Goal: Task Accomplishment & Management: Manage account settings

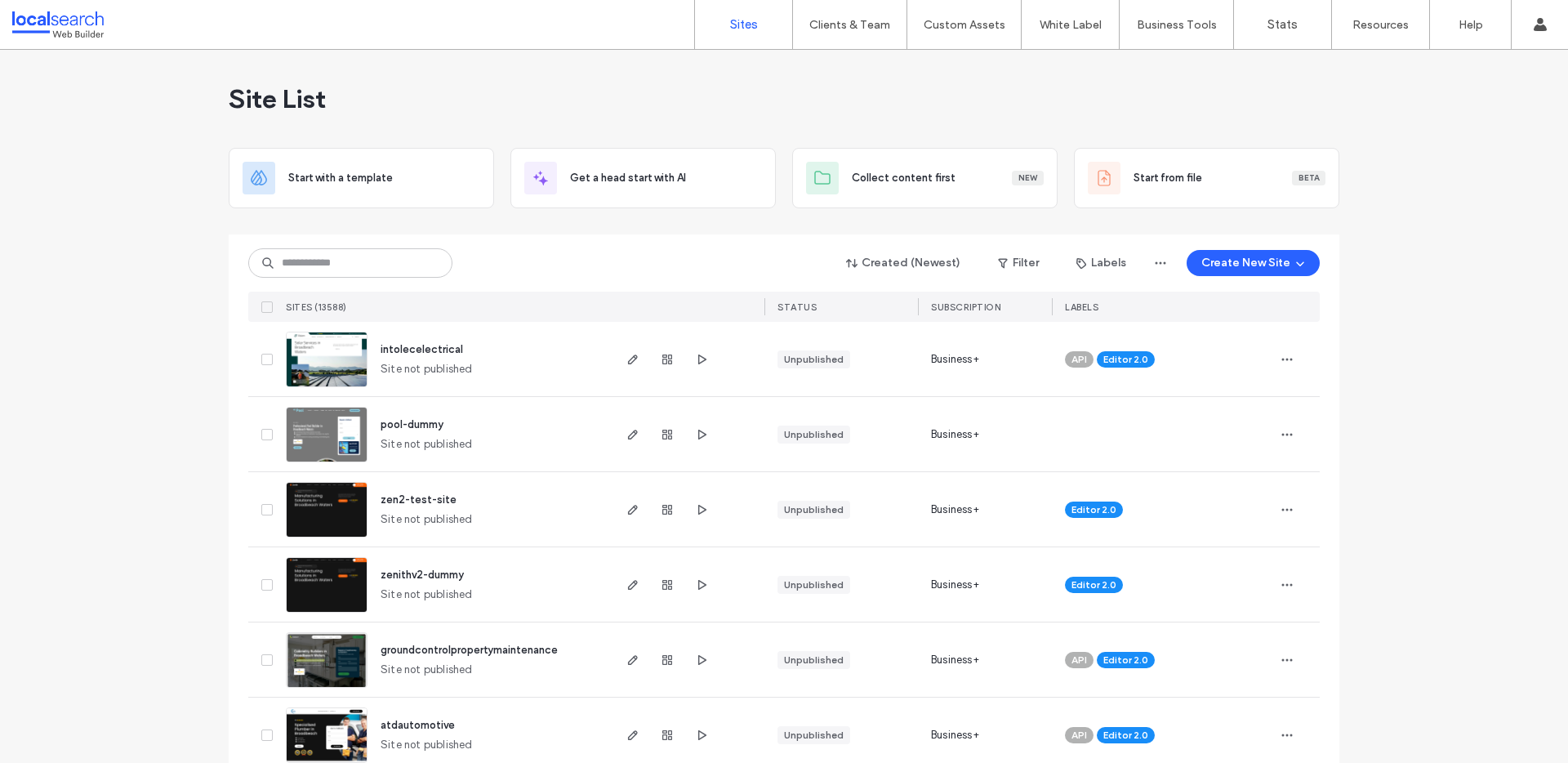
click at [310, 264] on input at bounding box center [351, 263] width 204 height 30
paste input "********"
type input "********"
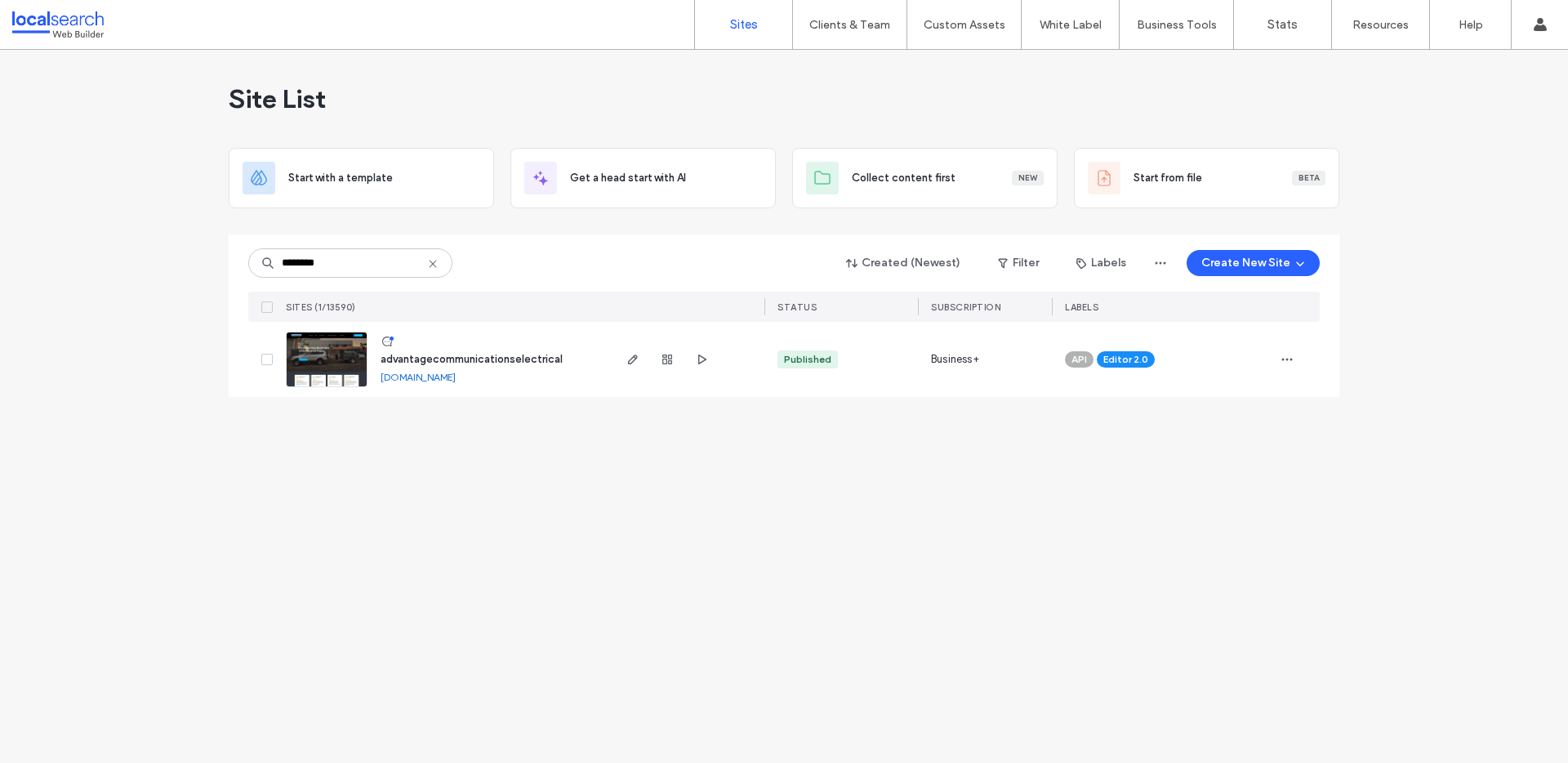
type input "********"
click at [442, 370] on link "advantagecommunicationselectrical.webbuilder.localsearch.com.au" at bounding box center [417, 376] width 75 height 12
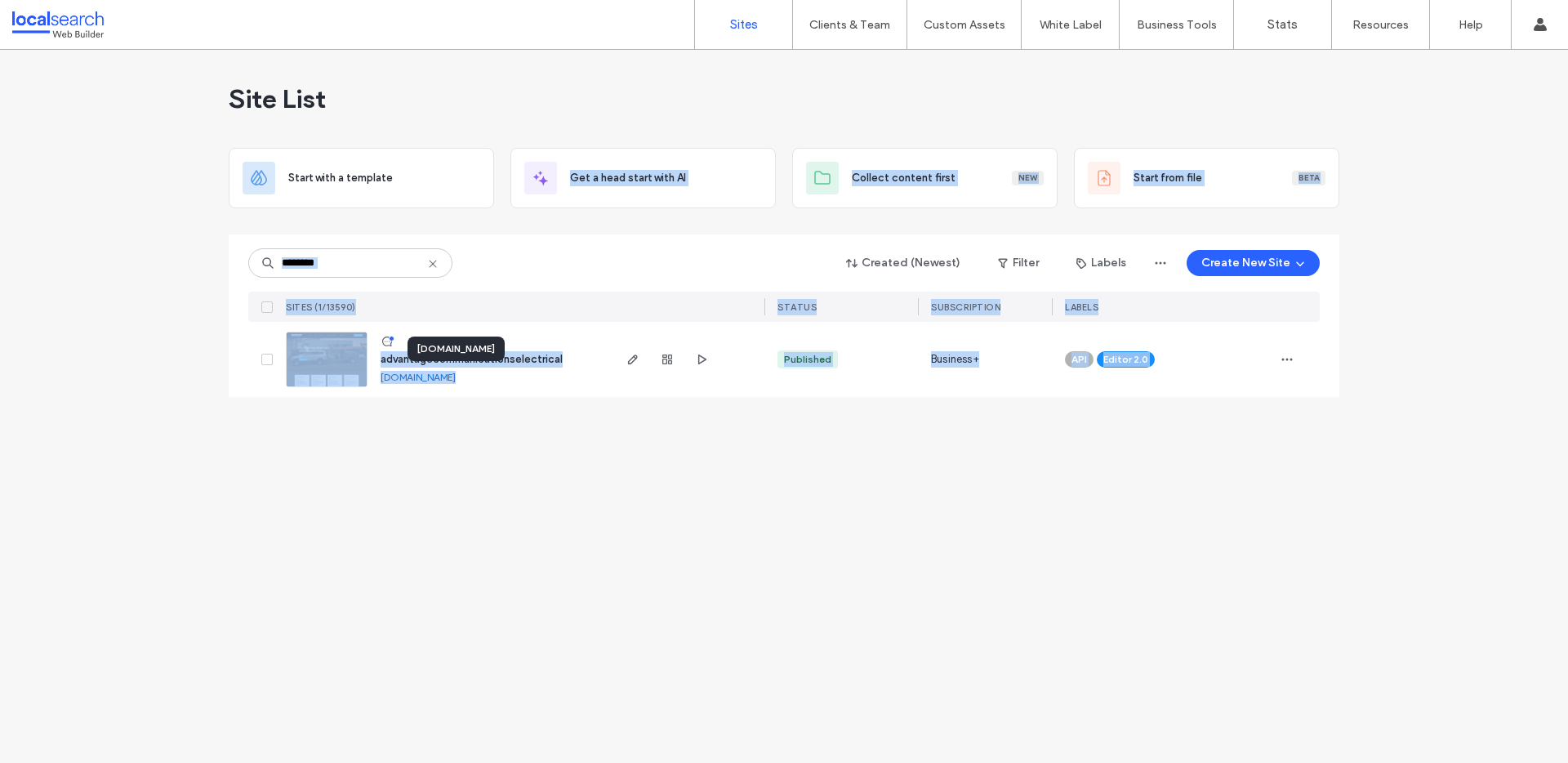
click at [445, 358] on body ".wqwq-1{fill:#231f20;} .cls-1q, .cls-2q { fill-rule: evenodd; } .cls-2q { fill:…" at bounding box center [784, 381] width 1568 height 763
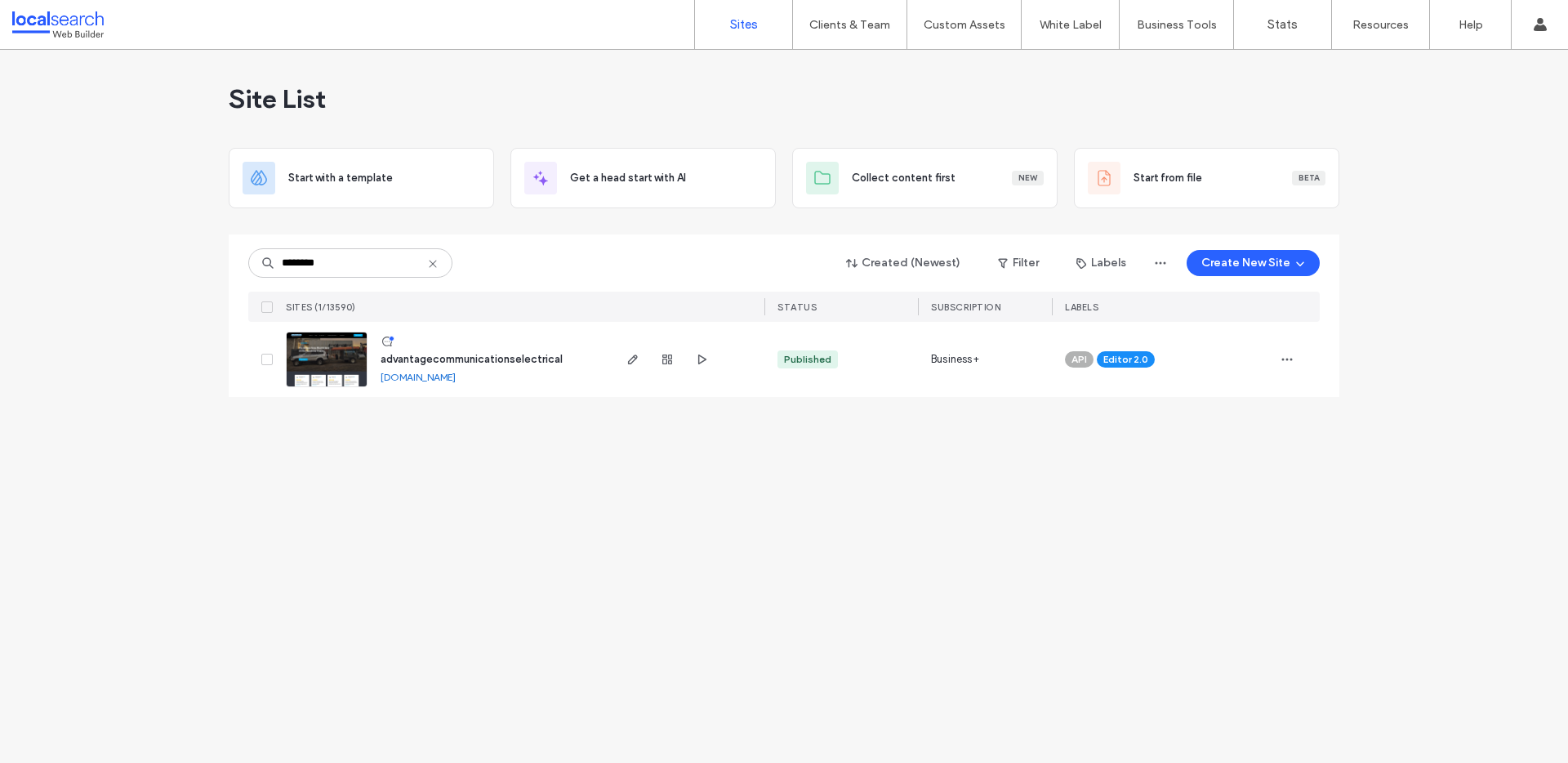
click at [279, 422] on div "Site List Start with a template Get a head start with AI Collect content first …" at bounding box center [784, 407] width 1568 height 713
click at [328, 355] on img at bounding box center [326, 388] width 80 height 111
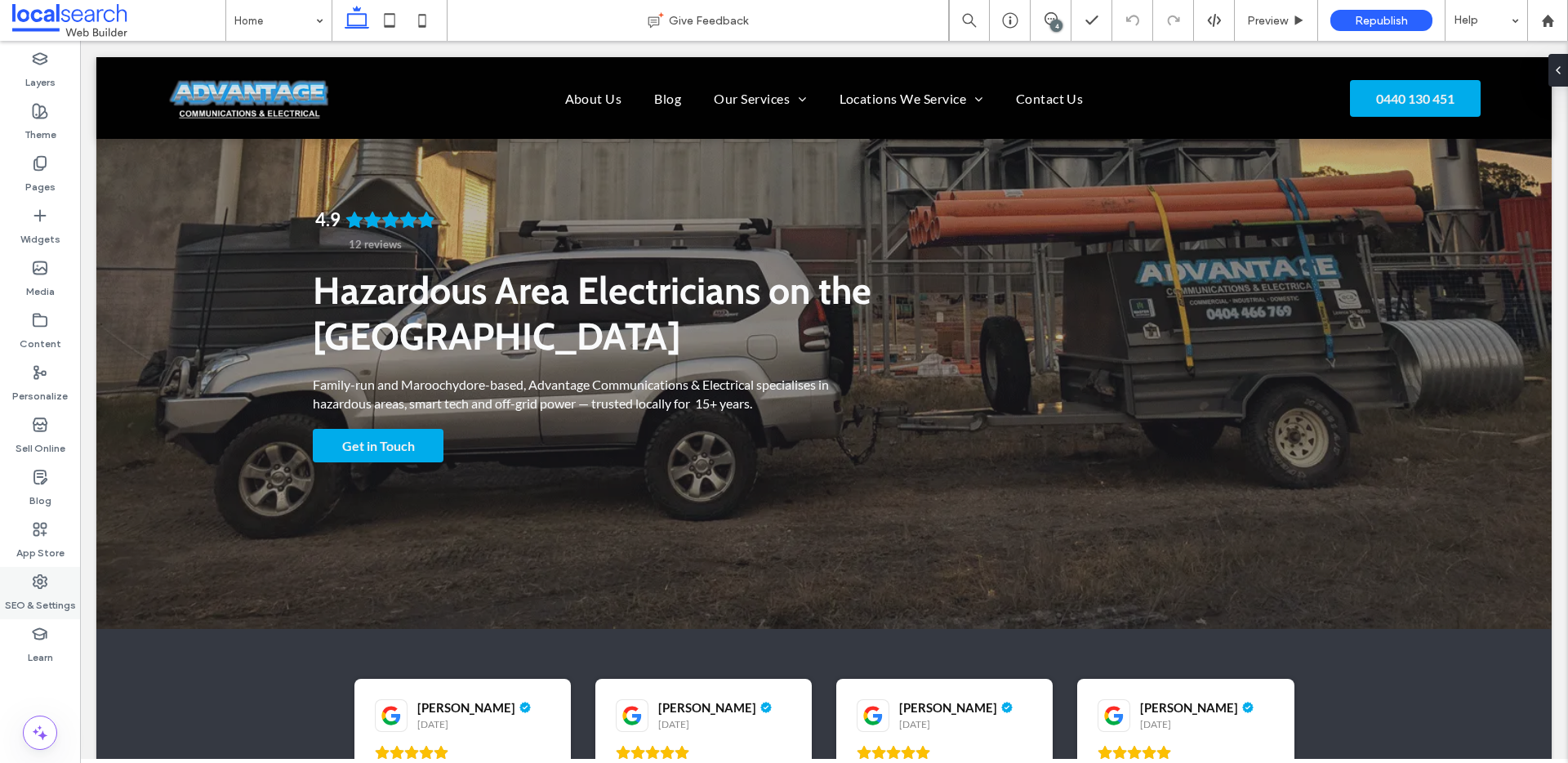
click at [30, 595] on label "SEO & Settings" at bounding box center [40, 601] width 71 height 23
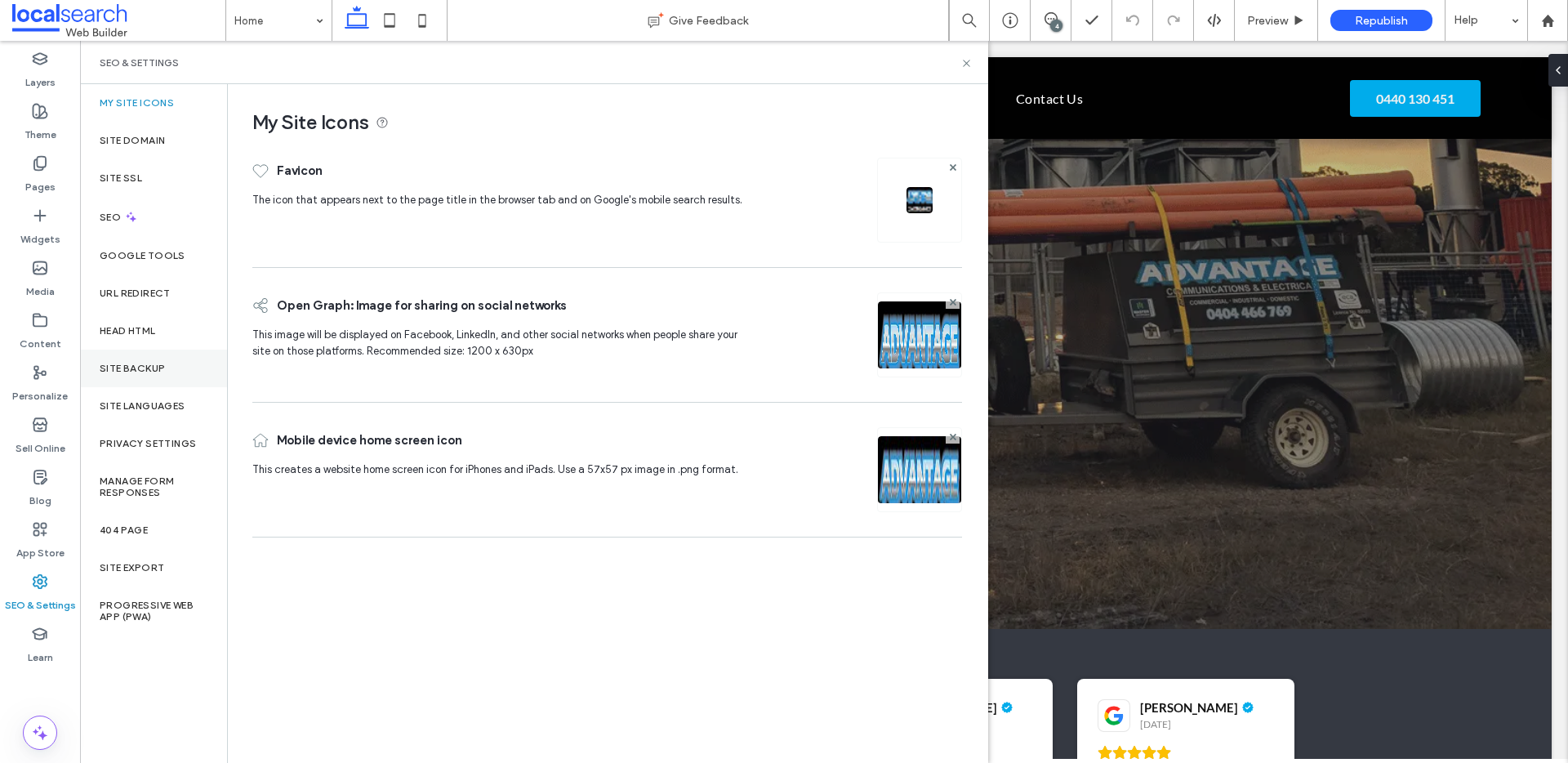
click at [164, 363] on label "Site Backup" at bounding box center [132, 368] width 65 height 12
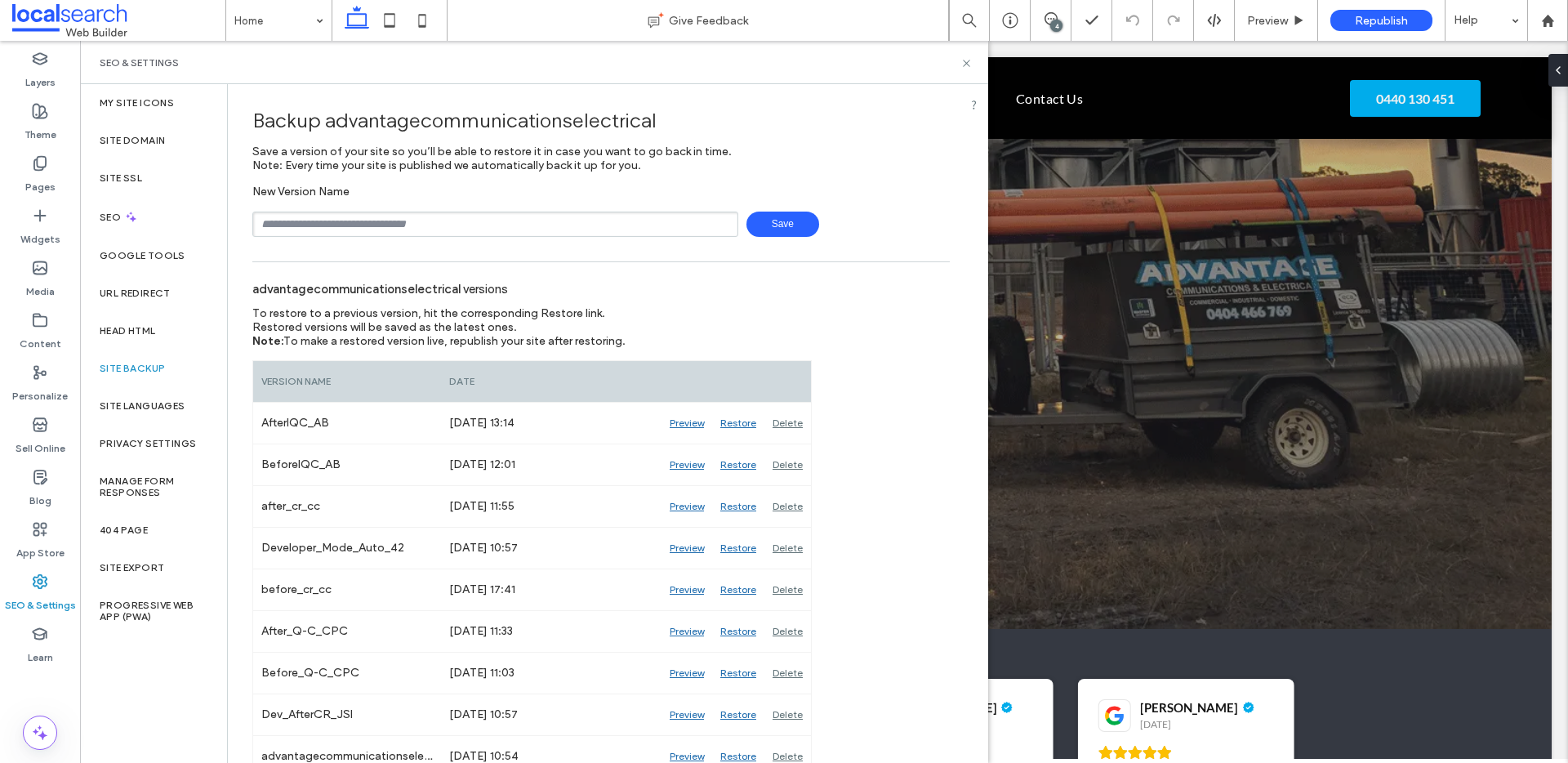
click at [354, 229] on input "text" at bounding box center [496, 224] width 486 height 26
drag, startPoint x: 402, startPoint y: 230, endPoint x: 411, endPoint y: 224, distance: 10.8
click at [404, 229] on input "text" at bounding box center [496, 224] width 486 height 26
drag, startPoint x: 351, startPoint y: 225, endPoint x: 453, endPoint y: 251, distance: 105.3
click at [351, 225] on input "**********" at bounding box center [496, 224] width 486 height 26
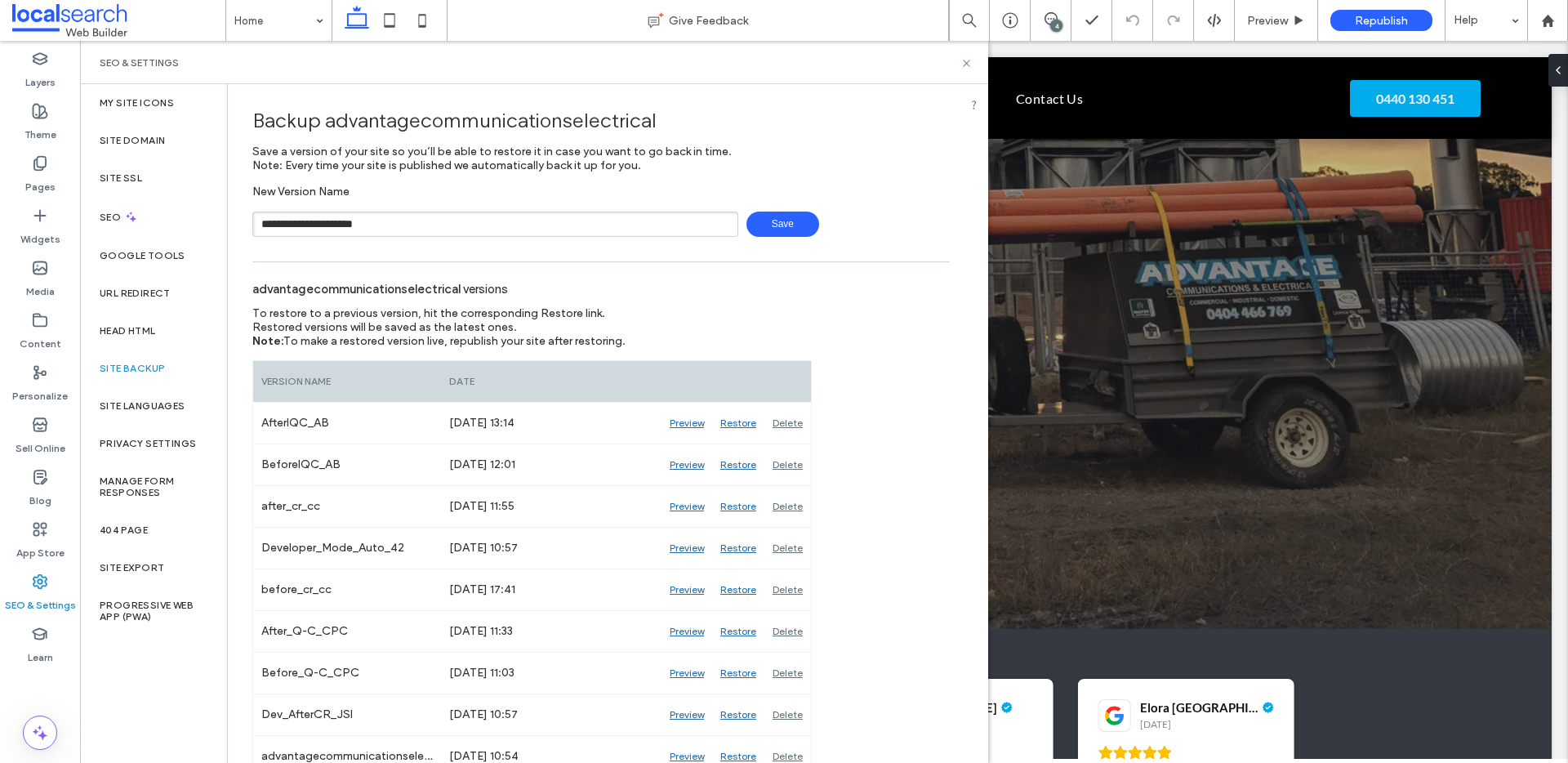
type input "**********"
click at [966, 64] on icon at bounding box center [966, 63] width 12 height 12
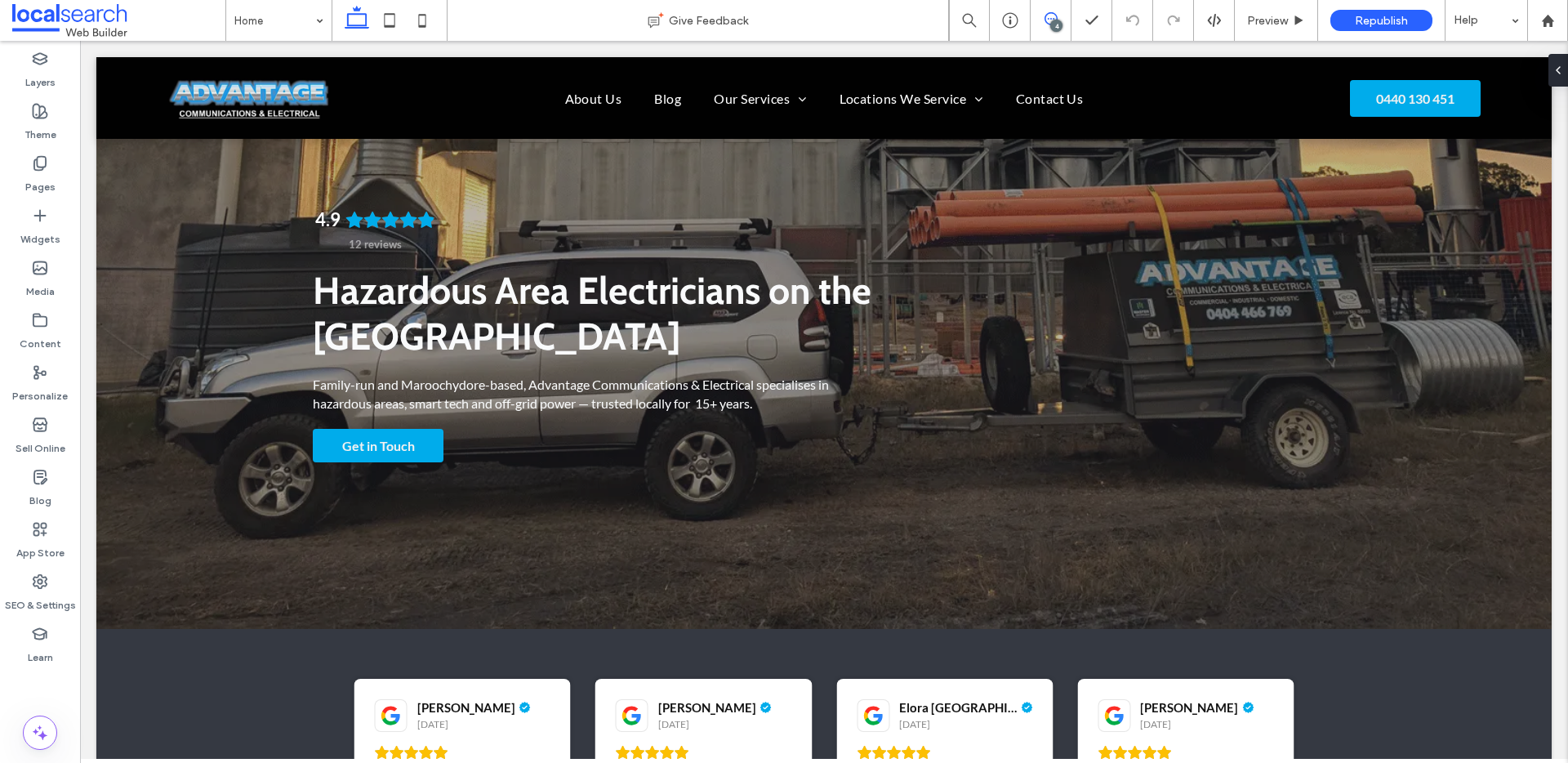
click at [1059, 17] on span at bounding box center [1050, 19] width 40 height 13
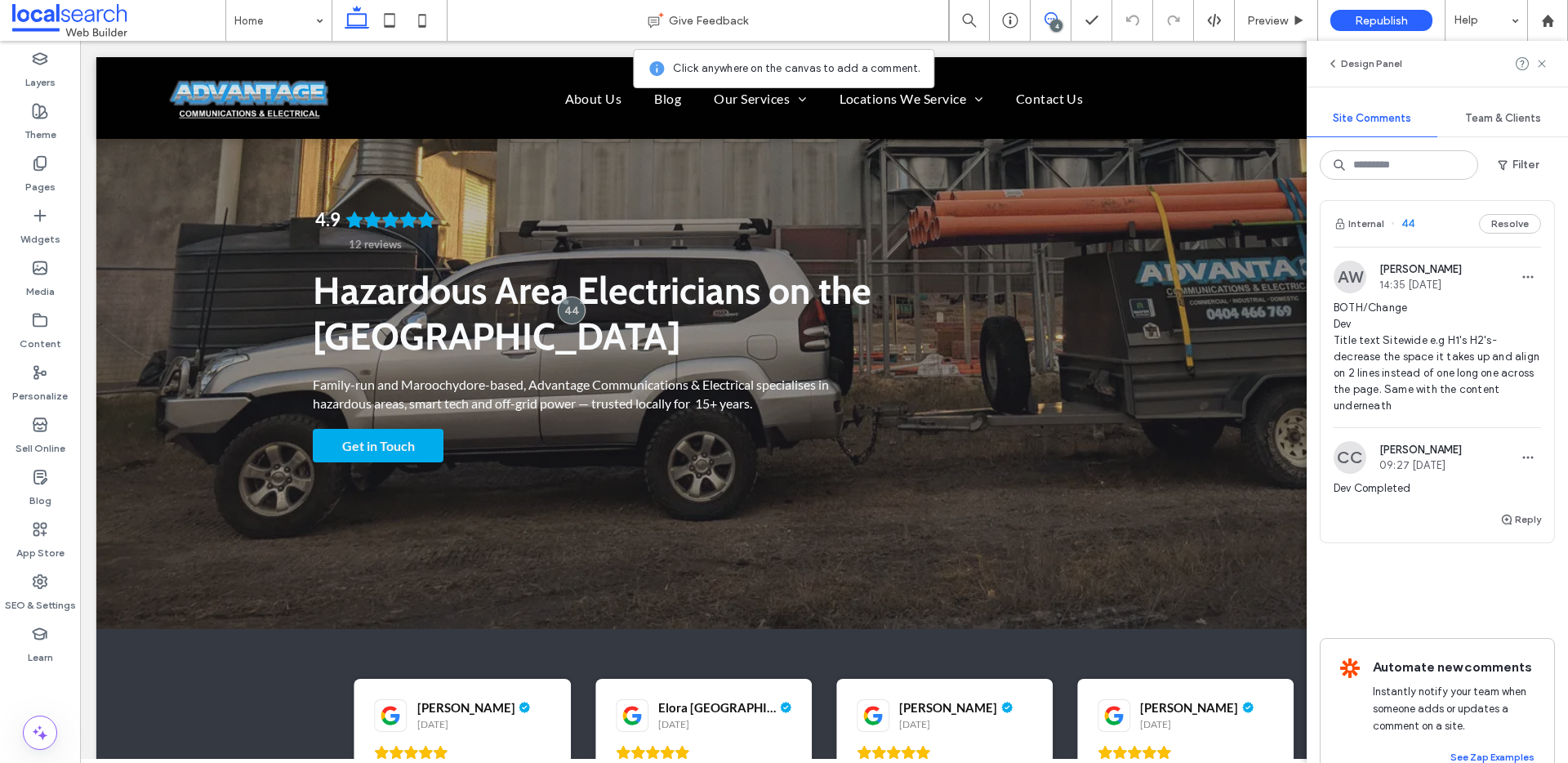
scroll to position [955, 0]
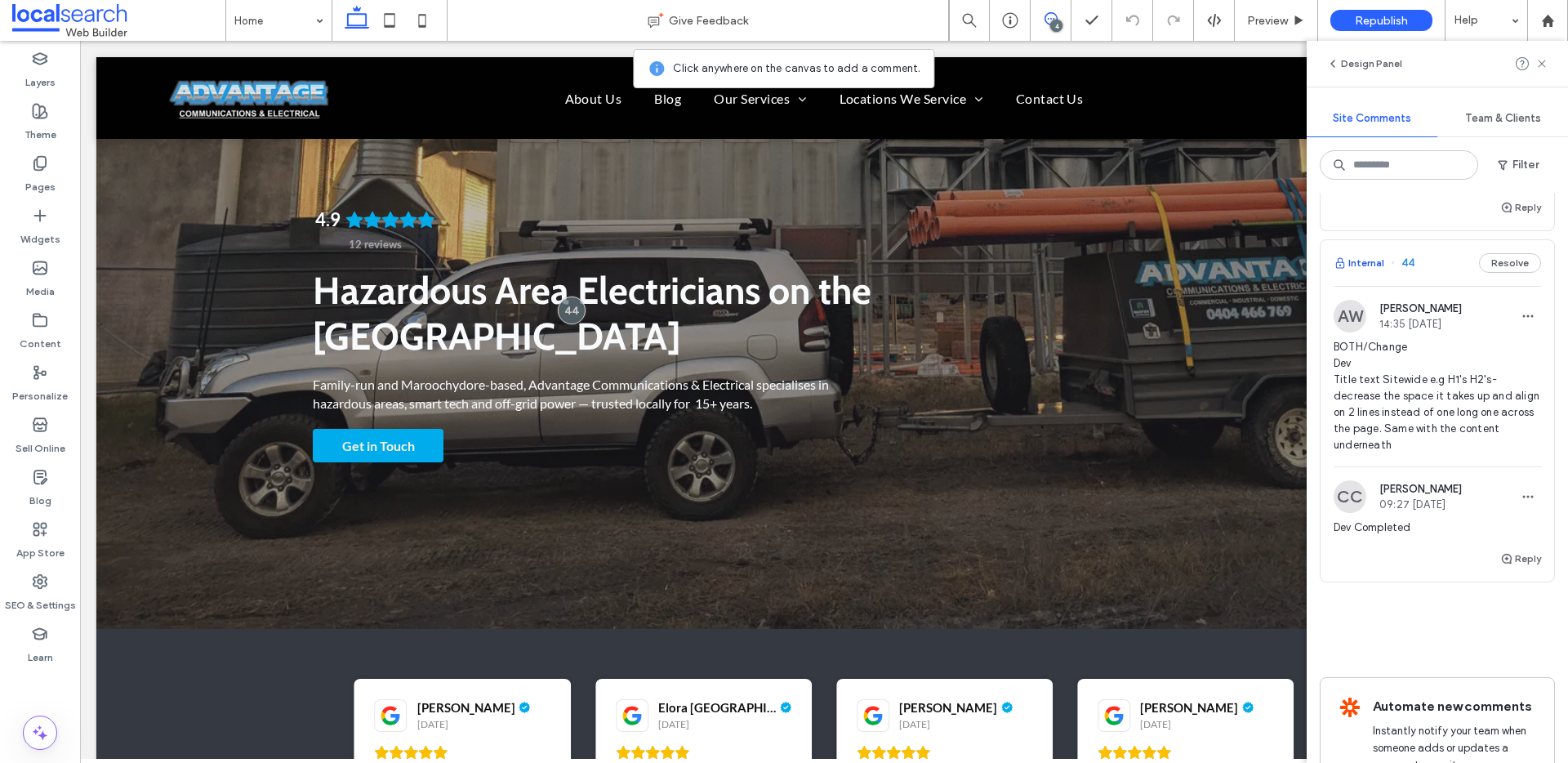
click at [1376, 257] on button "Internal" at bounding box center [1359, 263] width 51 height 20
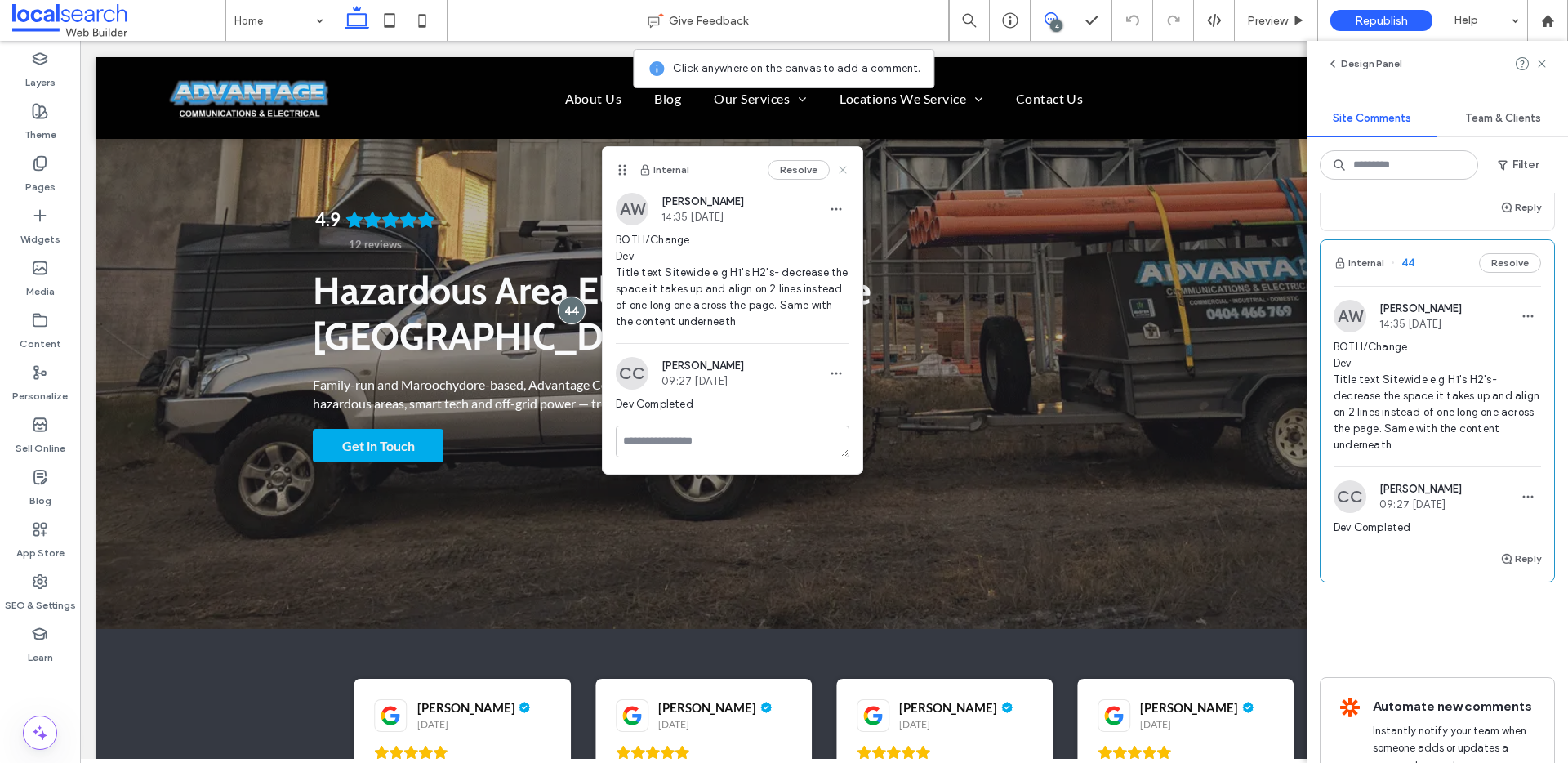
click at [846, 163] on icon at bounding box center [843, 170] width 13 height 13
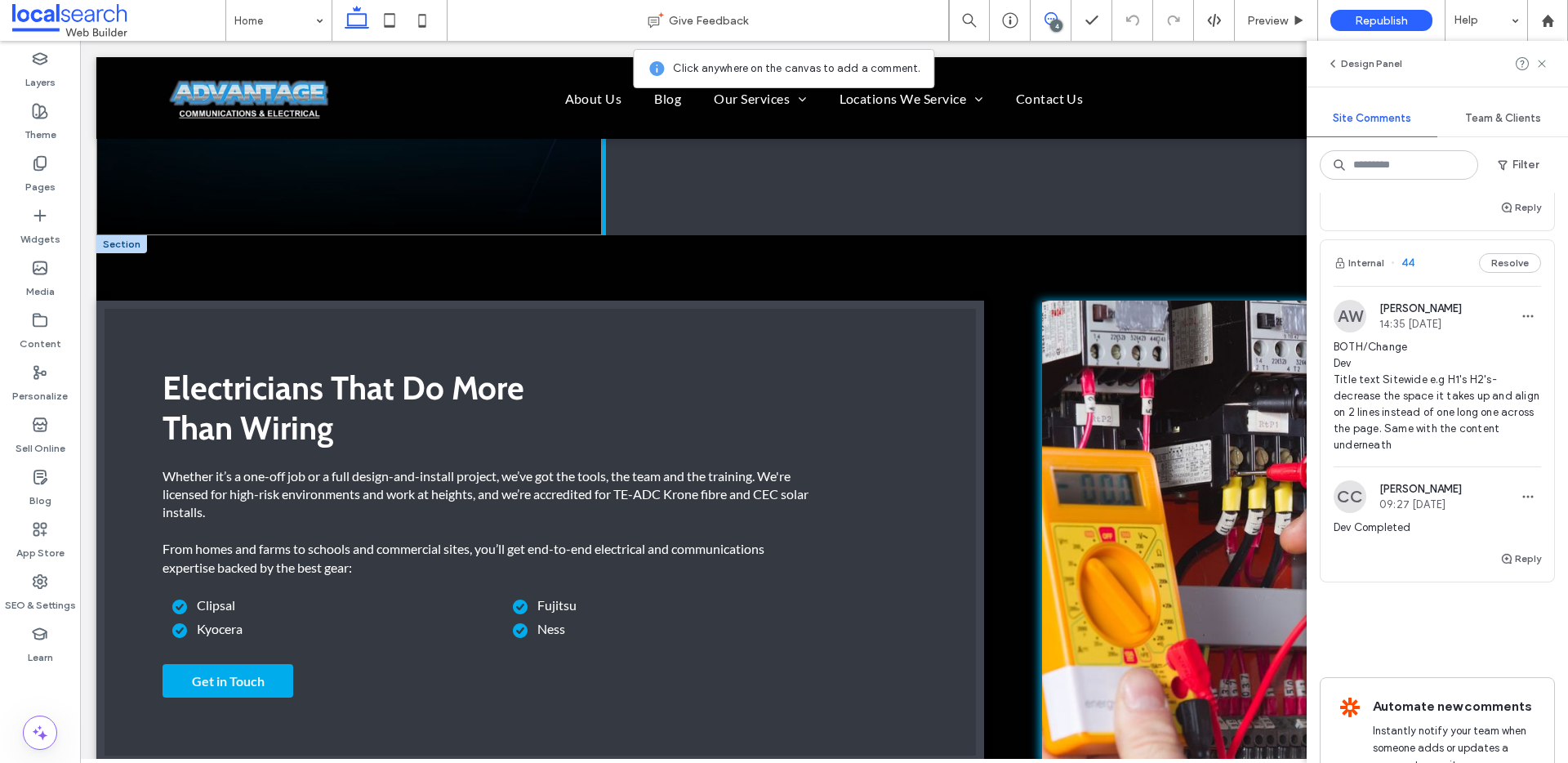
scroll to position [0, 0]
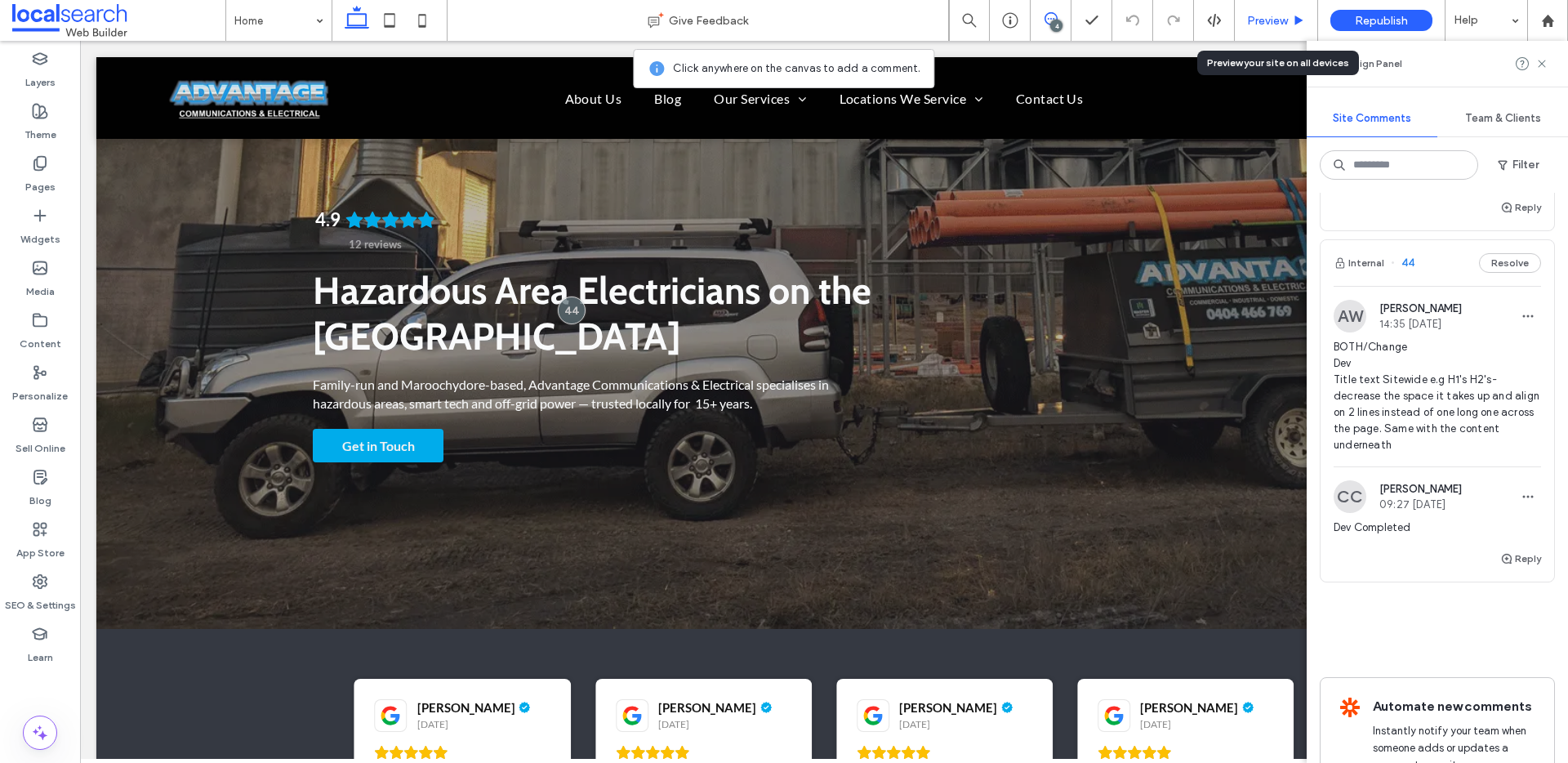
click at [1271, 20] on span "Preview" at bounding box center [1268, 21] width 41 height 14
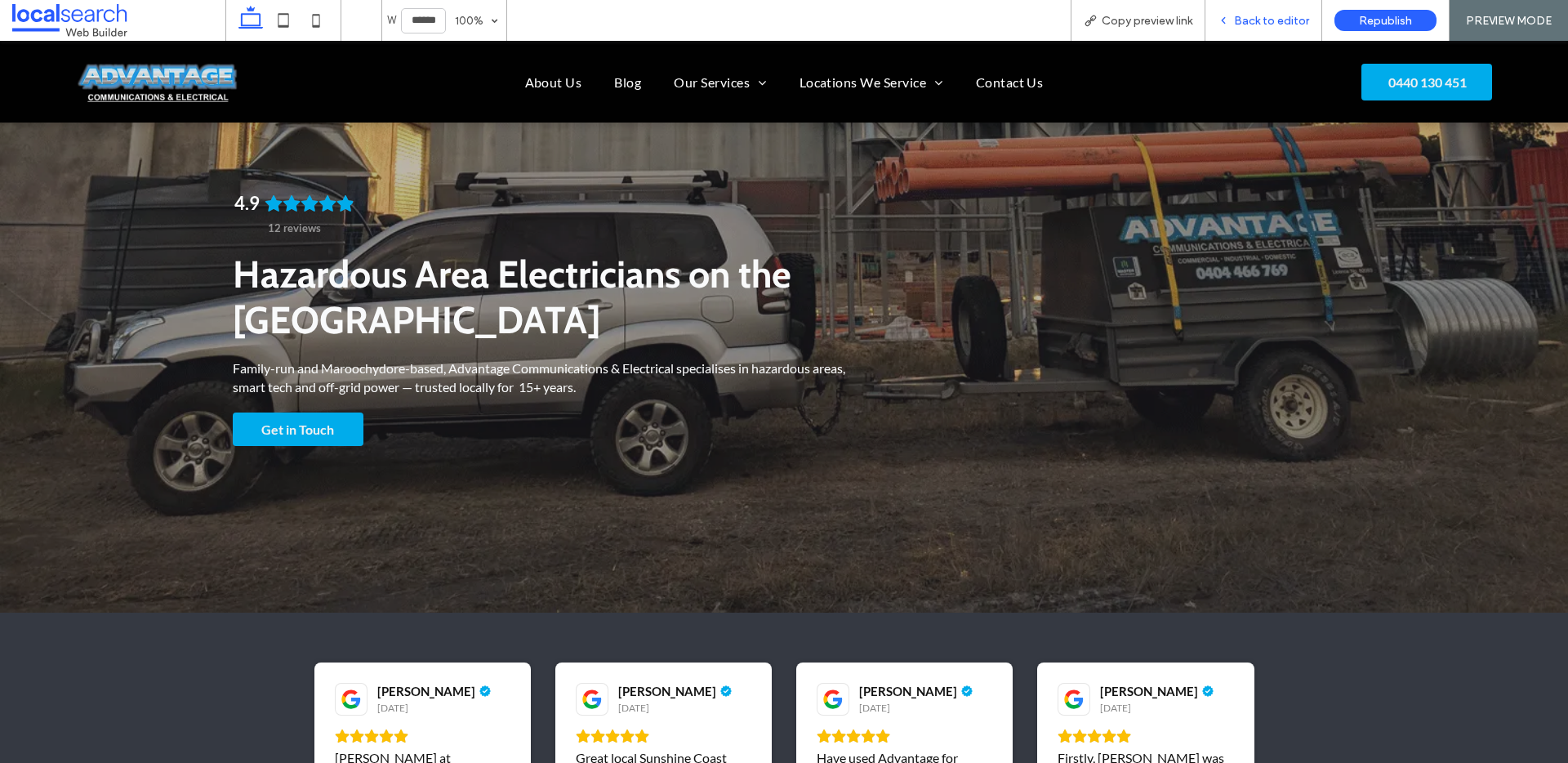
click at [1245, 30] on div "Back to editor" at bounding box center [1263, 21] width 117 height 41
click at [1257, 26] on span "Back to editor" at bounding box center [1271, 21] width 75 height 14
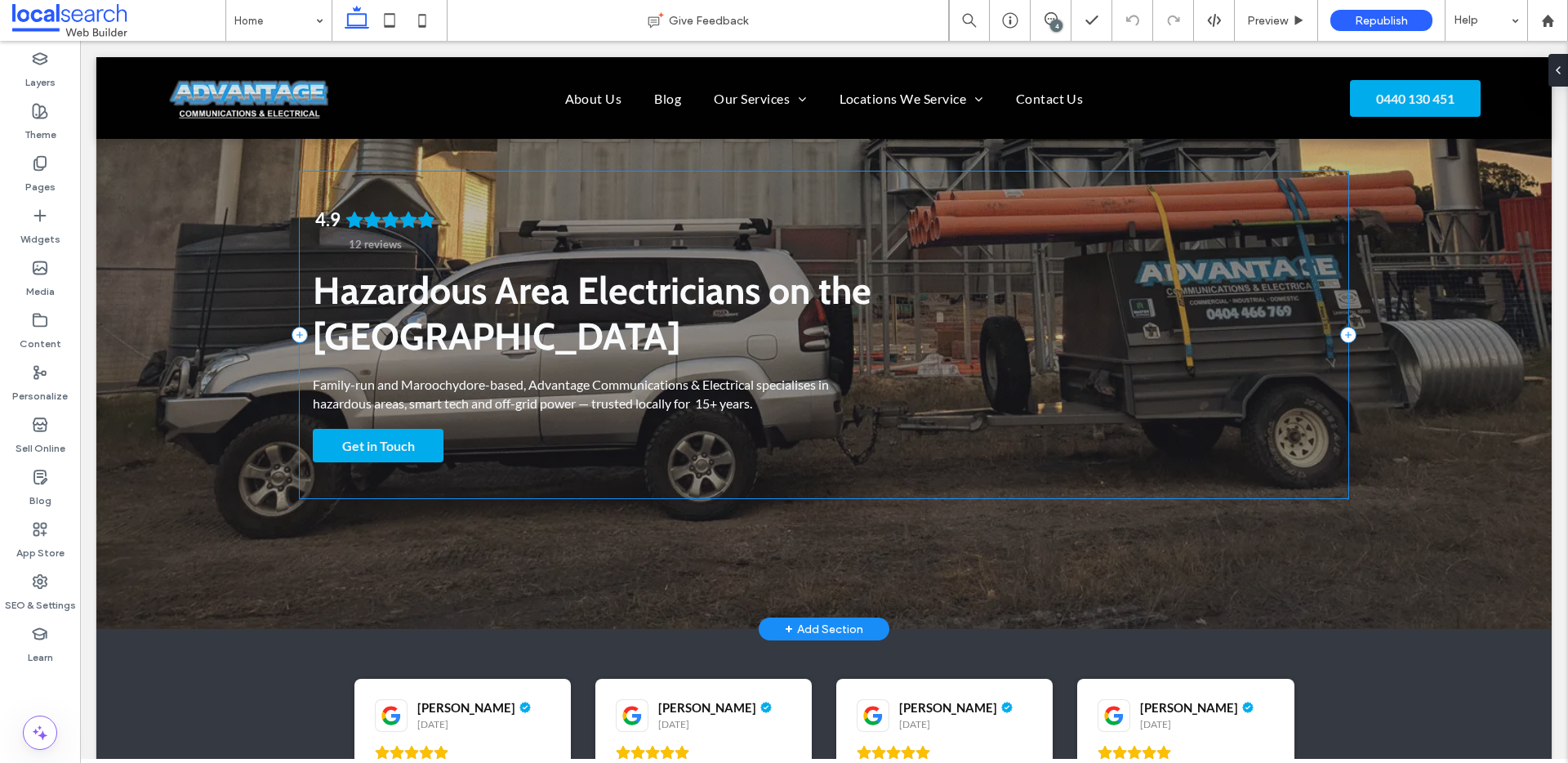
scroll to position [358, 0]
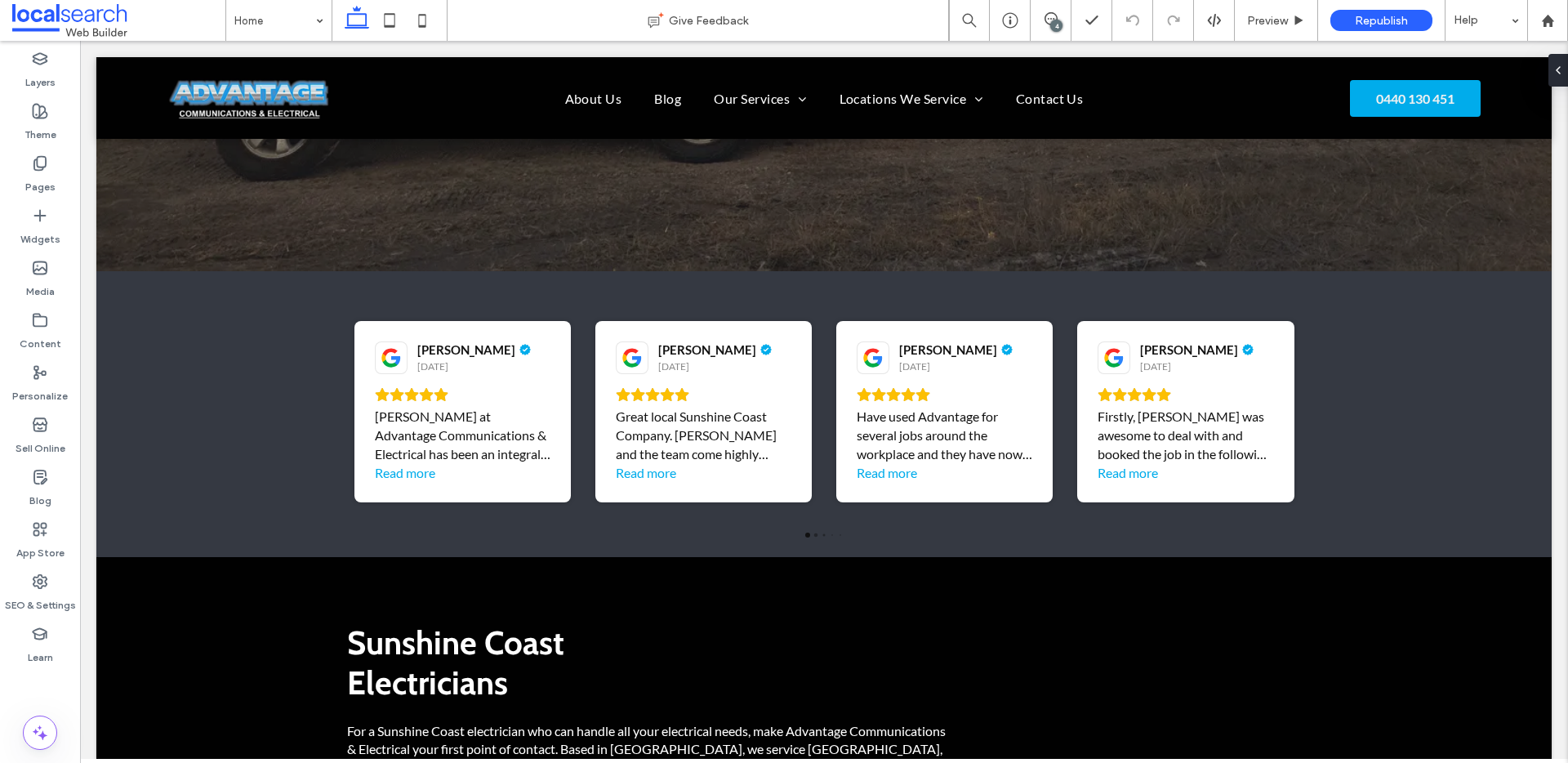
click at [1053, 26] on div "4" at bounding box center [1056, 26] width 12 height 12
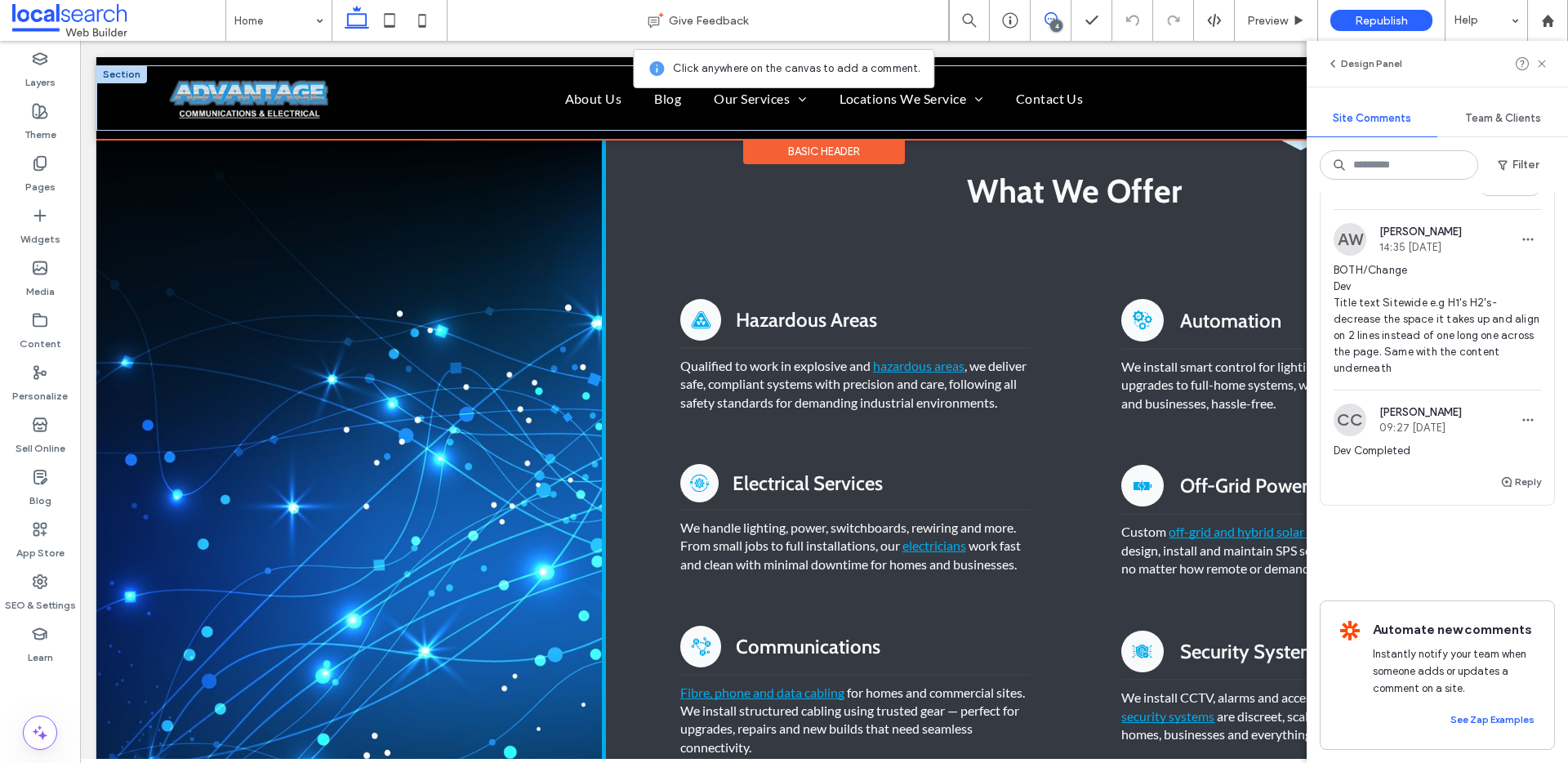
scroll to position [0, 0]
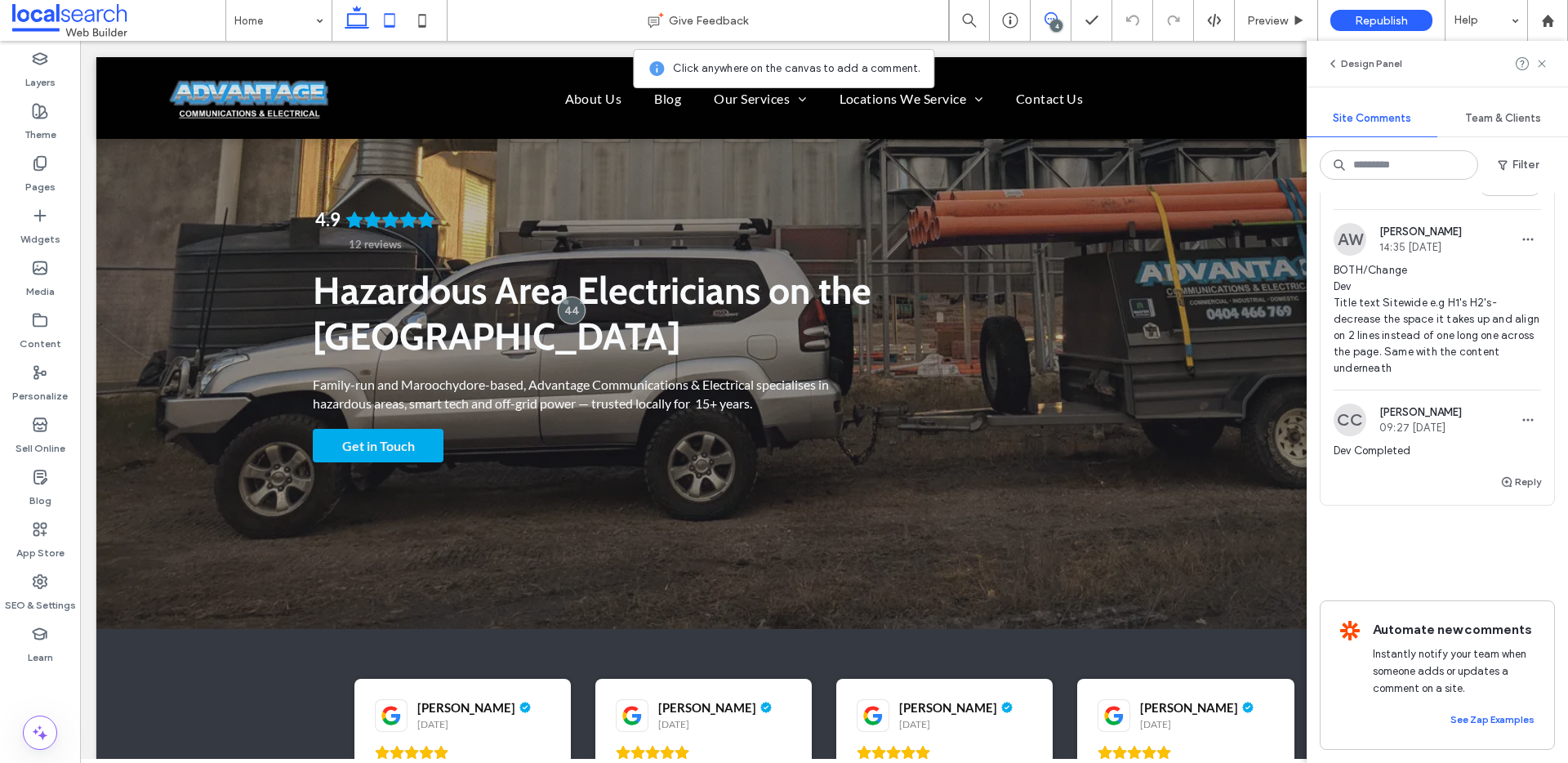
click at [384, 8] on icon at bounding box center [389, 21] width 33 height 33
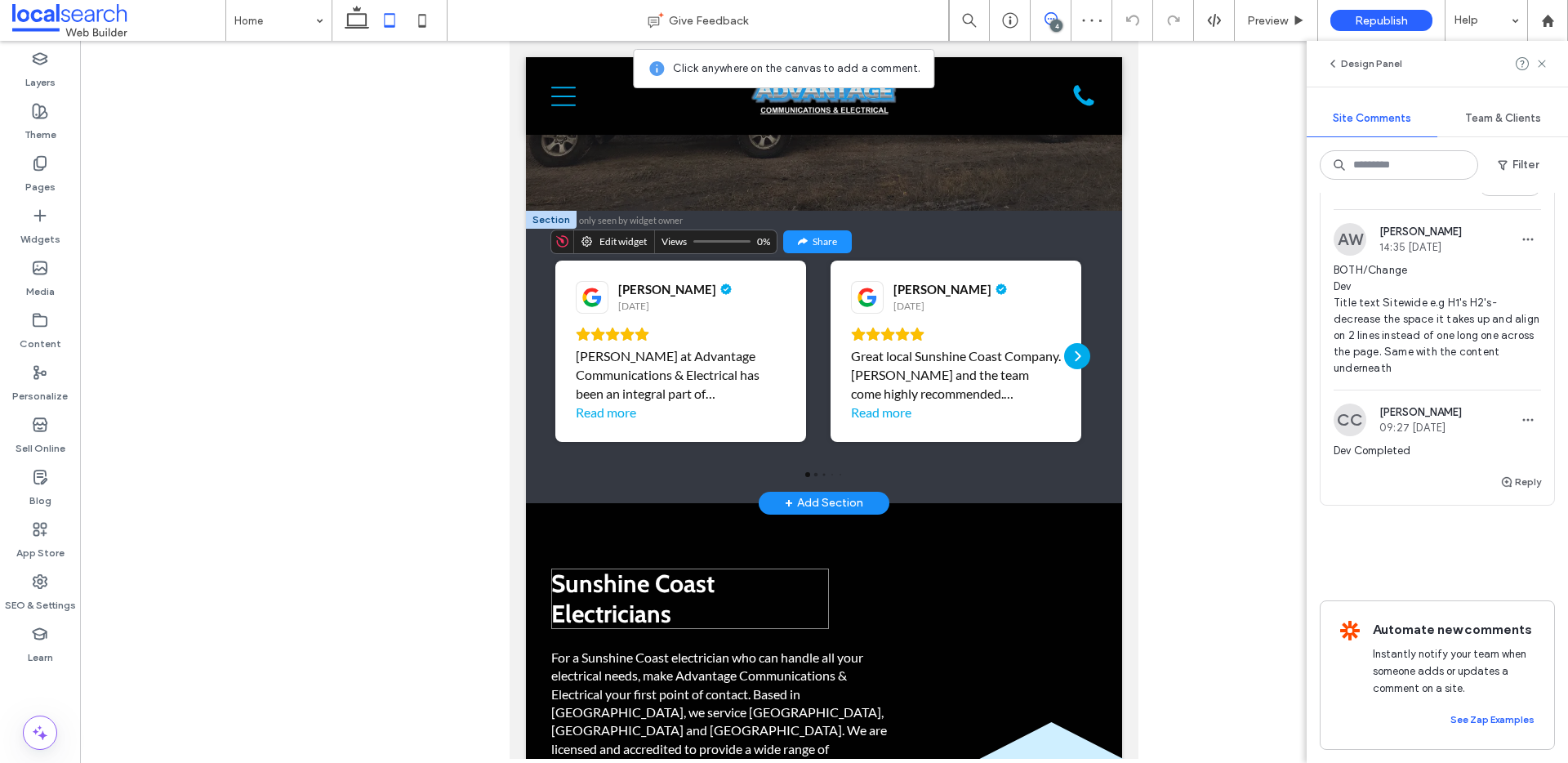
scroll to position [369, 0]
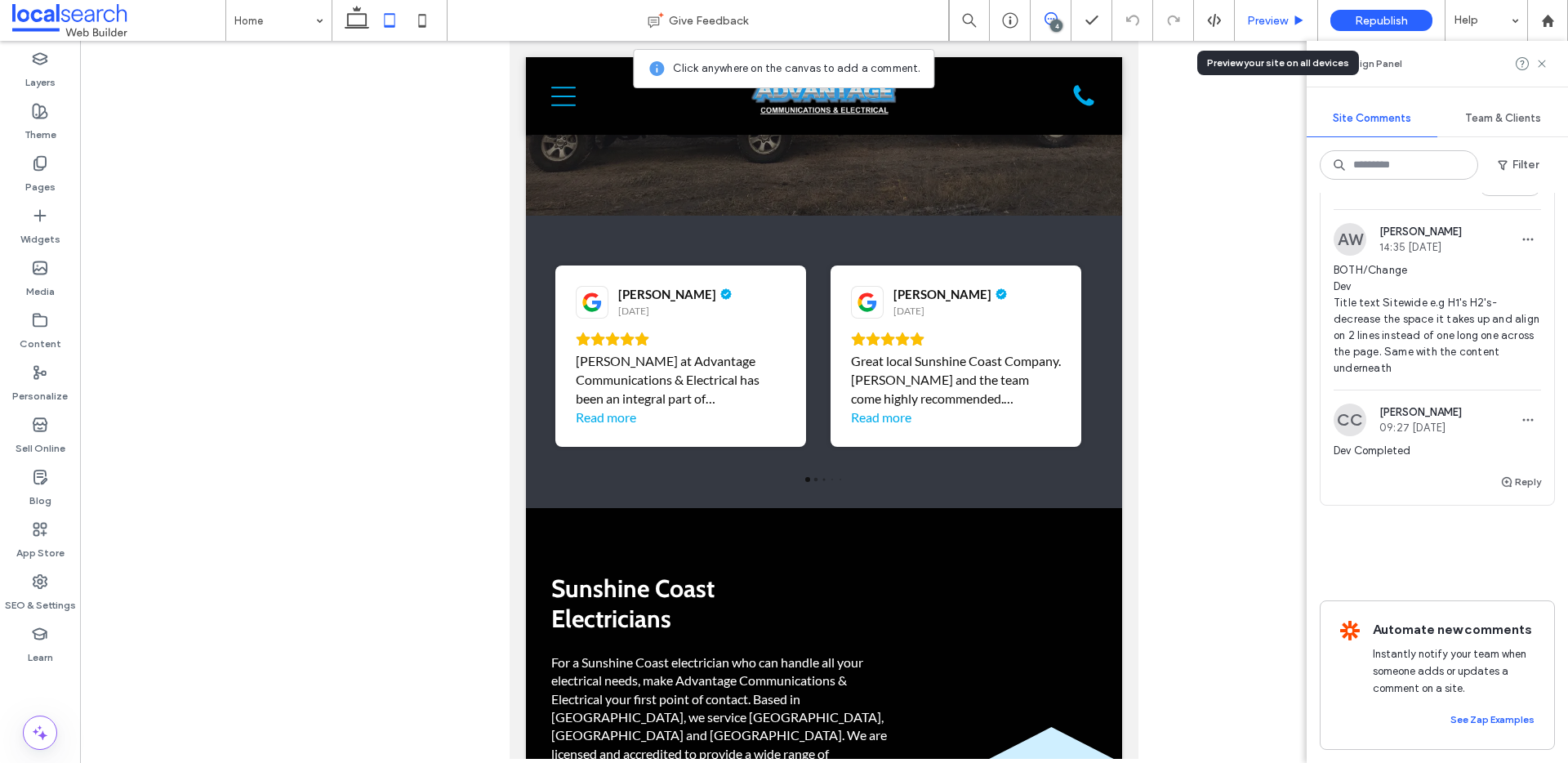
click at [1259, 25] on span "Preview" at bounding box center [1268, 21] width 41 height 14
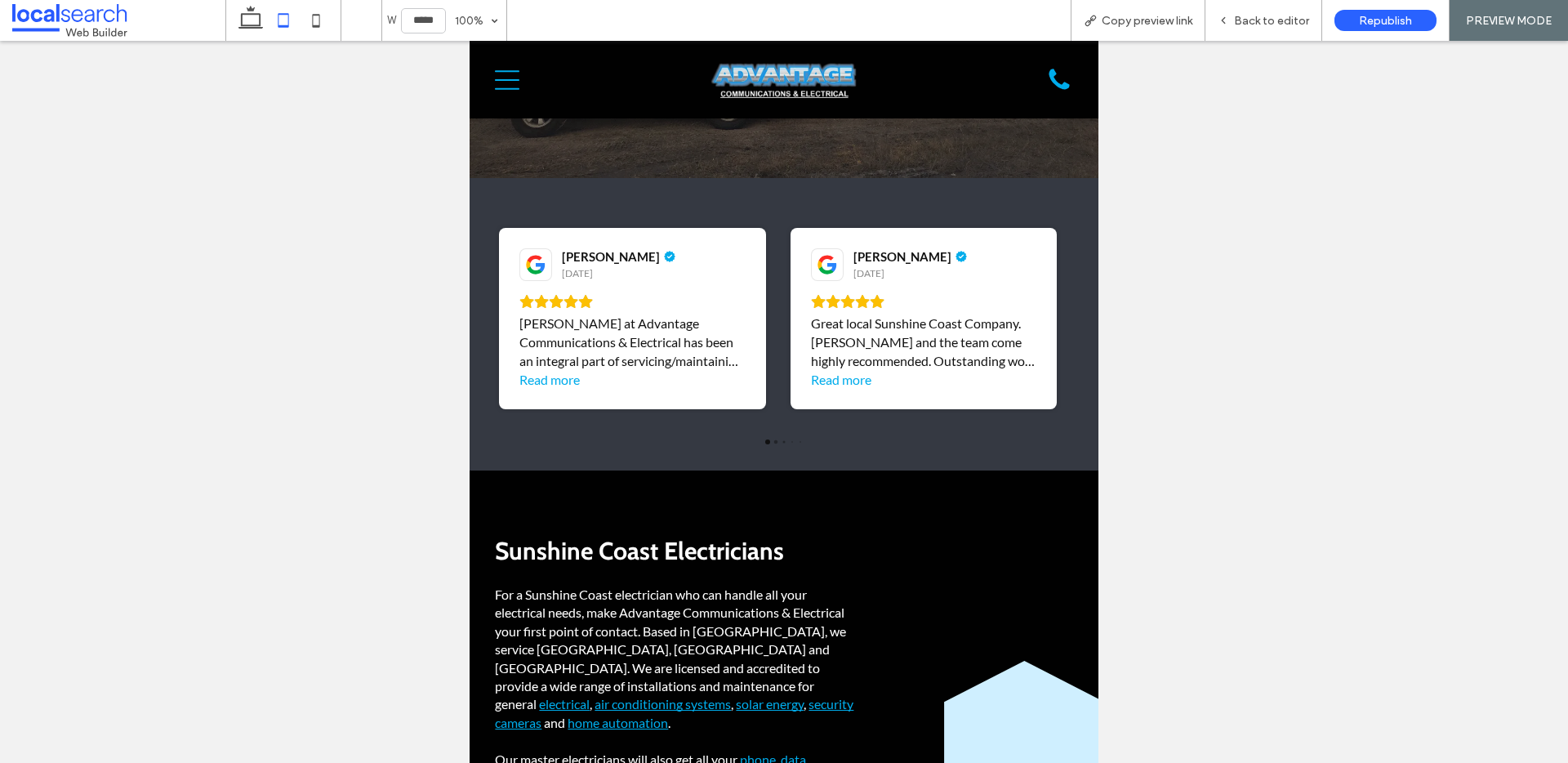
click at [488, 444] on div "Ben Dayman 17 days ago Craig at Advantage Communications & Electrical has been …" at bounding box center [783, 333] width 603 height 244
click at [1280, 26] on span "Back to editor" at bounding box center [1271, 21] width 75 height 14
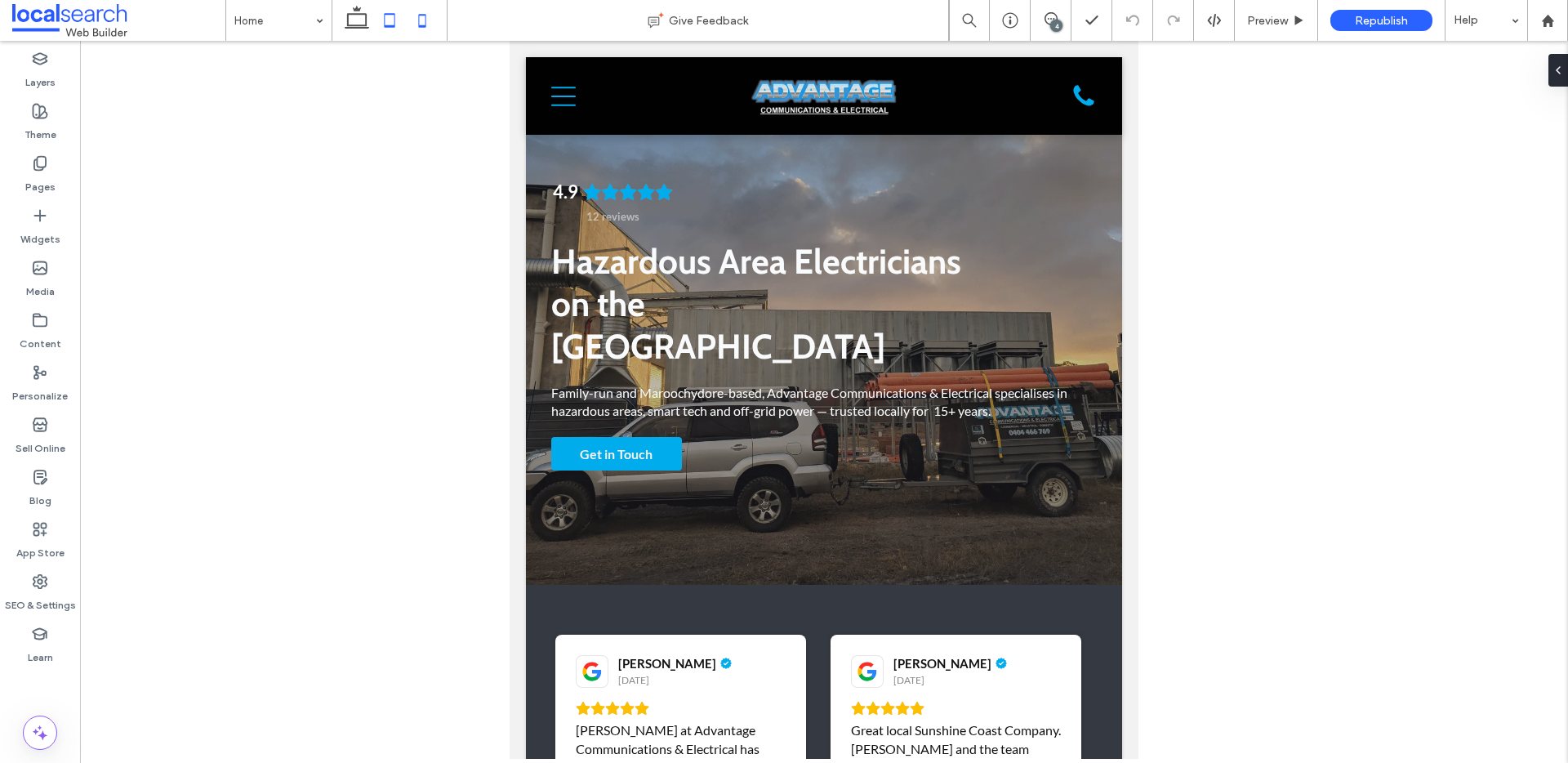
click at [429, 19] on icon at bounding box center [422, 21] width 33 height 33
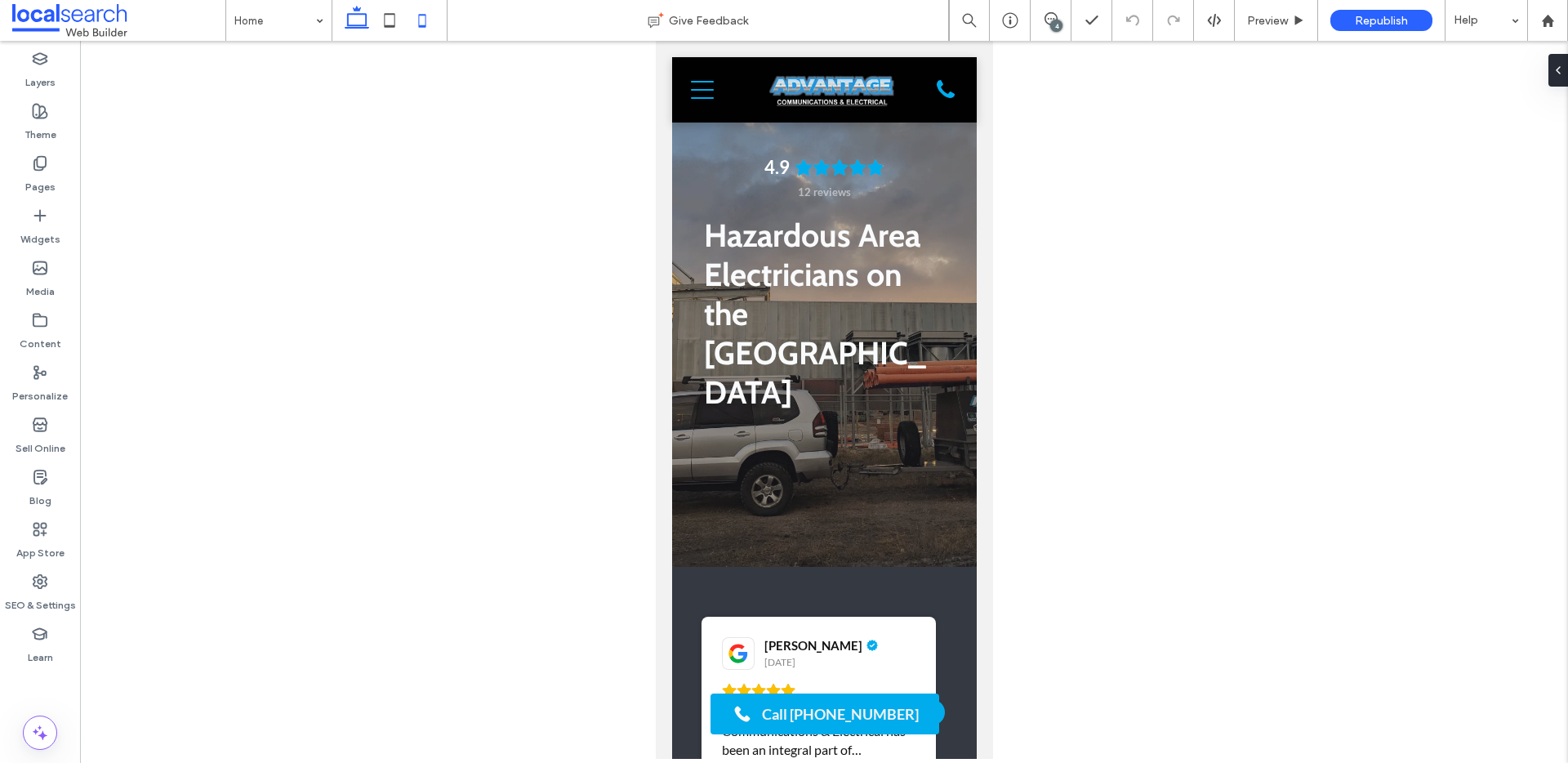
click at [337, 15] on div at bounding box center [389, 21] width 116 height 41
click at [354, 19] on icon at bounding box center [357, 21] width 33 height 33
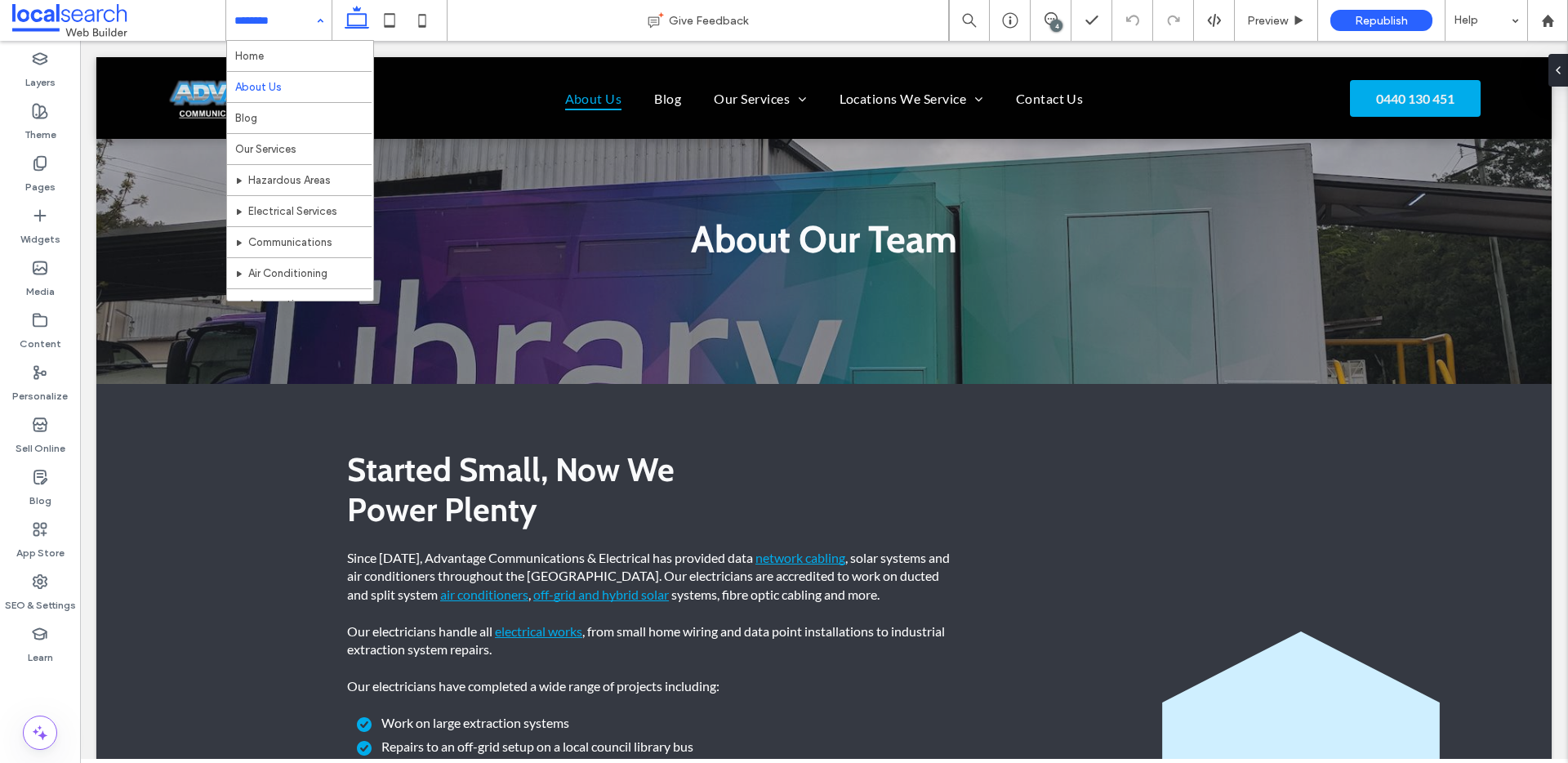
click at [255, 35] on input at bounding box center [275, 21] width 81 height 41
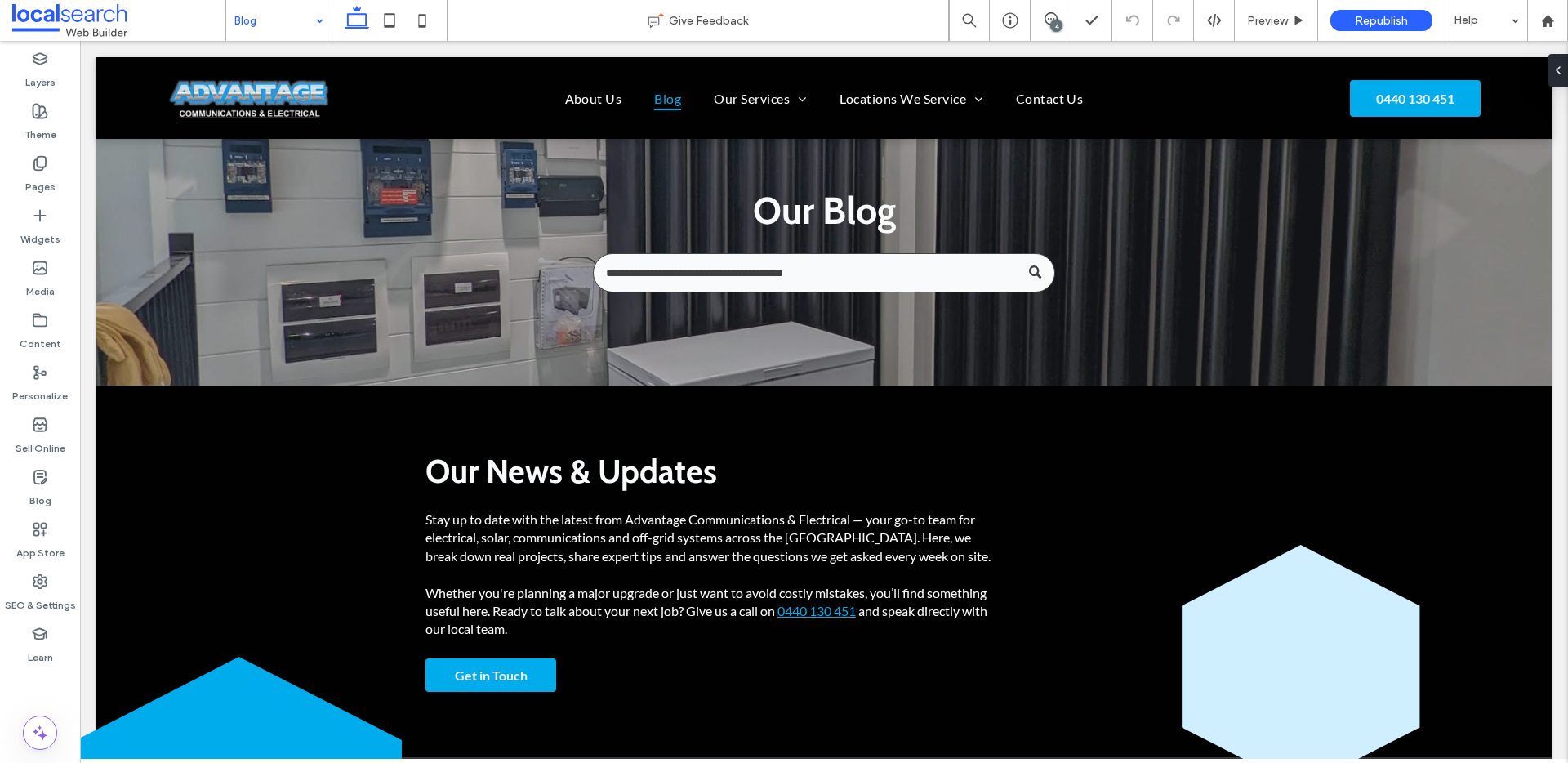
click at [254, 16] on input at bounding box center [275, 21] width 81 height 41
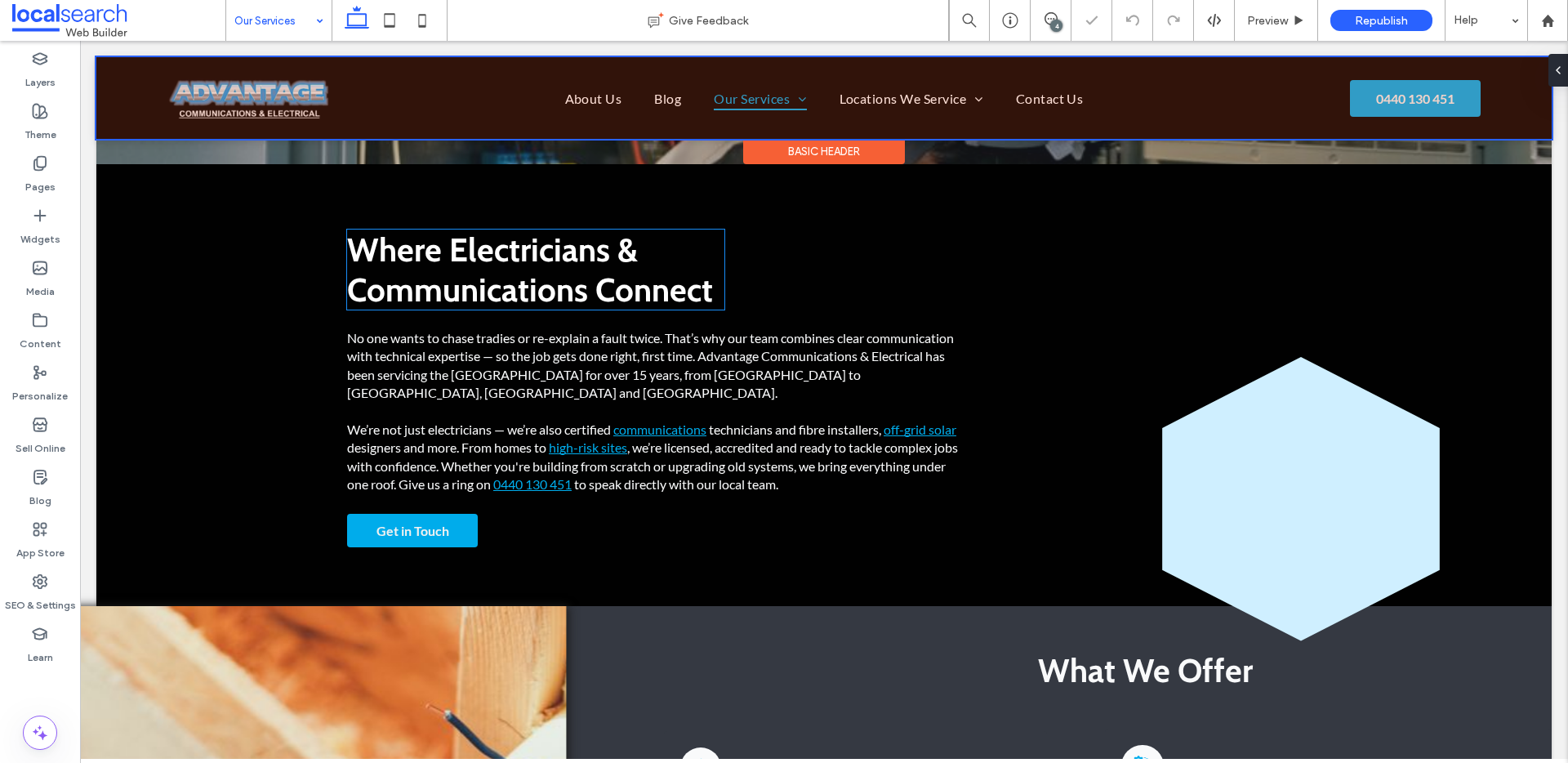
scroll to position [226, 0]
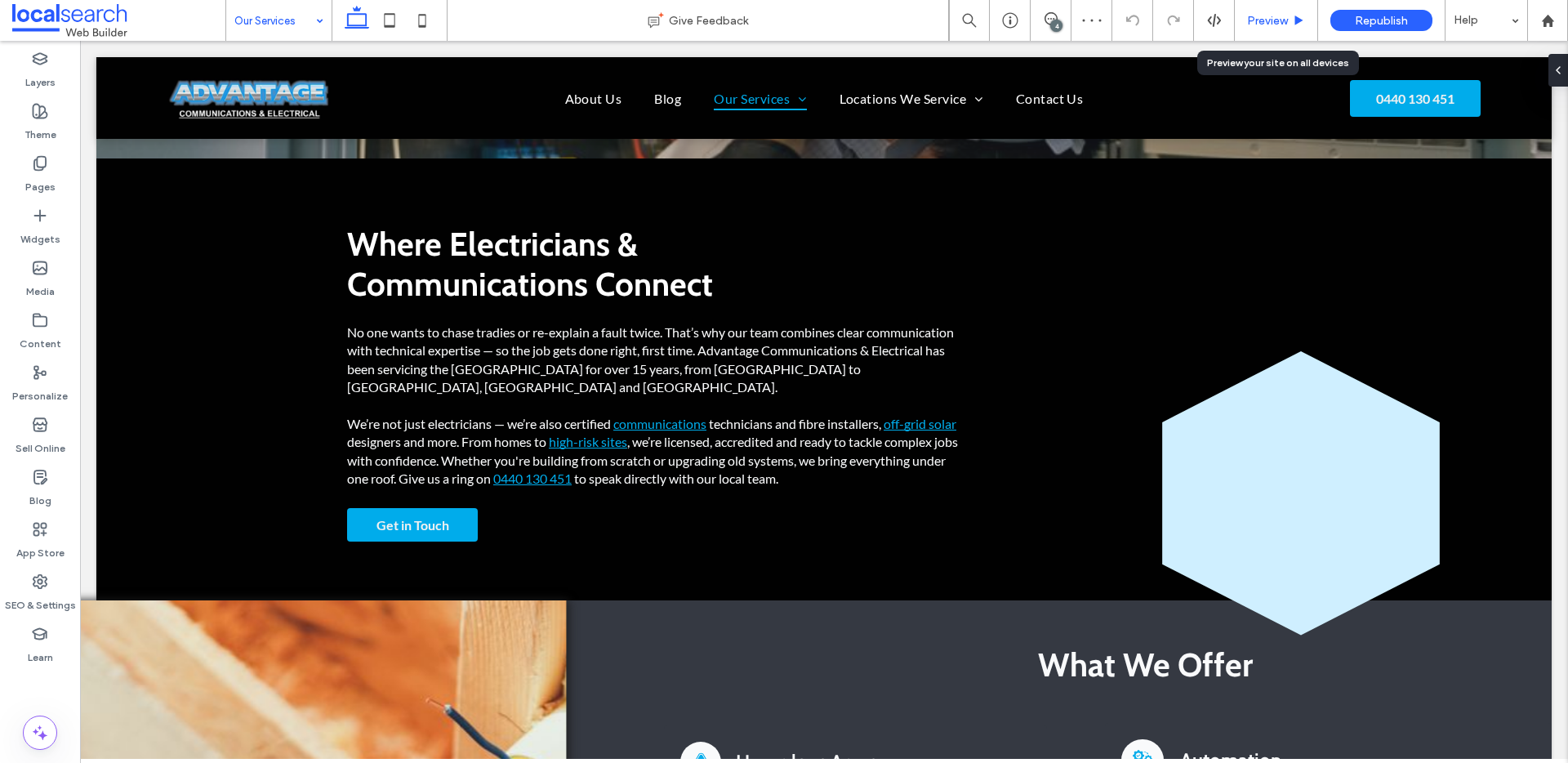
click at [1277, 20] on span "Preview" at bounding box center [1268, 21] width 41 height 14
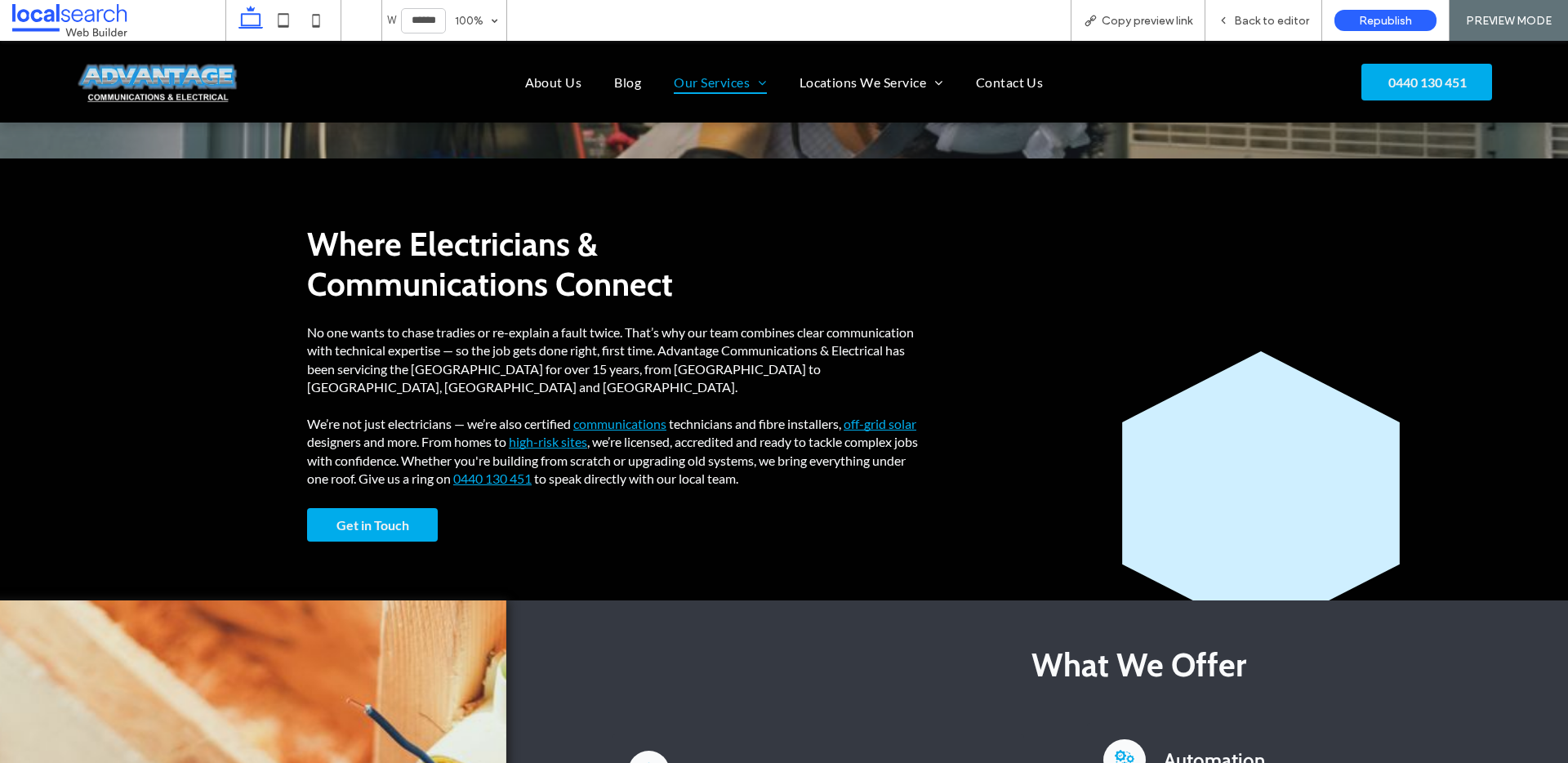
click at [1277, 20] on span "Back to editor" at bounding box center [1271, 21] width 75 height 14
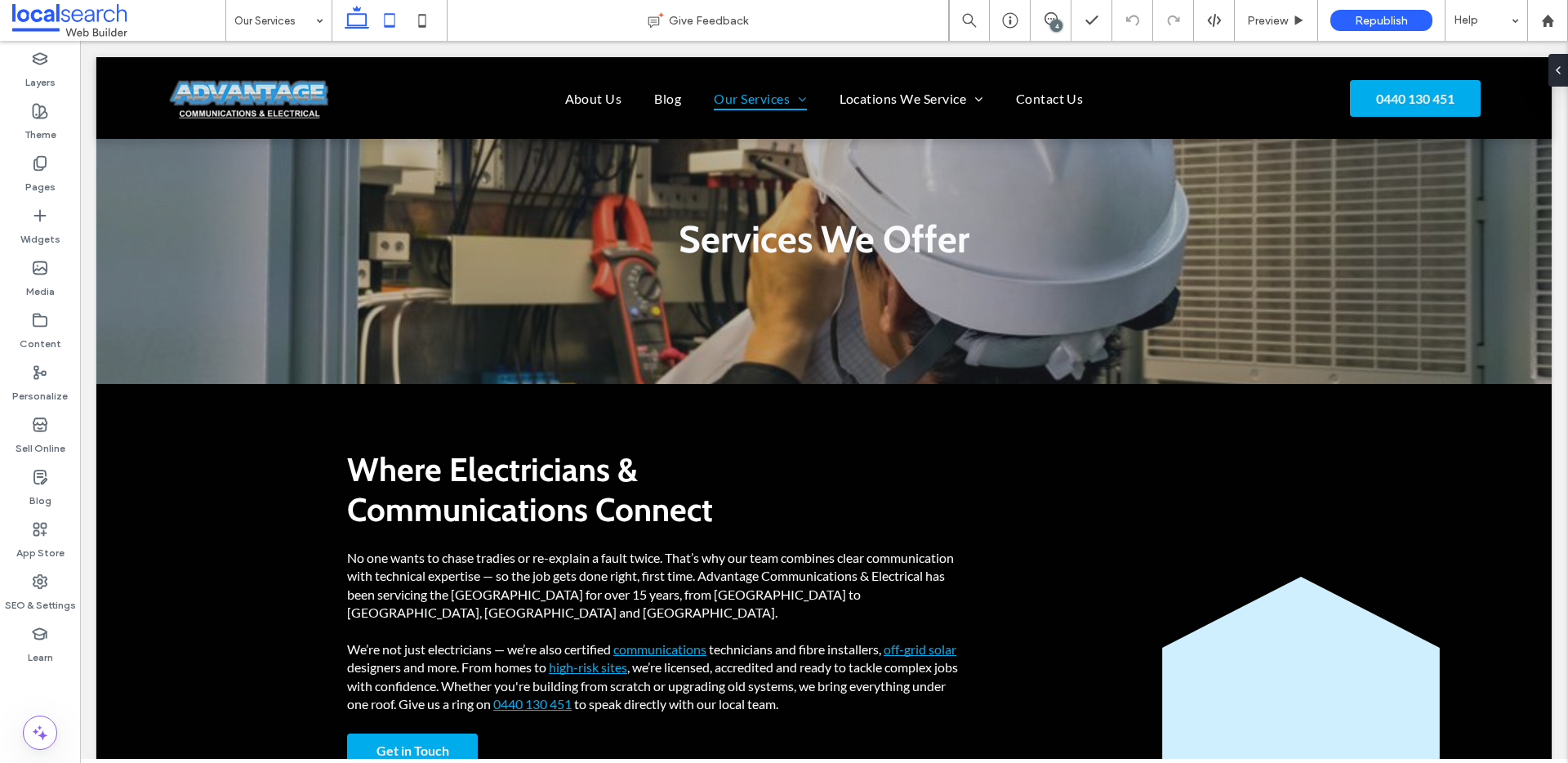
click at [393, 16] on icon at bounding box center [389, 21] width 33 height 33
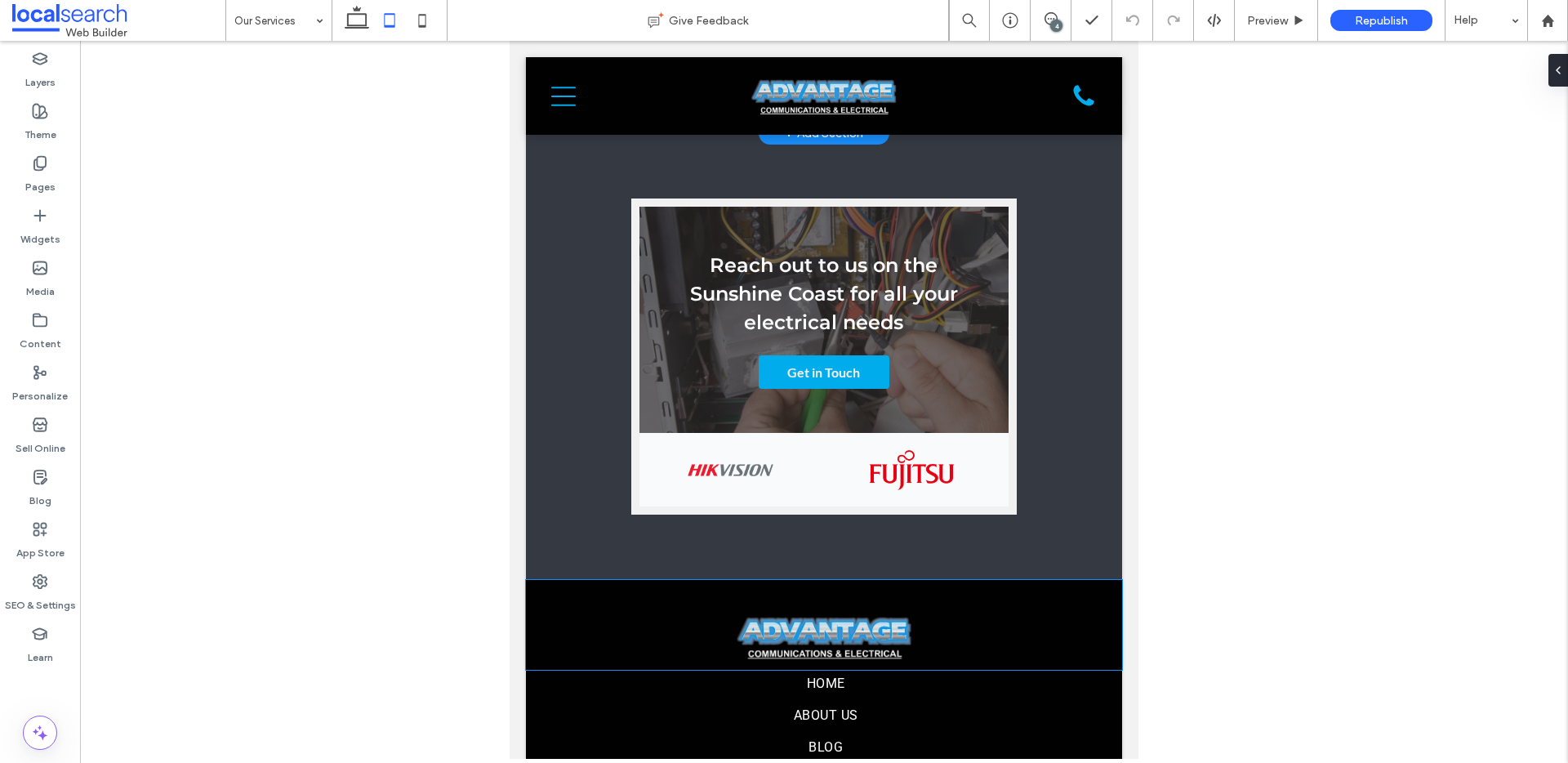
scroll to position [1507, 0]
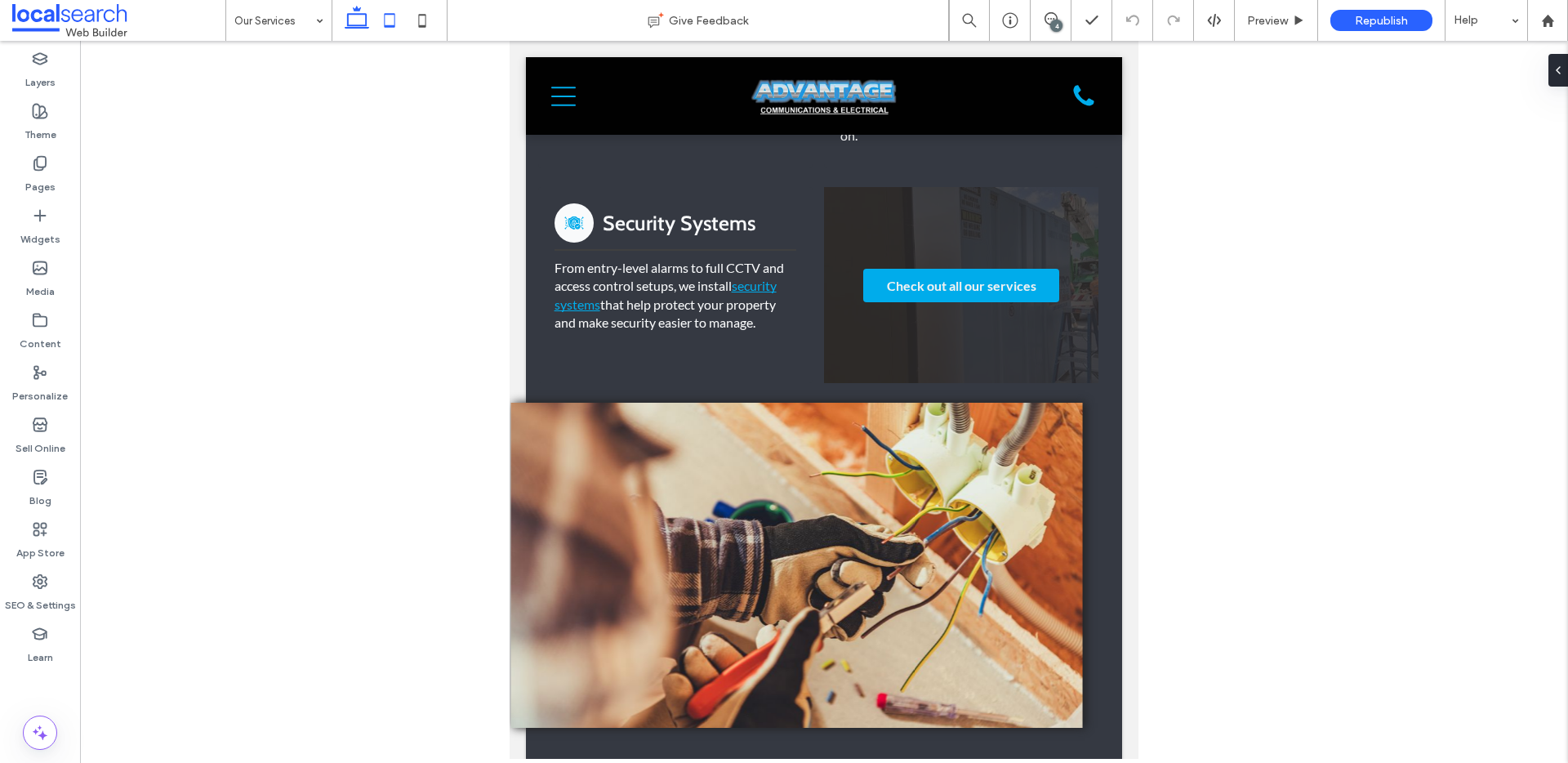
click at [370, 23] on icon at bounding box center [357, 21] width 33 height 33
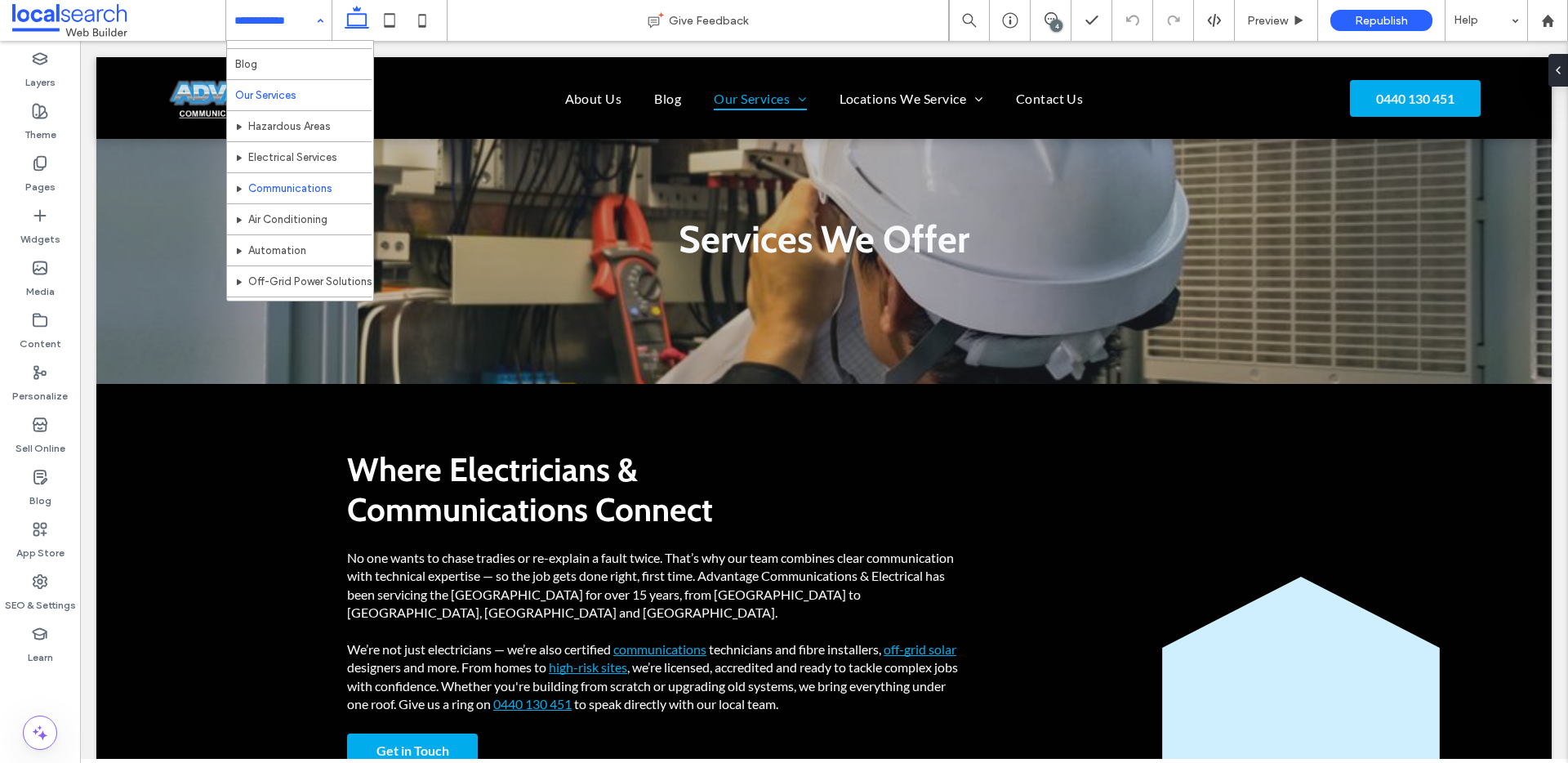
scroll to position [66, 0]
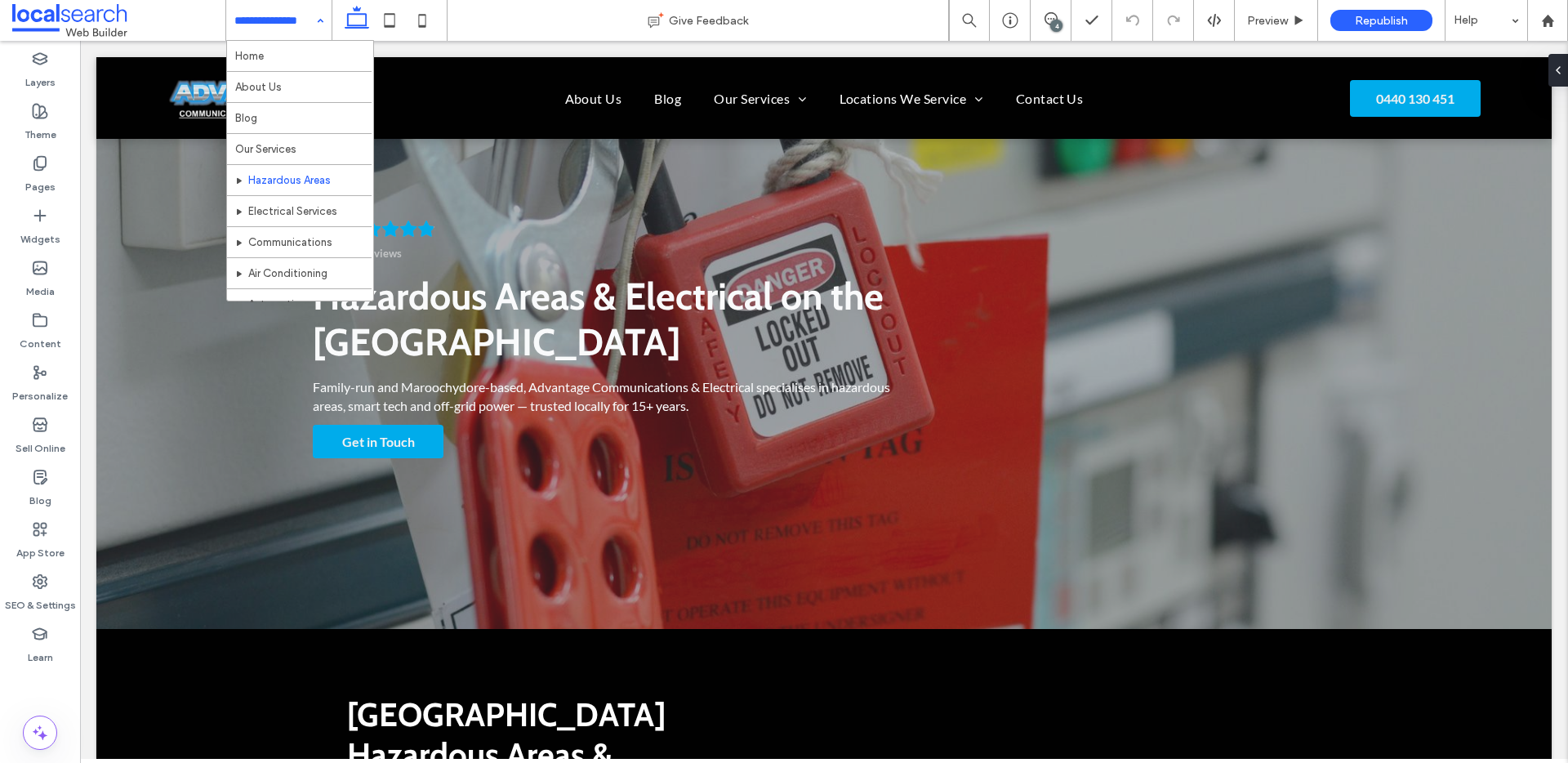
click at [289, 29] on input at bounding box center [275, 21] width 81 height 41
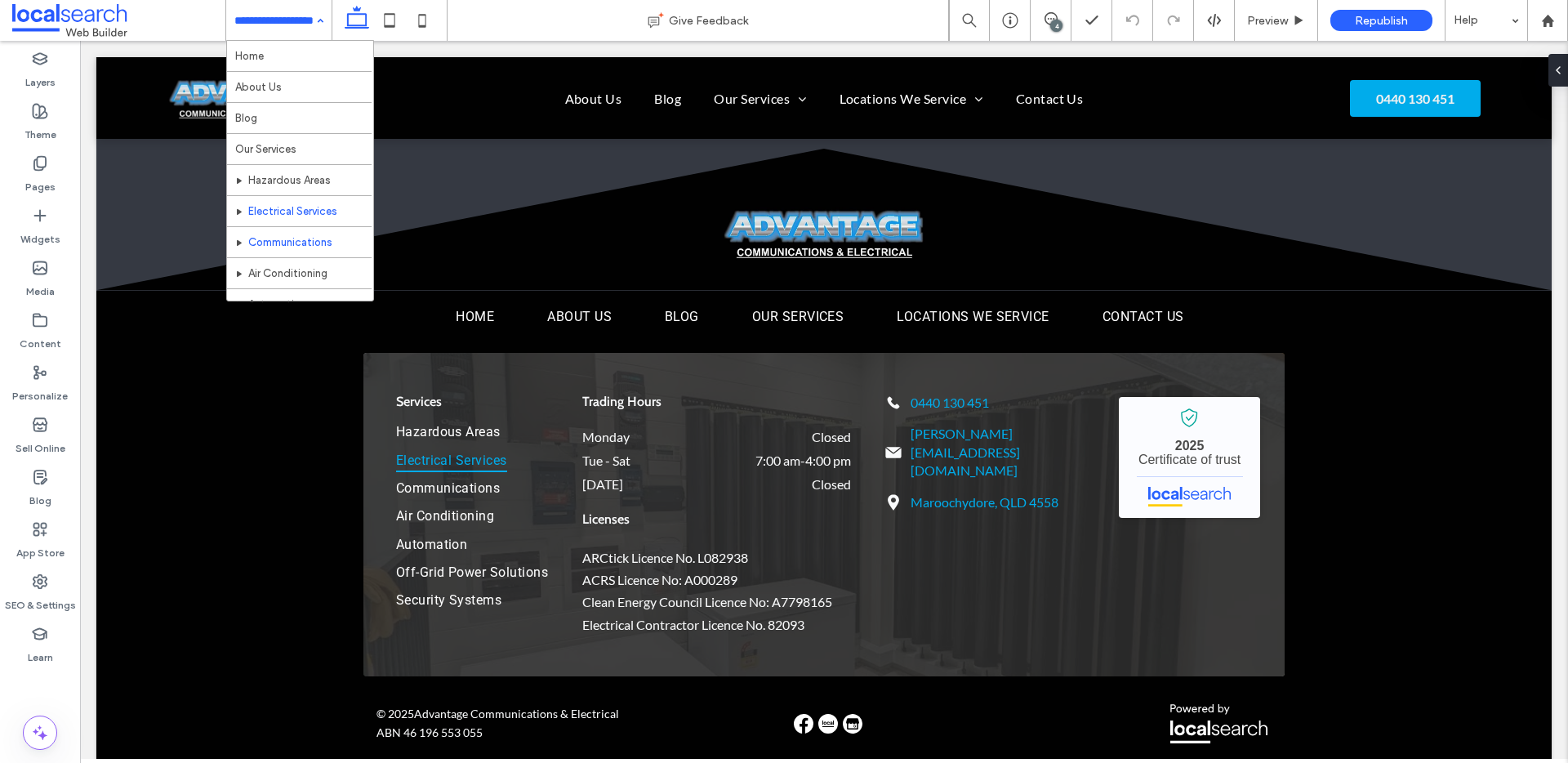
scroll to position [3, 0]
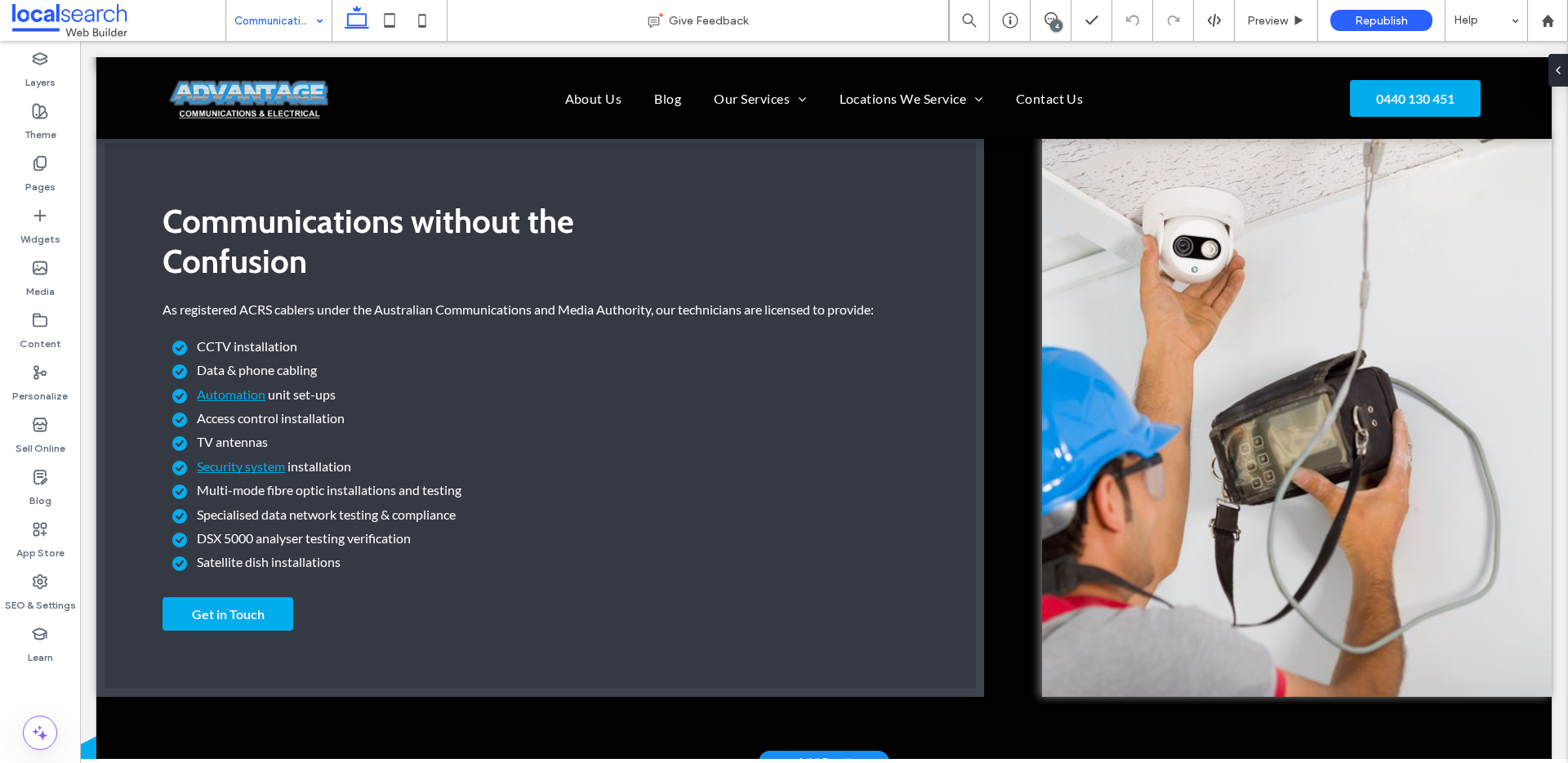
scroll to position [1660, 0]
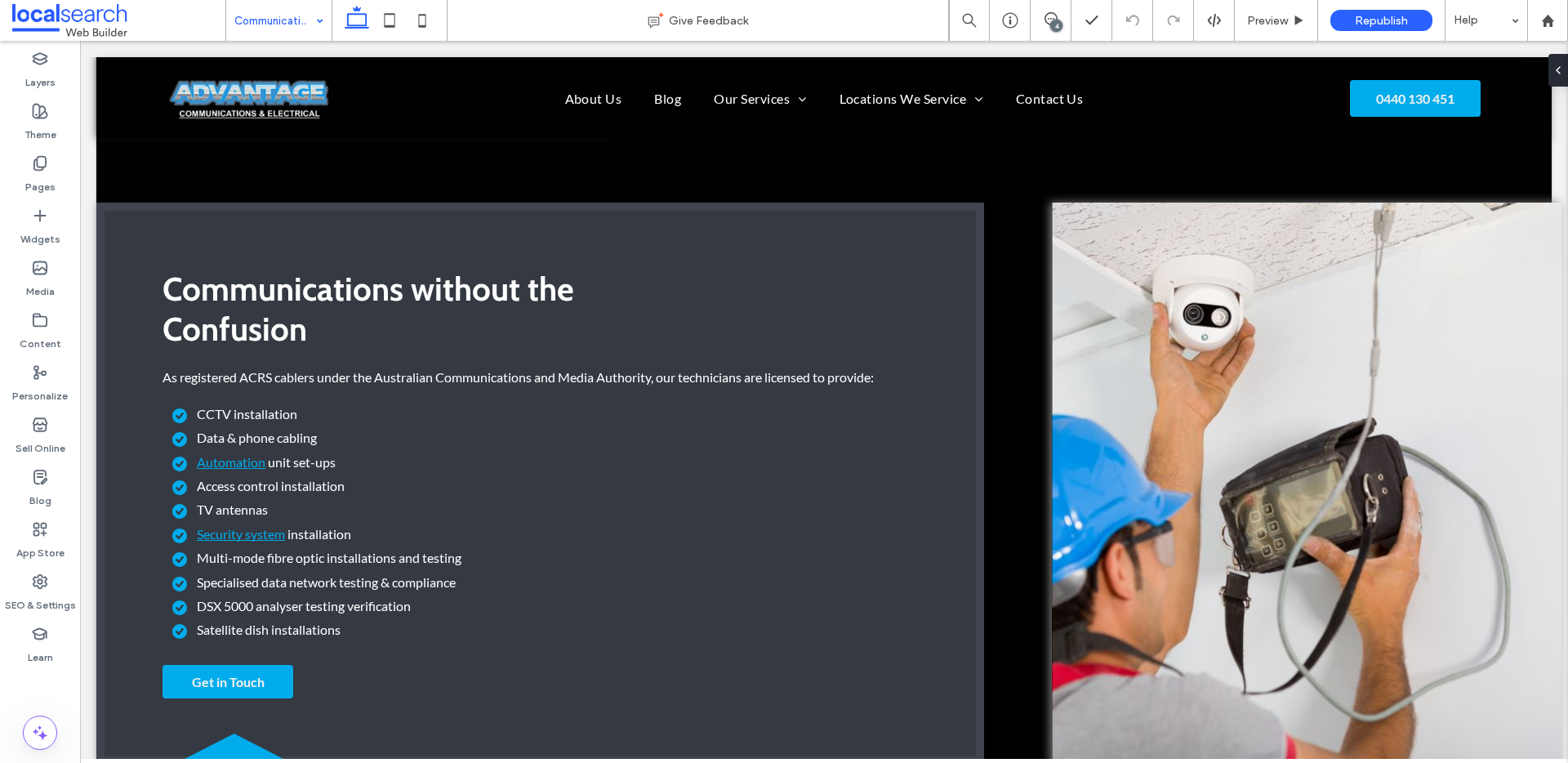
click at [292, 26] on input at bounding box center [275, 21] width 81 height 41
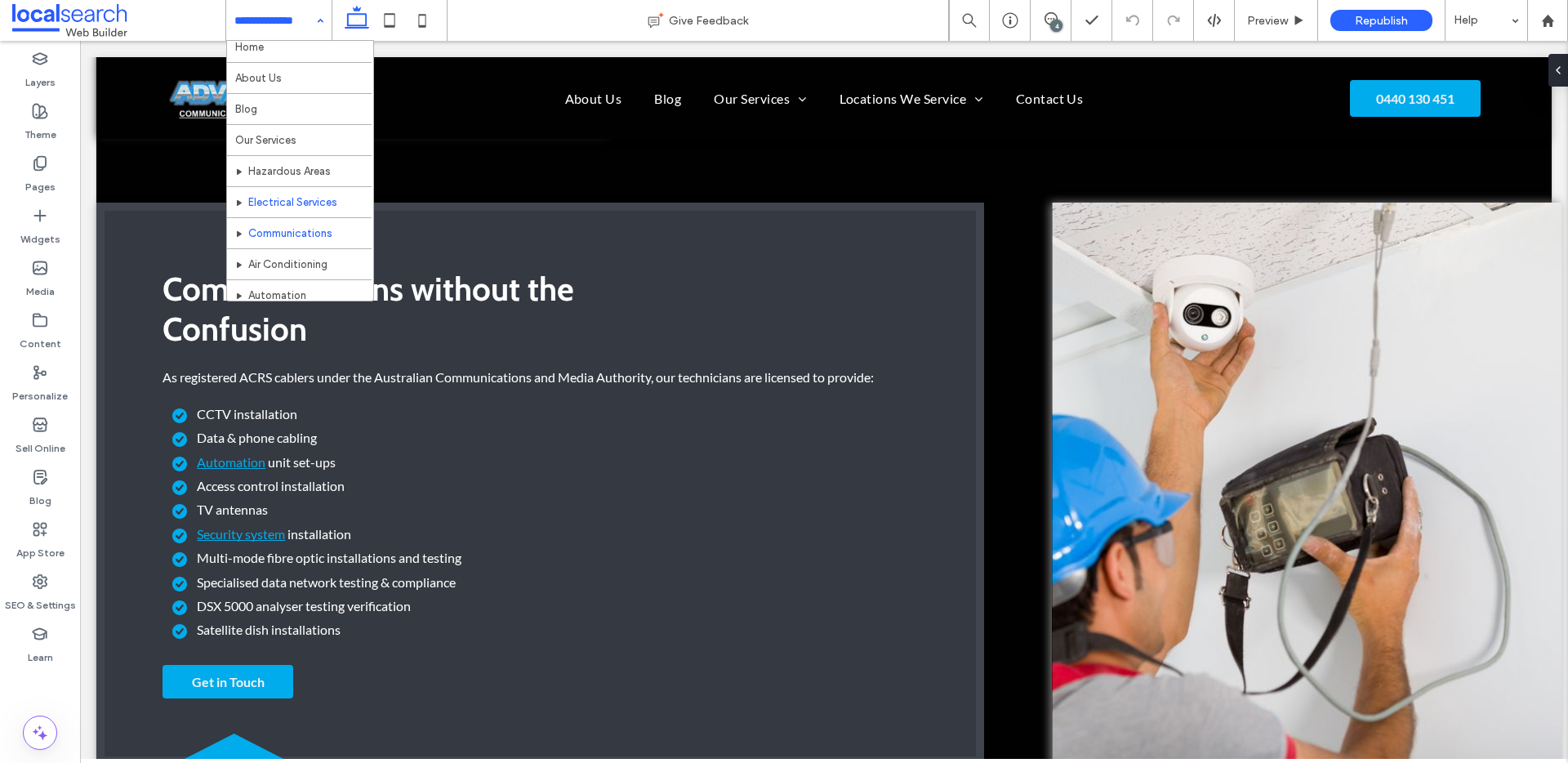
scroll to position [10, 0]
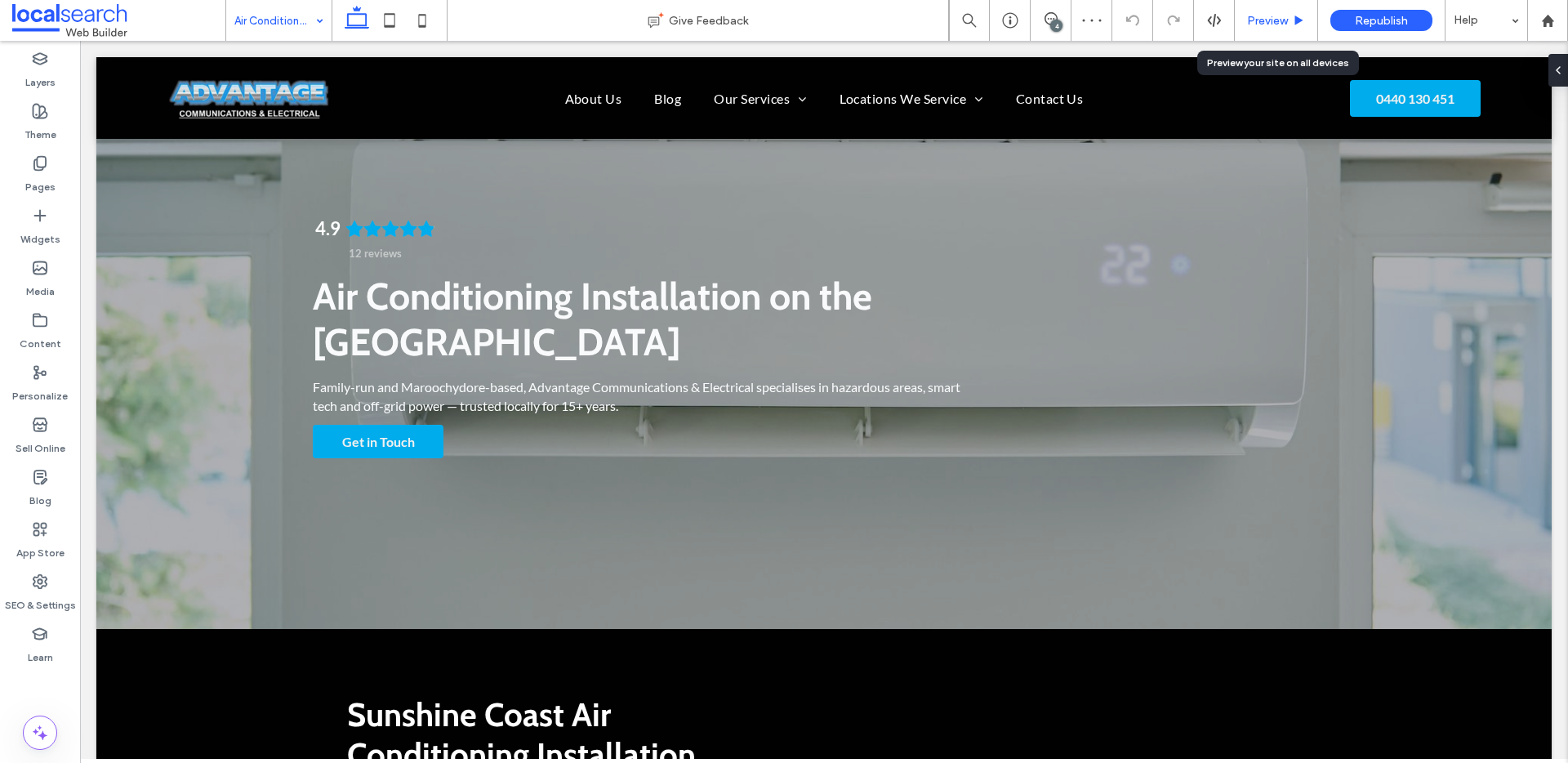
click at [1248, 31] on div "Preview" at bounding box center [1276, 21] width 83 height 41
click at [1261, 21] on span "Preview" at bounding box center [1268, 21] width 41 height 14
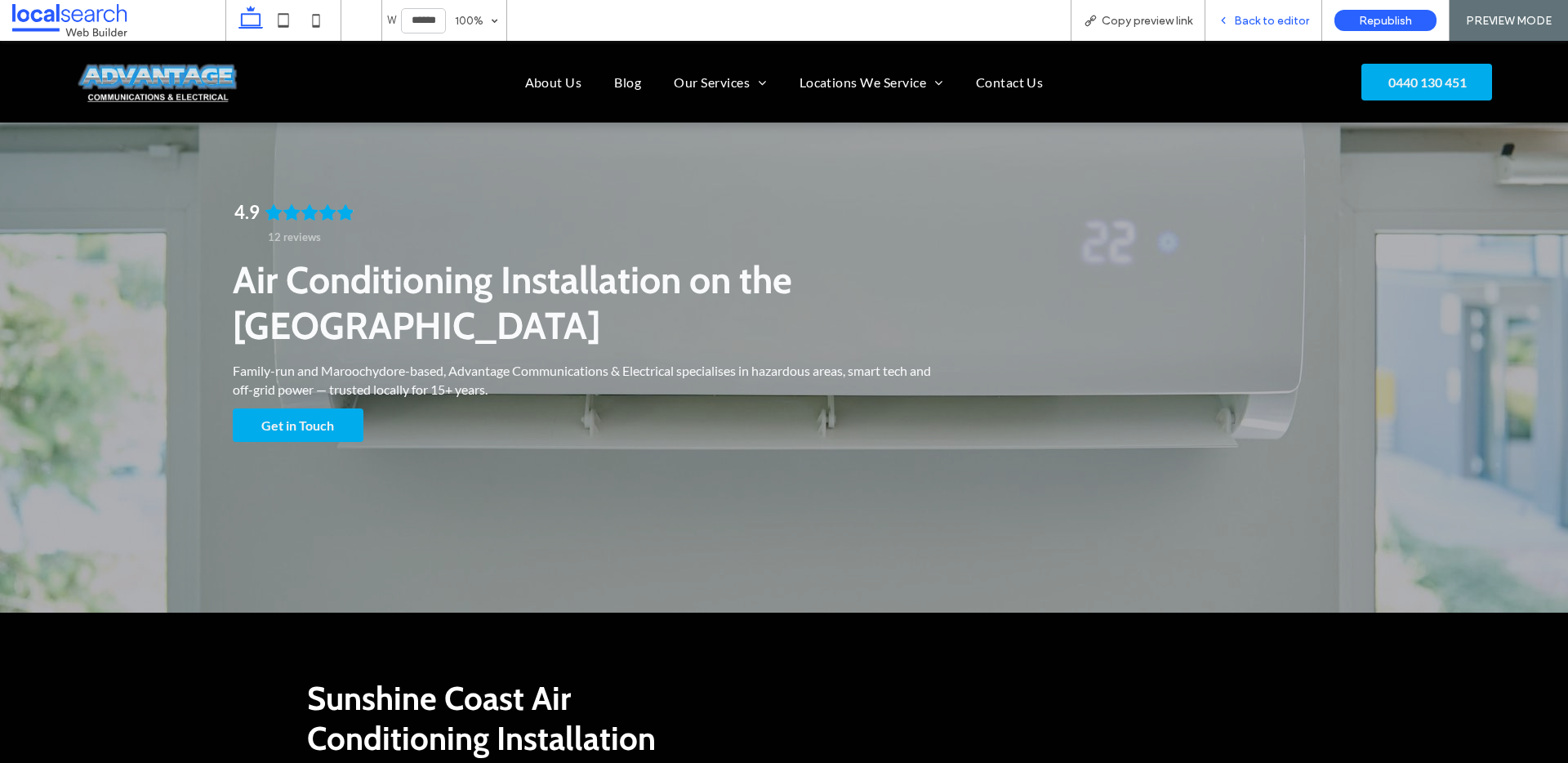
click at [1262, 20] on span "Back to editor" at bounding box center [1271, 21] width 75 height 14
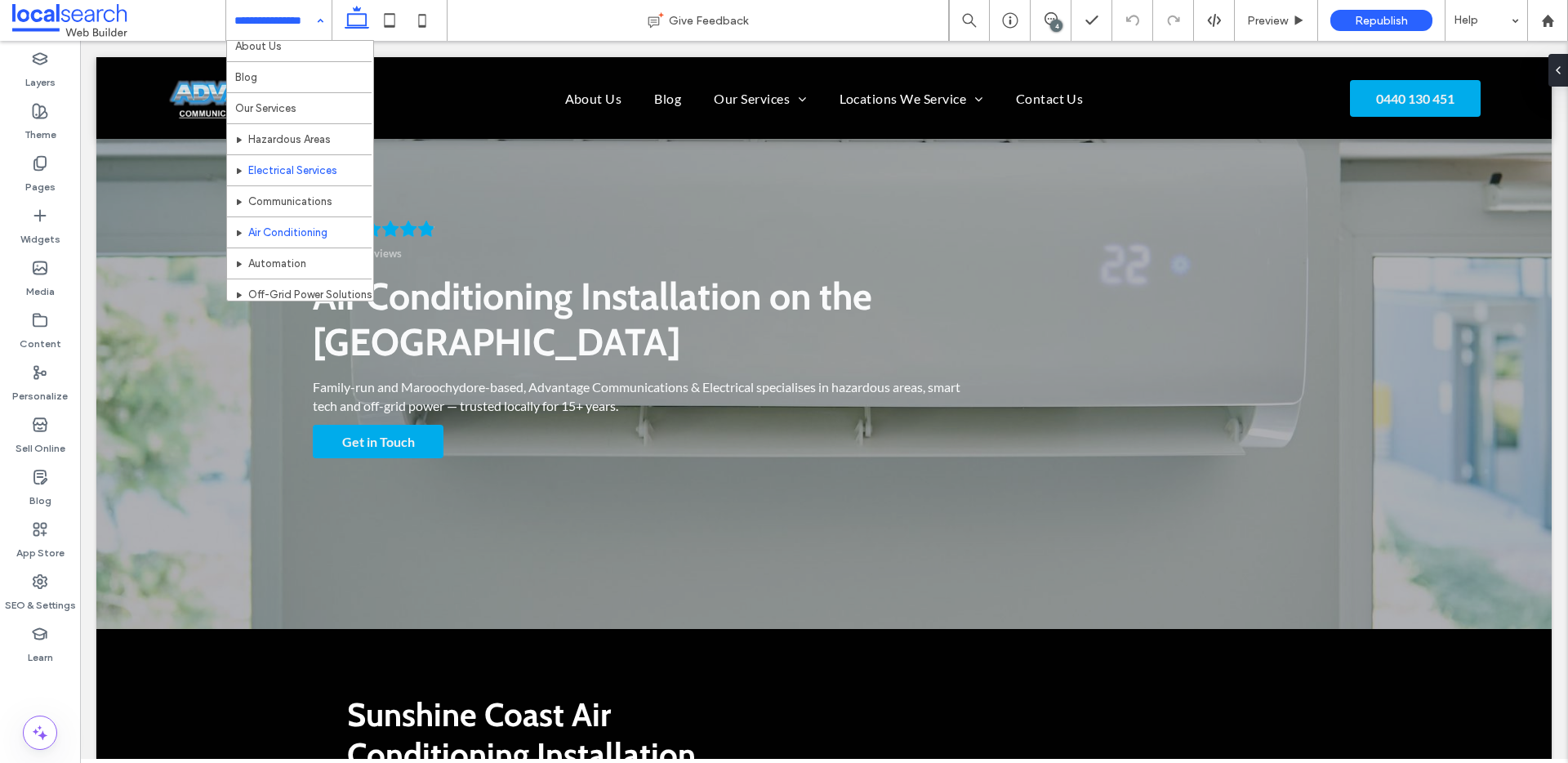
scroll to position [59, 0]
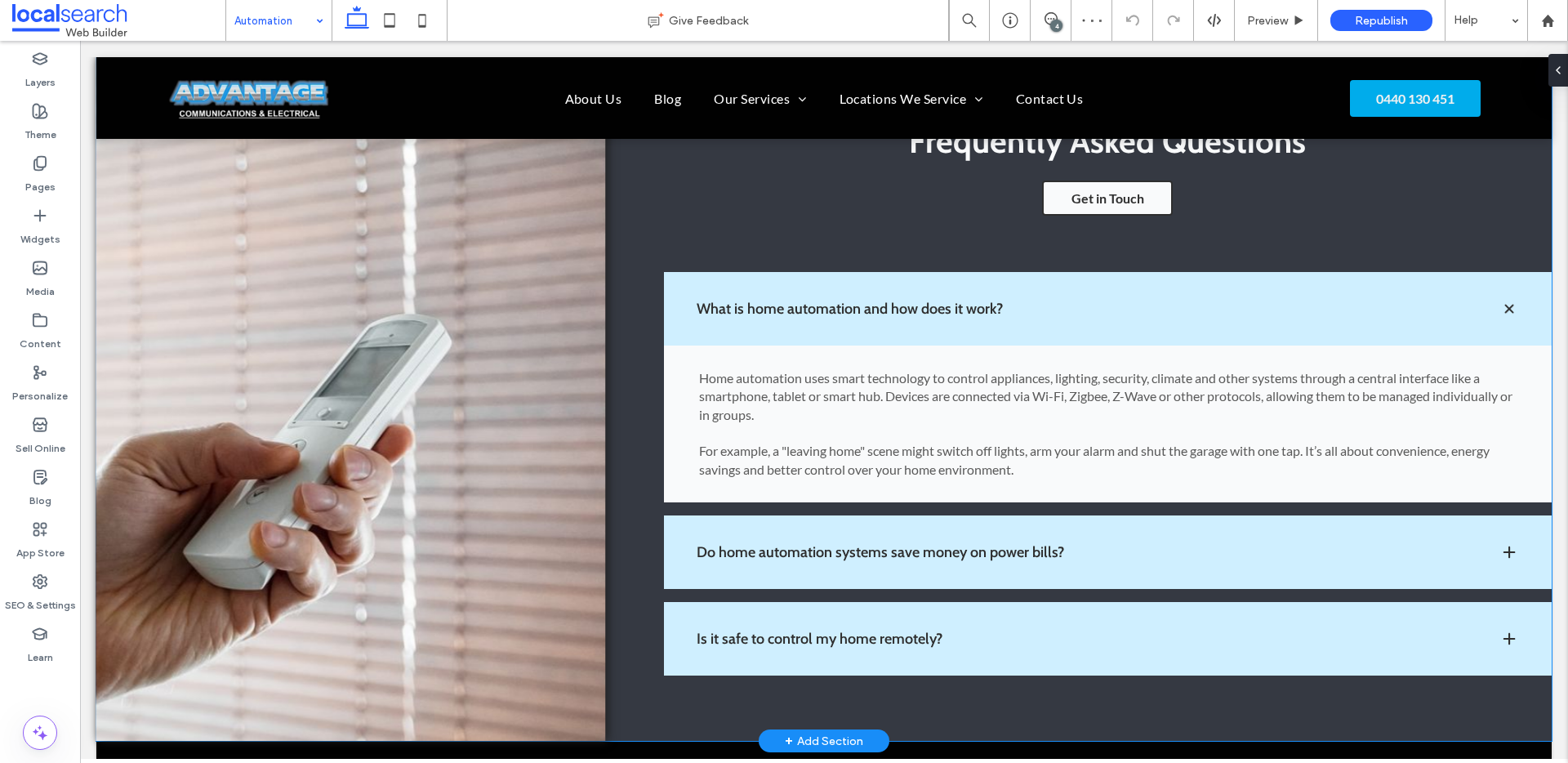
scroll to position [1026, 0]
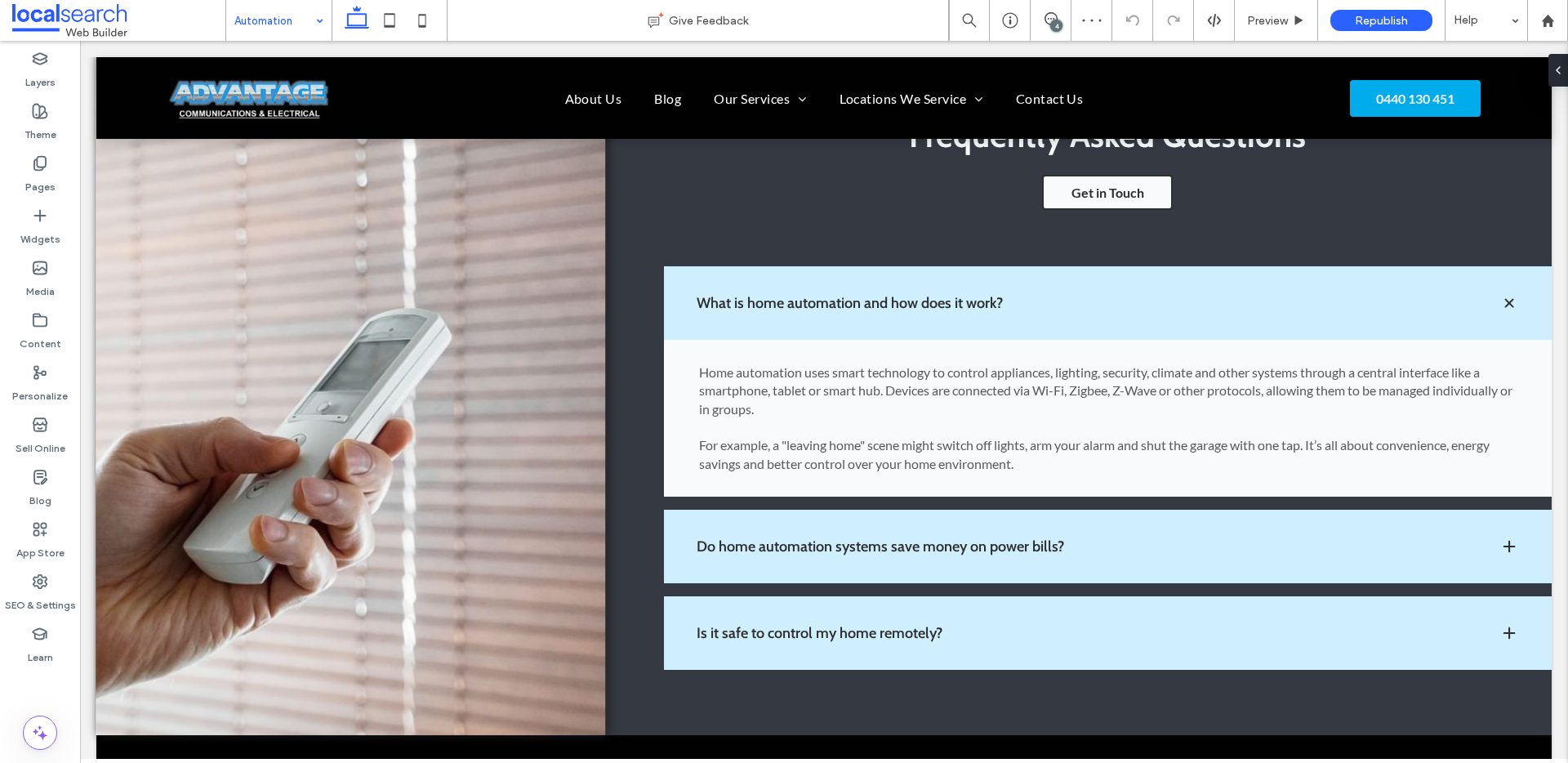
click at [265, 29] on input at bounding box center [275, 21] width 81 height 41
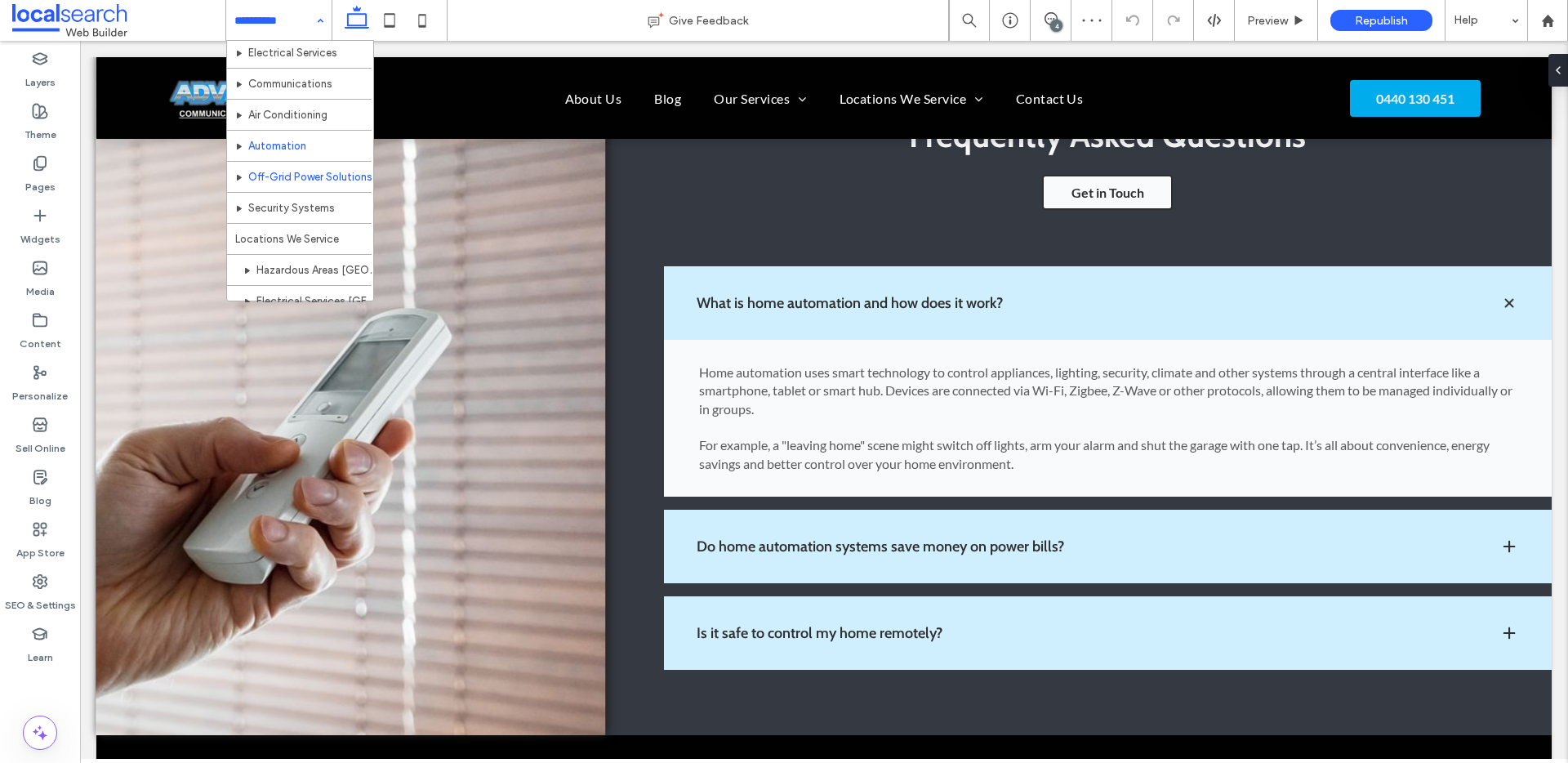
scroll to position [174, 0]
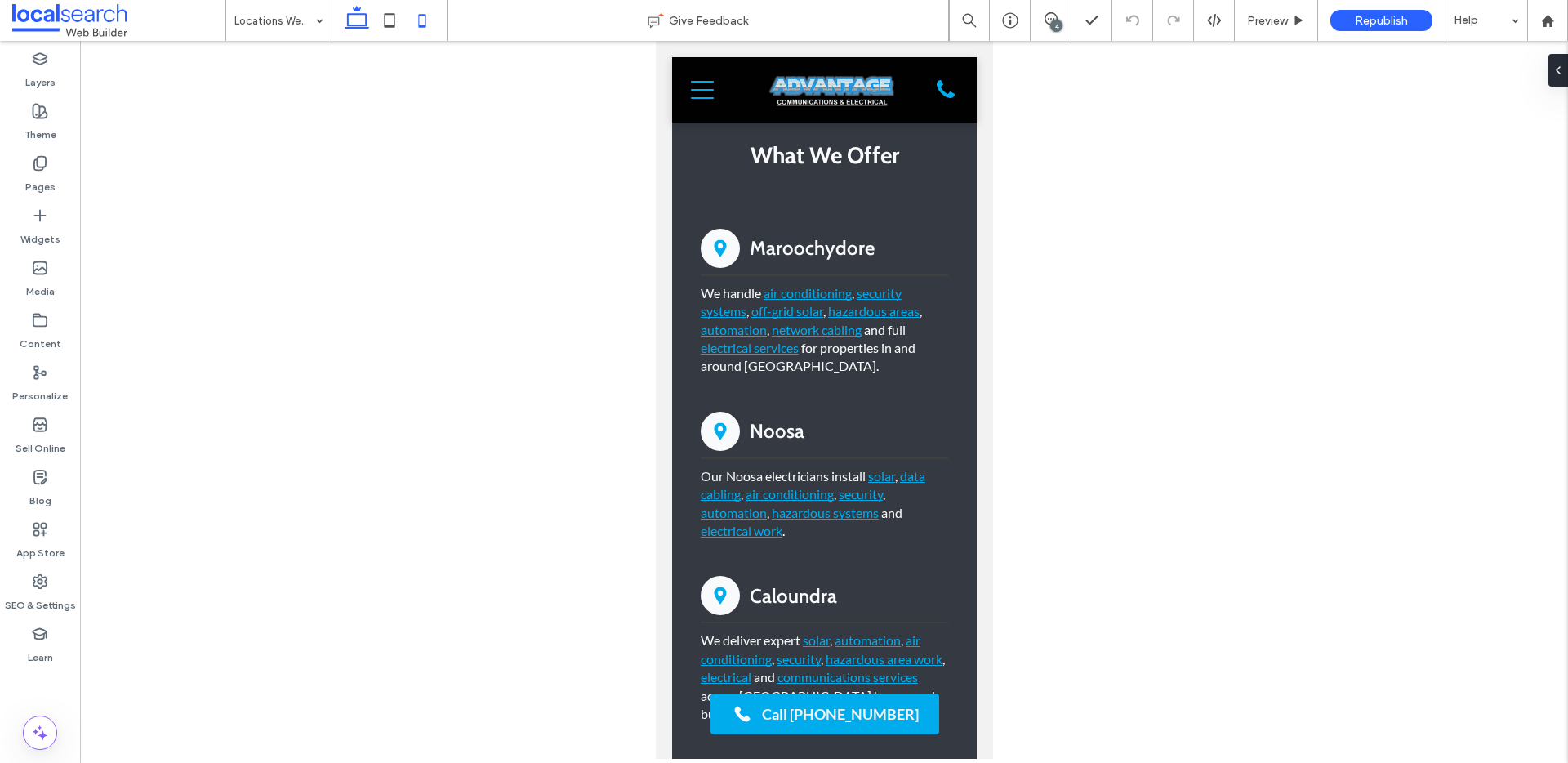
click at [354, 26] on icon at bounding box center [357, 21] width 33 height 33
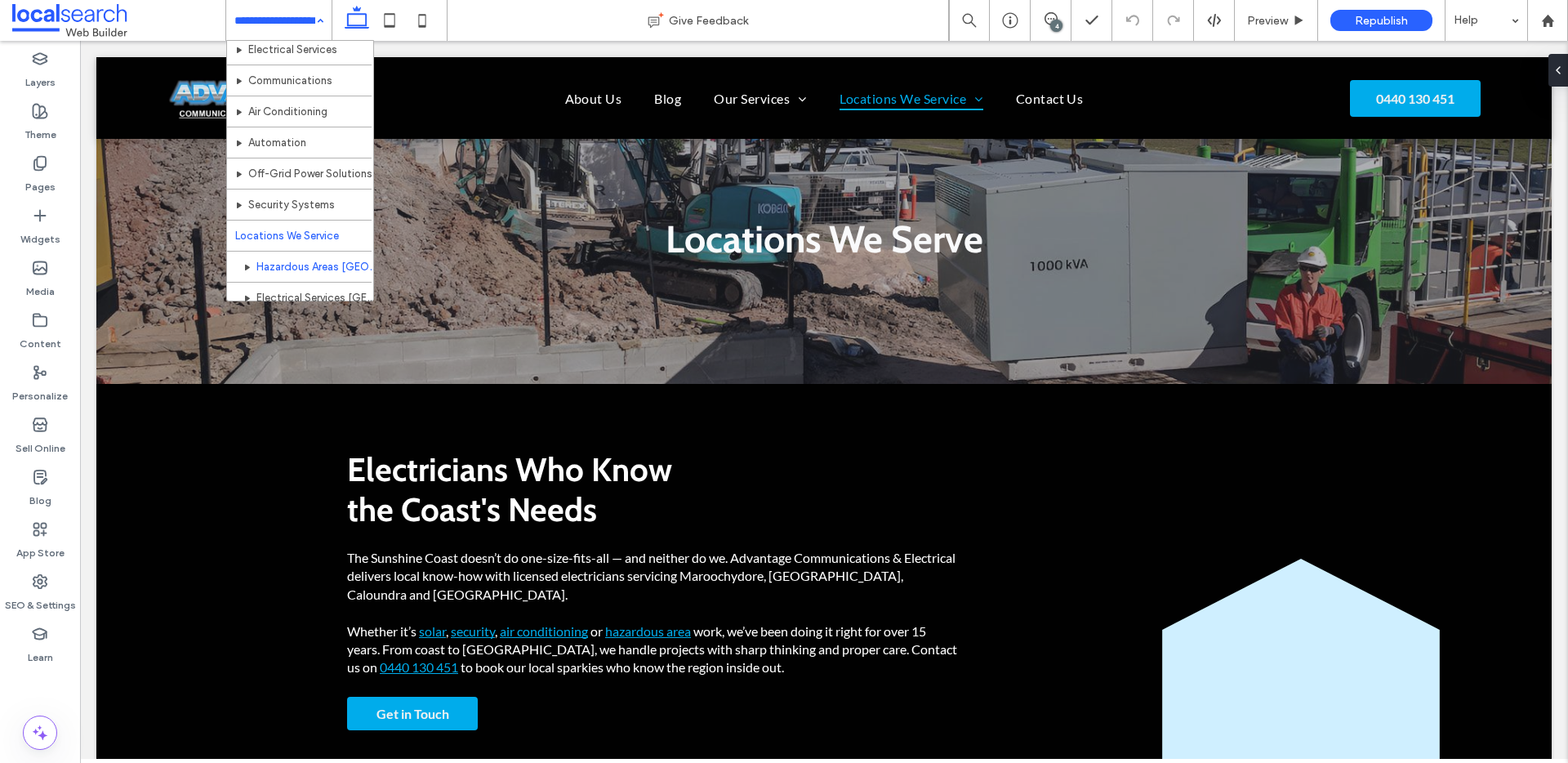
scroll to position [183, 0]
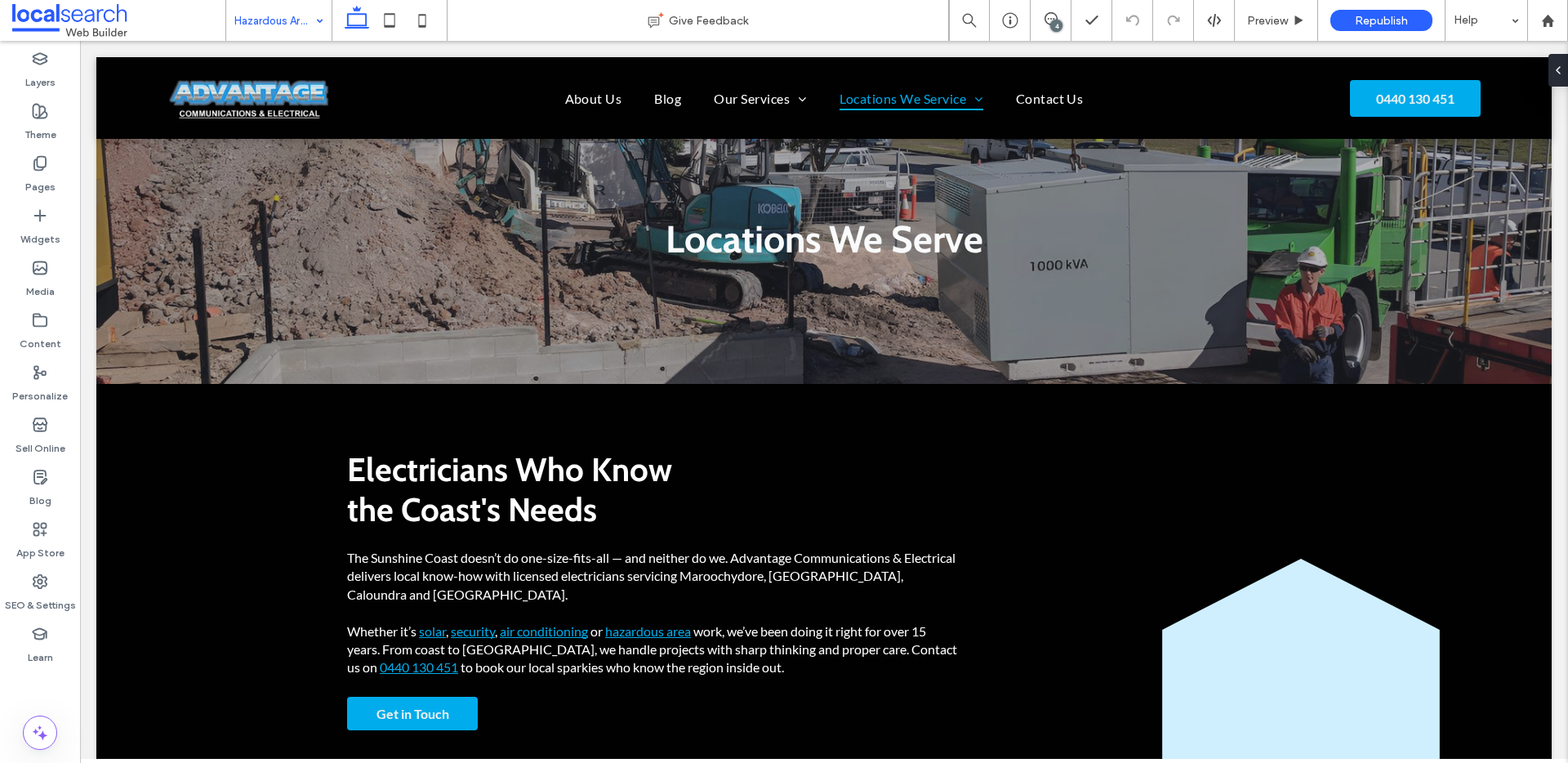
click at [297, 28] on input at bounding box center [275, 21] width 81 height 41
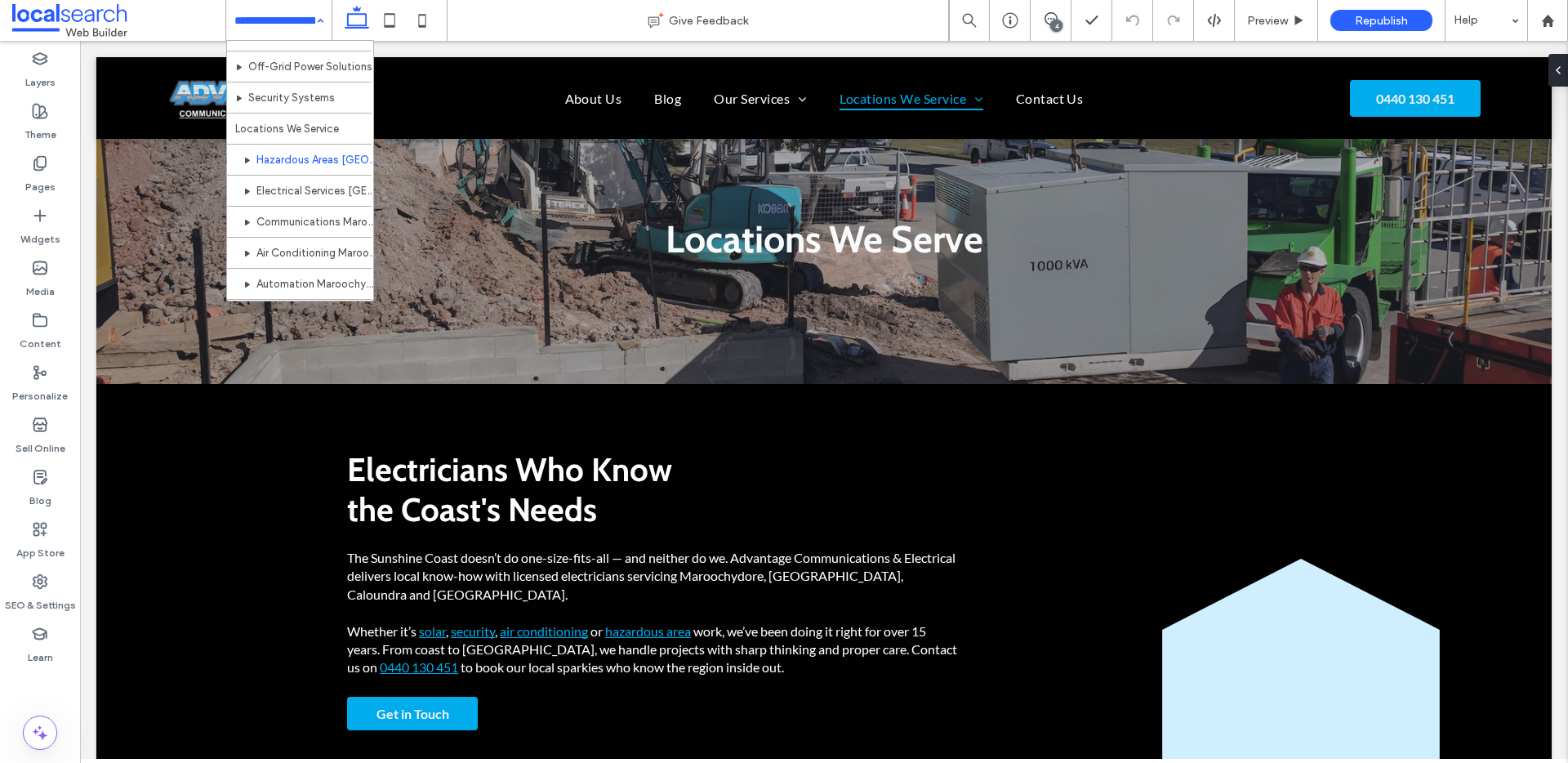
scroll to position [269, 0]
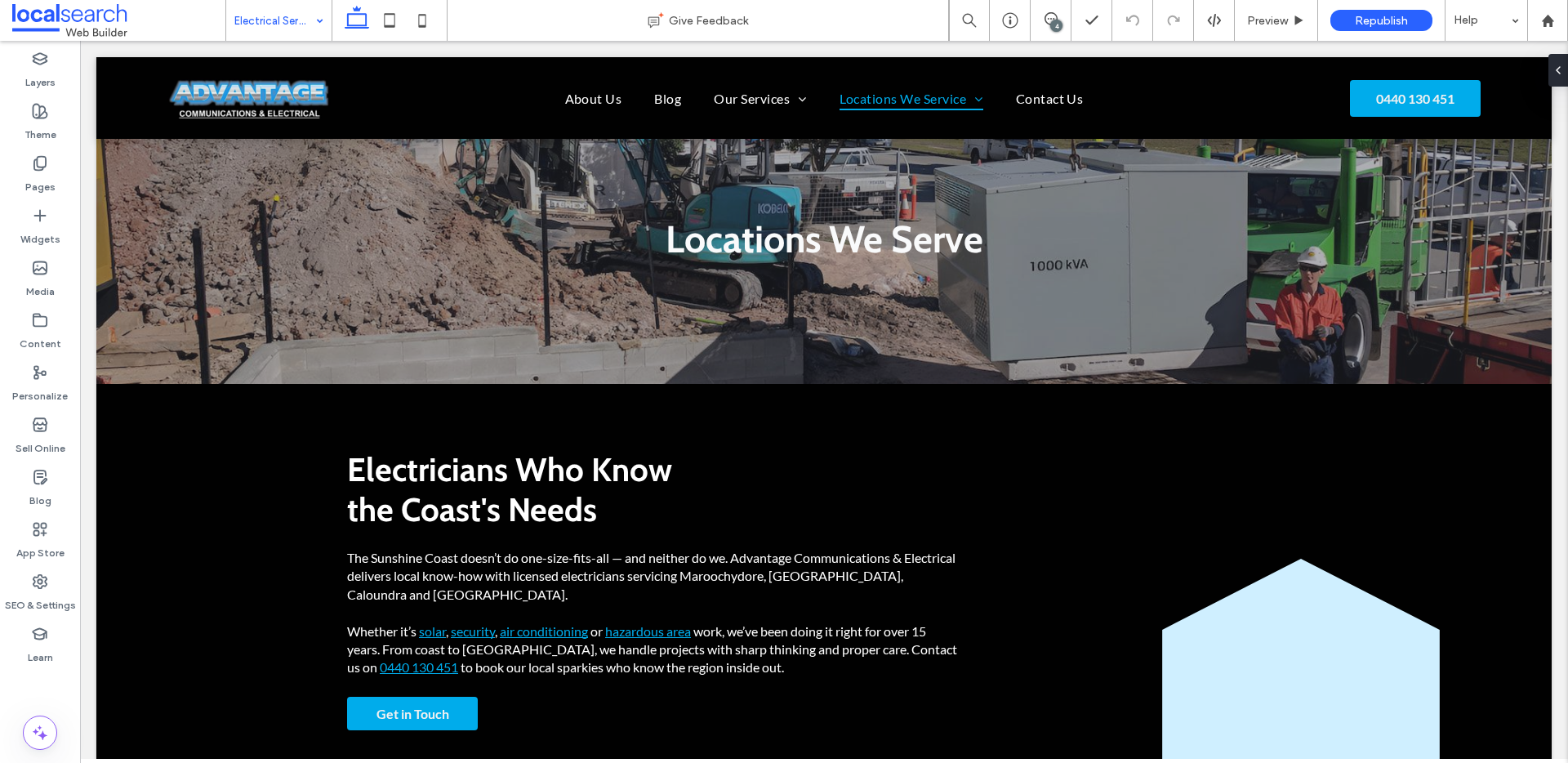
click at [270, 32] on input at bounding box center [275, 21] width 81 height 41
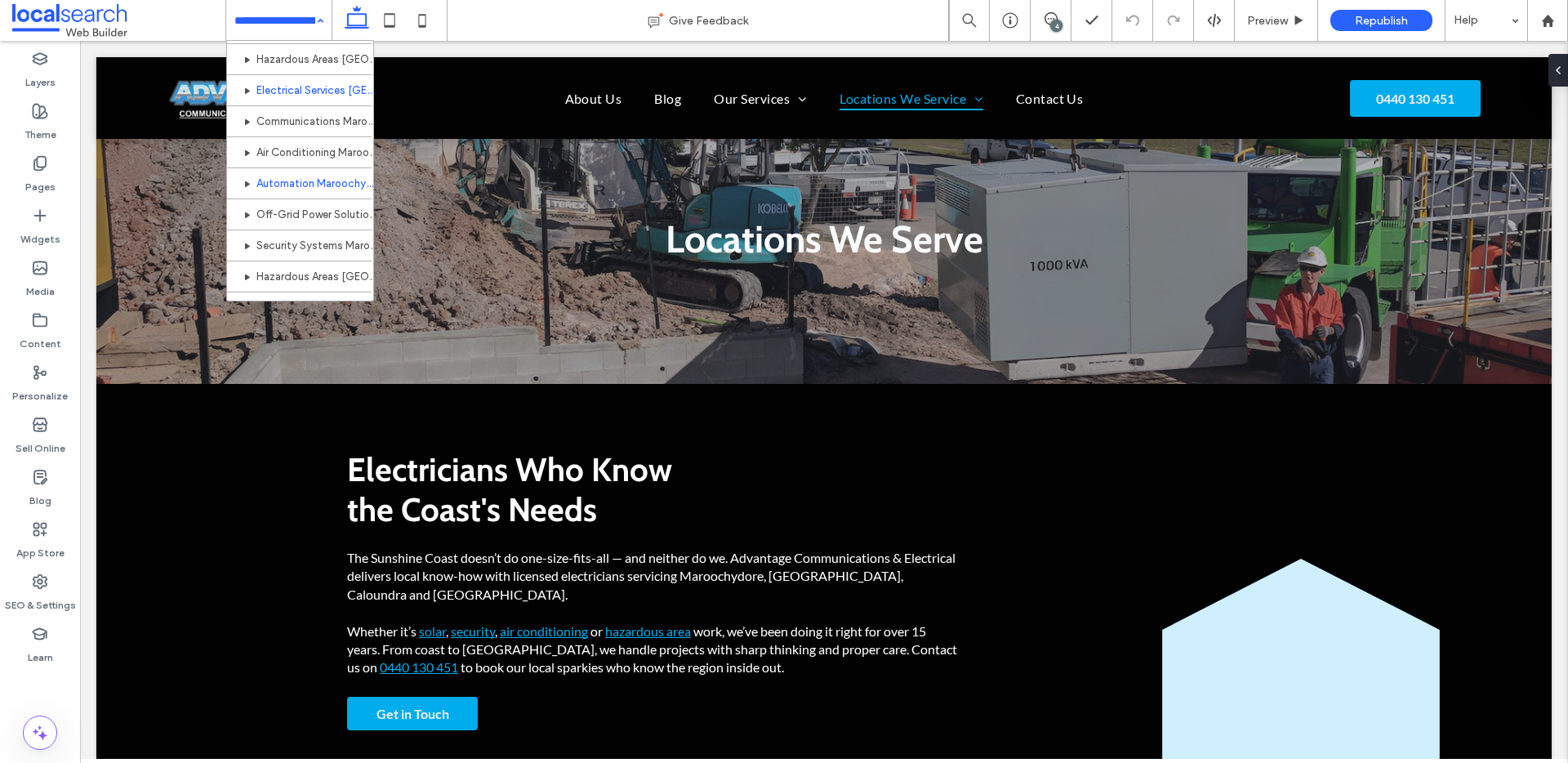
scroll to position [366, 0]
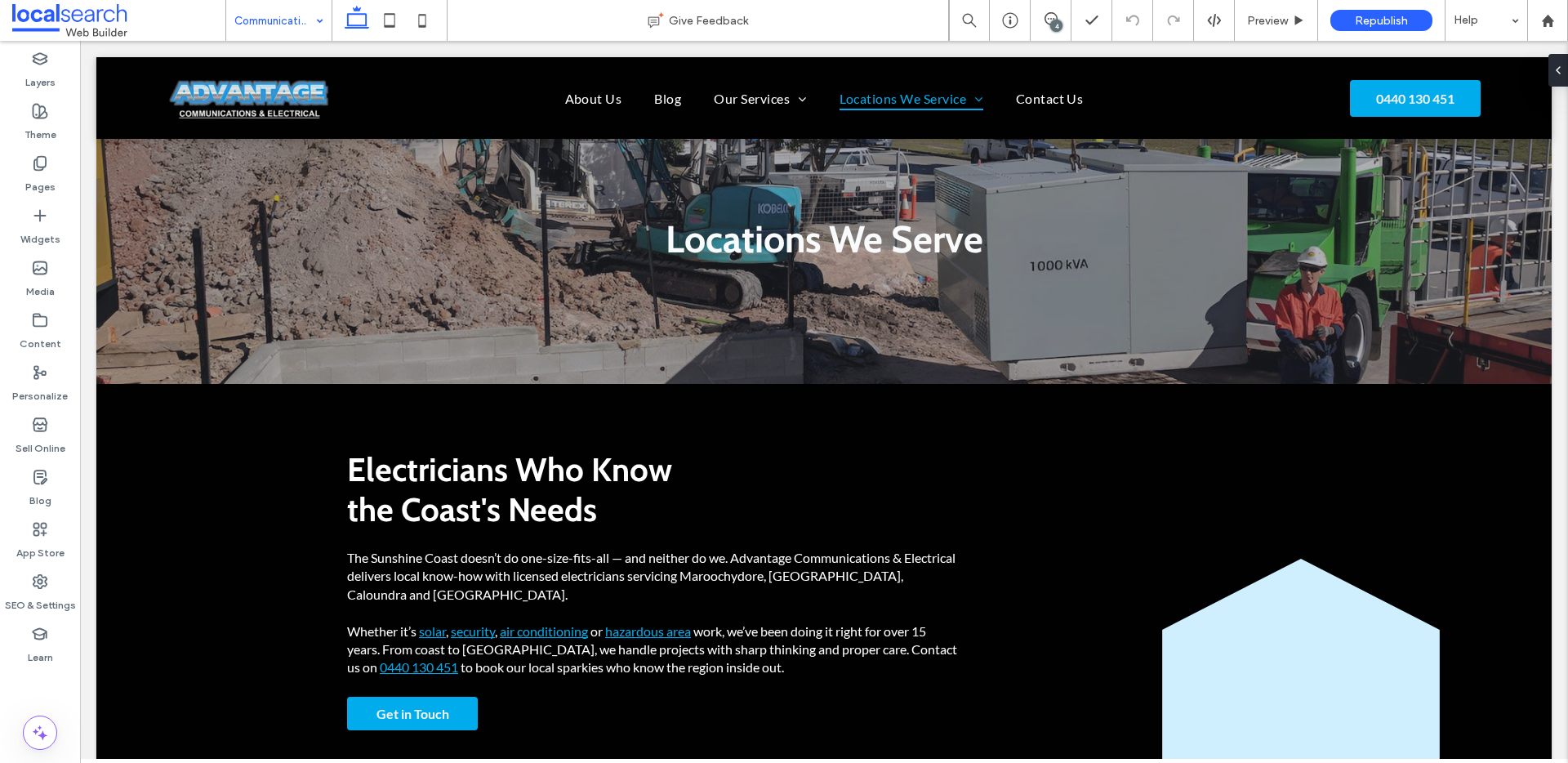
click at [278, 28] on input at bounding box center [275, 21] width 81 height 41
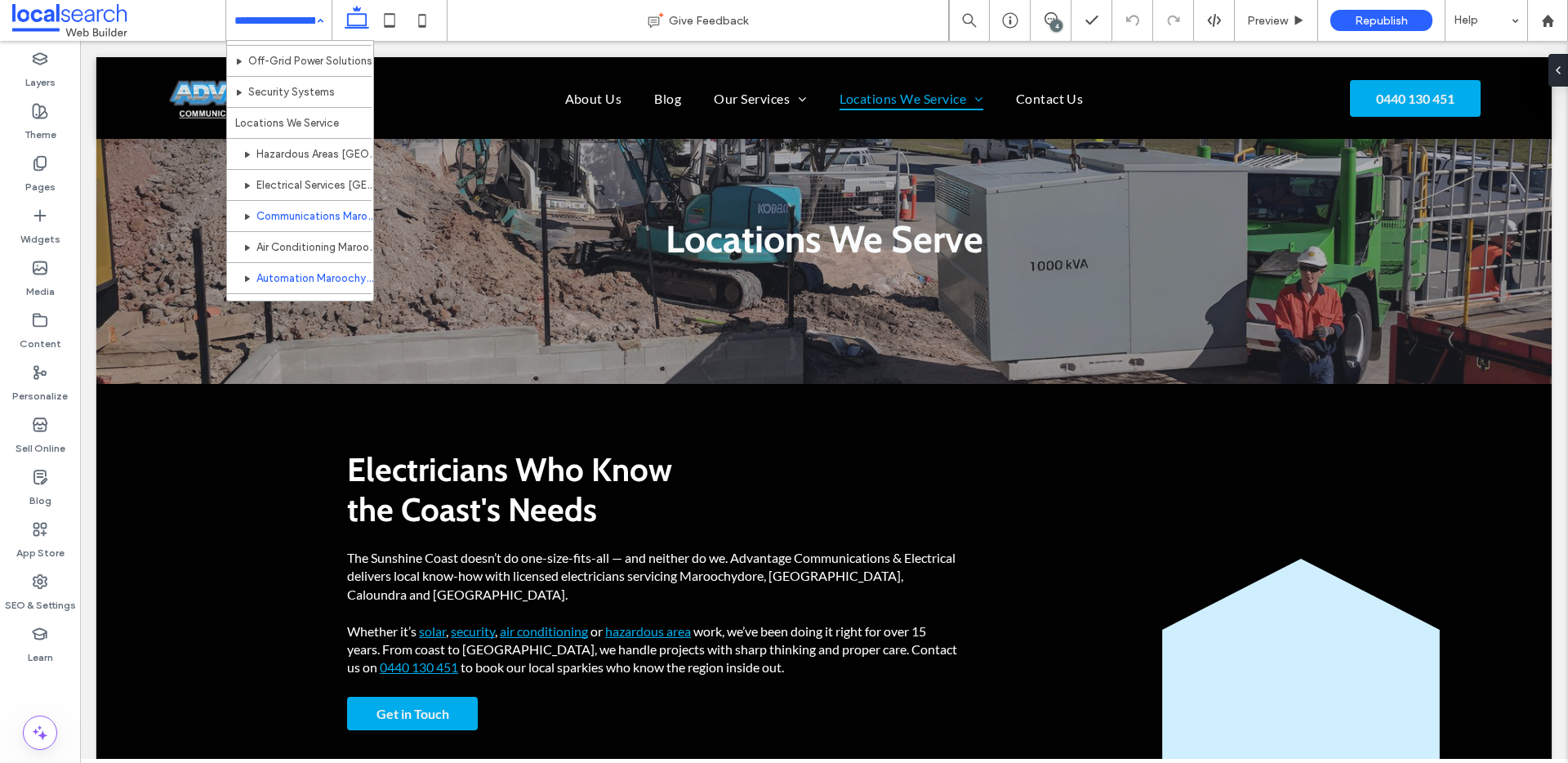
scroll to position [358, 0]
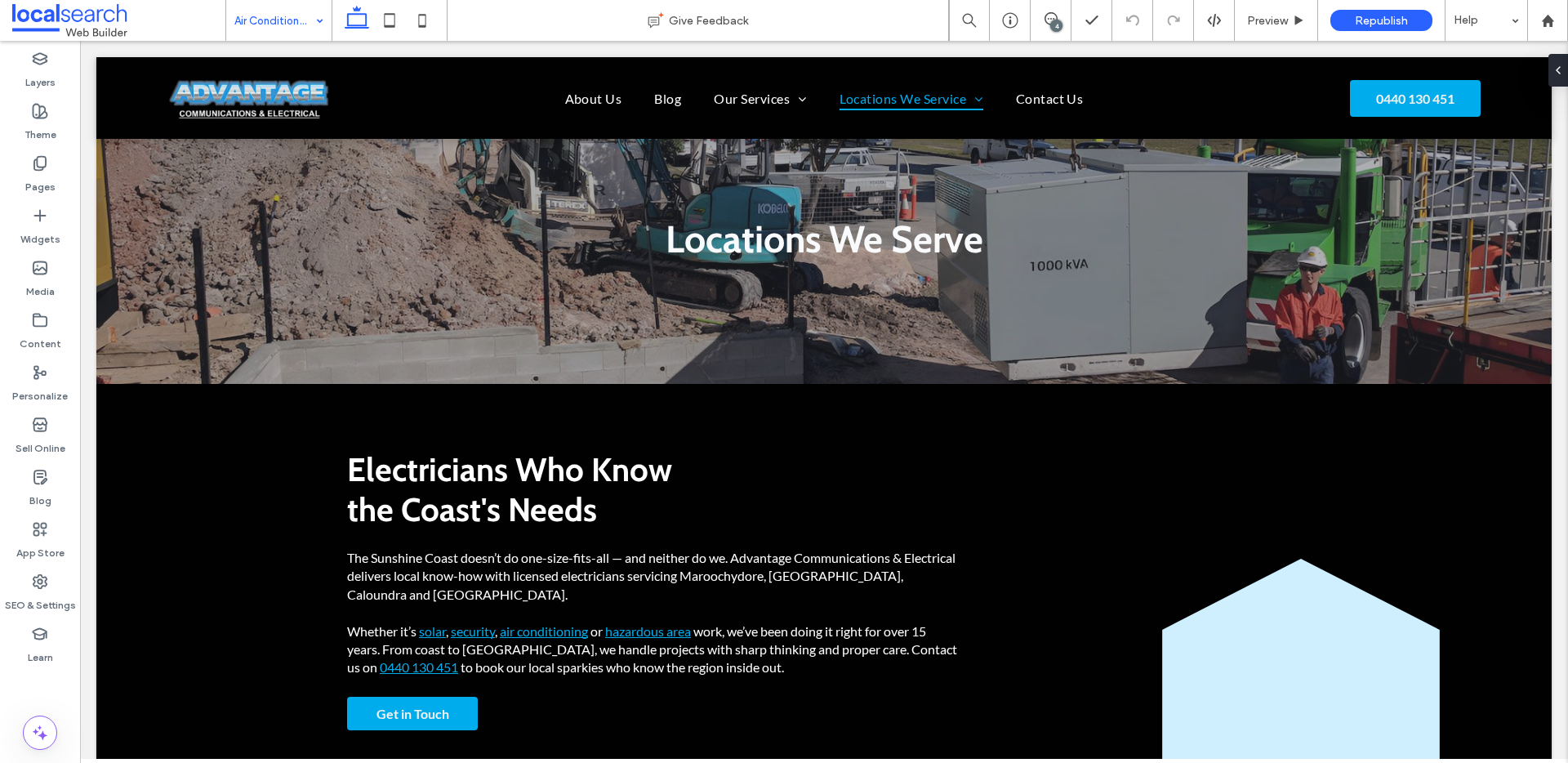
click at [262, 33] on input at bounding box center [275, 21] width 81 height 41
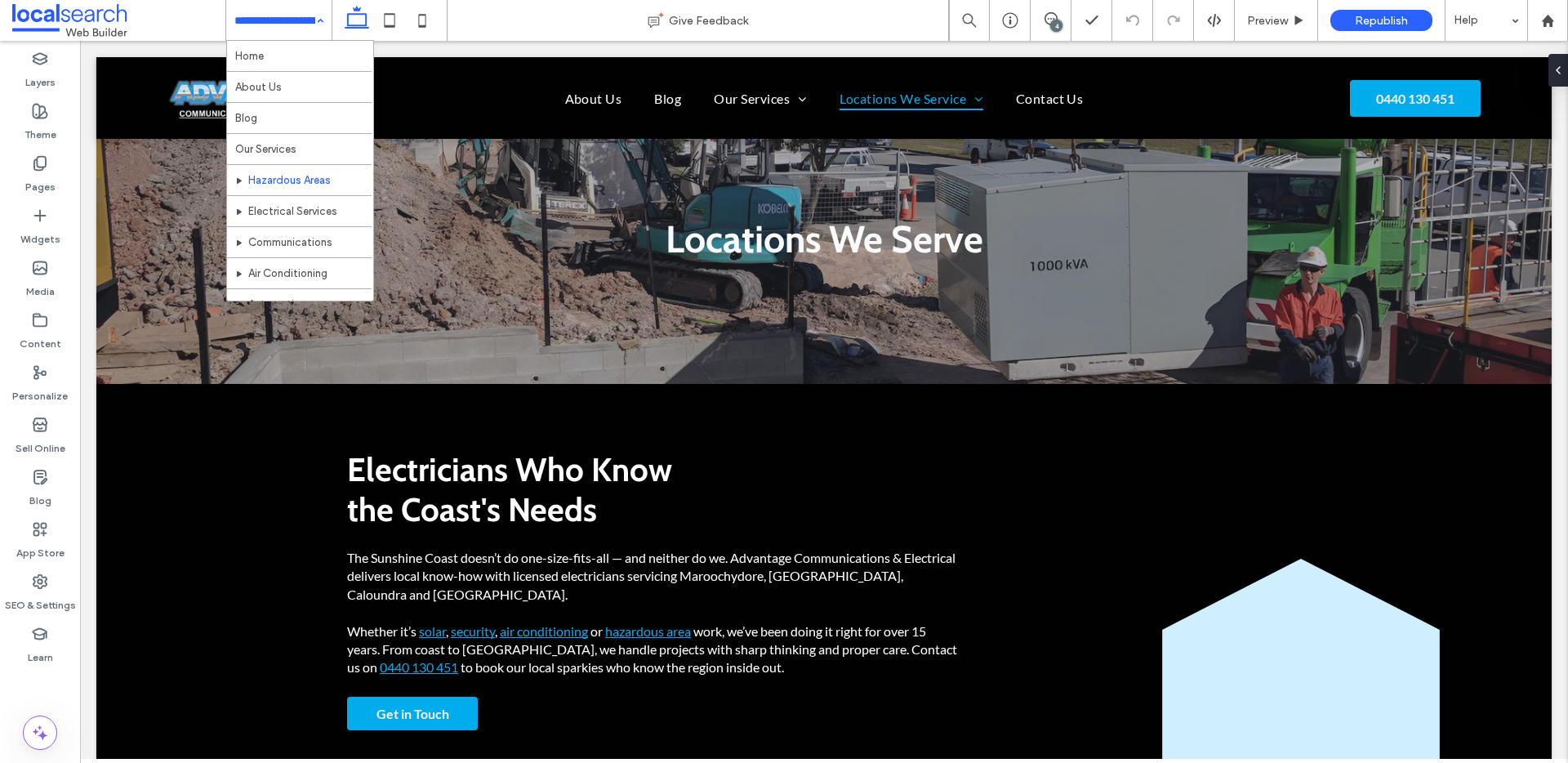
scroll to position [272, 0]
click at [257, 16] on input at bounding box center [275, 21] width 81 height 41
click at [251, 39] on input at bounding box center [275, 21] width 81 height 41
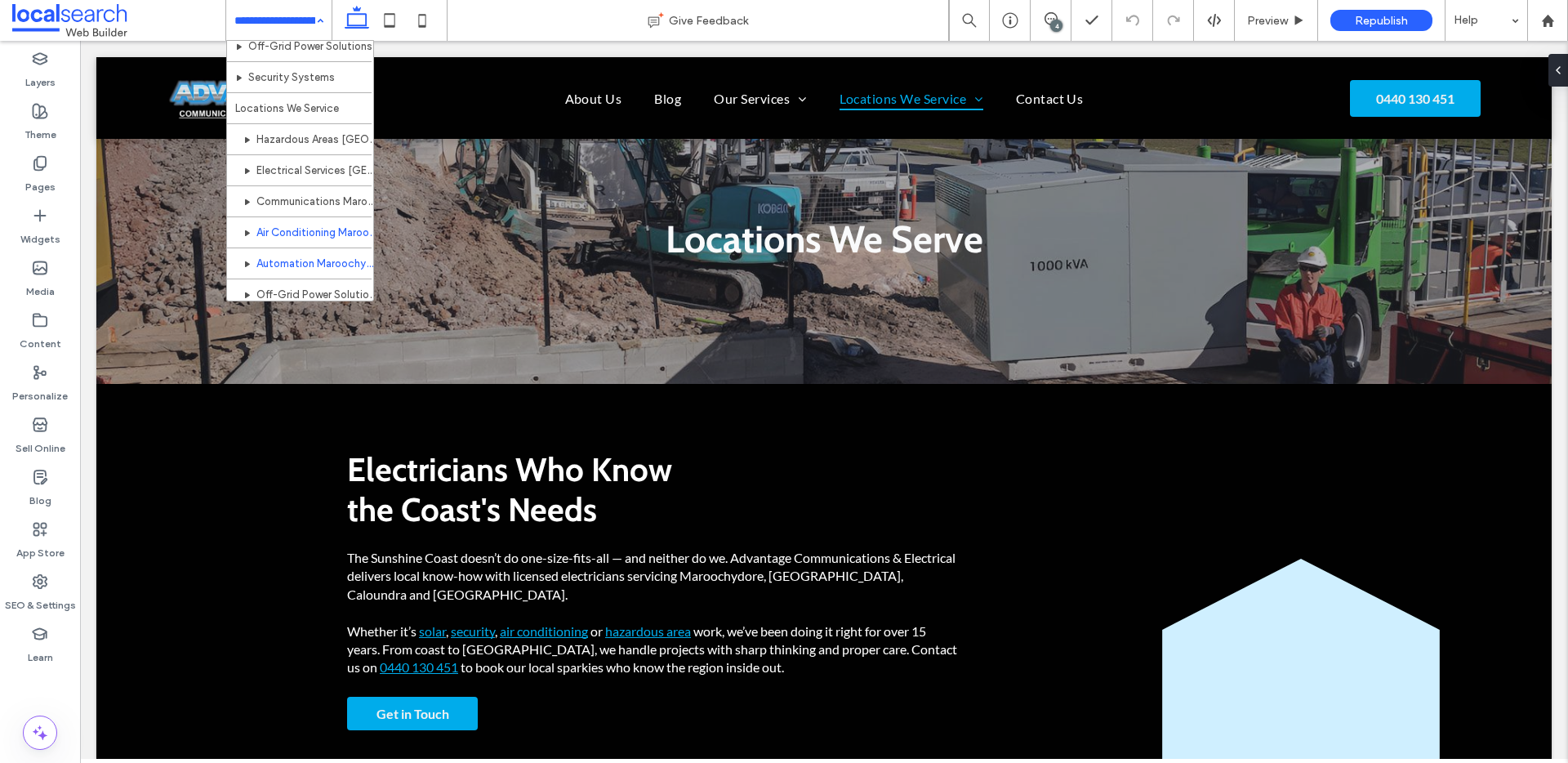
scroll to position [315, 0]
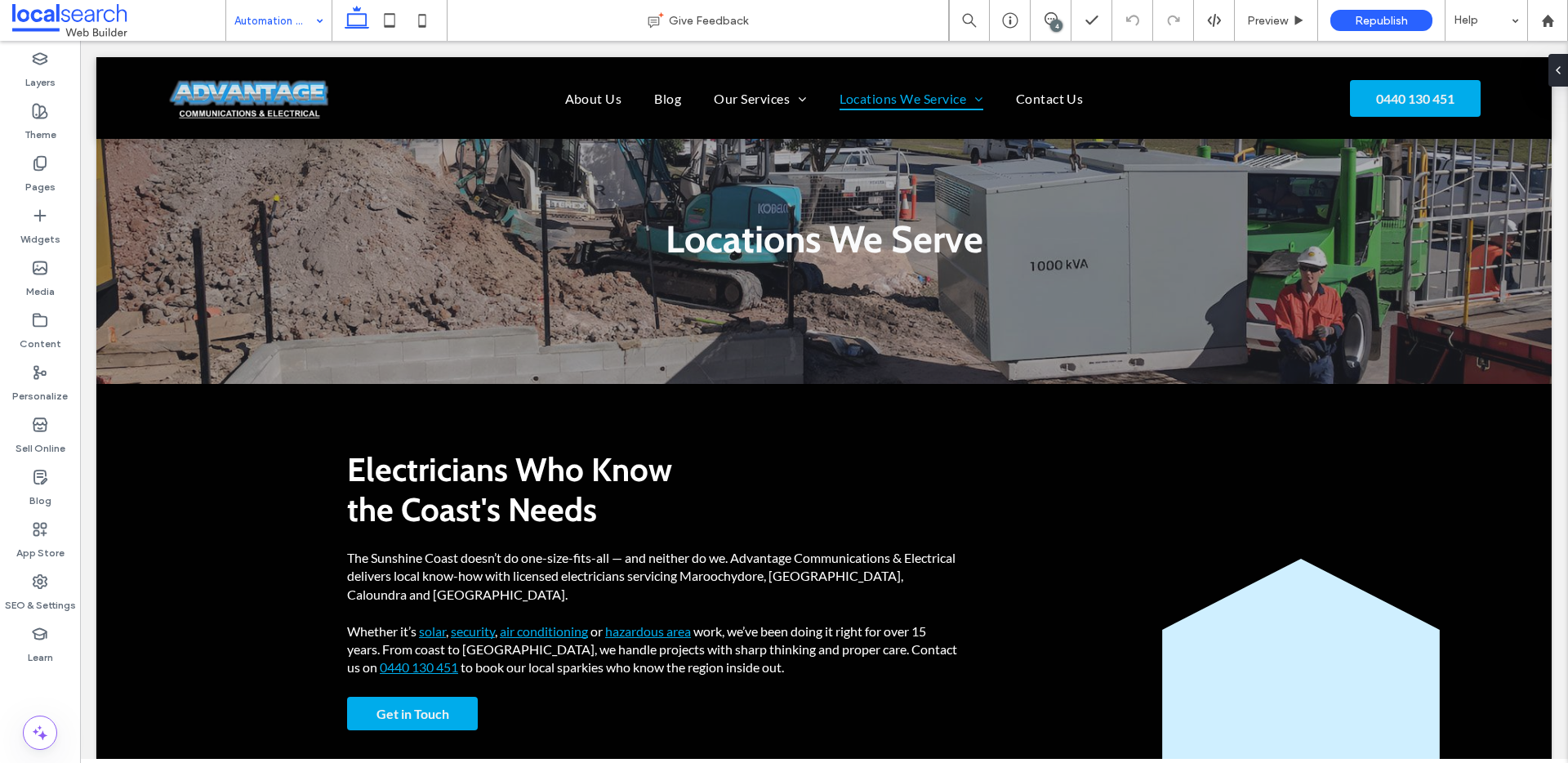
click at [291, 24] on input at bounding box center [275, 21] width 81 height 41
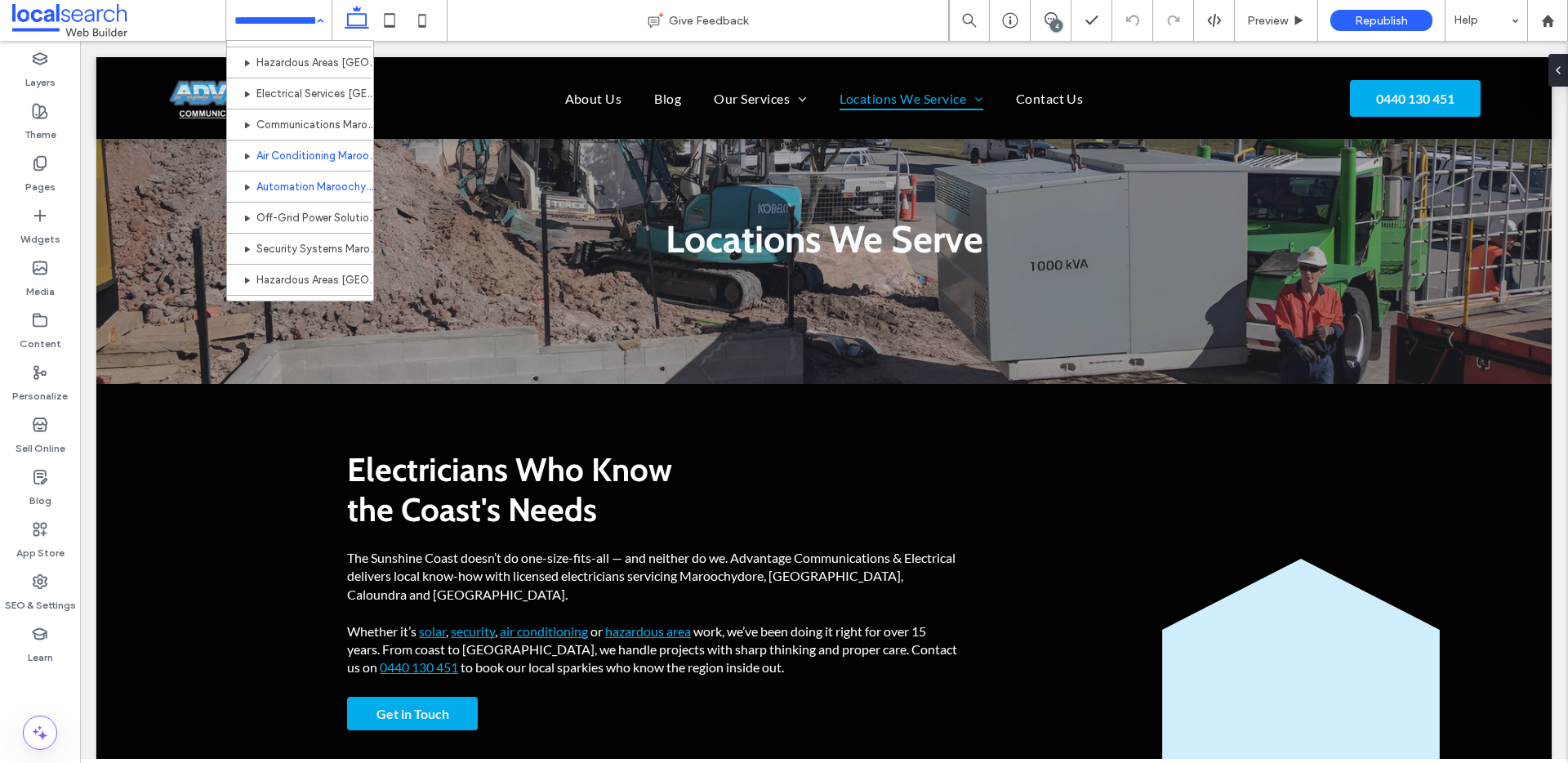
scroll to position [371, 0]
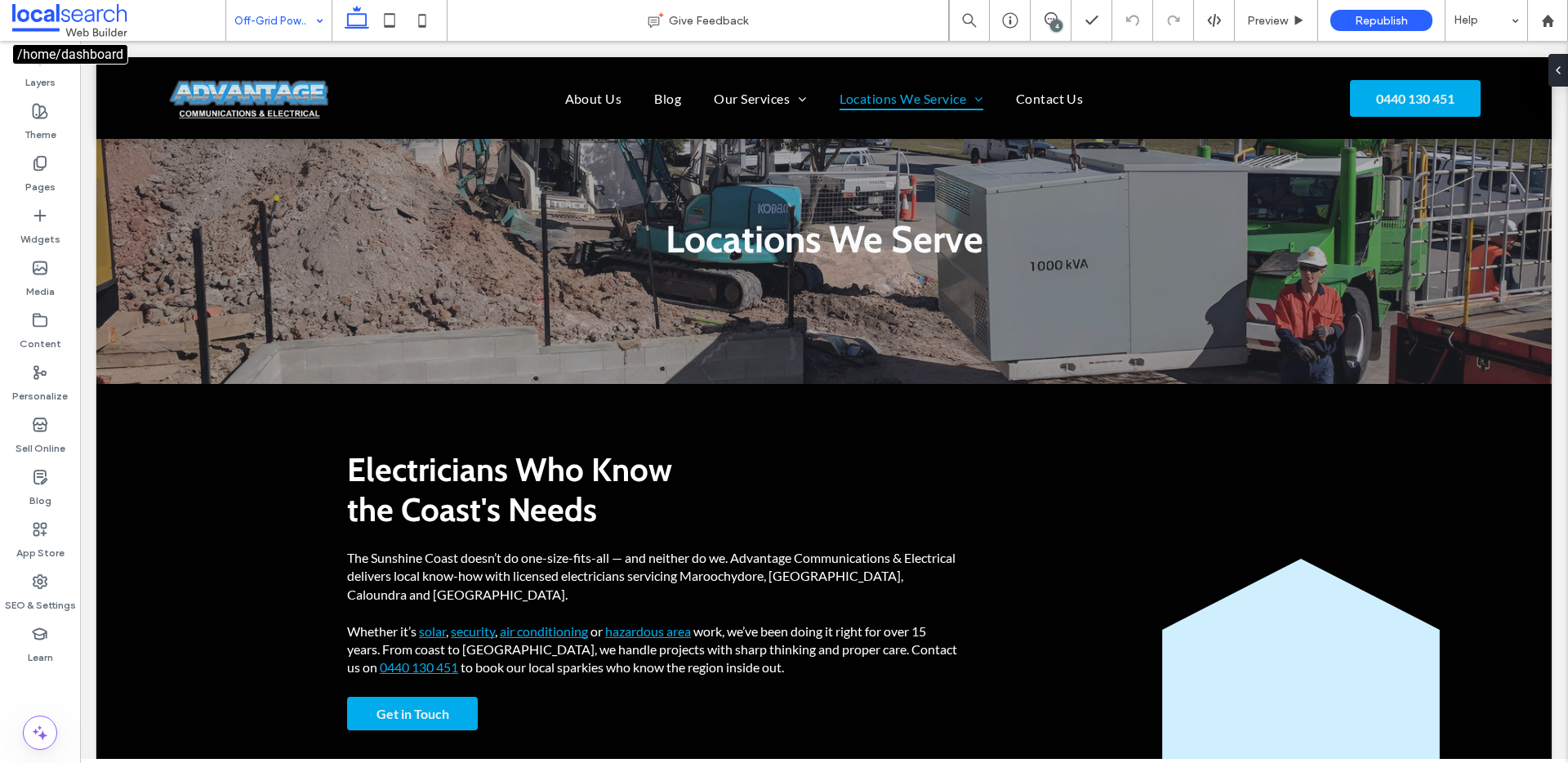
click at [269, 23] on input at bounding box center [275, 21] width 81 height 41
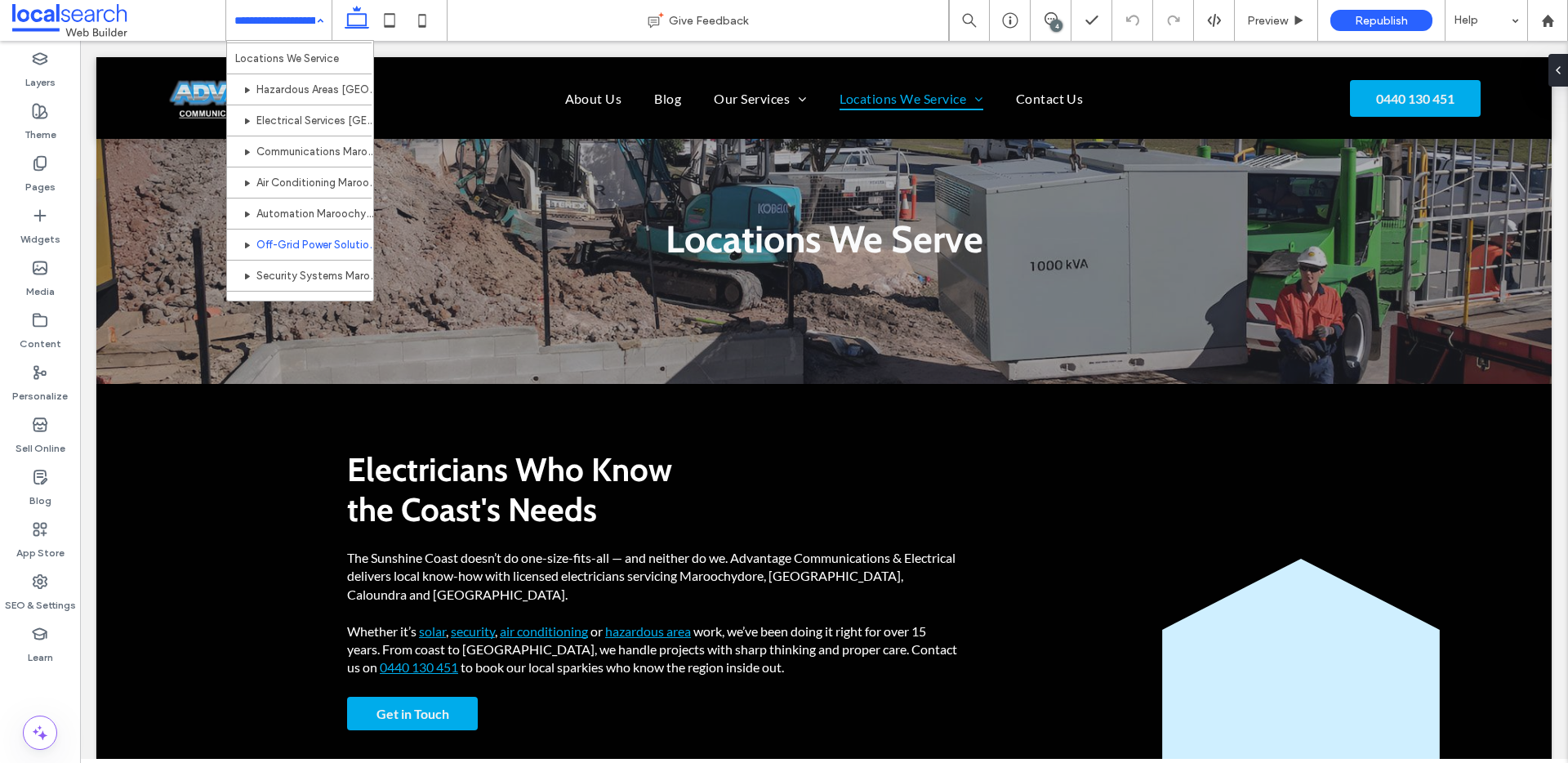
scroll to position [371, 0]
drag, startPoint x: 267, startPoint y: 24, endPoint x: 250, endPoint y: 58, distance: 38.0
click at [267, 24] on input at bounding box center [275, 21] width 81 height 41
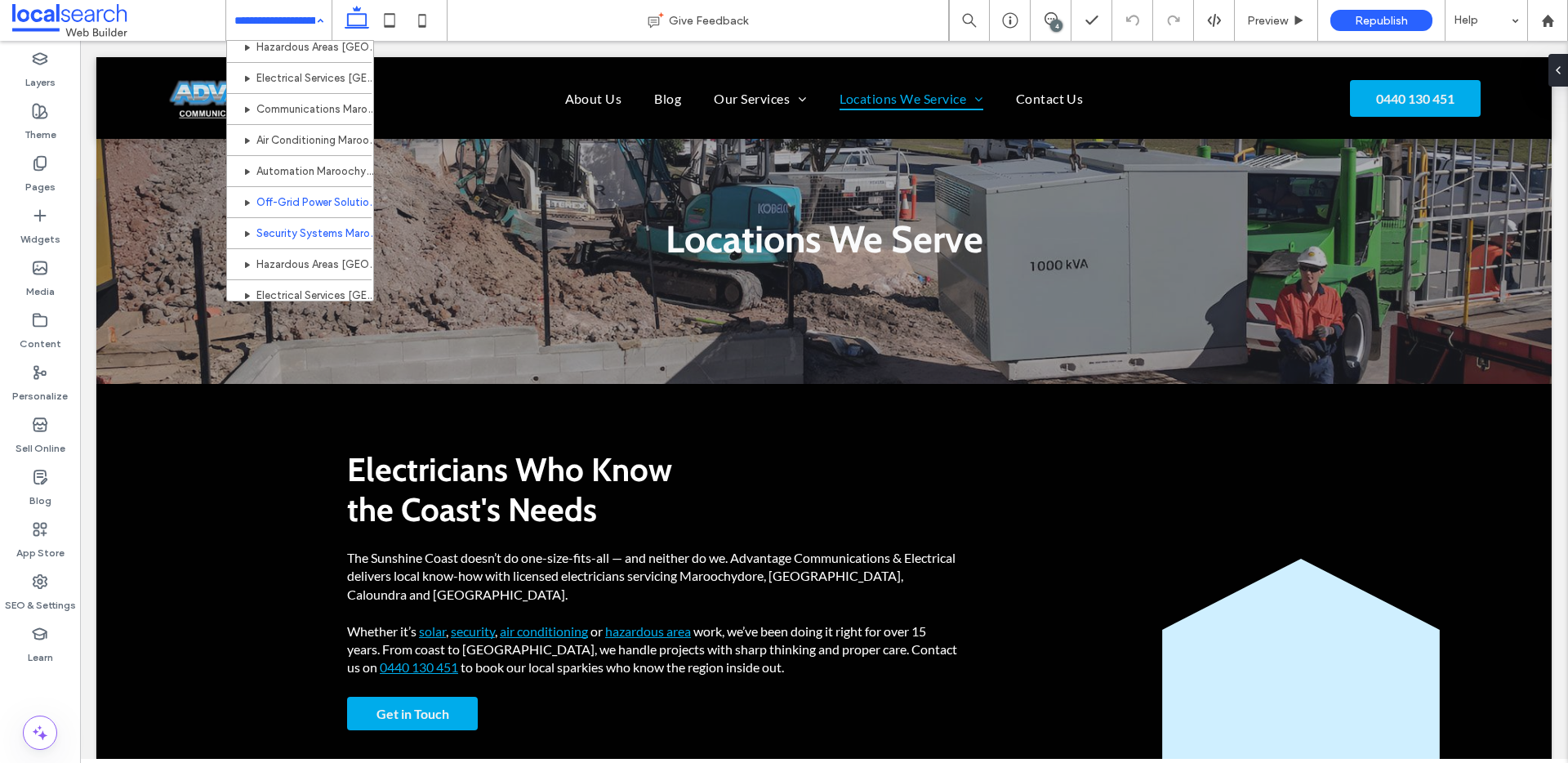
scroll to position [384, 0]
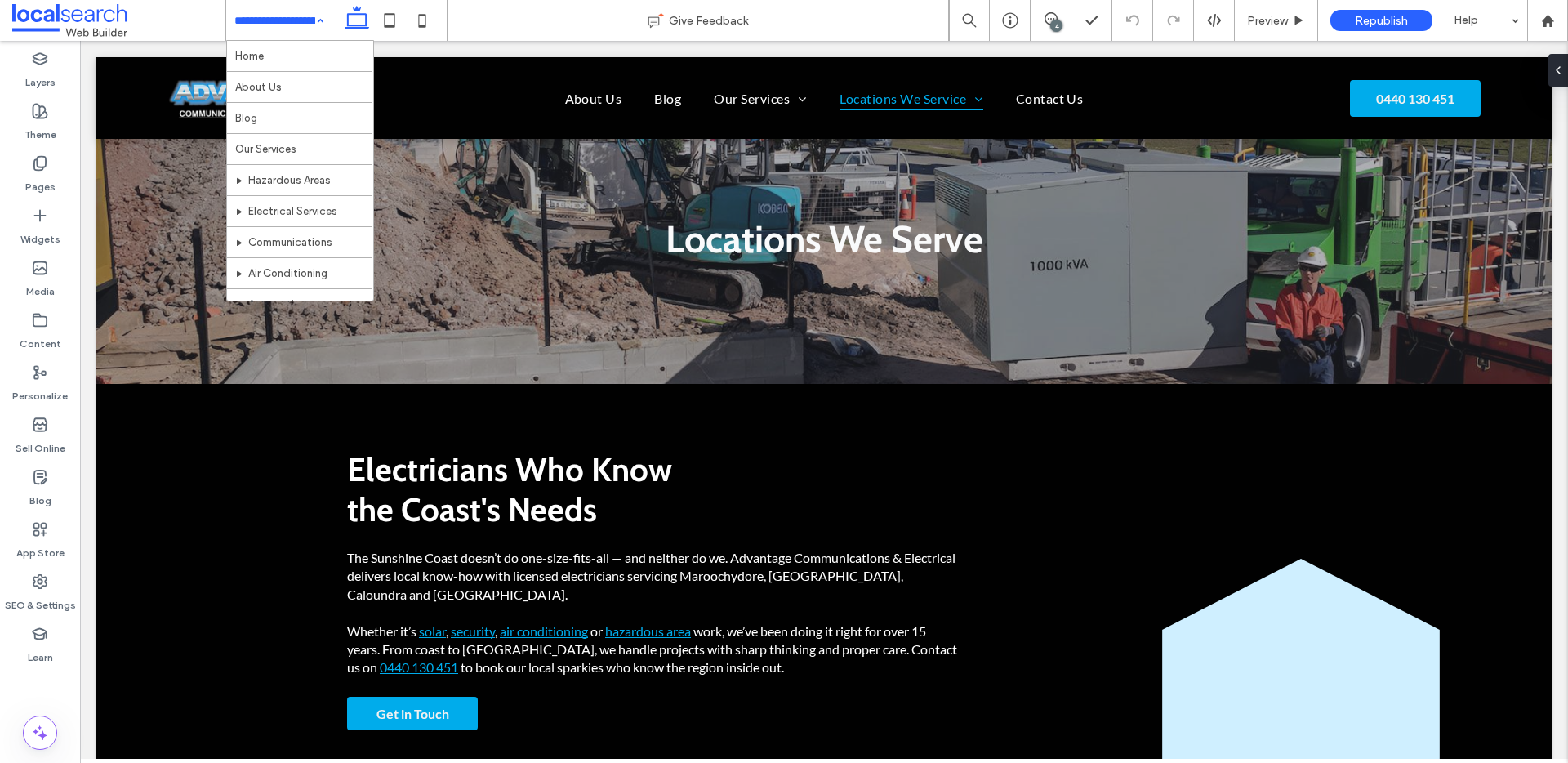
click at [307, 25] on input at bounding box center [275, 21] width 81 height 41
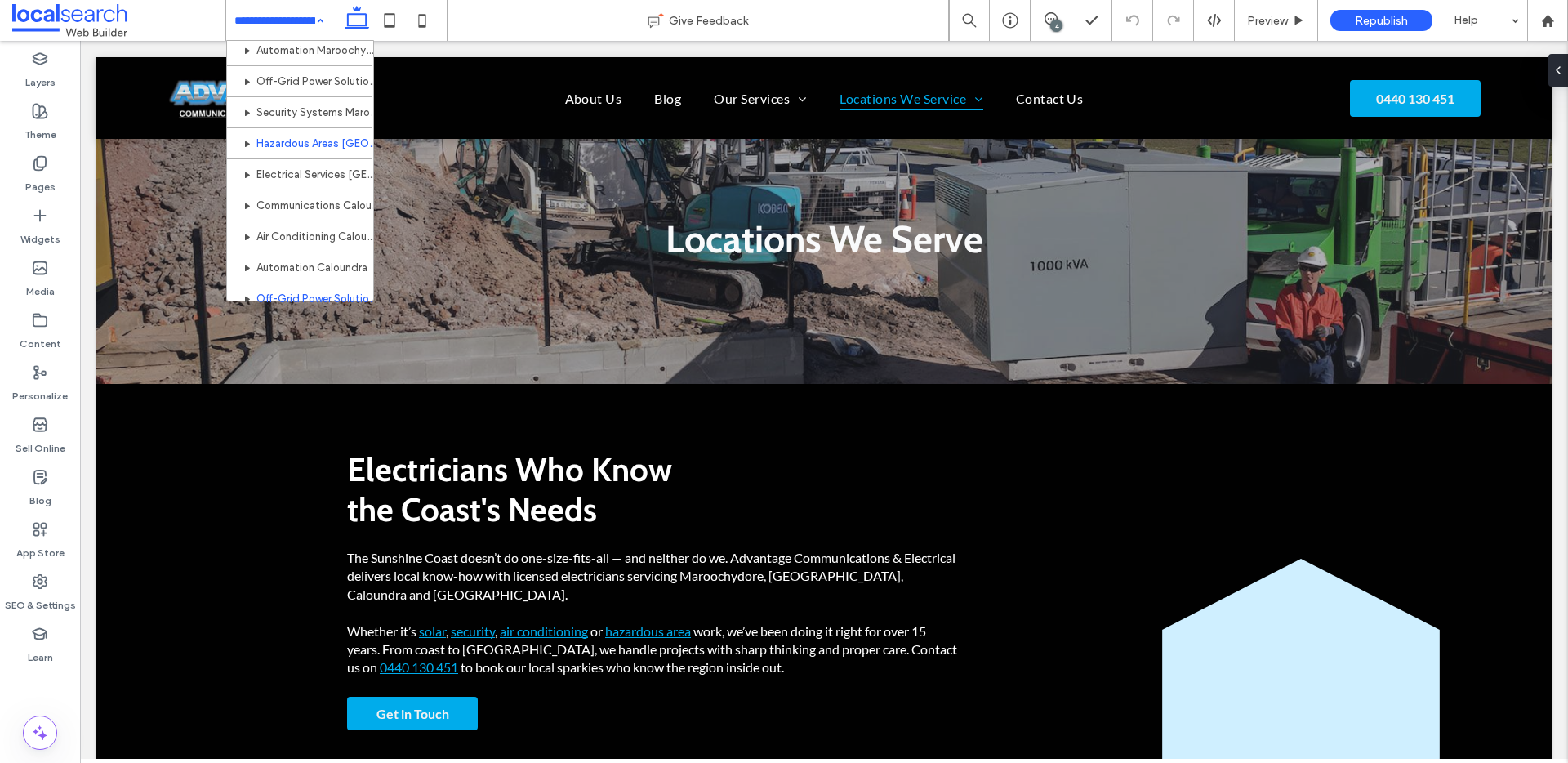
scroll to position [579, 0]
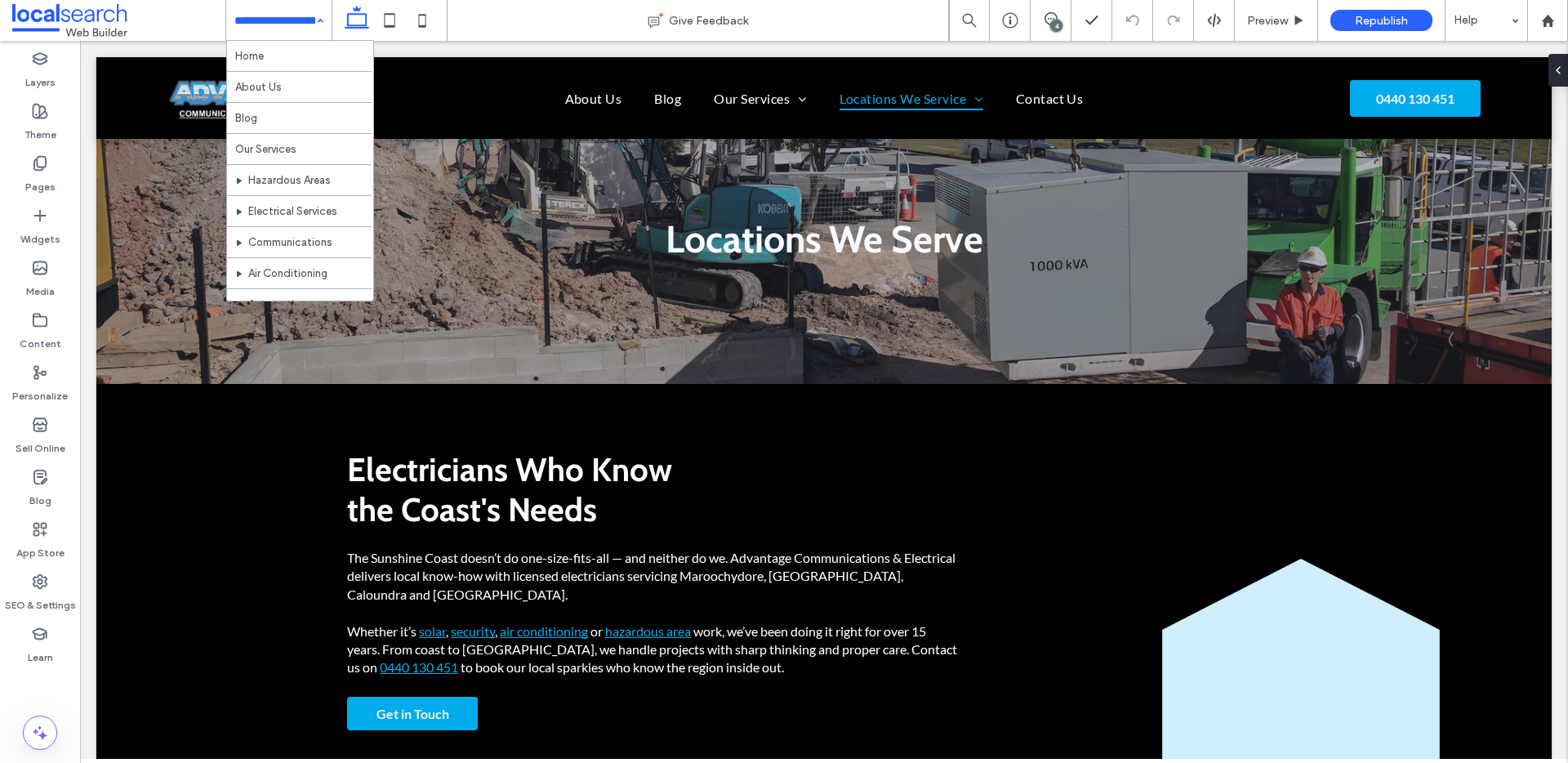
click at [271, 21] on input at bounding box center [275, 21] width 81 height 41
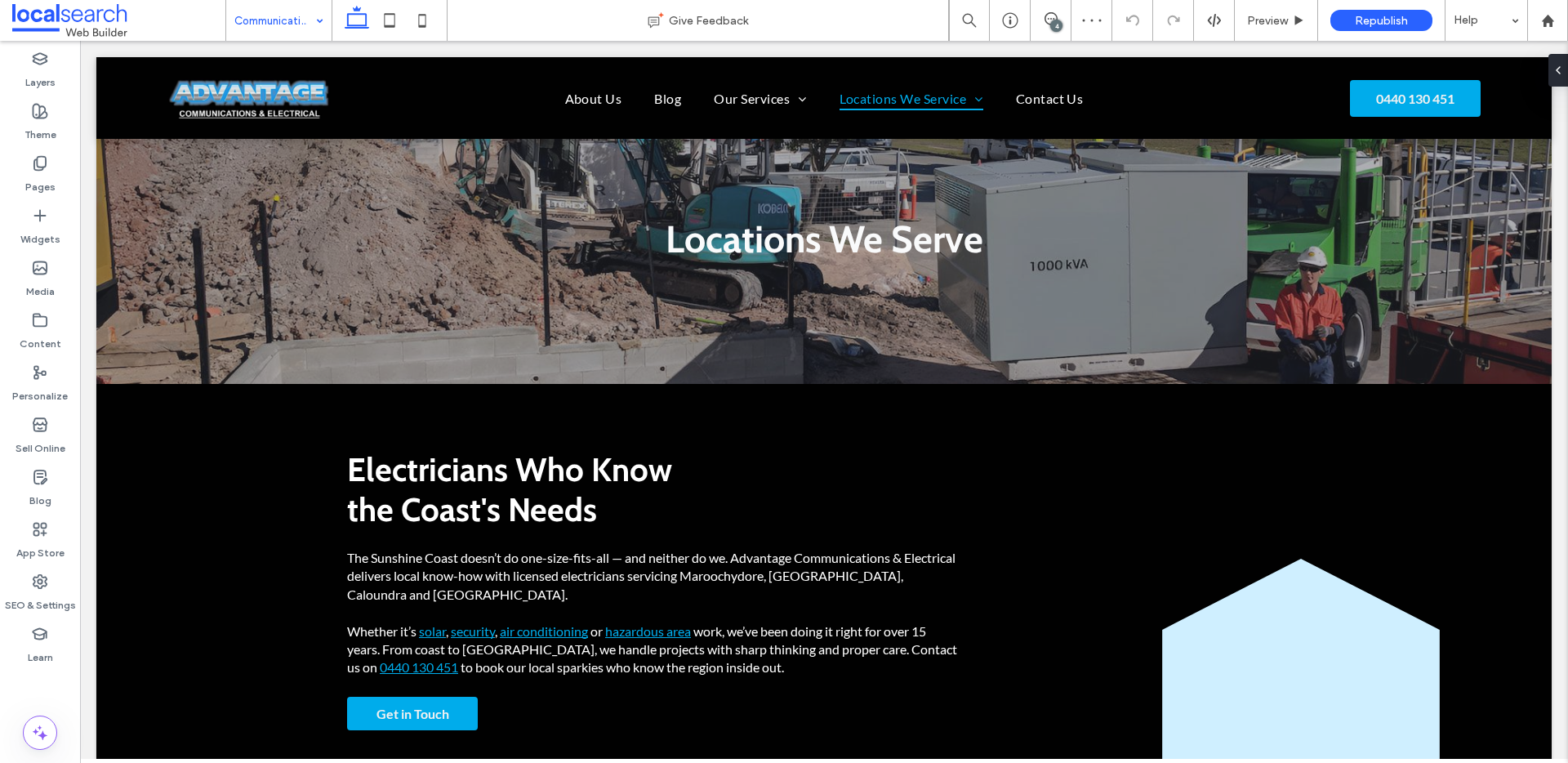
click at [264, 26] on input at bounding box center [275, 21] width 81 height 41
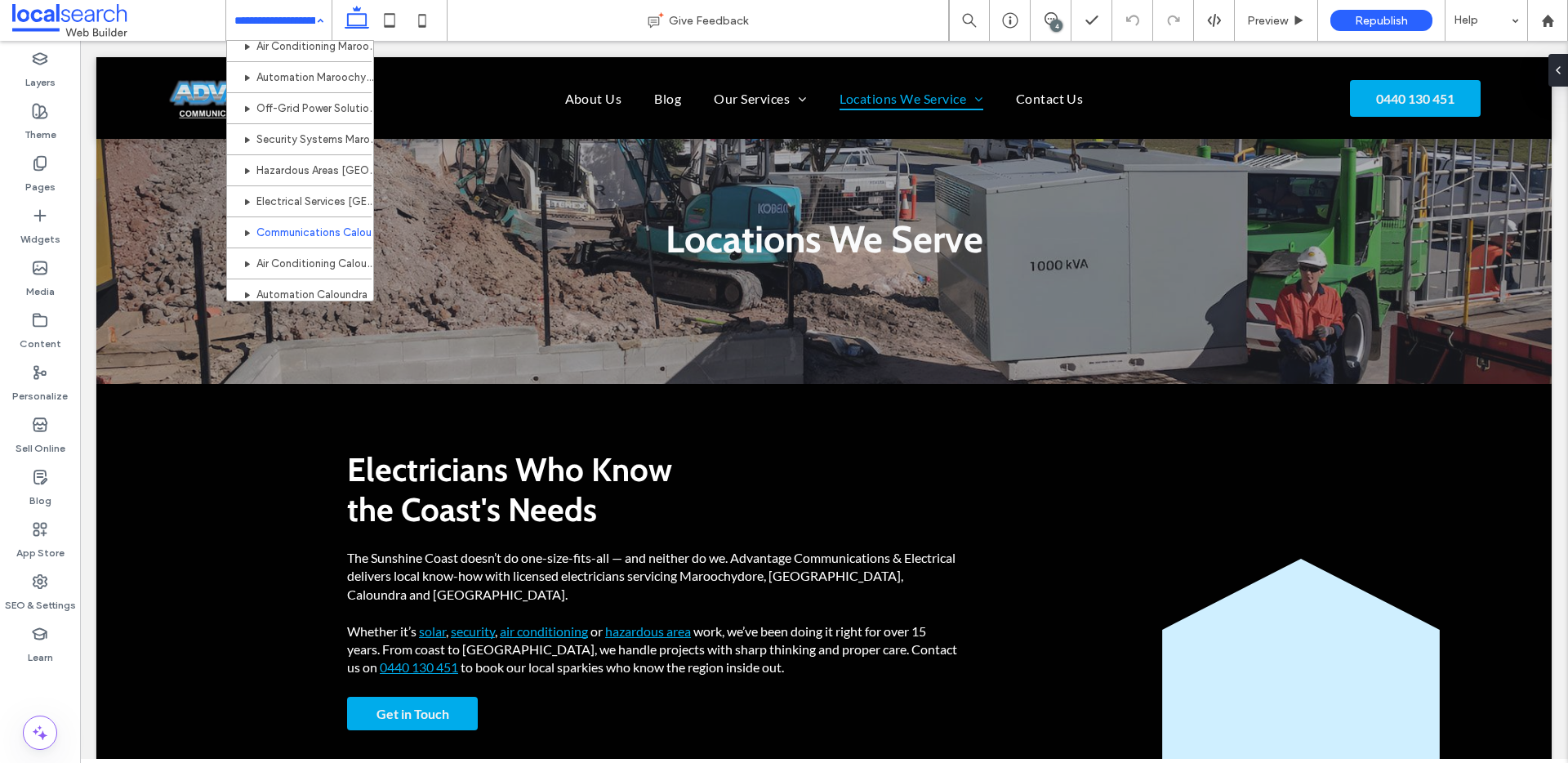
scroll to position [580, 0]
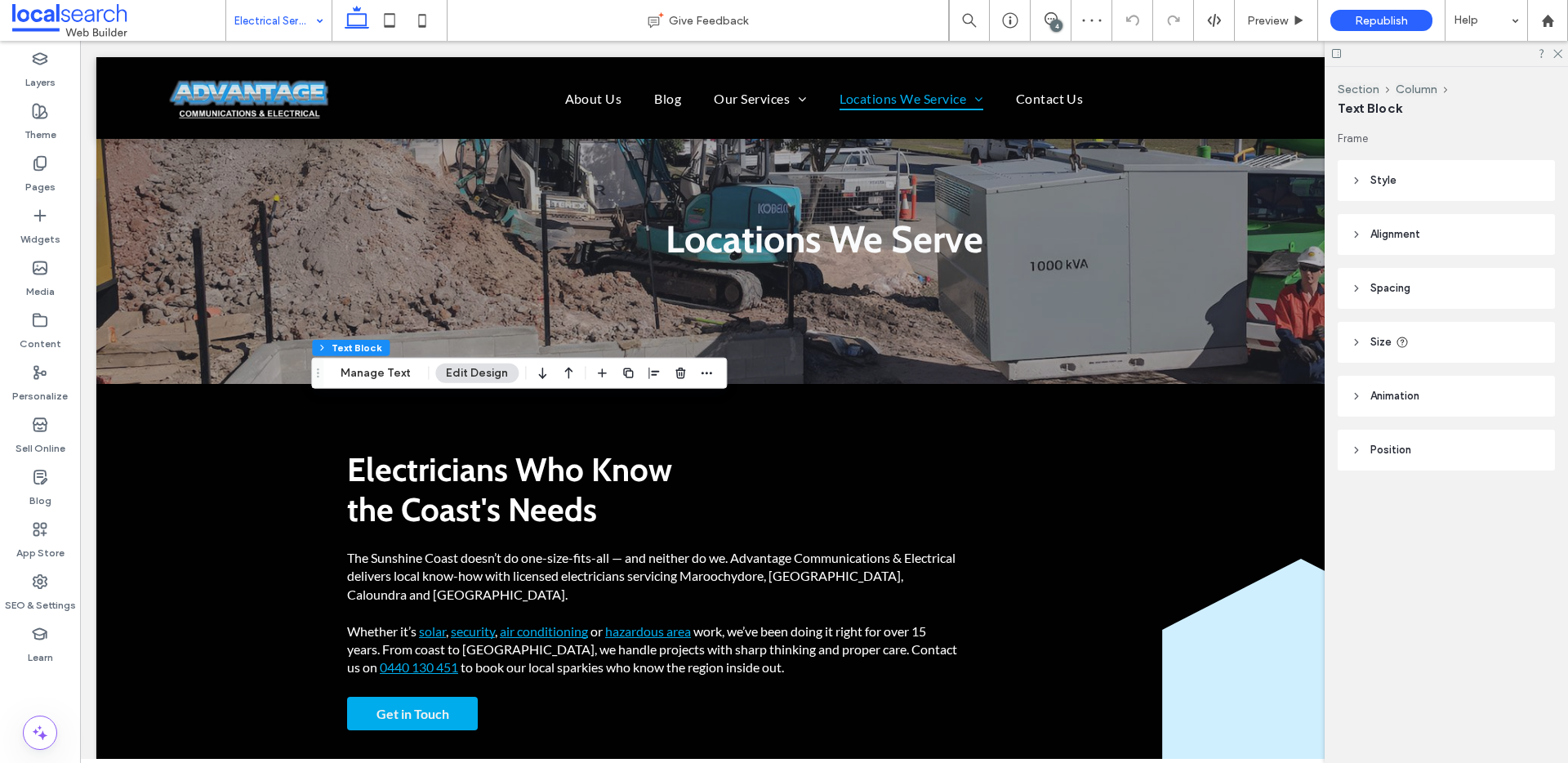
click at [1387, 334] on span "Size" at bounding box center [1381, 342] width 21 height 16
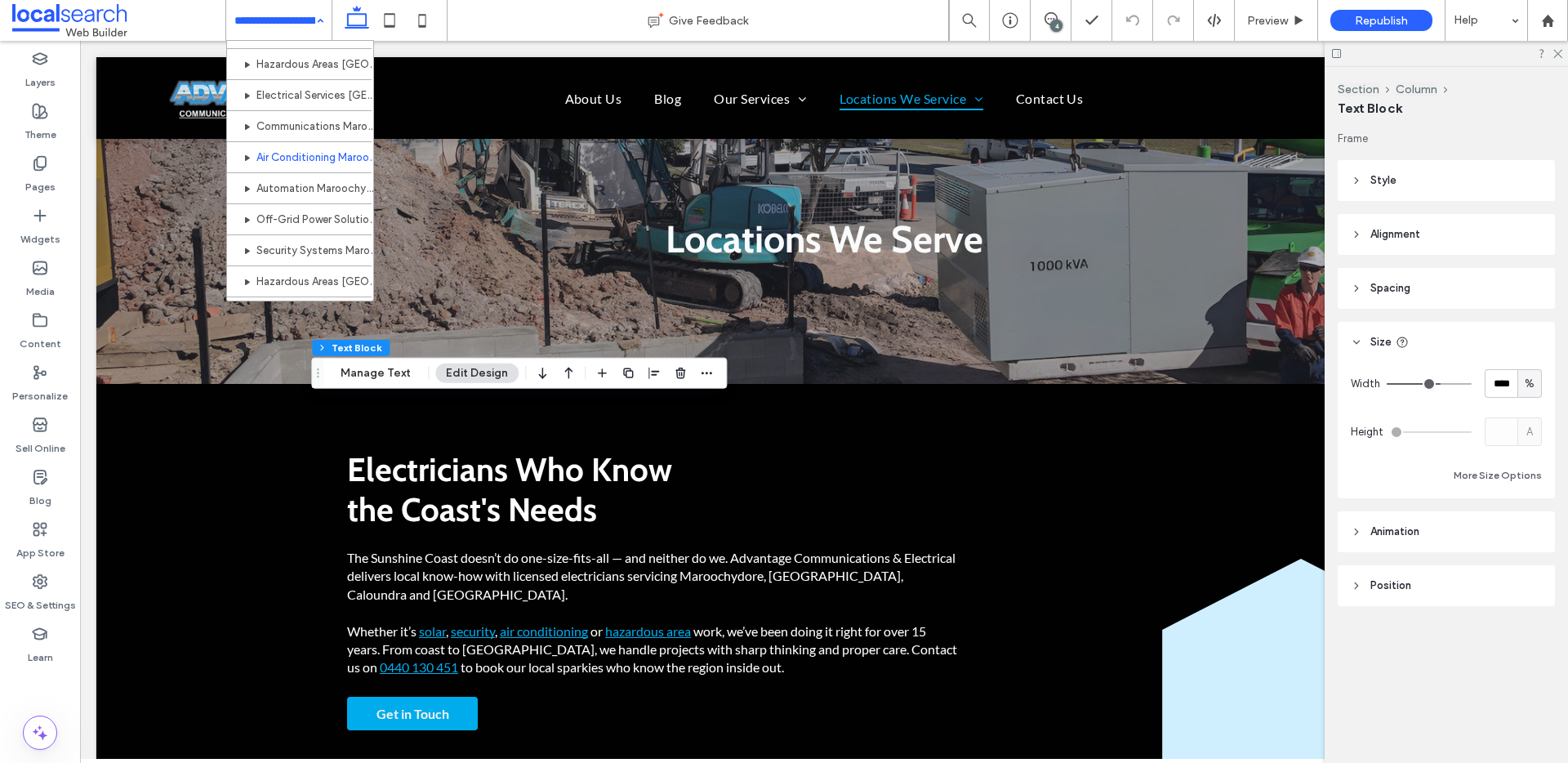
scroll to position [424, 0]
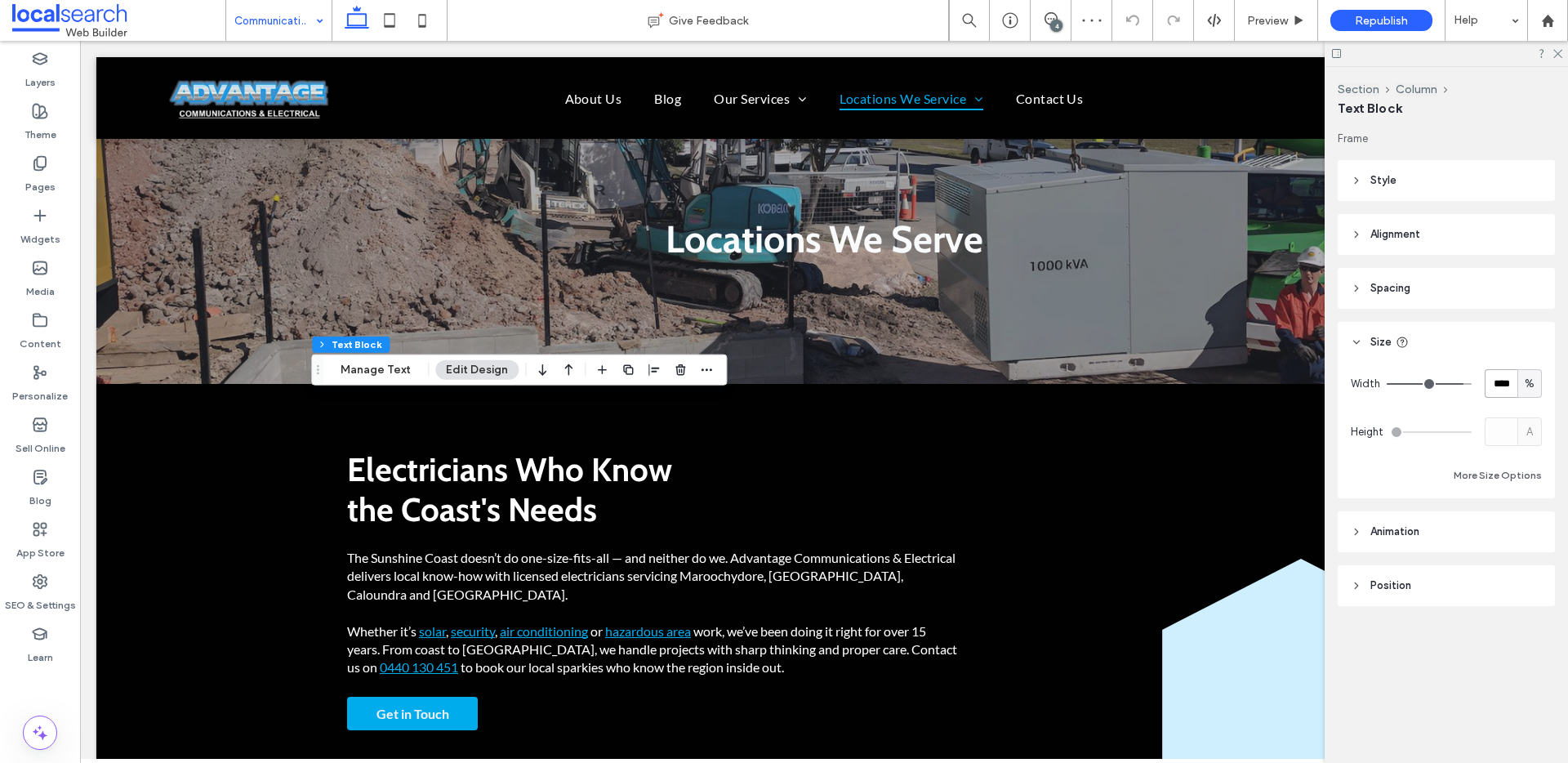
click at [1488, 384] on input "****" at bounding box center [1501, 383] width 33 height 29
type input "****"
click at [398, 16] on icon at bounding box center [389, 21] width 33 height 33
type input "***"
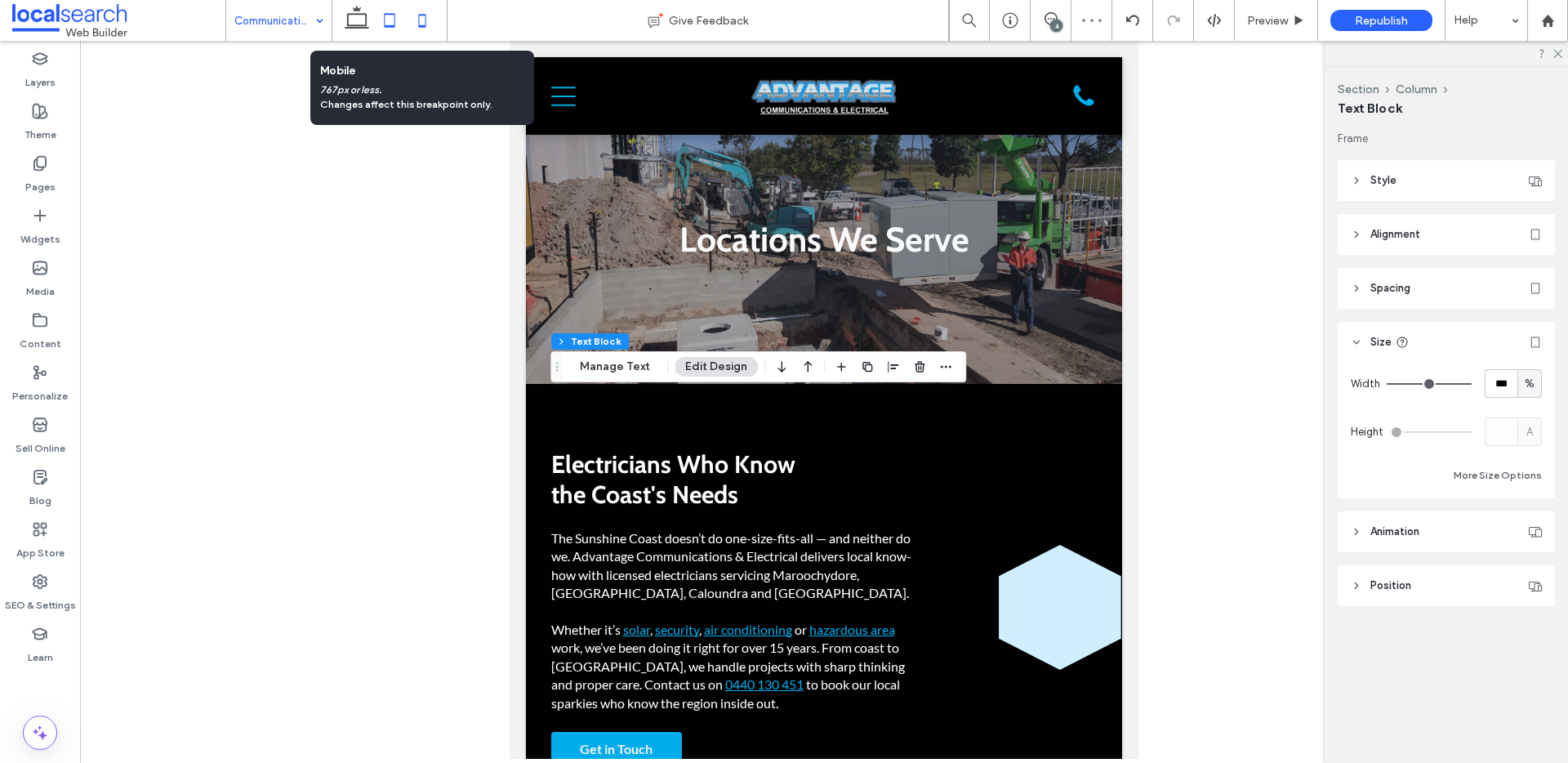
click at [415, 17] on icon at bounding box center [422, 21] width 33 height 33
type input "**"
type input "****"
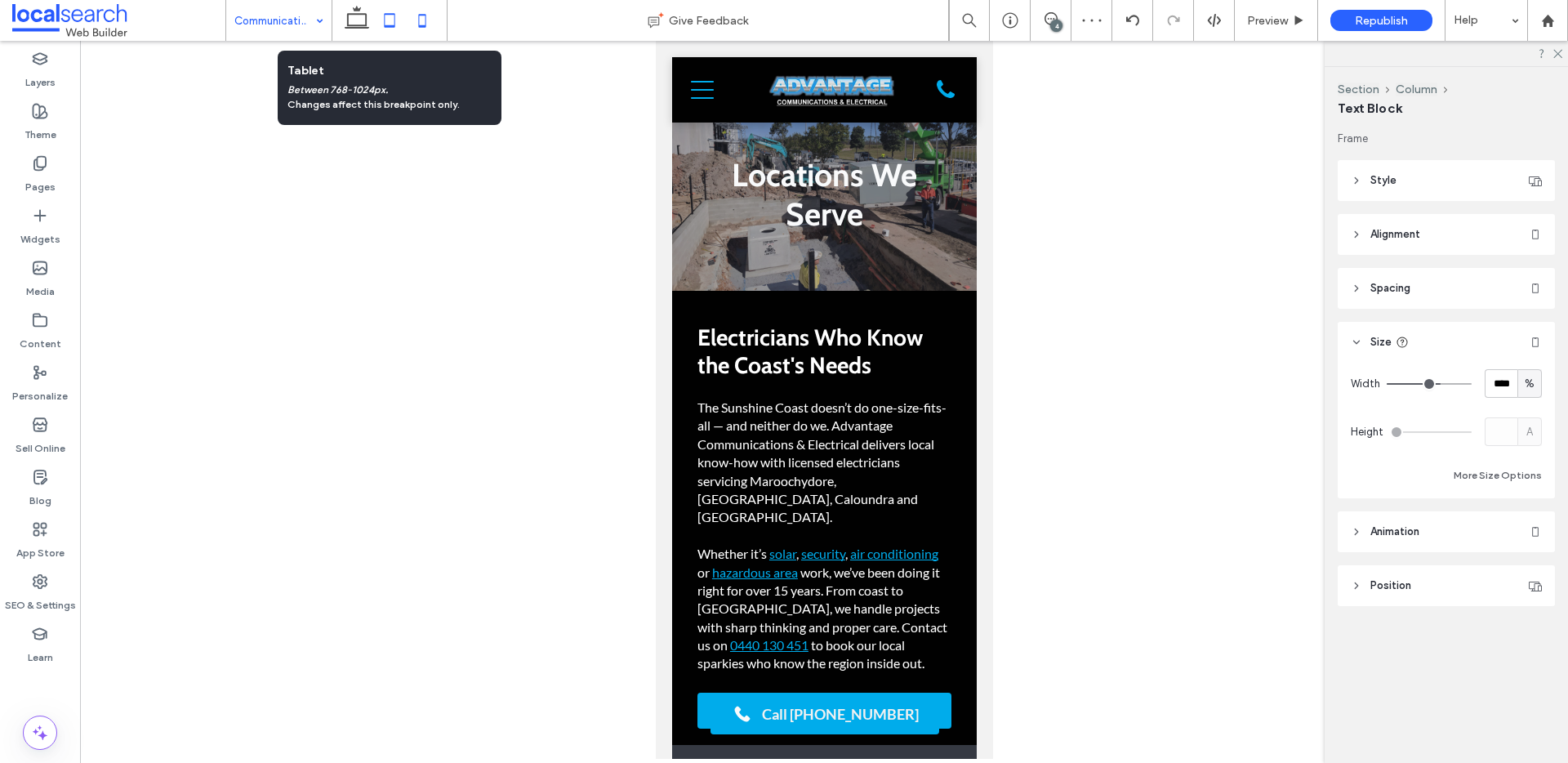
click at [386, 20] on icon at bounding box center [389, 21] width 33 height 33
type input "***"
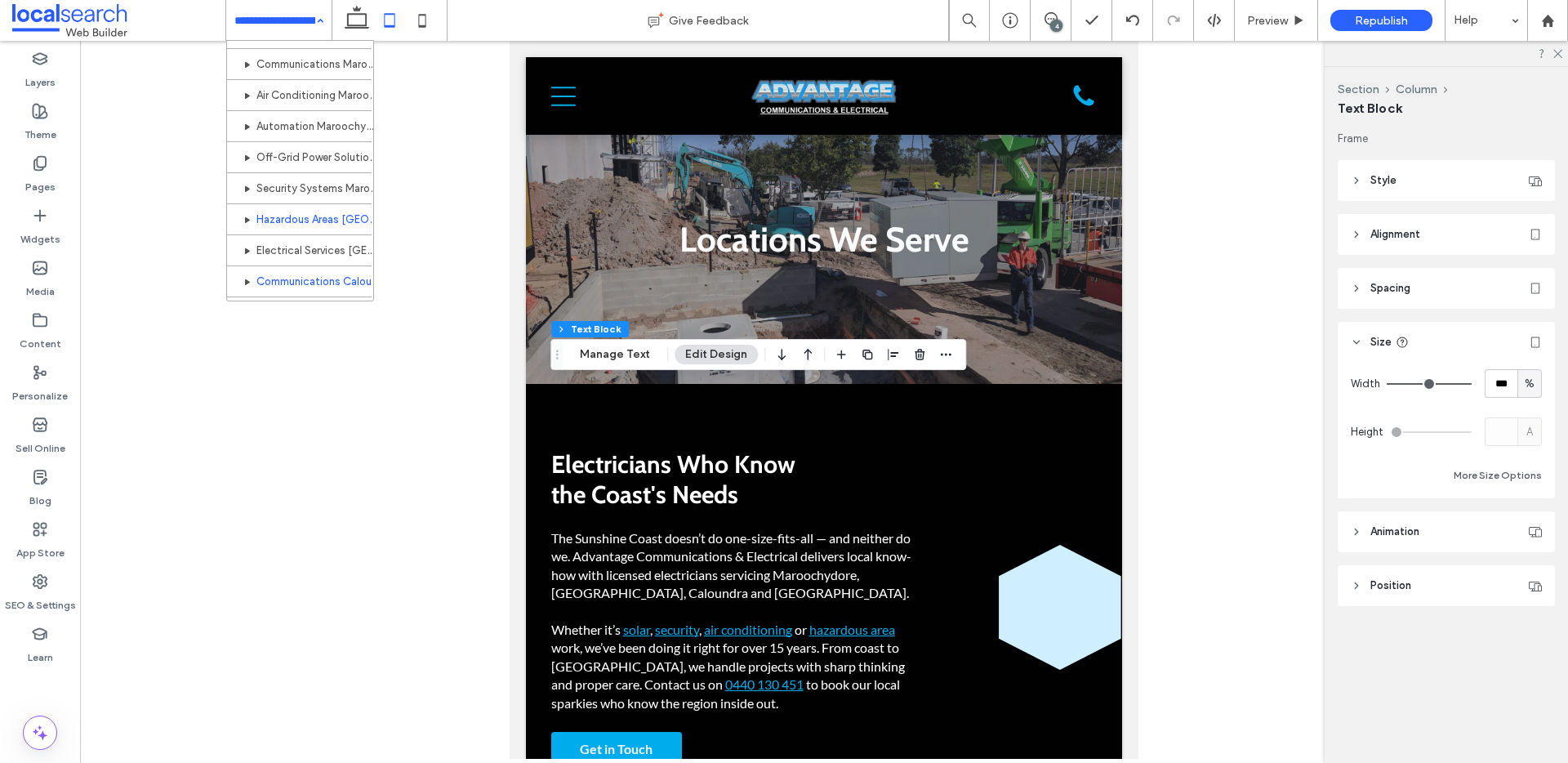
scroll to position [430, 0]
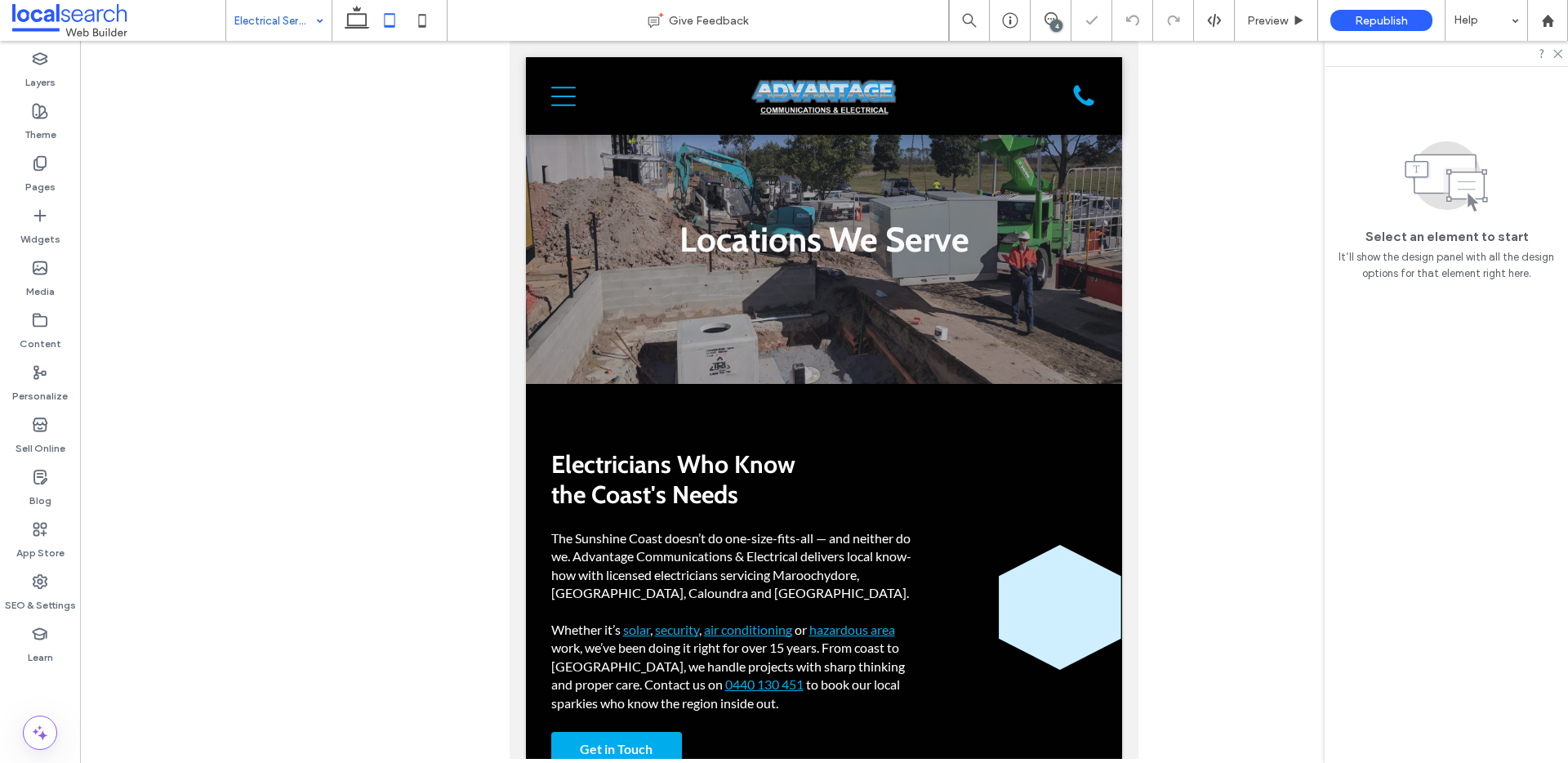
click at [240, 26] on input at bounding box center [275, 21] width 81 height 41
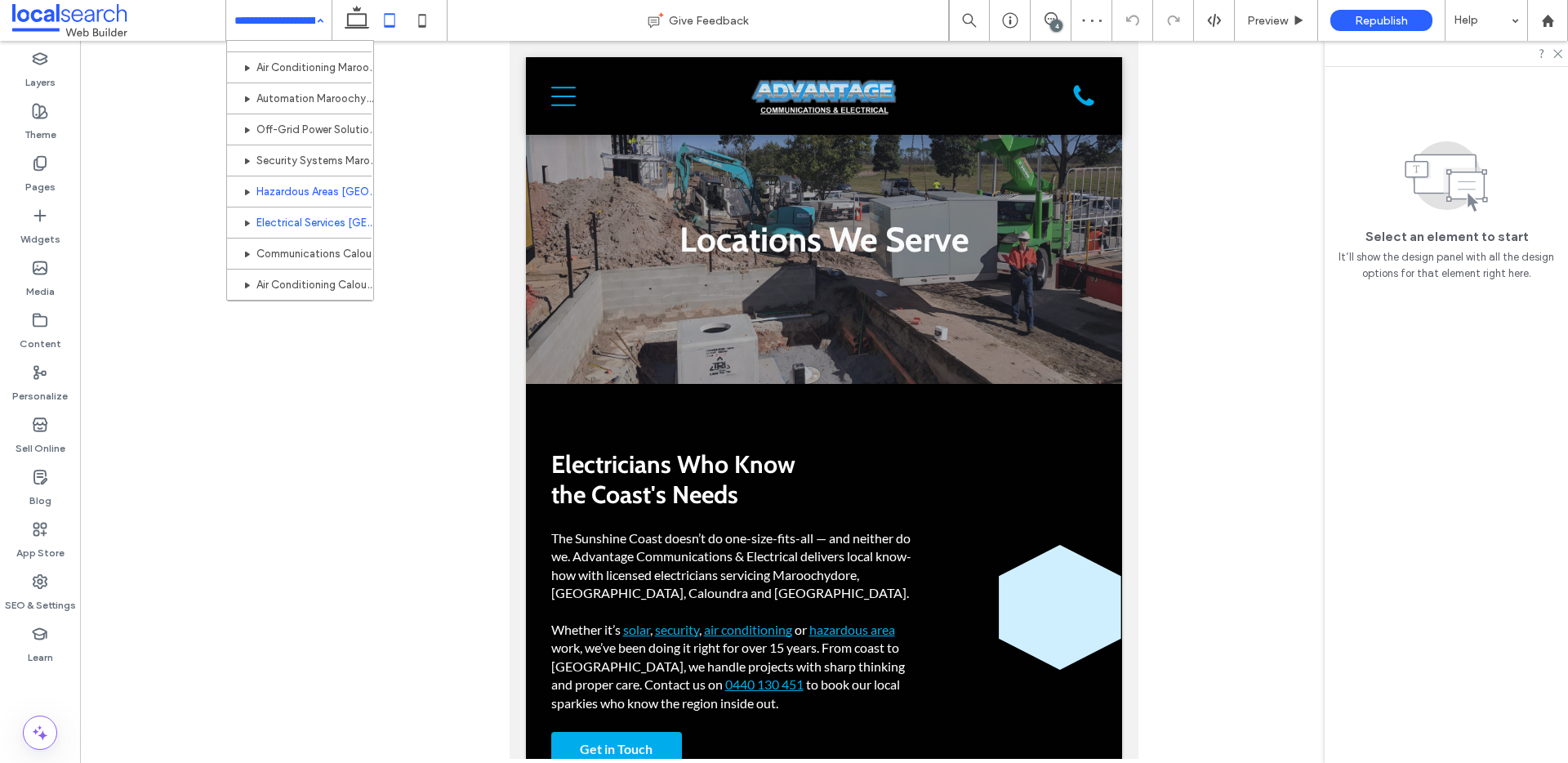
scroll to position [465, 0]
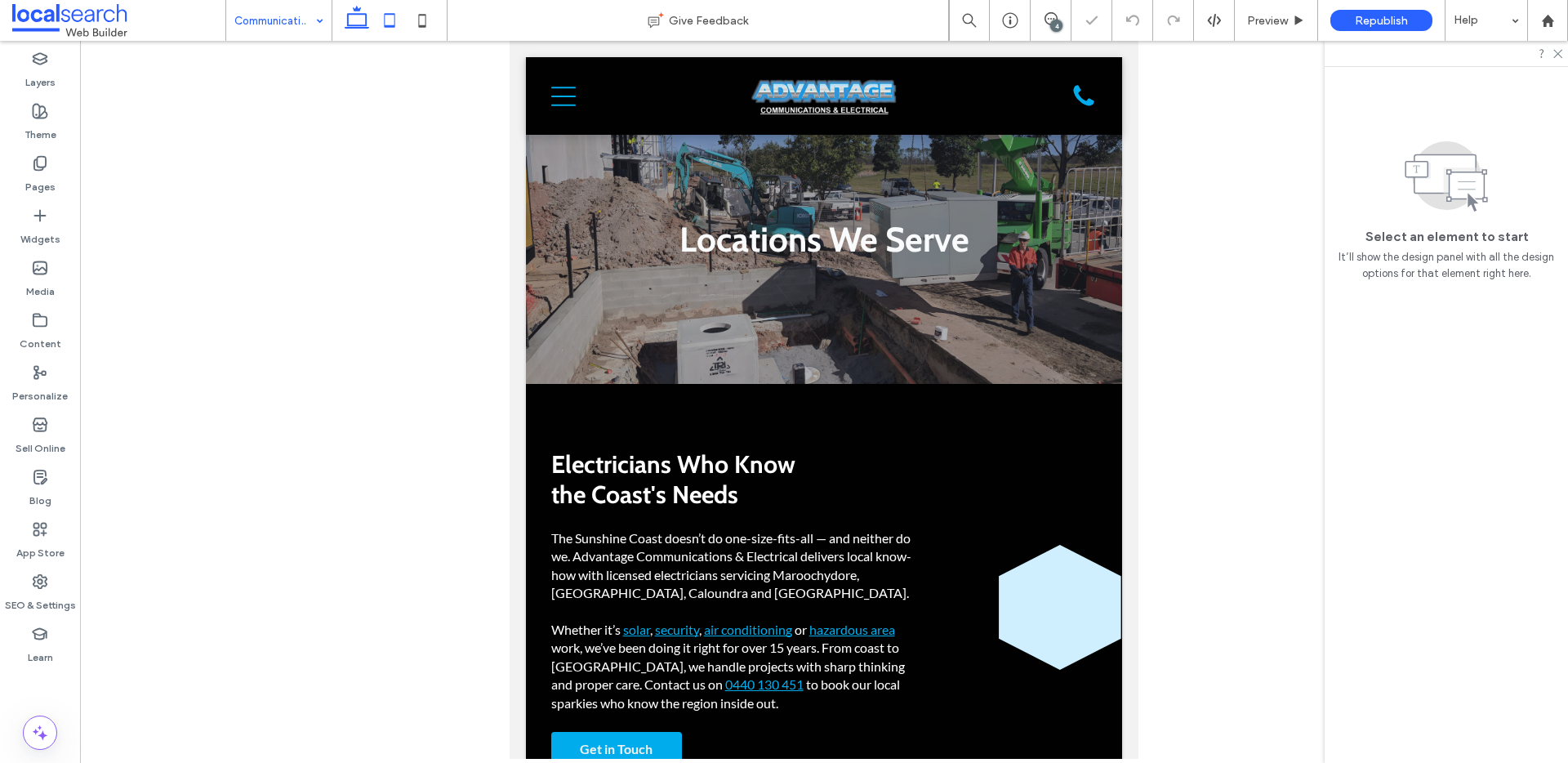
click at [355, 24] on icon at bounding box center [357, 21] width 33 height 33
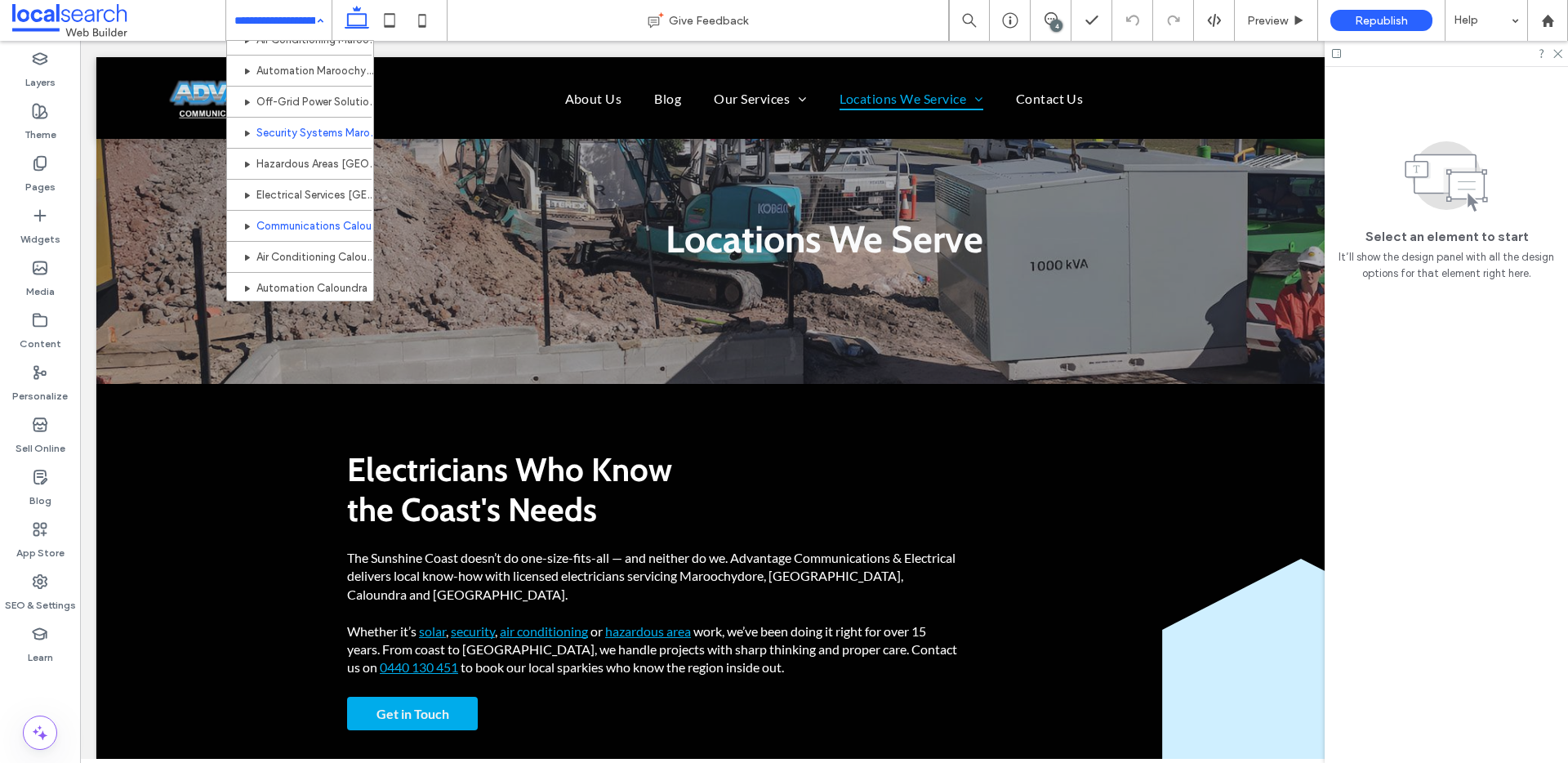
scroll to position [507, 0]
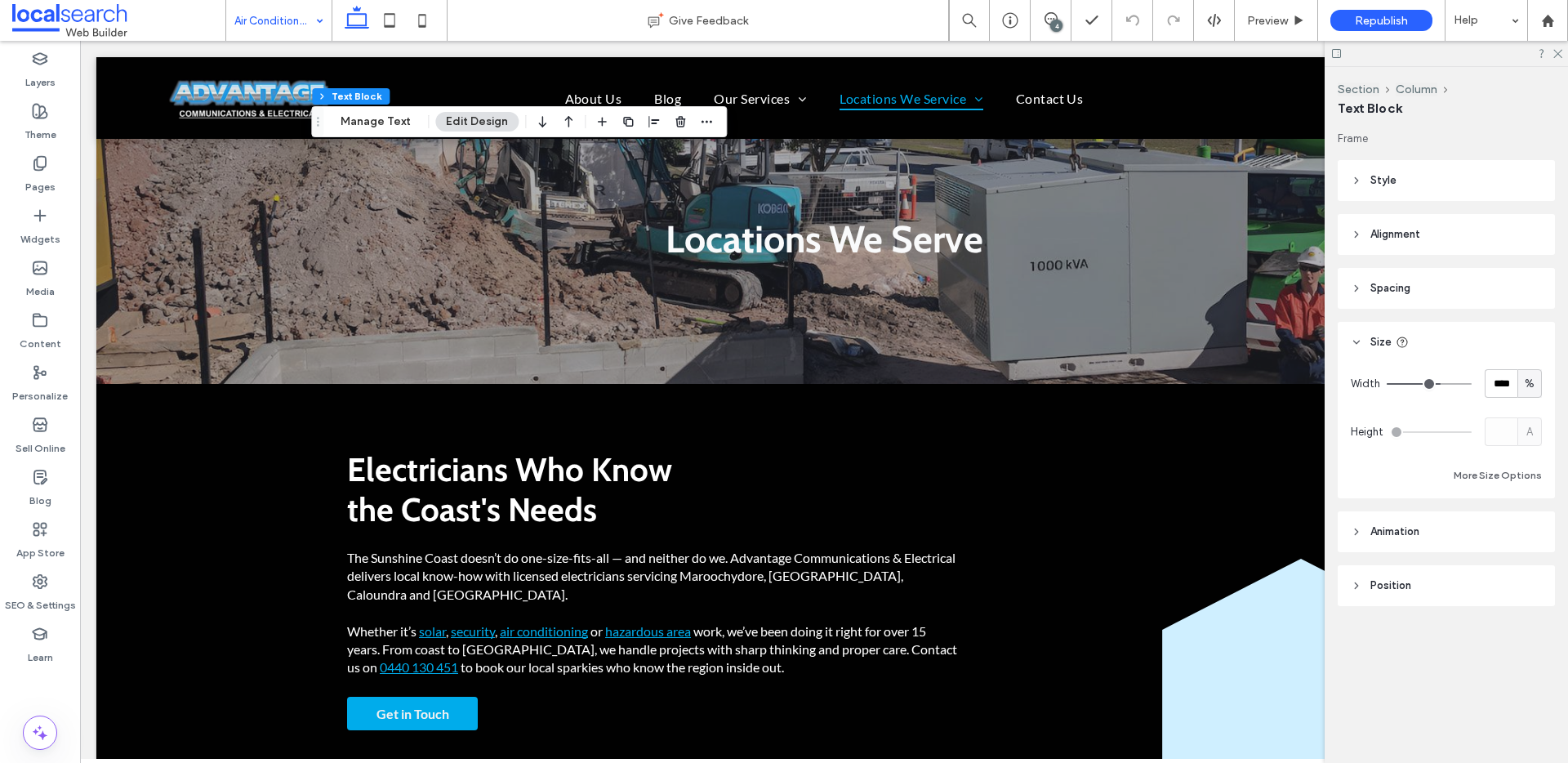
click at [301, 26] on input at bounding box center [275, 21] width 81 height 41
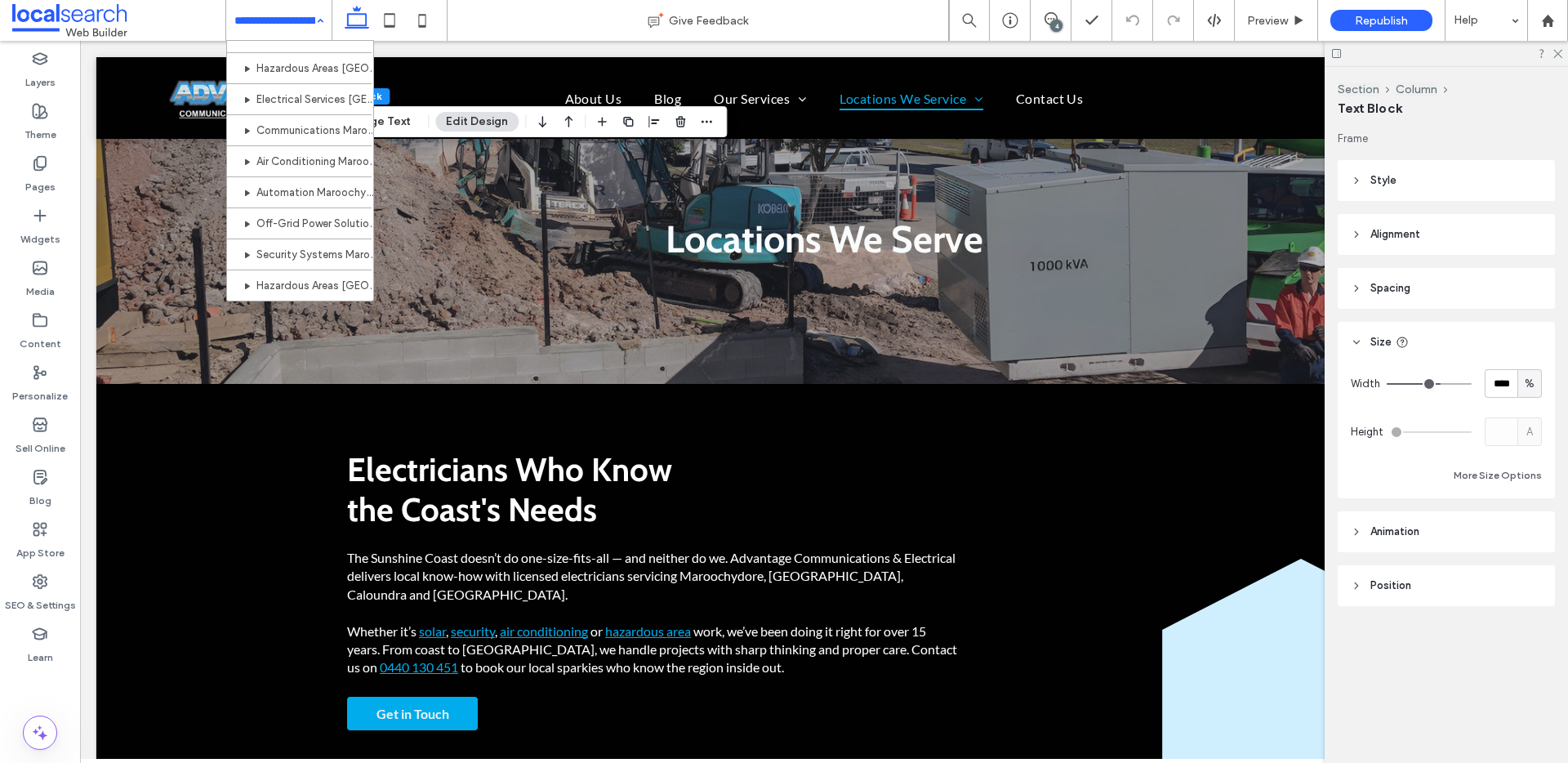
scroll to position [694, 0]
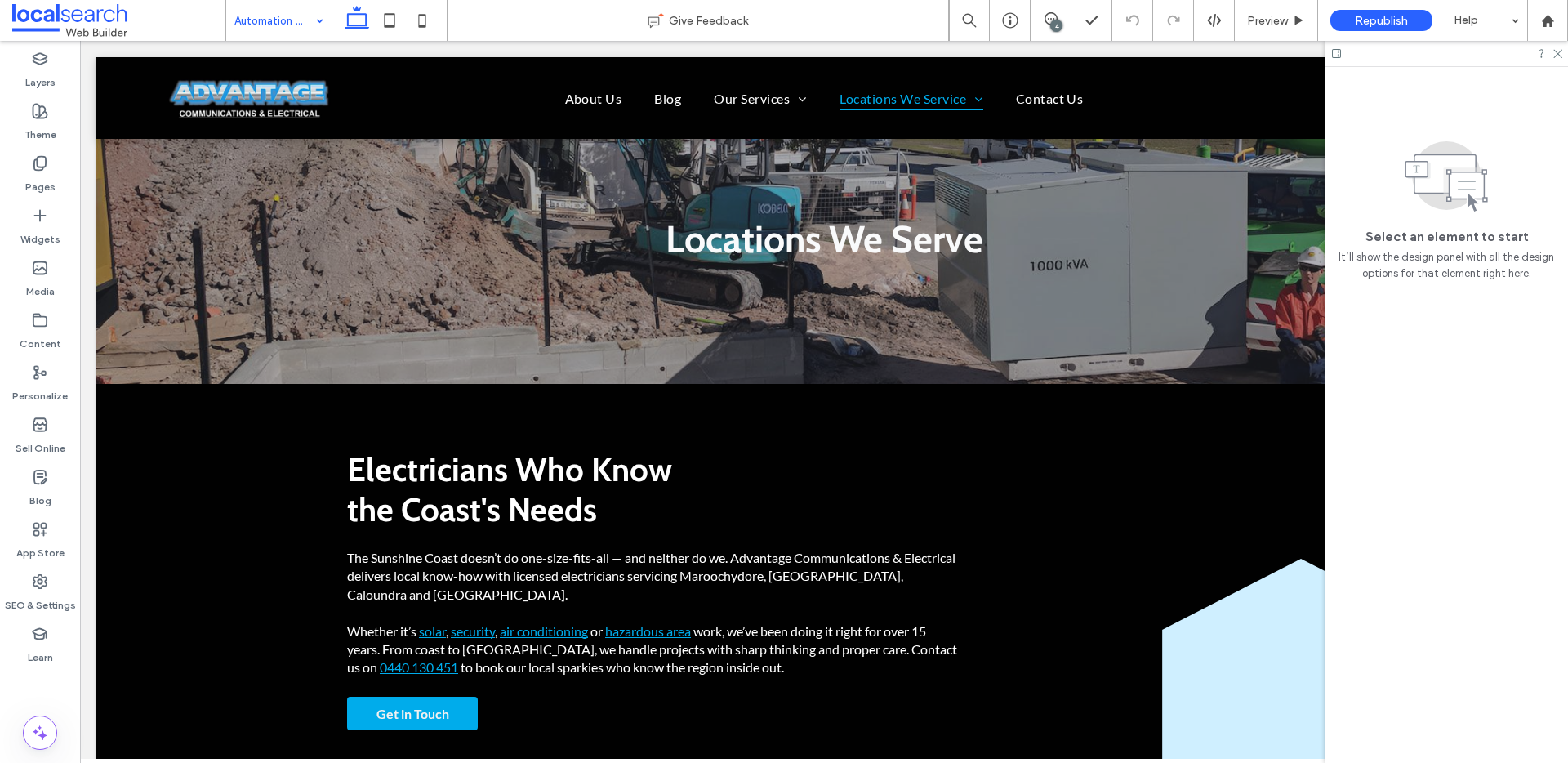
click at [277, 26] on input at bounding box center [275, 21] width 81 height 41
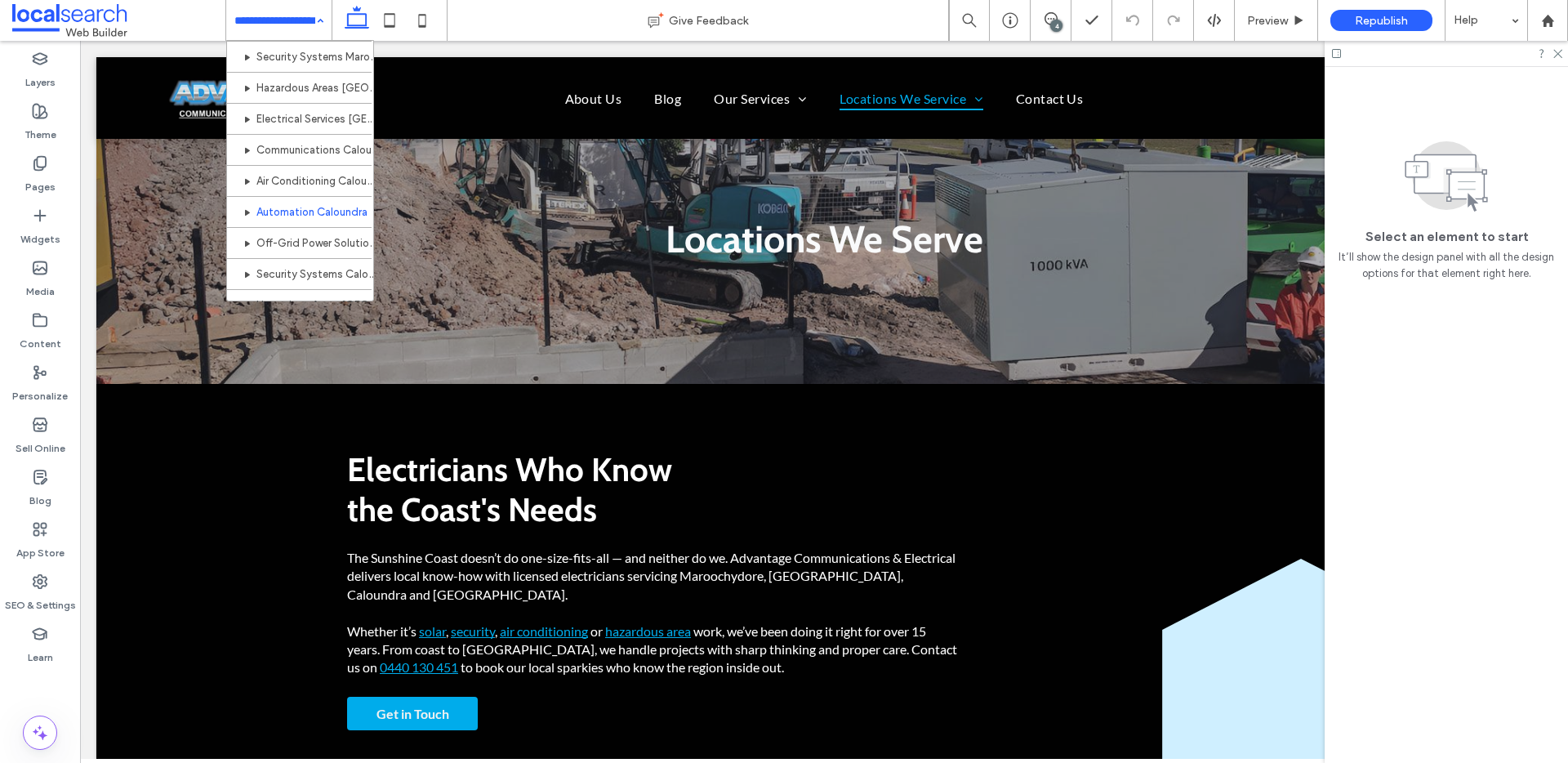
scroll to position [579, 0]
click at [282, 36] on input at bounding box center [275, 21] width 81 height 41
click at [284, 29] on input at bounding box center [275, 21] width 81 height 41
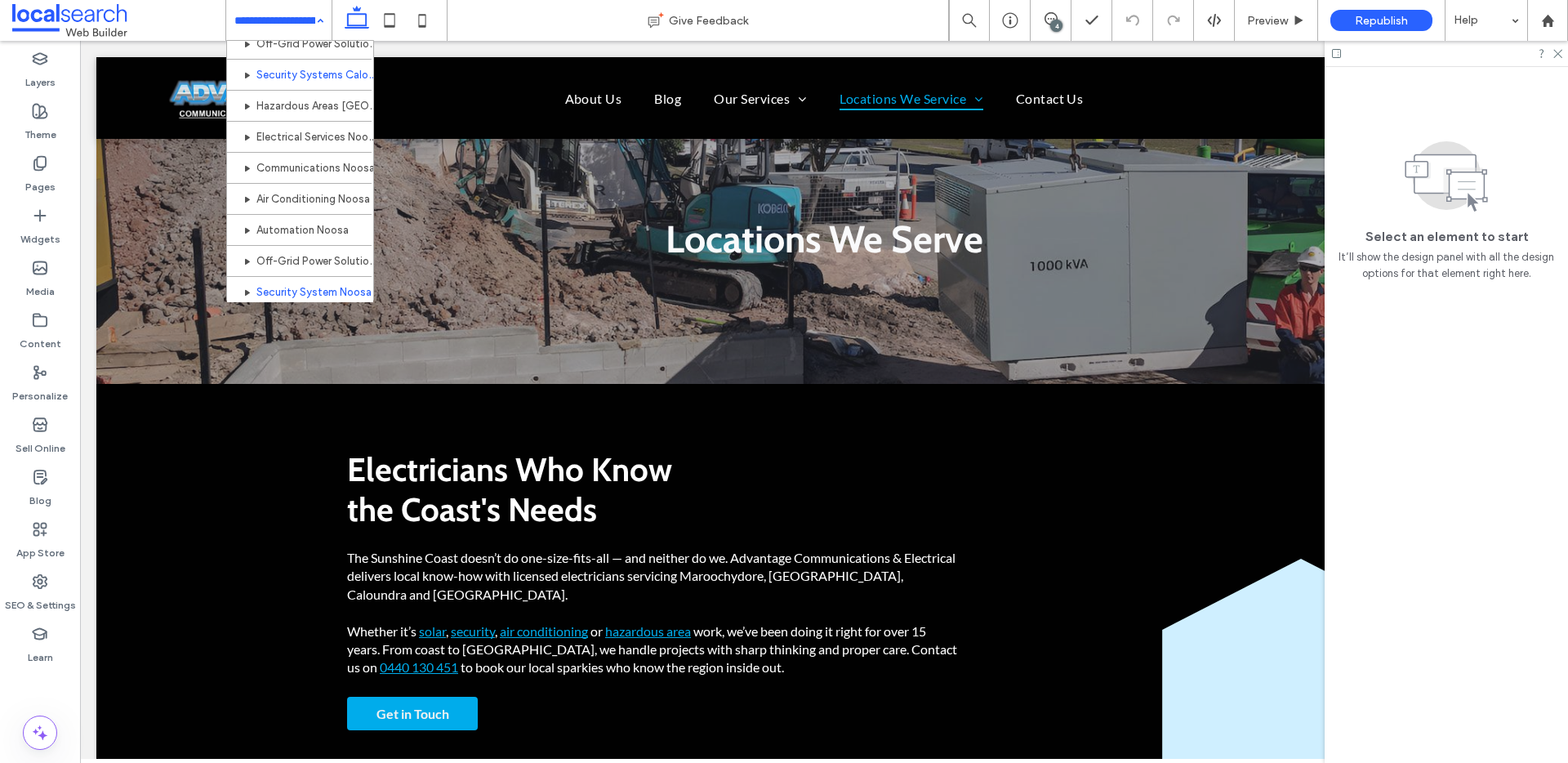
scroll to position [752, 0]
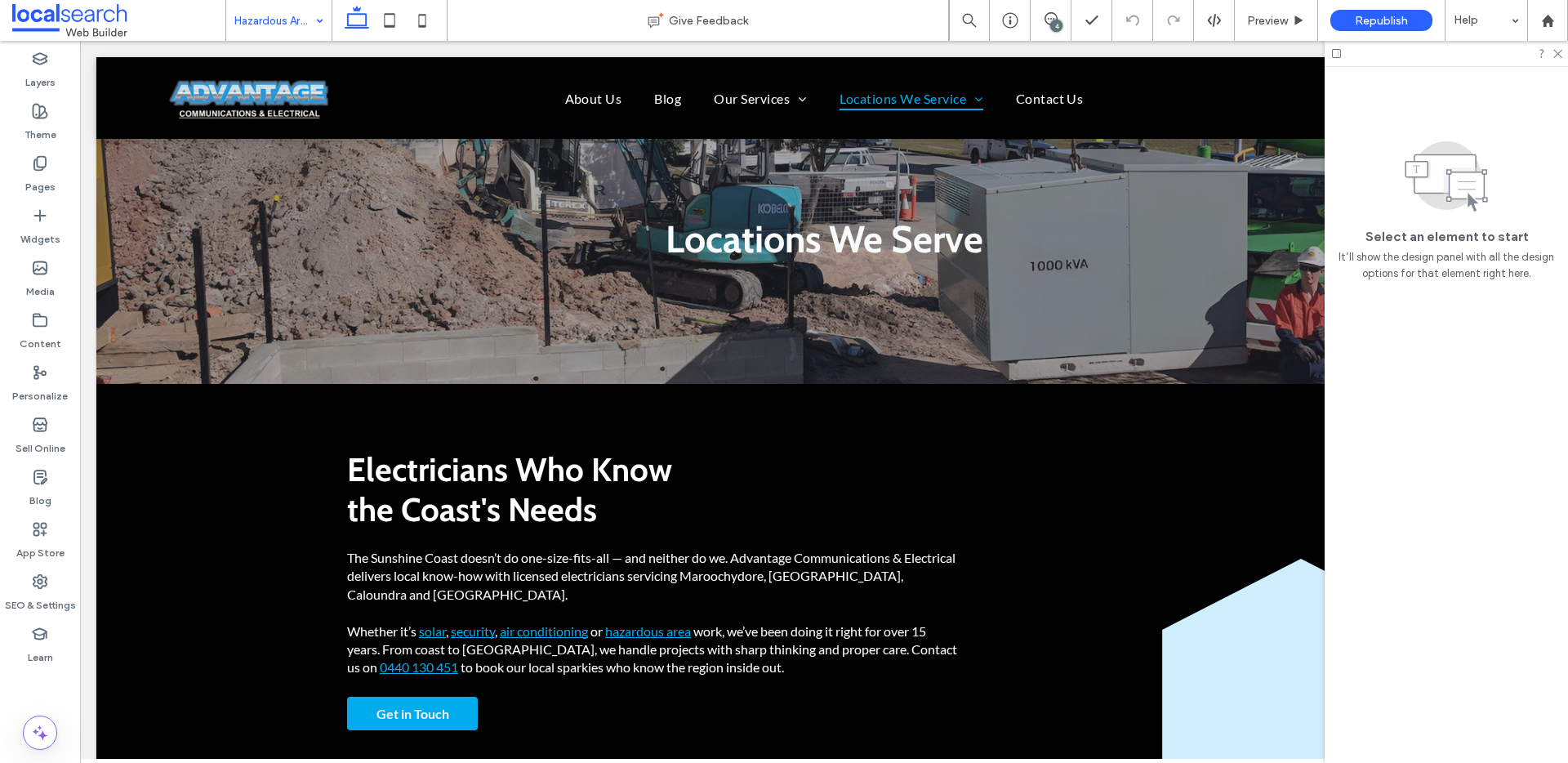
click at [259, 30] on input at bounding box center [275, 21] width 81 height 41
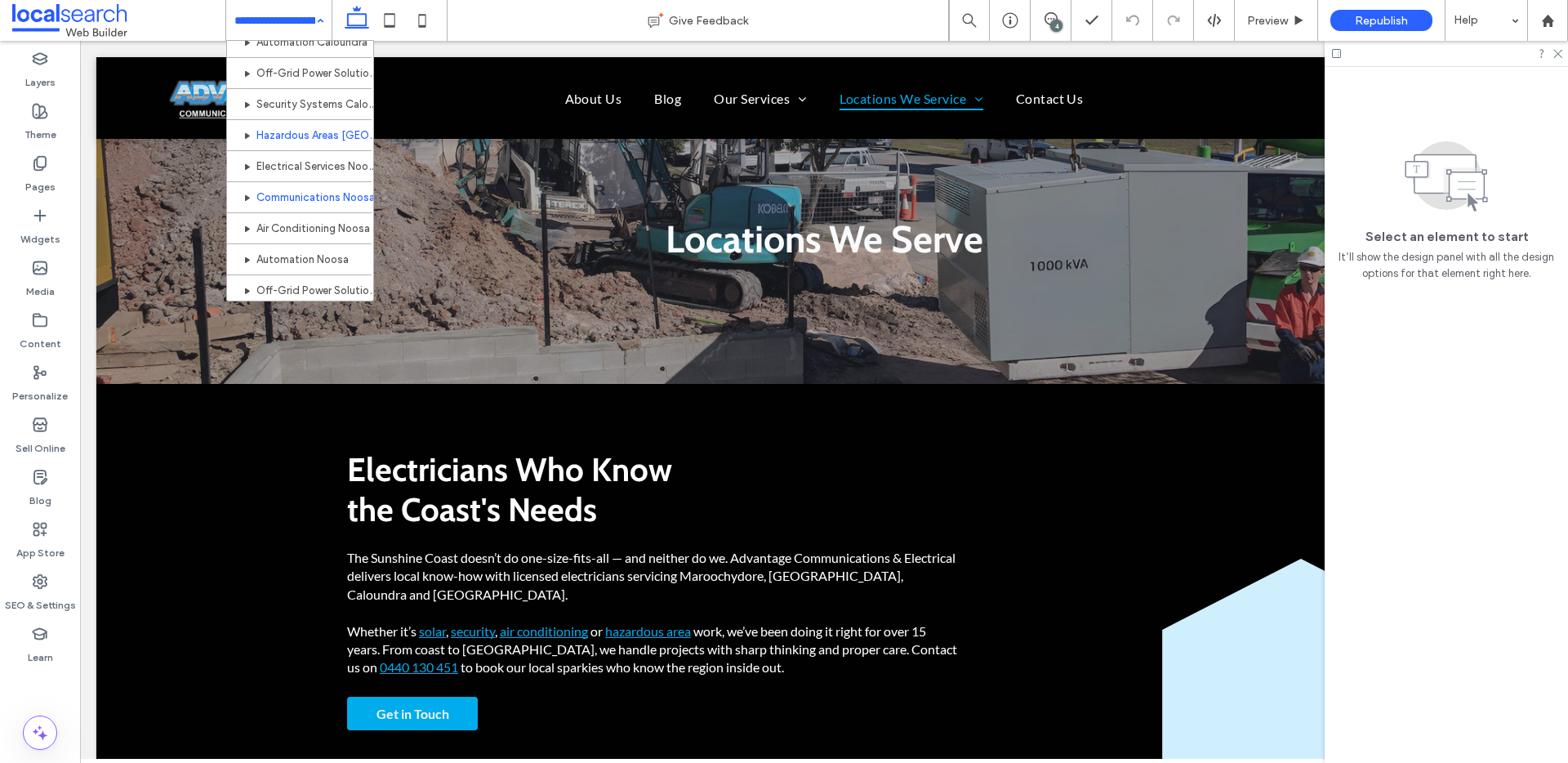
scroll to position [714, 0]
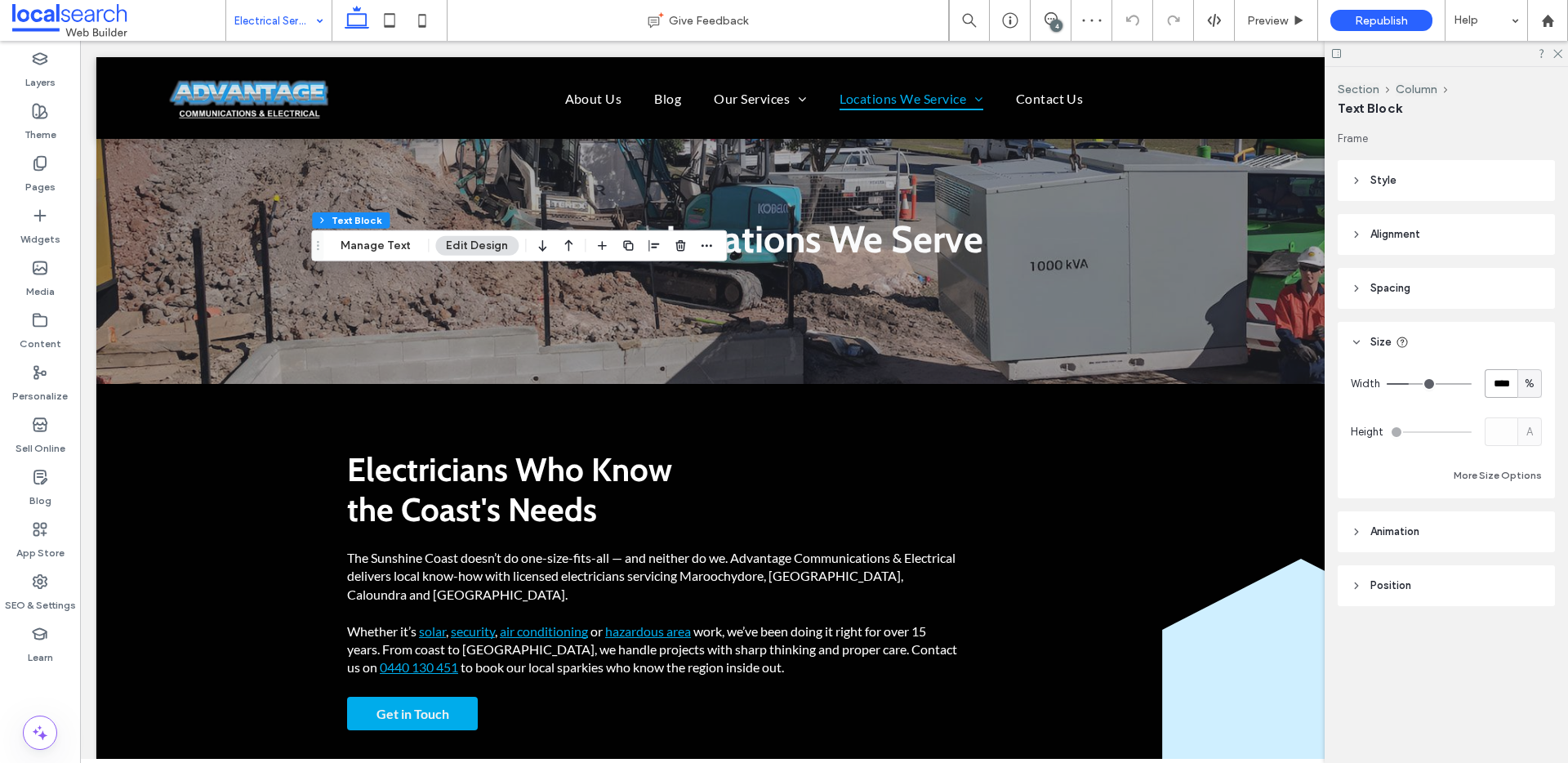
click at [1501, 387] on input "****" at bounding box center [1501, 383] width 33 height 29
type input "**"
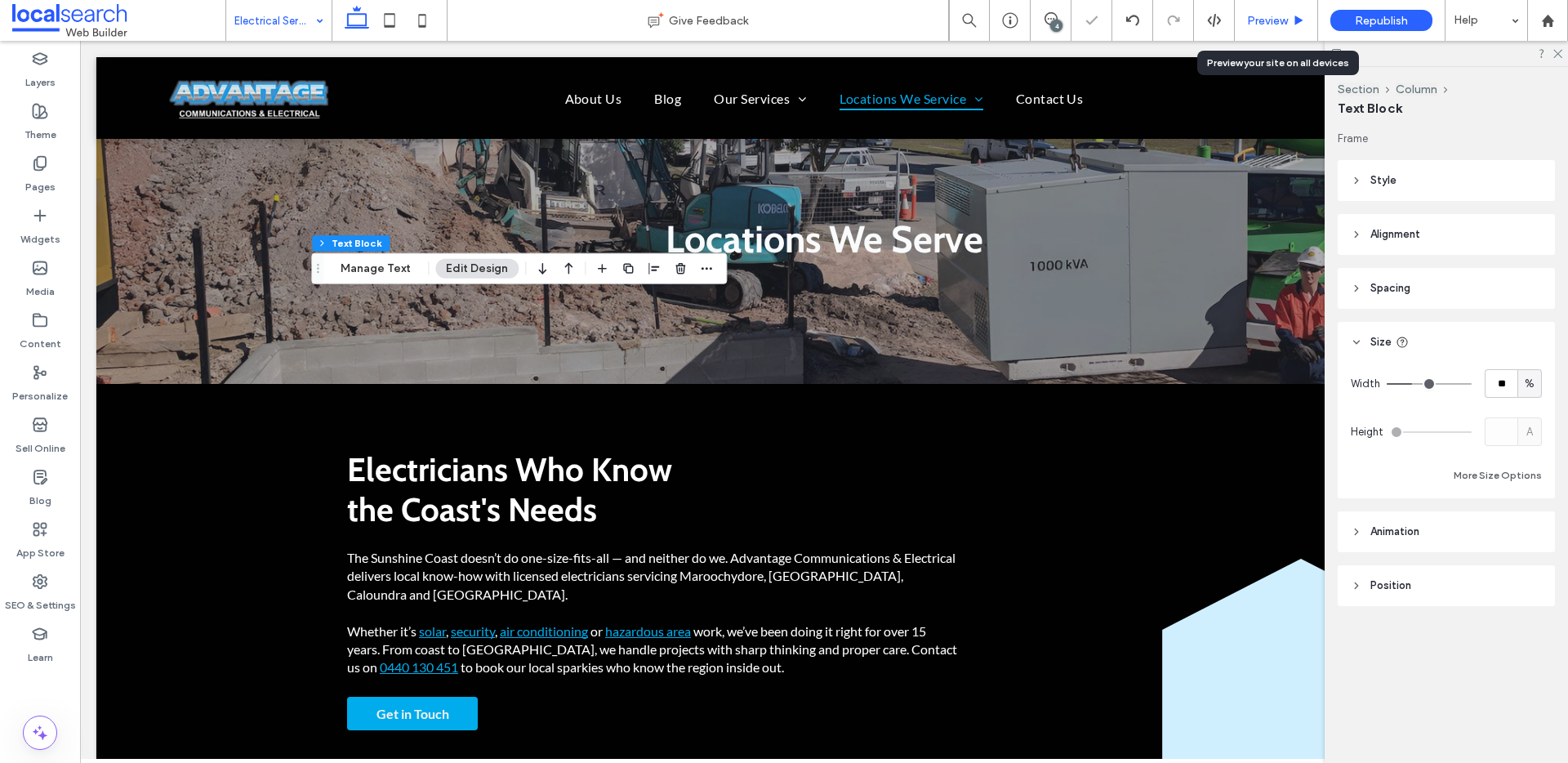
click at [1258, 16] on span "Preview" at bounding box center [1268, 21] width 41 height 14
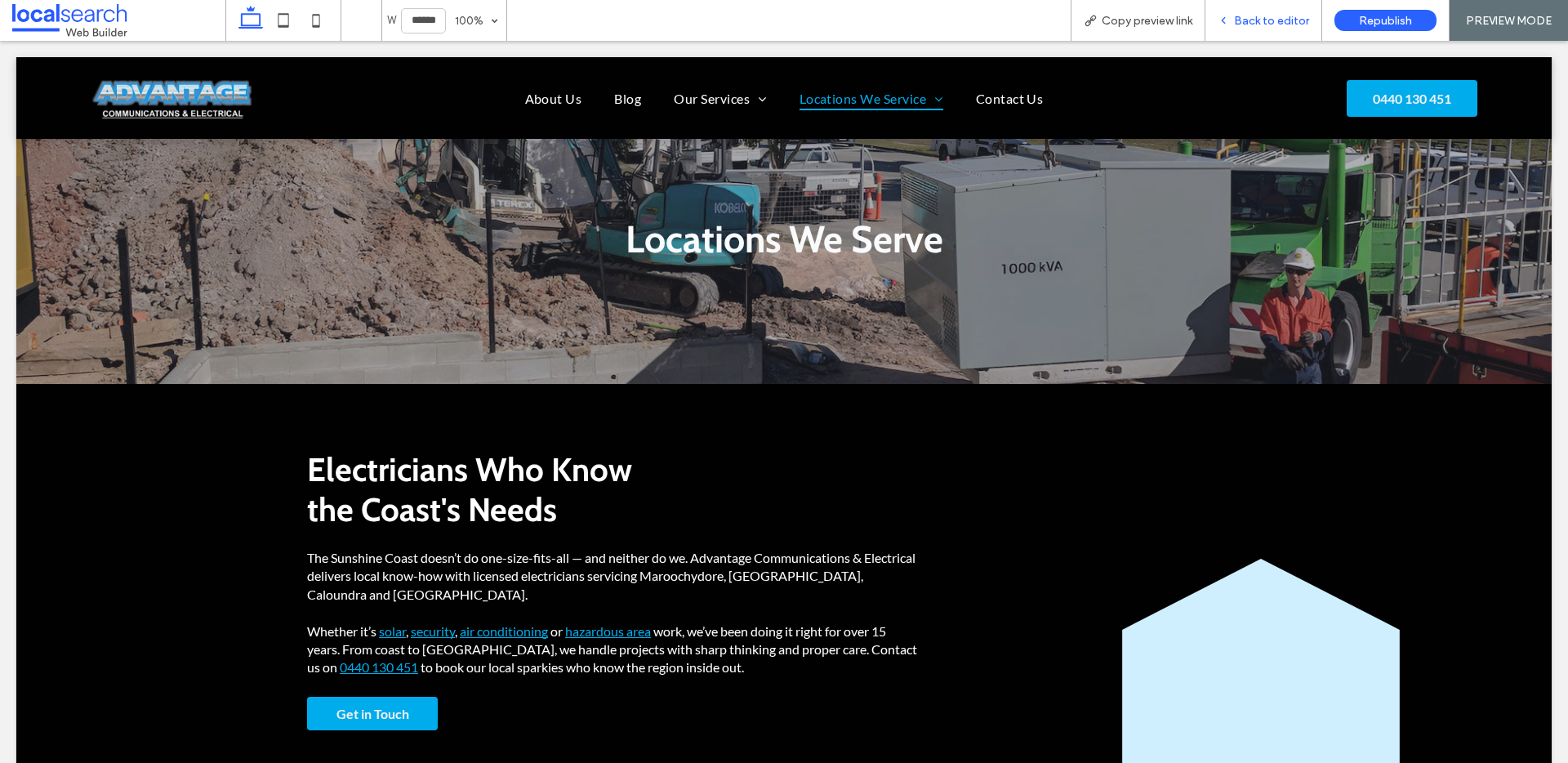
click at [1267, 16] on span "Back to editor" at bounding box center [1271, 21] width 75 height 14
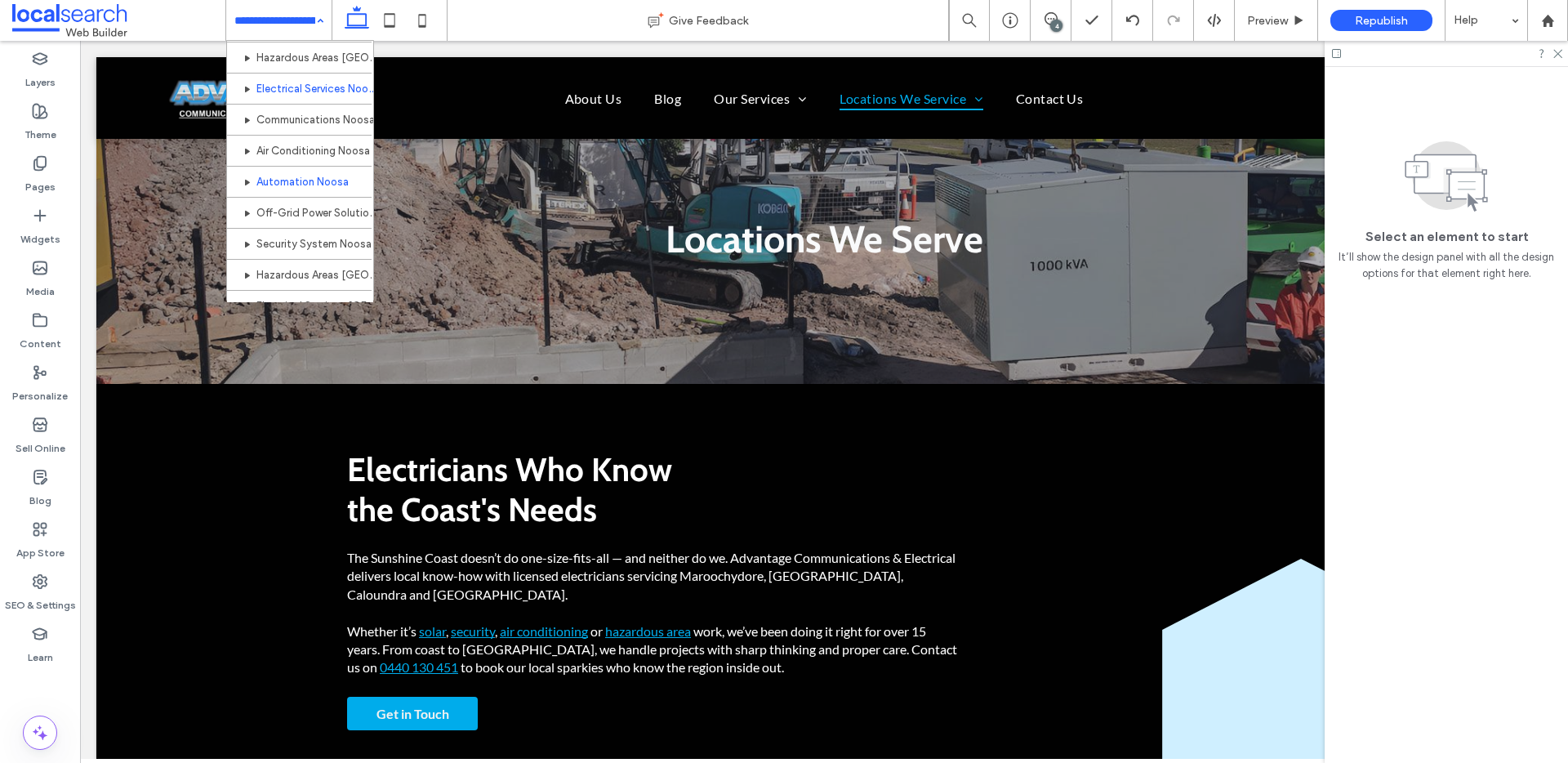
scroll to position [782, 0]
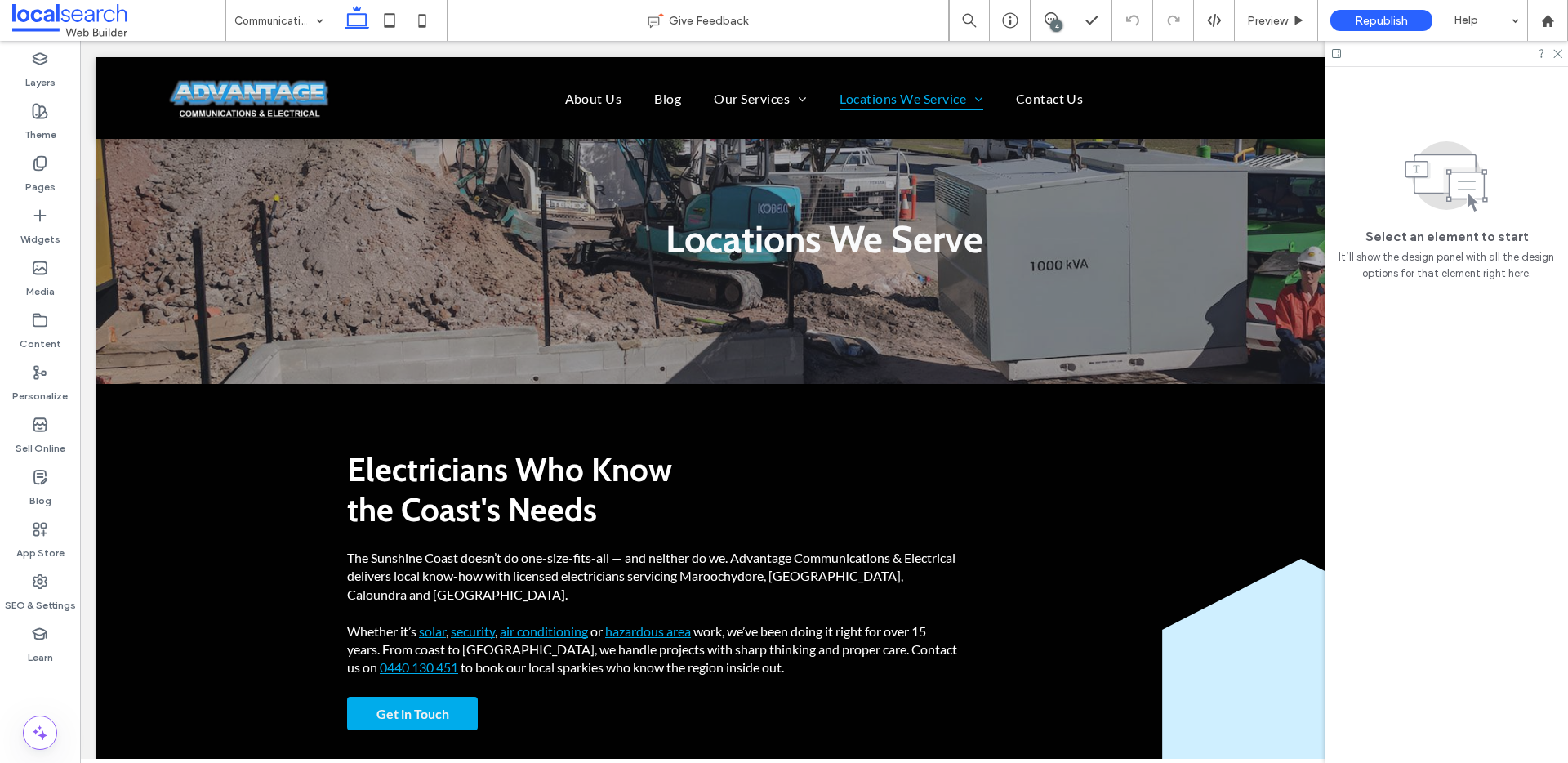
click at [292, 21] on input at bounding box center [275, 21] width 81 height 41
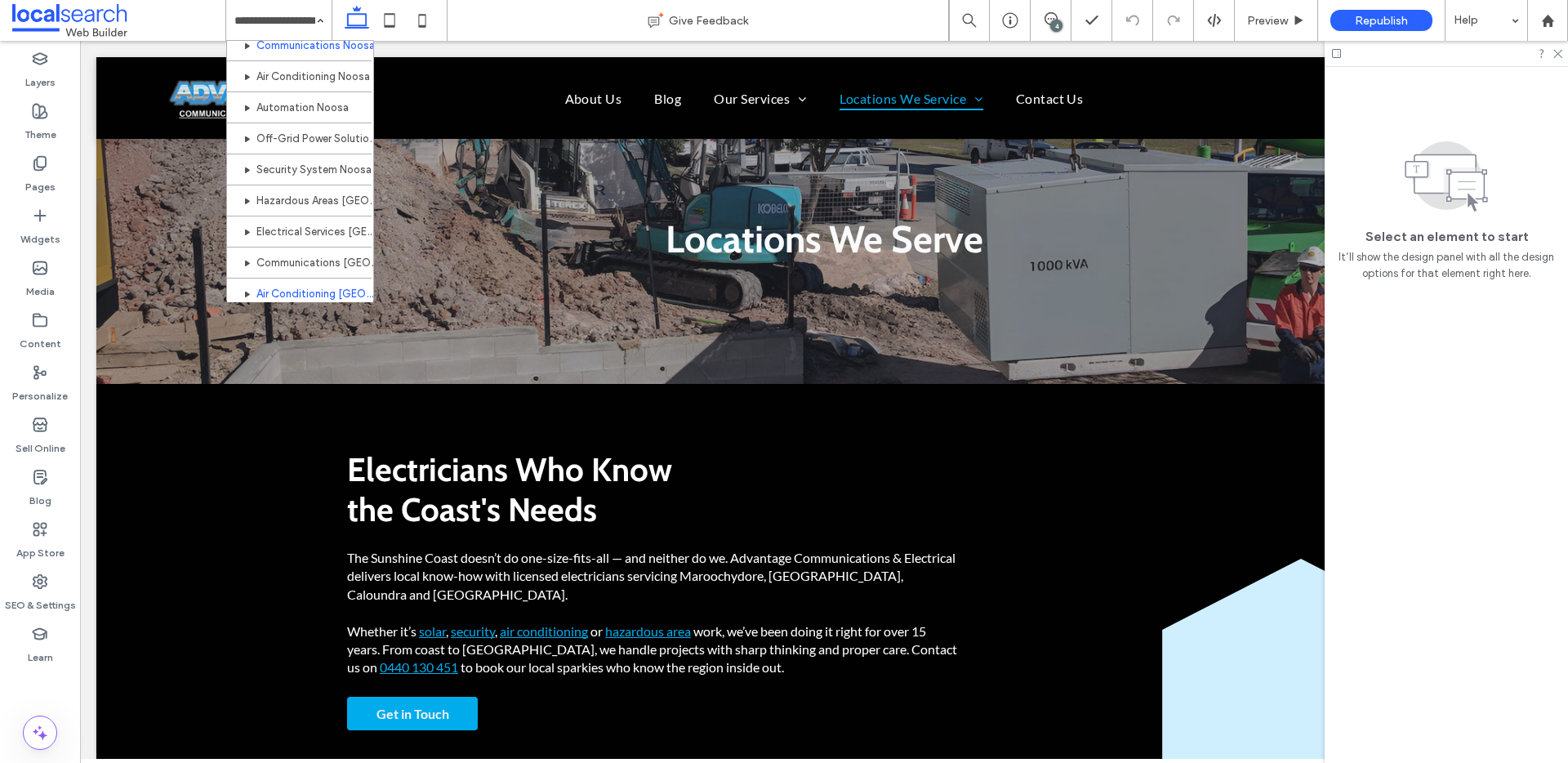
scroll to position [836, 0]
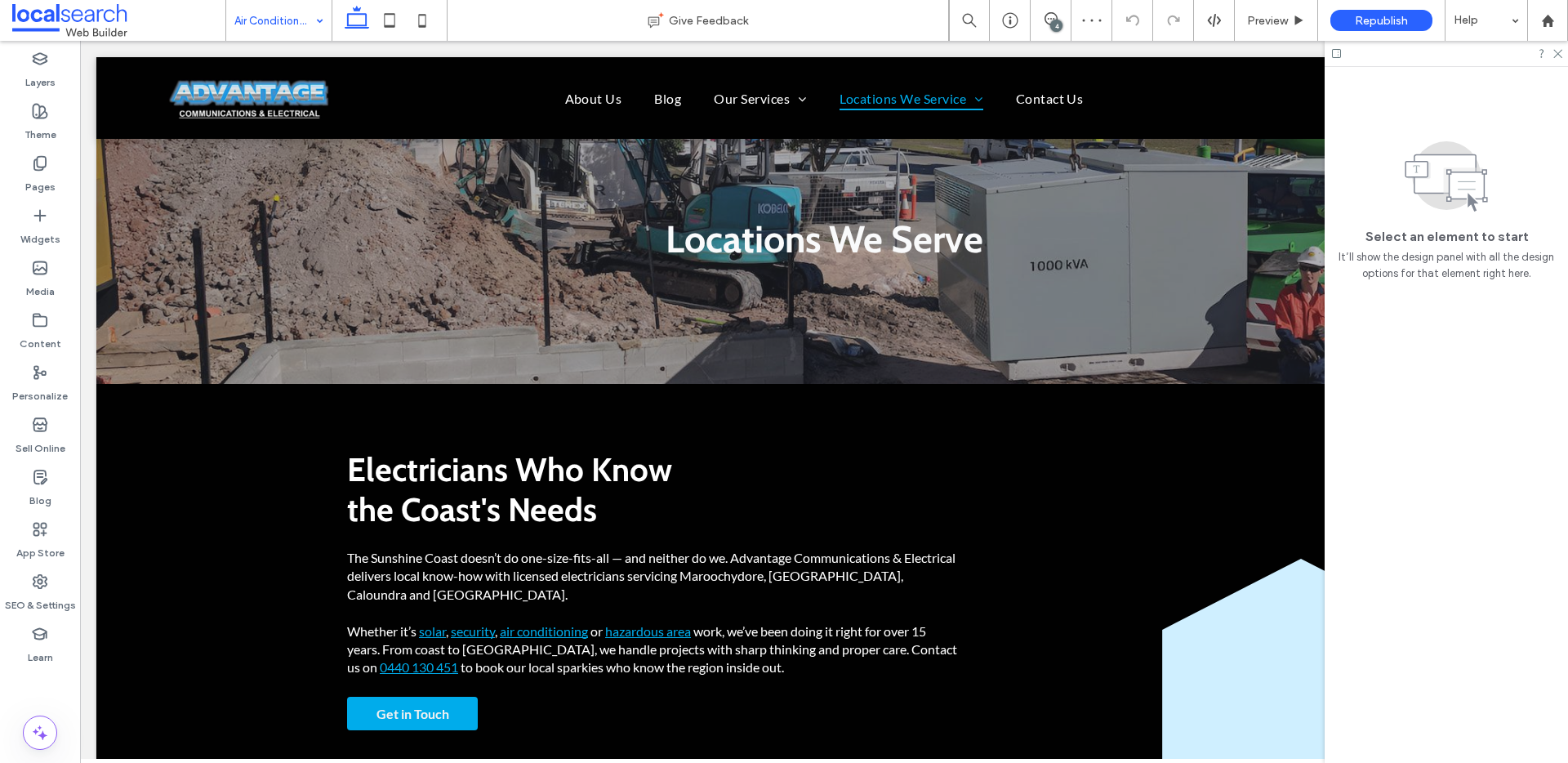
click at [260, 26] on input at bounding box center [275, 21] width 81 height 41
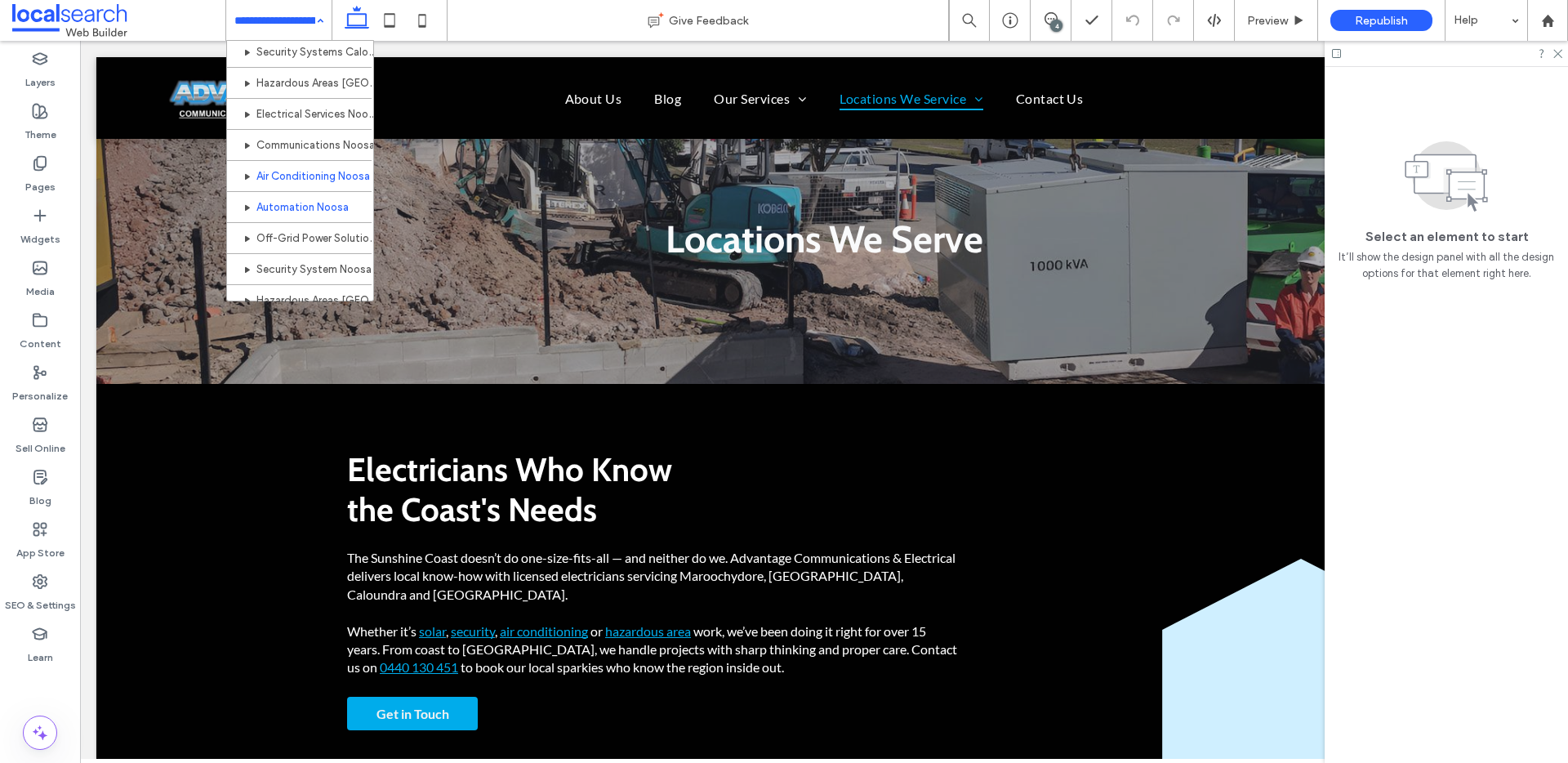
scroll to position [781, 0]
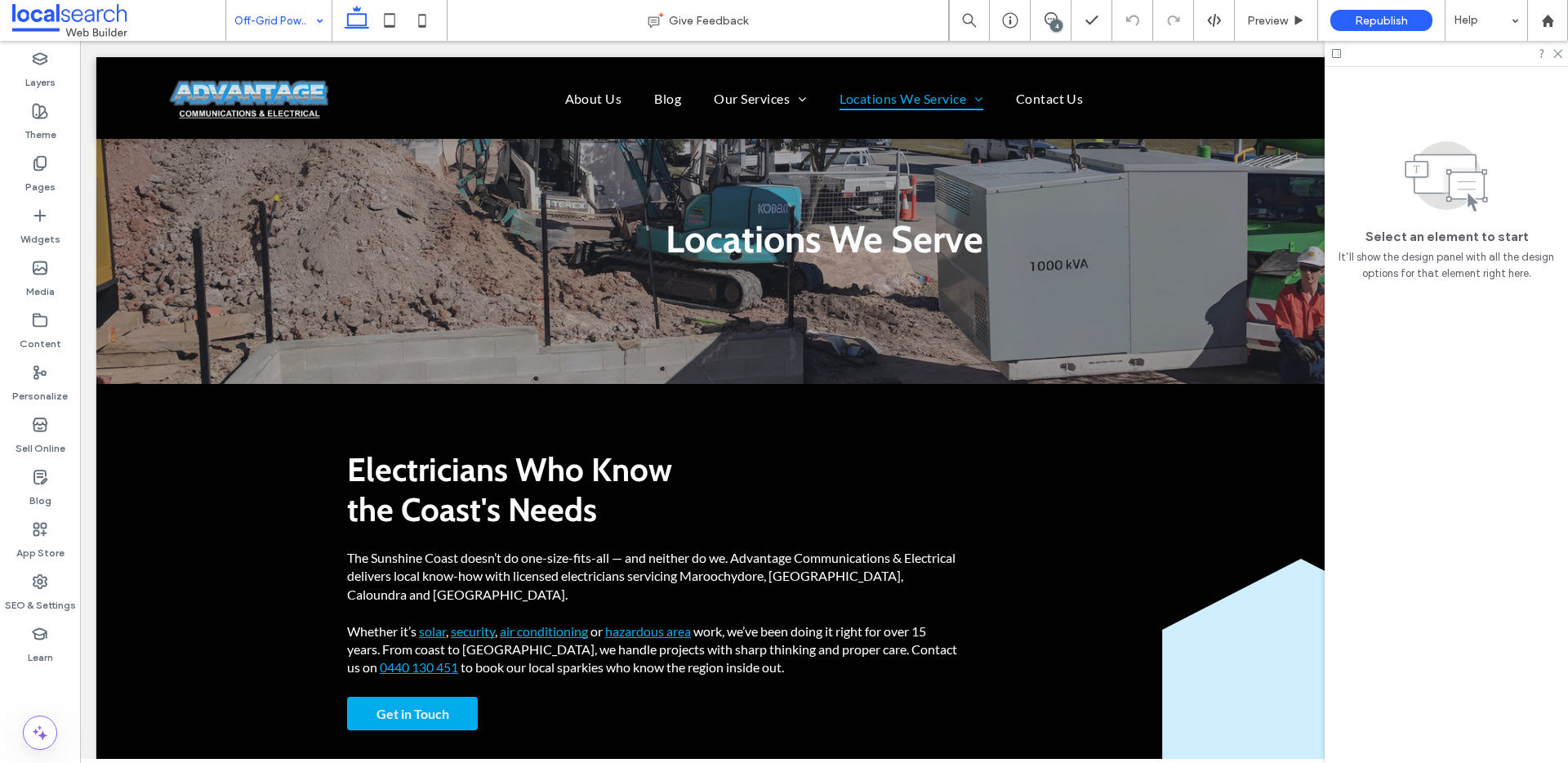
click at [286, 38] on input at bounding box center [275, 21] width 81 height 41
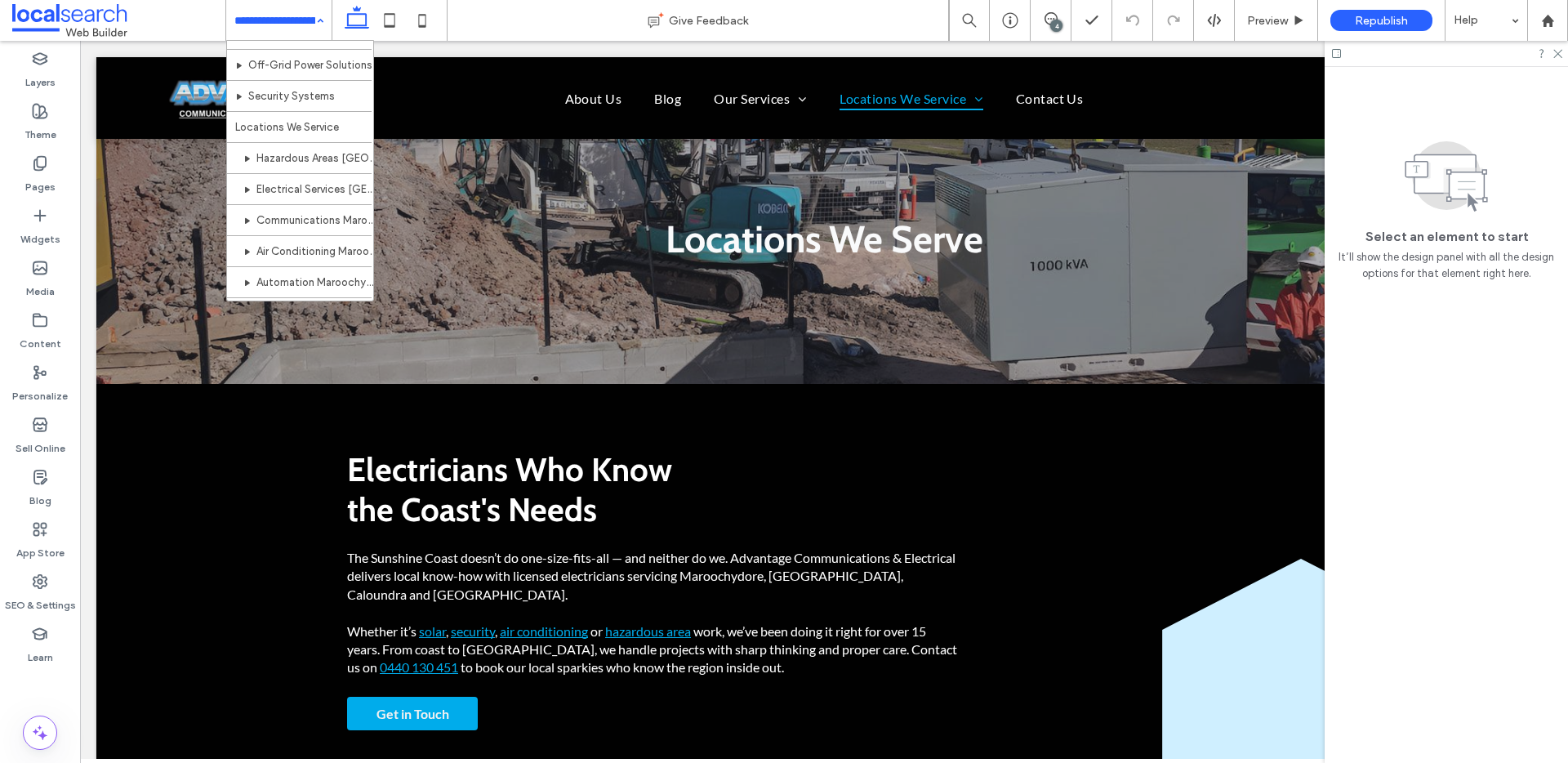
scroll to position [802, 0]
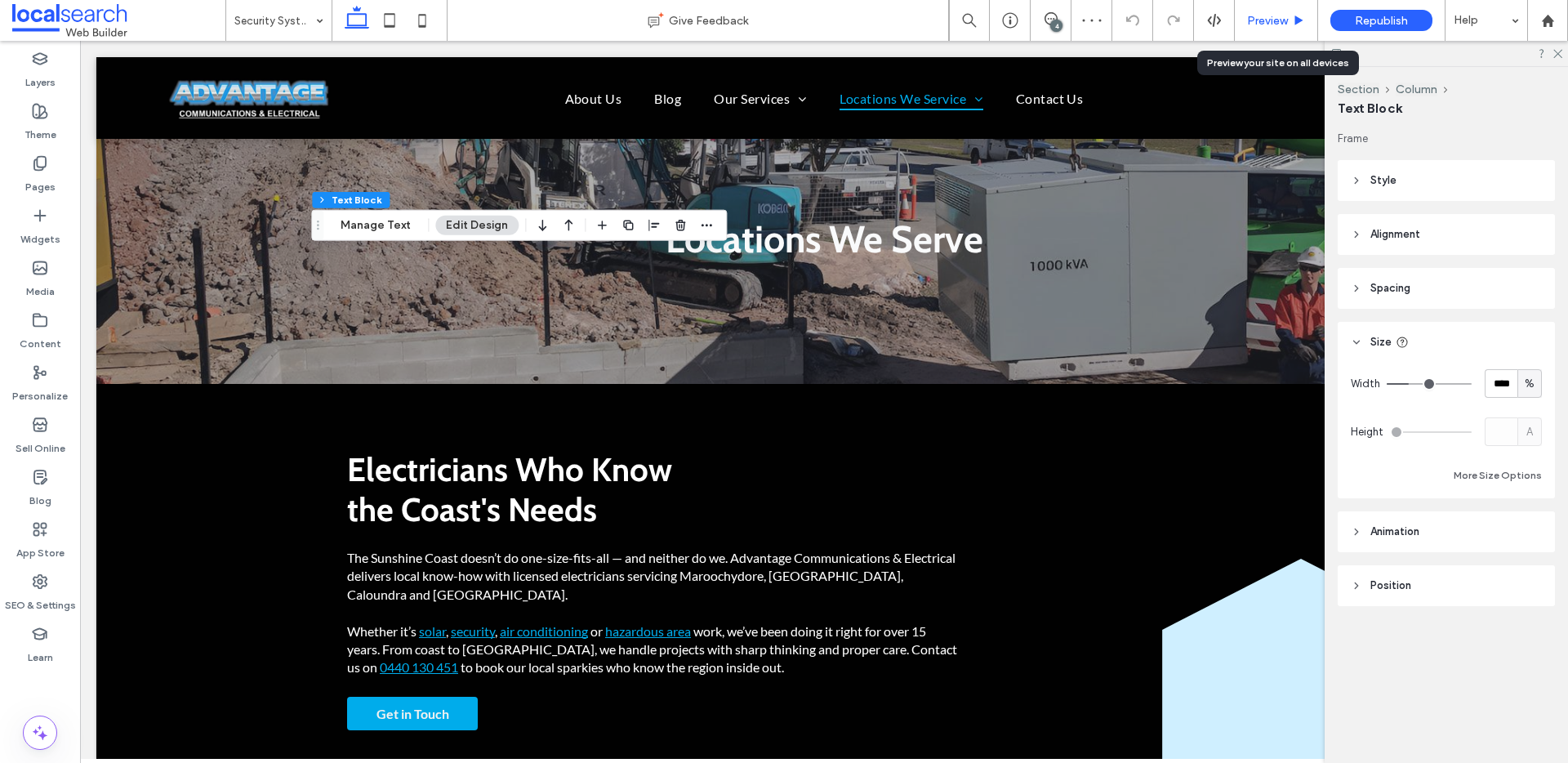
click at [1273, 29] on div "Preview" at bounding box center [1276, 21] width 83 height 41
click at [1509, 389] on input "****" at bounding box center [1501, 383] width 33 height 29
type input "**"
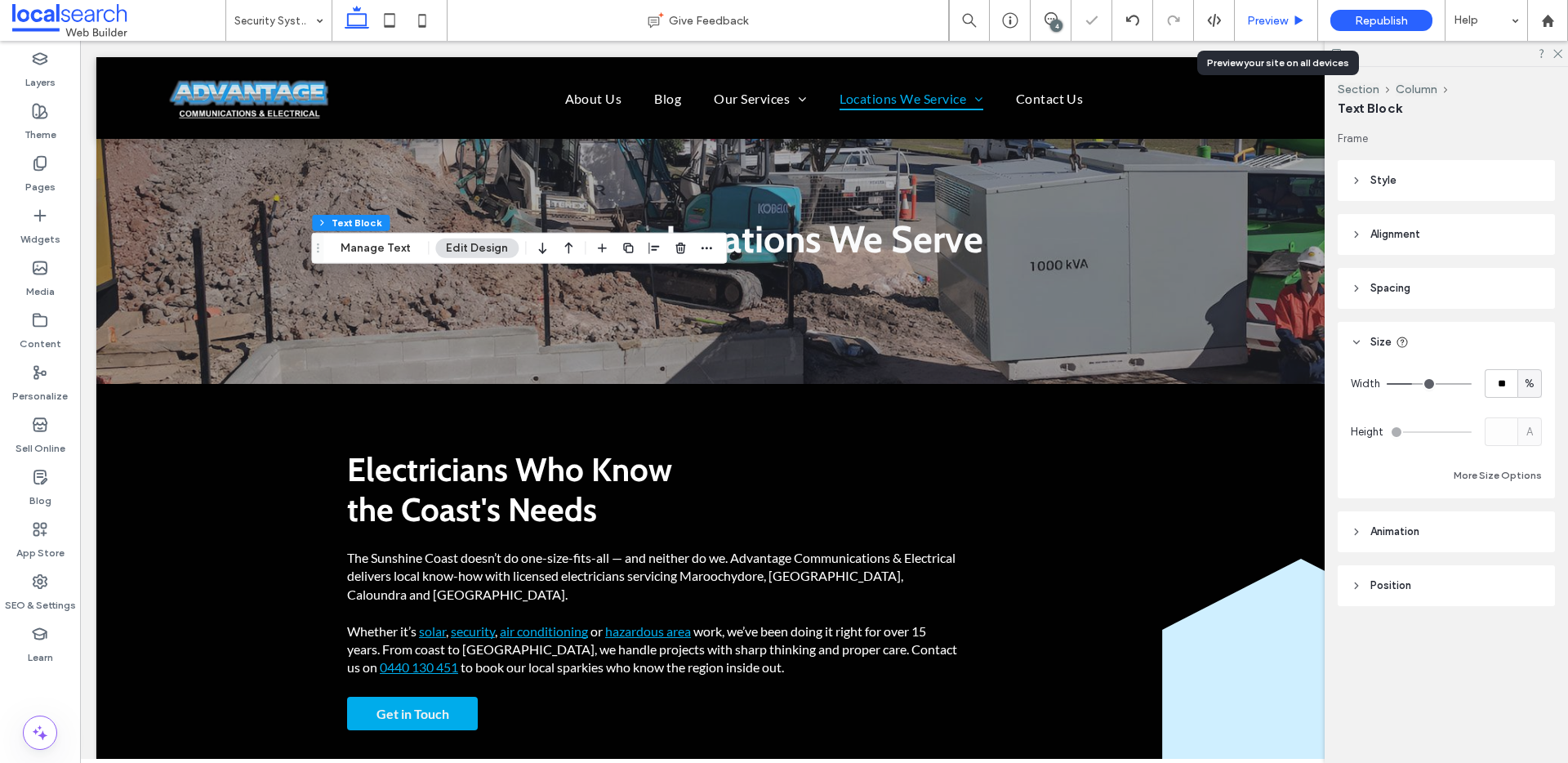
click at [1277, 18] on span "Preview" at bounding box center [1268, 21] width 41 height 14
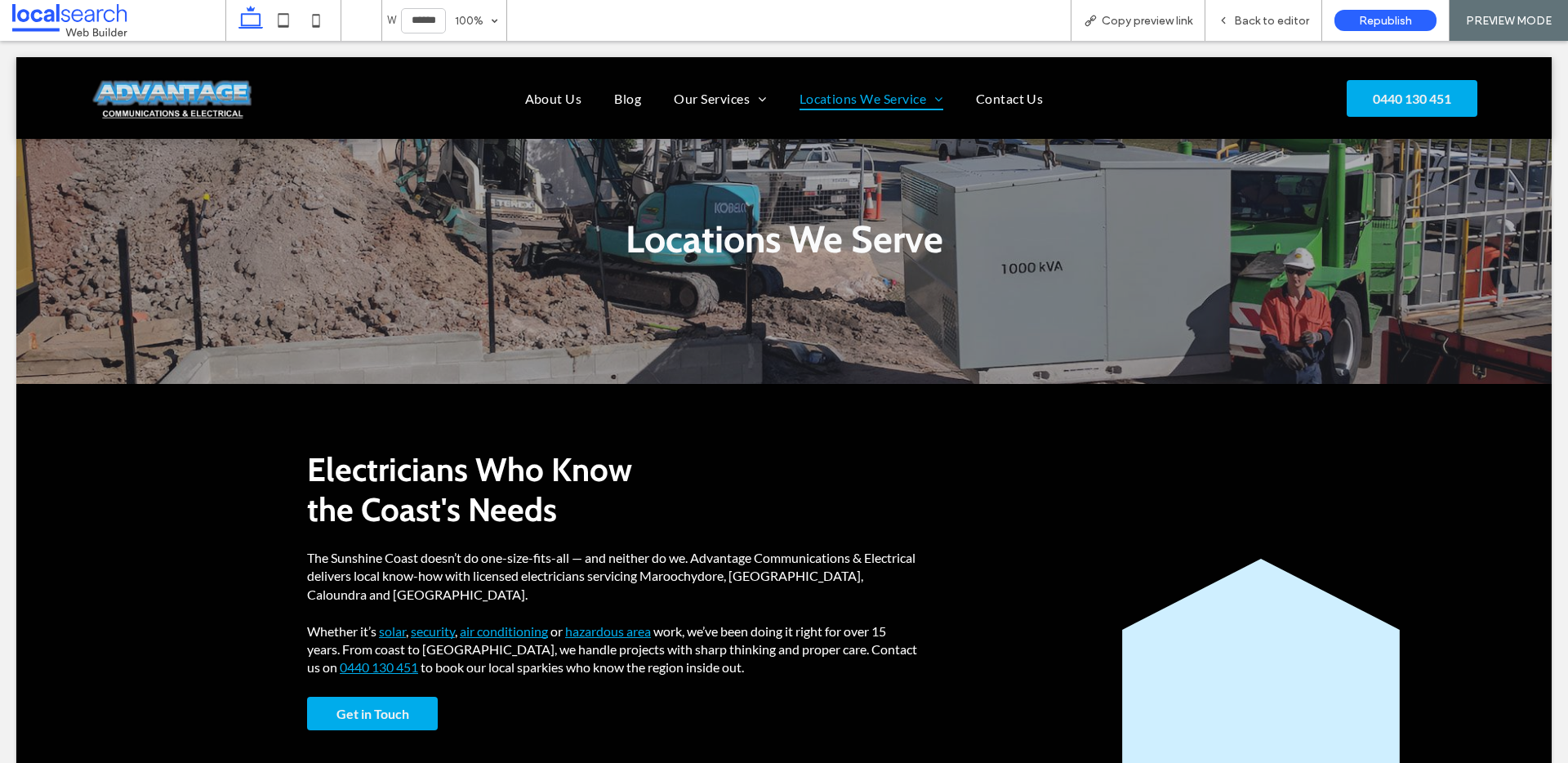
click at [1277, 18] on span "Back to editor" at bounding box center [1271, 21] width 75 height 14
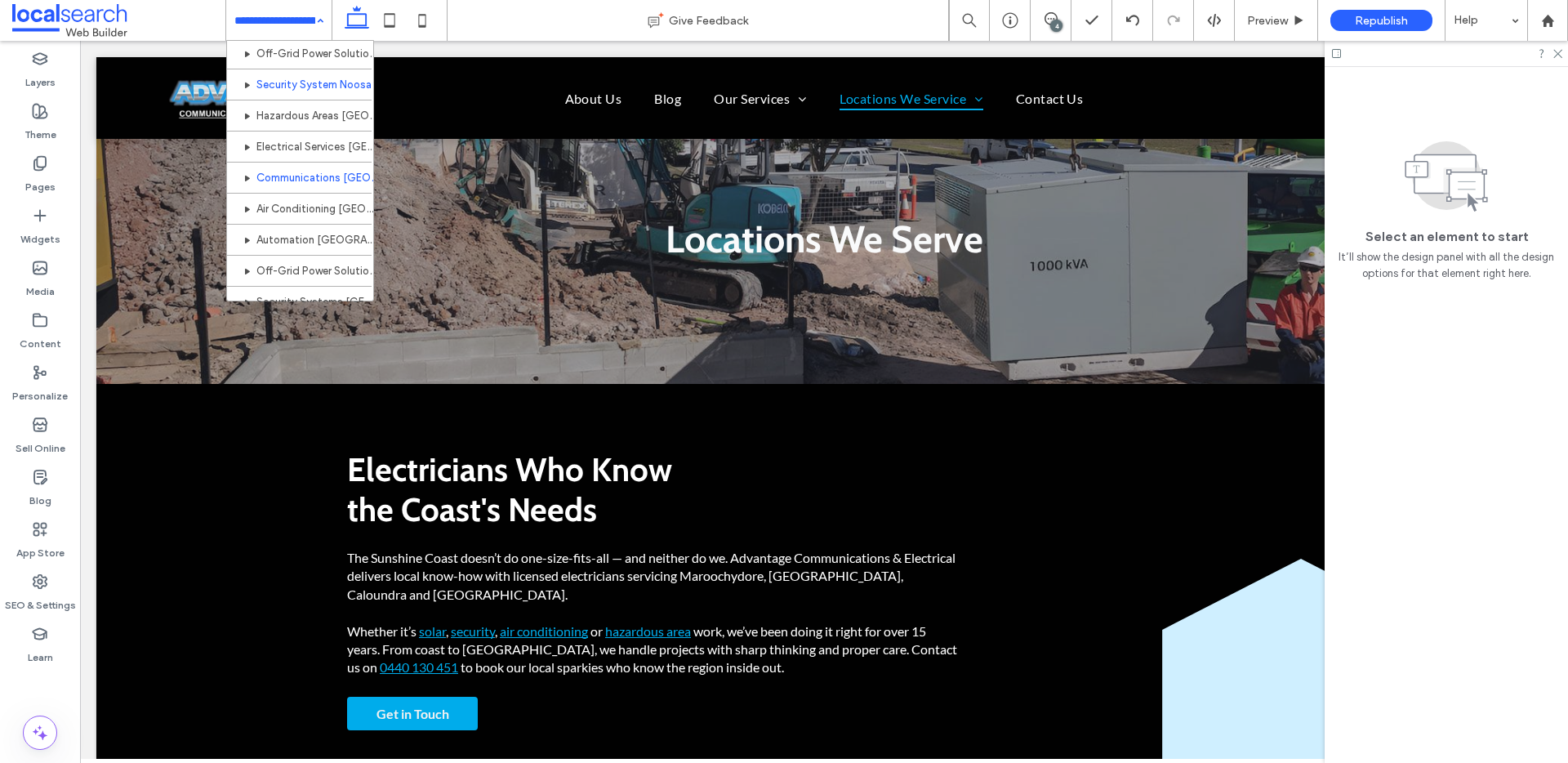
scroll to position [962, 0]
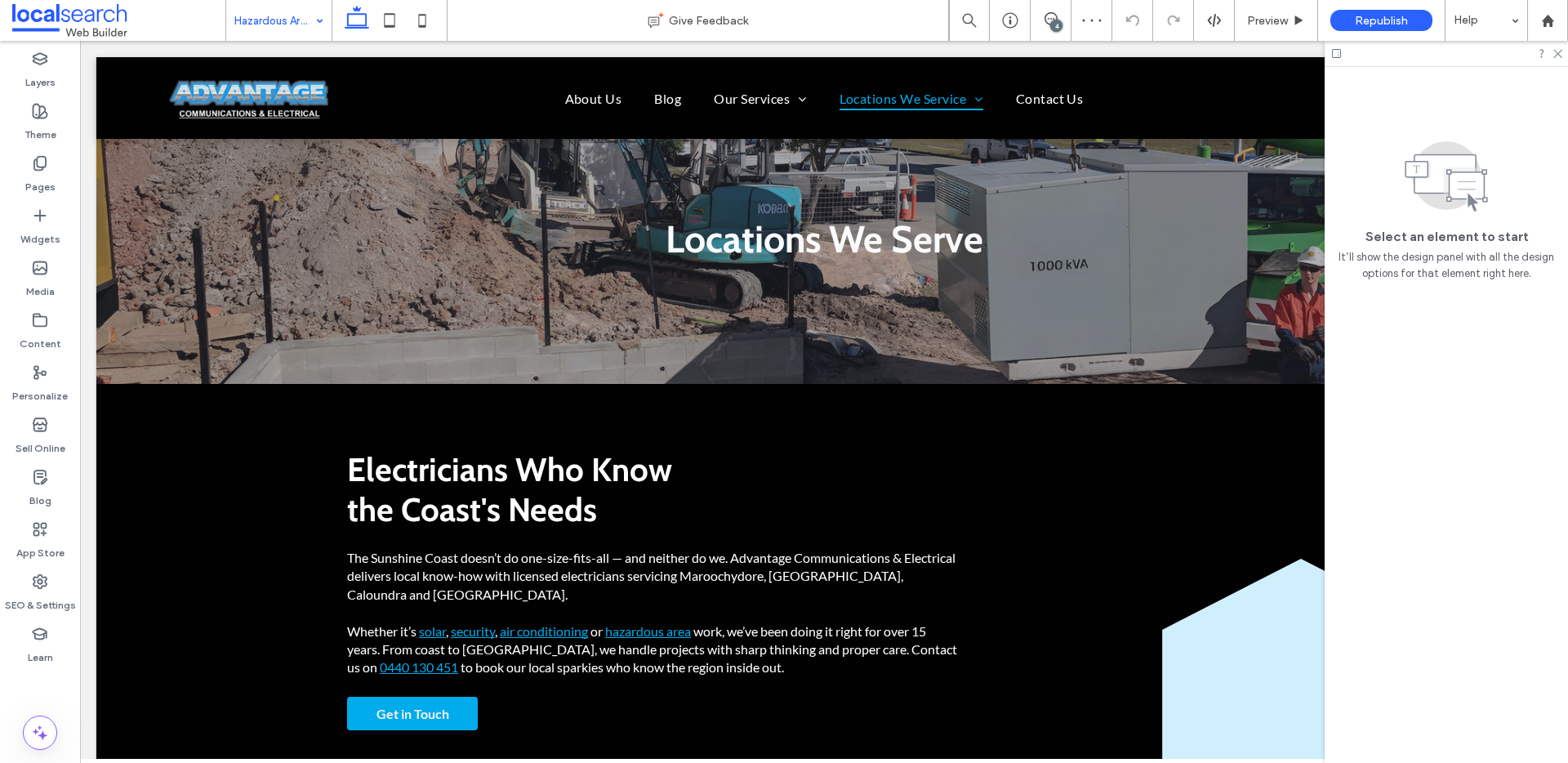
click at [264, 25] on input at bounding box center [275, 21] width 81 height 41
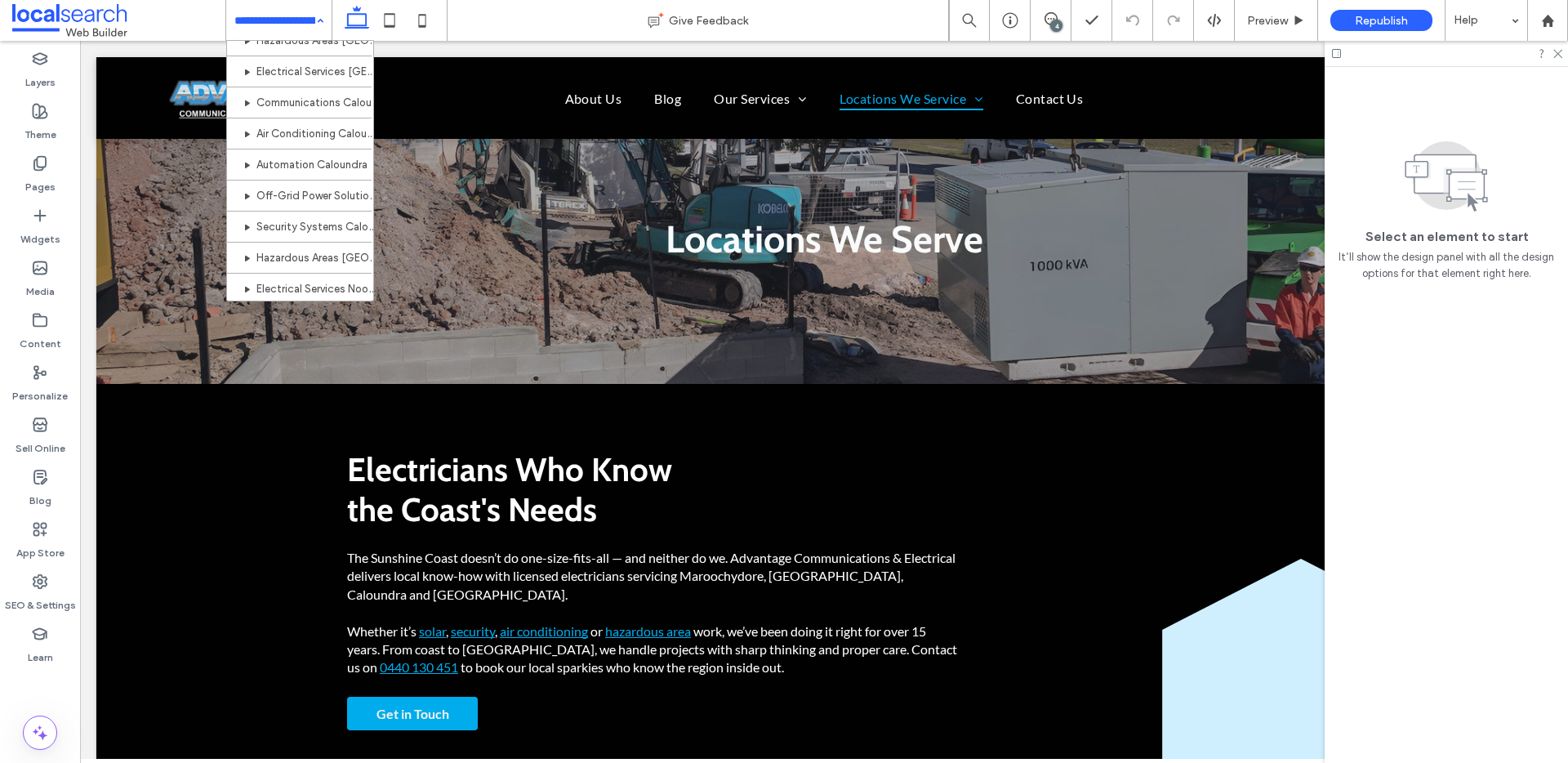
scroll to position [871, 0]
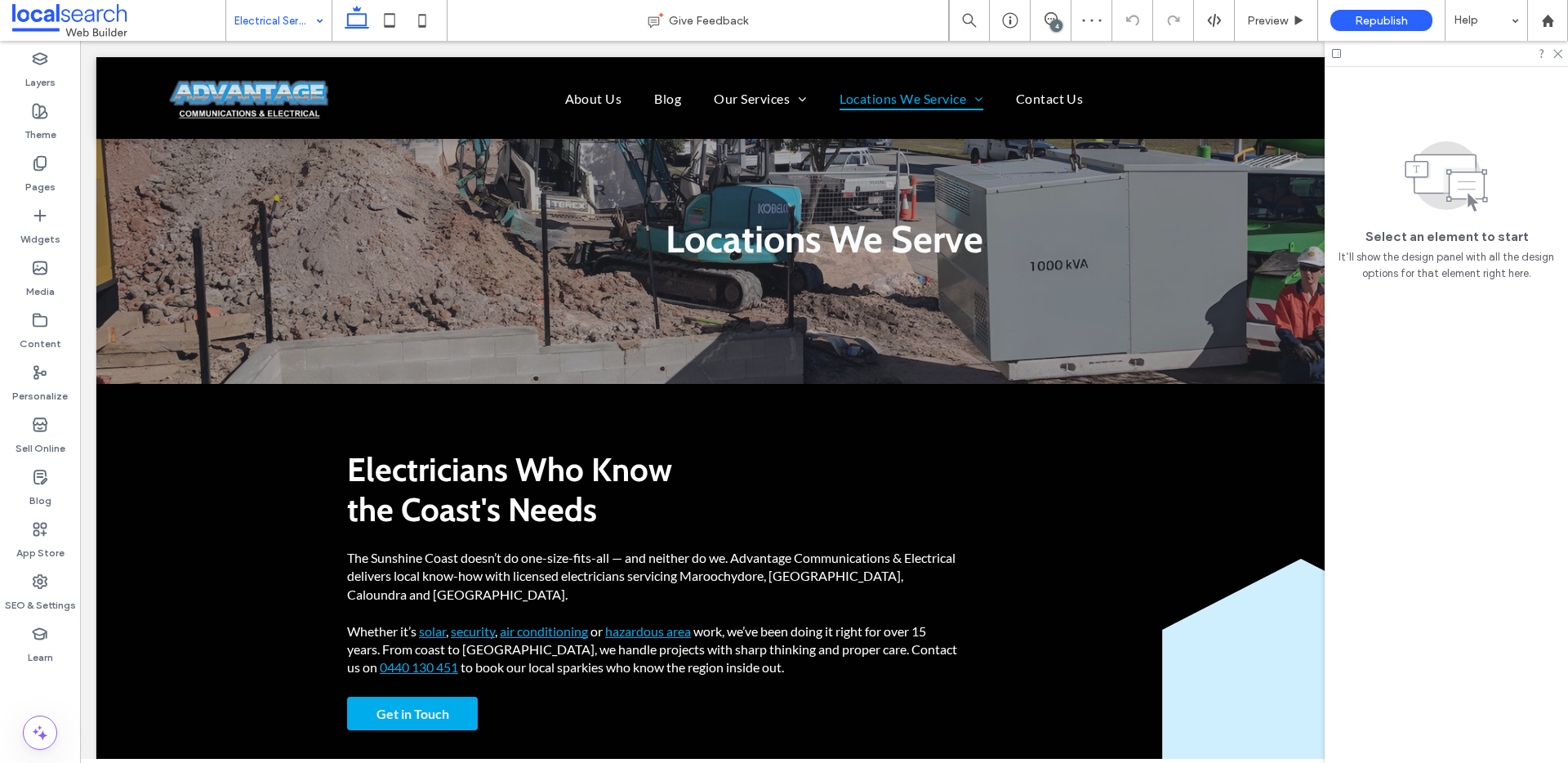
click at [296, 30] on input at bounding box center [275, 21] width 81 height 41
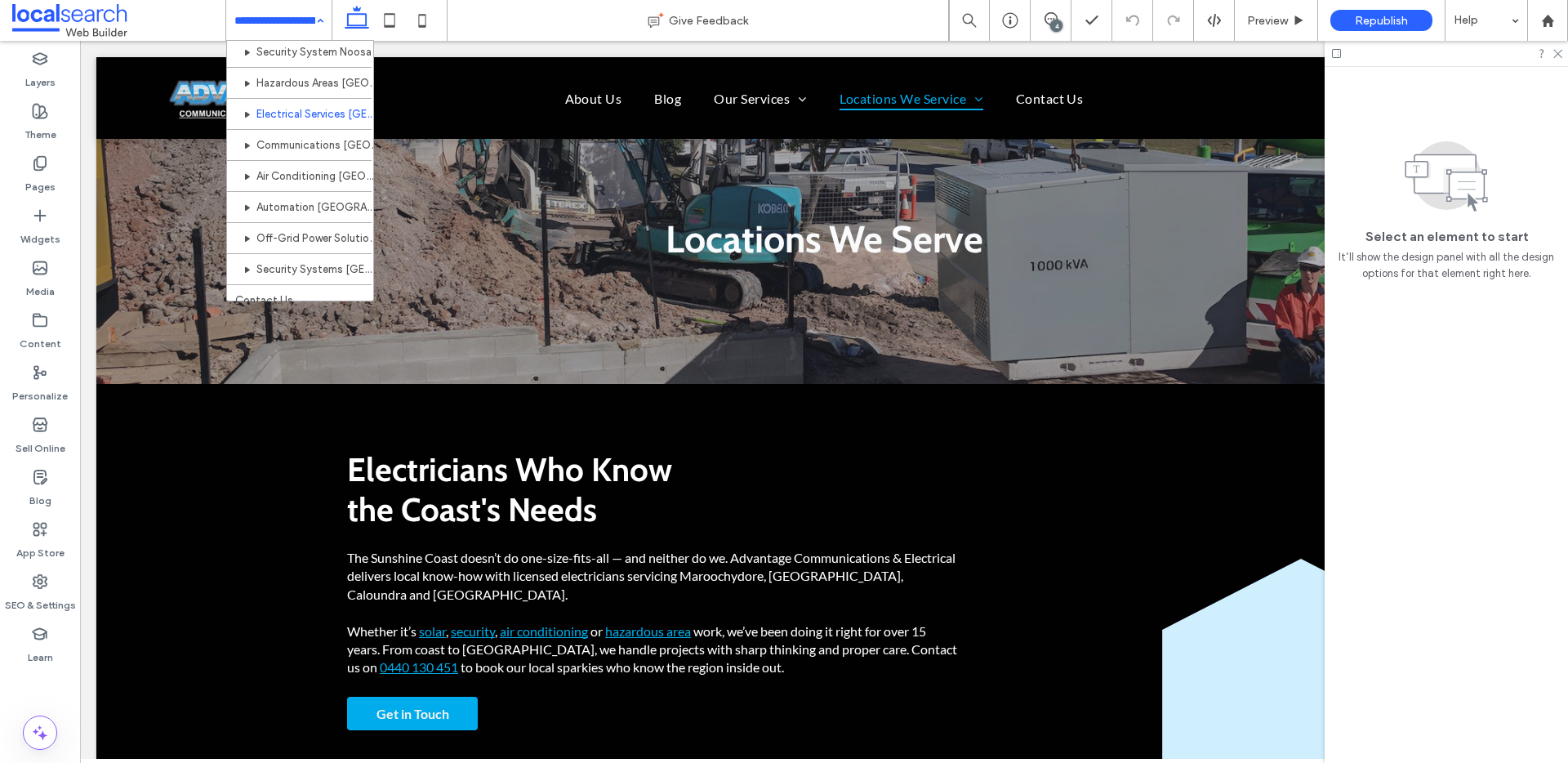
scroll to position [1010, 0]
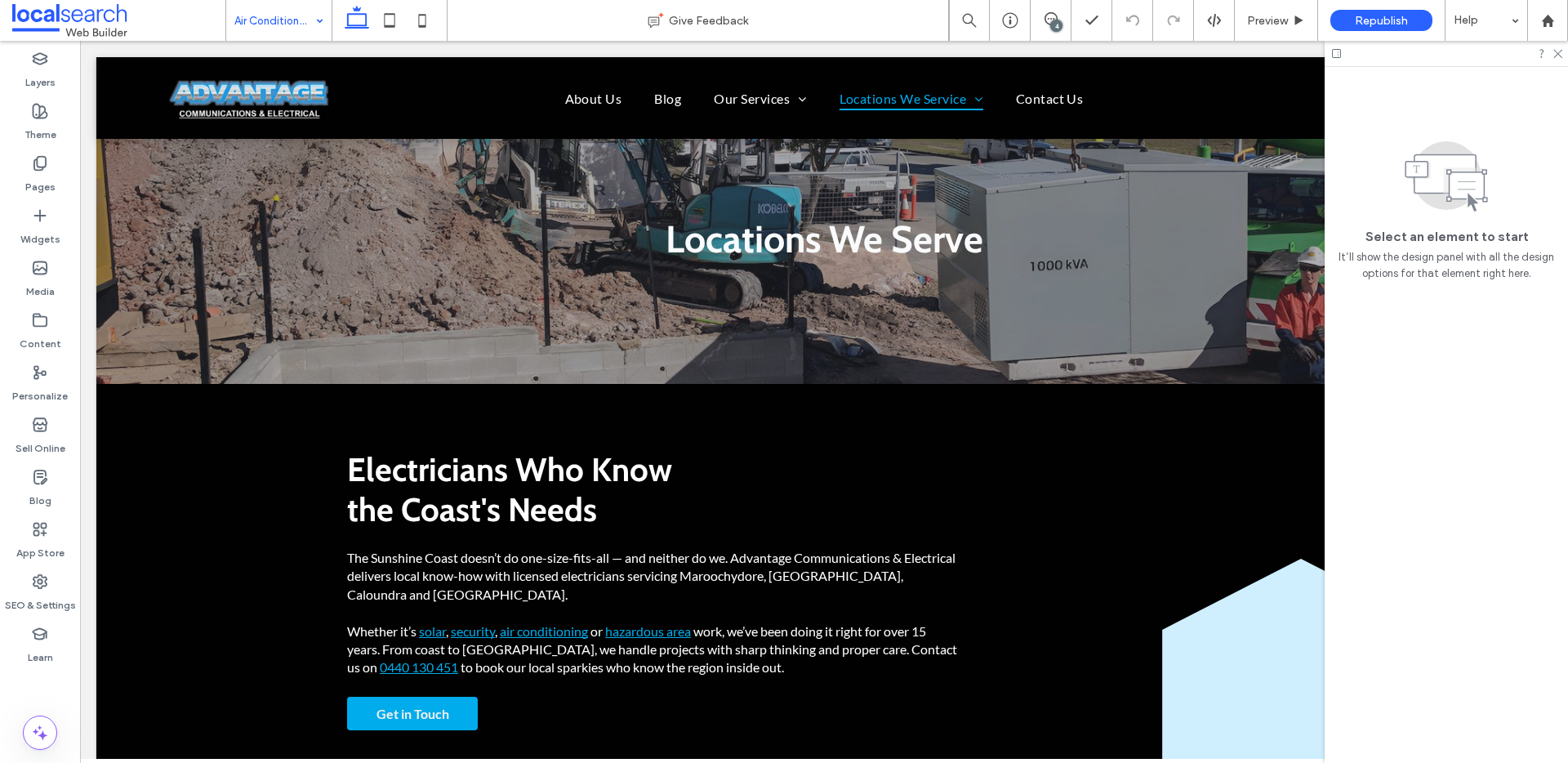
click at [289, 31] on input at bounding box center [275, 21] width 81 height 41
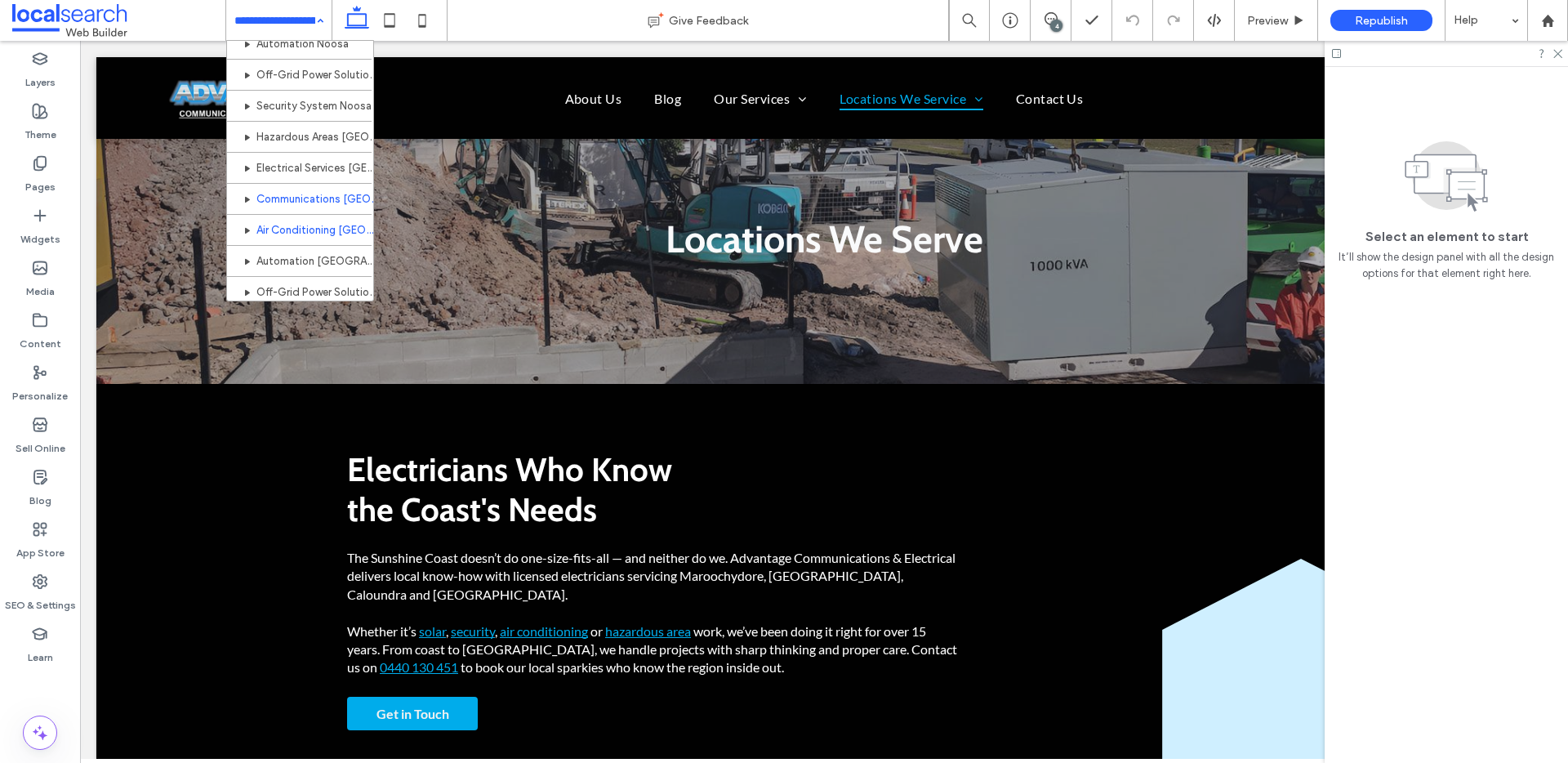
scroll to position [1010, 0]
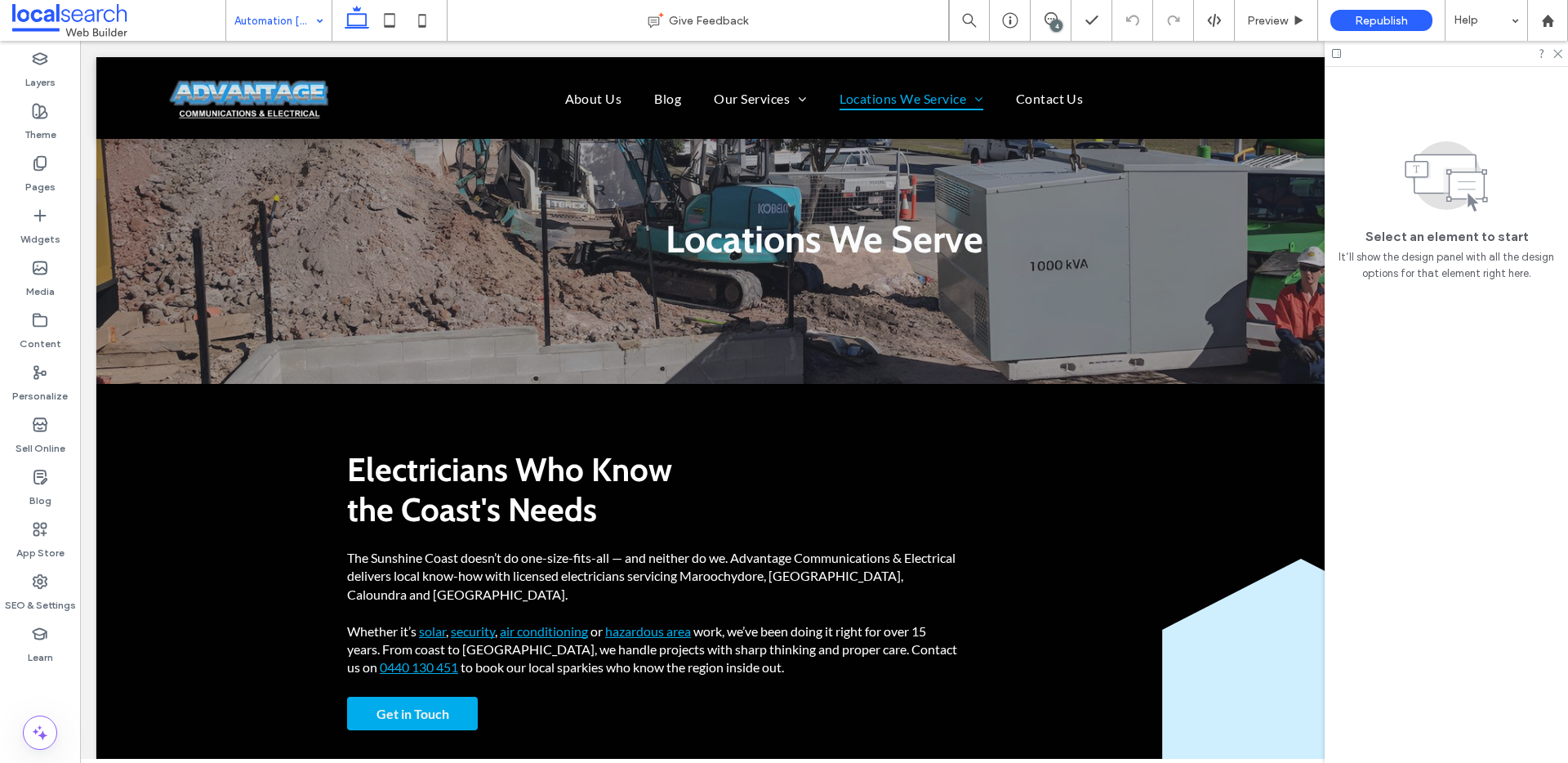
click at [271, 24] on input at bounding box center [275, 21] width 81 height 41
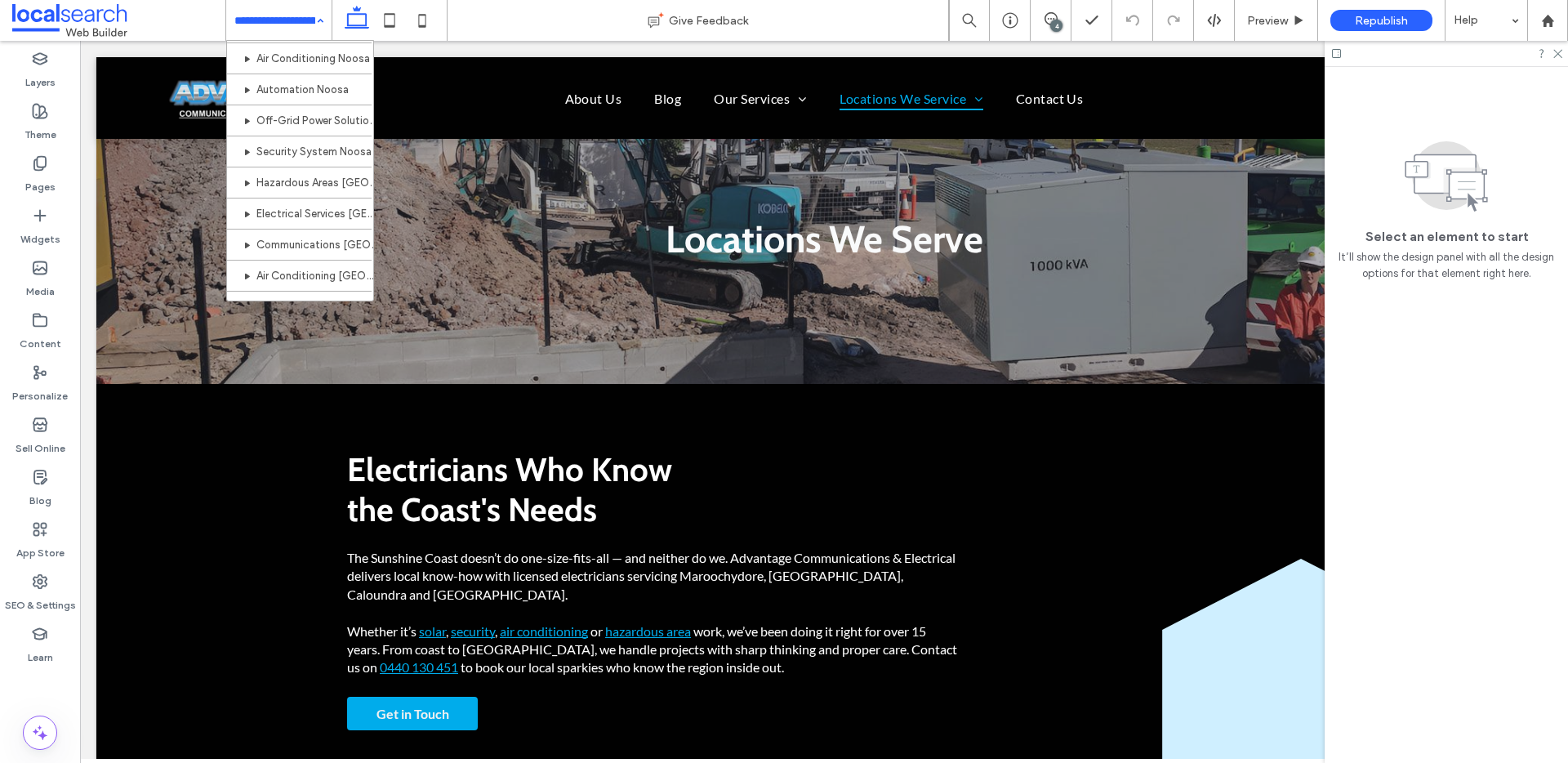
scroll to position [1010, 0]
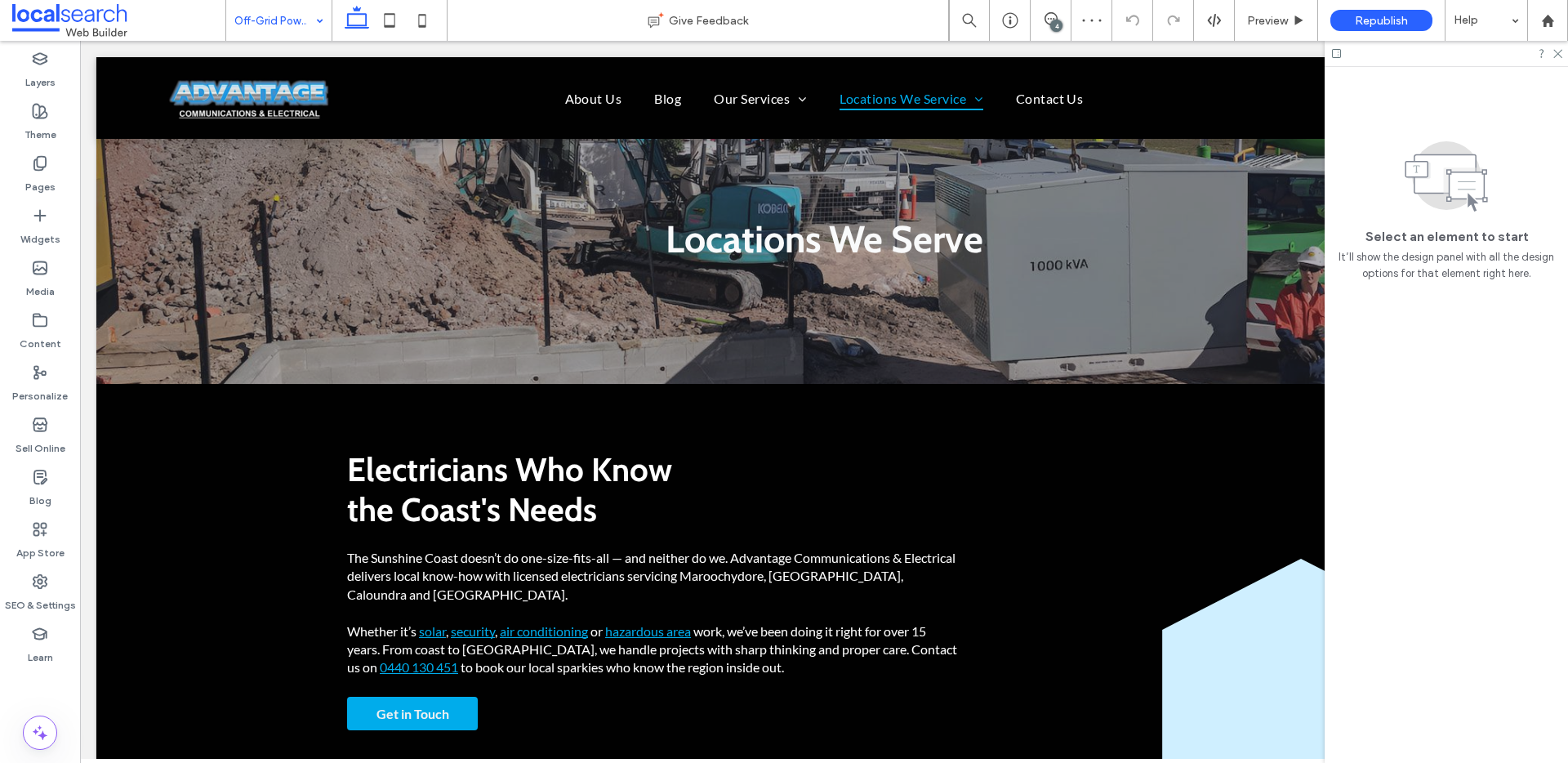
click at [298, 35] on input at bounding box center [275, 21] width 81 height 41
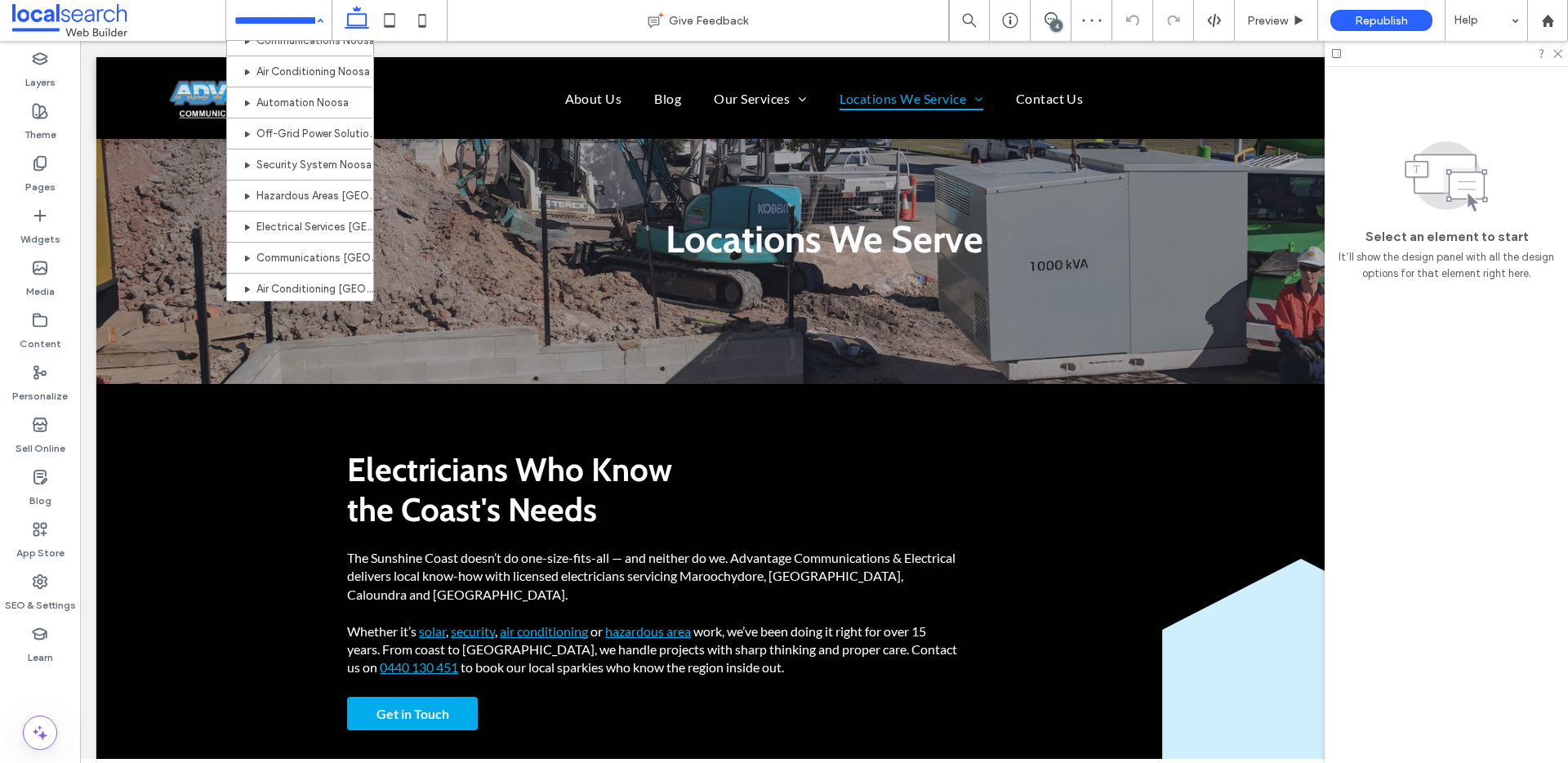
scroll to position [1010, 0]
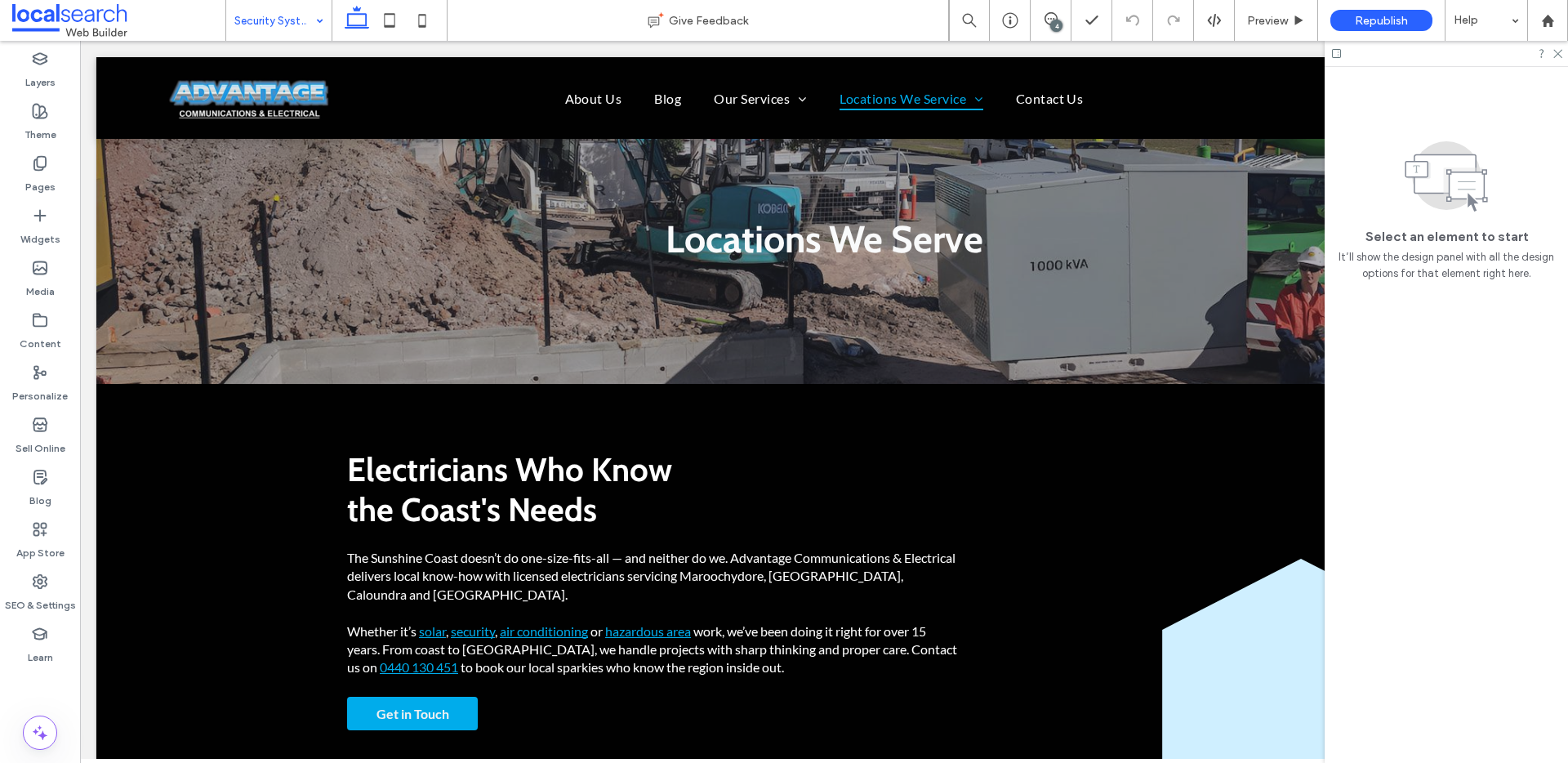
click at [262, 26] on input at bounding box center [275, 21] width 81 height 41
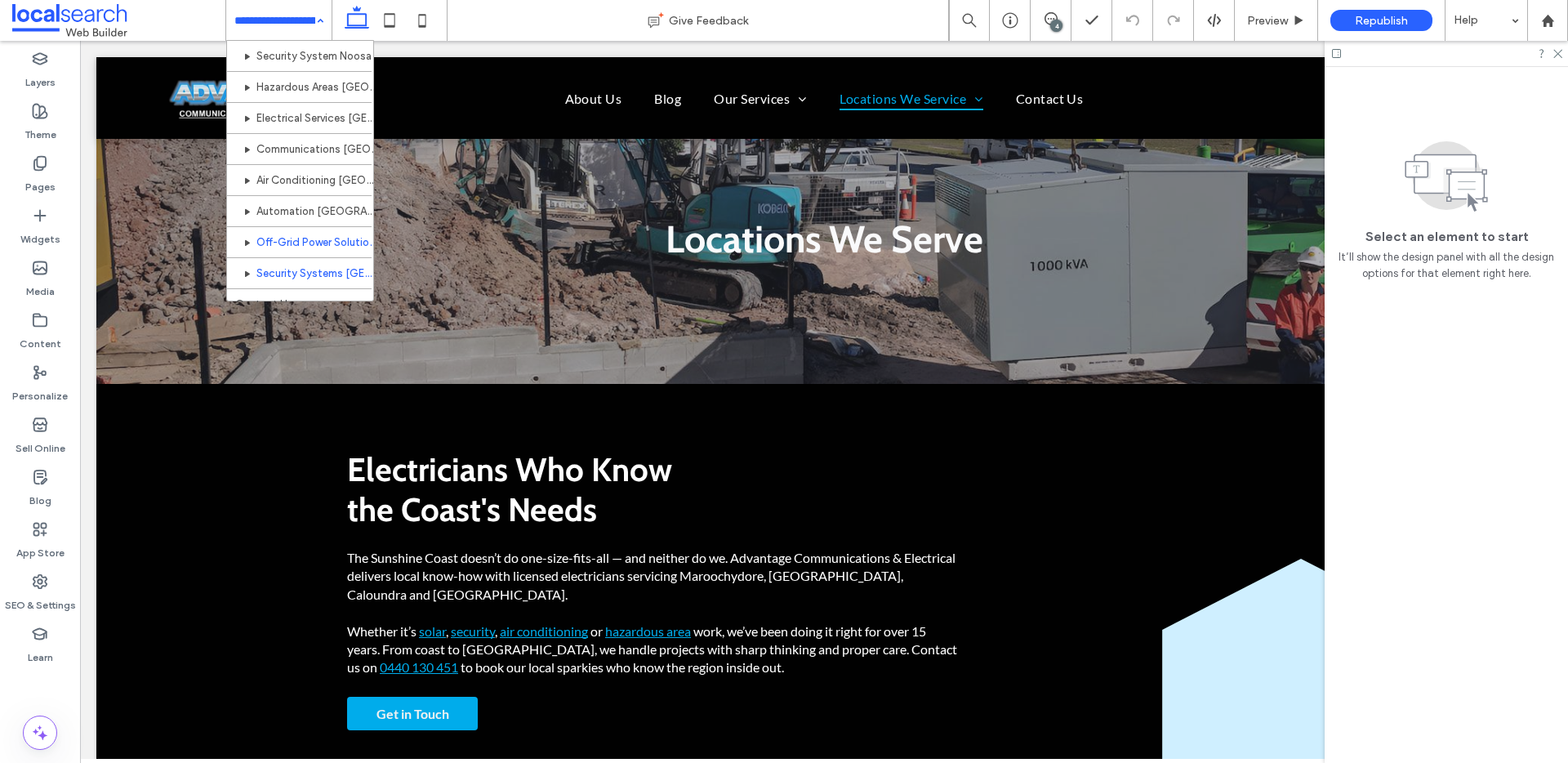
scroll to position [1010, 0]
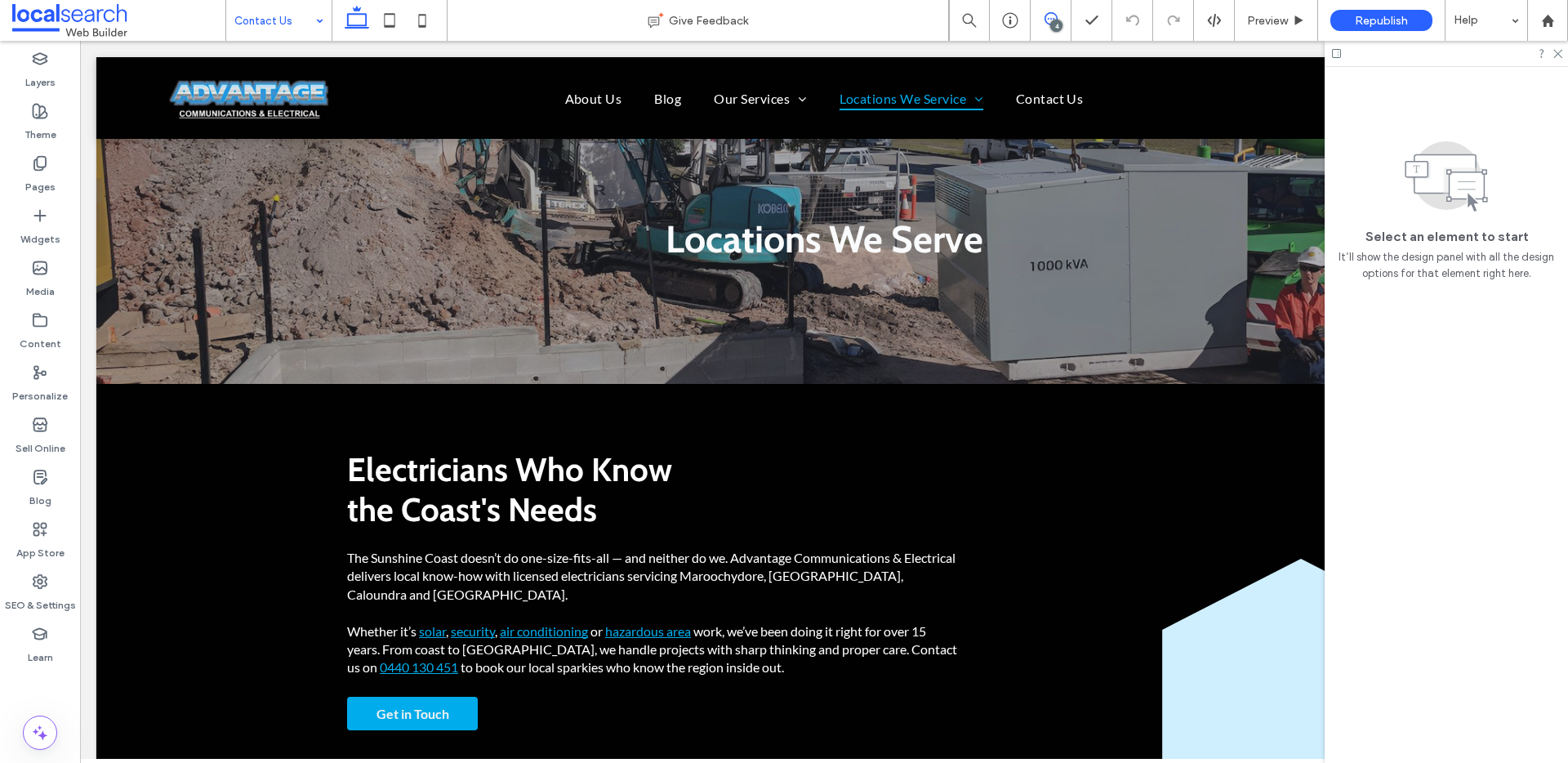
click at [1055, 18] on icon at bounding box center [1051, 19] width 13 height 13
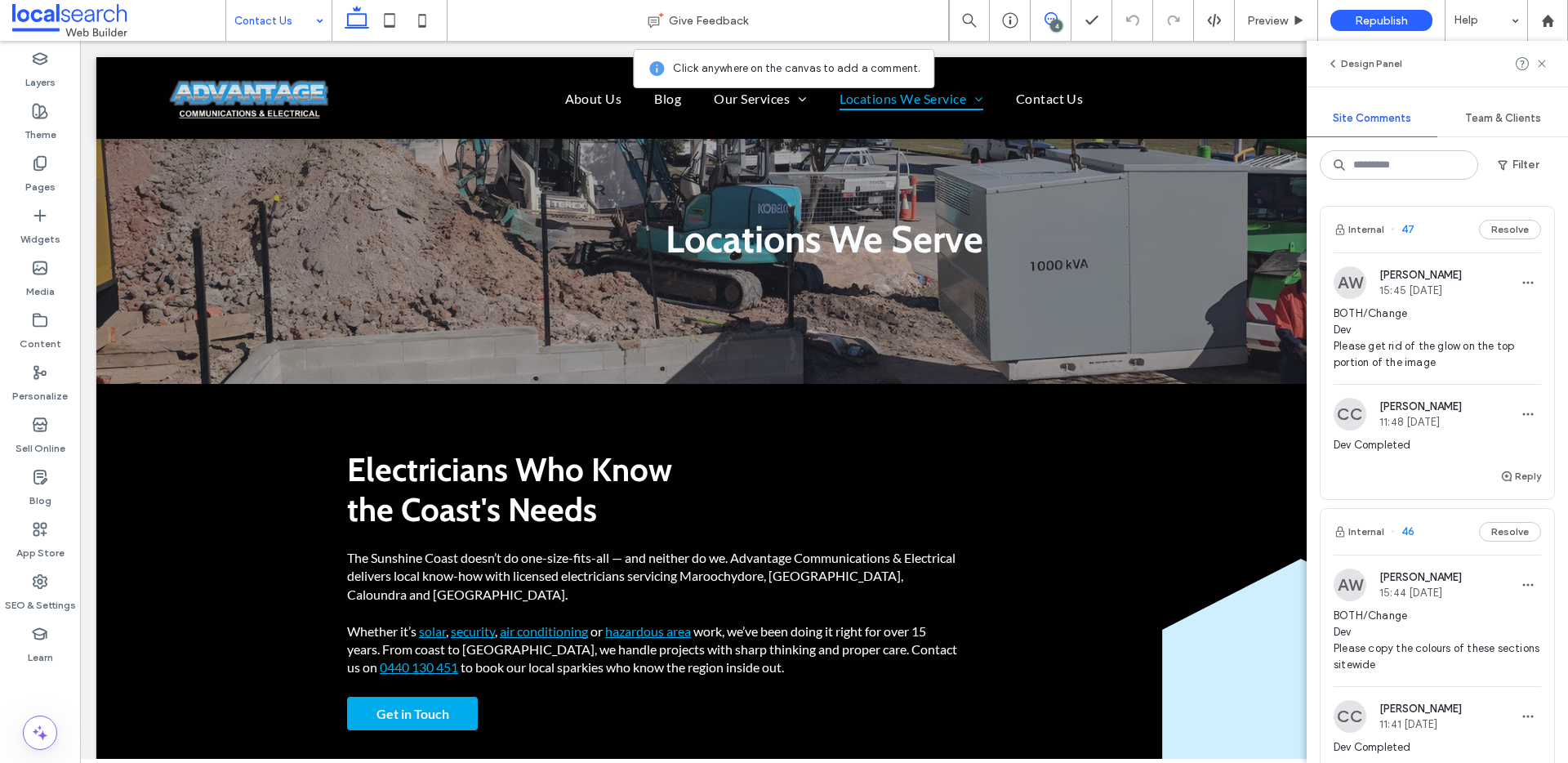
scroll to position [1049, 0]
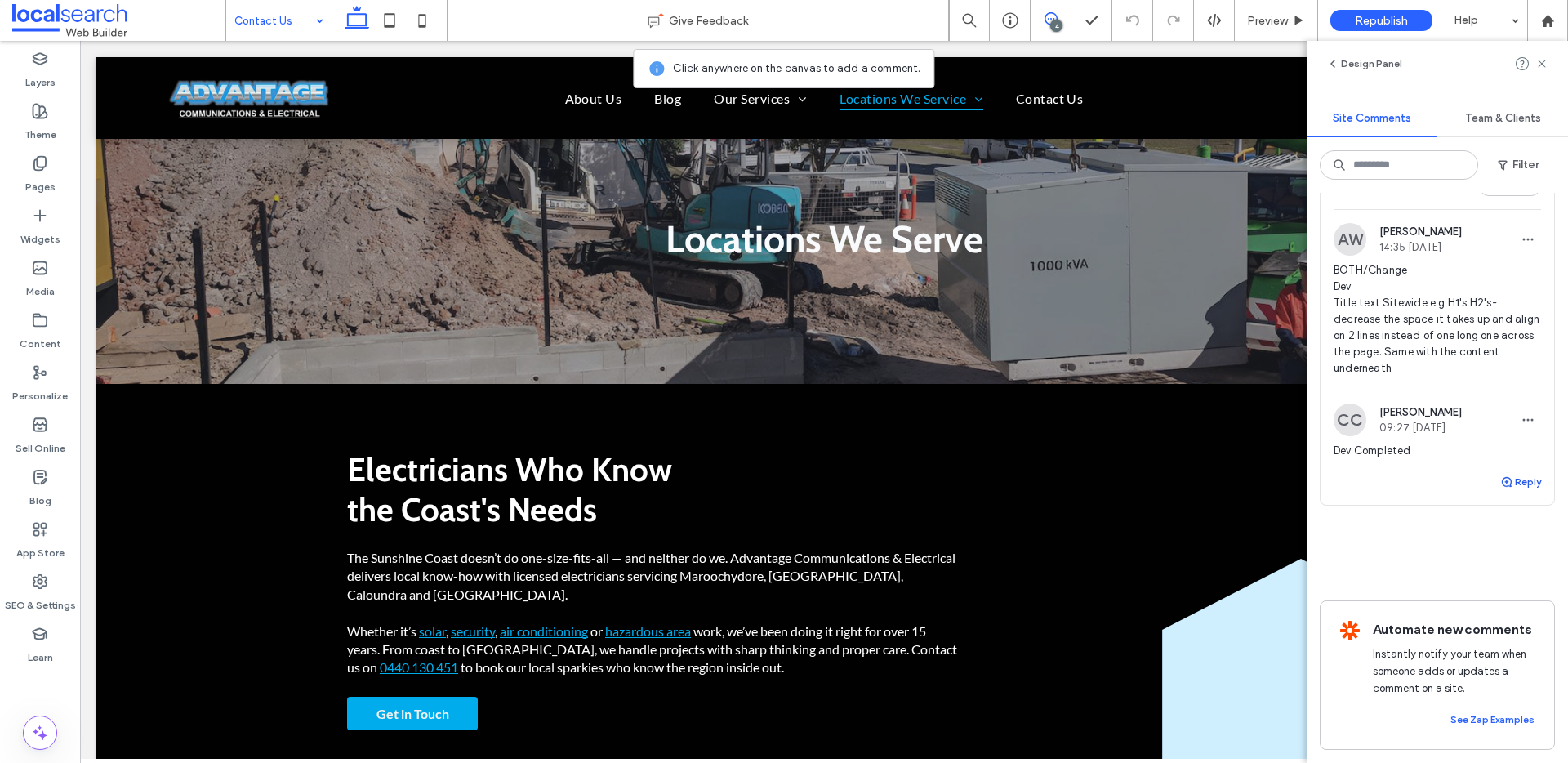
click at [1514, 472] on button "Reply" at bounding box center [1520, 482] width 41 height 20
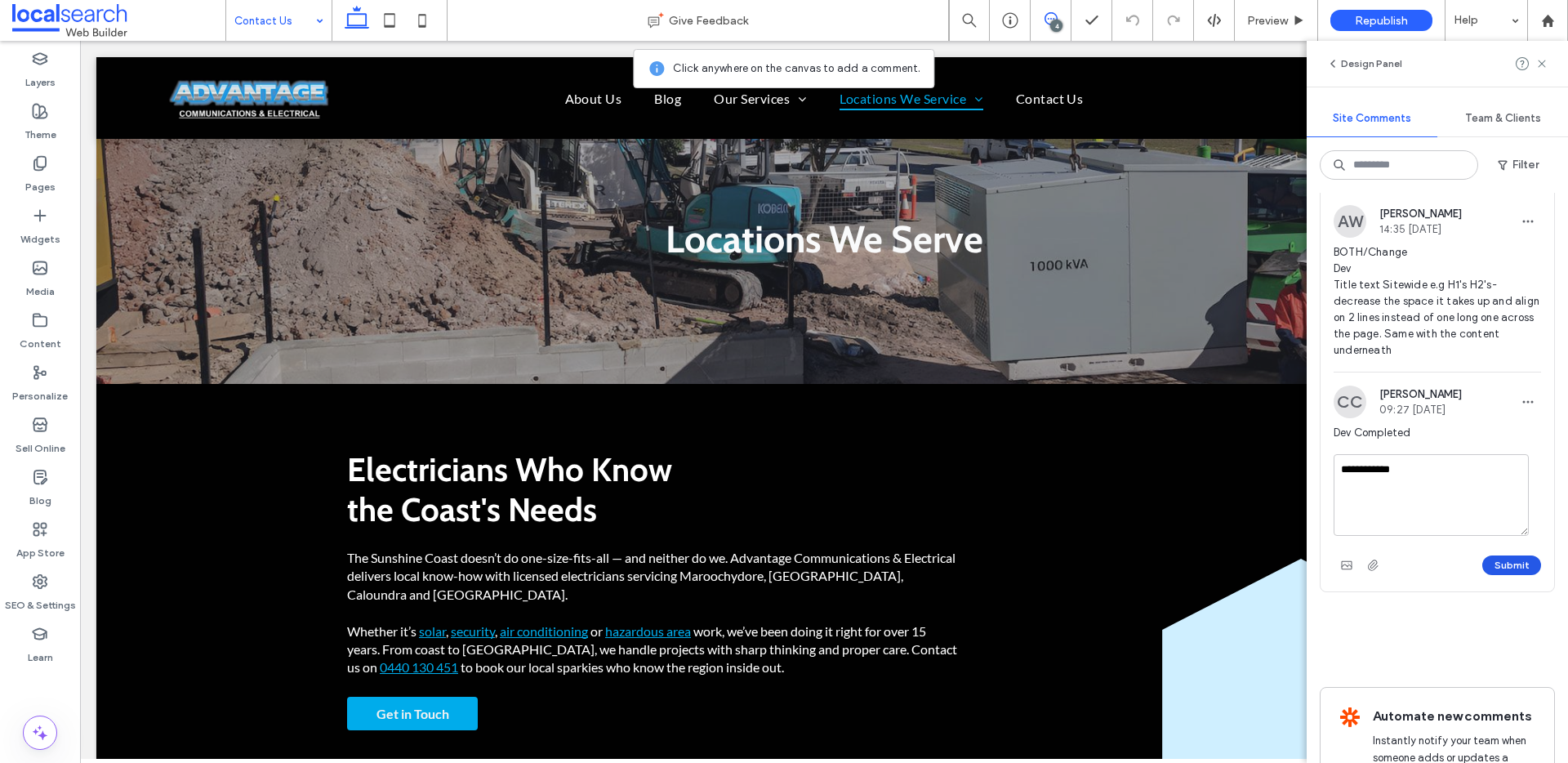
type textarea "**********"
click at [1500, 565] on button "Submit" at bounding box center [1511, 565] width 58 height 20
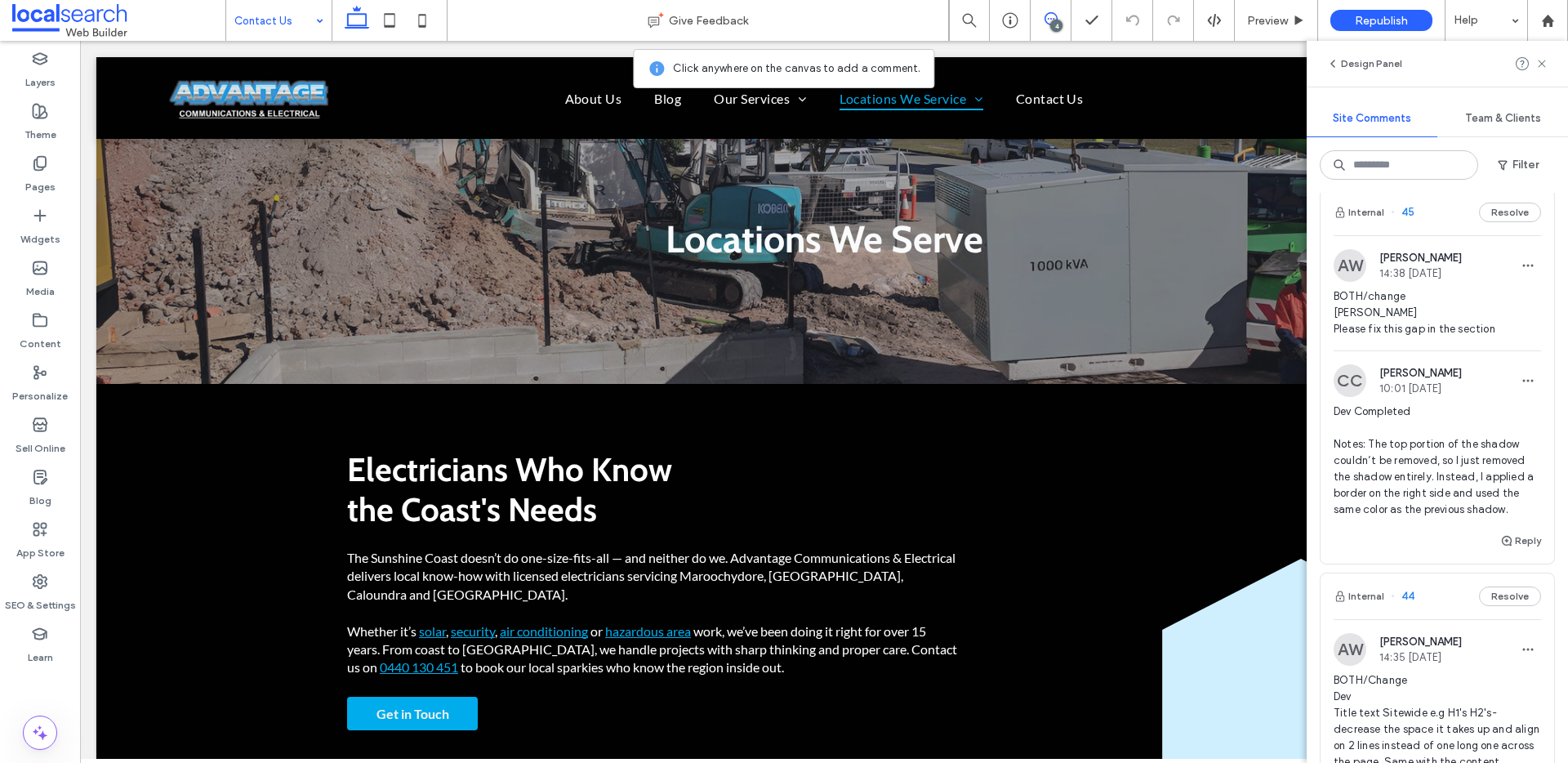
scroll to position [620, 0]
click at [1366, 217] on button "Internal" at bounding box center [1359, 214] width 51 height 20
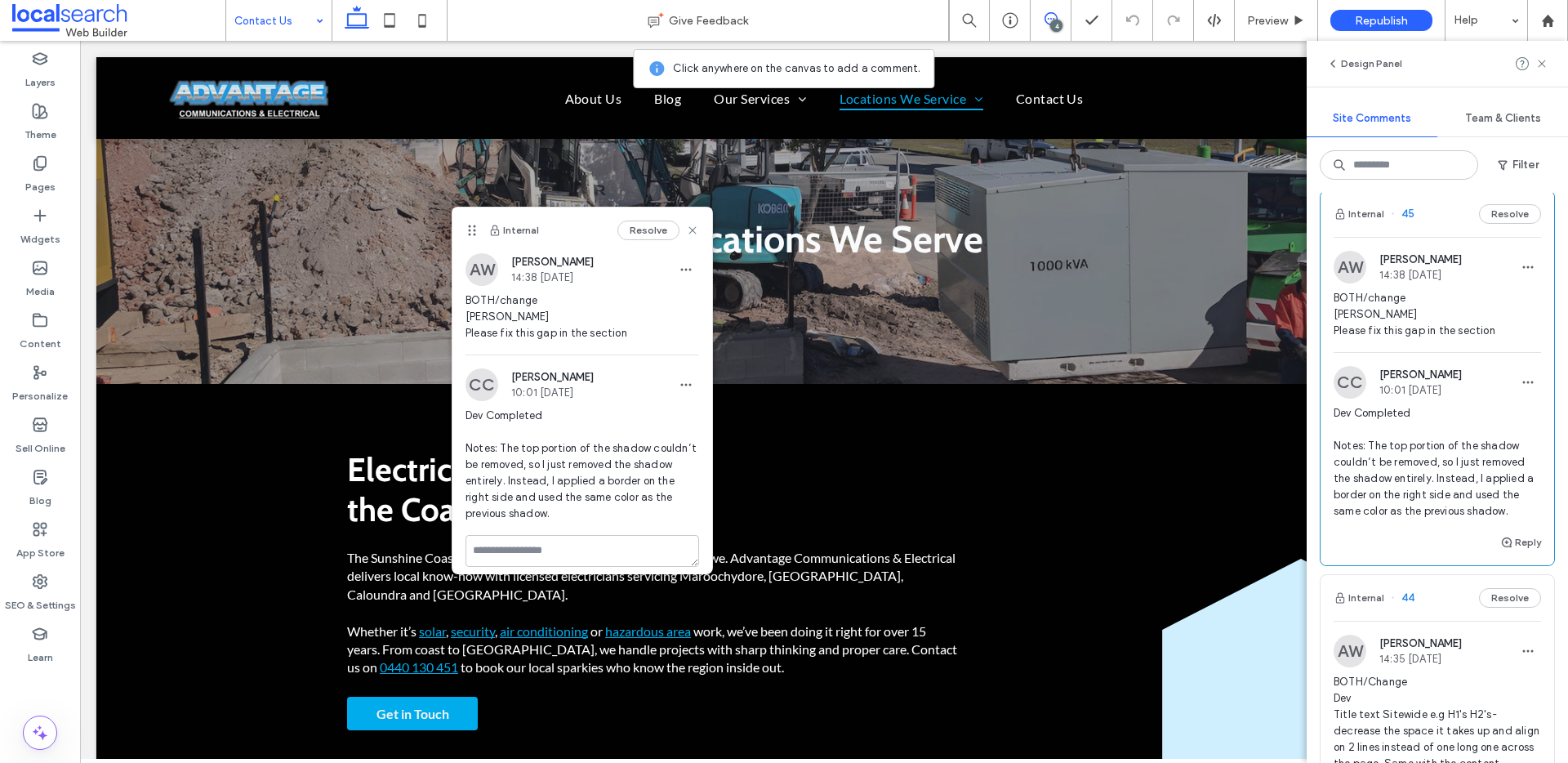
scroll to position [0, 0]
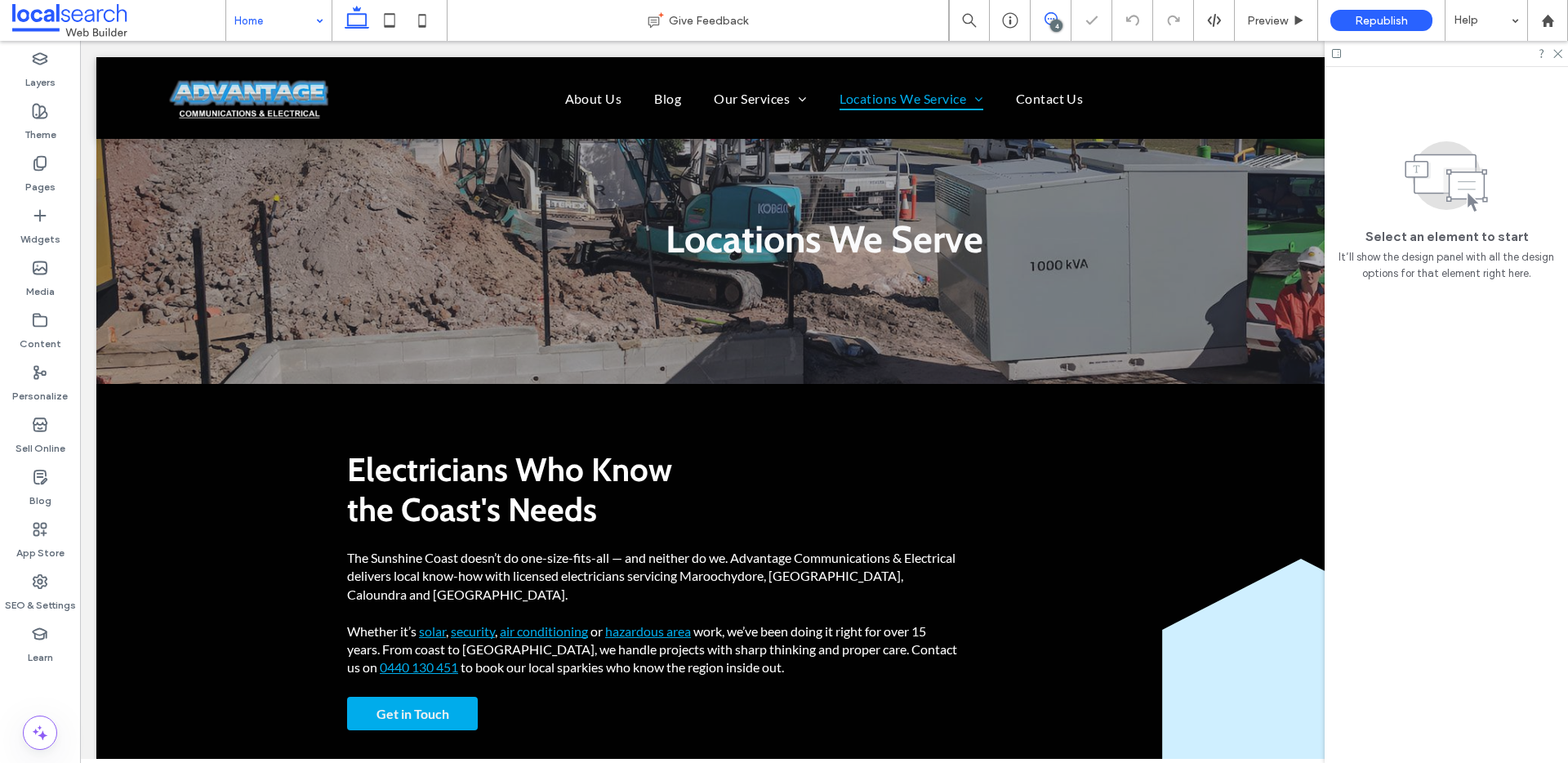
click at [1036, 22] on span at bounding box center [1050, 19] width 40 height 13
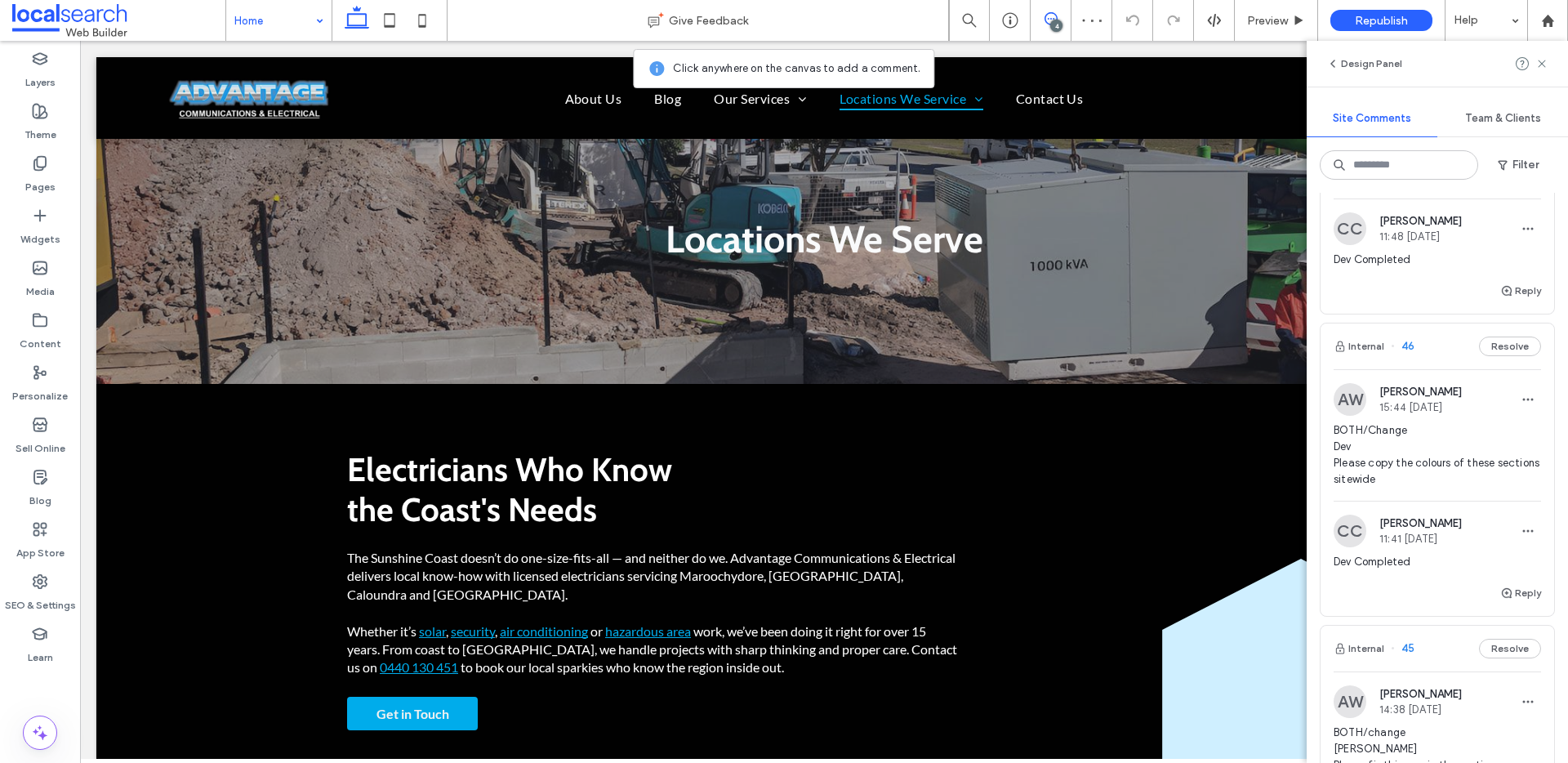
scroll to position [317, 0]
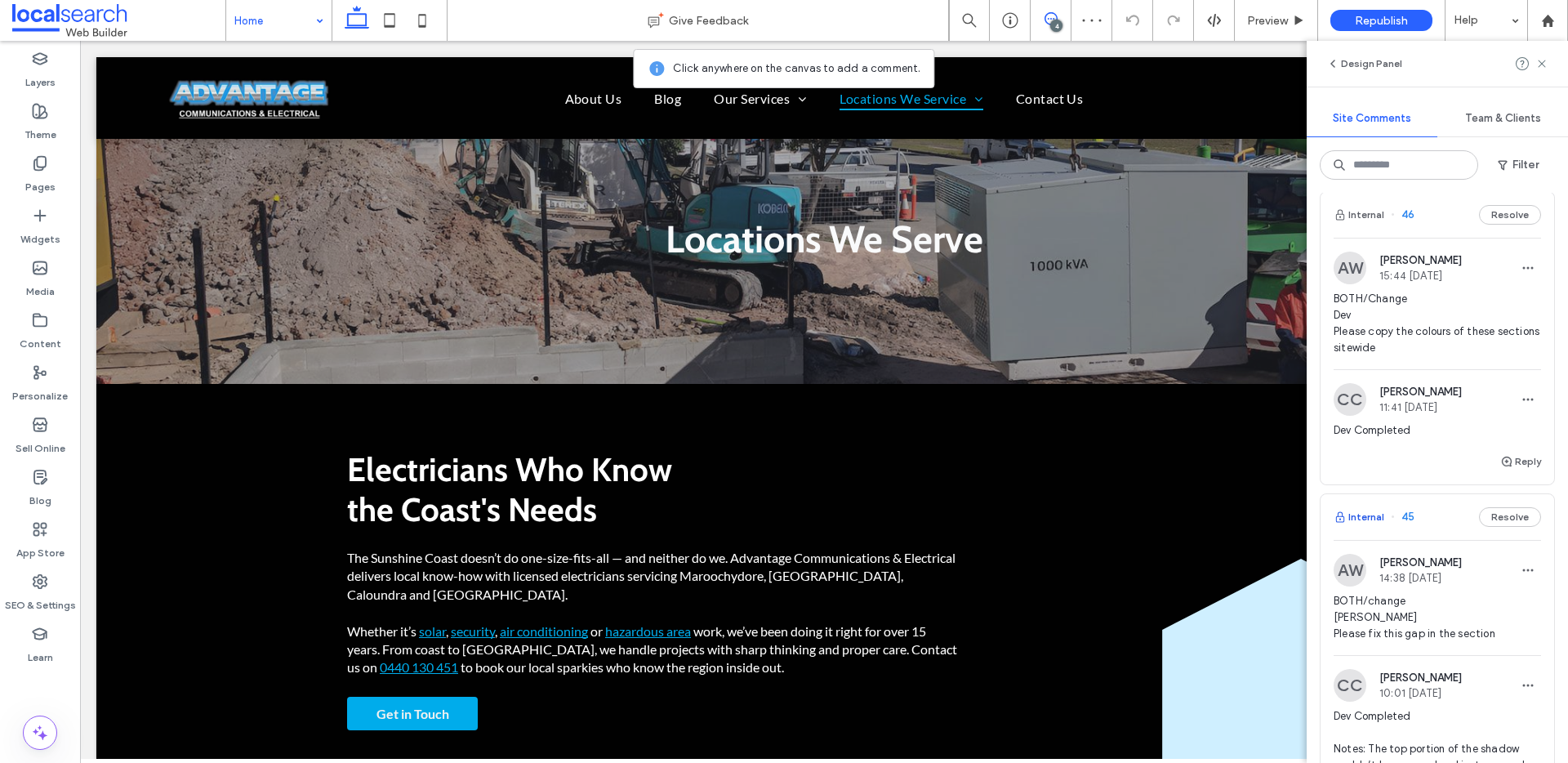
click at [1371, 516] on button "Internal" at bounding box center [1359, 517] width 51 height 20
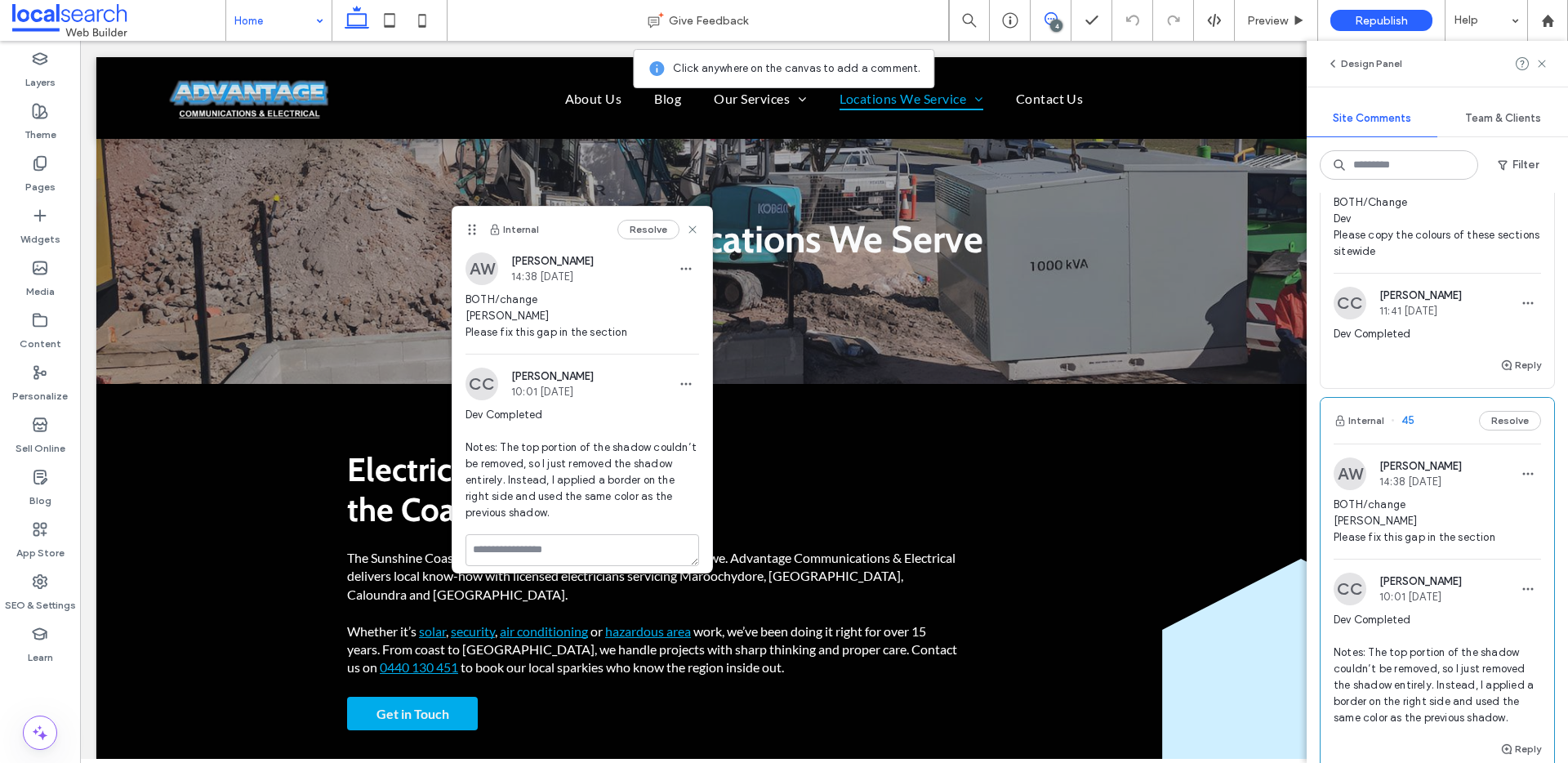
scroll to position [416, 0]
click at [1278, 29] on div "Preview" at bounding box center [1276, 21] width 83 height 41
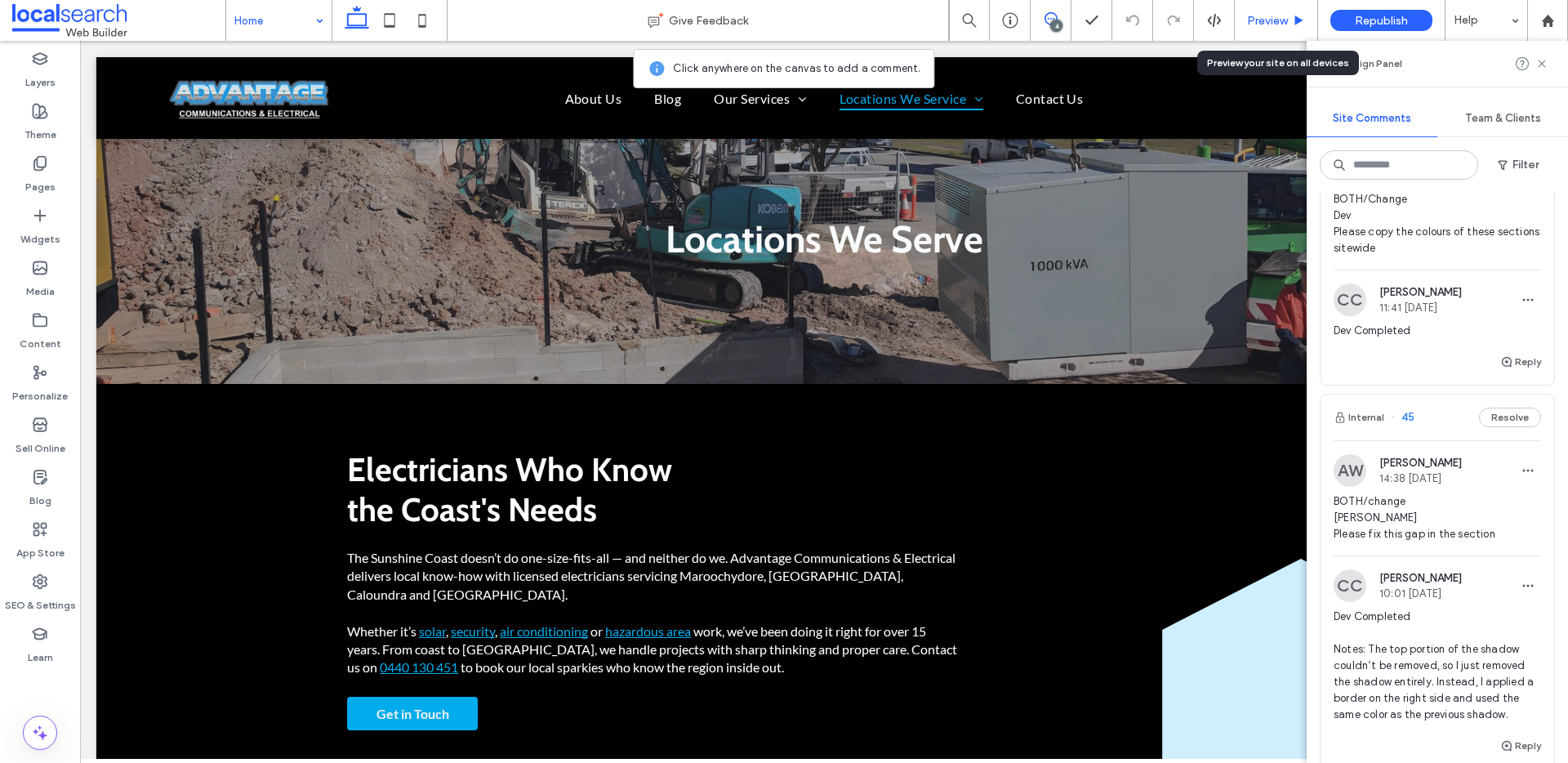
click at [1260, 23] on span "Preview" at bounding box center [1268, 21] width 41 height 14
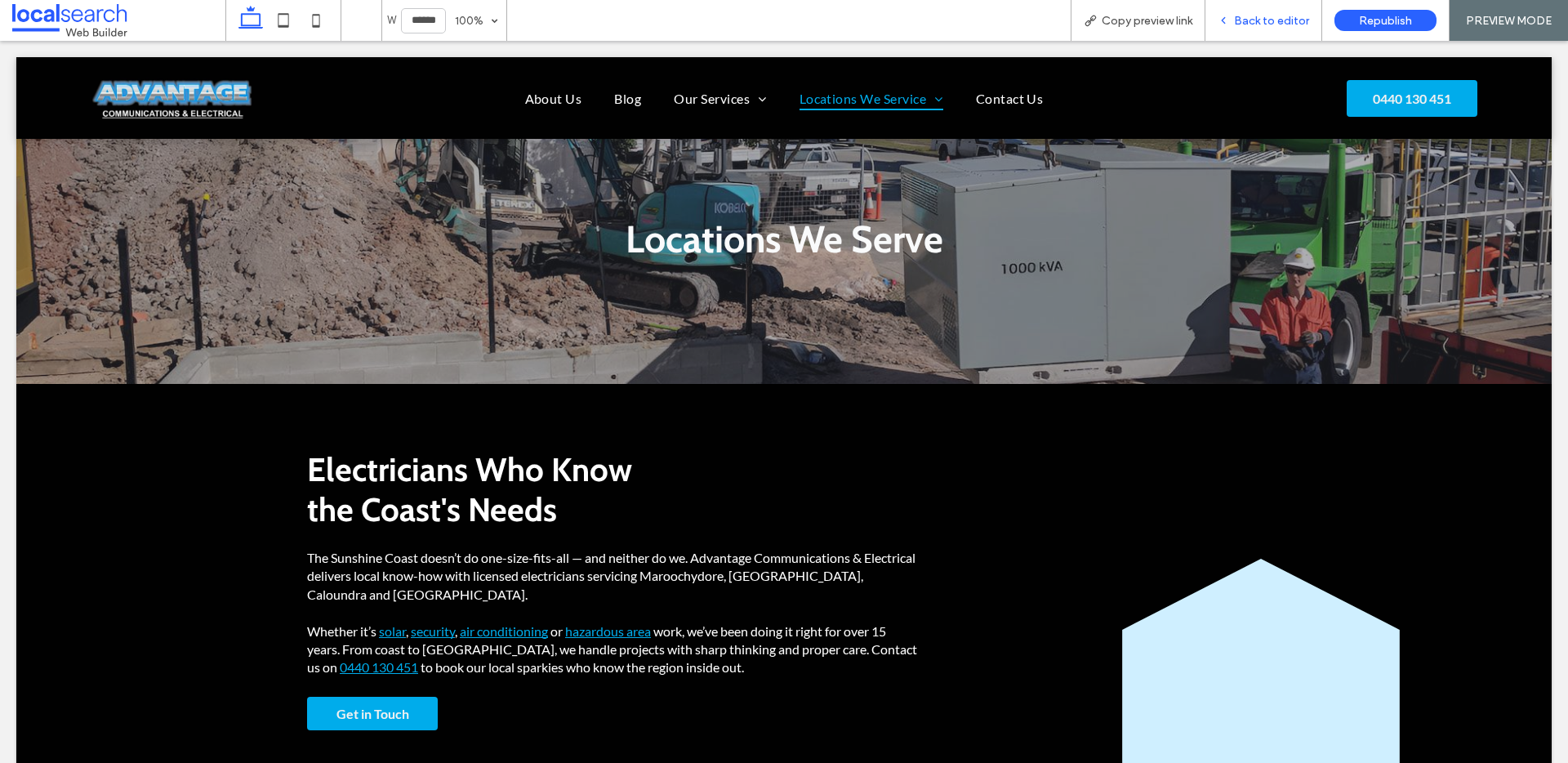
click at [1273, 19] on span "Back to editor" at bounding box center [1271, 21] width 75 height 14
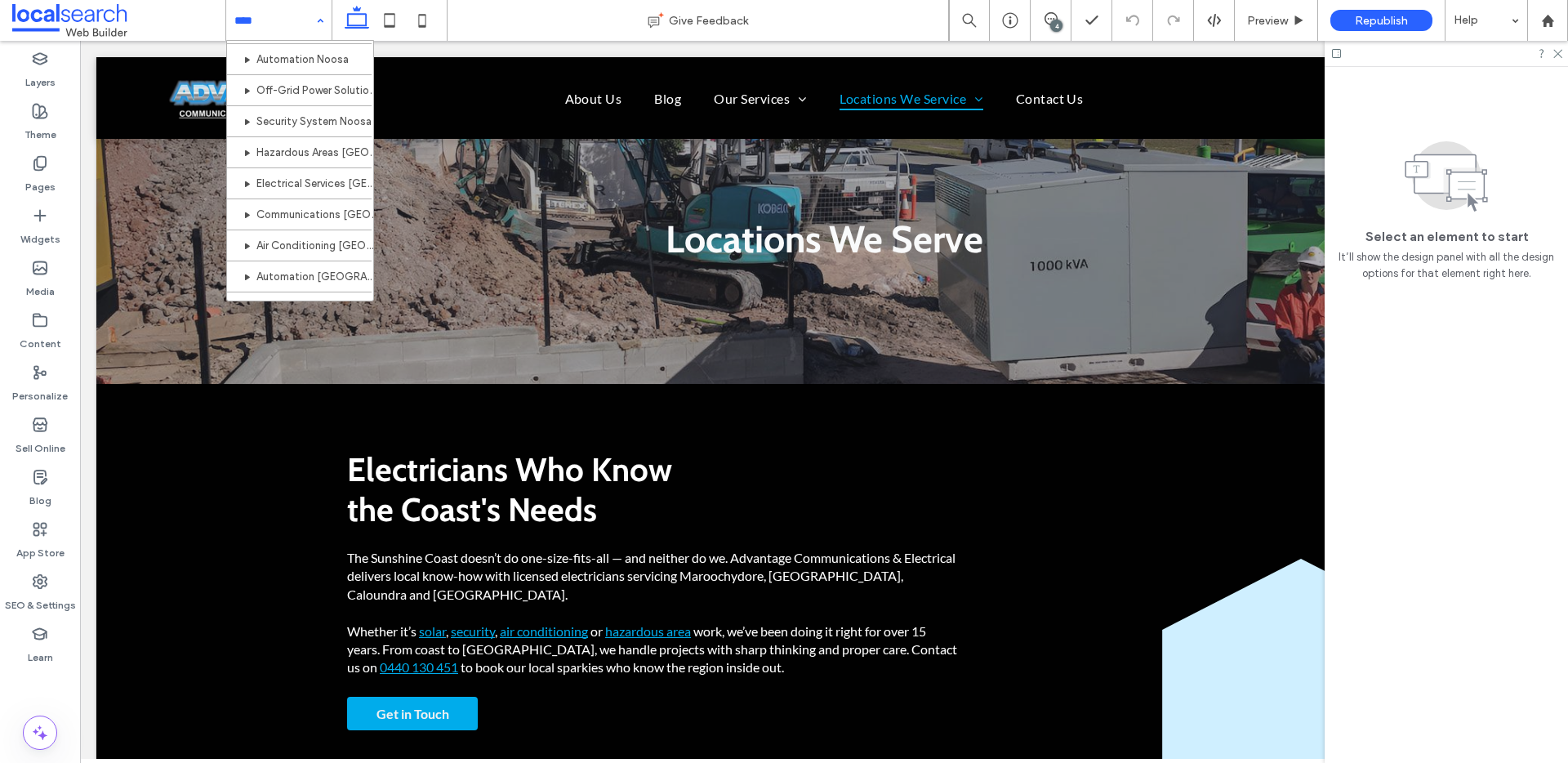
scroll to position [1010, 0]
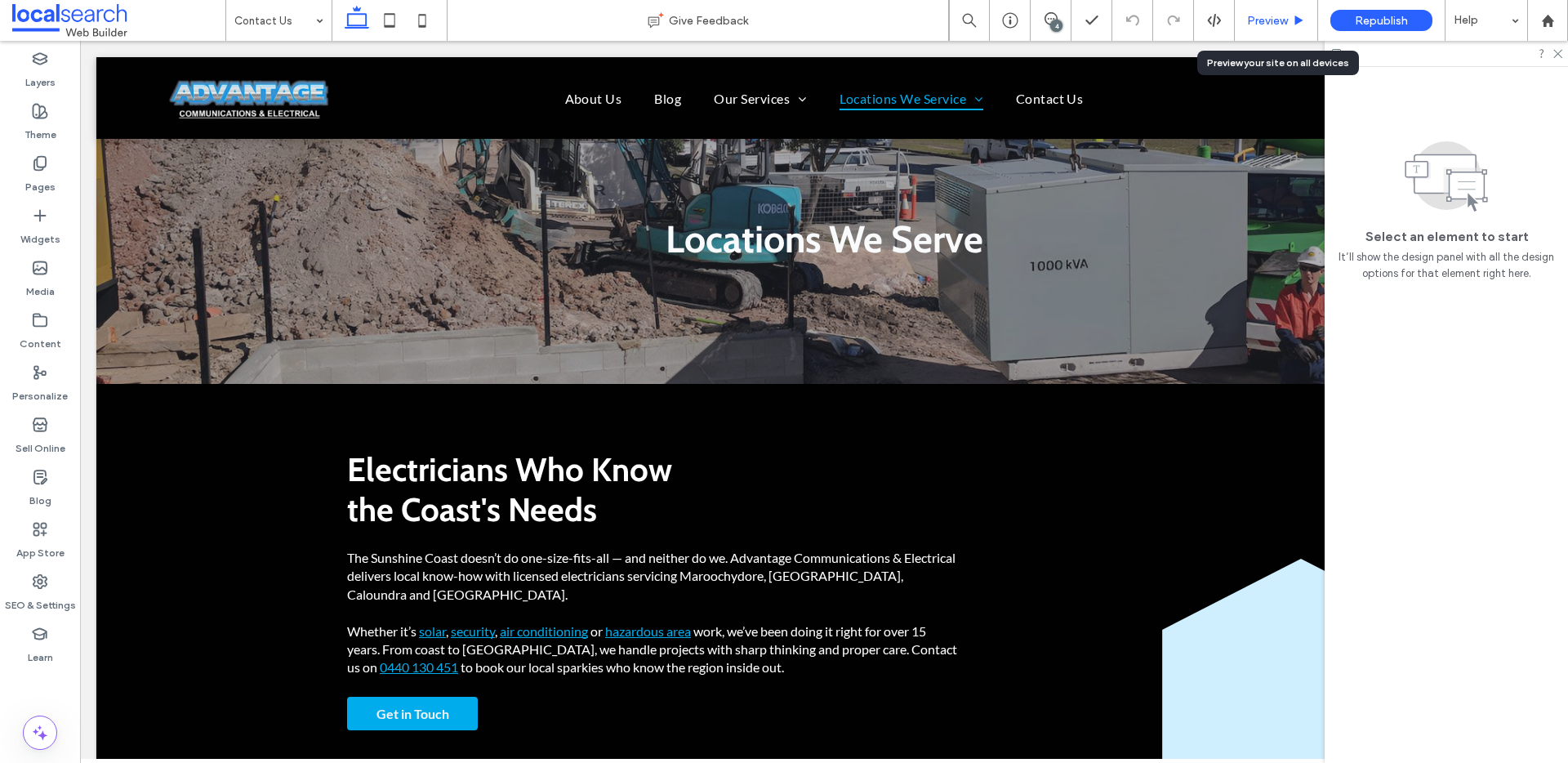
click at [1272, 15] on span "Preview" at bounding box center [1268, 21] width 41 height 14
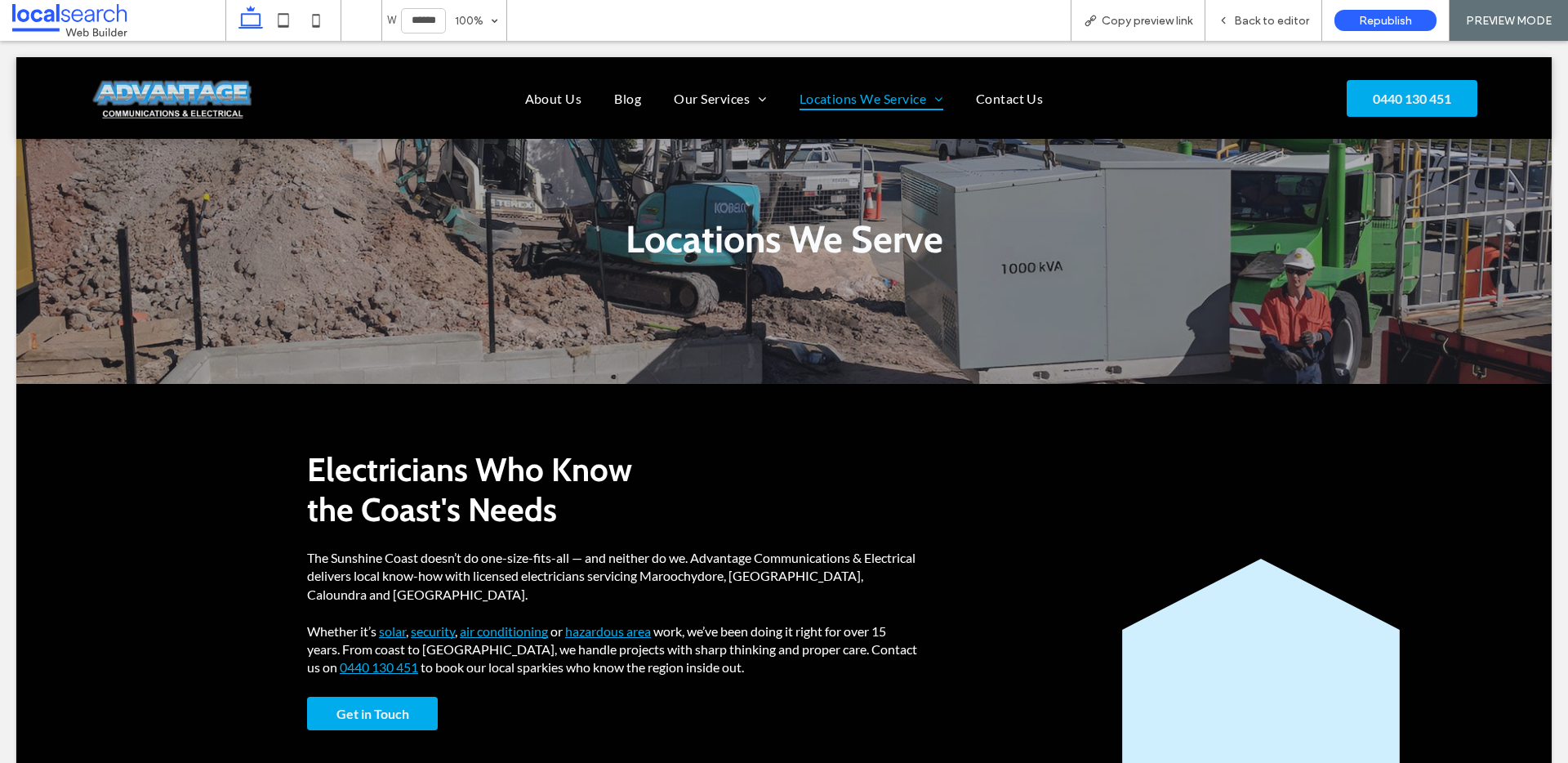
click at [1272, 15] on span "Back to editor" at bounding box center [1271, 21] width 75 height 14
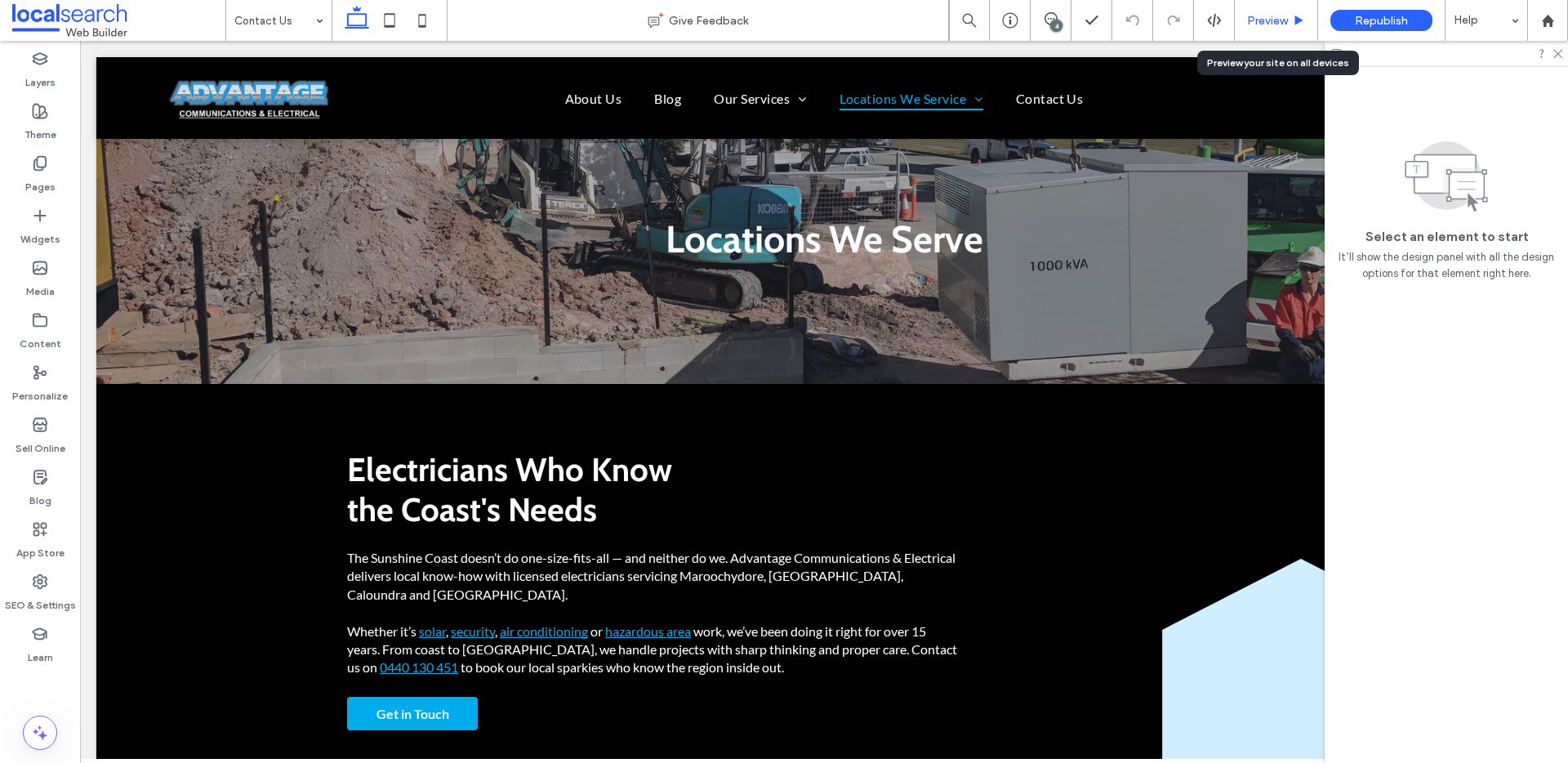
click at [1270, 30] on div "Preview" at bounding box center [1276, 21] width 83 height 41
click at [1277, 22] on span "Preview" at bounding box center [1268, 21] width 41 height 14
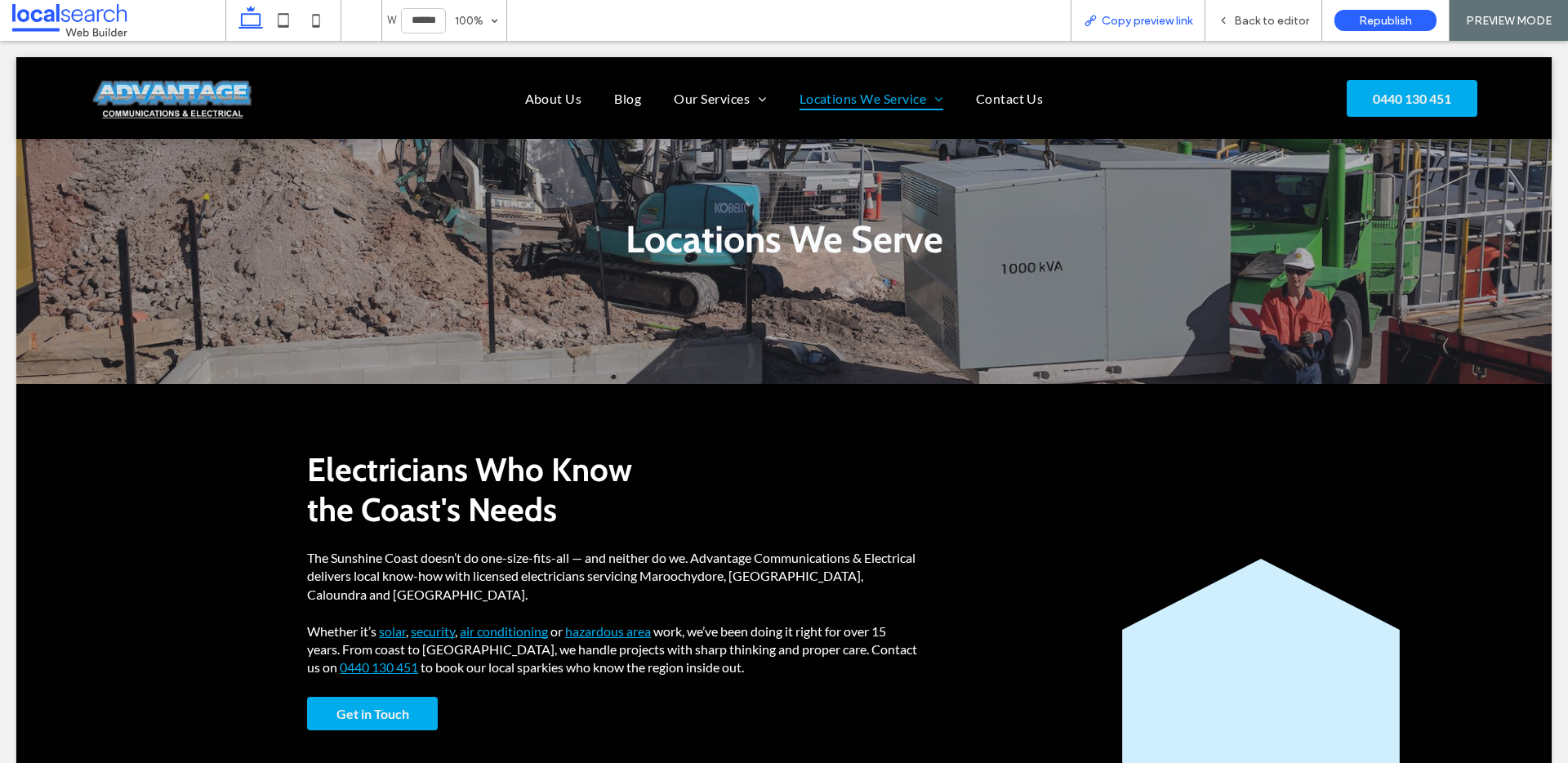
click at [1126, 24] on span "Copy preview link" at bounding box center [1147, 21] width 91 height 14
click at [1284, 26] on span "Back to editor" at bounding box center [1271, 21] width 75 height 14
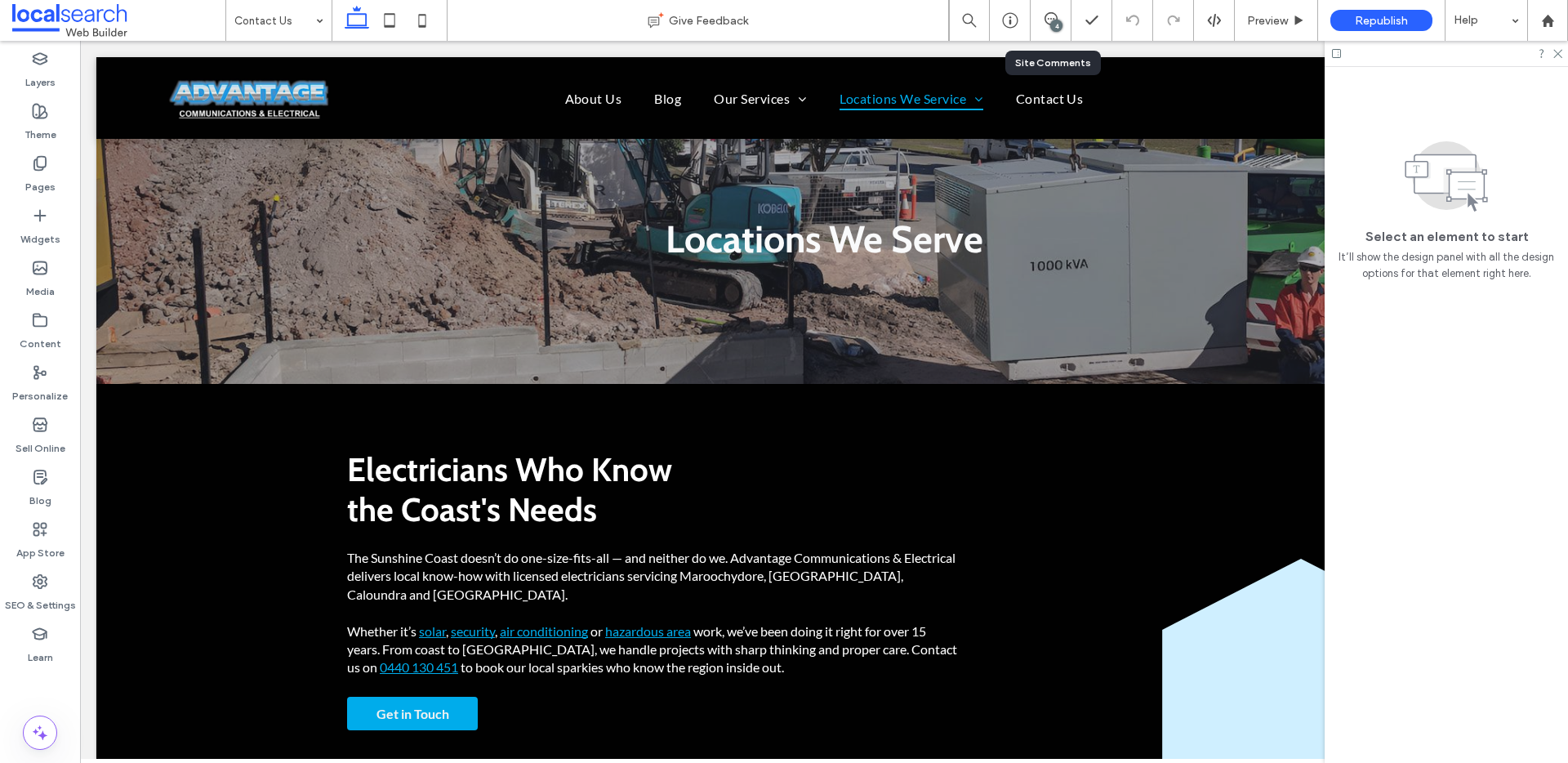
click at [1054, 22] on div "4" at bounding box center [1056, 26] width 12 height 12
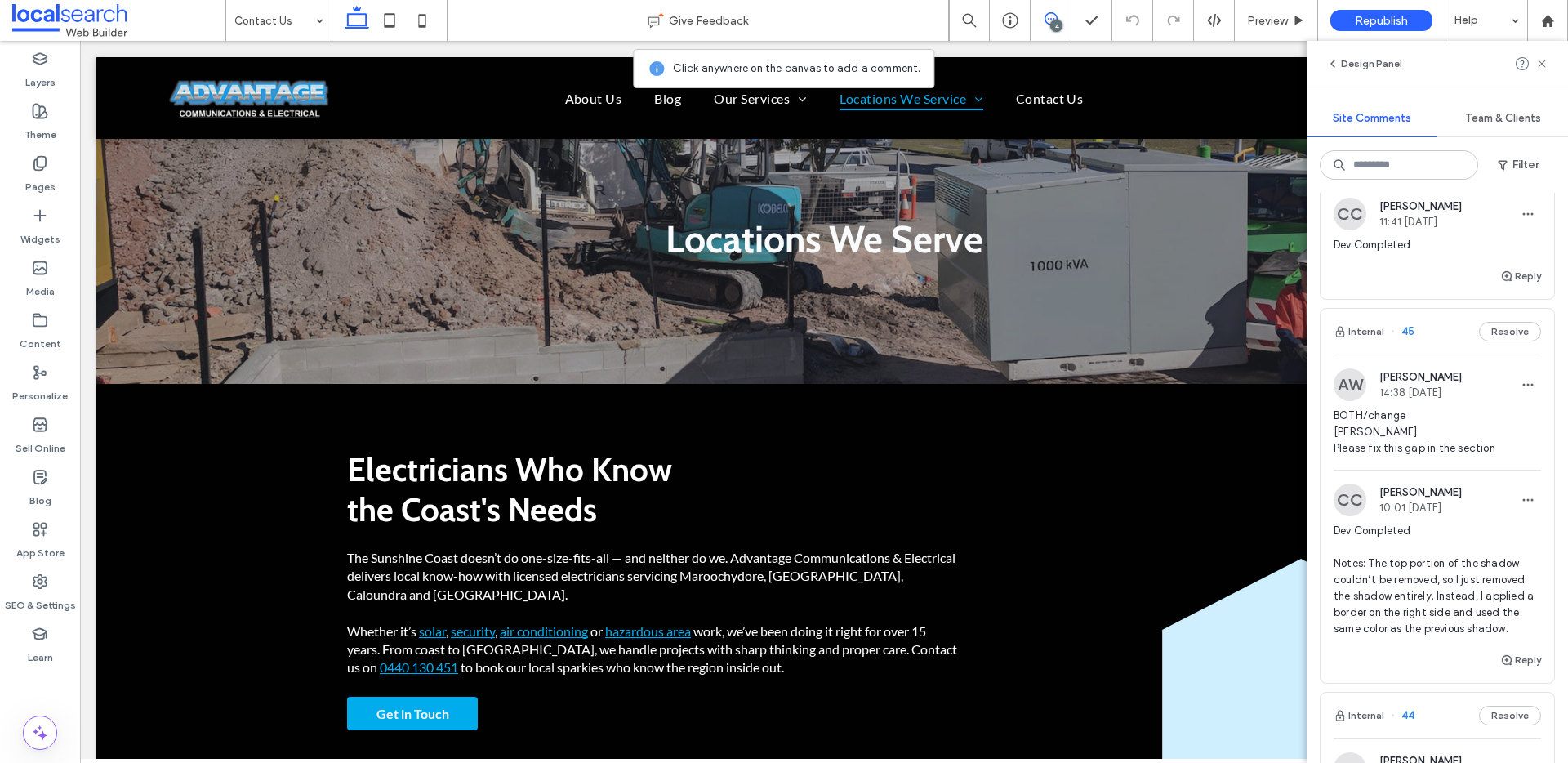
scroll to position [503, 0]
click at [1273, 20] on span "Preview" at bounding box center [1268, 21] width 41 height 14
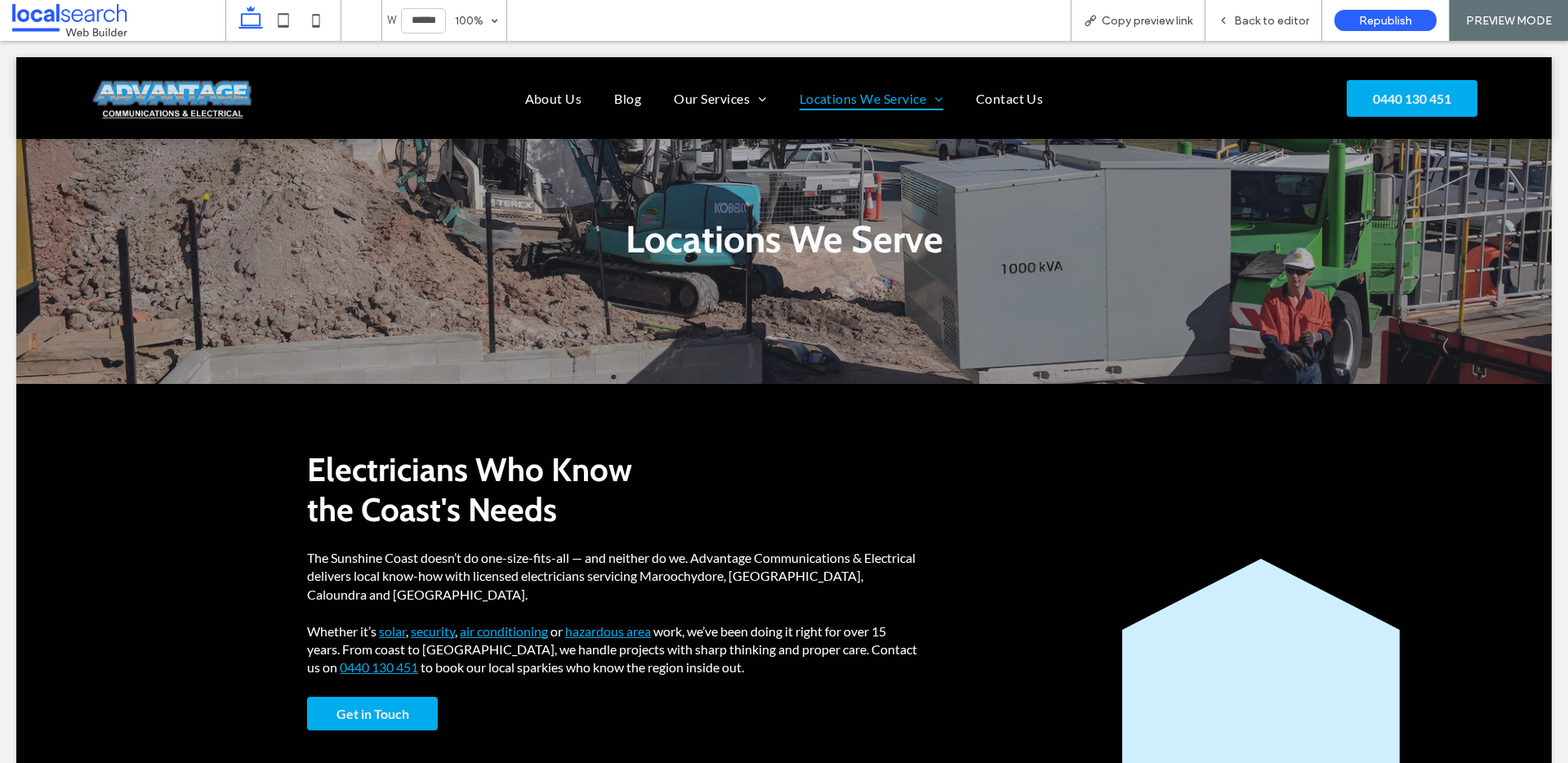
click at [1273, 20] on span "Back to editor" at bounding box center [1271, 21] width 75 height 14
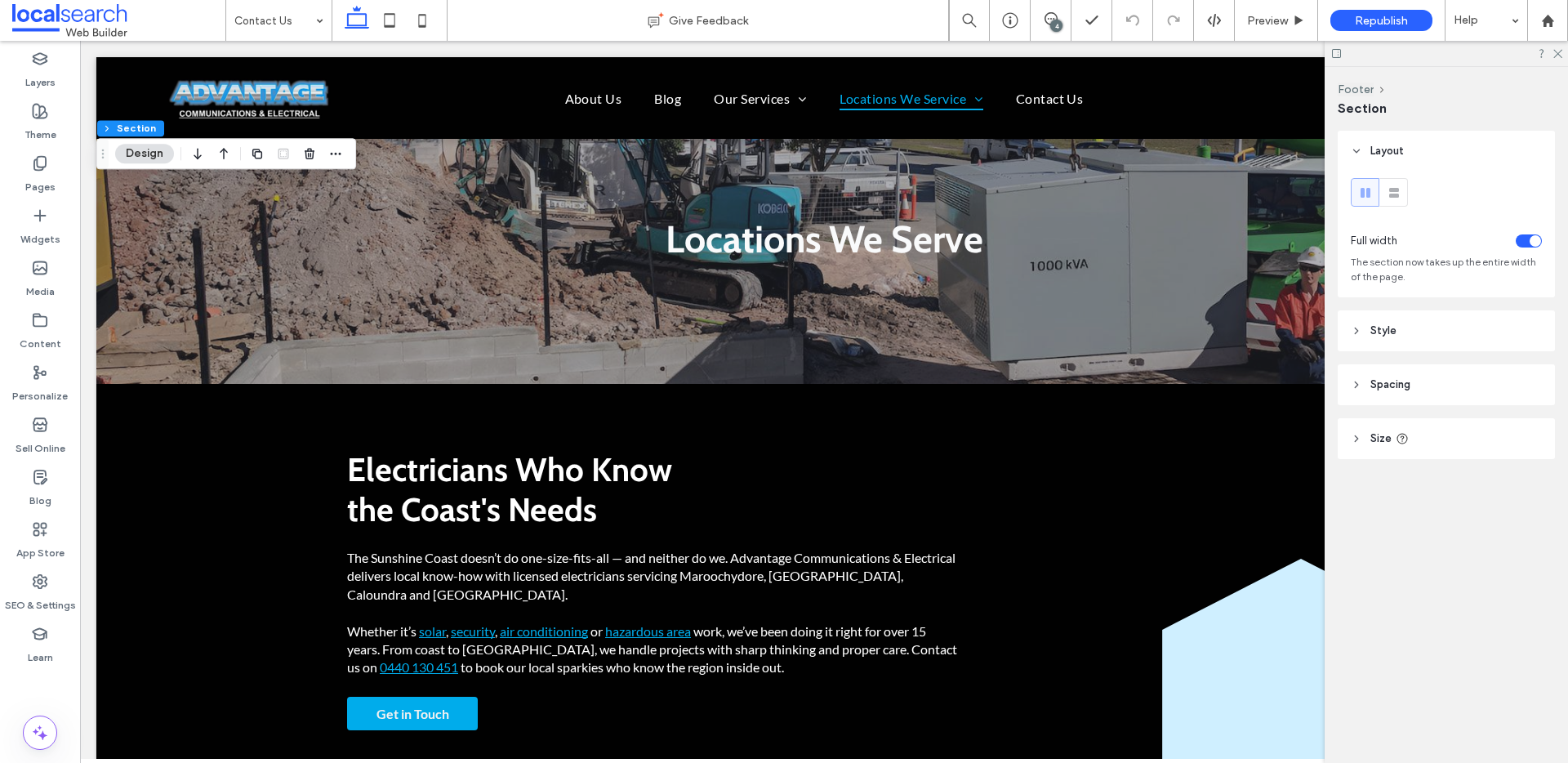
click at [1379, 352] on div "Layout Full width The section now takes up the entire width of the page. Style …" at bounding box center [1451, 328] width 228 height 393
click at [1375, 323] on span "Style" at bounding box center [1384, 331] width 26 height 16
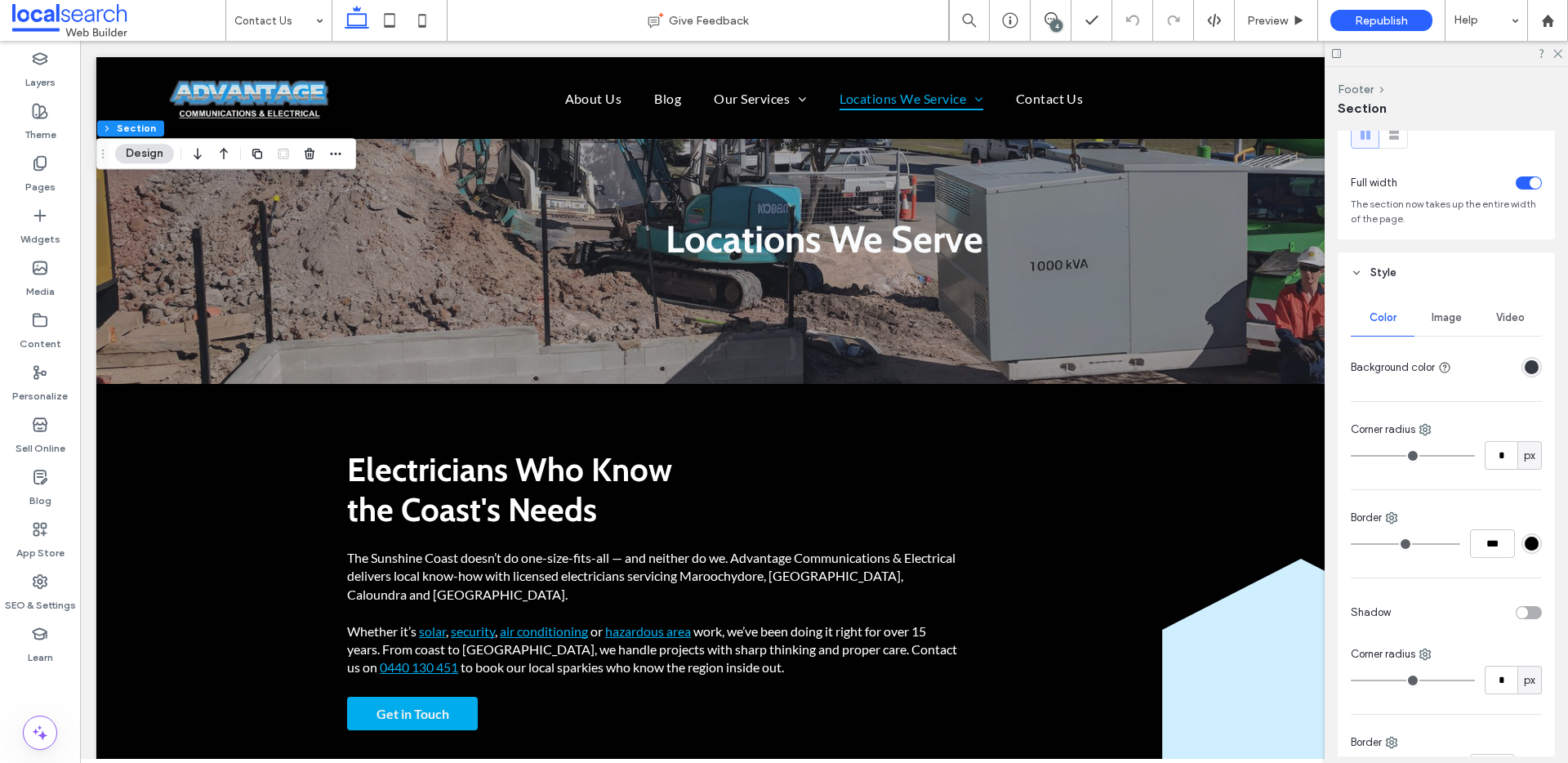
scroll to position [61, 0]
click at [1394, 512] on icon at bounding box center [1391, 514] width 13 height 13
click at [1463, 608] on div "Bottom" at bounding box center [1459, 612] width 146 height 31
click at [1486, 538] on input "***" at bounding box center [1492, 540] width 45 height 29
type input "*"
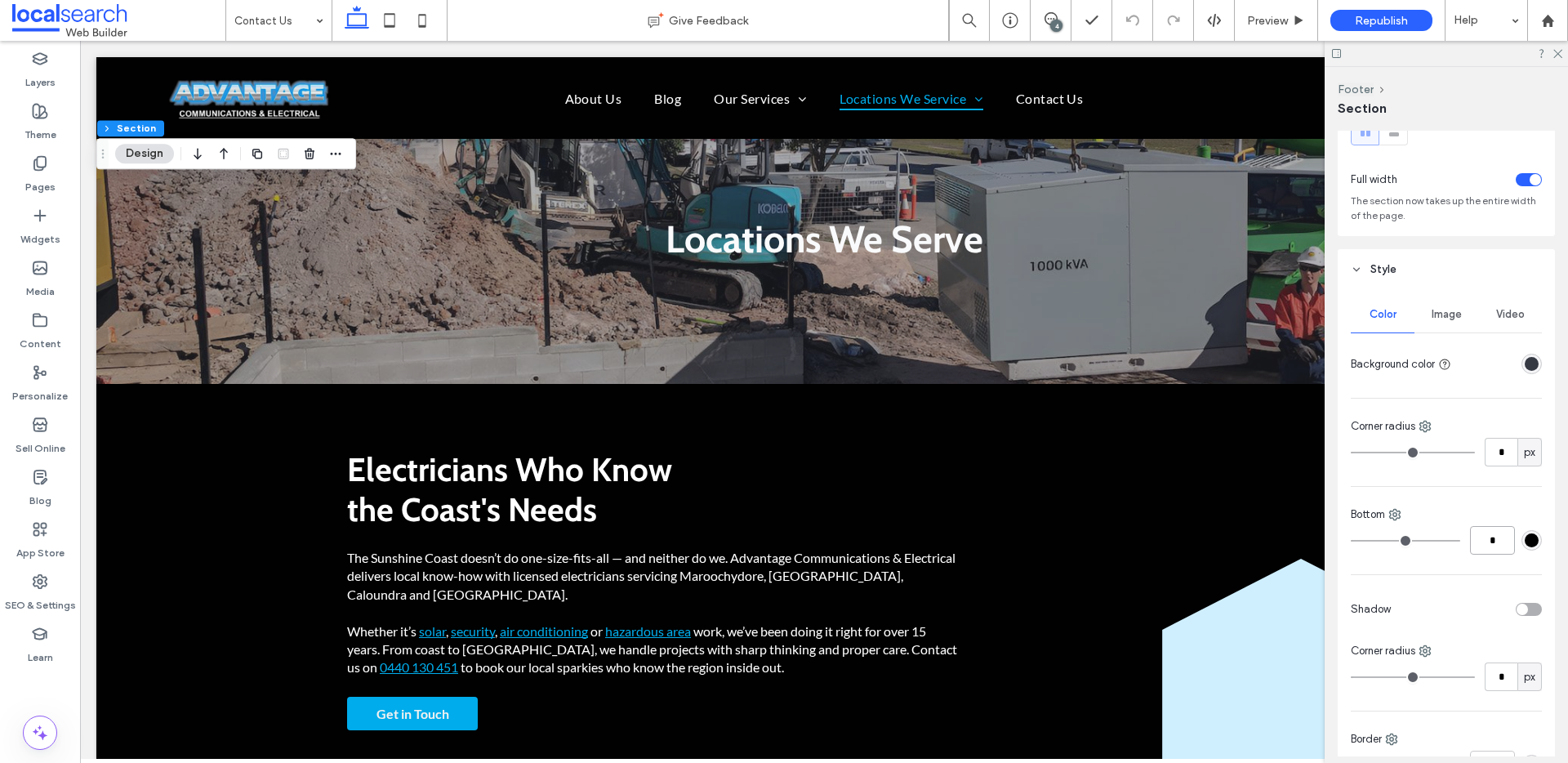
type input "*"
type input "***"
type input "*"
type input "***"
type input "*"
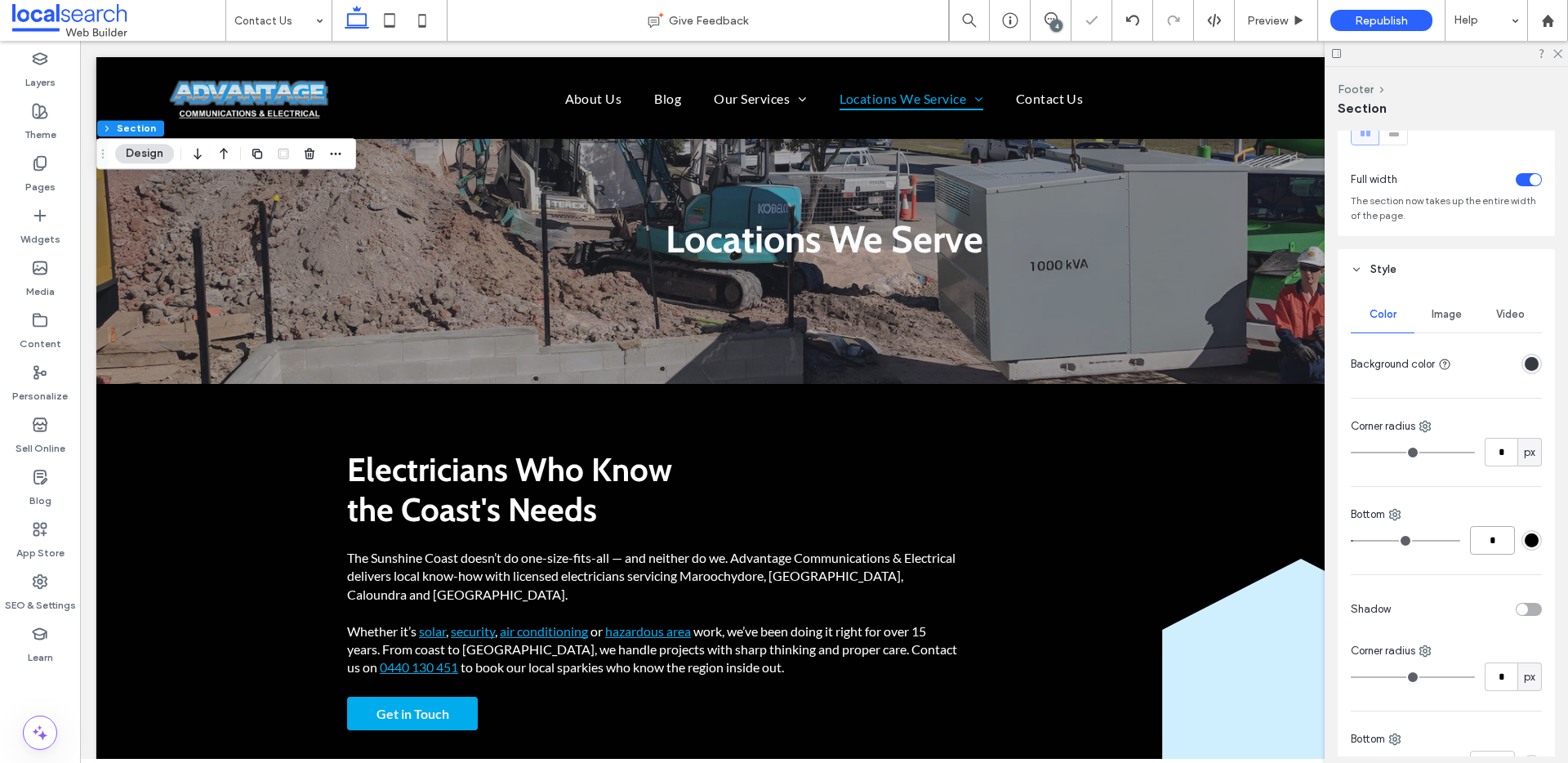
type input "*"
type input "***"
type input "*"
type input "***"
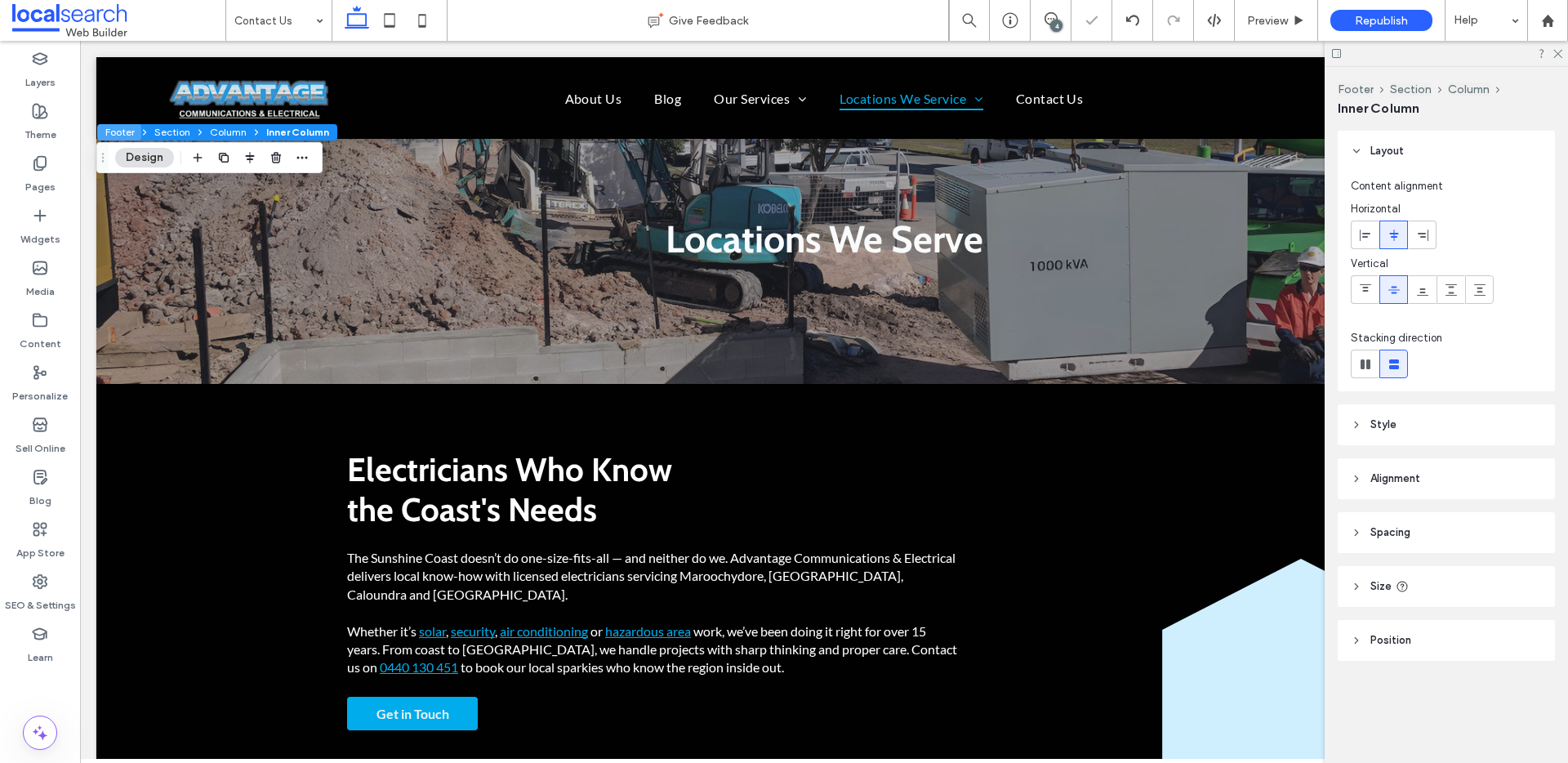
click at [130, 130] on button "Footer" at bounding box center [119, 133] width 44 height 16
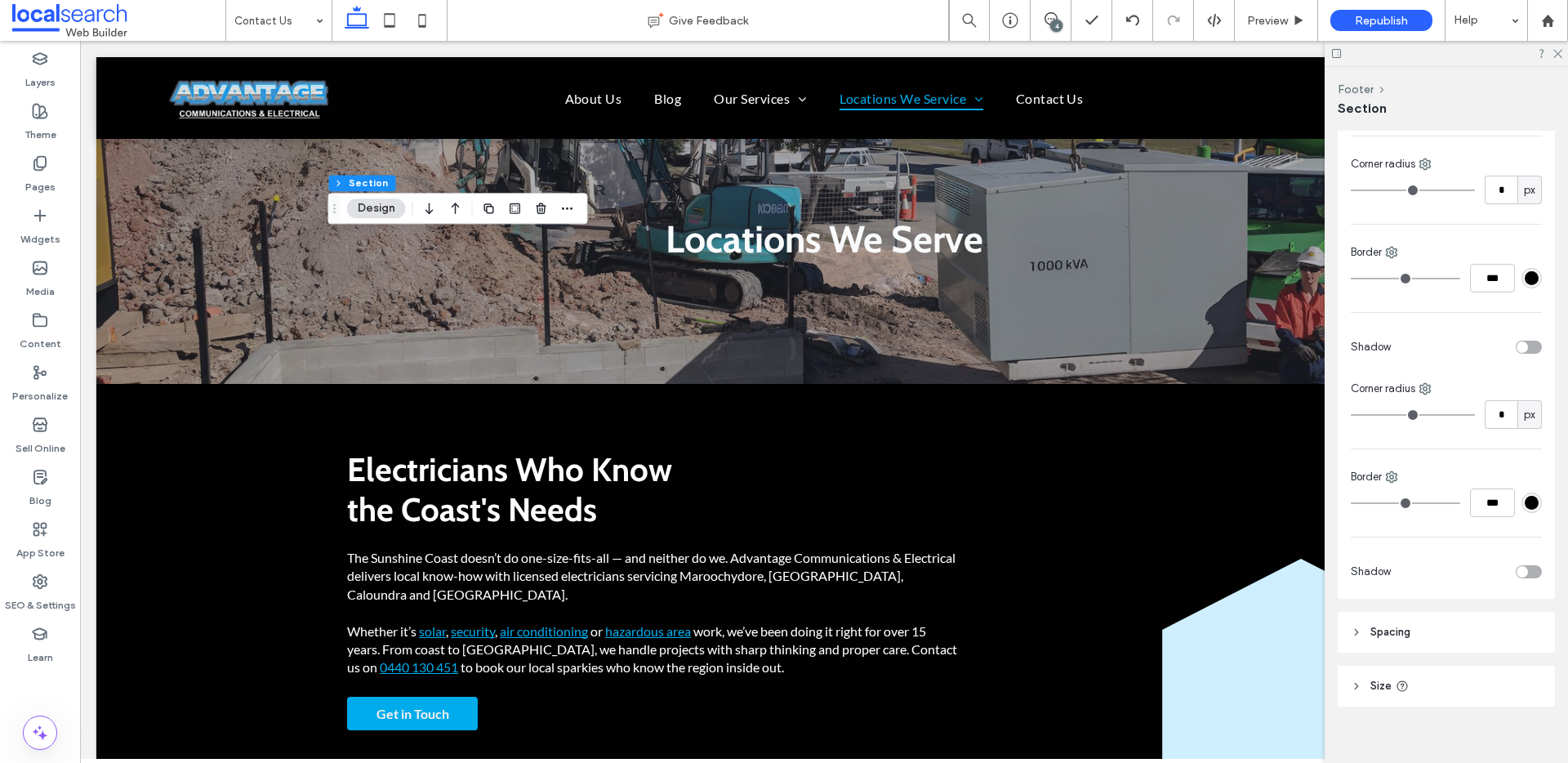
scroll to position [339, 0]
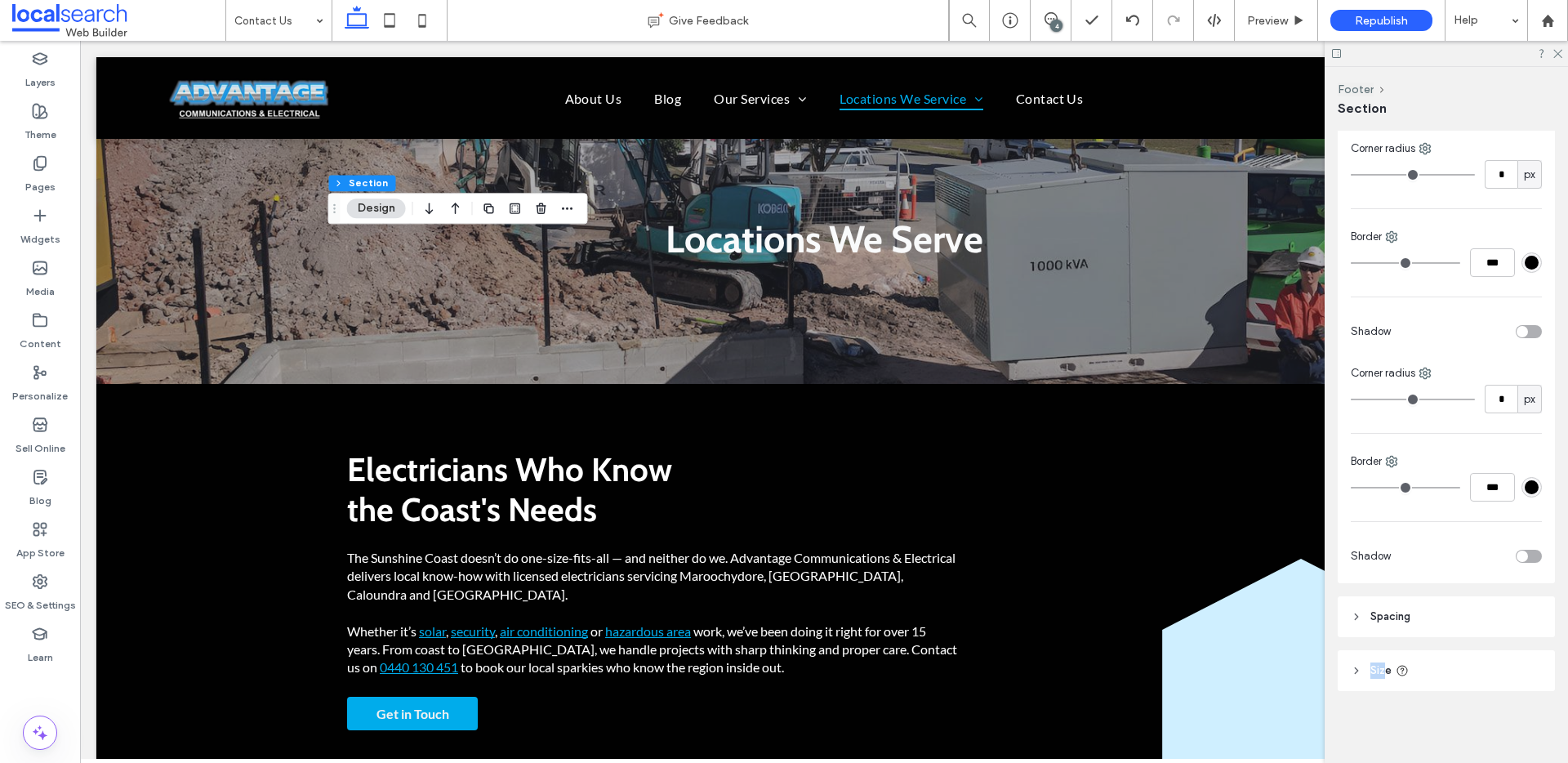
click at [1383, 663] on span "Size" at bounding box center [1381, 671] width 21 height 16
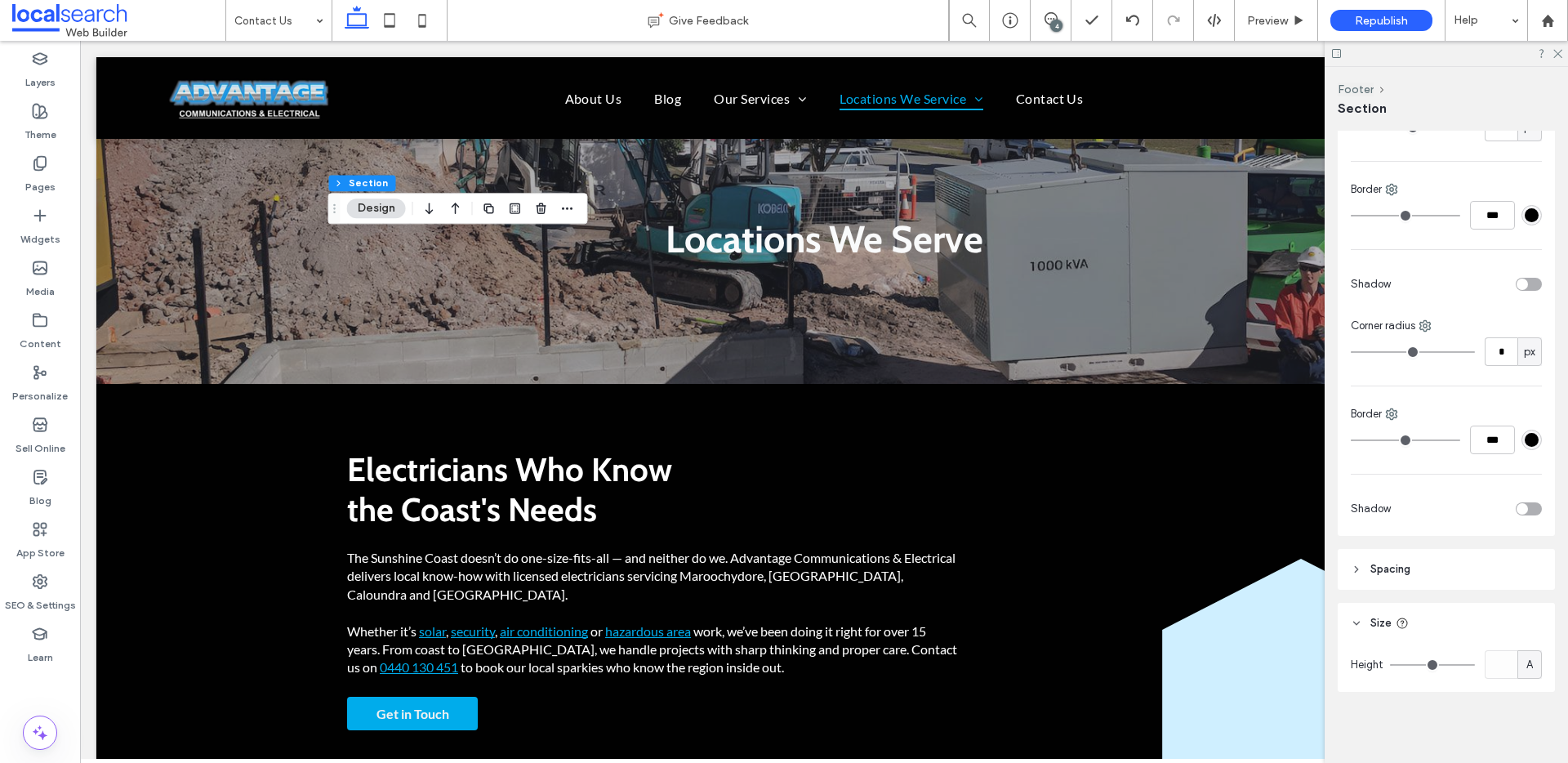
click at [1398, 571] on span "Spacing" at bounding box center [1390, 570] width 40 height 16
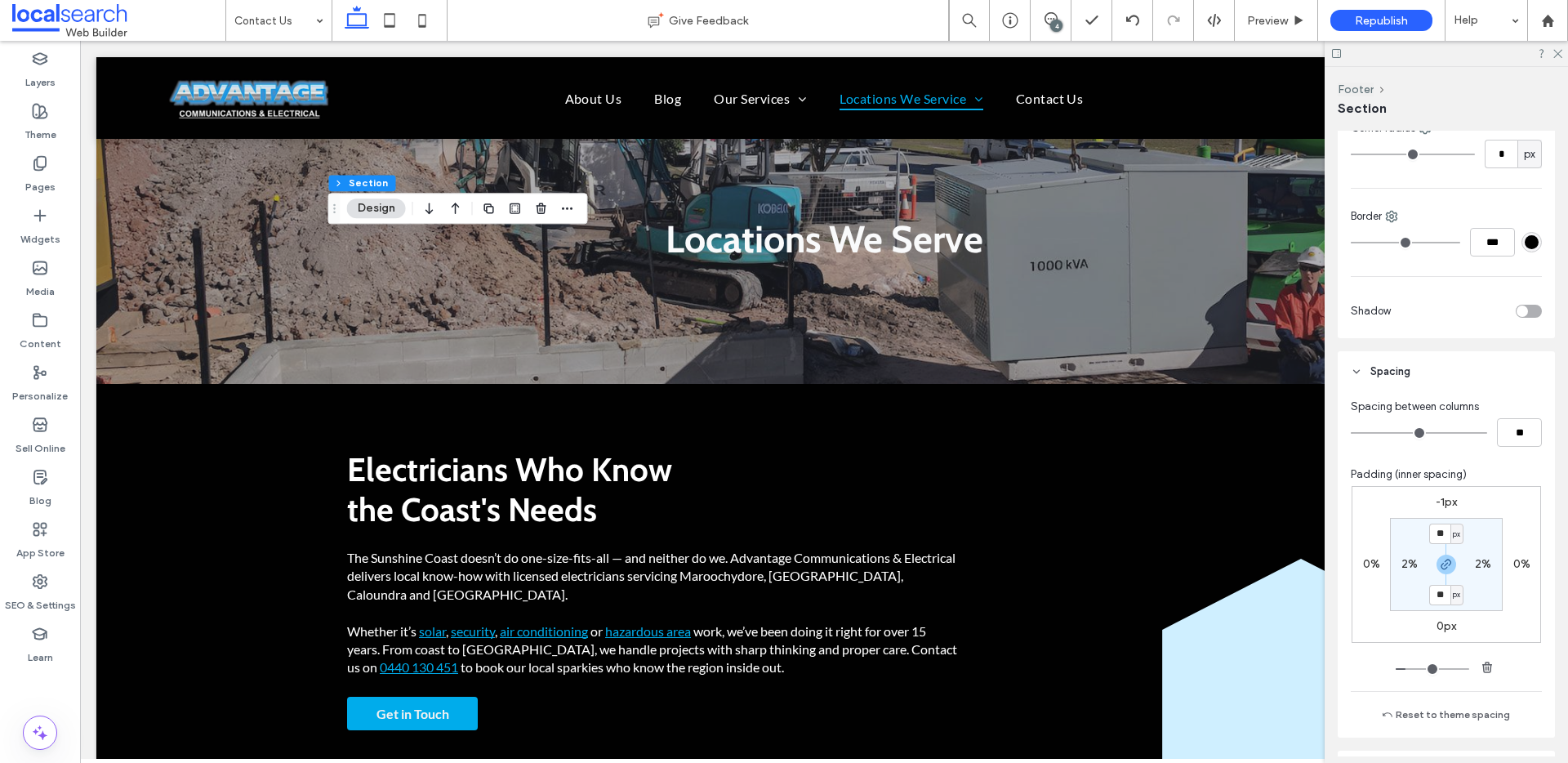
scroll to position [602, 0]
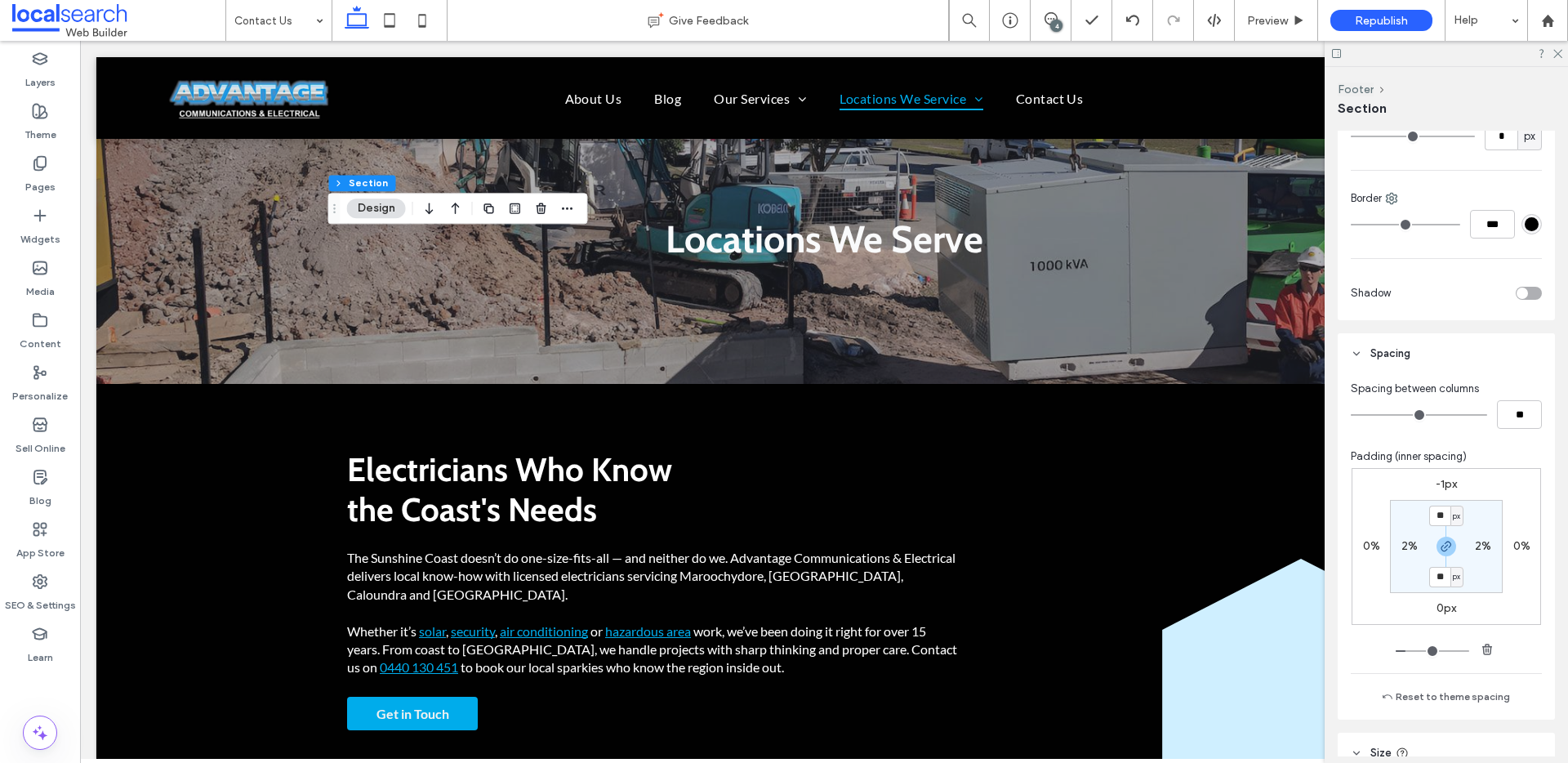
click at [1442, 482] on label "-1px" at bounding box center [1446, 483] width 21 height 14
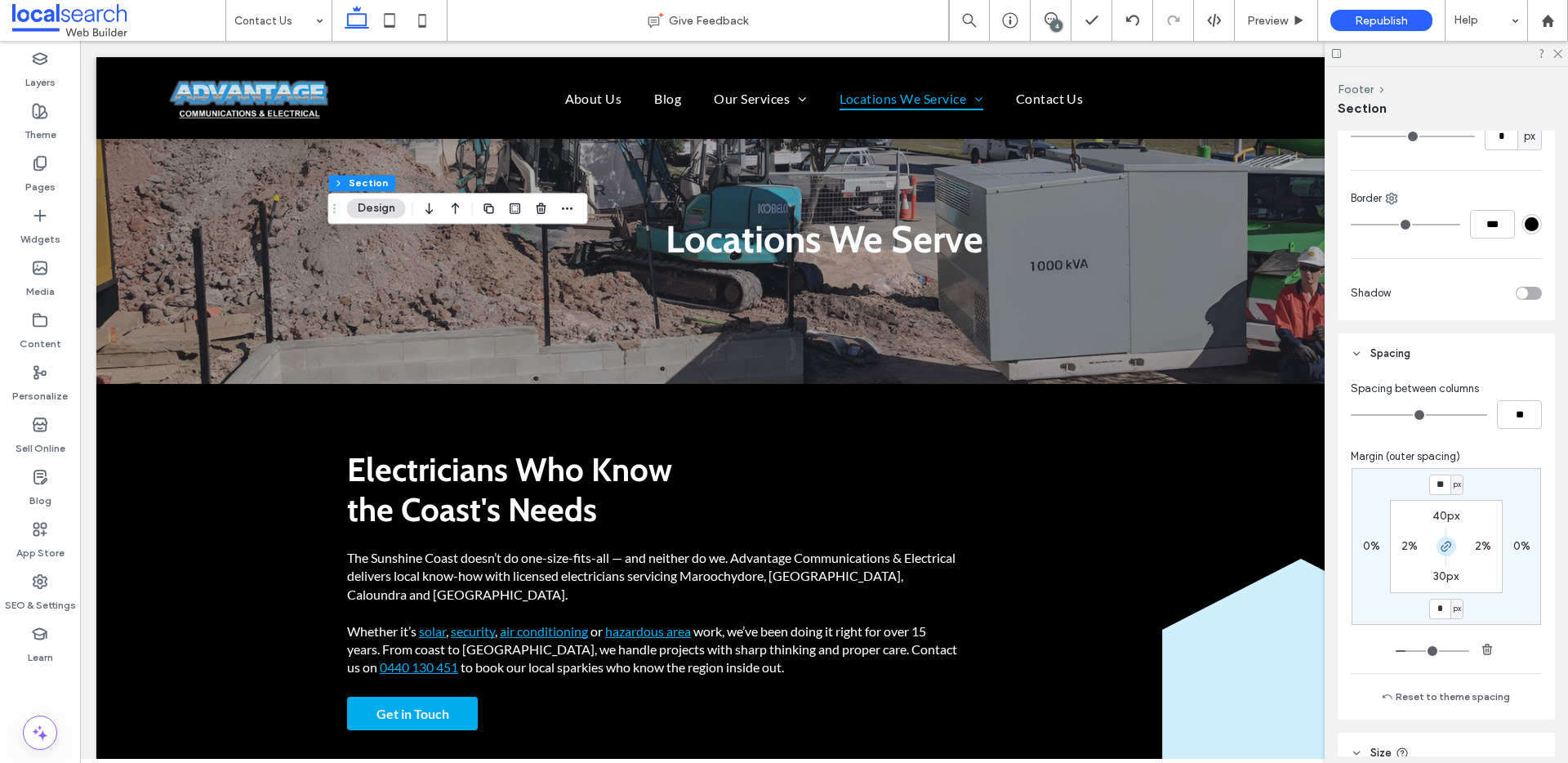
click at [1443, 548] on icon "button" at bounding box center [1446, 547] width 13 height 13
type input "*"
click at [1437, 479] on input "**" at bounding box center [1440, 484] width 21 height 21
type input "**"
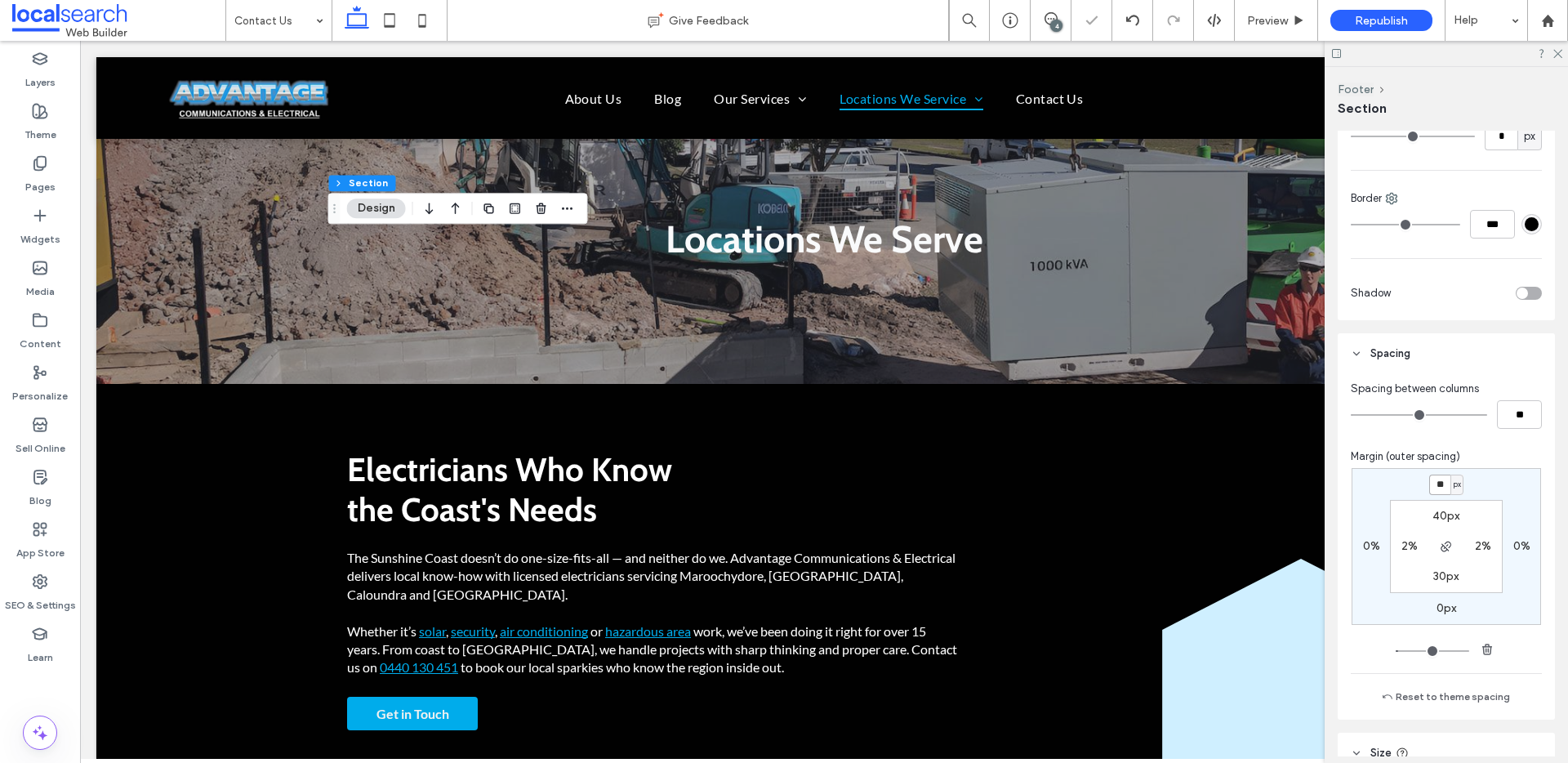
type input "*"
type input "***"
type input "*"
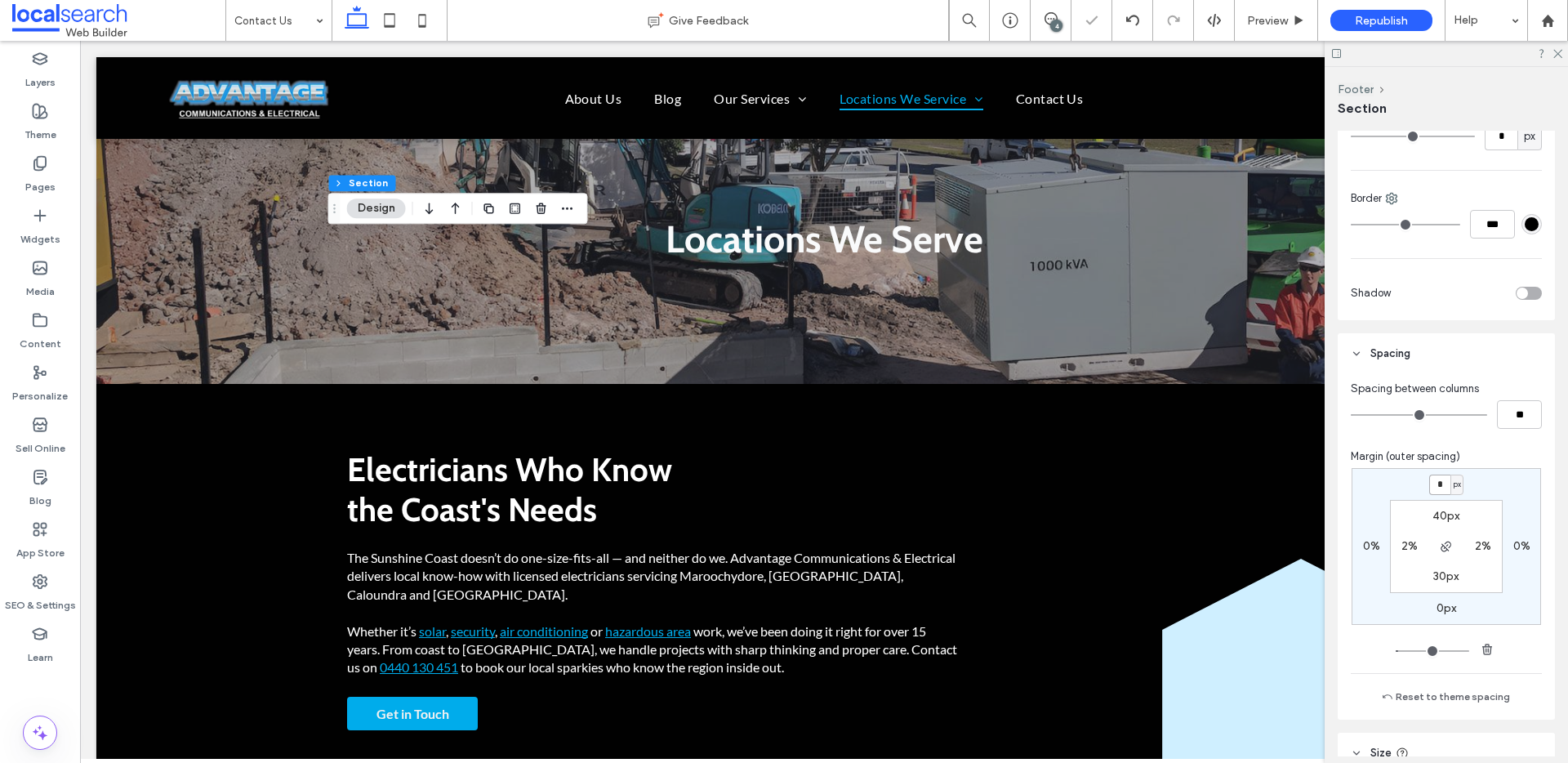
type input "*"
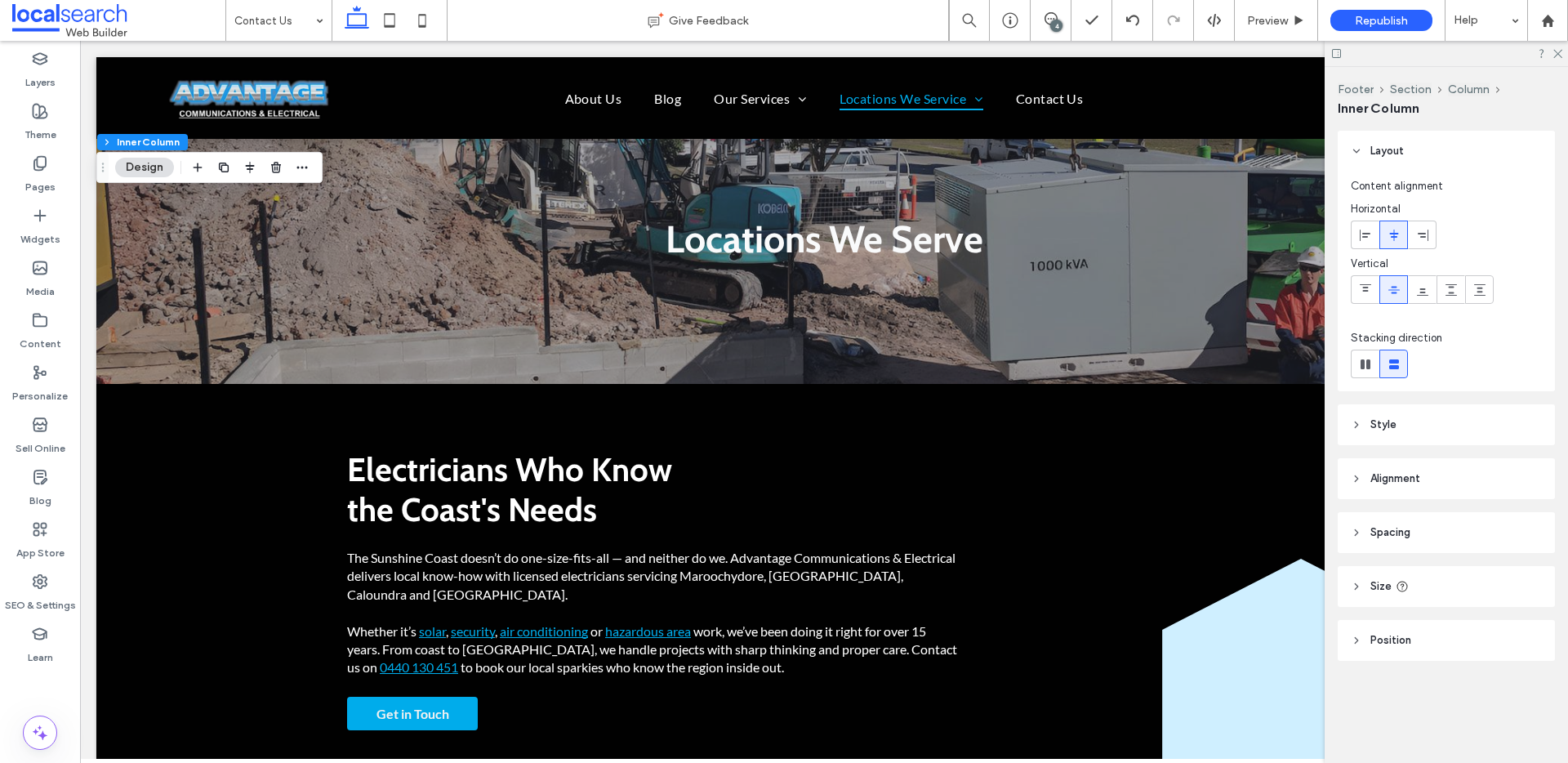
click at [1384, 430] on span "Style" at bounding box center [1384, 425] width 26 height 16
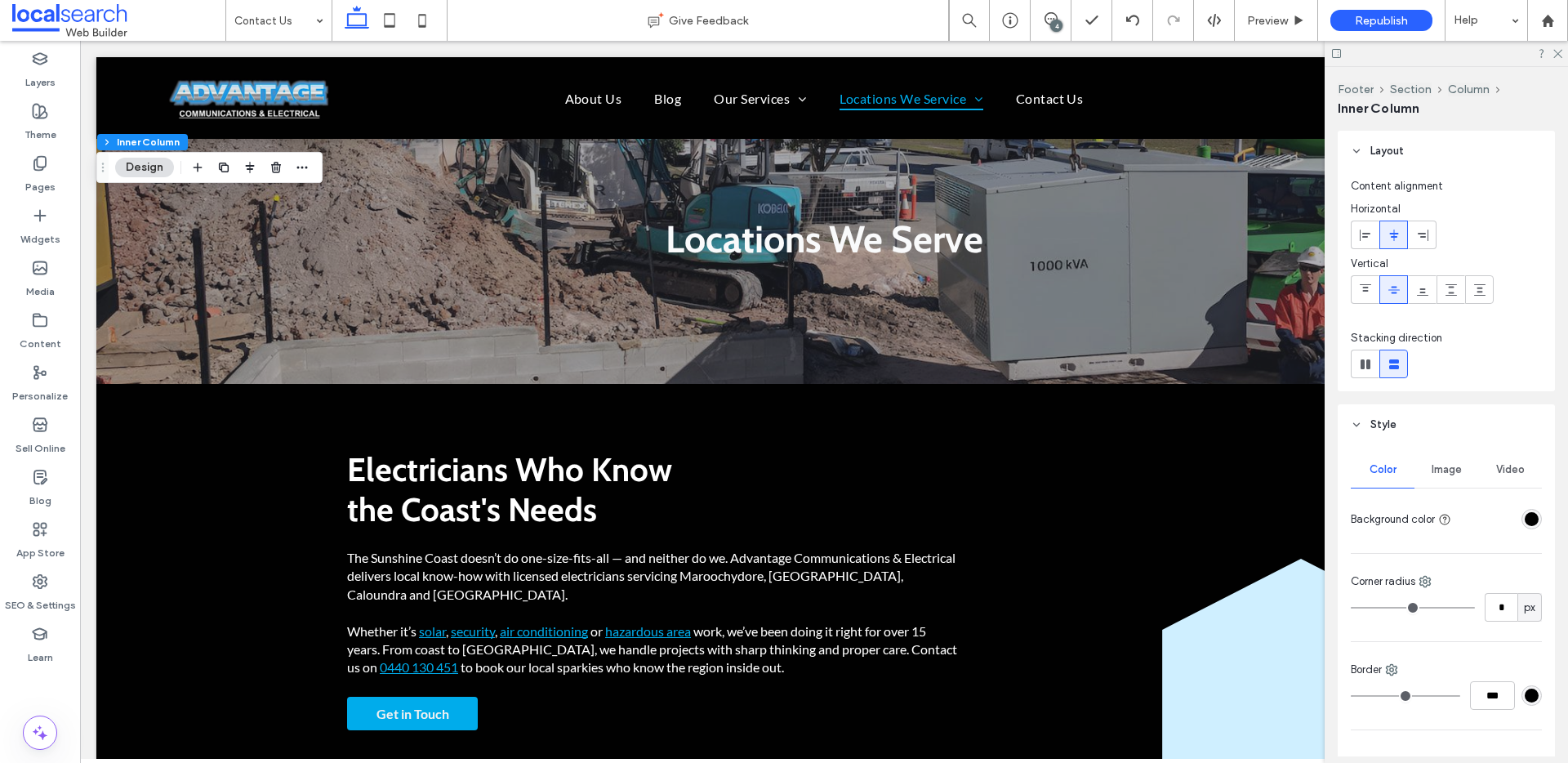
click at [1384, 432] on span "Style" at bounding box center [1384, 425] width 26 height 16
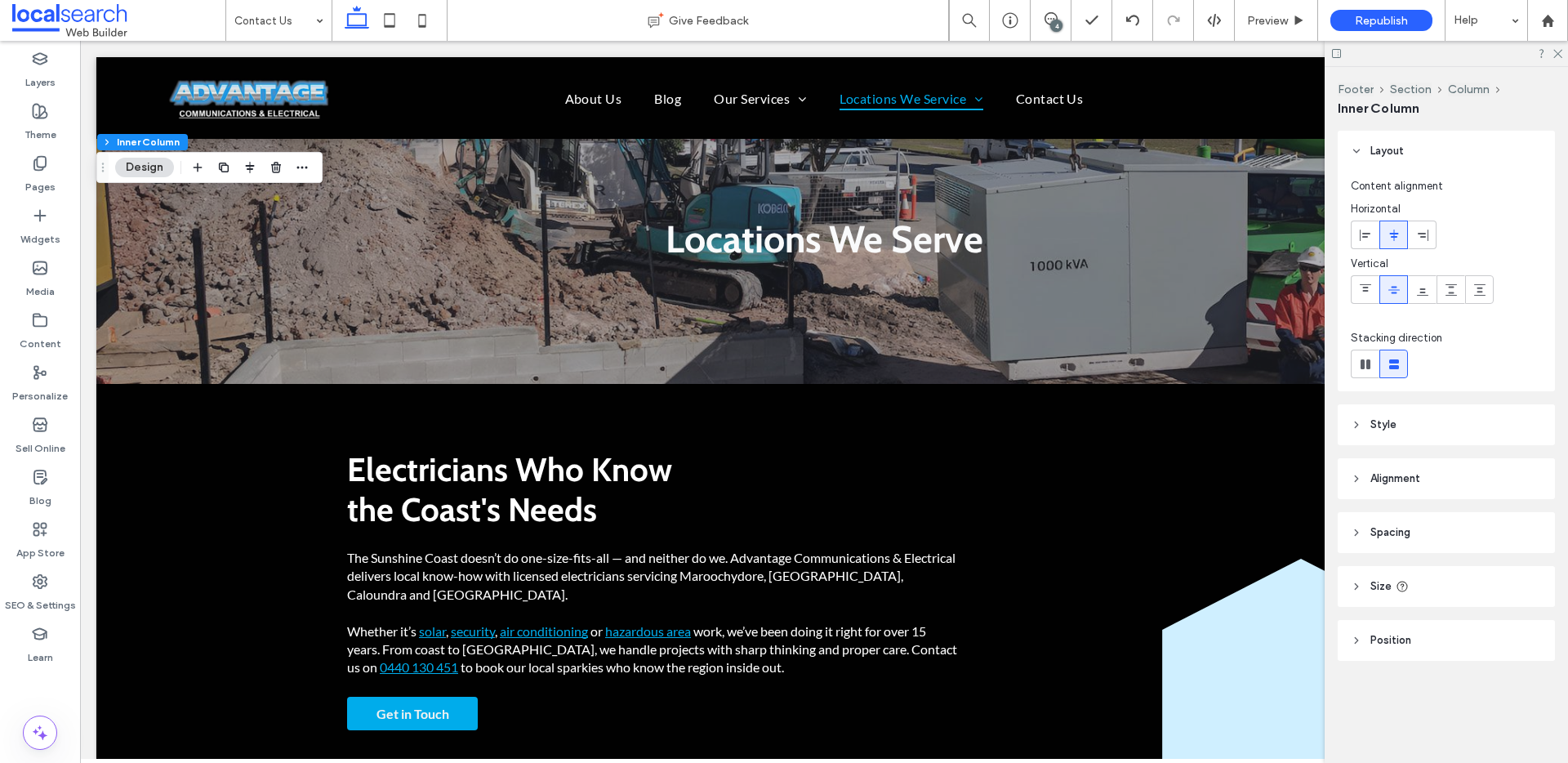
click at [1380, 589] on span "Size" at bounding box center [1381, 586] width 21 height 16
drag, startPoint x: 1533, startPoint y: 692, endPoint x: 1523, endPoint y: 680, distance: 15.6
click at [1533, 692] on div "Width *** % Height ** px More Size Options" at bounding box center [1446, 674] width 217 height 136
click at [1524, 680] on span "px" at bounding box center [1529, 676] width 12 height 16
click at [1524, 650] on div "A" at bounding box center [1520, 647] width 23 height 29
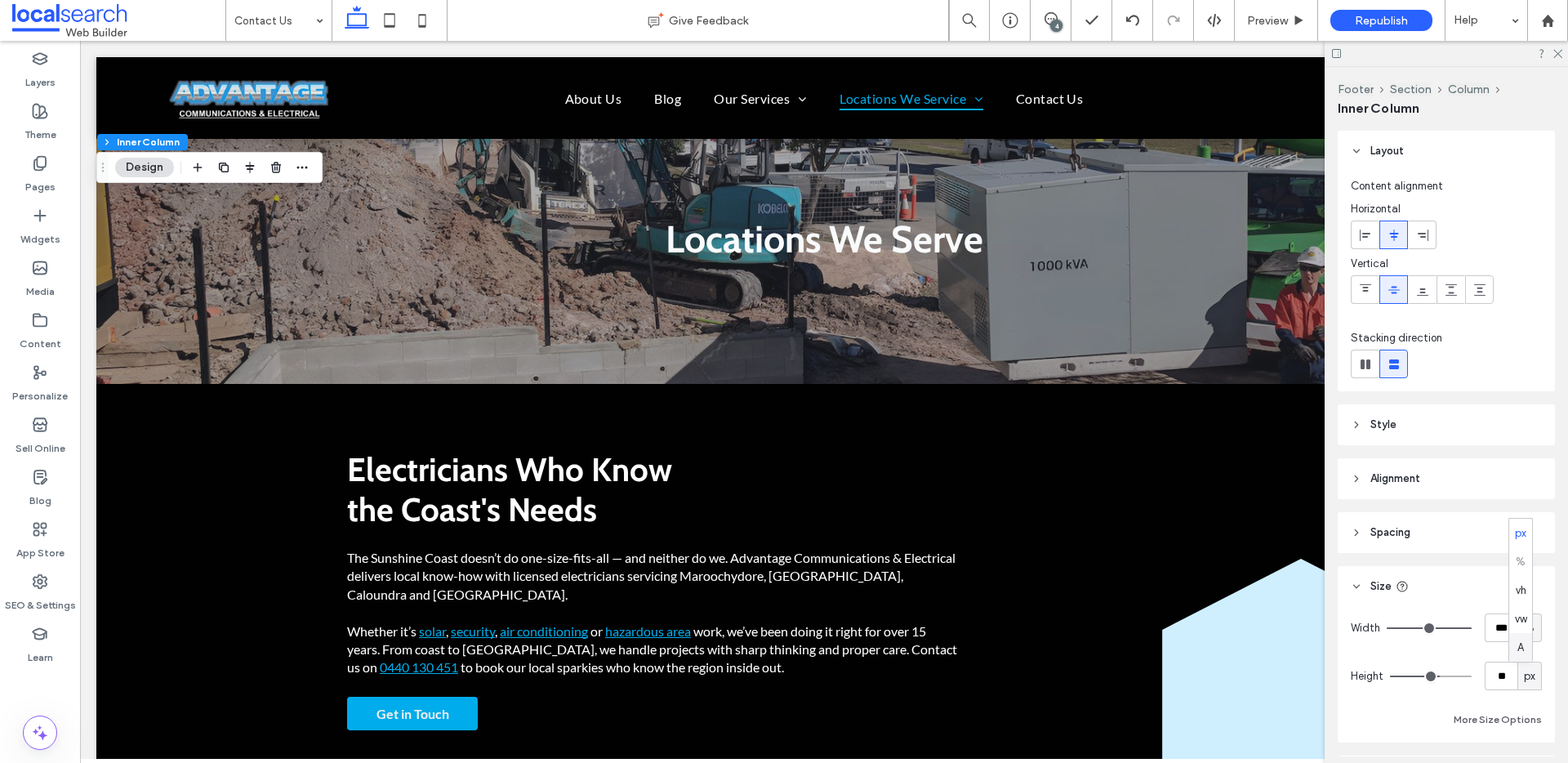
type input "*"
click at [1280, 24] on span "Preview" at bounding box center [1268, 21] width 41 height 14
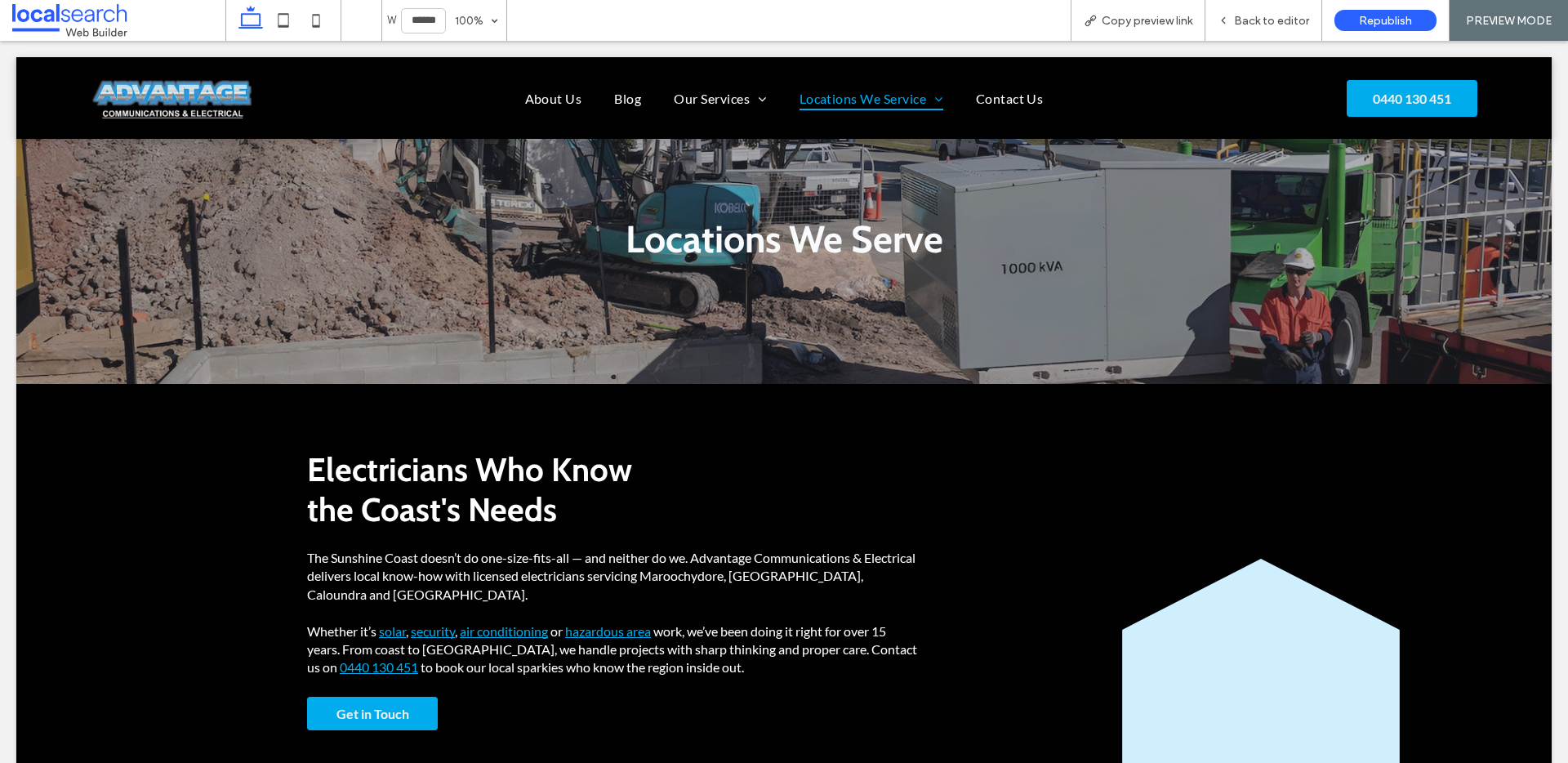
click at [1280, 24] on span "Back to editor" at bounding box center [1271, 21] width 75 height 14
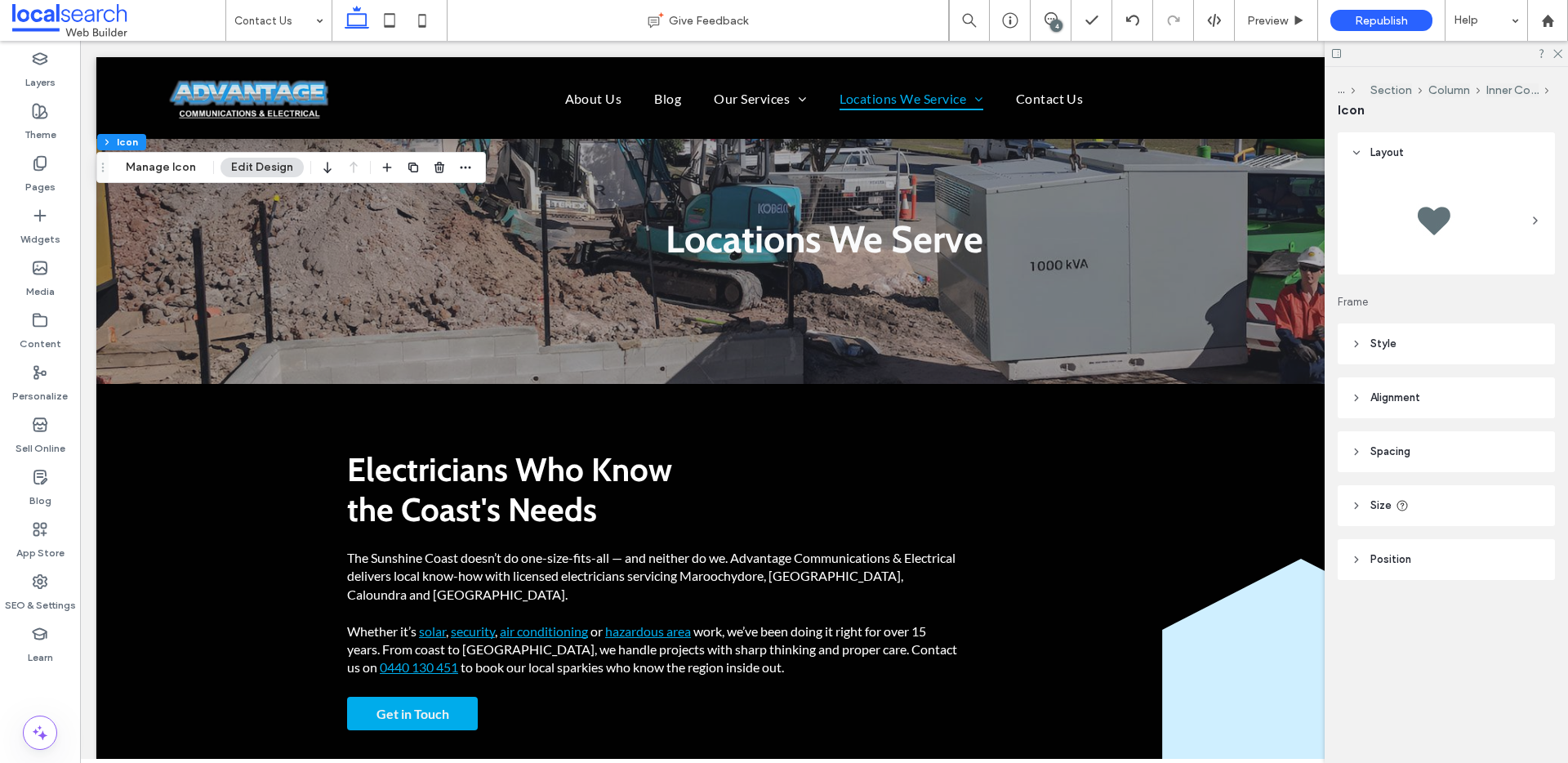
click at [1384, 561] on span "Position" at bounding box center [1391, 560] width 41 height 16
click at [1379, 505] on span "Size" at bounding box center [1381, 505] width 21 height 16
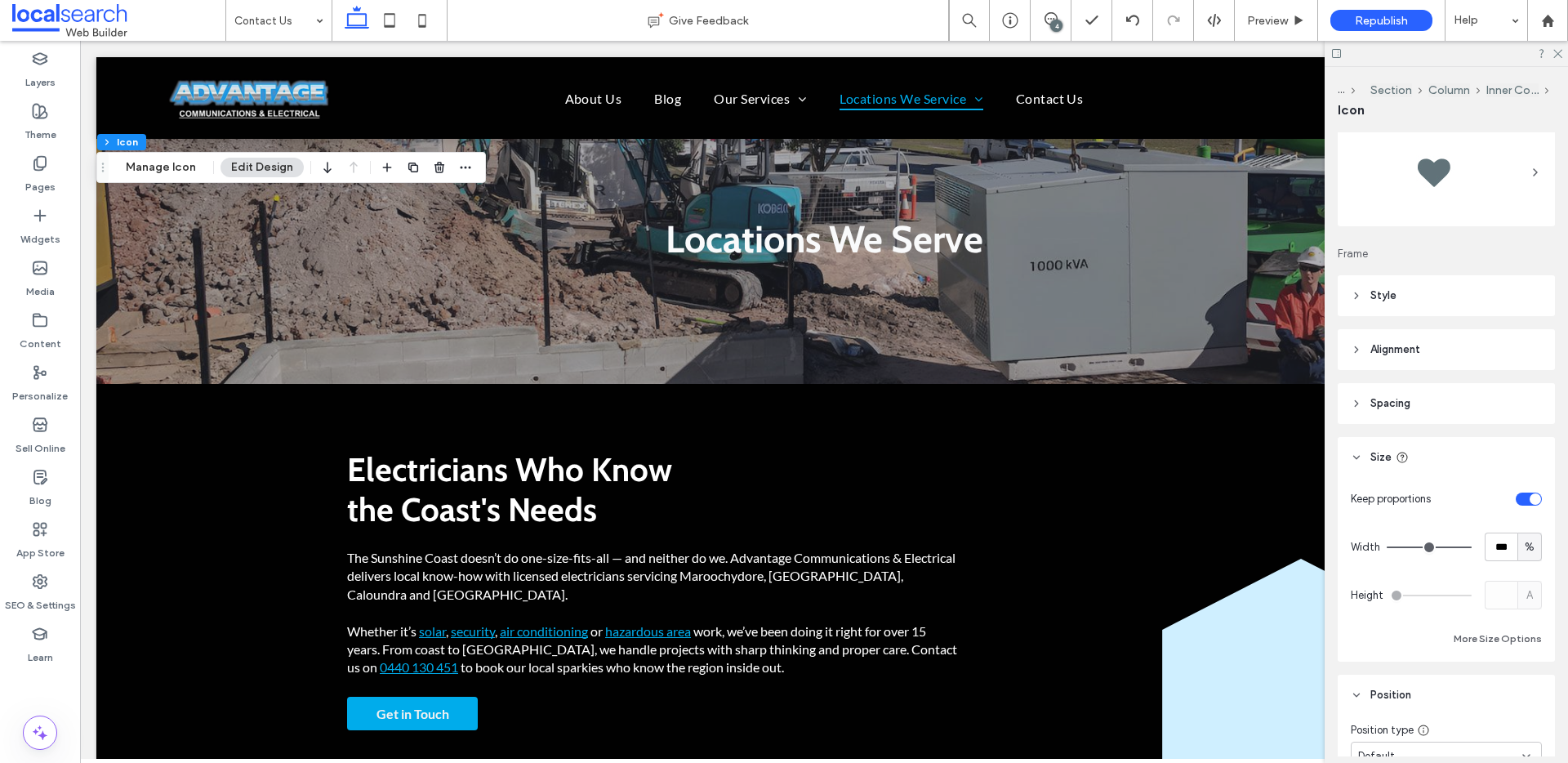
scroll to position [49, 0]
click at [1403, 407] on span "Spacing" at bounding box center [1390, 402] width 40 height 16
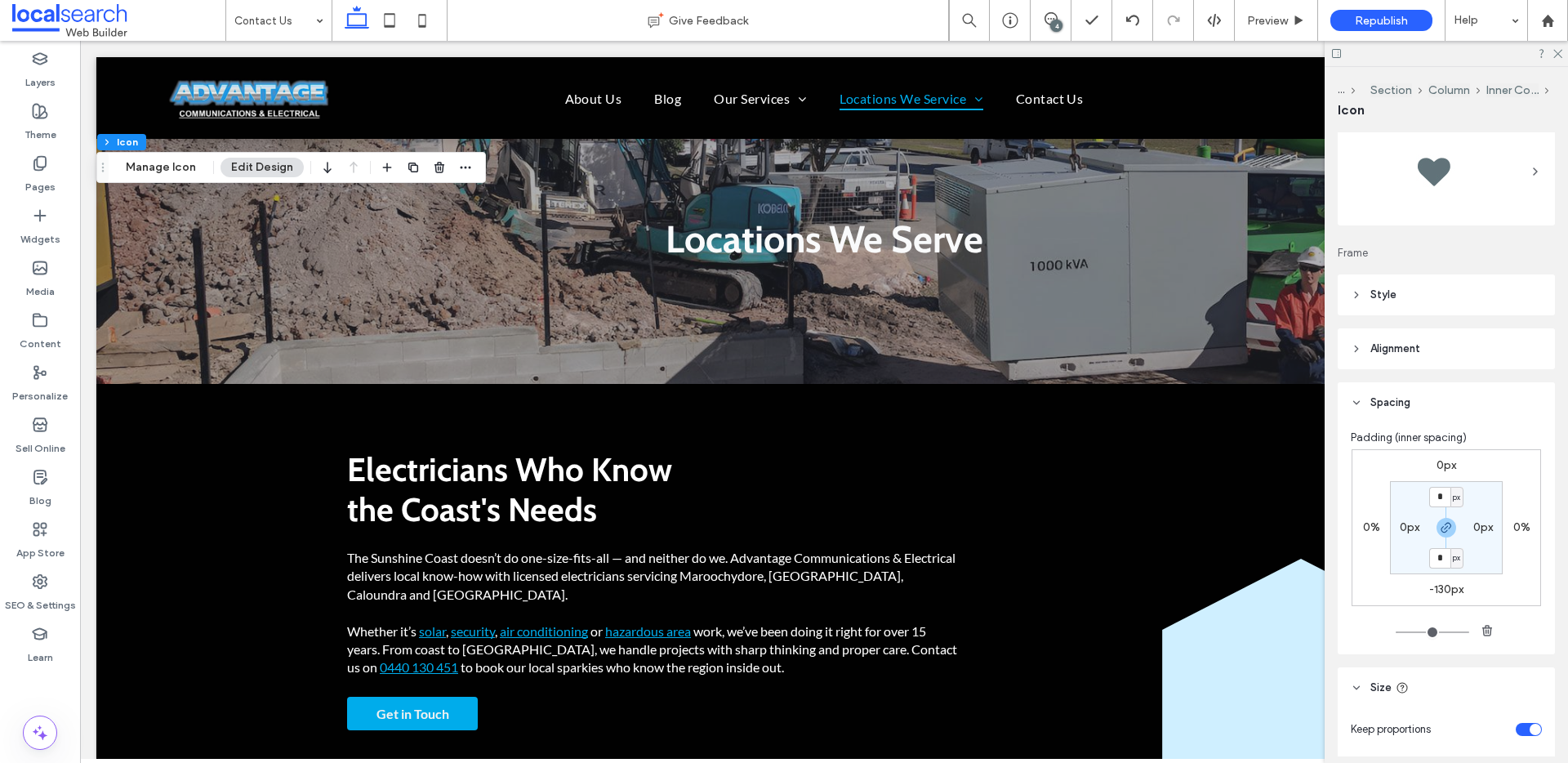
click at [1448, 591] on label "-130px" at bounding box center [1446, 589] width 35 height 14
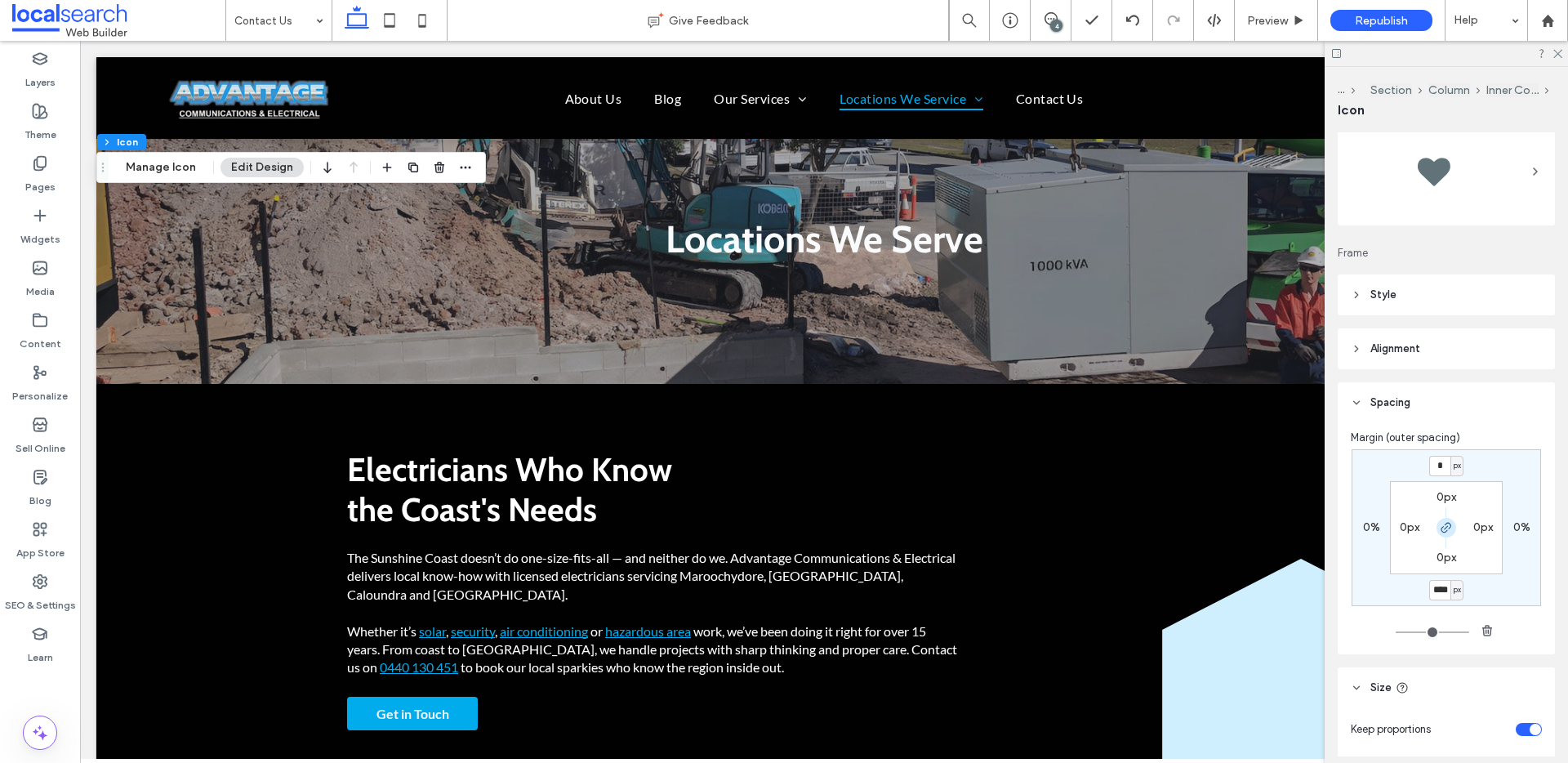
click at [1442, 535] on span "button" at bounding box center [1446, 528] width 20 height 20
type input "*"
click at [1432, 584] on input "****" at bounding box center [1440, 589] width 21 height 21
type input "*"
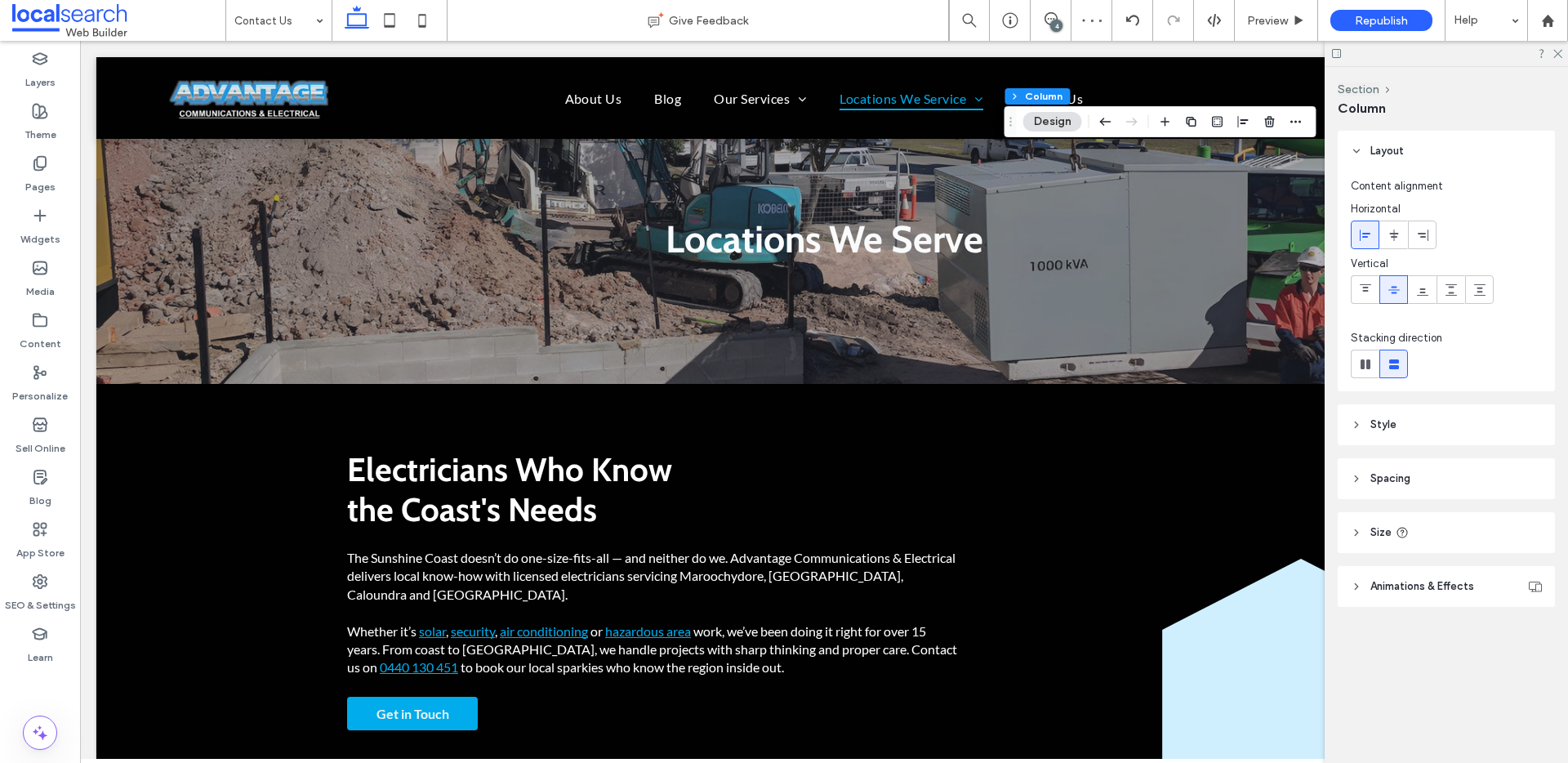
click at [1372, 547] on header "Size" at bounding box center [1446, 533] width 217 height 41
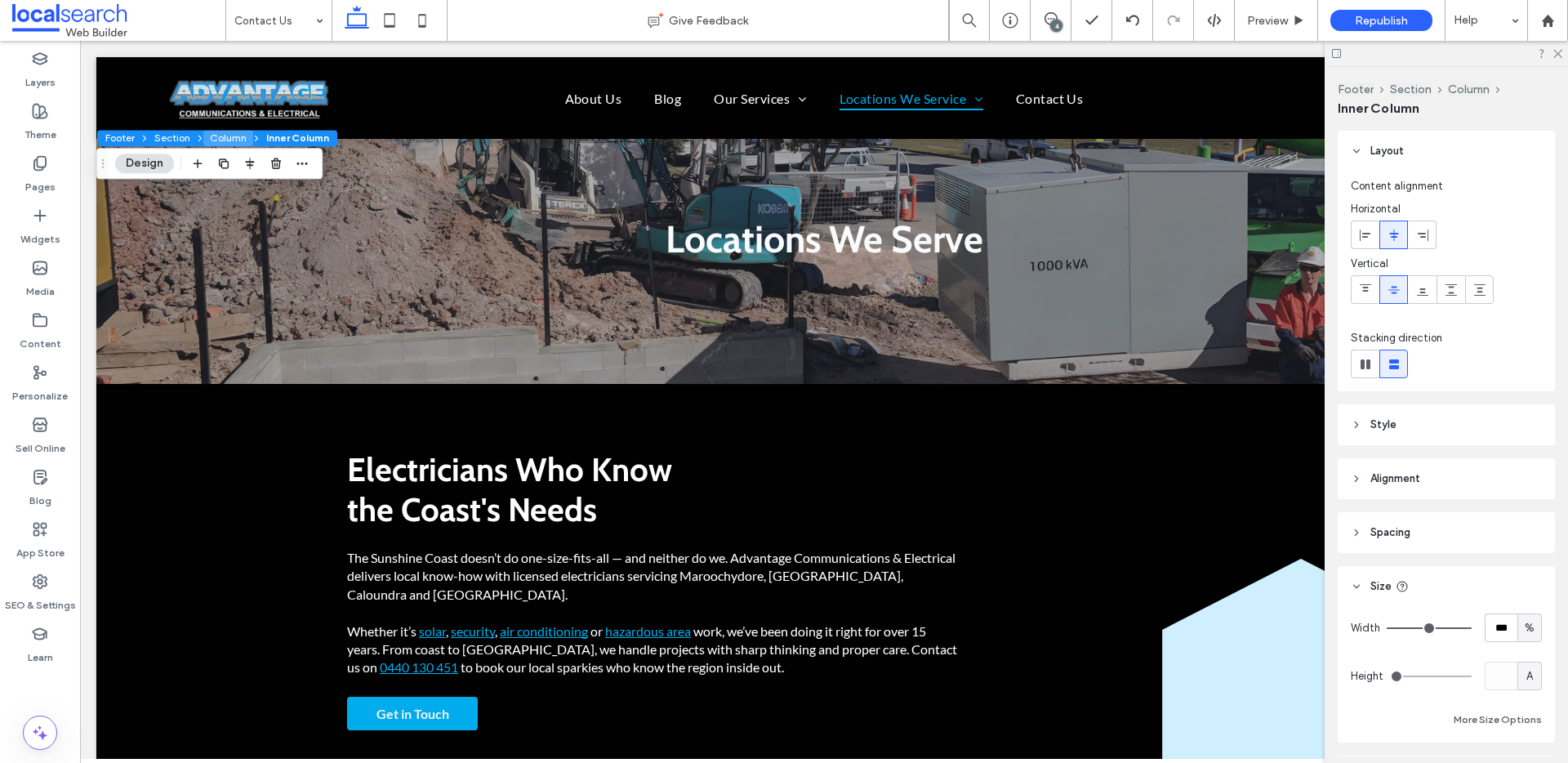
click at [239, 137] on button "Column" at bounding box center [228, 138] width 50 height 16
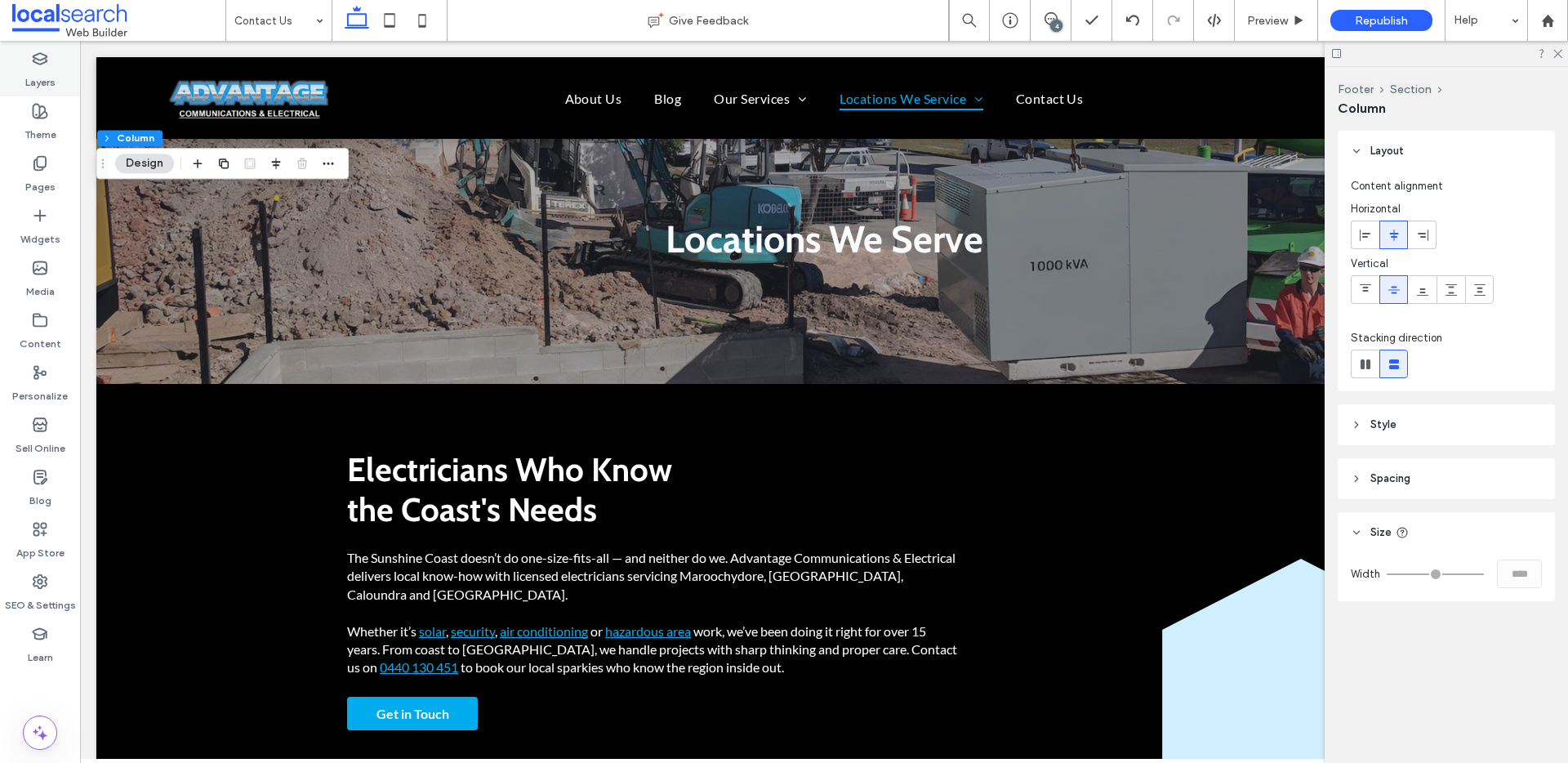
click at [47, 63] on icon at bounding box center [40, 59] width 16 height 16
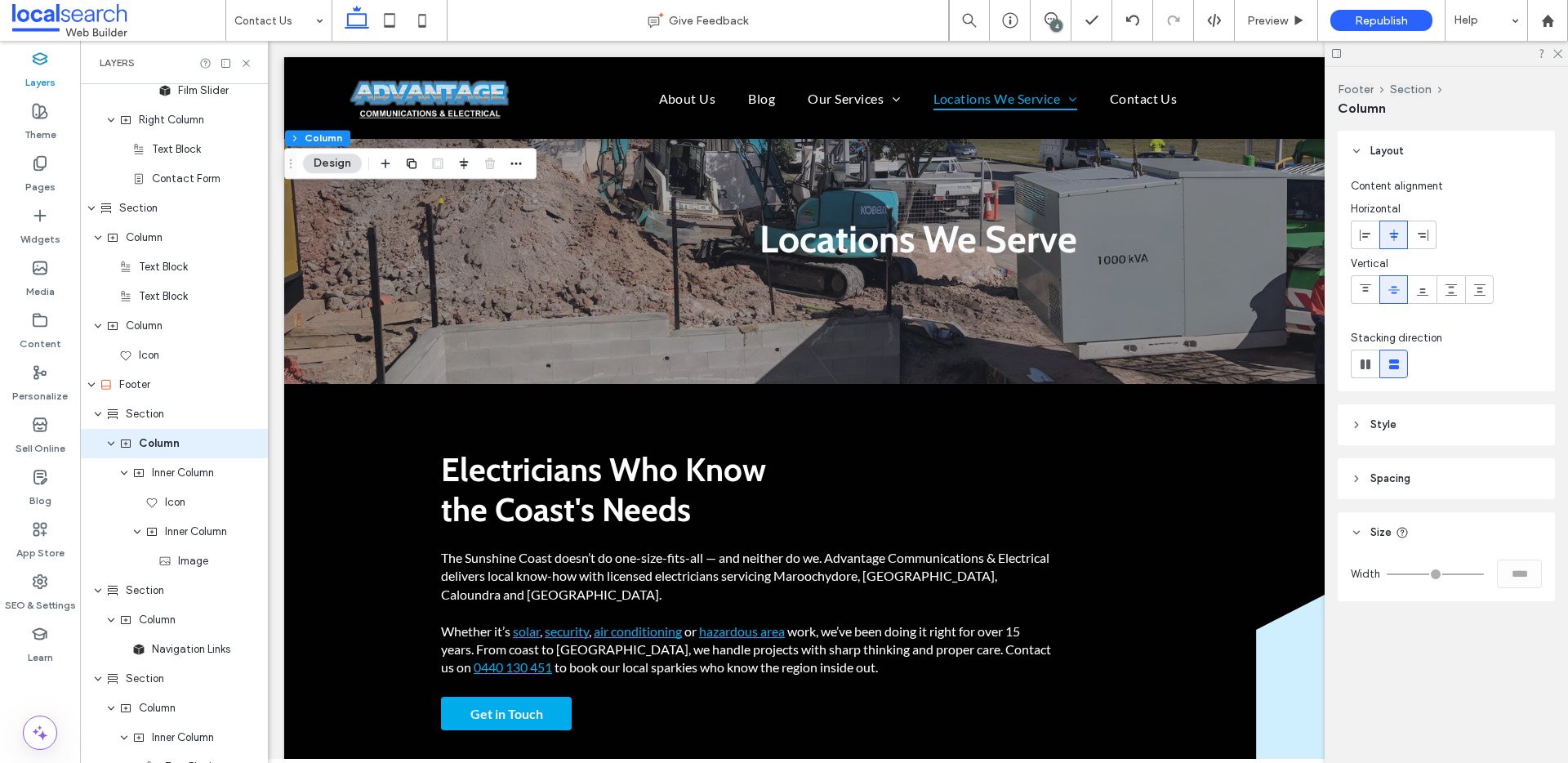
scroll to position [1058, 0]
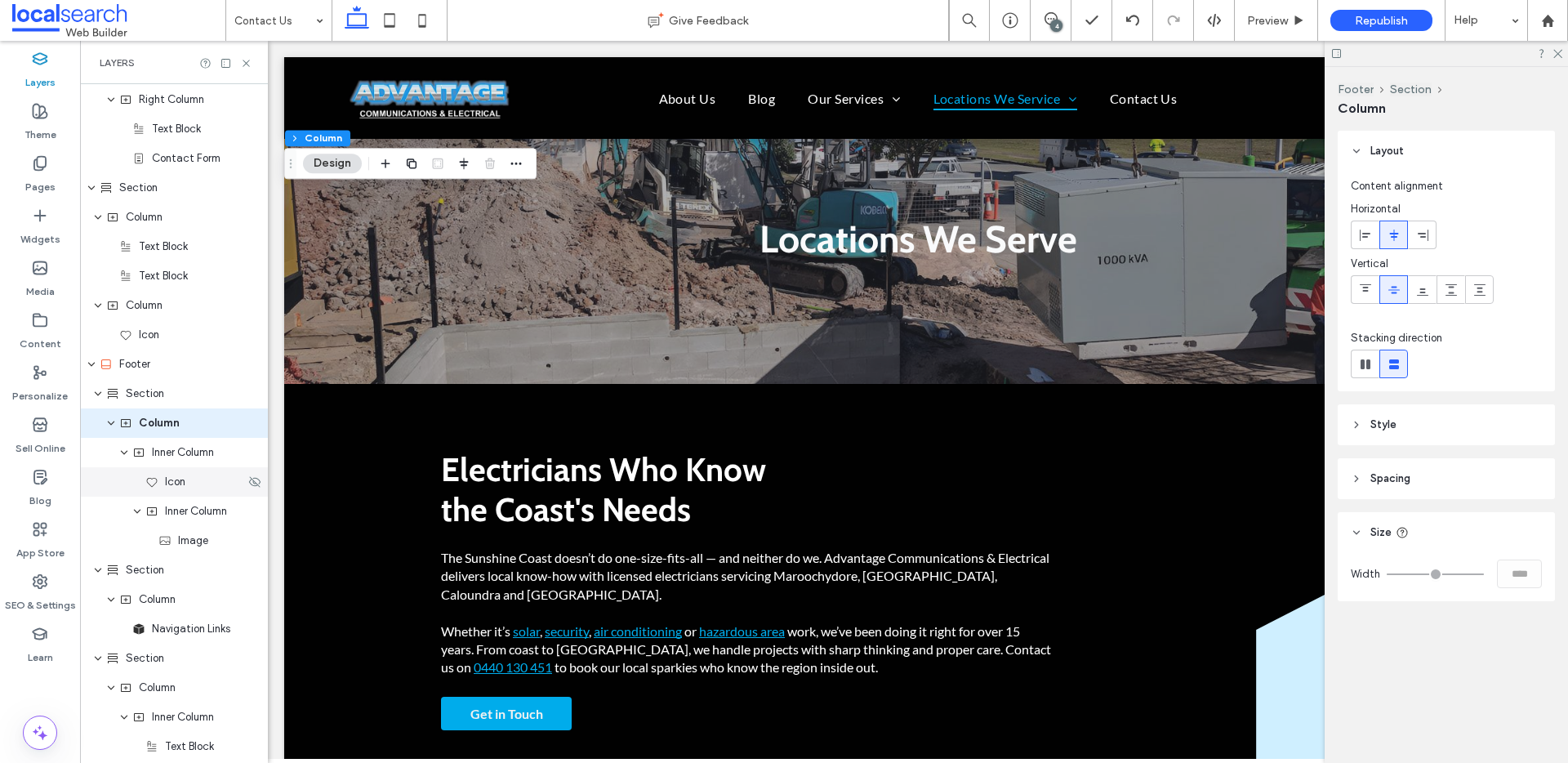
click at [174, 478] on span "Icon" at bounding box center [174, 482] width 21 height 16
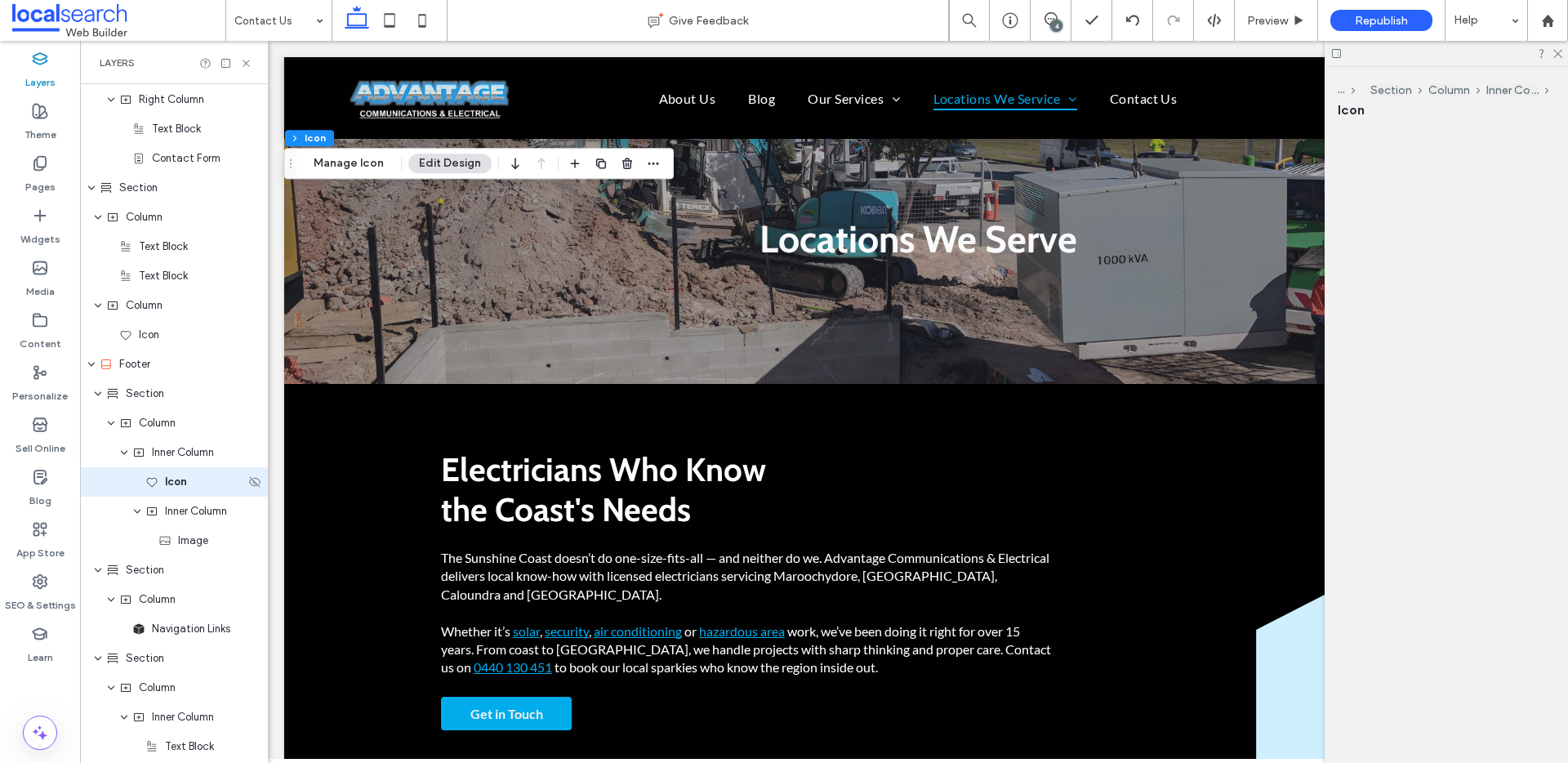
scroll to position [1116, 0]
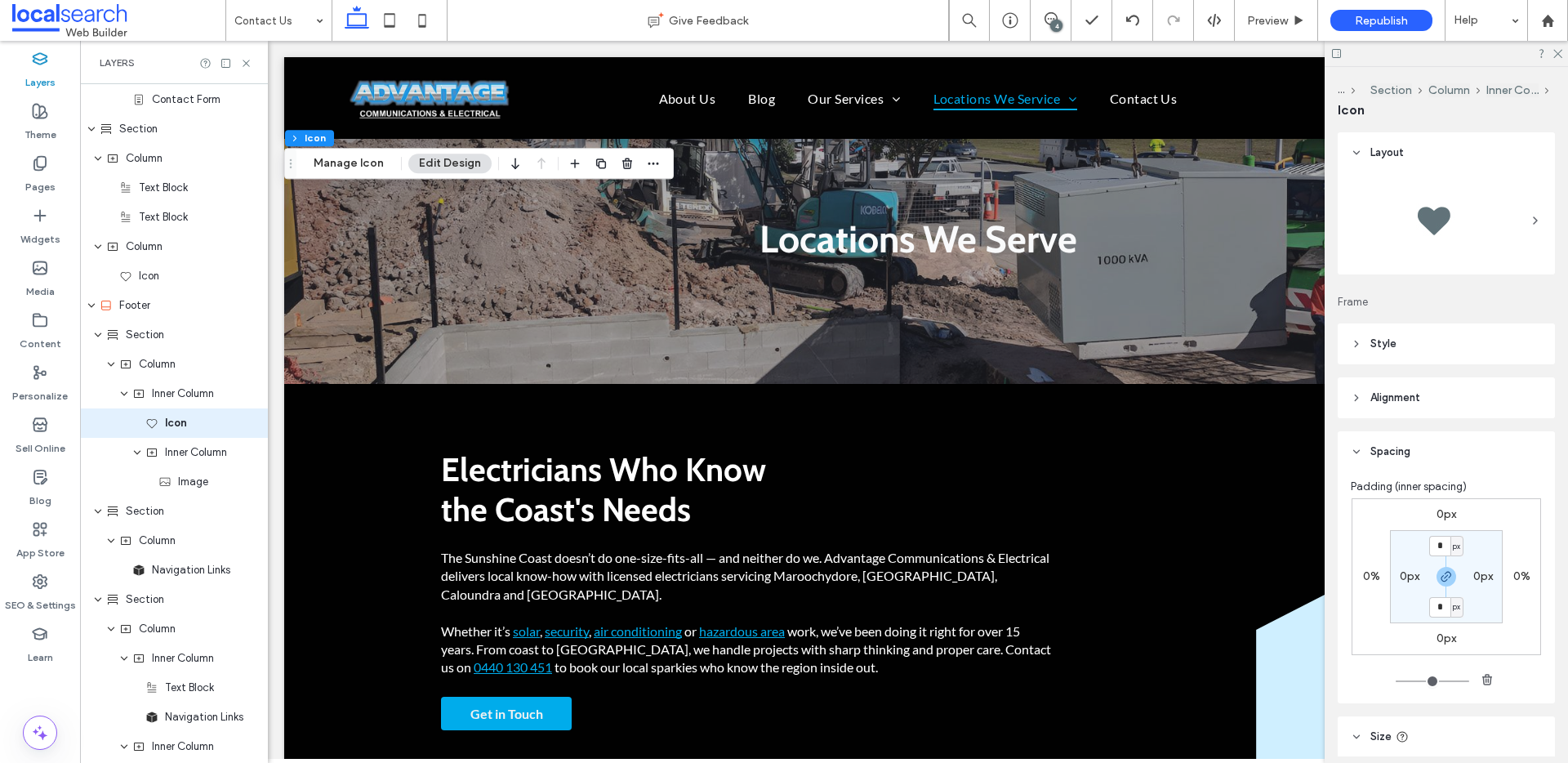
click at [1440, 515] on label "0px" at bounding box center [1446, 514] width 20 height 14
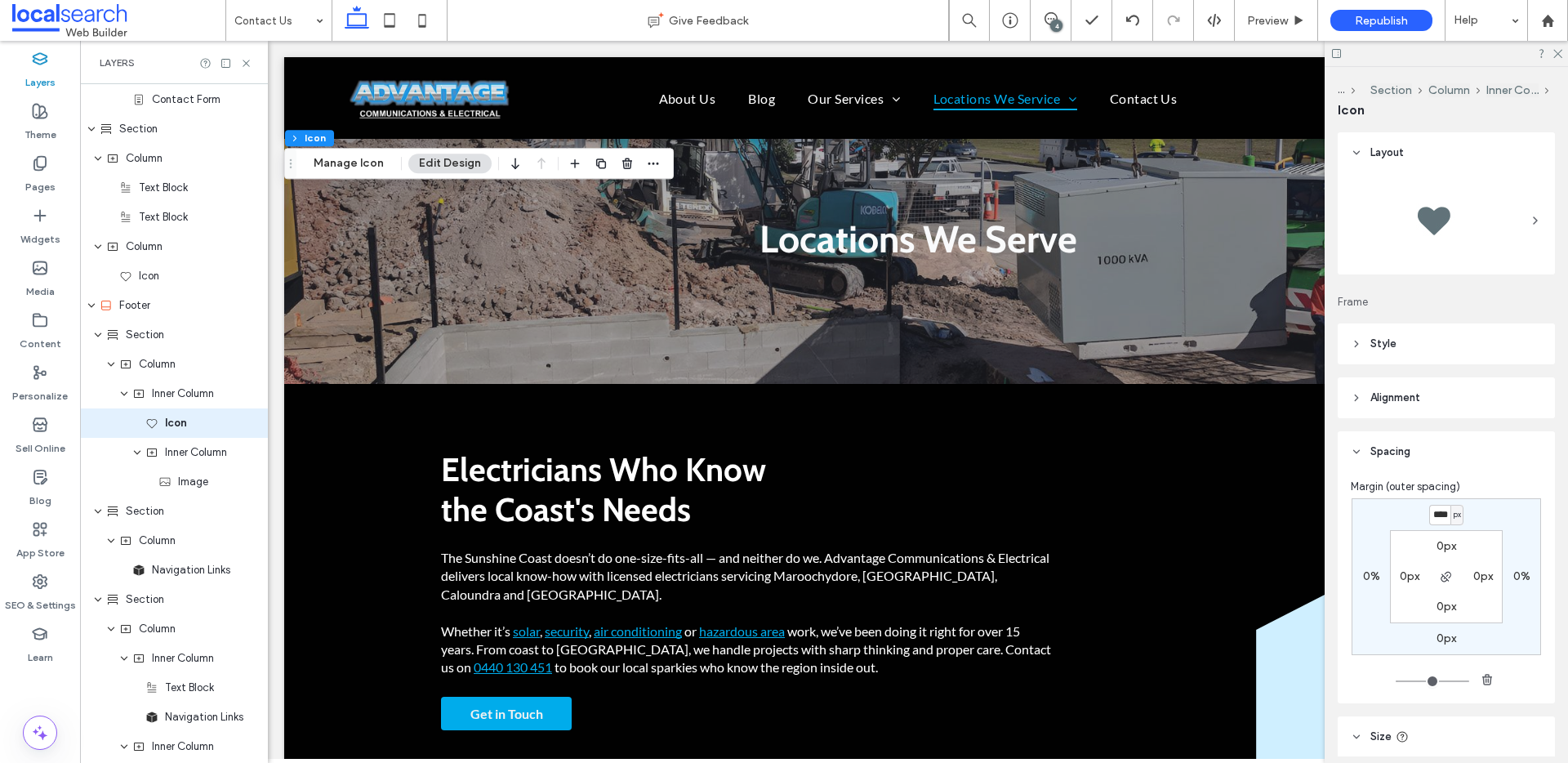
type input "****"
type input "*"
click at [1441, 519] on input "****" at bounding box center [1440, 514] width 21 height 21
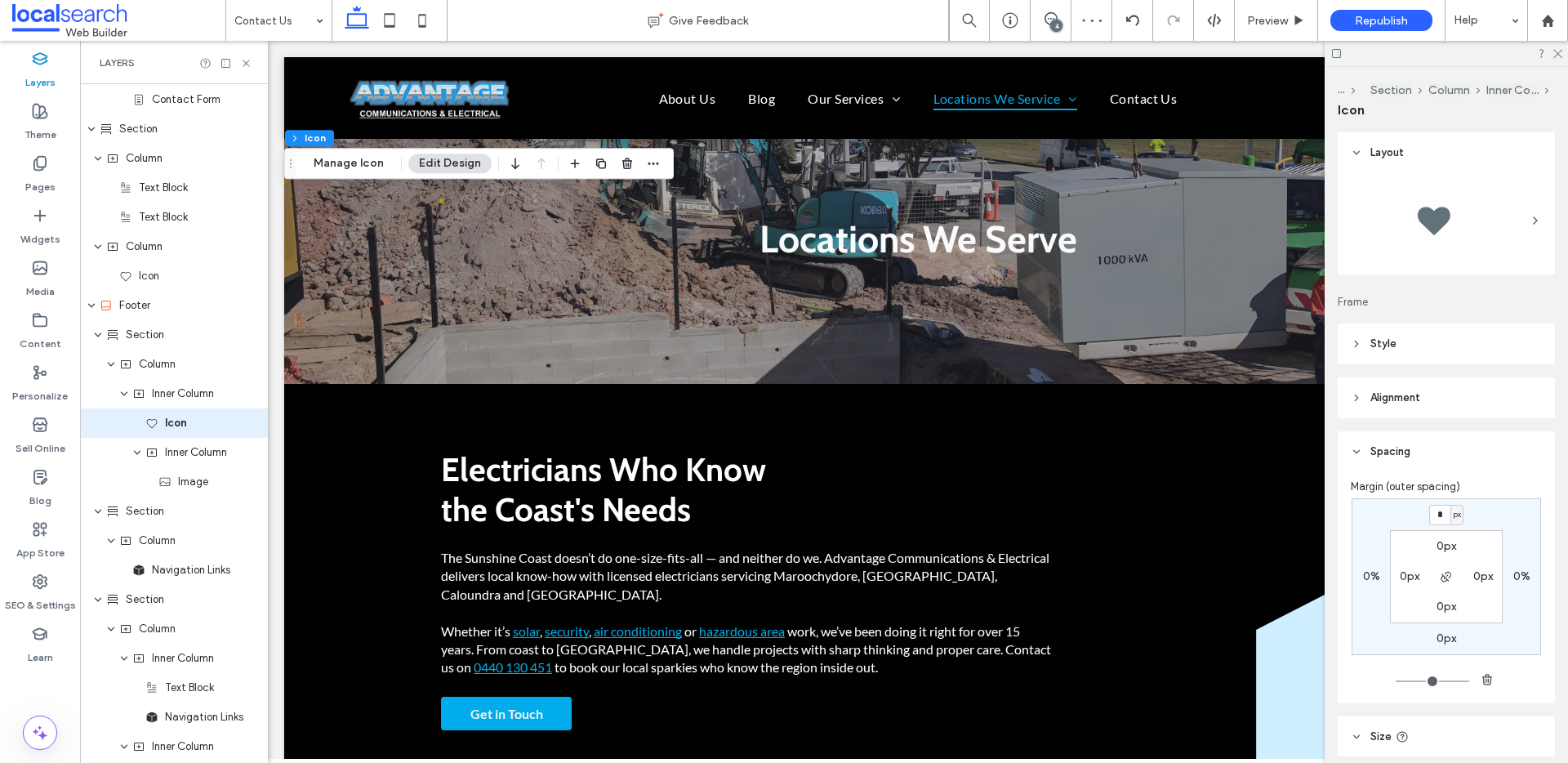
type input "*"
click at [1441, 640] on label "0px" at bounding box center [1446, 638] width 20 height 14
type input "****"
type input "*"
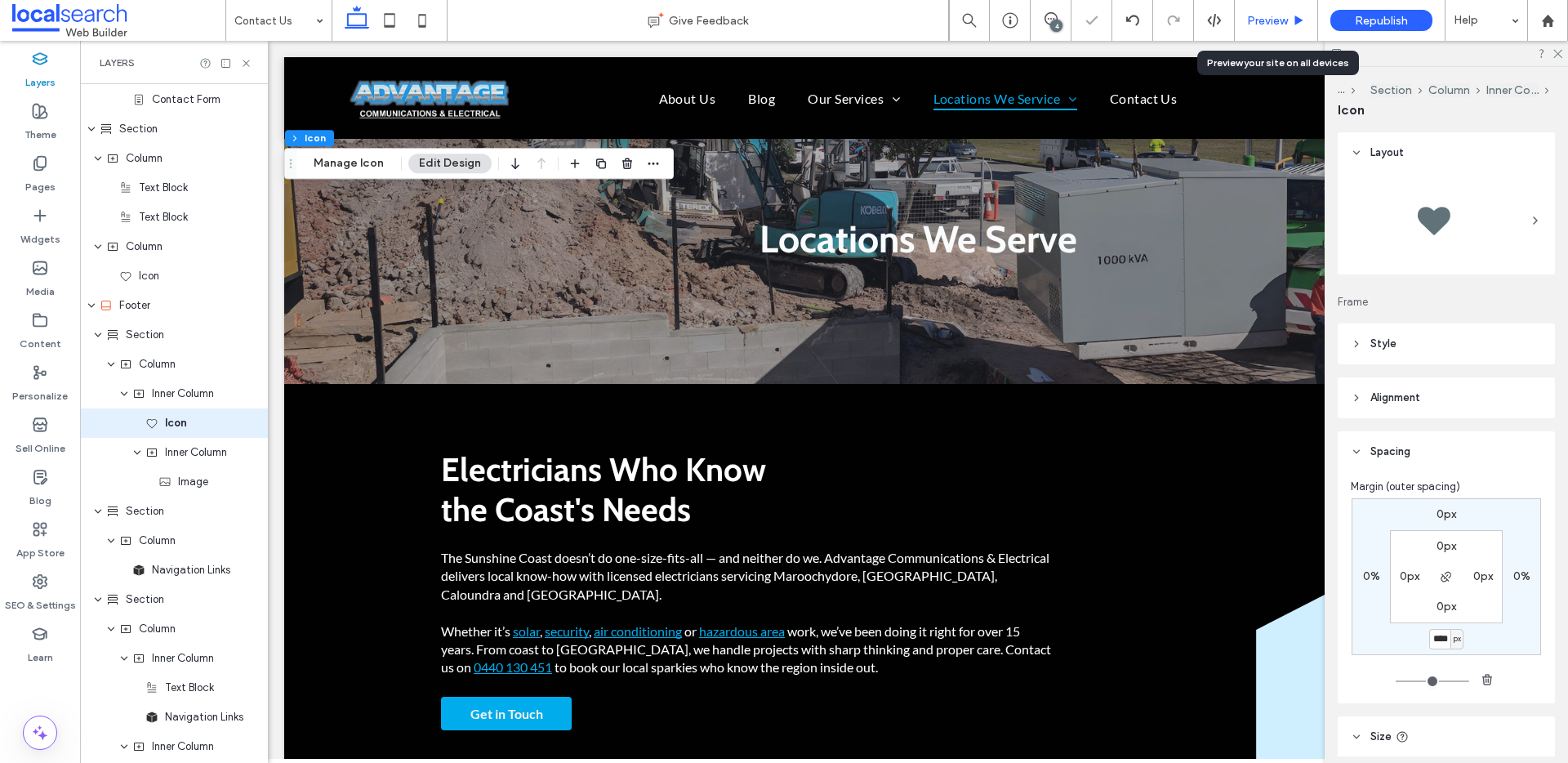
click at [1280, 21] on span "Preview" at bounding box center [1268, 21] width 41 height 14
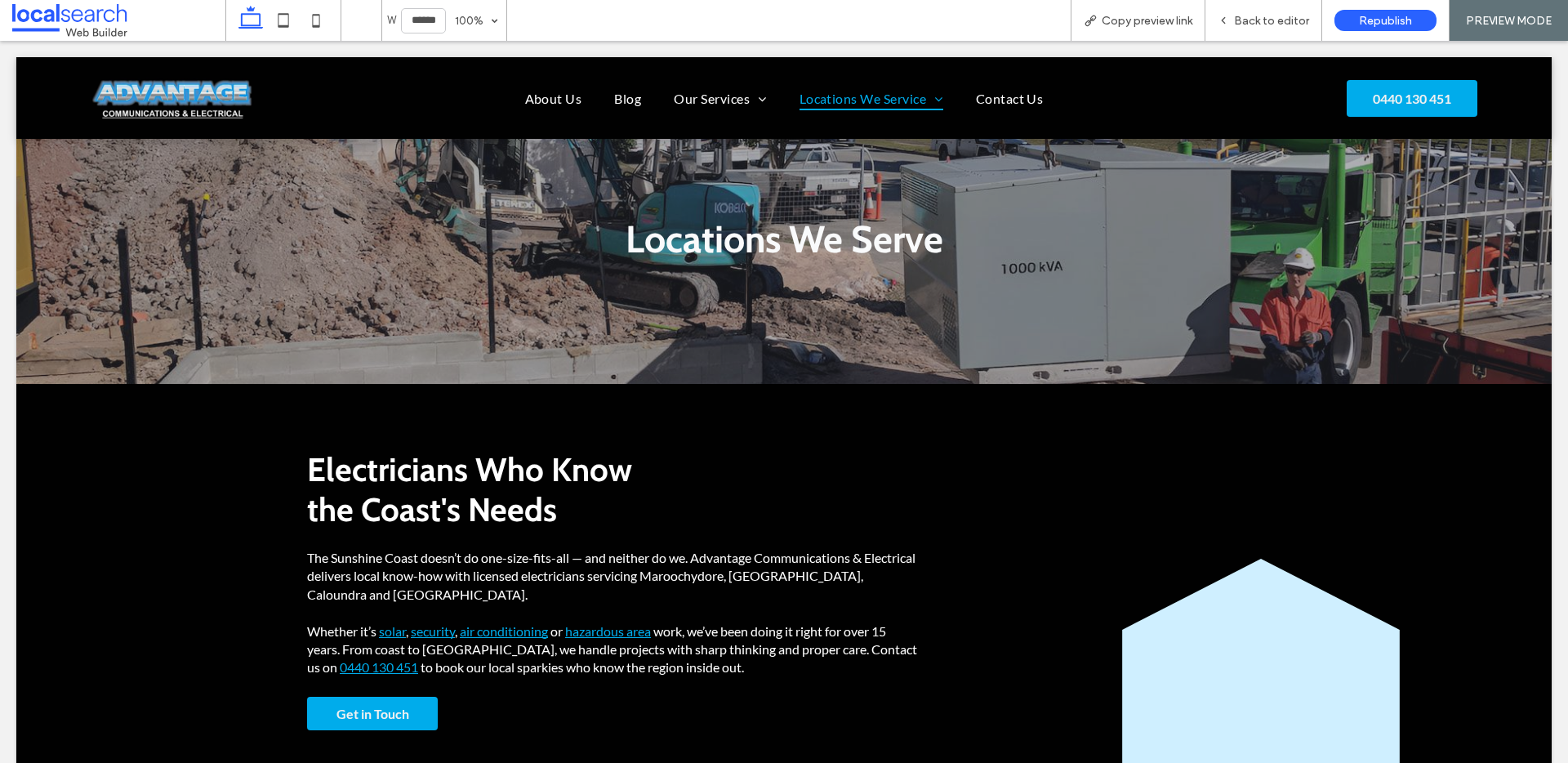
click at [1280, 21] on span "Back to editor" at bounding box center [1271, 21] width 75 height 14
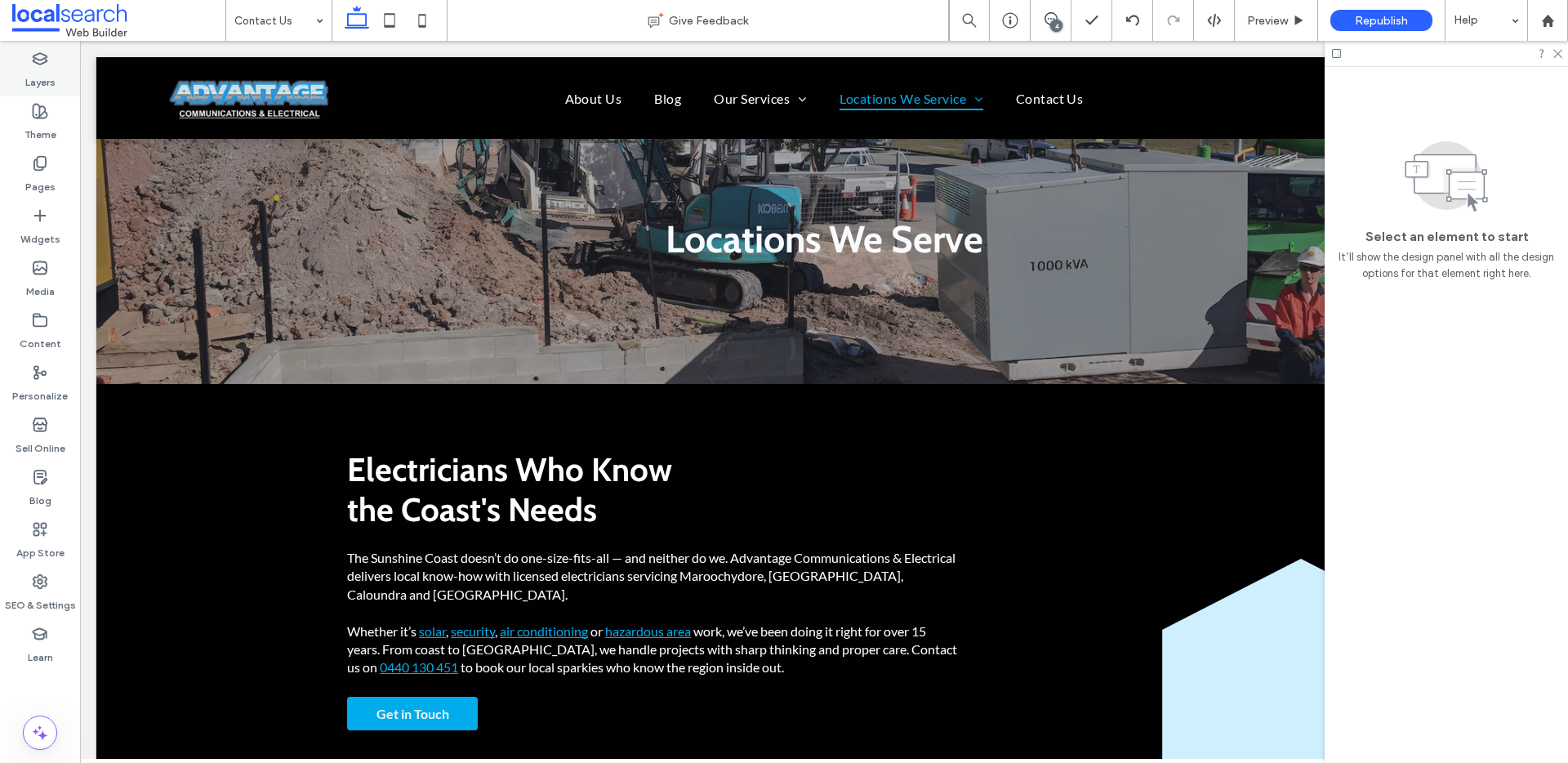
click at [26, 67] on label "Layers" at bounding box center [40, 78] width 30 height 23
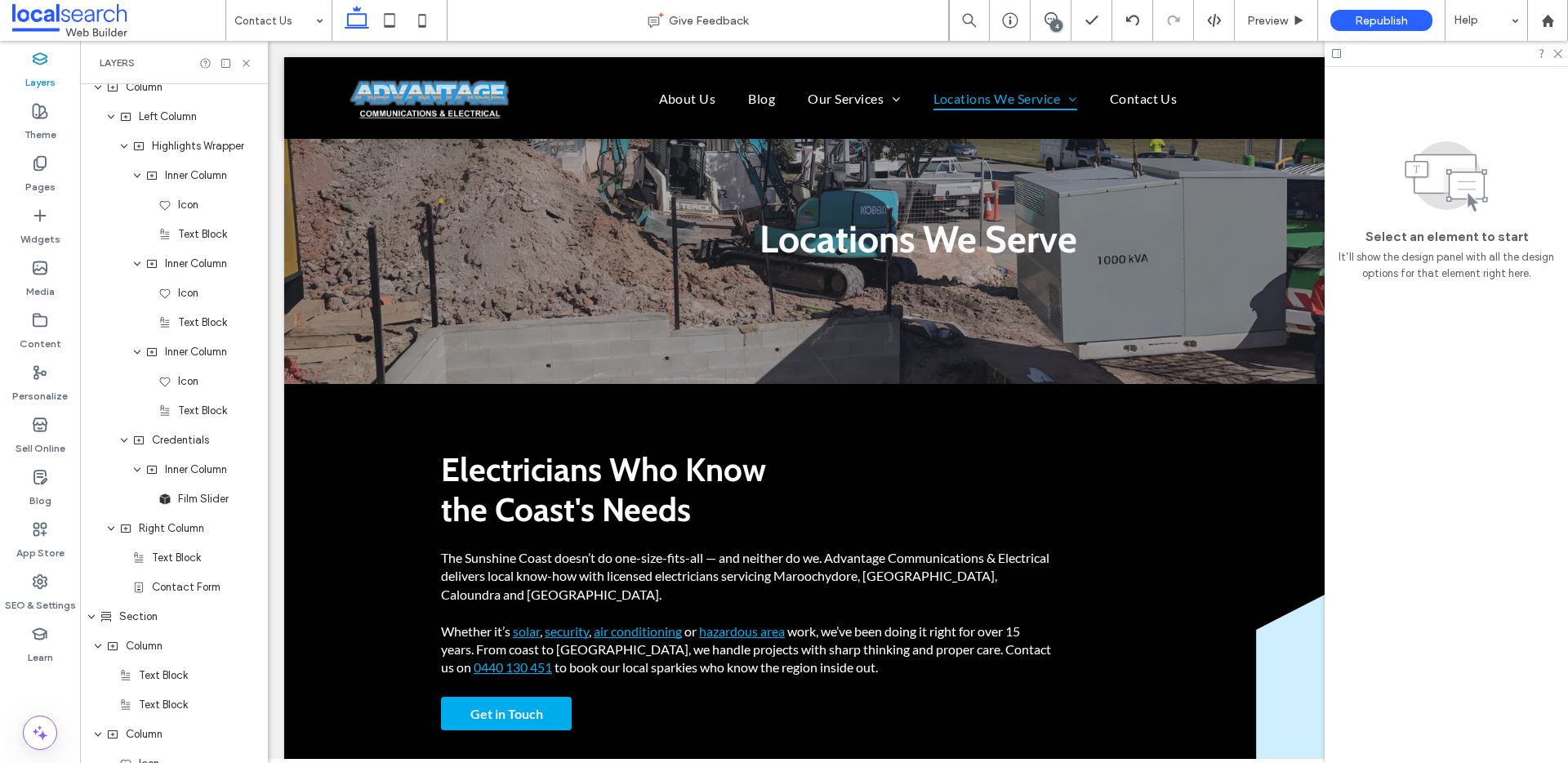
scroll to position [1944, 0]
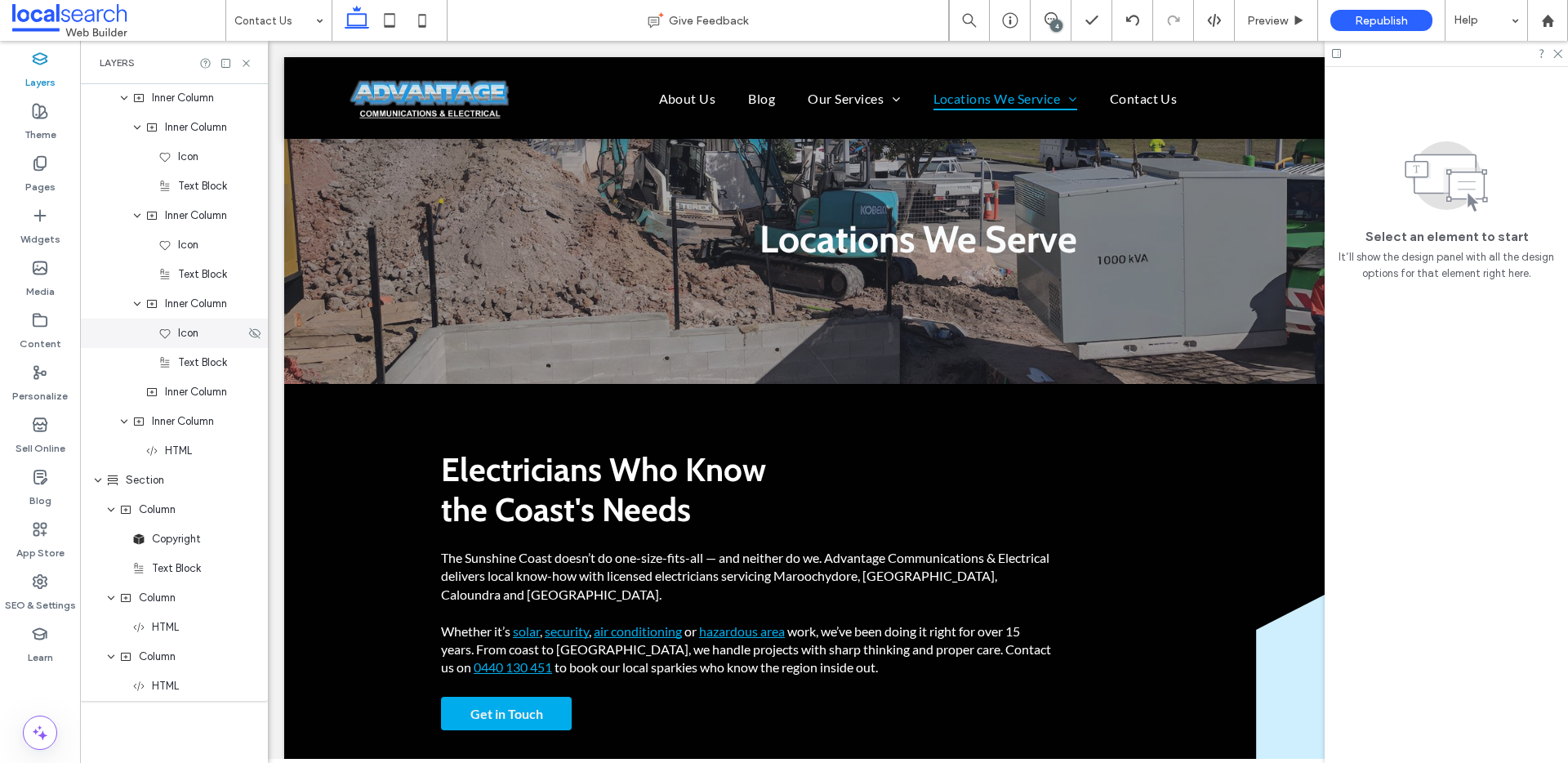
click at [197, 332] on span "Icon" at bounding box center [188, 333] width 21 height 16
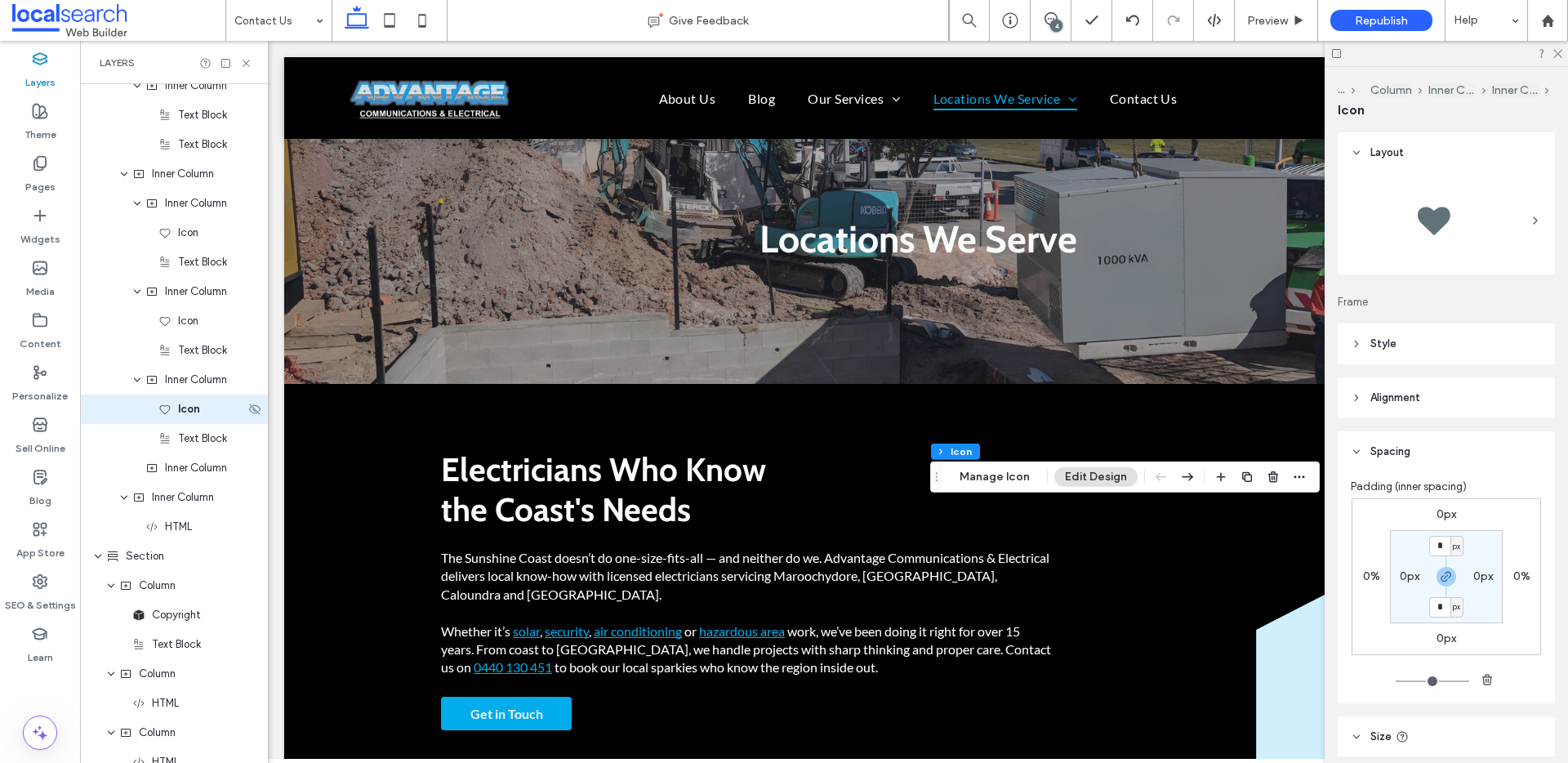
scroll to position [1851, 0]
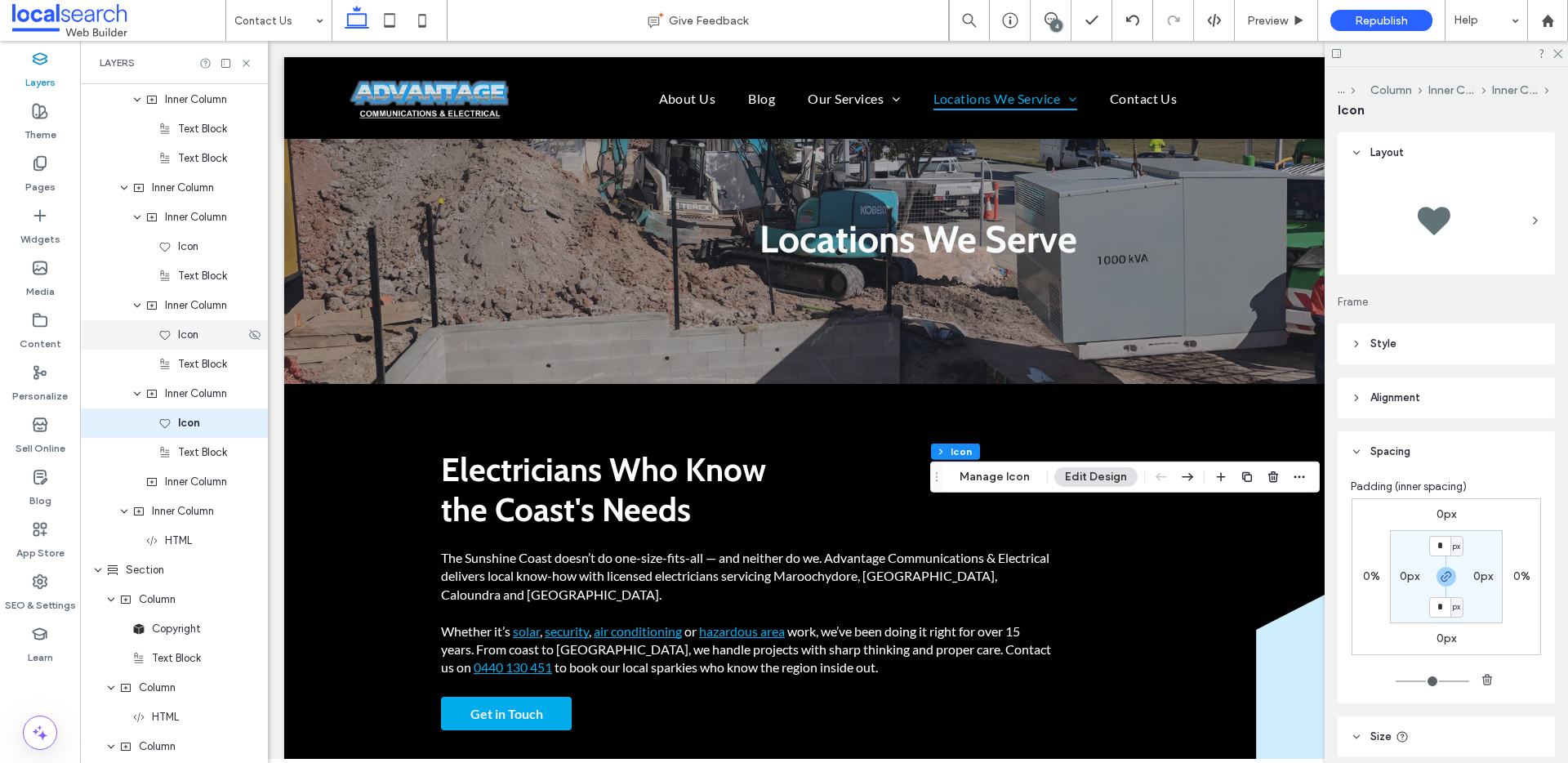
click at [193, 334] on span "Icon" at bounding box center [188, 335] width 21 height 16
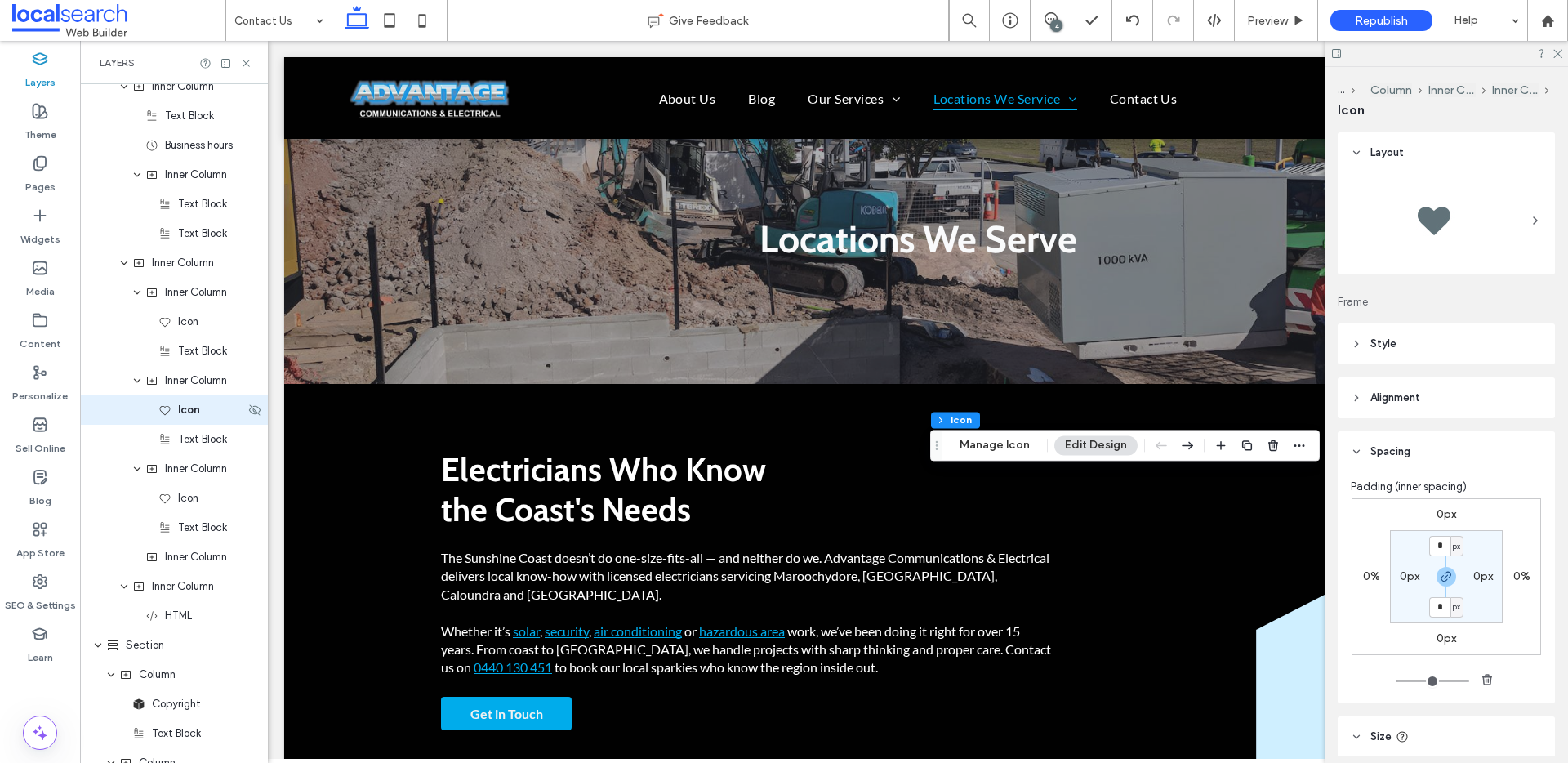
scroll to position [1763, 0]
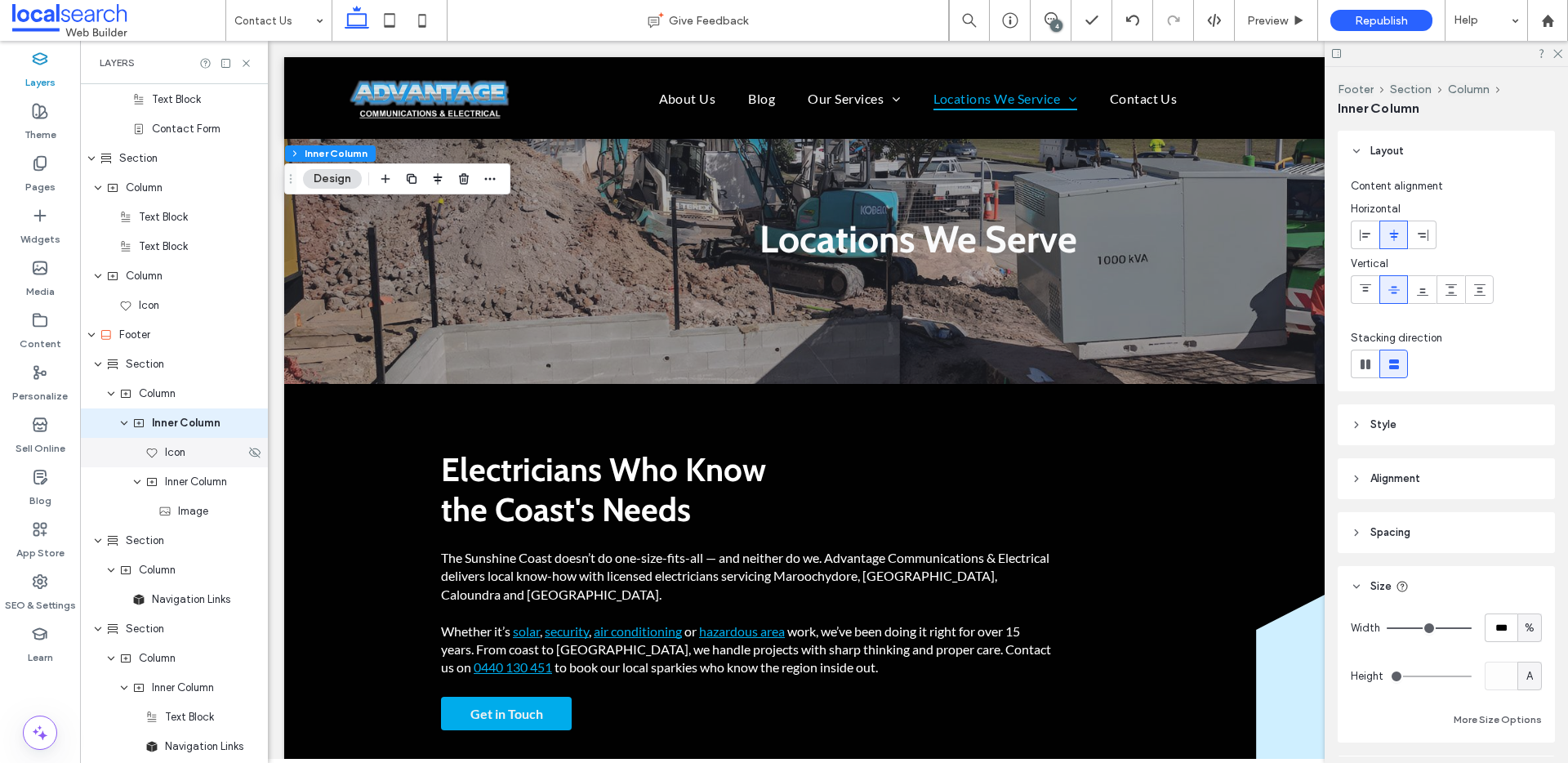
click at [179, 449] on span "Icon" at bounding box center [174, 453] width 21 height 16
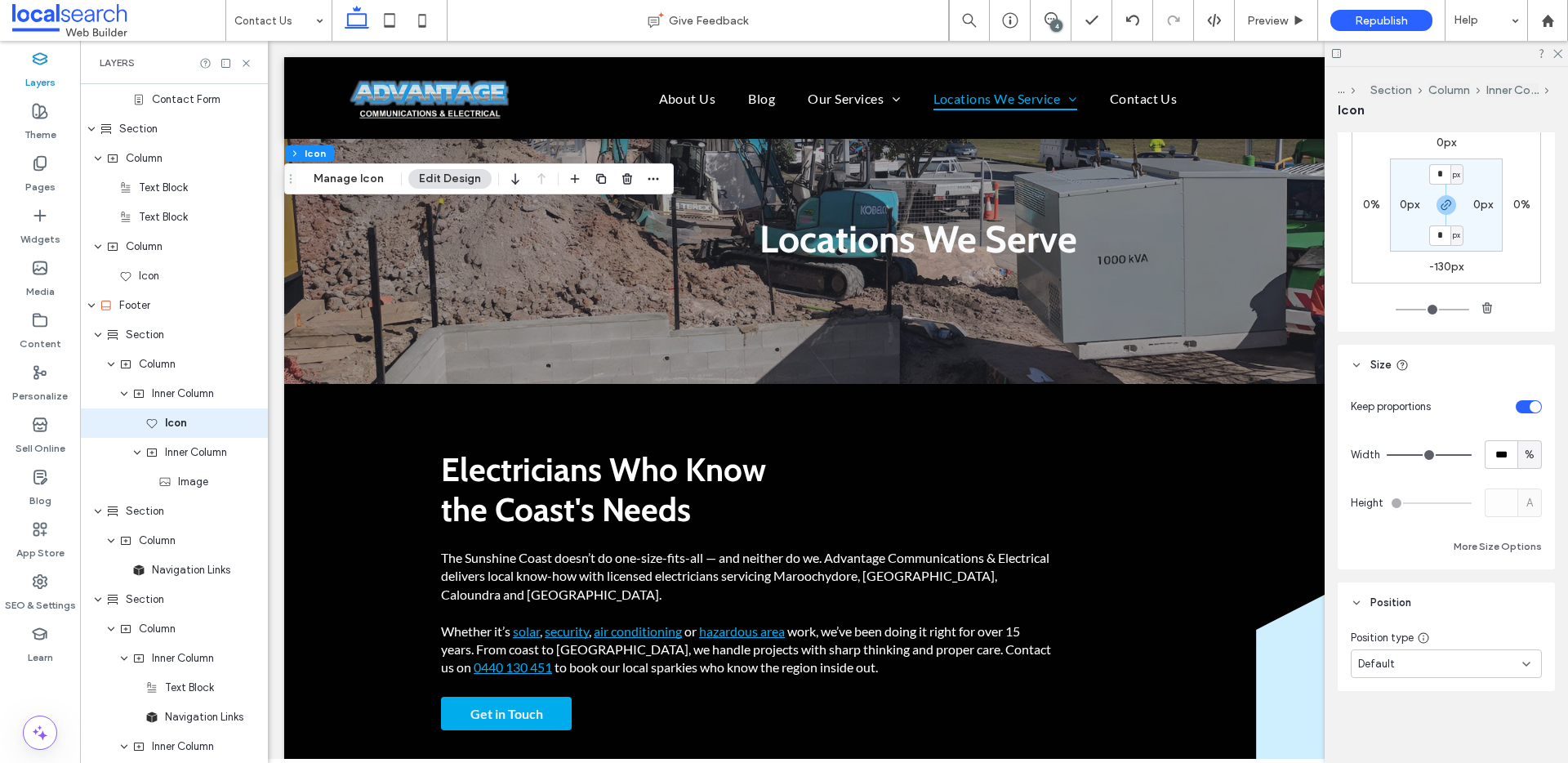
scroll to position [0, 0]
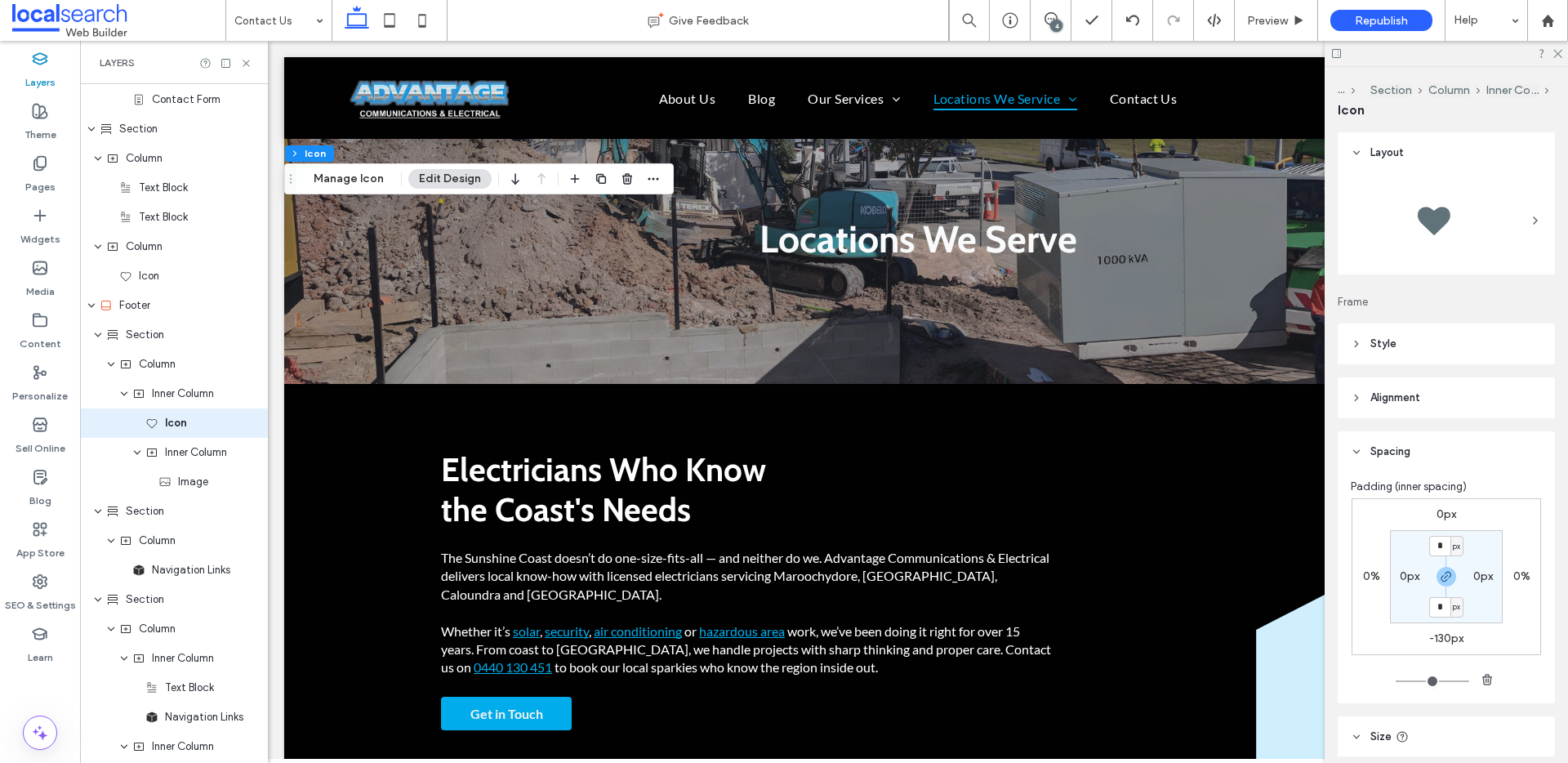
click at [1382, 347] on span "Style" at bounding box center [1384, 344] width 26 height 16
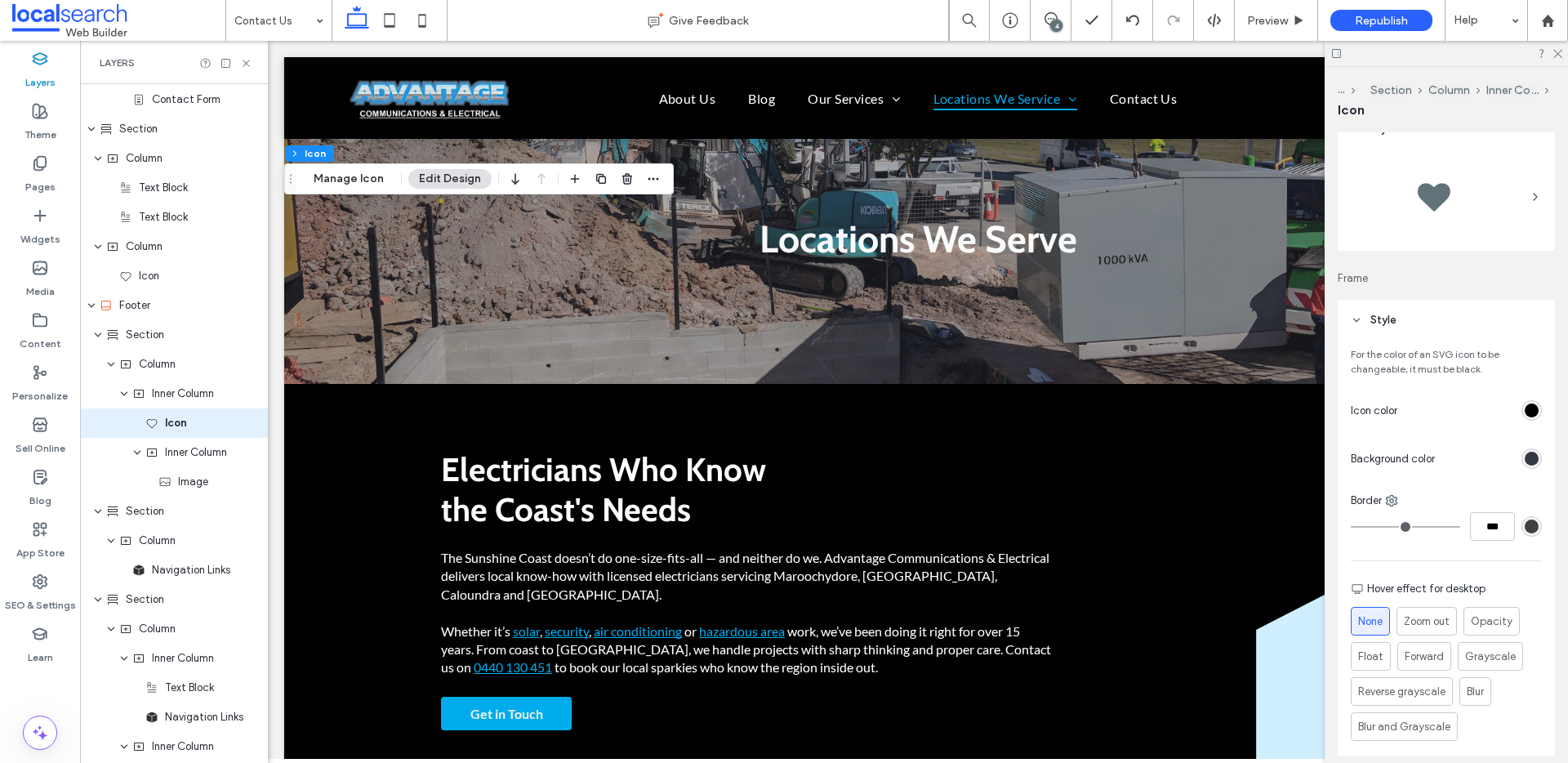
scroll to position [26, 0]
click at [1391, 501] on icon at bounding box center [1391, 498] width 13 height 13
click at [1445, 592] on span "Bottom" at bounding box center [1436, 596] width 35 height 16
click at [1477, 519] on input "***" at bounding box center [1492, 523] width 45 height 29
click at [1524, 525] on div "rgb(64, 64, 64)" at bounding box center [1531, 523] width 14 height 14
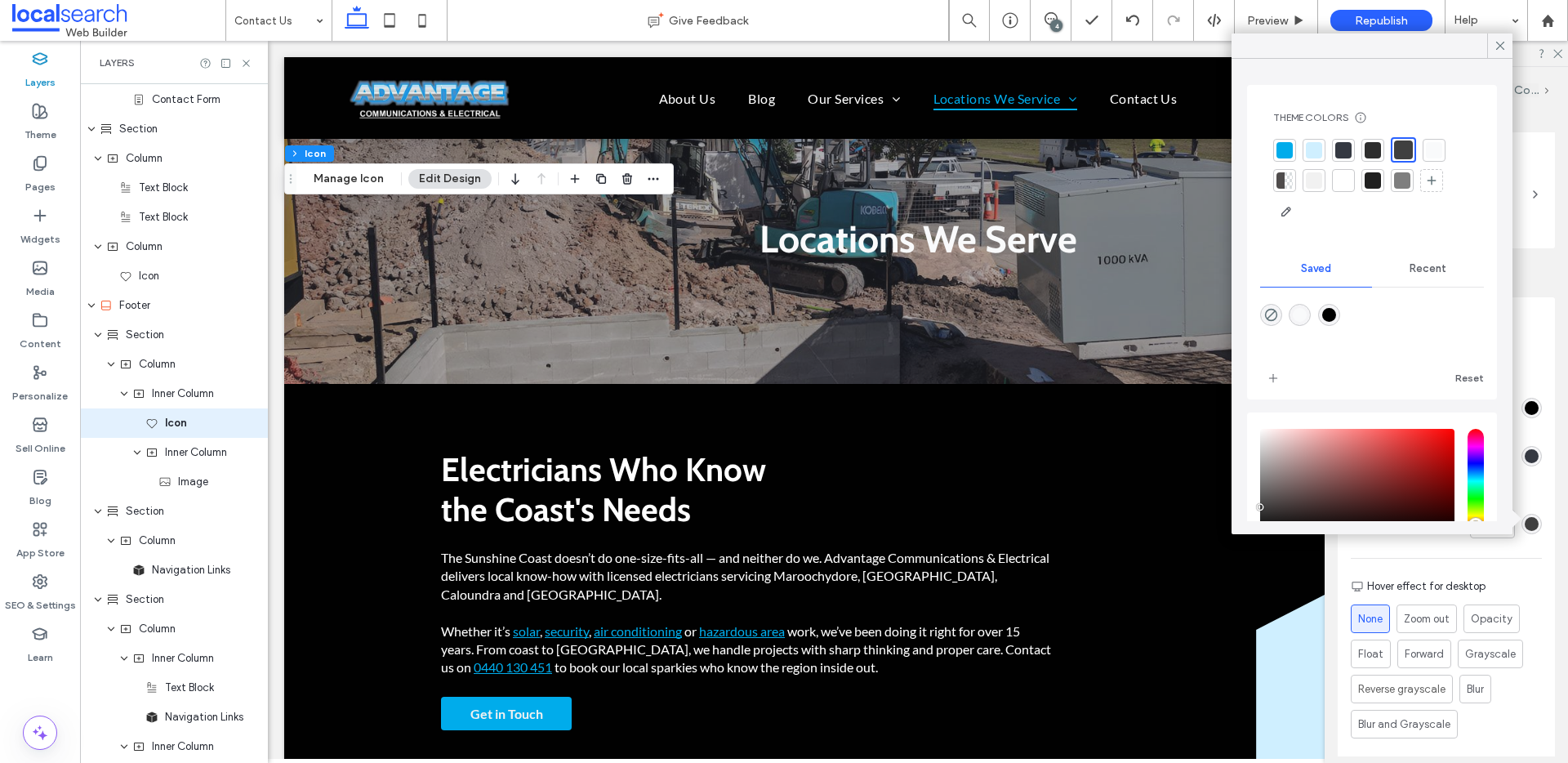
click at [1344, 154] on div at bounding box center [1343, 151] width 16 height 16
click at [1528, 496] on div "Bottom" at bounding box center [1446, 498] width 191 height 16
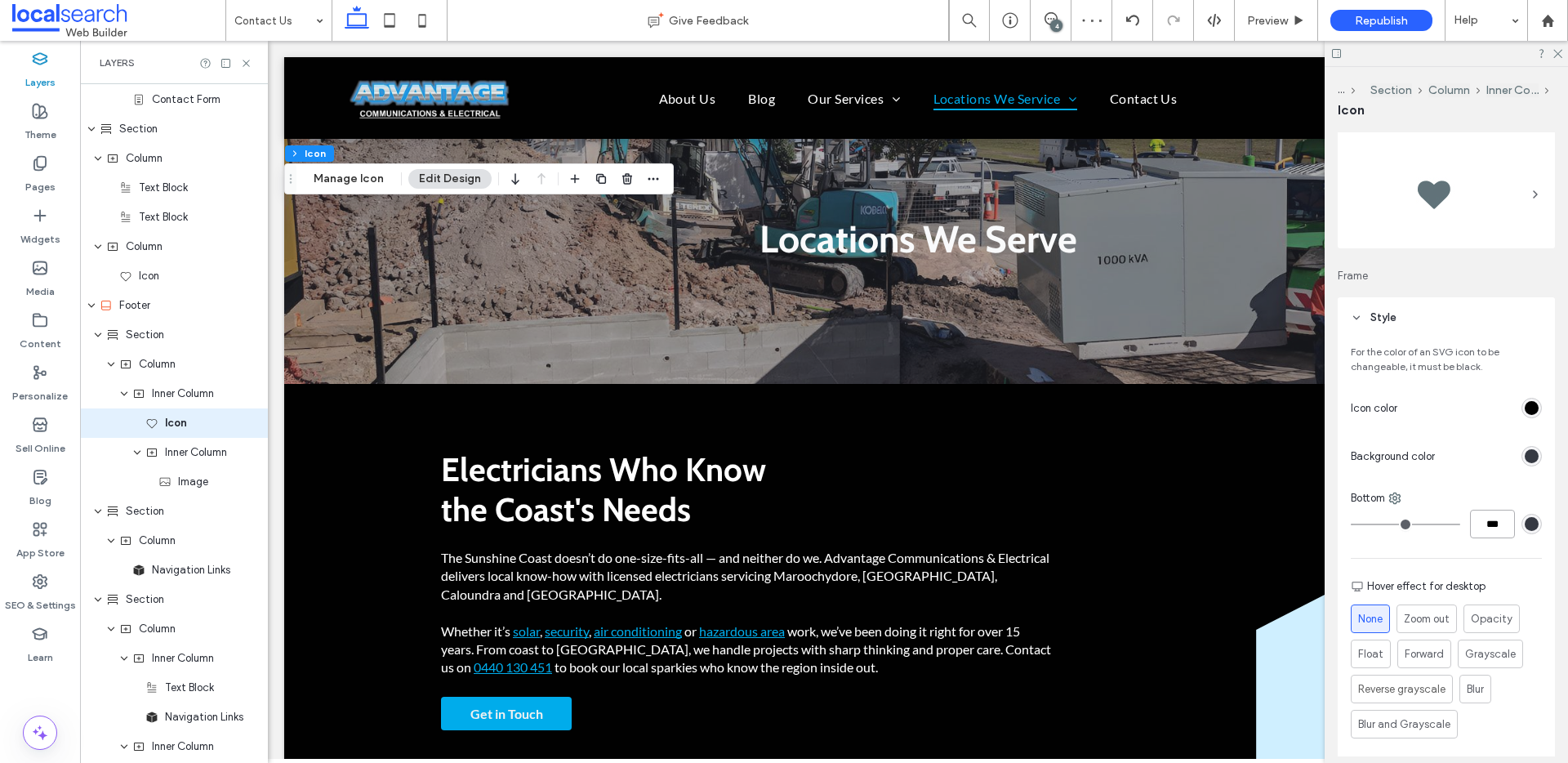
click at [1477, 524] on input "***" at bounding box center [1492, 523] width 45 height 29
type input "*"
type input "***"
click at [1263, 16] on span "Preview" at bounding box center [1268, 21] width 41 height 14
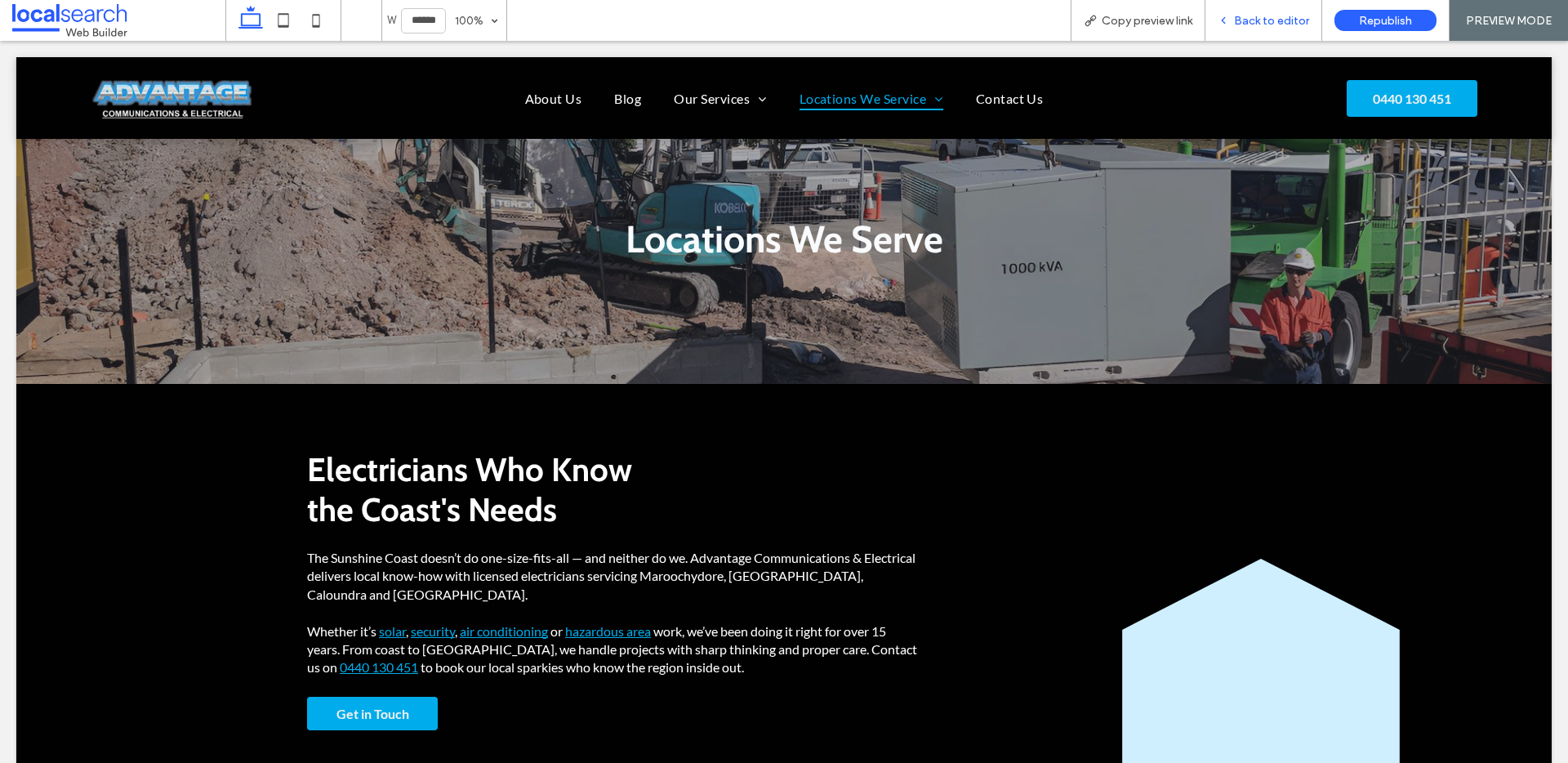
click at [1263, 16] on span "Back to editor" at bounding box center [1271, 21] width 75 height 14
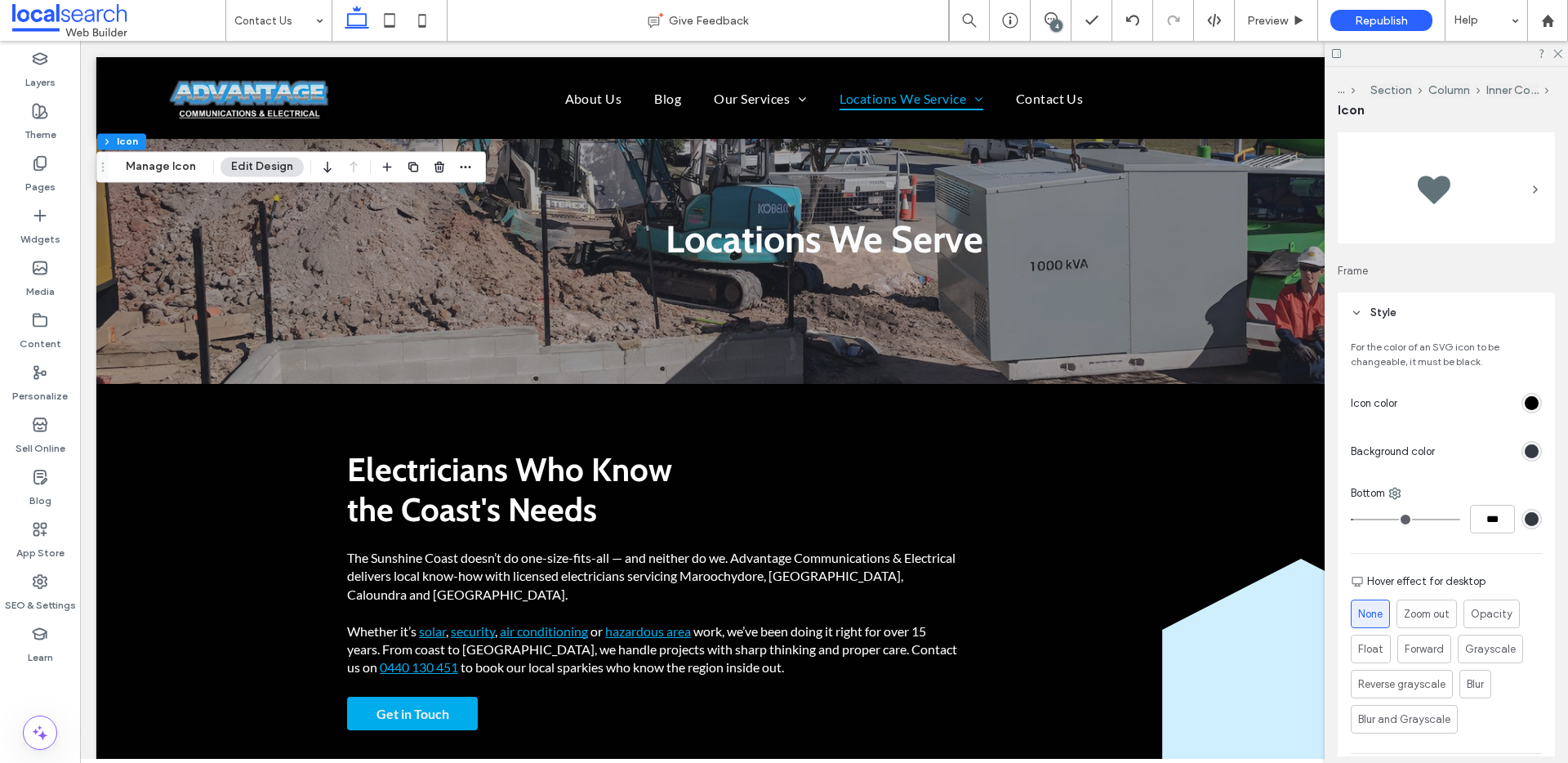
scroll to position [32, 0]
click at [1480, 527] on input "***" at bounding box center [1492, 518] width 45 height 29
type input "*"
type input "***"
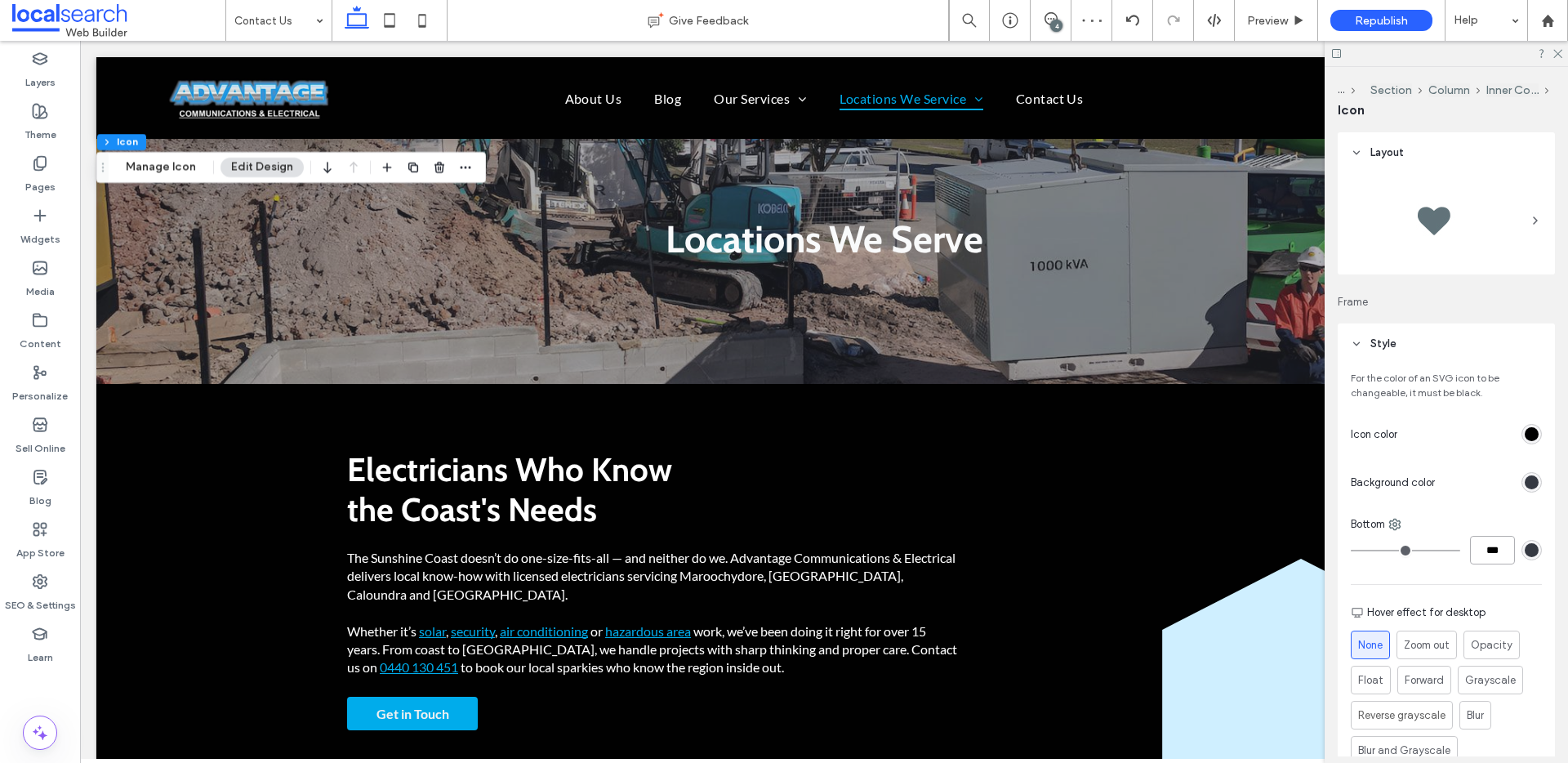
scroll to position [3, 0]
click at [1524, 479] on div "rgb(53, 57, 66)" at bounding box center [1531, 478] width 14 height 14
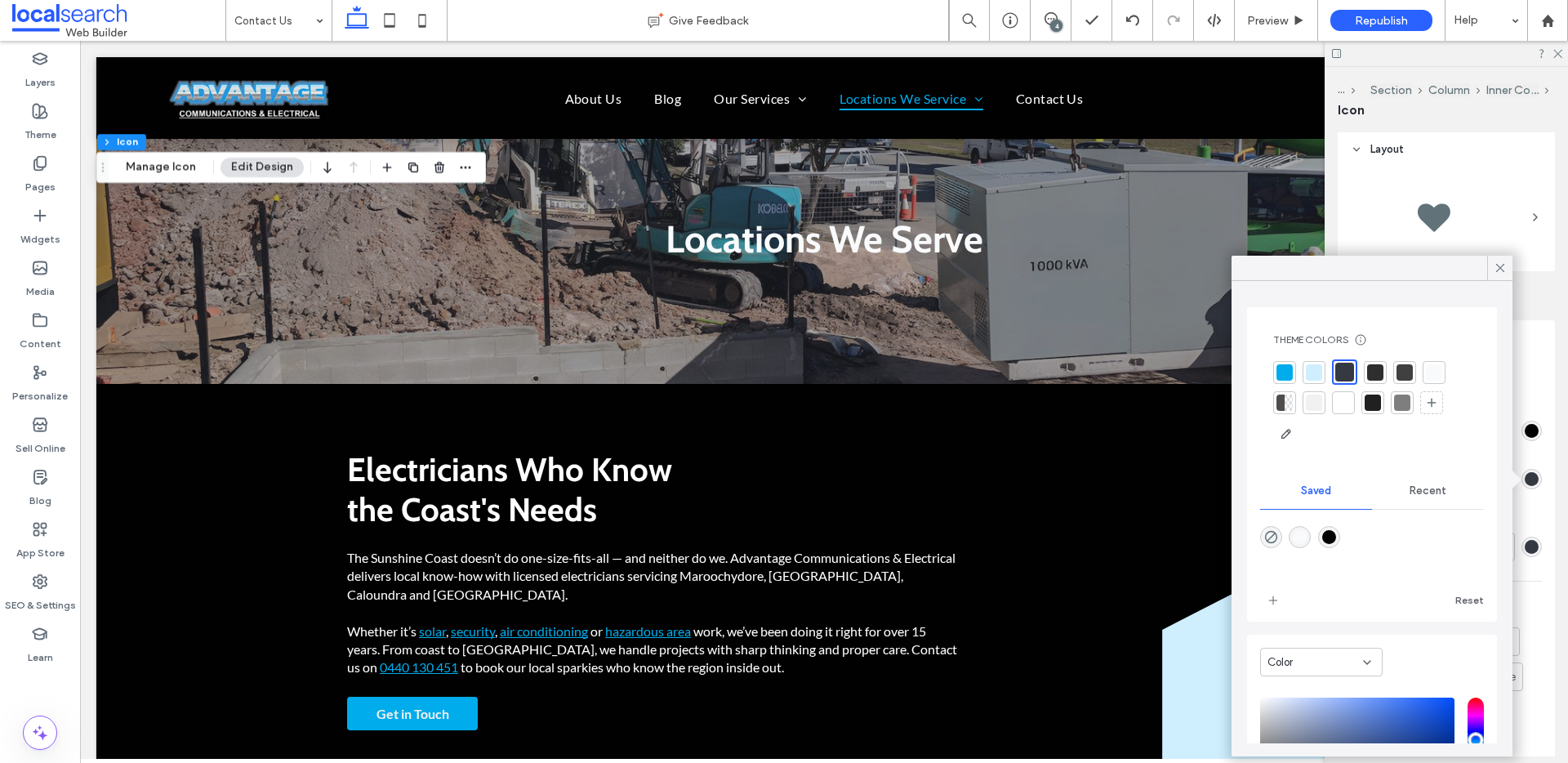
click at [1323, 371] on div at bounding box center [1314, 372] width 23 height 23
click at [1352, 370] on div at bounding box center [1346, 372] width 16 height 16
click at [1372, 370] on div at bounding box center [1375, 372] width 16 height 16
click at [1336, 535] on div "rgba(1,1,1,1)" at bounding box center [1328, 537] width 14 height 14
type input "*******"
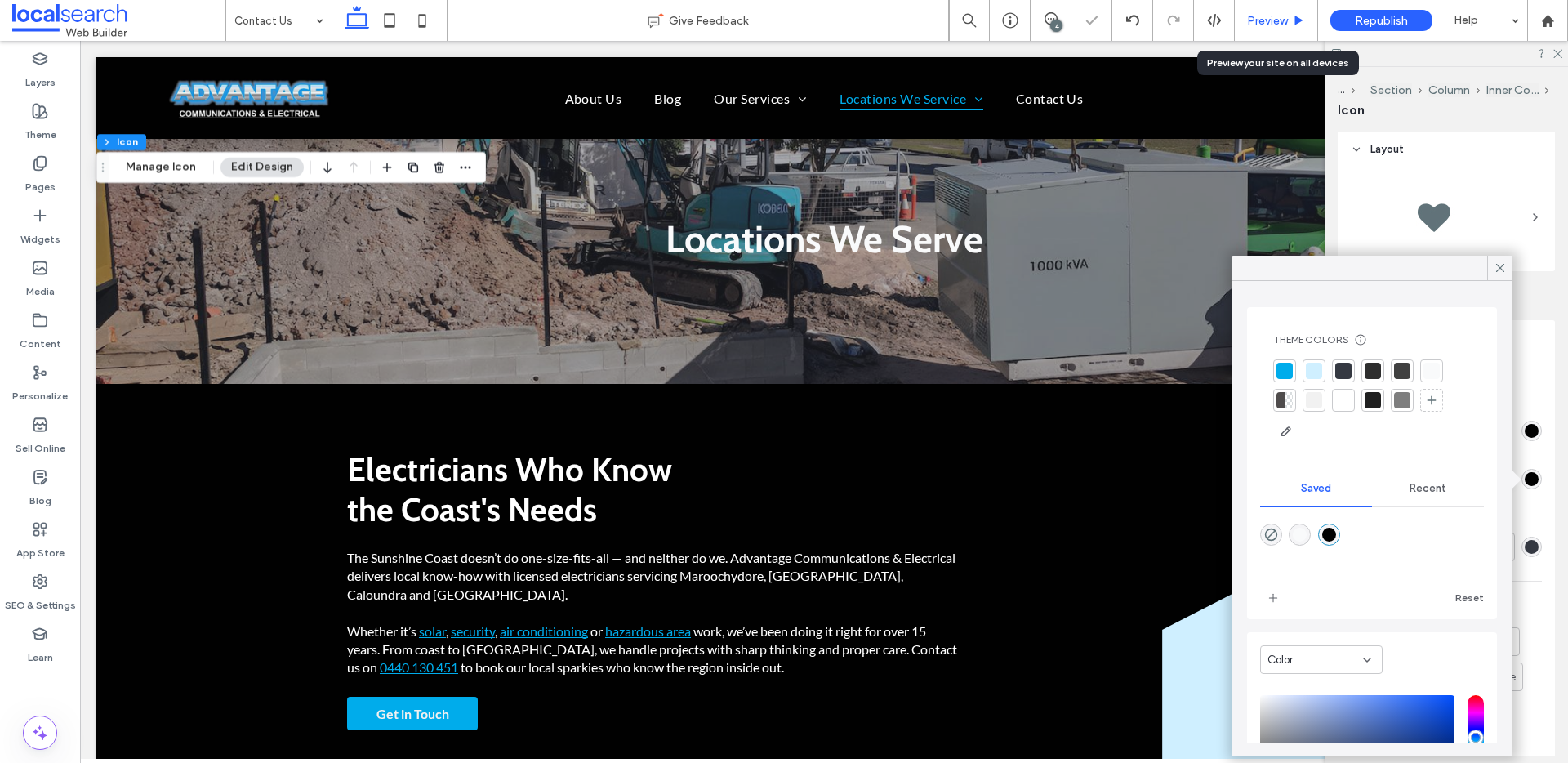
click at [1276, 17] on span "Preview" at bounding box center [1268, 21] width 41 height 14
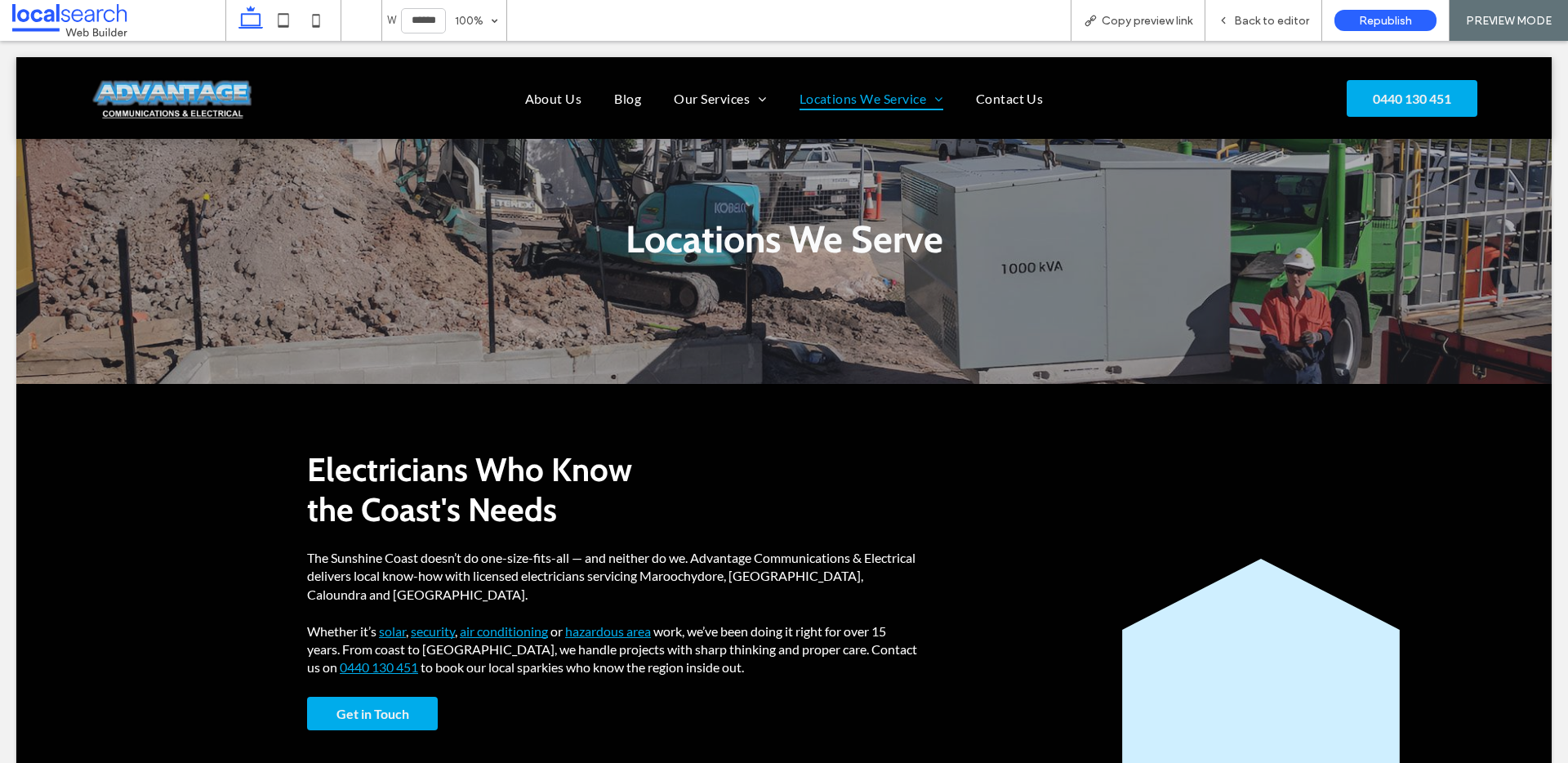
click at [1276, 16] on span "Back to editor" at bounding box center [1271, 21] width 75 height 14
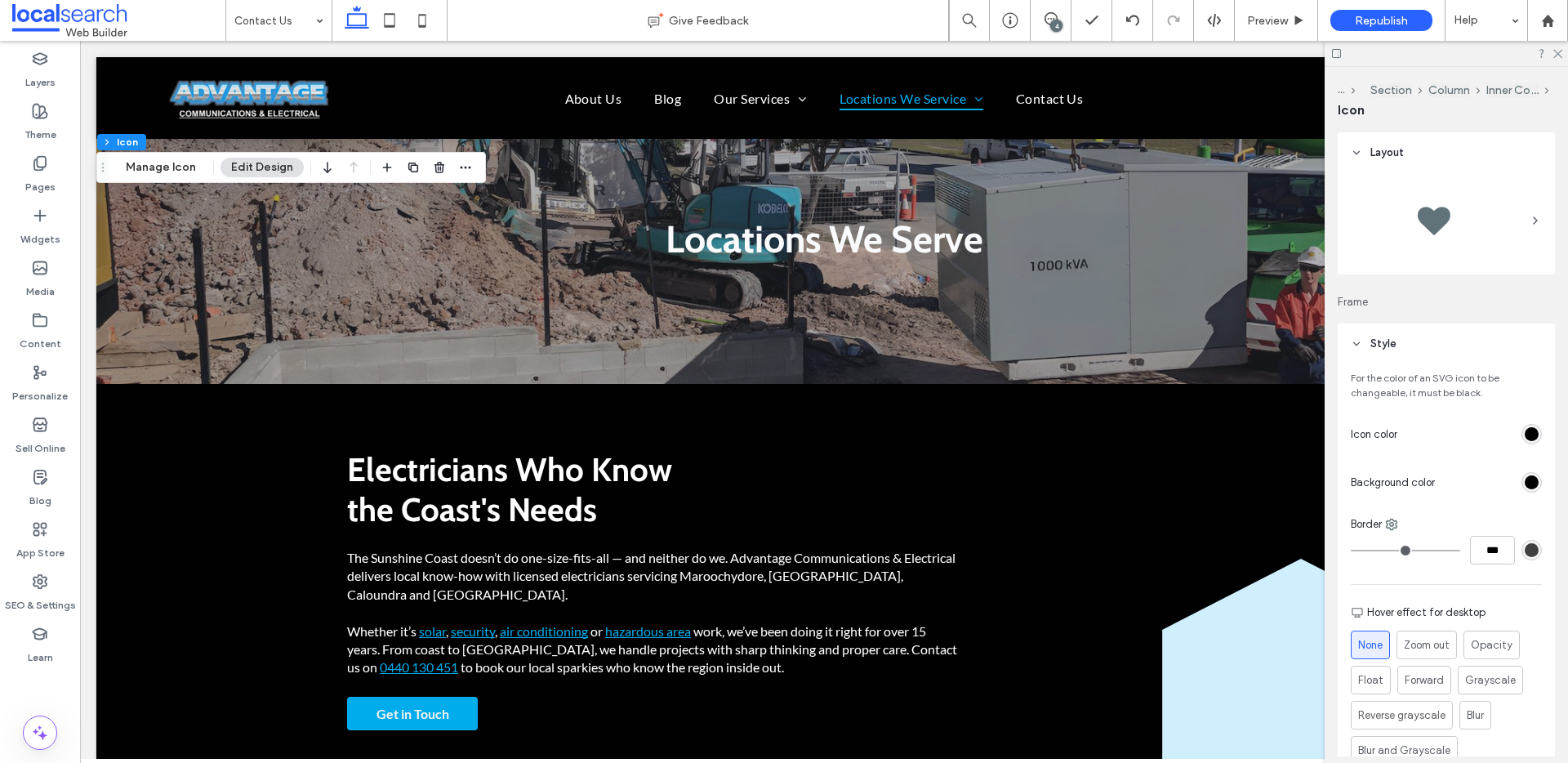
click at [1528, 482] on div "rgb(1, 1, 1)" at bounding box center [1531, 482] width 14 height 14
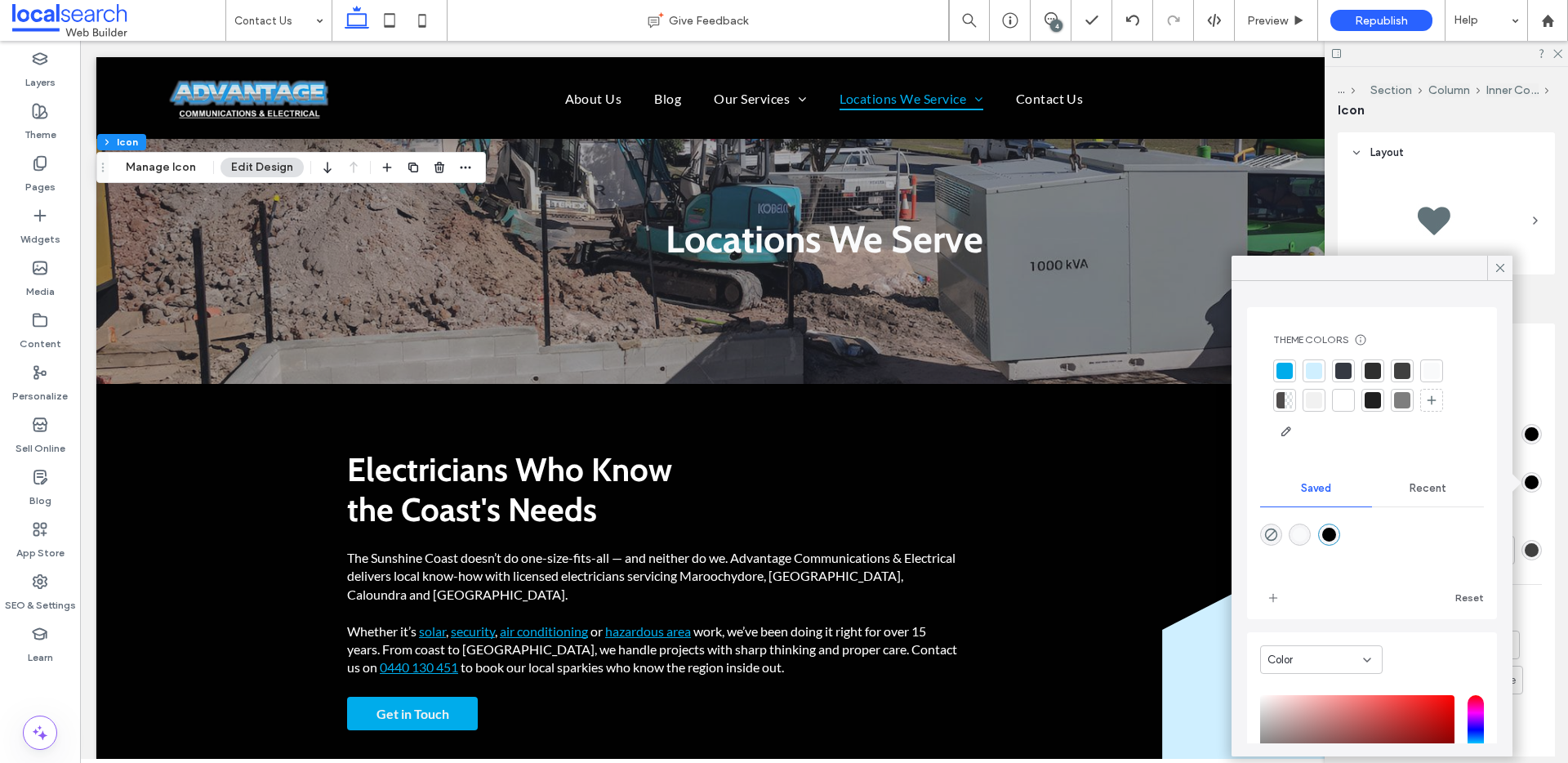
click at [1401, 372] on div at bounding box center [1402, 370] width 16 height 16
click at [1405, 396] on div at bounding box center [1402, 402] width 16 height 16
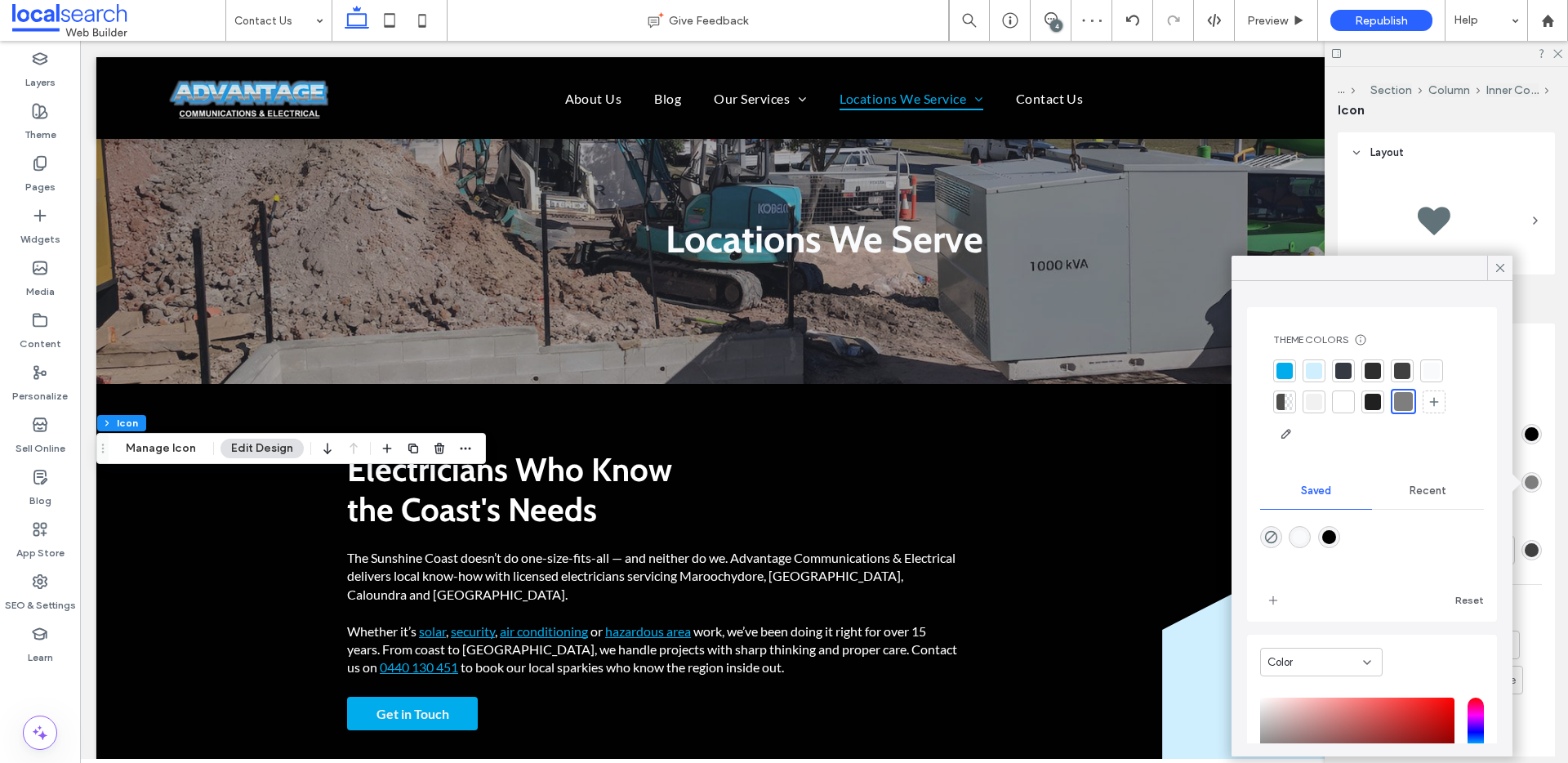
click at [1349, 369] on div at bounding box center [1343, 370] width 16 height 16
click at [1497, 274] on icon at bounding box center [1500, 268] width 15 height 15
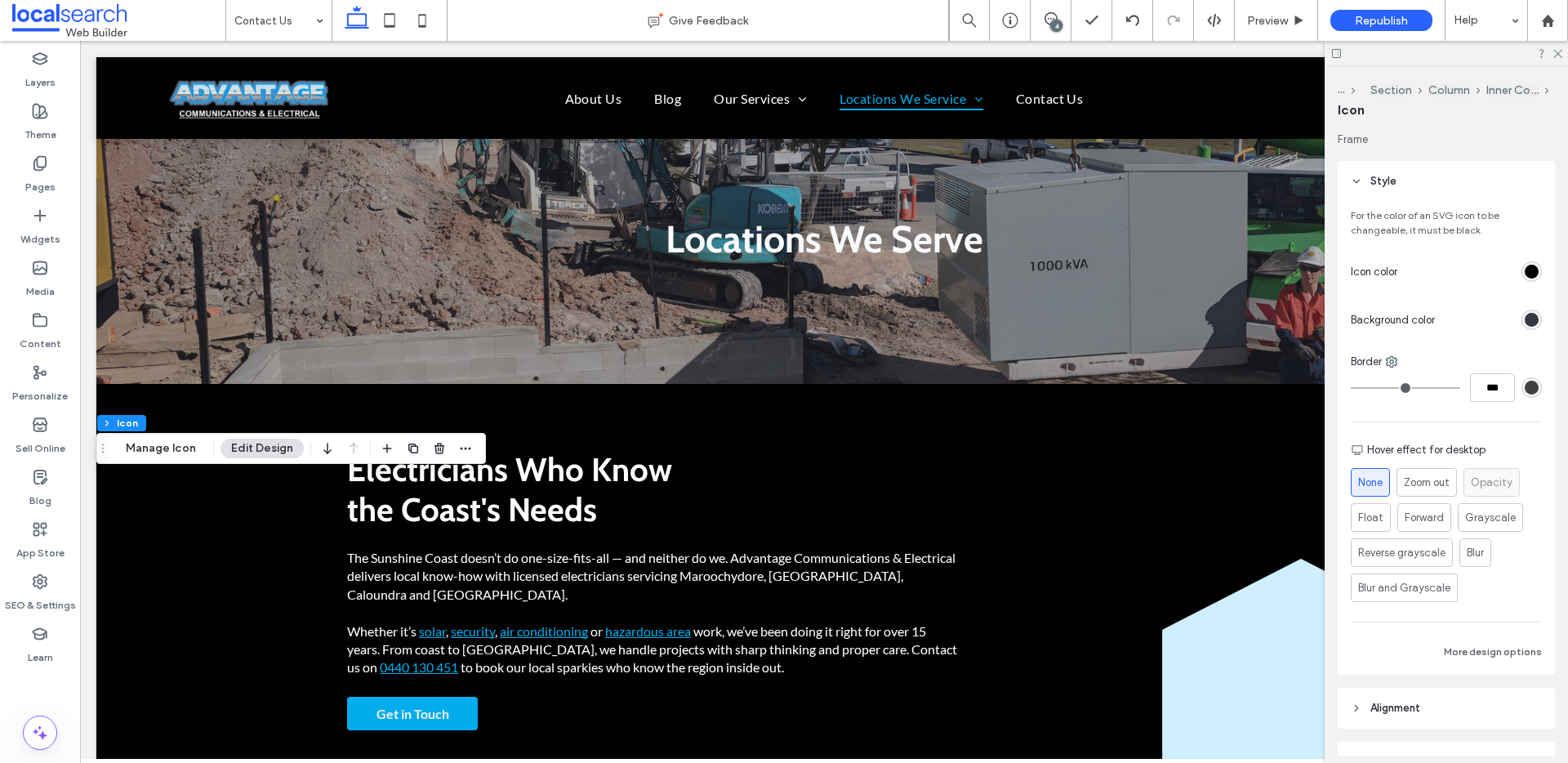
scroll to position [289, 0]
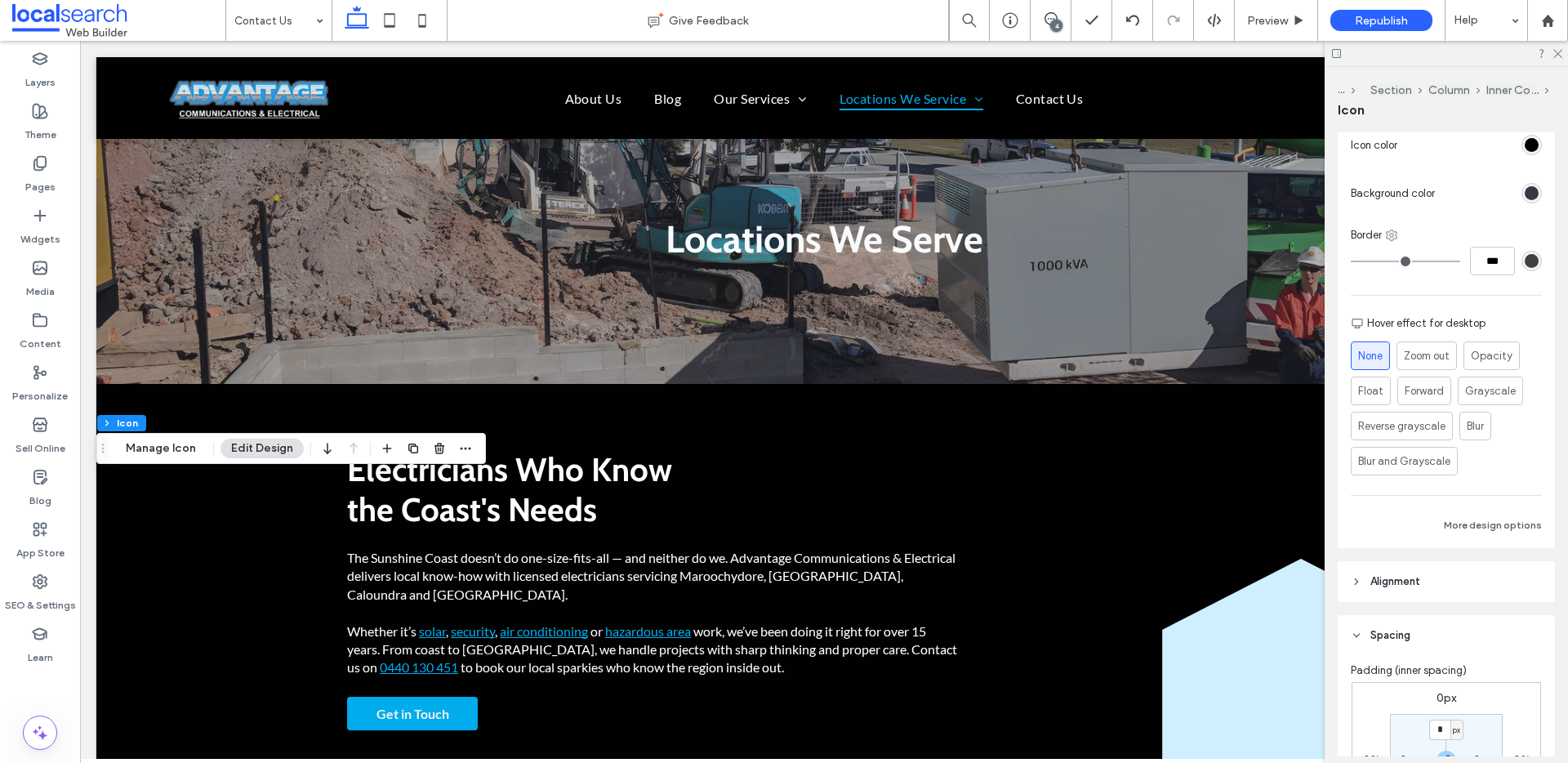
click at [1393, 239] on icon at bounding box center [1391, 235] width 13 height 13
click at [1393, 240] on use at bounding box center [1391, 235] width 11 height 11
click at [1531, 262] on div "rgb(64, 64, 64)" at bounding box center [1531, 261] width 21 height 21
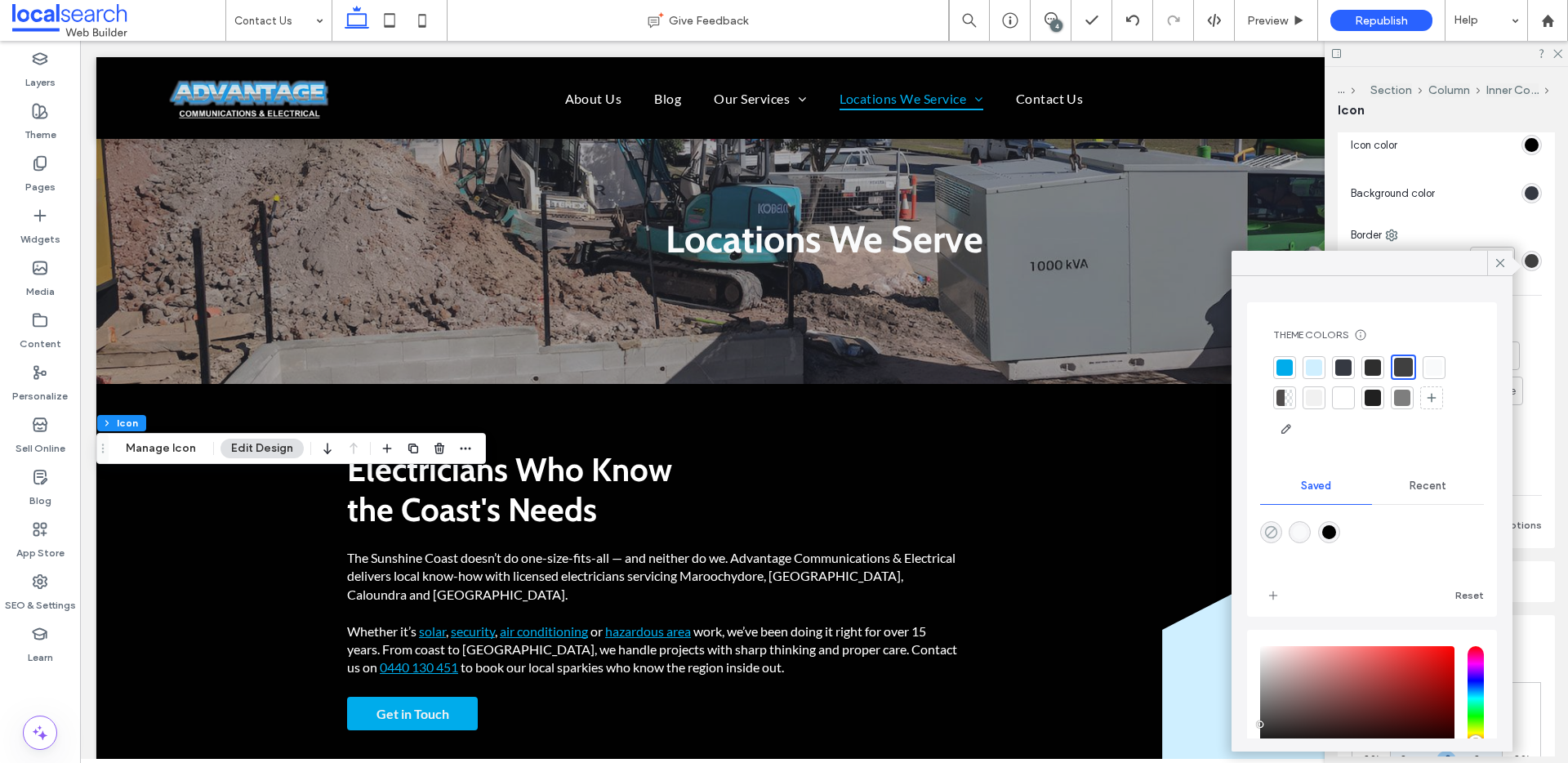
click at [1273, 531] on icon "rgba(0,0,0,0)" at bounding box center [1271, 532] width 14 height 14
type input "*******"
type input "*"
type input "**"
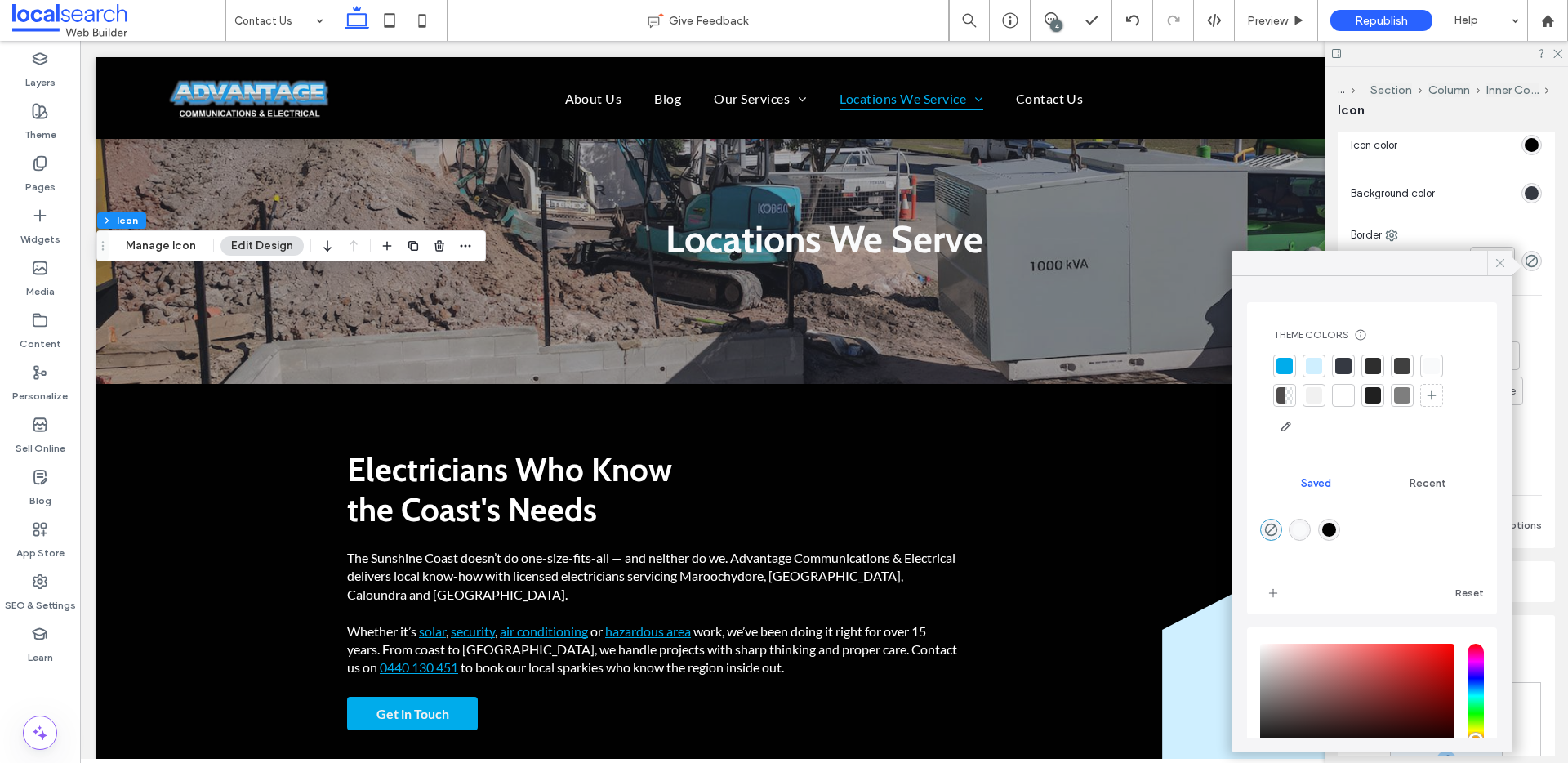
click at [1501, 261] on use at bounding box center [1500, 263] width 8 height 8
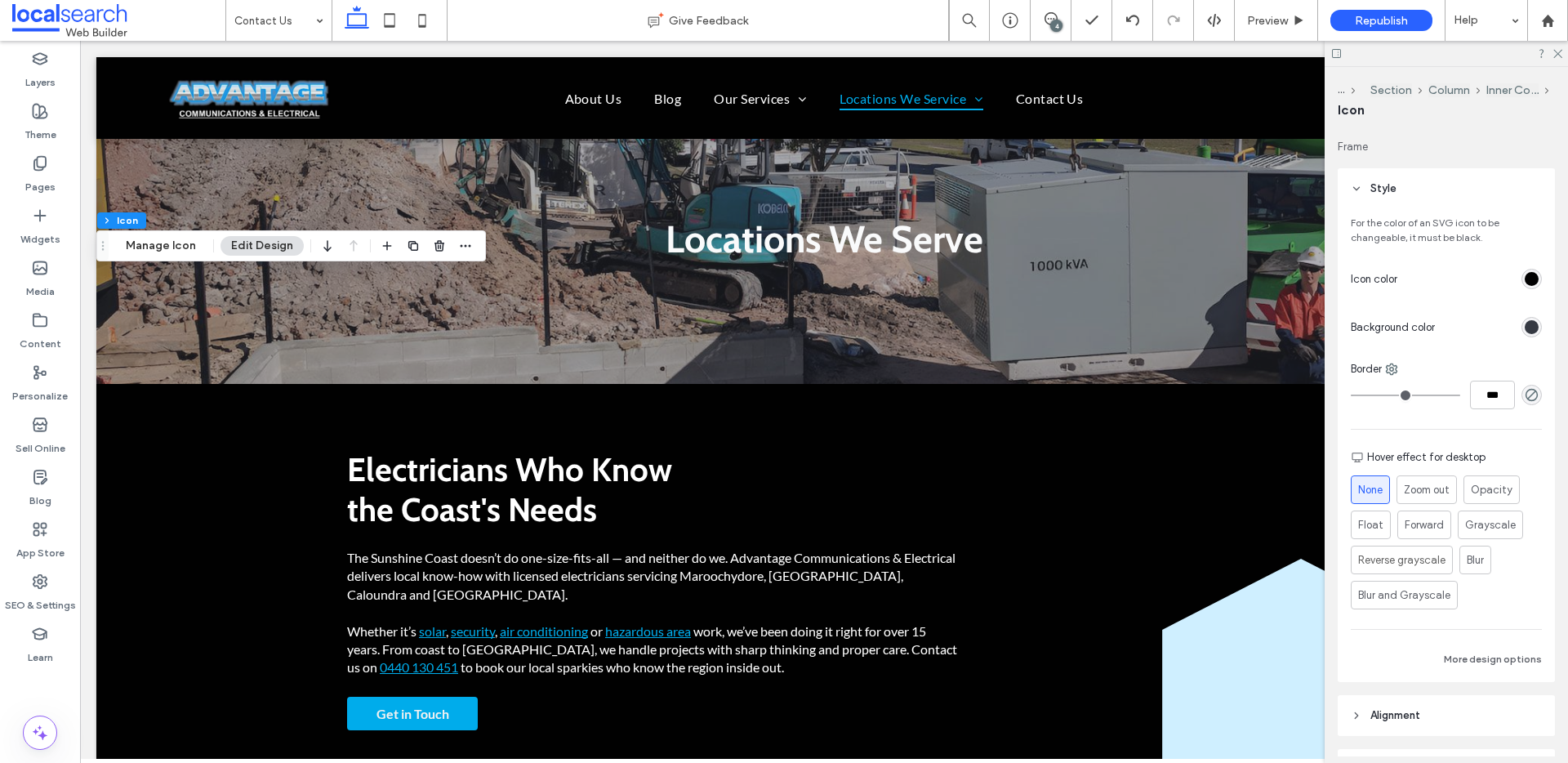
scroll to position [0, 0]
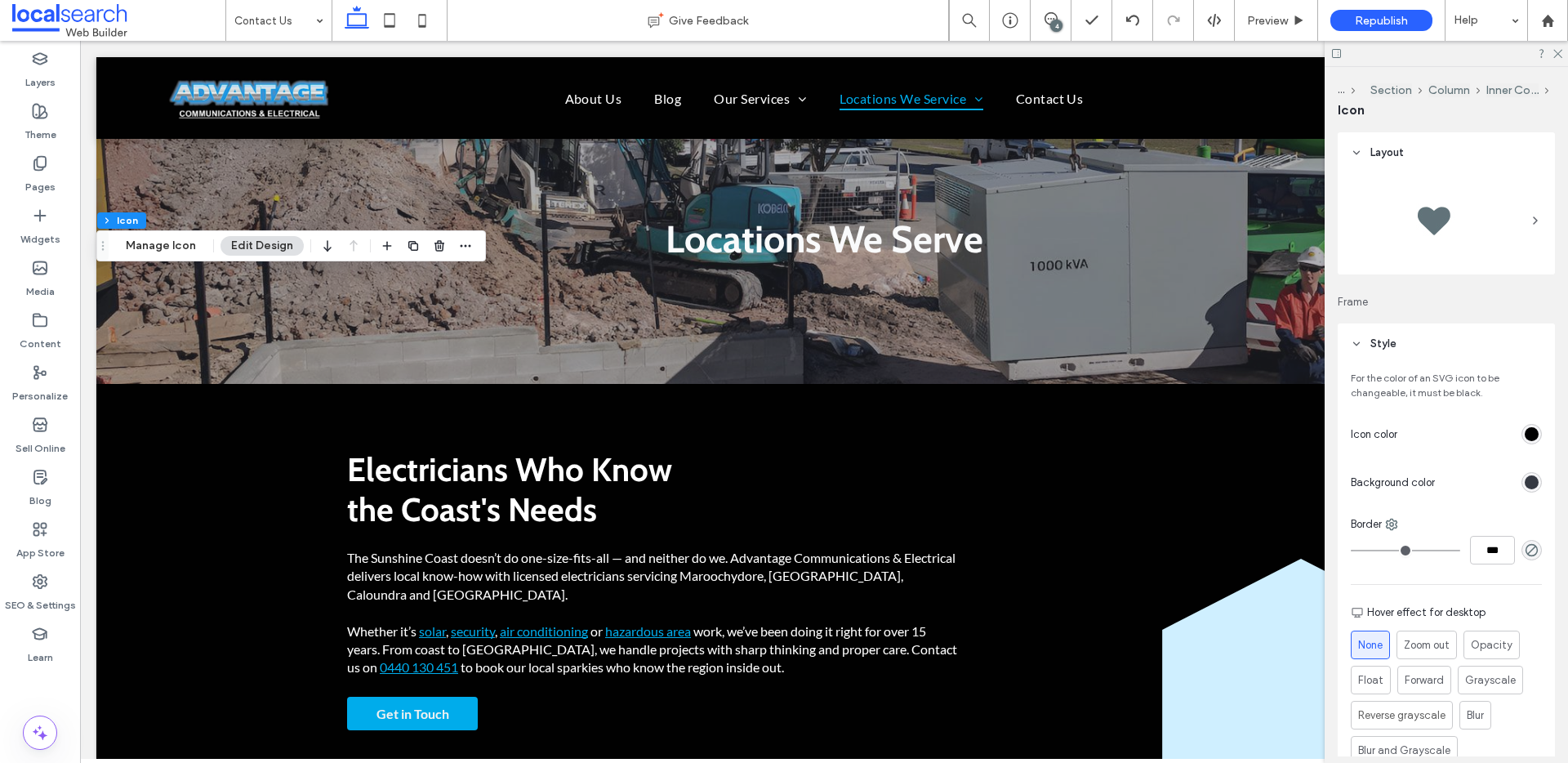
click at [1524, 435] on div "rgb(1, 1, 1)" at bounding box center [1531, 434] width 14 height 14
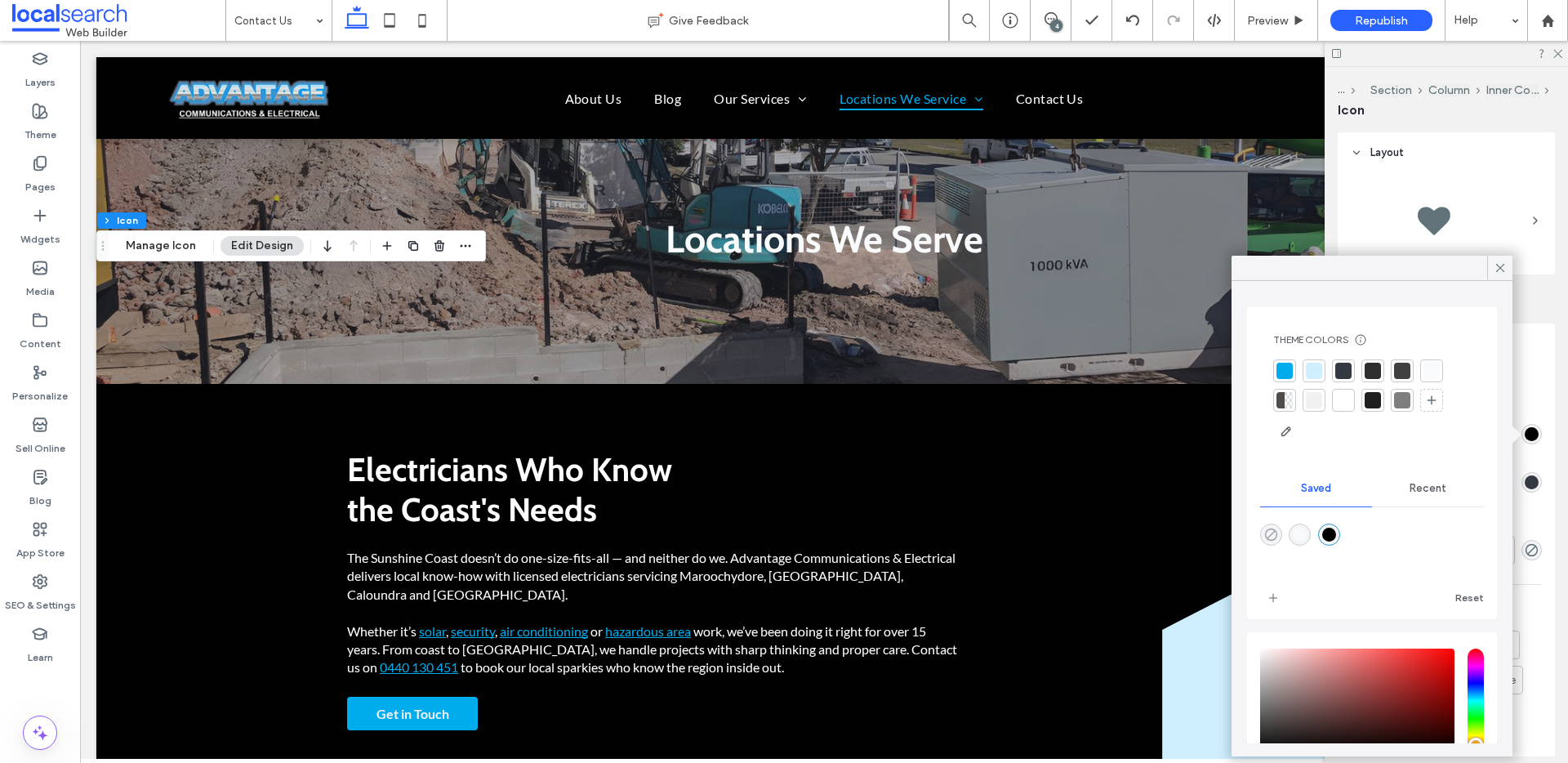
click at [1264, 529] on icon "rgba(0,0,0,0)" at bounding box center [1271, 534] width 14 height 14
type input "*******"
type input "*"
type input "**"
click at [1333, 535] on div "rgba(1,1,1,1)" at bounding box center [1328, 534] width 14 height 14
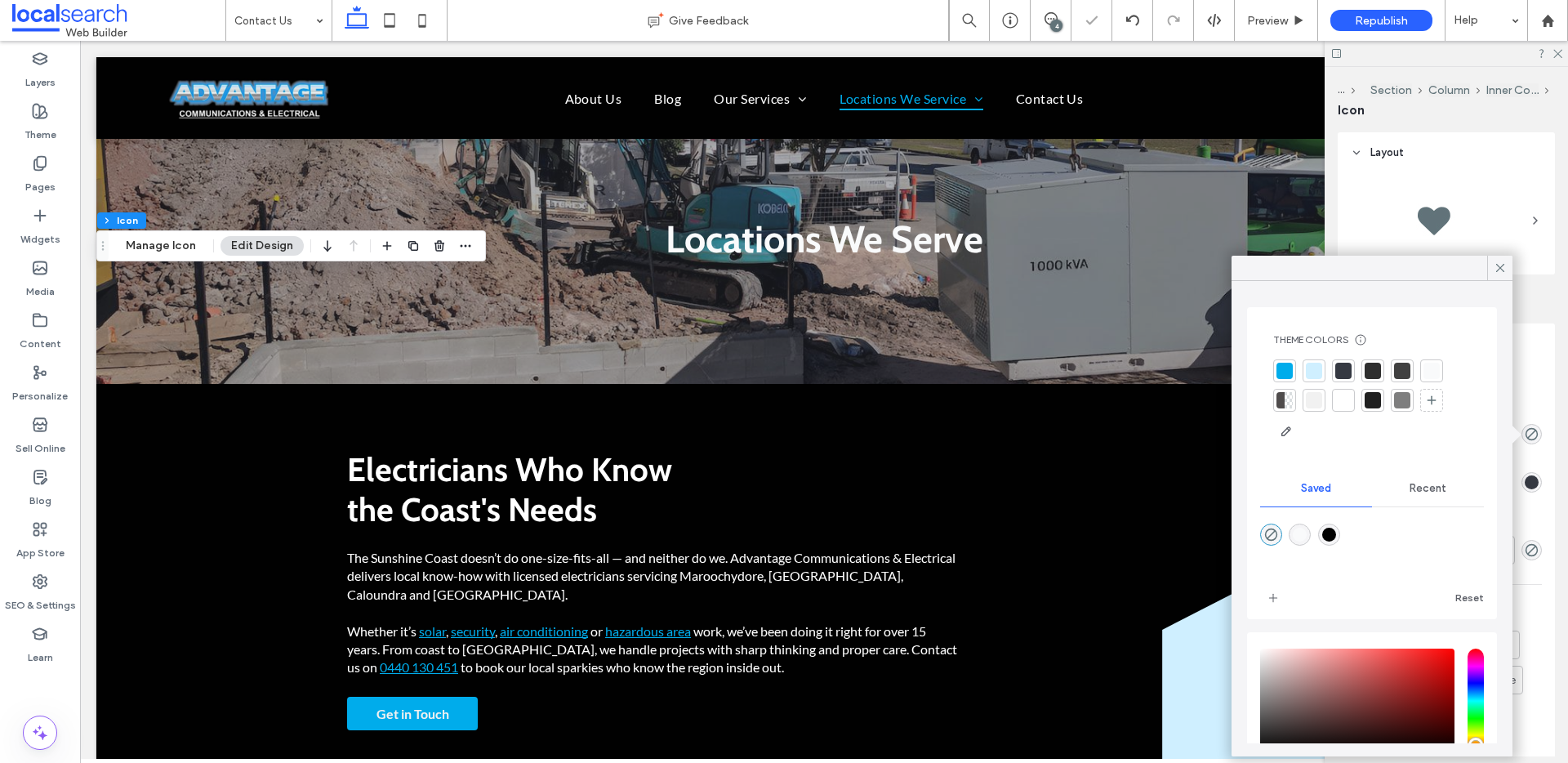
type input "*******"
type input "***"
type input "****"
click at [1505, 263] on icon at bounding box center [1500, 268] width 15 height 15
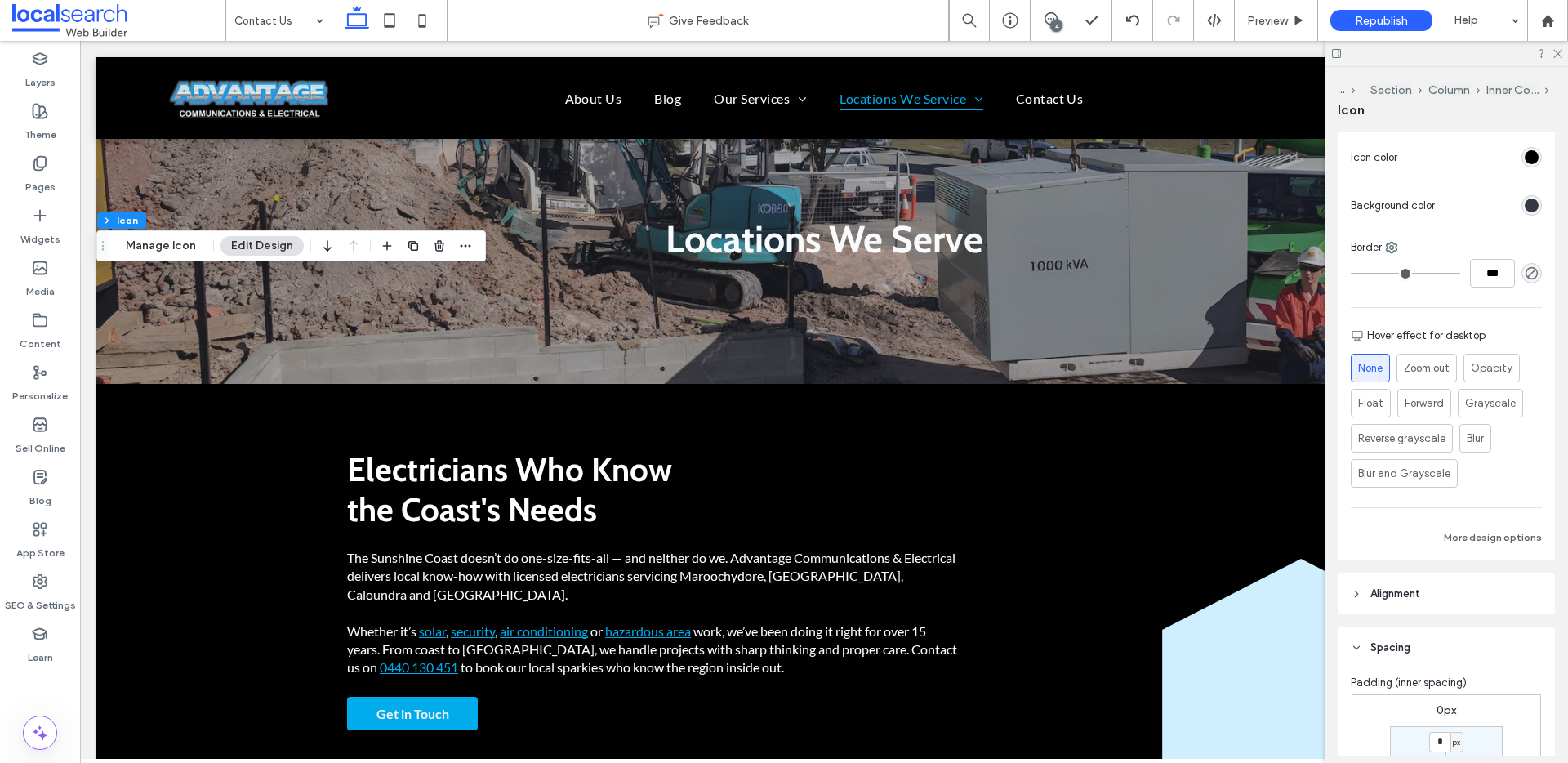
scroll to position [647, 0]
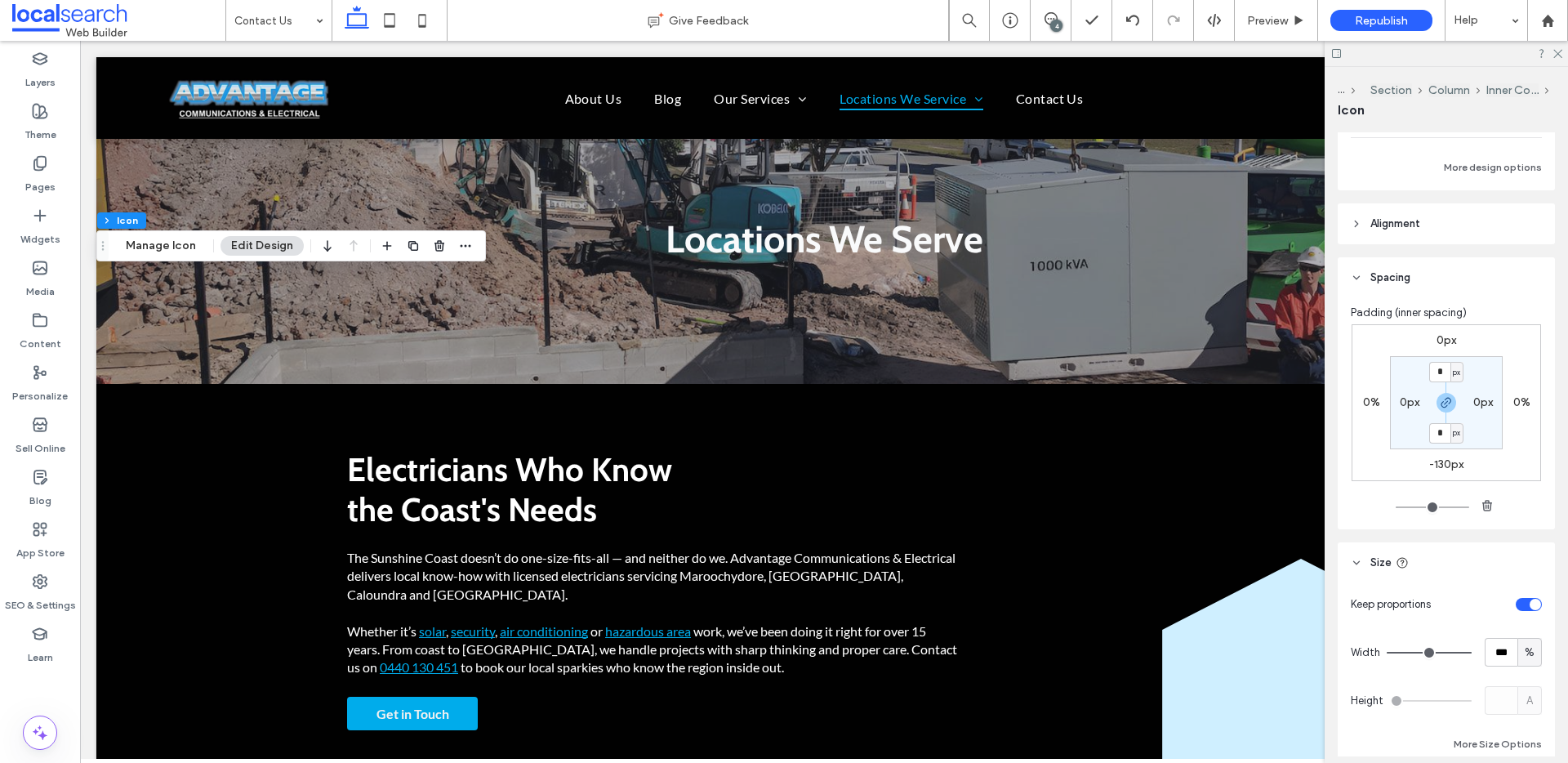
drag, startPoint x: 1436, startPoint y: 463, endPoint x: 1455, endPoint y: 474, distance: 22.0
click at [1436, 463] on label "-130px" at bounding box center [1446, 464] width 35 height 14
type input "*"
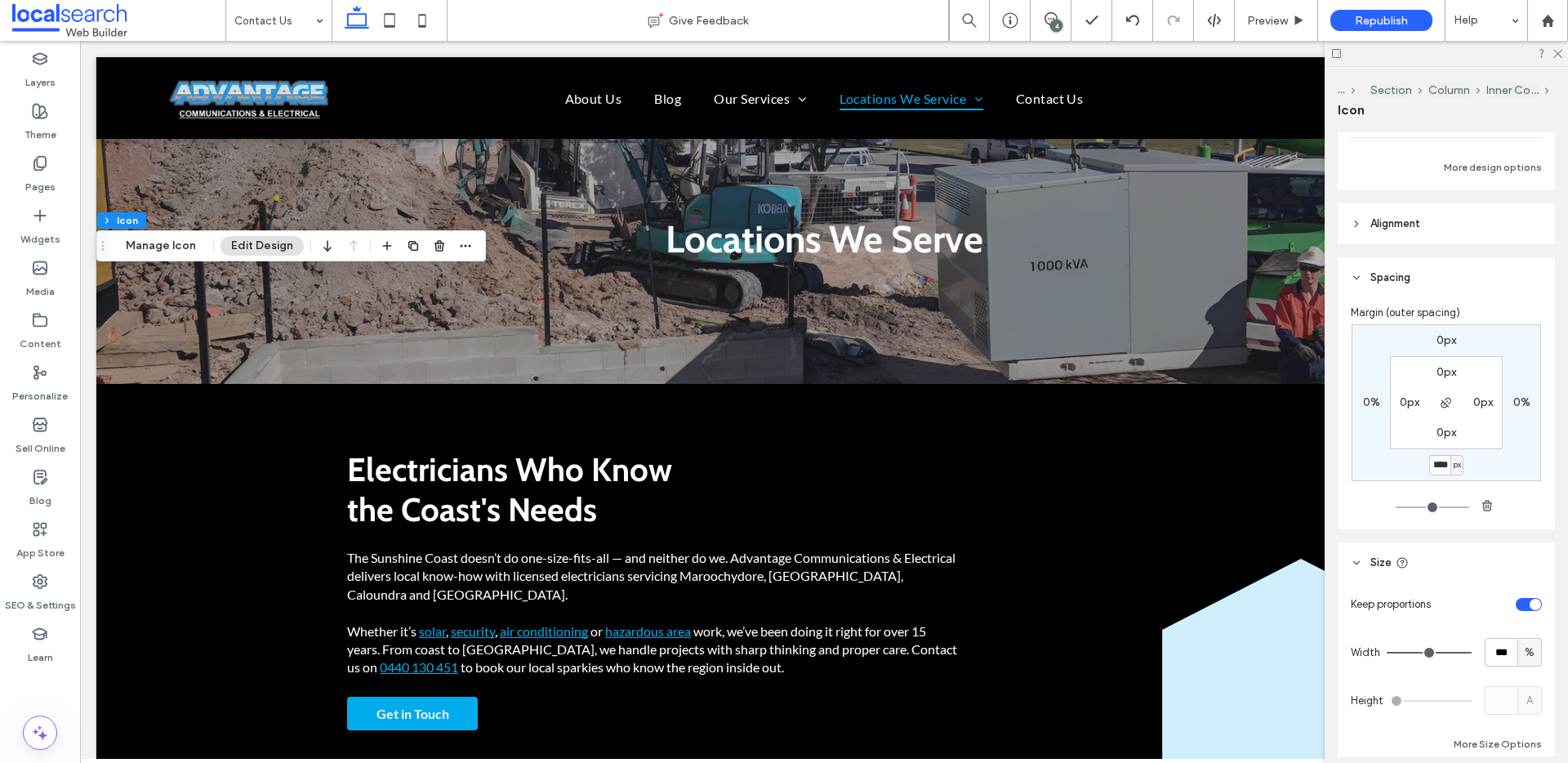
type input "****"
type input "*"
click at [1276, 19] on span "Preview" at bounding box center [1268, 21] width 41 height 14
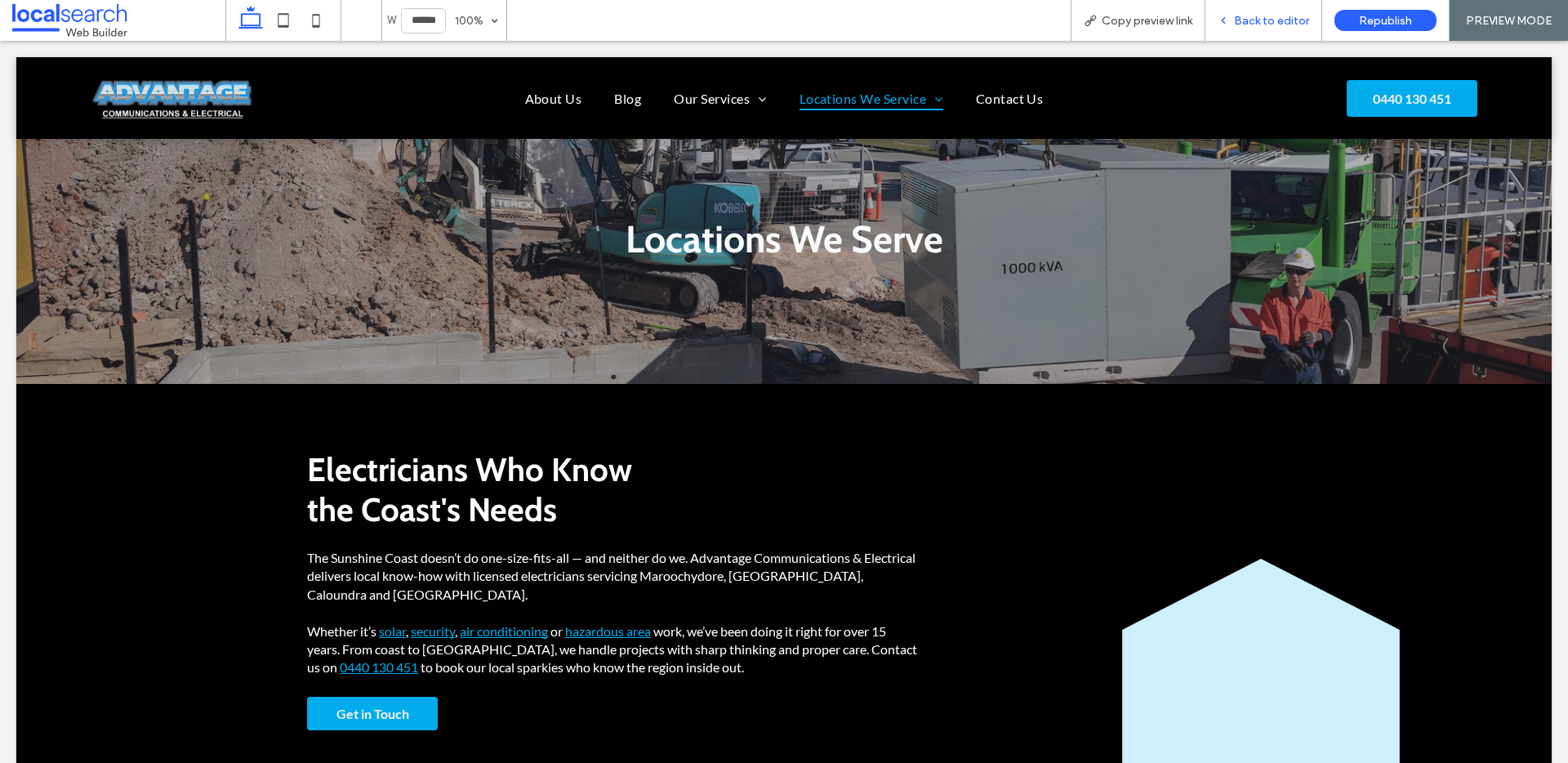
click at [1276, 19] on span "Back to editor" at bounding box center [1271, 21] width 75 height 14
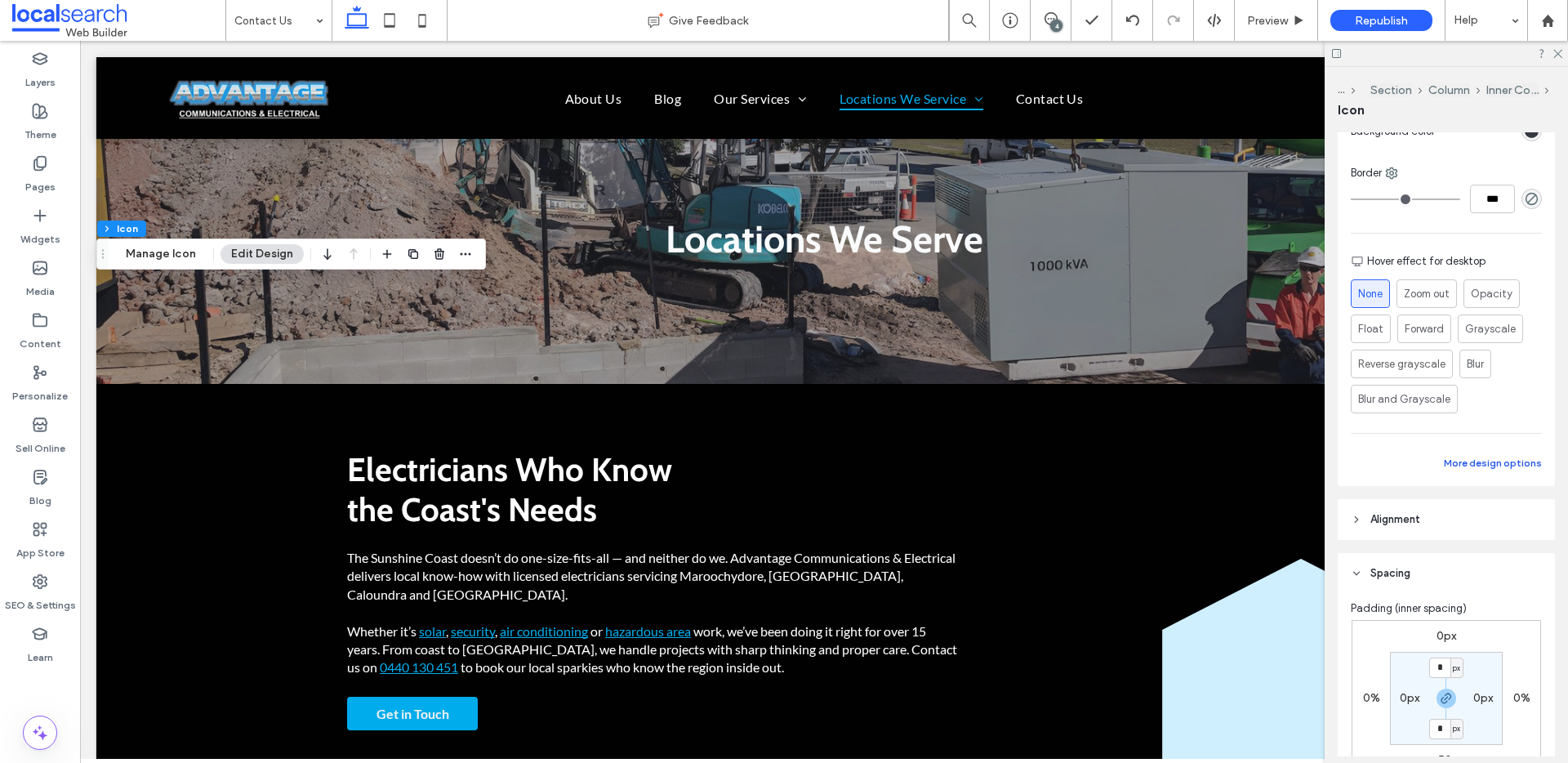
scroll to position [373, 0]
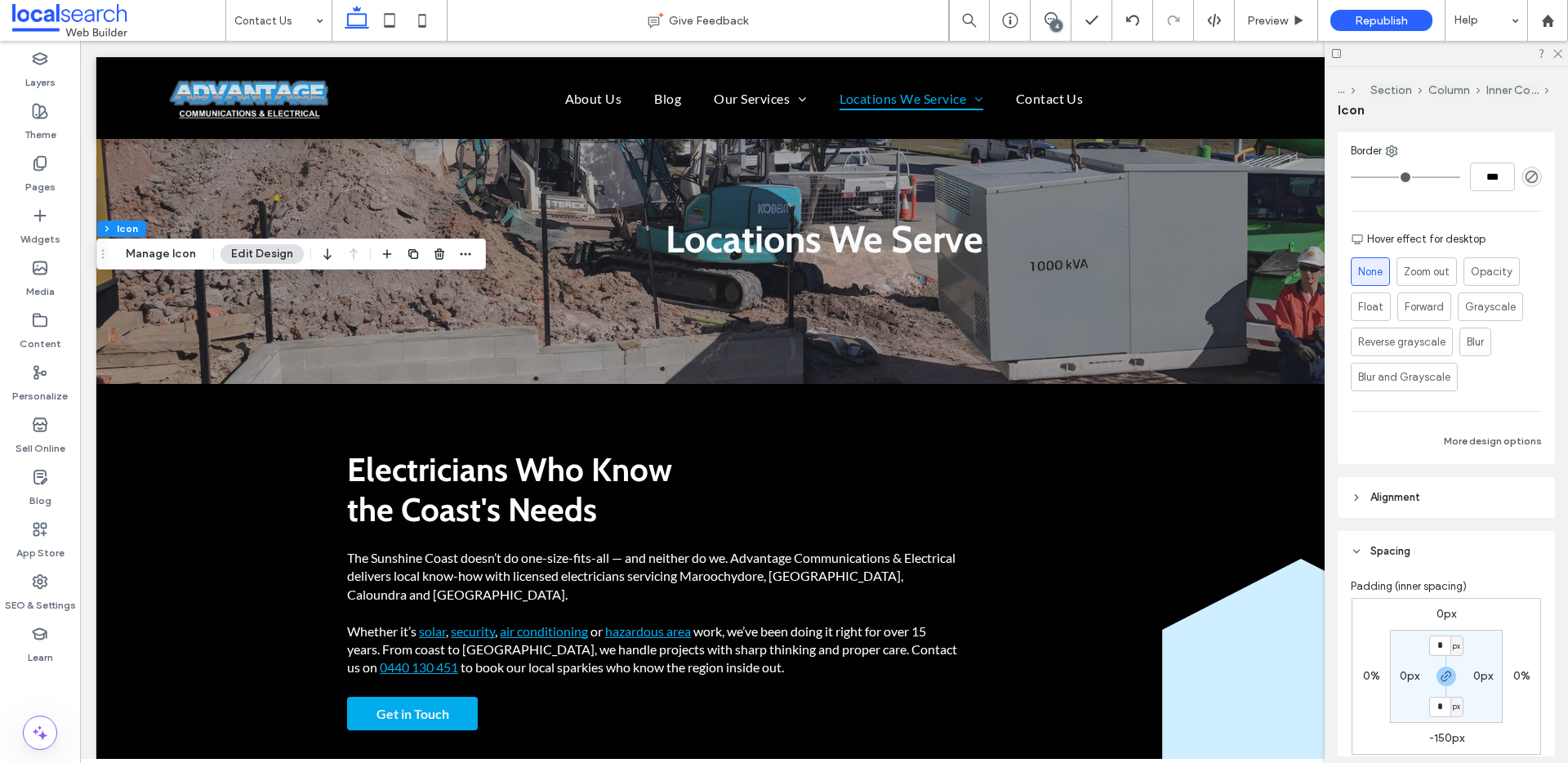
click at [1441, 728] on div "0px 0% -150px 0% * px 0px * px 0px" at bounding box center [1446, 676] width 189 height 156
click at [1443, 732] on label "-150px" at bounding box center [1446, 737] width 35 height 14
type input "*"
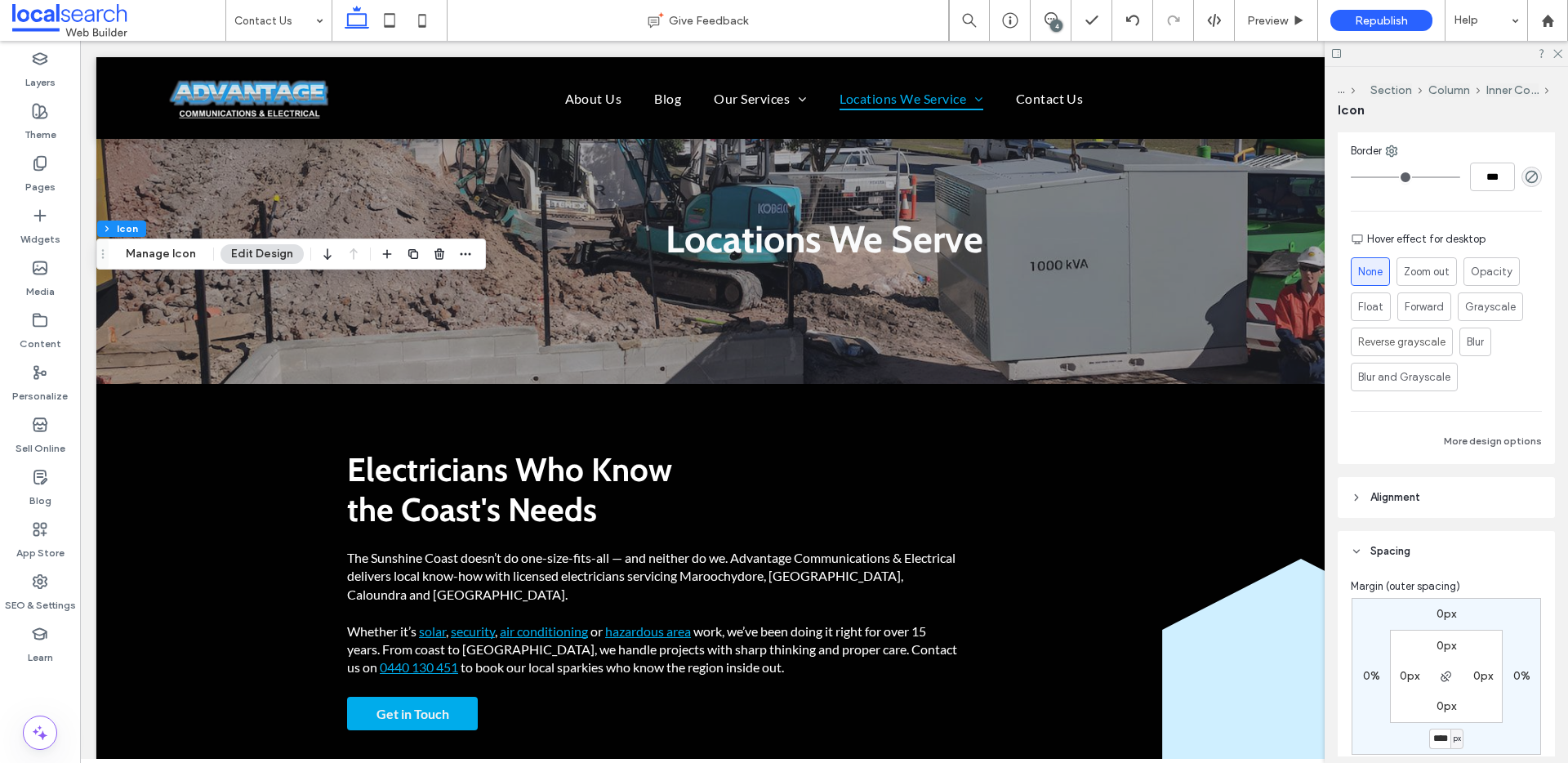
type input "****"
type input "*"
click at [1260, 22] on span "Preview" at bounding box center [1268, 21] width 41 height 14
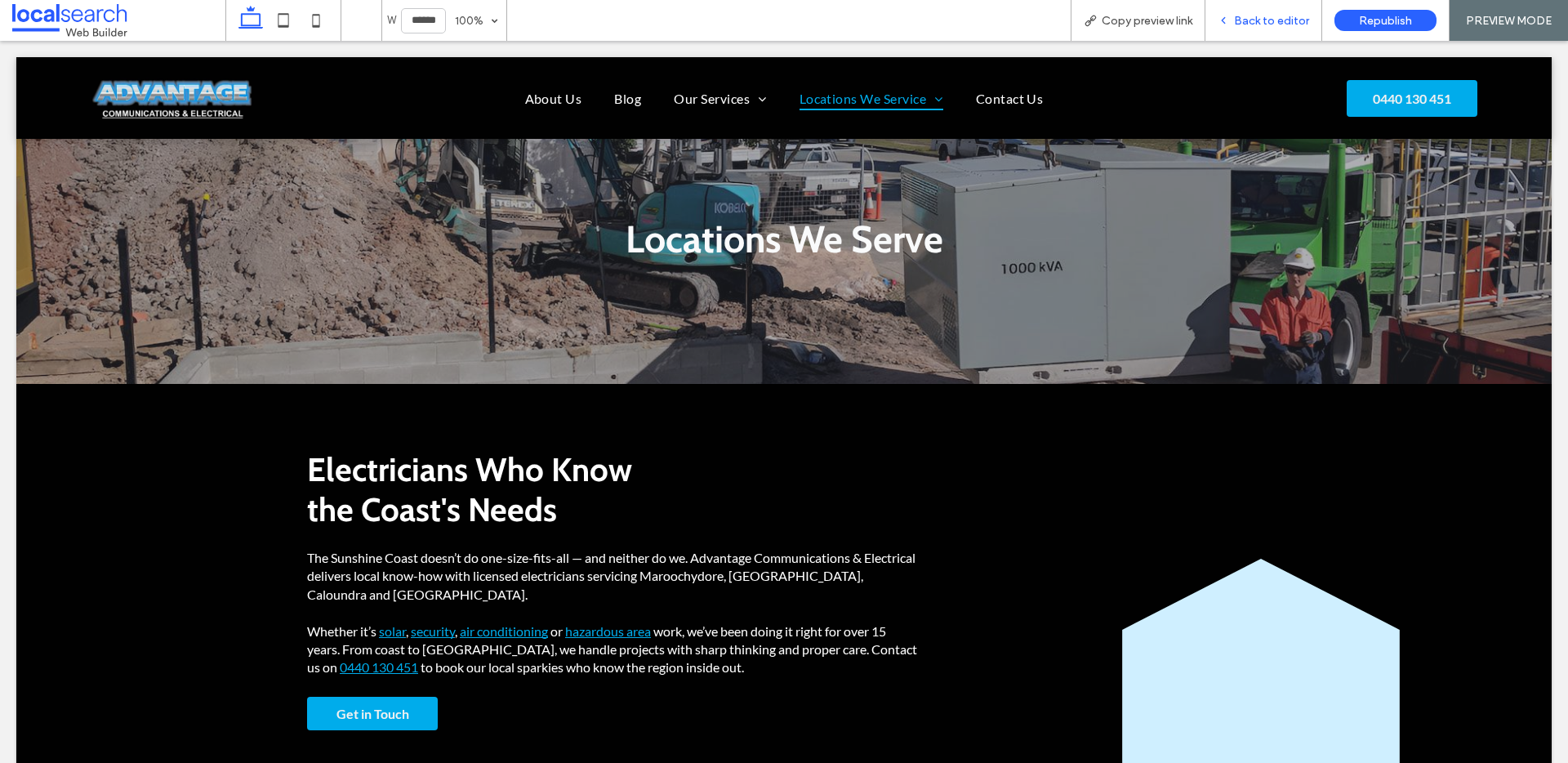
click at [1255, 22] on span "Back to editor" at bounding box center [1271, 21] width 75 height 14
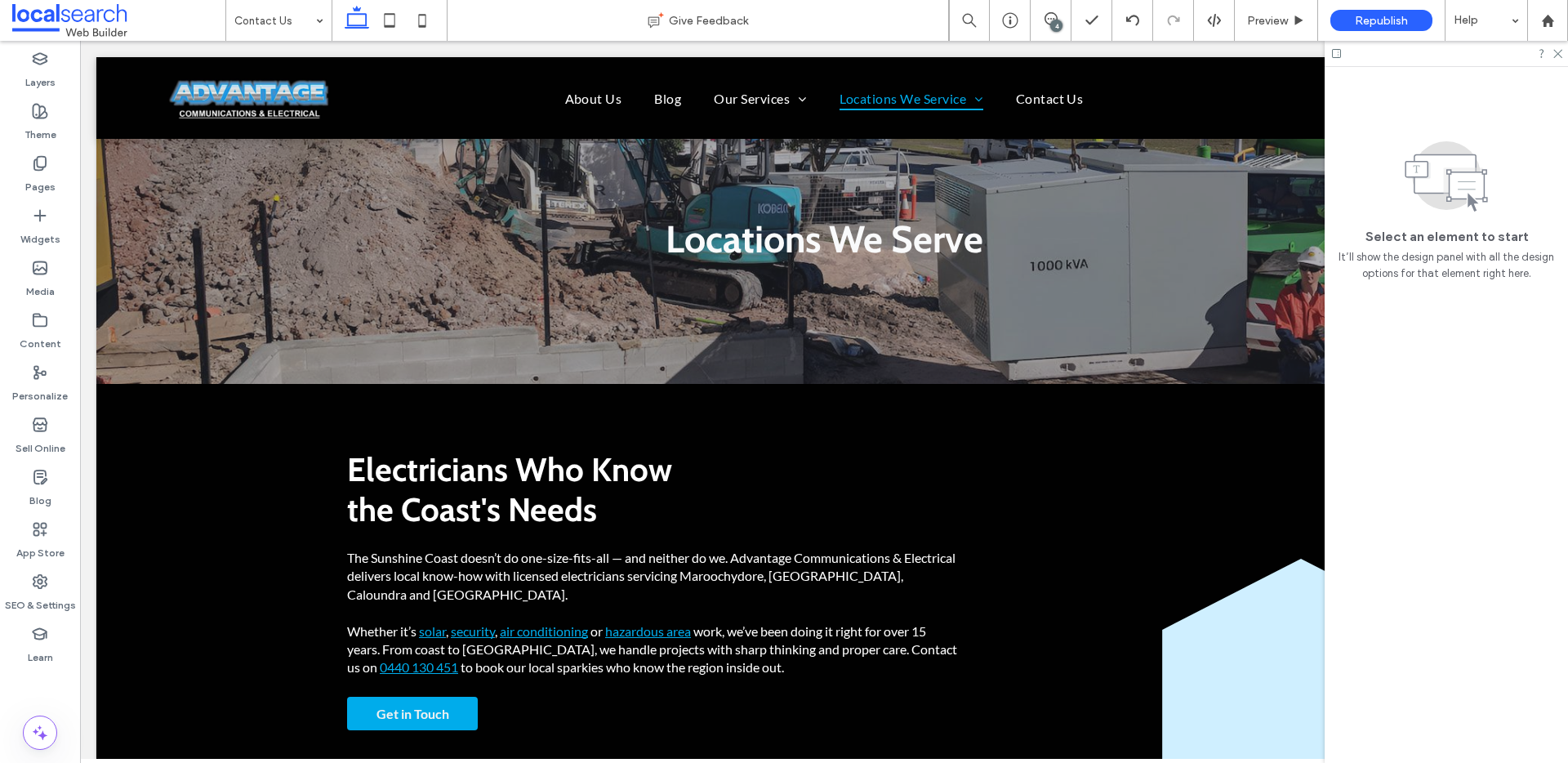
click at [1055, 21] on div "4" at bounding box center [1056, 26] width 12 height 12
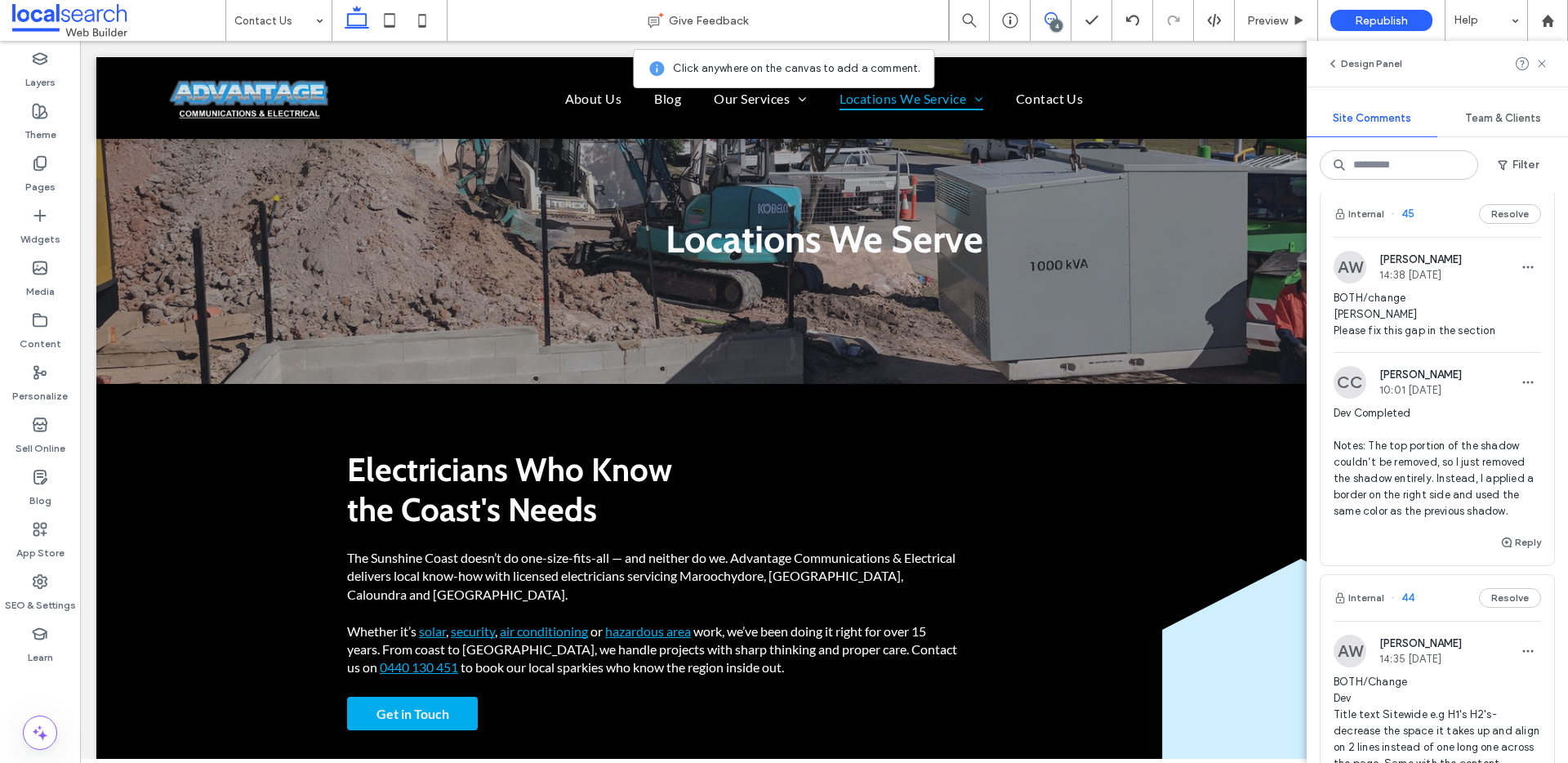
scroll to position [617, 0]
click at [1370, 215] on button "Internal" at bounding box center [1359, 216] width 51 height 20
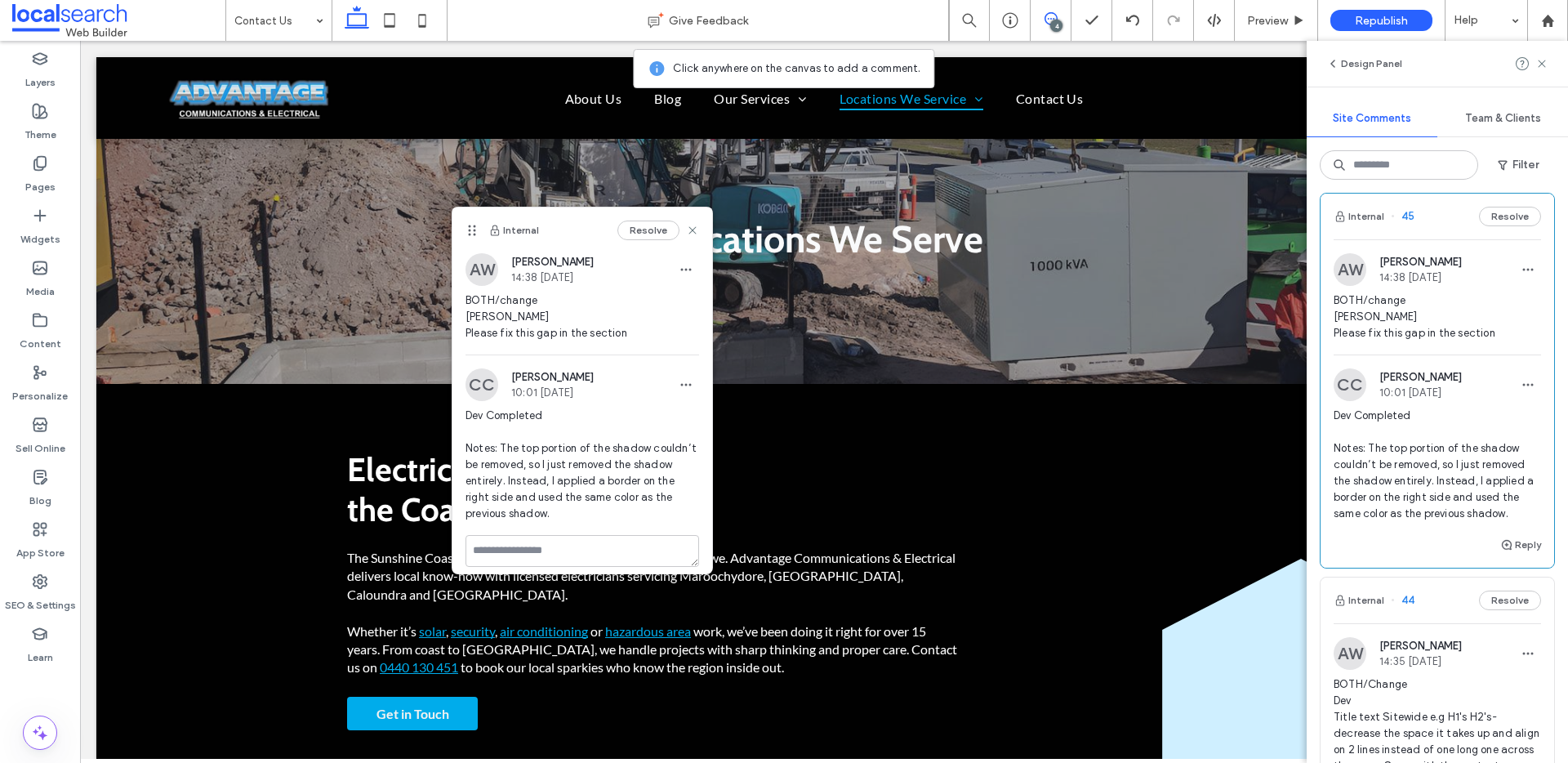
scroll to position [621, 0]
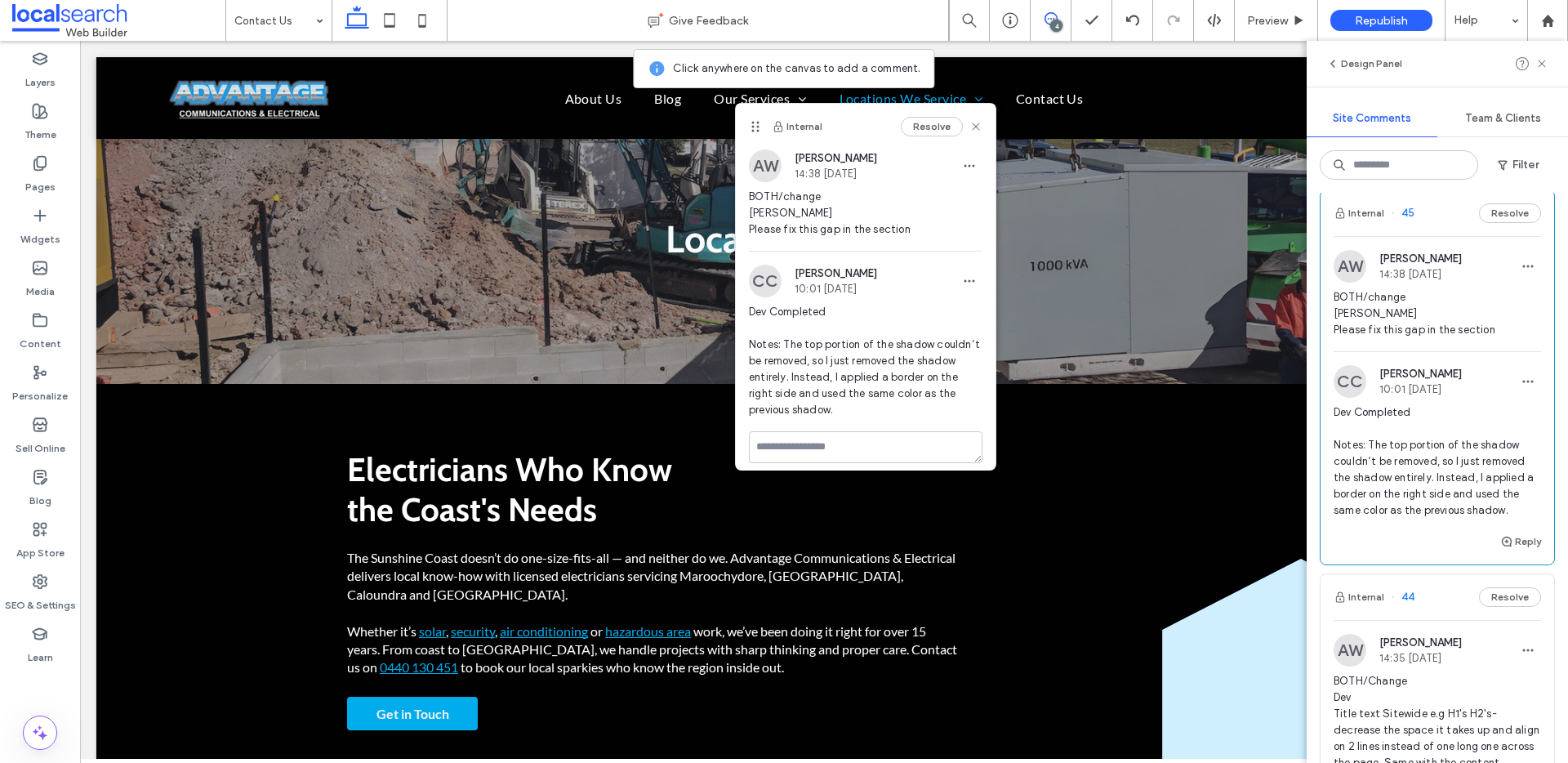
drag, startPoint x: 472, startPoint y: 230, endPoint x: 756, endPoint y: 127, distance: 302.1
click at [756, 127] on use at bounding box center [756, 126] width 7 height 11
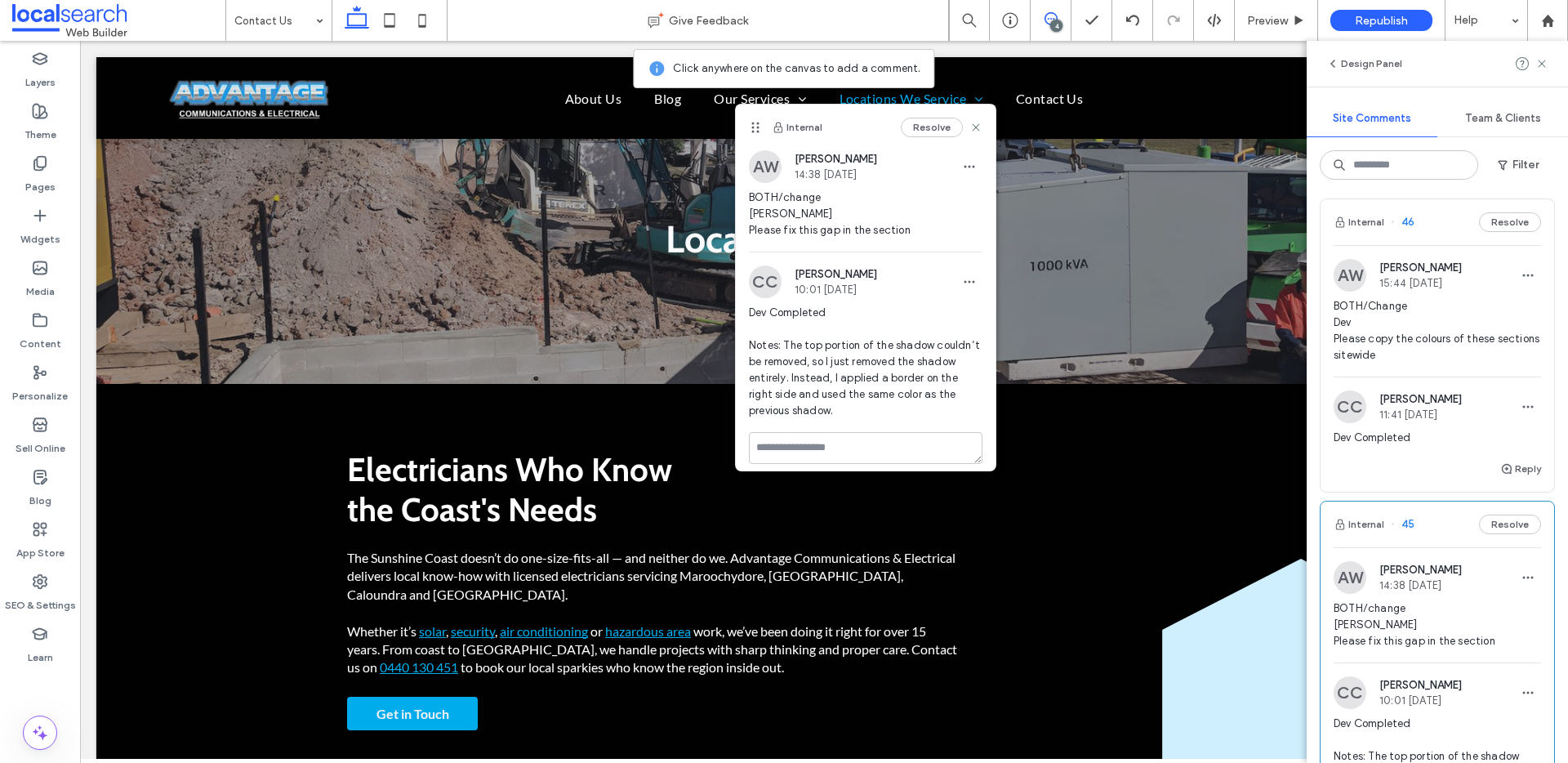
scroll to position [306, 0]
click at [1375, 222] on button "Internal" at bounding box center [1359, 226] width 51 height 20
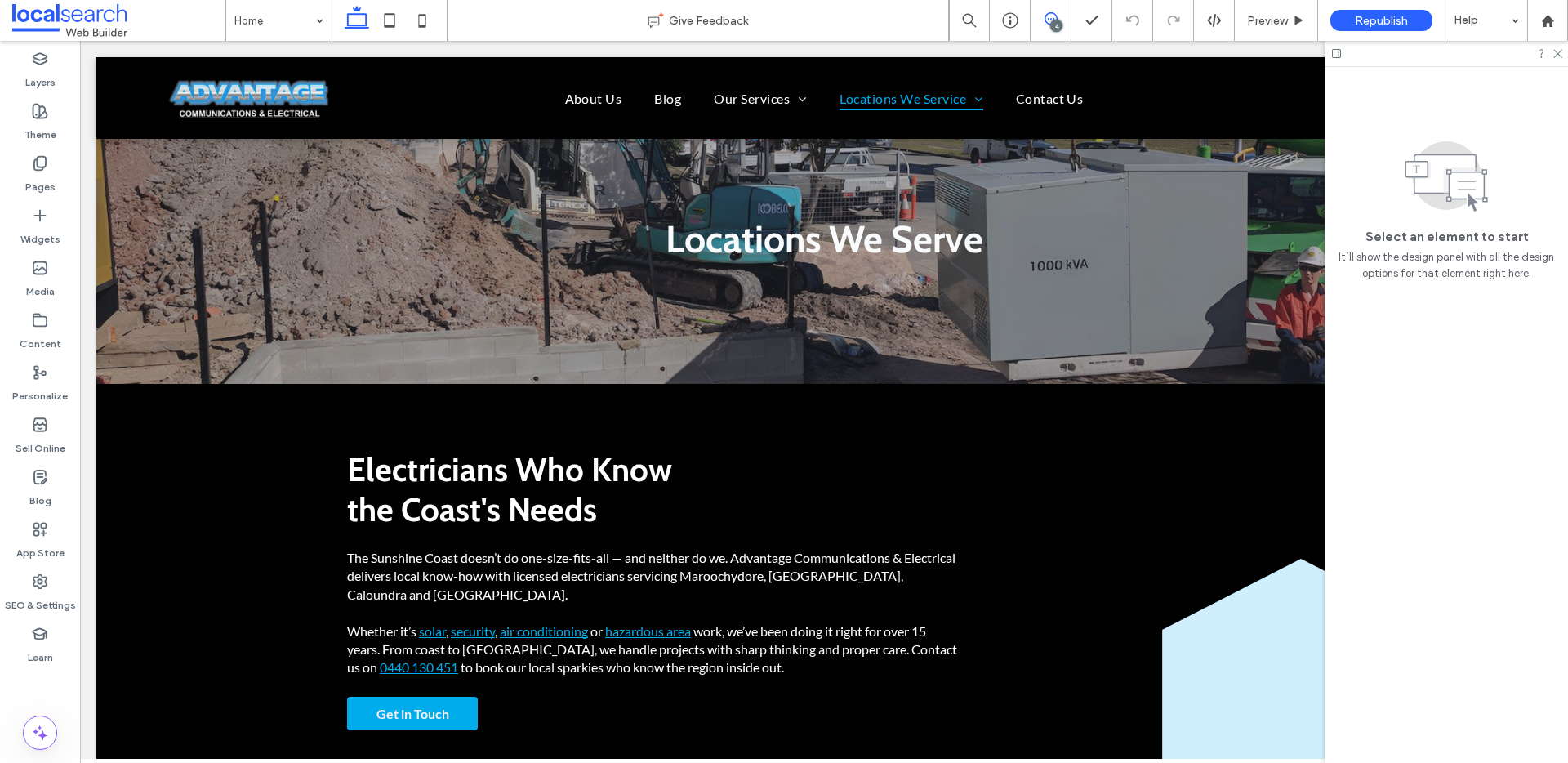
click at [1048, 15] on icon at bounding box center [1051, 19] width 13 height 13
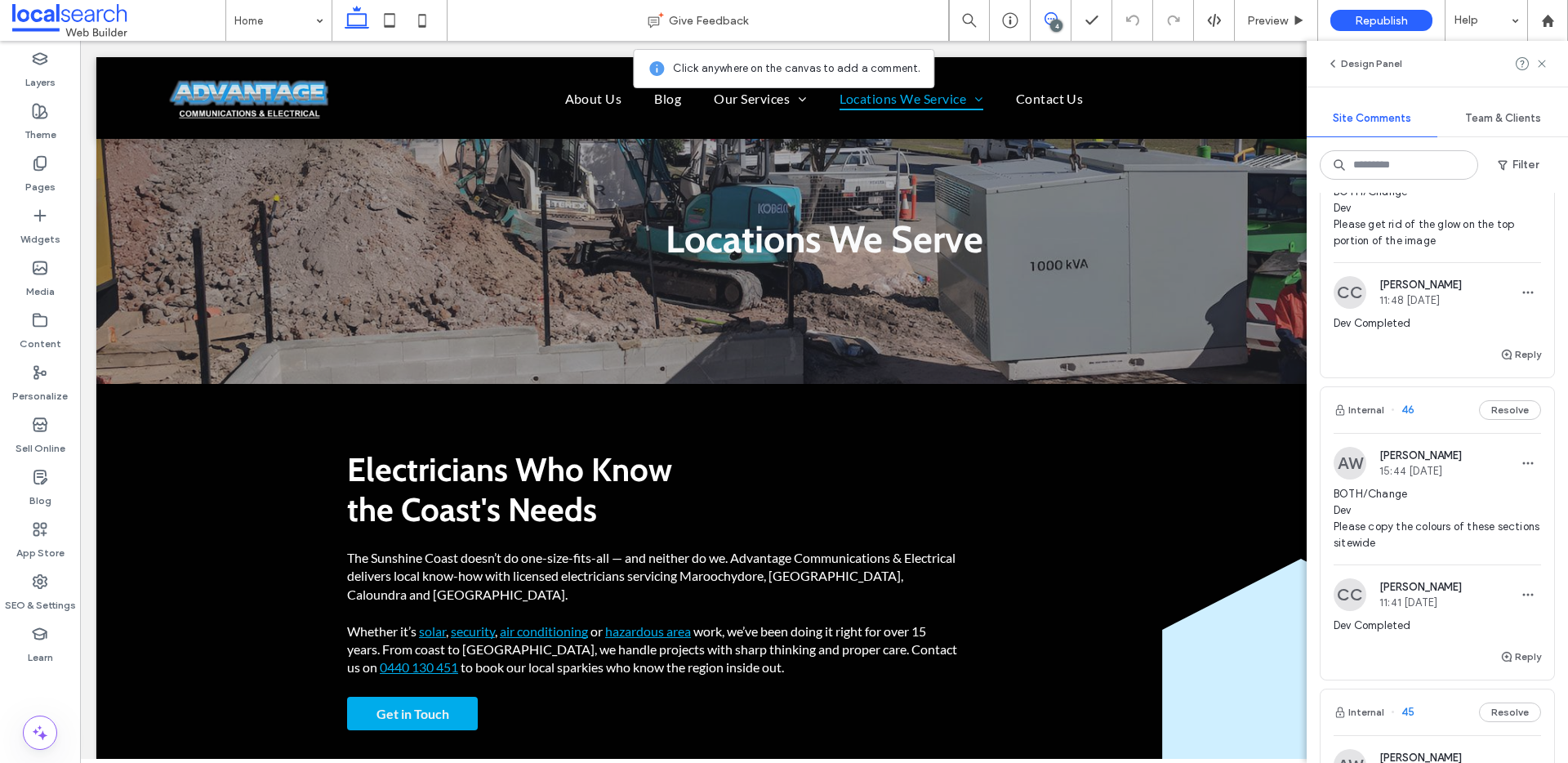
scroll to position [147, 0]
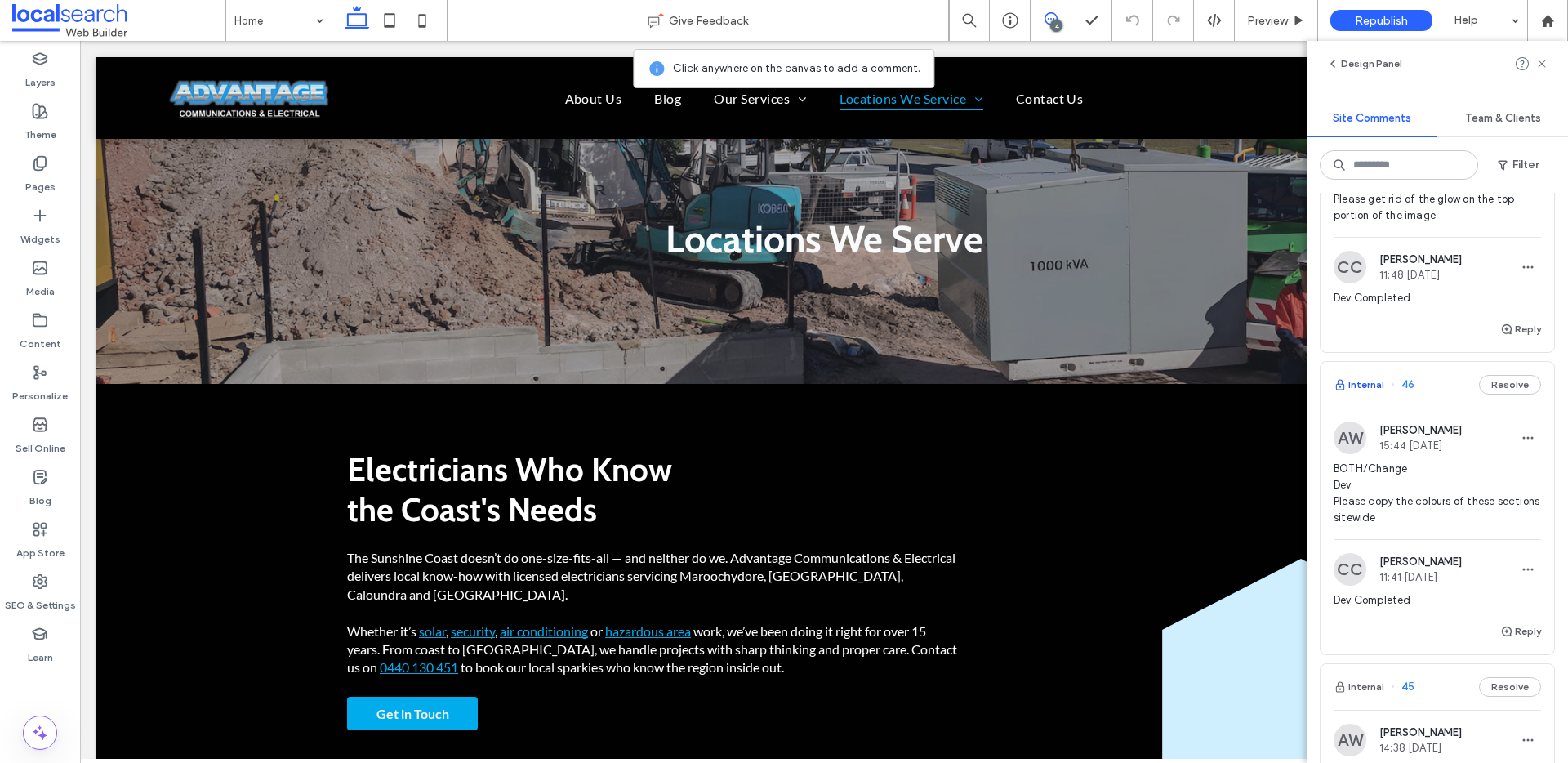
click at [1373, 382] on button "Internal" at bounding box center [1359, 384] width 51 height 20
click at [1519, 631] on button "Reply" at bounding box center [1520, 631] width 41 height 20
type textarea "**********"
click at [1491, 726] on button "Submit" at bounding box center [1511, 733] width 58 height 20
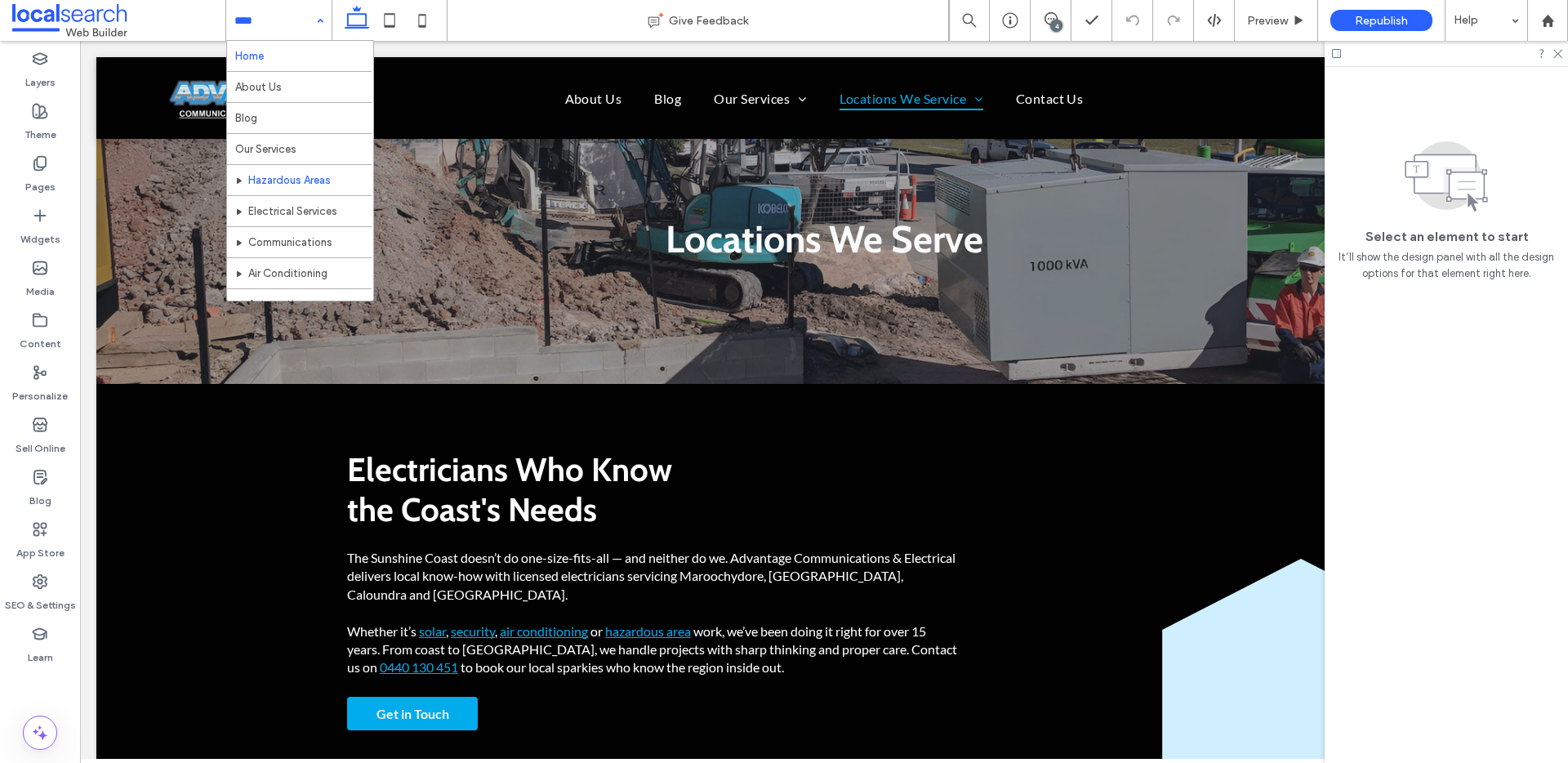
scroll to position [3, 0]
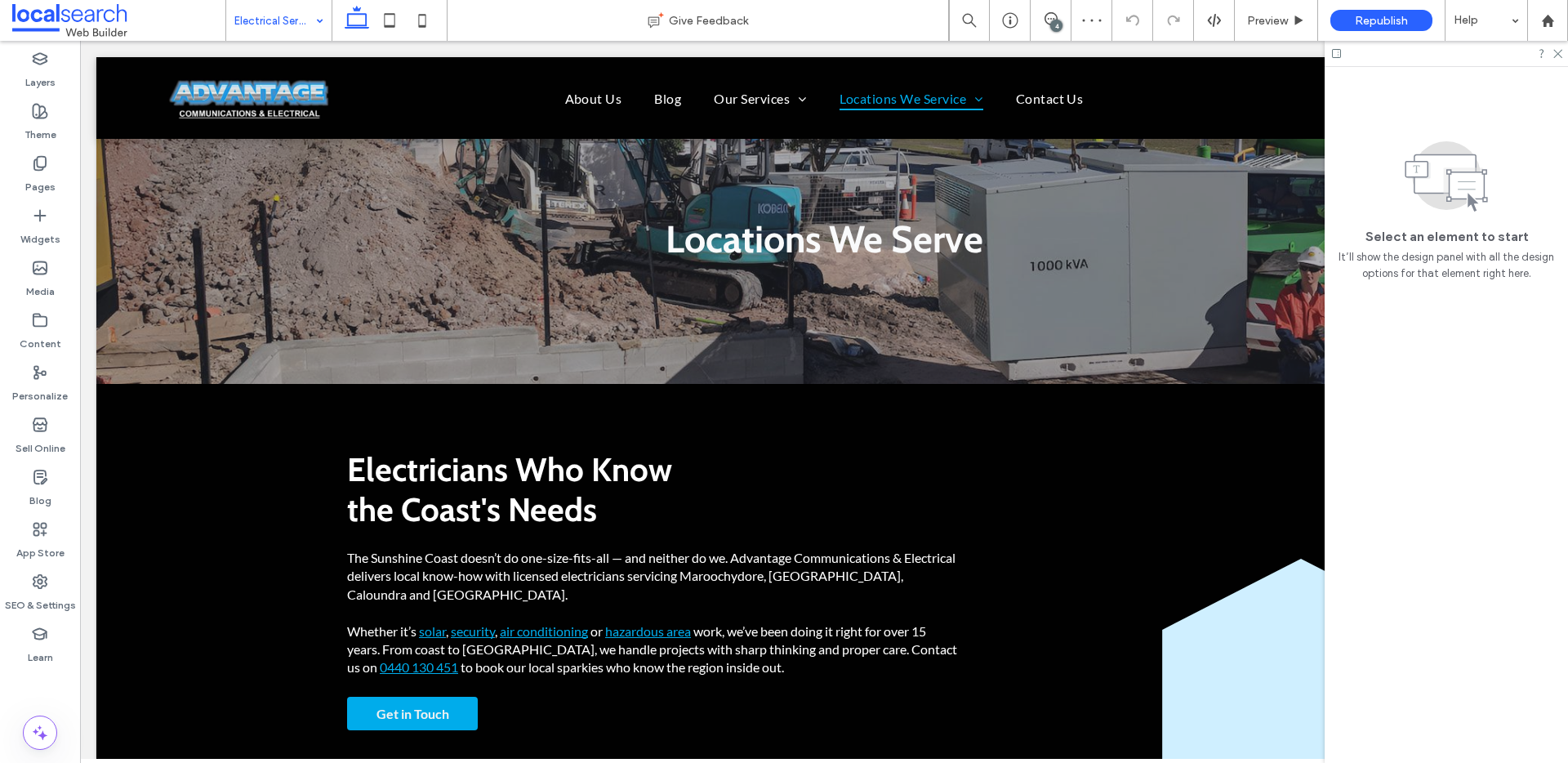
click at [1053, 21] on div "4" at bounding box center [1056, 26] width 12 height 12
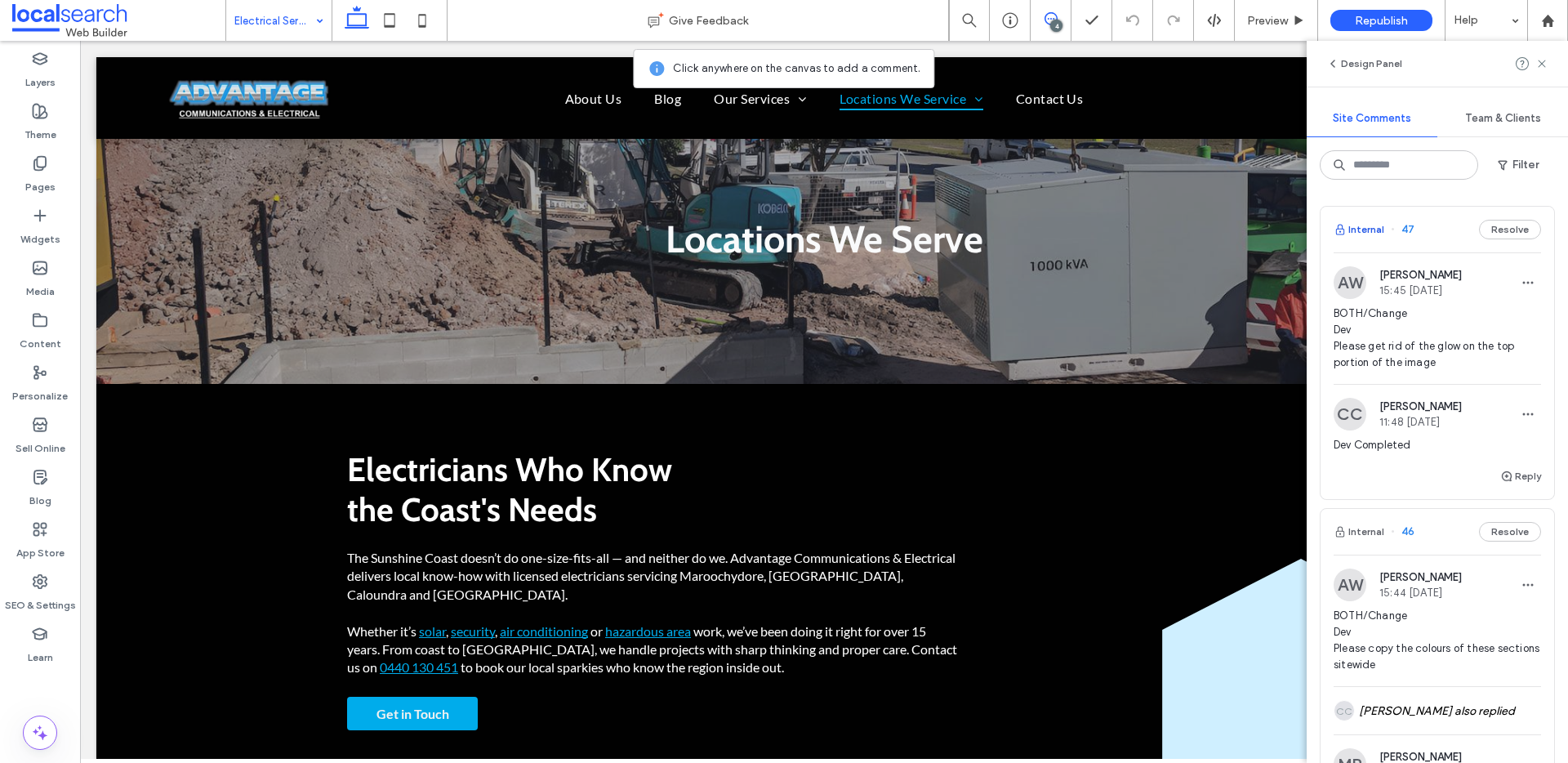
click at [1354, 224] on button "Internal" at bounding box center [1359, 230] width 51 height 20
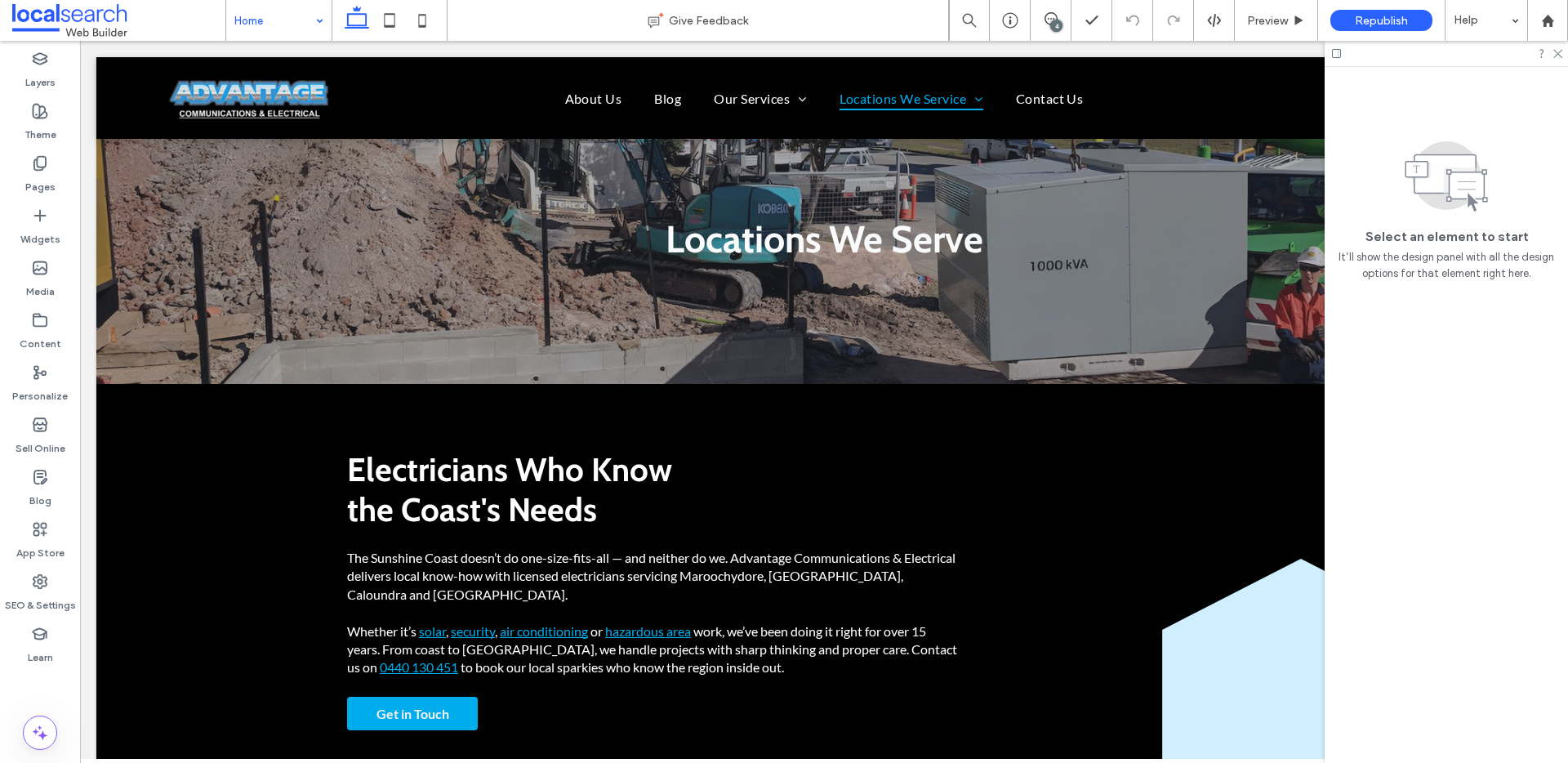
click at [1056, 21] on div "4" at bounding box center [1056, 26] width 12 height 12
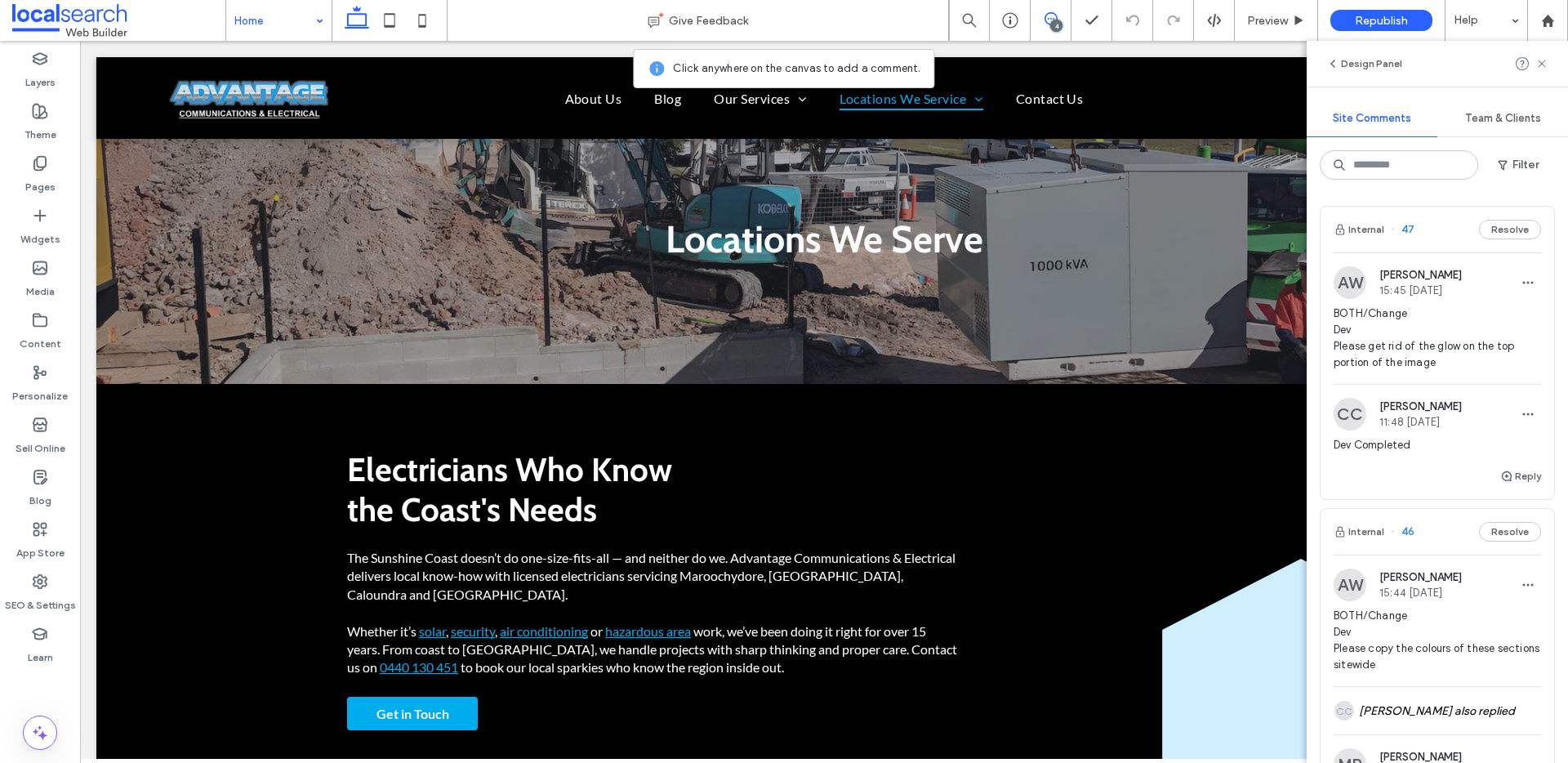
click at [1361, 214] on div "Internal 47 Resolve" at bounding box center [1437, 230] width 234 height 46
click at [1361, 224] on button "Internal" at bounding box center [1359, 230] width 51 height 20
click at [1370, 225] on button "Internal" at bounding box center [1359, 230] width 51 height 20
click at [75, 19] on span at bounding box center [119, 21] width 213 height 33
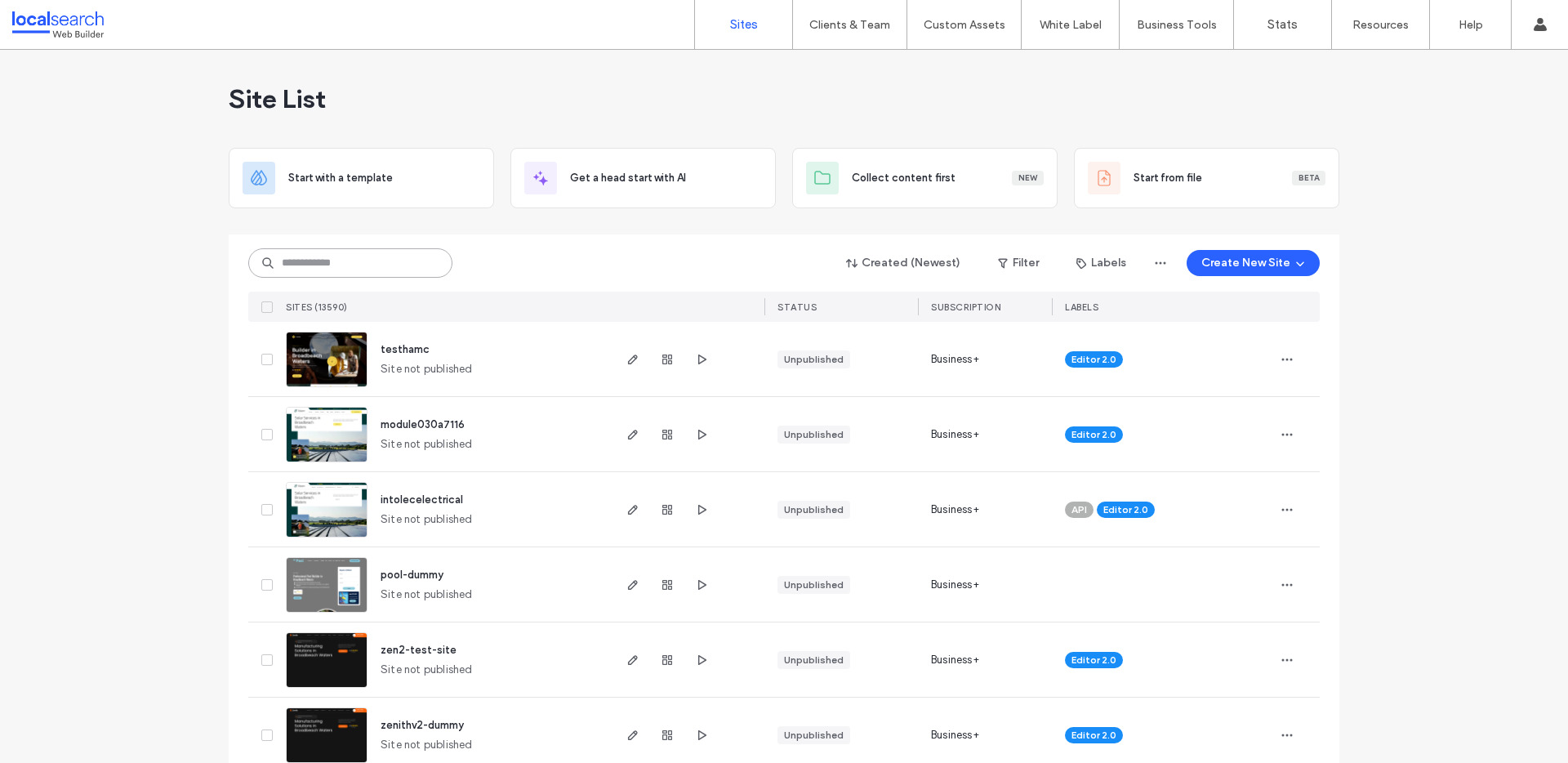
click at [300, 265] on input at bounding box center [351, 263] width 204 height 30
paste input "********"
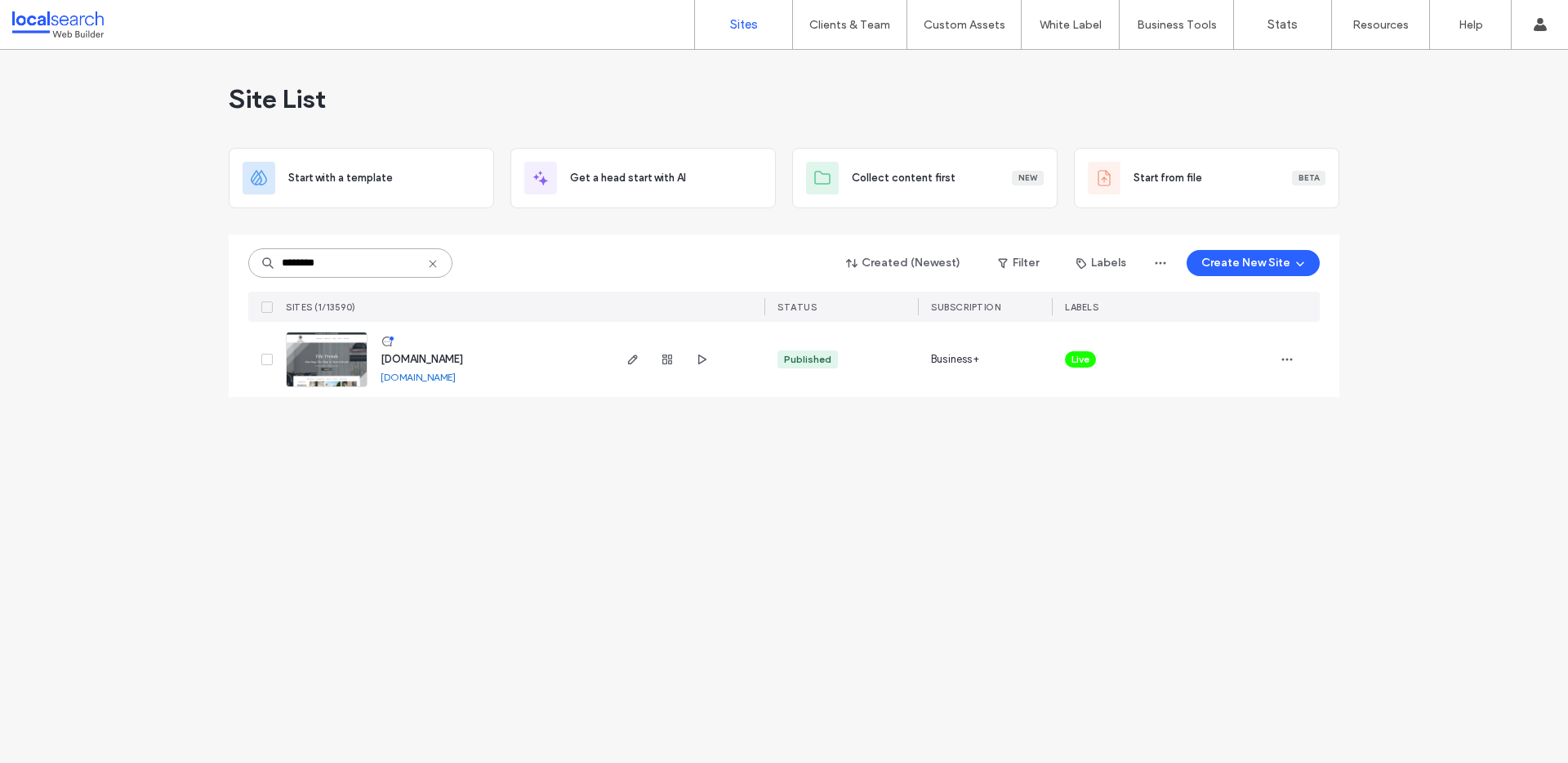
type input "********"
click at [407, 373] on link "[DOMAIN_NAME]" at bounding box center [417, 376] width 75 height 12
click at [378, 530] on div "Site List Start with a template Get a head start with AI Collect content first …" at bounding box center [784, 407] width 1568 height 713
click at [326, 358] on img at bounding box center [326, 388] width 80 height 111
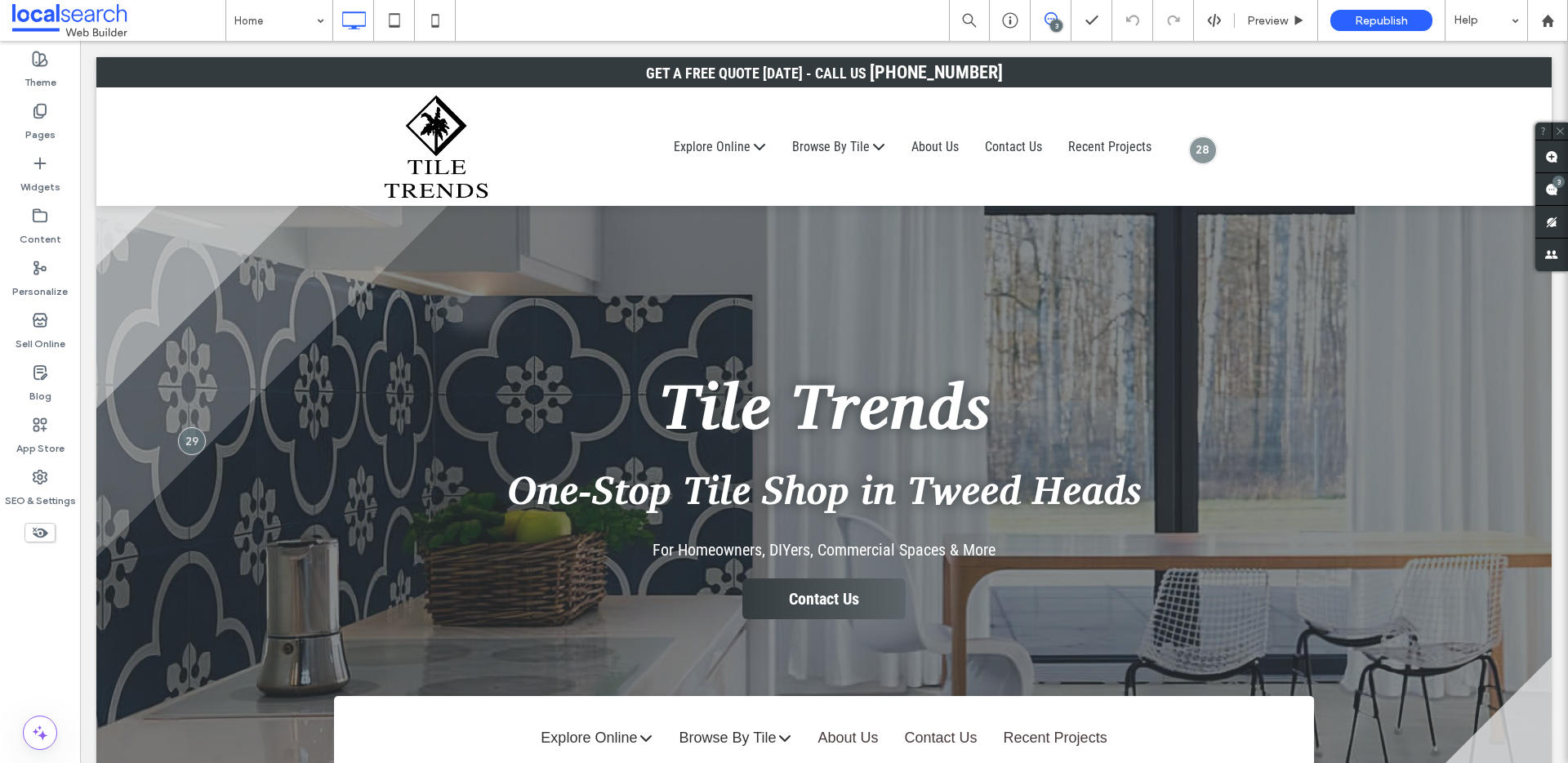
click at [1059, 21] on div "3" at bounding box center [1056, 26] width 12 height 12
click at [1049, 20] on icon at bounding box center [1051, 19] width 13 height 13
click at [1552, 187] on use at bounding box center [1552, 189] width 13 height 13
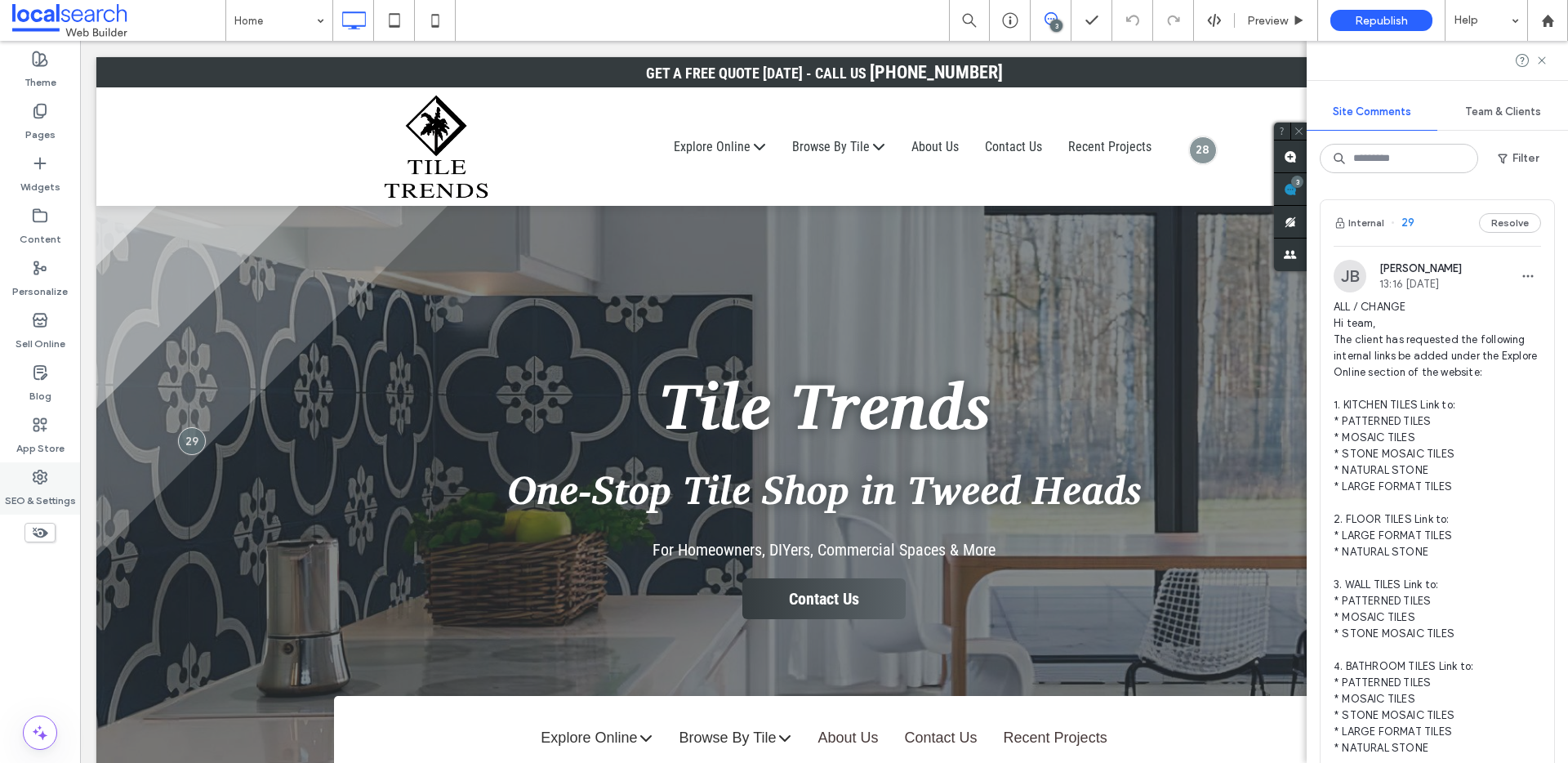
click at [28, 493] on label "SEO & Settings" at bounding box center [40, 496] width 71 height 23
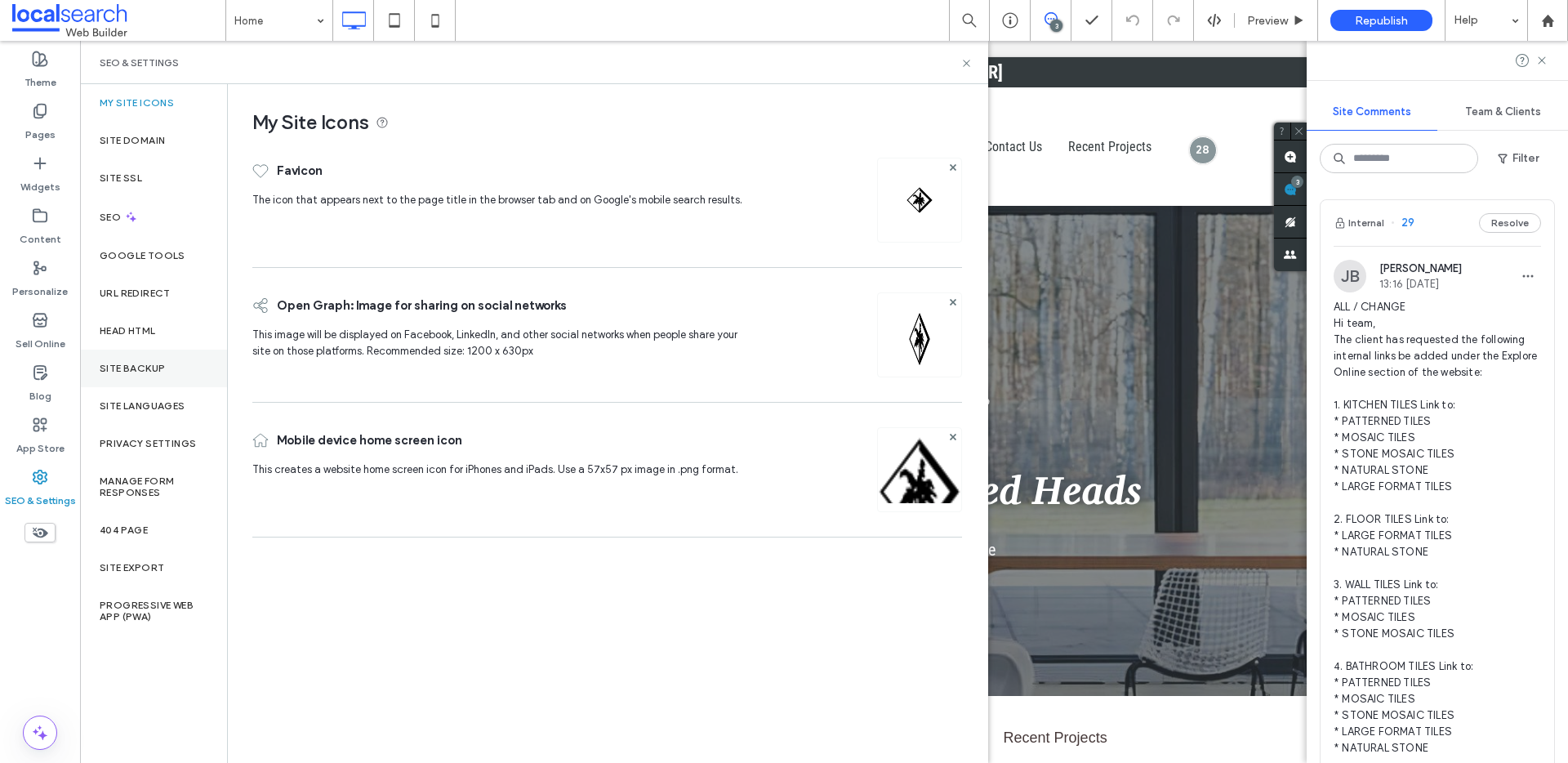
click at [147, 360] on div "Site Backup" at bounding box center [153, 369] width 147 height 38
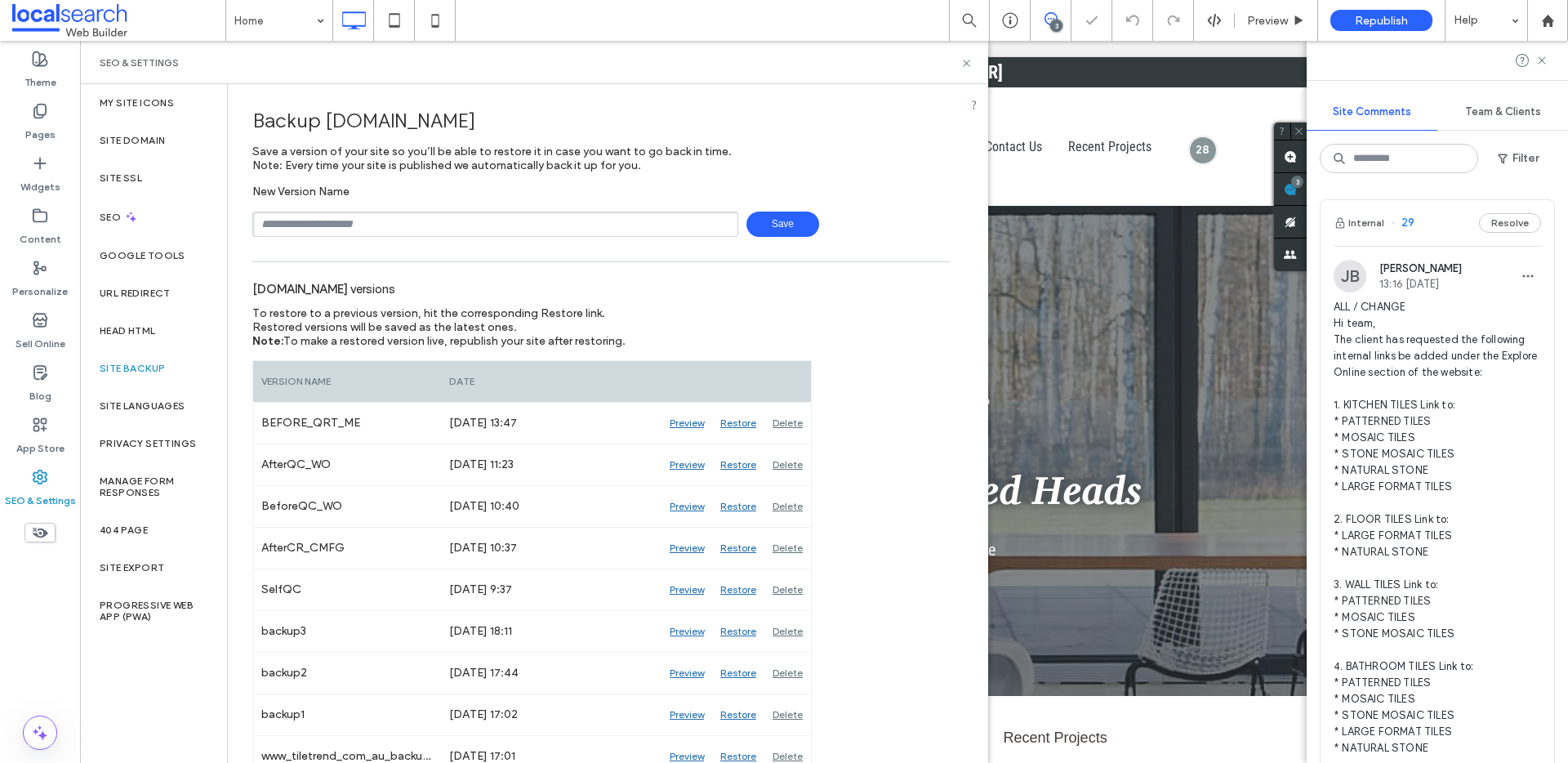
click at [344, 221] on input "text" at bounding box center [496, 224] width 486 height 26
type input "**********"
click at [965, 65] on icon at bounding box center [966, 63] width 12 height 12
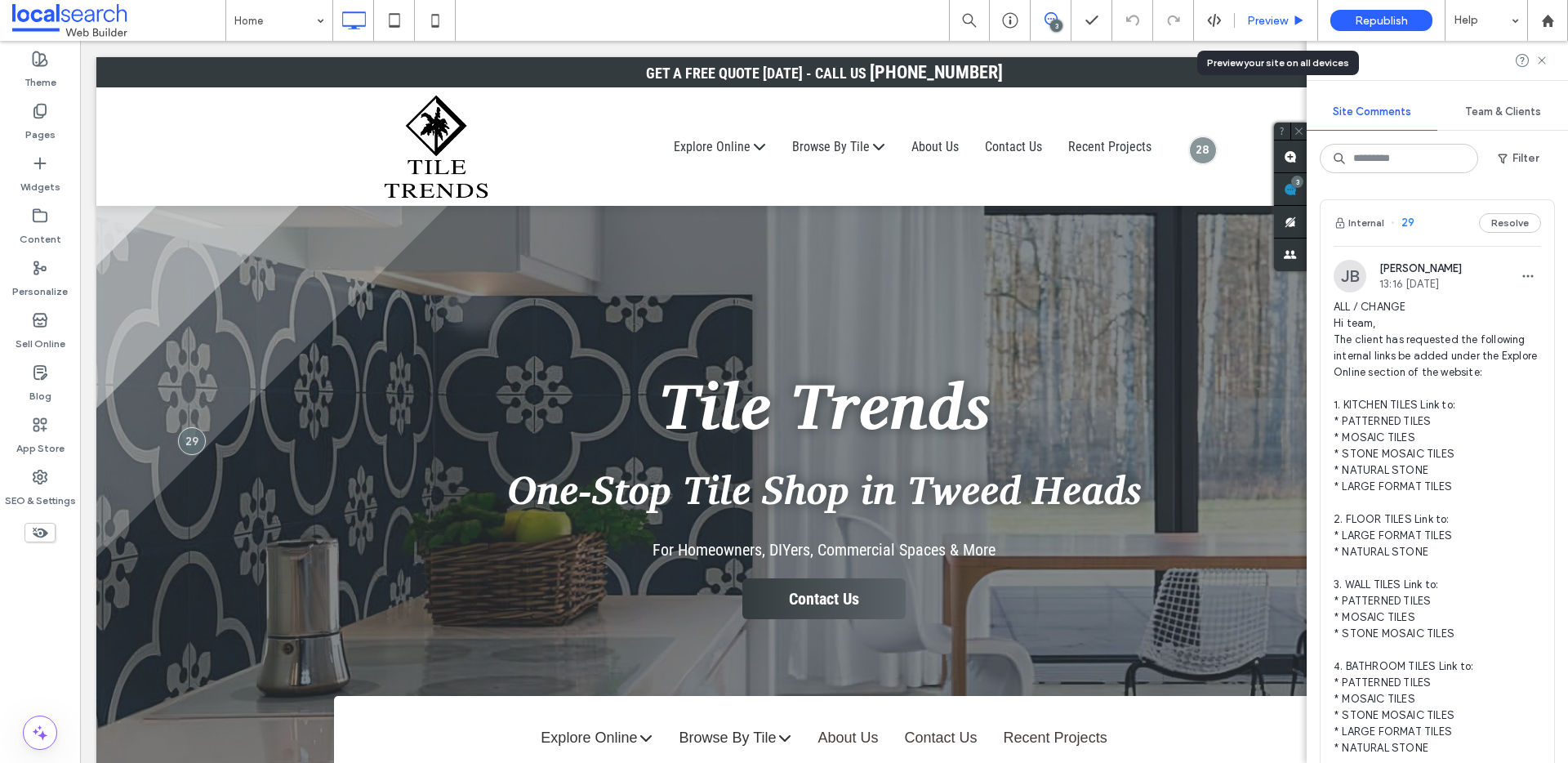
click at [1279, 14] on span "Preview" at bounding box center [1268, 21] width 41 height 14
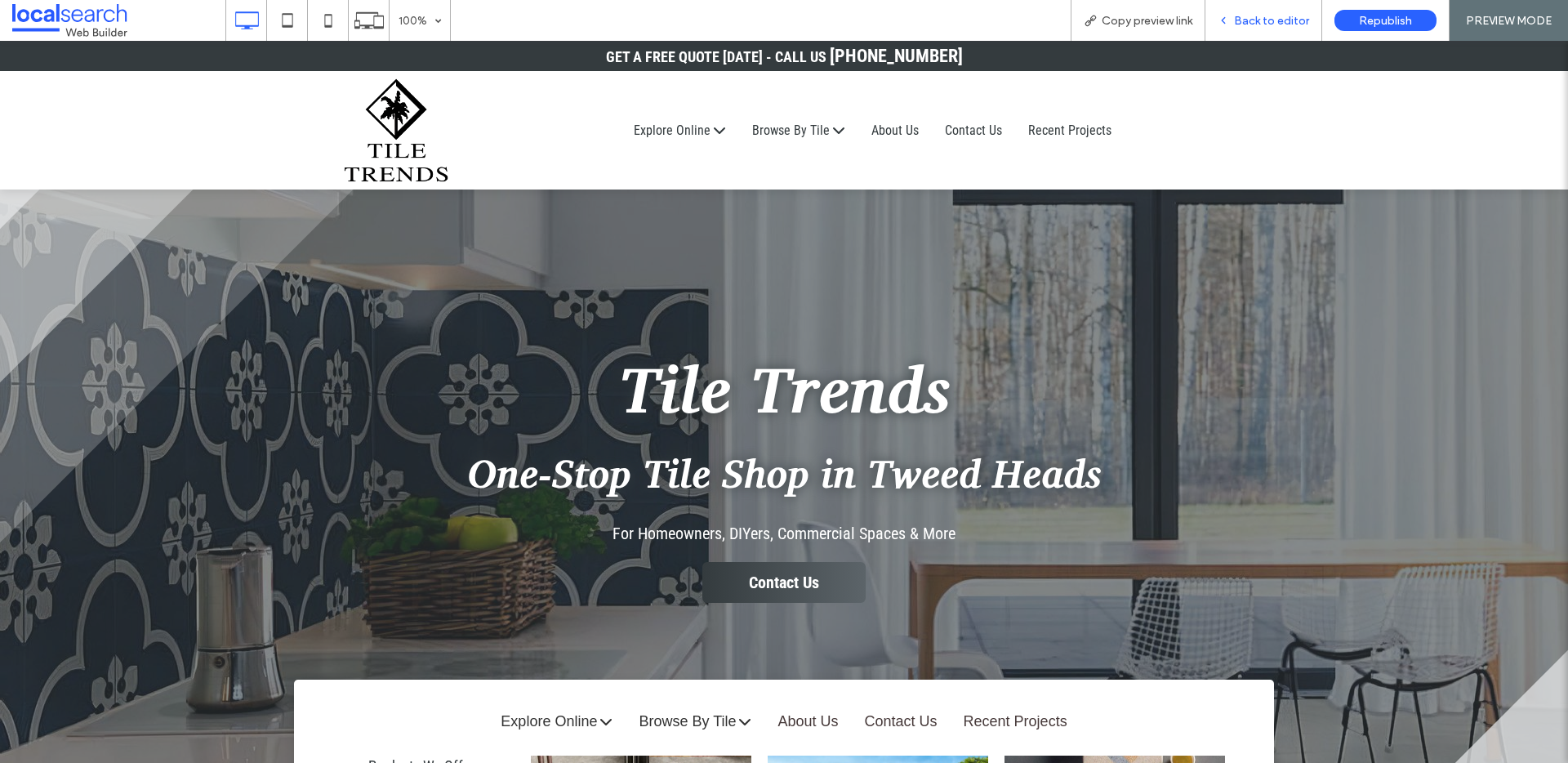
click at [1263, 25] on span "Back to editor" at bounding box center [1271, 21] width 75 height 14
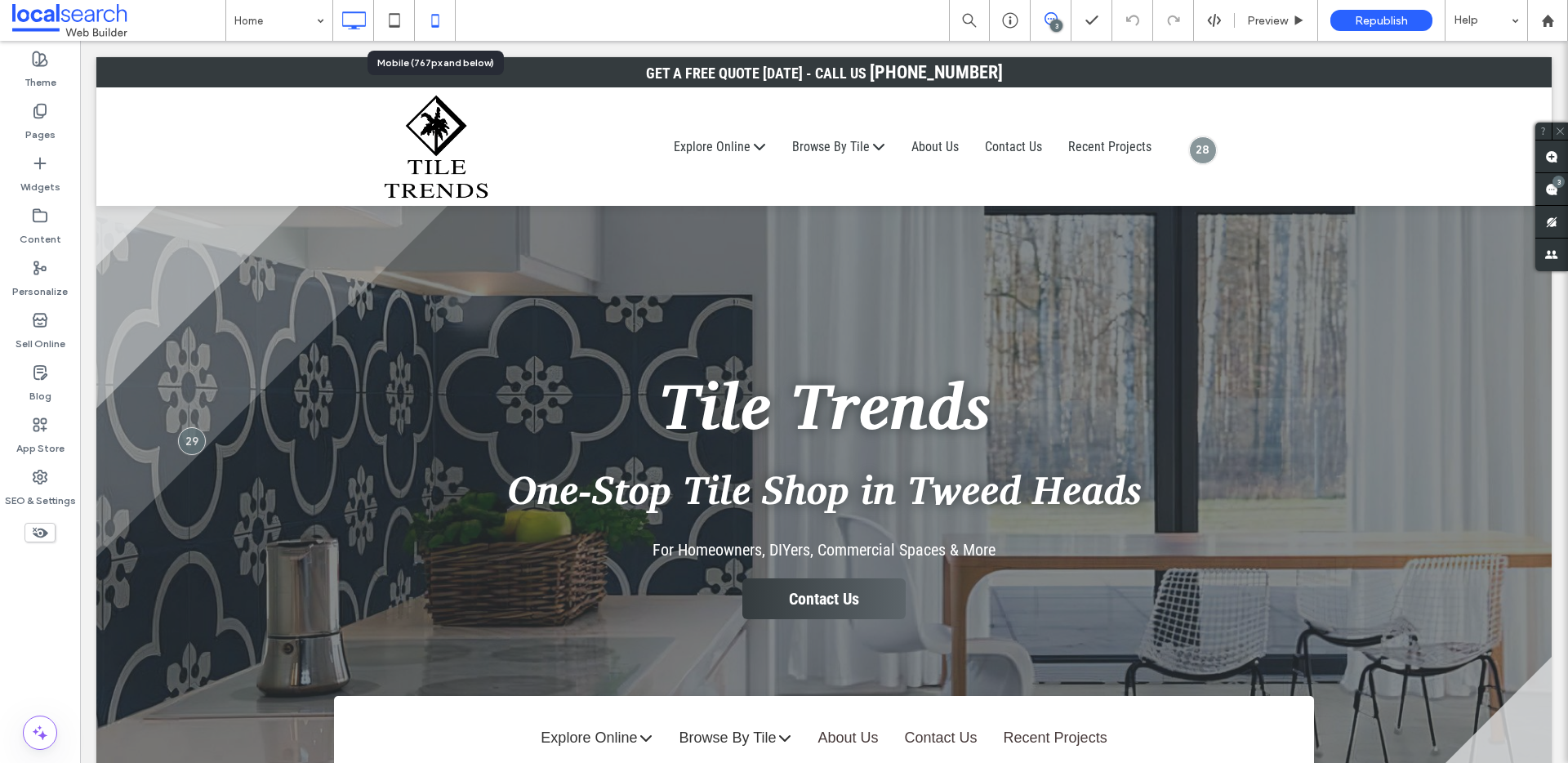
click at [440, 28] on icon at bounding box center [435, 21] width 33 height 33
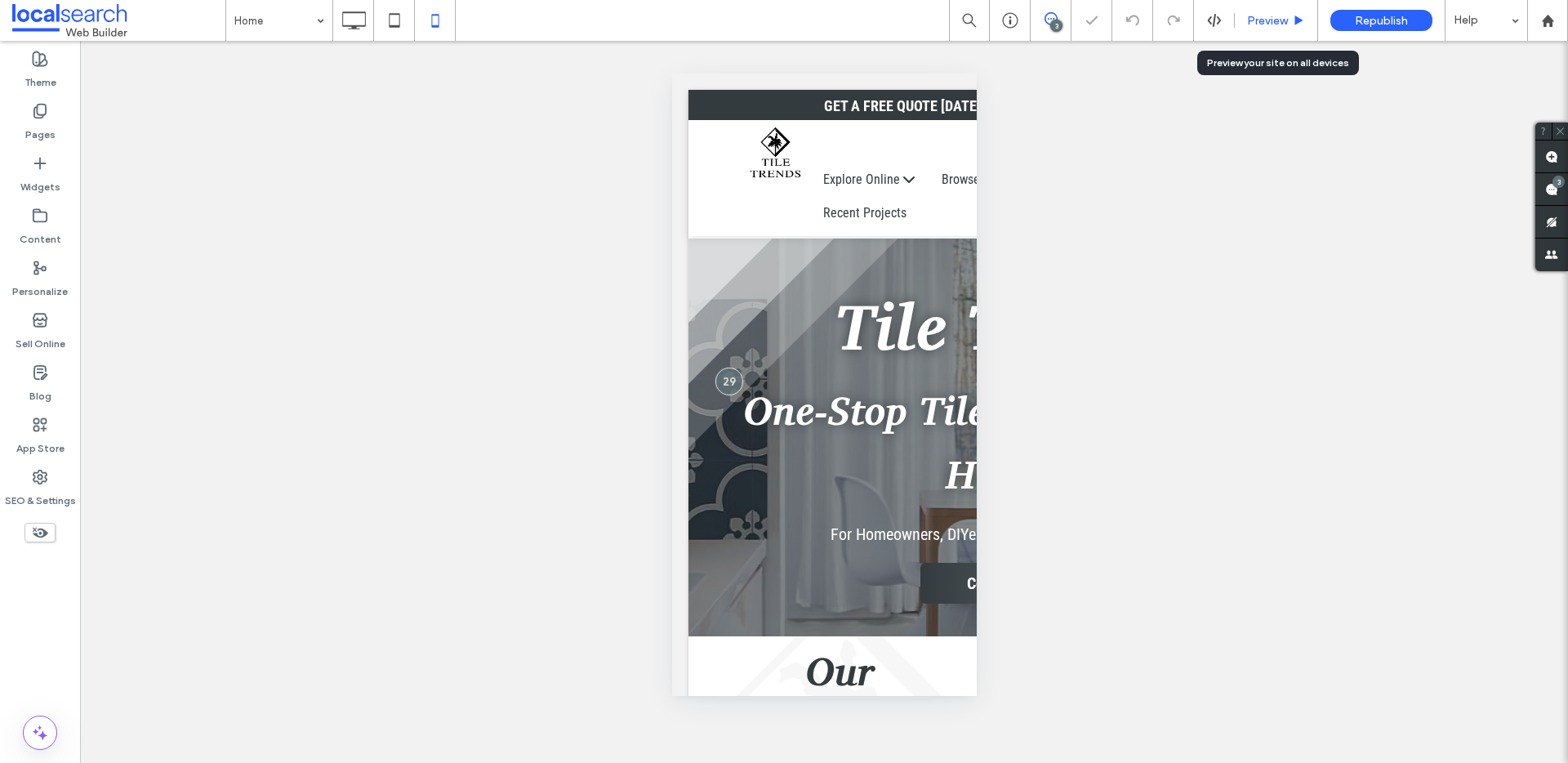
click at [1256, 26] on span "Preview" at bounding box center [1268, 21] width 41 height 14
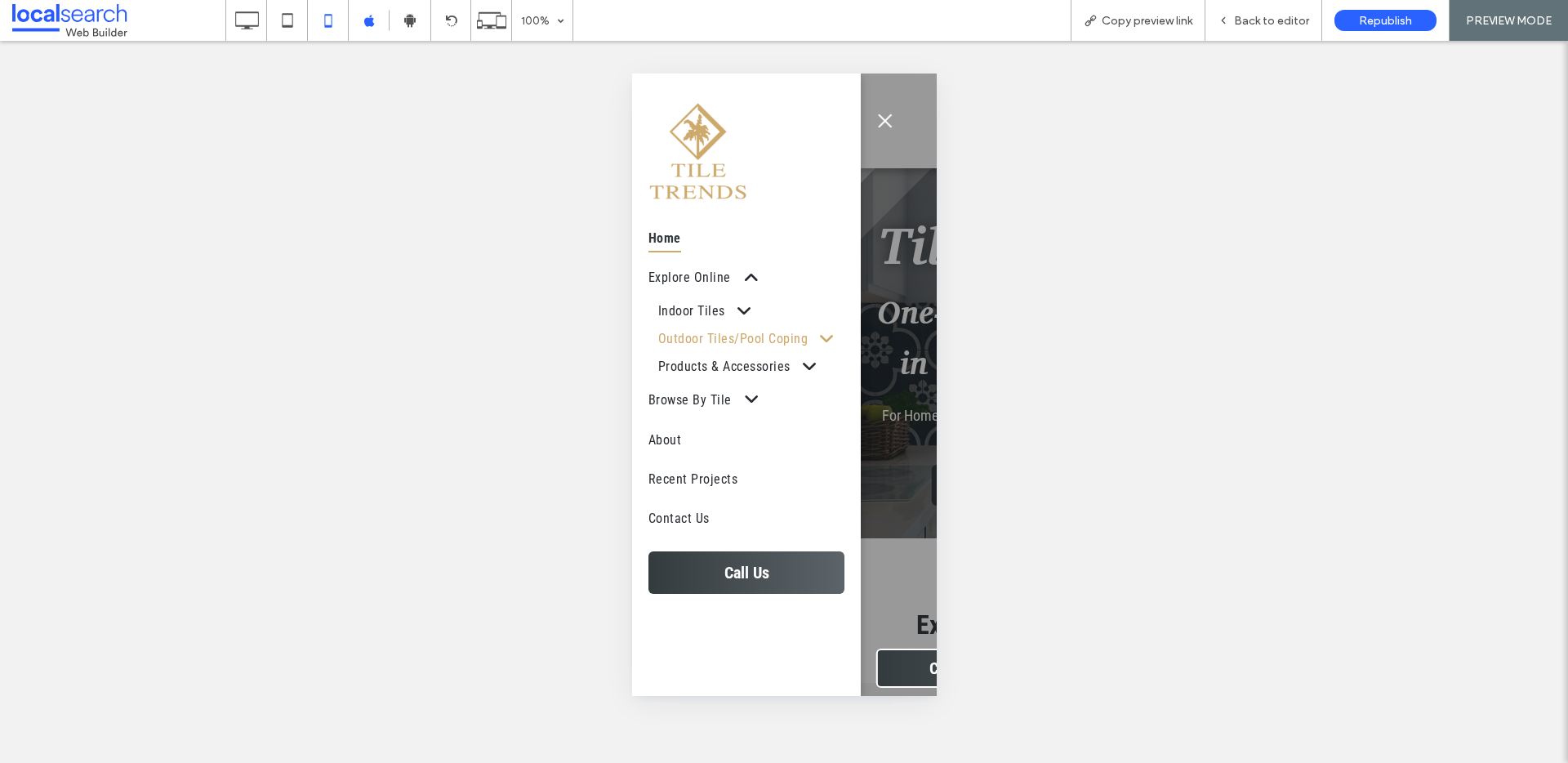
click at [803, 347] on span at bounding box center [817, 338] width 27 height 17
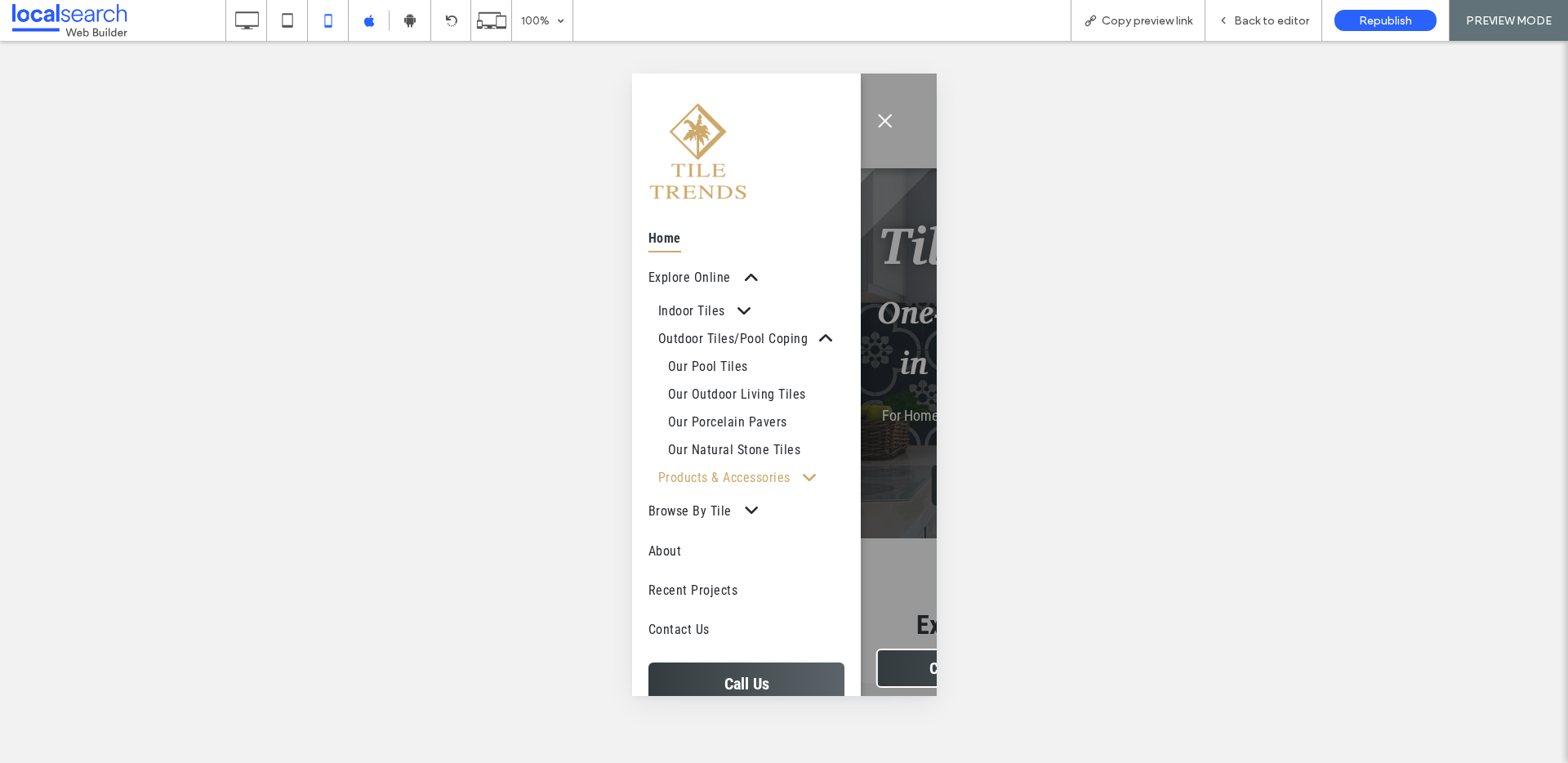
click at [812, 486] on span at bounding box center [799, 477] width 27 height 17
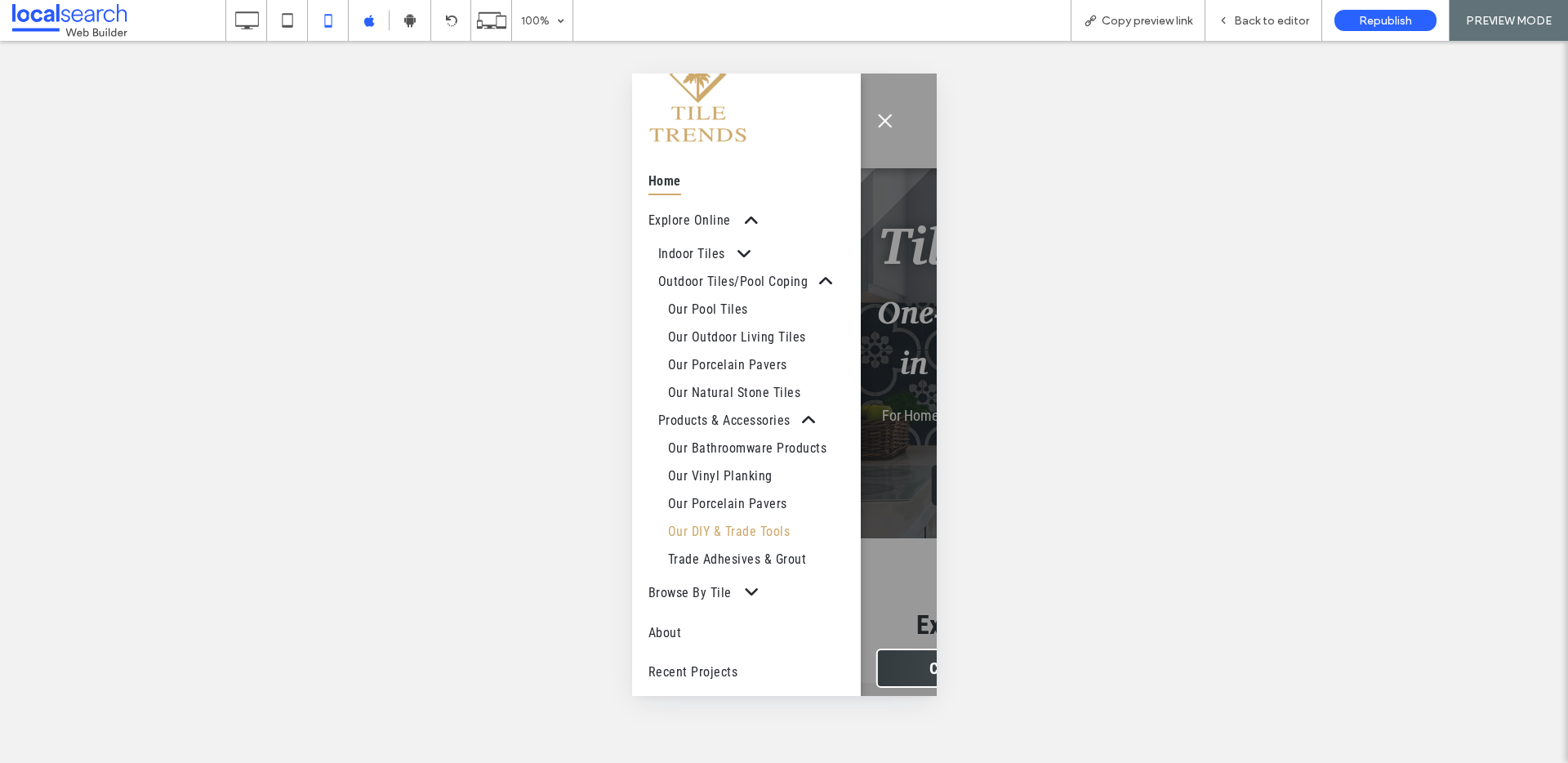
scroll to position [58, 0]
click at [747, 635] on iframe at bounding box center [812, 660] width 209 height 49
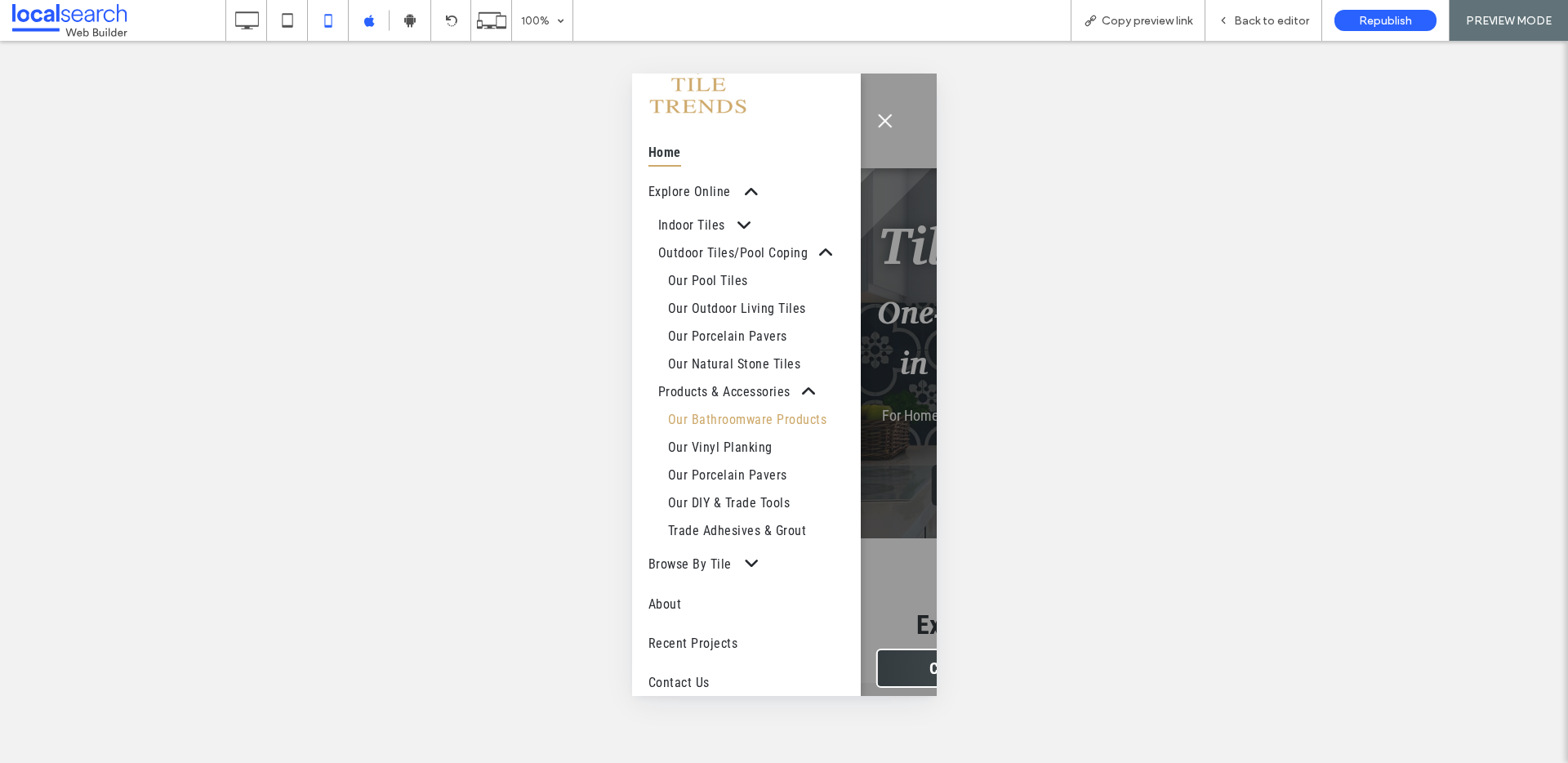
scroll to position [147, 0]
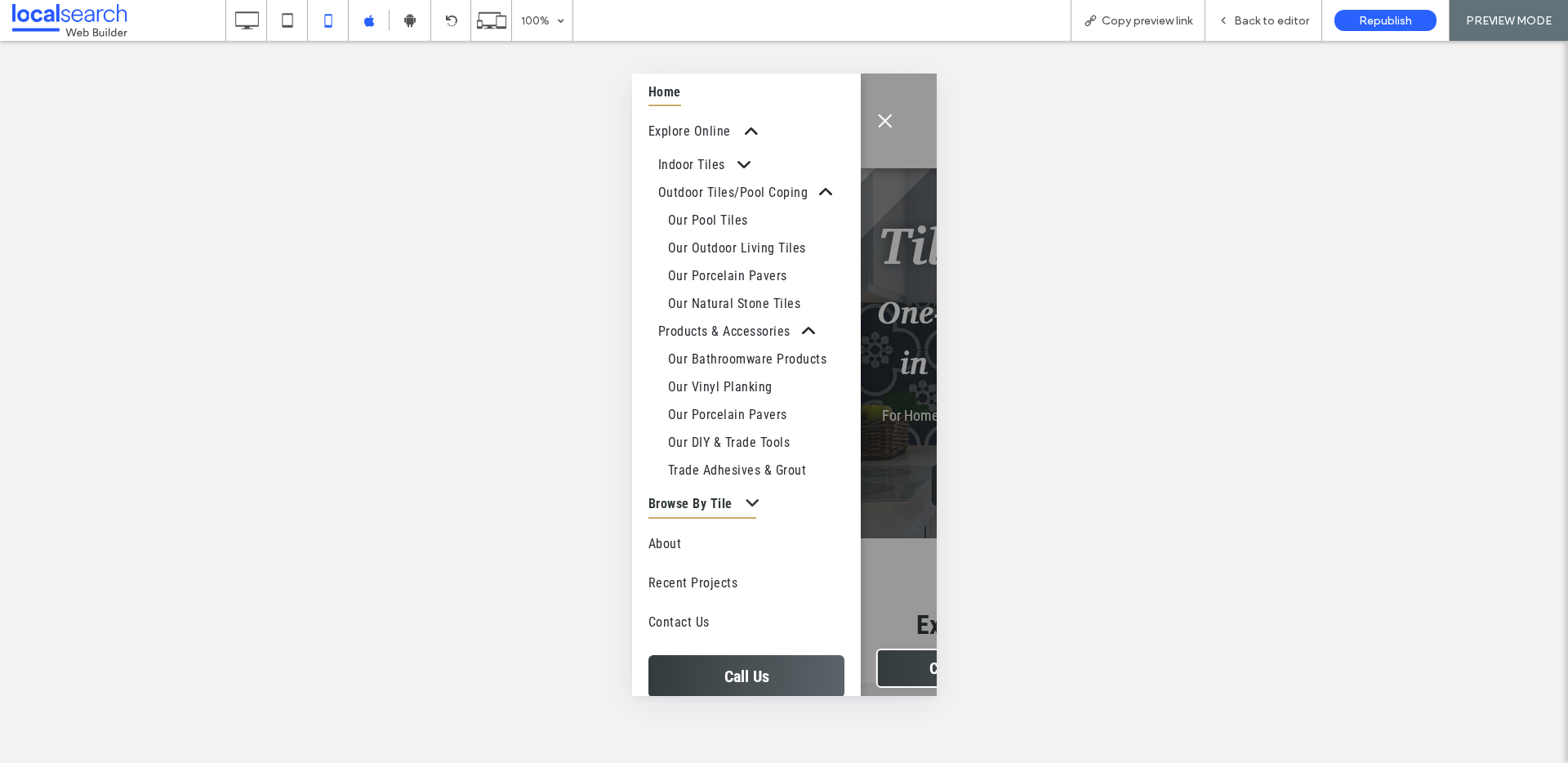
click at [751, 512] on span at bounding box center [743, 503] width 31 height 17
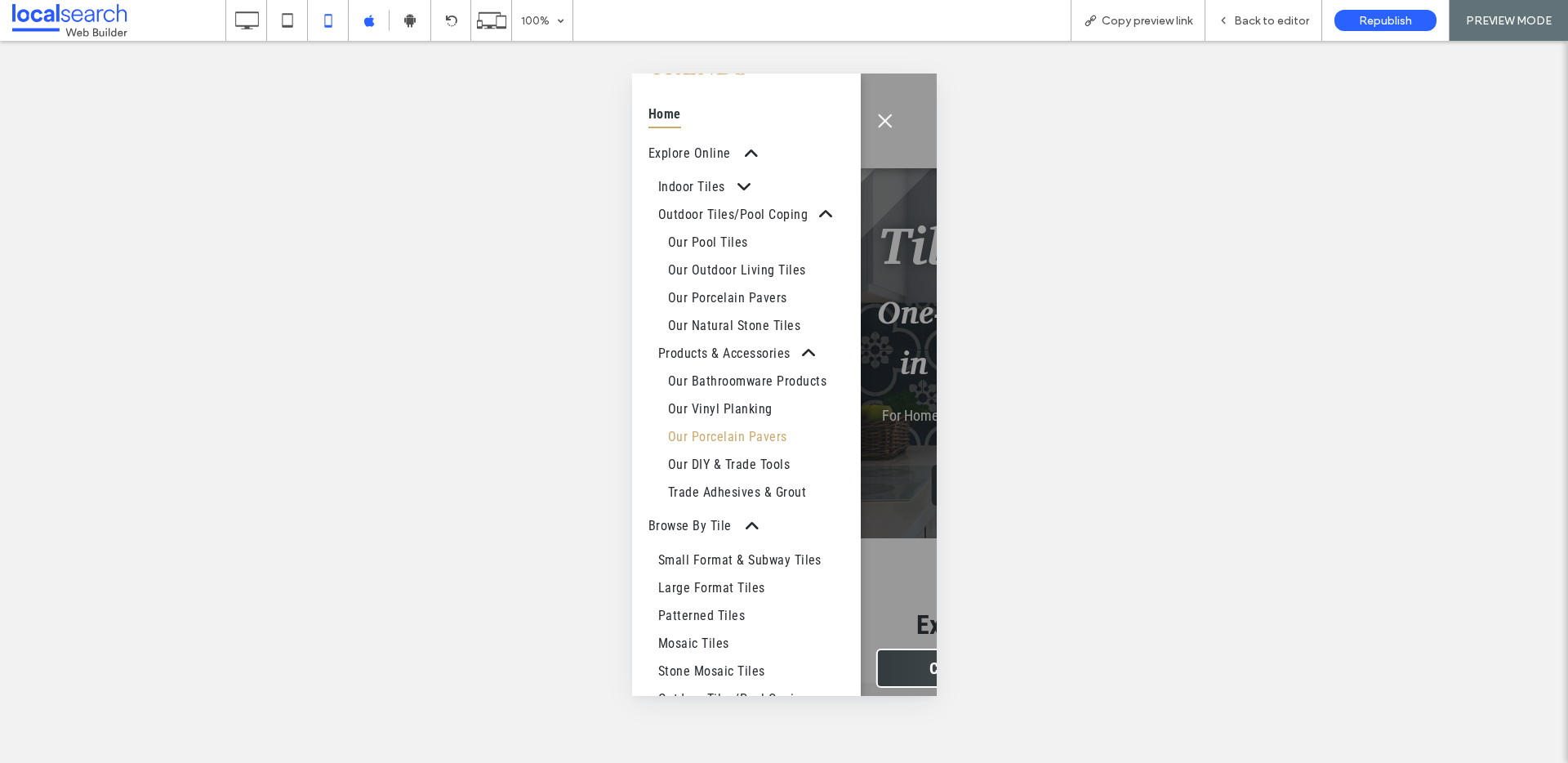
scroll to position [0, 0]
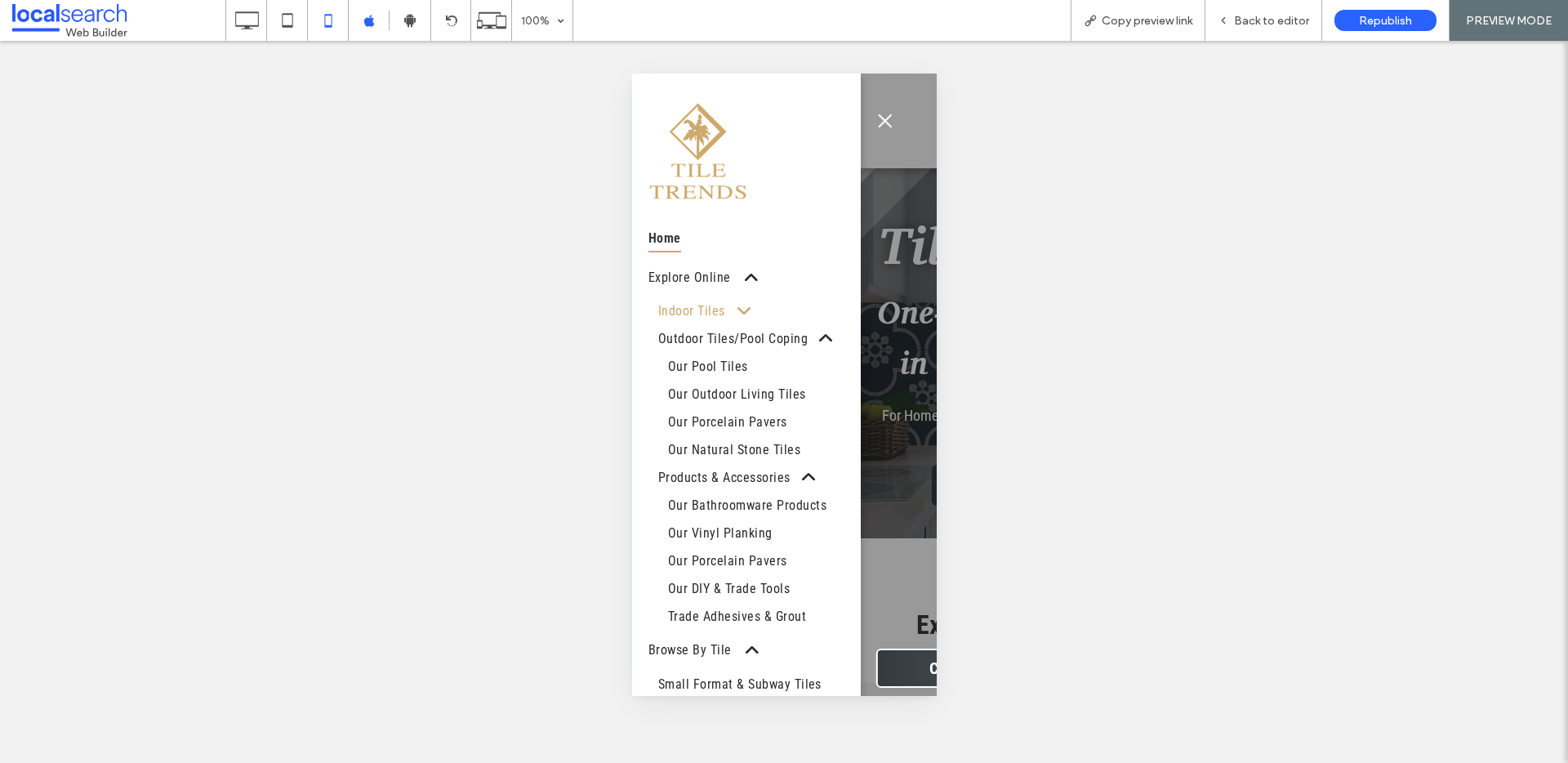
click at [743, 311] on span at bounding box center [734, 310] width 27 height 17
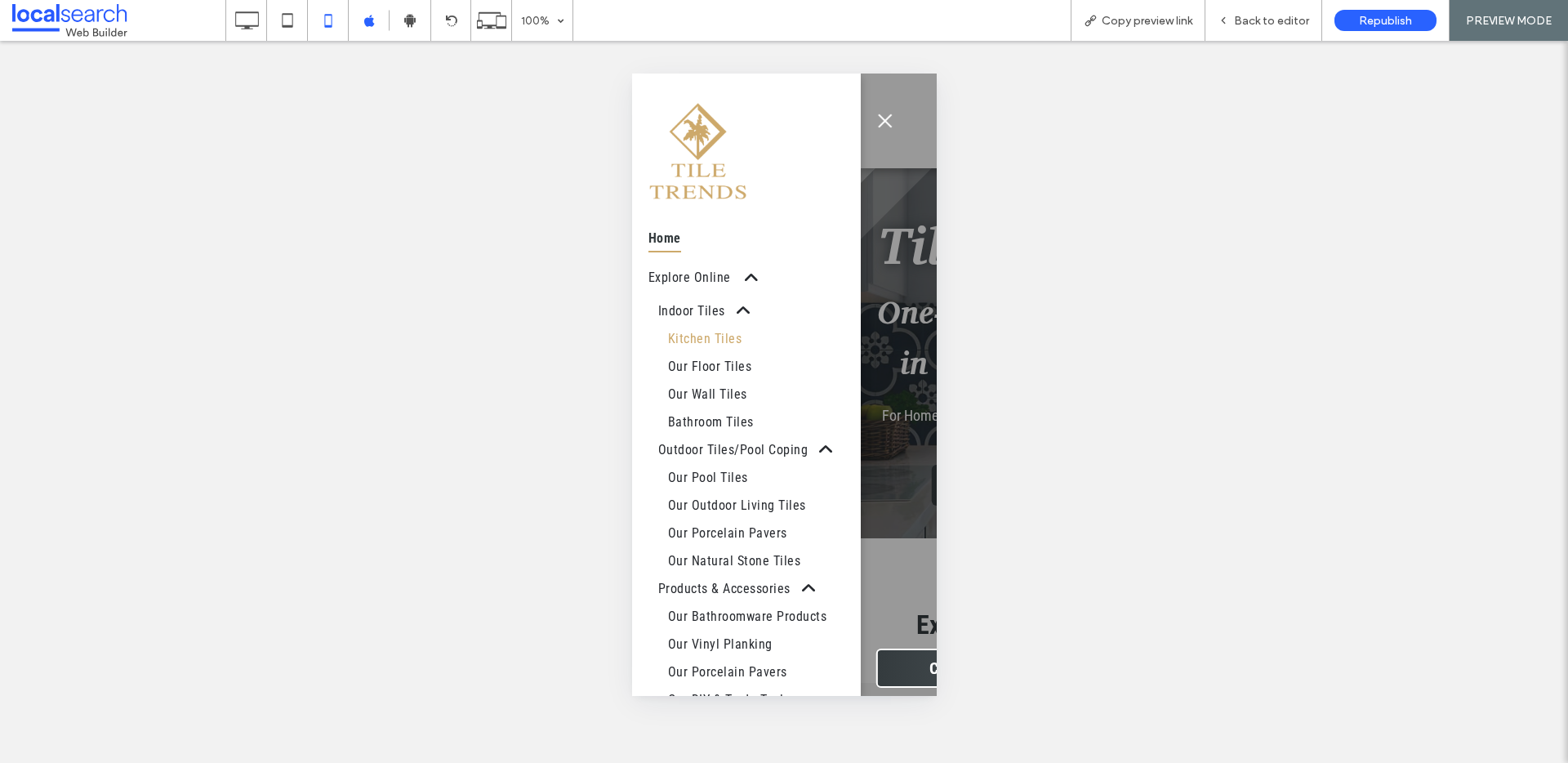
scroll to position [3, 0]
click at [1263, 26] on span "Back to editor" at bounding box center [1271, 21] width 75 height 14
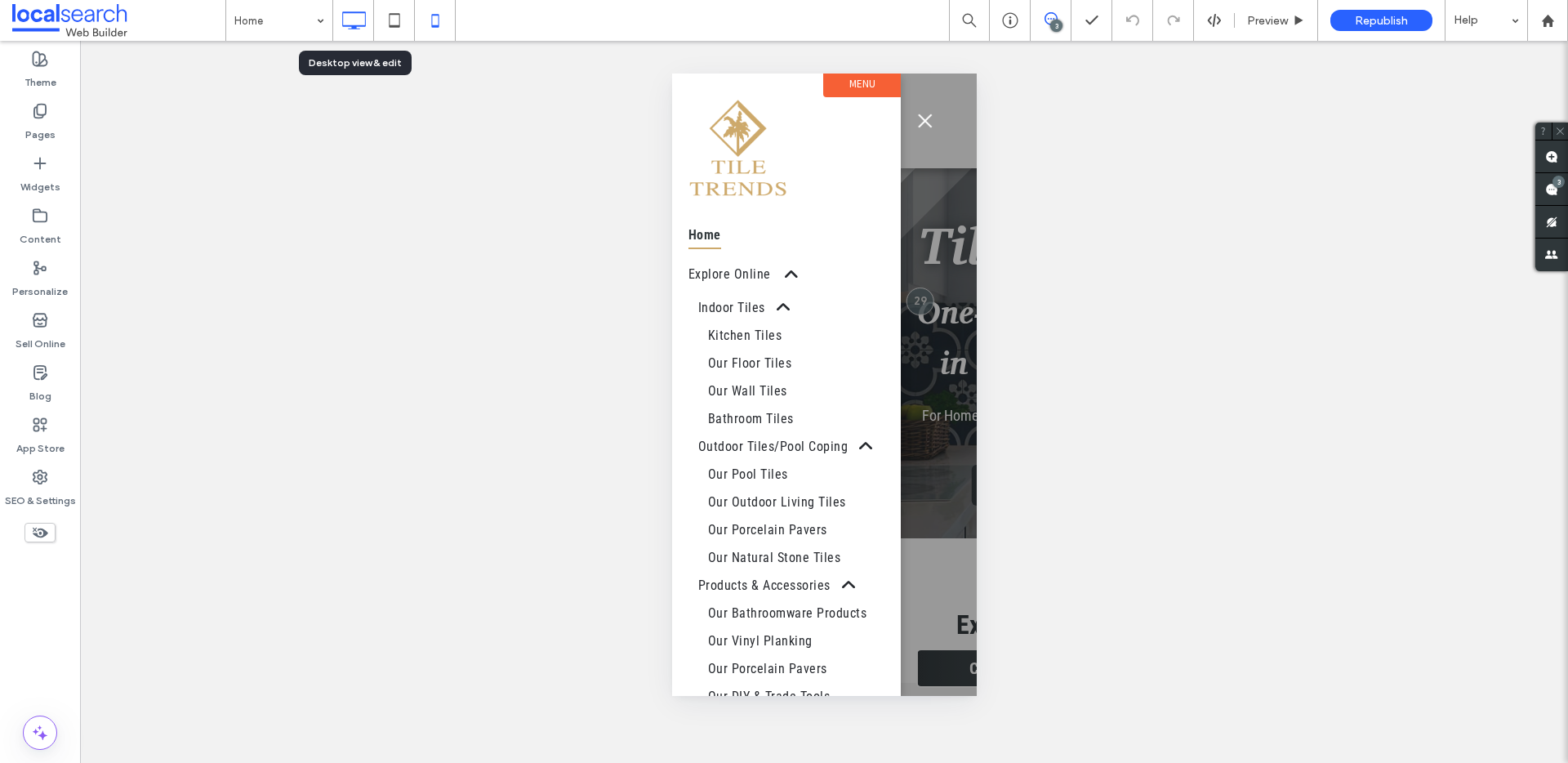
click at [338, 13] on icon at bounding box center [354, 21] width 33 height 33
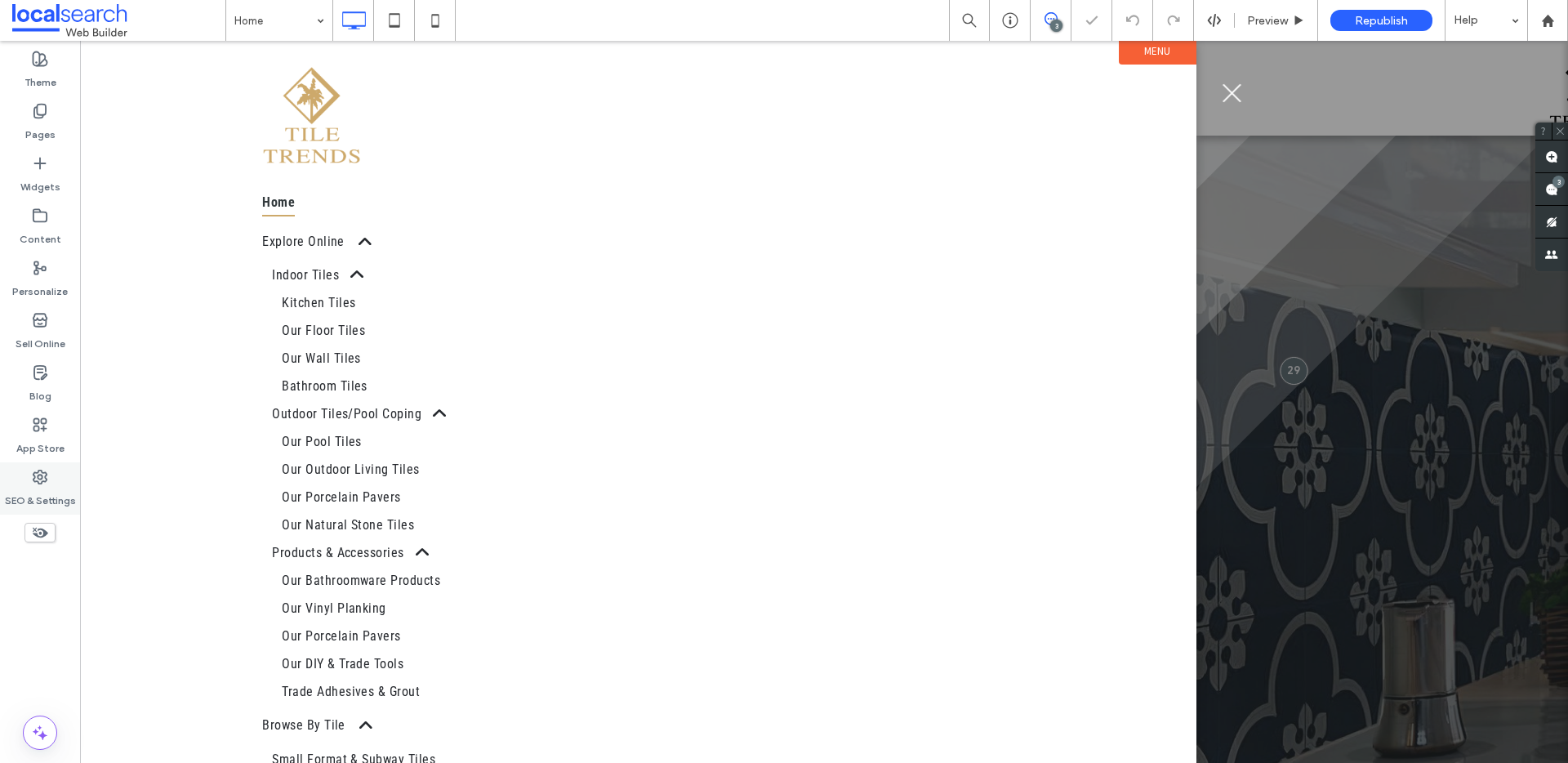
click at [46, 477] on icon at bounding box center [40, 477] width 16 height 16
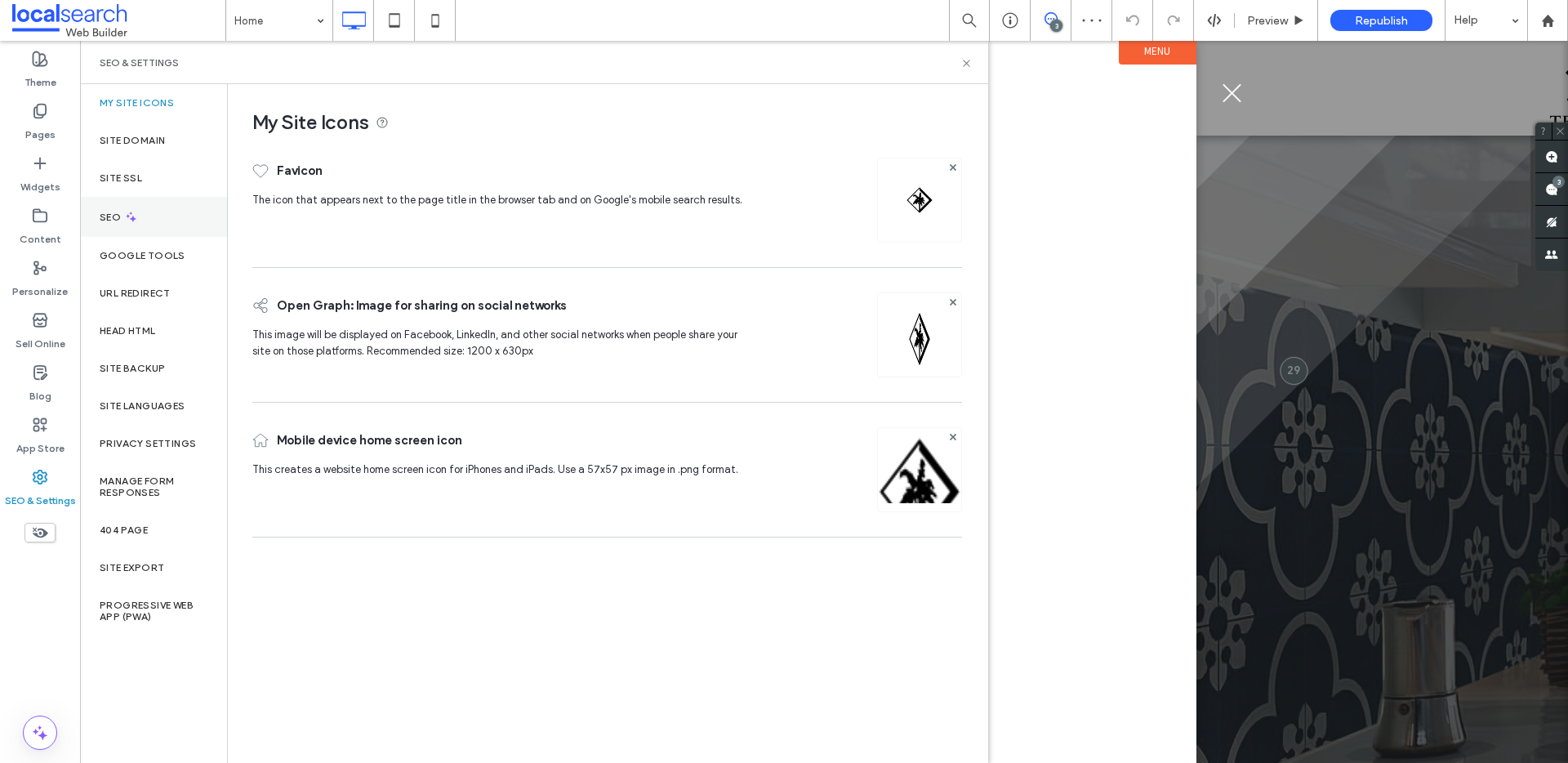
drag, startPoint x: 151, startPoint y: 212, endPoint x: 155, endPoint y: 219, distance: 8.1
click at [151, 212] on div "SEO" at bounding box center [153, 216] width 147 height 40
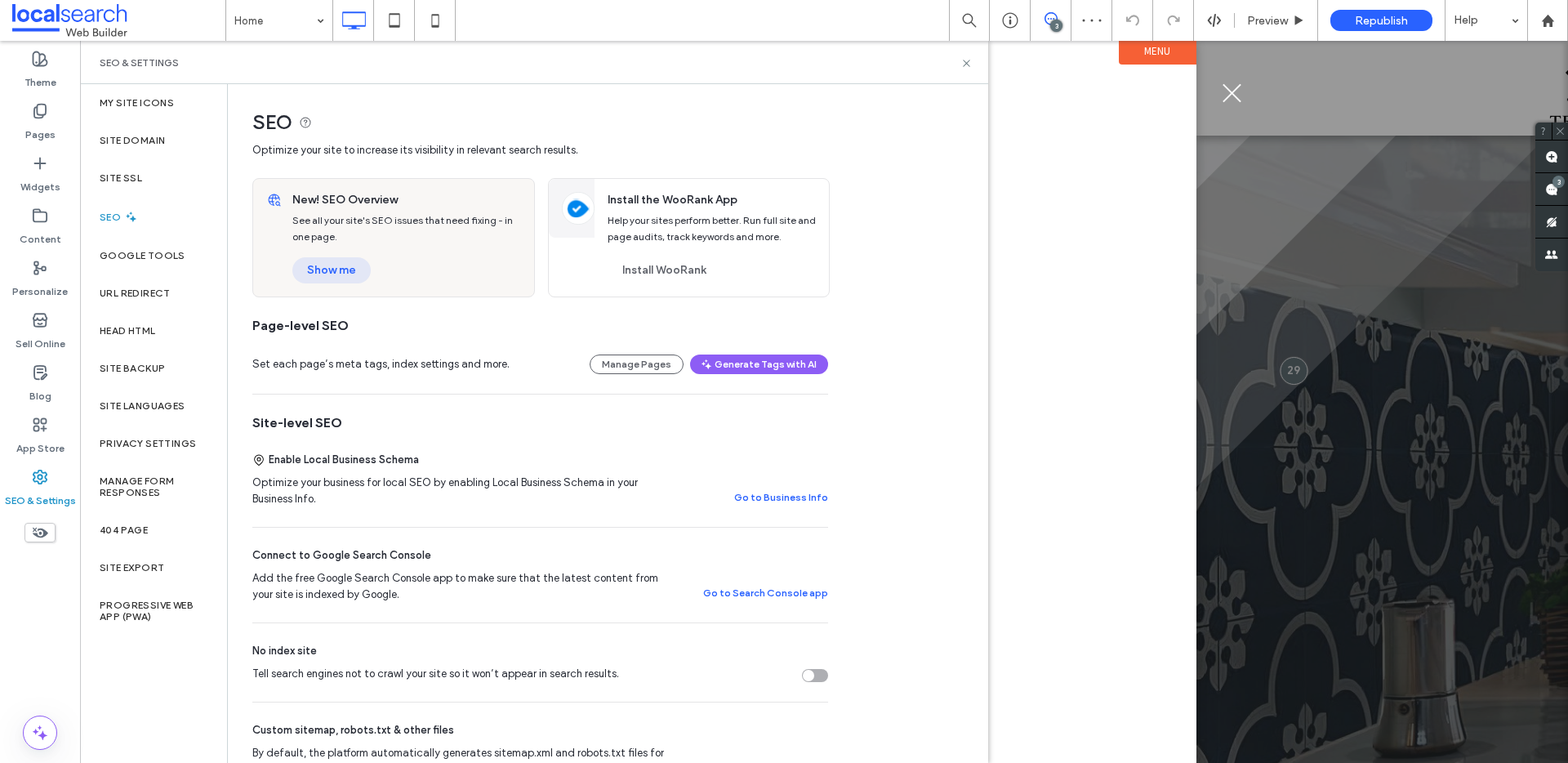
click at [323, 261] on button "Show me" at bounding box center [331, 270] width 78 height 26
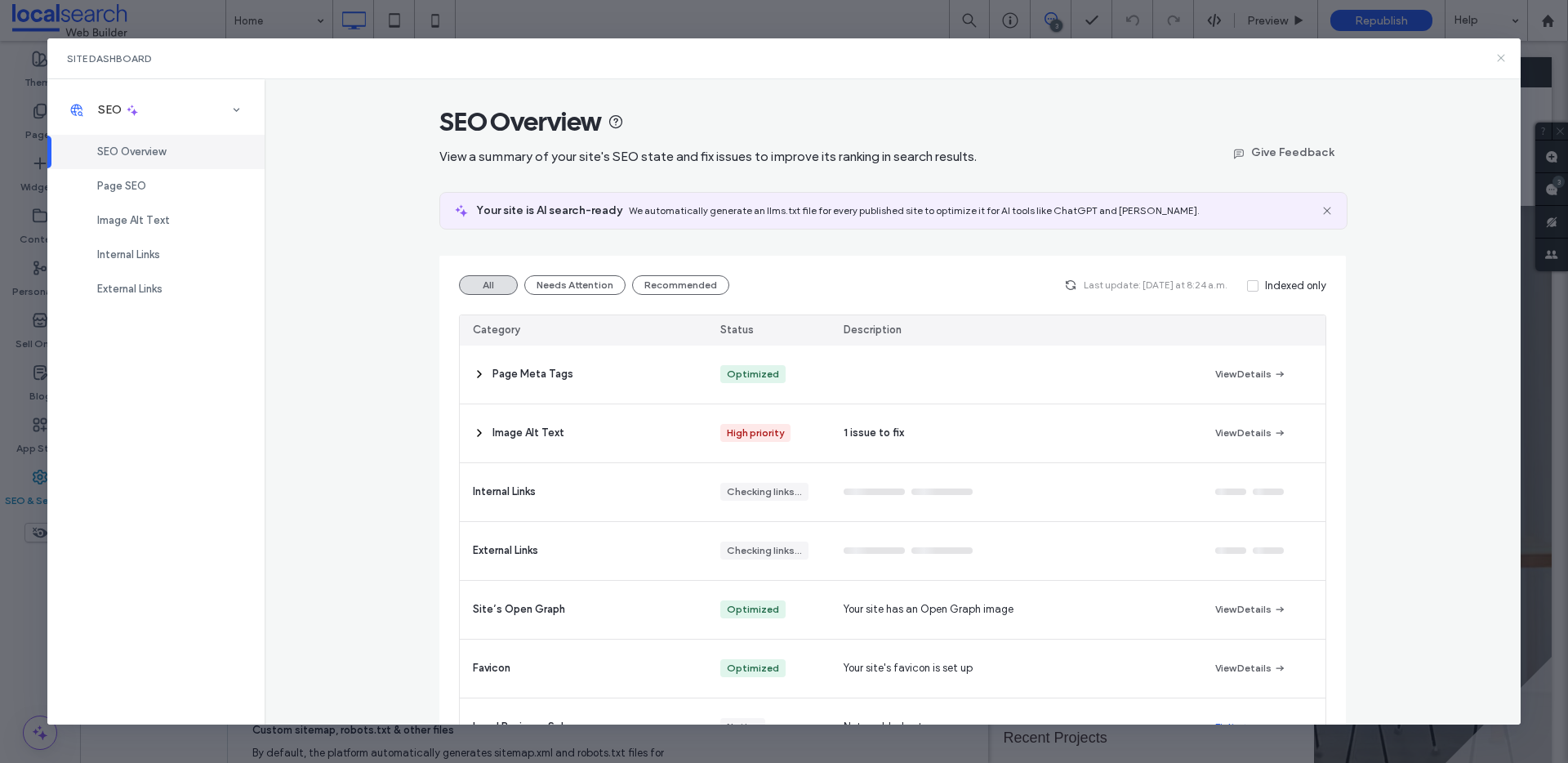
click at [1503, 56] on icon at bounding box center [1501, 58] width 13 height 13
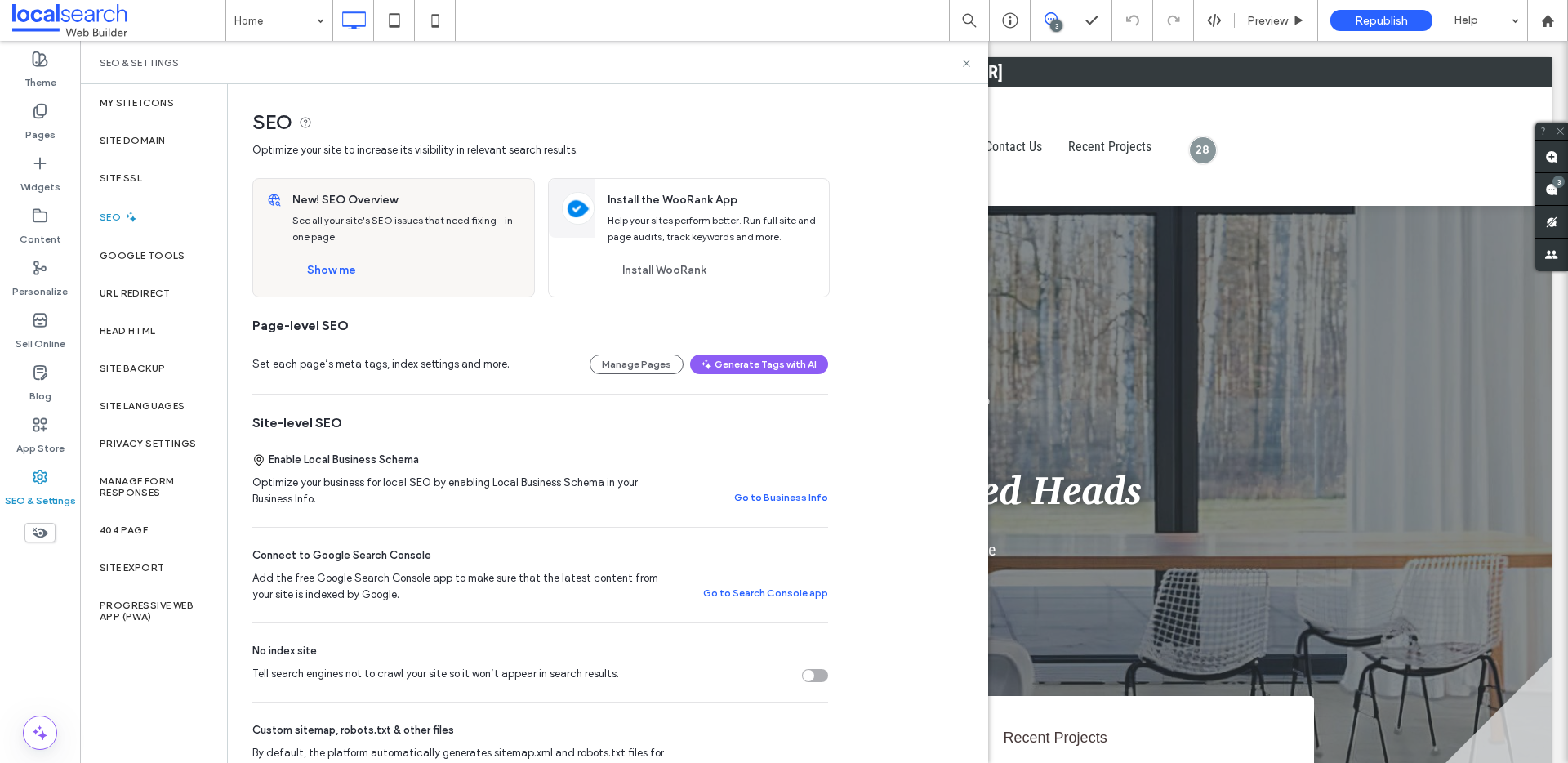
click at [976, 58] on div "SEO & Settings" at bounding box center [533, 63] width 908 height 44
click at [970, 61] on icon at bounding box center [966, 63] width 12 height 12
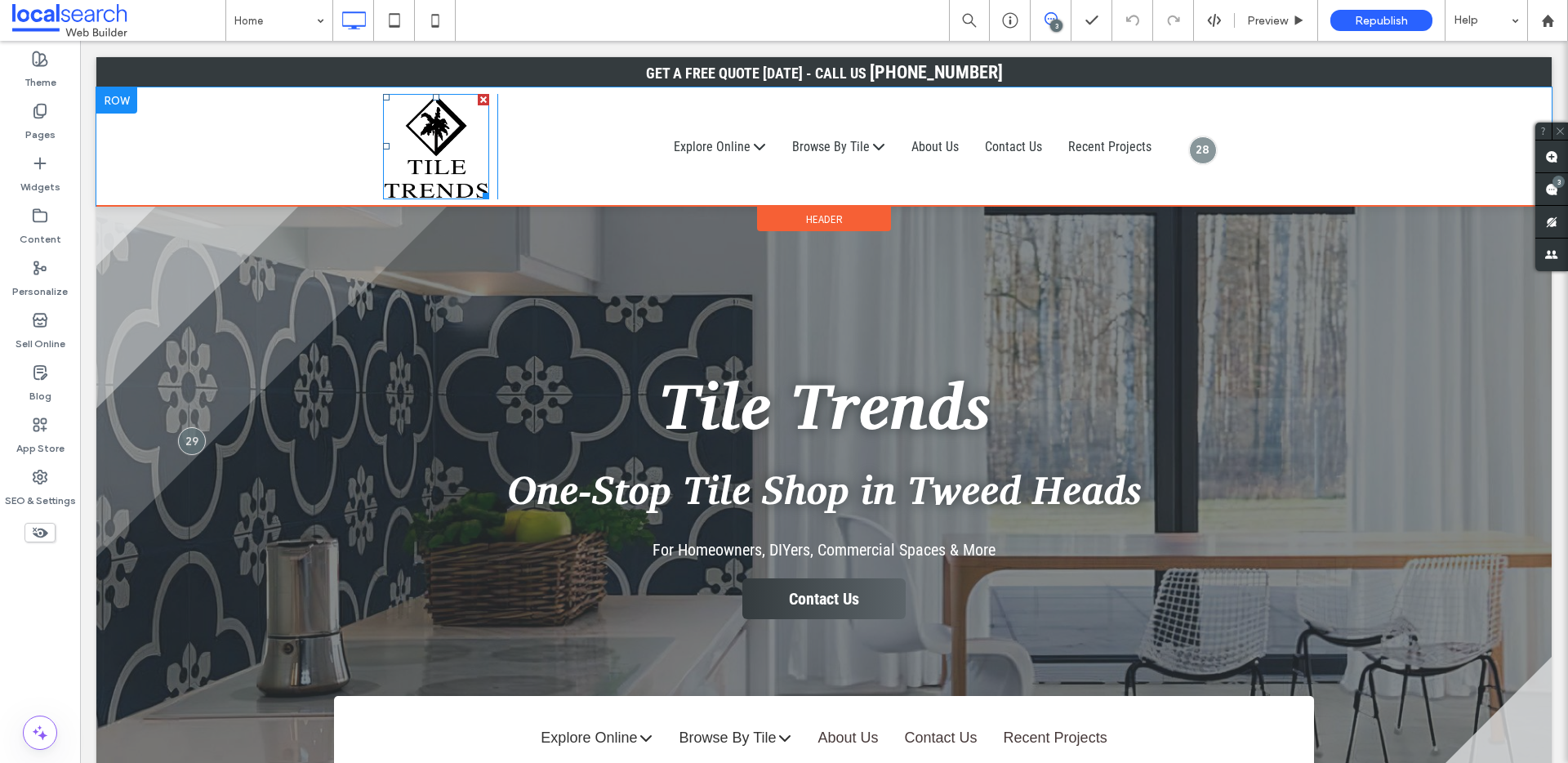
click at [459, 161] on img at bounding box center [435, 147] width 106 height 105
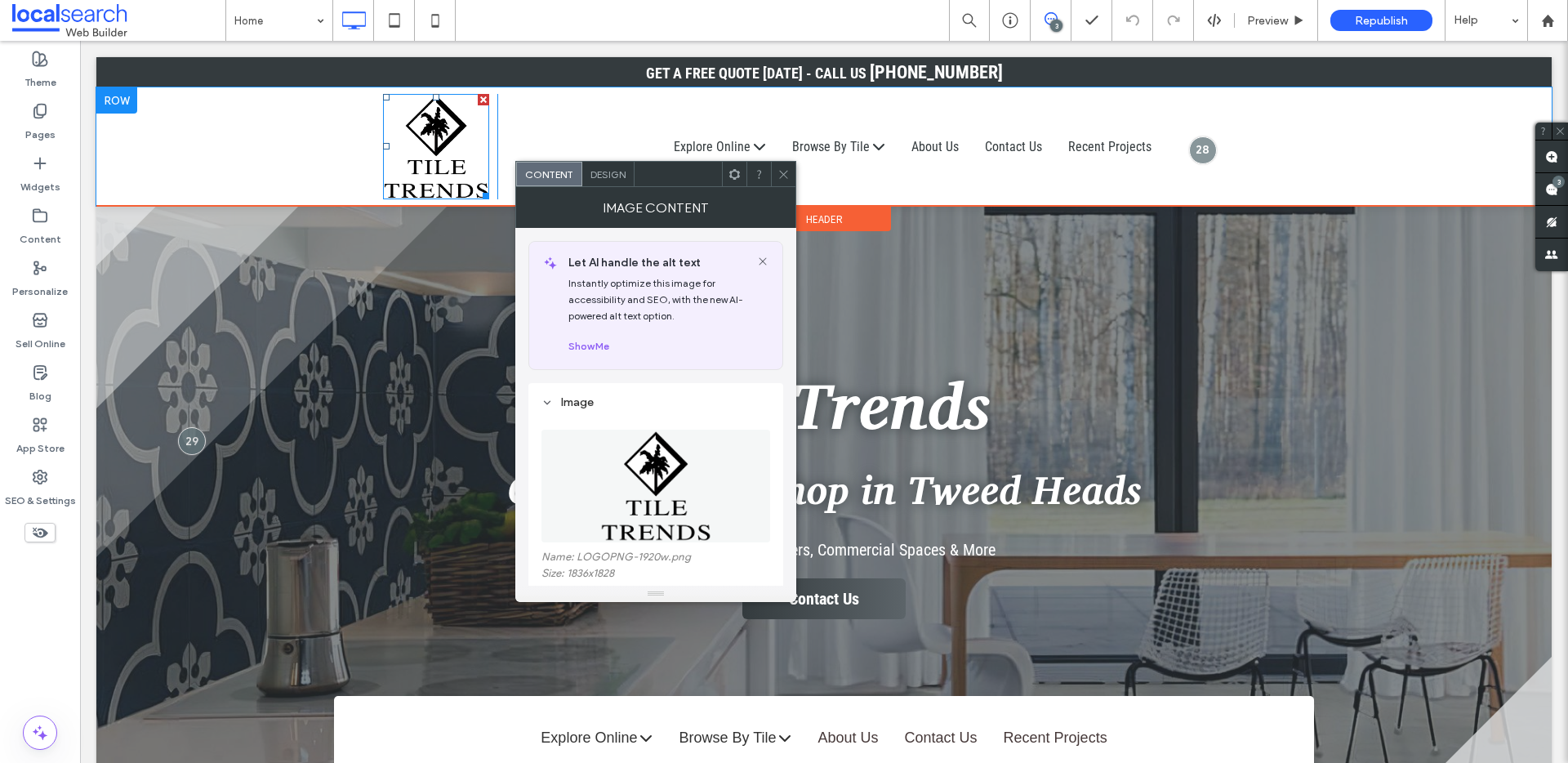
click at [459, 161] on img at bounding box center [435, 147] width 106 height 105
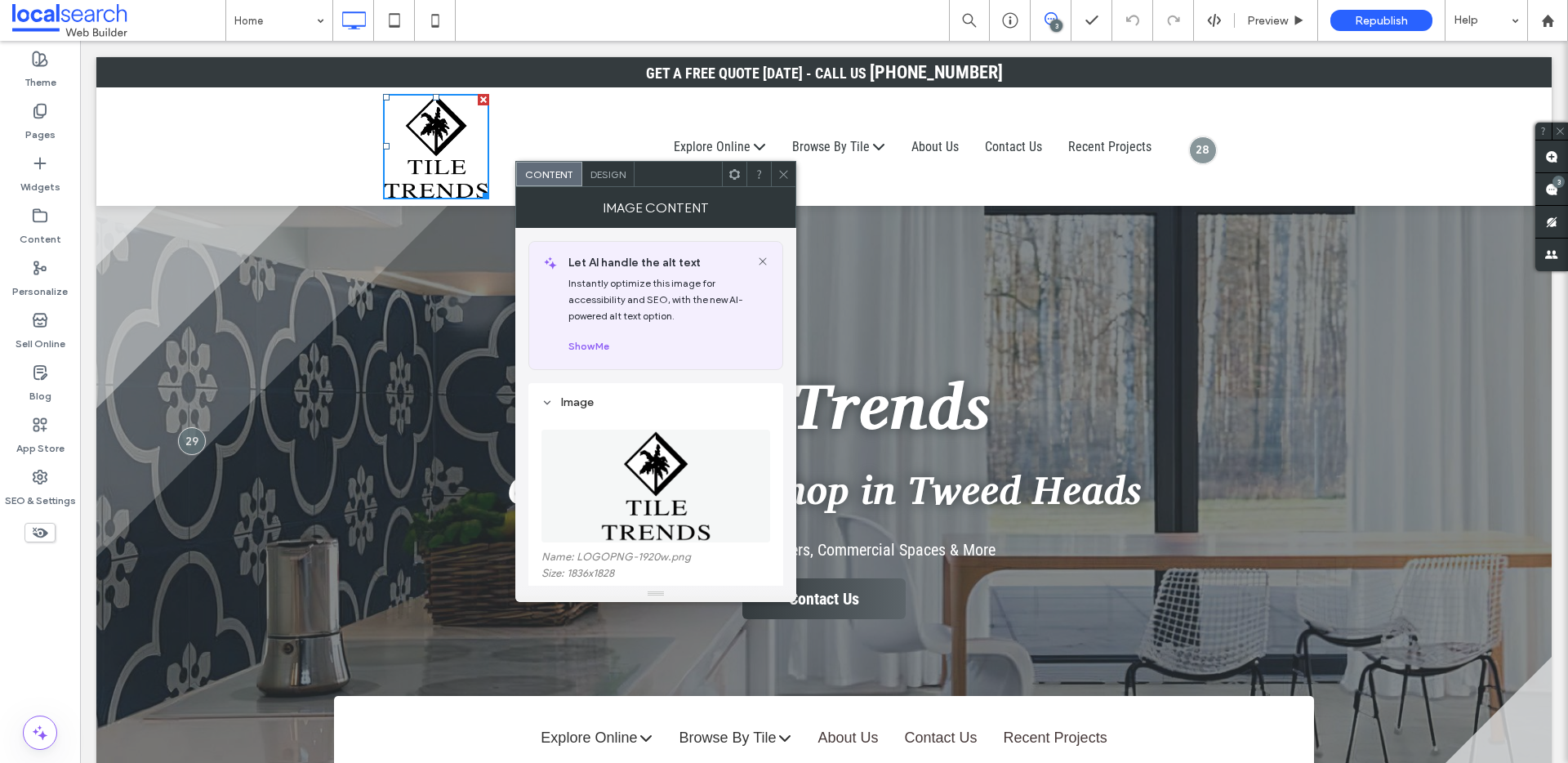
scroll to position [378, 0]
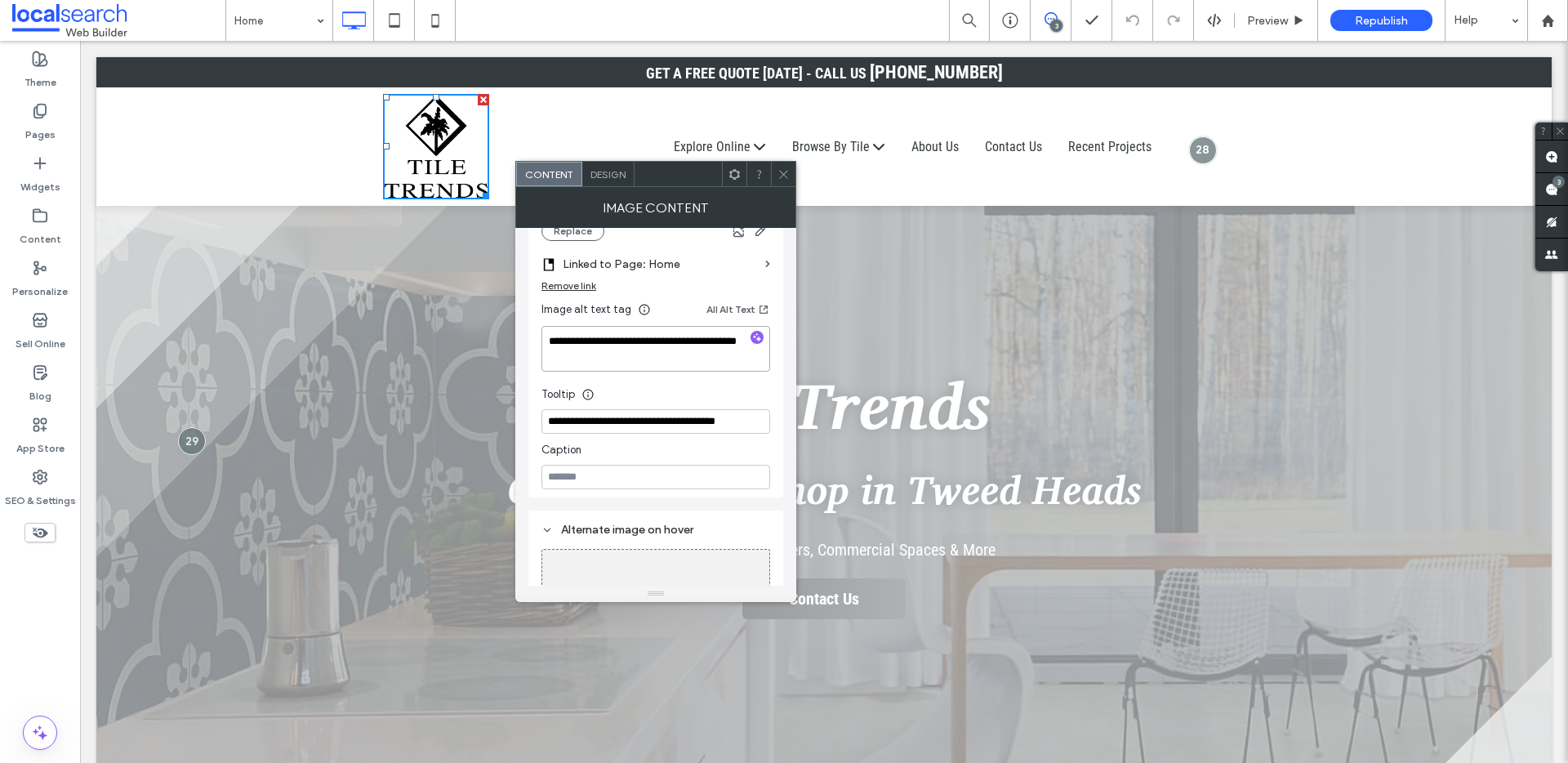
drag, startPoint x: 705, startPoint y: 402, endPoint x: 506, endPoint y: 322, distance: 214.5
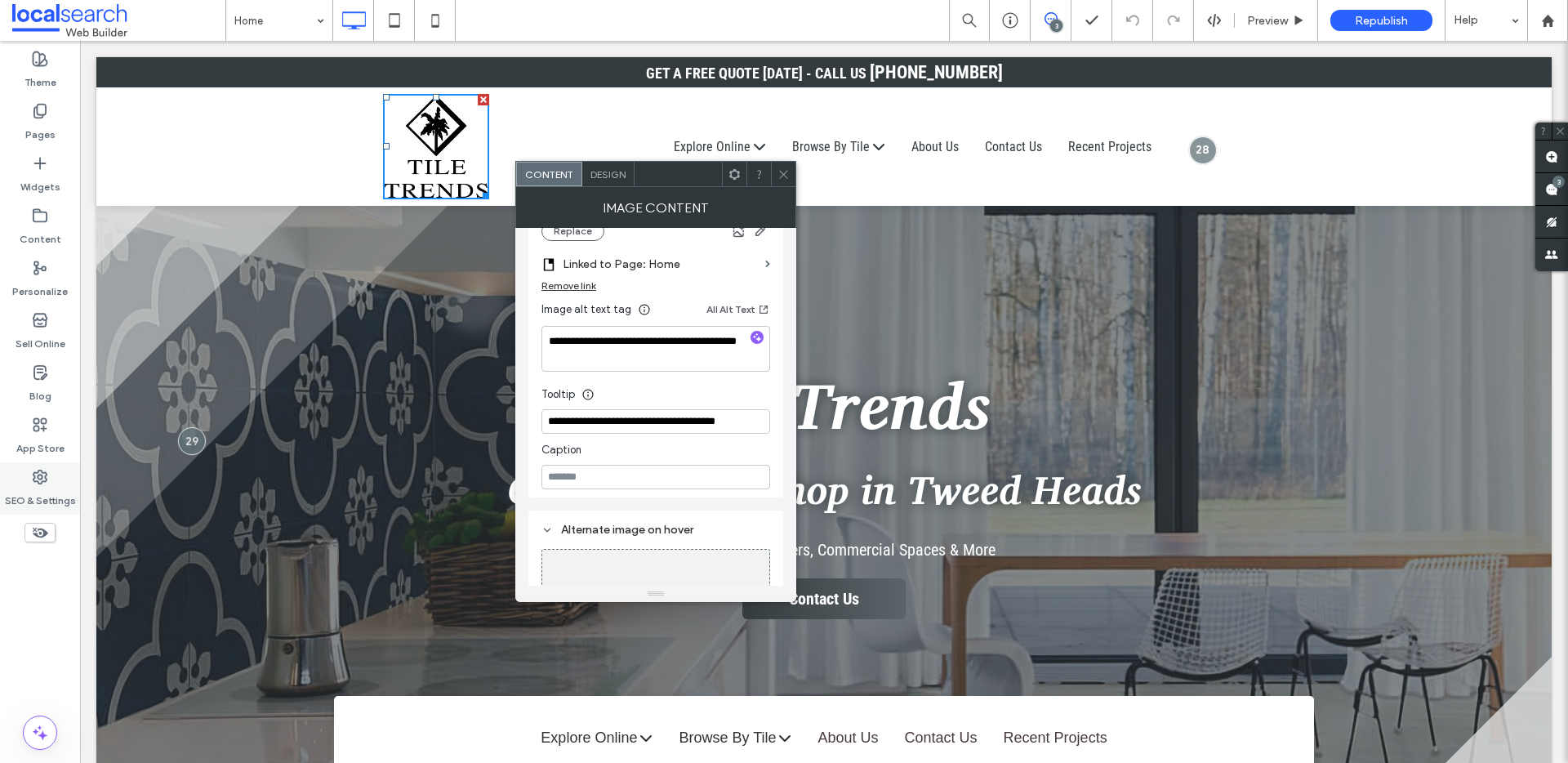
click at [38, 480] on use at bounding box center [40, 477] width 13 height 13
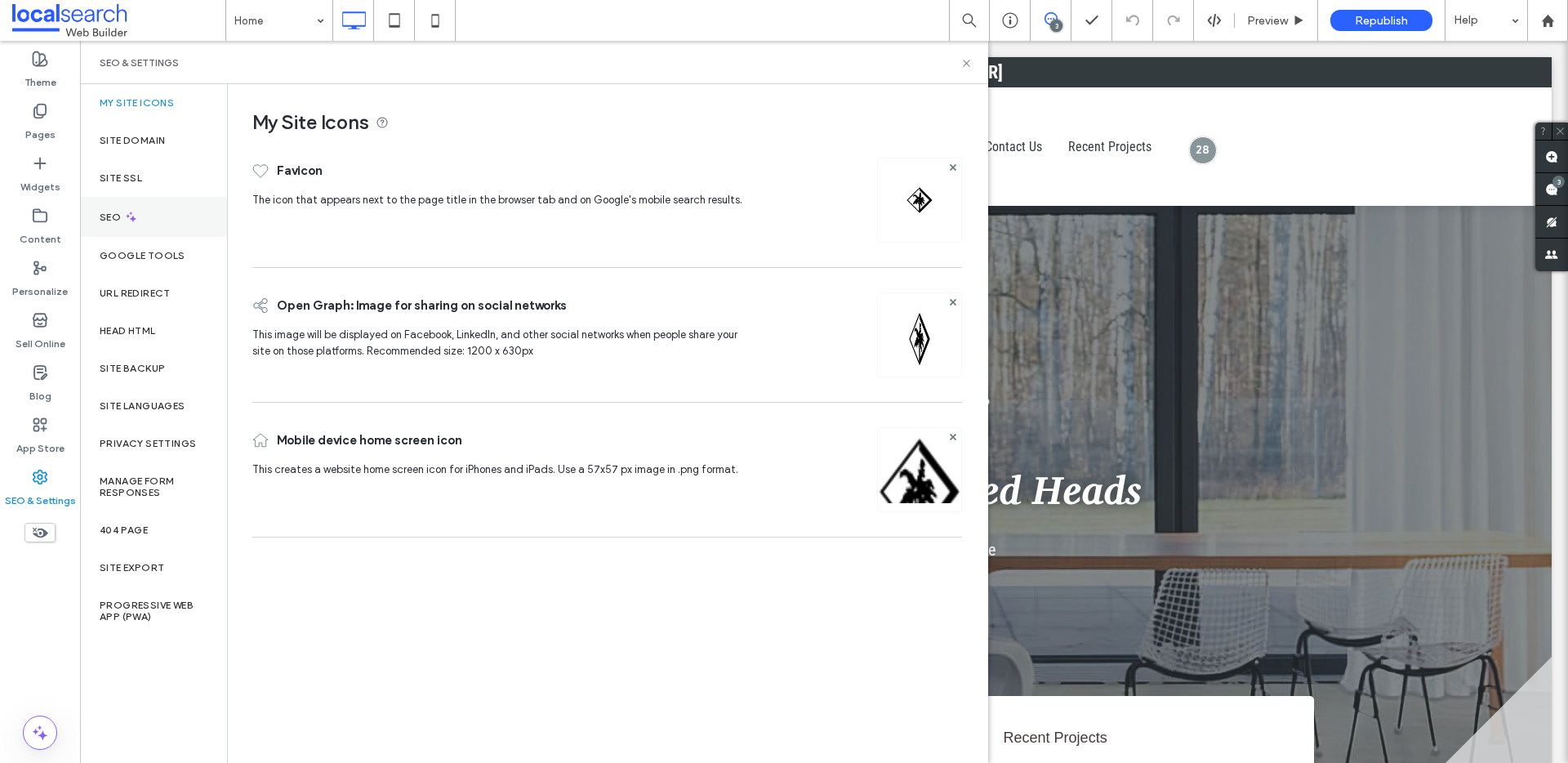
click at [119, 207] on div "SEO" at bounding box center [153, 216] width 147 height 40
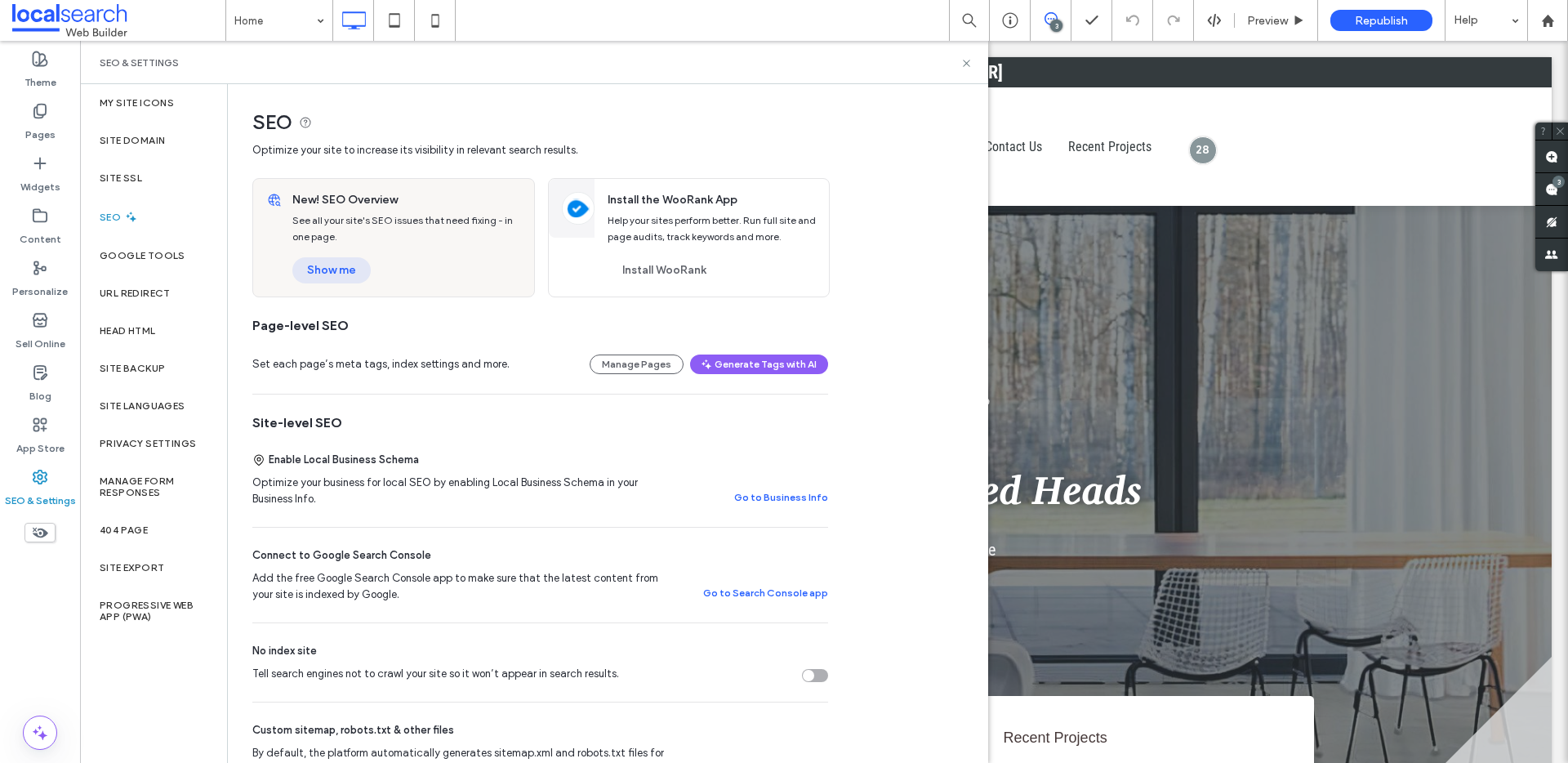
click at [363, 268] on button "Show me" at bounding box center [331, 270] width 78 height 26
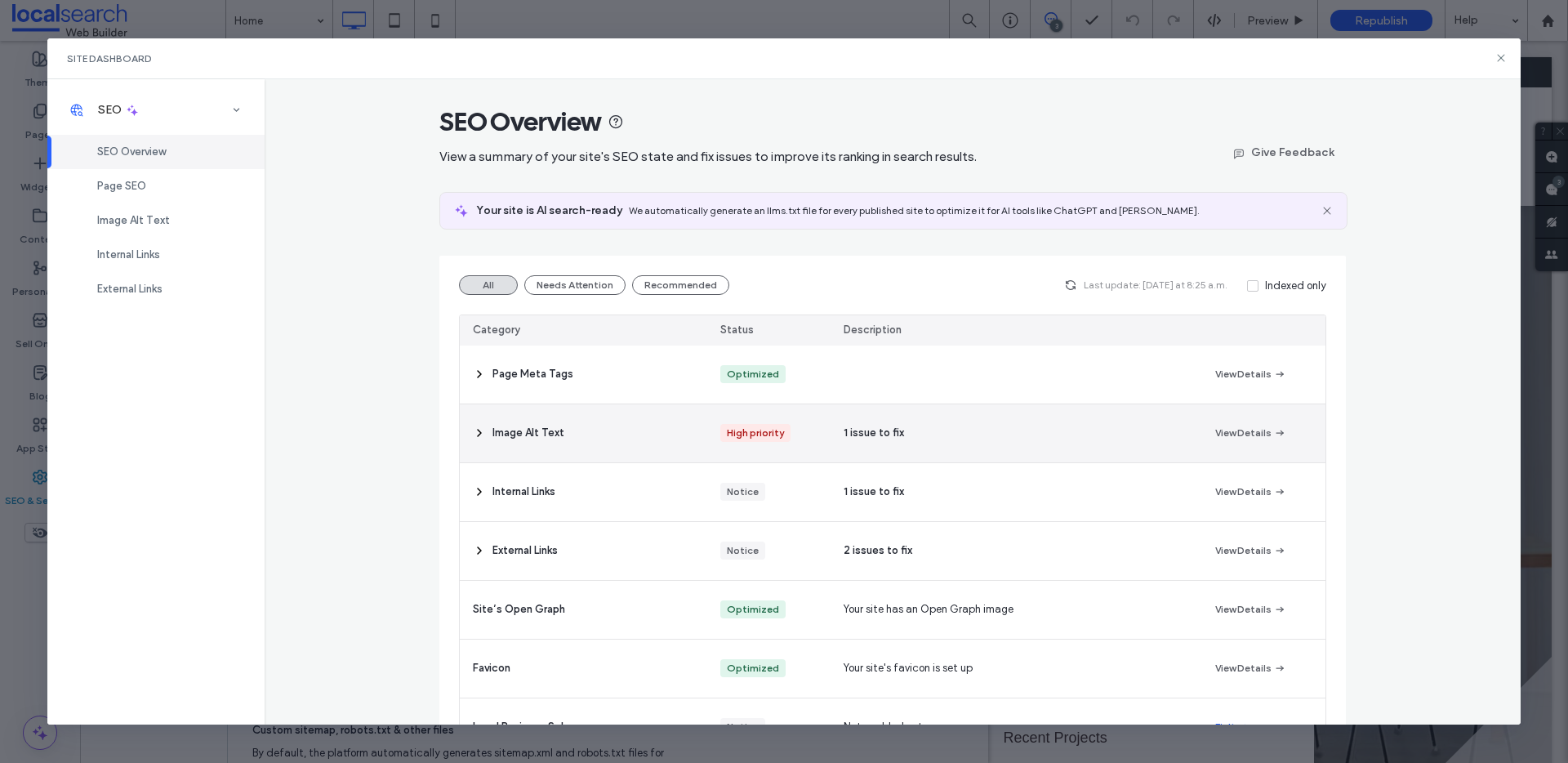
click at [502, 435] on span "Image Alt Text" at bounding box center [528, 433] width 72 height 16
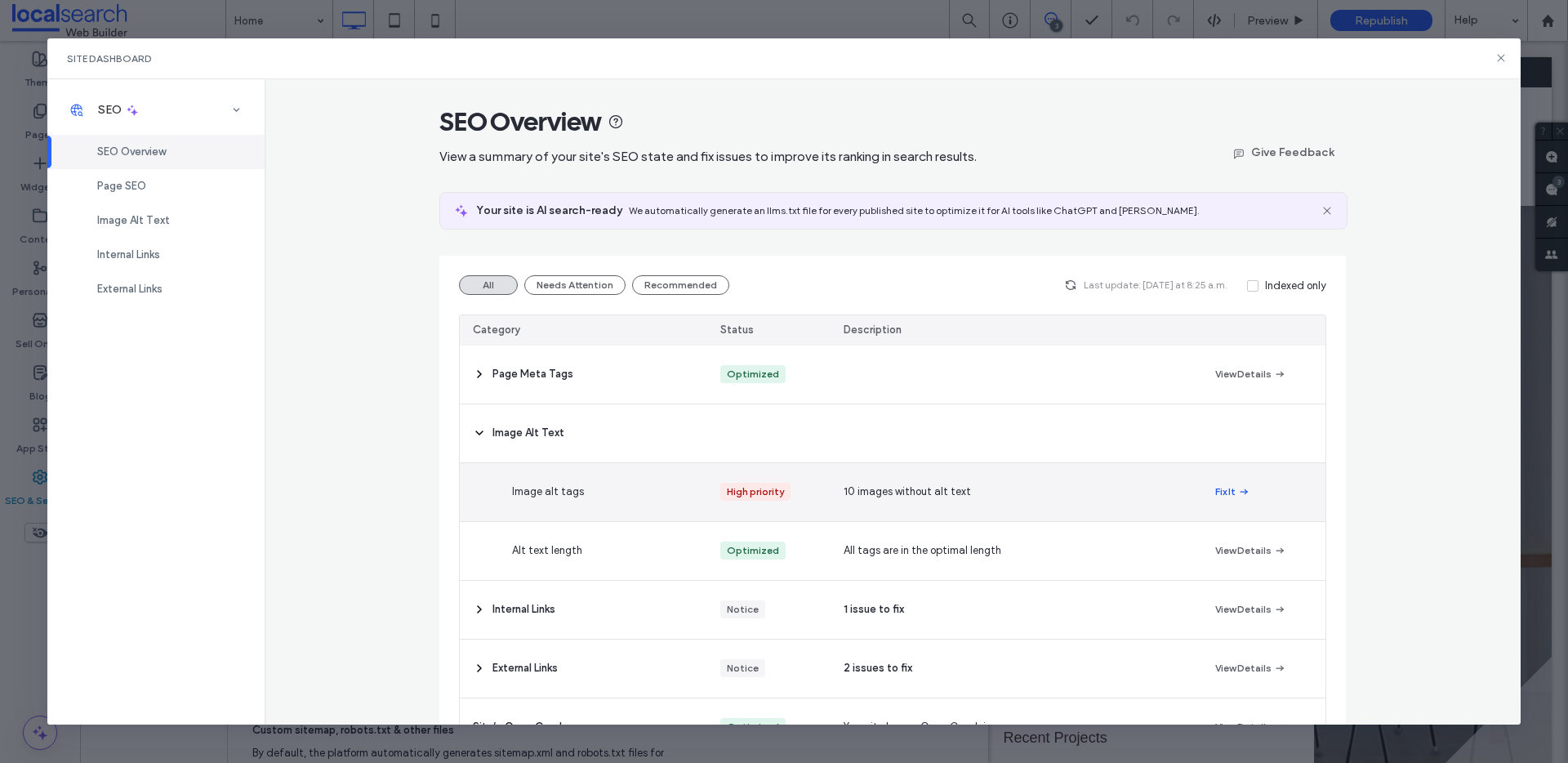
click at [1225, 490] on button "Fix It" at bounding box center [1232, 491] width 35 height 20
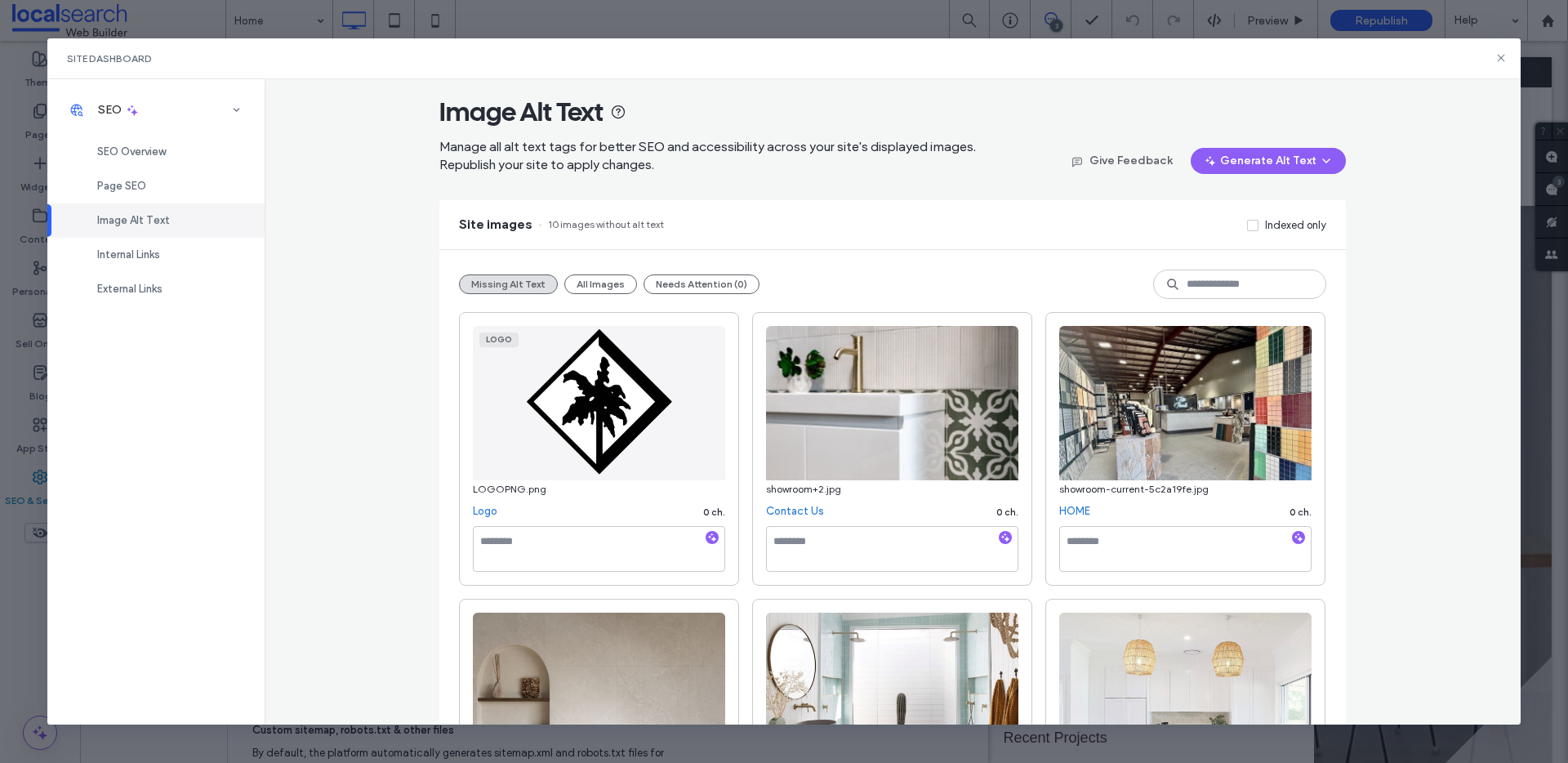
scroll to position [10, 0]
click at [1501, 54] on icon at bounding box center [1501, 58] width 13 height 13
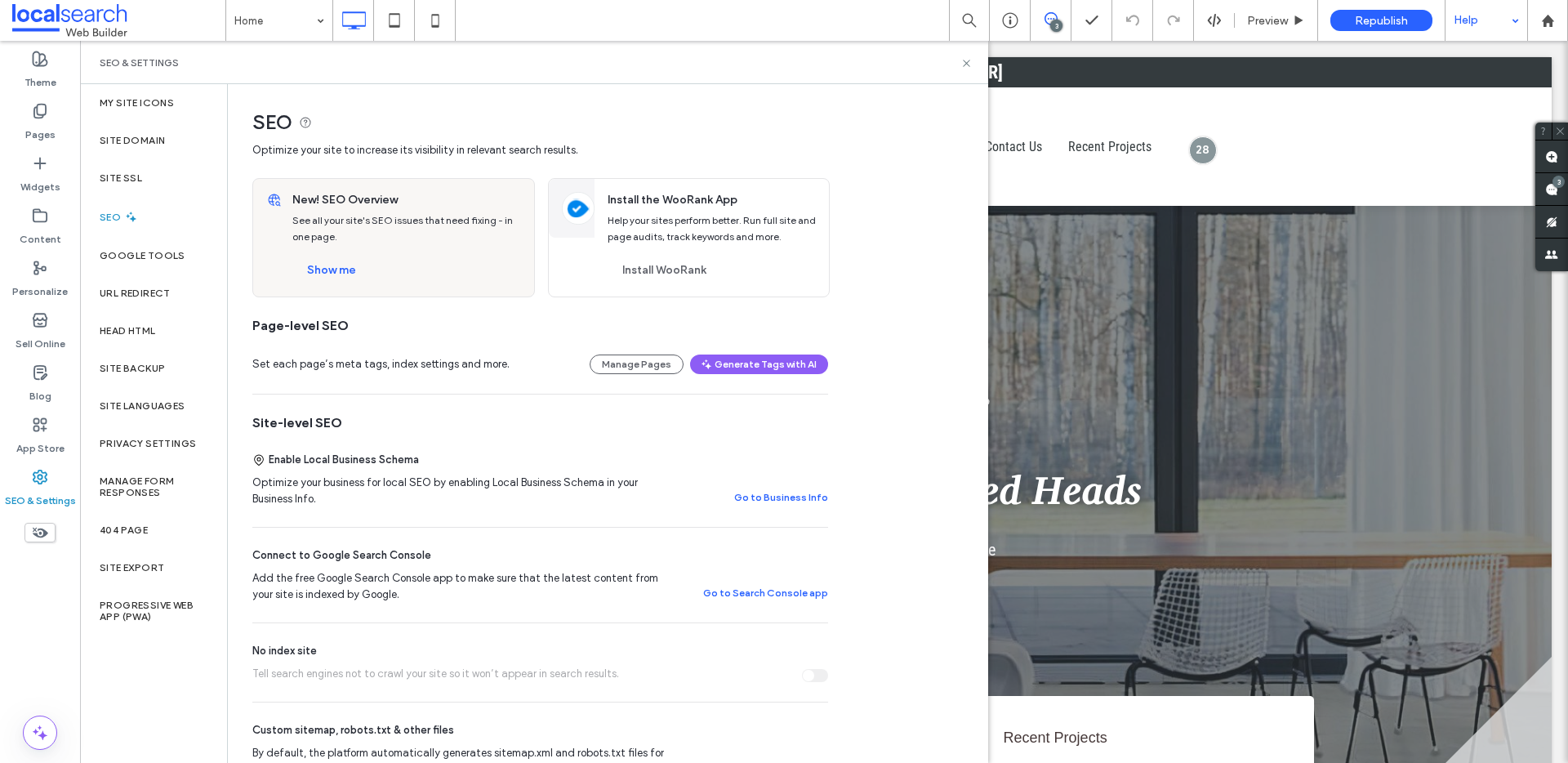
click at [1500, 26] on div "Help" at bounding box center [1486, 21] width 81 height 41
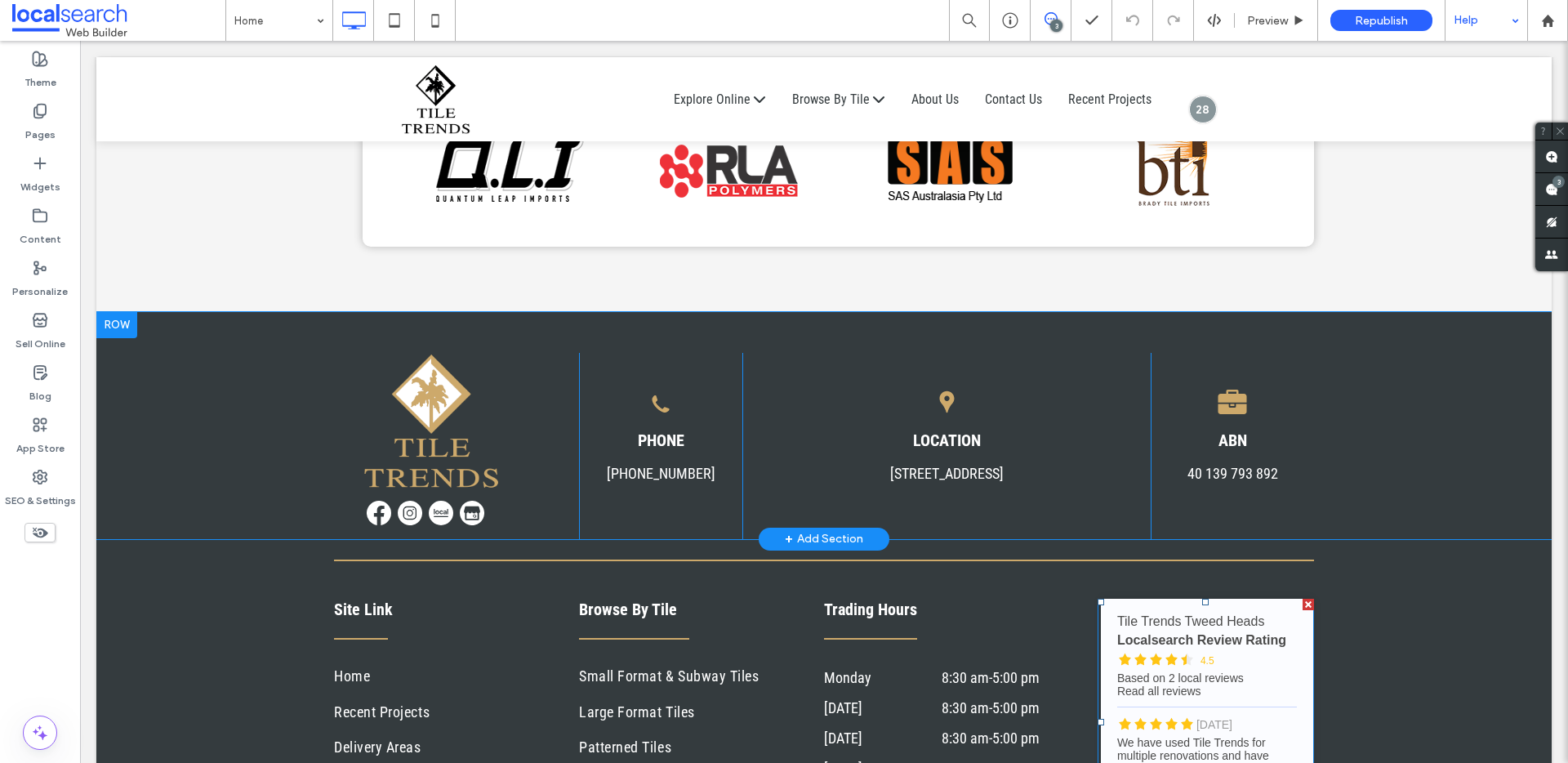
scroll to position [12, 0]
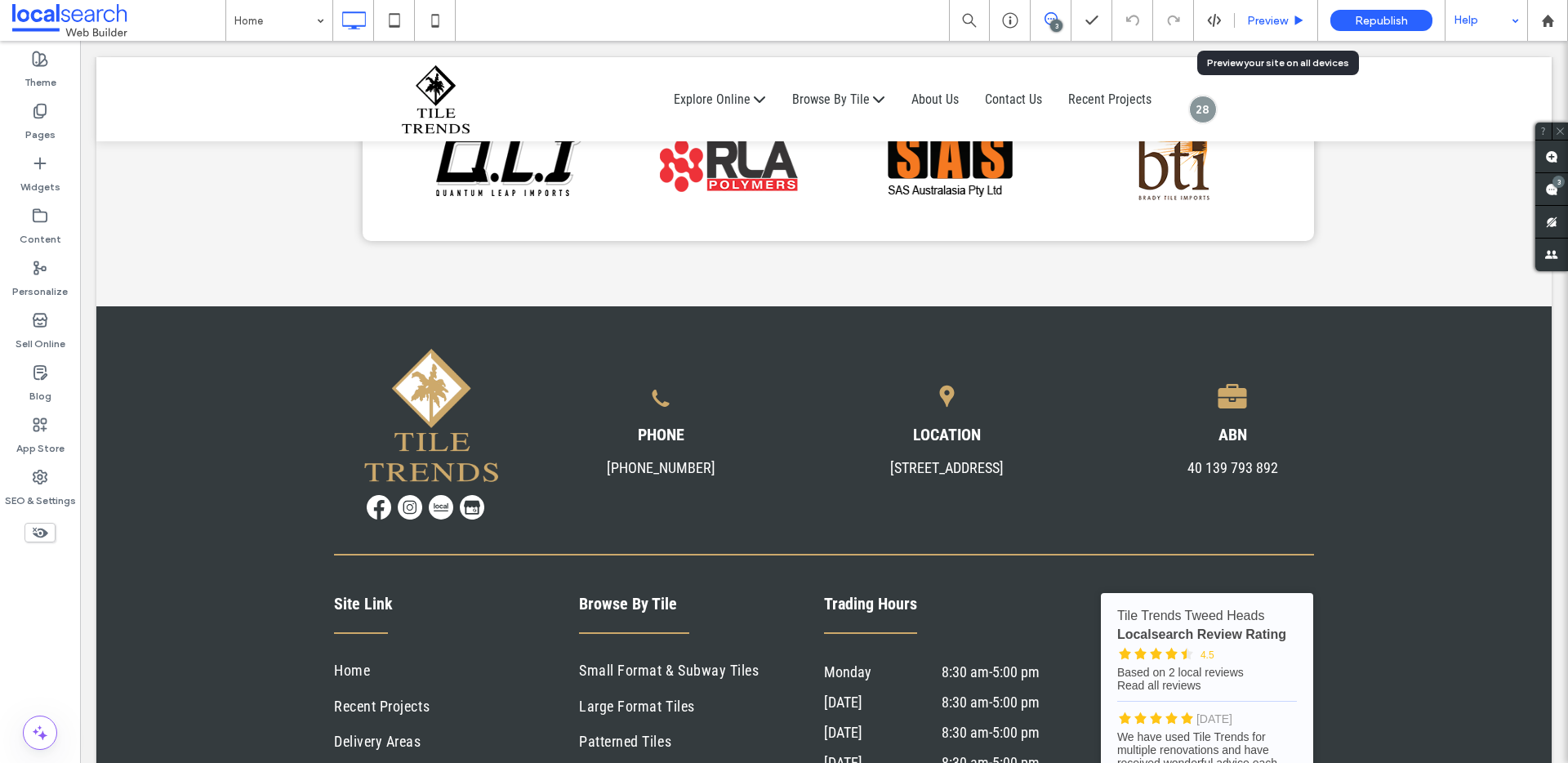
click at [1255, 22] on span "Preview" at bounding box center [1268, 21] width 41 height 14
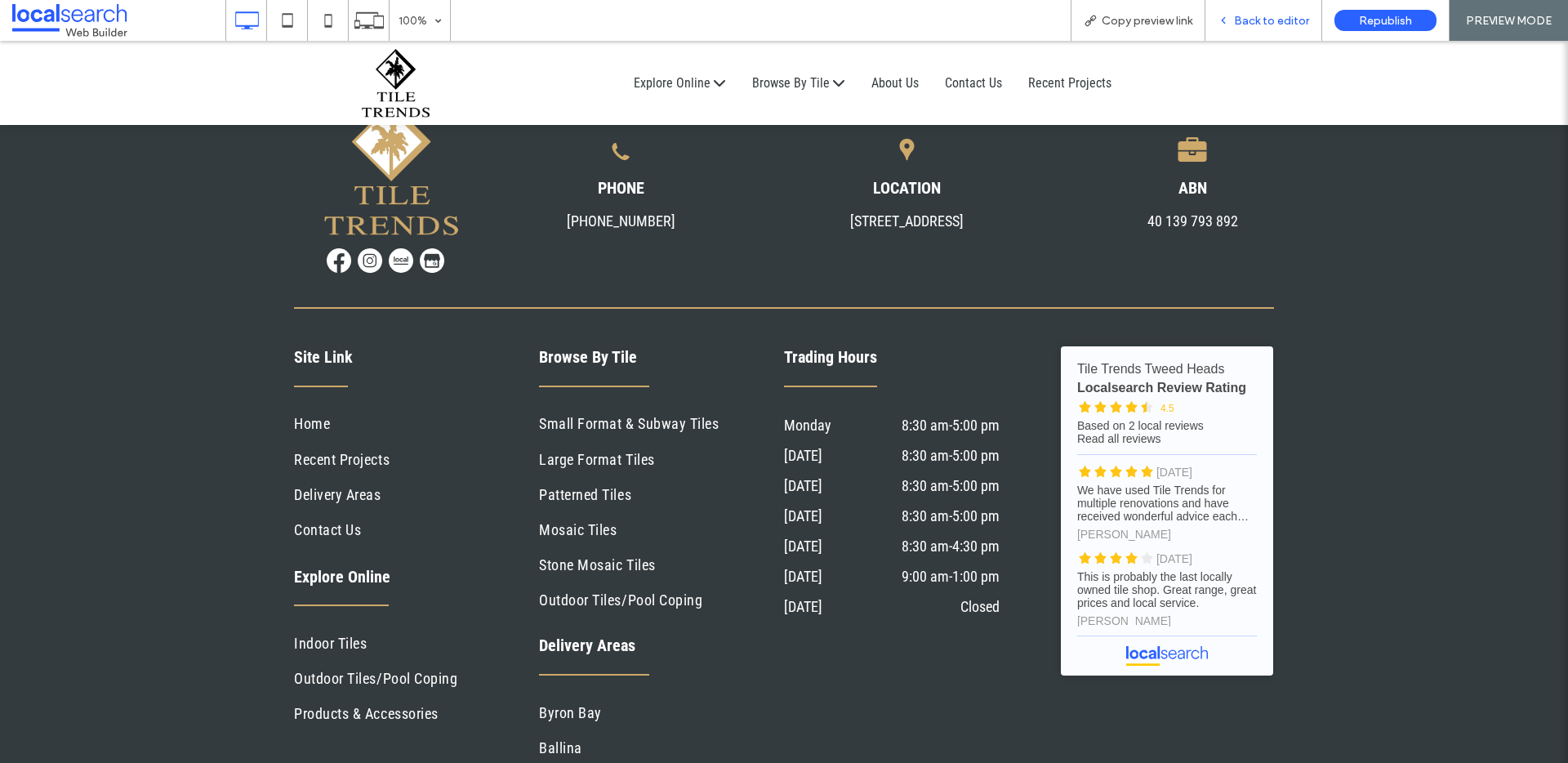
click at [1242, 16] on span "Back to editor" at bounding box center [1271, 21] width 75 height 14
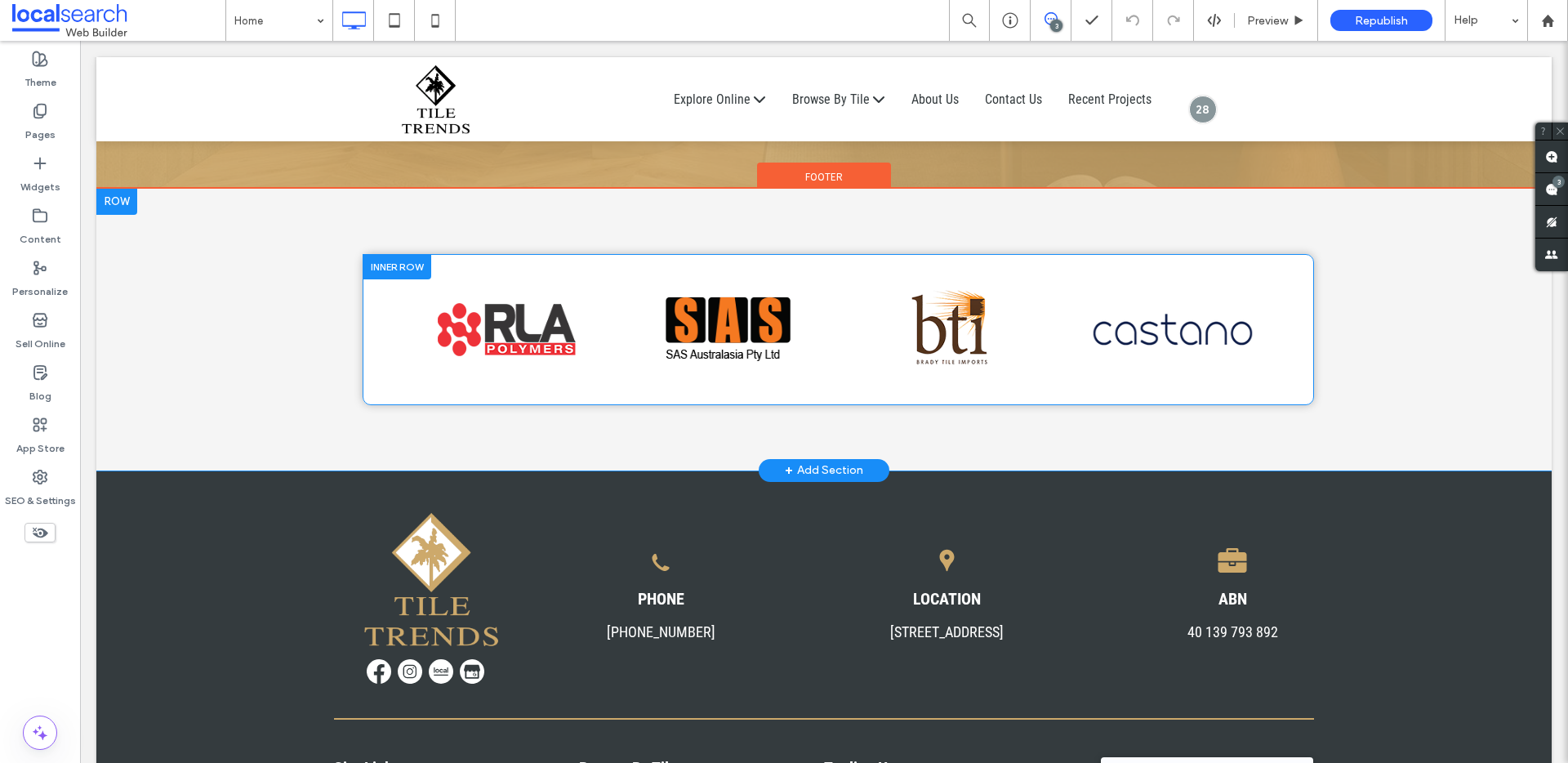
scroll to position [7239, 0]
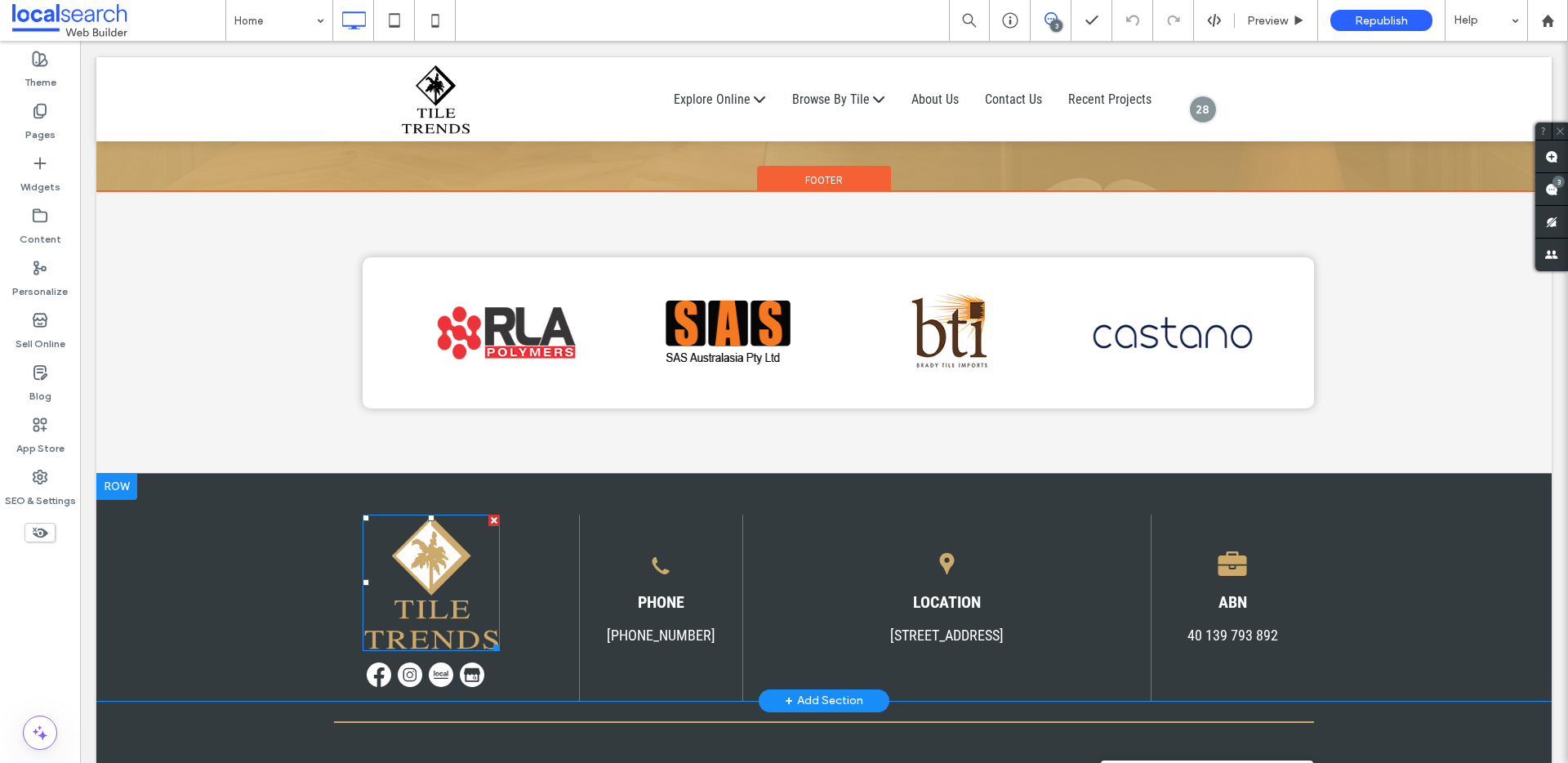
click at [422, 514] on img at bounding box center [430, 583] width 137 height 137
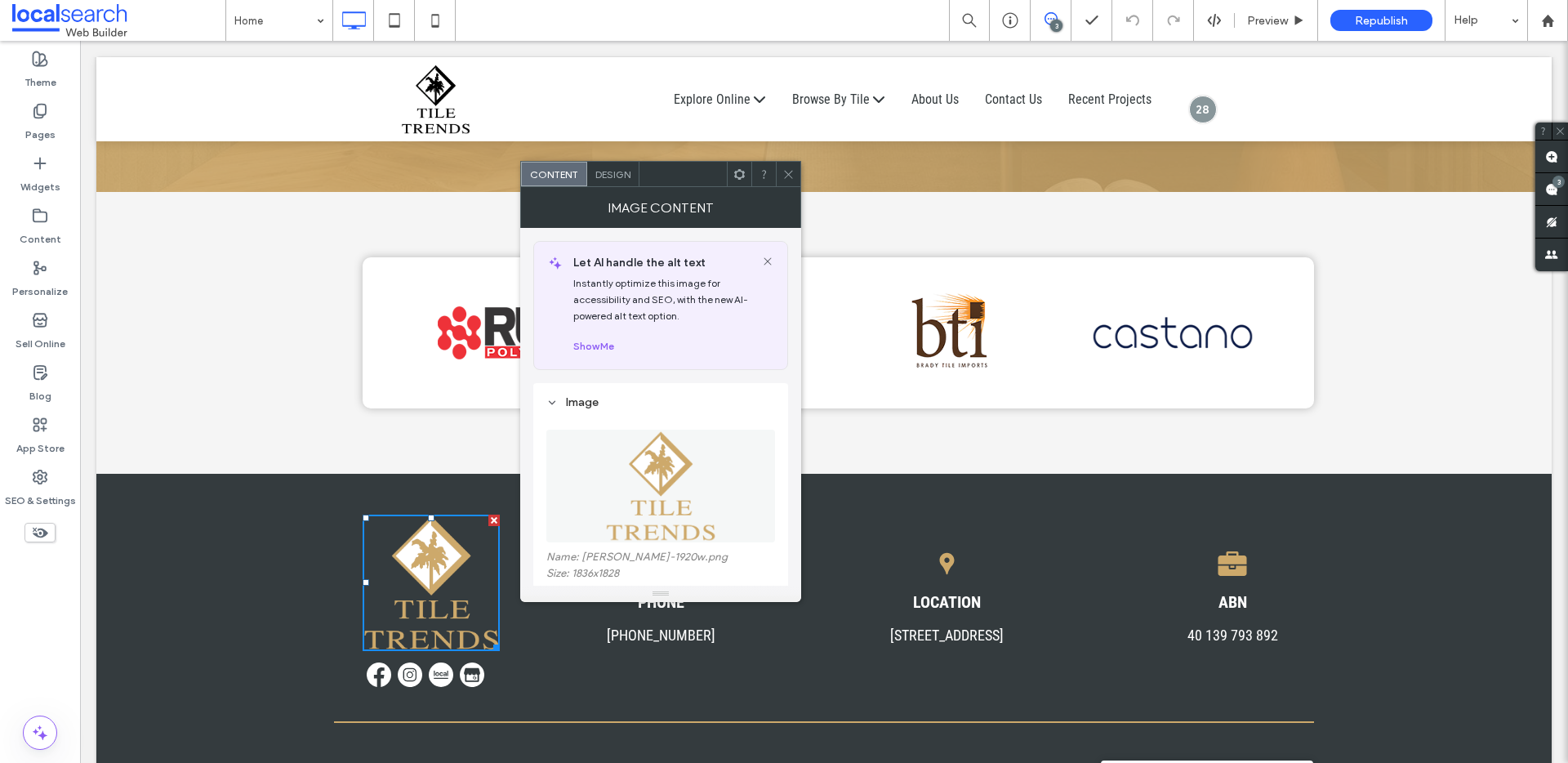
click at [422, 514] on img at bounding box center [430, 583] width 137 height 137
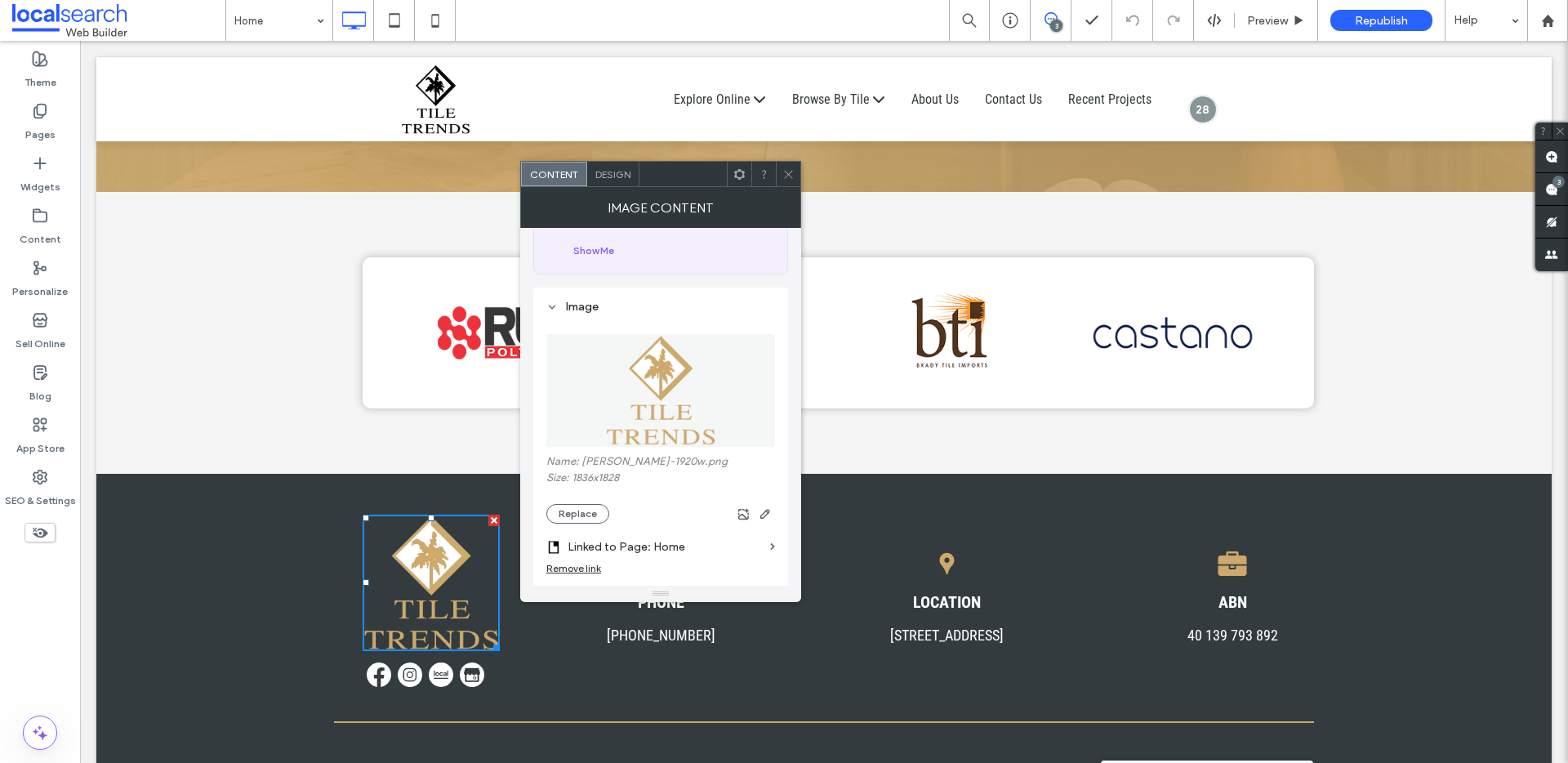
scroll to position [269, 0]
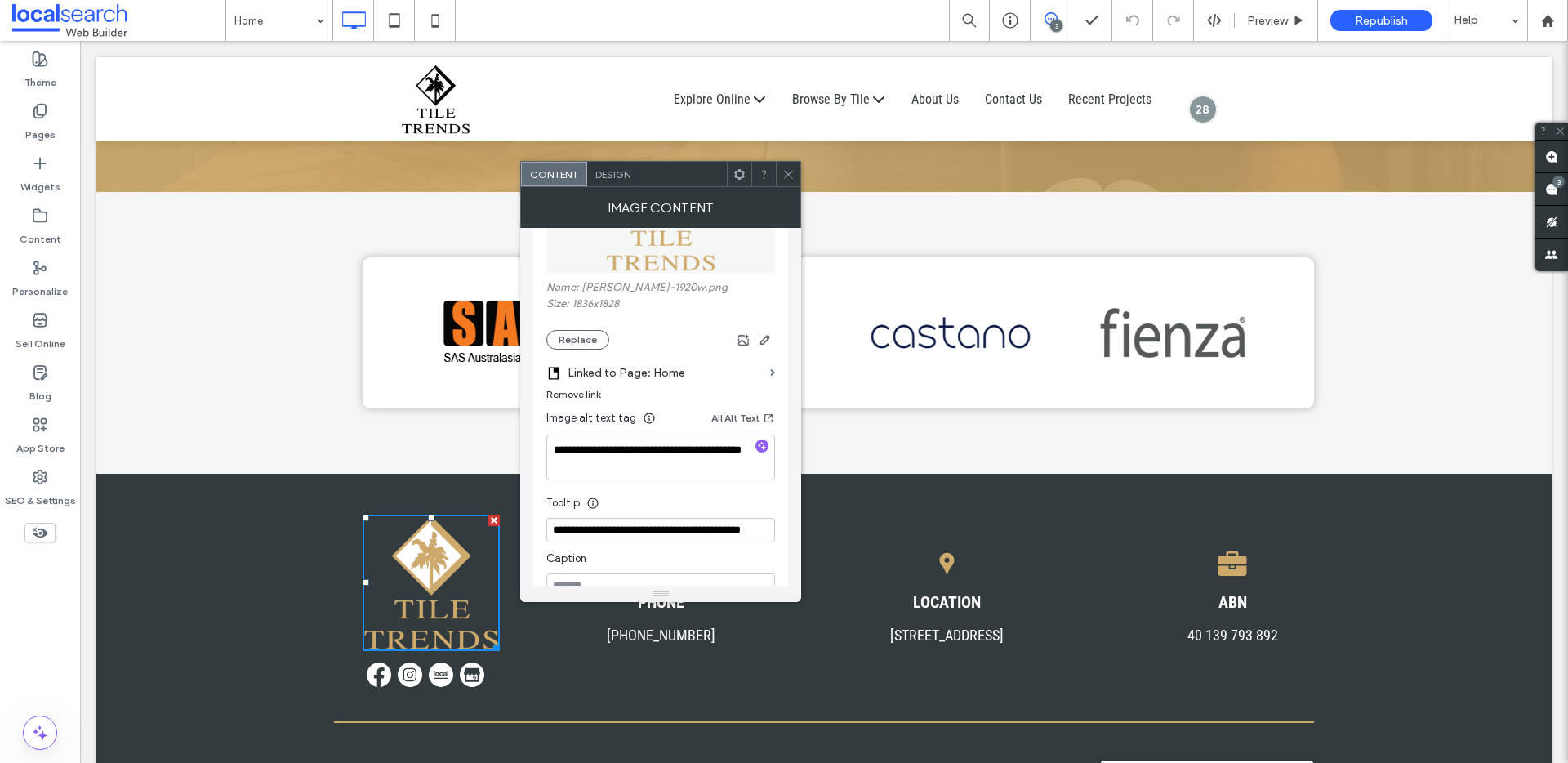
click at [782, 172] on icon at bounding box center [788, 174] width 12 height 12
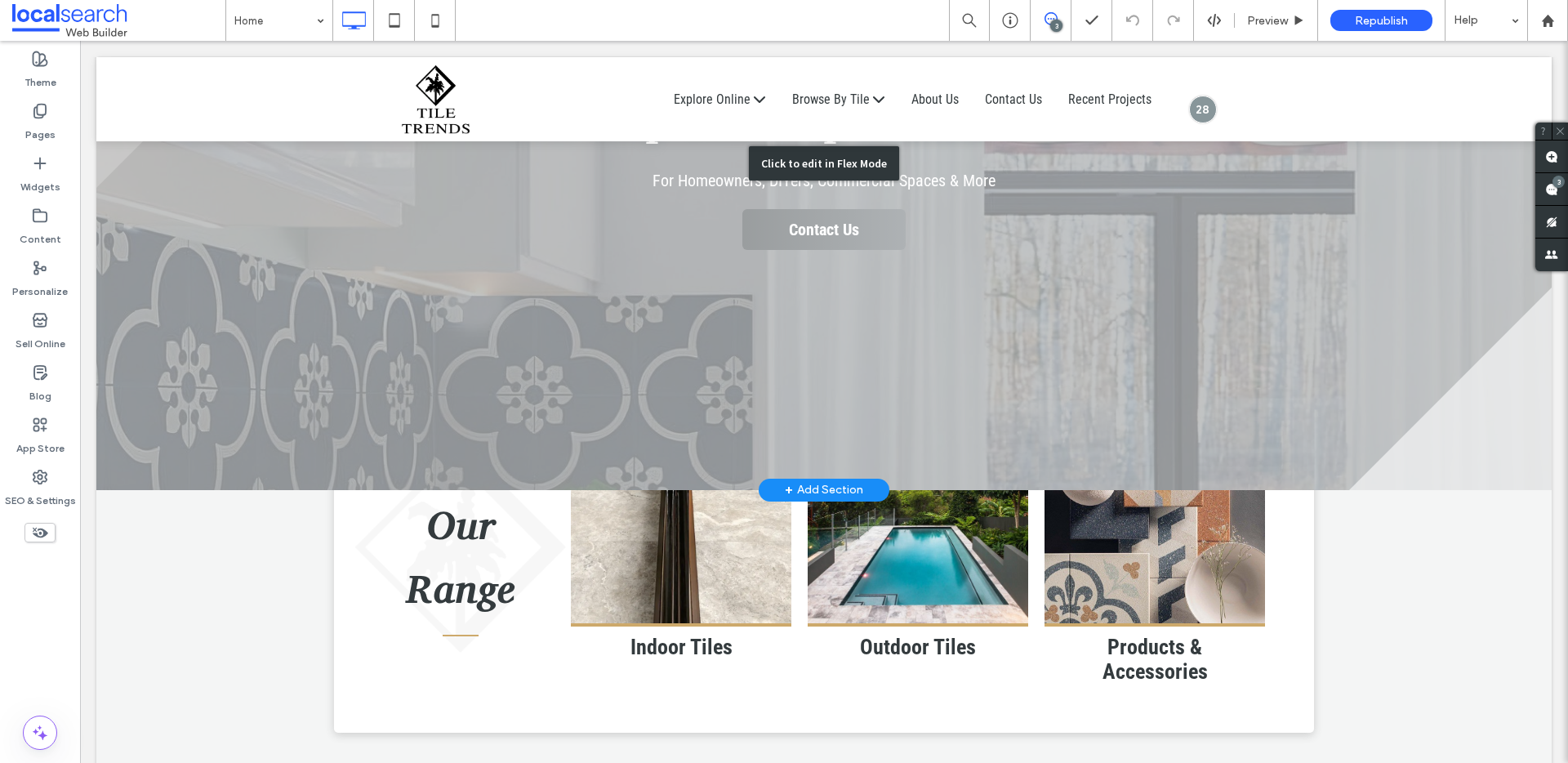
scroll to position [371, 0]
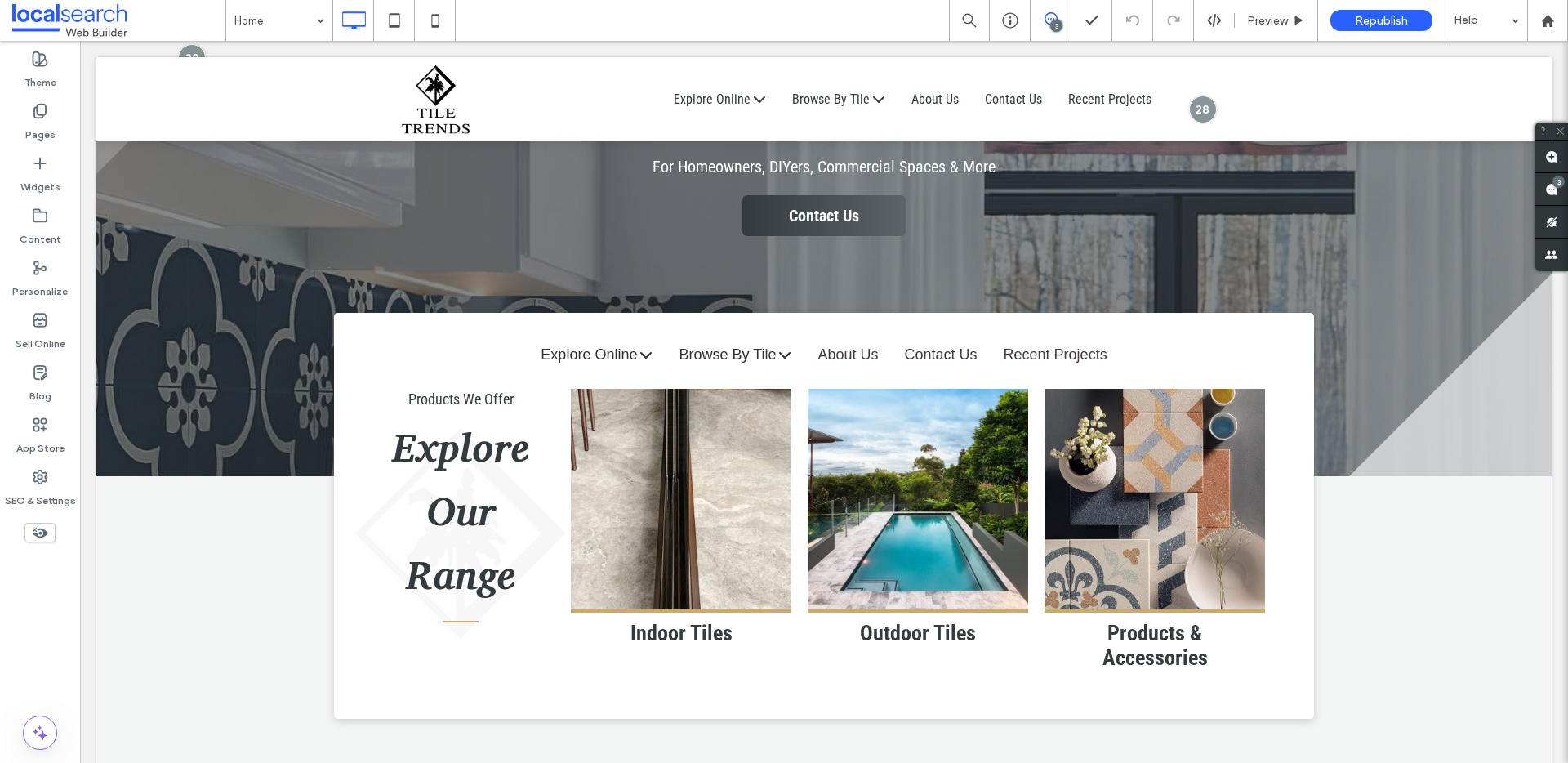
click at [1061, 17] on span at bounding box center [1050, 19] width 40 height 13
click at [1060, 17] on span at bounding box center [1050, 19] width 40 height 13
click at [1482, 16] on div "Help" at bounding box center [1486, 21] width 81 height 41
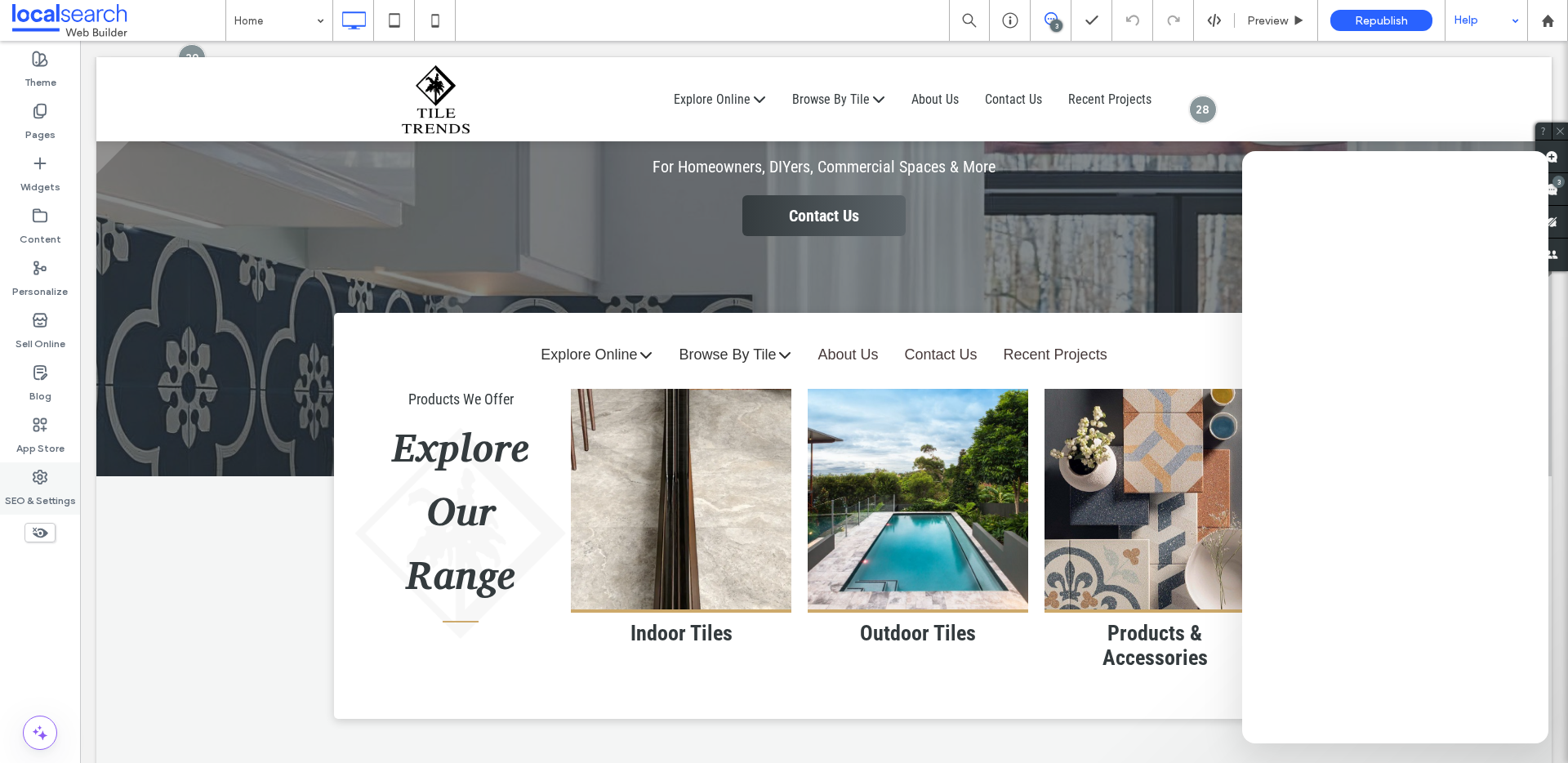
click at [35, 478] on icon at bounding box center [40, 477] width 16 height 16
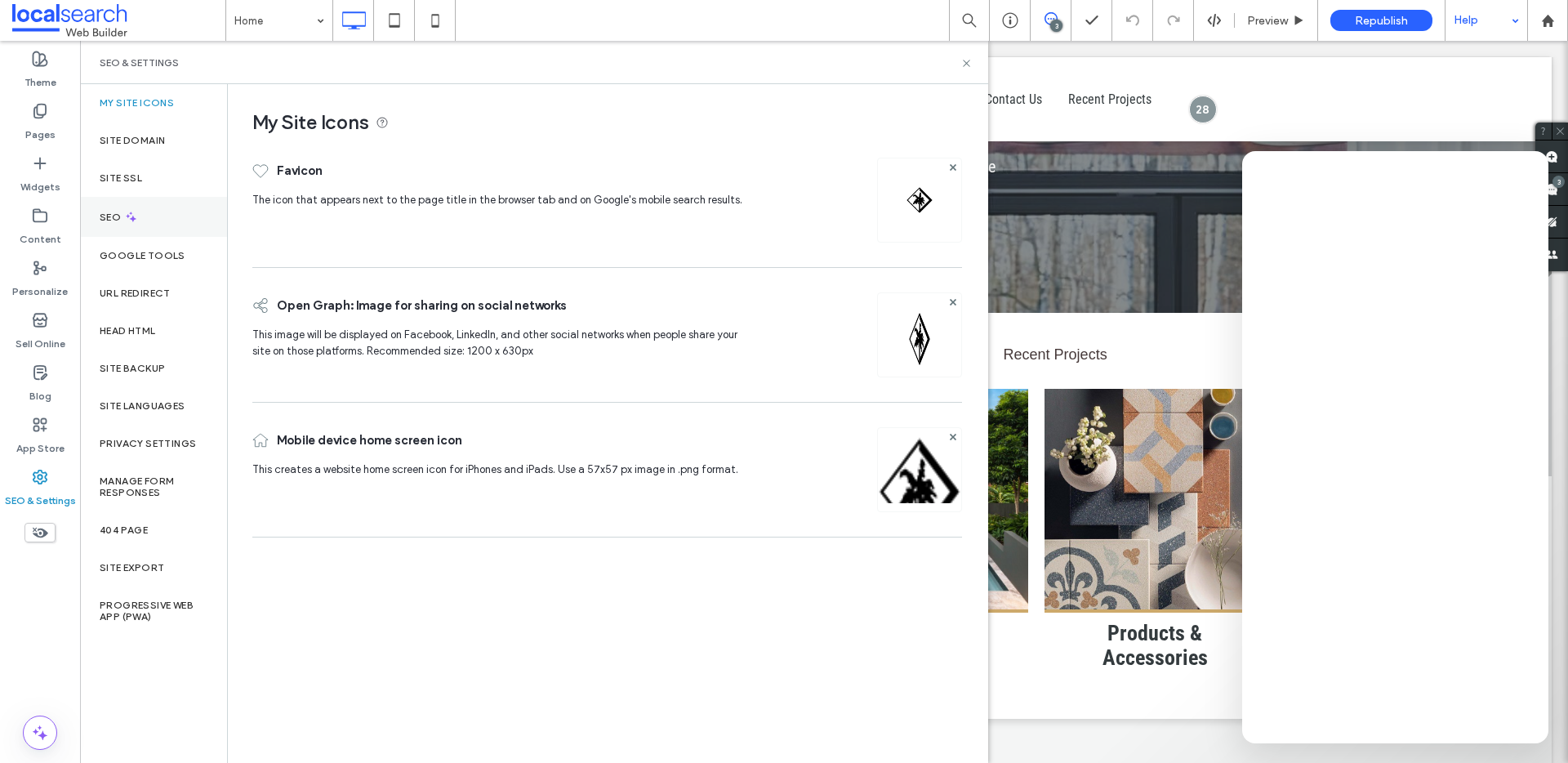
click at [143, 221] on div "SEO" at bounding box center [153, 216] width 147 height 40
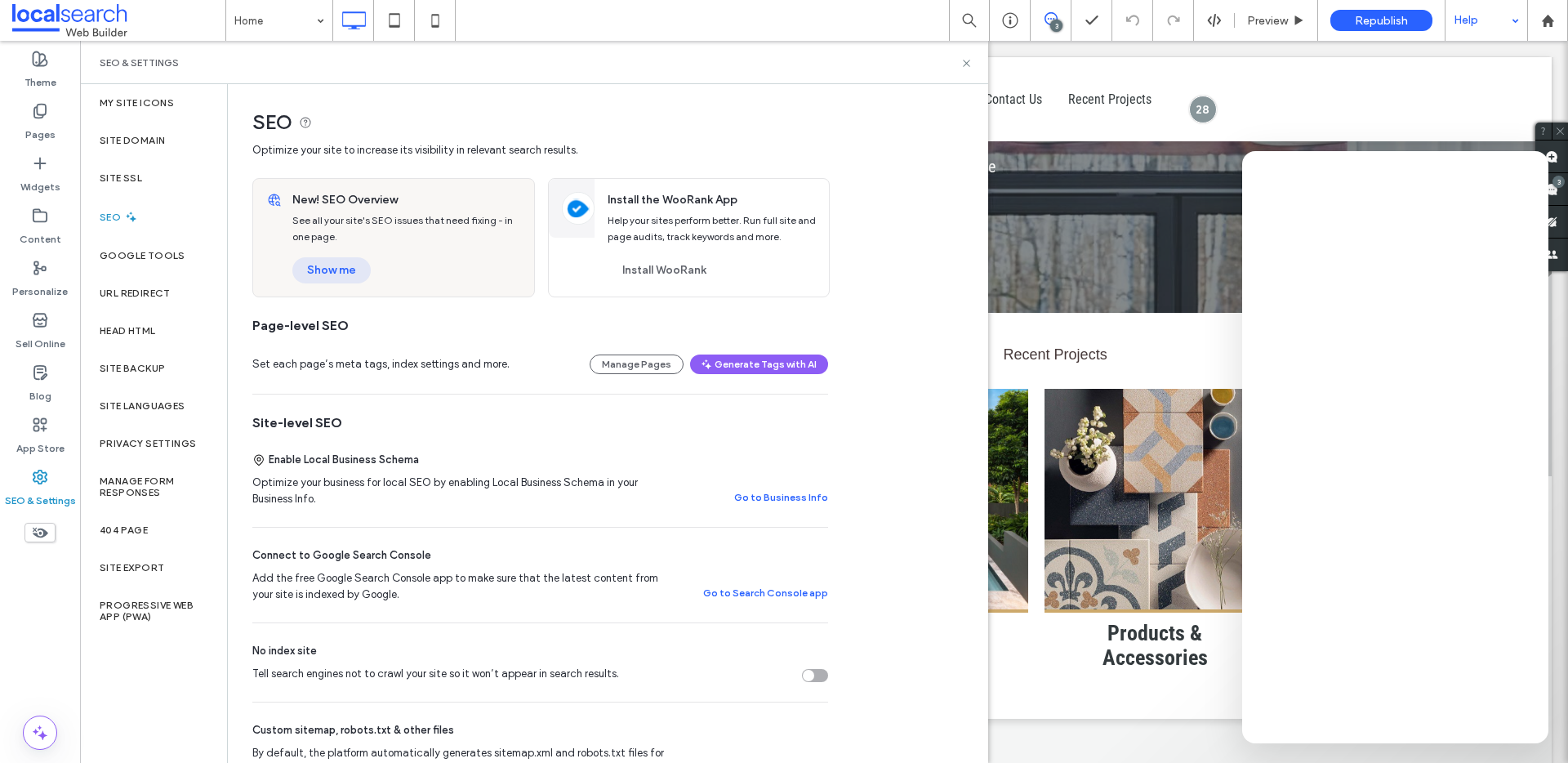
click at [340, 267] on button "Show me" at bounding box center [331, 270] width 78 height 26
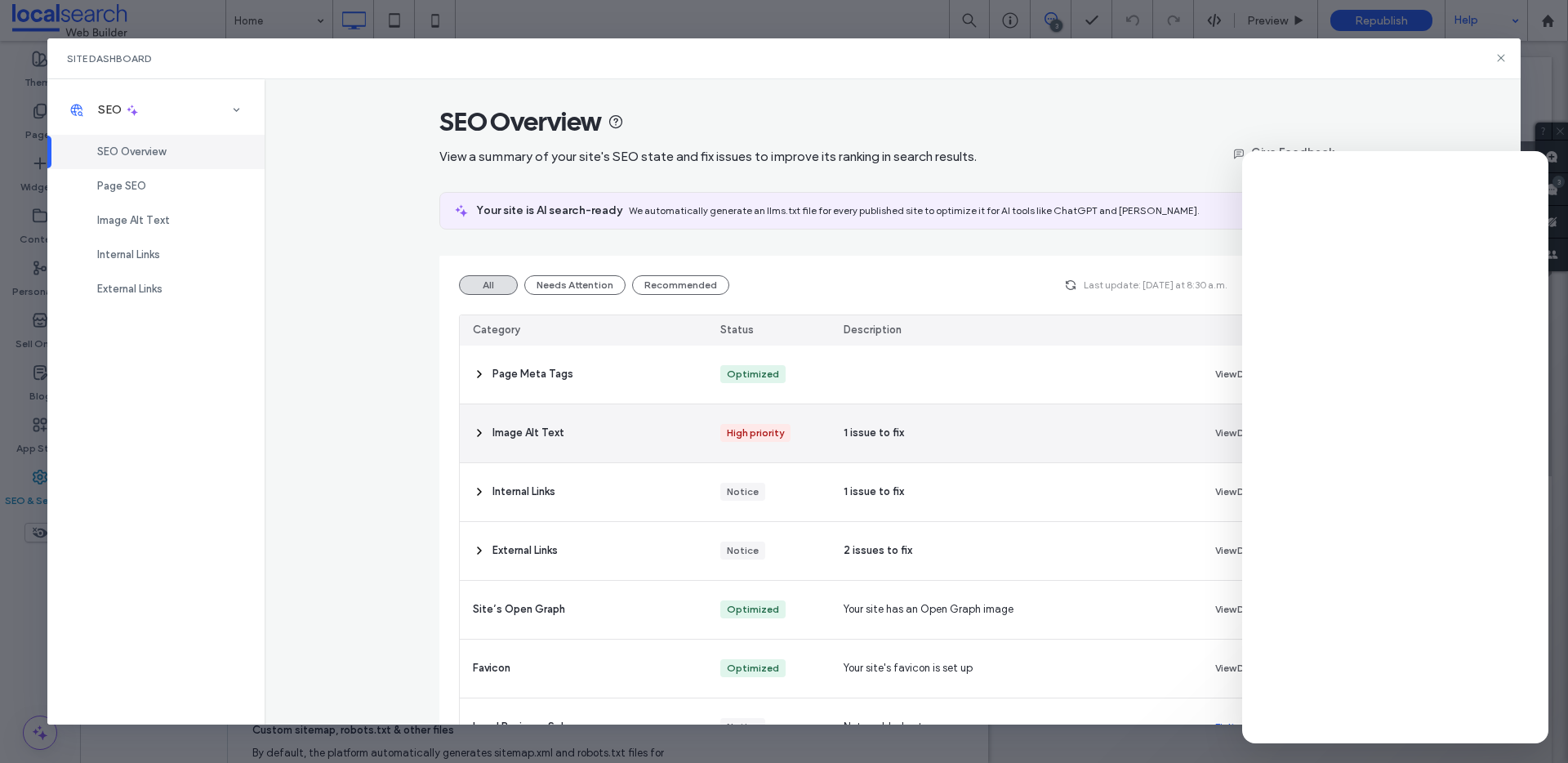
click at [565, 423] on div "Image Alt Text" at bounding box center [584, 433] width 248 height 58
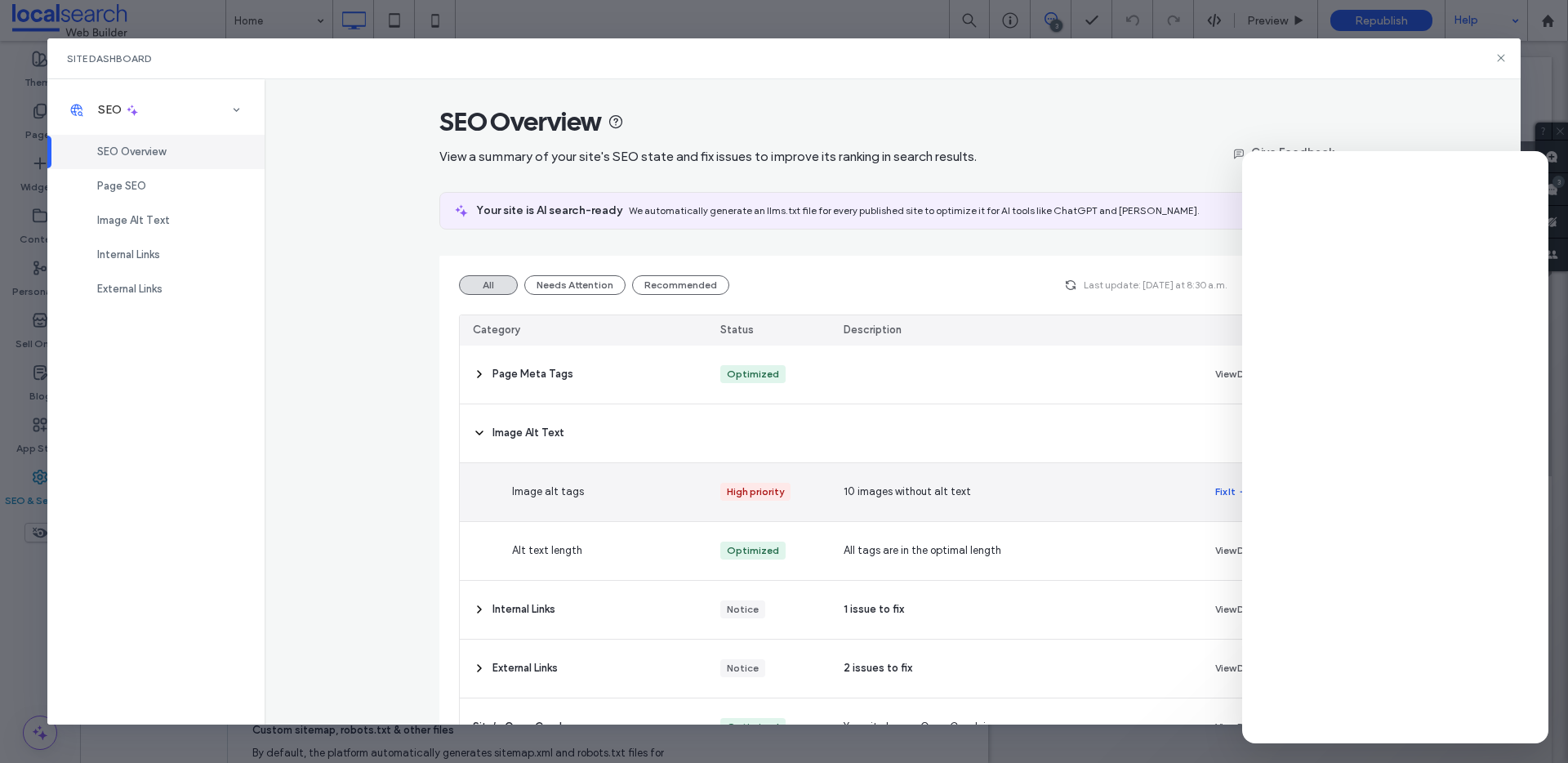
click at [1223, 495] on button "Fix It" at bounding box center [1232, 491] width 35 height 20
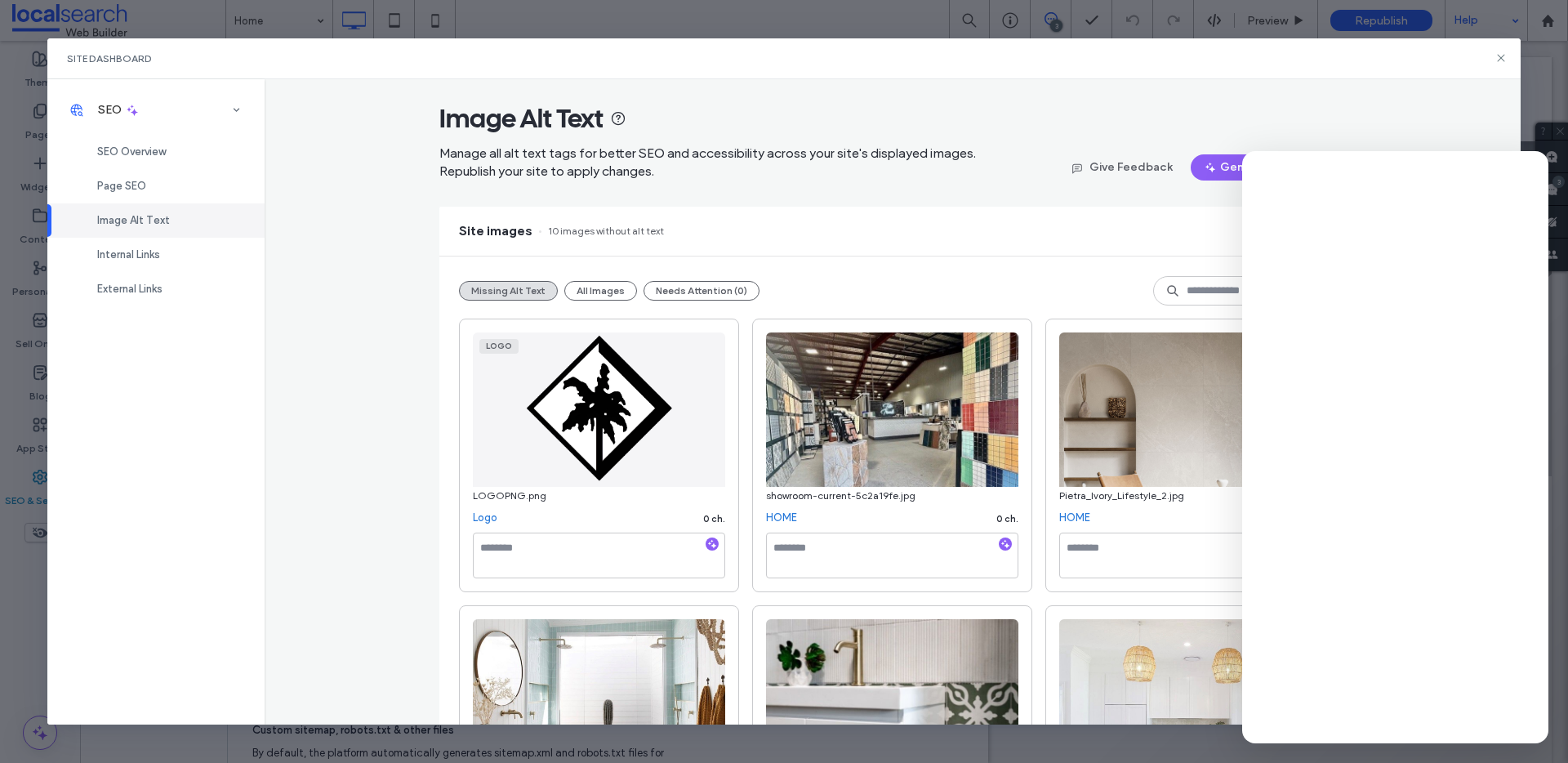
scroll to position [7, 0]
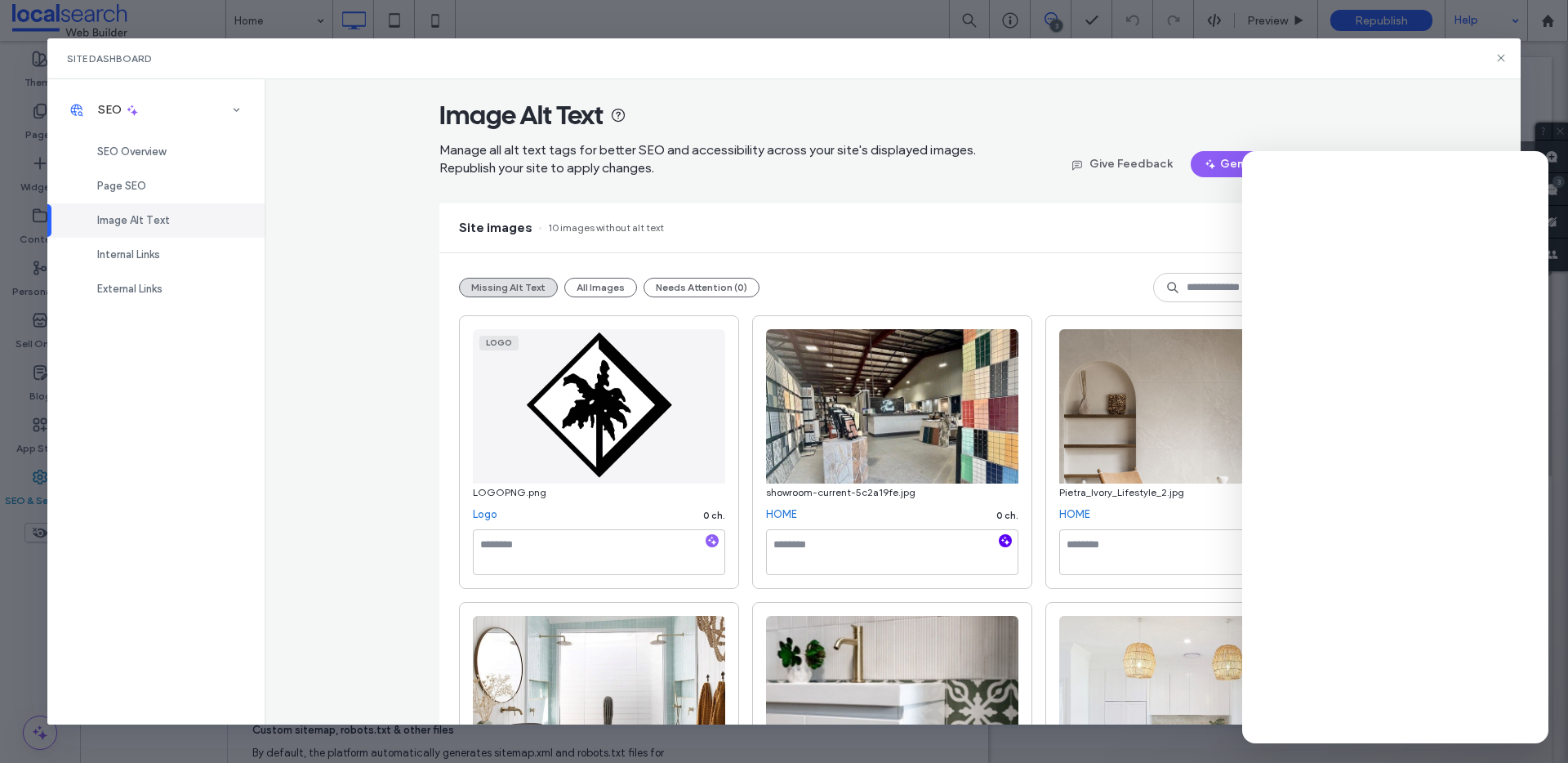
click at [1001, 542] on use "button" at bounding box center [1005, 540] width 9 height 9
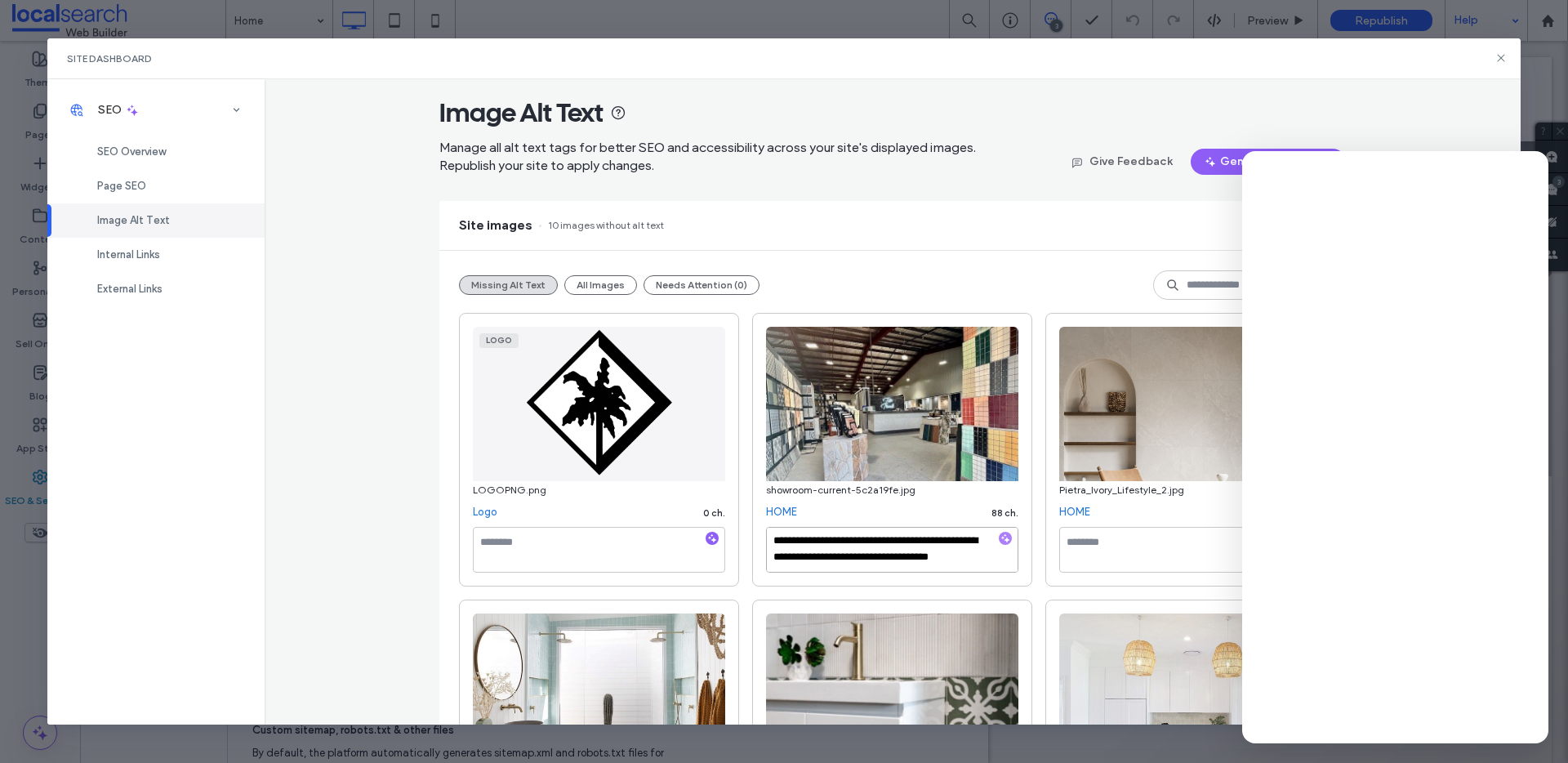
scroll to position [10, 0]
click at [845, 557] on textarea "**********" at bounding box center [892, 549] width 253 height 46
drag, startPoint x: 840, startPoint y: 563, endPoint x: 809, endPoint y: 555, distance: 32.0
click at [809, 555] on textarea "**********" at bounding box center [892, 549] width 253 height 46
paste textarea "**********"
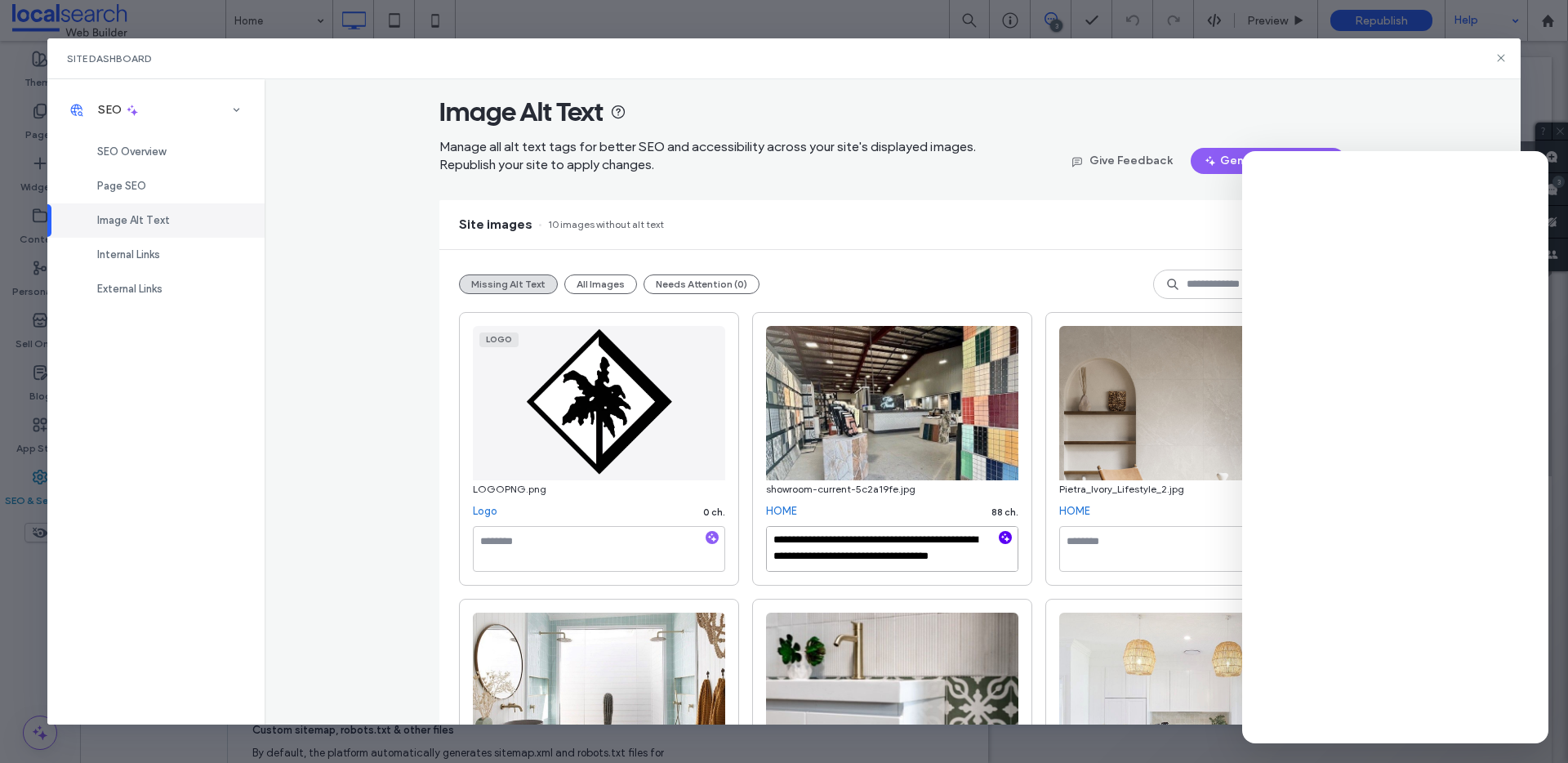
type textarea "**********"
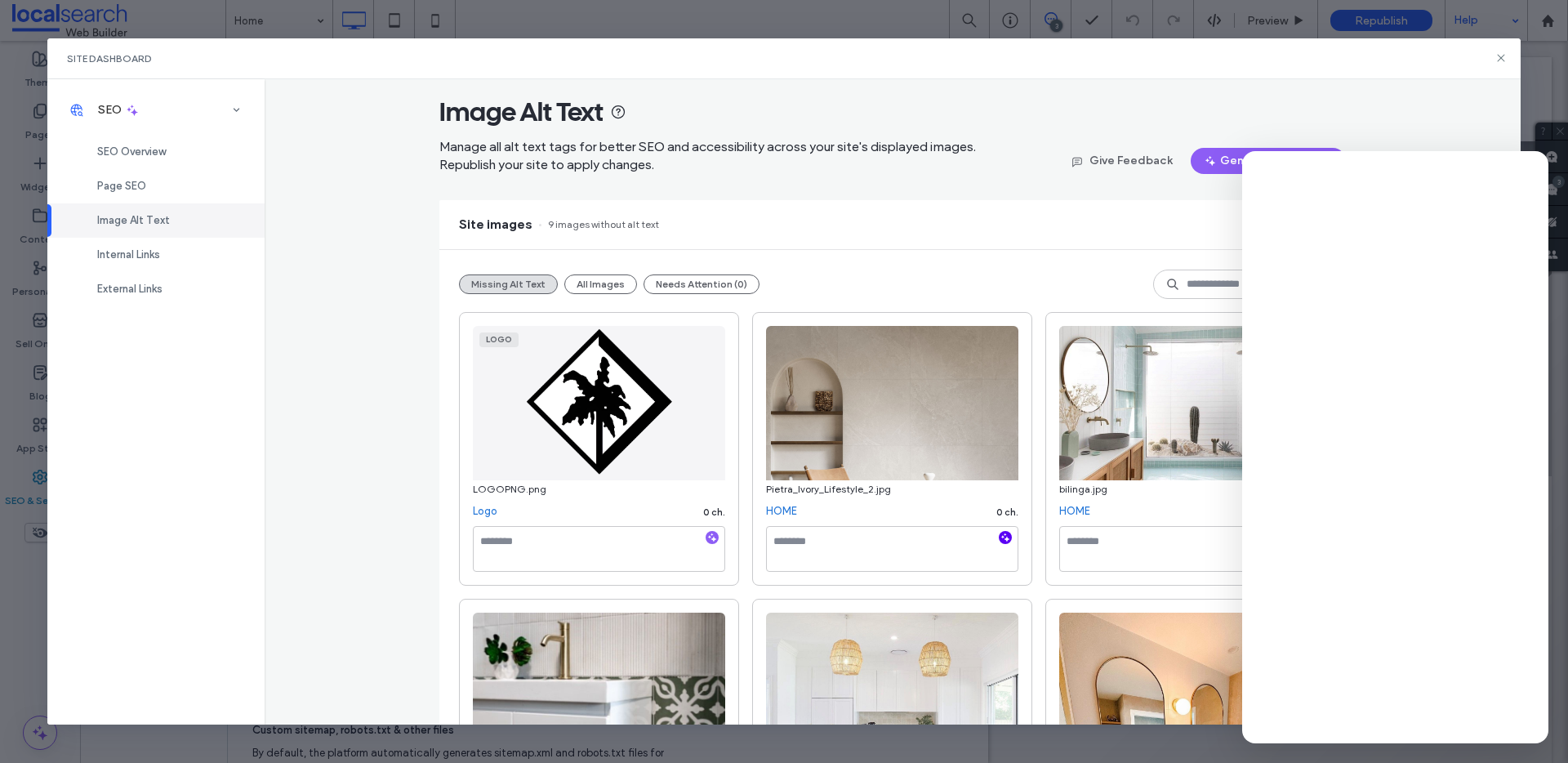
click at [999, 538] on icon "button" at bounding box center [1005, 537] width 12 height 12
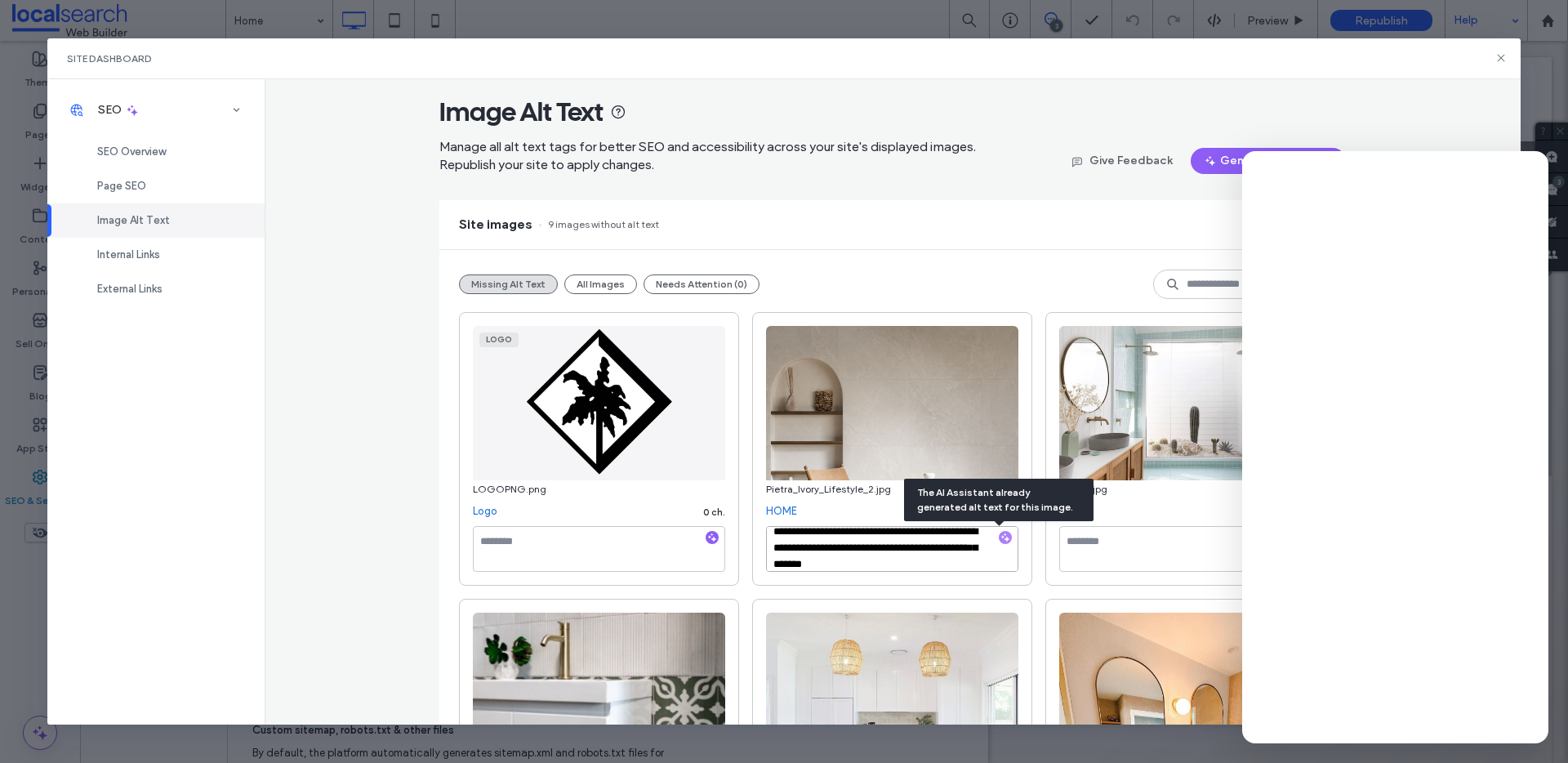
scroll to position [13, 0]
drag, startPoint x: 910, startPoint y: 557, endPoint x: 873, endPoint y: 547, distance: 38.3
click at [873, 547] on textarea "**********" at bounding box center [892, 549] width 253 height 46
paste textarea "**********"
type textarea "**********"
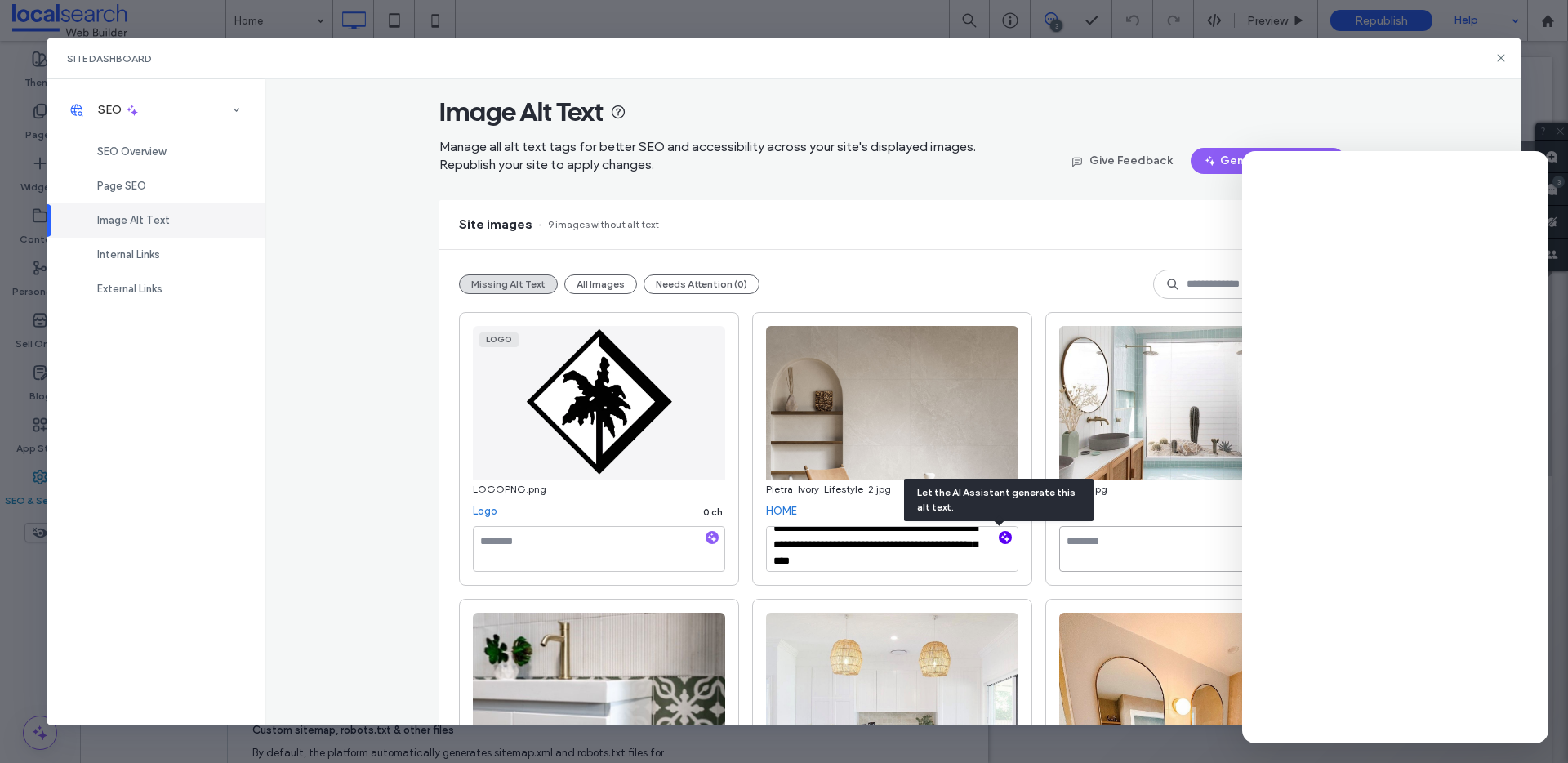
click at [1095, 558] on textarea at bounding box center [1185, 549] width 253 height 46
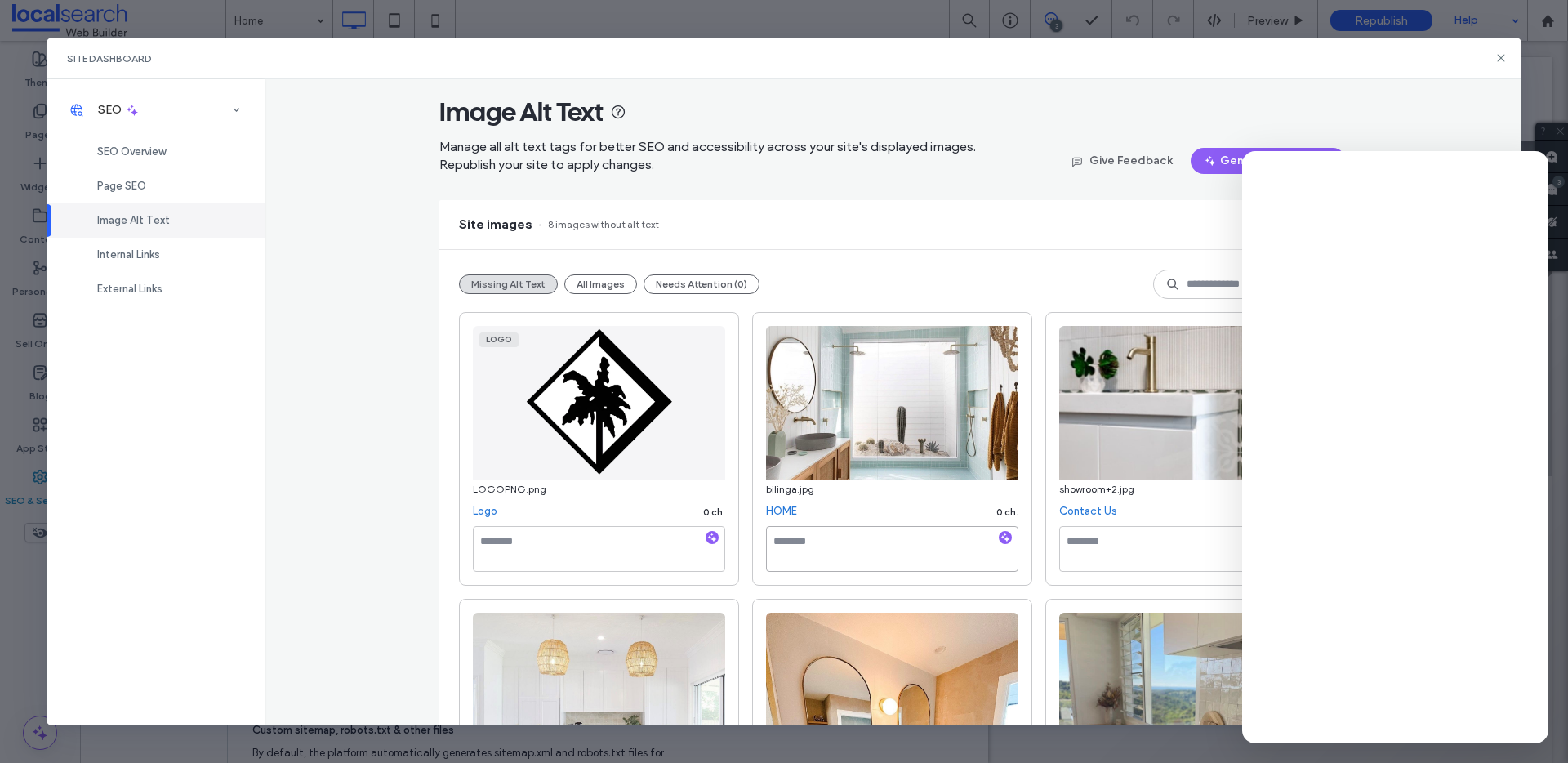
click at [899, 552] on textarea at bounding box center [892, 549] width 253 height 46
click at [999, 537] on icon "button" at bounding box center [1005, 537] width 12 height 12
drag, startPoint x: 921, startPoint y: 556, endPoint x: 817, endPoint y: 551, distance: 104.1
click at [817, 551] on textarea "**********" at bounding box center [892, 549] width 253 height 46
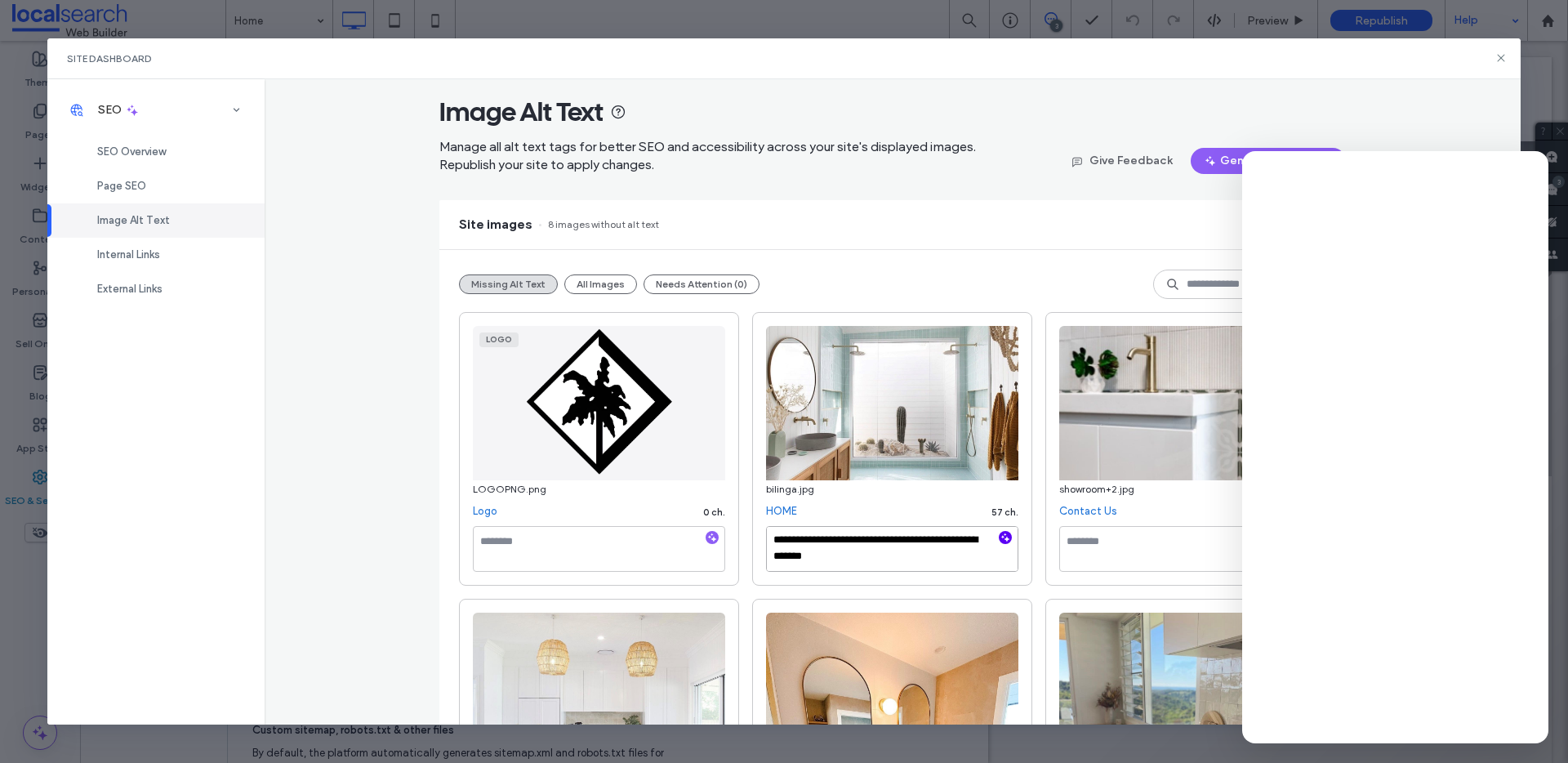
paste textarea "**********"
type textarea "**********"
click at [1059, 547] on textarea at bounding box center [1185, 549] width 253 height 46
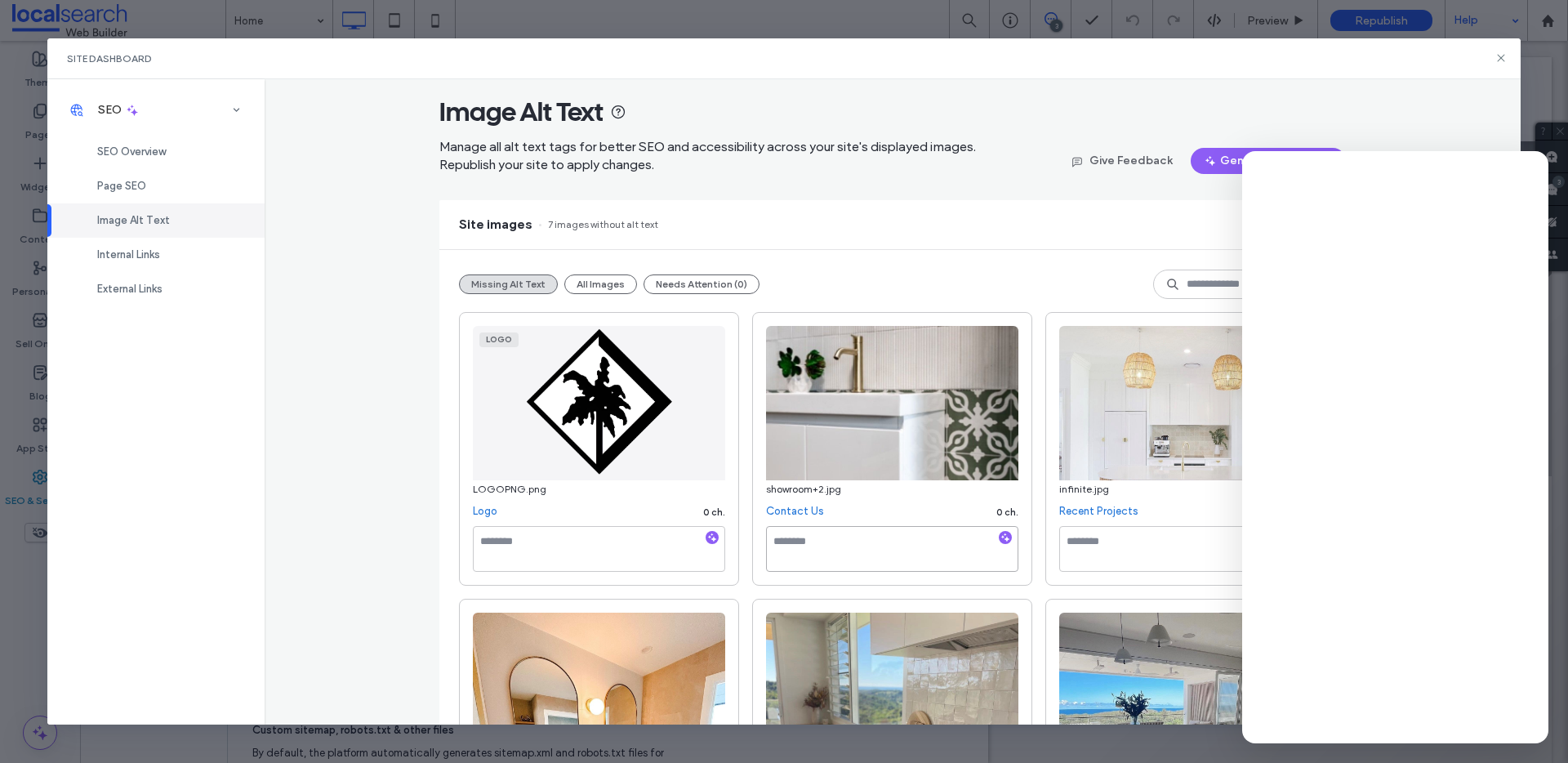
drag, startPoint x: 823, startPoint y: 527, endPoint x: 827, endPoint y: 541, distance: 14.6
click at [823, 527] on textarea at bounding box center [892, 549] width 253 height 46
click at [1005, 537] on span "button" at bounding box center [1005, 537] width 13 height 13
click at [938, 558] on textarea "**********" at bounding box center [892, 549] width 253 height 46
paste textarea "**********"
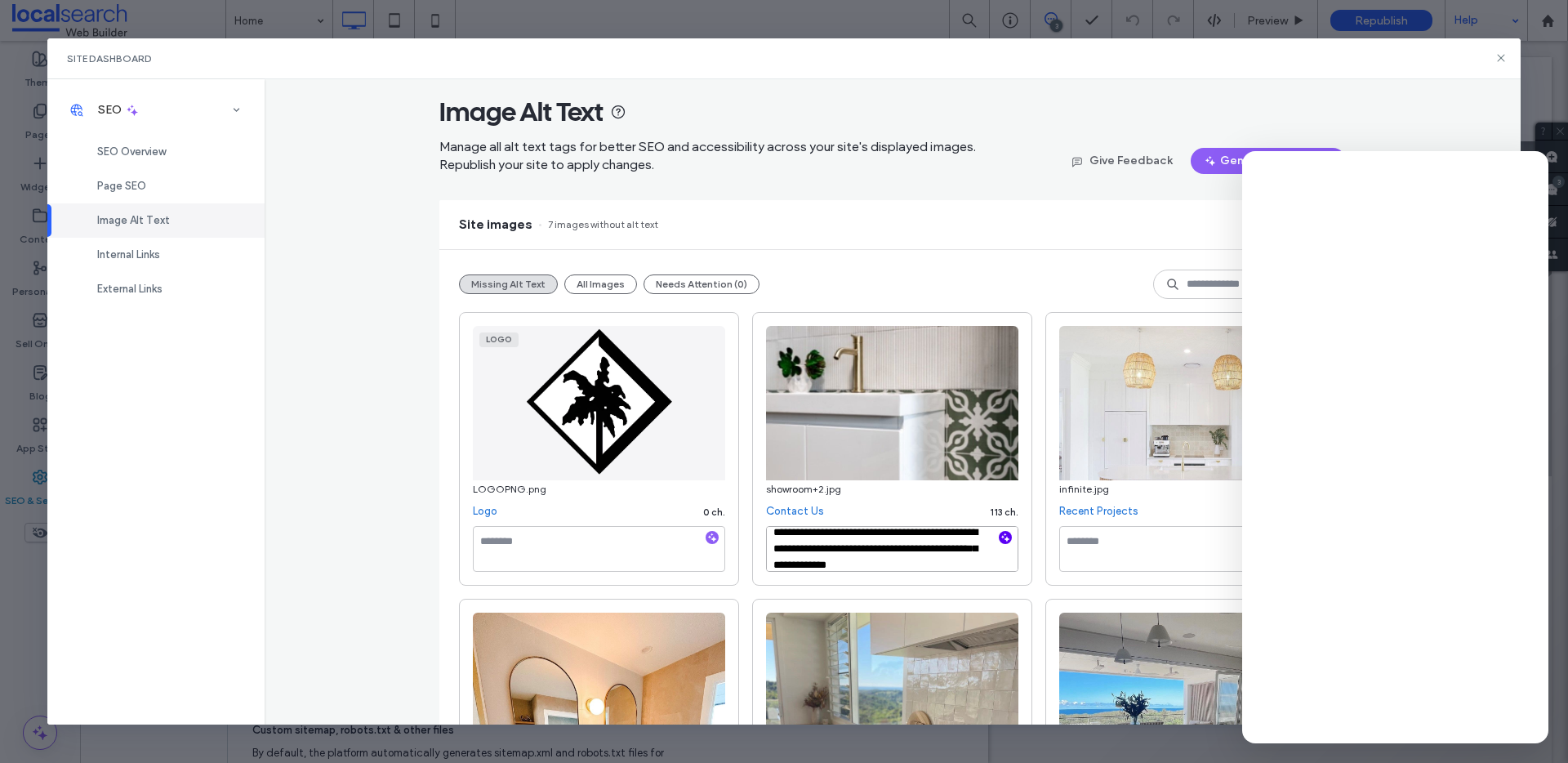
type textarea "**********"
click at [1094, 545] on textarea at bounding box center [1185, 549] width 253 height 46
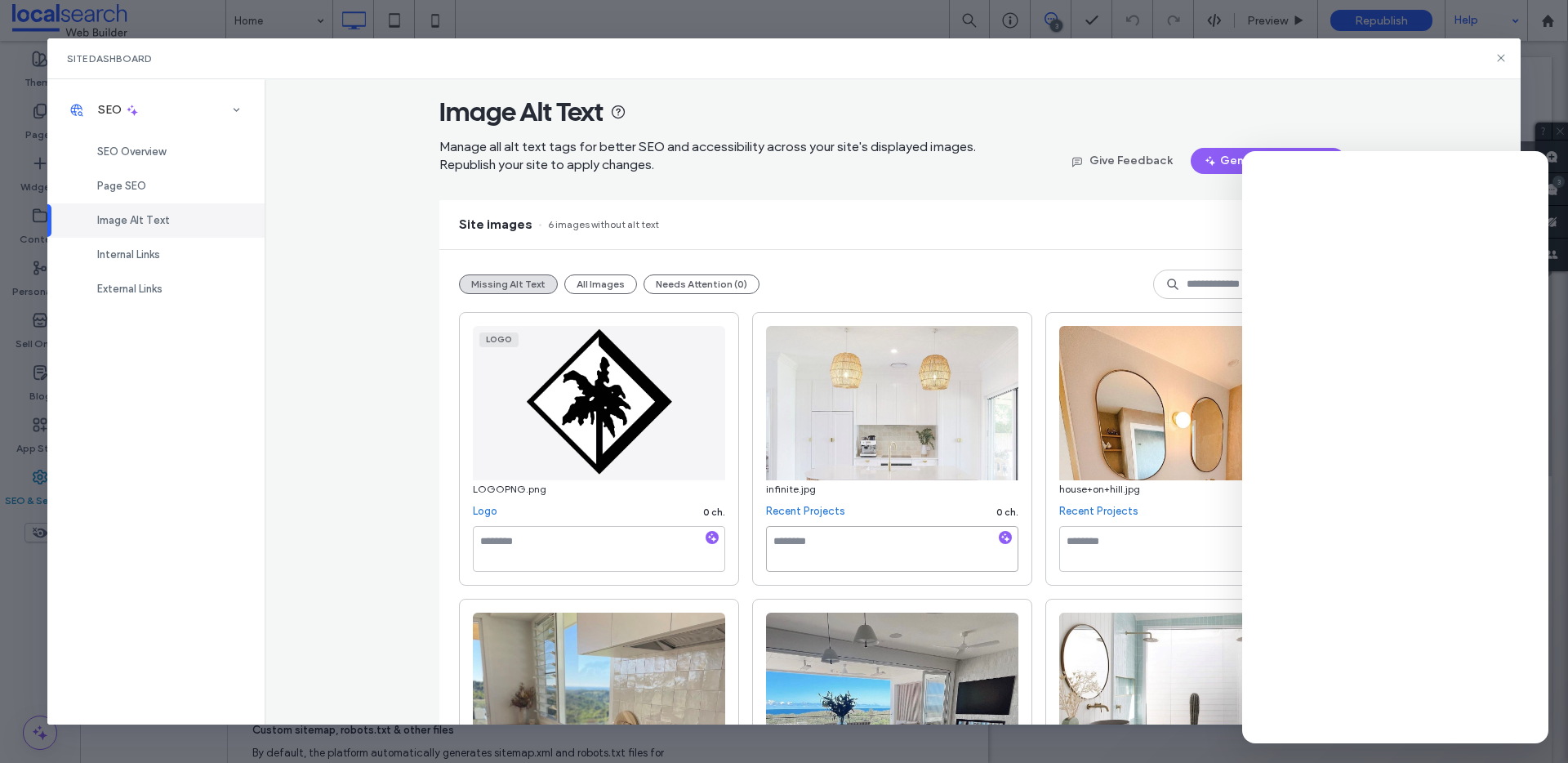
click at [876, 547] on textarea at bounding box center [892, 549] width 253 height 46
click at [999, 537] on icon "button" at bounding box center [1005, 537] width 12 height 12
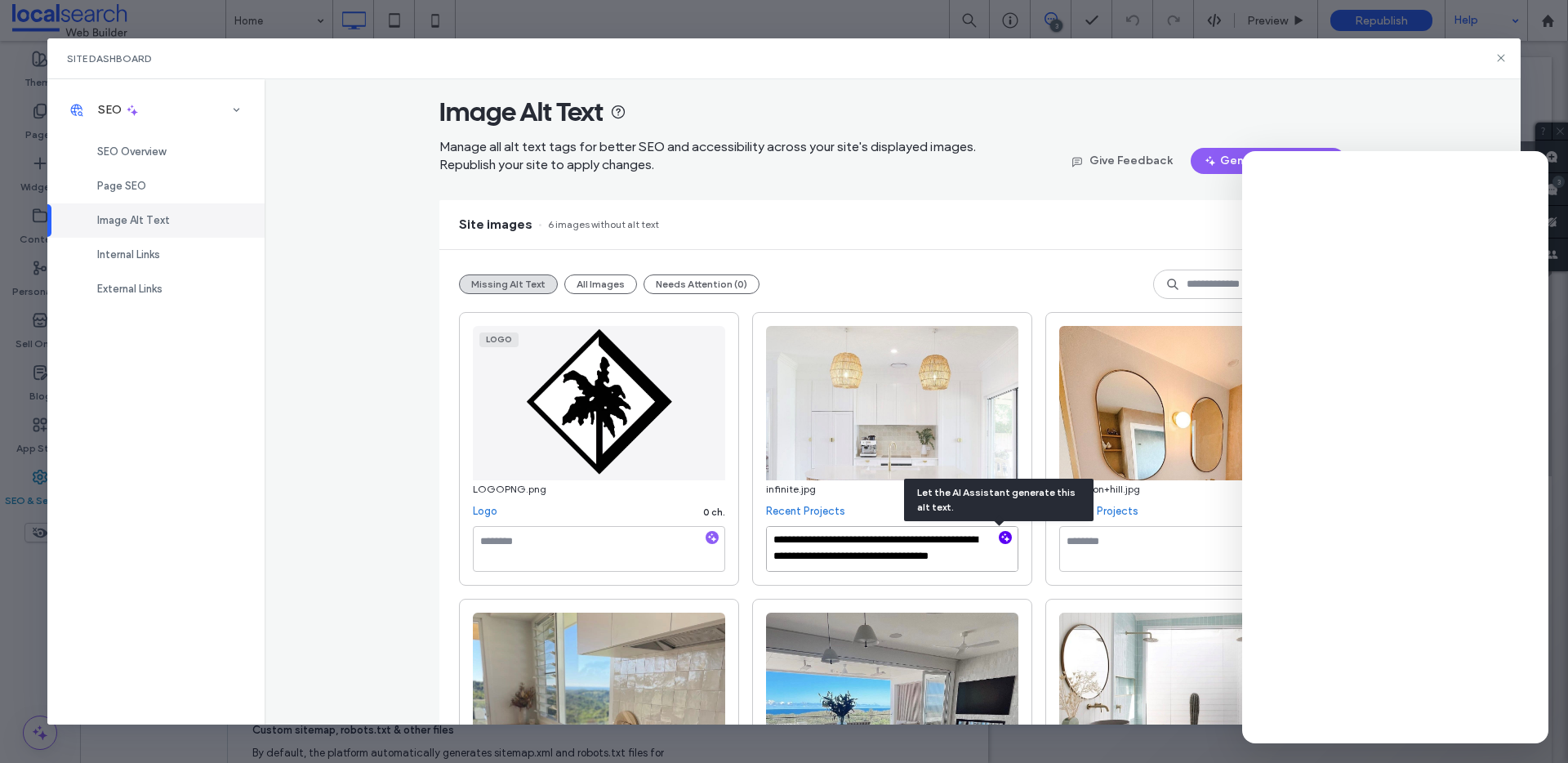
type textarea "**********"
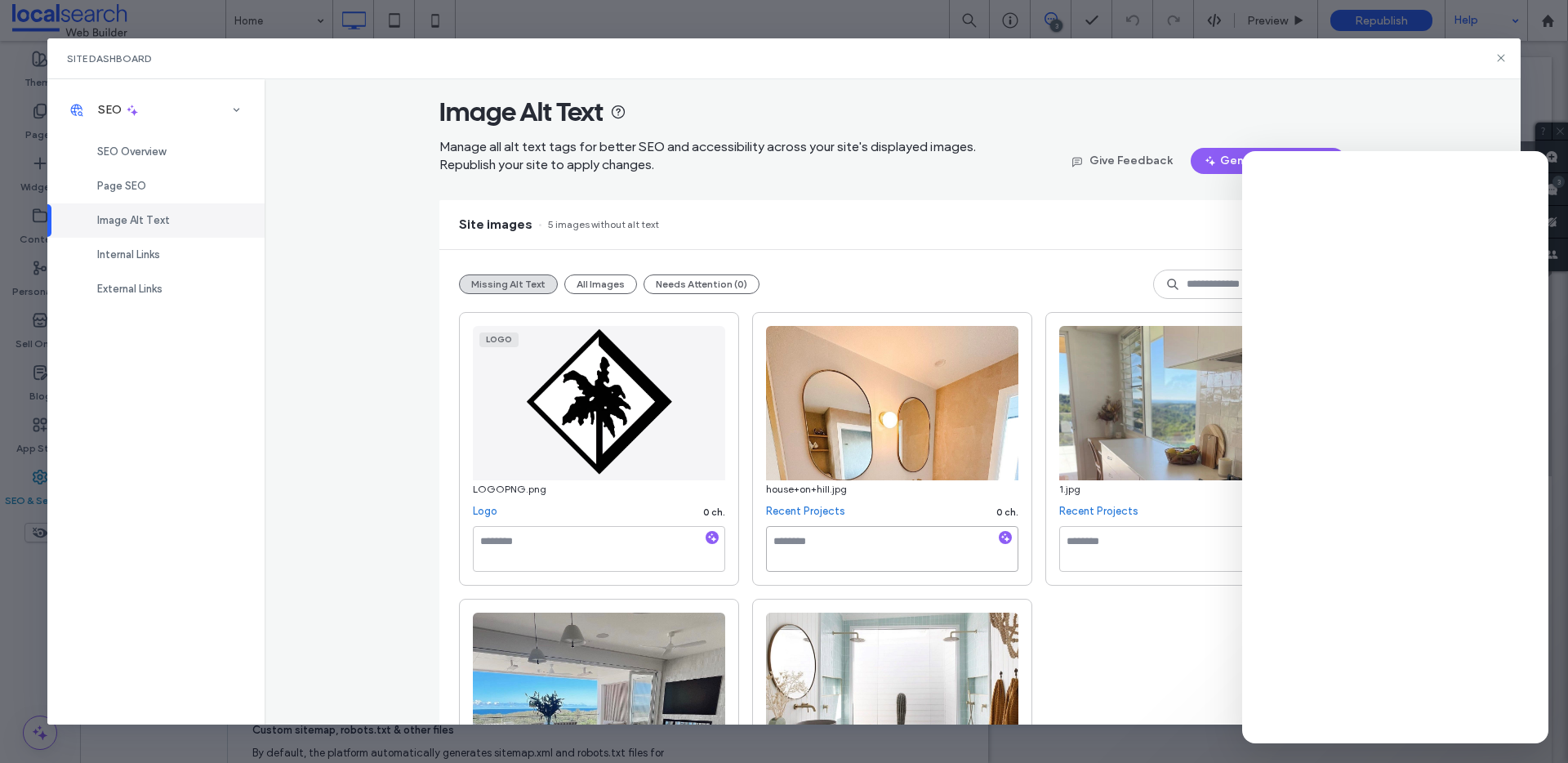
click at [900, 563] on textarea at bounding box center [892, 549] width 253 height 46
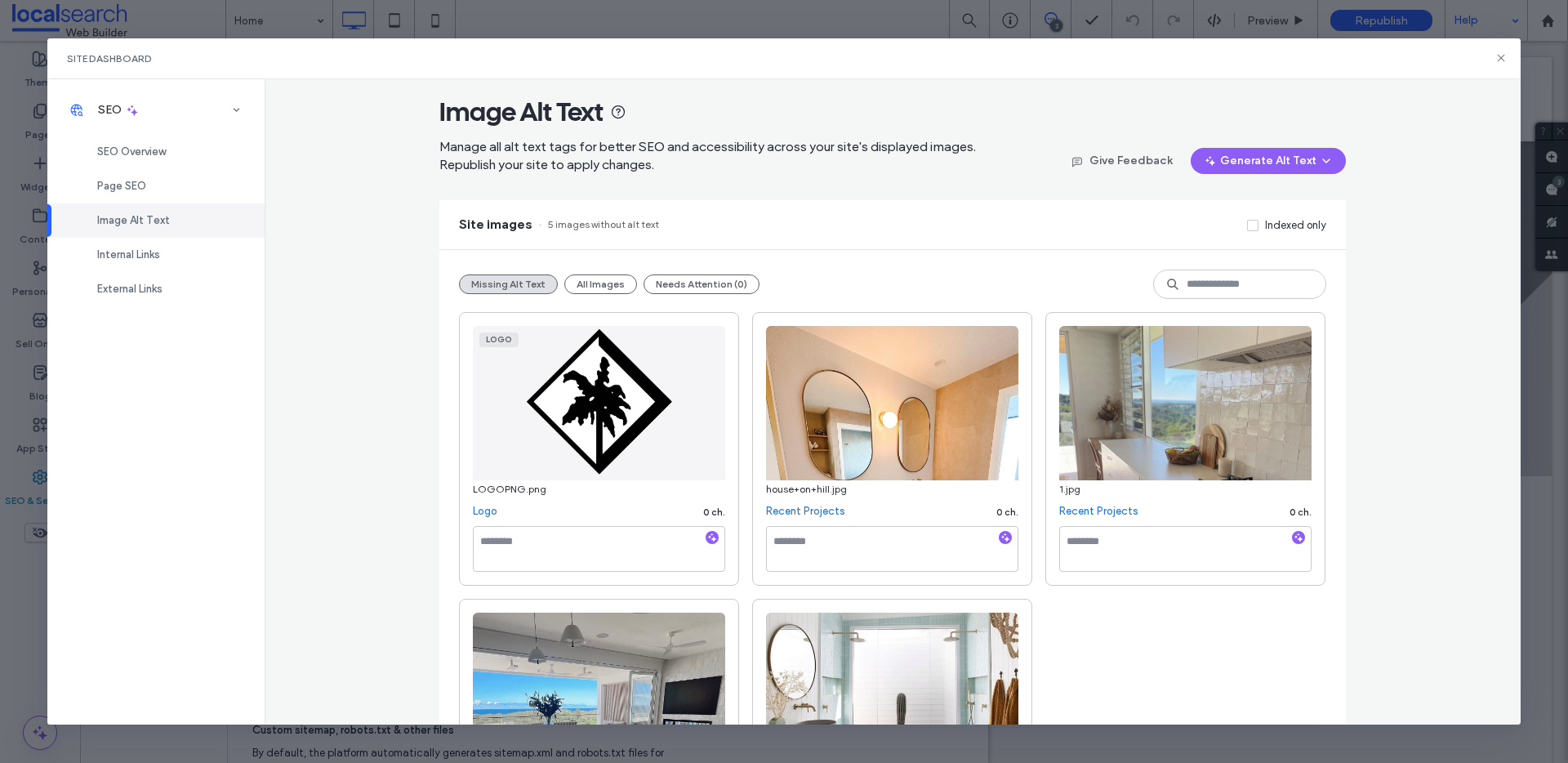
click at [140, 226] on span "Image Alt Text" at bounding box center [133, 220] width 72 height 12
click at [587, 293] on button "All Images" at bounding box center [600, 284] width 72 height 20
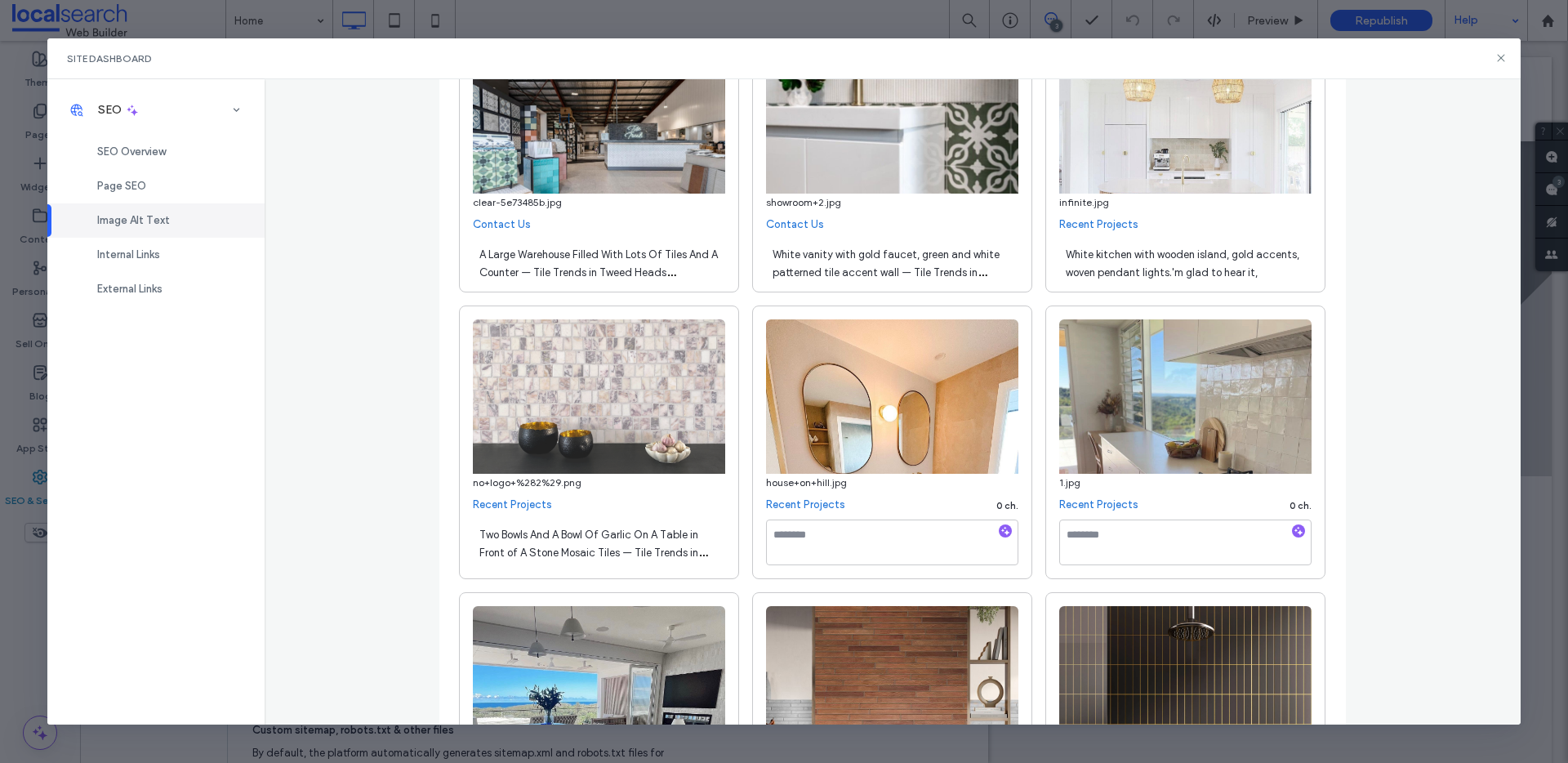
scroll to position [10102, 0]
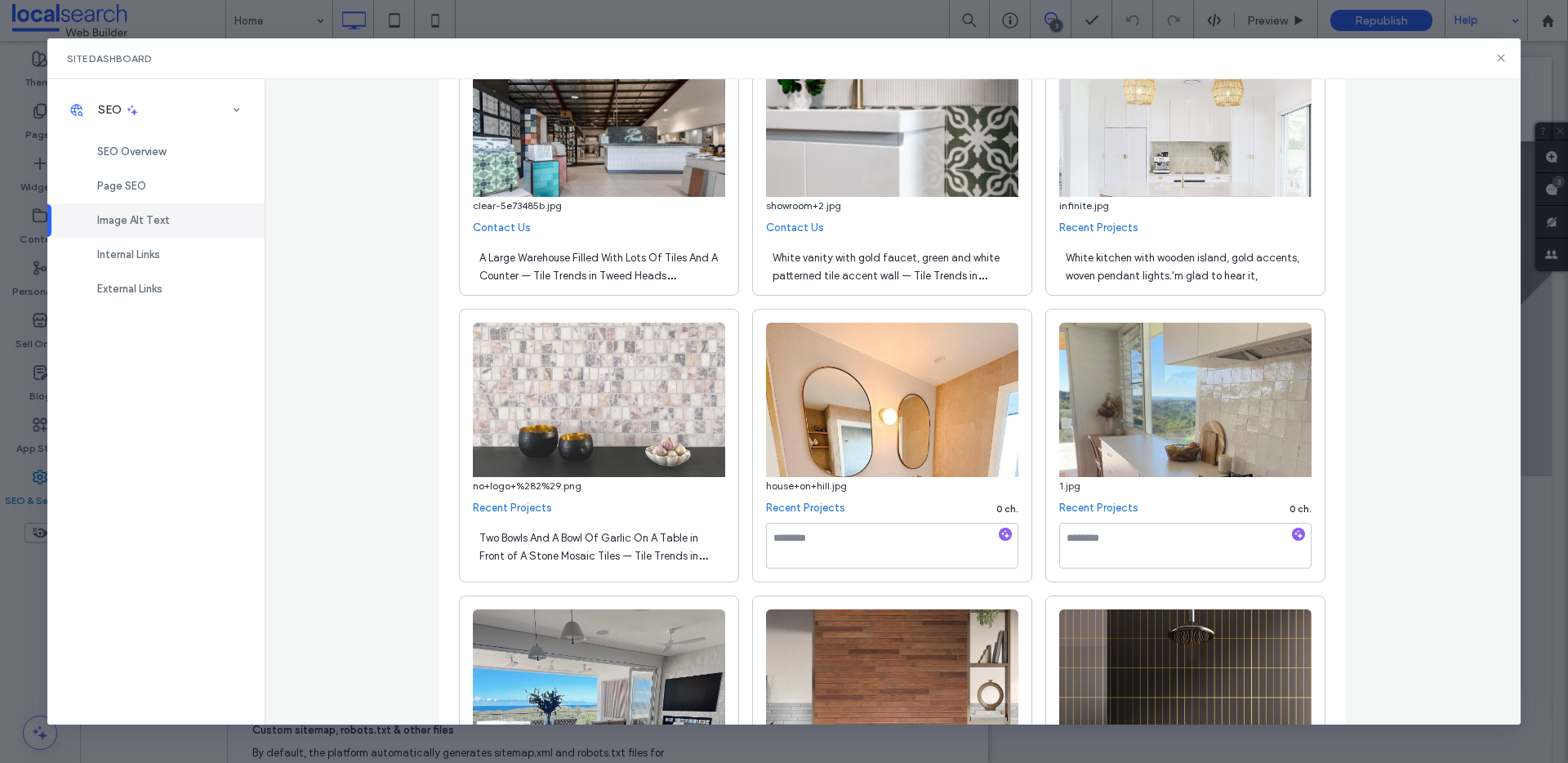
click at [1167, 264] on div "White kitchen with wooden island, gold accents, woven pendant lights.'m glad to…" at bounding box center [1185, 266] width 253 height 46
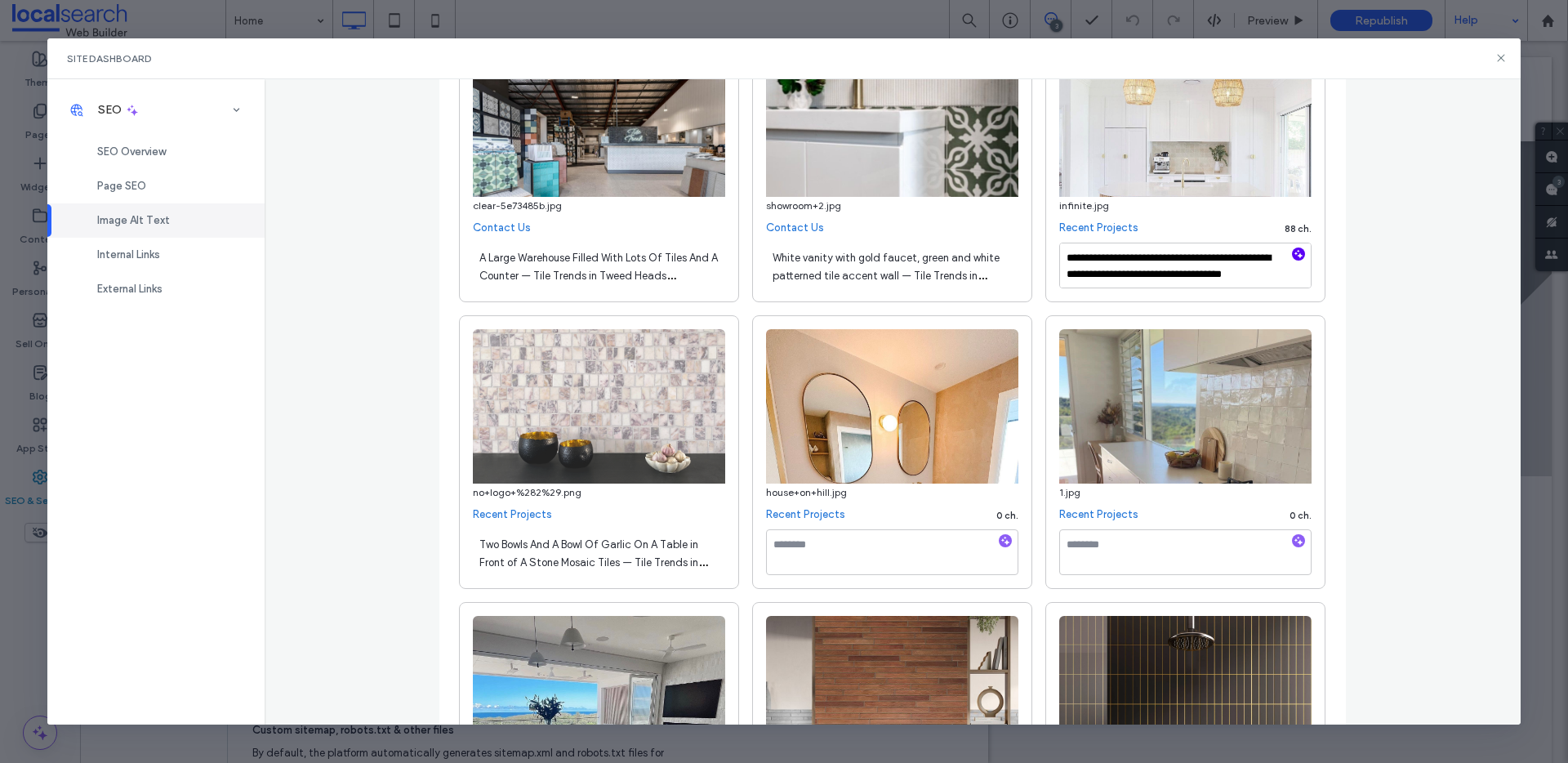
click at [1292, 252] on icon "button" at bounding box center [1298, 254] width 12 height 12
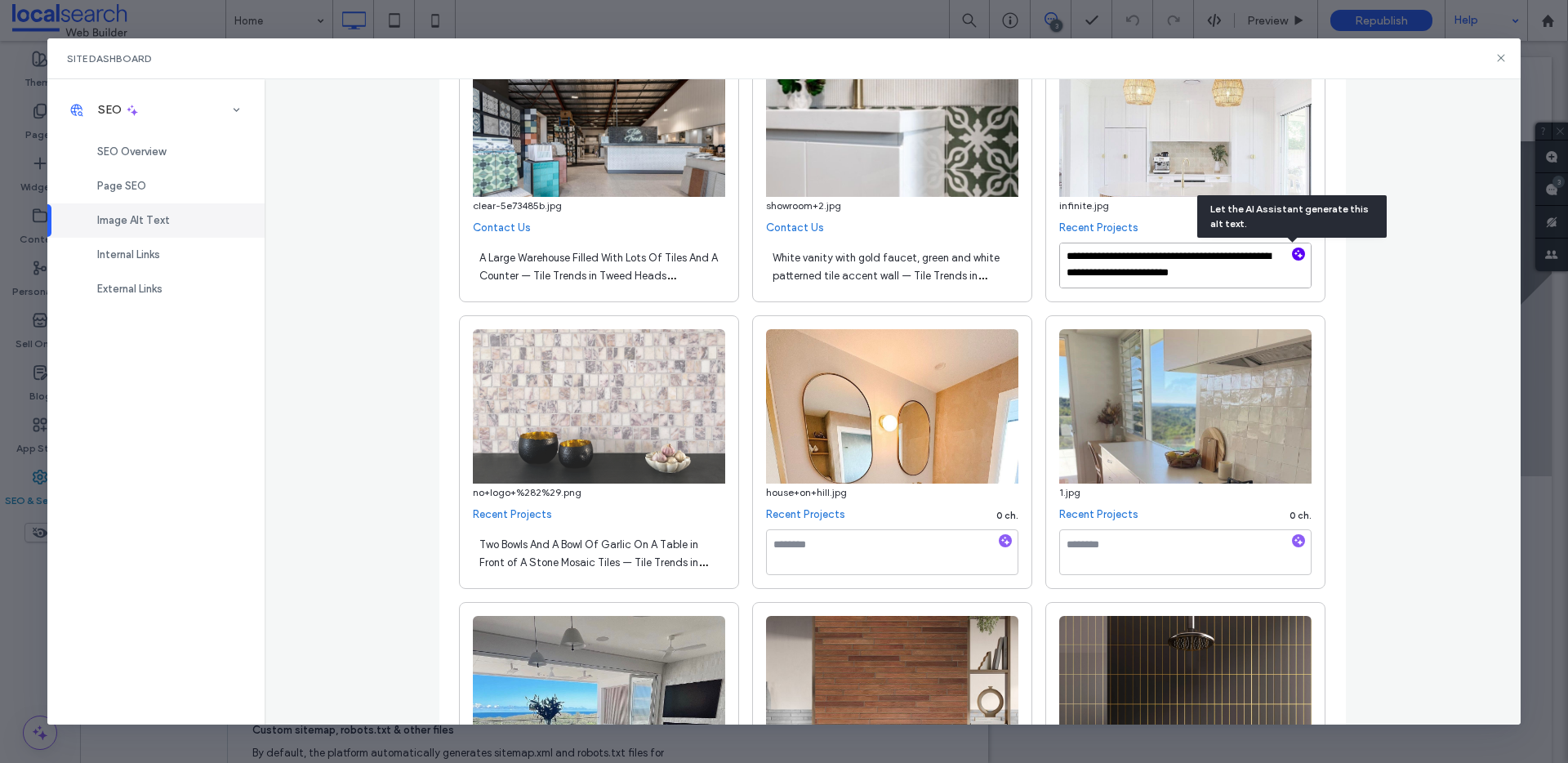
paste textarea "*********"
drag, startPoint x: 1147, startPoint y: 281, endPoint x: 1033, endPoint y: 274, distance: 114.2
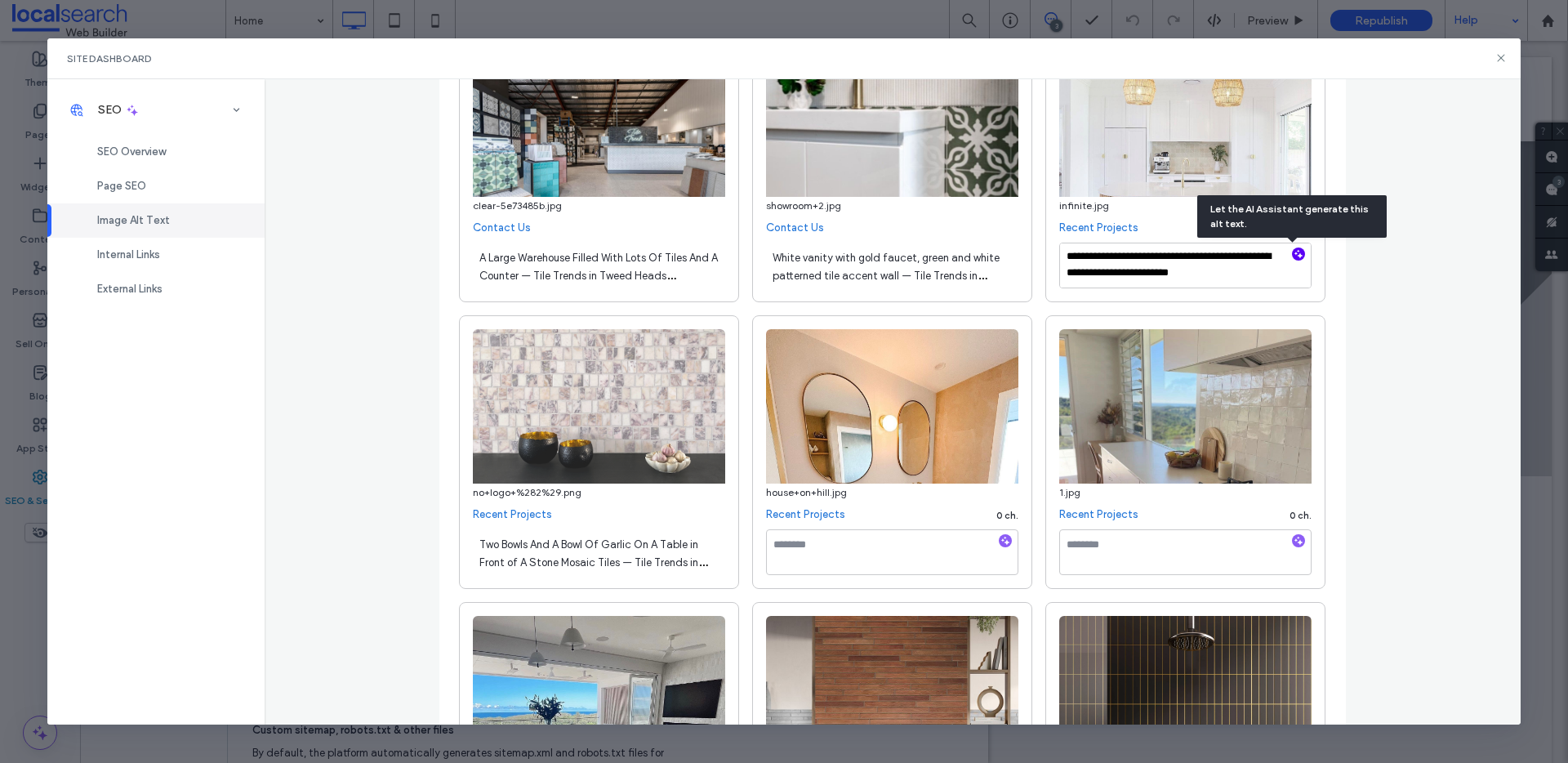
click at [840, 269] on span "White vanity with gold faucet, green and white patterned tile accent wall — Til…" at bounding box center [886, 276] width 227 height 49
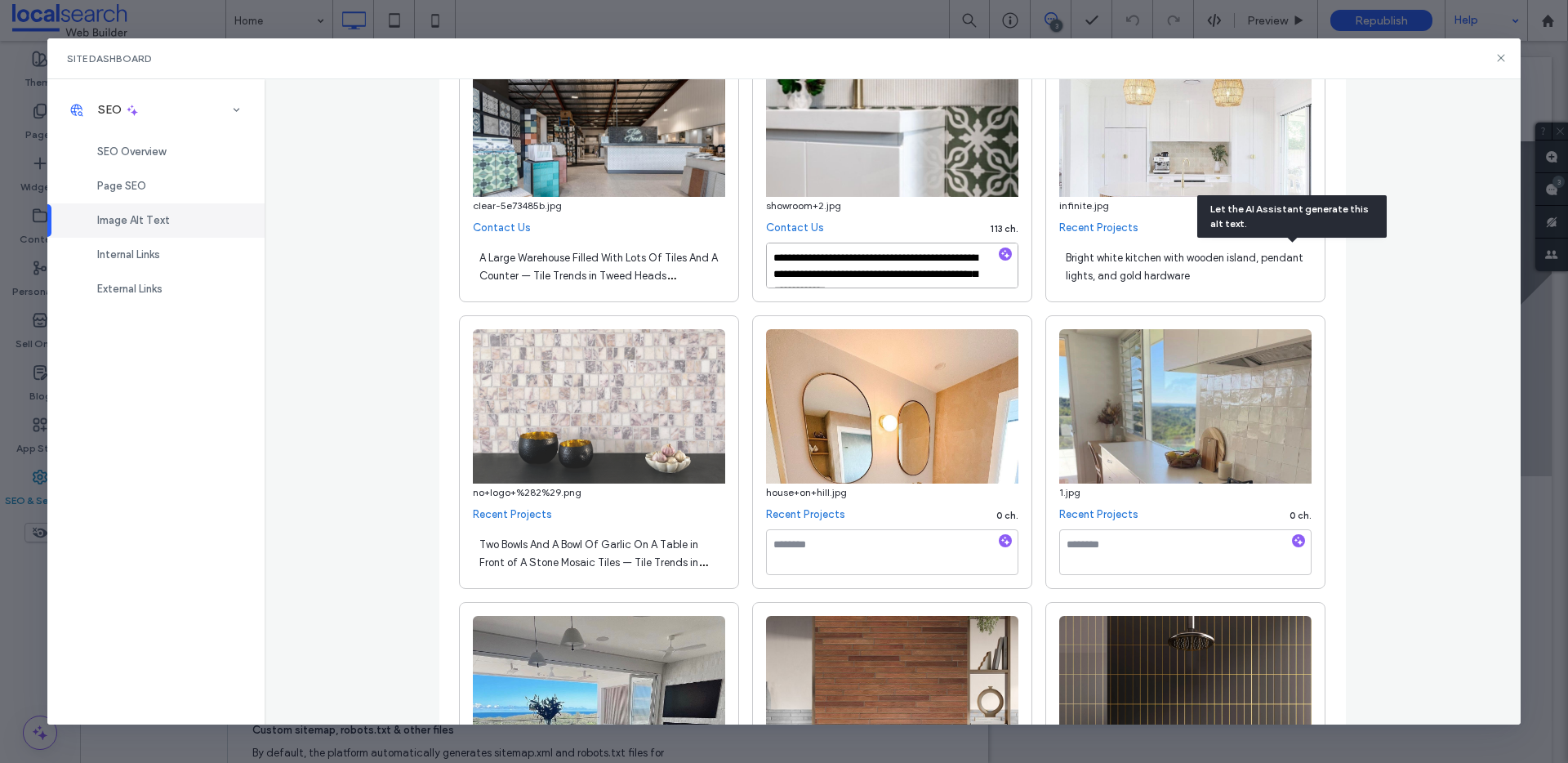
scroll to position [18, 0]
drag, startPoint x: 922, startPoint y: 272, endPoint x: 984, endPoint y: 283, distance: 63.0
click at [984, 283] on textarea "**********" at bounding box center [892, 266] width 253 height 46
click at [1205, 282] on div "Bright white kitchen with wooden island, pendant lights, and gold hardware" at bounding box center [1185, 266] width 253 height 46
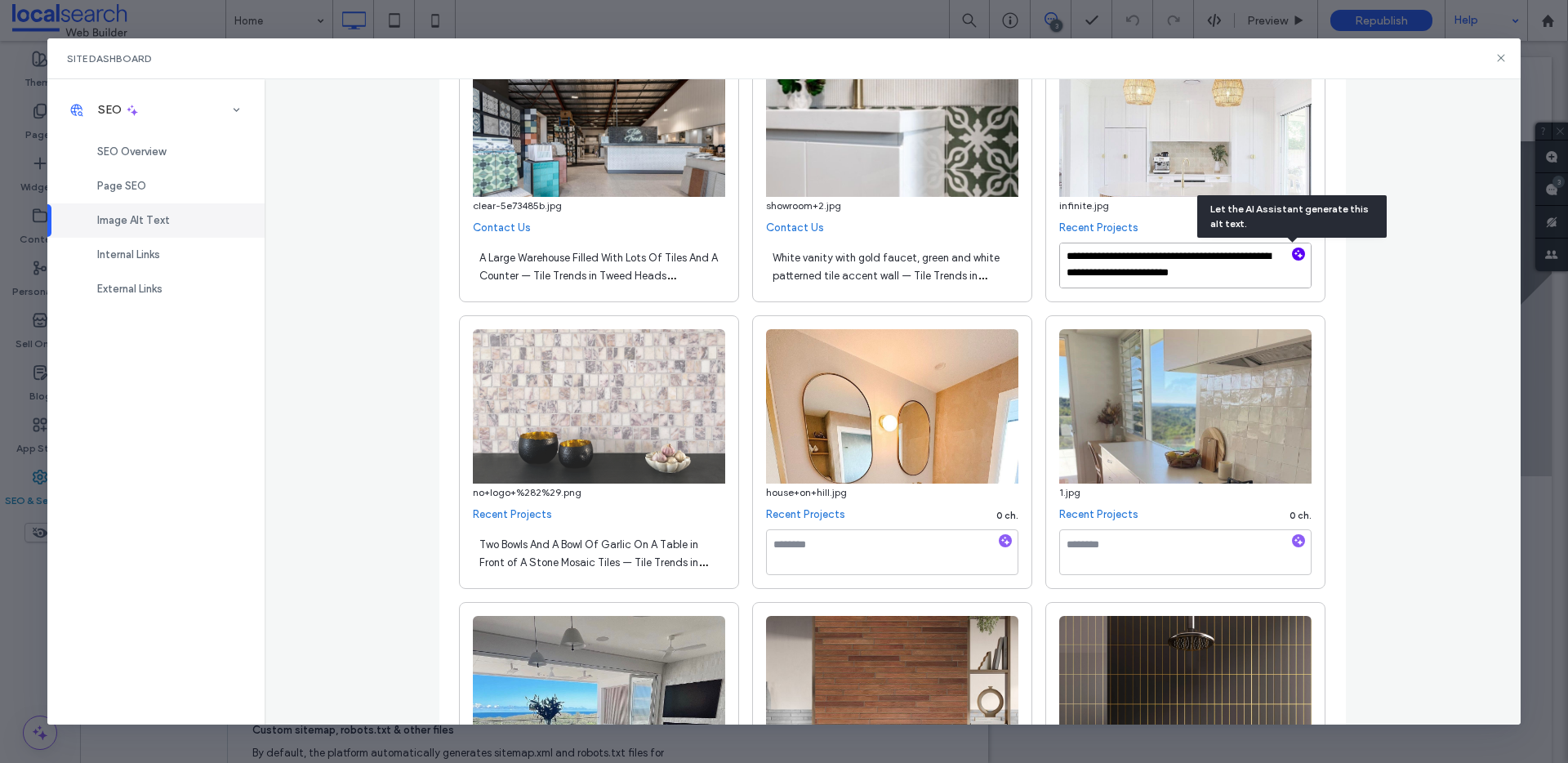
paste textarea "**********"
type textarea "**********"
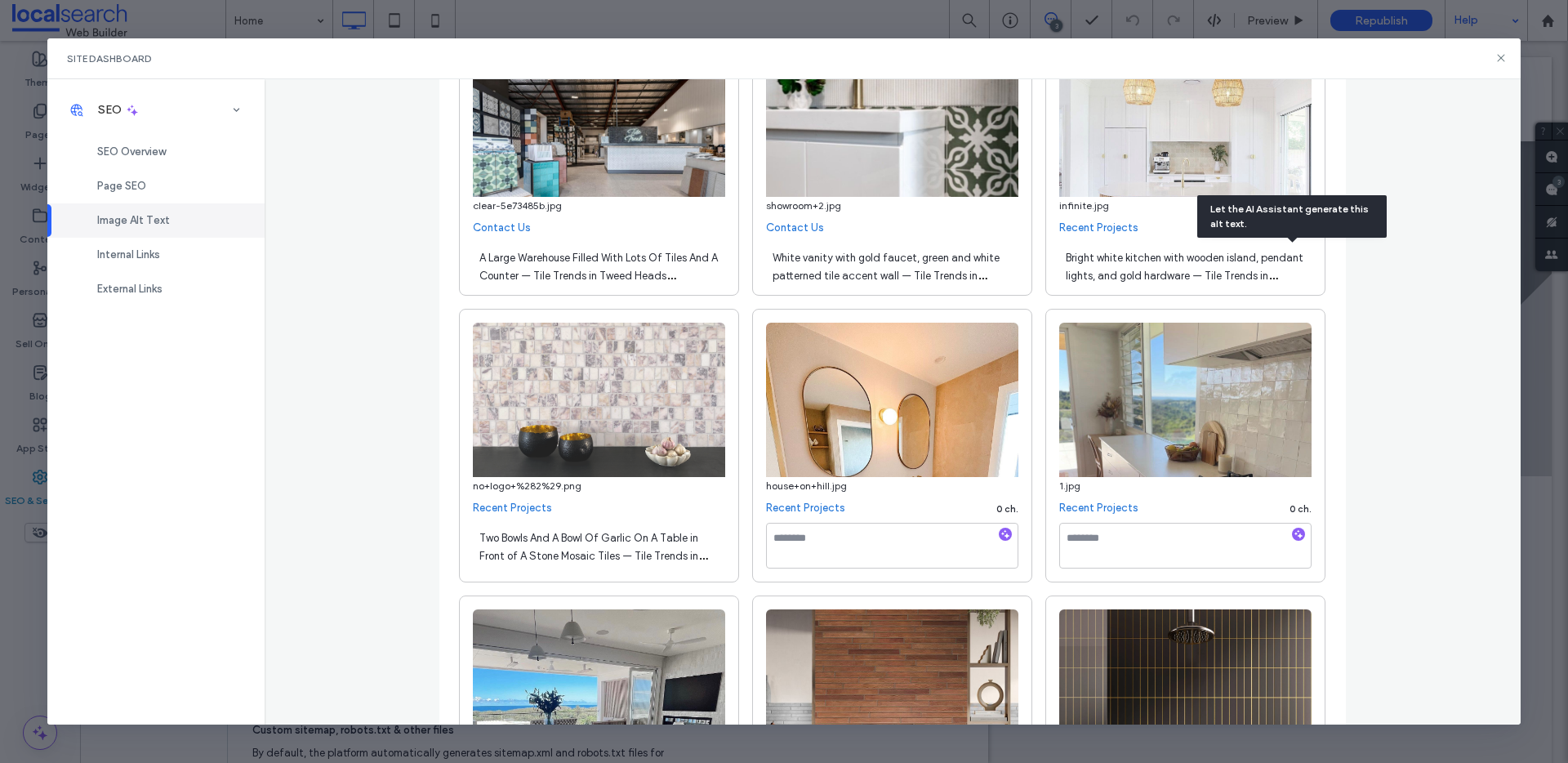
click at [1389, 328] on div "**********" at bounding box center [892, 402] width 1257 height 646
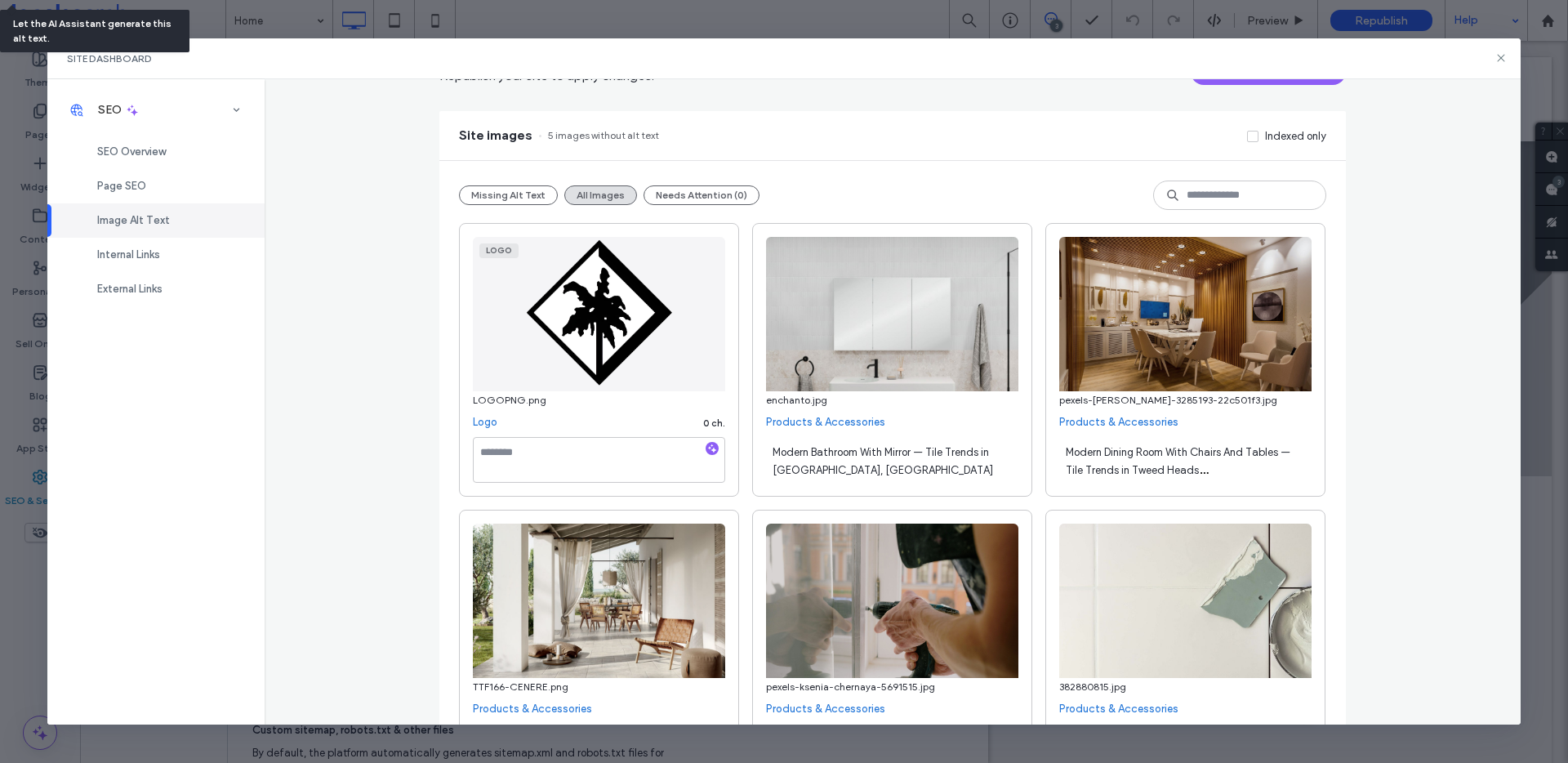
scroll to position [0, 0]
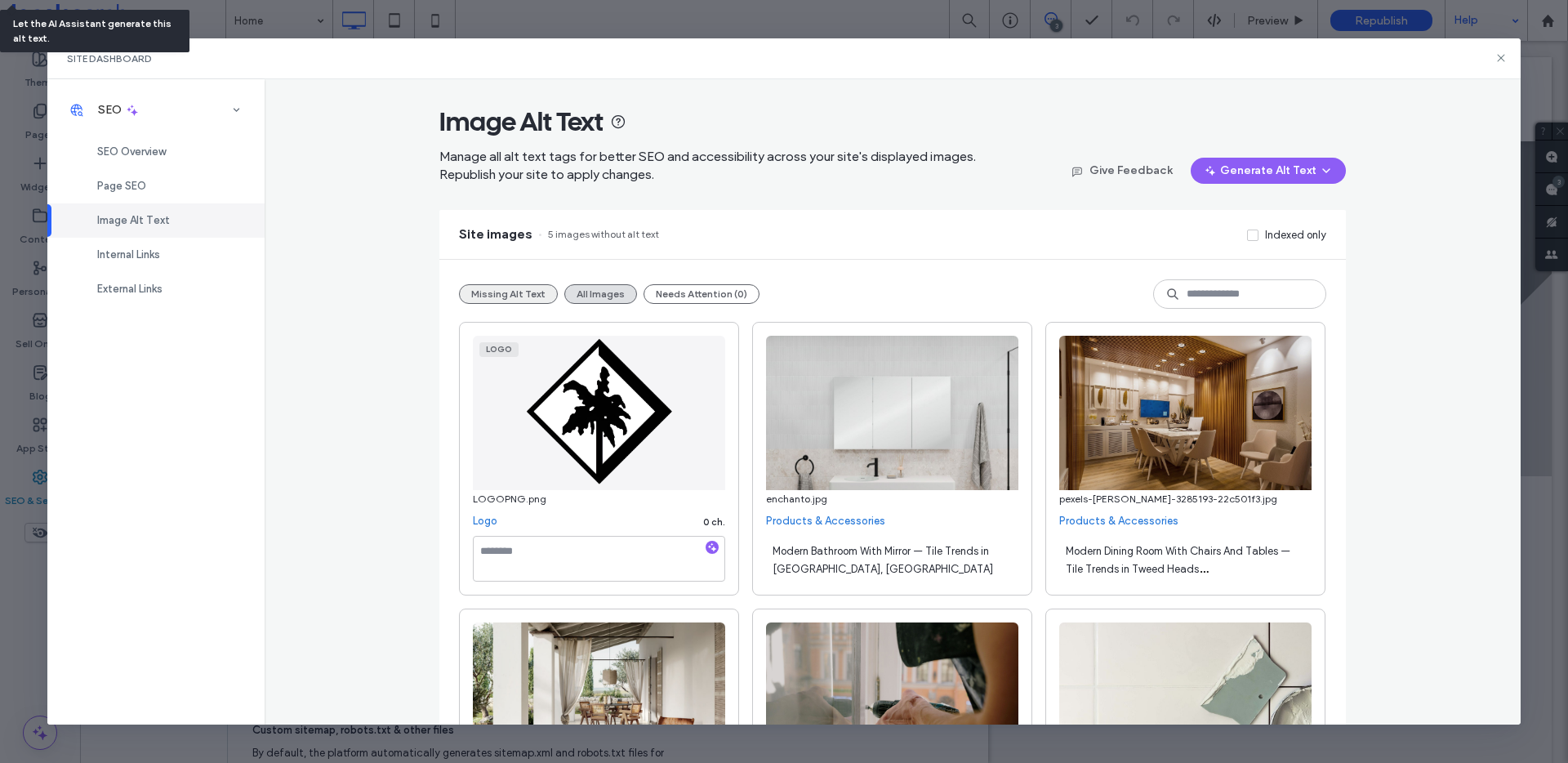
click at [496, 289] on button "Missing Alt Text" at bounding box center [509, 294] width 99 height 20
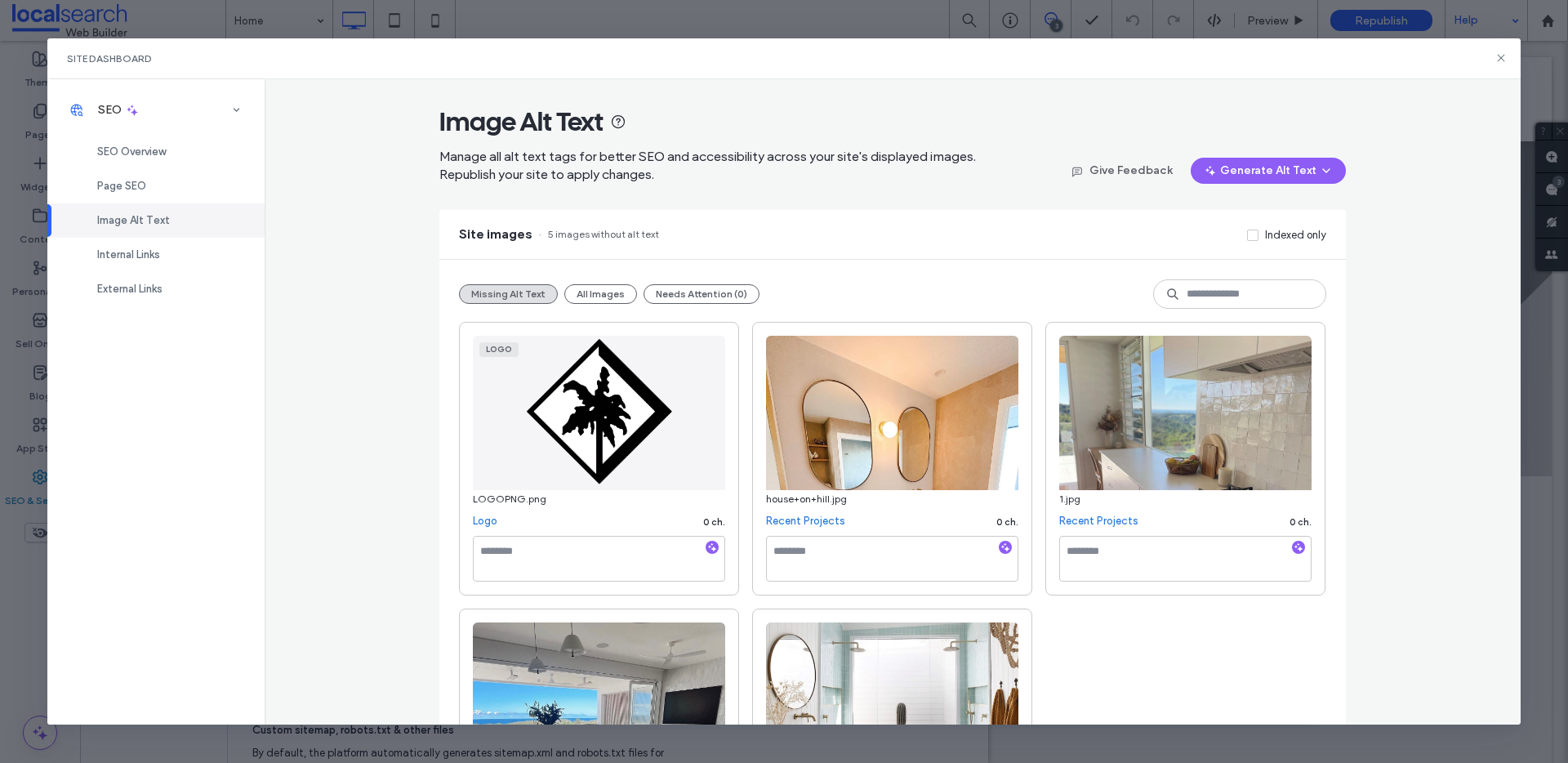
click at [1431, 21] on div "Site Dashboard SEO SEO Overview Page SEO Image Alt Text Internal Links External…" at bounding box center [784, 381] width 1568 height 763
click at [1476, 23] on div "Site Dashboard SEO SEO Overview Page SEO Image Alt Text Internal Links External…" at bounding box center [784, 381] width 1568 height 763
click at [1495, 56] on icon at bounding box center [1501, 58] width 13 height 13
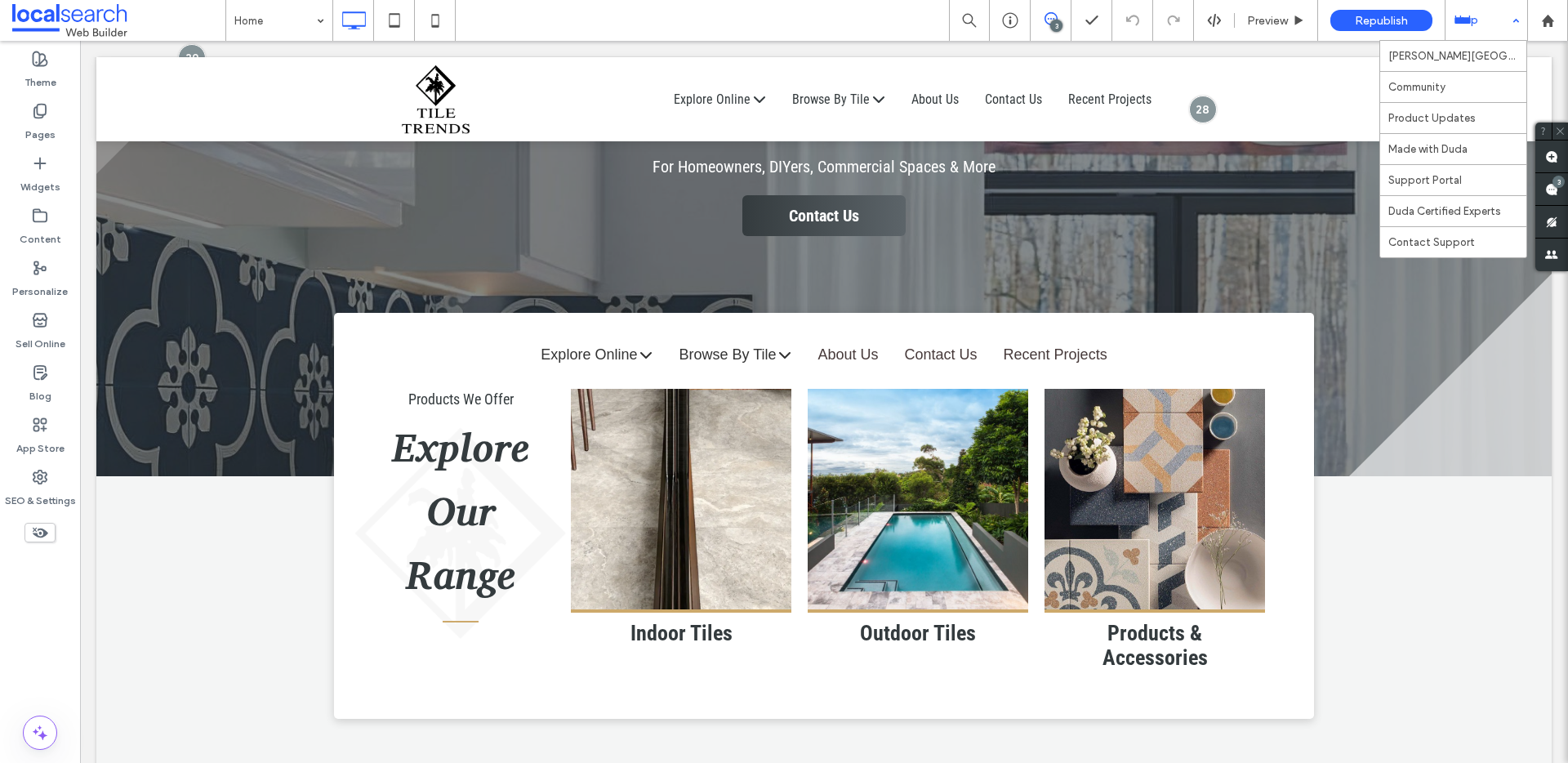
click at [1485, 34] on div "Help" at bounding box center [1486, 21] width 81 height 41
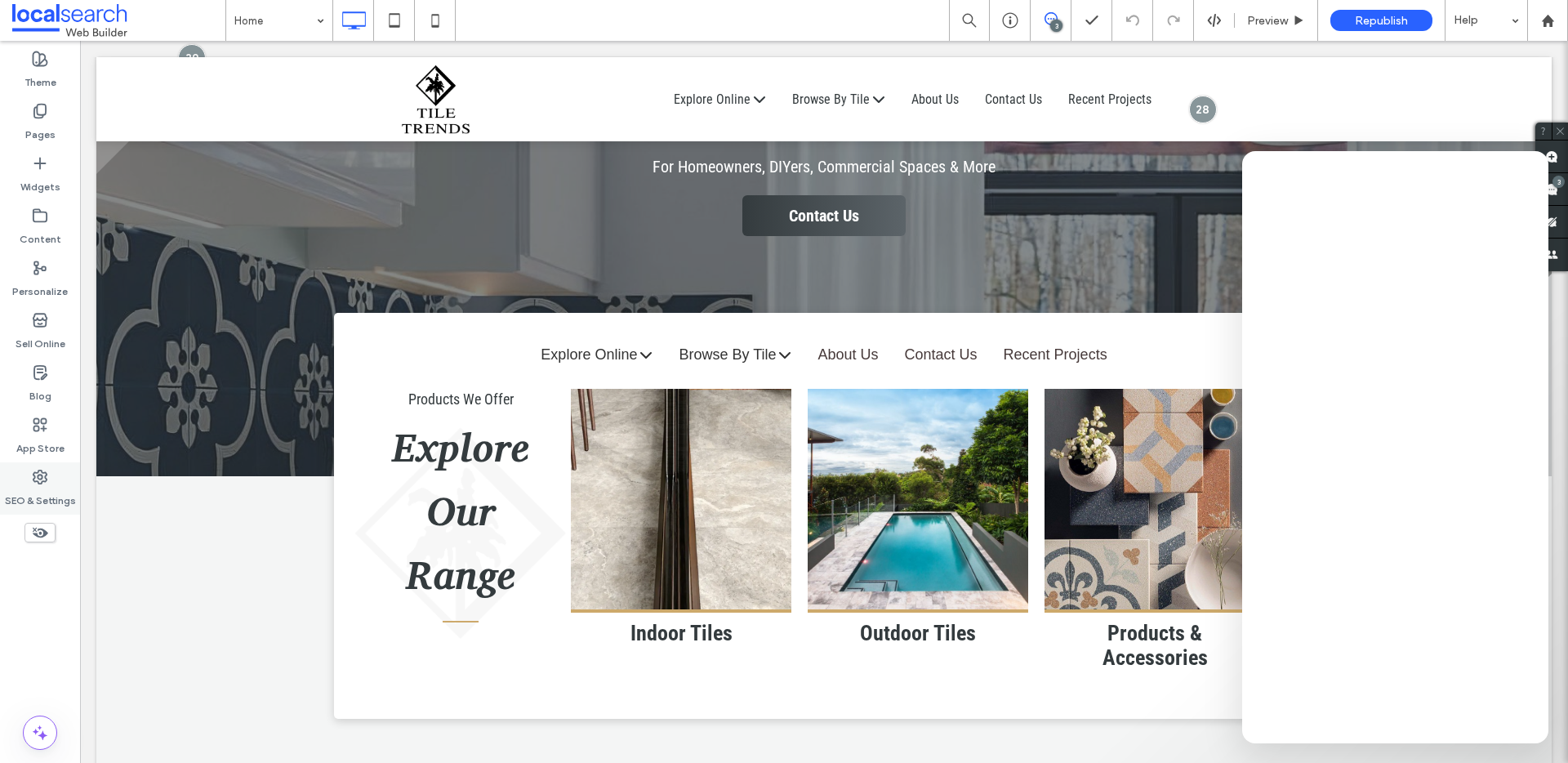
click at [28, 485] on label "SEO & Settings" at bounding box center [40, 496] width 71 height 23
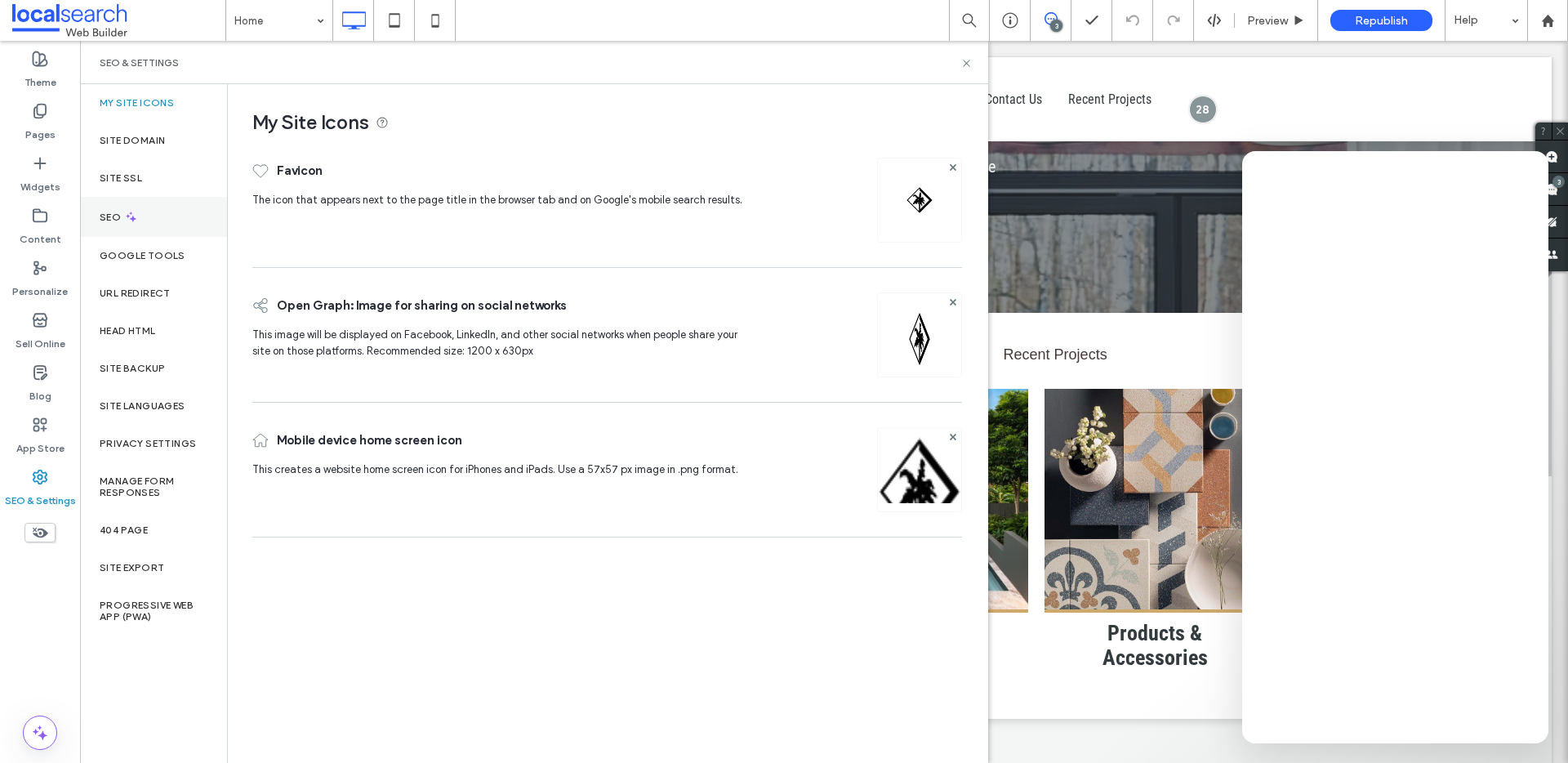
click at [145, 207] on div "SEO" at bounding box center [153, 216] width 147 height 40
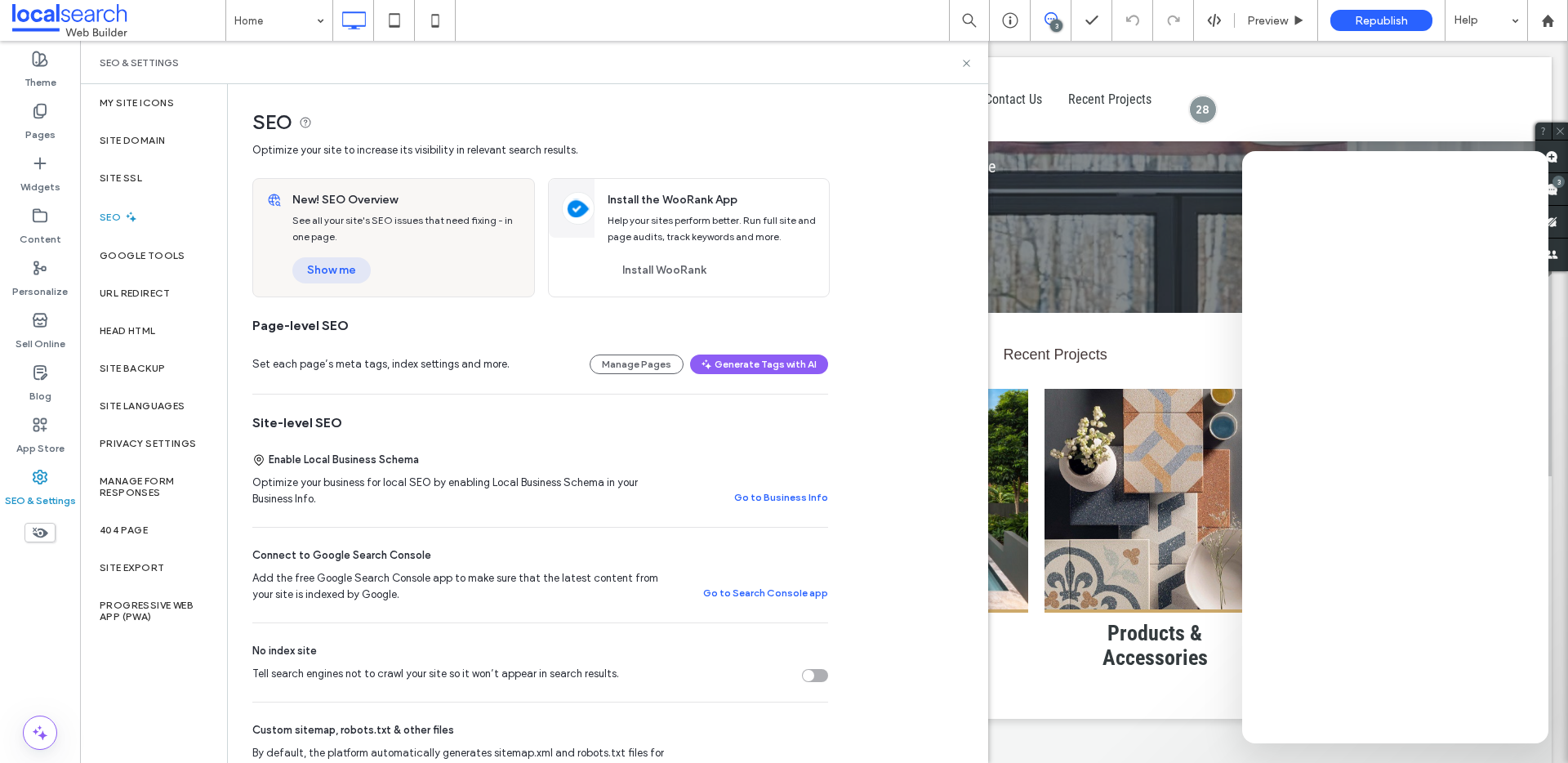
click at [319, 277] on button "Show me" at bounding box center [331, 270] width 78 height 26
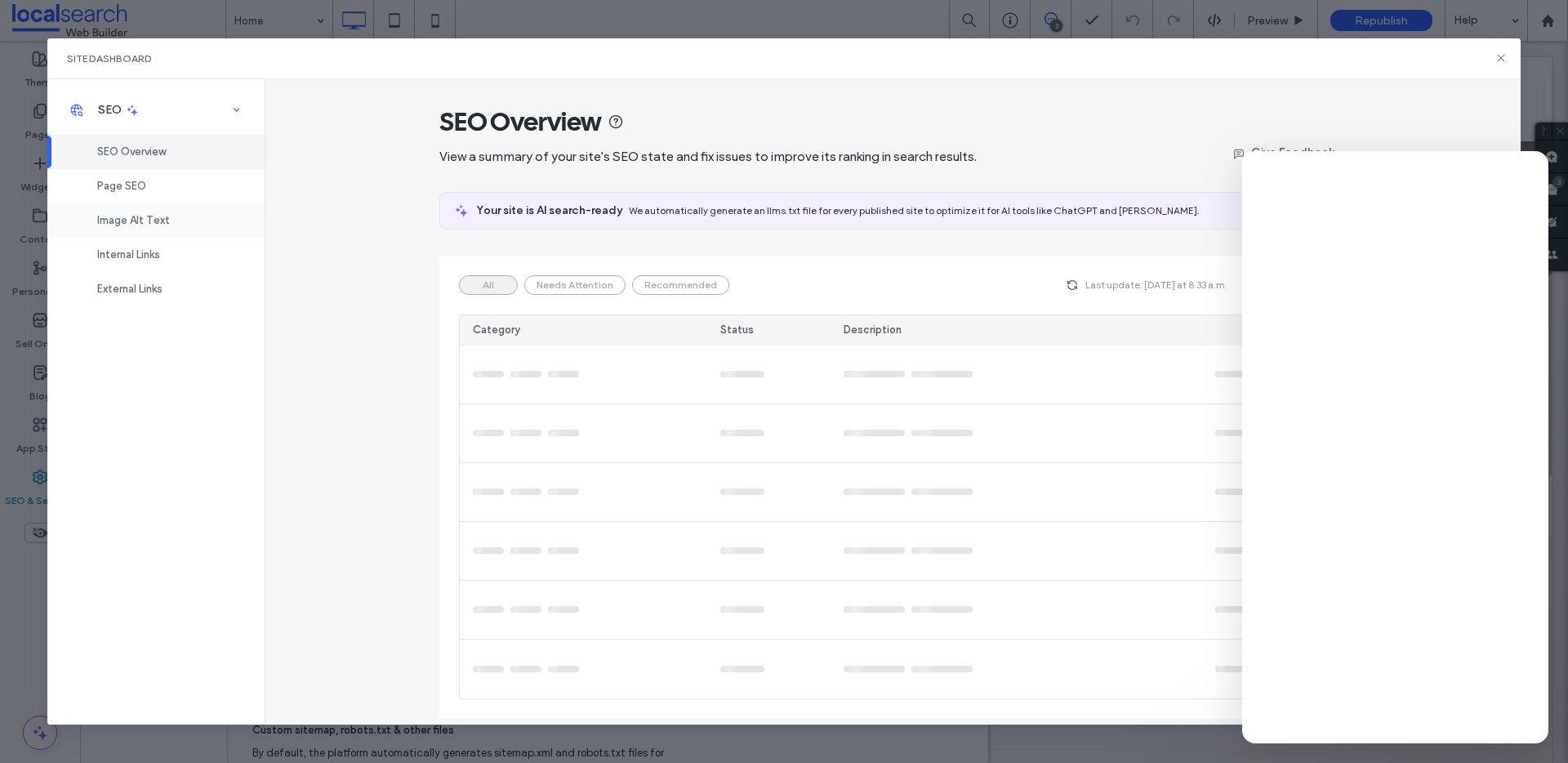
click at [138, 226] on span "Image Alt Text" at bounding box center [133, 220] width 72 height 12
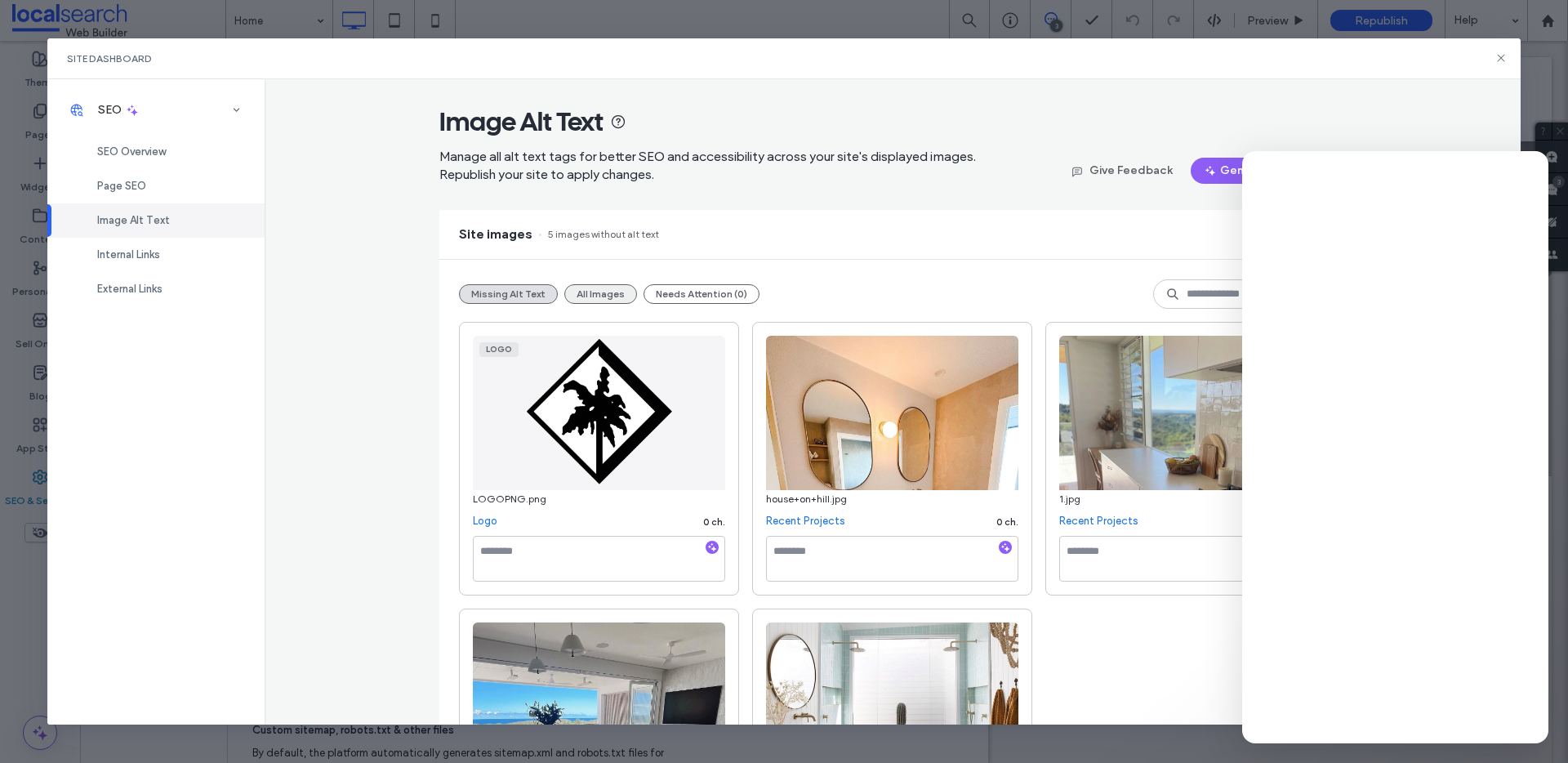
click at [574, 291] on button "All Images" at bounding box center [600, 294] width 72 height 20
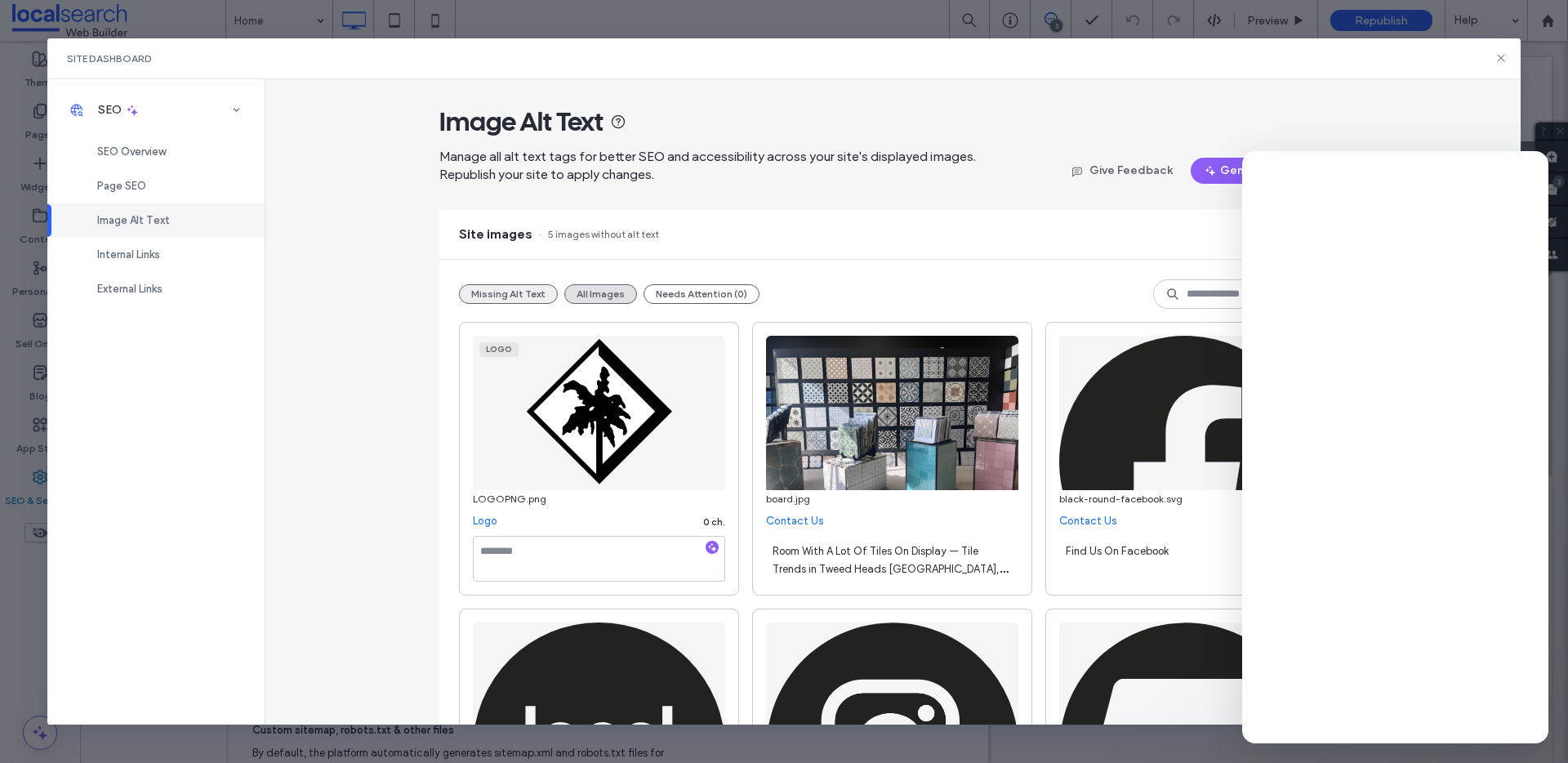
click at [493, 297] on button "Missing Alt Text" at bounding box center [509, 294] width 99 height 20
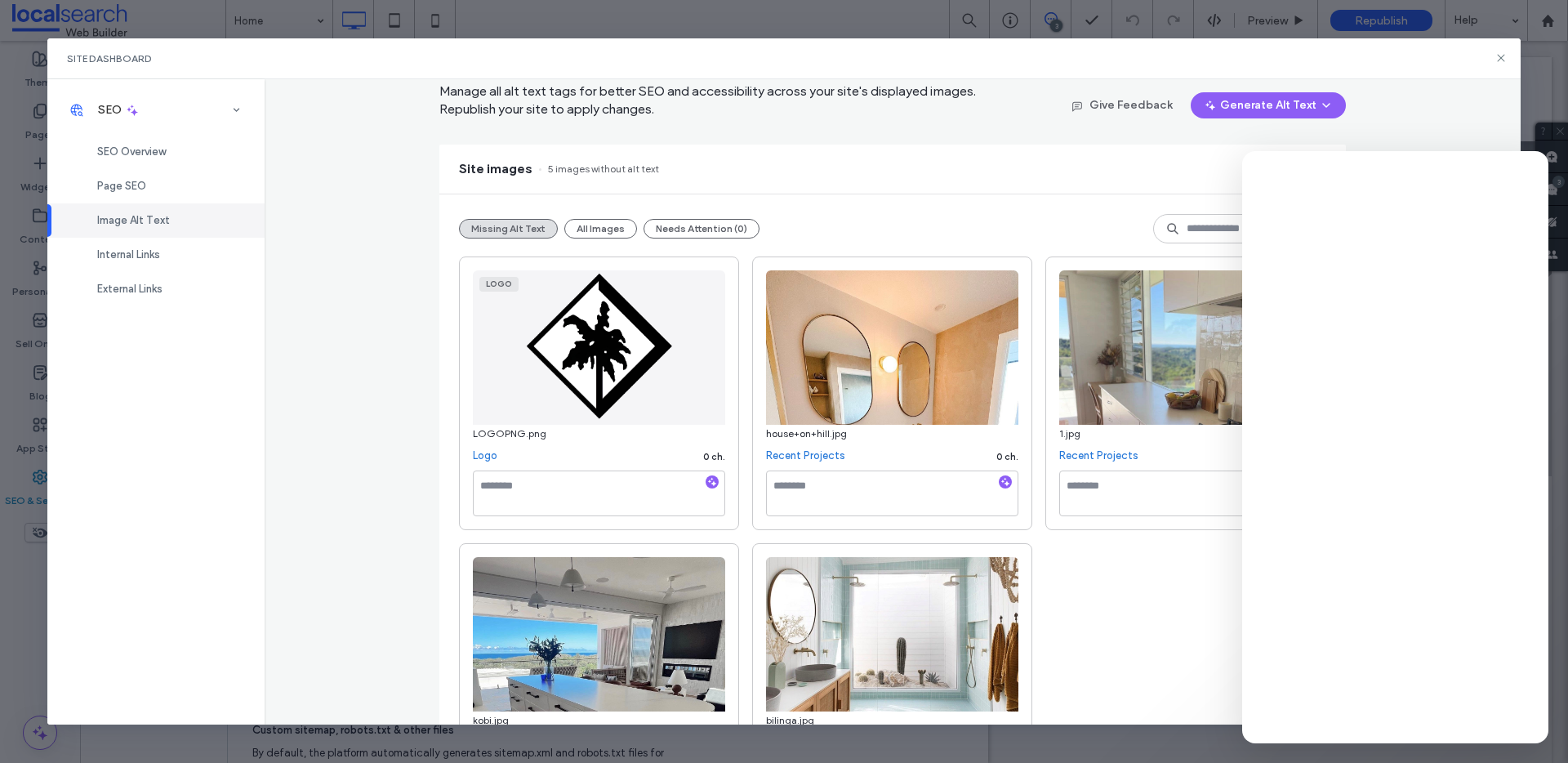
scroll to position [66, 0]
click at [999, 484] on icon "button" at bounding box center [1005, 481] width 12 height 12
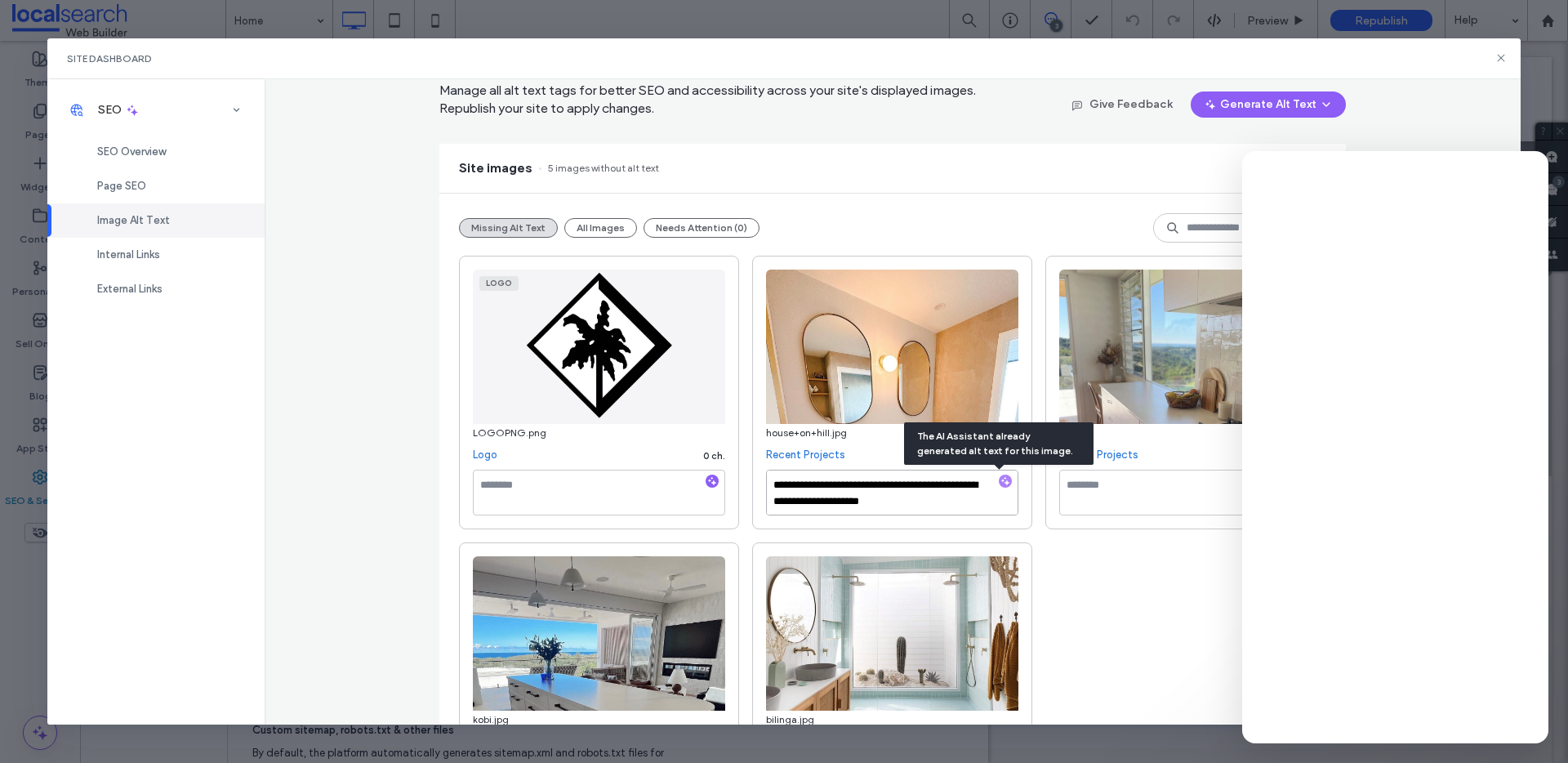
click at [943, 498] on textarea "**********" at bounding box center [892, 492] width 253 height 46
paste textarea "**********"
type textarea "**********"
click at [1105, 593] on div "**********" at bounding box center [893, 536] width 868 height 561
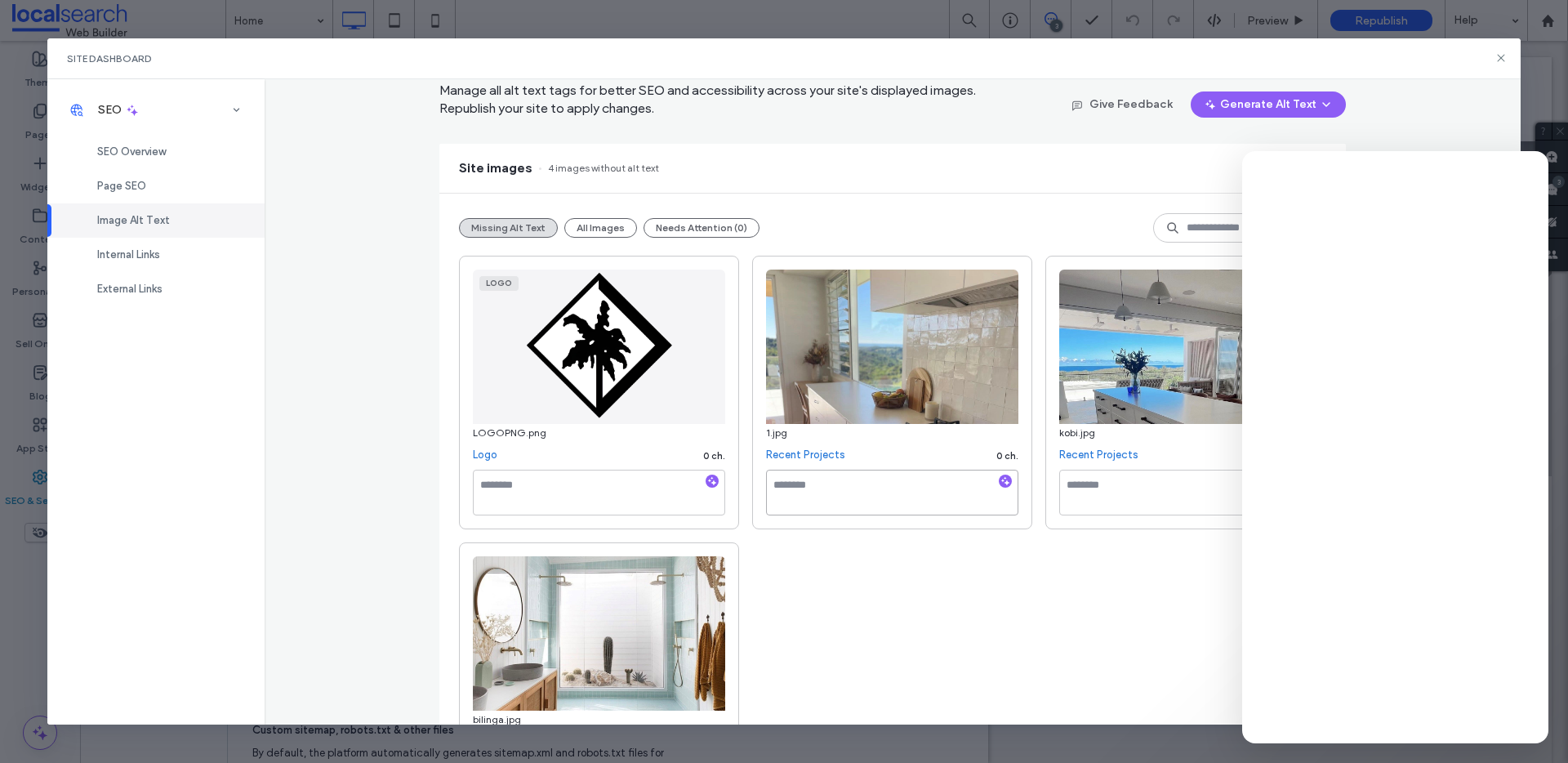
click at [845, 498] on textarea at bounding box center [892, 492] width 253 height 46
click at [1001, 476] on icon "button" at bounding box center [1005, 481] width 12 height 12
click at [938, 500] on textarea "**********" at bounding box center [892, 492] width 253 height 46
paste textarea "**********"
type textarea "**********"
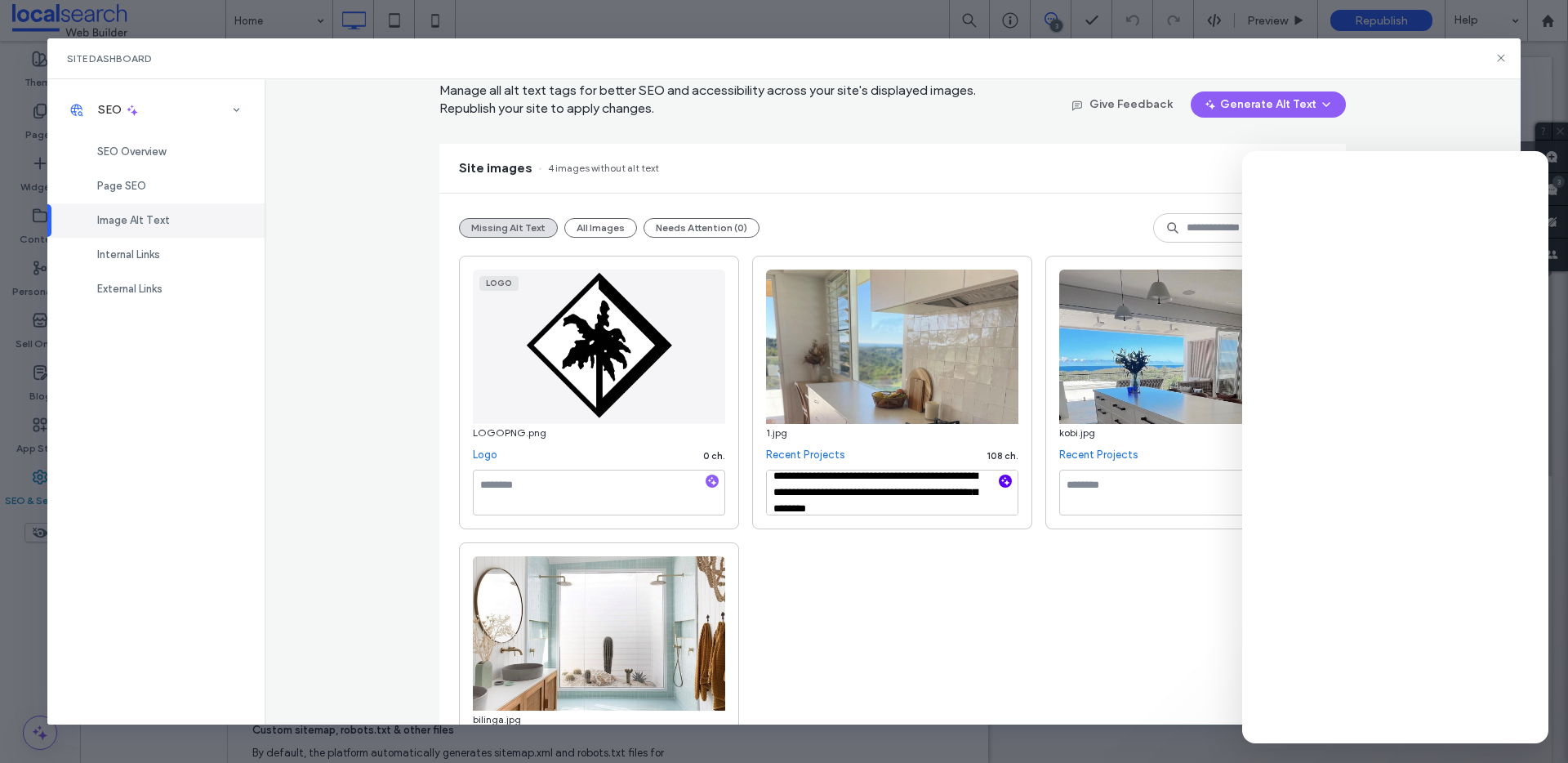
click at [951, 640] on div "**********" at bounding box center [893, 536] width 868 height 561
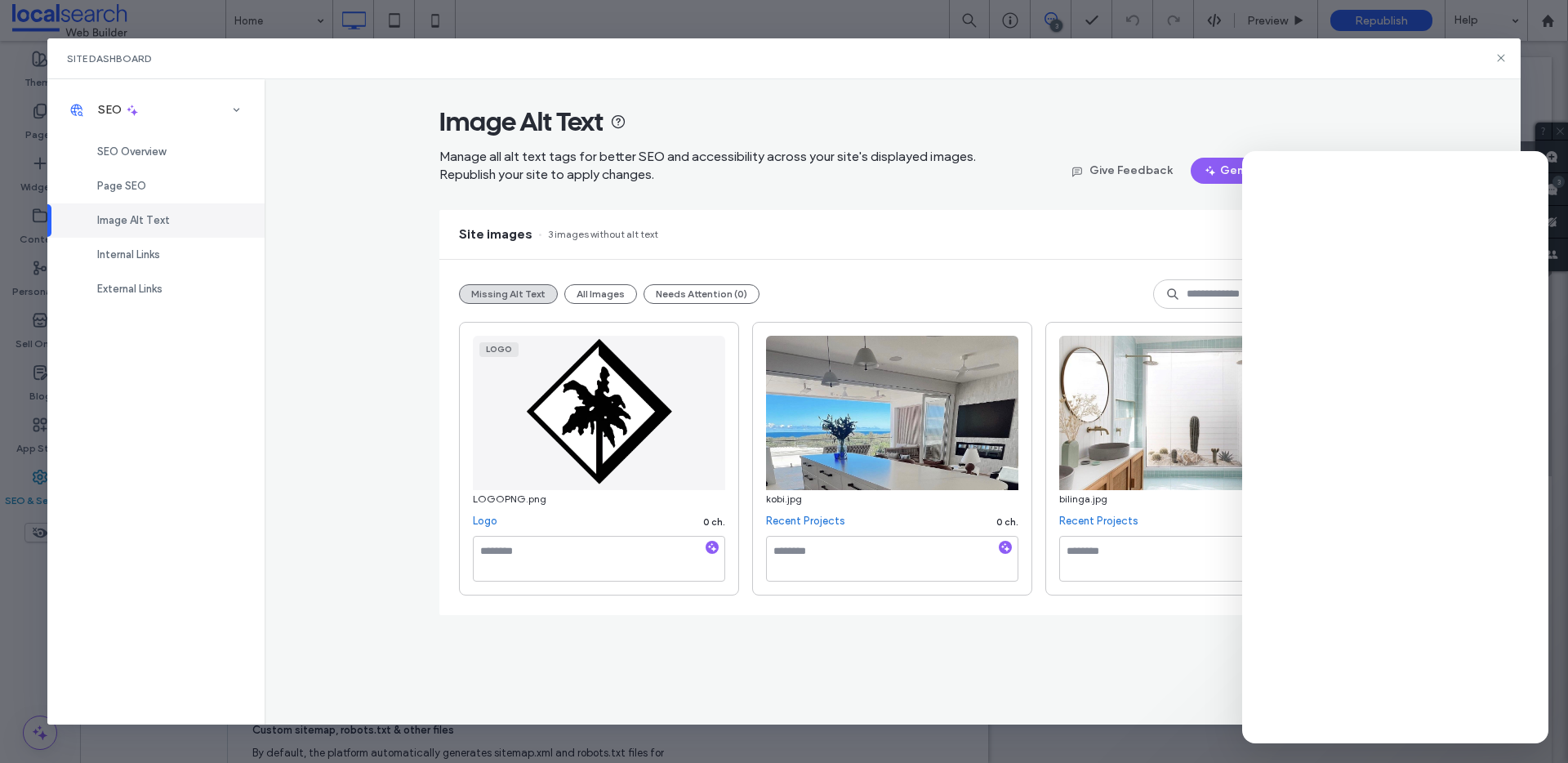
scroll to position [0, 0]
click at [865, 561] on textarea at bounding box center [892, 559] width 253 height 46
click at [1001, 548] on icon "button" at bounding box center [1005, 547] width 12 height 12
drag, startPoint x: 883, startPoint y: 570, endPoint x: 878, endPoint y: 558, distance: 13.0
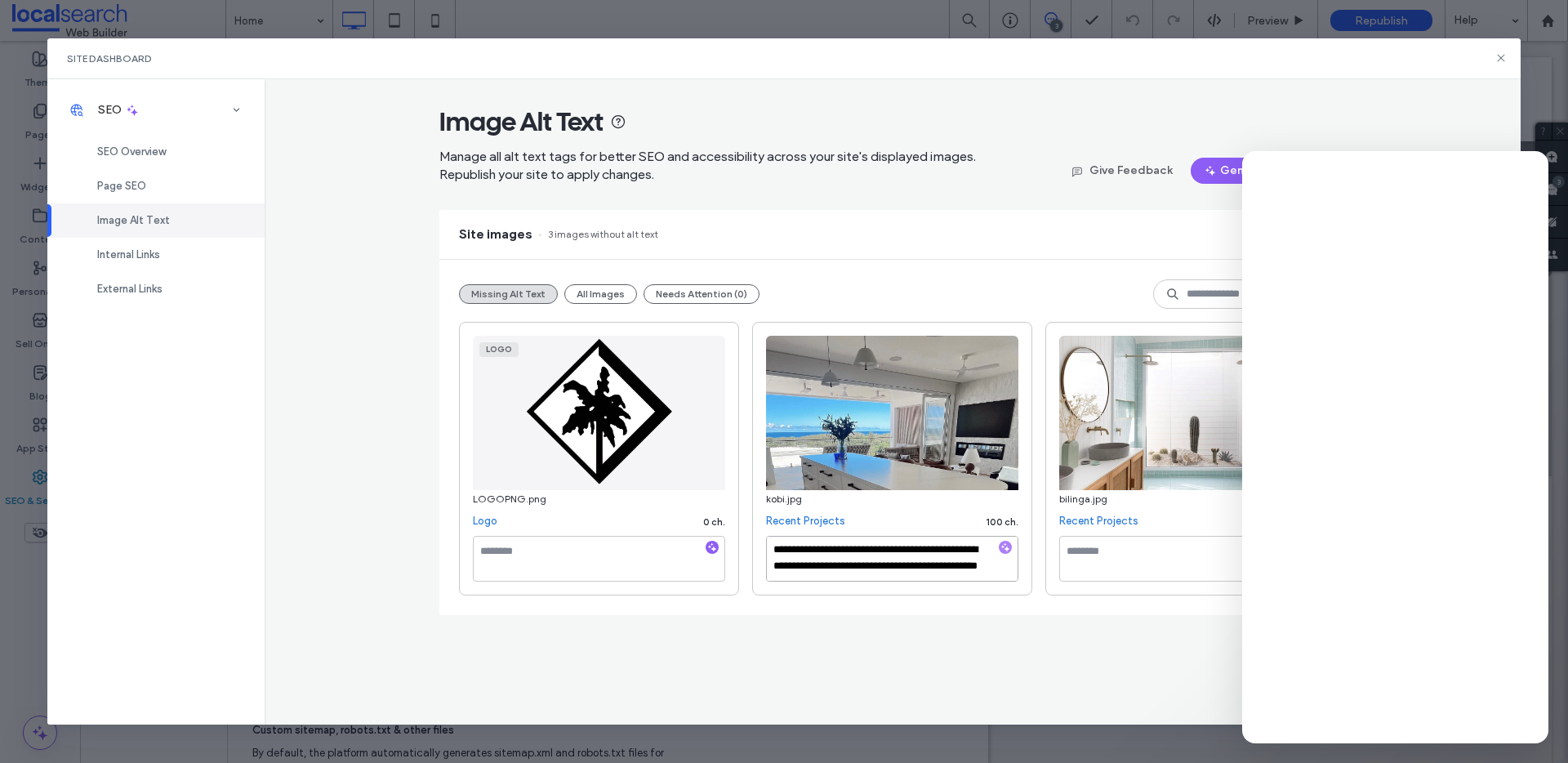
click at [878, 558] on textarea "**********" at bounding box center [892, 559] width 253 height 46
paste textarea "**********"
type textarea "**********"
click at [1041, 707] on div "**********" at bounding box center [892, 402] width 1257 height 646
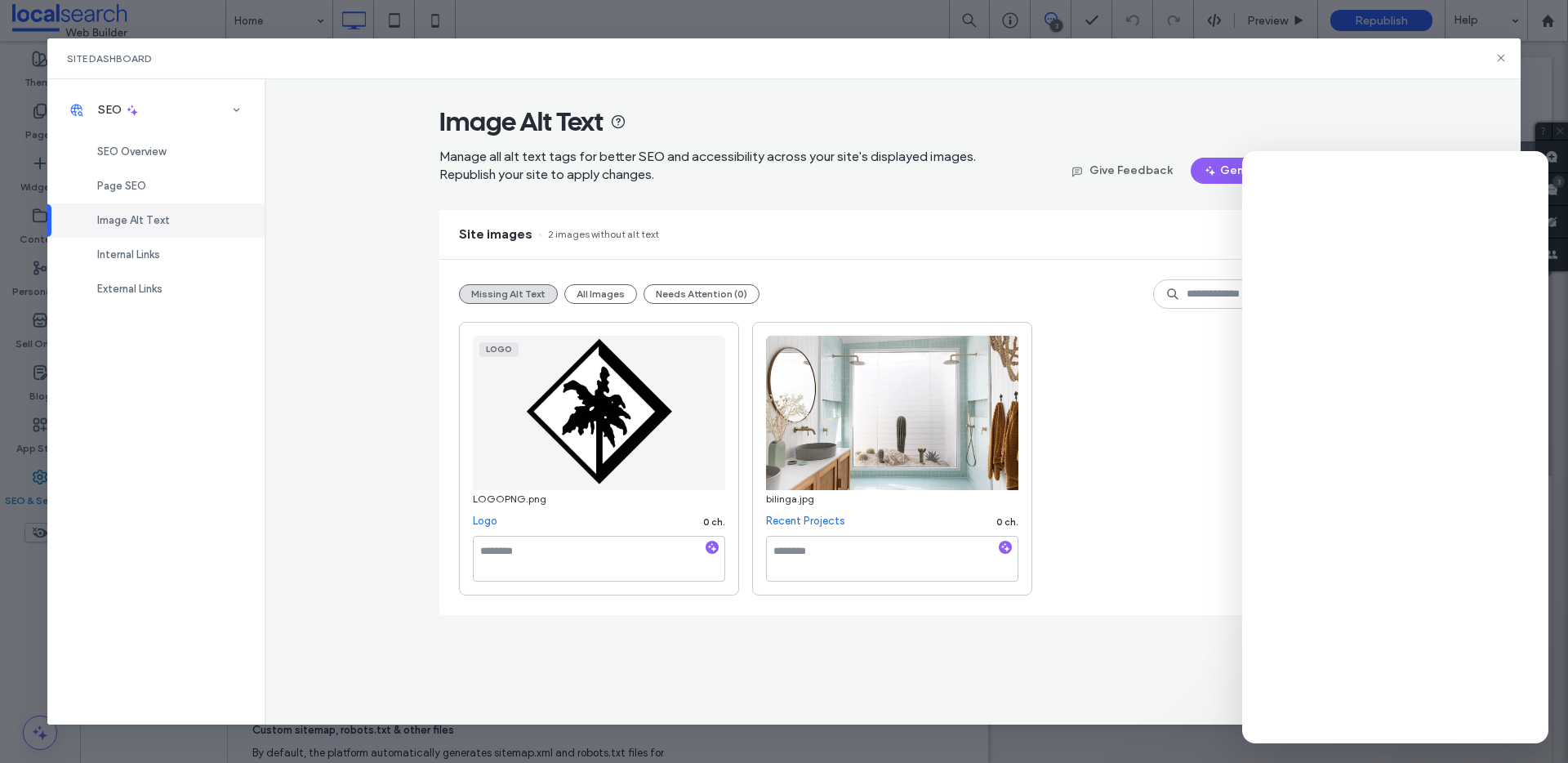
click at [998, 546] on span "button" at bounding box center [1005, 547] width 13 height 13
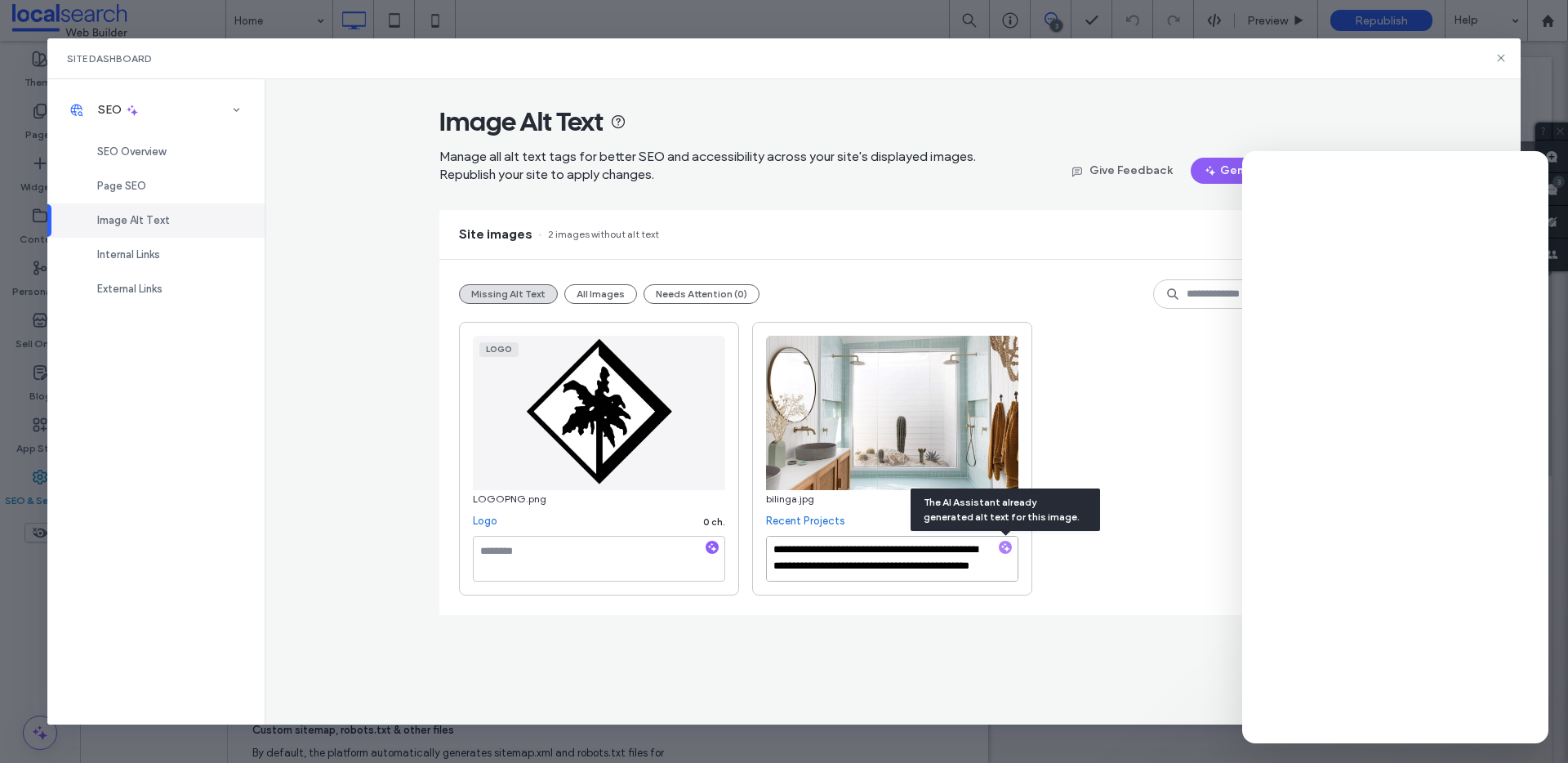
scroll to position [16, 0]
paste textarea "**********"
type textarea "**********"
click at [882, 636] on div "**********" at bounding box center [892, 402] width 1257 height 646
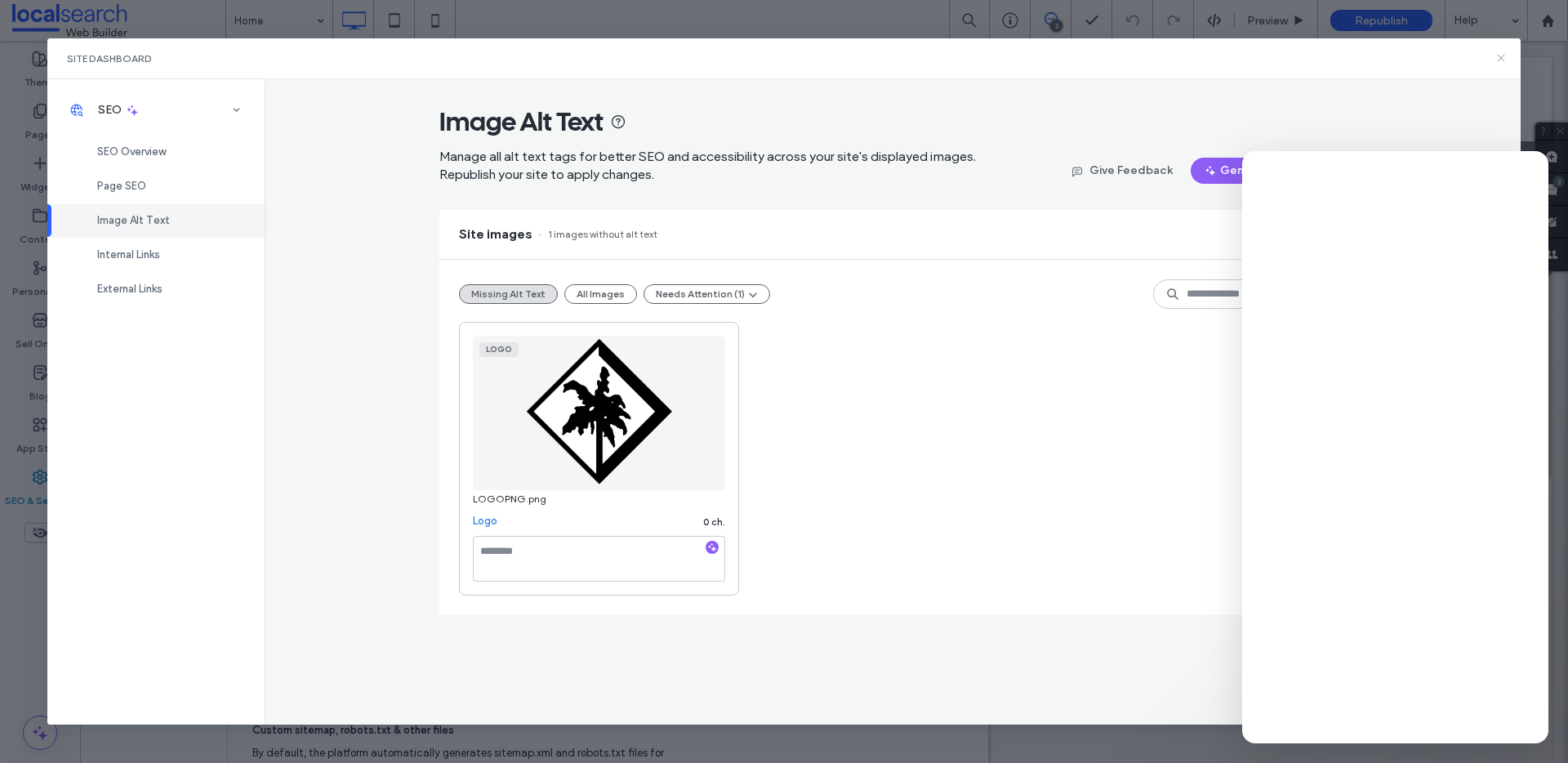
click at [1498, 58] on icon at bounding box center [1501, 58] width 13 height 13
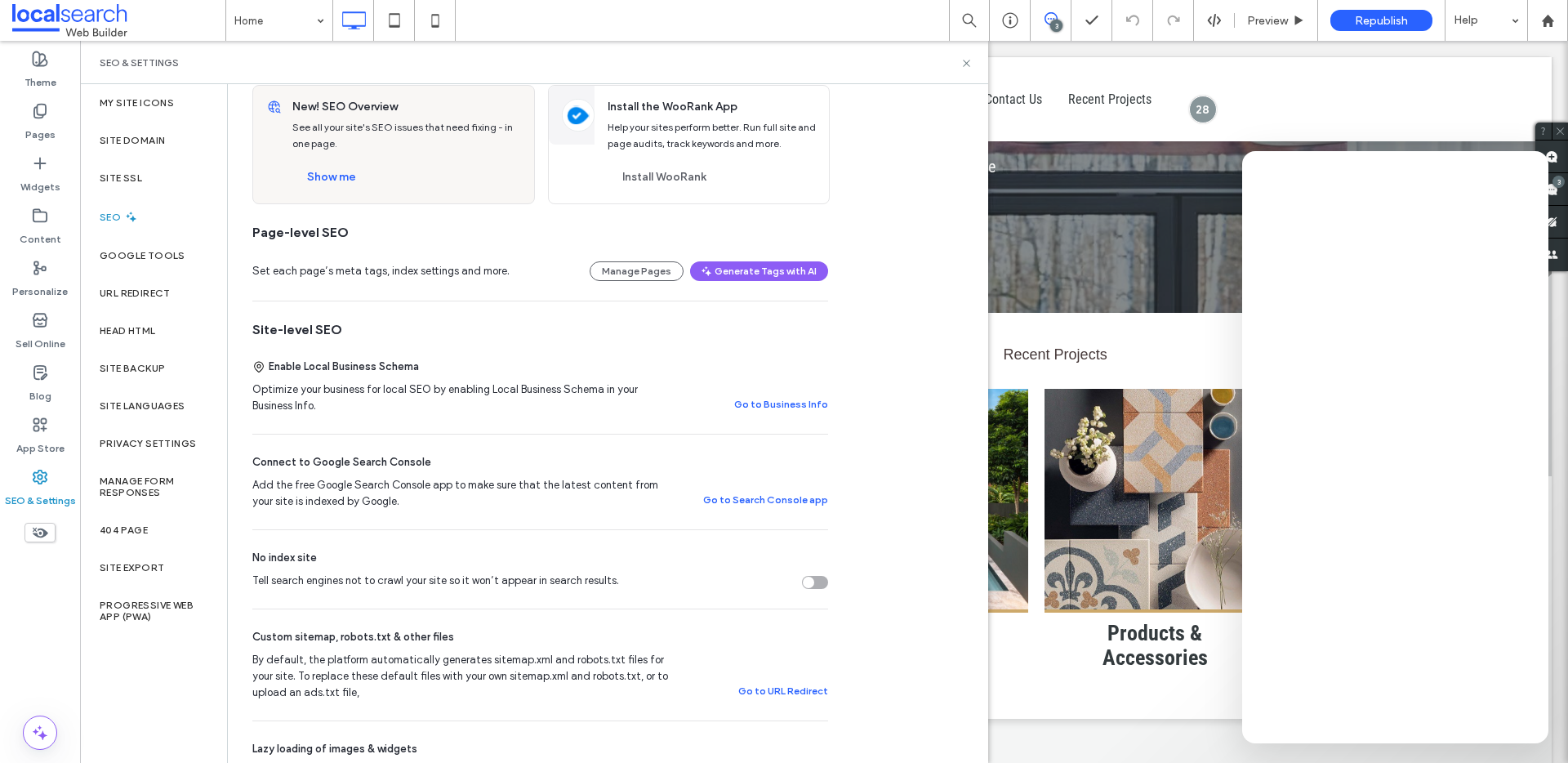
scroll to position [0, 0]
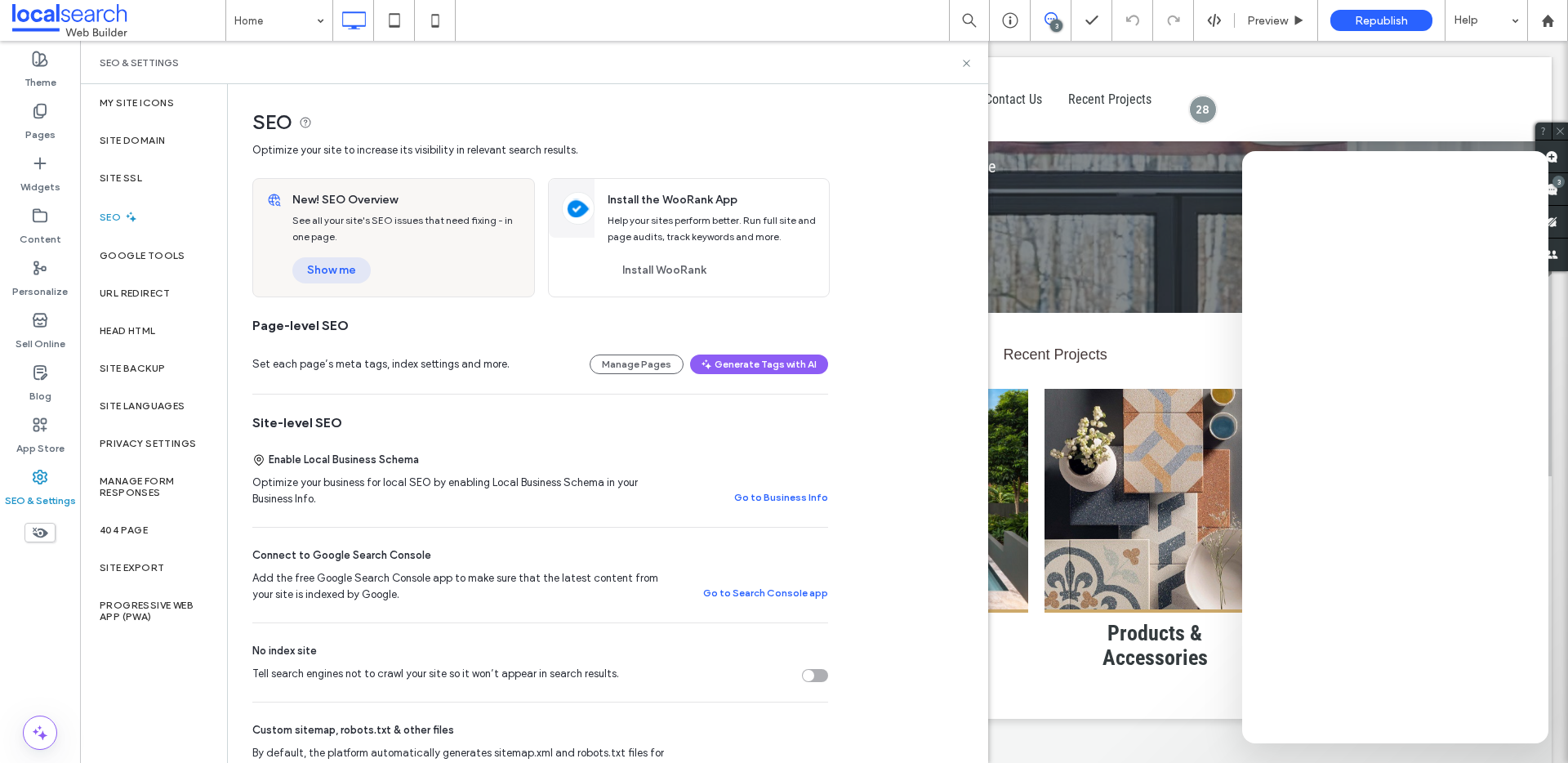
click at [326, 269] on button "Show me" at bounding box center [331, 270] width 78 height 26
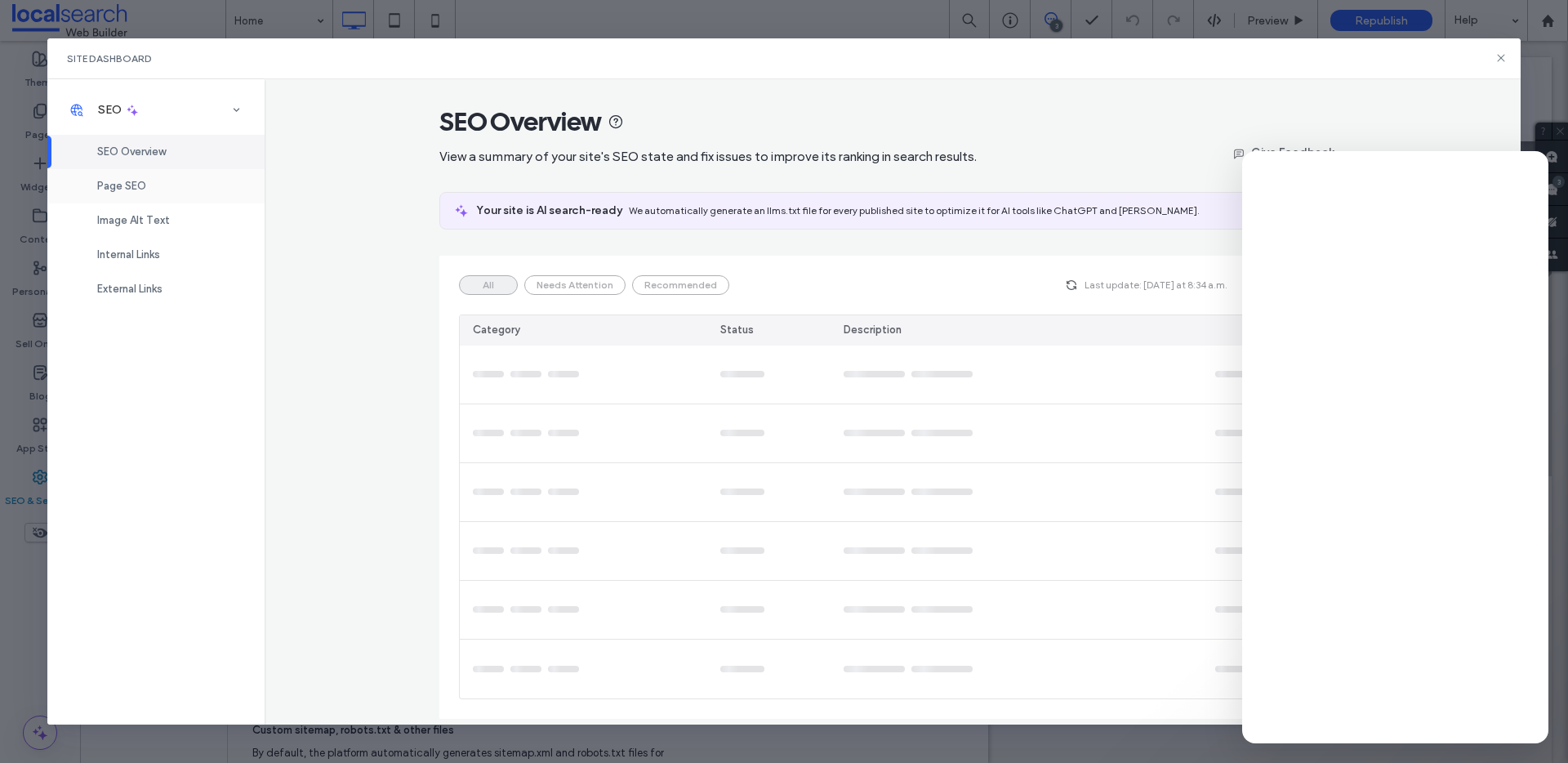
click at [122, 191] on span "Page SEO" at bounding box center [122, 185] width 49 height 12
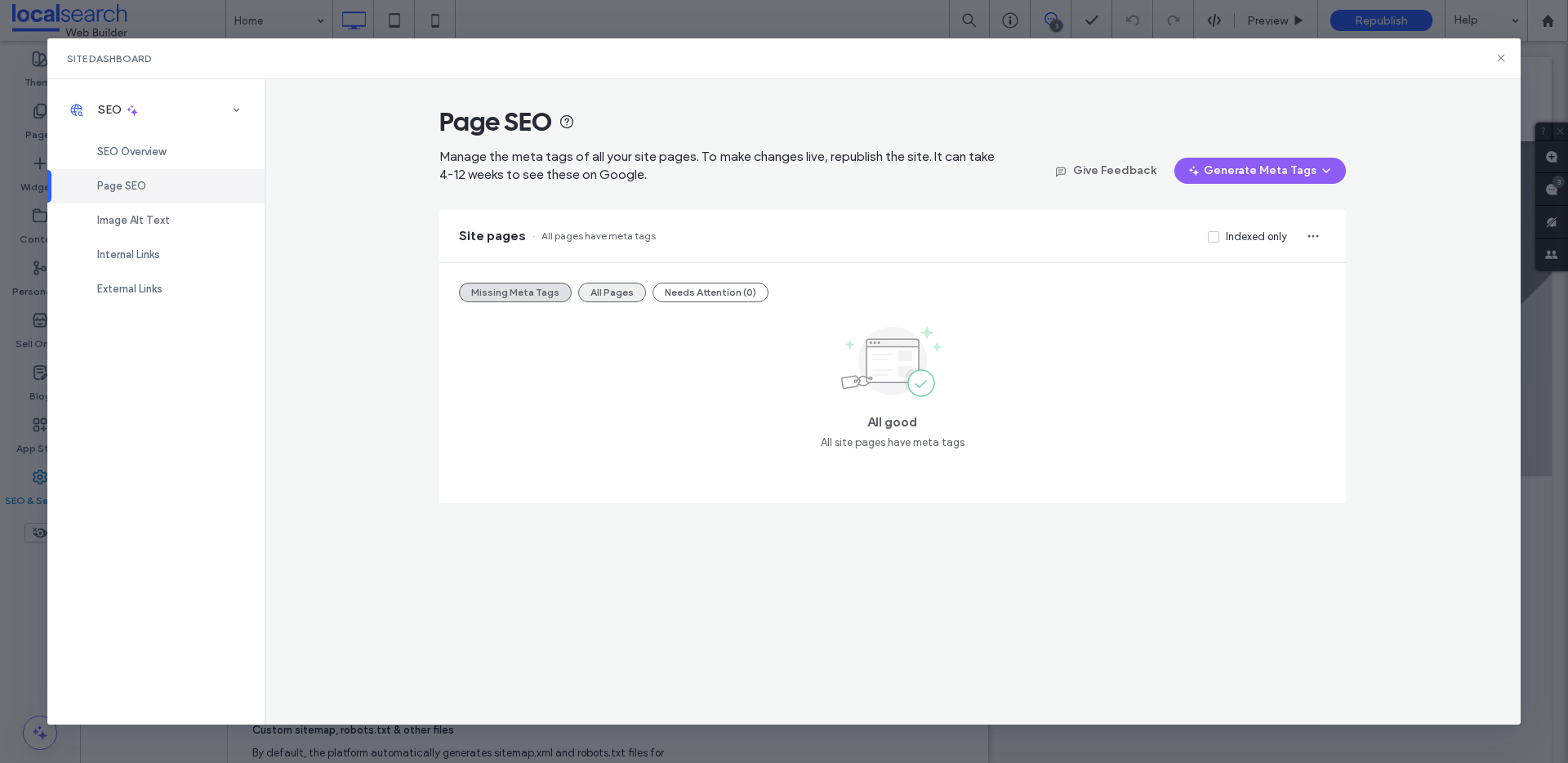
click at [607, 299] on button "All Pages" at bounding box center [612, 292] width 67 height 20
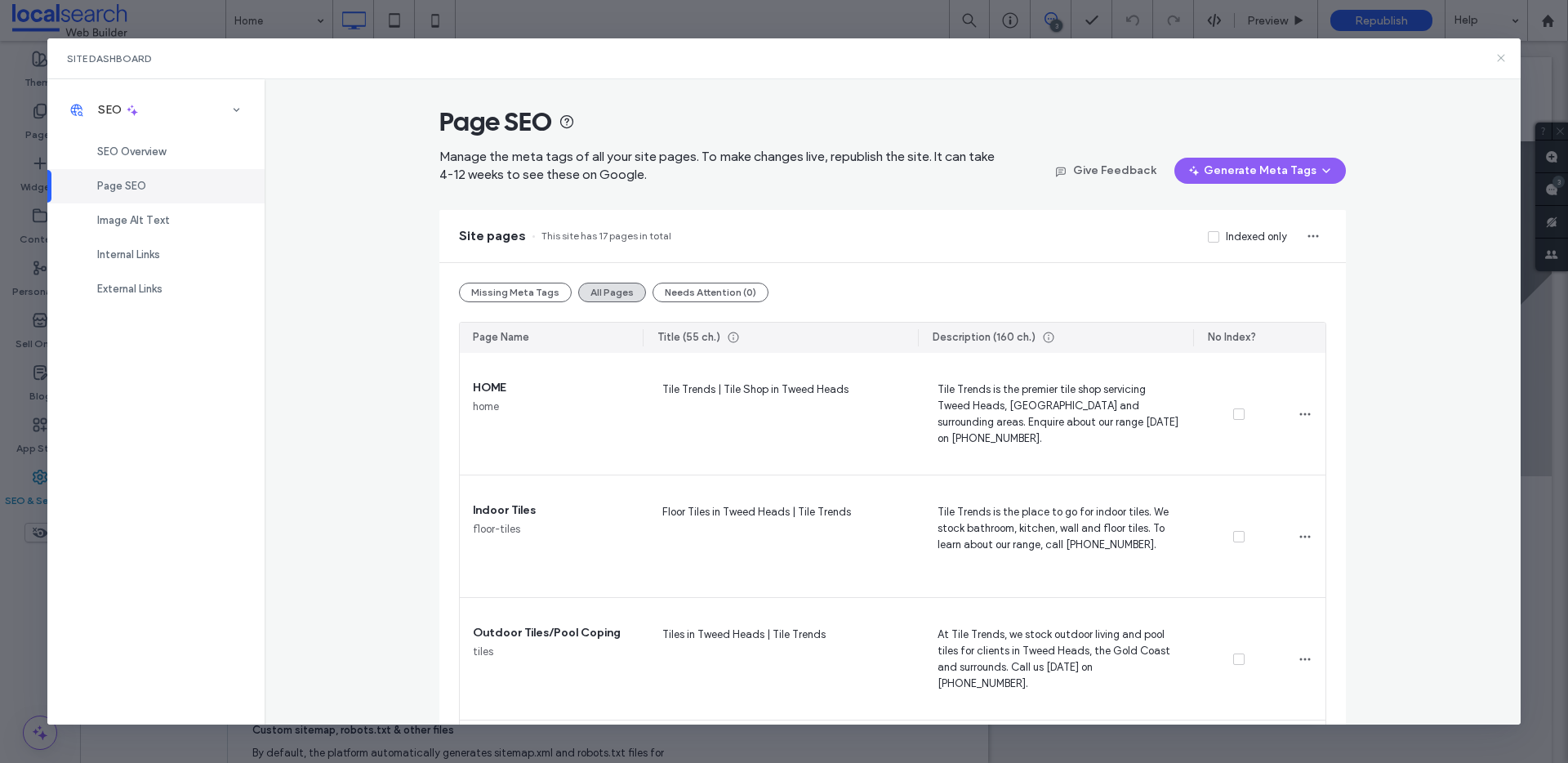
click at [1501, 60] on icon at bounding box center [1501, 58] width 13 height 13
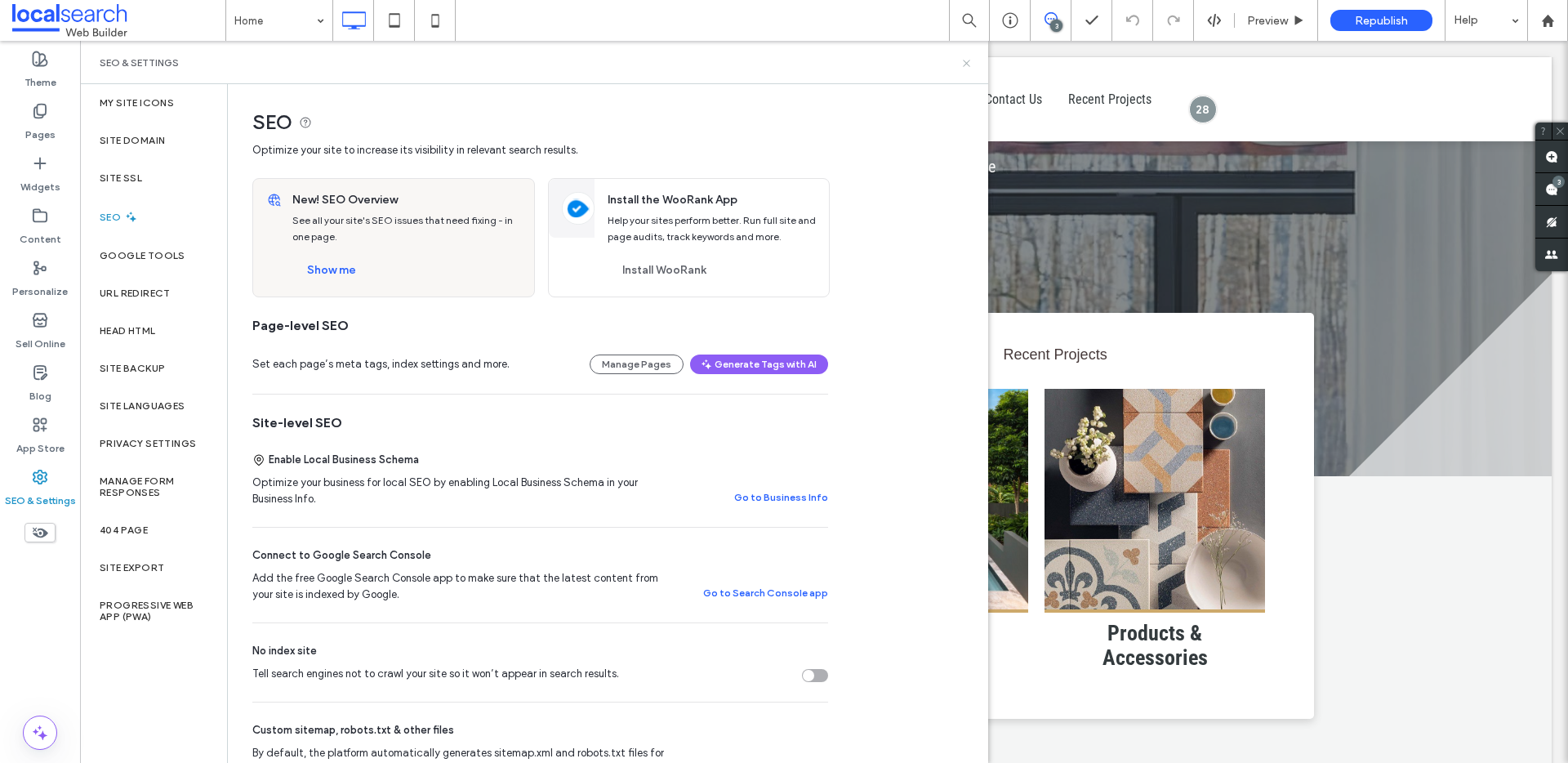
click at [965, 67] on icon at bounding box center [966, 63] width 12 height 12
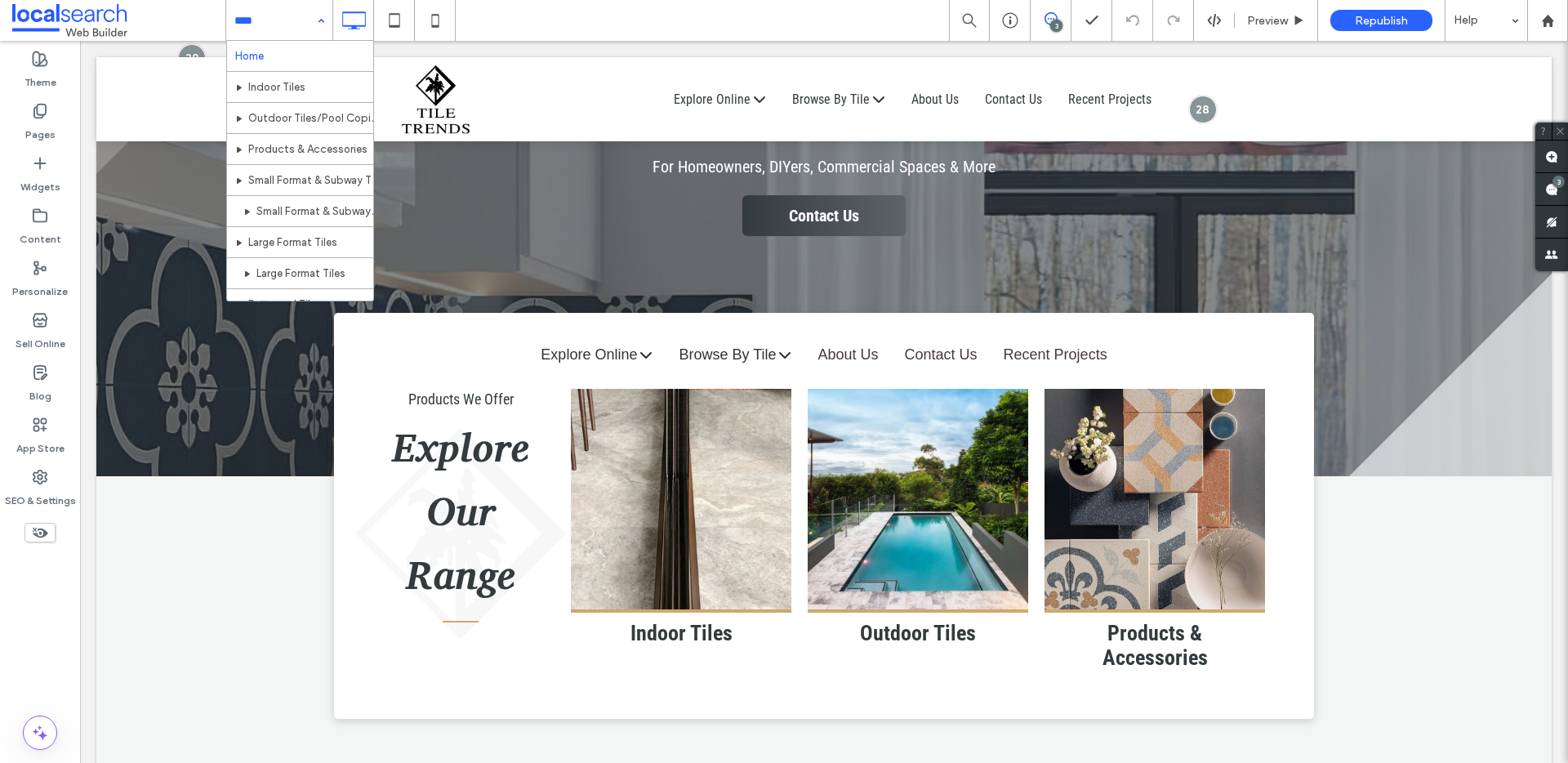
click at [325, 14] on div "Home Indoor Tiles Outdoor Tiles/Pool Coping Products & Accessories Small Format…" at bounding box center [279, 21] width 106 height 41
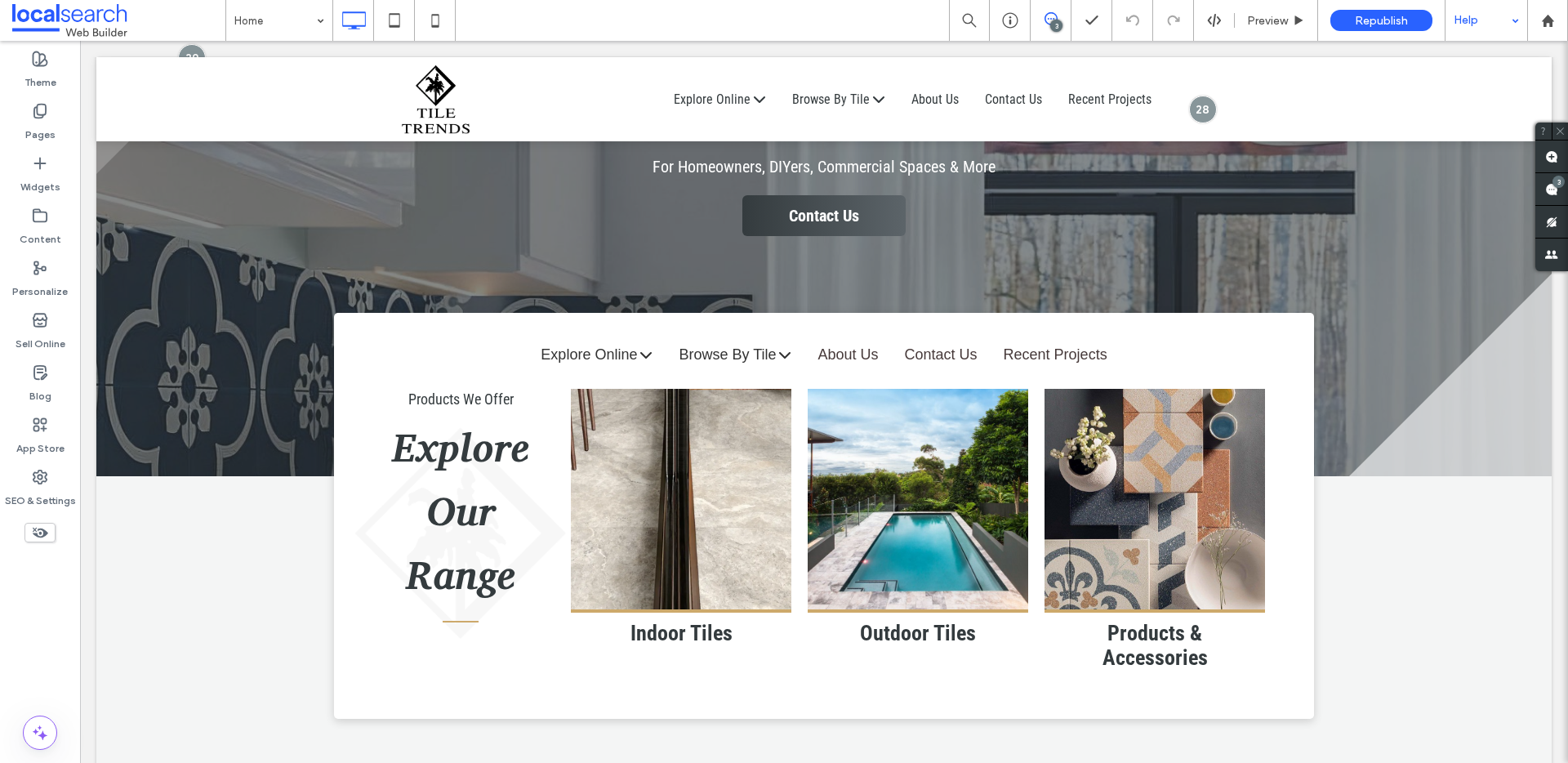
click at [1468, 26] on div "Help" at bounding box center [1486, 21] width 81 height 41
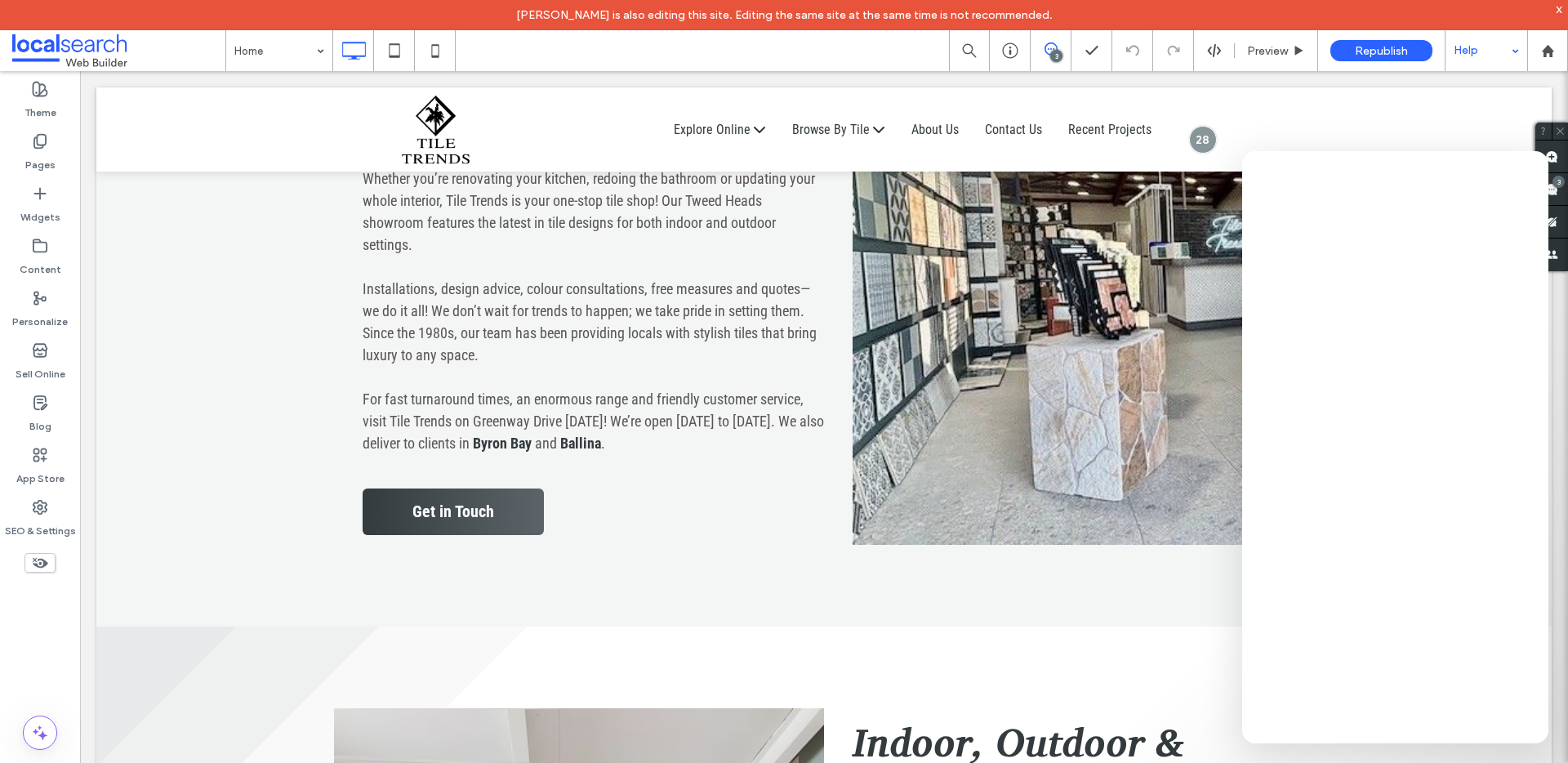
scroll to position [1277, 0]
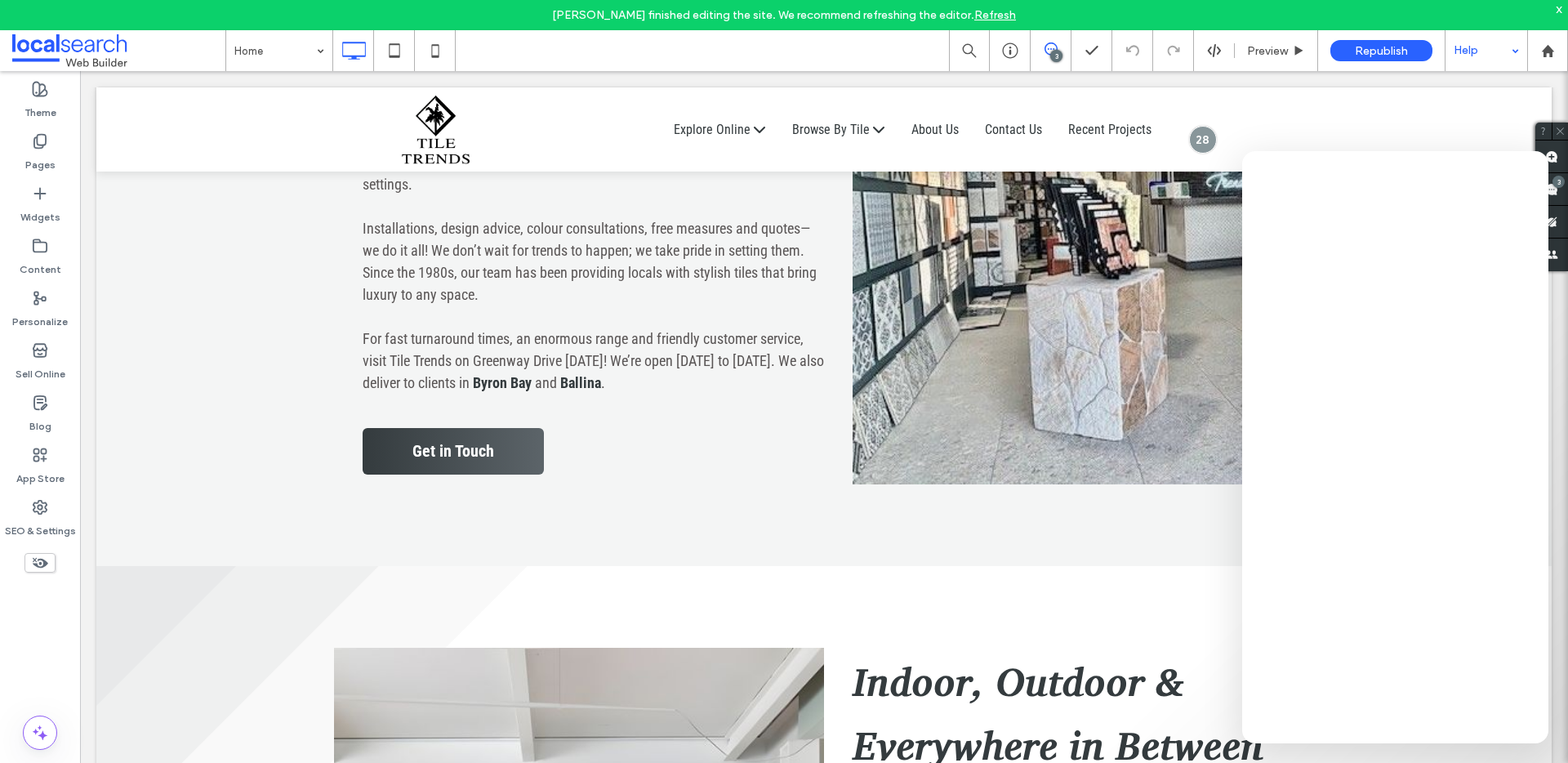
click at [1054, 49] on icon at bounding box center [1051, 49] width 13 height 13
click at [1054, 50] on div "3" at bounding box center [1056, 56] width 12 height 12
click at [1557, 185] on div "3" at bounding box center [1558, 181] width 12 height 12
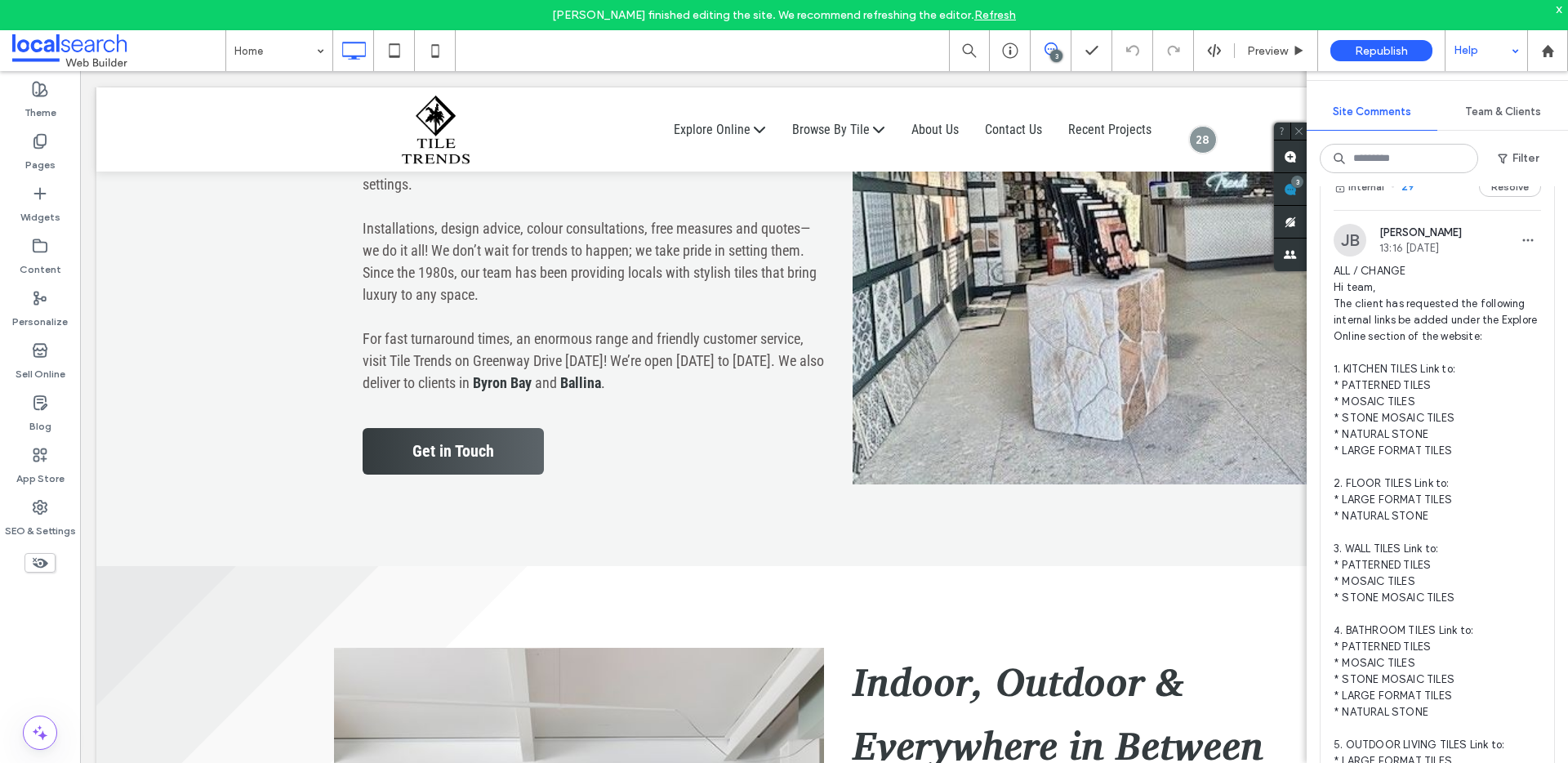
scroll to position [0, 0]
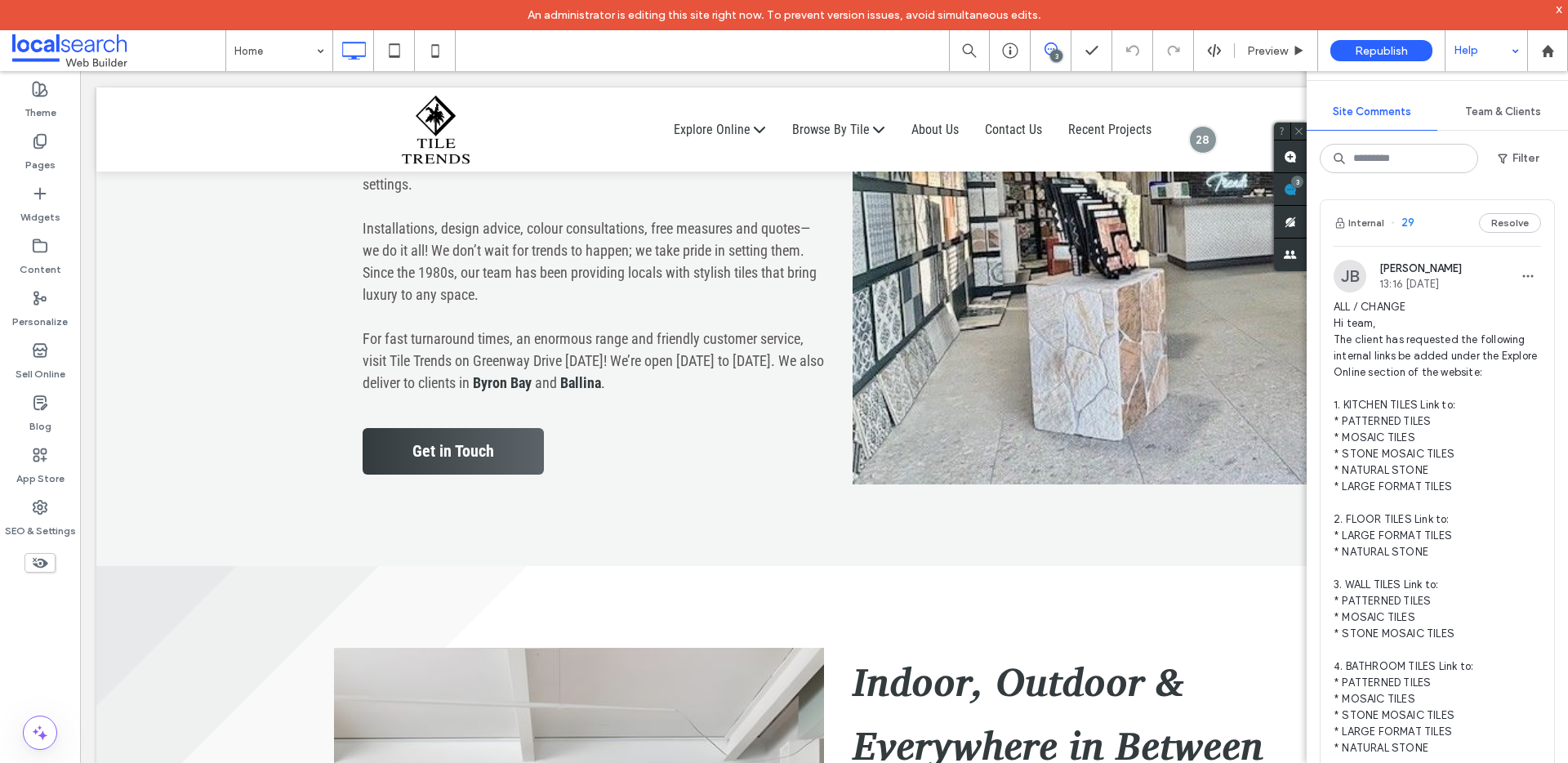
click at [1050, 54] on div "3" at bounding box center [1056, 56] width 12 height 12
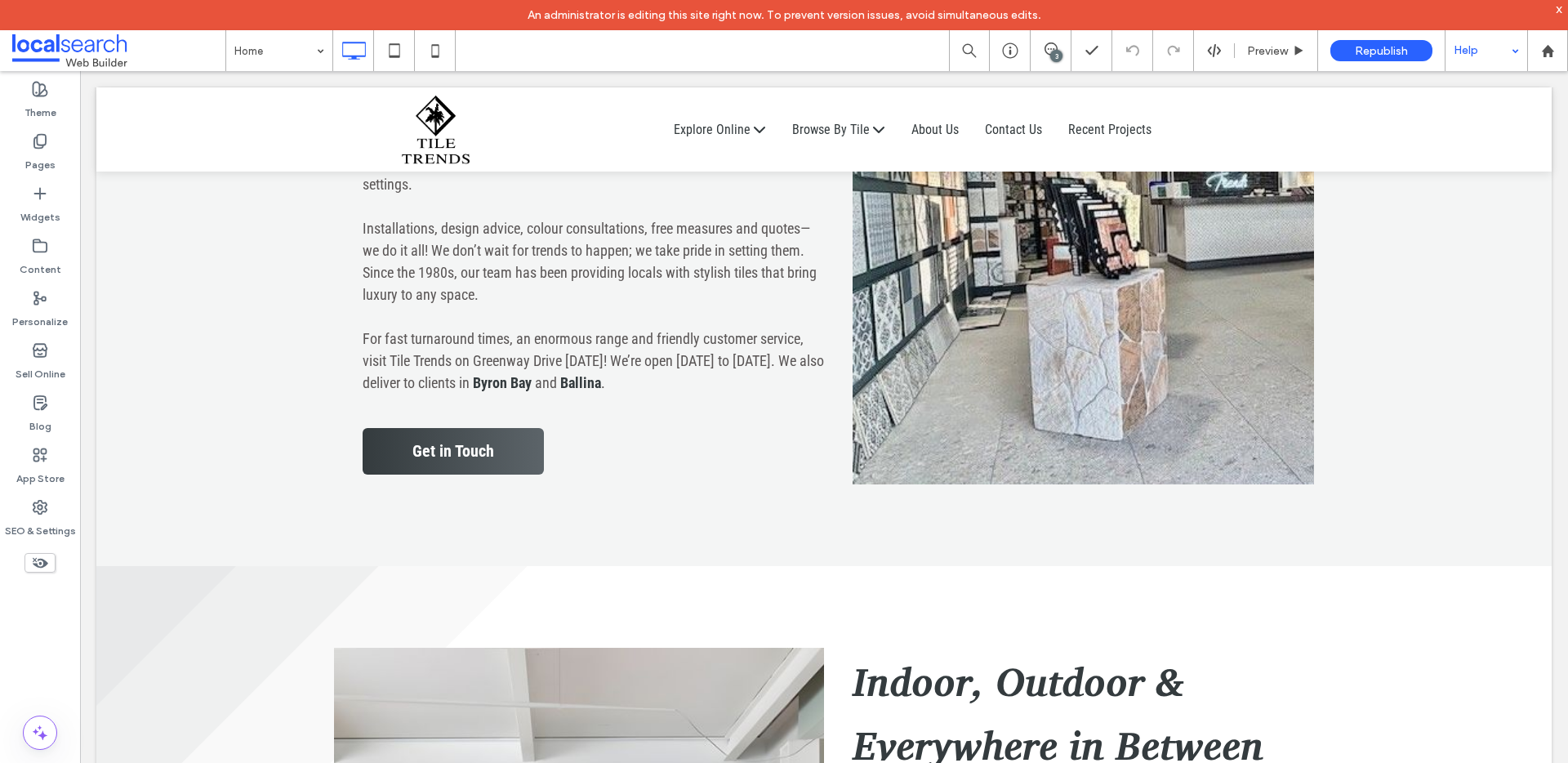
click at [1052, 51] on div "3" at bounding box center [1056, 56] width 12 height 12
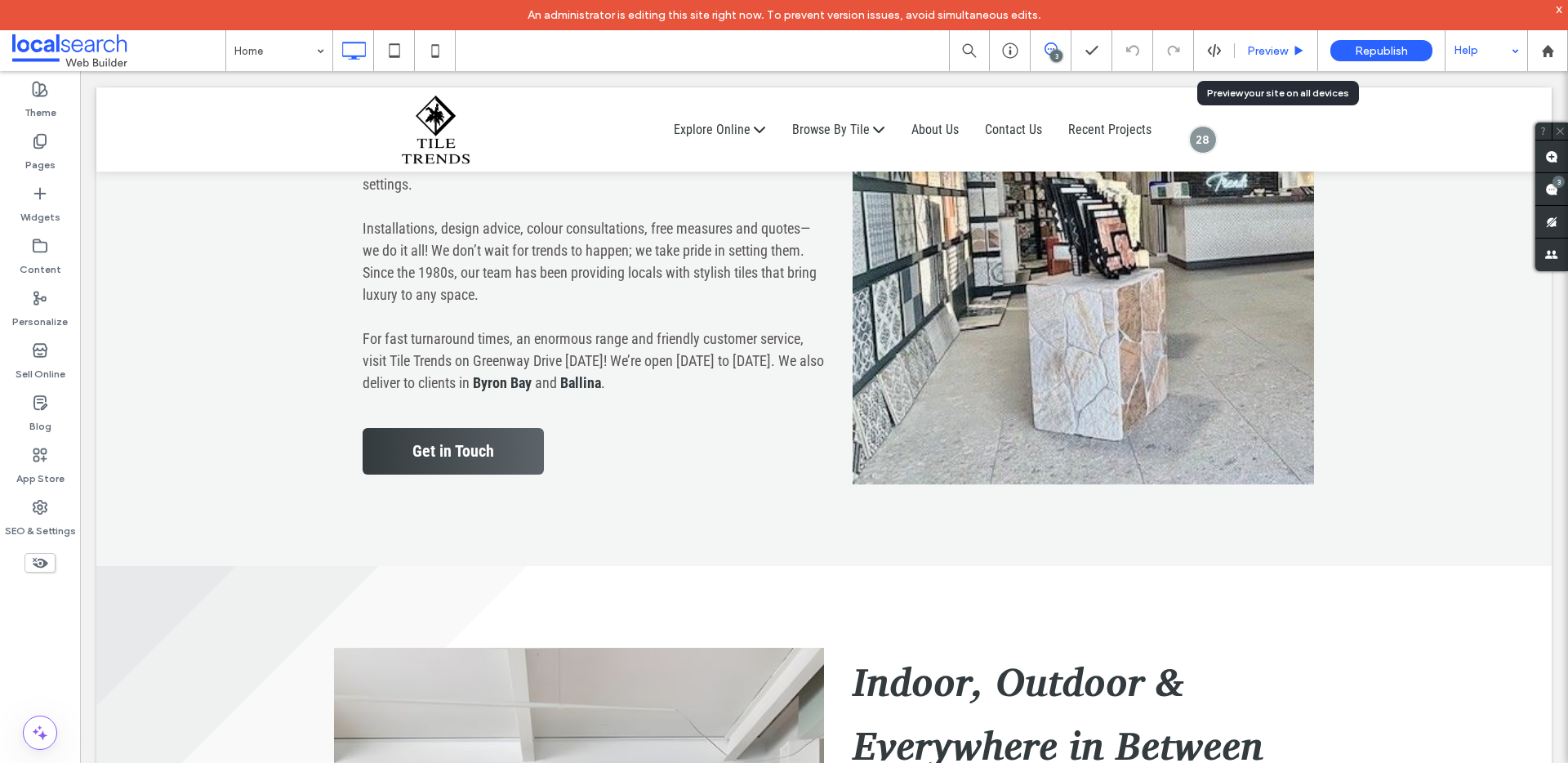
click at [1248, 52] on span "Preview" at bounding box center [1268, 51] width 41 height 14
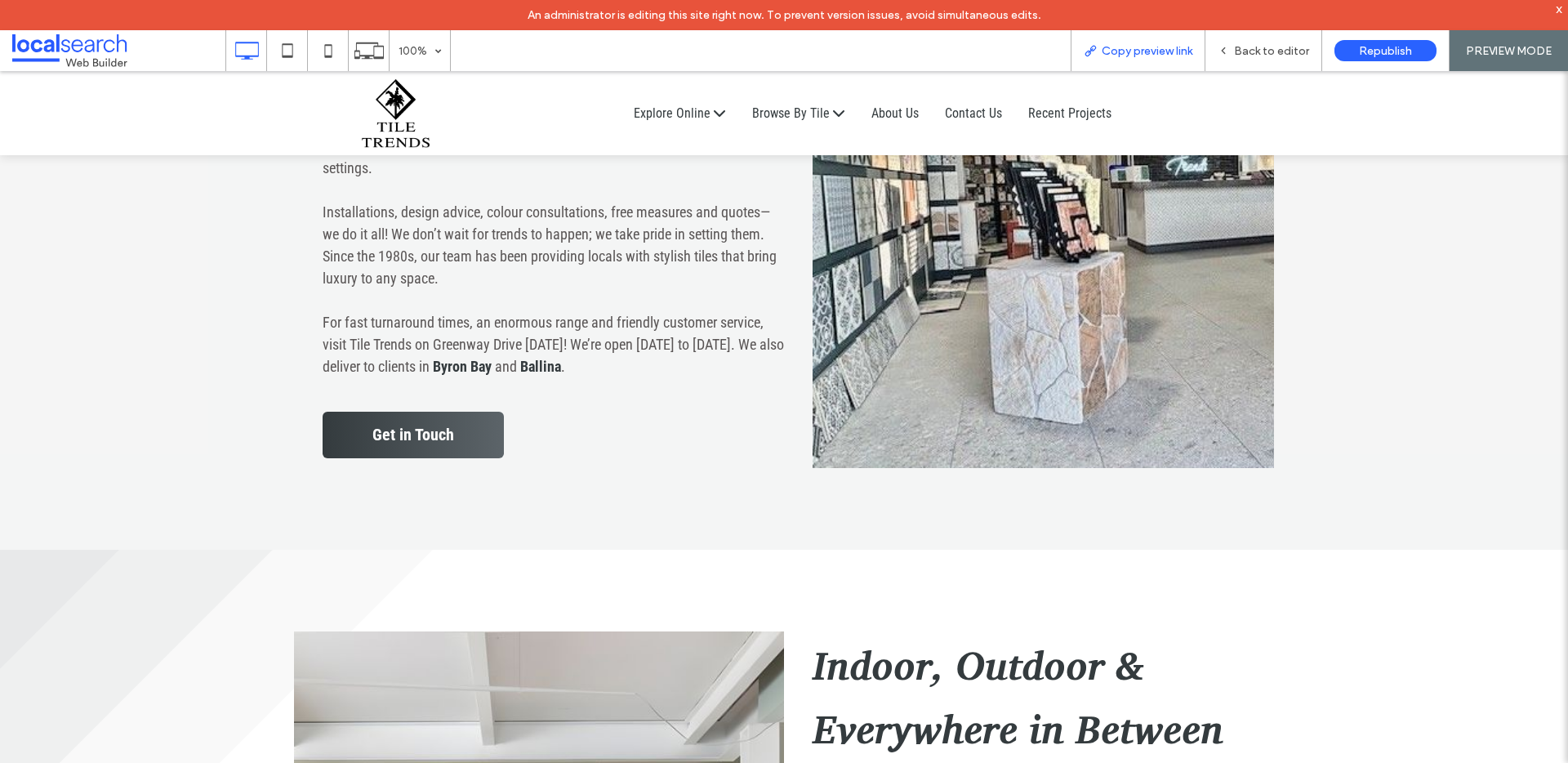
click at [1152, 56] on span "Copy preview link" at bounding box center [1147, 51] width 91 height 14
click at [1229, 52] on icon at bounding box center [1223, 51] width 12 height 12
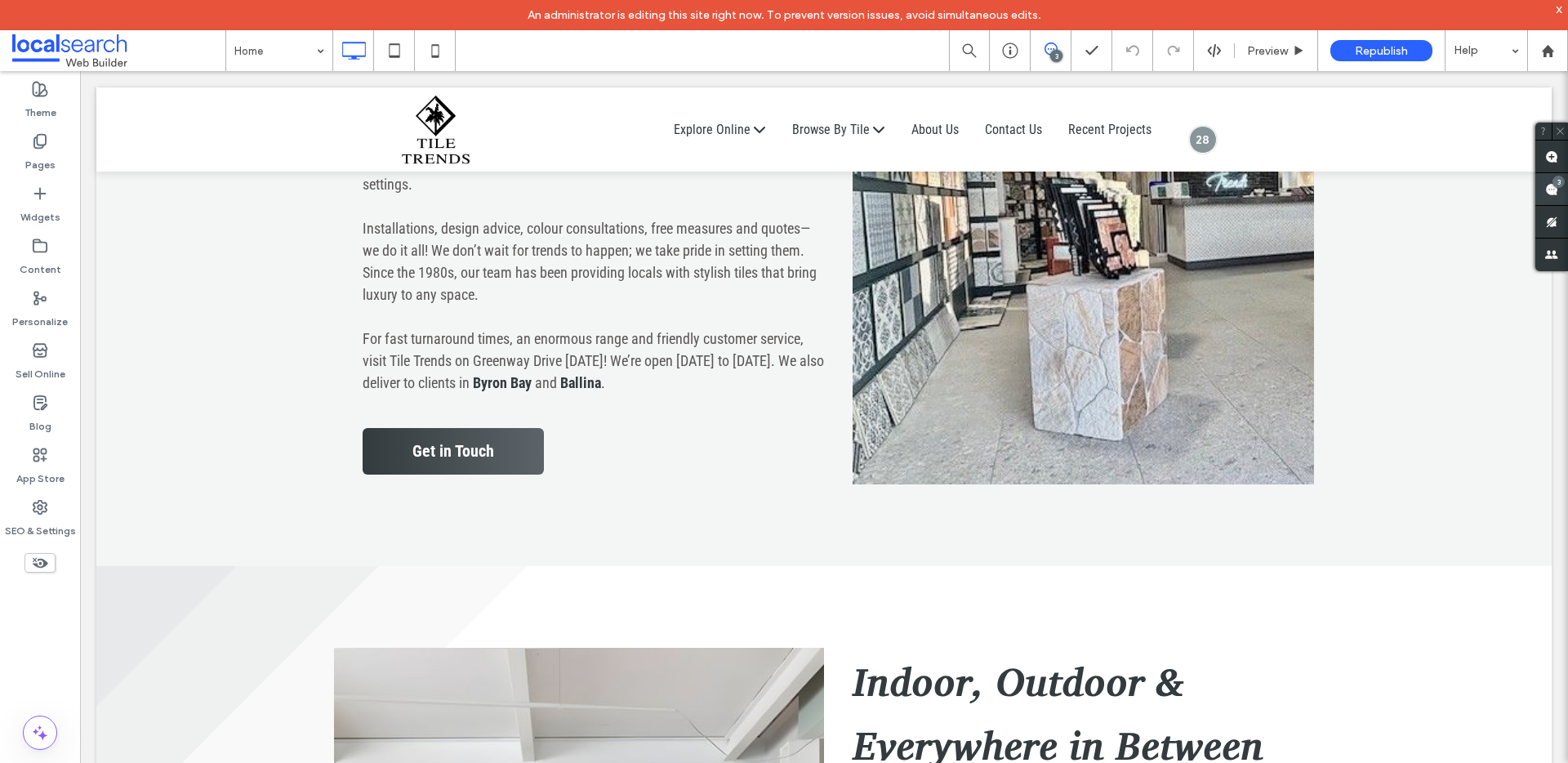
click at [1547, 183] on icon at bounding box center [1552, 189] width 13 height 13
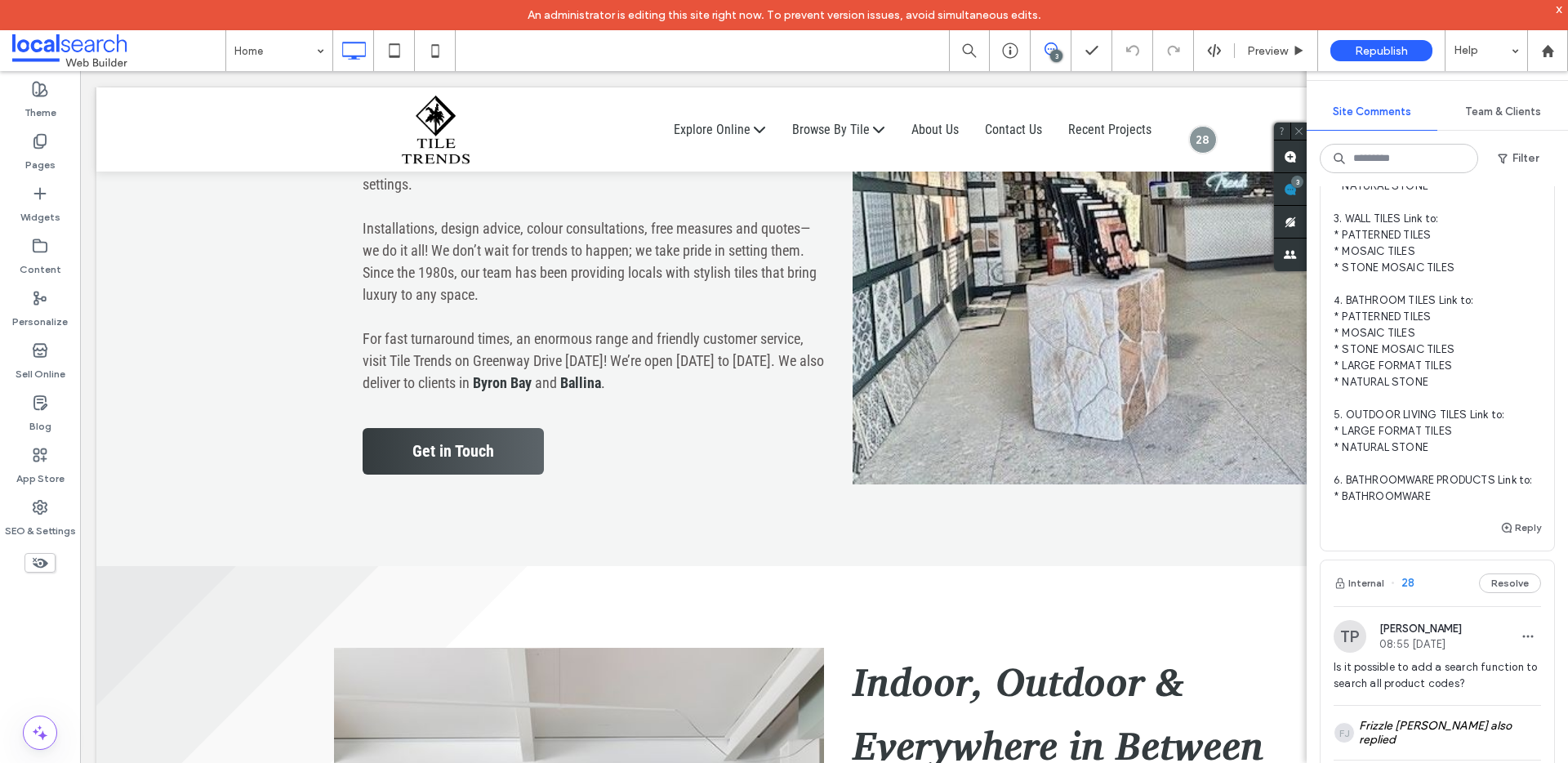
scroll to position [366, 0]
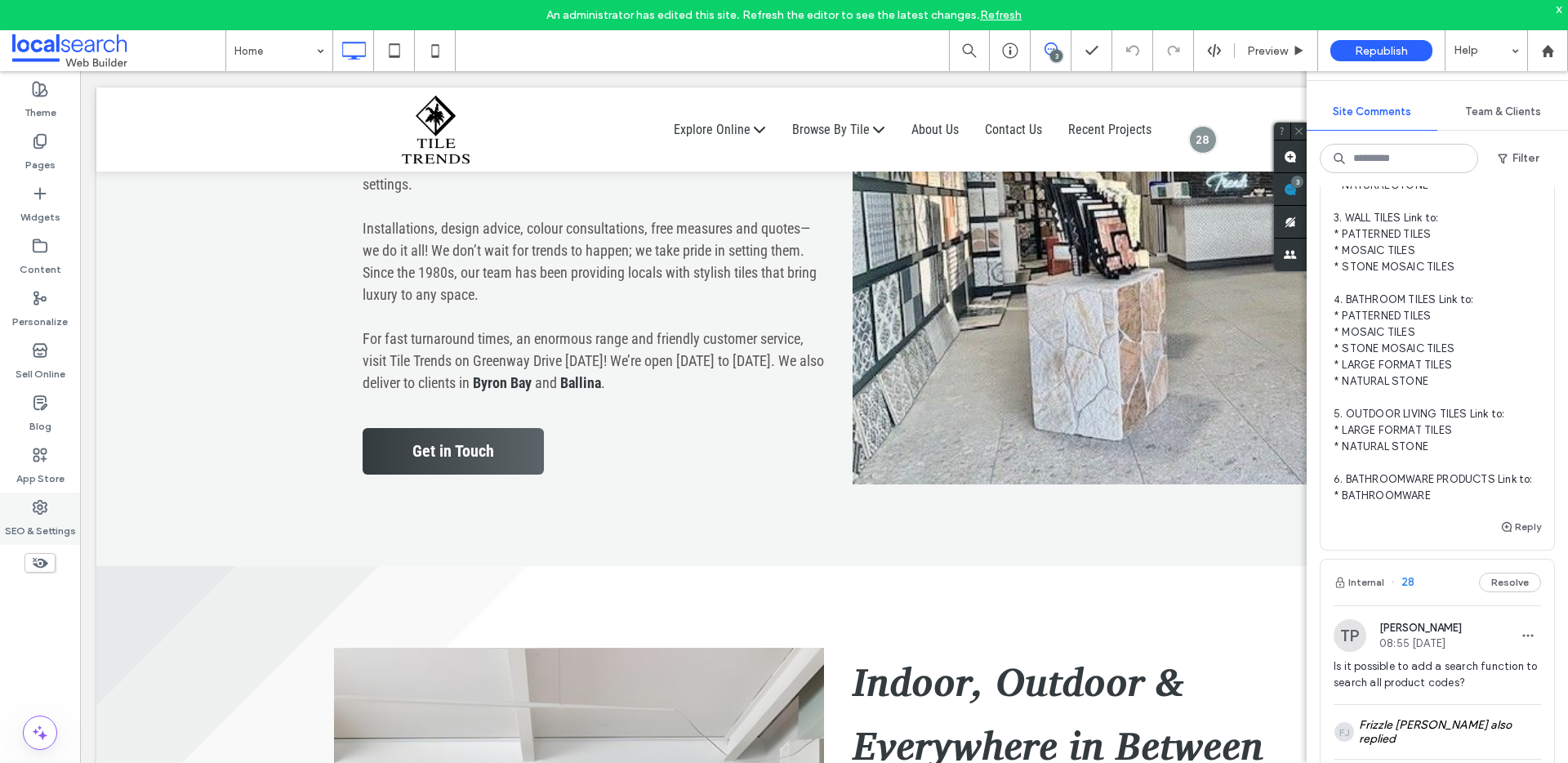
click at [42, 526] on label "SEO & Settings" at bounding box center [40, 527] width 71 height 23
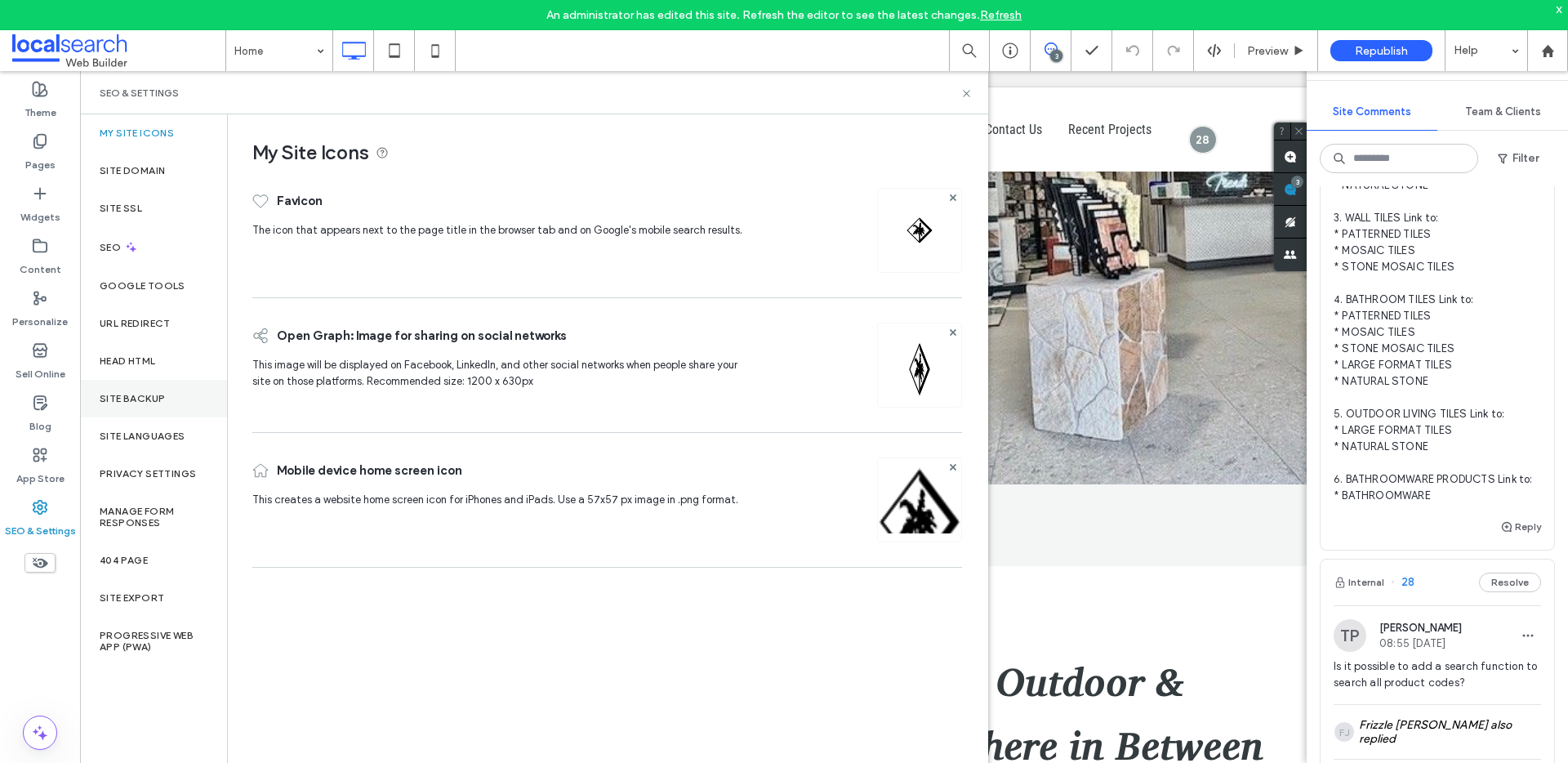
click at [118, 395] on label "Site Backup" at bounding box center [132, 398] width 65 height 12
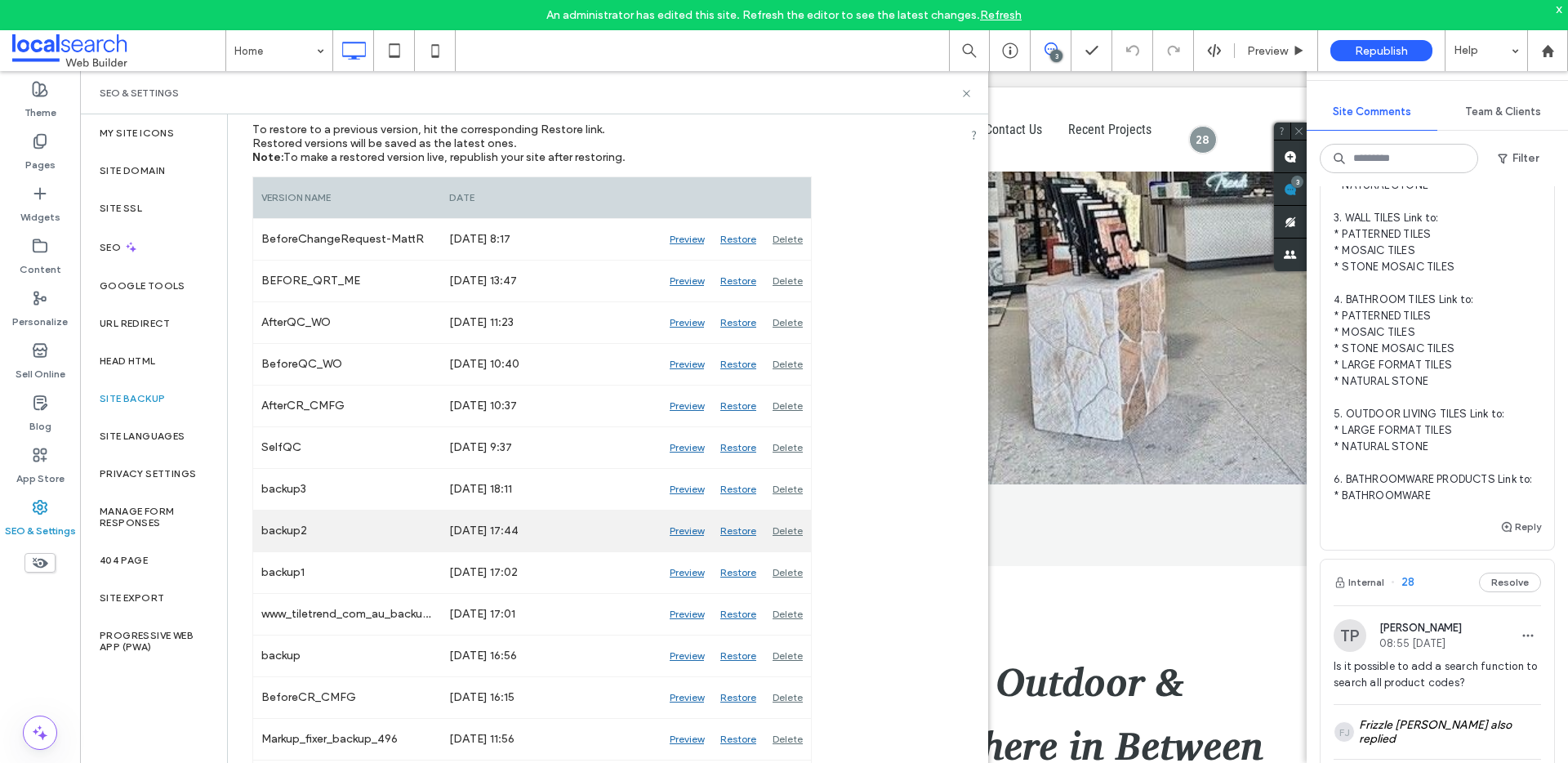
scroll to position [227, 0]
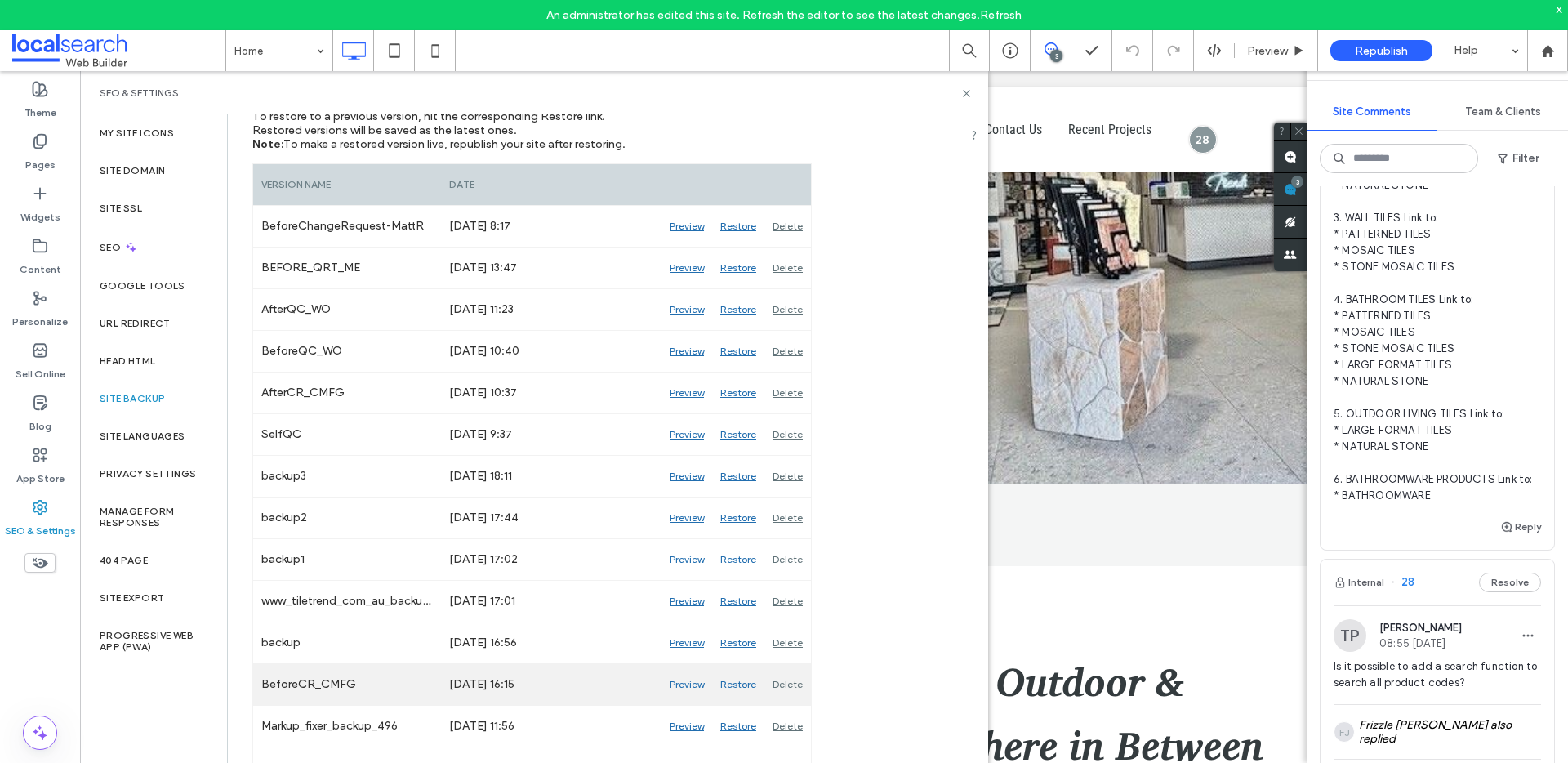
click at [675, 685] on div "Preview" at bounding box center [687, 685] width 51 height 41
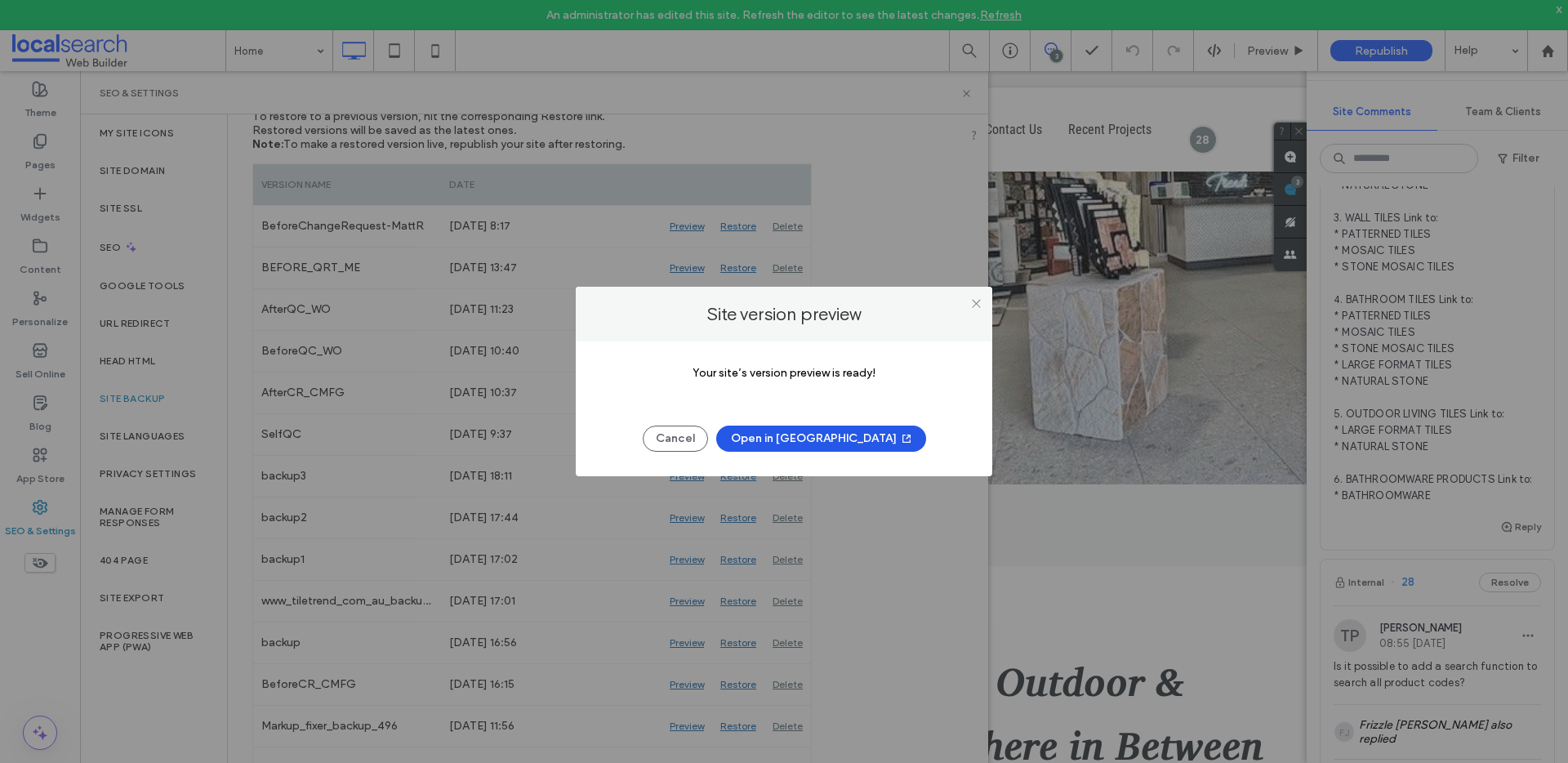
click at [812, 449] on button "Open in New Tab" at bounding box center [821, 439] width 210 height 26
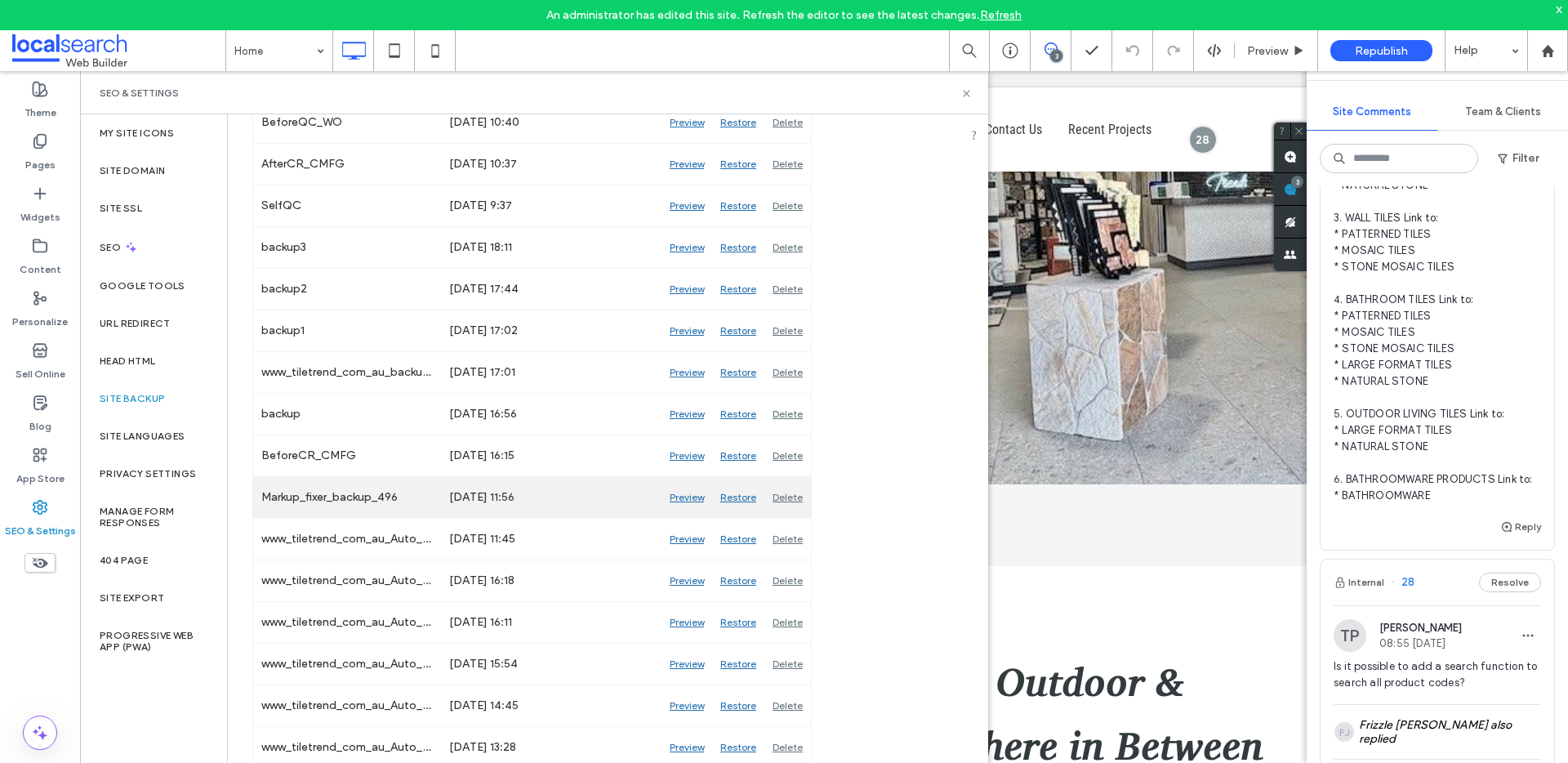
scroll to position [459, 0]
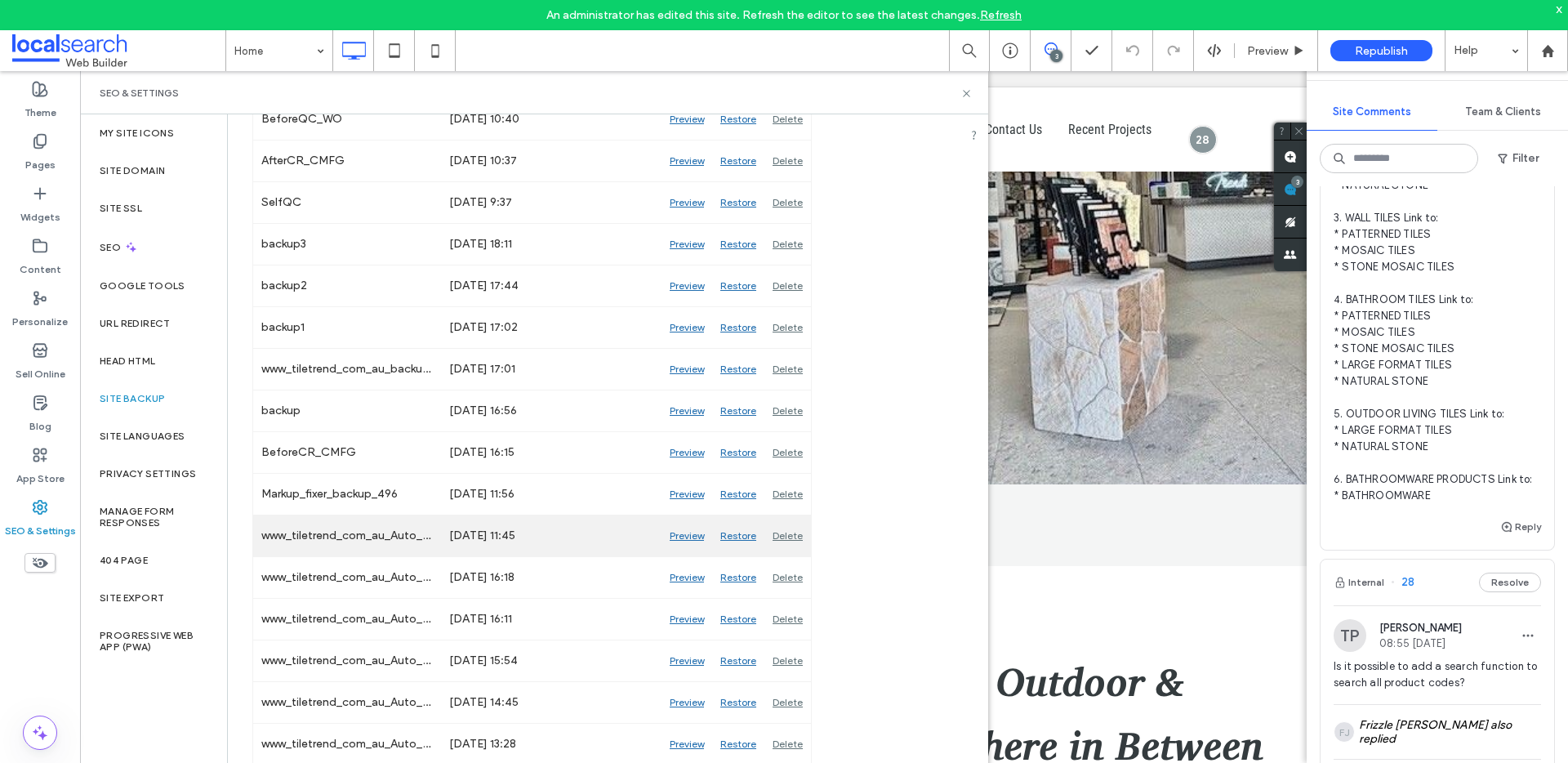
click at [677, 536] on div "Preview" at bounding box center [687, 536] width 51 height 41
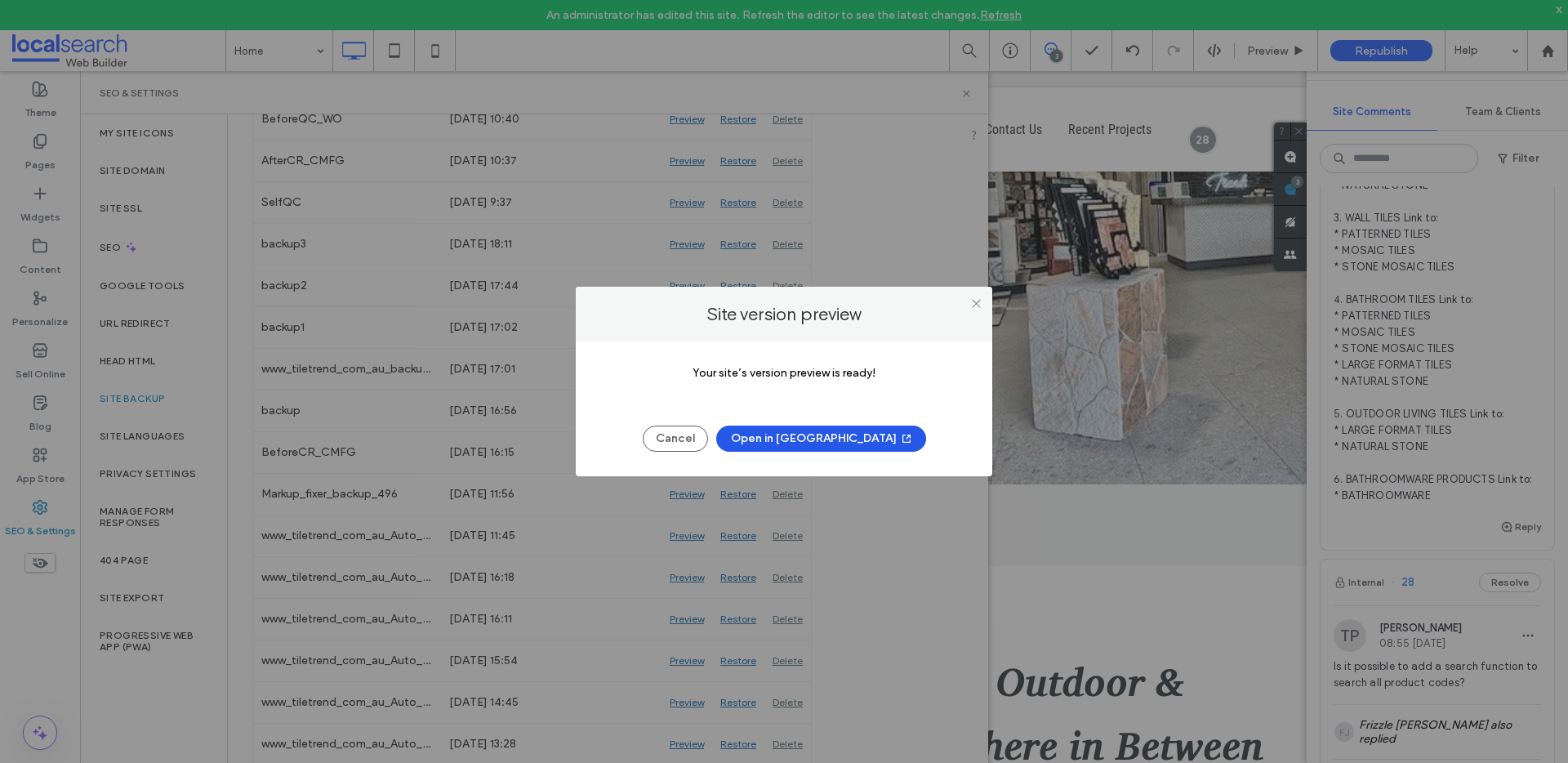
click at [787, 439] on button "Open in New Tab" at bounding box center [821, 439] width 210 height 26
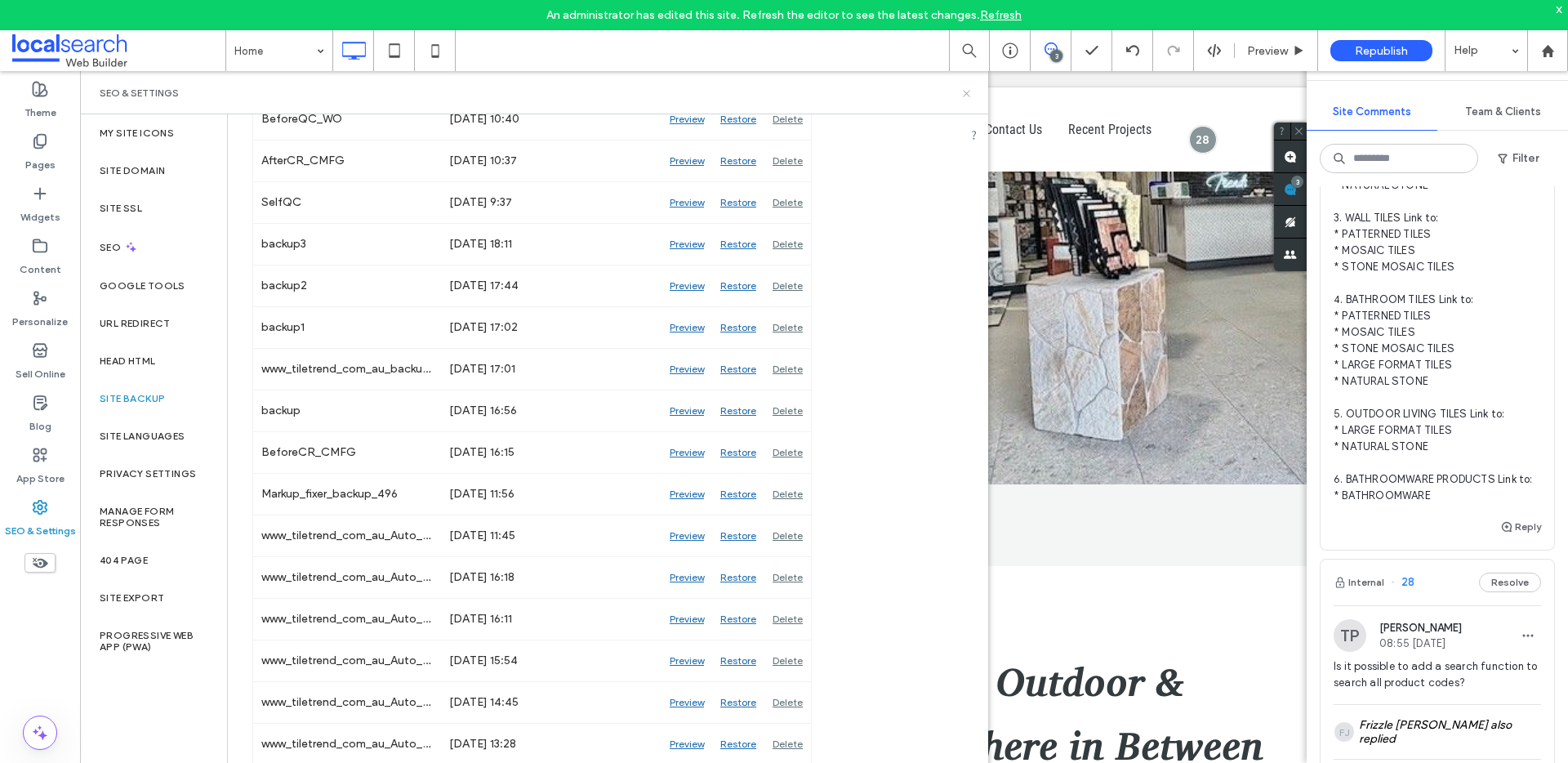
click at [970, 94] on icon at bounding box center [966, 93] width 12 height 12
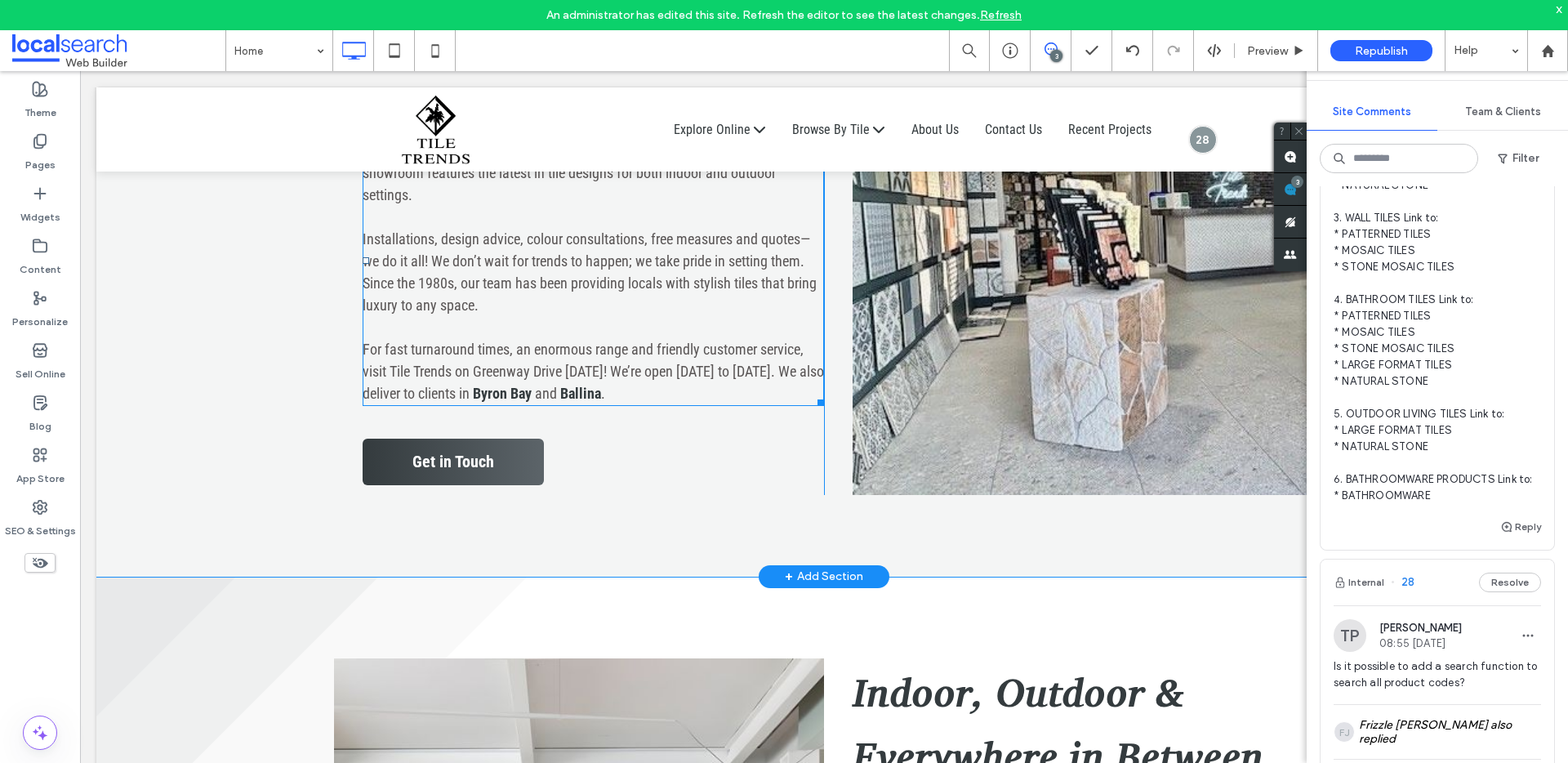
scroll to position [0, 0]
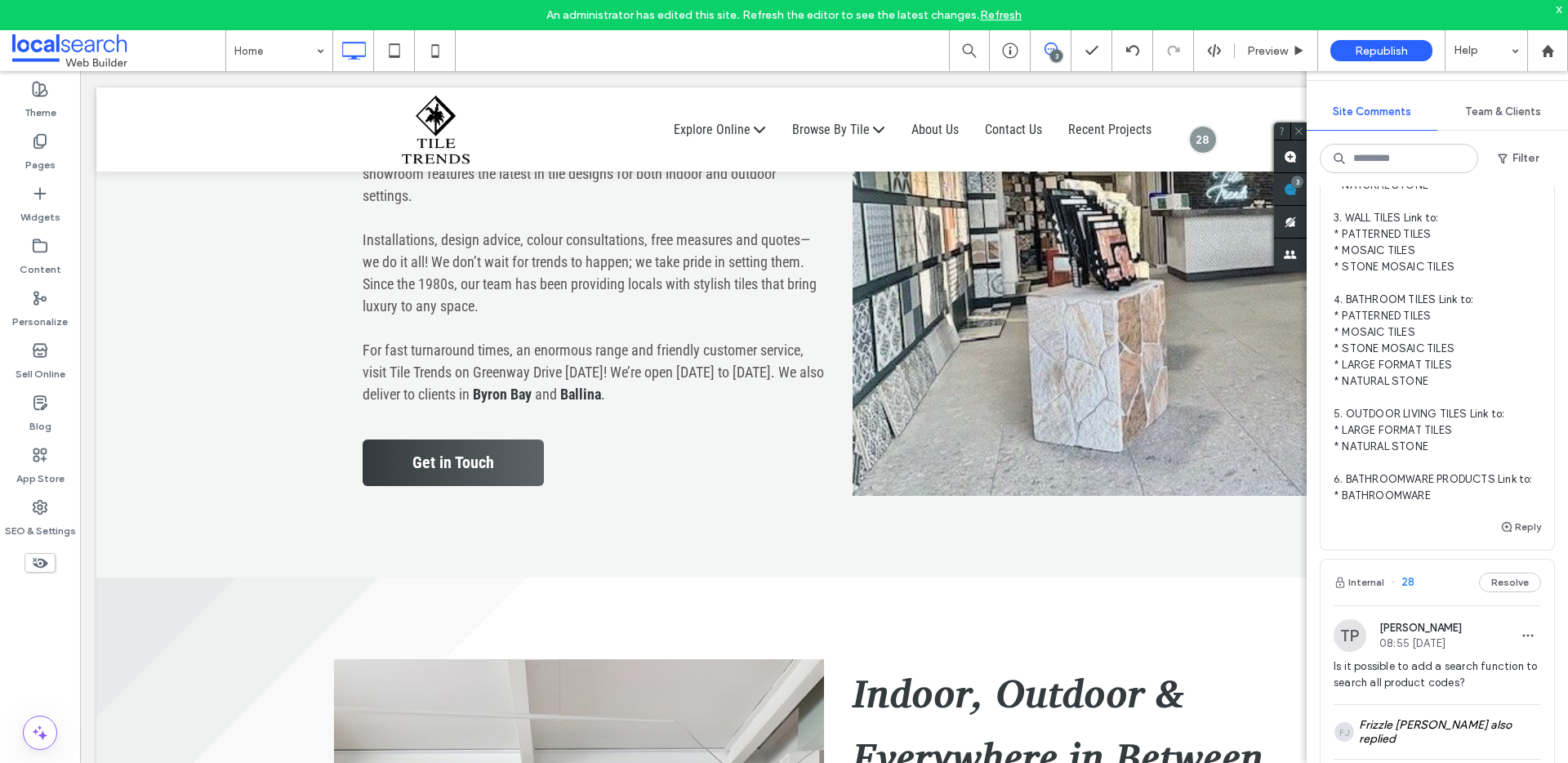
click at [1056, 53] on div "3" at bounding box center [1056, 56] width 12 height 12
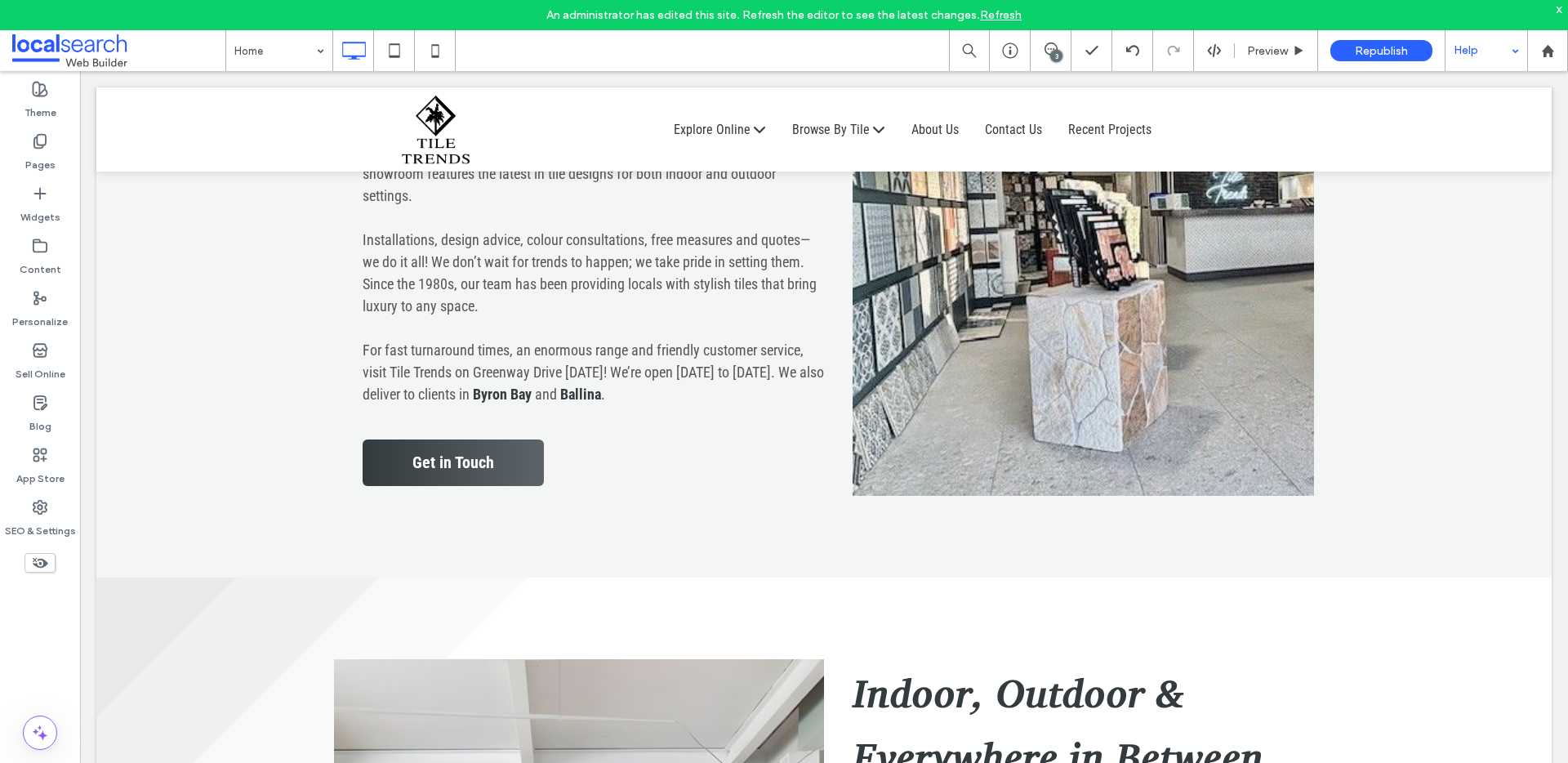
click at [1488, 51] on div "Help" at bounding box center [1486, 51] width 81 height 41
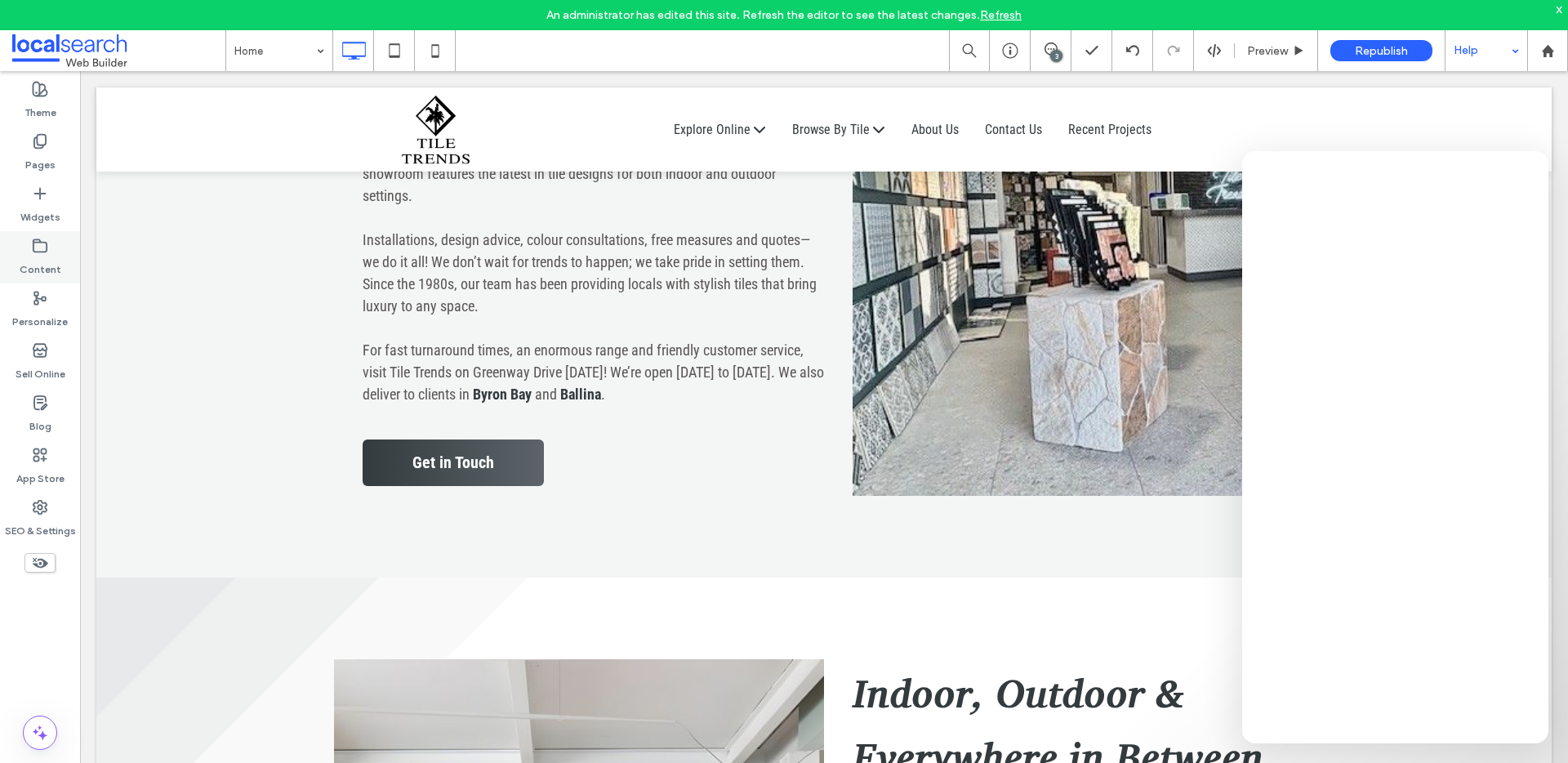
click at [45, 256] on label "Content" at bounding box center [40, 266] width 42 height 23
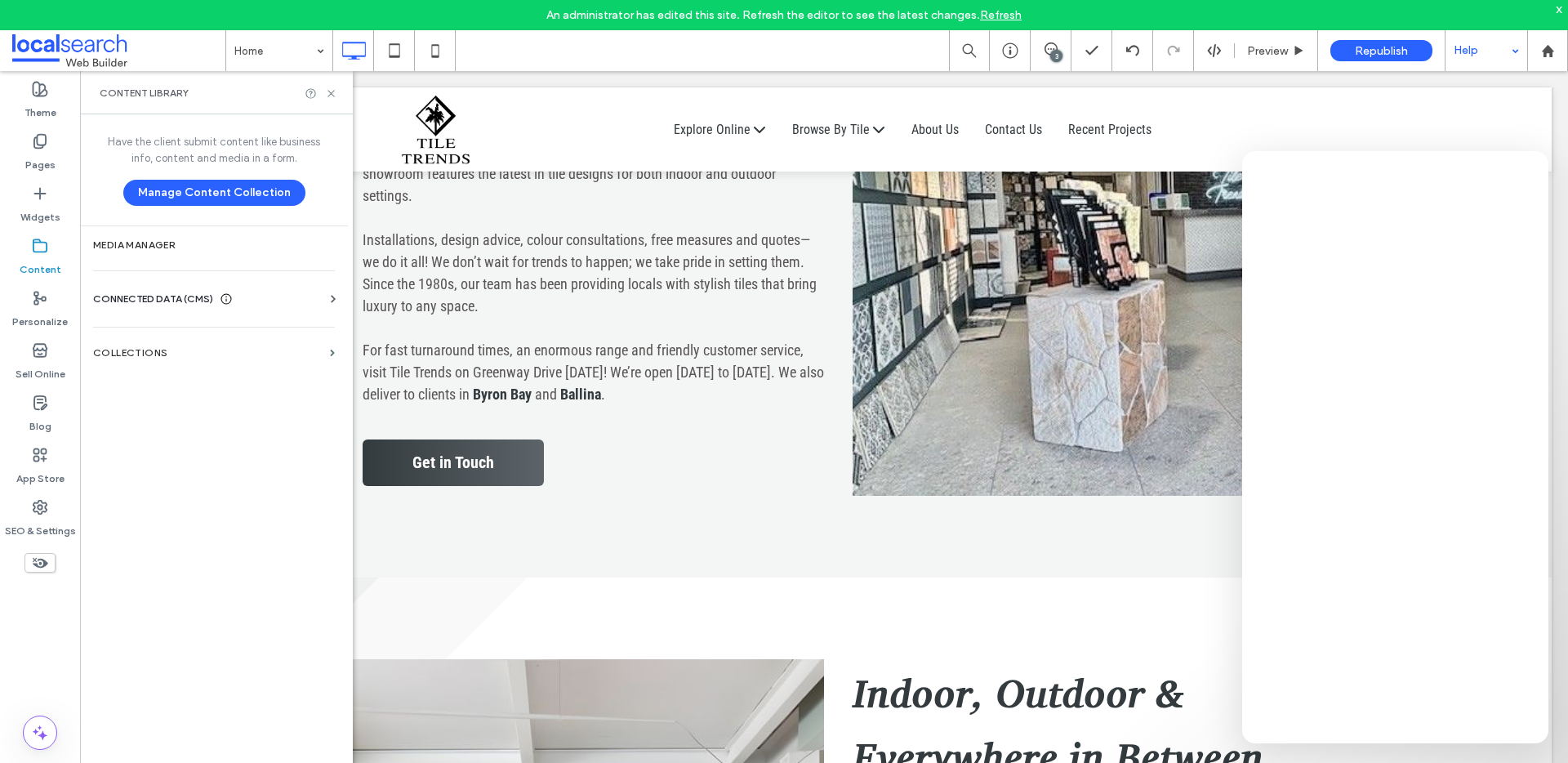
click at [308, 295] on div "CONNECTED DATA (CMS)" at bounding box center [217, 299] width 249 height 16
click at [203, 347] on section "Business Info" at bounding box center [217, 339] width 249 height 38
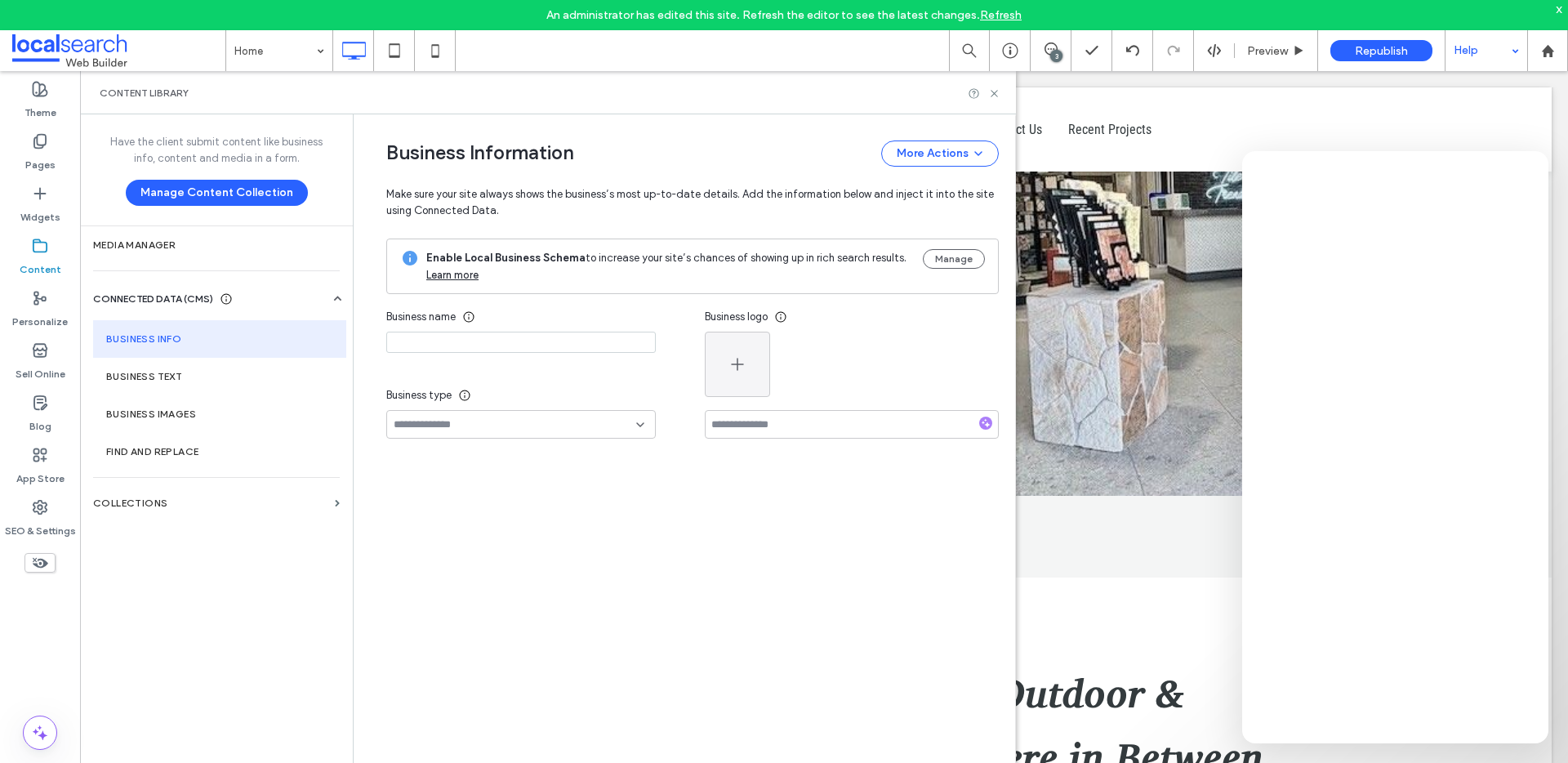
type input "**********"
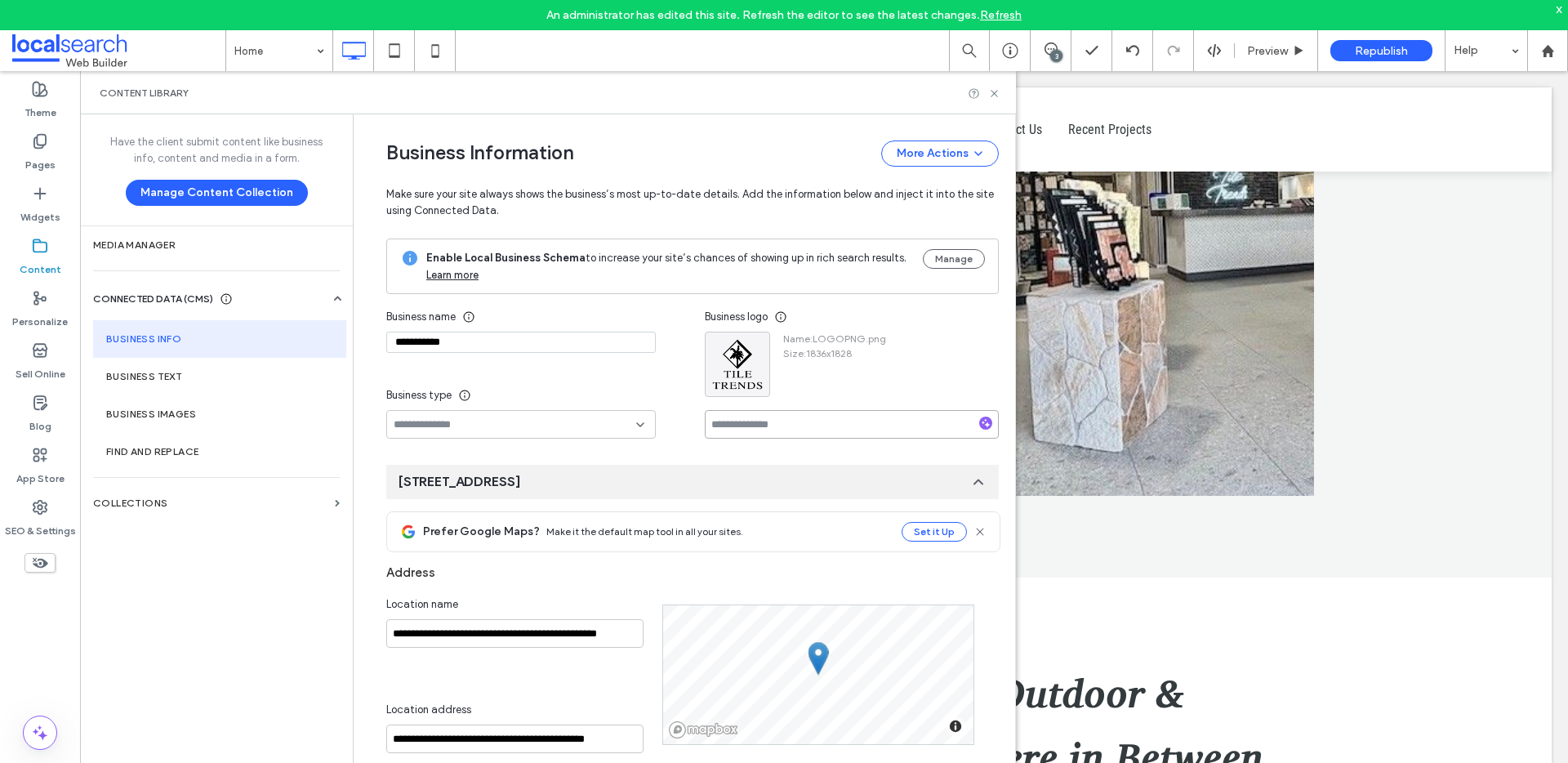
click at [798, 416] on input at bounding box center [851, 424] width 294 height 29
paste input "**********"
type input "**********"
click at [929, 373] on div "Name : LOGOPNG.png Size : 1836x1828" at bounding box center [851, 364] width 294 height 65
click at [994, 92] on icon at bounding box center [993, 93] width 12 height 12
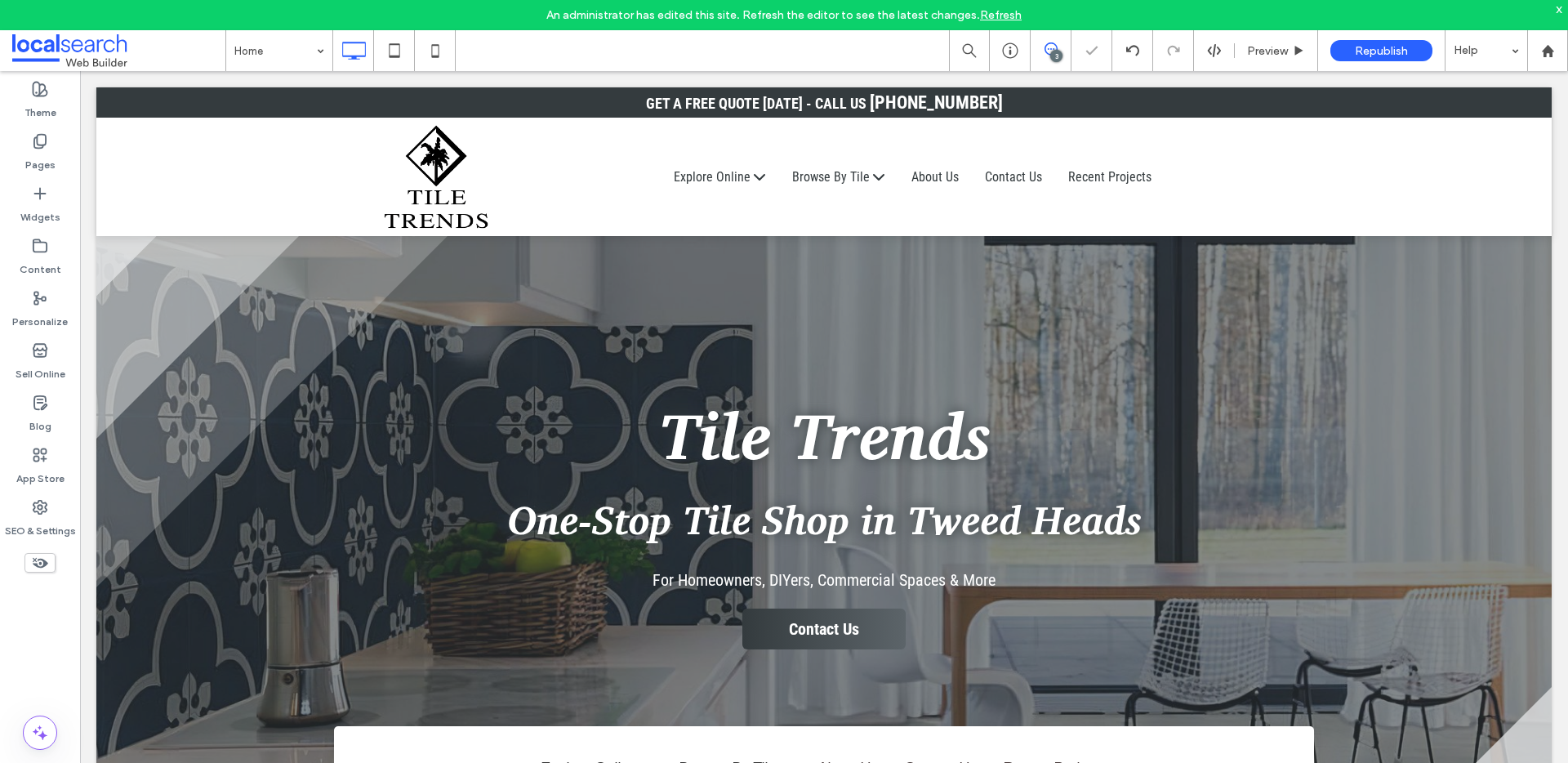
click use
click span
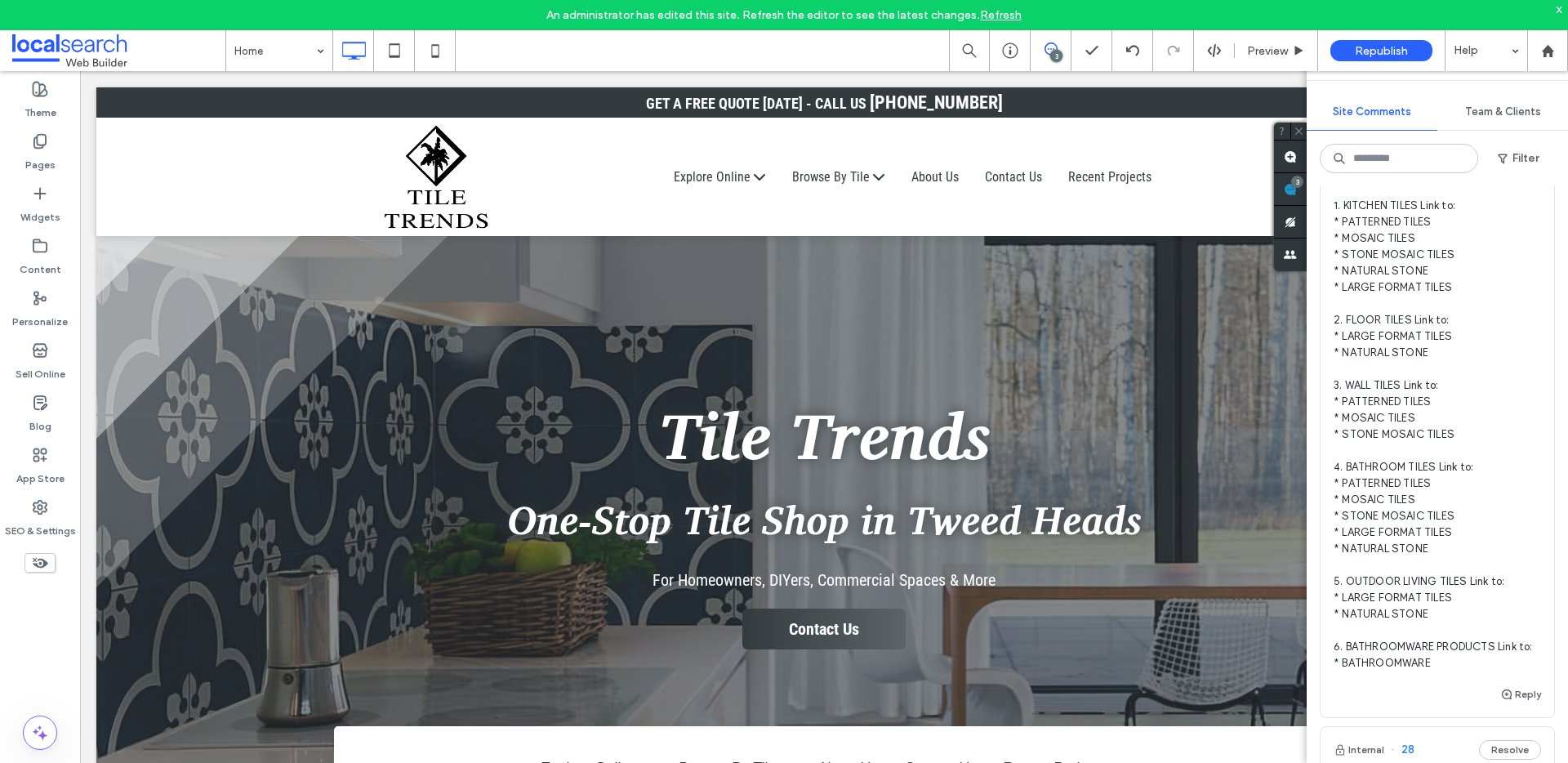
scroll to position [200, 0]
click icon
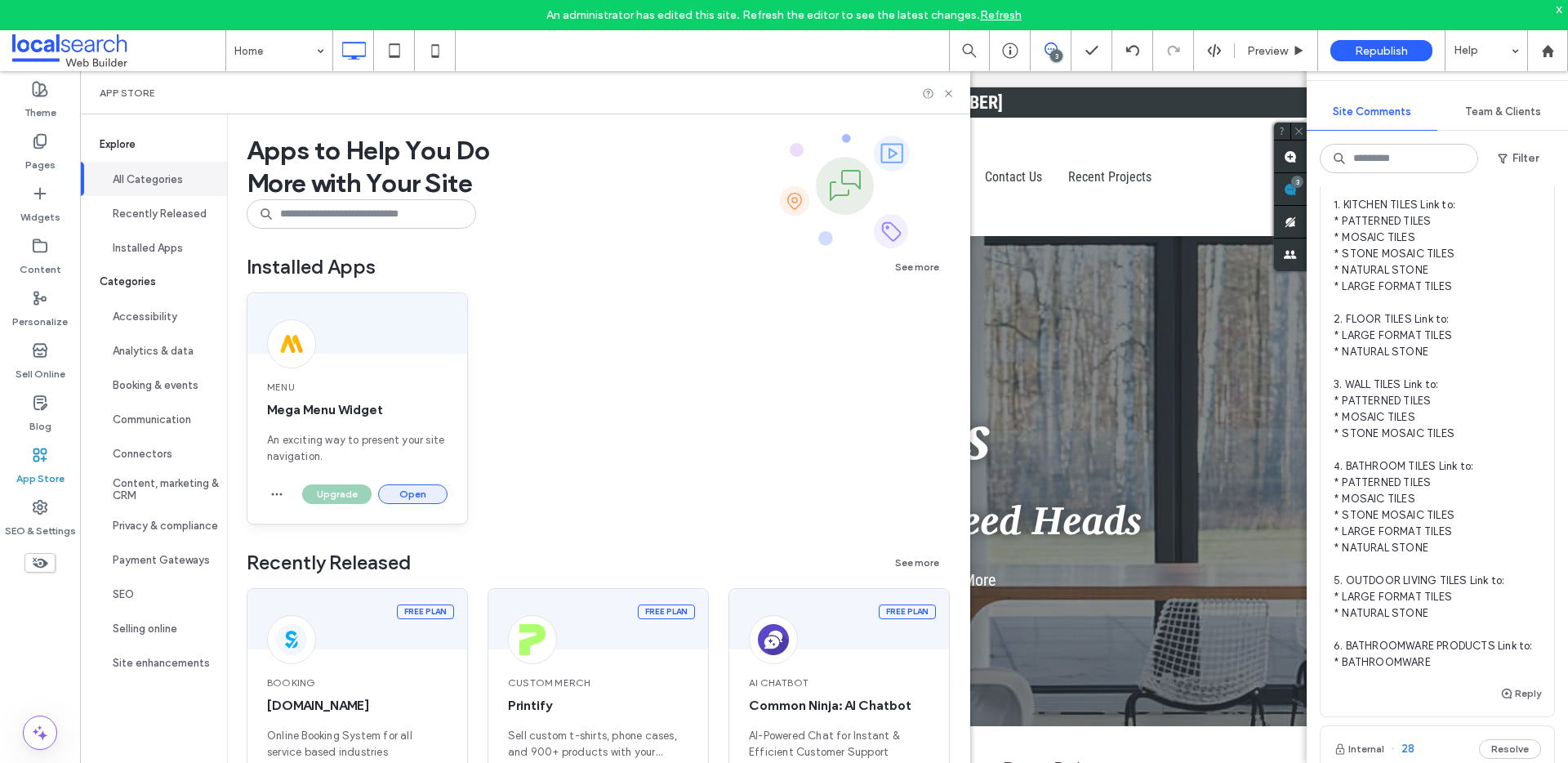
click button "Open"
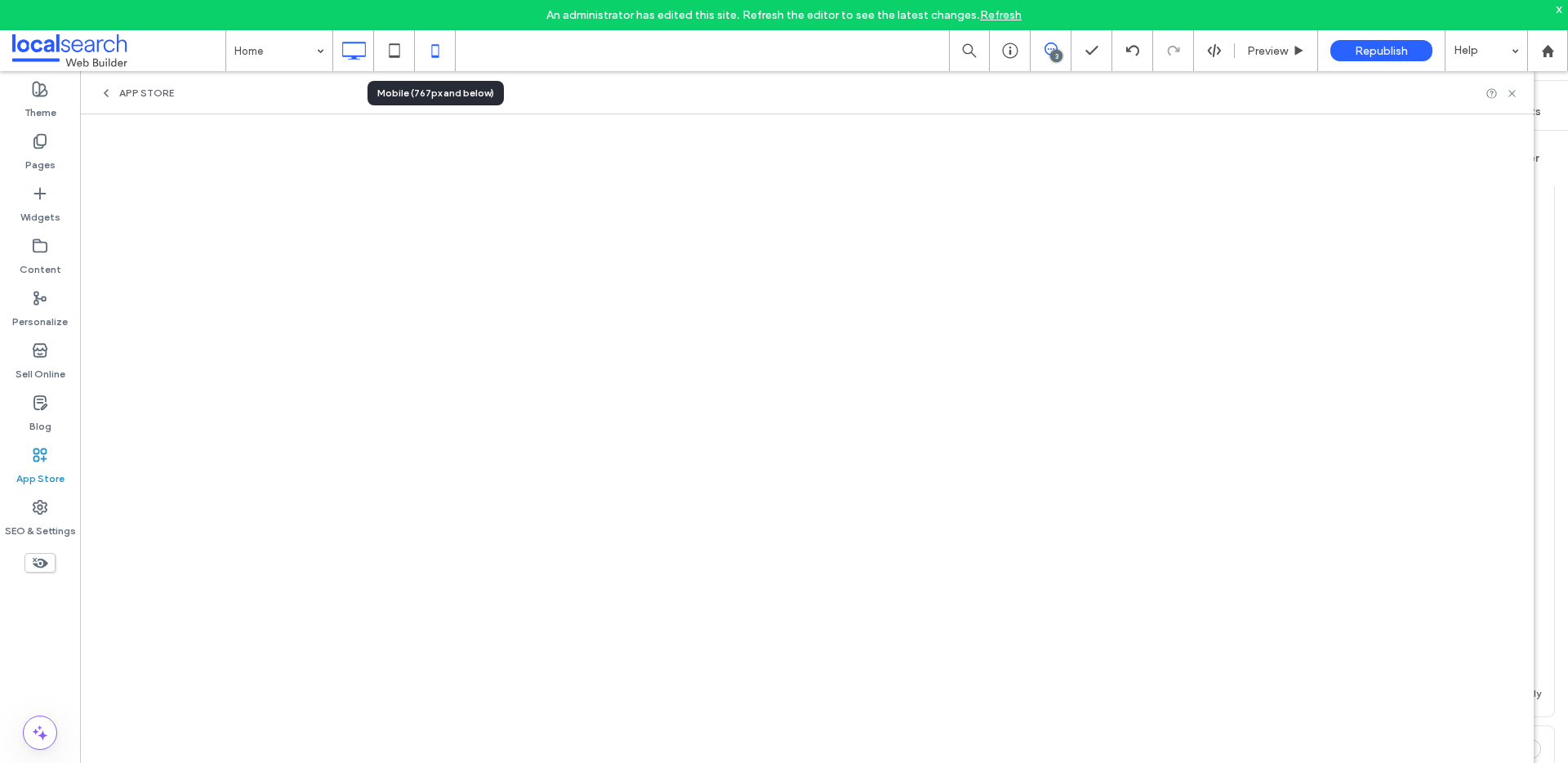
click use
click icon
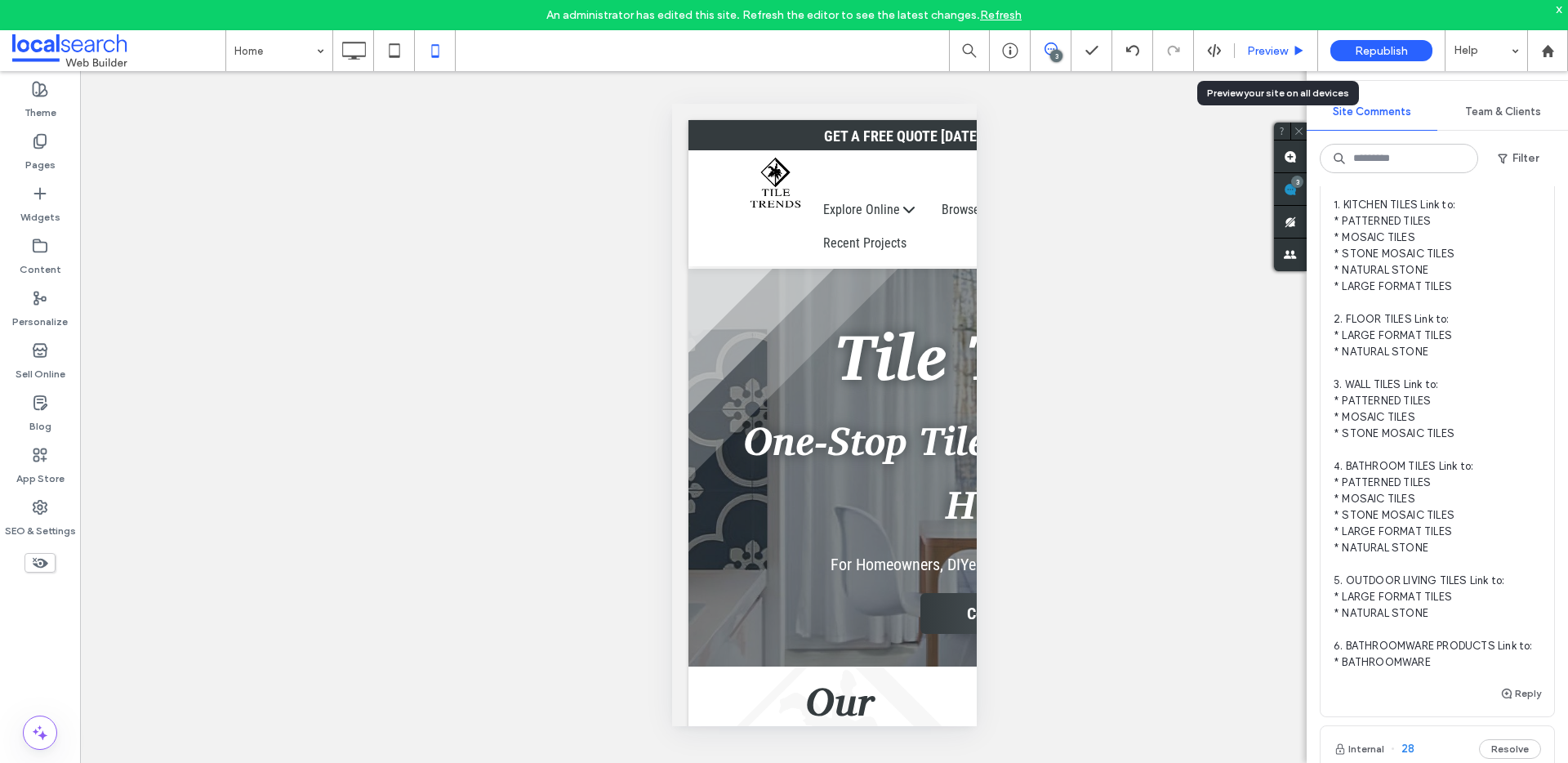
click span "Preview"
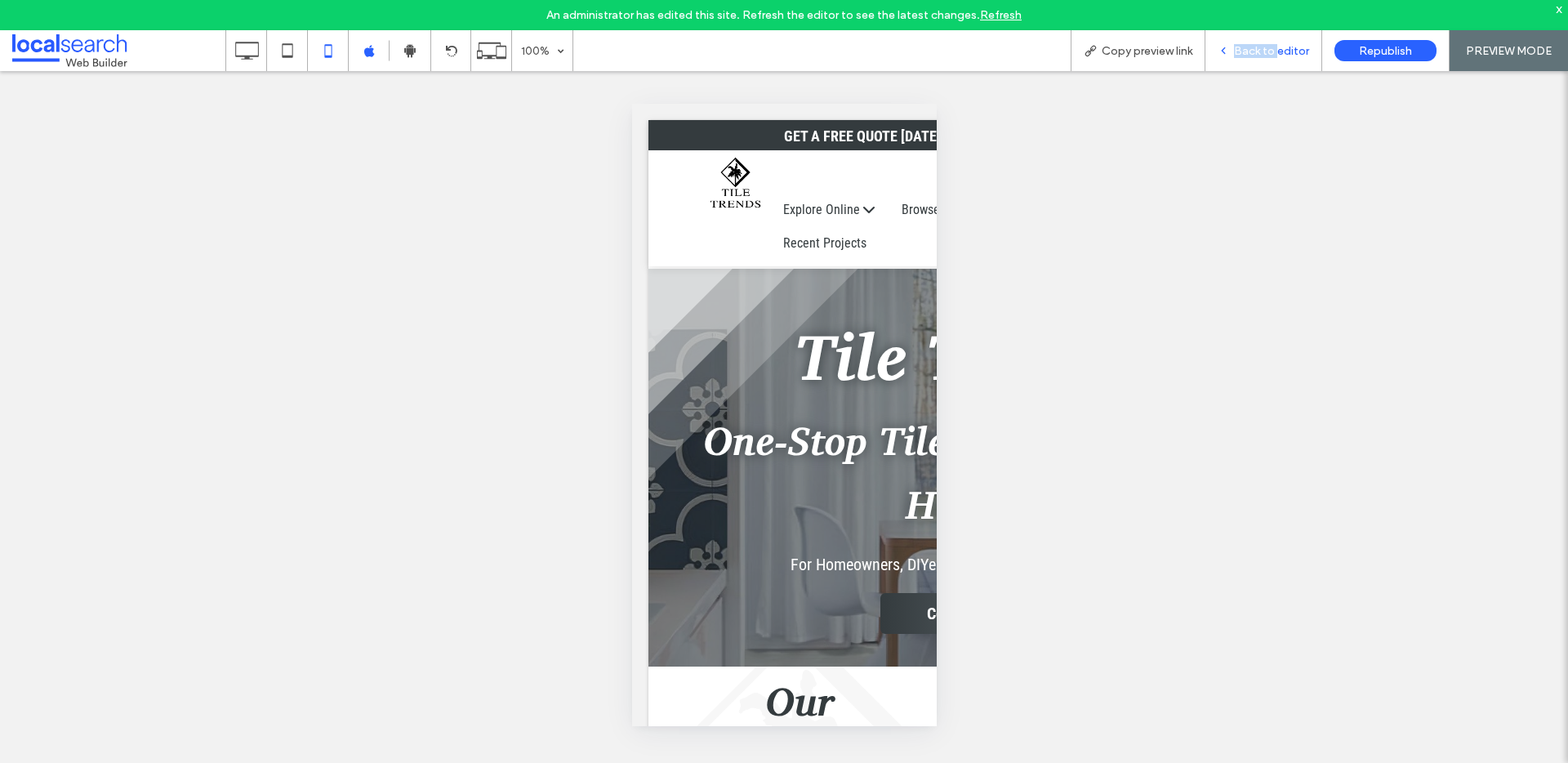
click span "Back to editor"
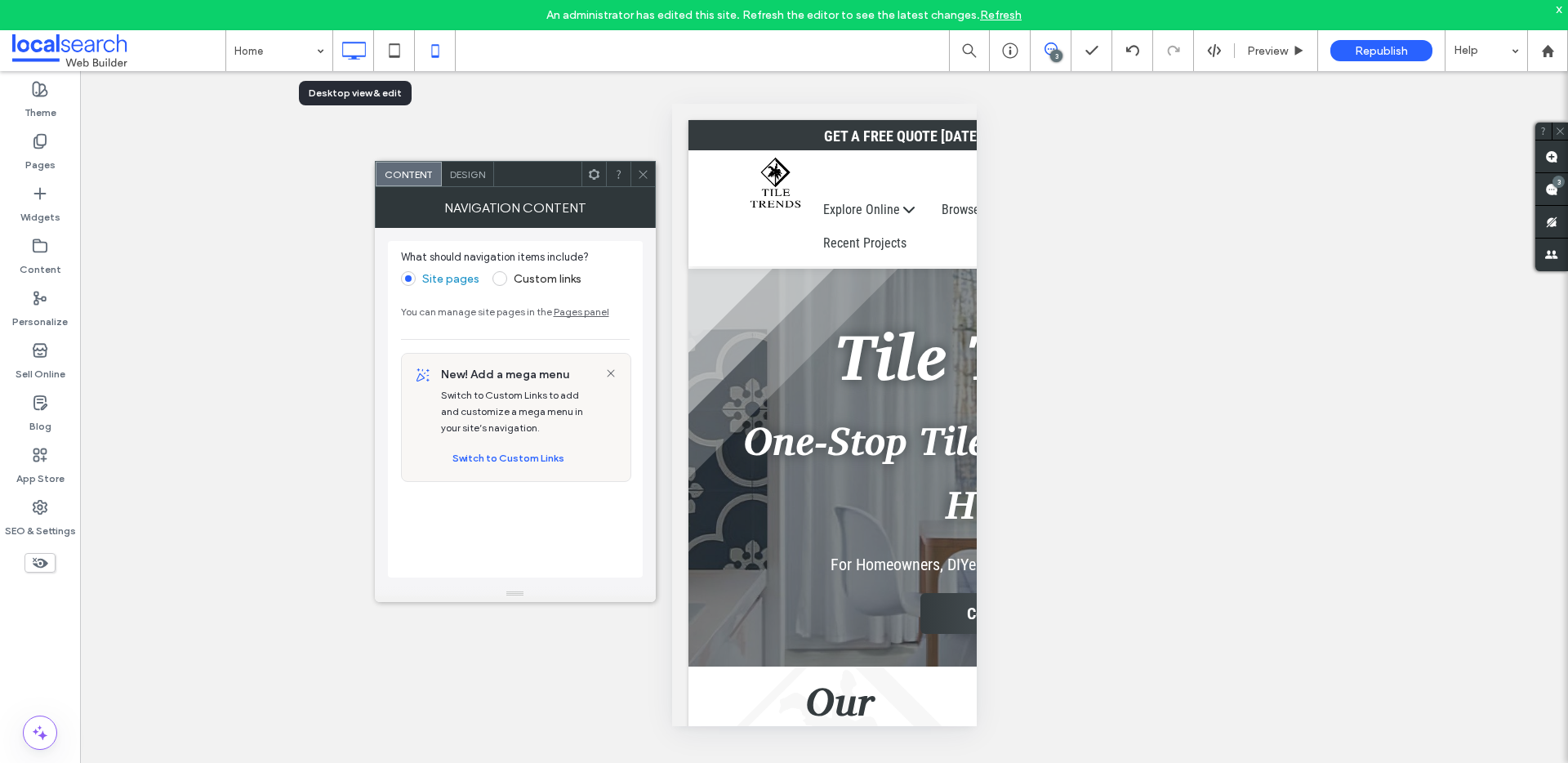
click icon
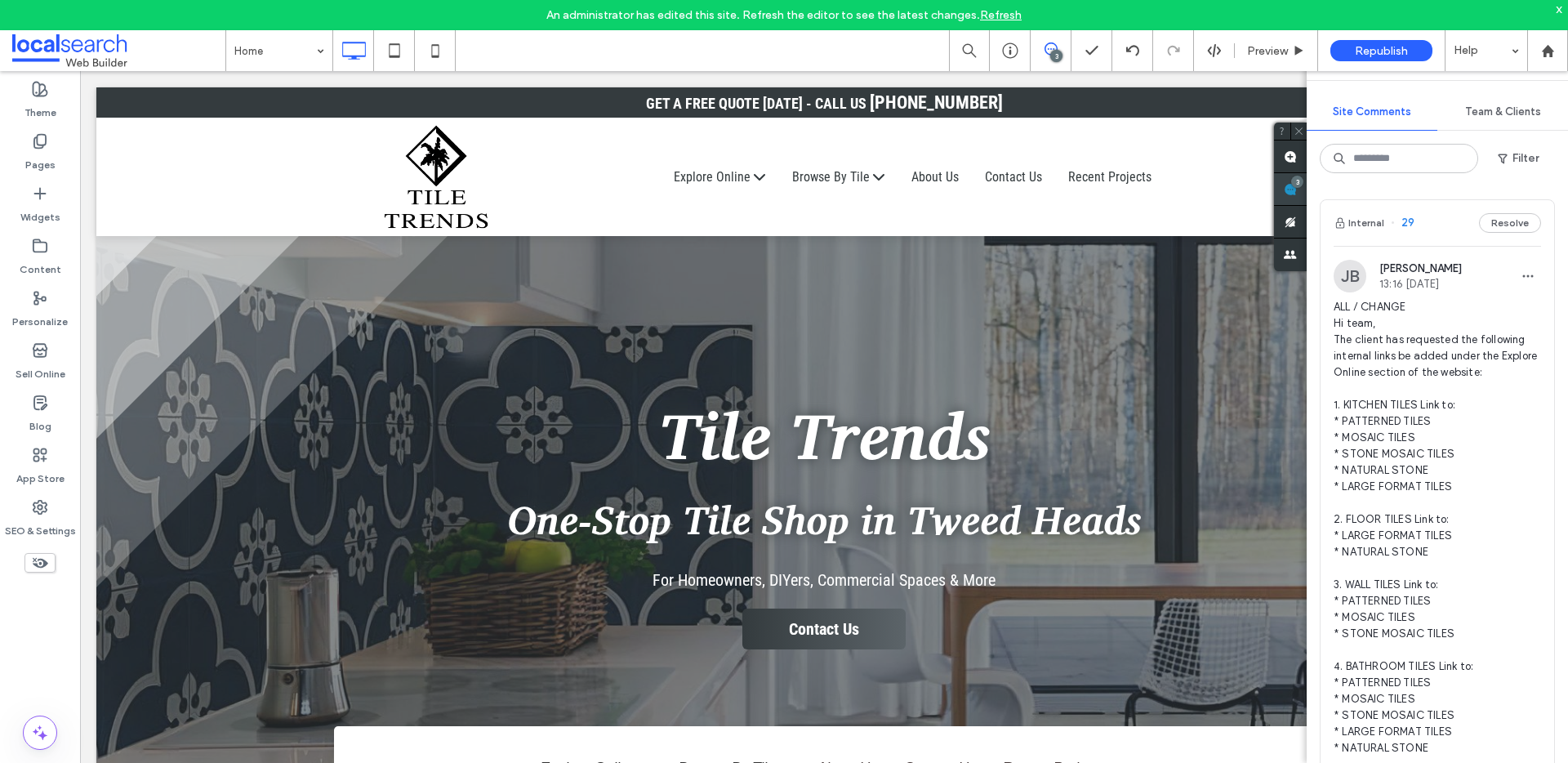
click use
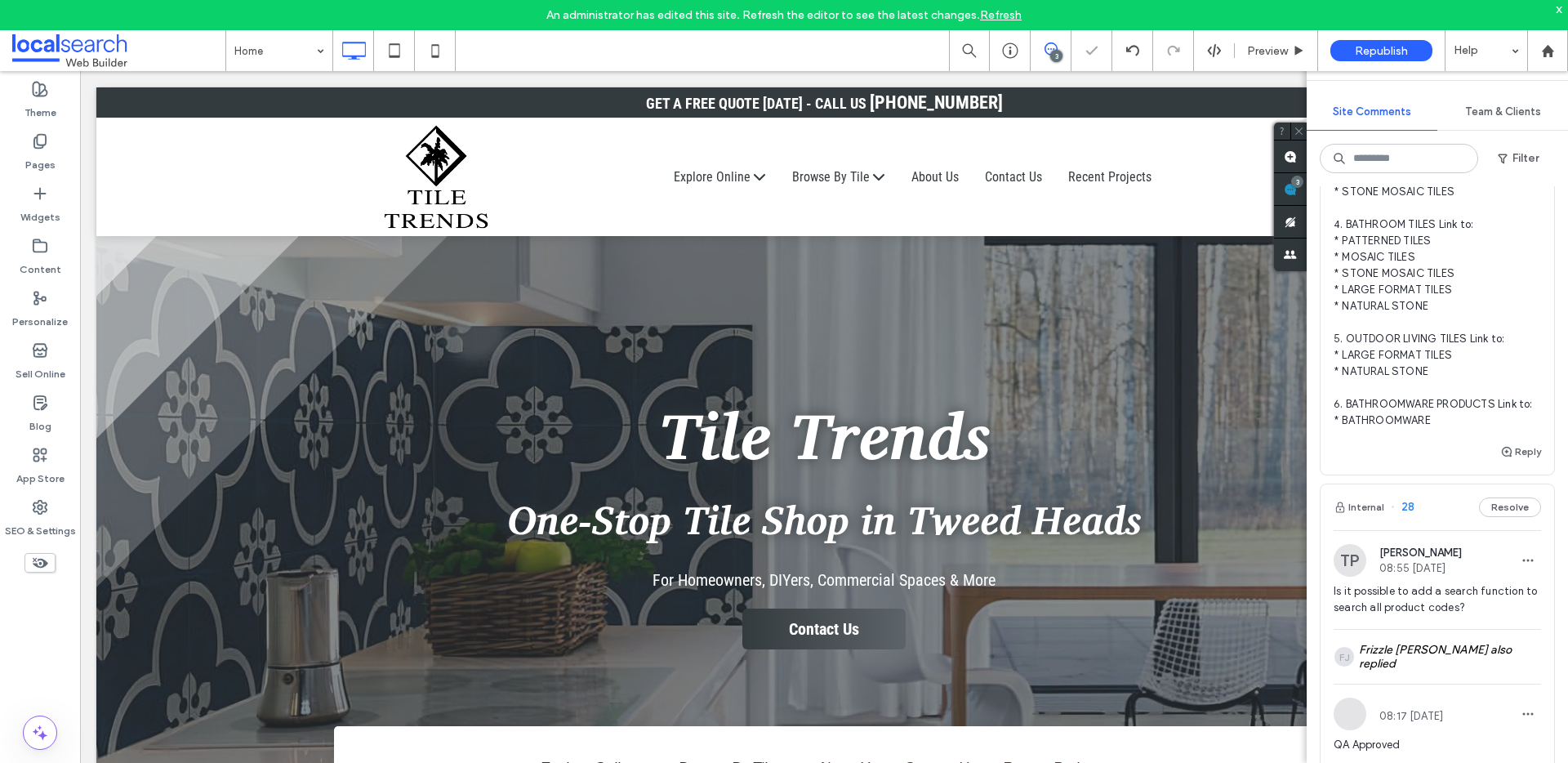
scroll to position [505, 0]
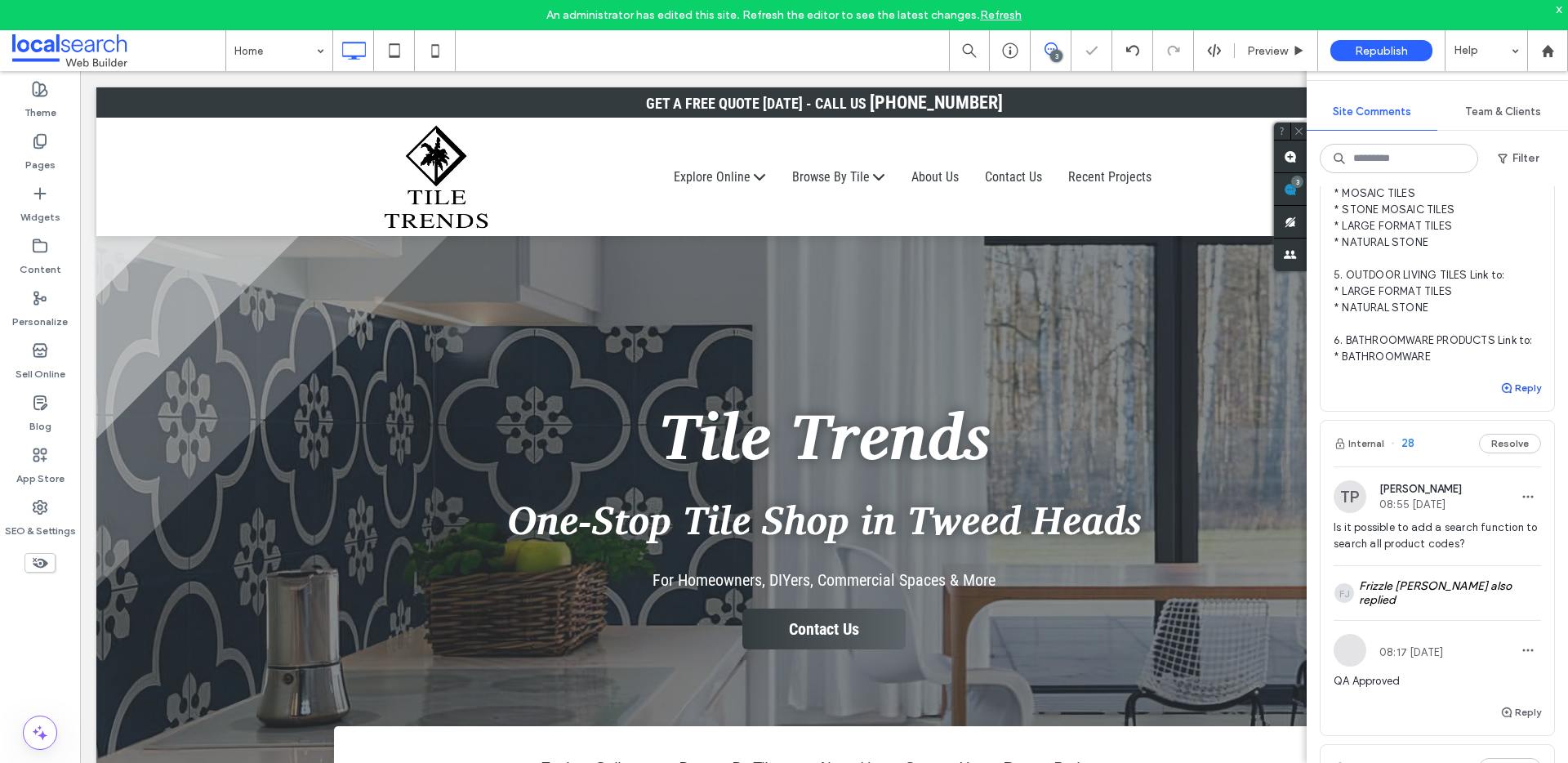
click button "Reply"
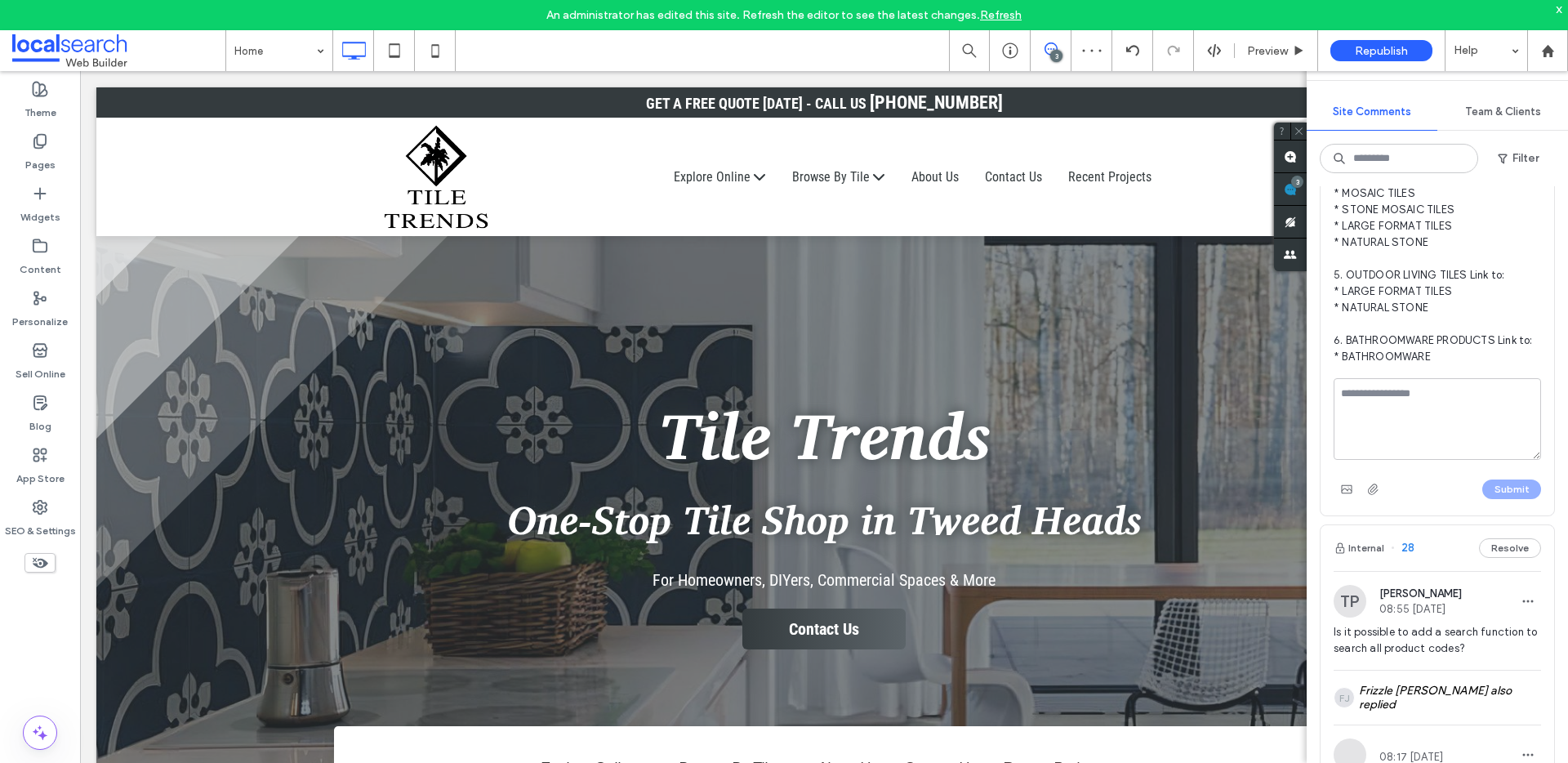
click textarea
type textarea "**********"
click button "Submit"
drag, startPoint x: 1403, startPoint y: 473, endPoint x: 1319, endPoint y: 462, distance: 84.7
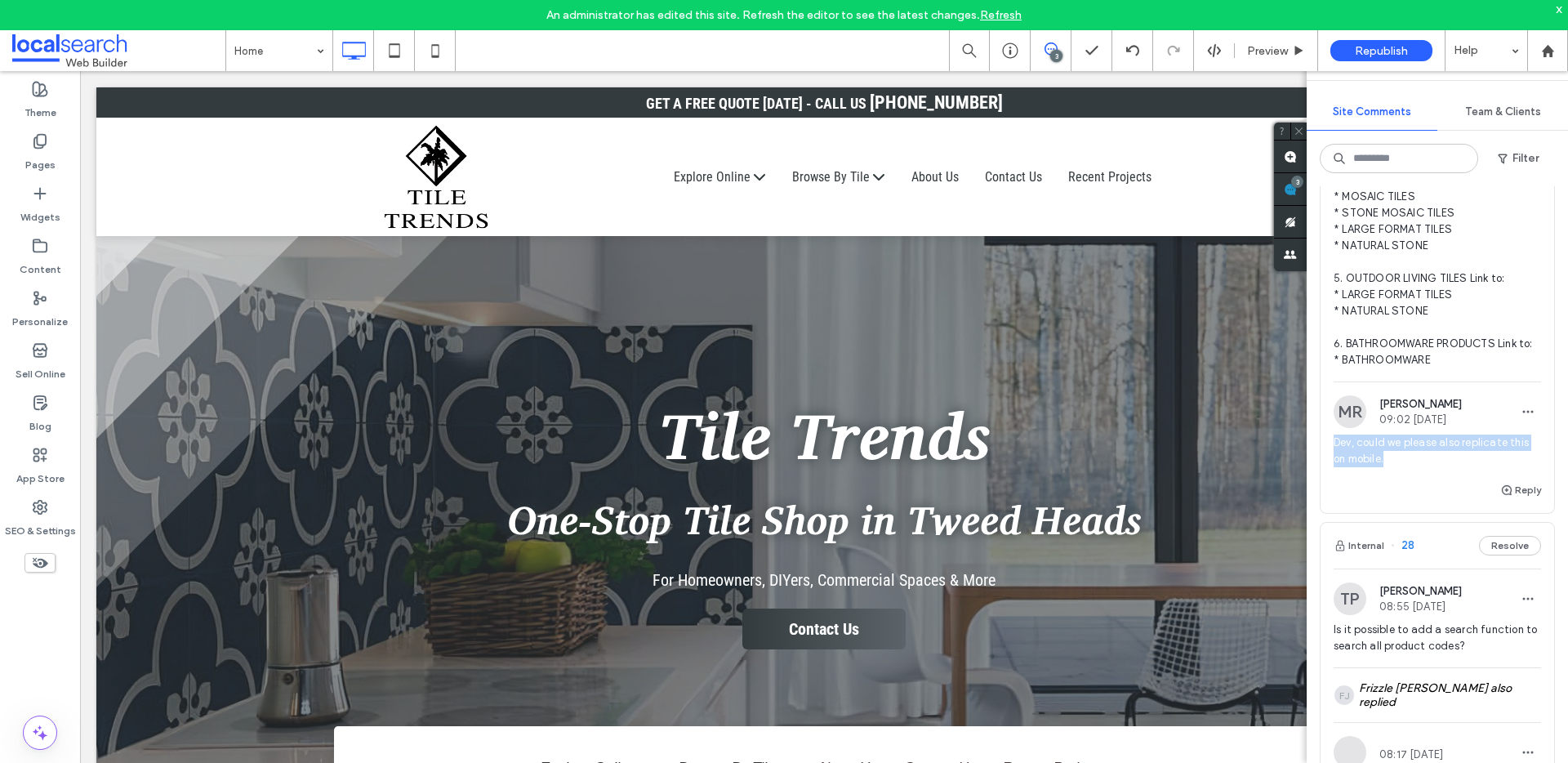
click div "Internal 29 Resolve JB Jennifer Bellero 13:16 Sep 12 2025 ALL / CHANGE Hi team,…"
copy span "Dev, could we please also replicate this on mobile."
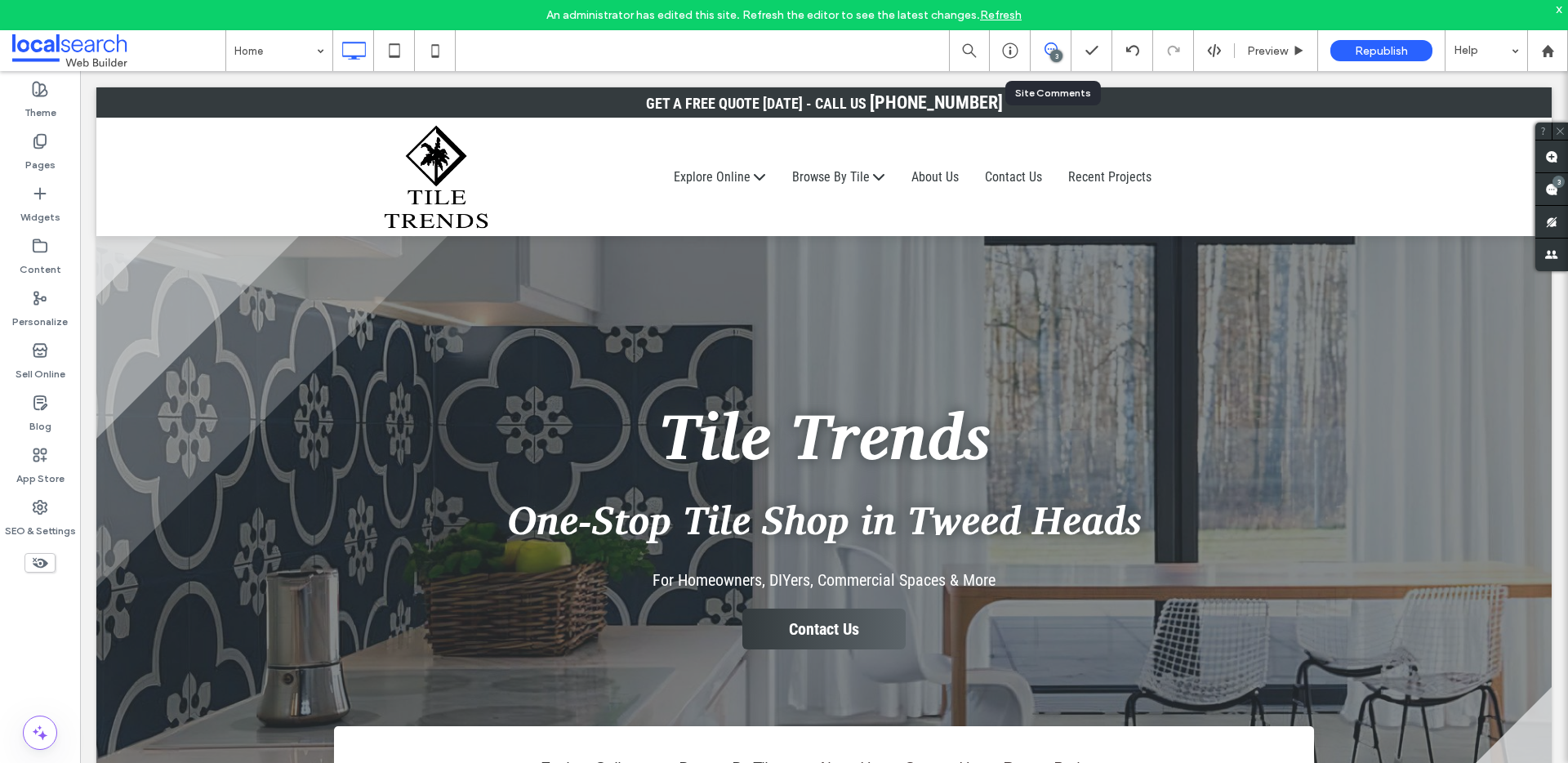
click icon
click div "3"
click use
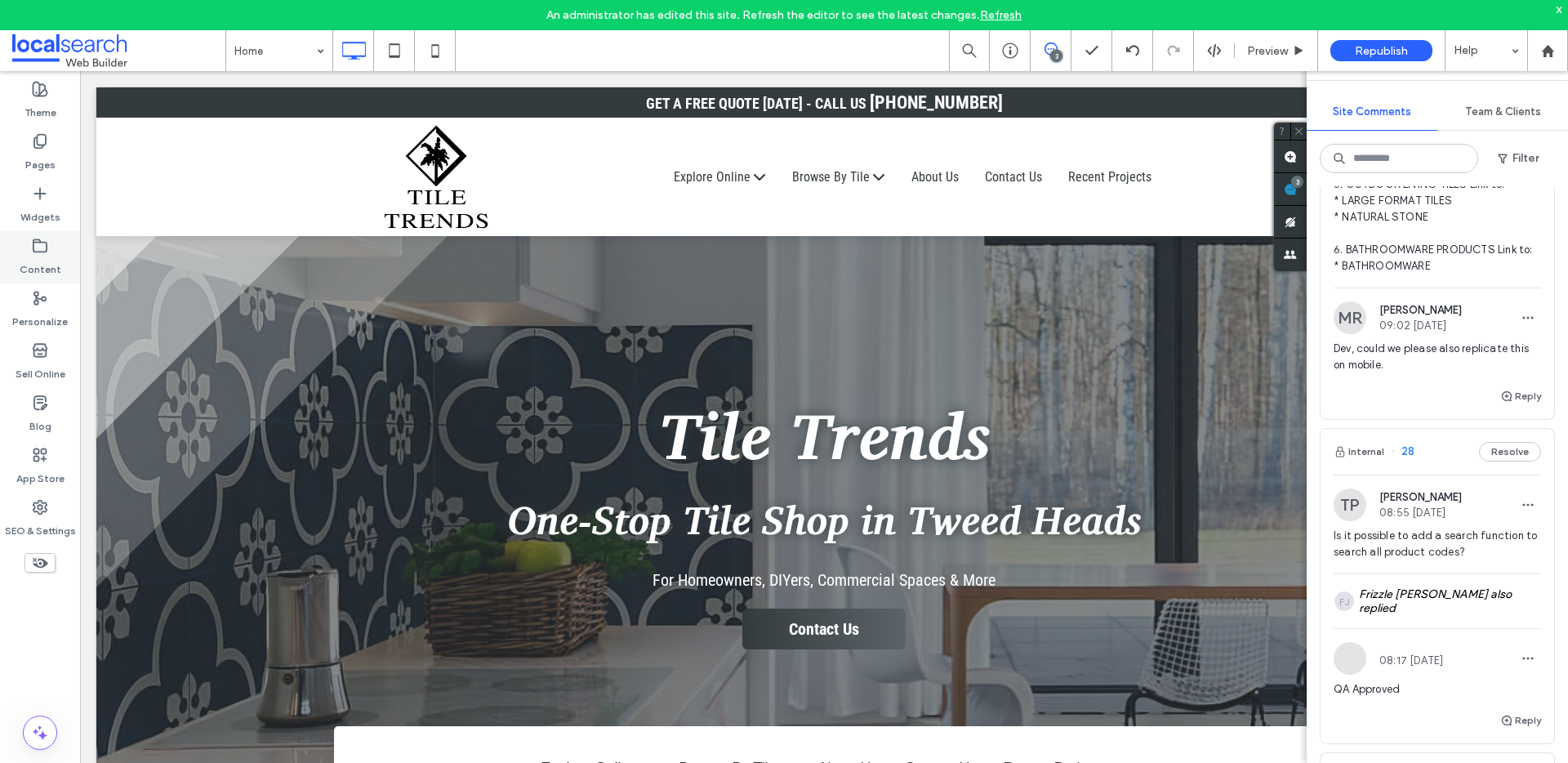
scroll to position [440, 0]
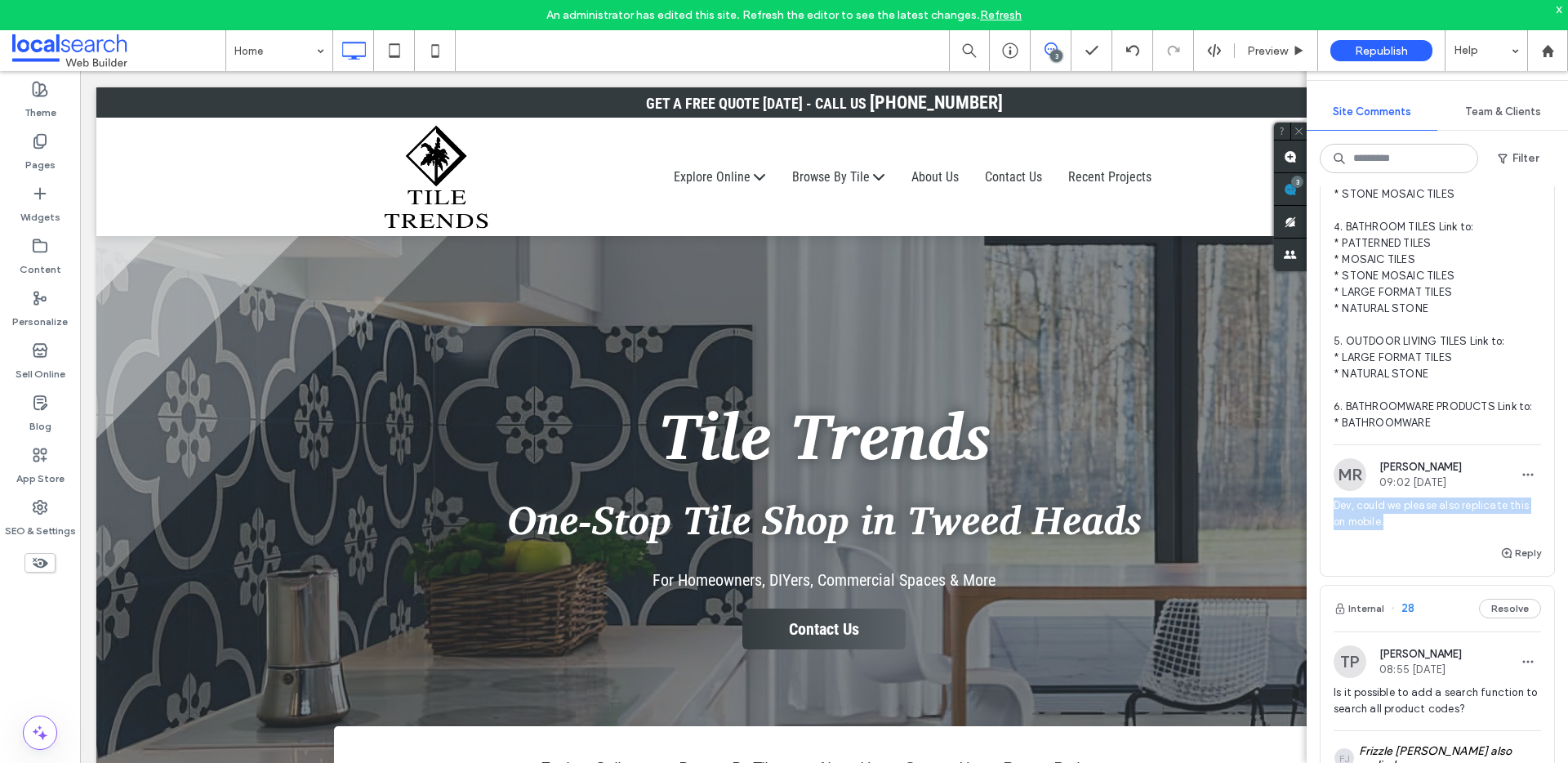
drag, startPoint x: 1394, startPoint y: 538, endPoint x: 1330, endPoint y: 525, distance: 65.3
click div "MR Matthew Ranford 09:02 Sep 15 2025 Dev, could we please also replicate this o…"
copy span "Dev, could we please also replicate this on mobile."
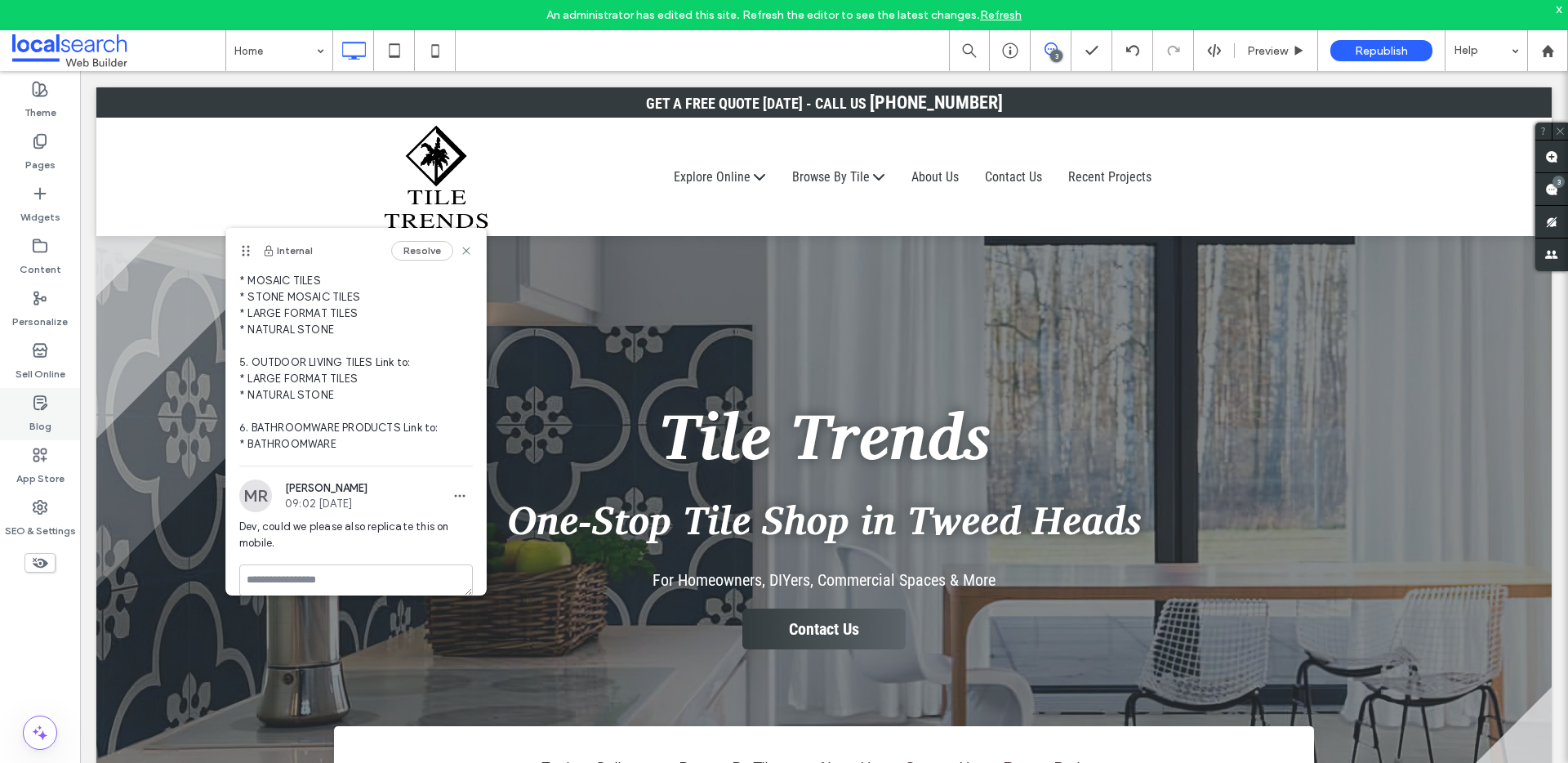
scroll to position [451, 0]
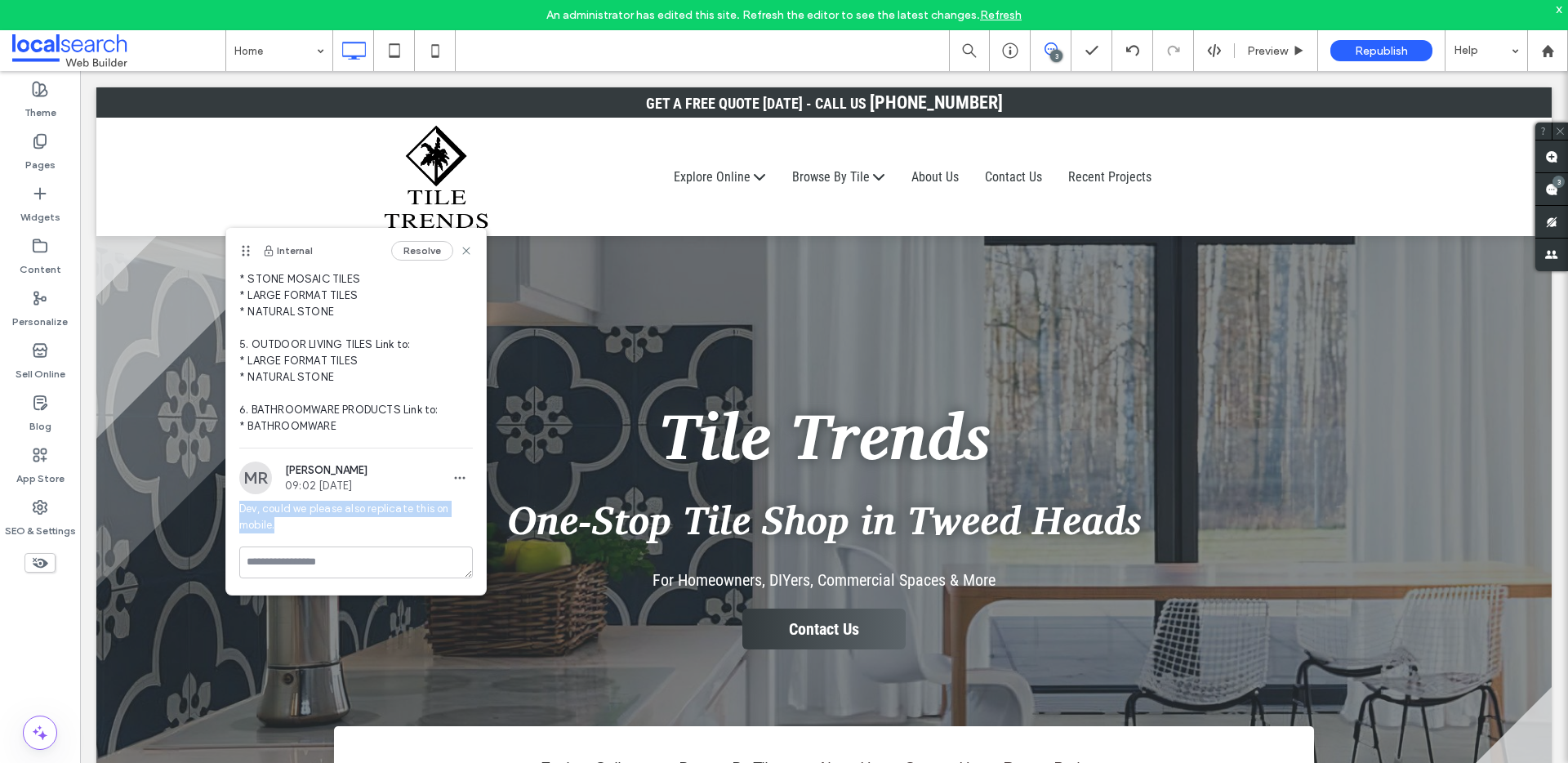
drag, startPoint x: 296, startPoint y: 525, endPoint x: 230, endPoint y: 512, distance: 67.3
click div "MR Matthew Ranford 09:02 Sep 15 2025 Dev, could we please also replicate this o…"
copy span "Dev, could we please also replicate this on mobile."
click label "SEO & Settings"
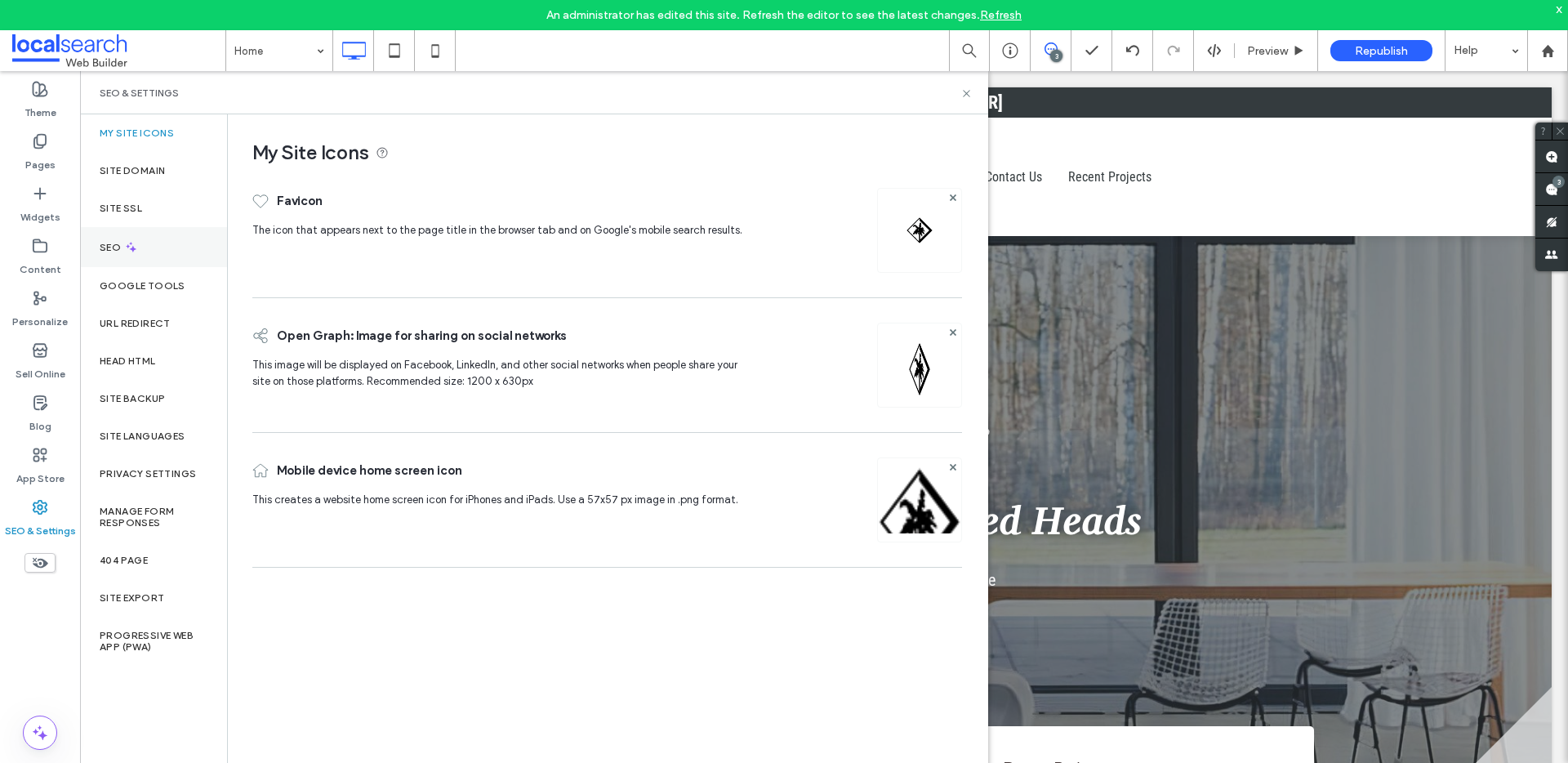
click div "SEO"
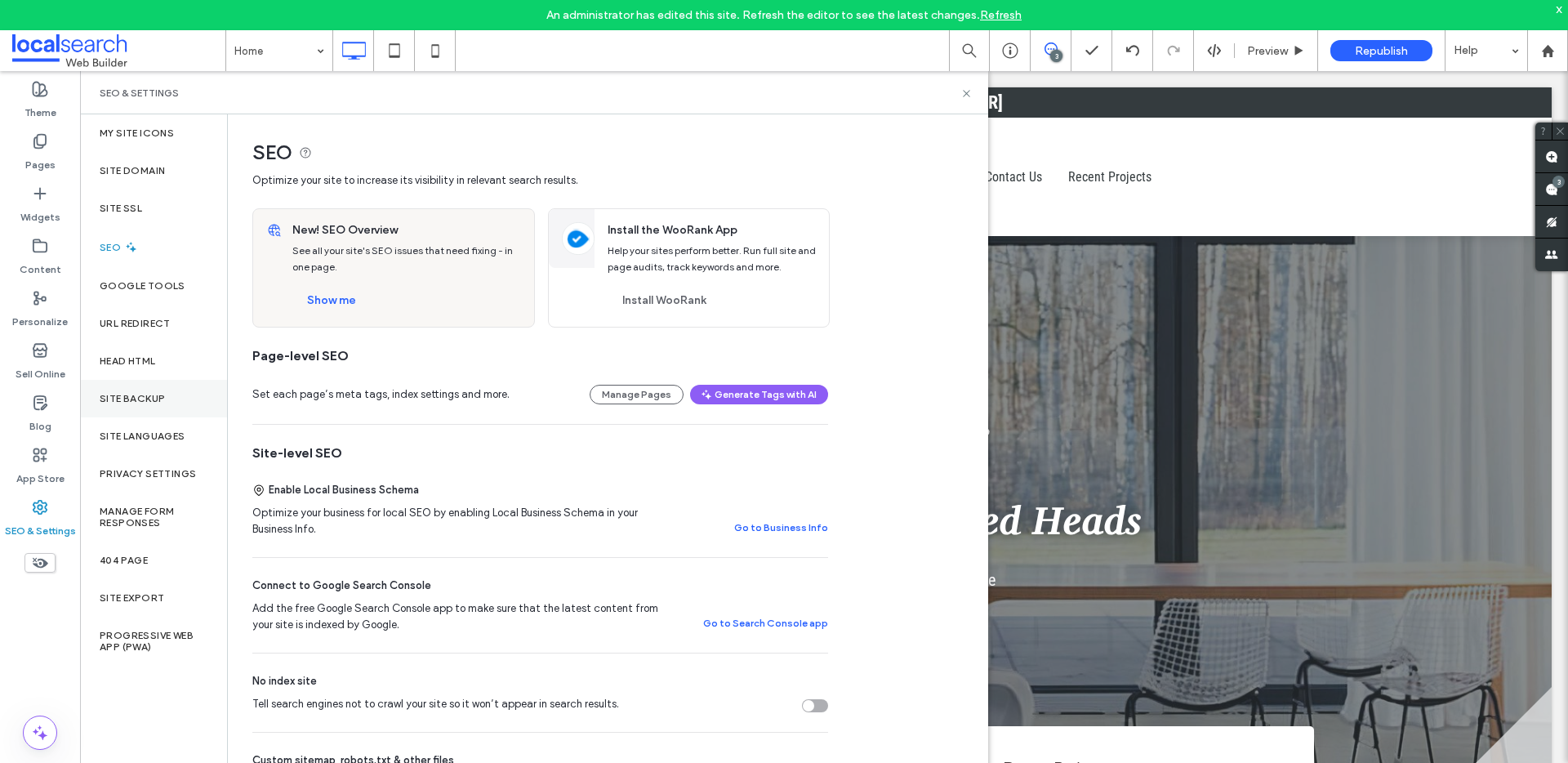
click div "Site Backup"
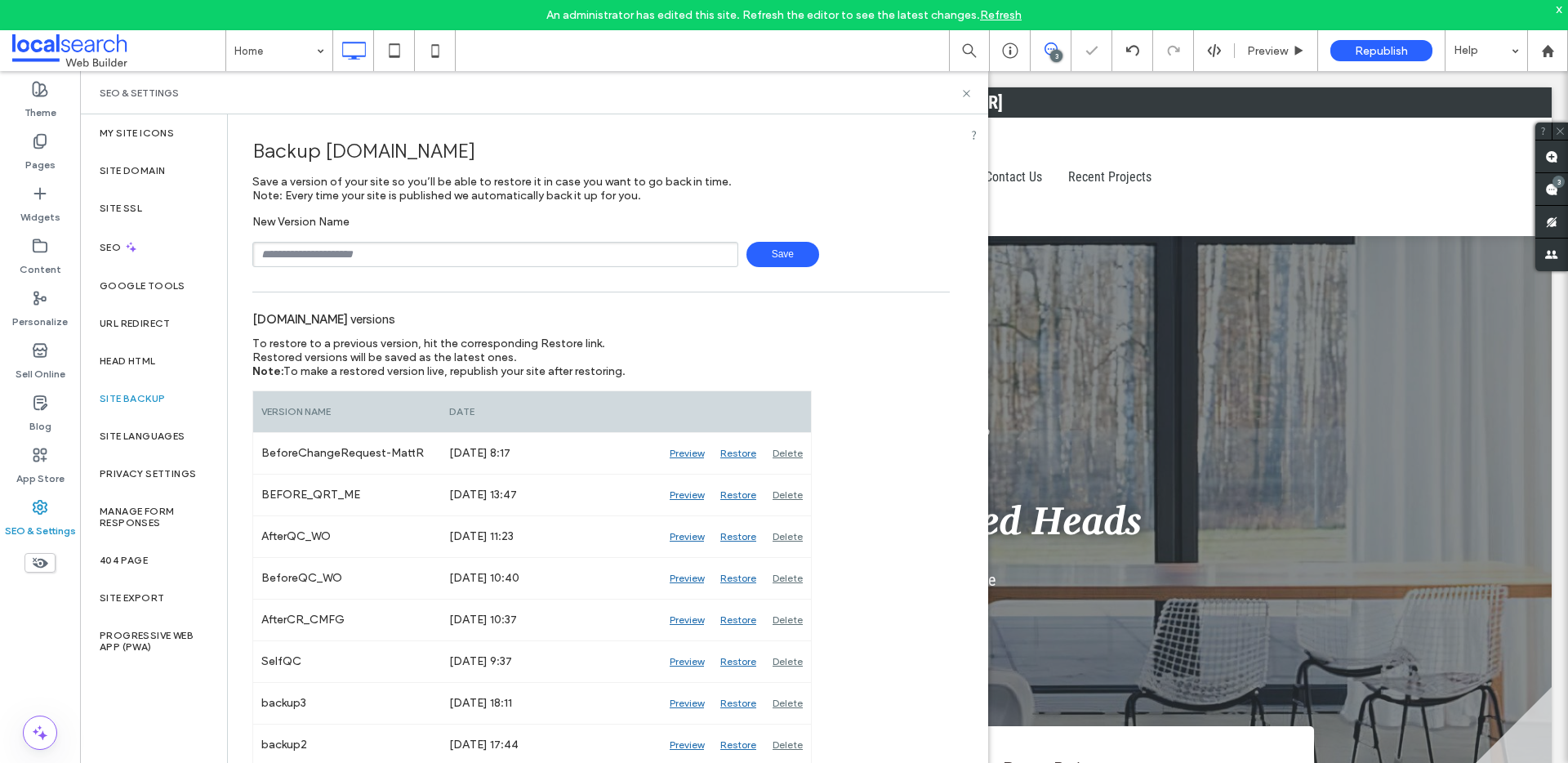
click input "text"
type input "**********"
click span "Save"
click span
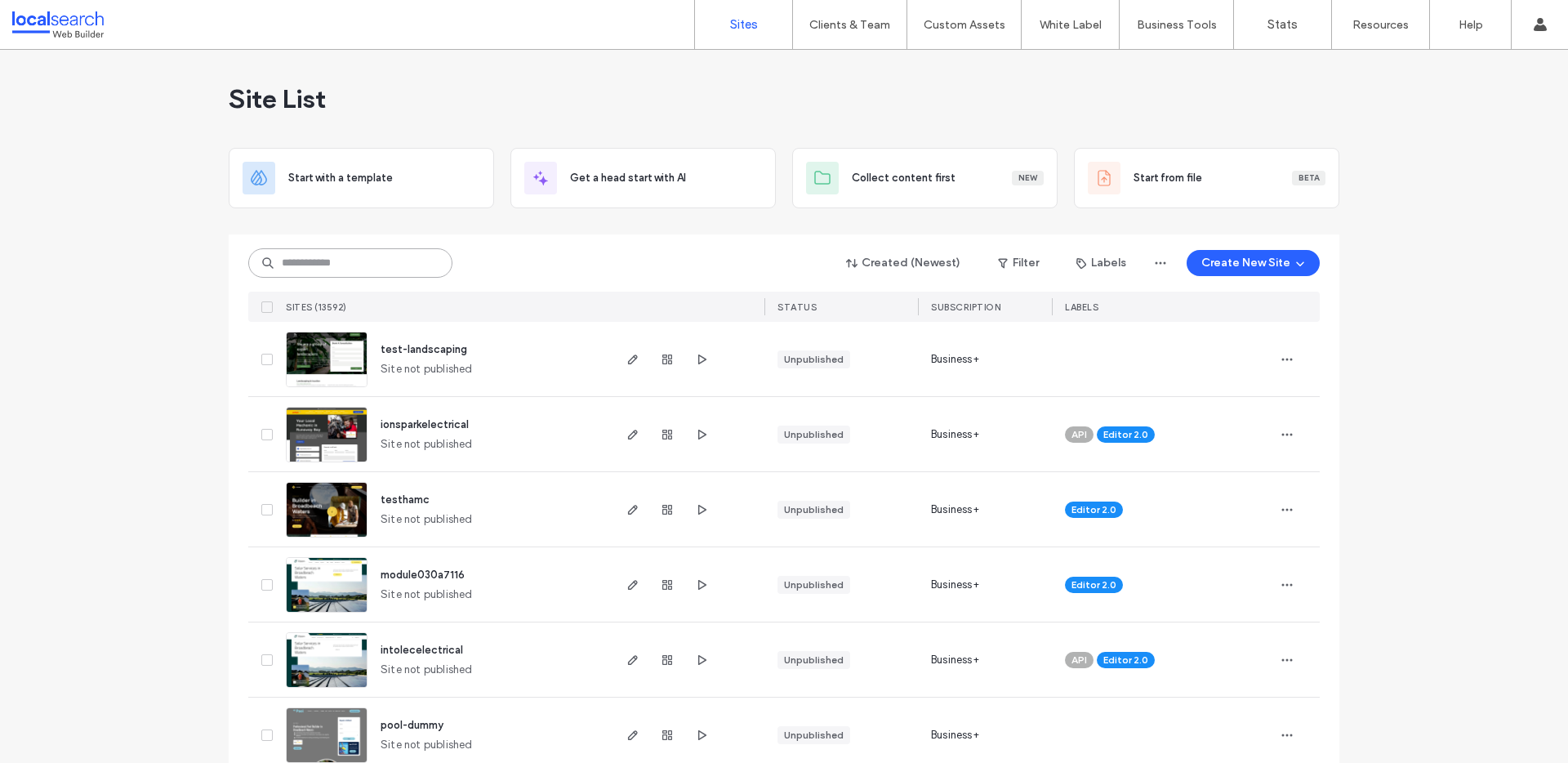
click at [313, 258] on input at bounding box center [351, 263] width 204 height 30
paste input "********"
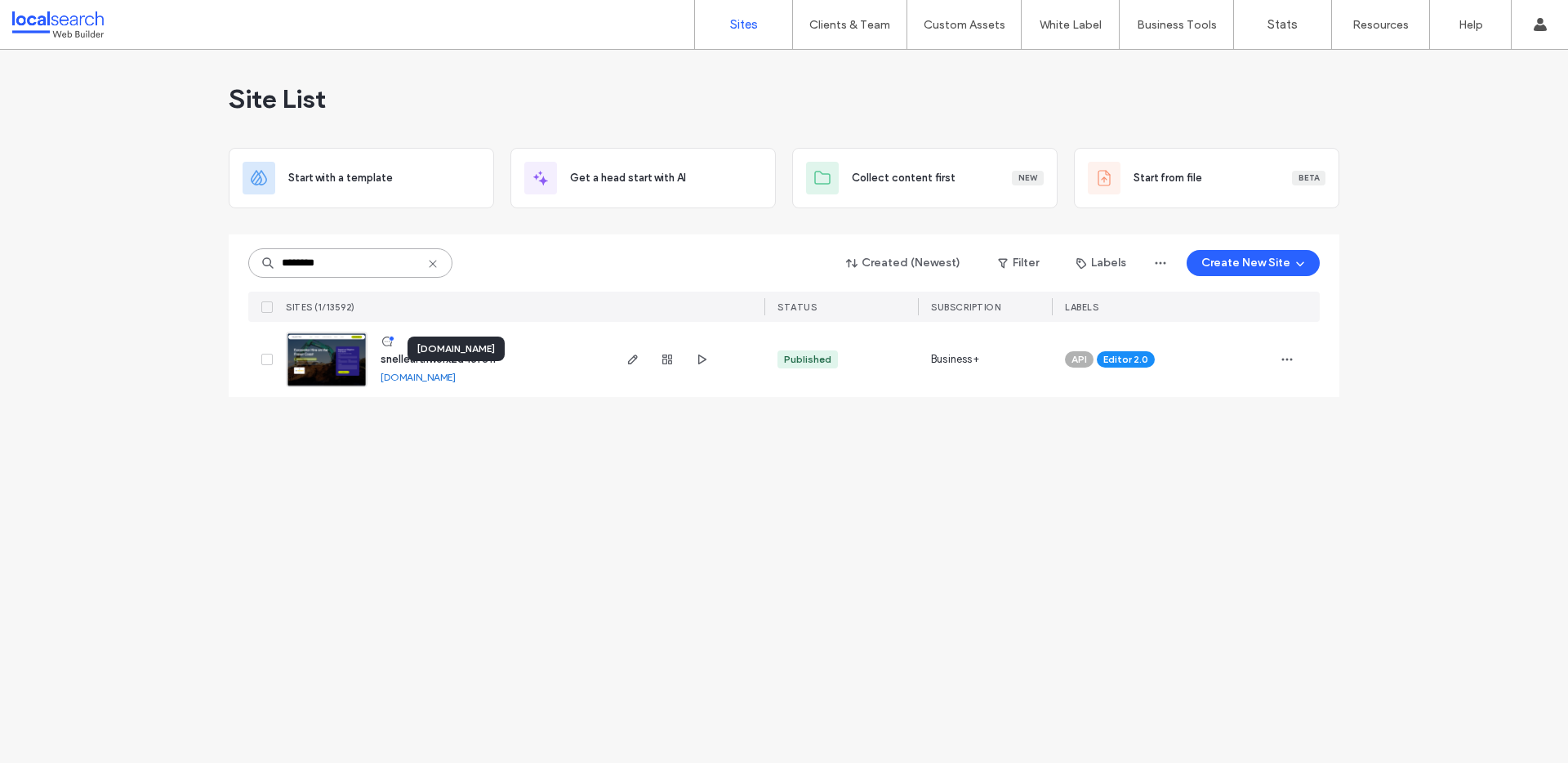
type input "********"
click at [426, 376] on link "snellearthworx2d45fe1f.webbuilder.localsearch.com.au" at bounding box center [417, 376] width 75 height 12
click at [309, 360] on img at bounding box center [326, 388] width 80 height 111
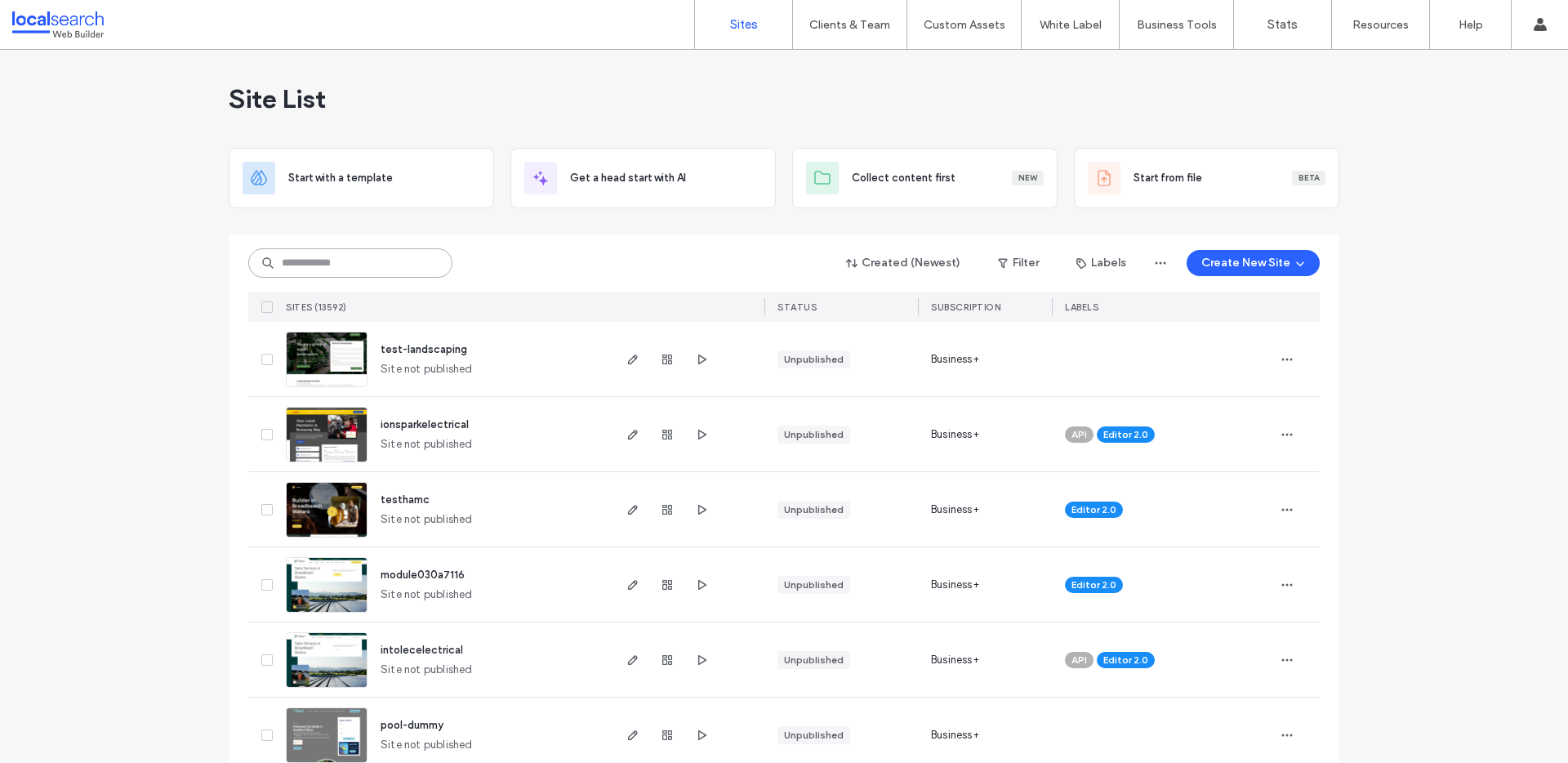
click at [325, 262] on input at bounding box center [351, 263] width 204 height 30
paste input "********"
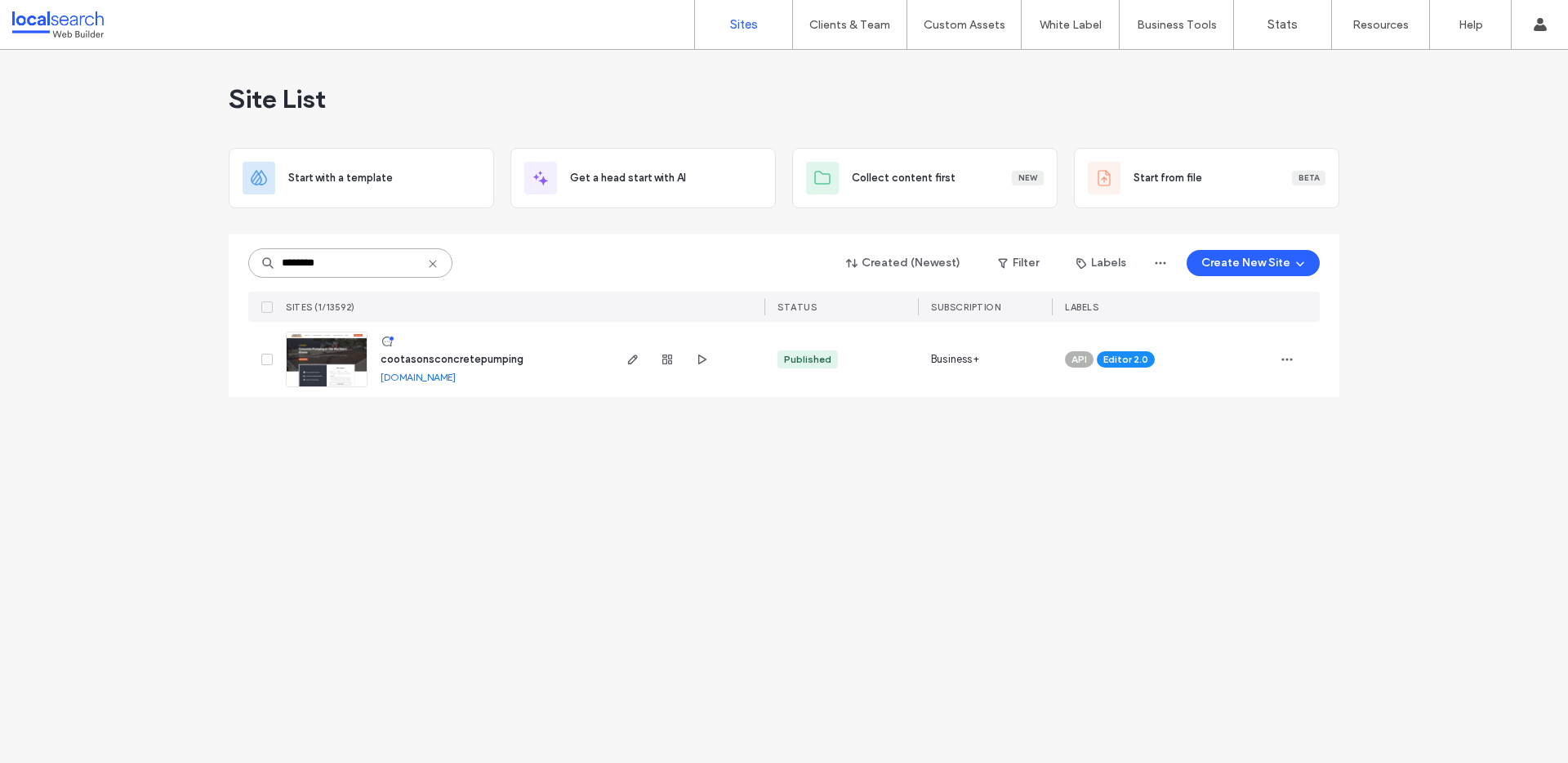
type input "********"
click at [327, 352] on link at bounding box center [326, 359] width 81 height 55
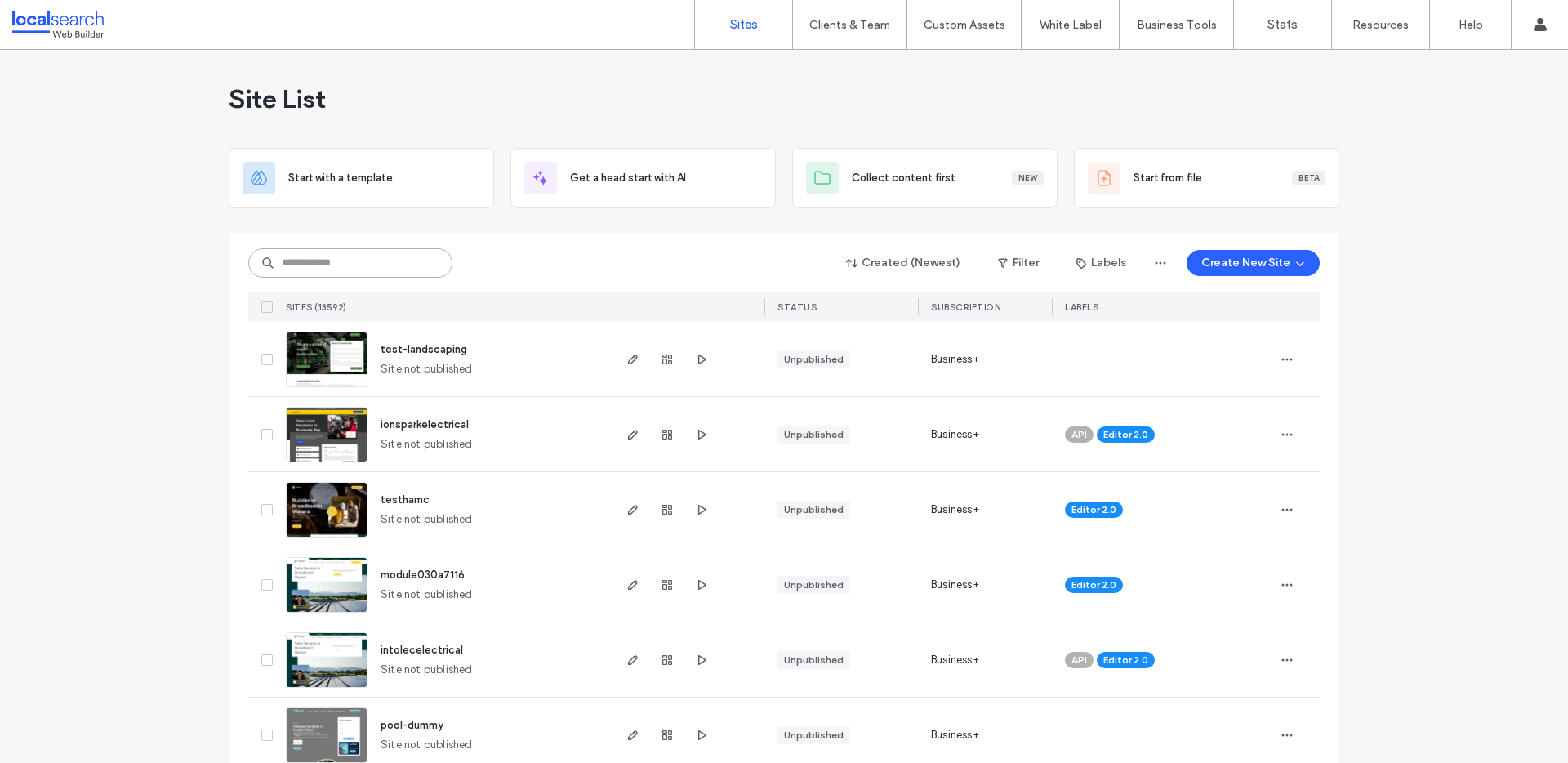
click at [314, 263] on input at bounding box center [351, 263] width 204 height 30
paste input "********"
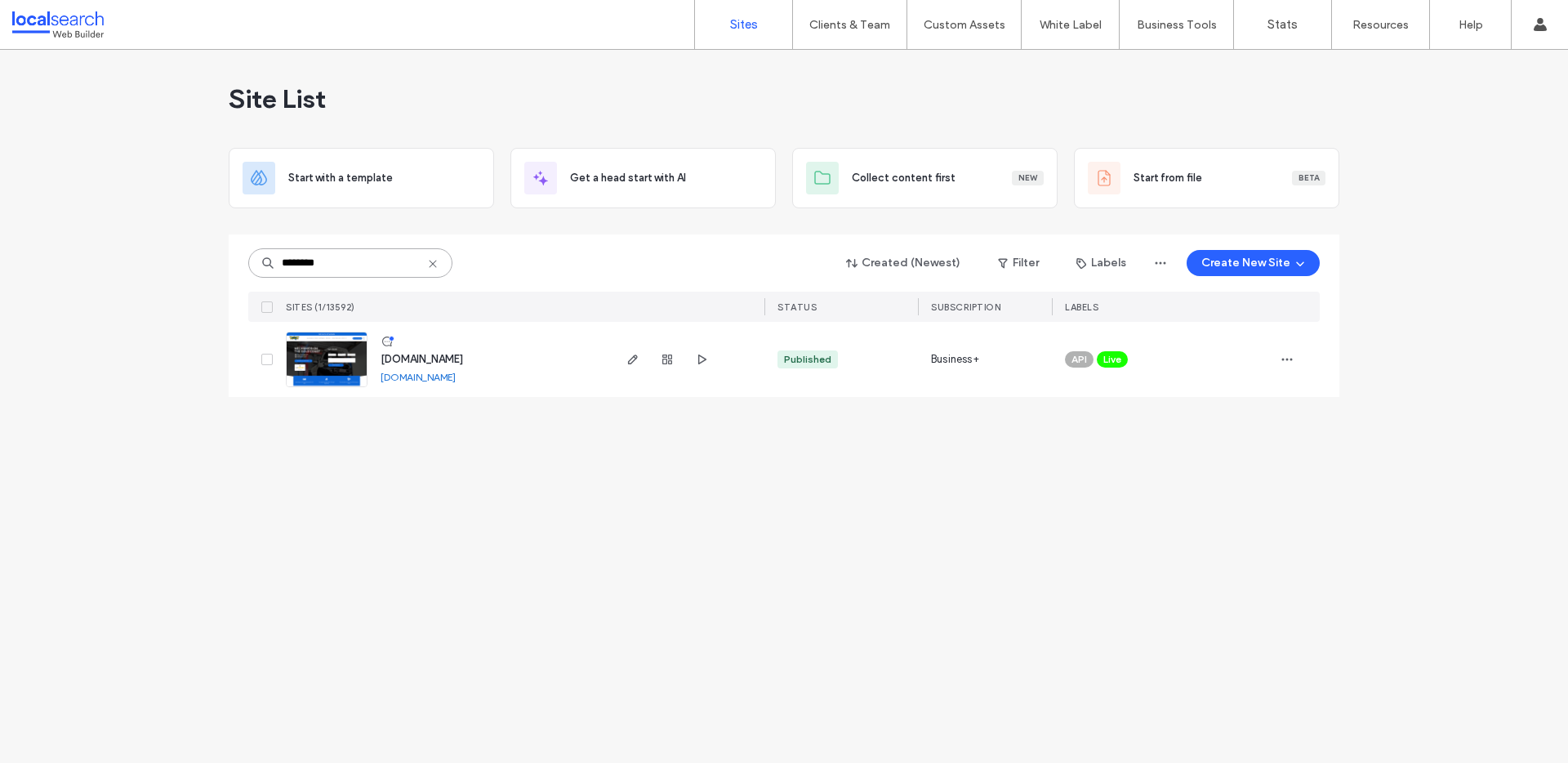
type input "********"
click at [407, 378] on link "[DOMAIN_NAME]" at bounding box center [417, 376] width 75 height 12
click at [332, 363] on img at bounding box center [326, 388] width 80 height 111
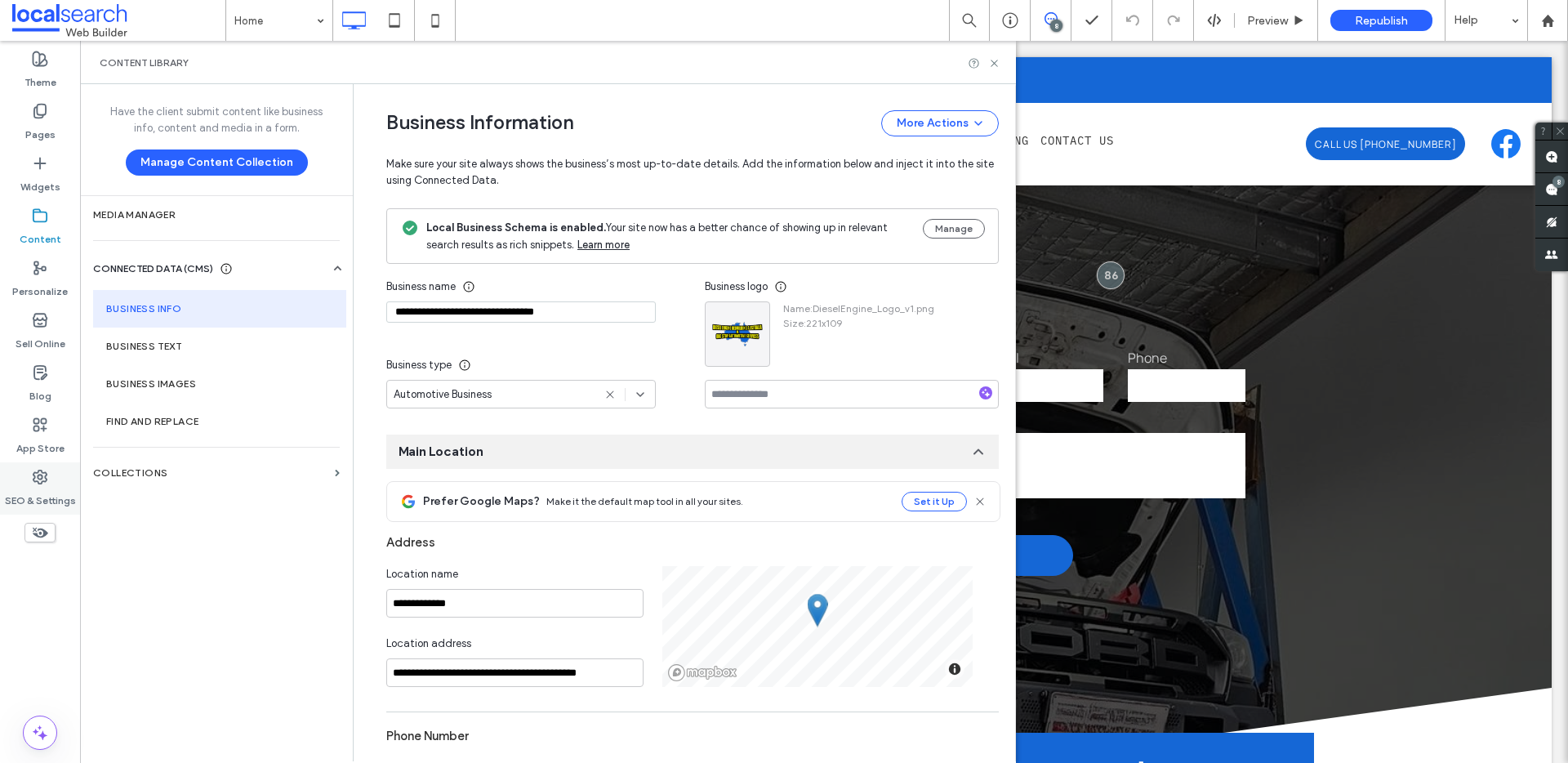
click at [41, 487] on label "SEO & Settings" at bounding box center [40, 496] width 71 height 23
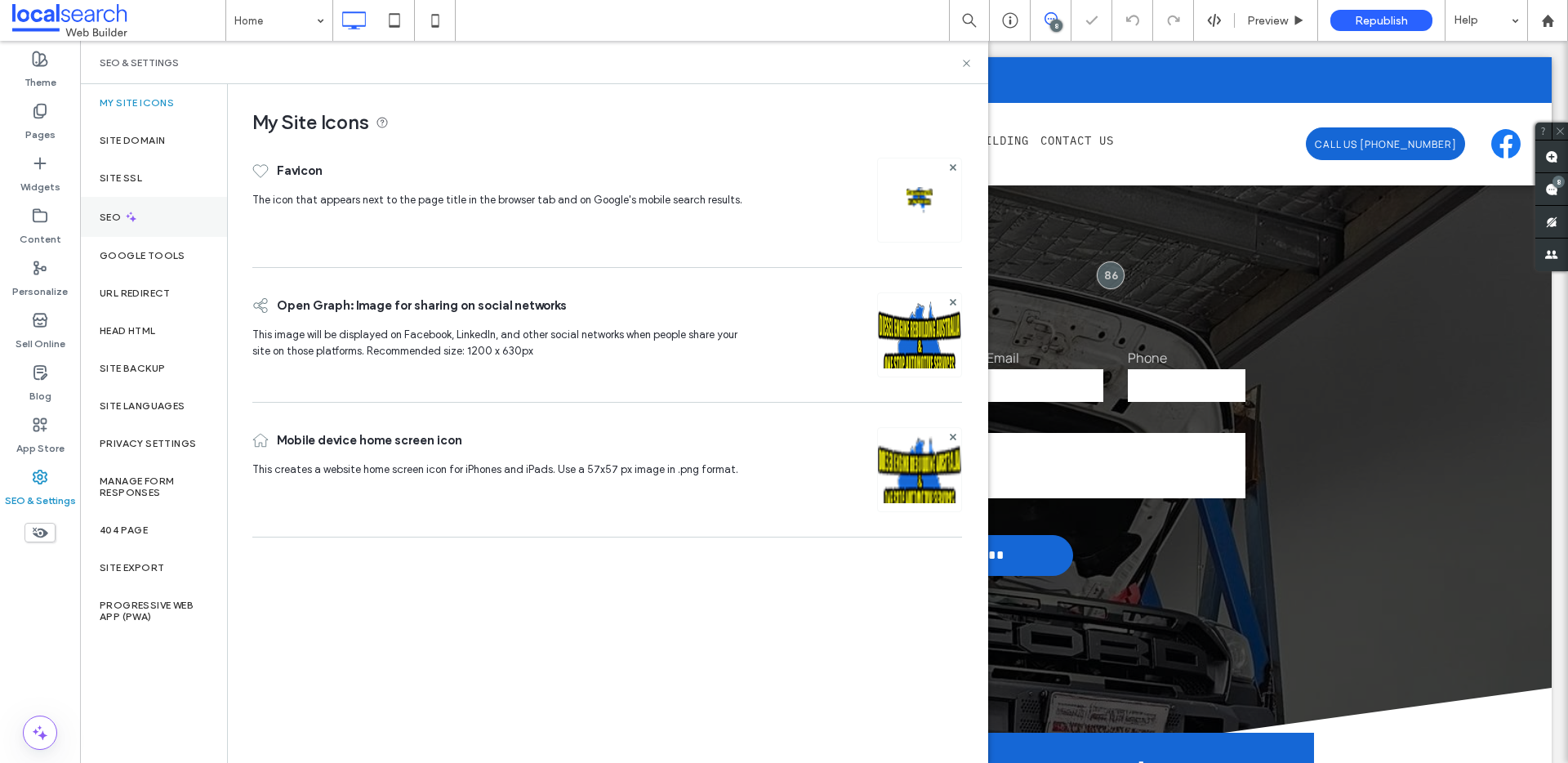
click at [137, 205] on div "SEO" at bounding box center [153, 216] width 147 height 40
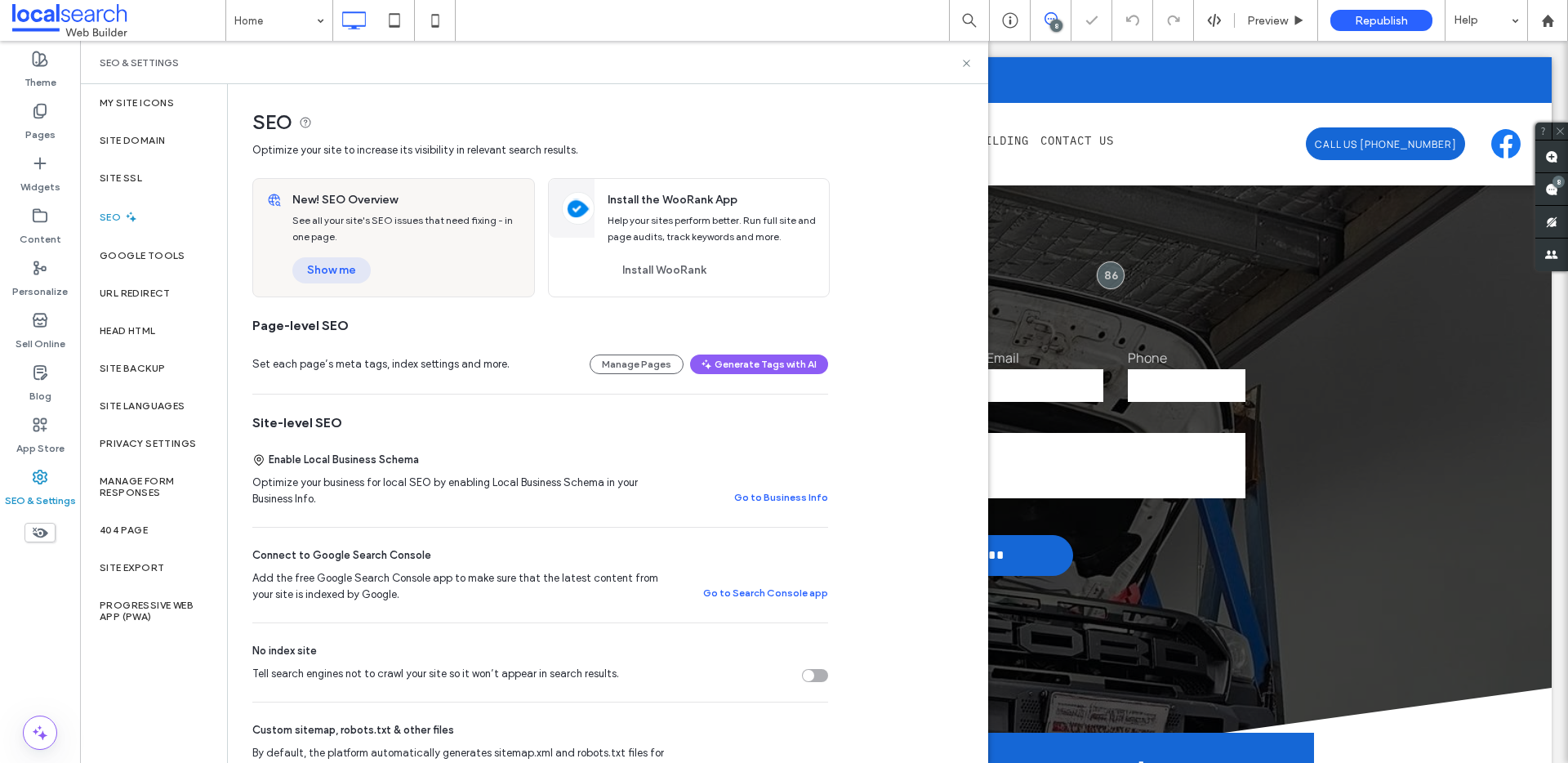
click at [333, 271] on button "Show me" at bounding box center [331, 270] width 78 height 26
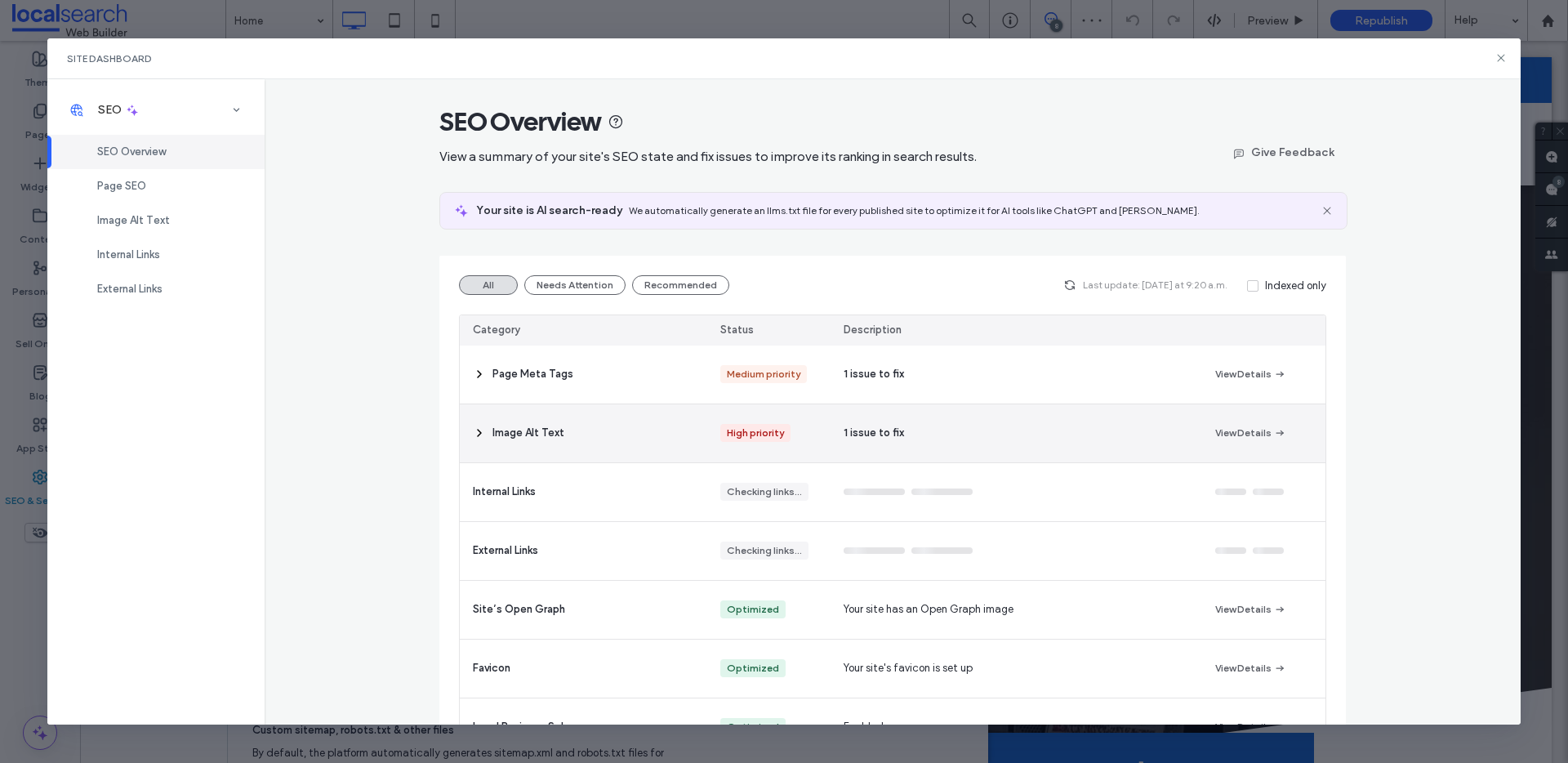
click at [472, 427] on icon at bounding box center [479, 433] width 13 height 13
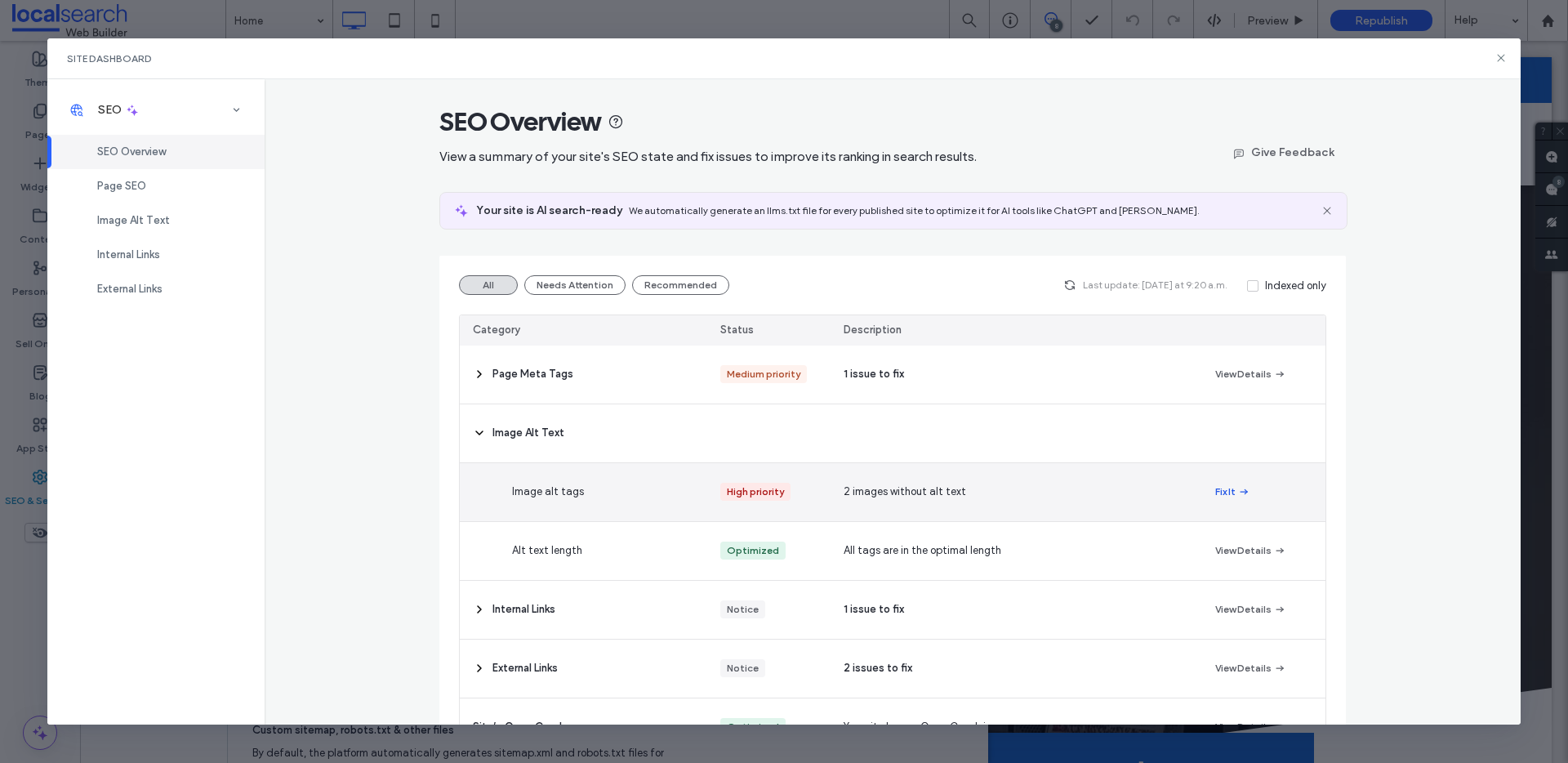
click at [1220, 492] on button "Fix It" at bounding box center [1232, 491] width 35 height 20
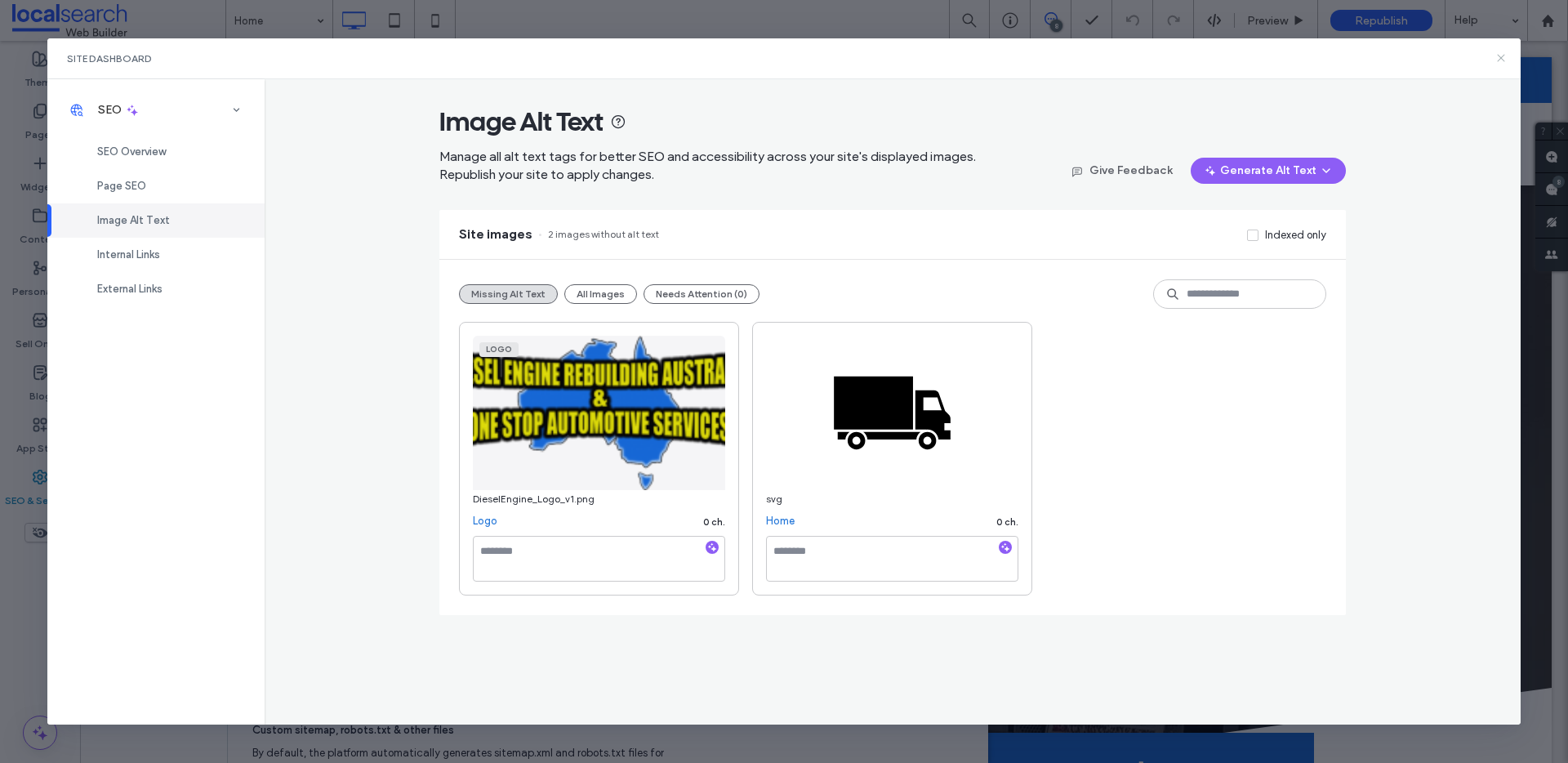
click at [1500, 54] on icon at bounding box center [1501, 58] width 13 height 13
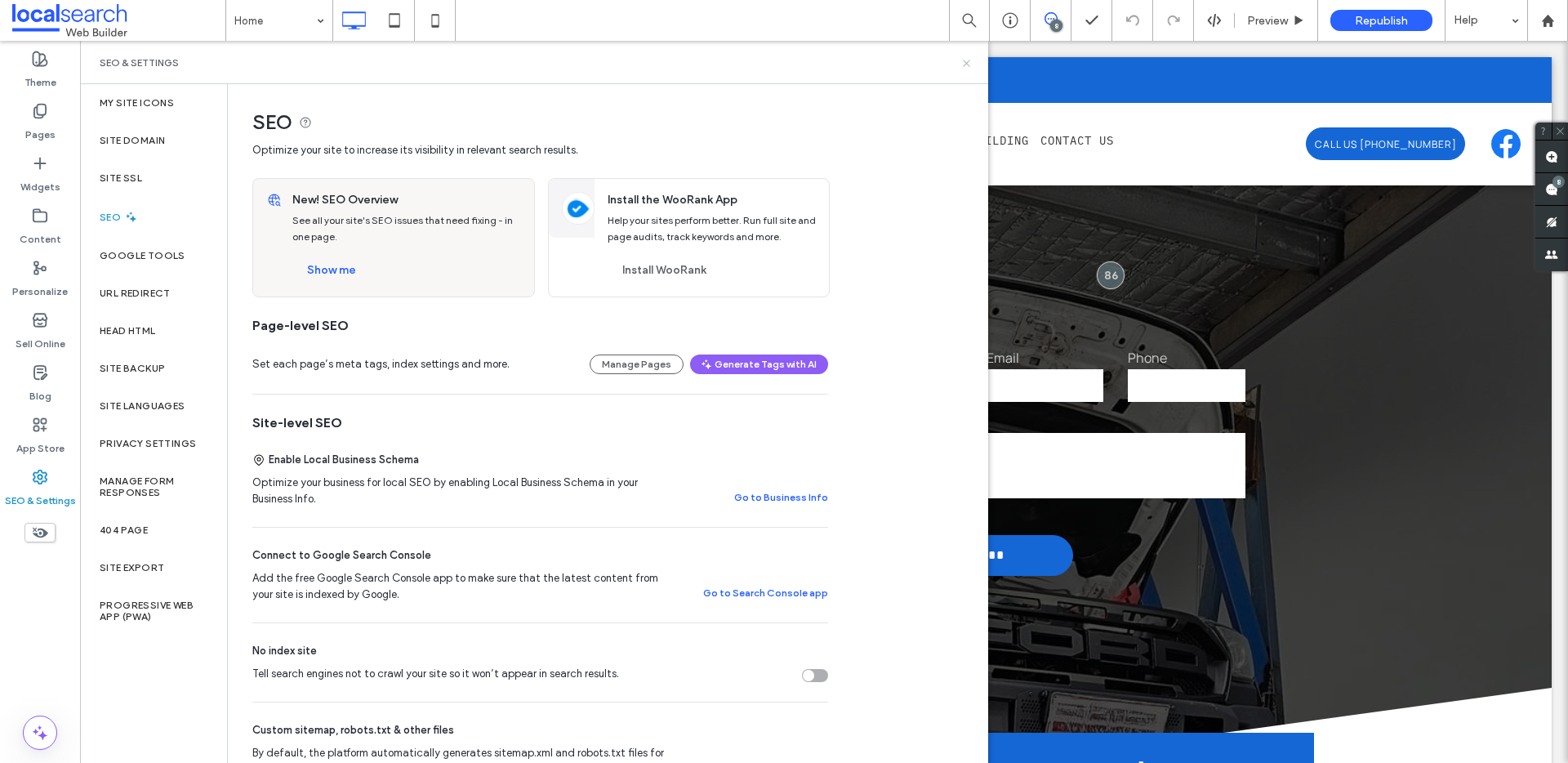
click at [970, 65] on icon at bounding box center [966, 63] width 12 height 12
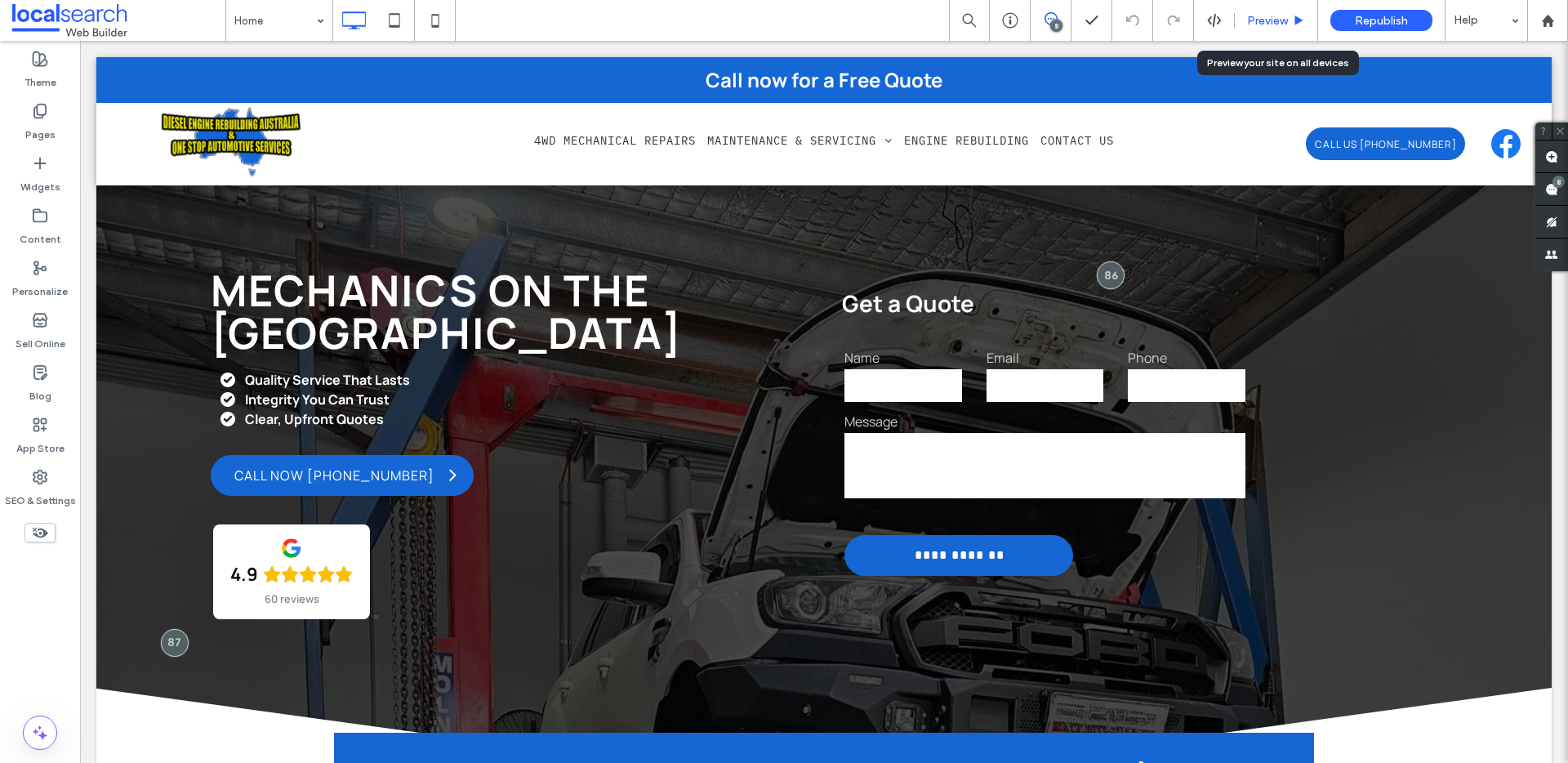
click at [1273, 22] on span "Preview" at bounding box center [1268, 21] width 41 height 14
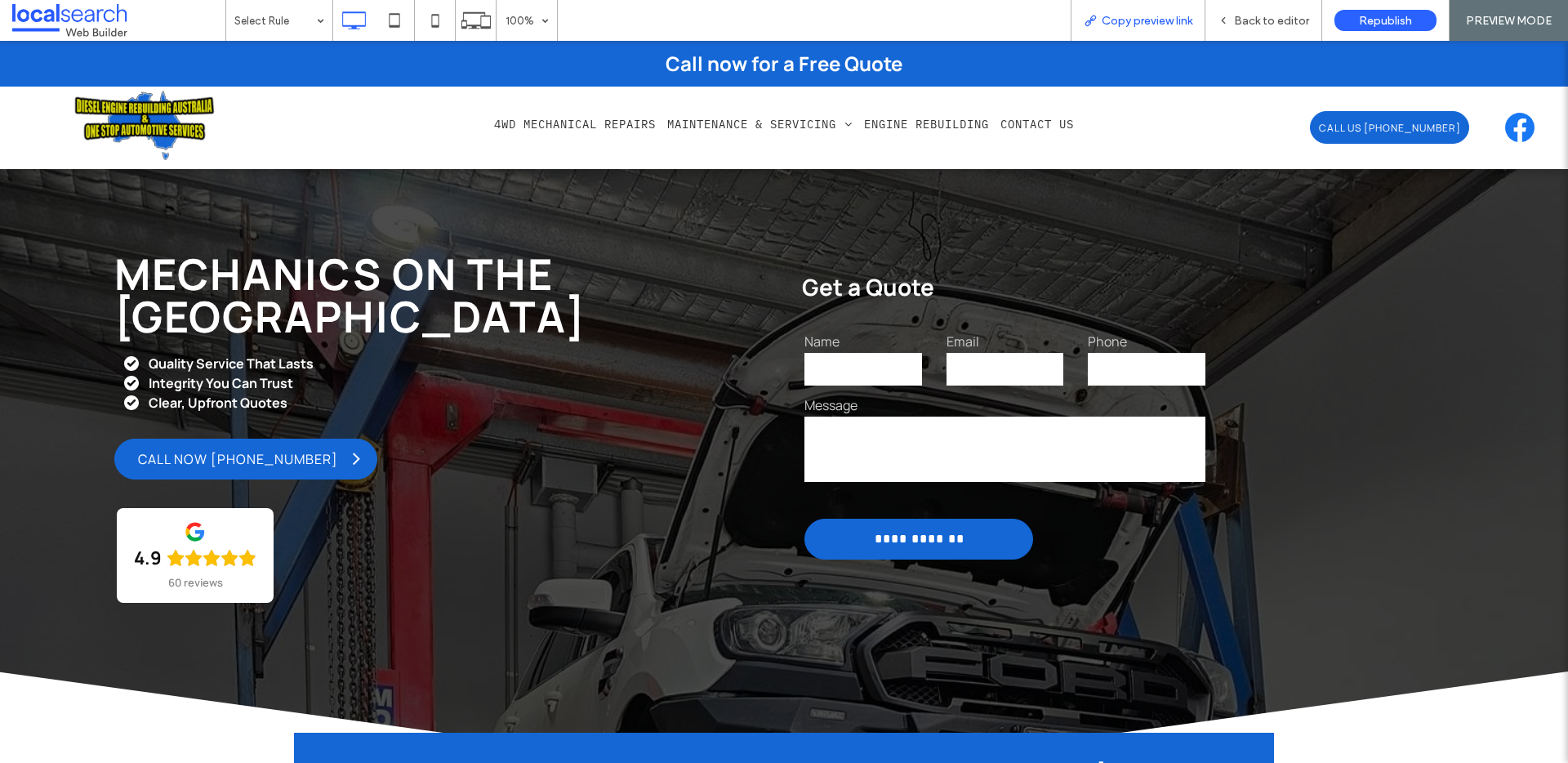
click at [1153, 22] on span "Copy preview link" at bounding box center [1147, 21] width 91 height 14
click at [1263, 18] on span "Back to editor" at bounding box center [1271, 21] width 75 height 14
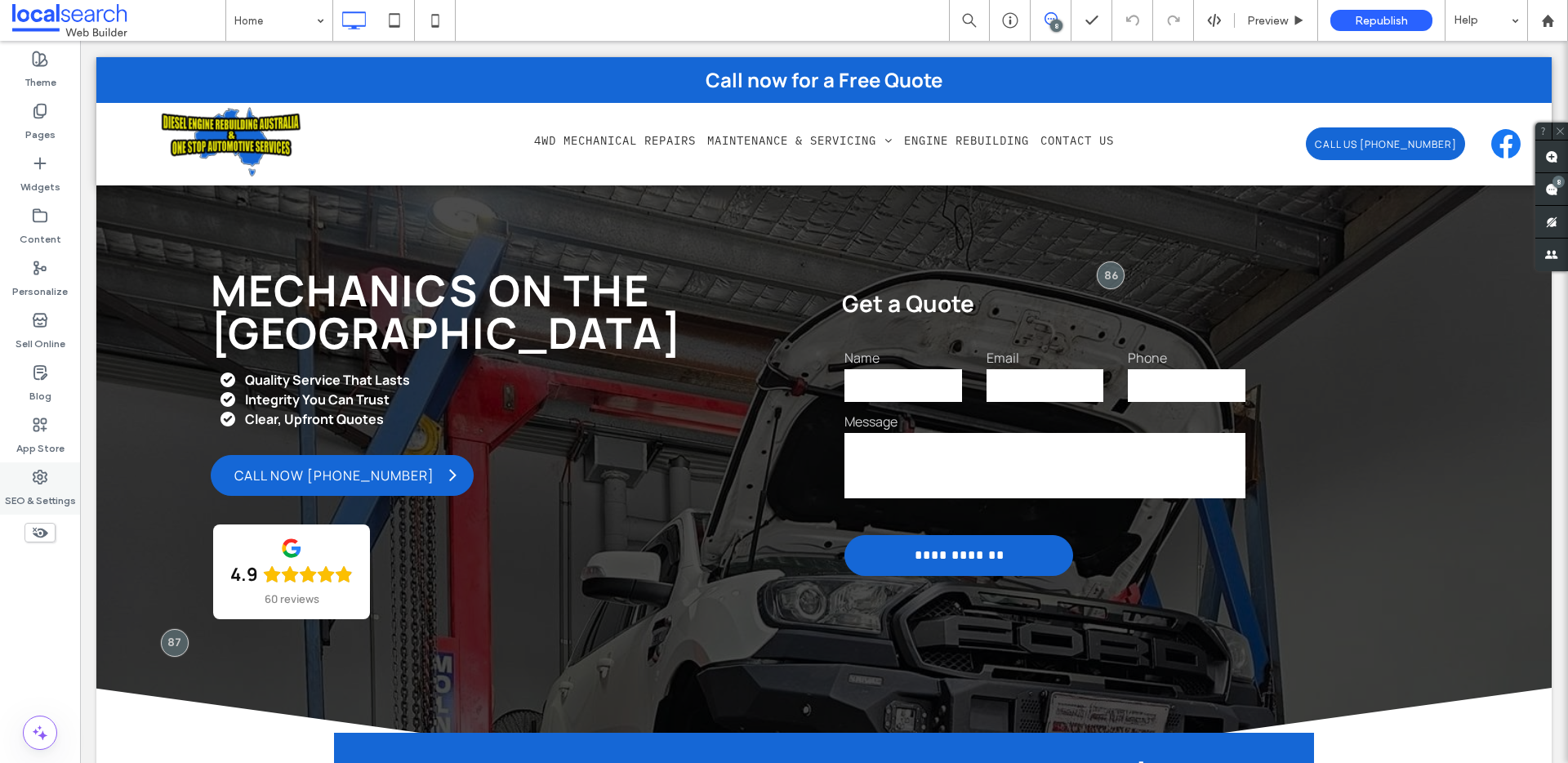
click at [32, 481] on icon at bounding box center [40, 477] width 16 height 16
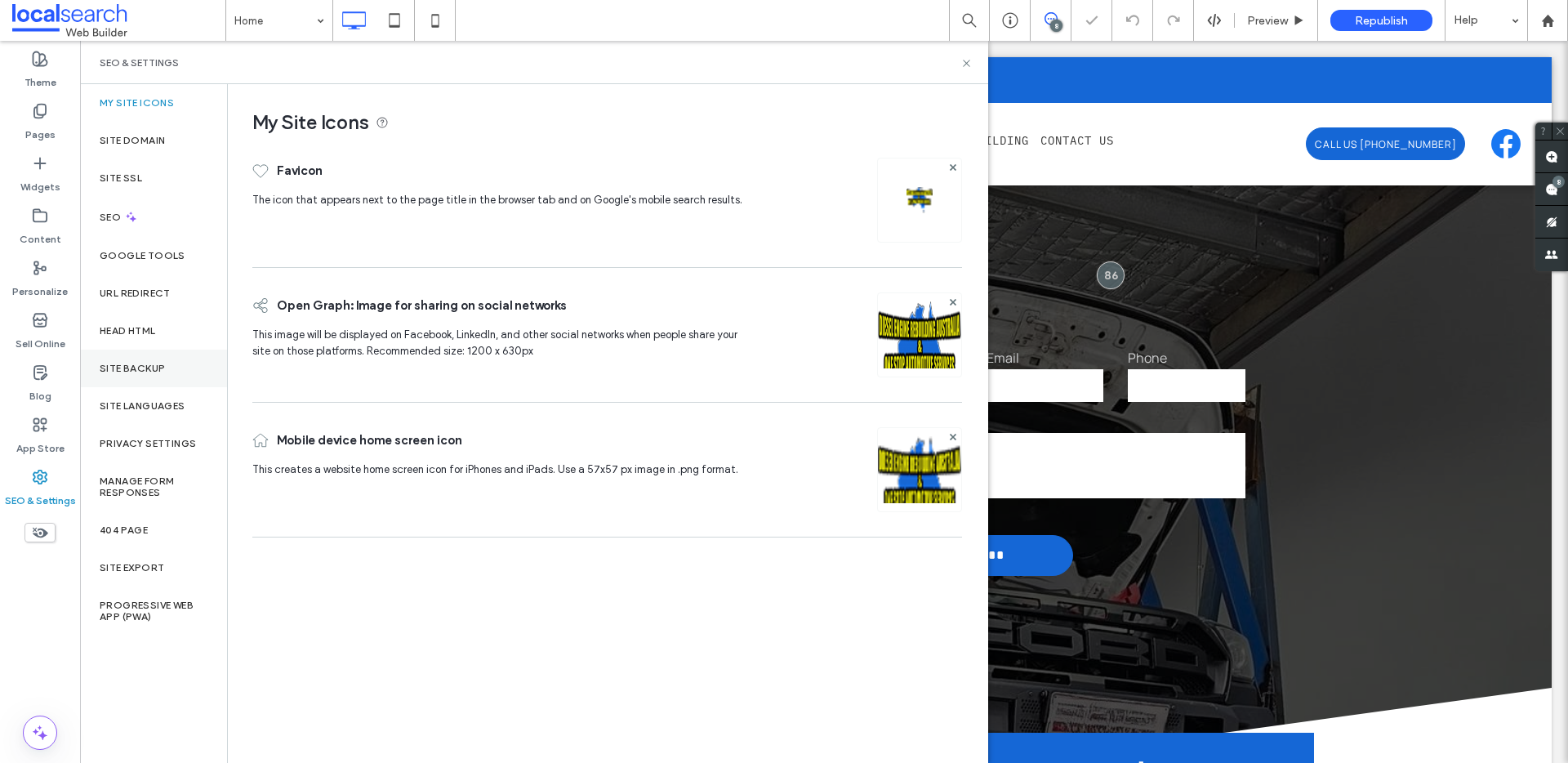
click at [148, 356] on div "Site Backup" at bounding box center [153, 369] width 147 height 38
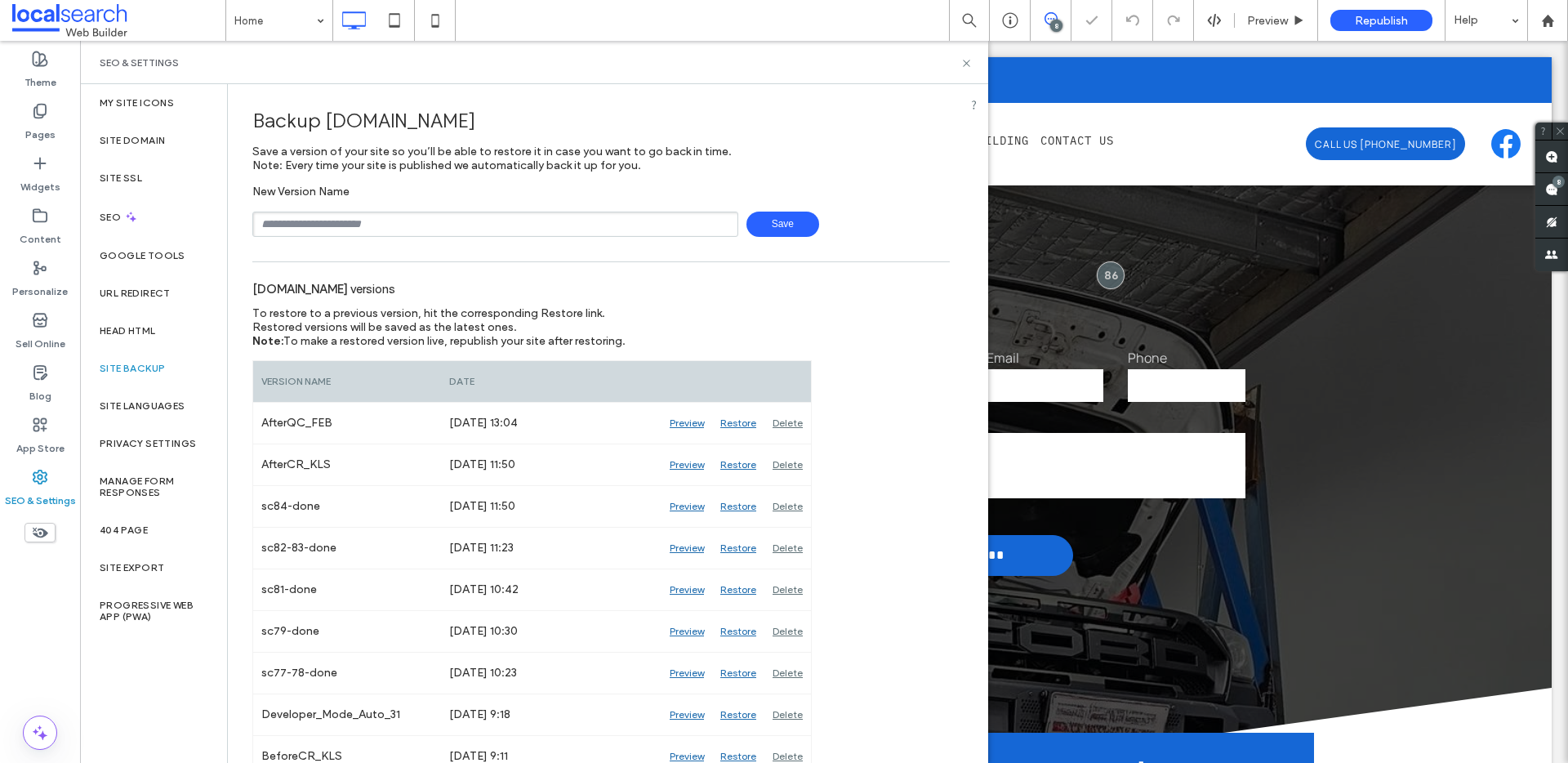
click at [323, 229] on input "text" at bounding box center [496, 224] width 486 height 26
type input "**********"
click at [761, 232] on span "Save" at bounding box center [783, 224] width 72 height 26
click at [965, 67] on icon at bounding box center [966, 63] width 12 height 12
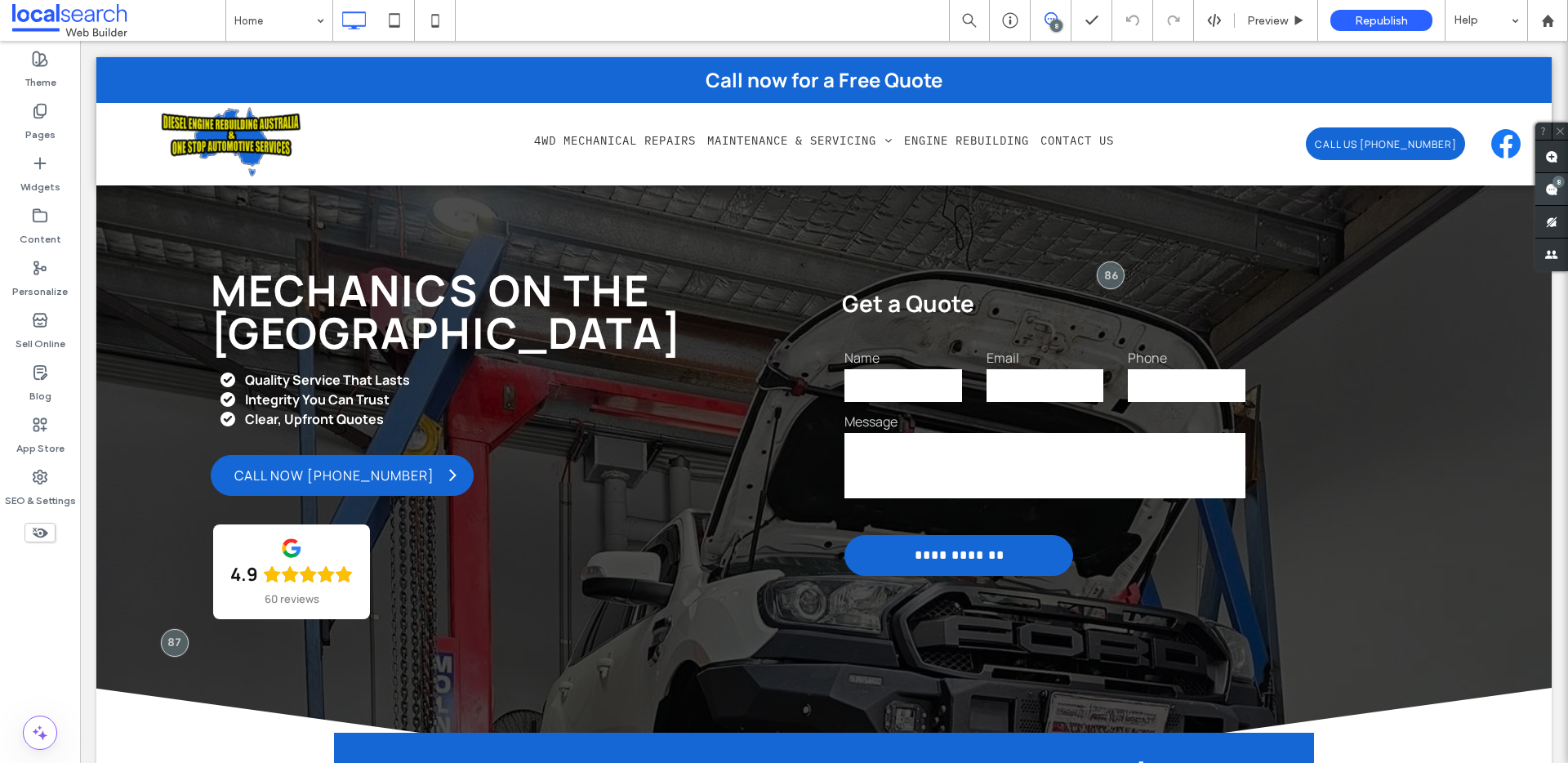
click at [1550, 184] on use at bounding box center [1552, 189] width 13 height 13
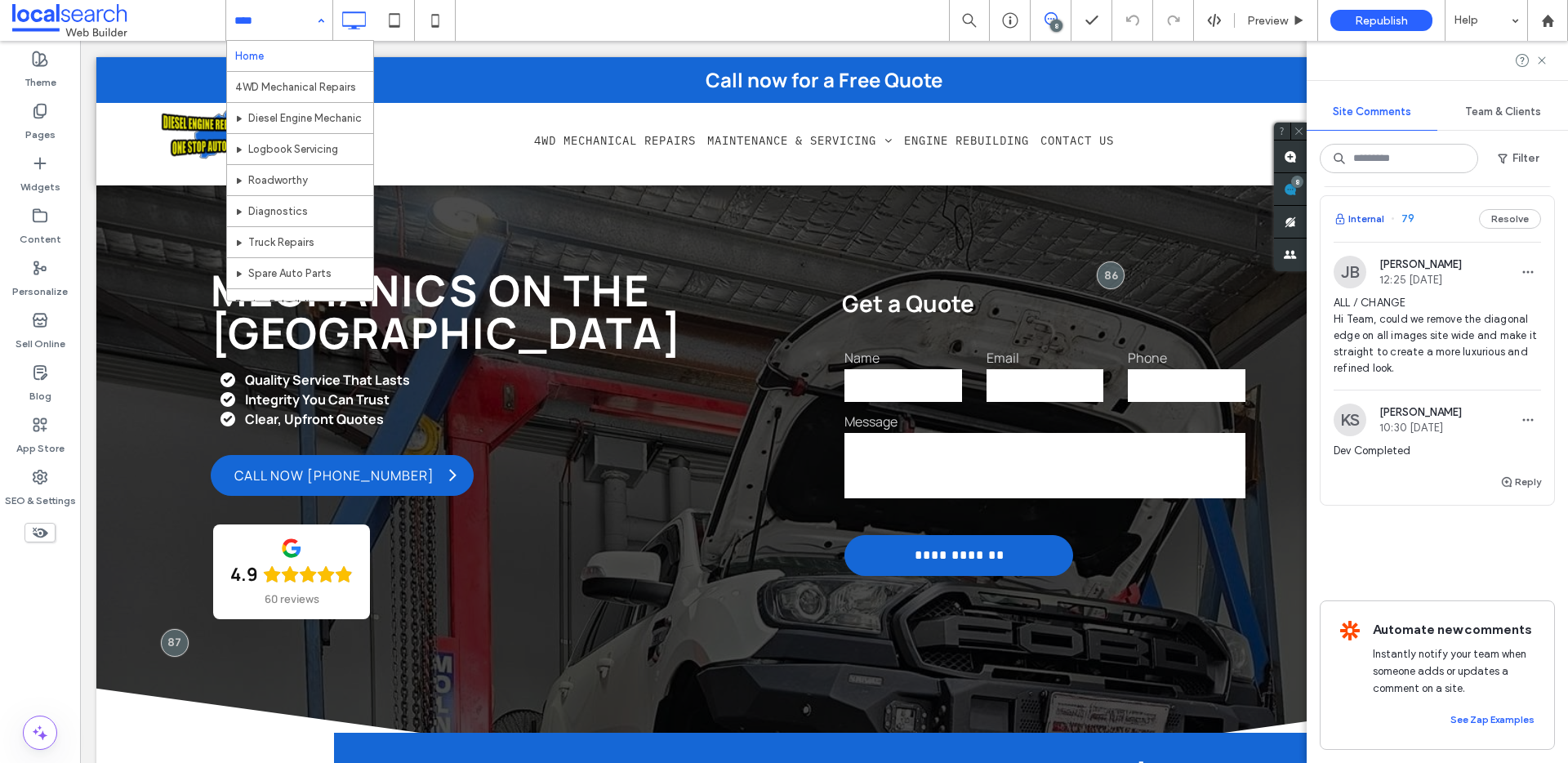
click at [1370, 229] on button "Internal" at bounding box center [1359, 219] width 51 height 20
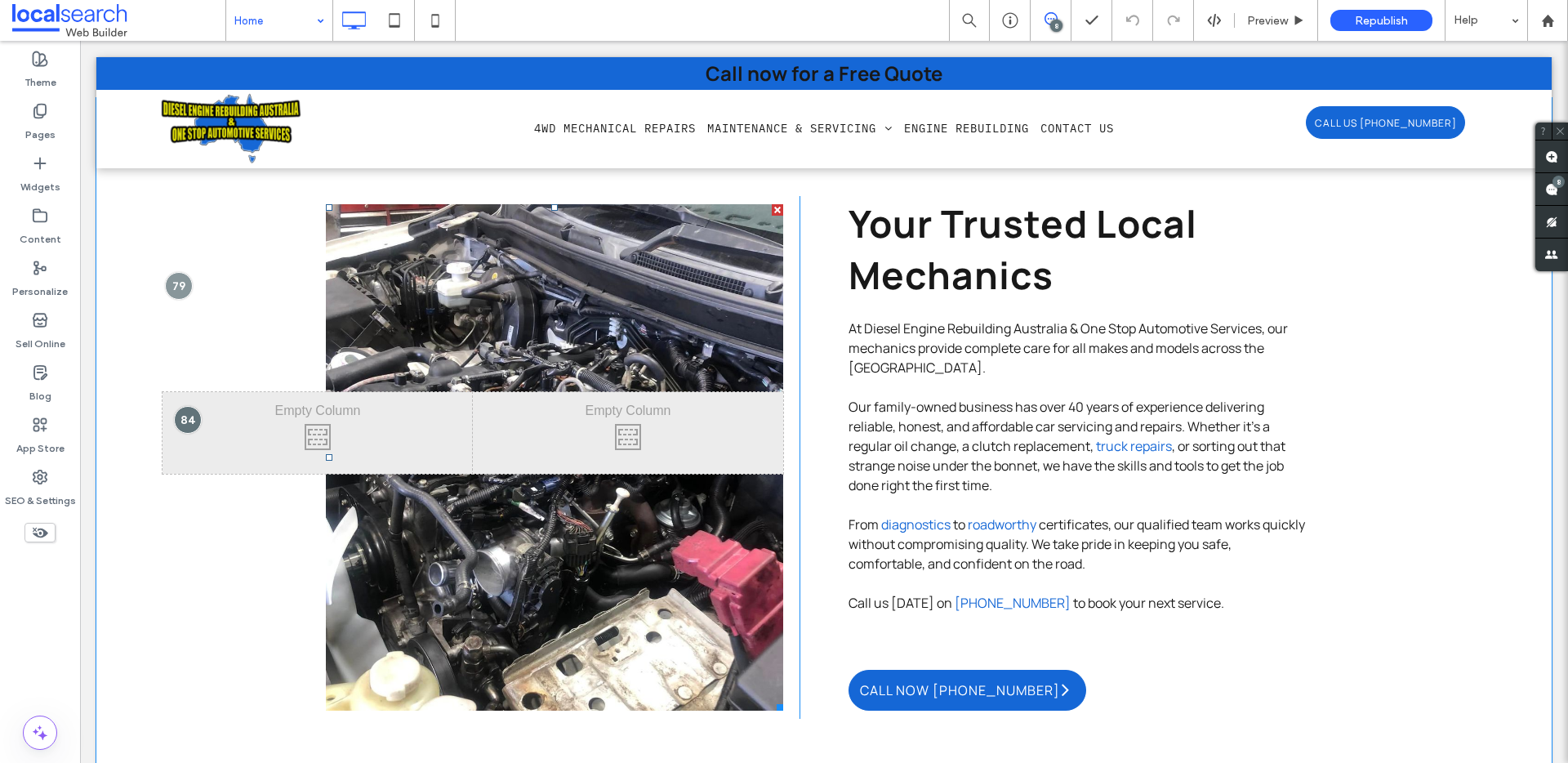
scroll to position [726, 0]
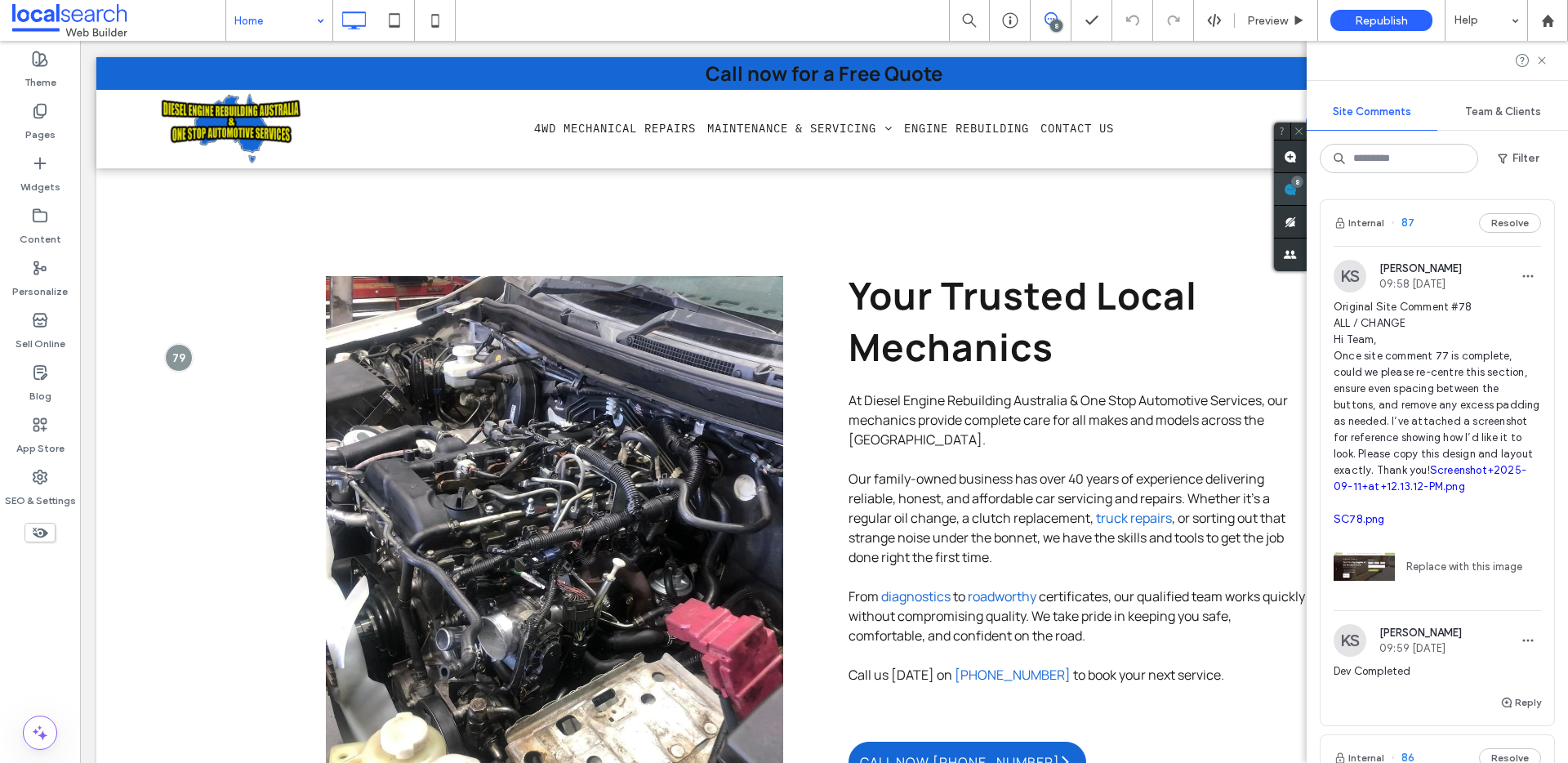
click at [1296, 189] on use at bounding box center [1290, 189] width 13 height 13
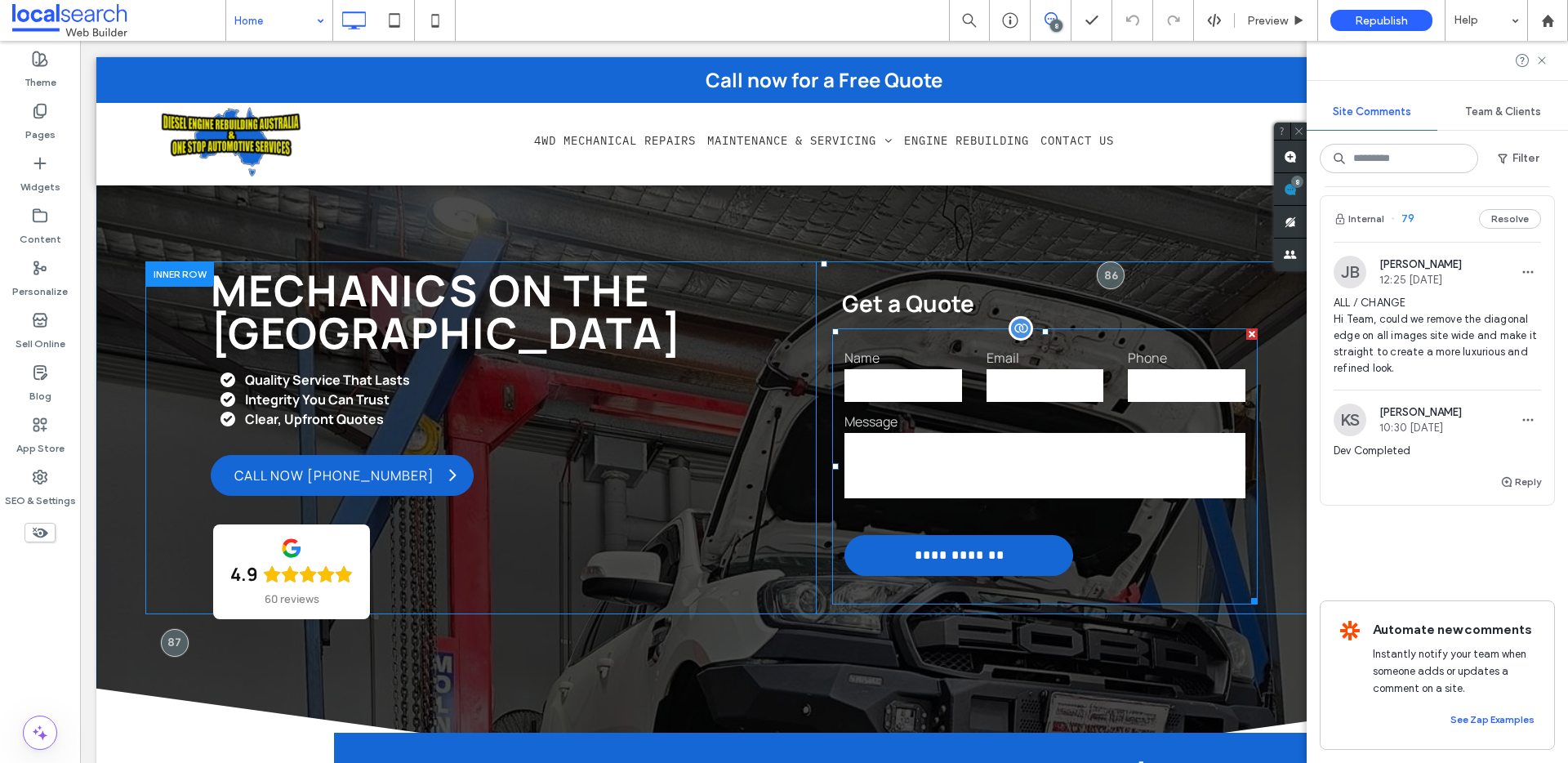
scroll to position [3, 0]
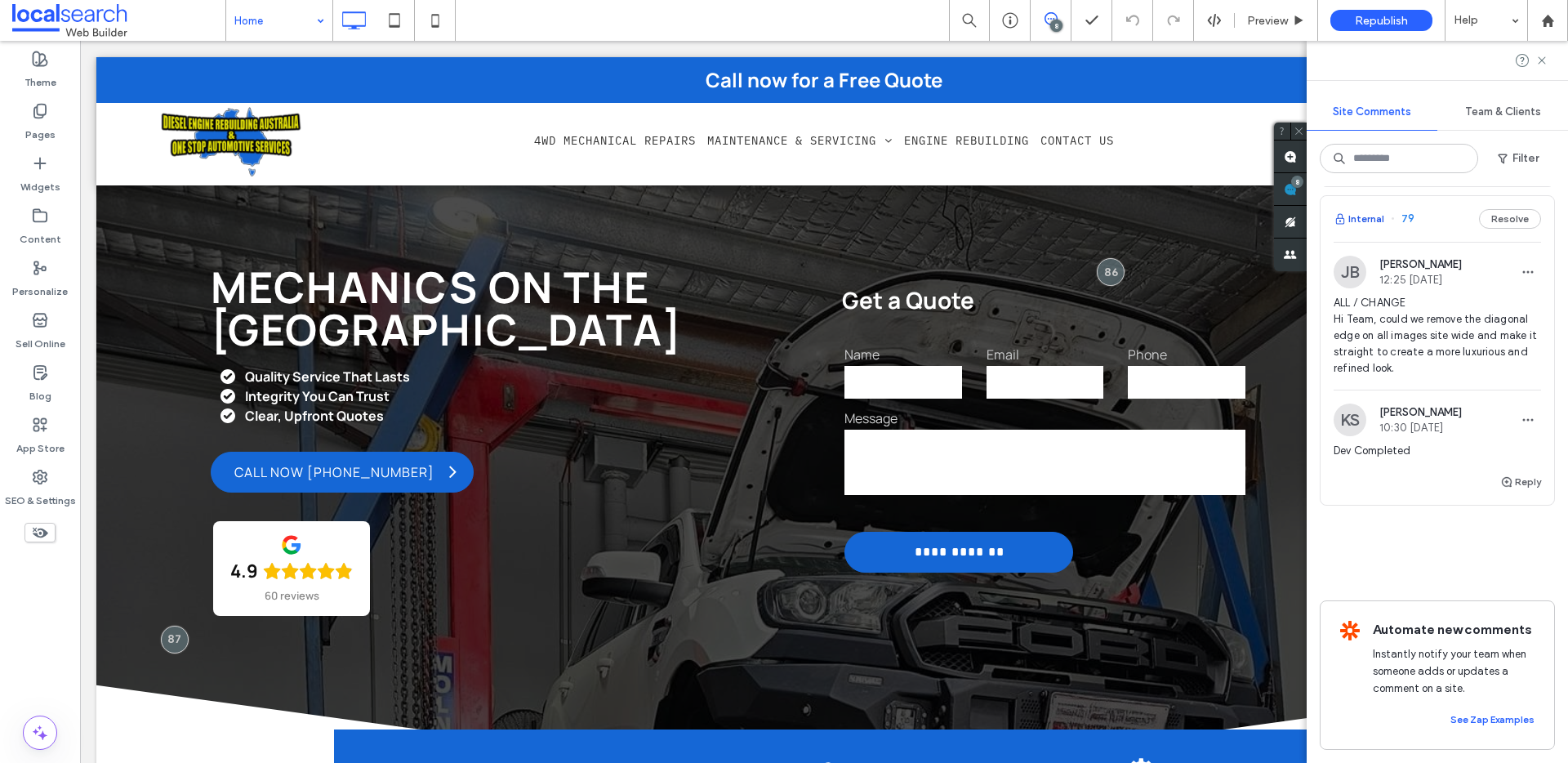
click at [1350, 216] on button "Internal" at bounding box center [1359, 219] width 51 height 20
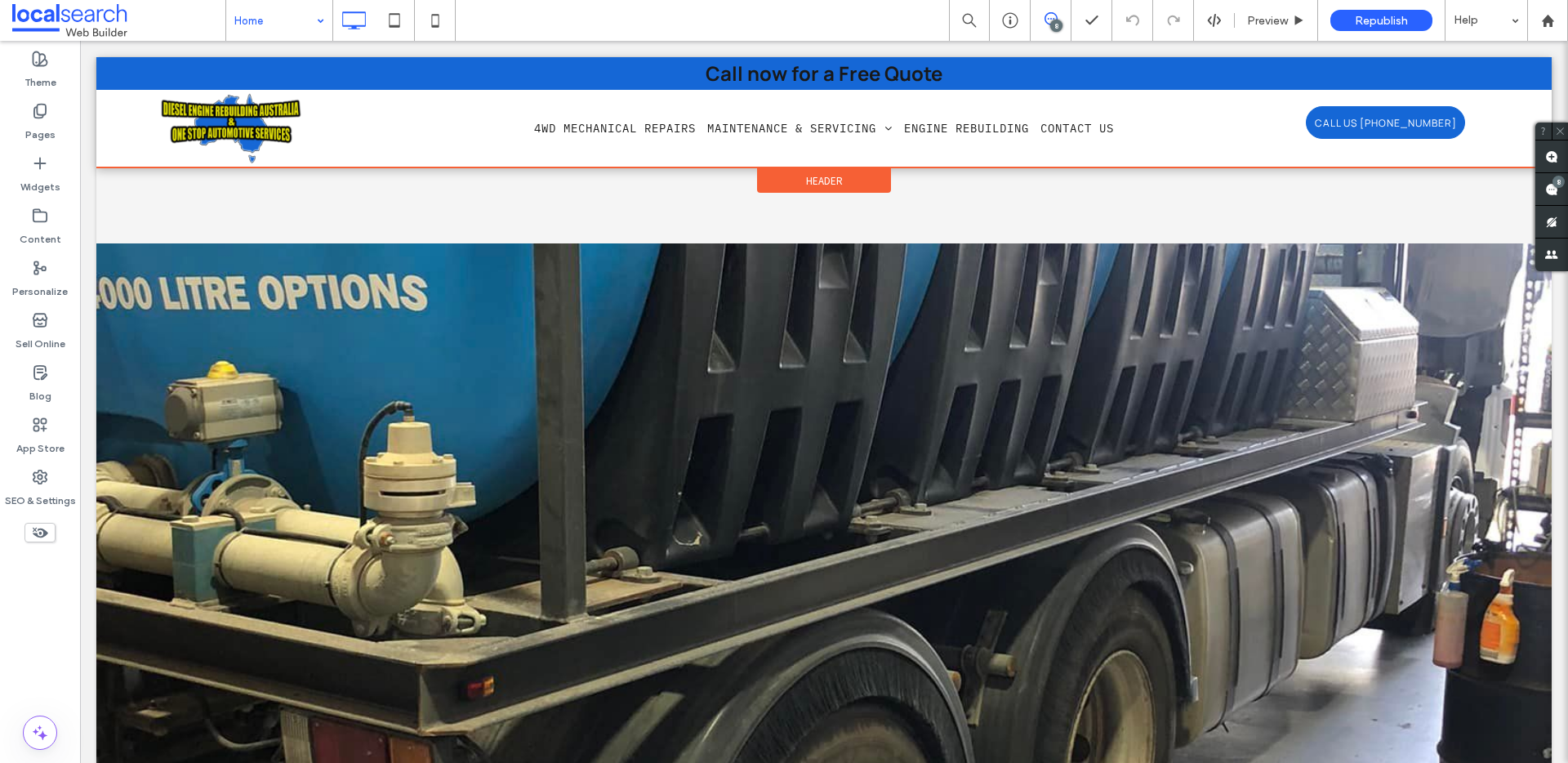
scroll to position [2075, 0]
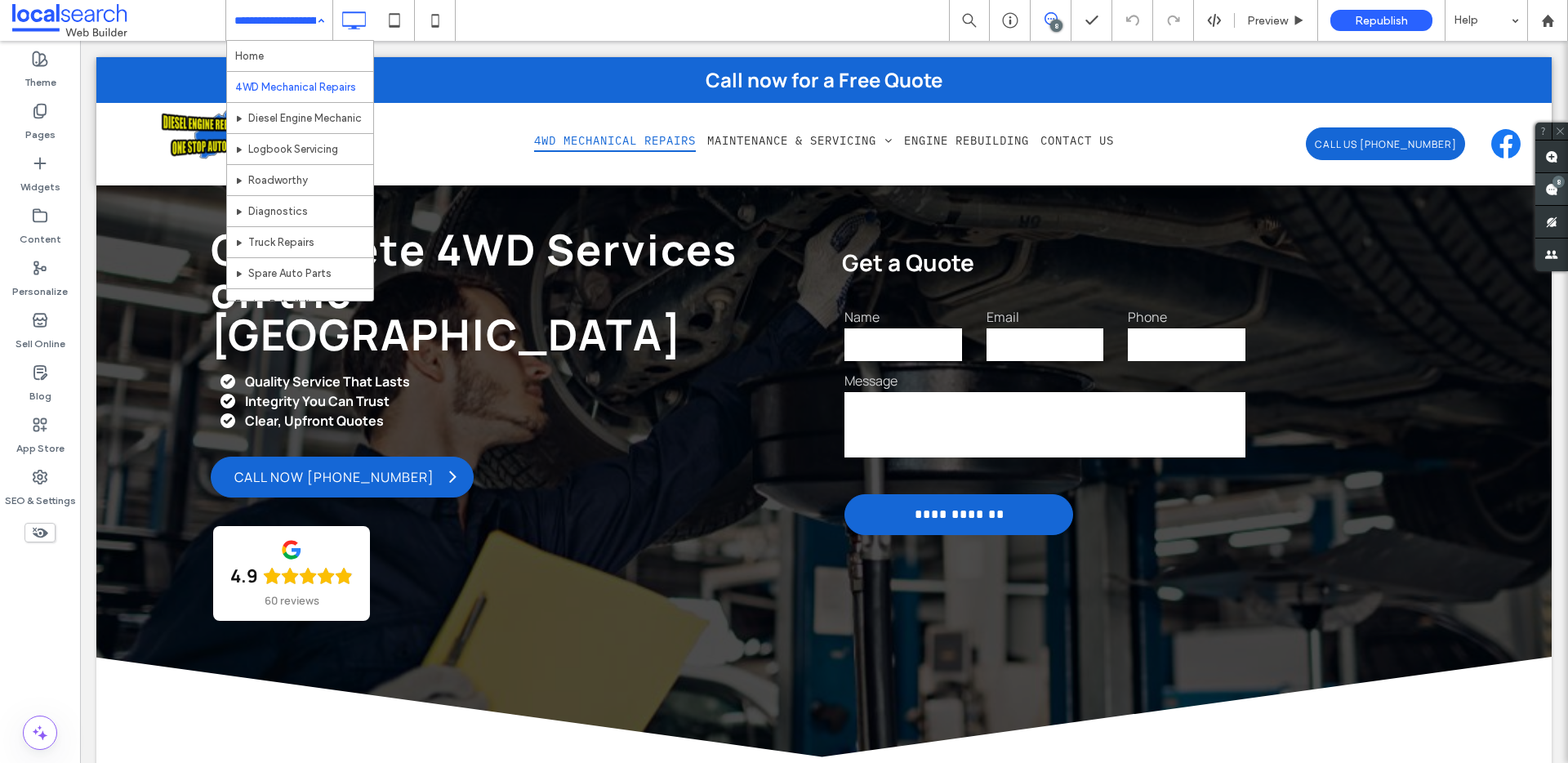
click at [1555, 191] on use at bounding box center [1552, 189] width 13 height 13
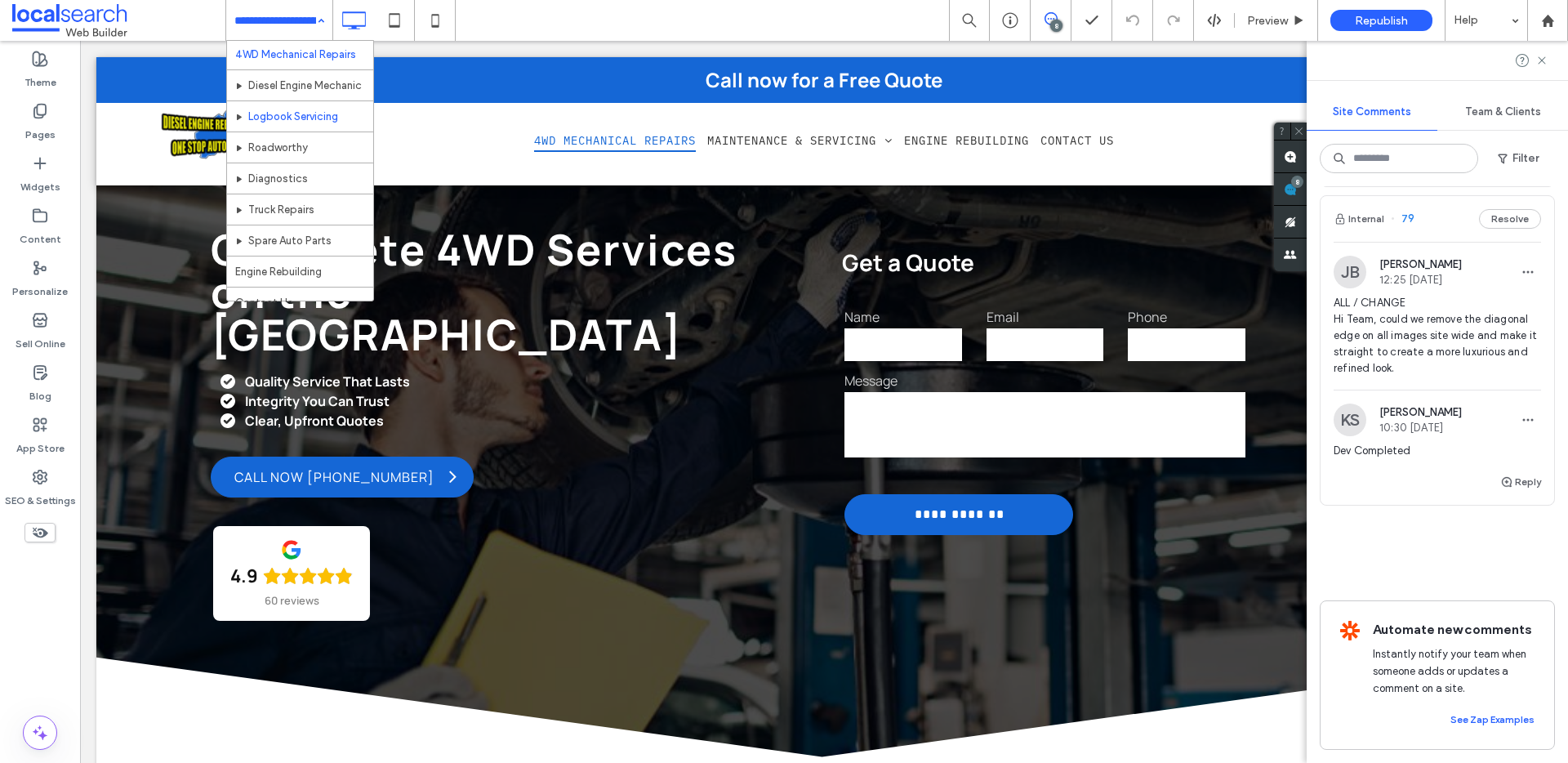
scroll to position [49, 0]
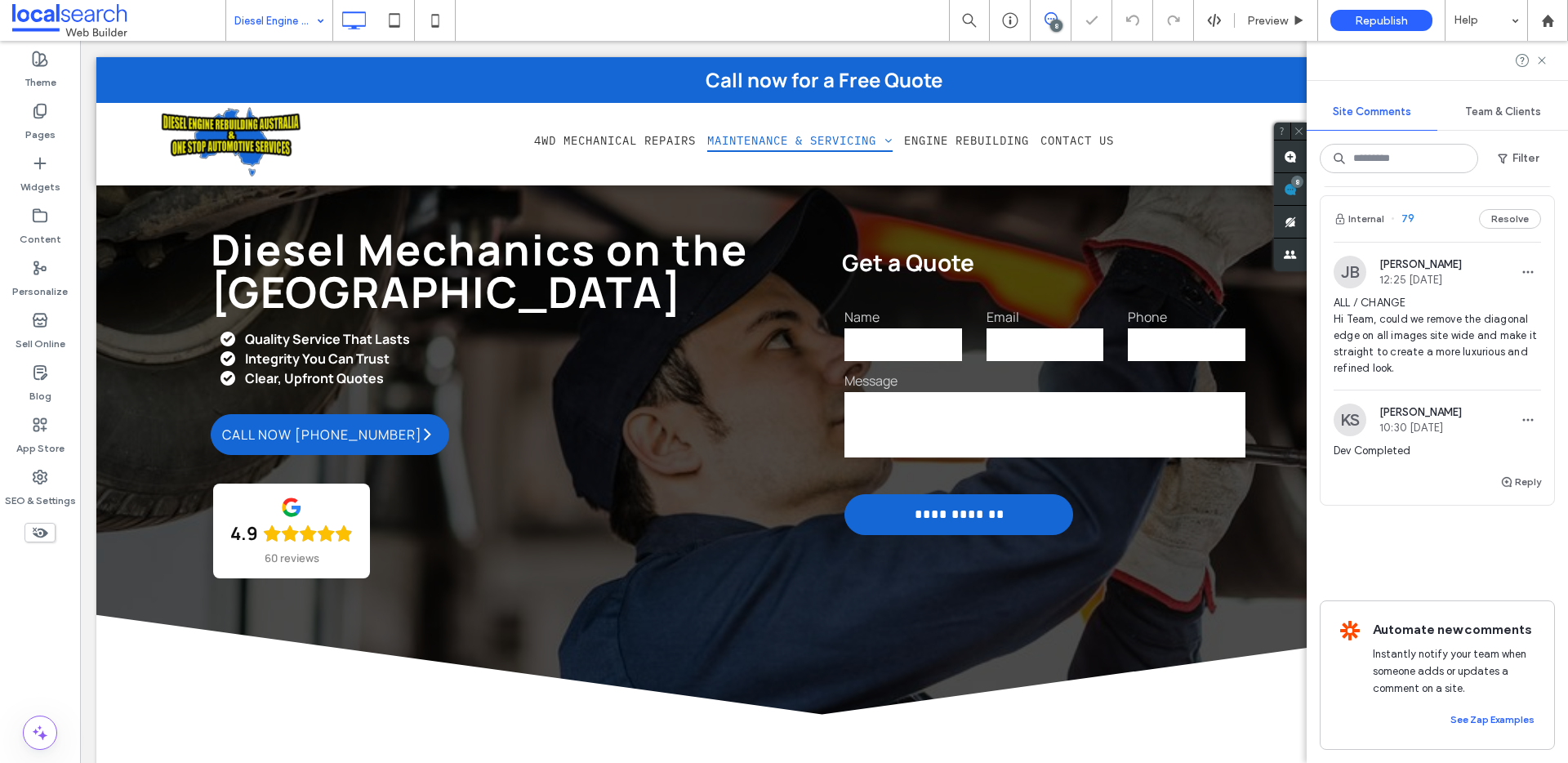
drag, startPoint x: 1390, startPoint y: 223, endPoint x: 1375, endPoint y: 198, distance: 29.2
click at [1388, 221] on div "Internal 79 Resolve" at bounding box center [1437, 219] width 234 height 46
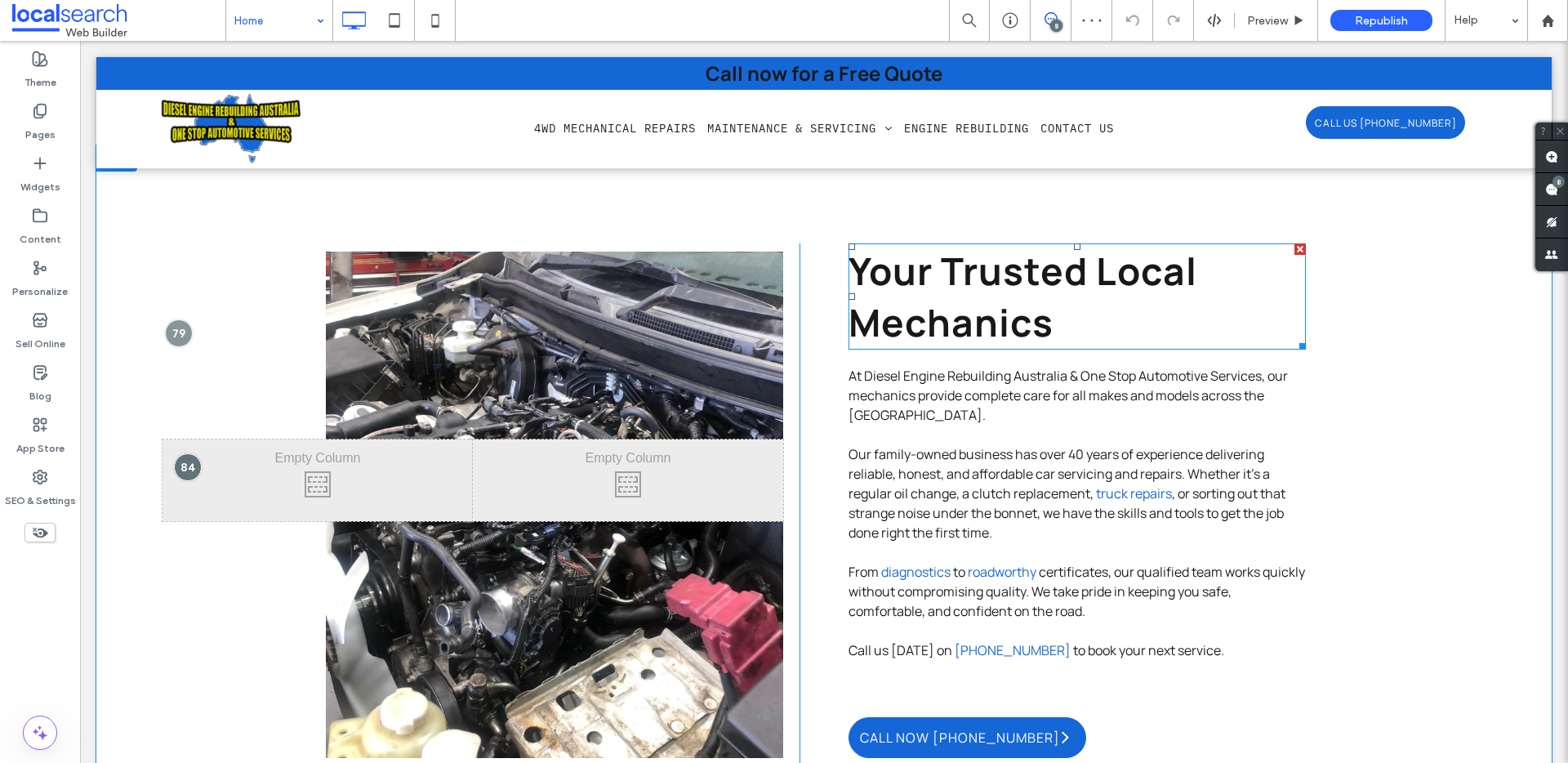
scroll to position [725, 0]
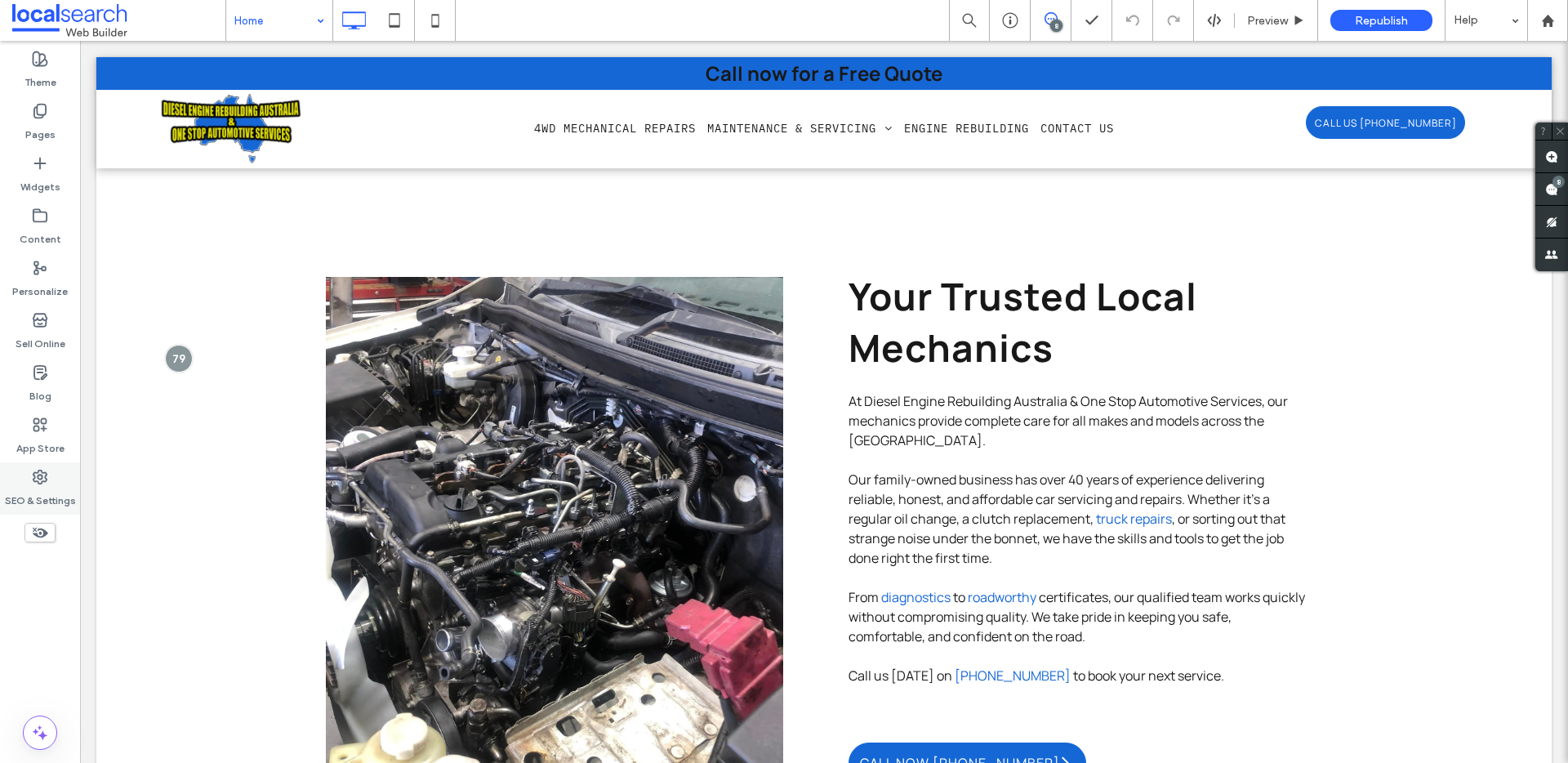
click at [54, 482] on div "SEO & Settings" at bounding box center [40, 487] width 80 height 52
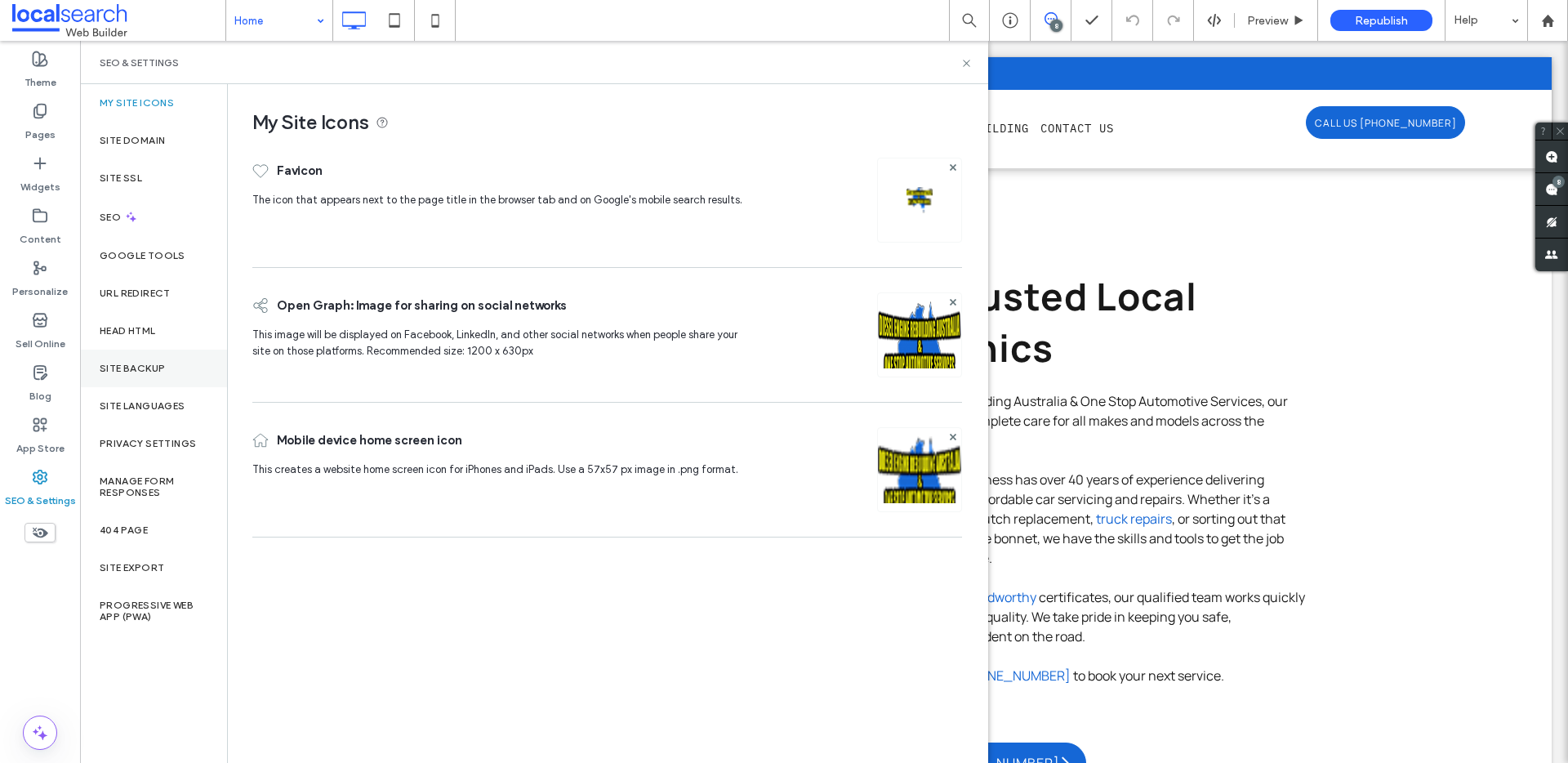
click at [133, 360] on div "Site Backup" at bounding box center [153, 369] width 147 height 38
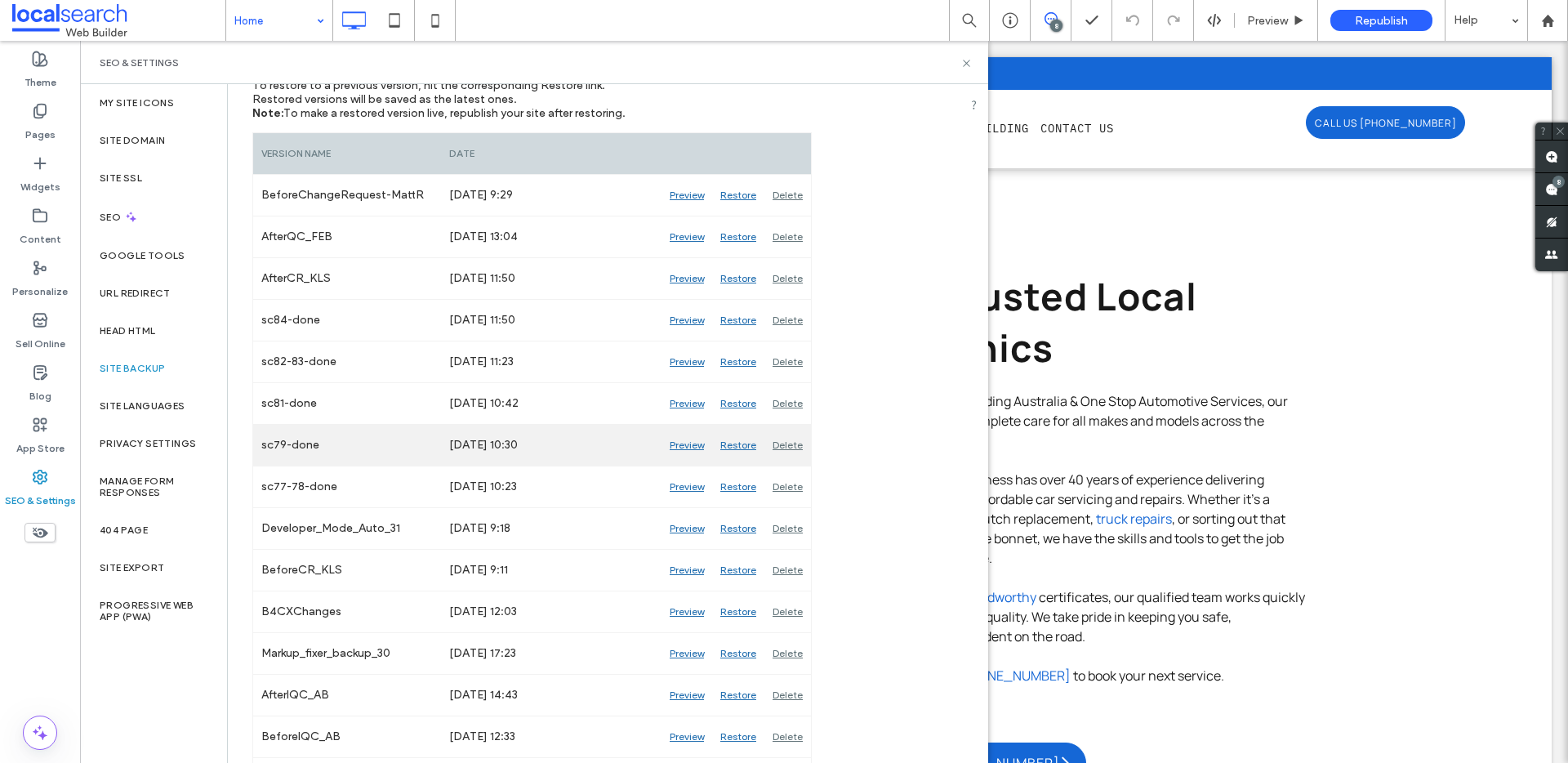
scroll to position [256, 0]
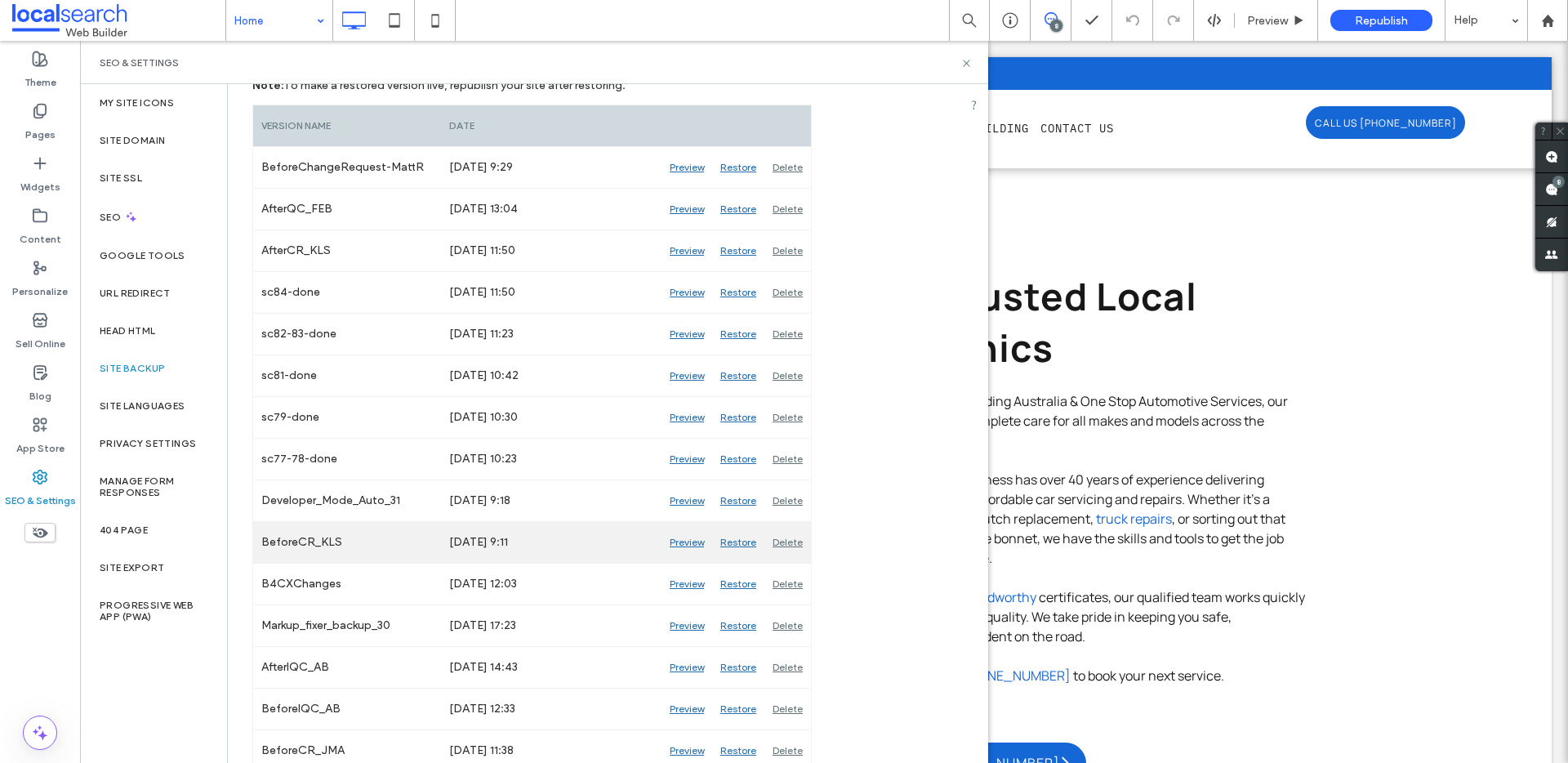
click at [681, 542] on div "Preview" at bounding box center [687, 542] width 51 height 41
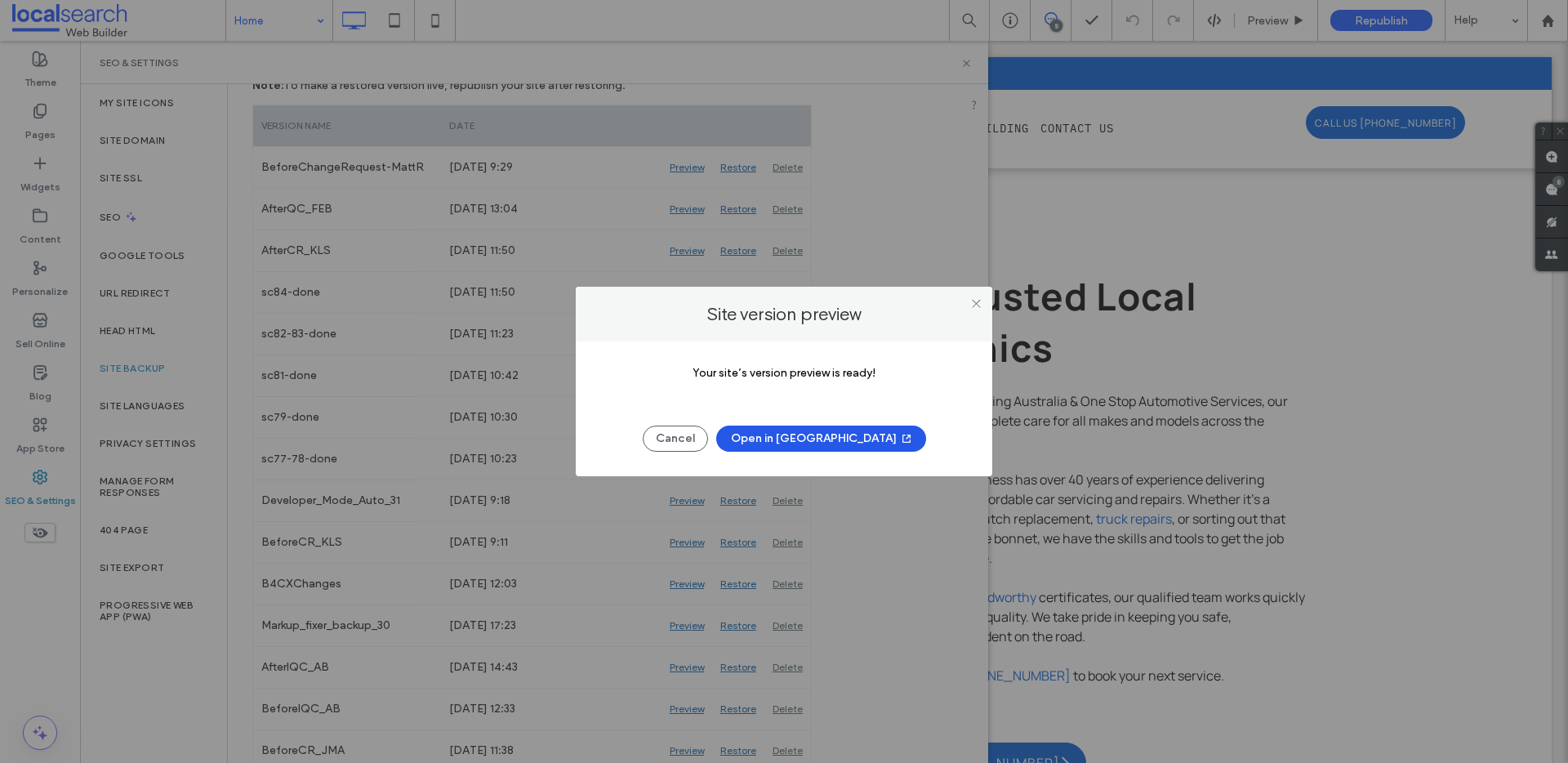
click at [794, 443] on button "Open in New Tab" at bounding box center [821, 439] width 210 height 26
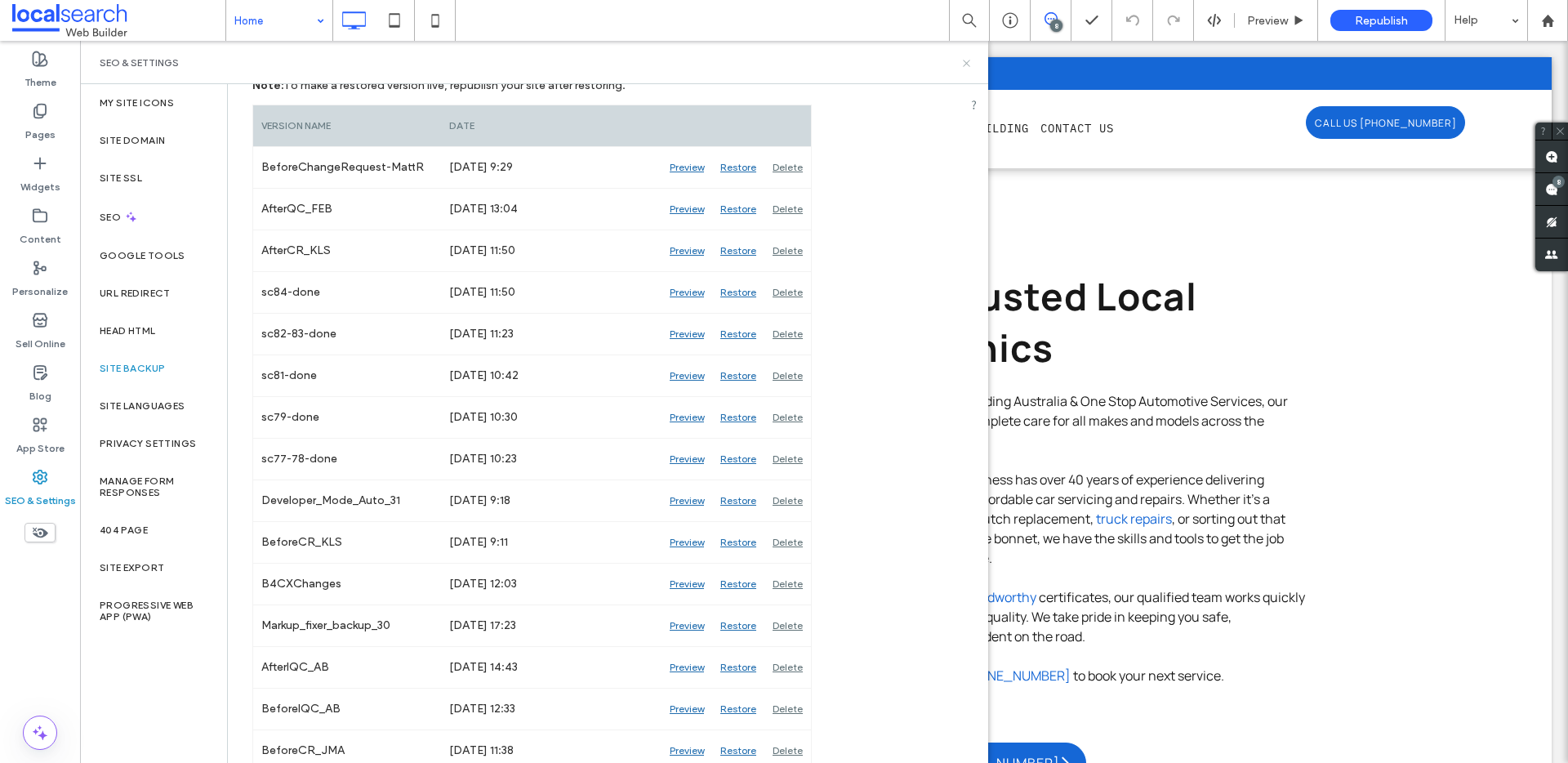
click at [970, 61] on icon at bounding box center [966, 63] width 12 height 12
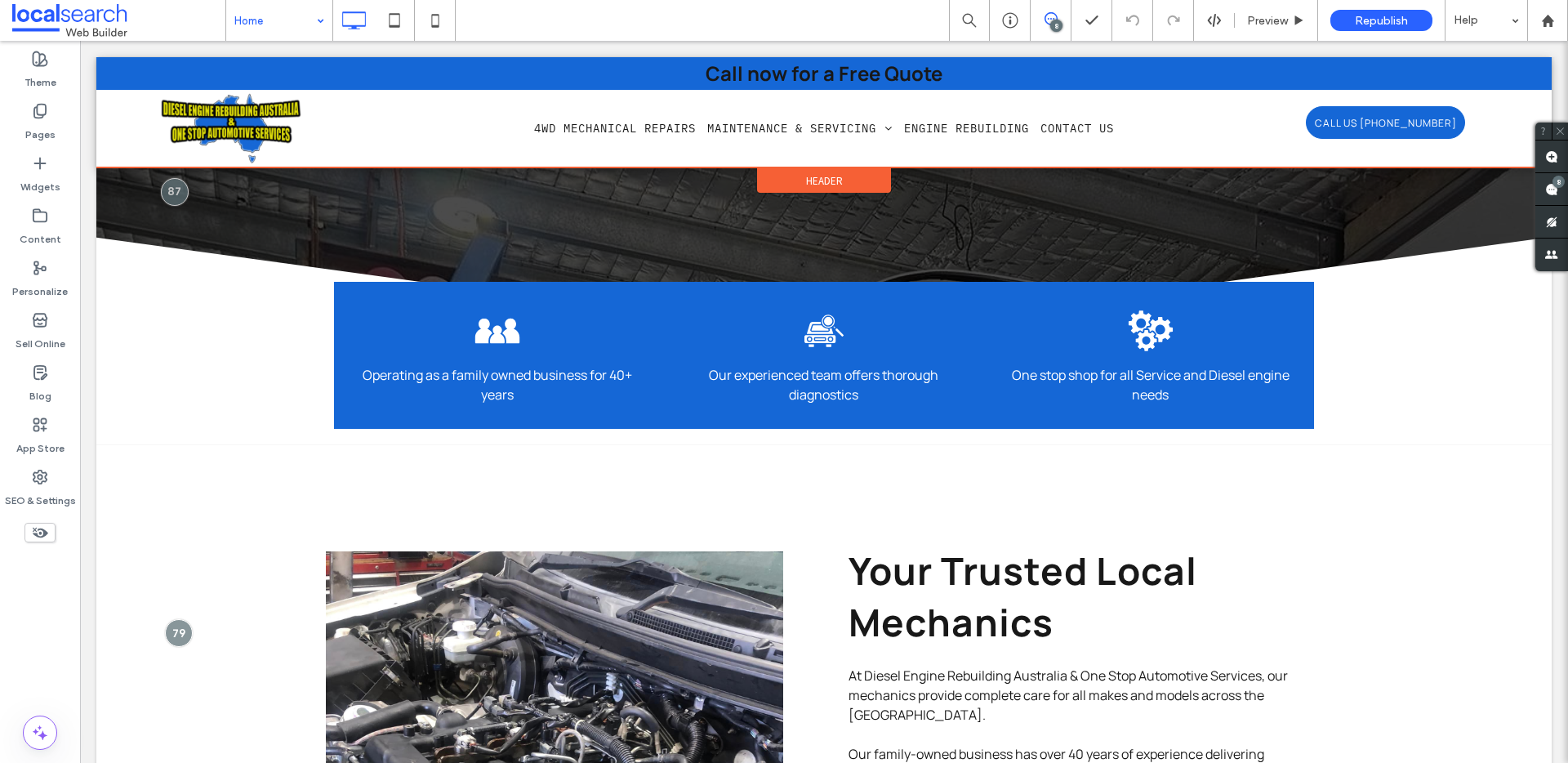
scroll to position [250, 0]
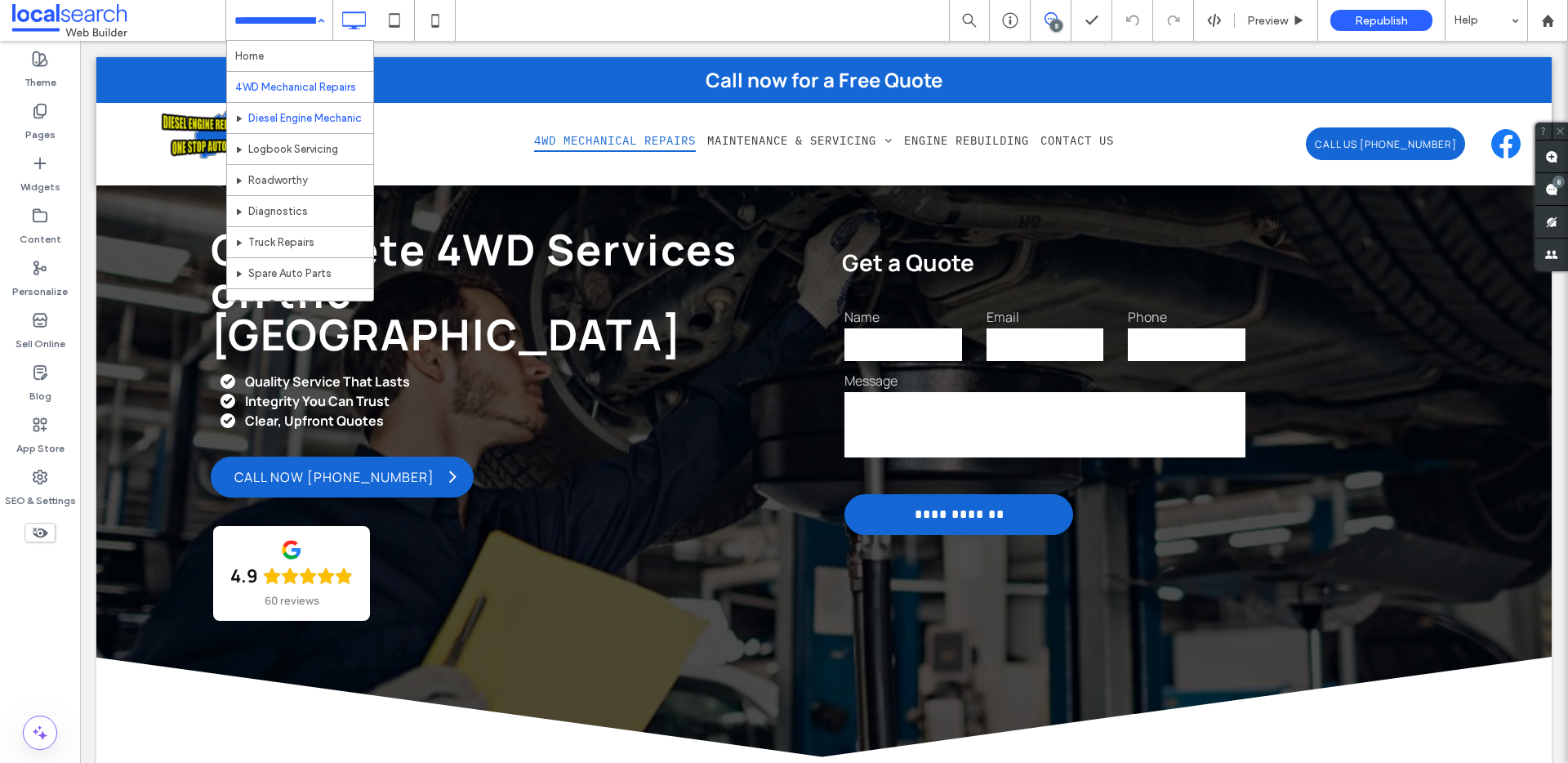
scroll to position [3, 0]
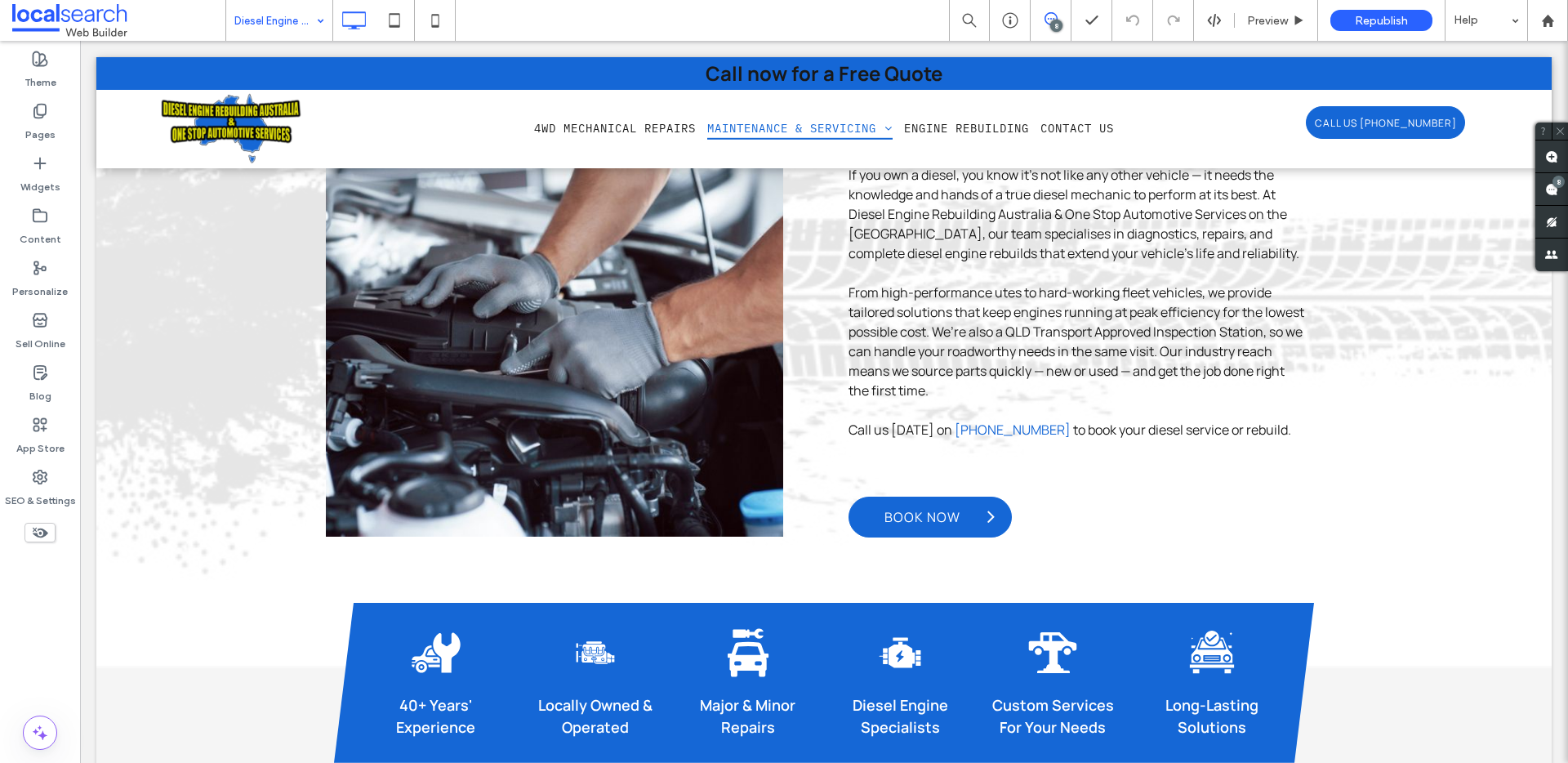
scroll to position [235, 0]
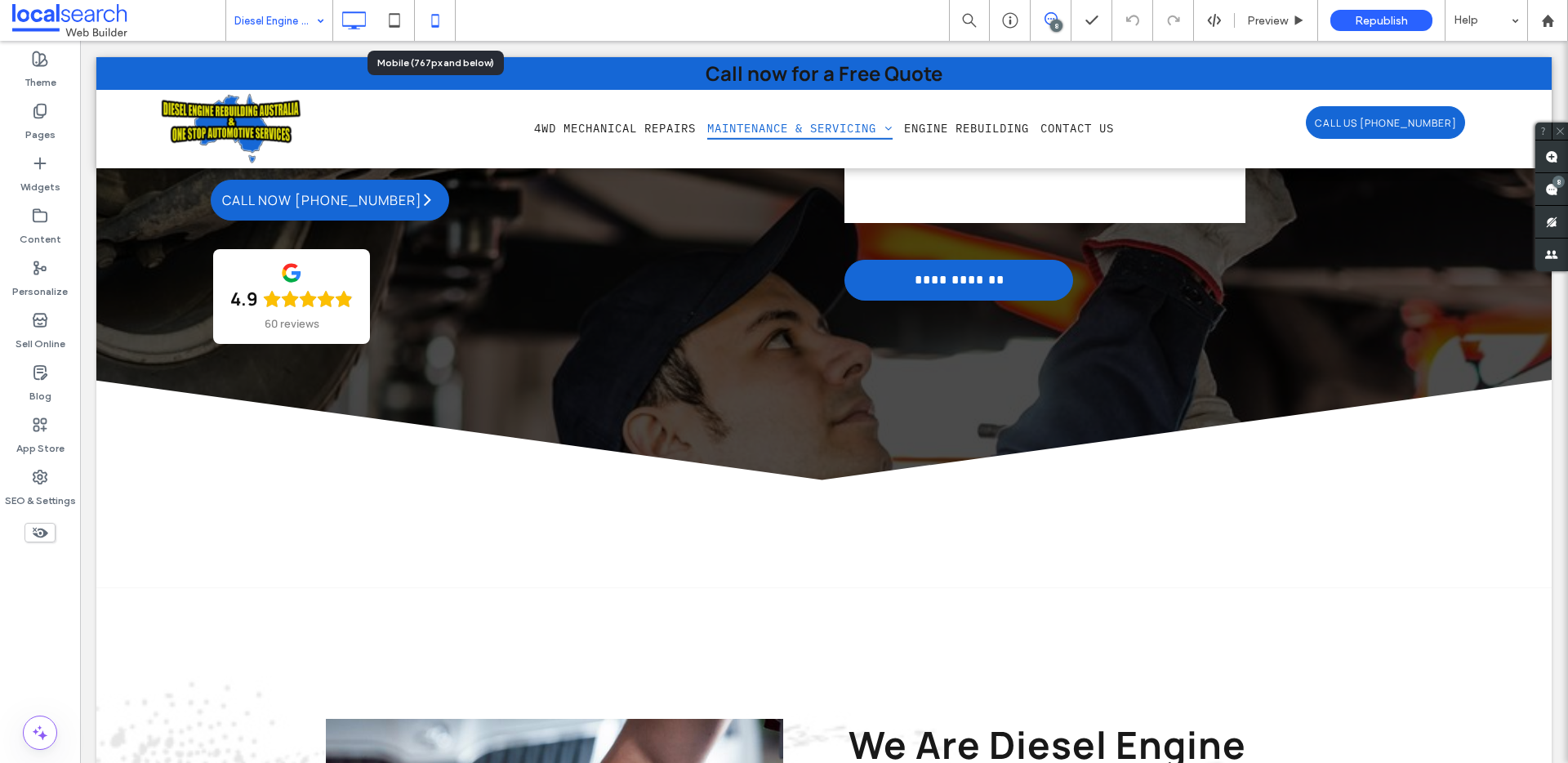
click at [435, 20] on icon at bounding box center [435, 21] width 33 height 33
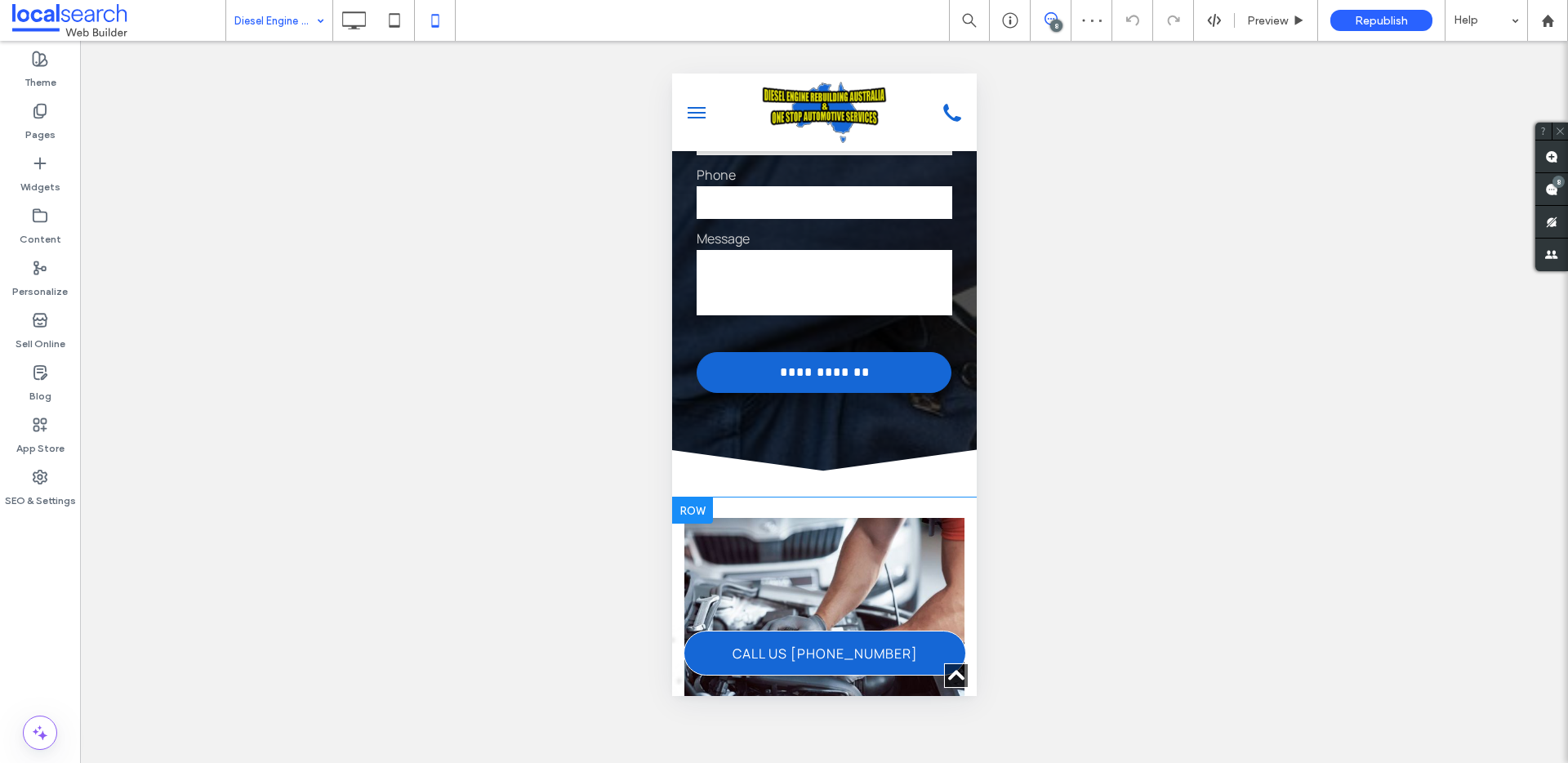
scroll to position [699, 0]
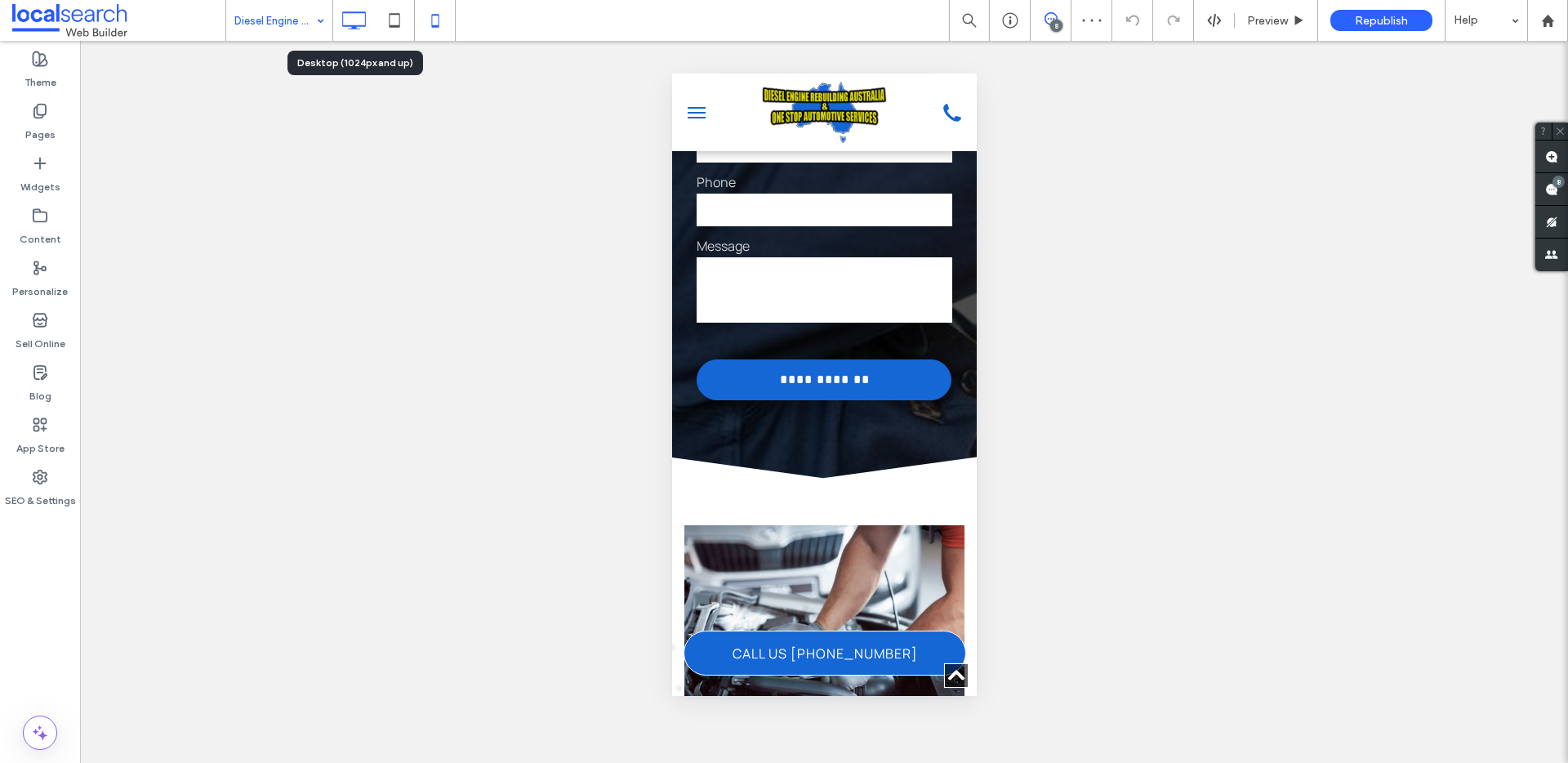
click at [368, 26] on icon at bounding box center [354, 21] width 33 height 33
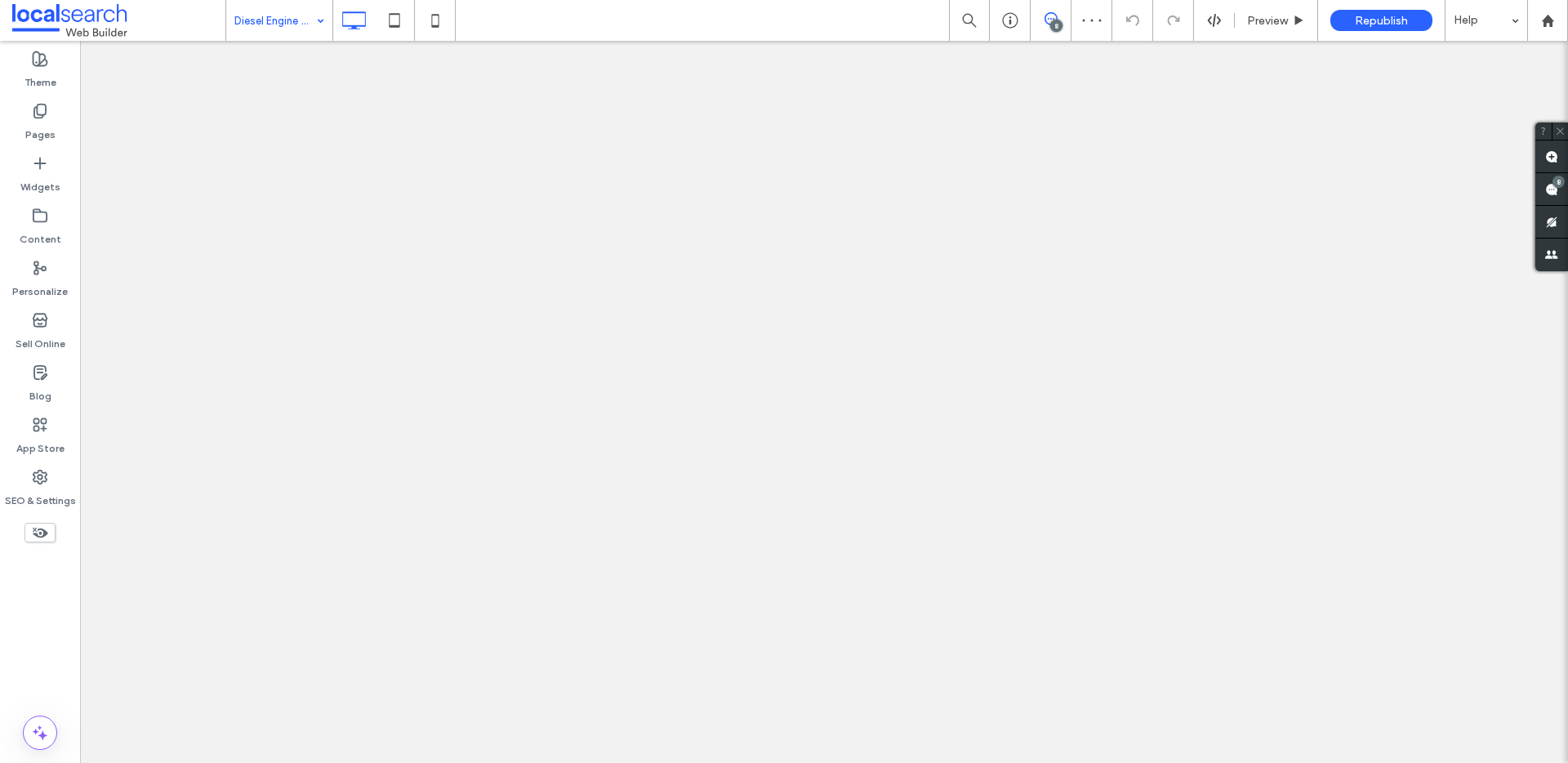
click at [299, 27] on div at bounding box center [784, 381] width 1568 height 763
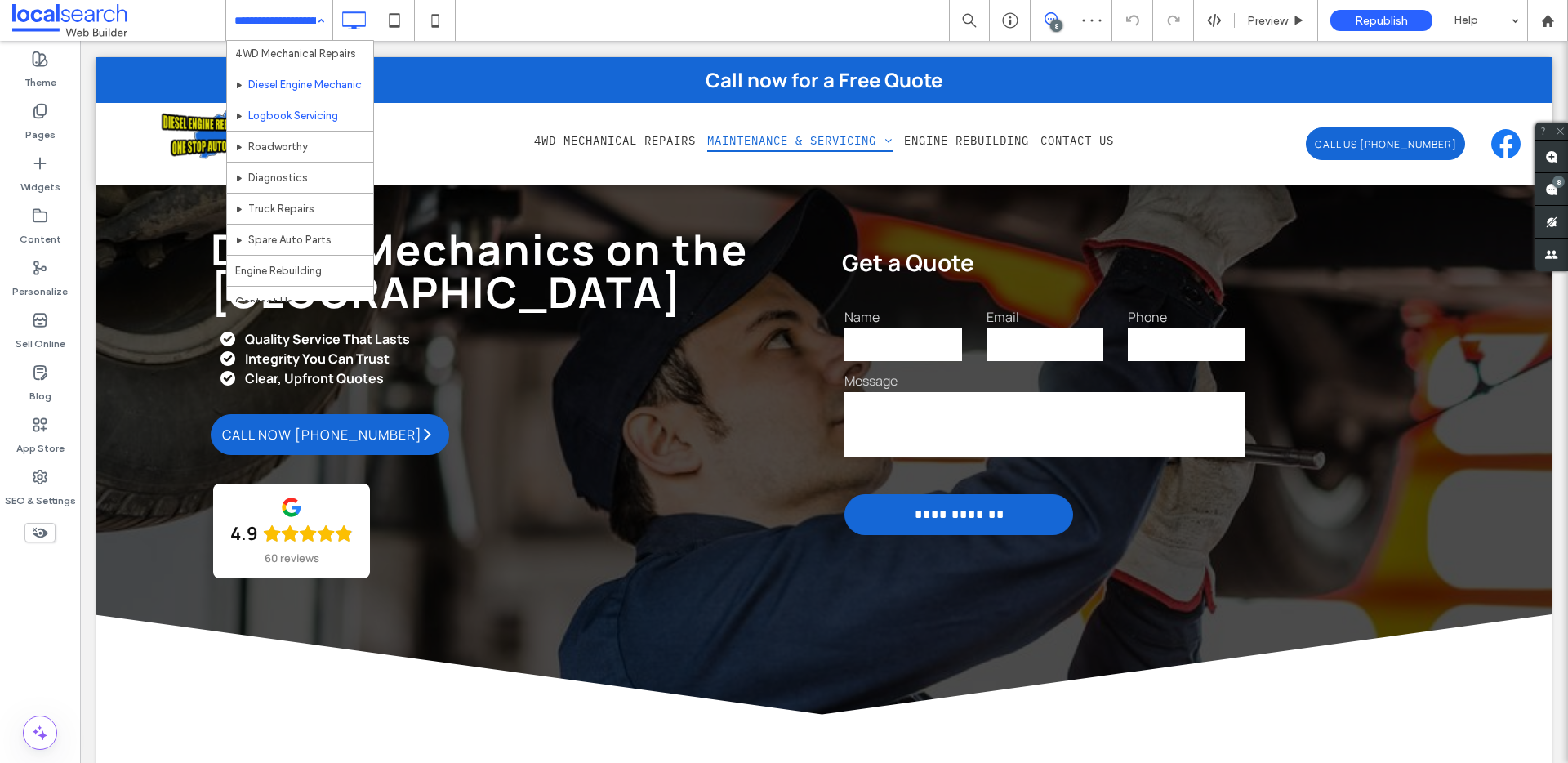
scroll to position [49, 0]
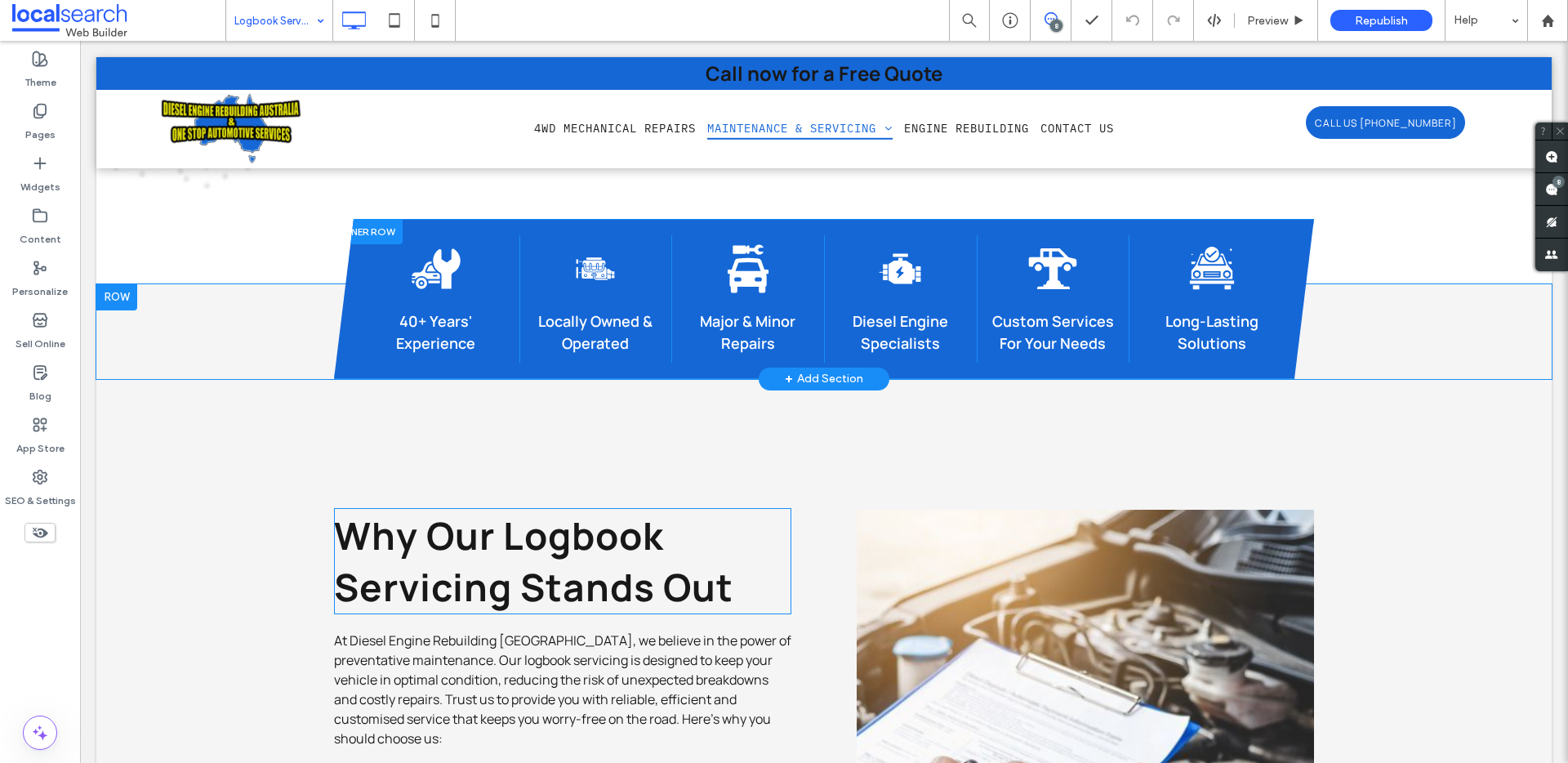
scroll to position [1979, 0]
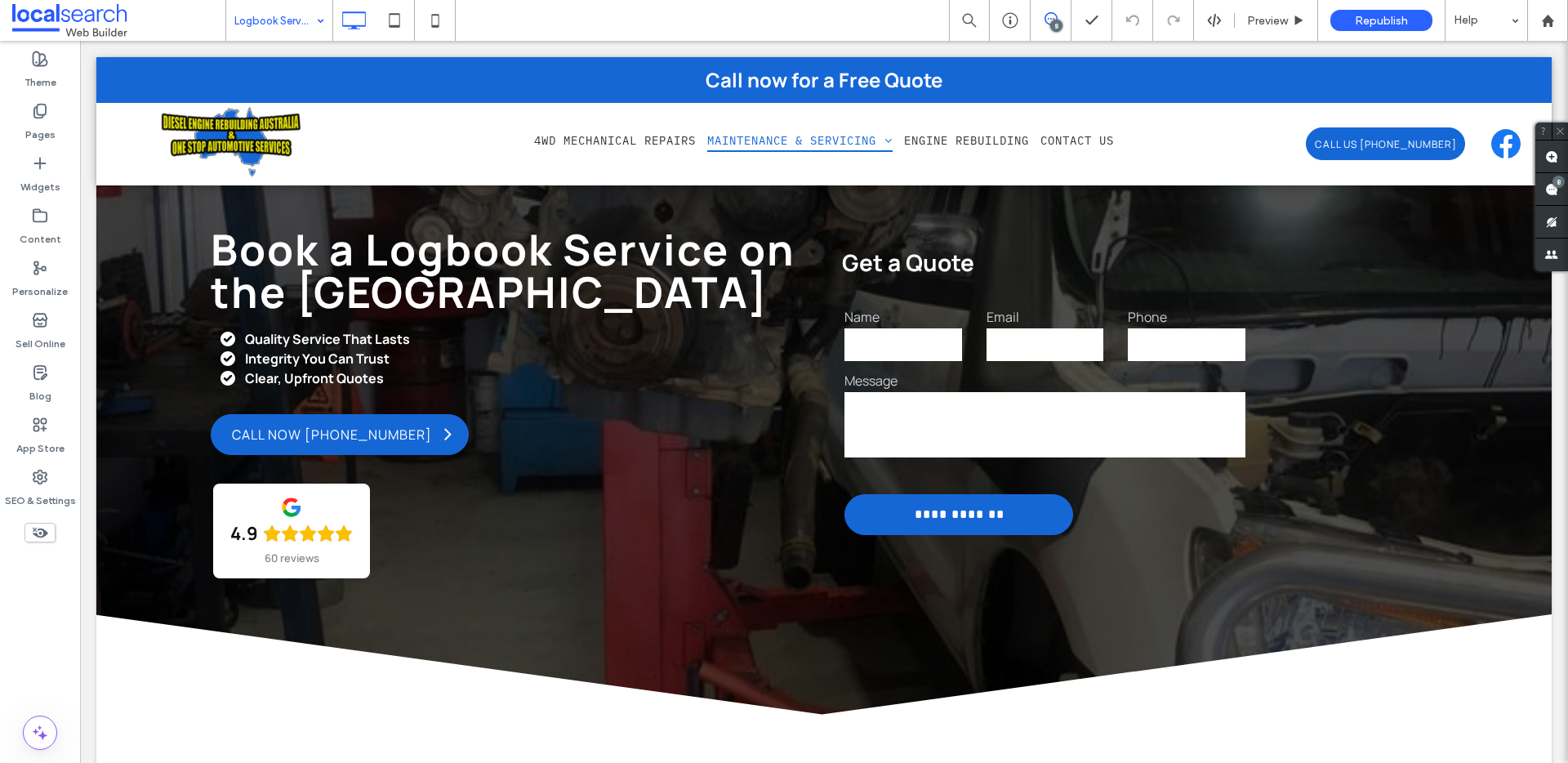
click at [299, 34] on input at bounding box center [275, 21] width 81 height 41
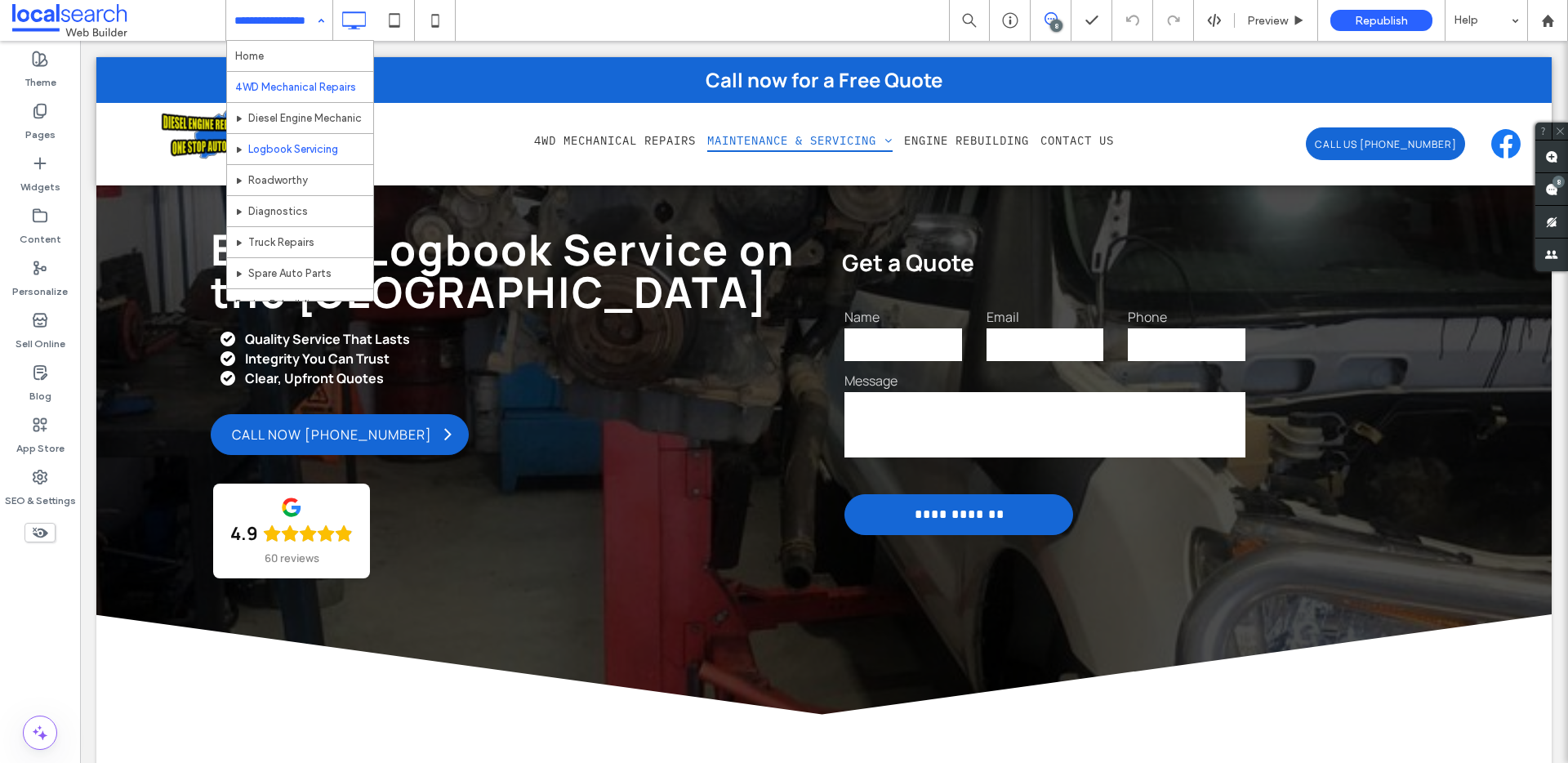
scroll to position [49, 0]
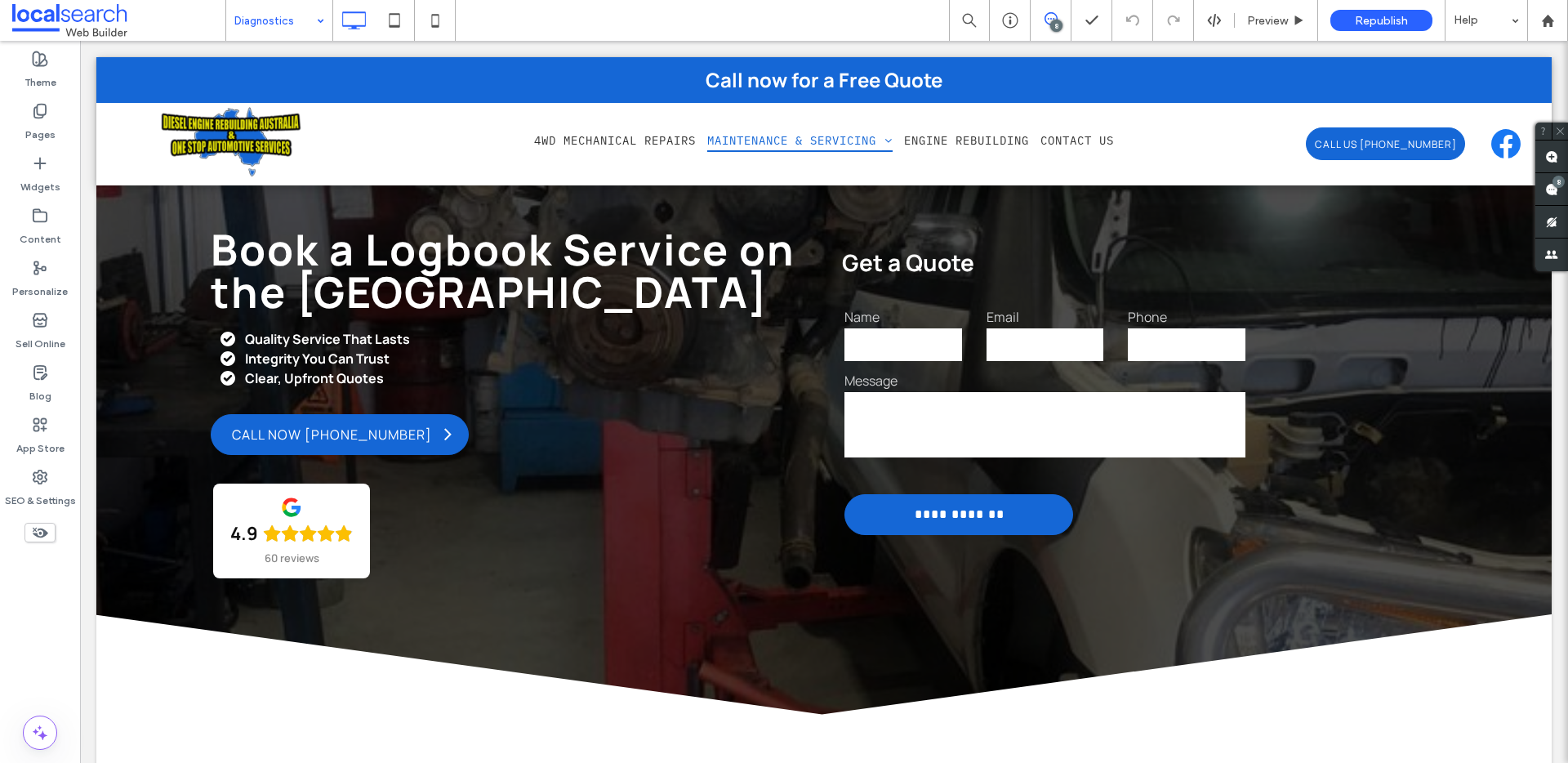
click at [290, 35] on input at bounding box center [275, 21] width 81 height 41
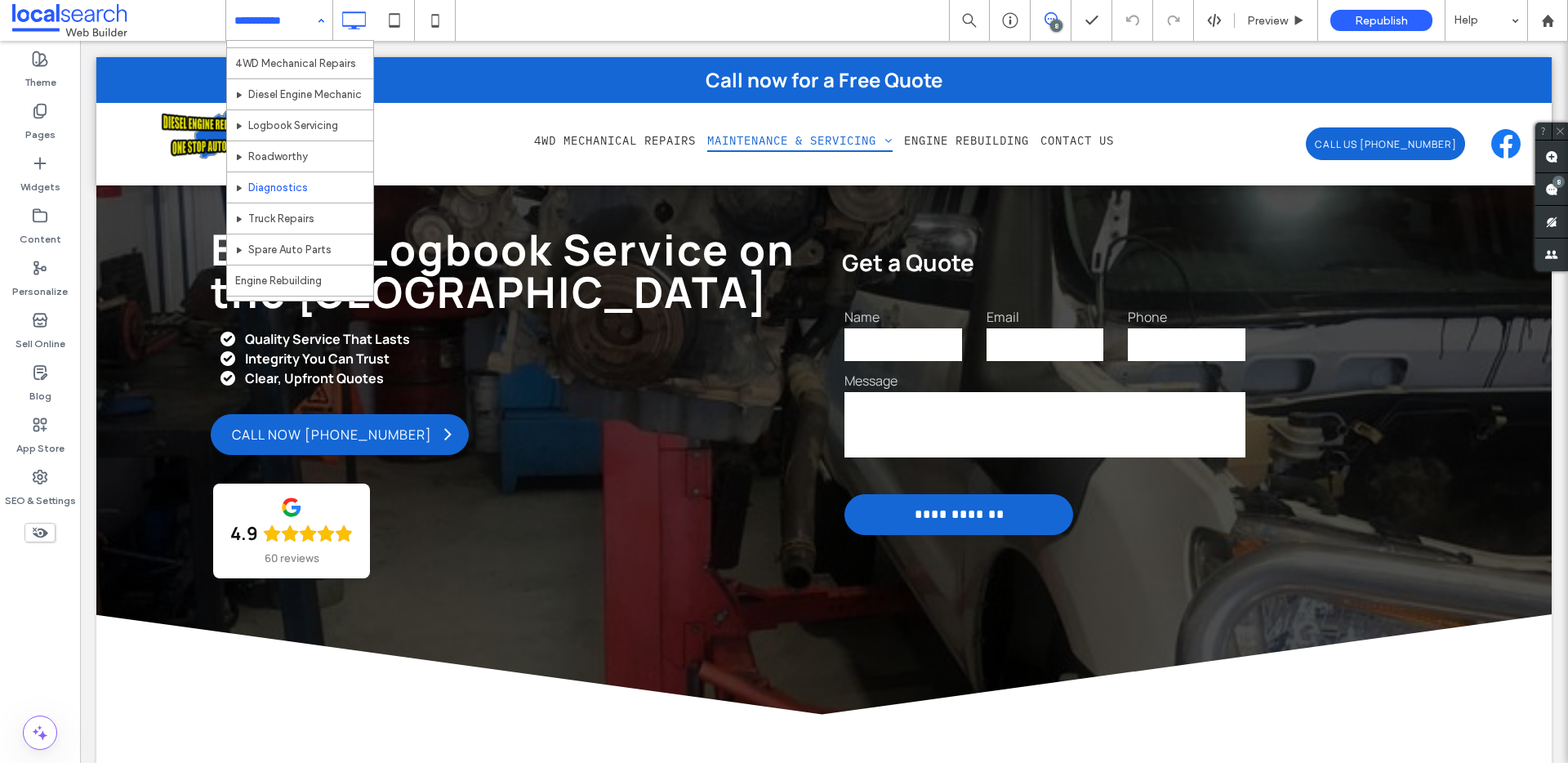
scroll to position [25, 0]
click at [281, 22] on input at bounding box center [275, 21] width 81 height 41
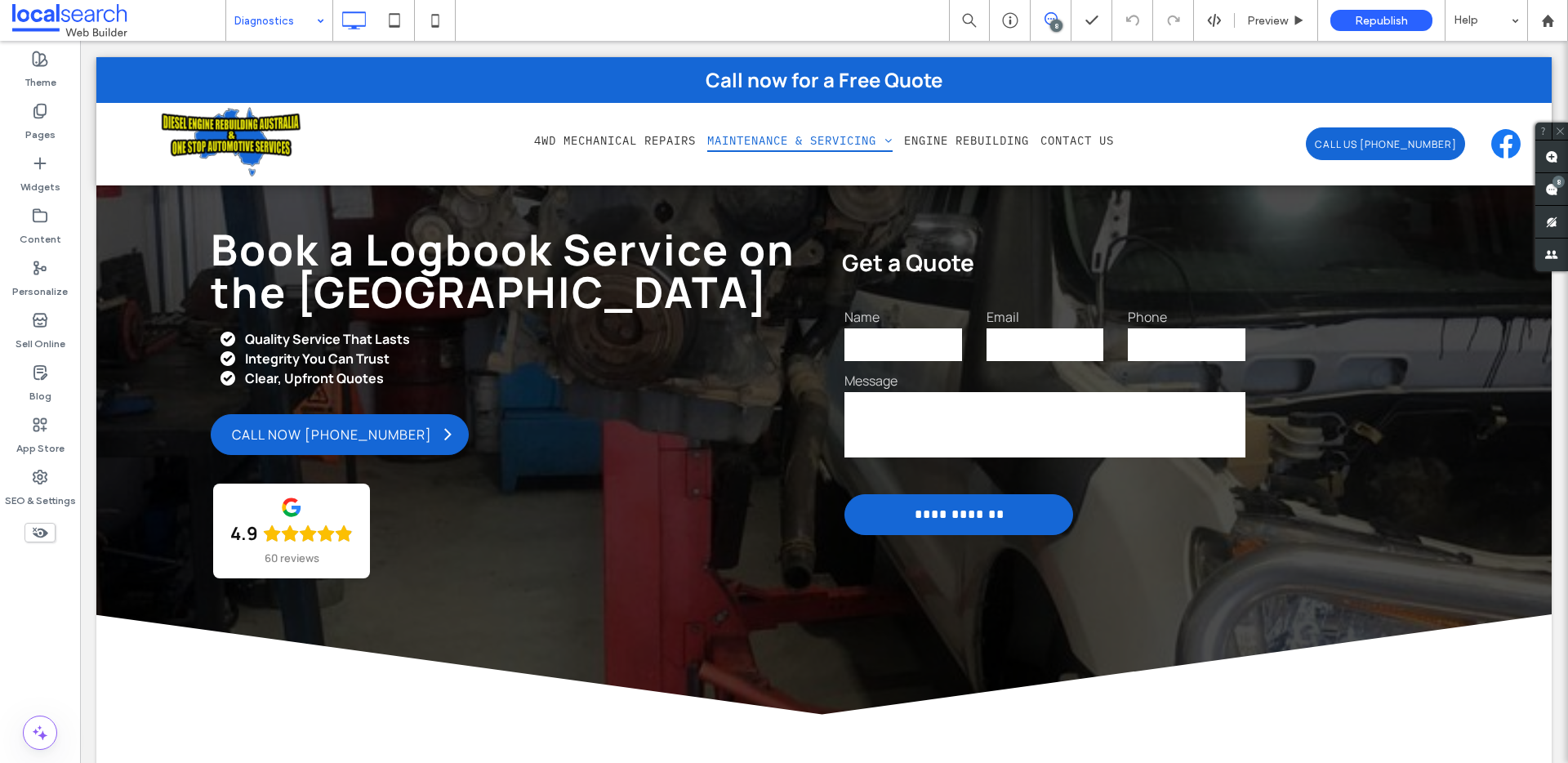
click at [276, 26] on input at bounding box center [275, 21] width 81 height 41
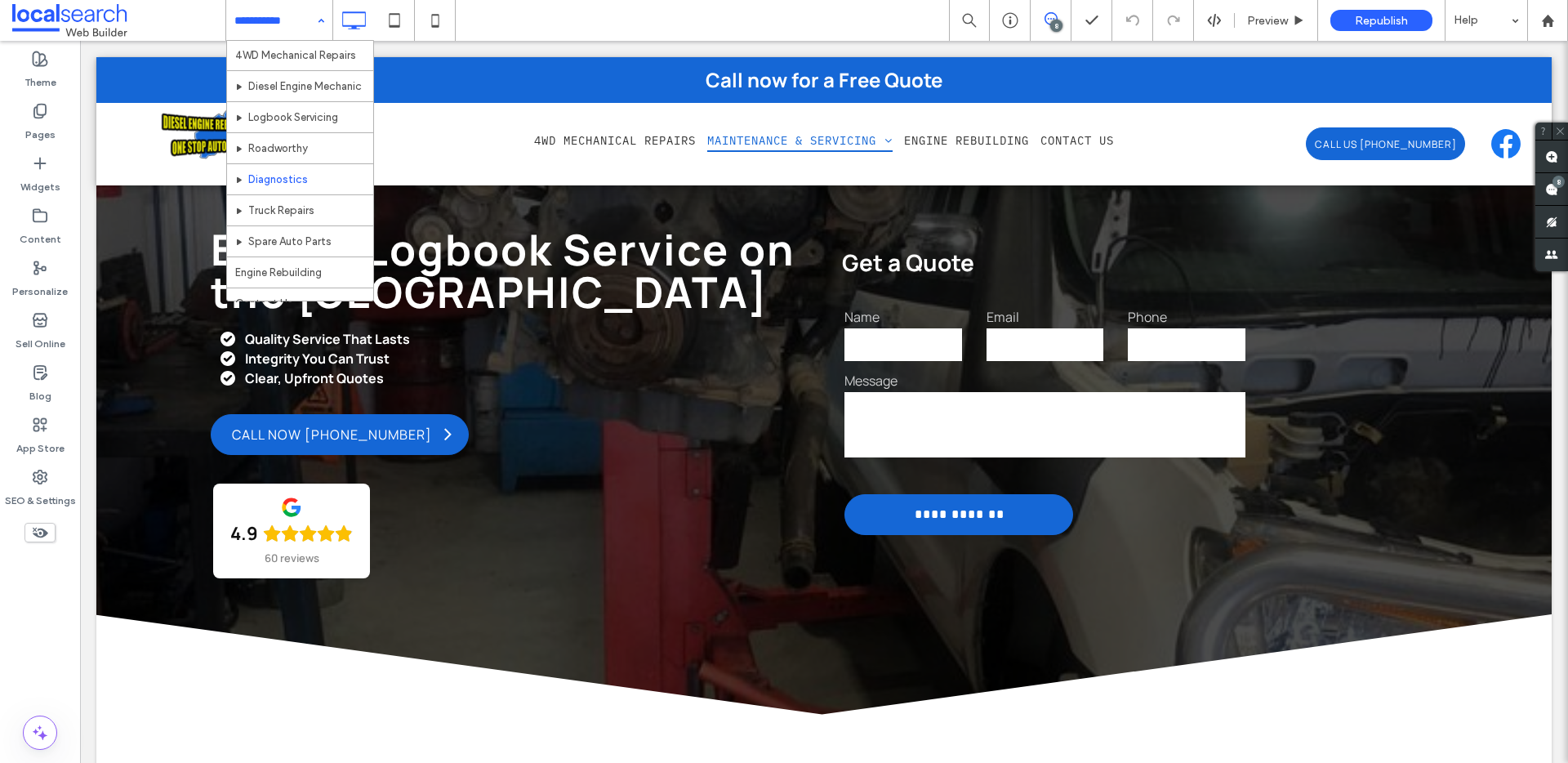
scroll to position [49, 0]
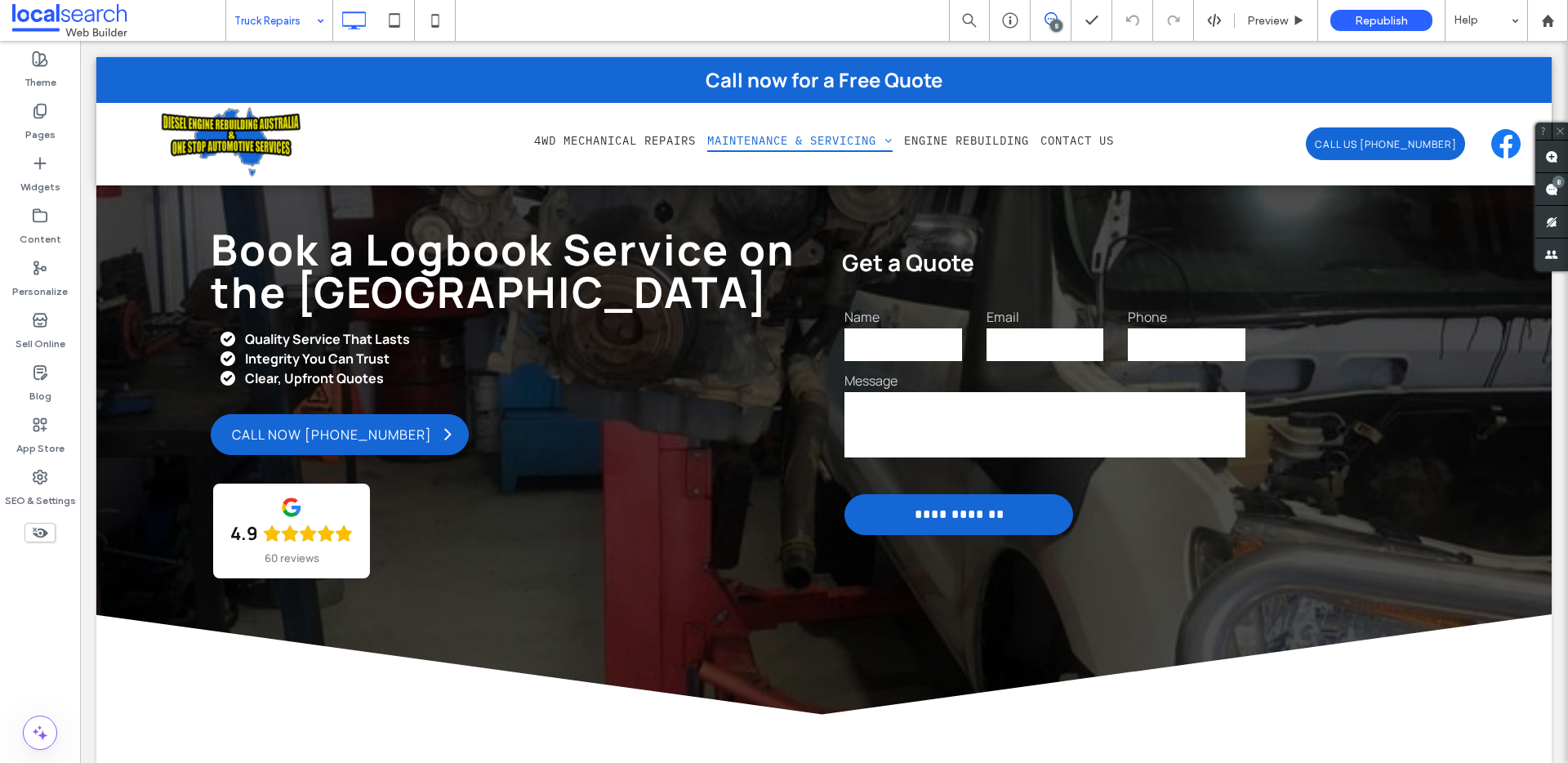
click at [272, 31] on input at bounding box center [275, 21] width 81 height 41
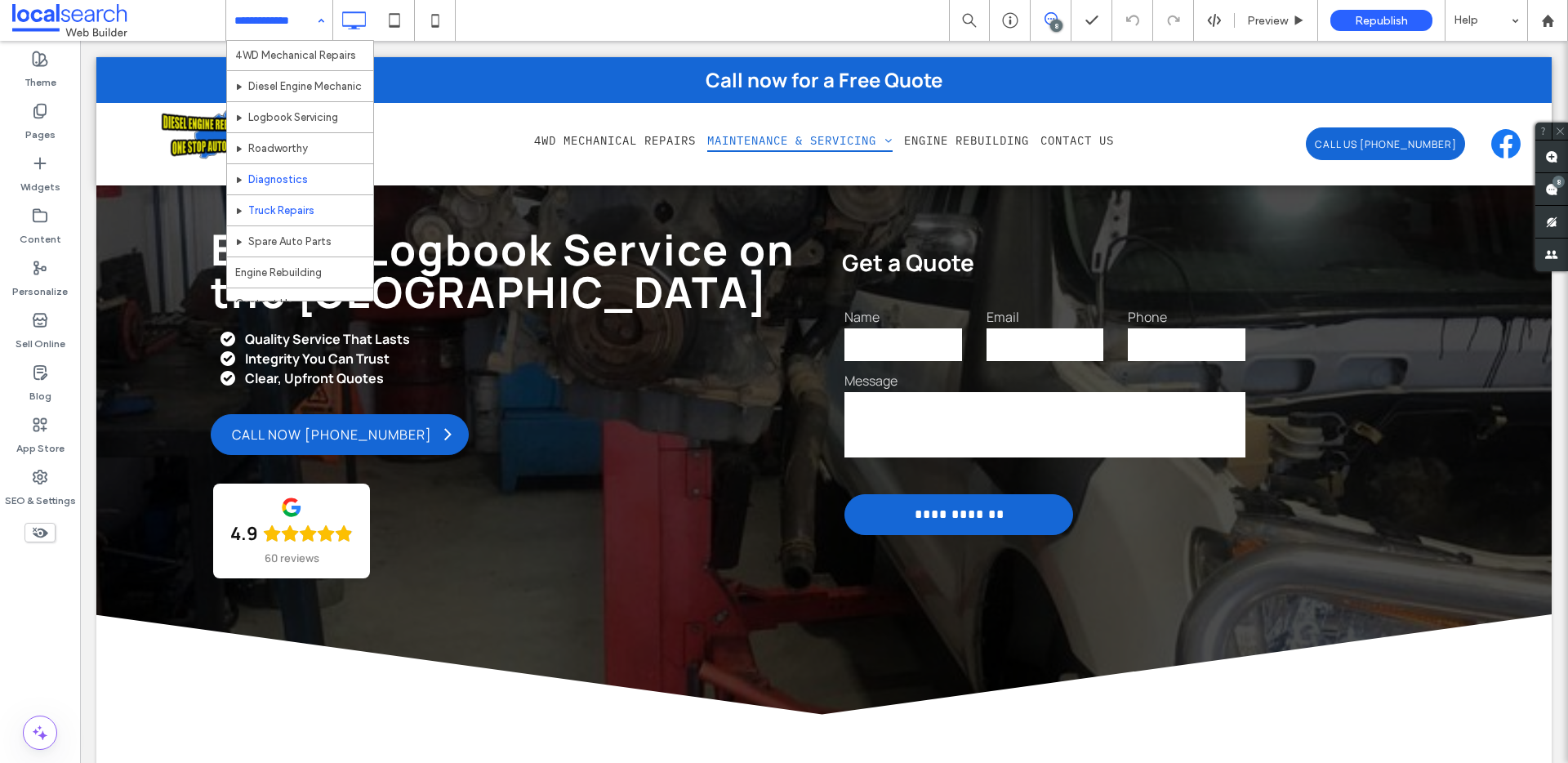
scroll to position [49, 0]
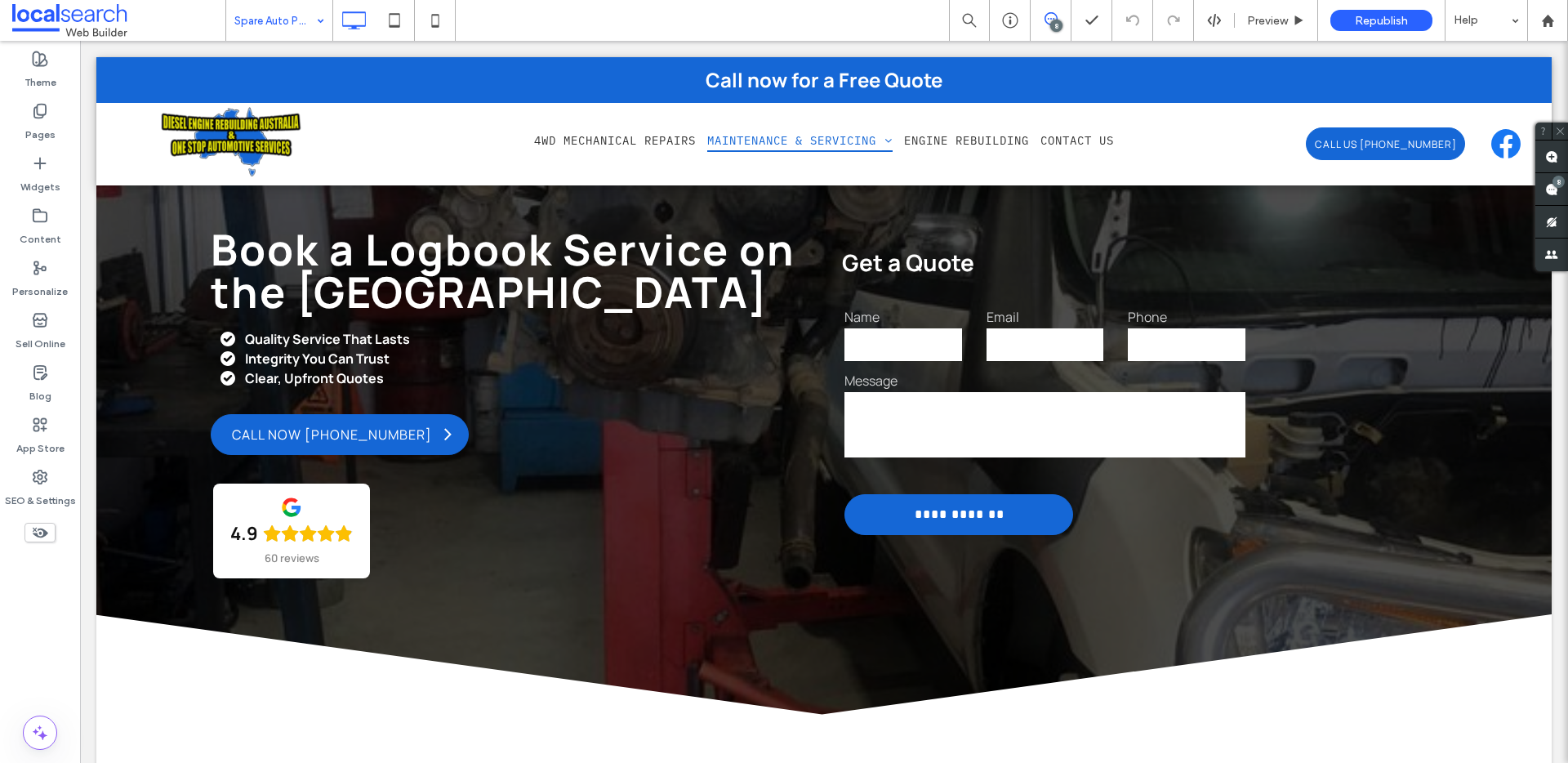
click at [264, 35] on input at bounding box center [275, 21] width 81 height 41
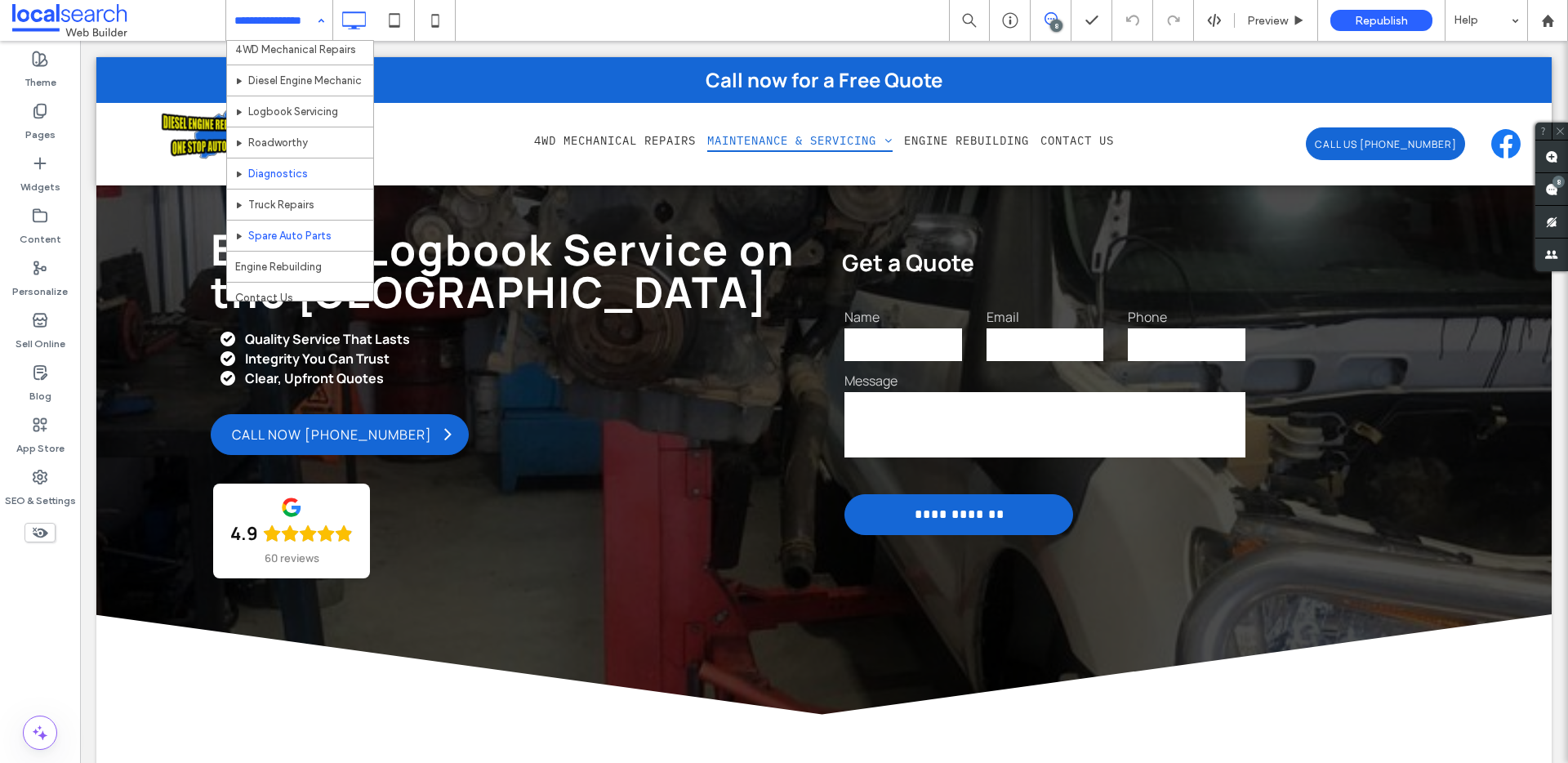
scroll to position [49, 0]
click at [283, 26] on input at bounding box center [275, 21] width 81 height 41
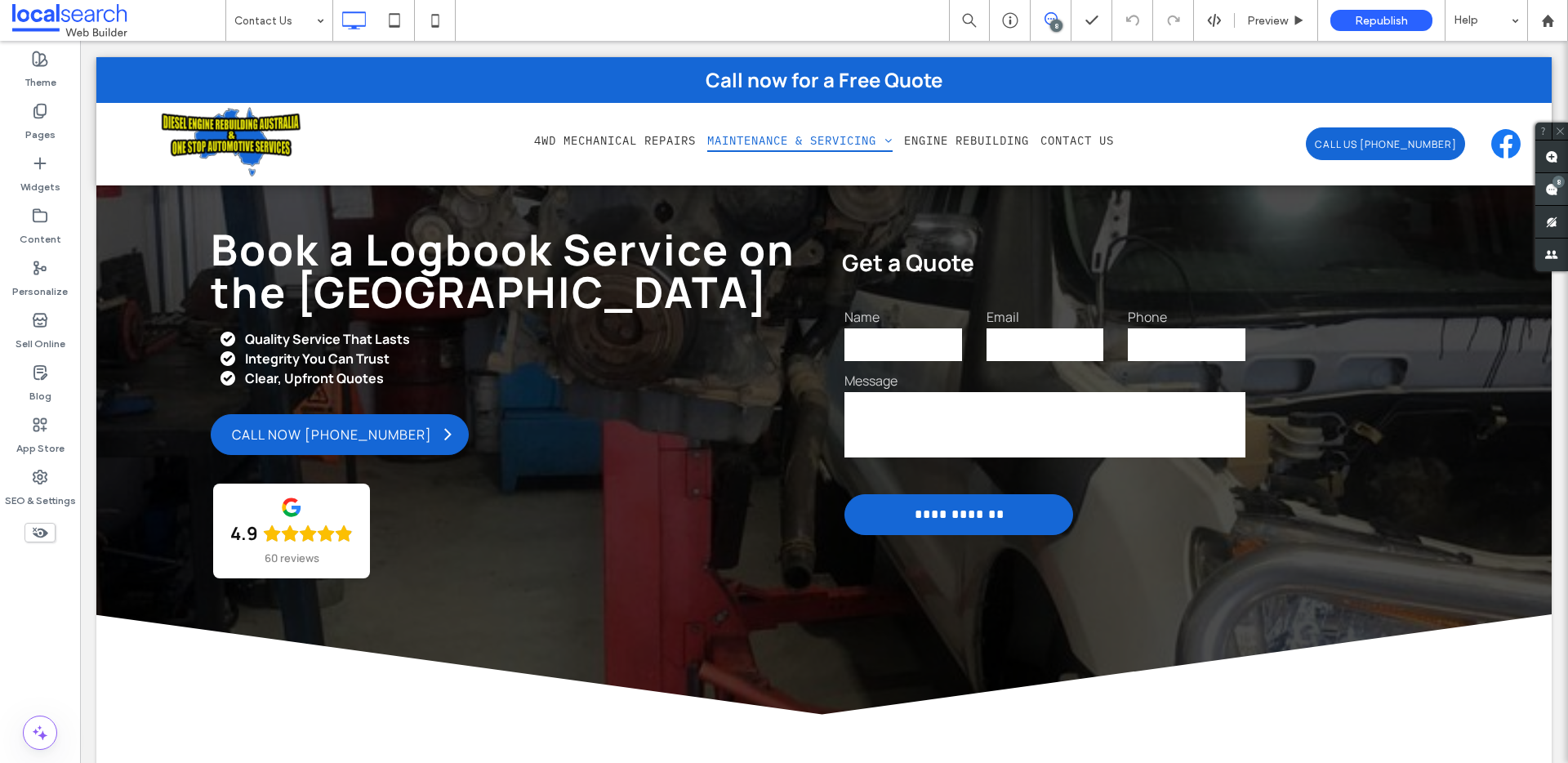
click at [1550, 188] on use at bounding box center [1552, 189] width 13 height 13
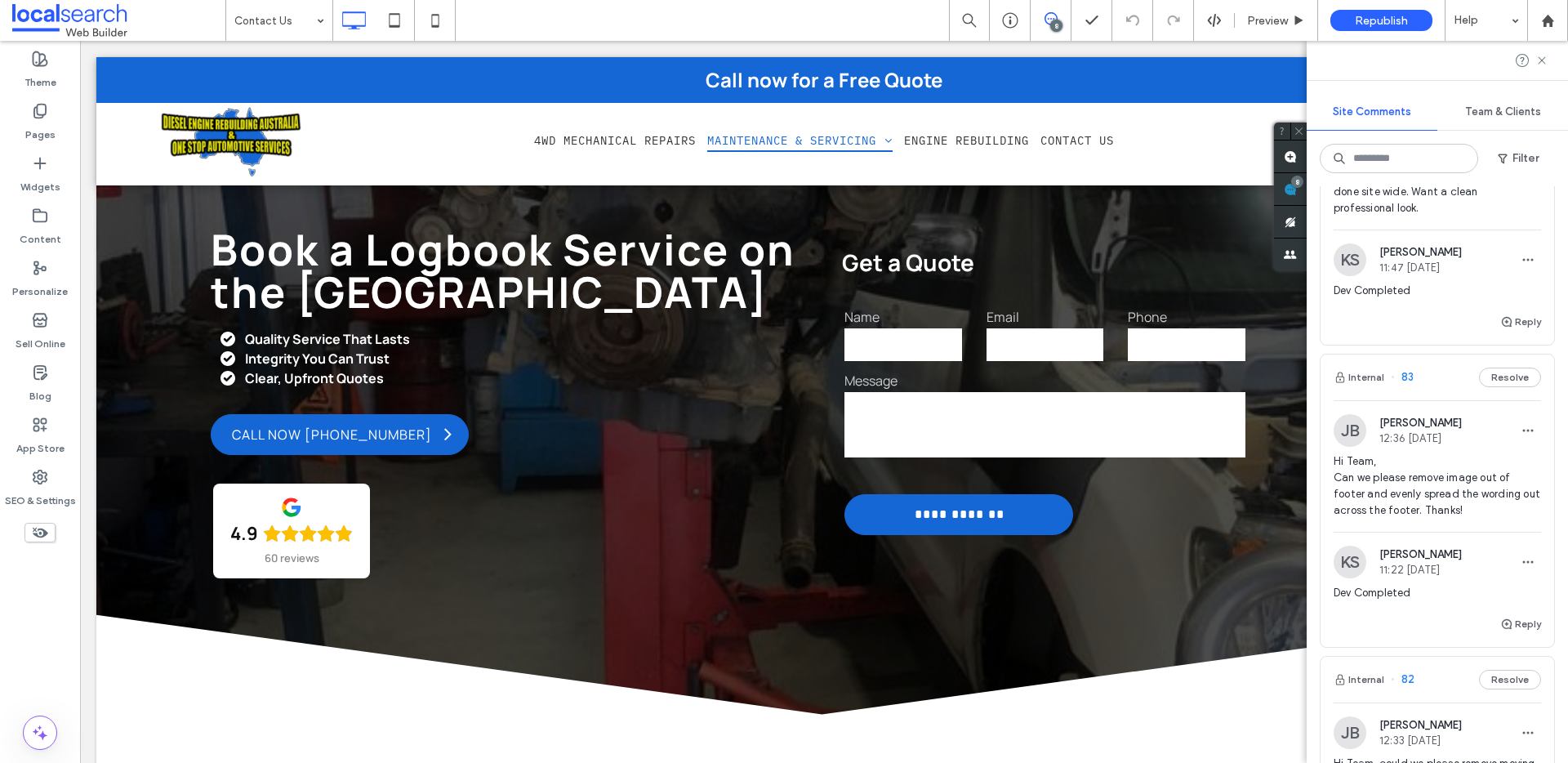
scroll to position [2719, 0]
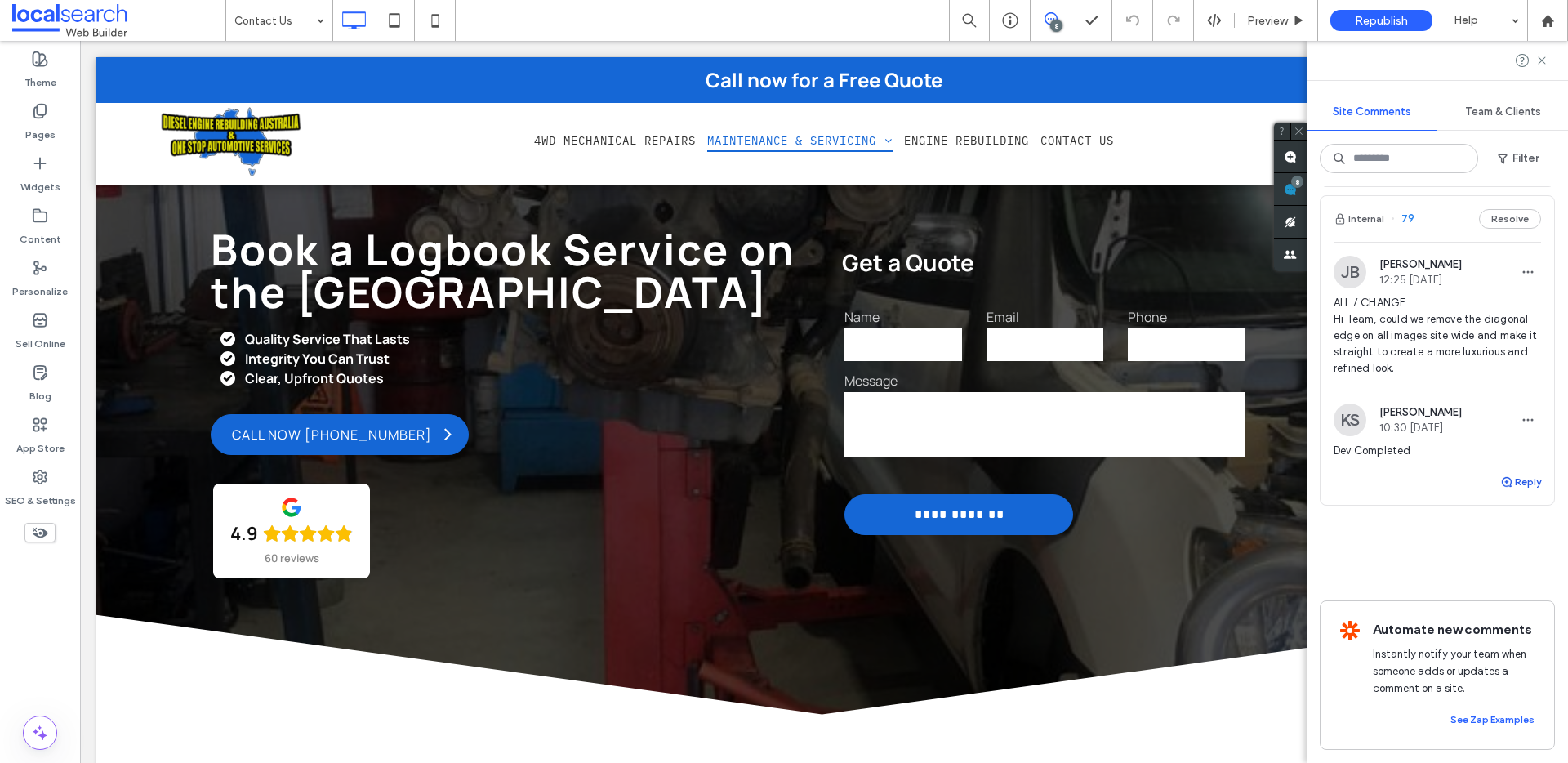
click at [1514, 472] on button "Reply" at bounding box center [1520, 482] width 41 height 20
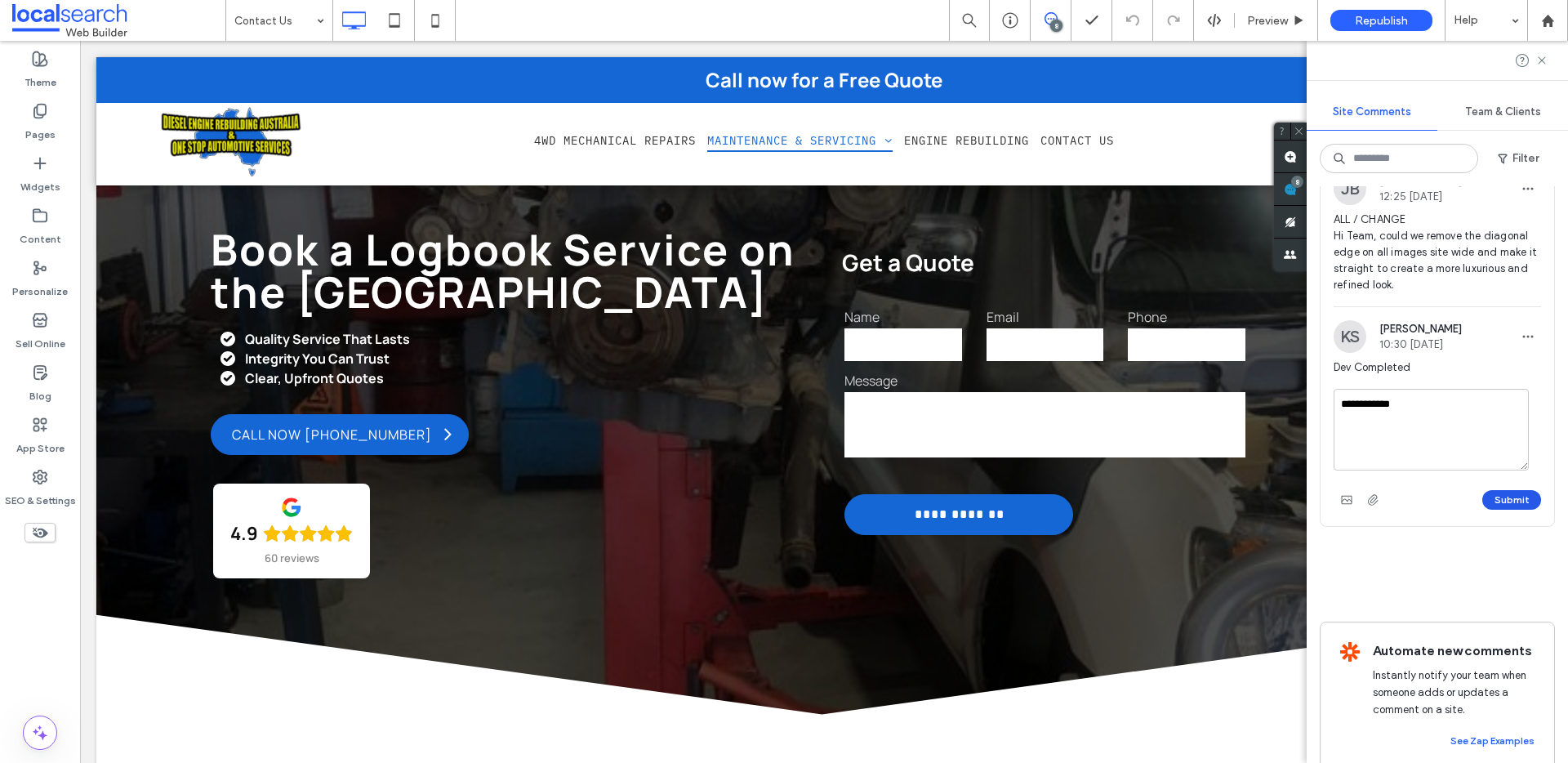
type textarea "**********"
click at [1491, 509] on button "Submit" at bounding box center [1511, 500] width 58 height 20
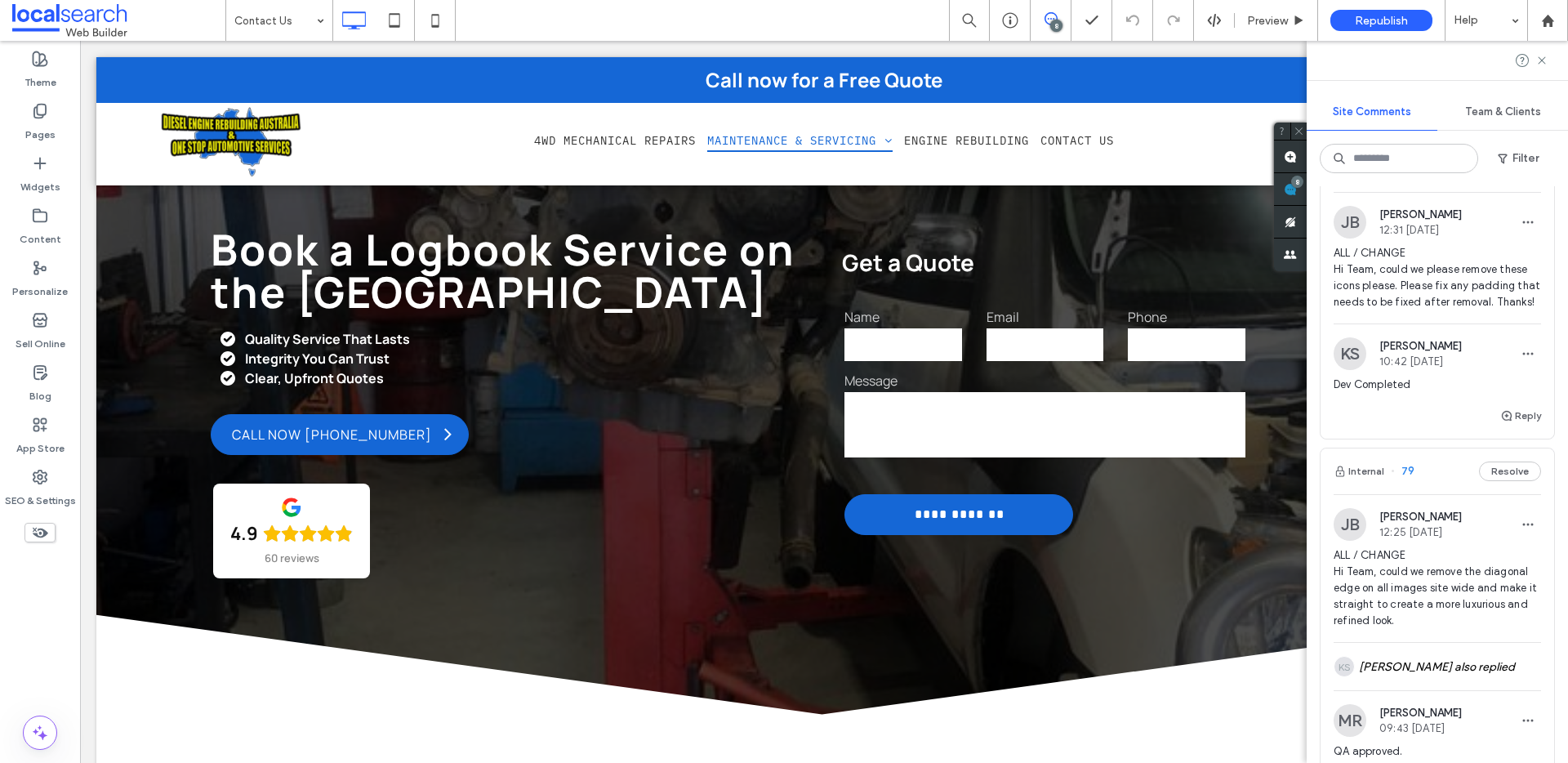
scroll to position [2360, 0]
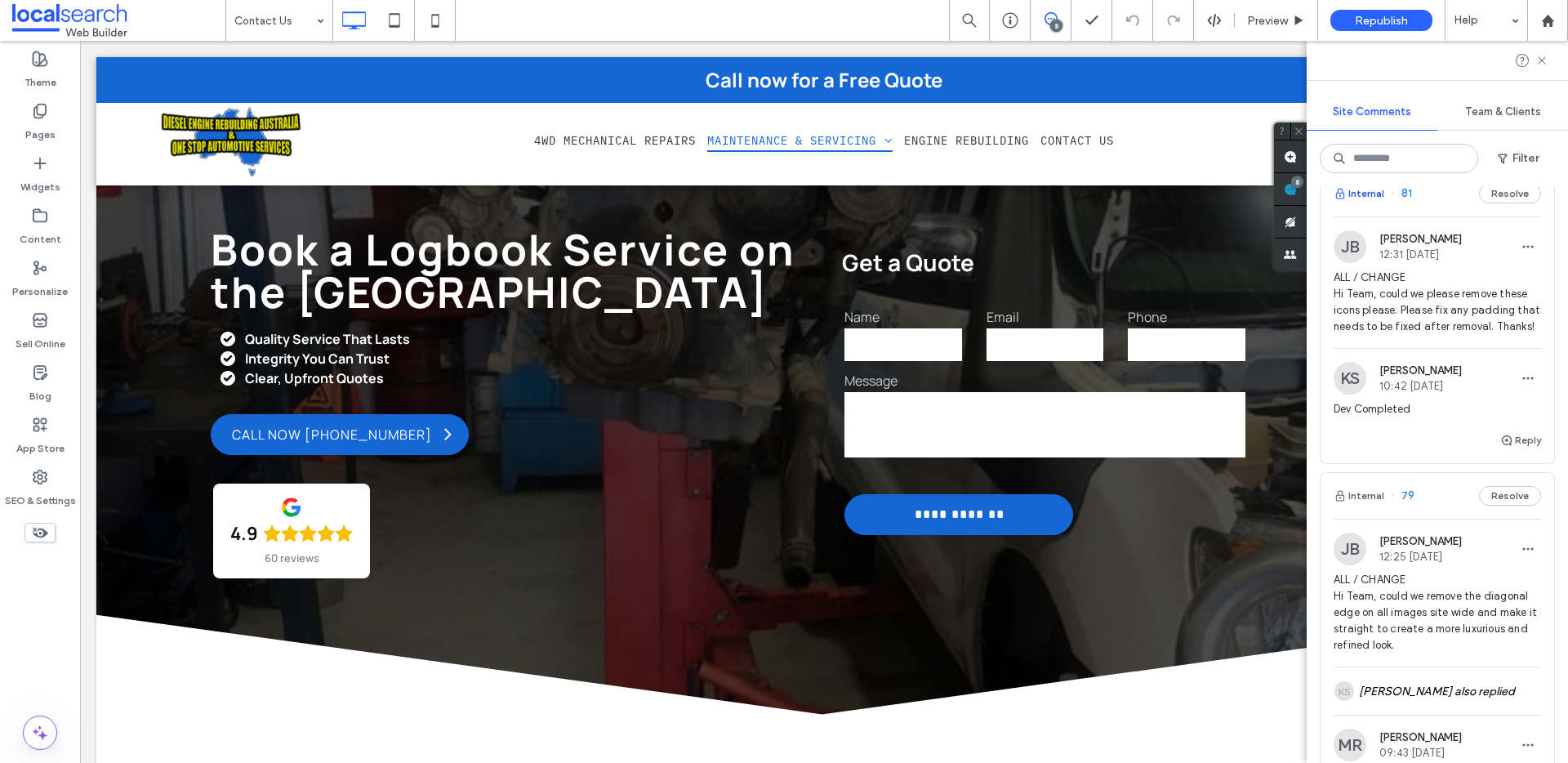
click at [1370, 203] on button "Internal" at bounding box center [1359, 193] width 51 height 20
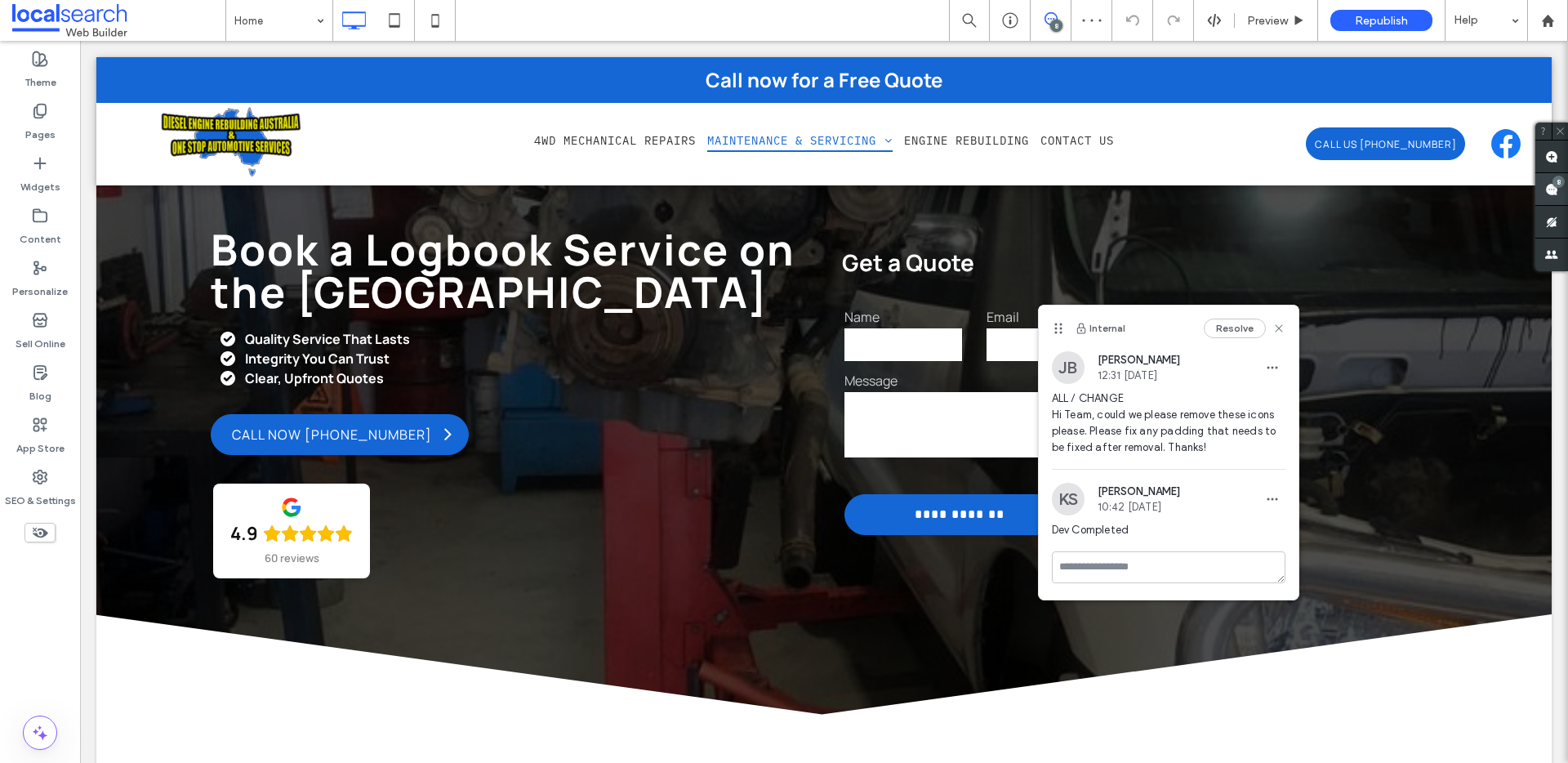
click at [1549, 179] on span at bounding box center [1552, 188] width 33 height 32
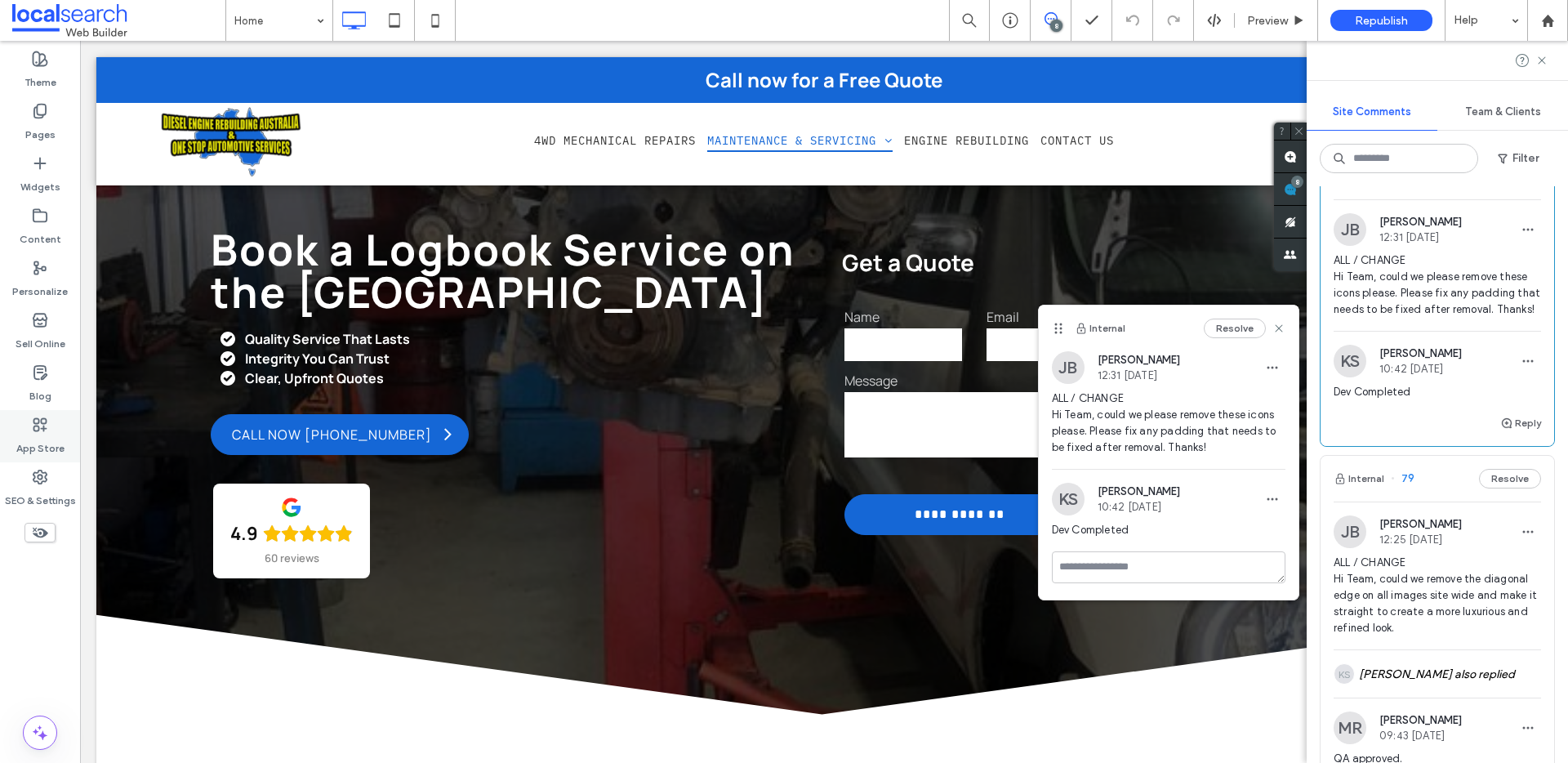
scroll to position [2380, 0]
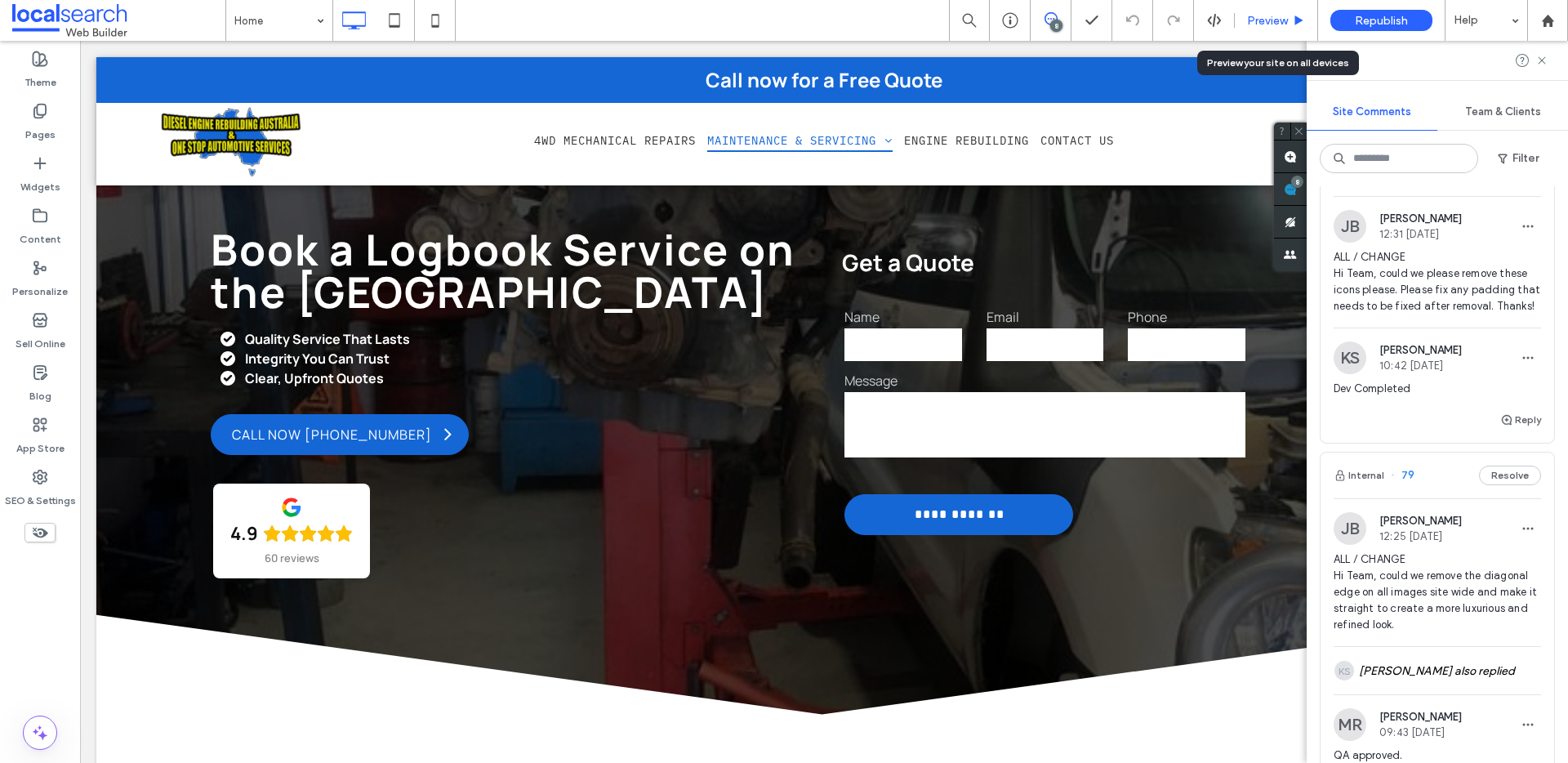
click at [1260, 19] on span "Preview" at bounding box center [1268, 21] width 41 height 14
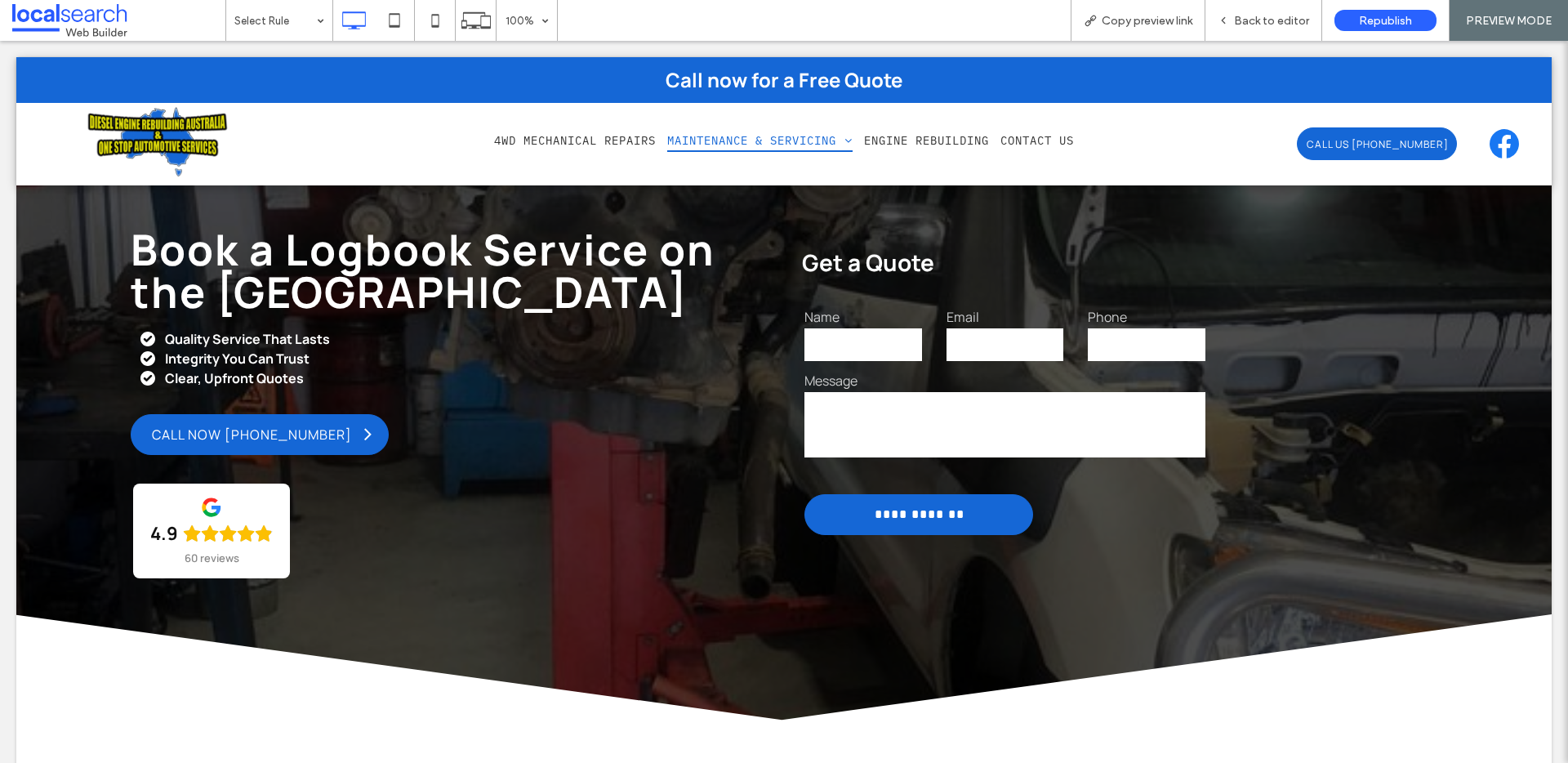
click at [1260, 19] on span "Back to editor" at bounding box center [1271, 21] width 75 height 14
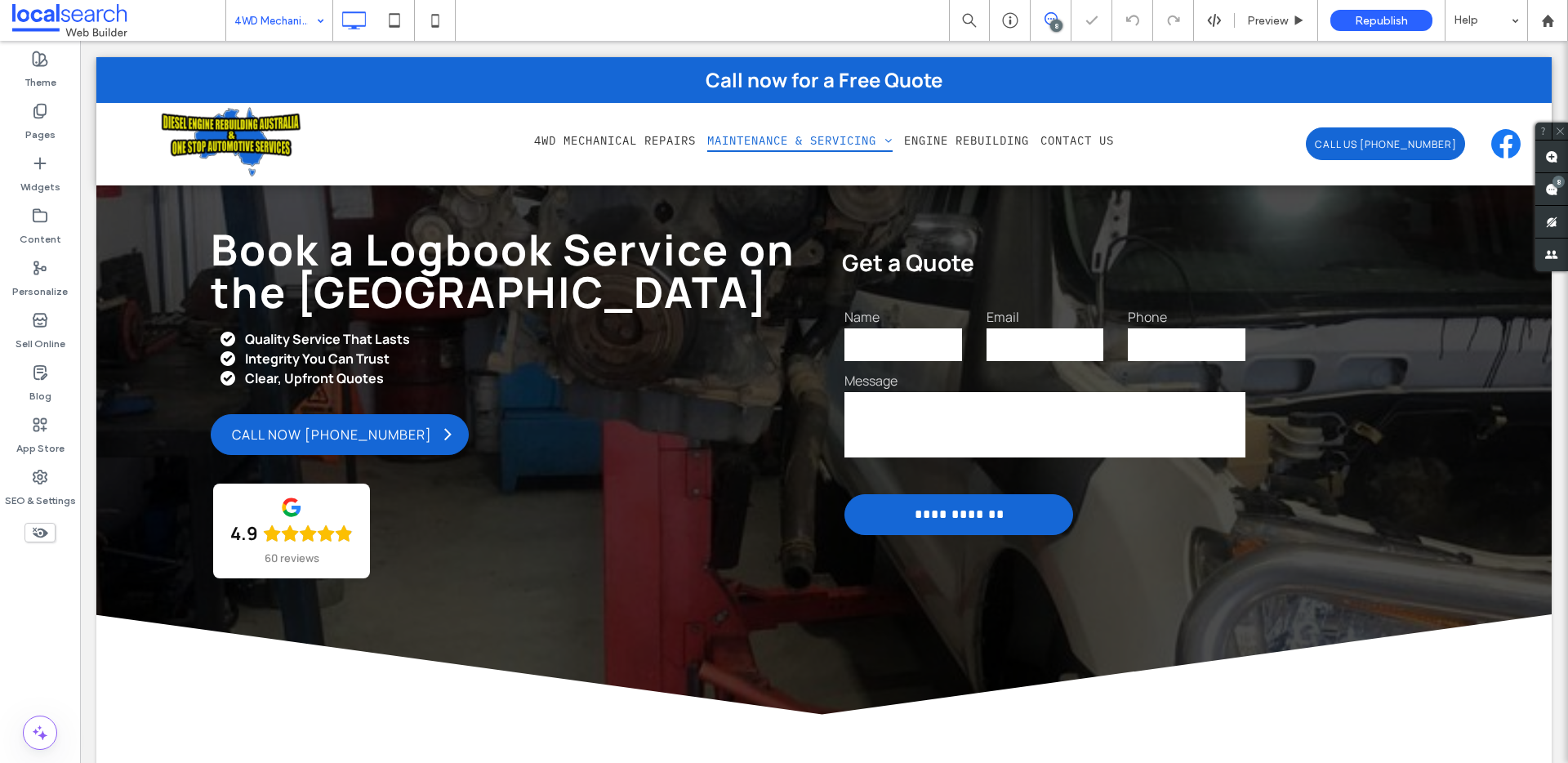
click at [277, 35] on input at bounding box center [275, 21] width 81 height 41
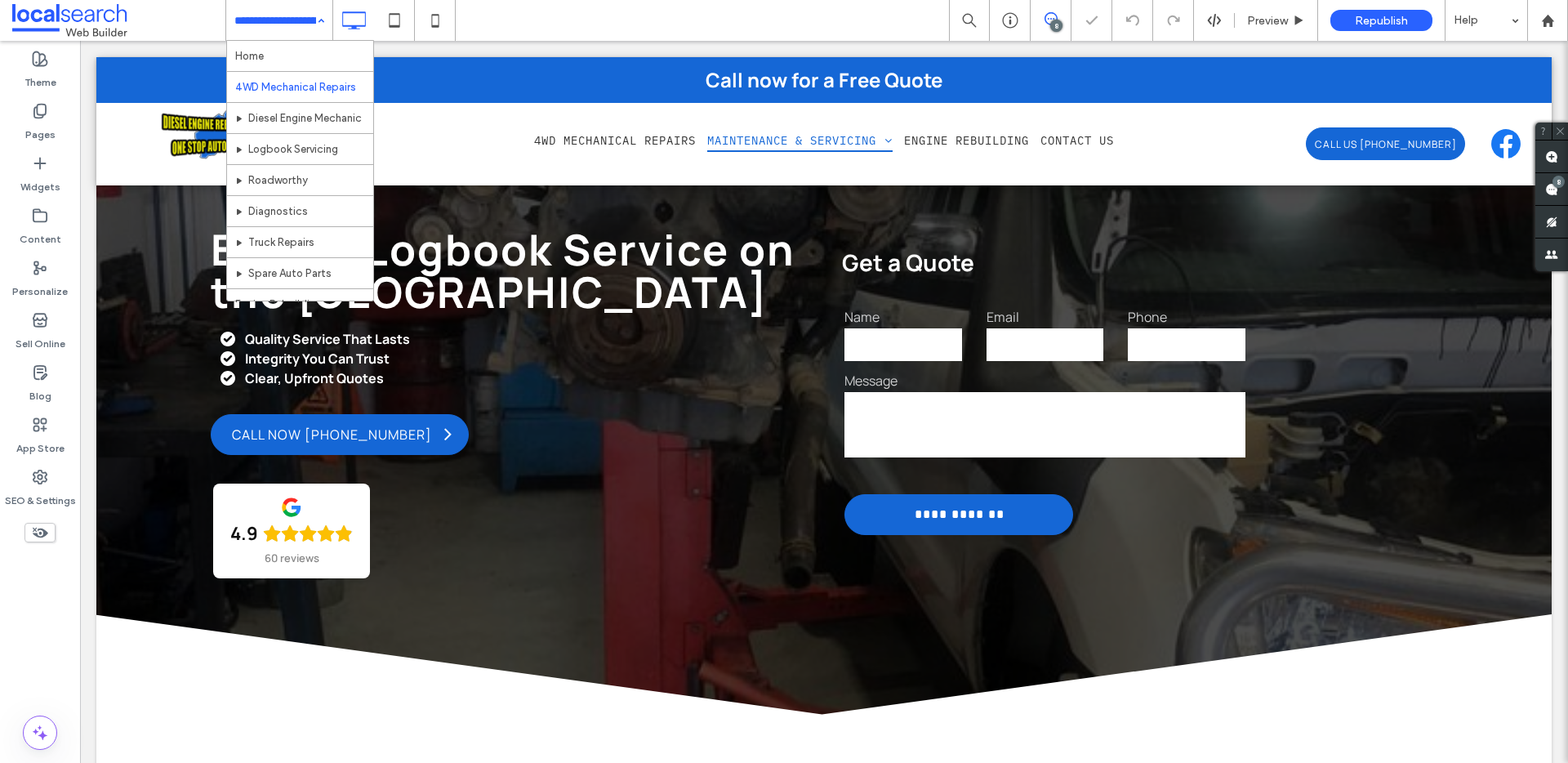
scroll to position [3, 0]
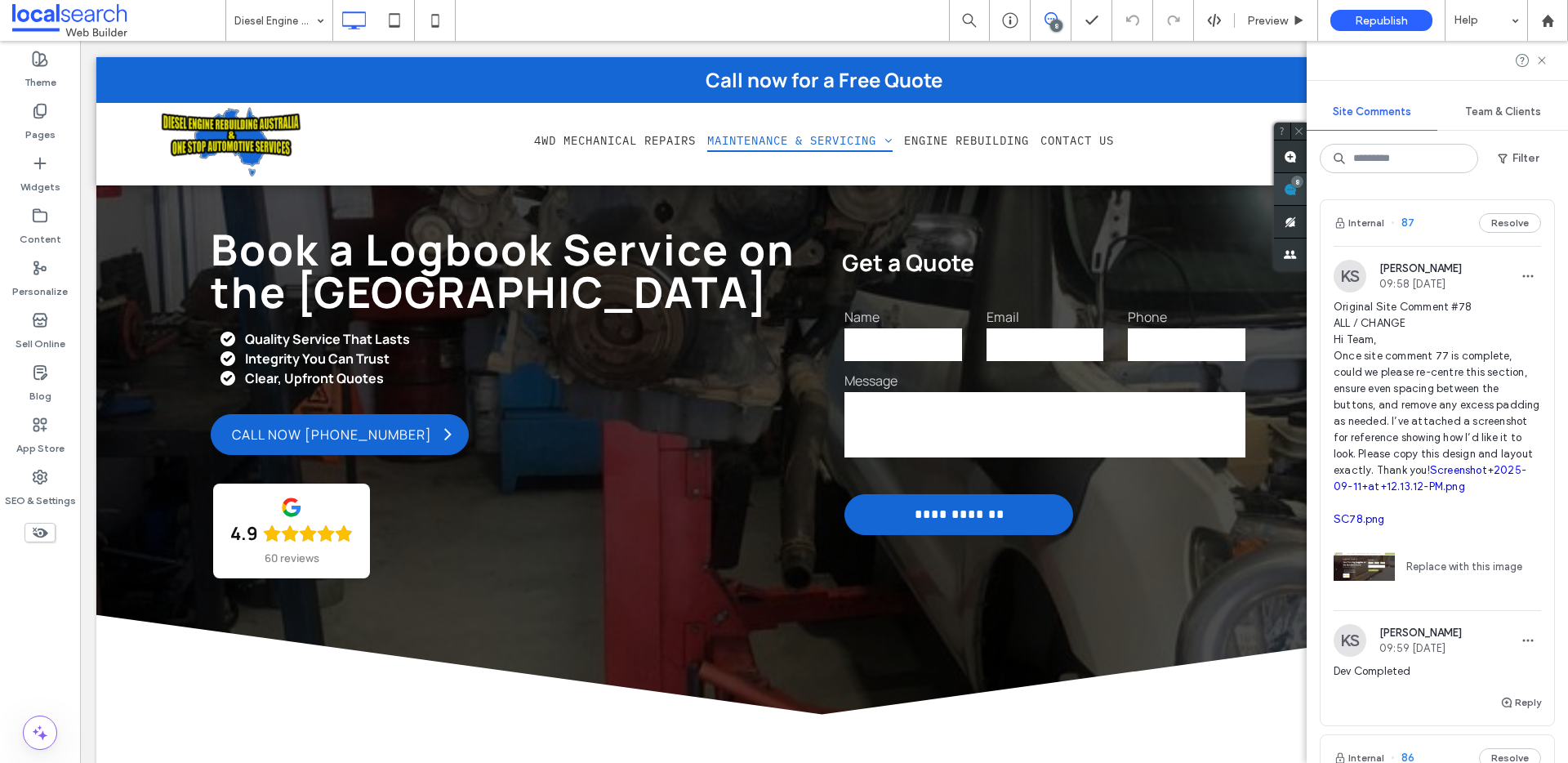
click at [1306, 187] on span at bounding box center [1291, 188] width 33 height 32
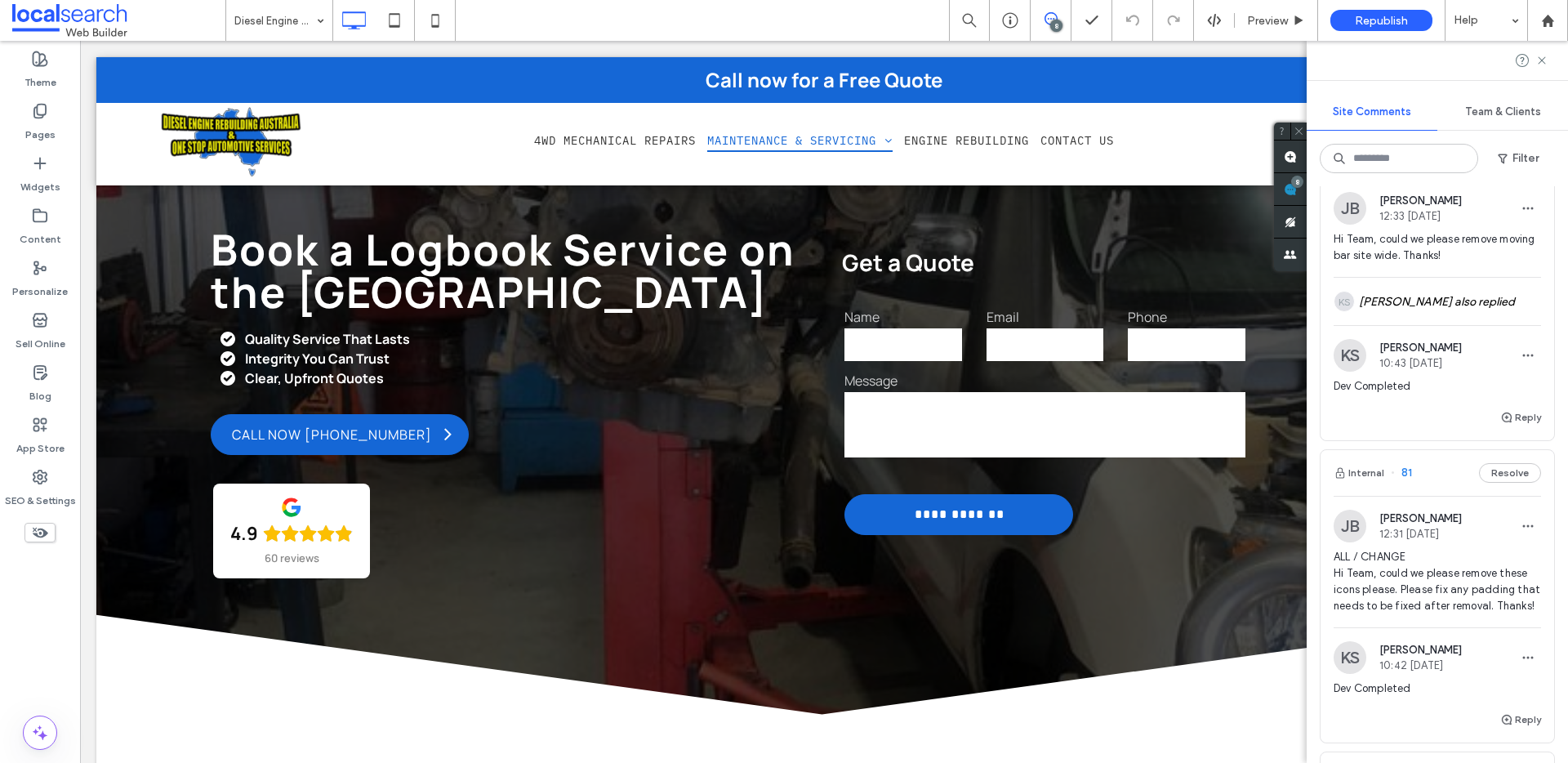
scroll to position [2093, 0]
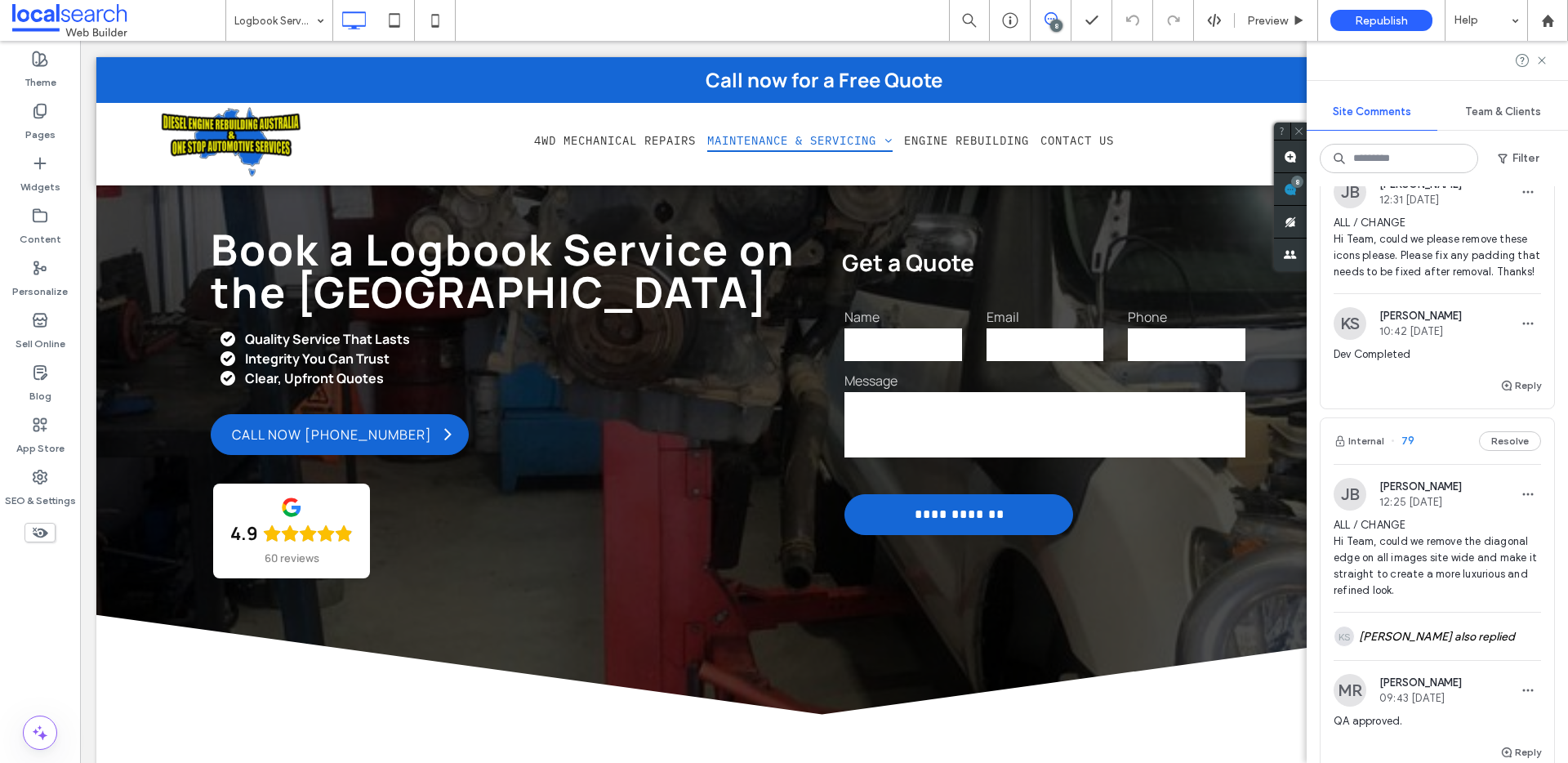
scroll to position [2406, 0]
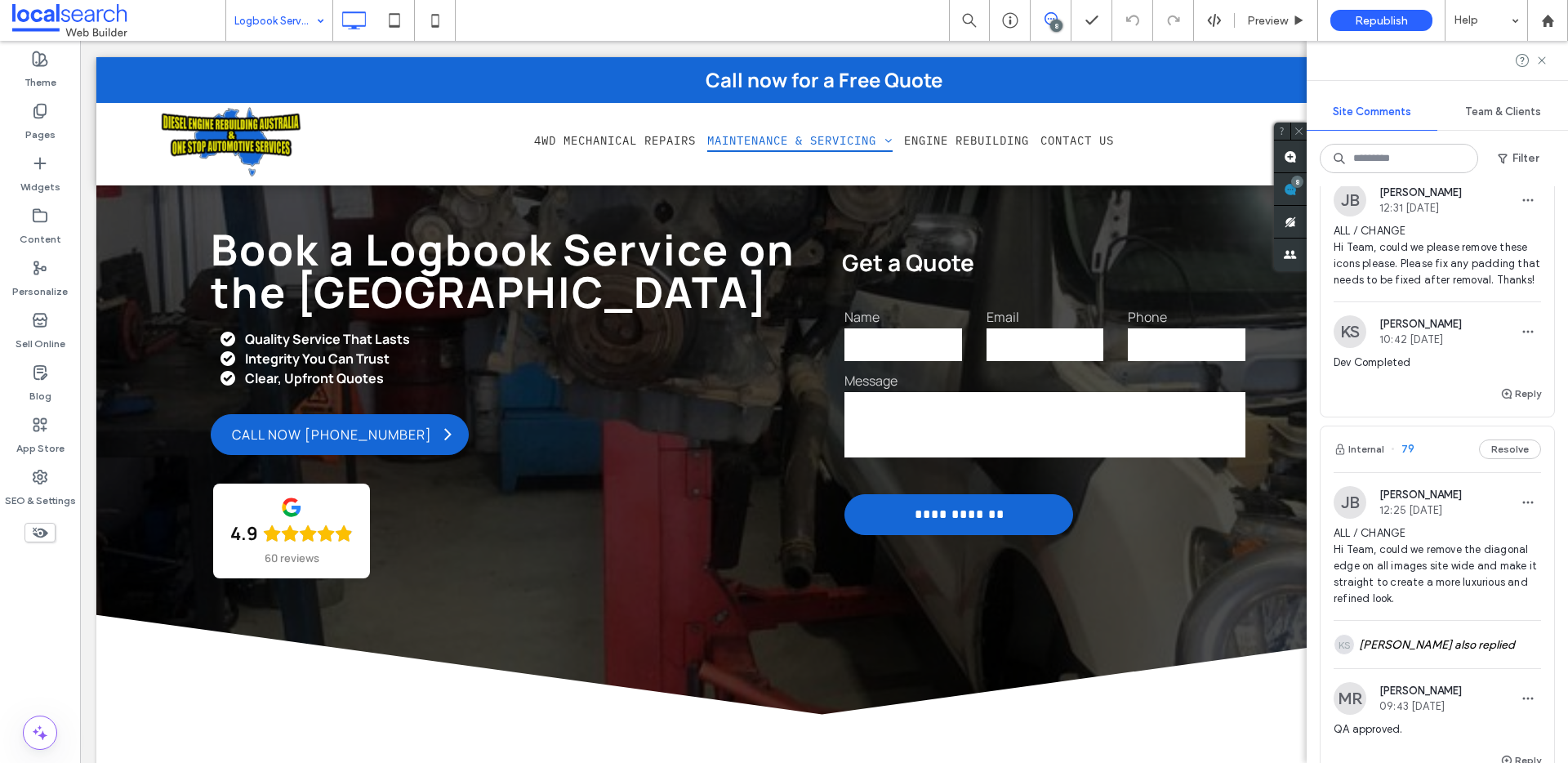
click at [308, 26] on input at bounding box center [275, 21] width 81 height 41
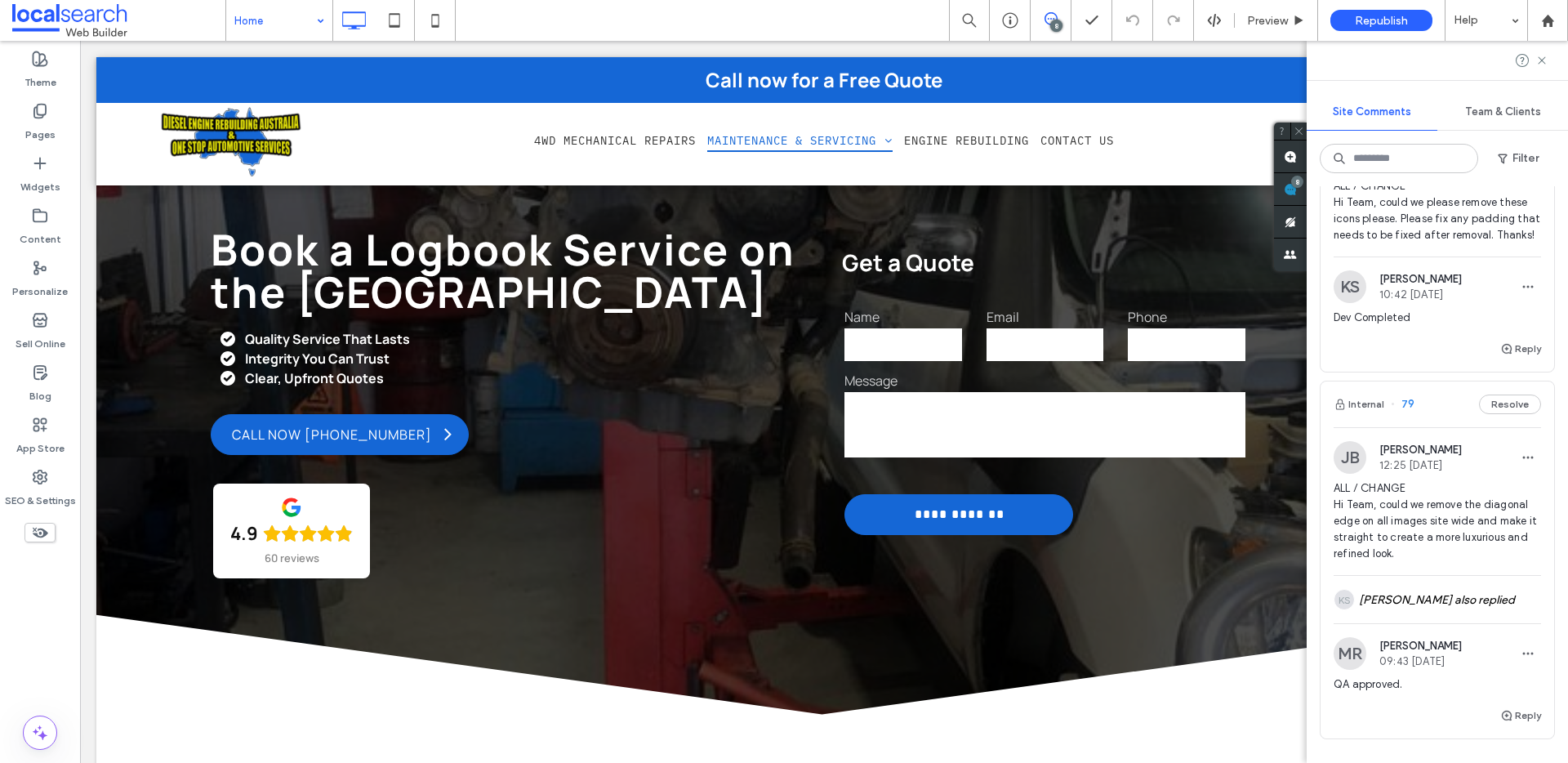
scroll to position [2310, 0]
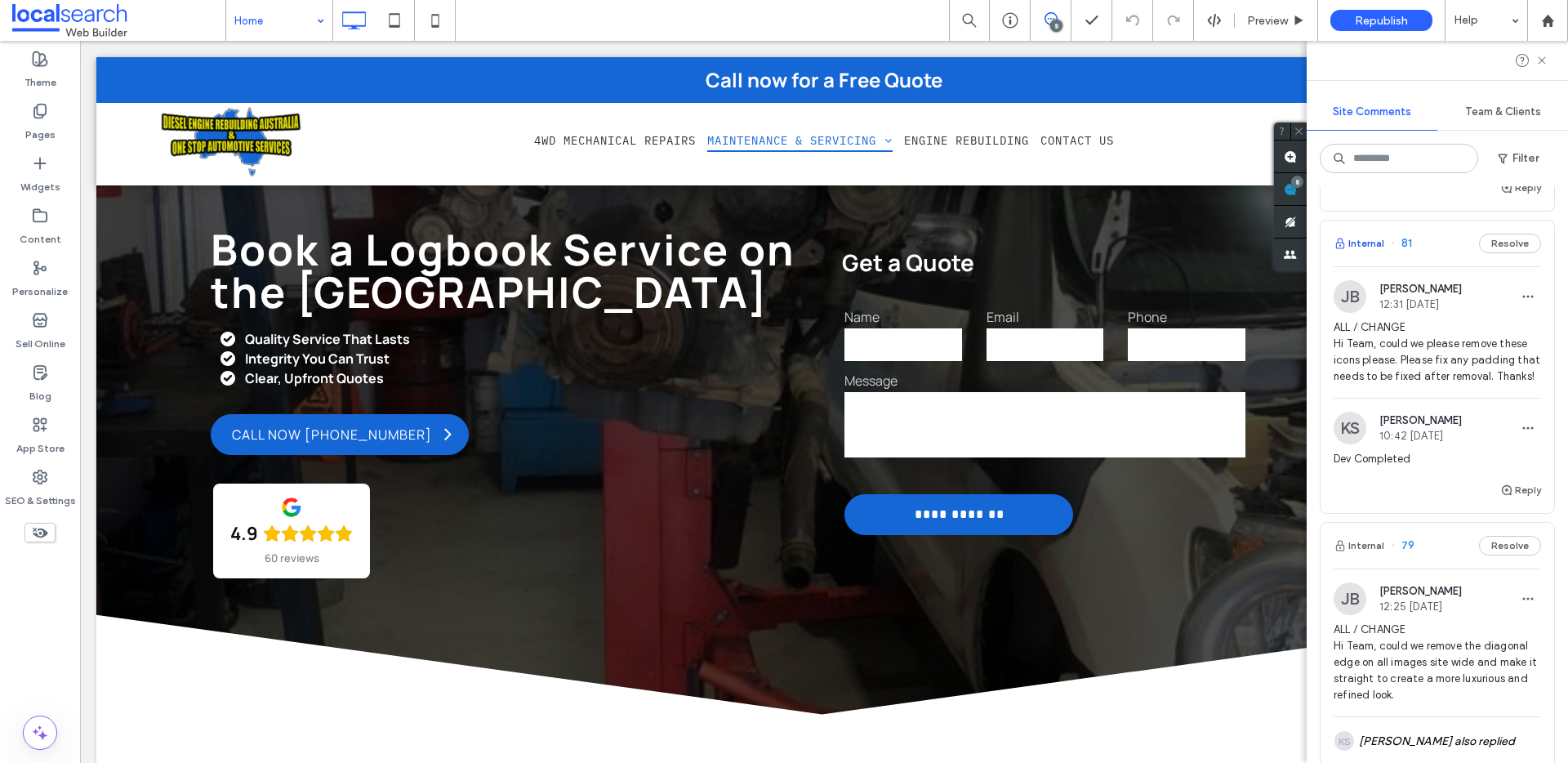
click at [1355, 254] on button "Internal" at bounding box center [1359, 244] width 51 height 20
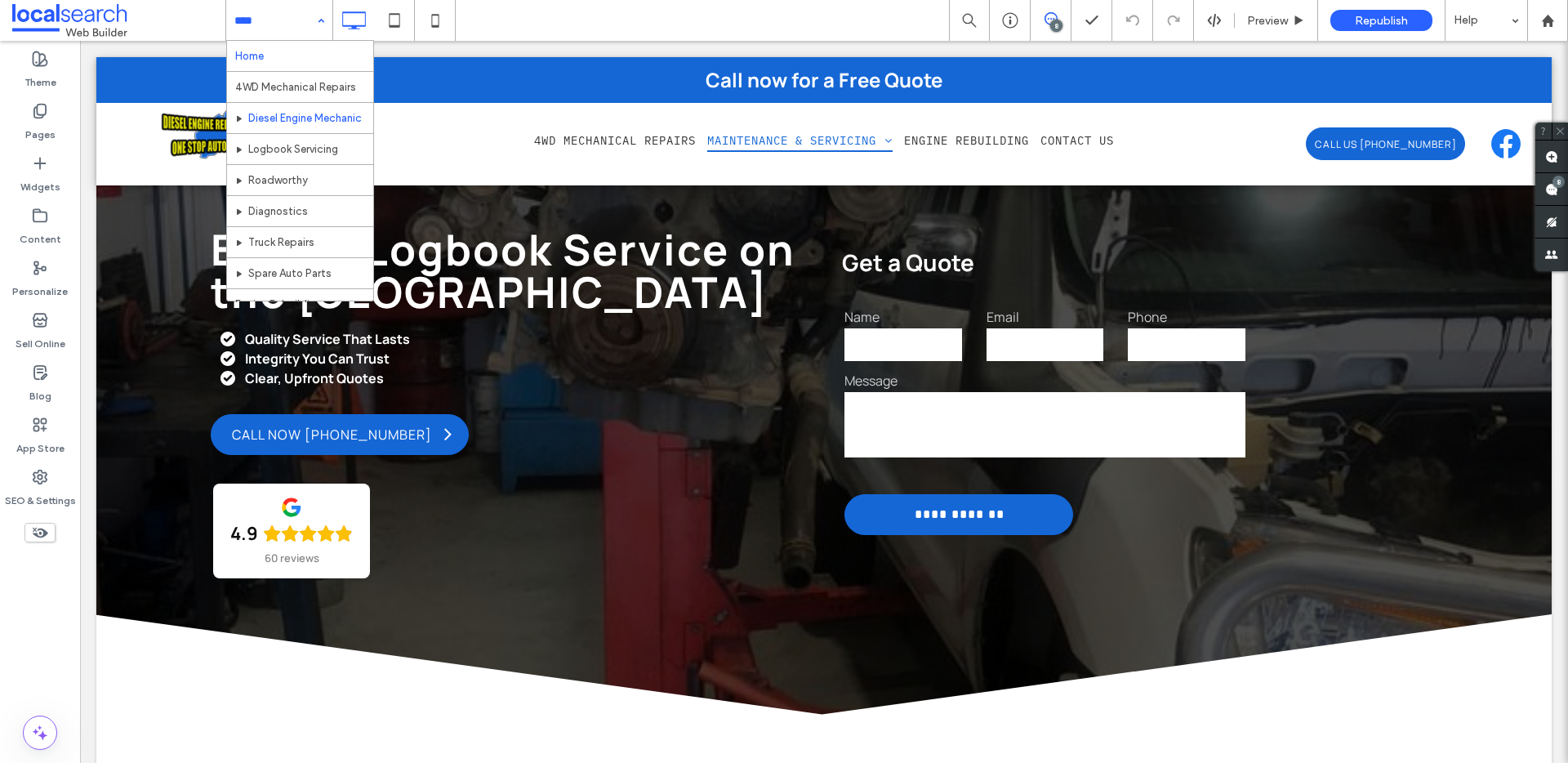
scroll to position [3, 0]
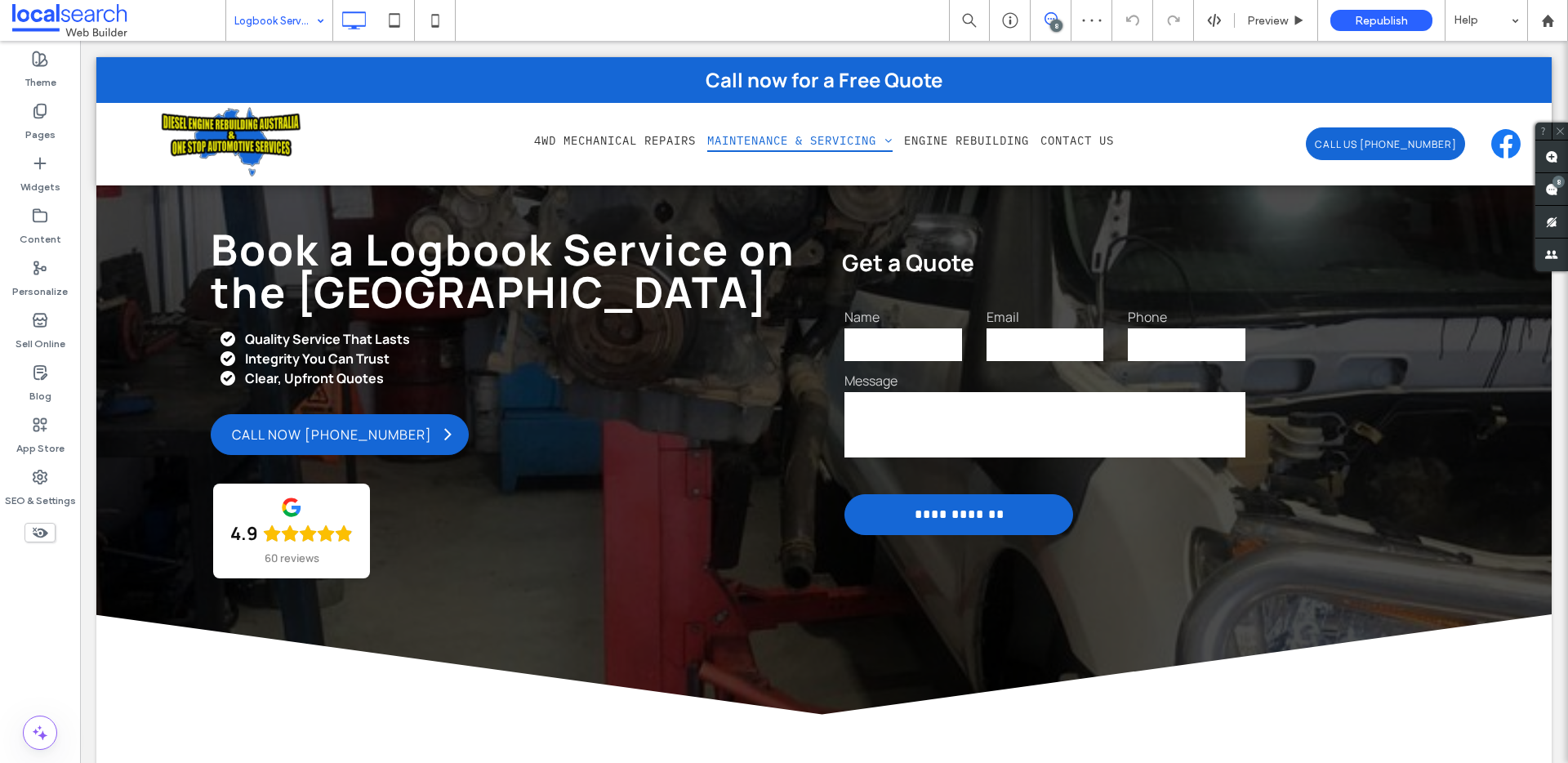
click at [278, 21] on input at bounding box center [275, 21] width 81 height 41
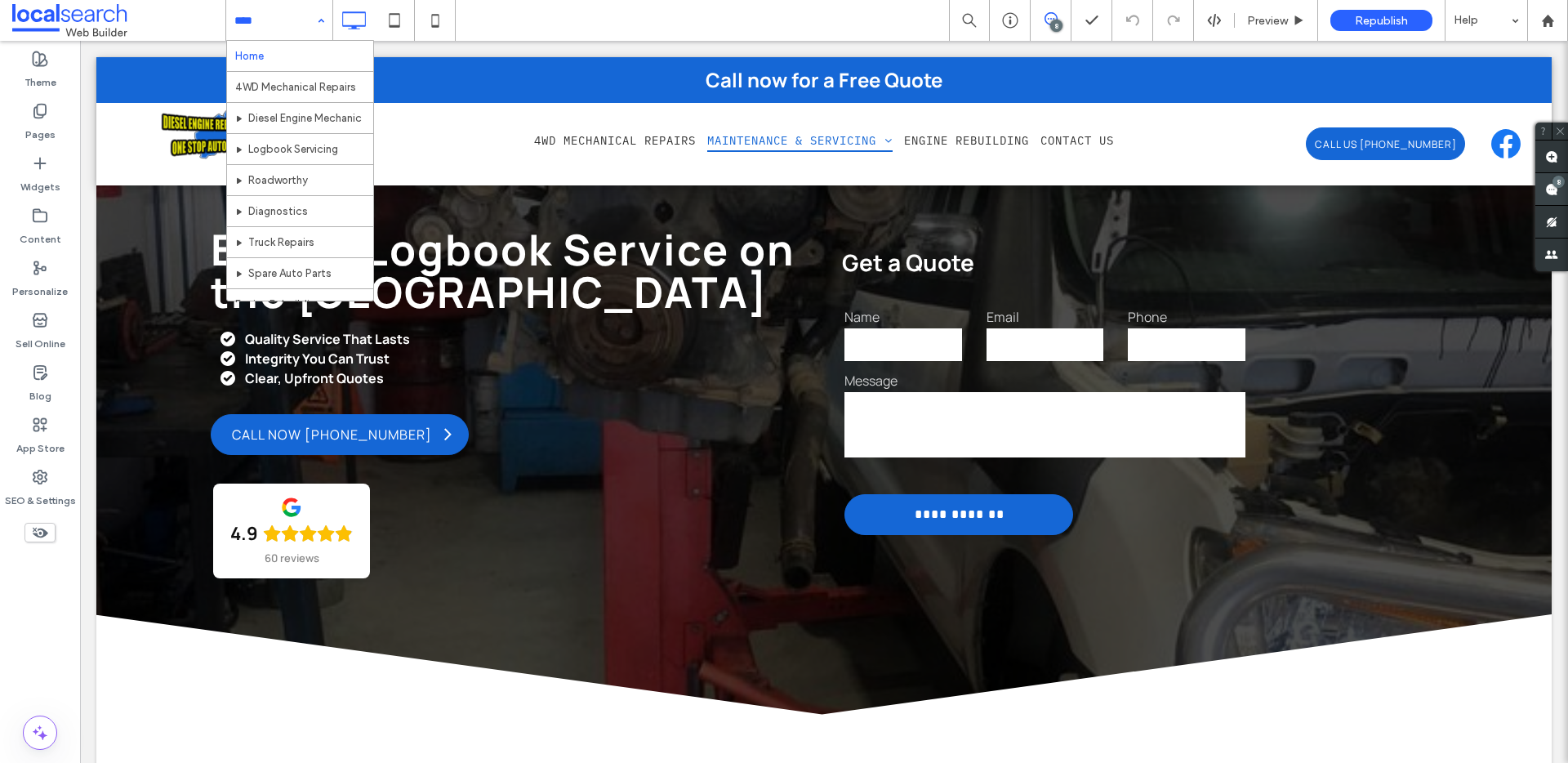
click at [1553, 183] on div "8" at bounding box center [1558, 181] width 12 height 12
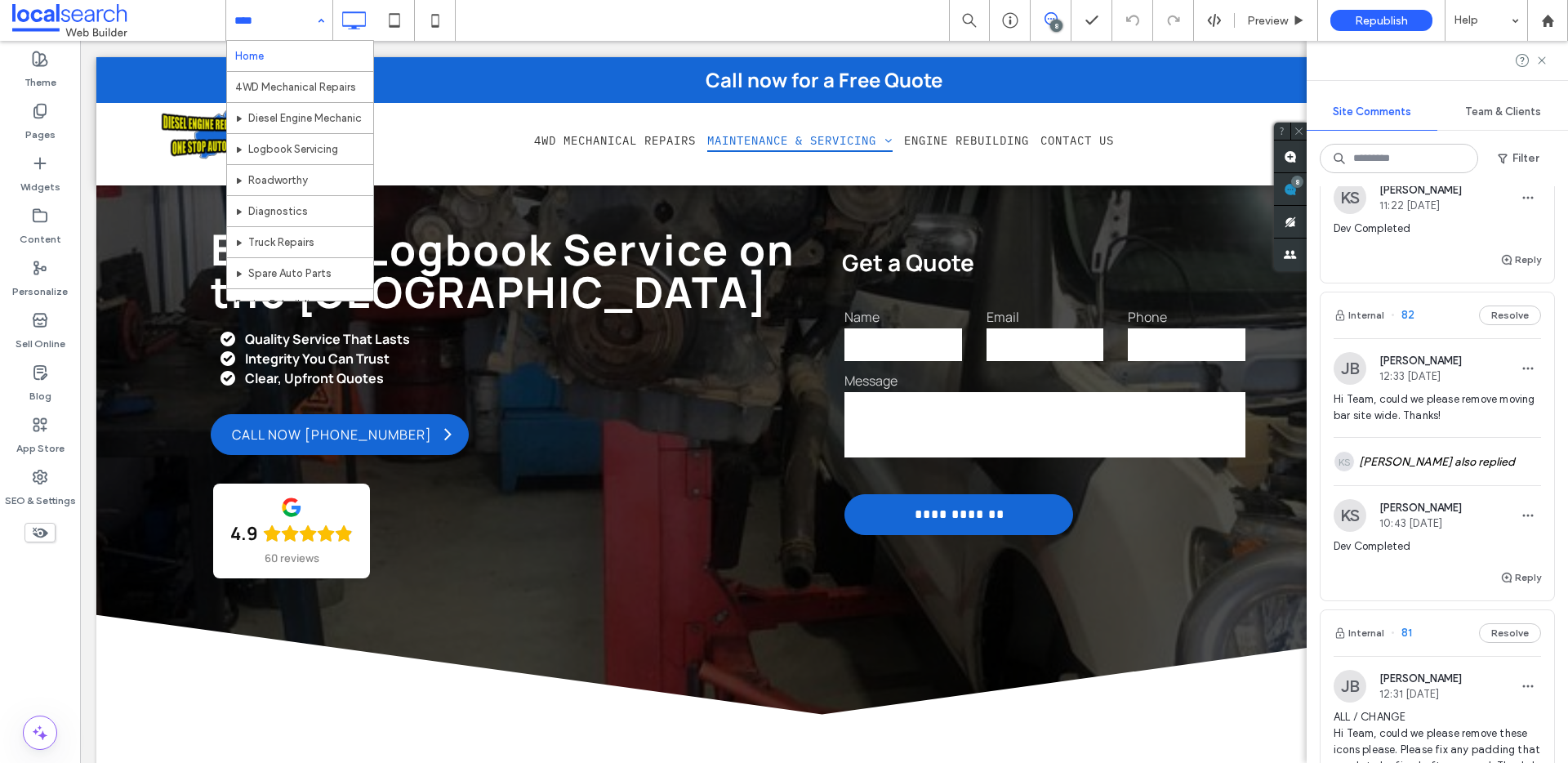
click at [265, 21] on input at bounding box center [275, 21] width 81 height 41
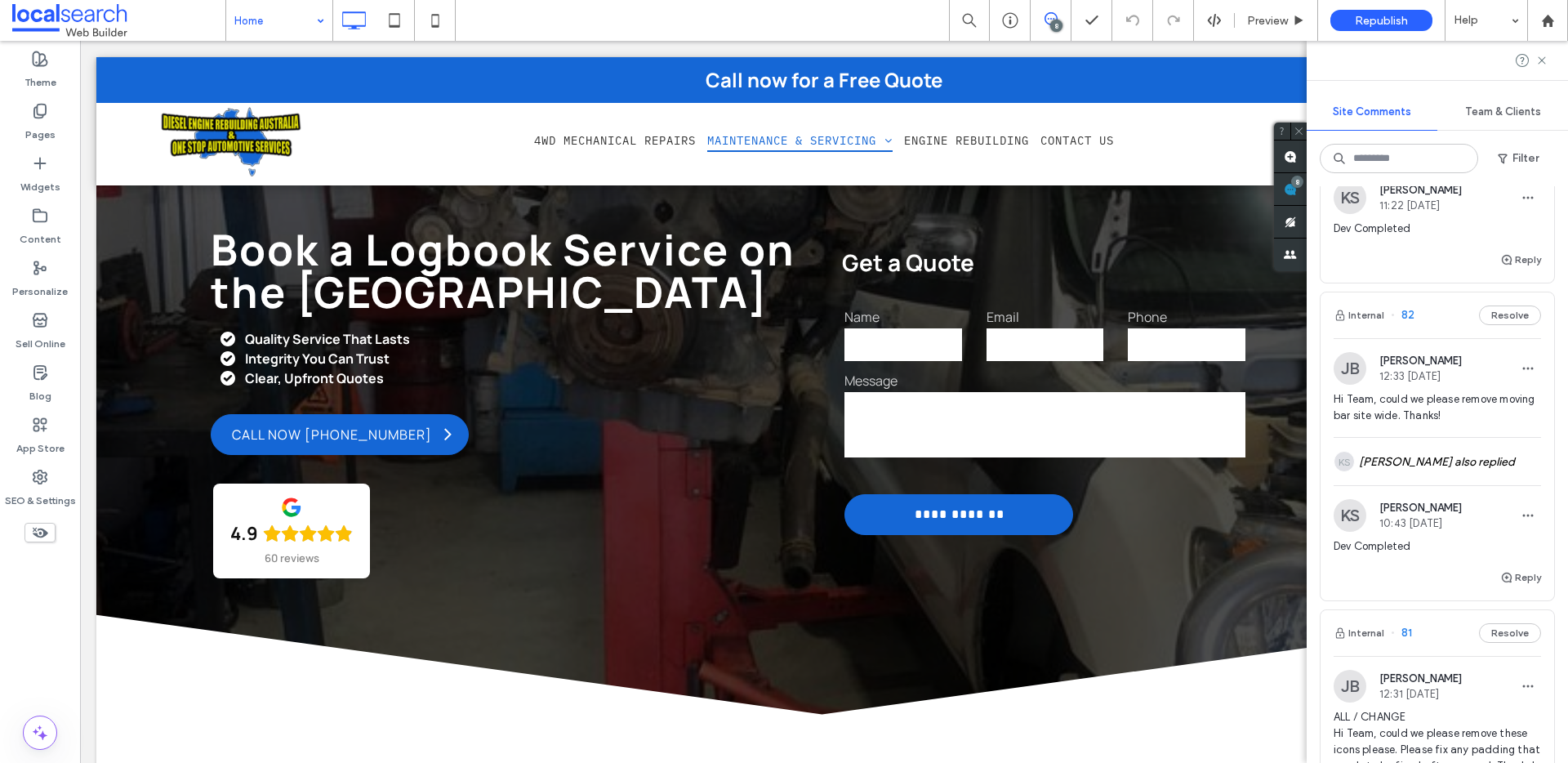
click at [320, 20] on div "Home" at bounding box center [279, 21] width 106 height 41
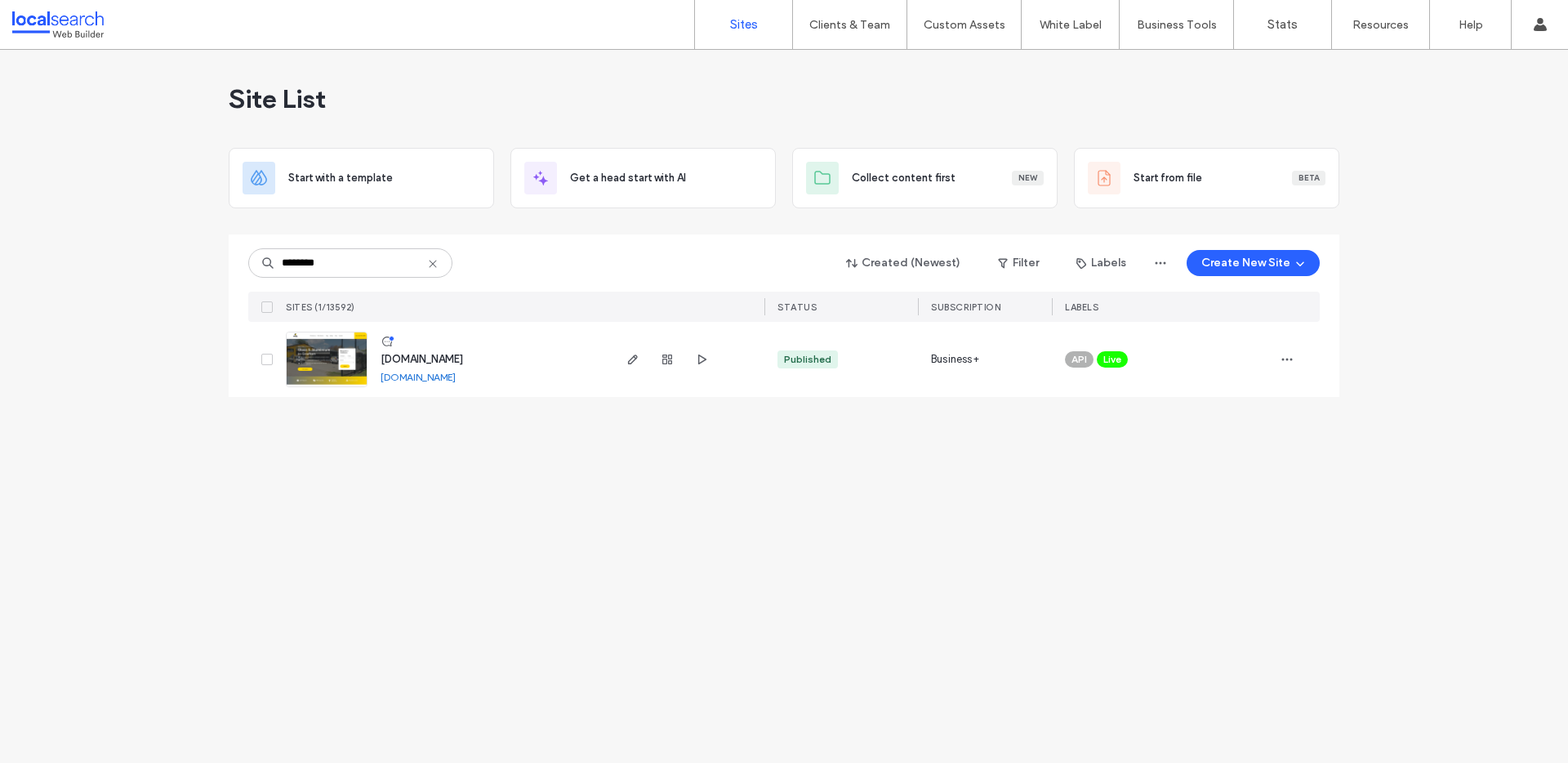
click at [423, 379] on link "[DOMAIN_NAME]" at bounding box center [417, 376] width 75 height 12
click at [327, 361] on img at bounding box center [326, 388] width 80 height 111
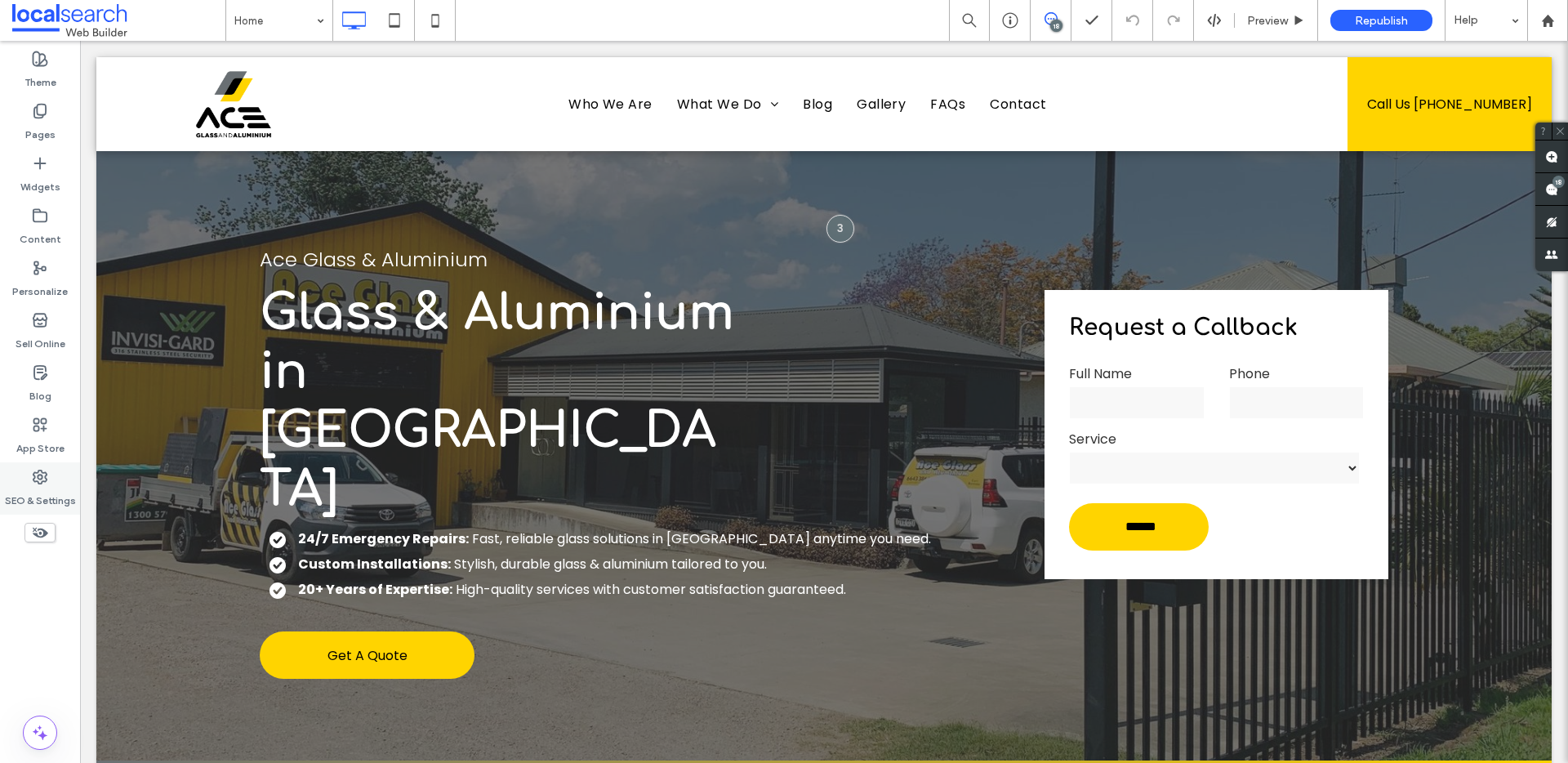
click at [46, 475] on use at bounding box center [40, 477] width 13 height 13
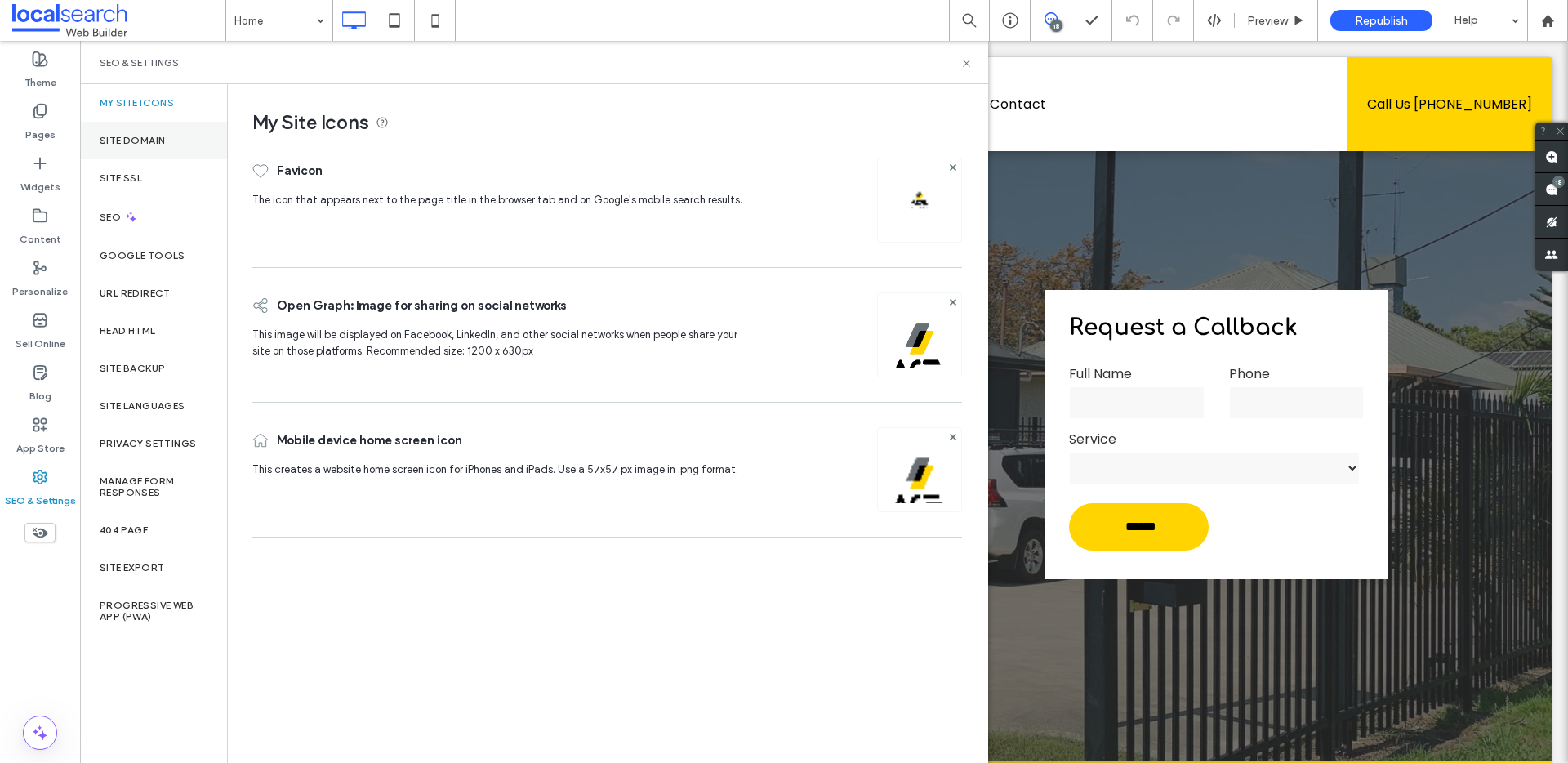
click at [152, 142] on label "Site Domain" at bounding box center [132, 141] width 65 height 12
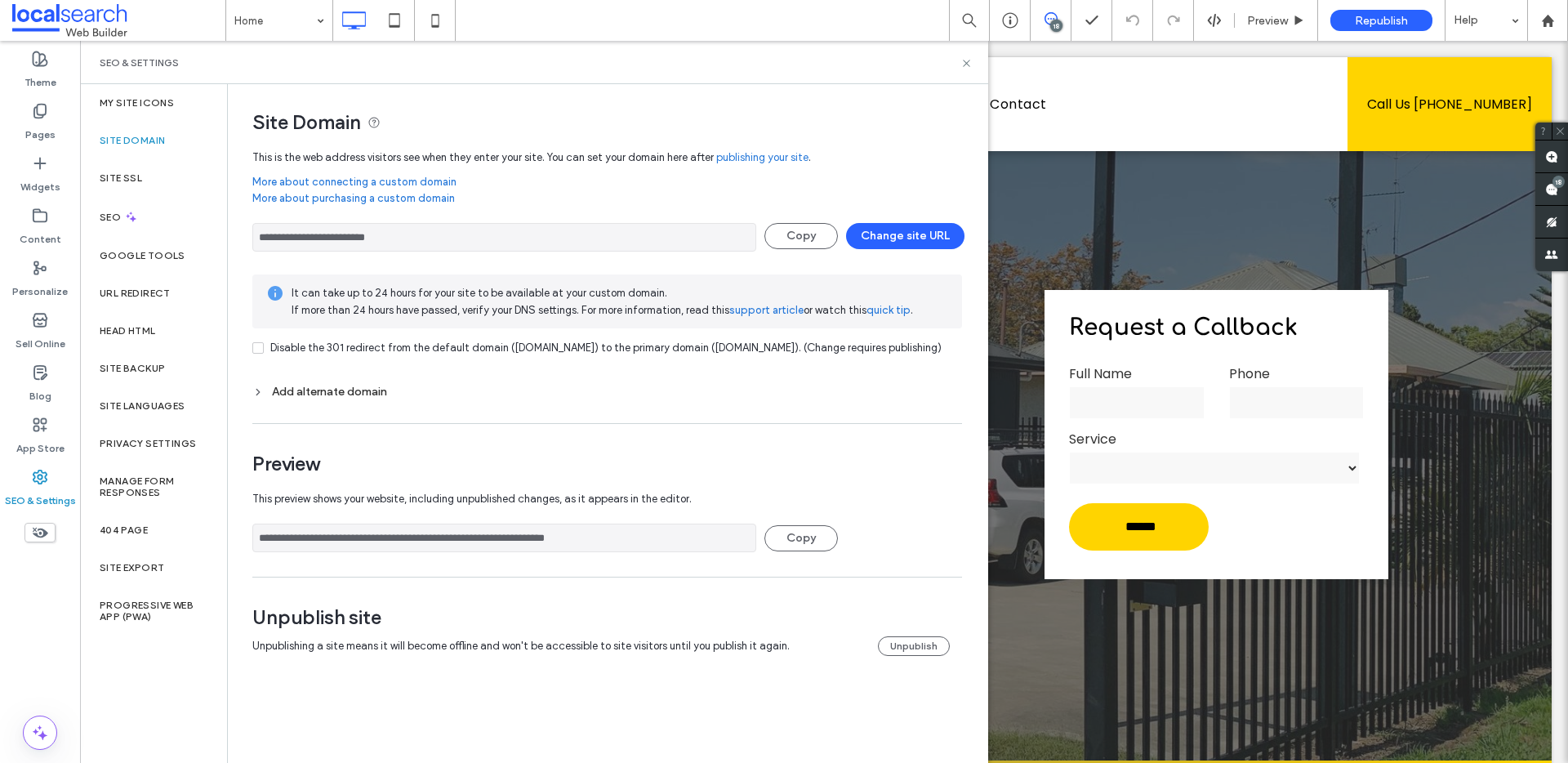
click at [443, 235] on input "**********" at bounding box center [505, 237] width 504 height 29
drag, startPoint x: 524, startPoint y: 238, endPoint x: 274, endPoint y: 230, distance: 250.1
click at [274, 230] on input "**********" at bounding box center [505, 237] width 504 height 29
click at [130, 182] on label "Site SSL" at bounding box center [121, 178] width 43 height 12
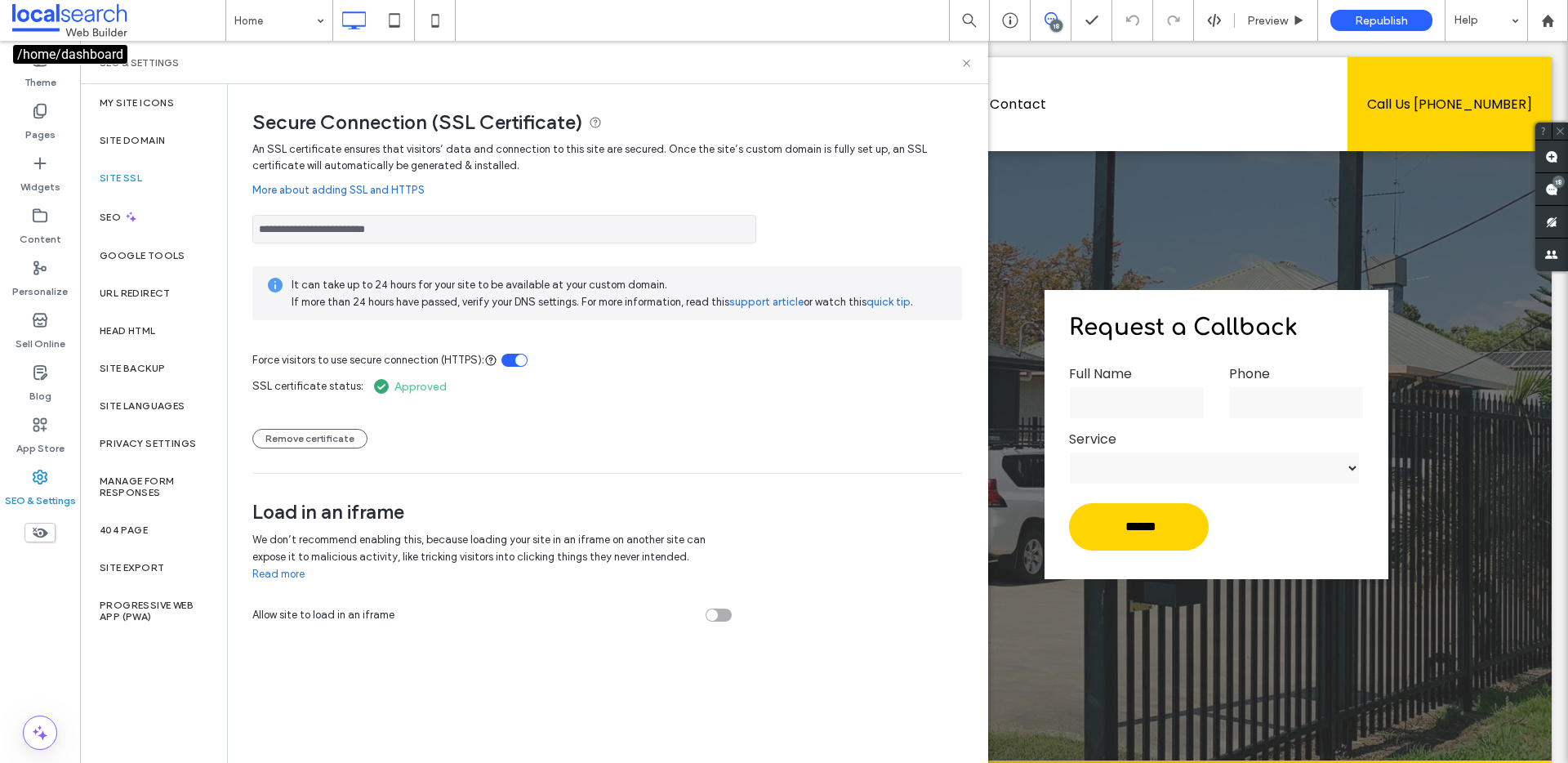
click at [77, 28] on span at bounding box center [119, 21] width 213 height 33
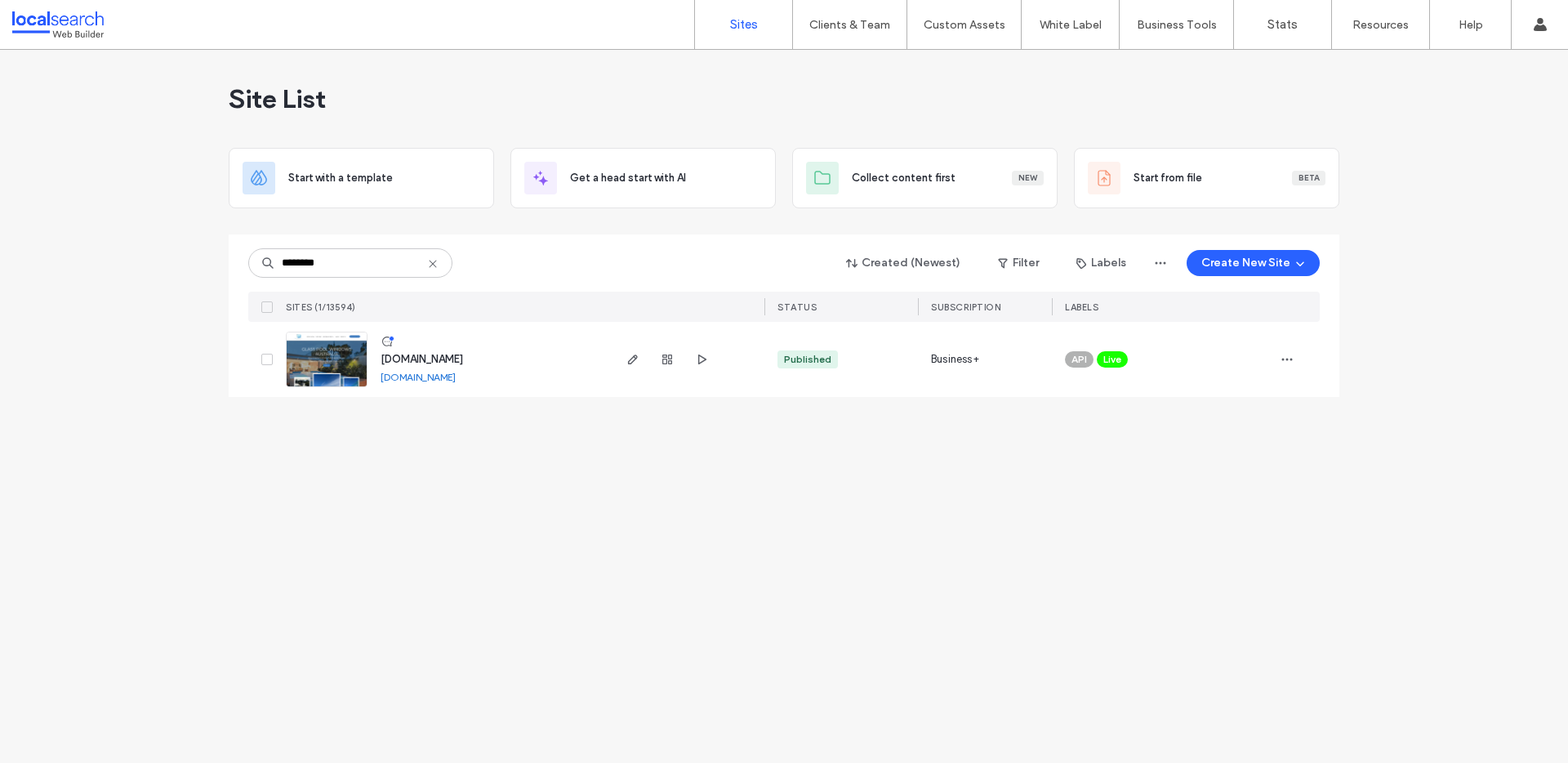
type input "********"
click at [444, 379] on link "[DOMAIN_NAME]" at bounding box center [417, 376] width 75 height 12
click at [314, 360] on img at bounding box center [326, 388] width 80 height 111
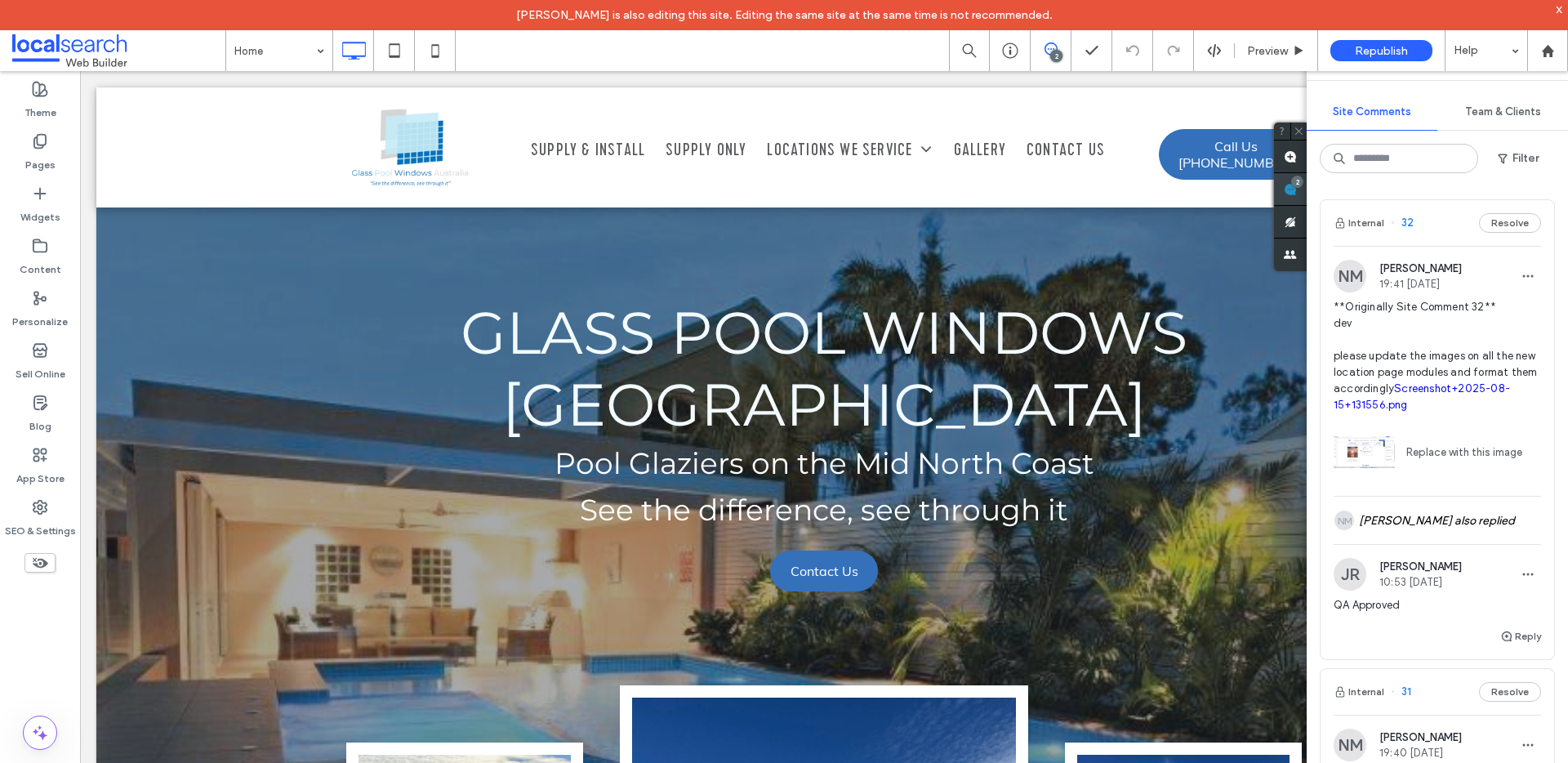
click at [1297, 188] on span at bounding box center [1291, 188] width 33 height 32
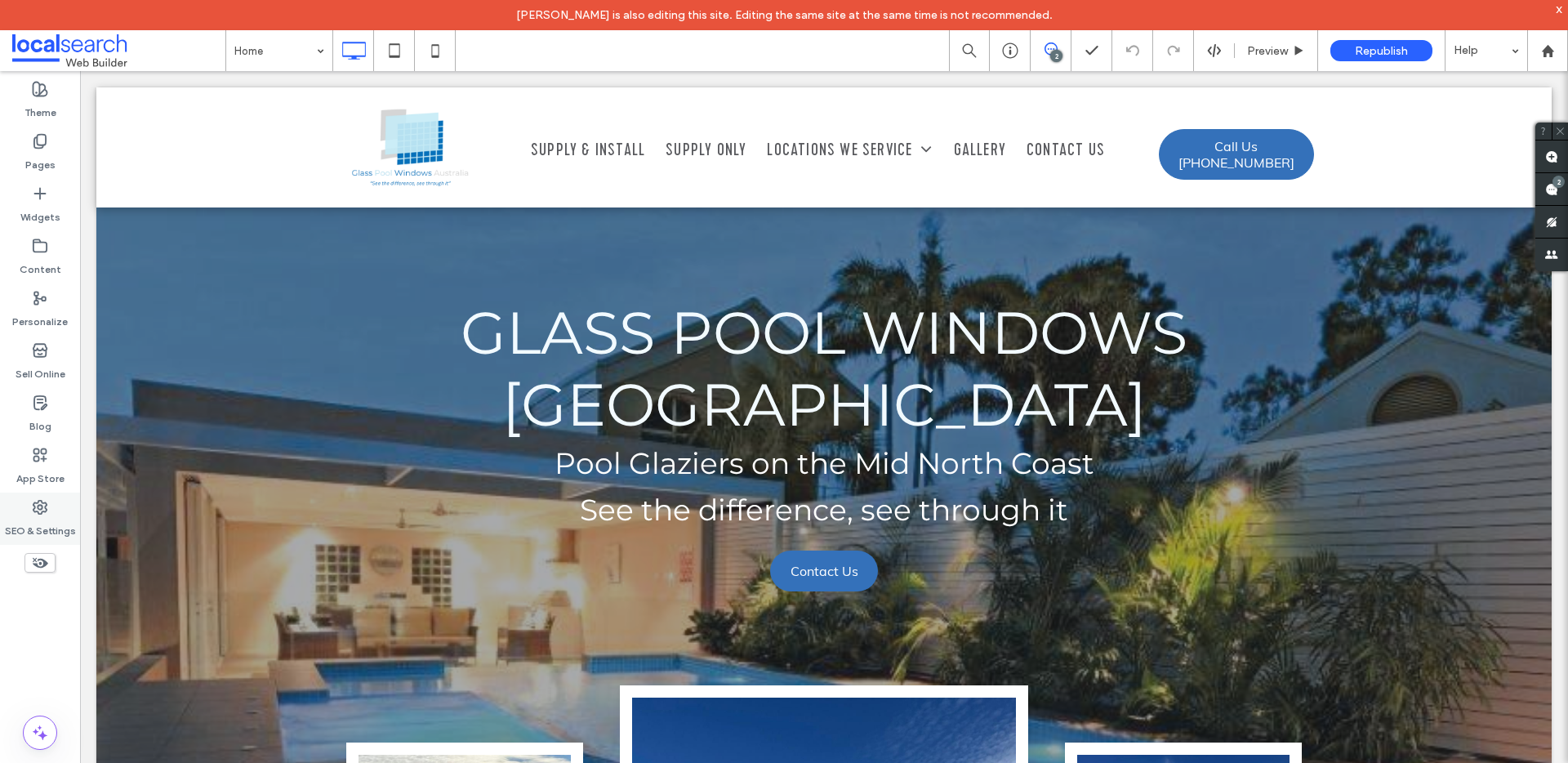
click at [33, 511] on icon at bounding box center [40, 507] width 16 height 16
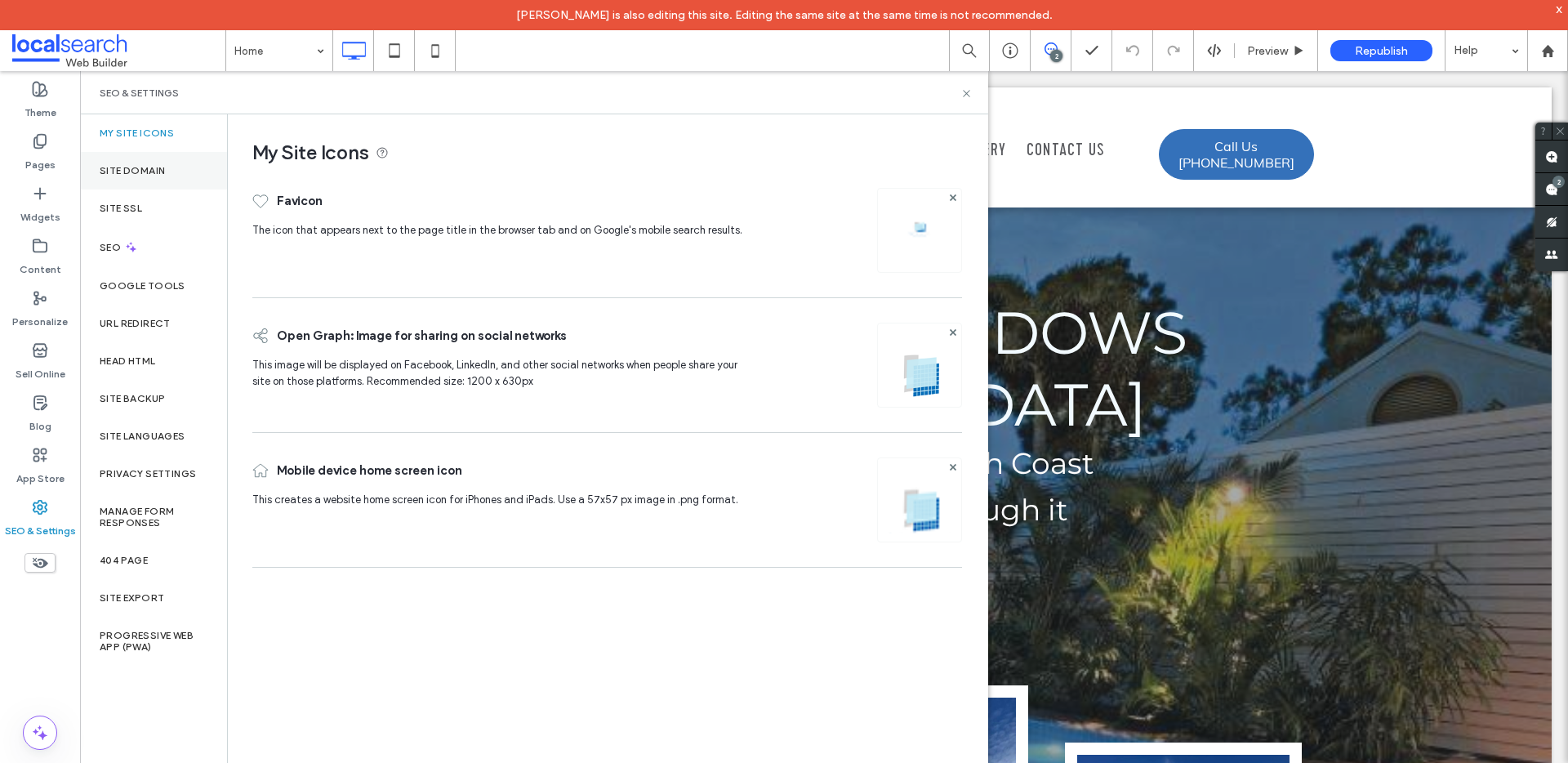
click at [128, 174] on label "Site Domain" at bounding box center [132, 170] width 65 height 12
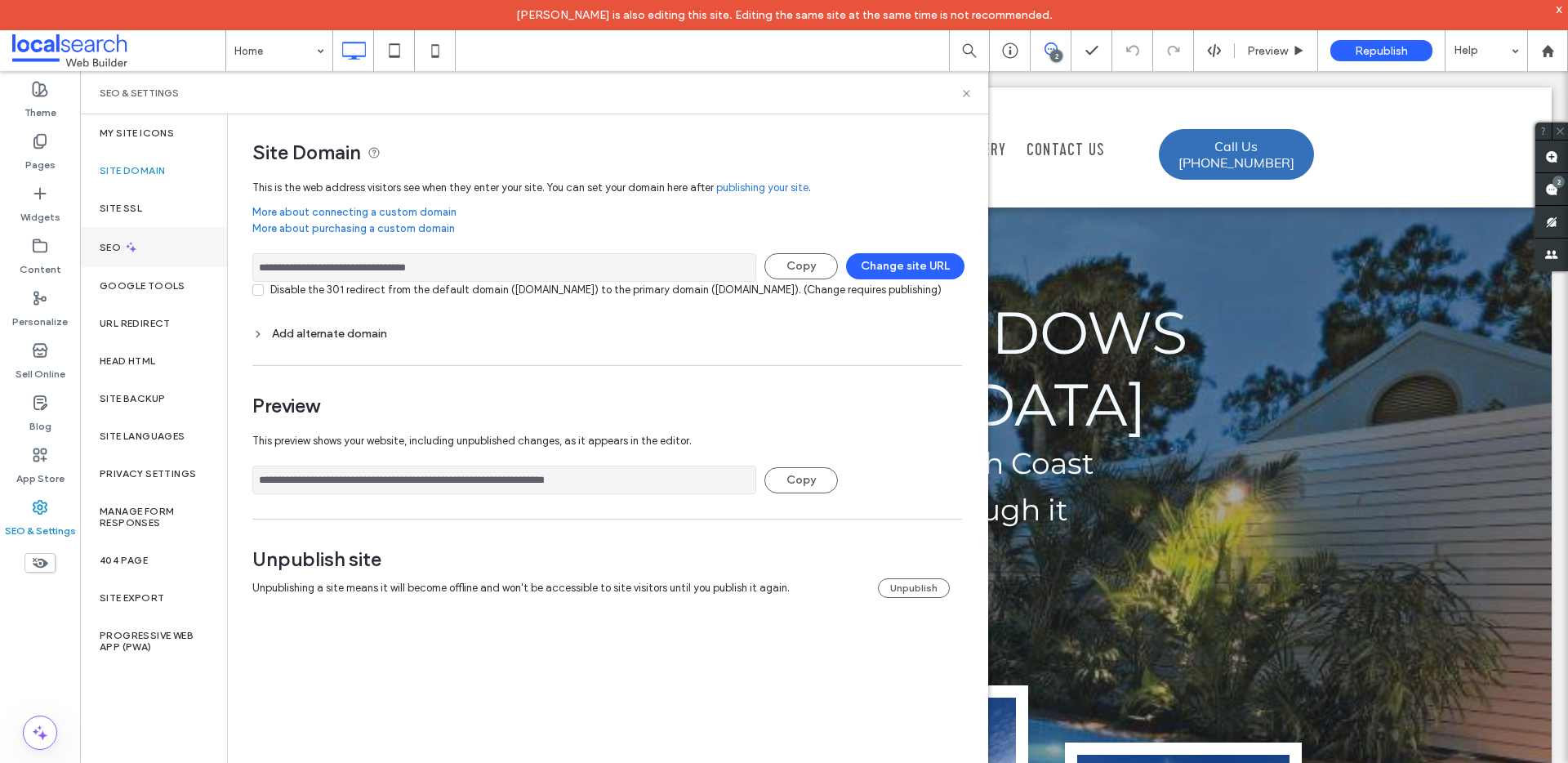
click at [141, 244] on div "SEO" at bounding box center [153, 247] width 147 height 40
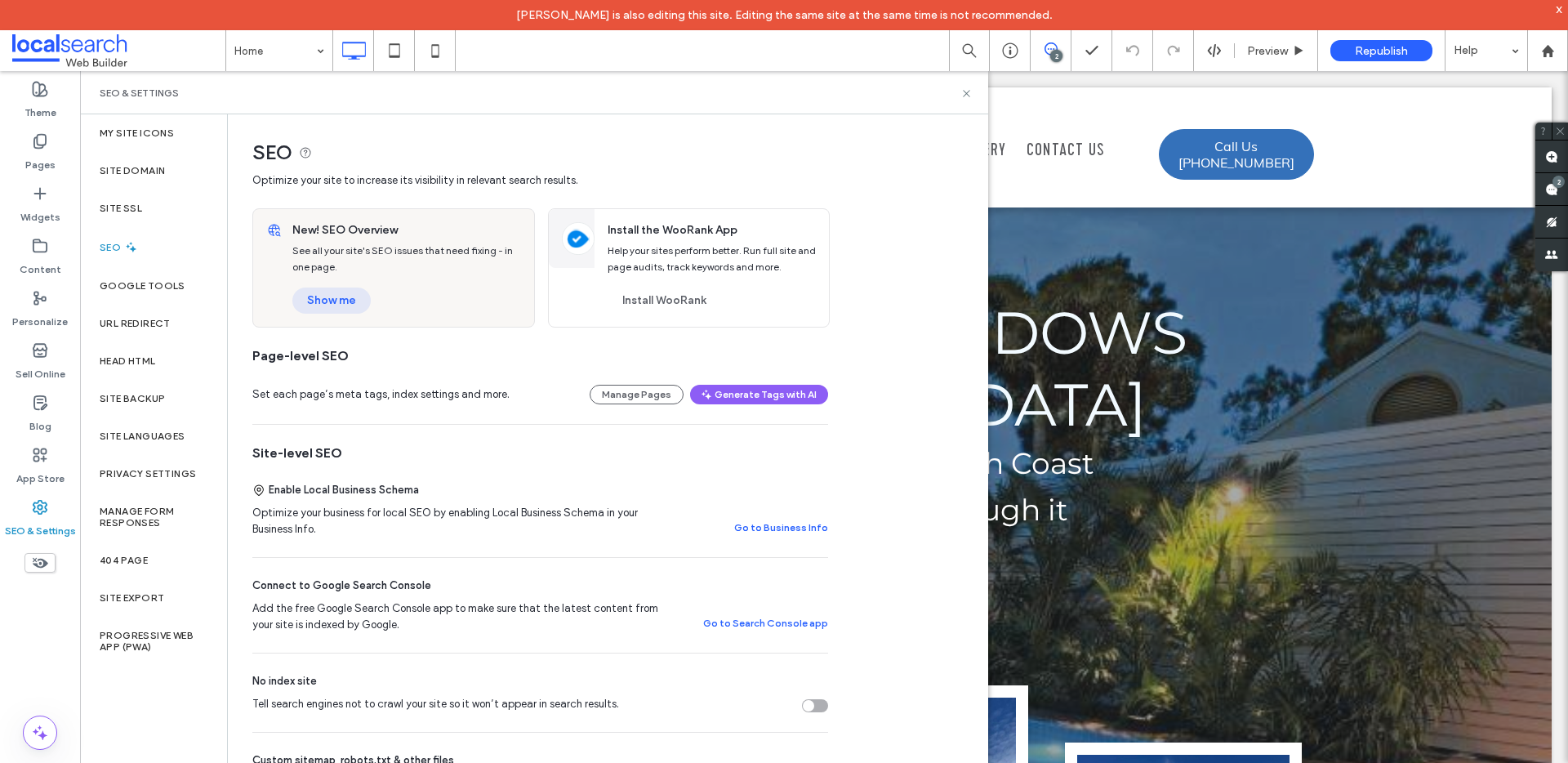
click at [337, 298] on button "Show me" at bounding box center [331, 300] width 78 height 26
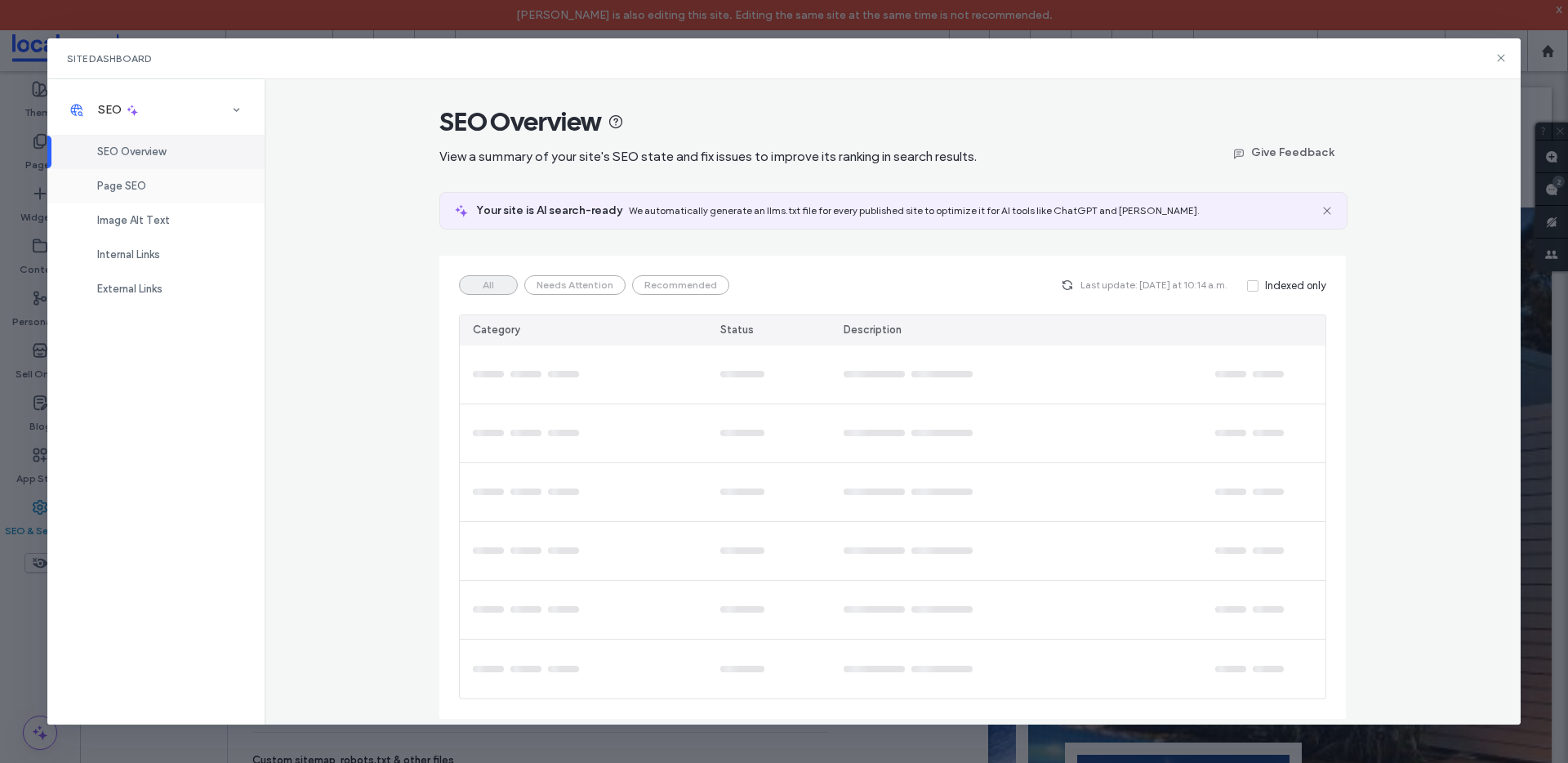
click at [133, 188] on span "Page SEO" at bounding box center [122, 185] width 49 height 12
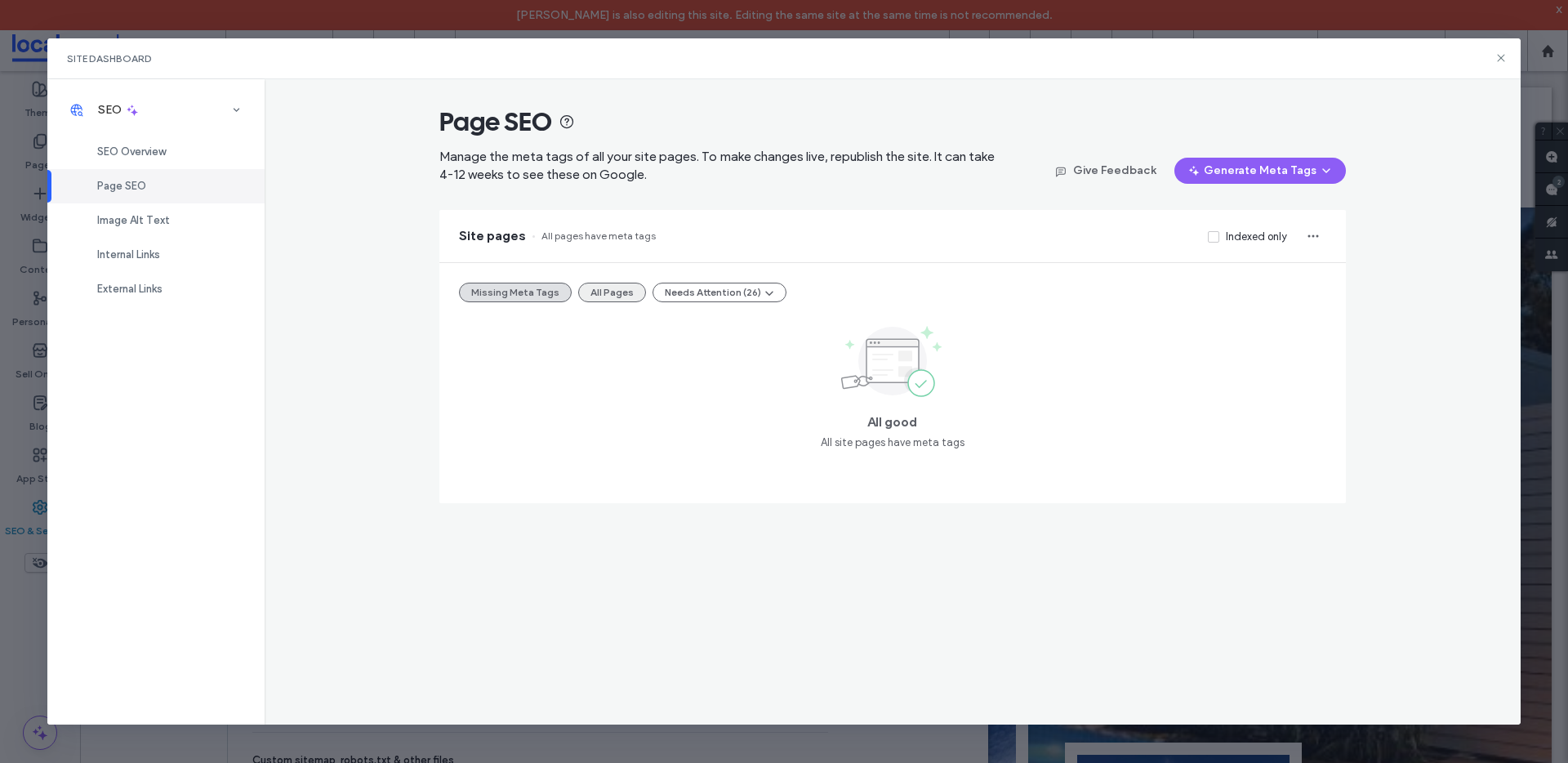
click at [616, 288] on button "All Pages" at bounding box center [612, 292] width 67 height 20
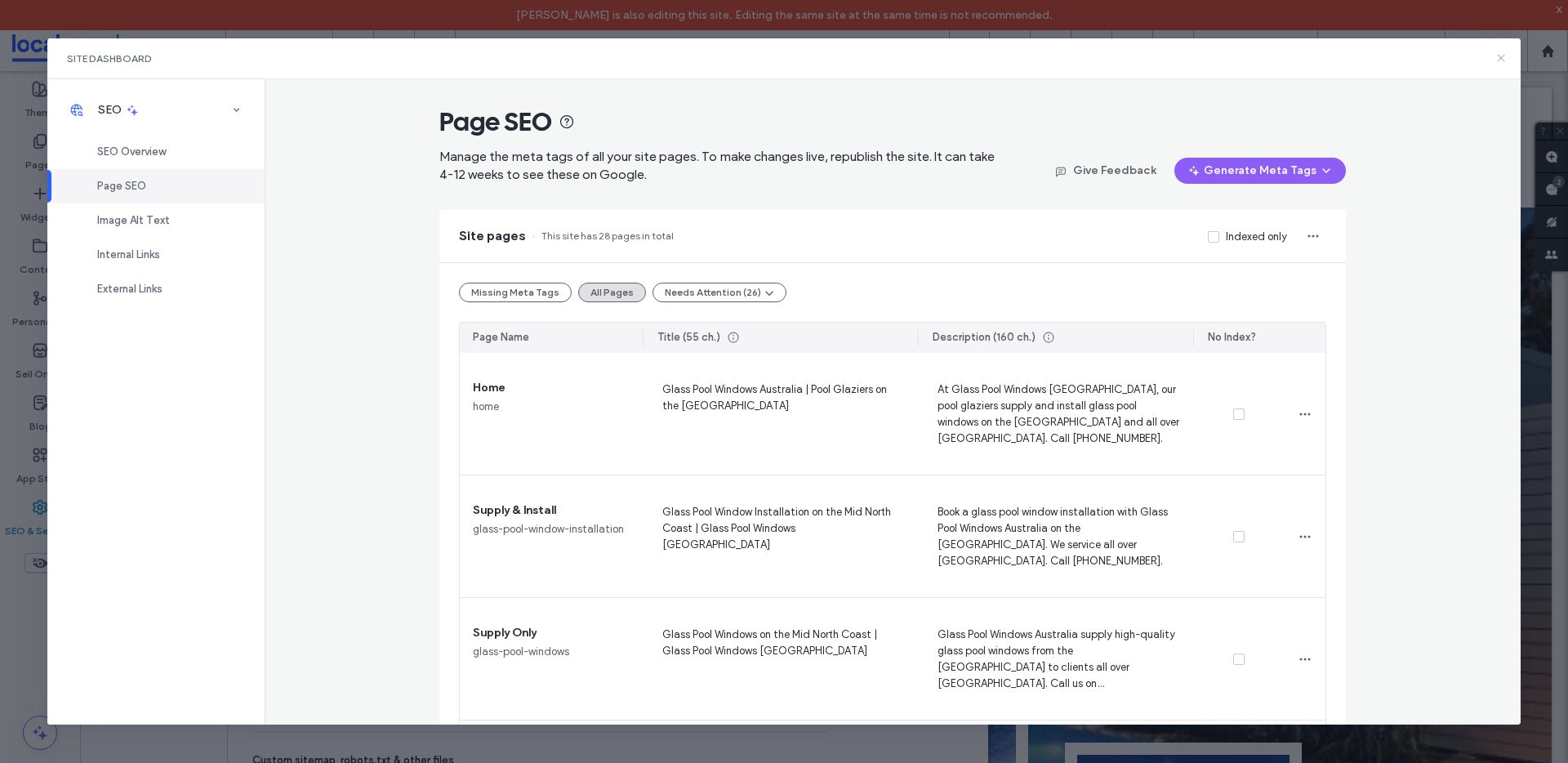
click at [1505, 58] on icon at bounding box center [1501, 58] width 13 height 13
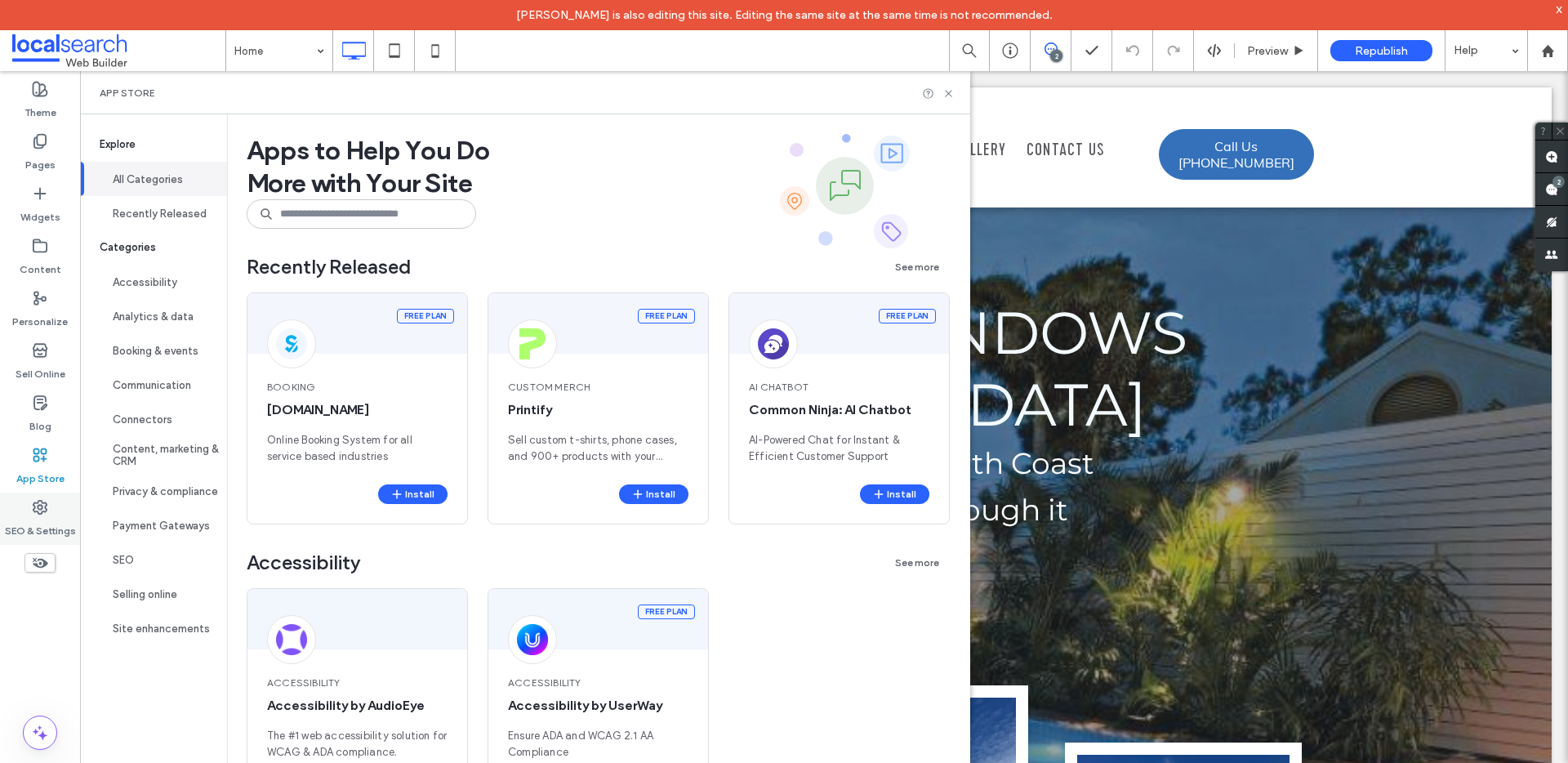
click at [48, 509] on icon at bounding box center [40, 507] width 16 height 16
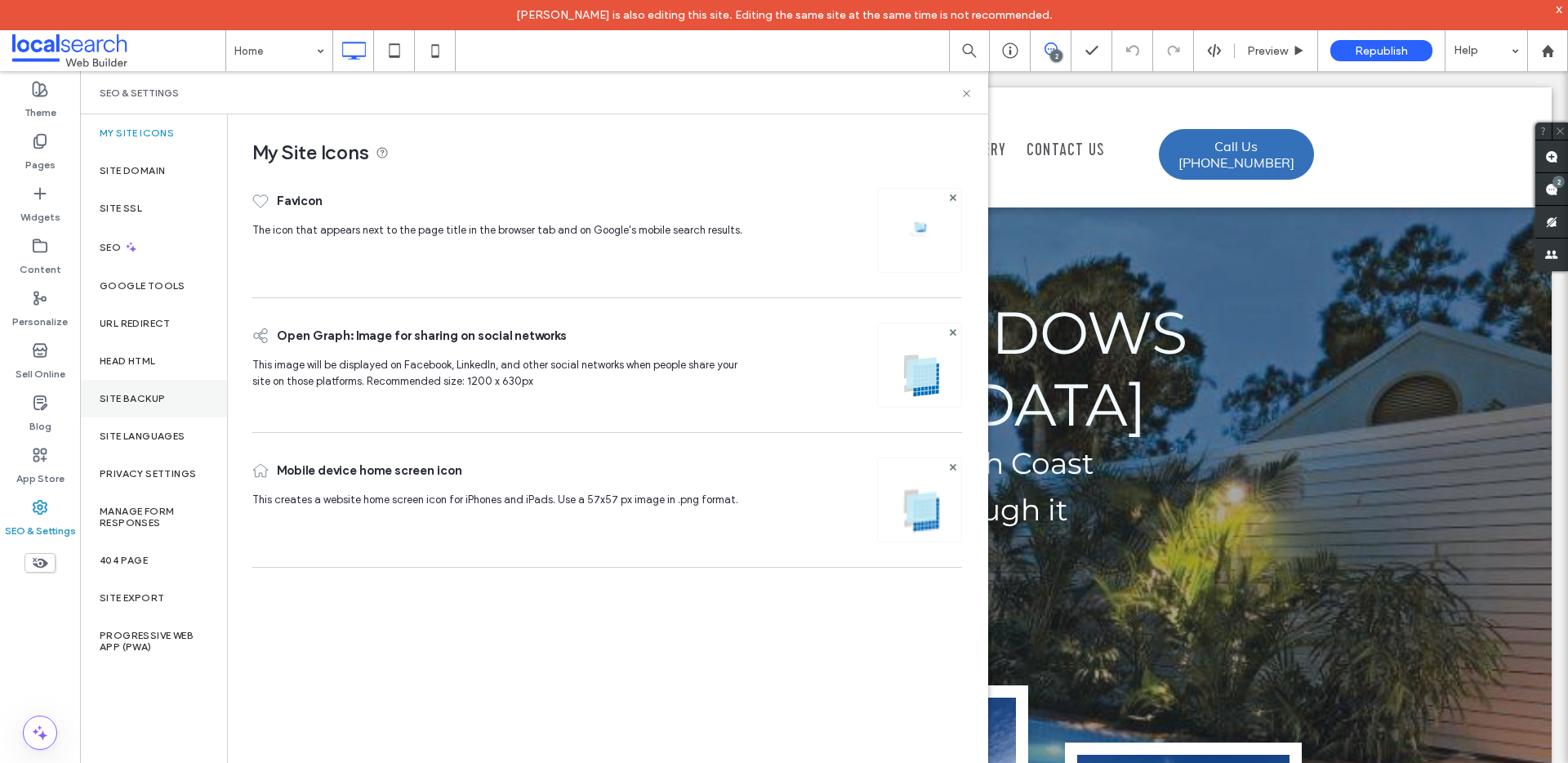
click at [139, 390] on div "Site Backup" at bounding box center [153, 398] width 147 height 38
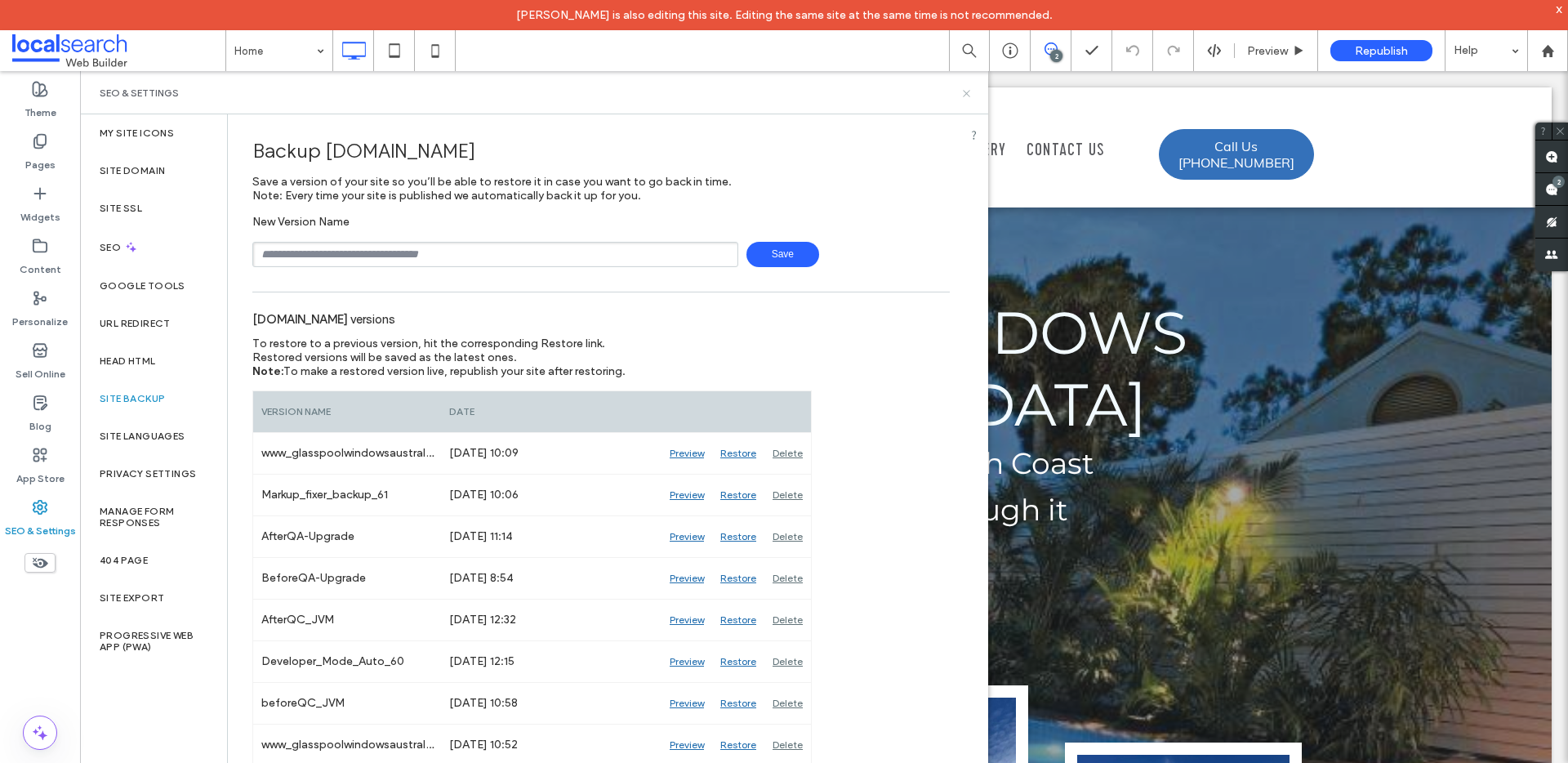
click at [971, 90] on icon at bounding box center [966, 93] width 12 height 12
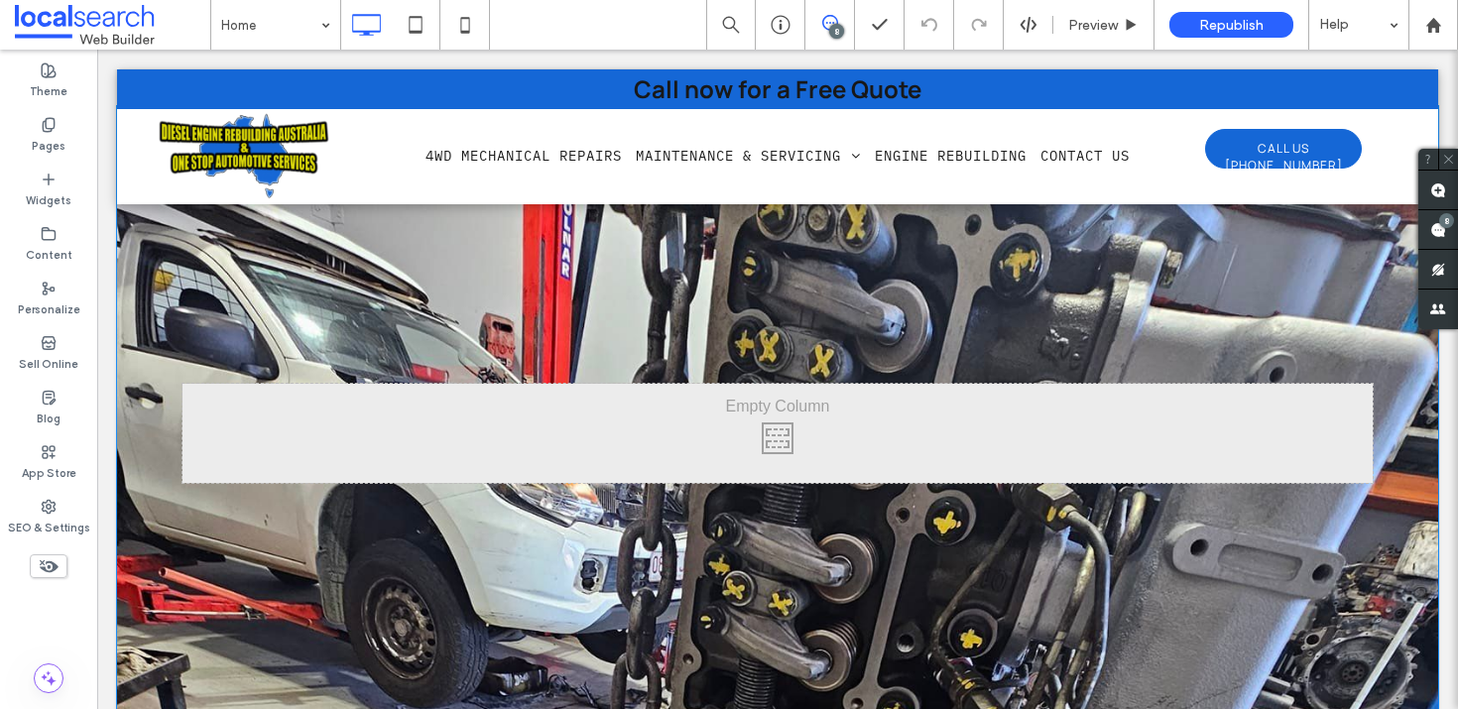
scroll to position [2131, 0]
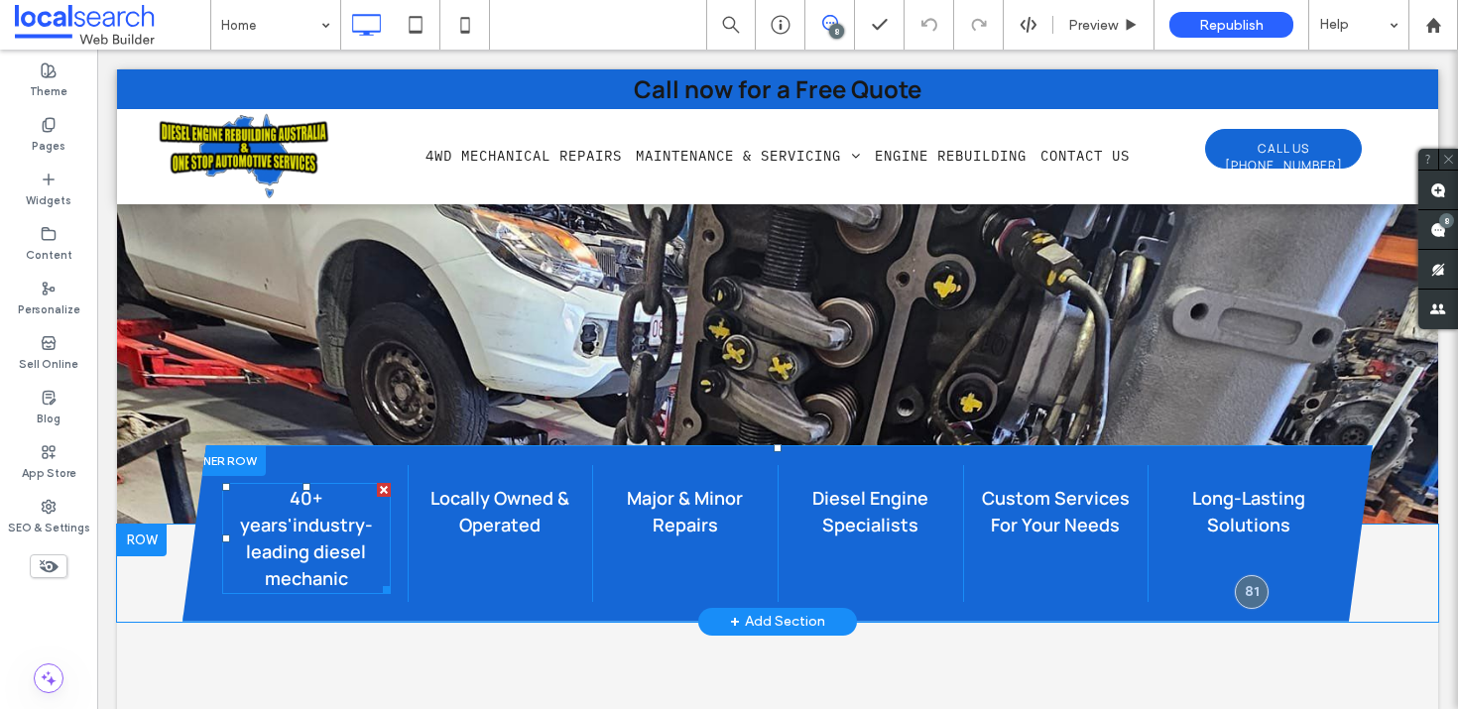
click at [222, 512] on div "40+ years'industry-leading diesel mechanic" at bounding box center [306, 538] width 169 height 111
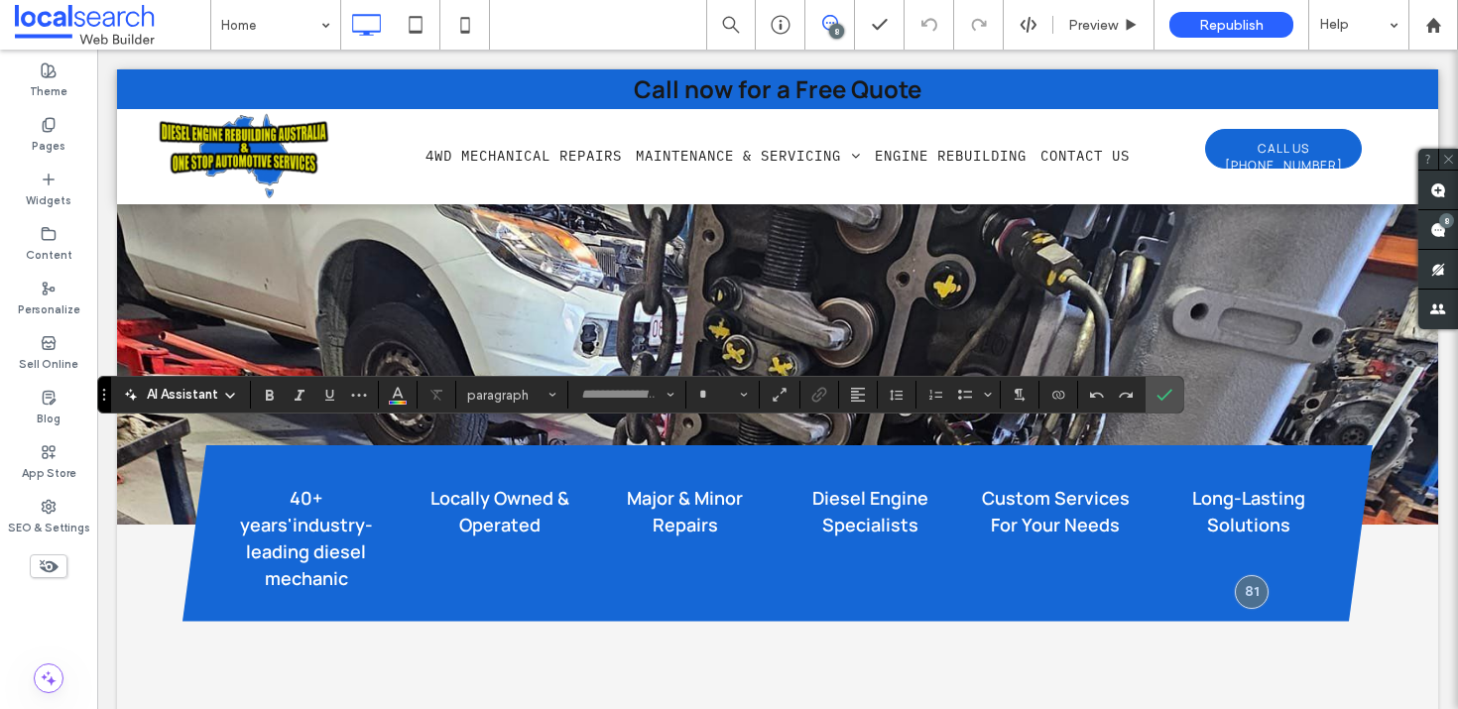
type input "*******"
type input "**"
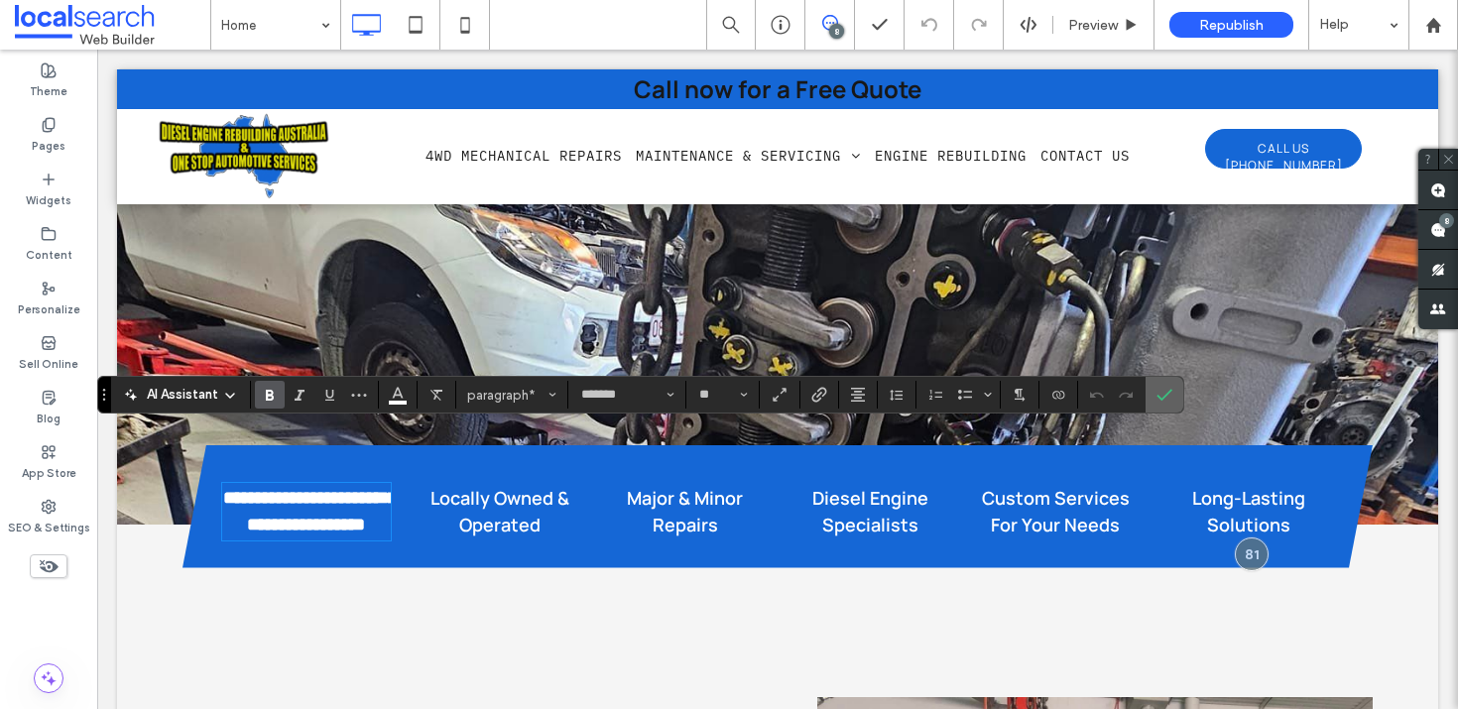
click at [1162, 398] on icon "Confirm" at bounding box center [1165, 395] width 16 height 16
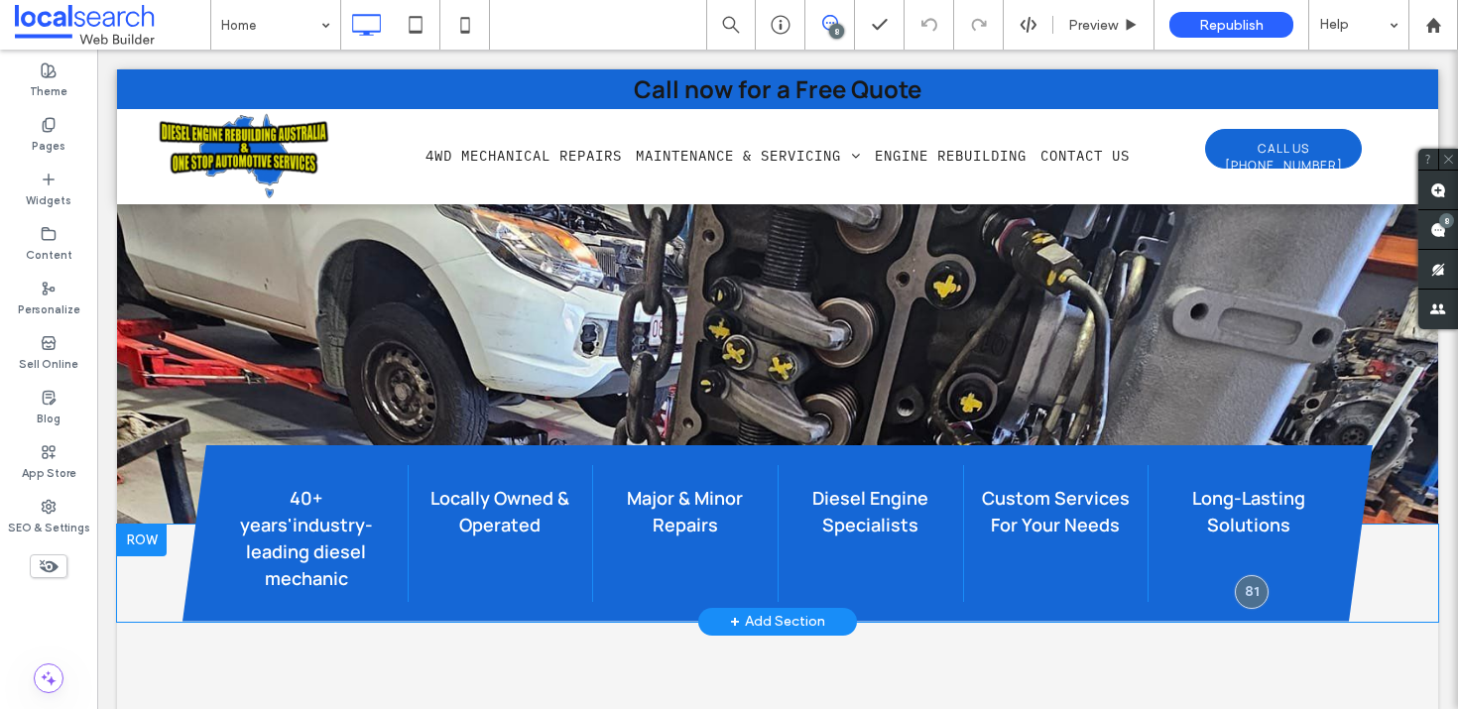
click at [142, 525] on div "40+ years'industry-leading diesel mechanic Click To Paste Locally Owned & Opera…" at bounding box center [777, 573] width 1321 height 97
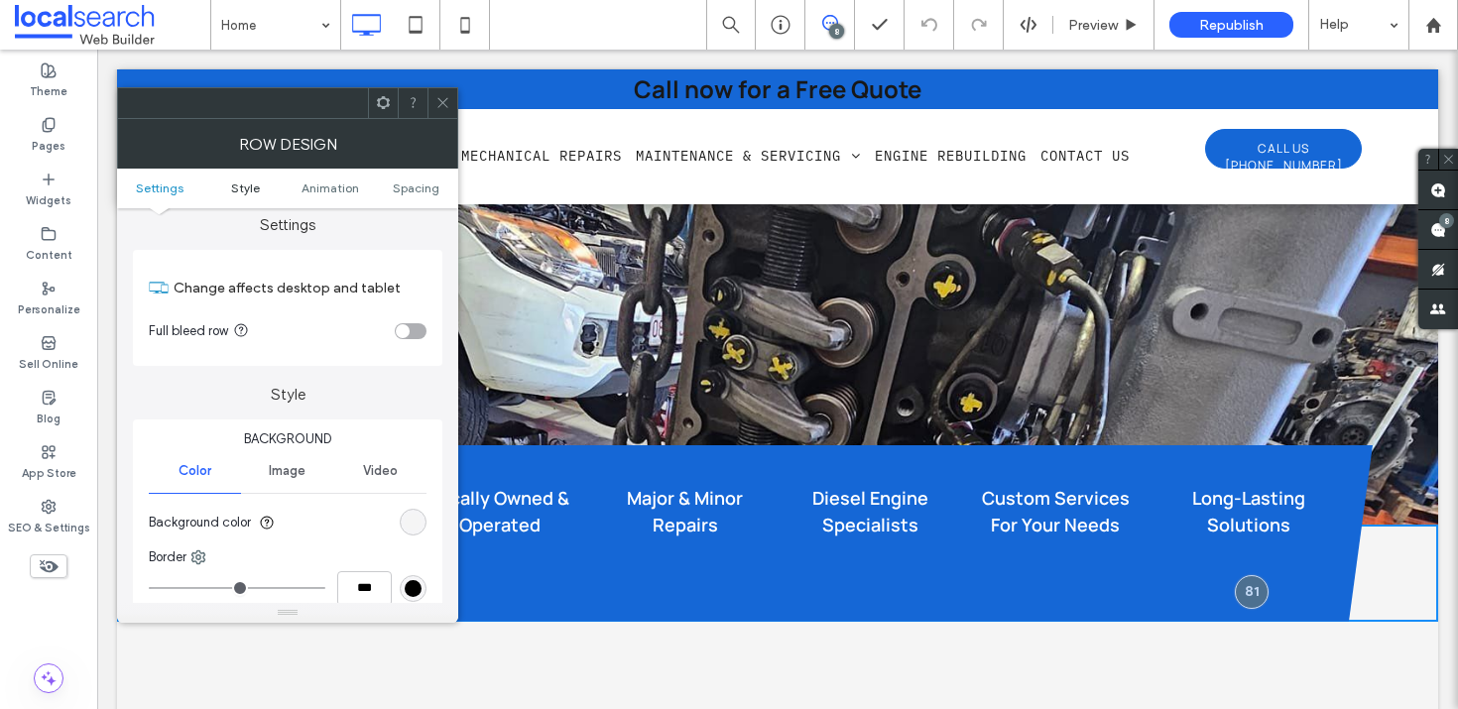
click at [237, 183] on span "Style" at bounding box center [245, 188] width 29 height 15
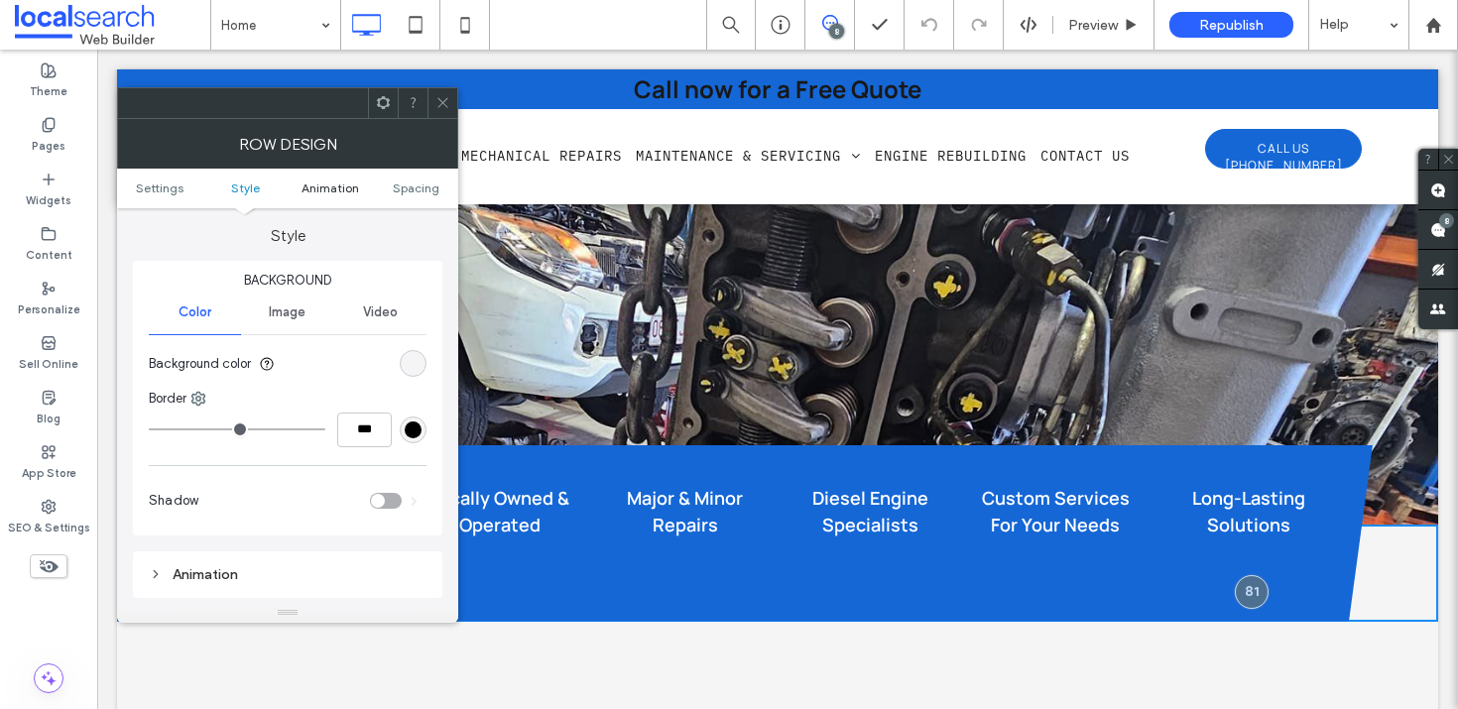
click at [311, 188] on span "Animation" at bounding box center [331, 188] width 58 height 15
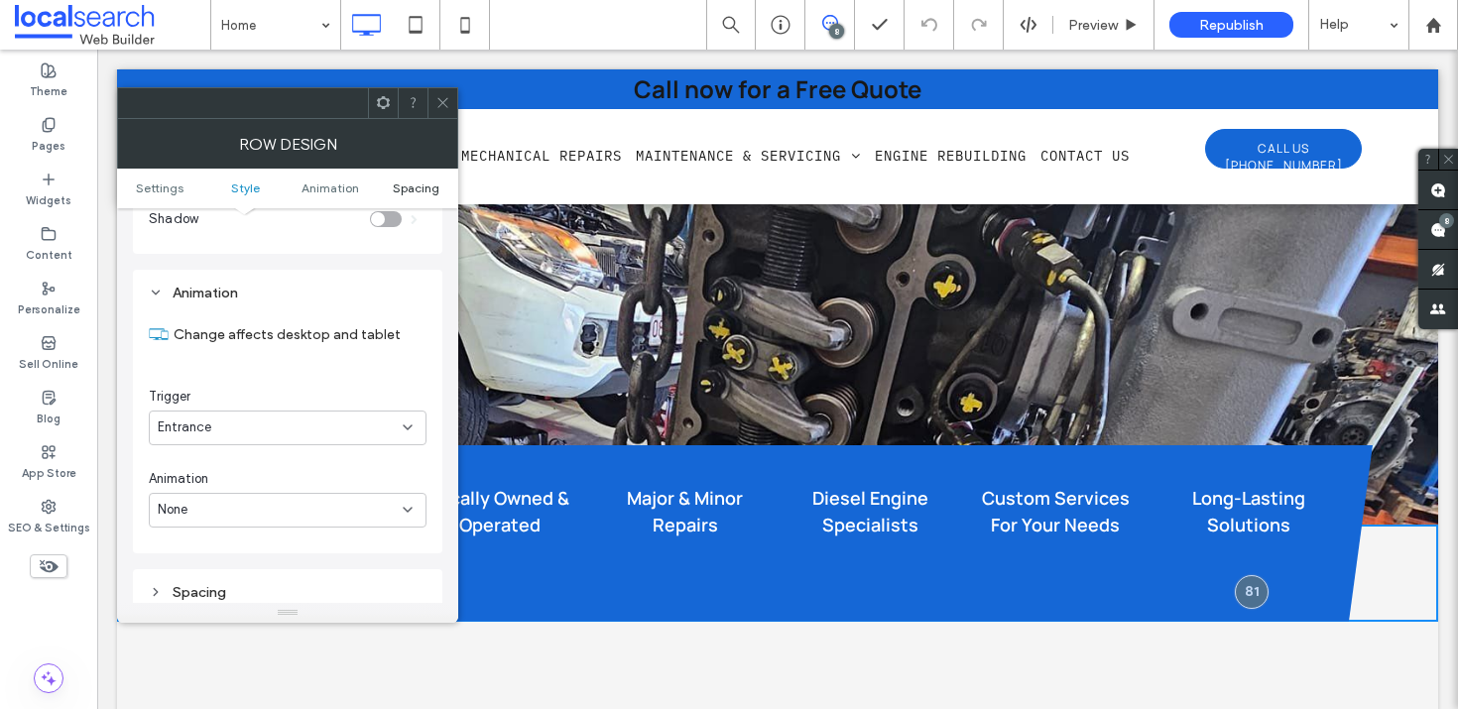
click at [418, 186] on span "Spacing" at bounding box center [416, 188] width 47 height 15
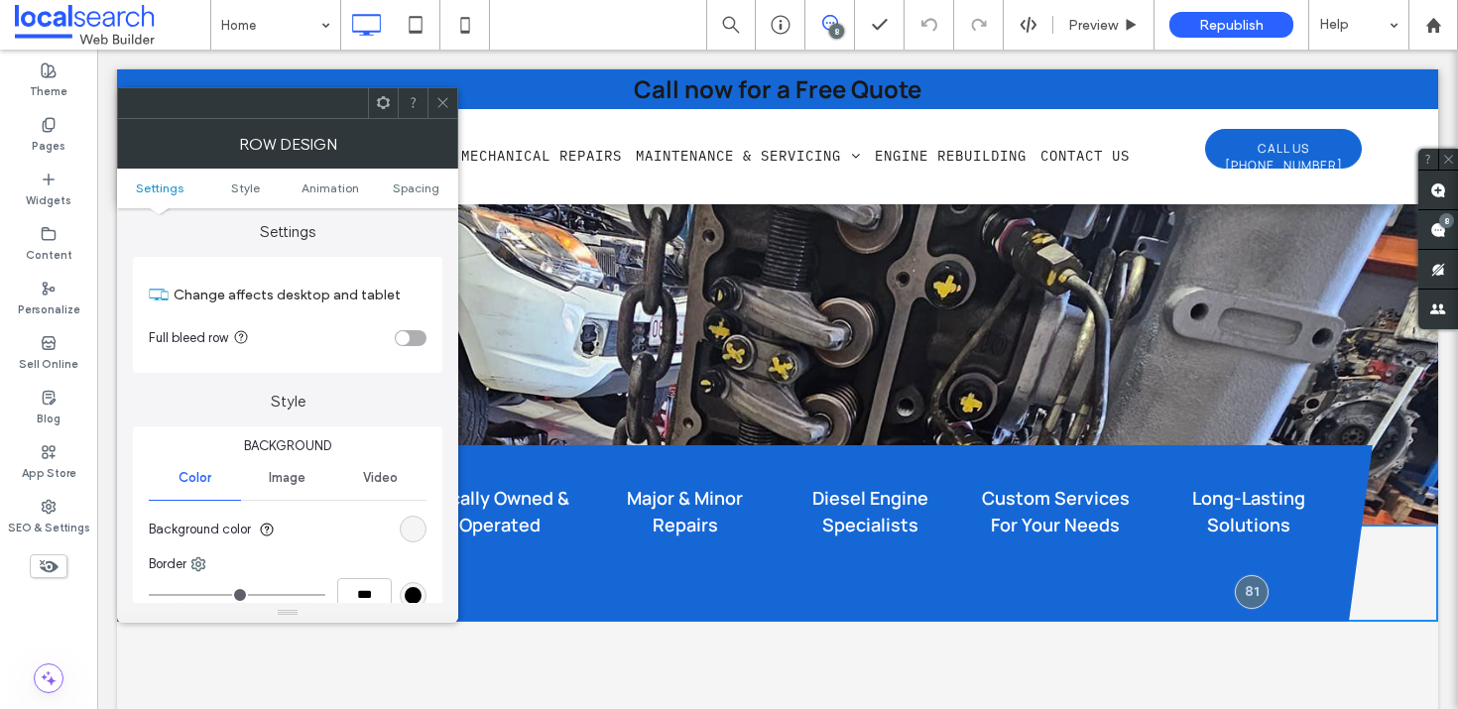
scroll to position [0, 0]
click at [383, 102] on icon at bounding box center [383, 102] width 15 height 15
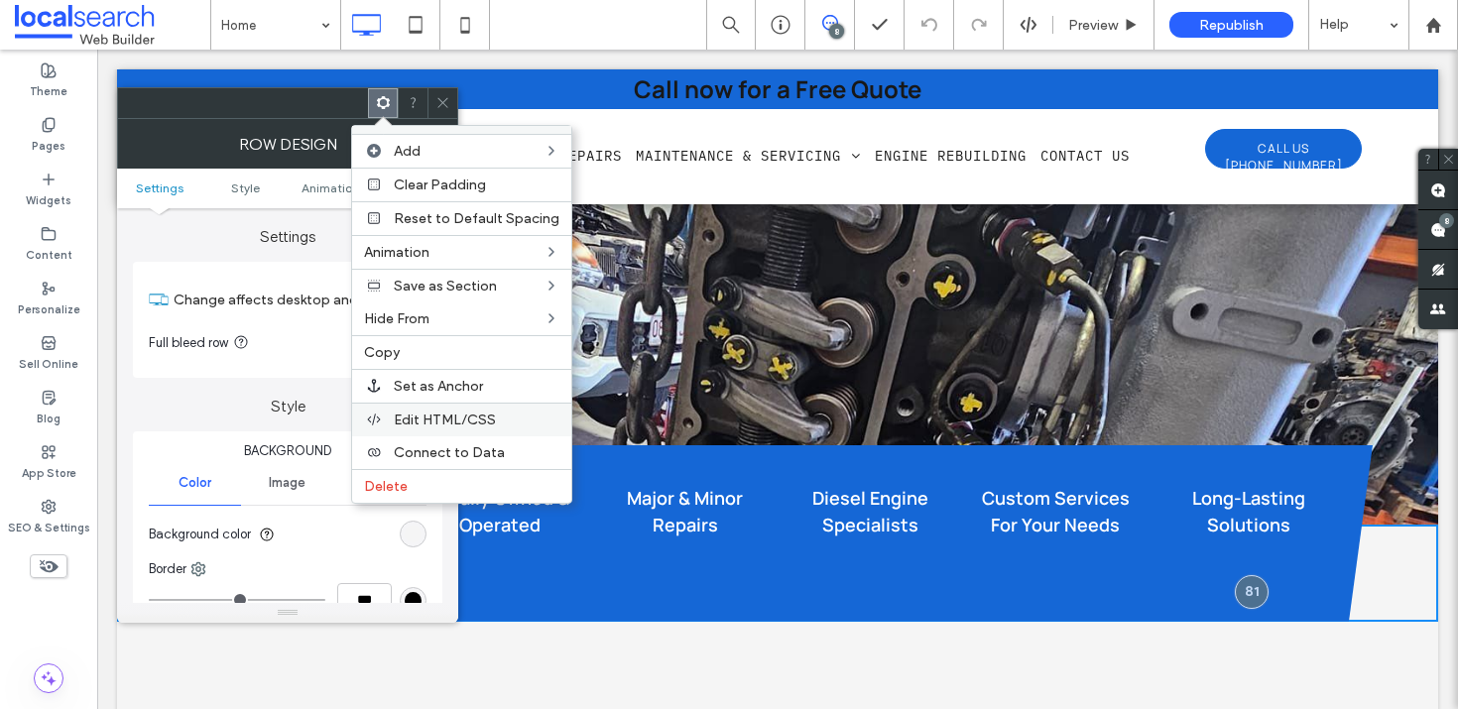
click at [443, 422] on span "Edit HTML/CSS" at bounding box center [445, 420] width 102 height 17
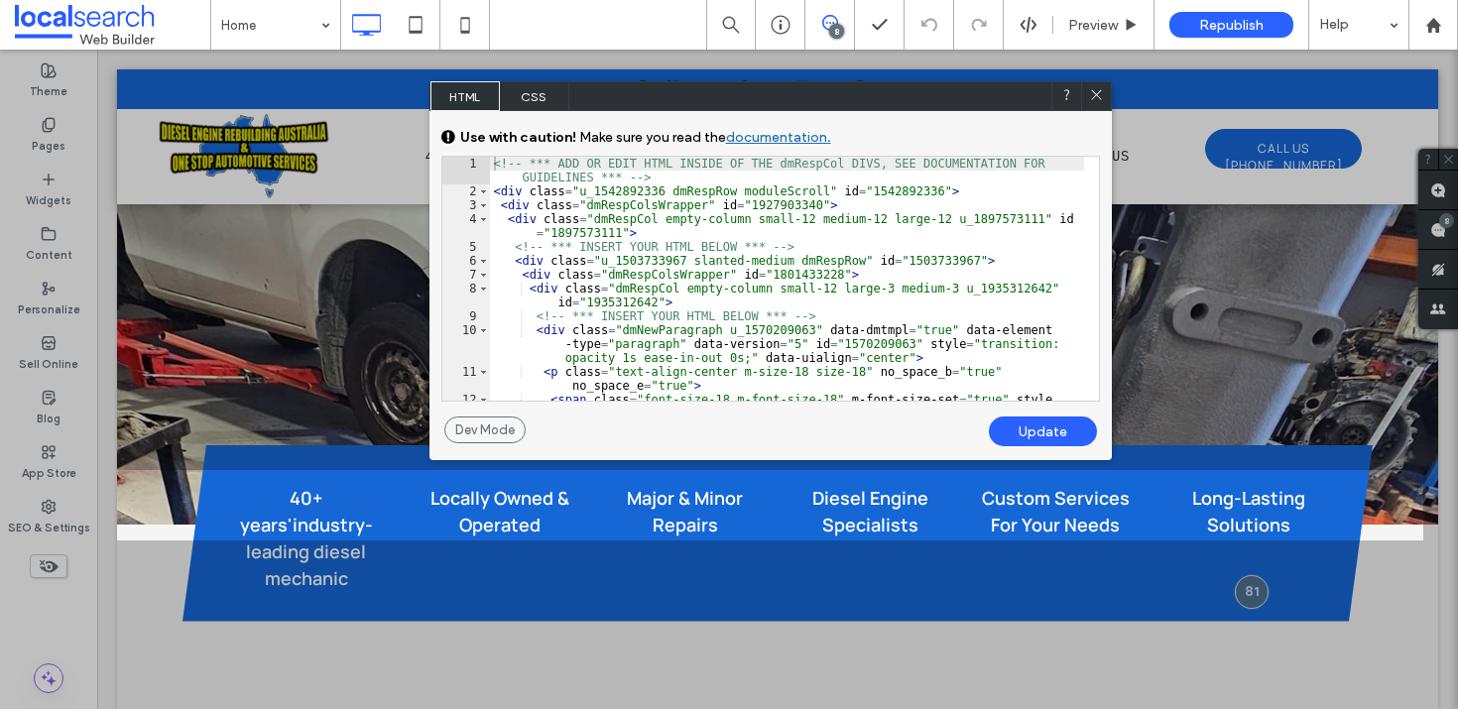
click at [535, 86] on span "CSS" at bounding box center [534, 96] width 69 height 30
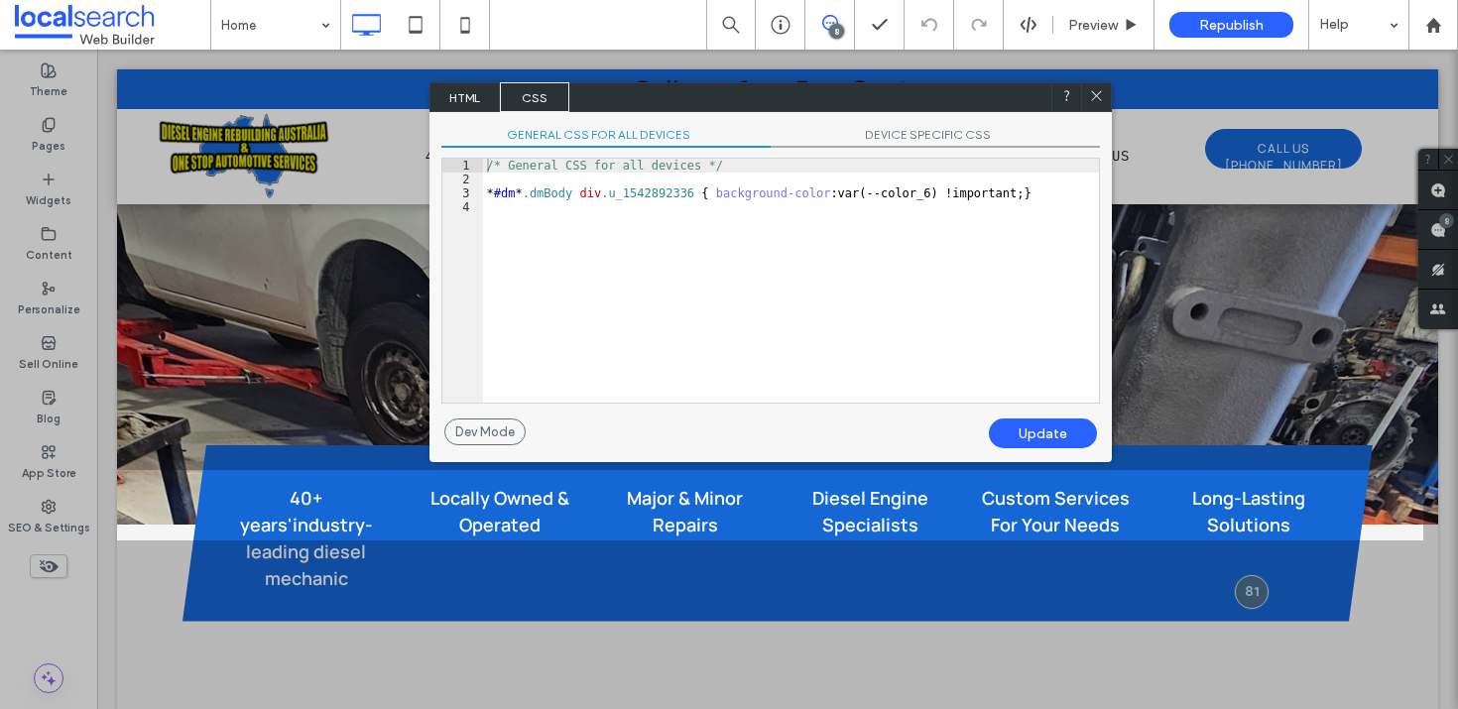
click at [483, 95] on span "HTML" at bounding box center [465, 97] width 69 height 30
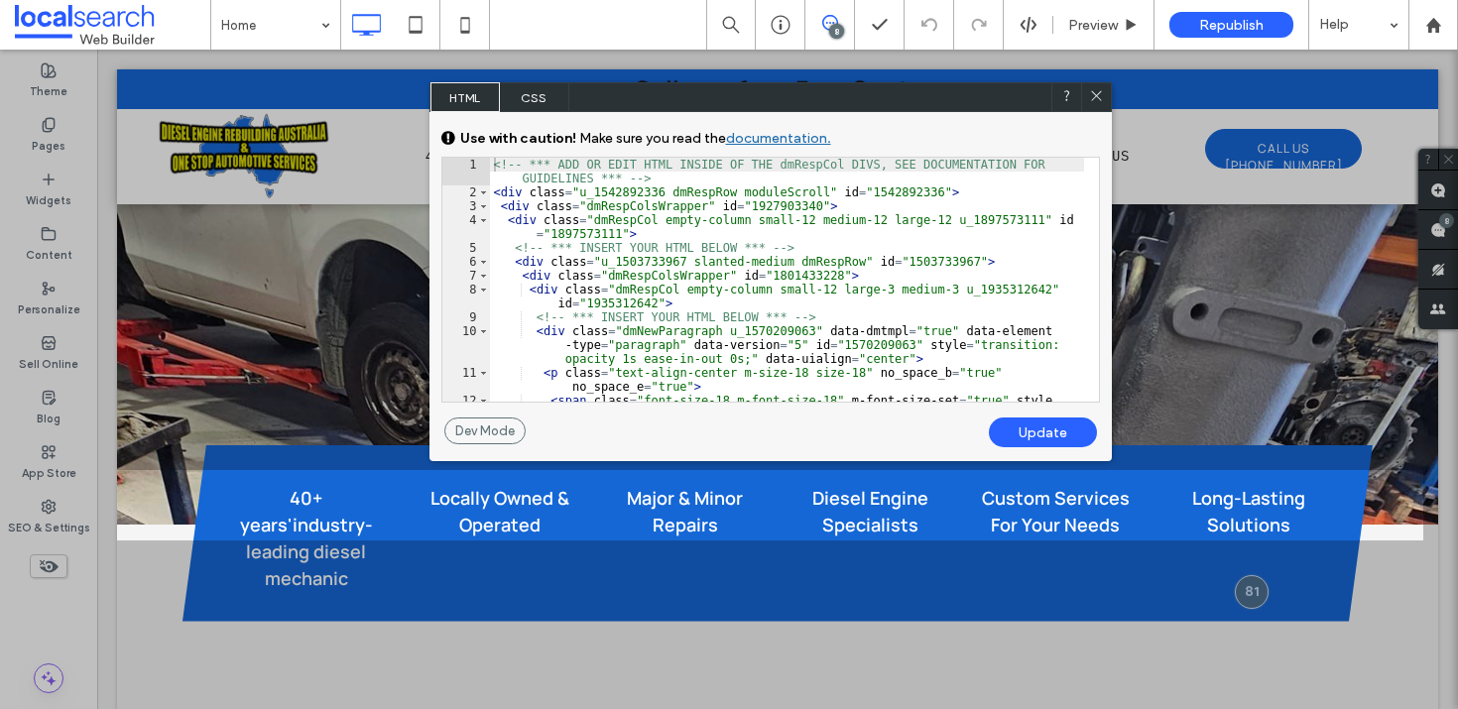
click at [534, 96] on span "CSS" at bounding box center [534, 97] width 69 height 30
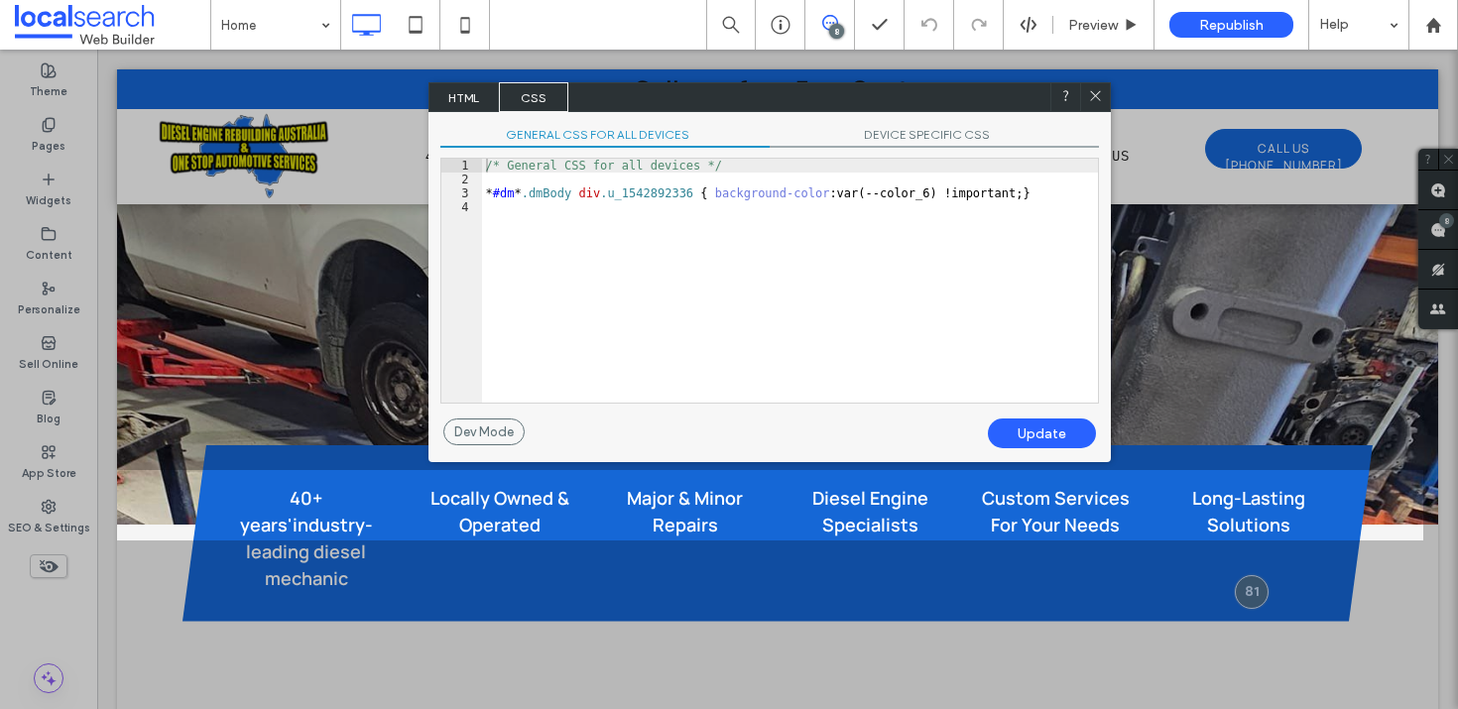
click at [911, 134] on span "DEVICE SPECIFIC CSS" at bounding box center [934, 137] width 329 height 21
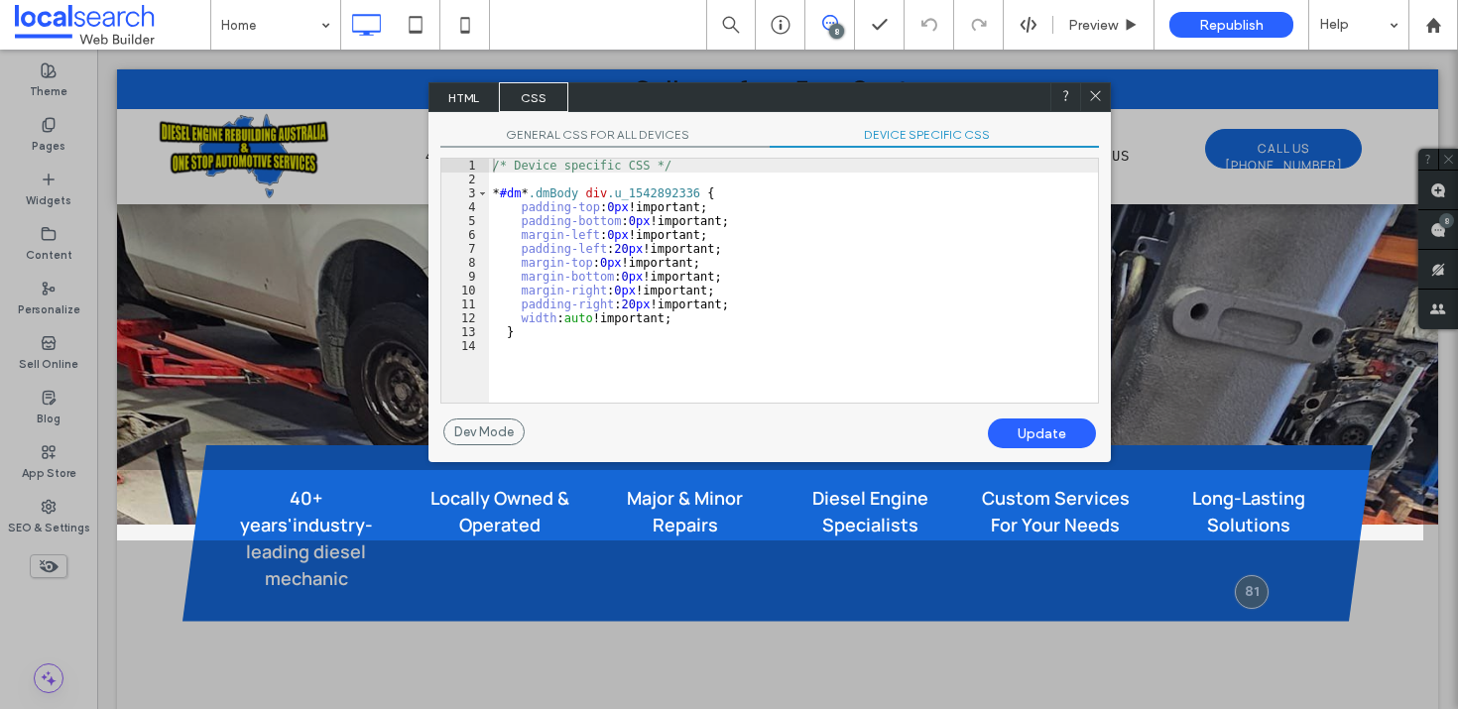
click at [478, 103] on span "HTML" at bounding box center [464, 97] width 69 height 30
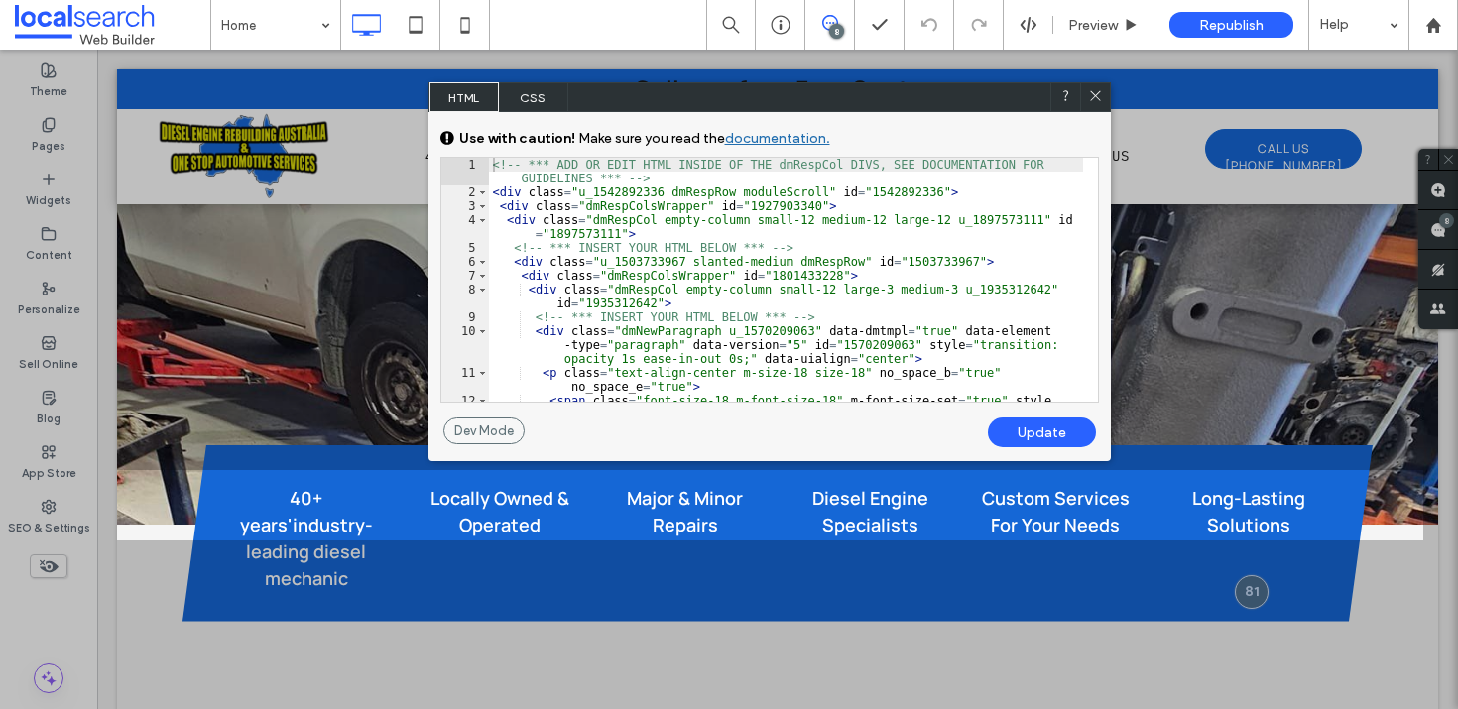
click at [1093, 91] on icon at bounding box center [1095, 95] width 15 height 15
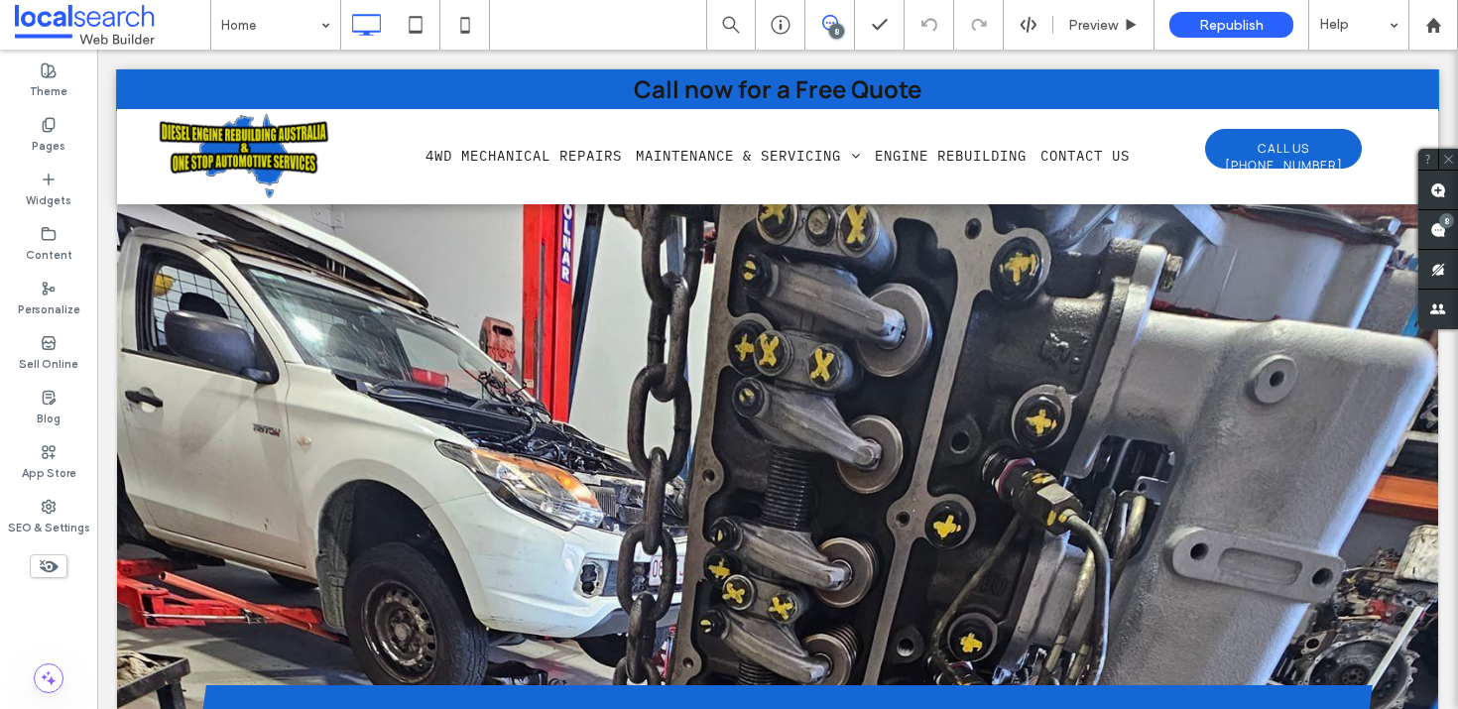
scroll to position [1611, 0]
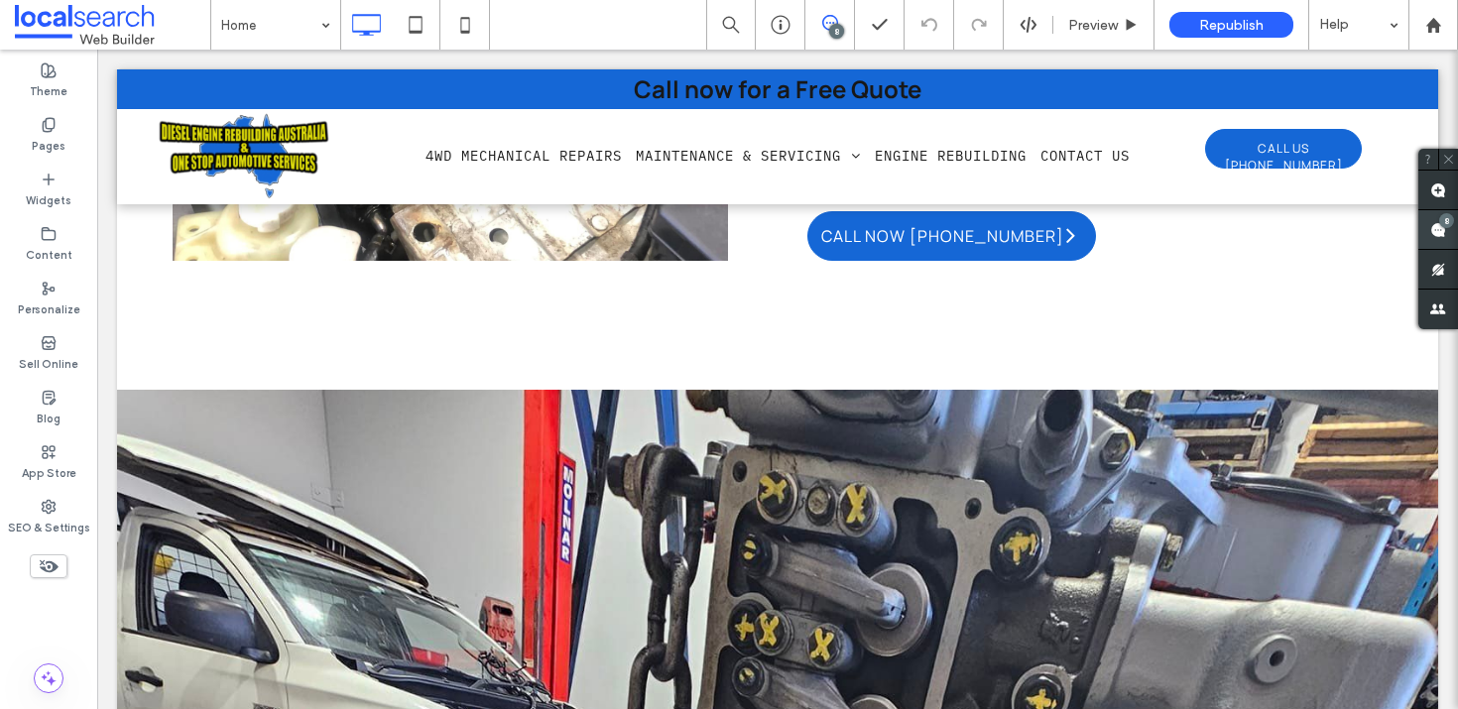
click at [1440, 225] on div "8" at bounding box center [1446, 220] width 15 height 15
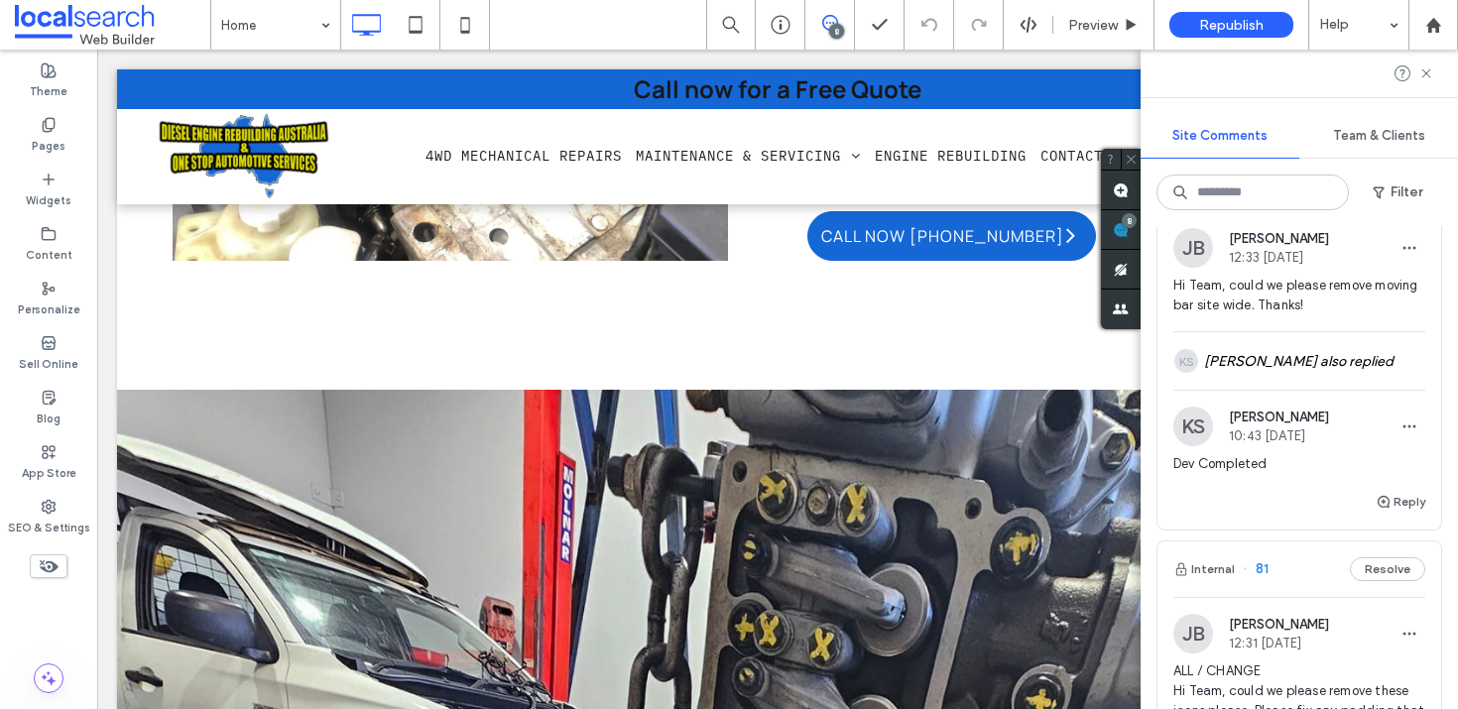
scroll to position [2531, 0]
click at [1267, 392] on div "KS Kervin Sabater also replied" at bounding box center [1300, 363] width 252 height 58
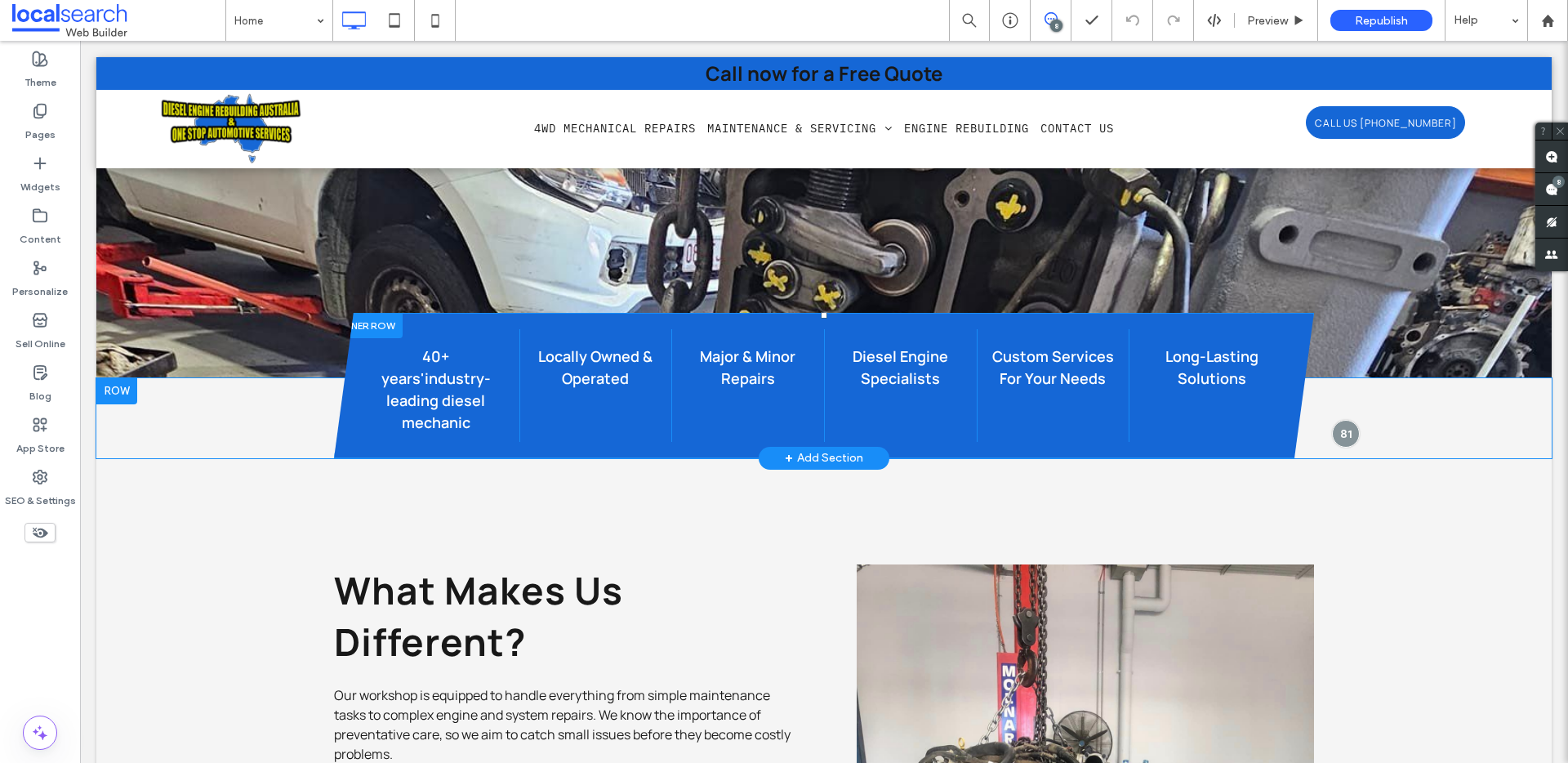
scroll to position [1776, 0]
click at [264, 408] on div "40+ years'industry-leading diesel mechanic Click To Paste Locally Owned & Opera…" at bounding box center [824, 416] width 1455 height 80
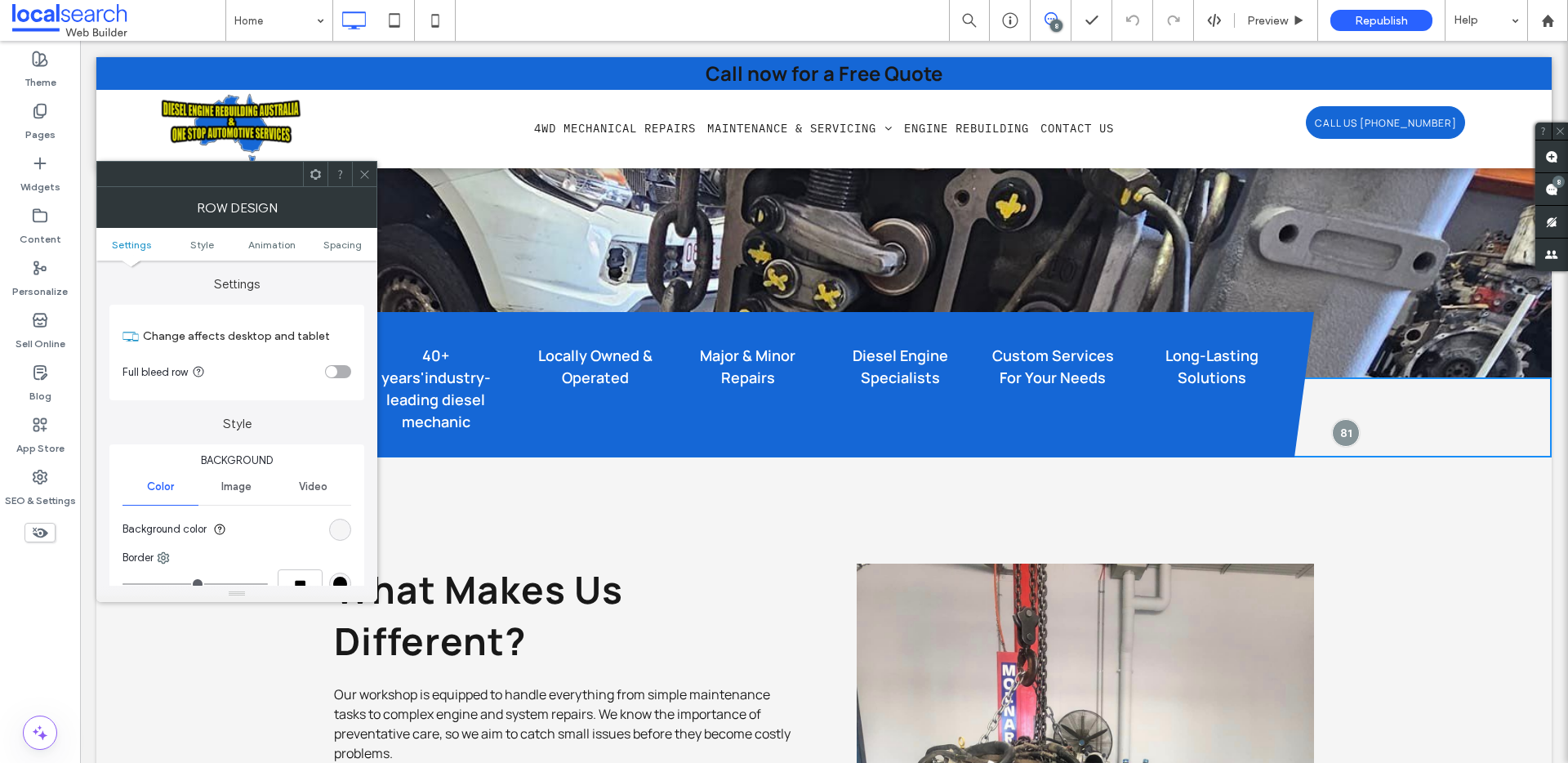
click at [362, 182] on span at bounding box center [364, 174] width 12 height 25
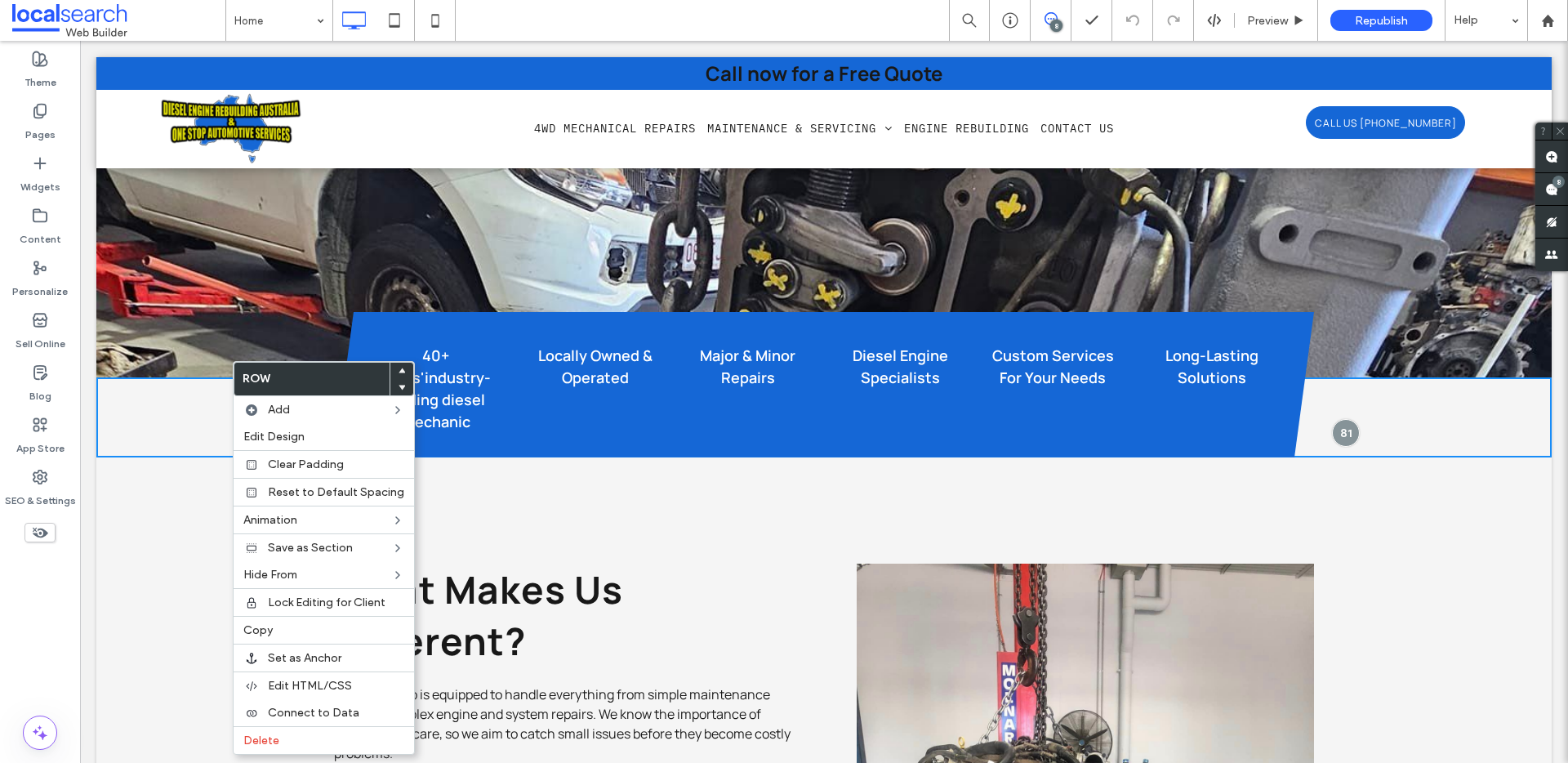
drag, startPoint x: 231, startPoint y: 390, endPoint x: 313, endPoint y: 432, distance: 92.1
click at [614, 328] on div "Locally Owned & Operated Click To Paste" at bounding box center [596, 384] width 153 height 113
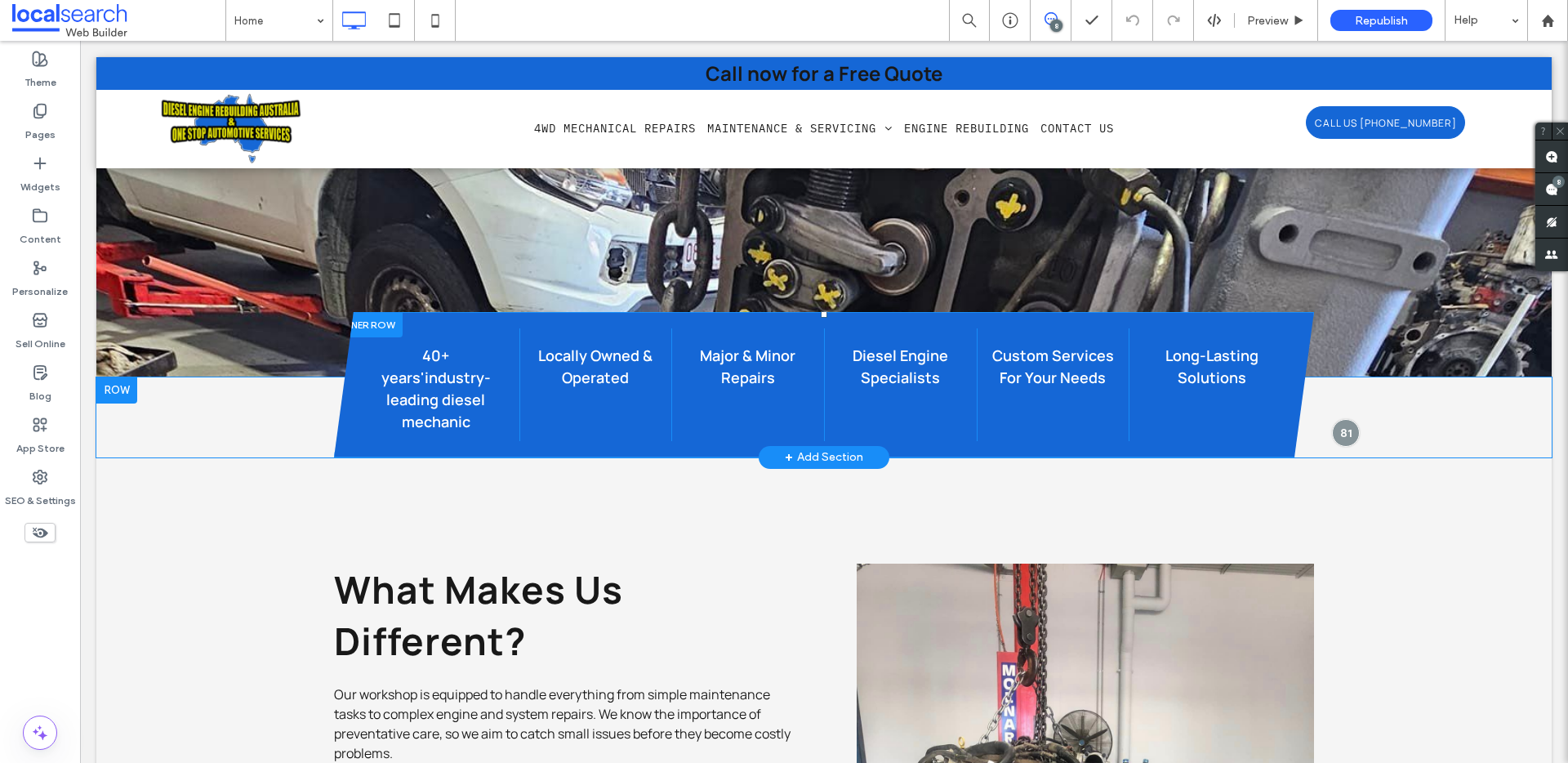
click at [363, 323] on div at bounding box center [368, 324] width 68 height 26
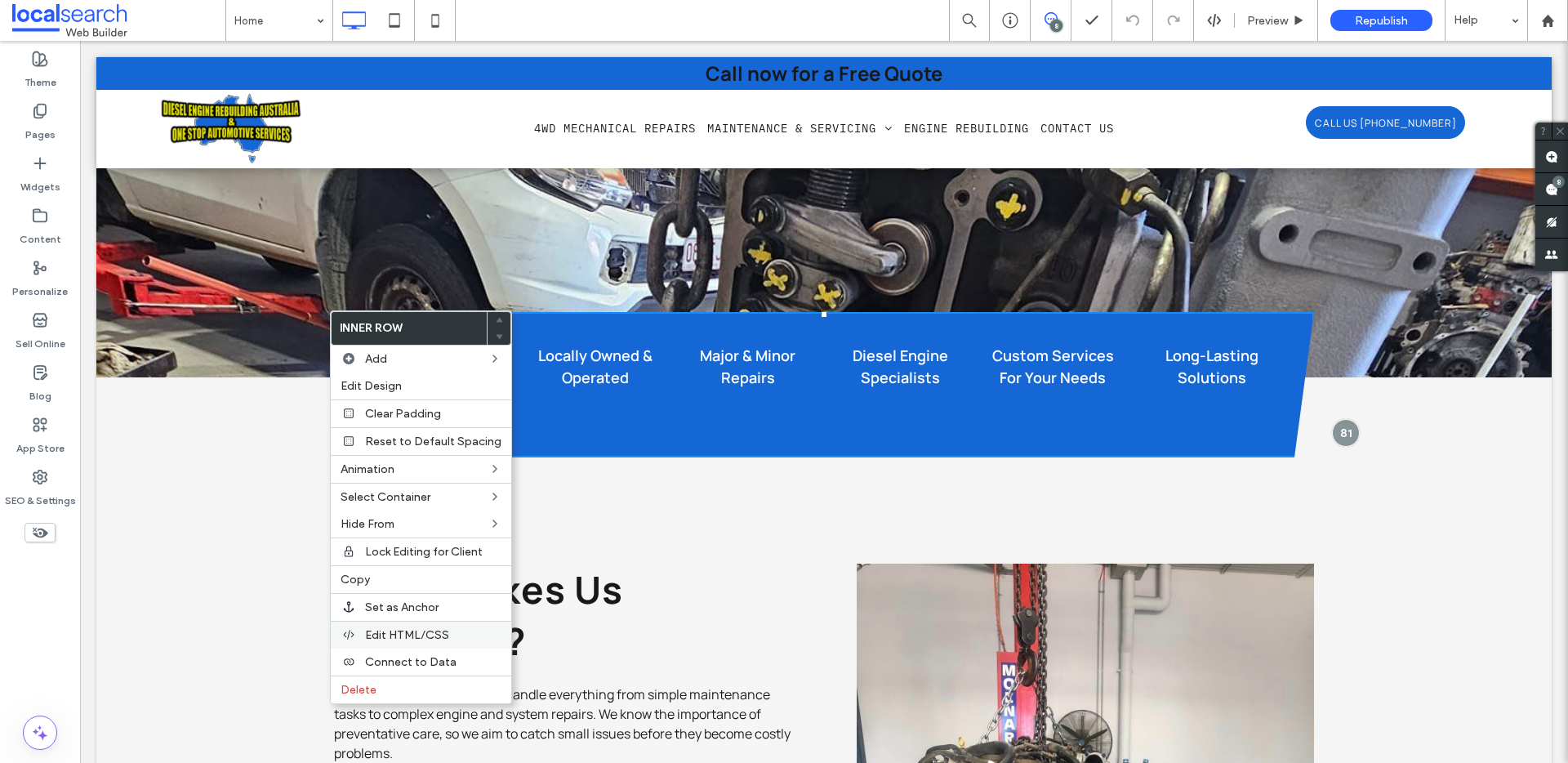
click at [402, 630] on span "Edit HTML/CSS" at bounding box center [407, 635] width 84 height 14
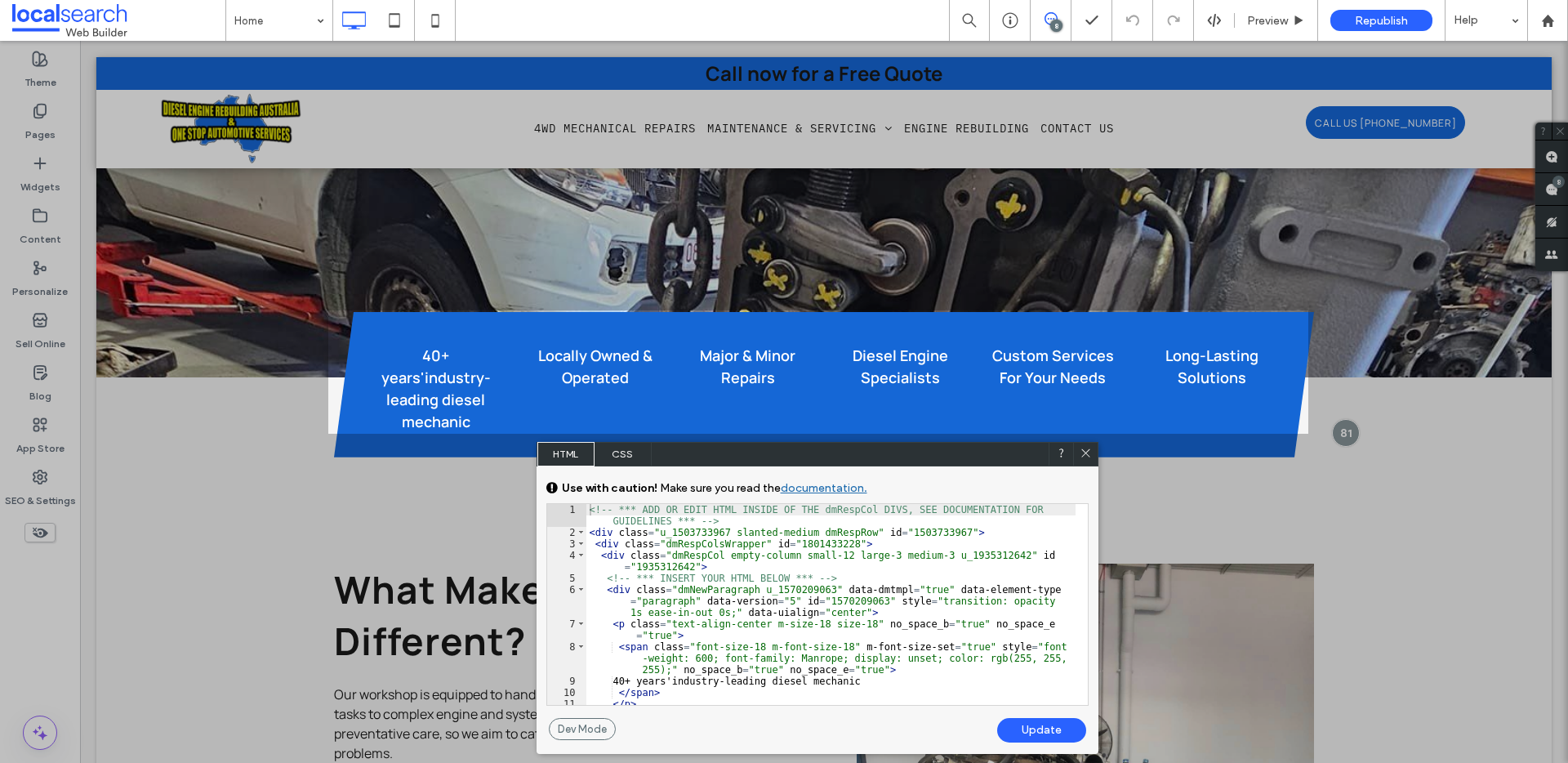
click at [625, 456] on span "CSS" at bounding box center [622, 454] width 57 height 25
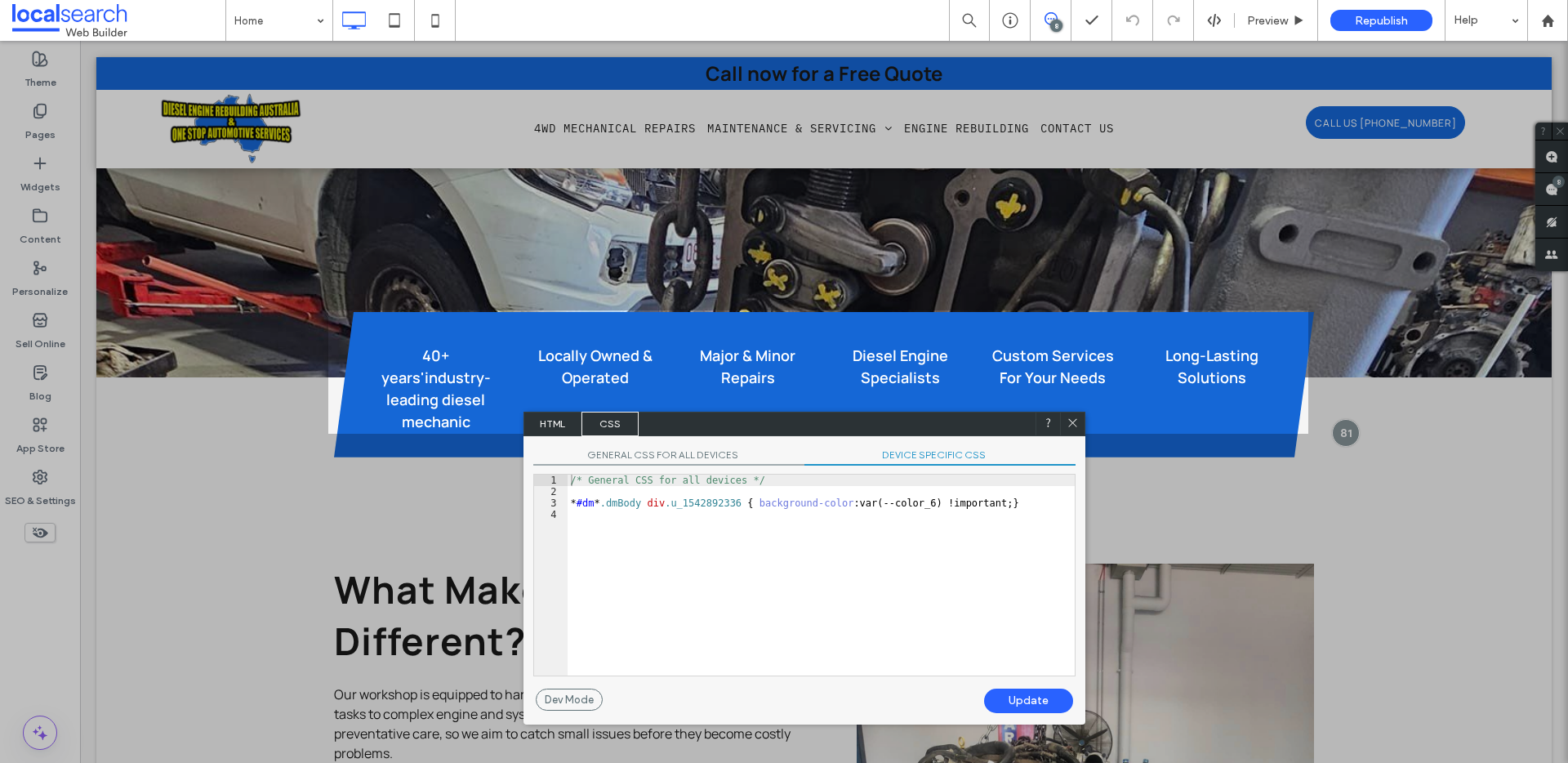
drag, startPoint x: 731, startPoint y: 454, endPoint x: 669, endPoint y: 299, distance: 166.9
click at [669, 412] on div "HTML CSS" at bounding box center [804, 424] width 562 height 25
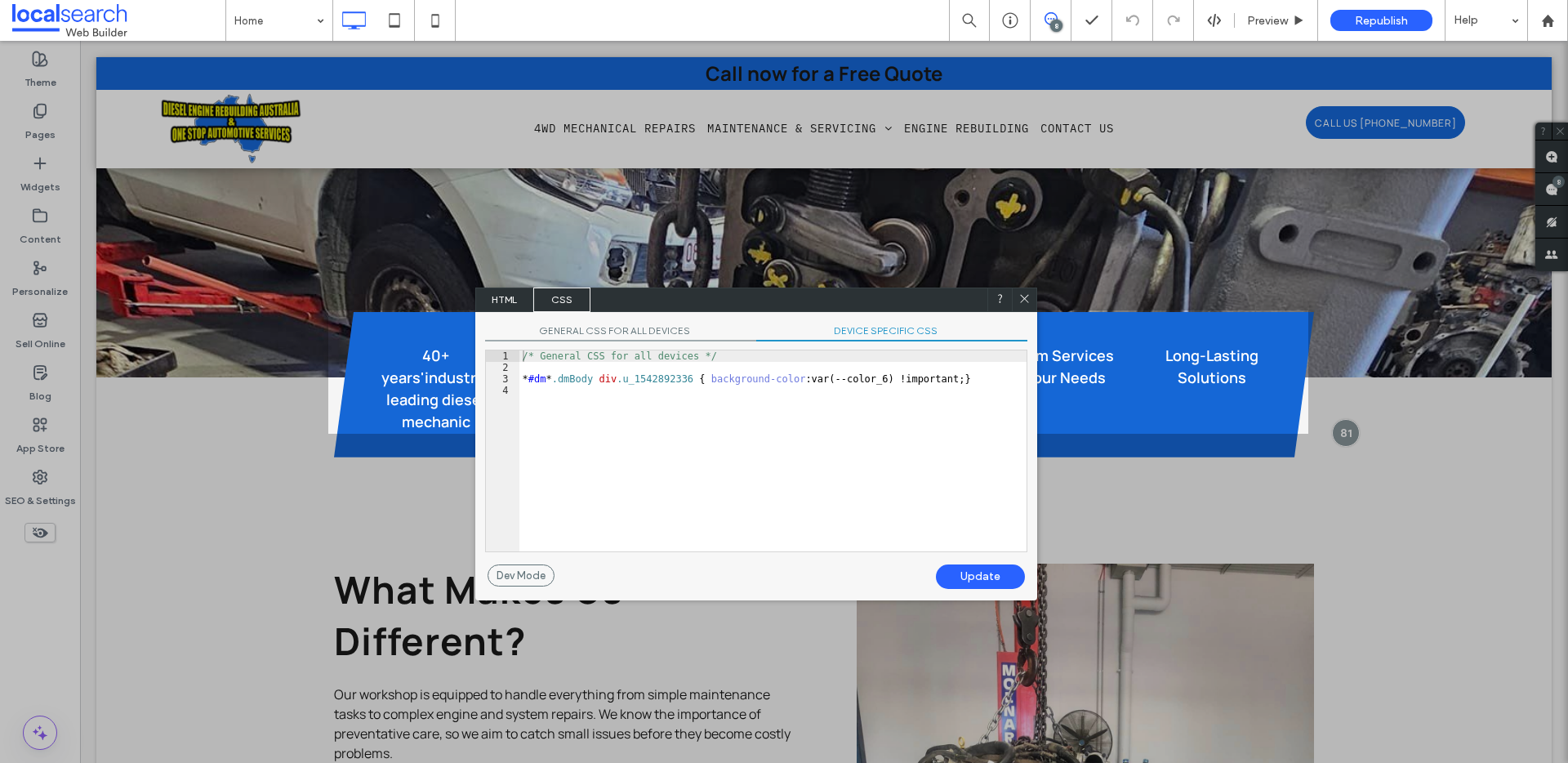
click at [871, 343] on div "GENERAL CSS FOR ALL DEVICES DEVICE SPECIFIC CSS Use with caution! Make sure you…" at bounding box center [756, 438] width 562 height 253
click at [873, 335] on span "DEVICE SPECIFIC CSS" at bounding box center [891, 333] width 271 height 17
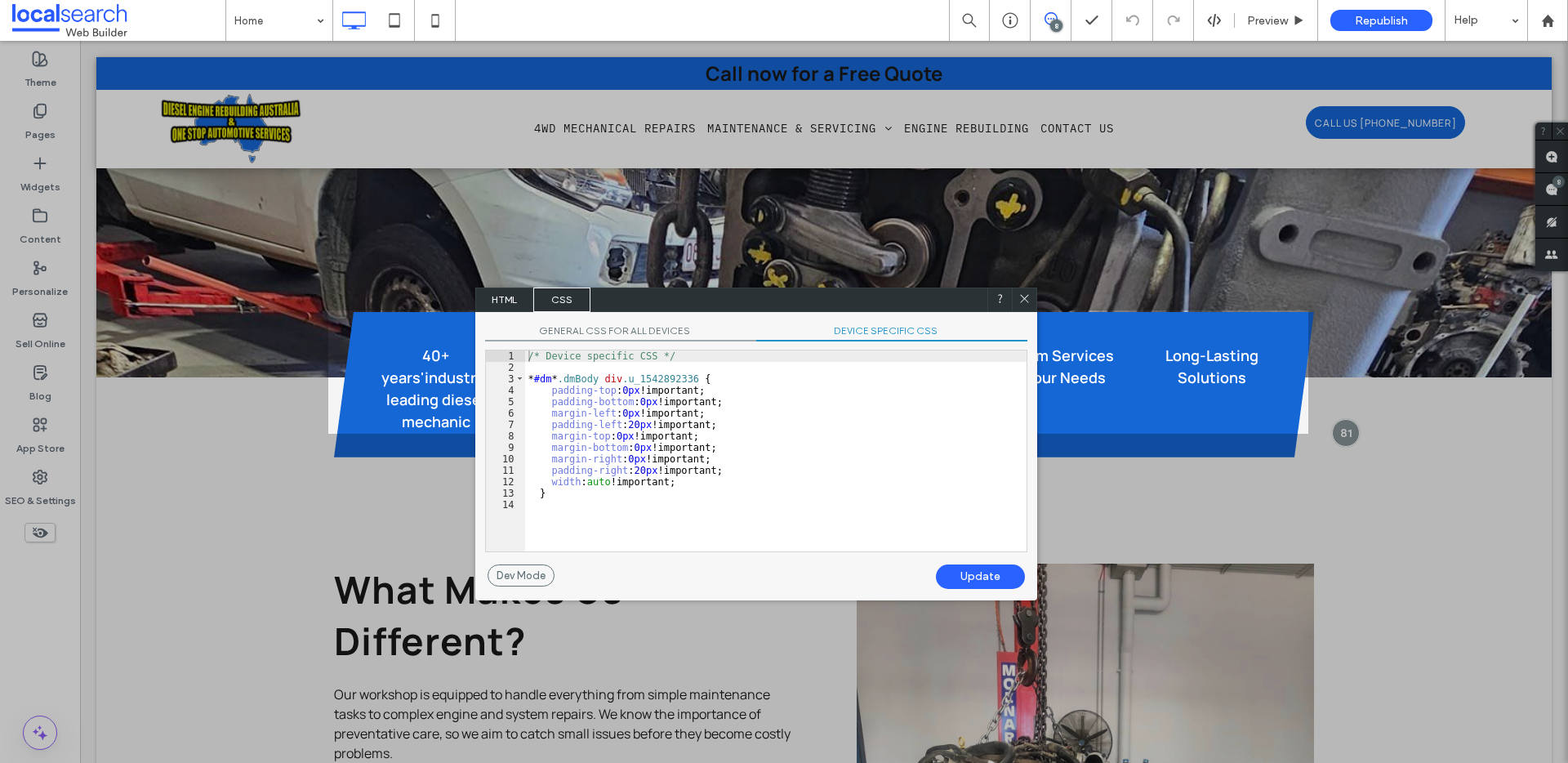
click at [509, 305] on span "HTML" at bounding box center [504, 300] width 57 height 25
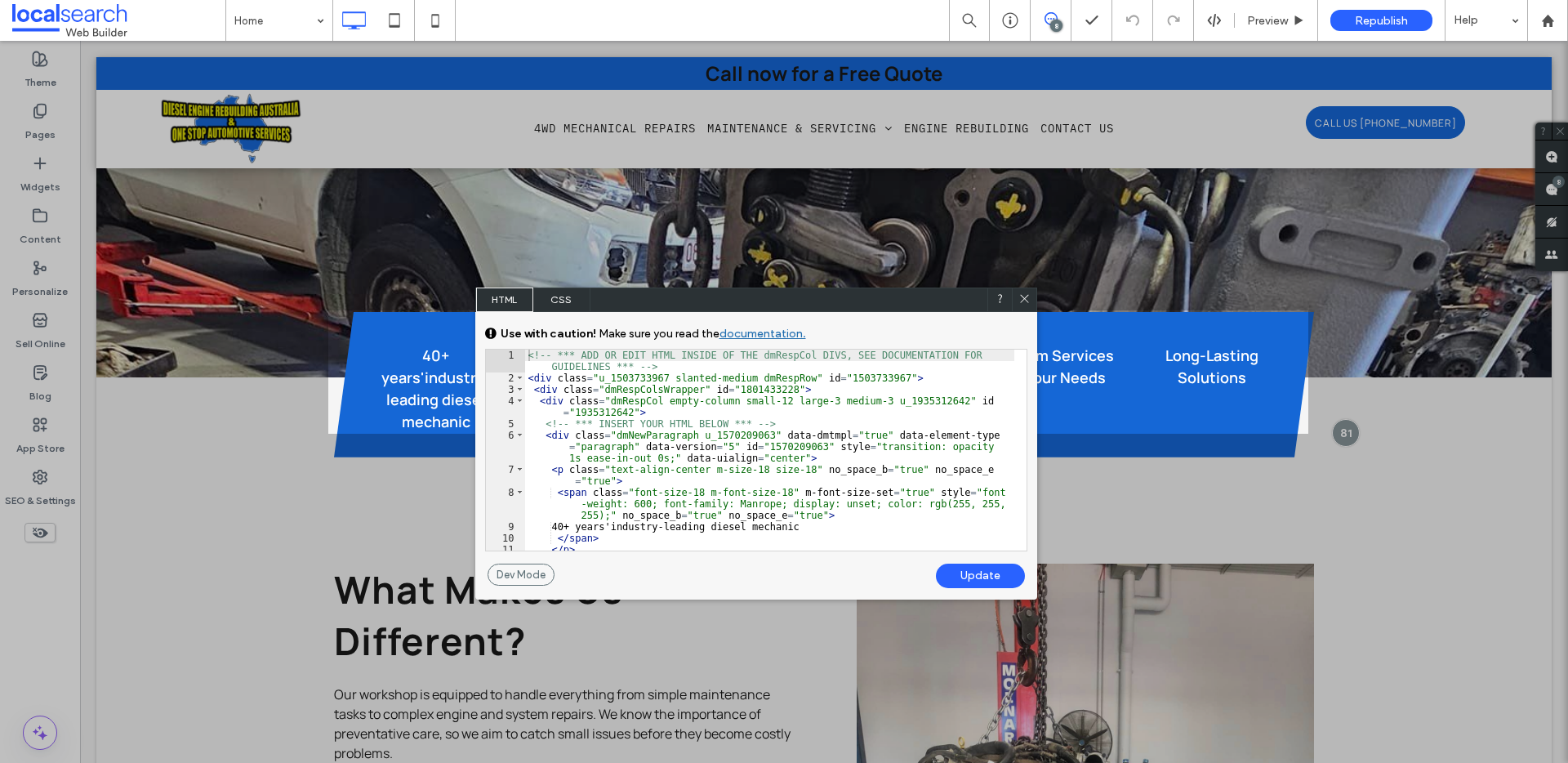
scroll to position [2, 0]
drag, startPoint x: 759, startPoint y: 377, endPoint x: 706, endPoint y: 389, distance: 54.3
click at [677, 377] on div "<!-- *** ADD OR EDIT HTML INSIDE OF THE dmRespCol DIVS, SEE DOCUMENTATION FOR G…" at bounding box center [770, 468] width 489 height 235
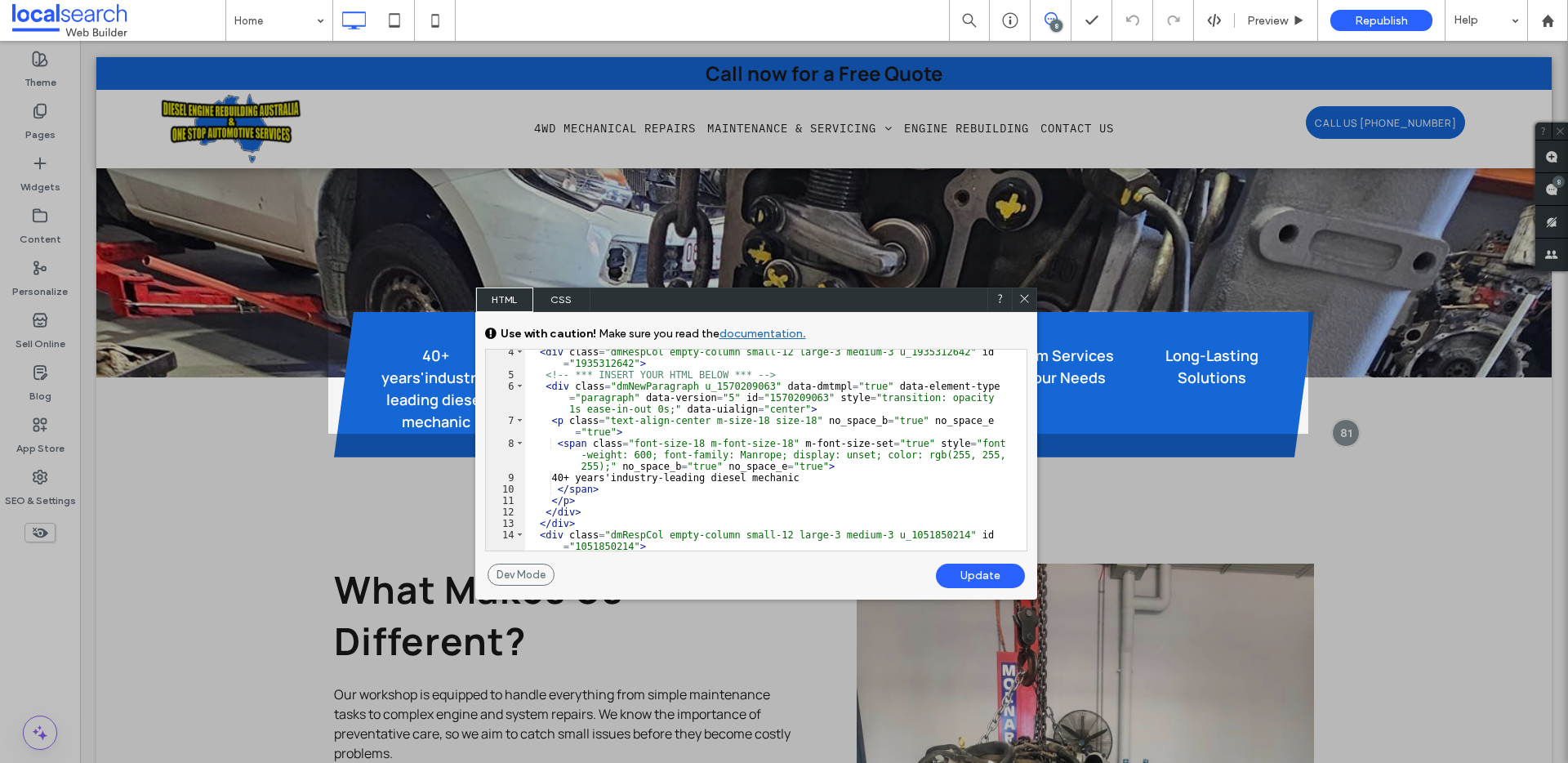
scroll to position [0, 0]
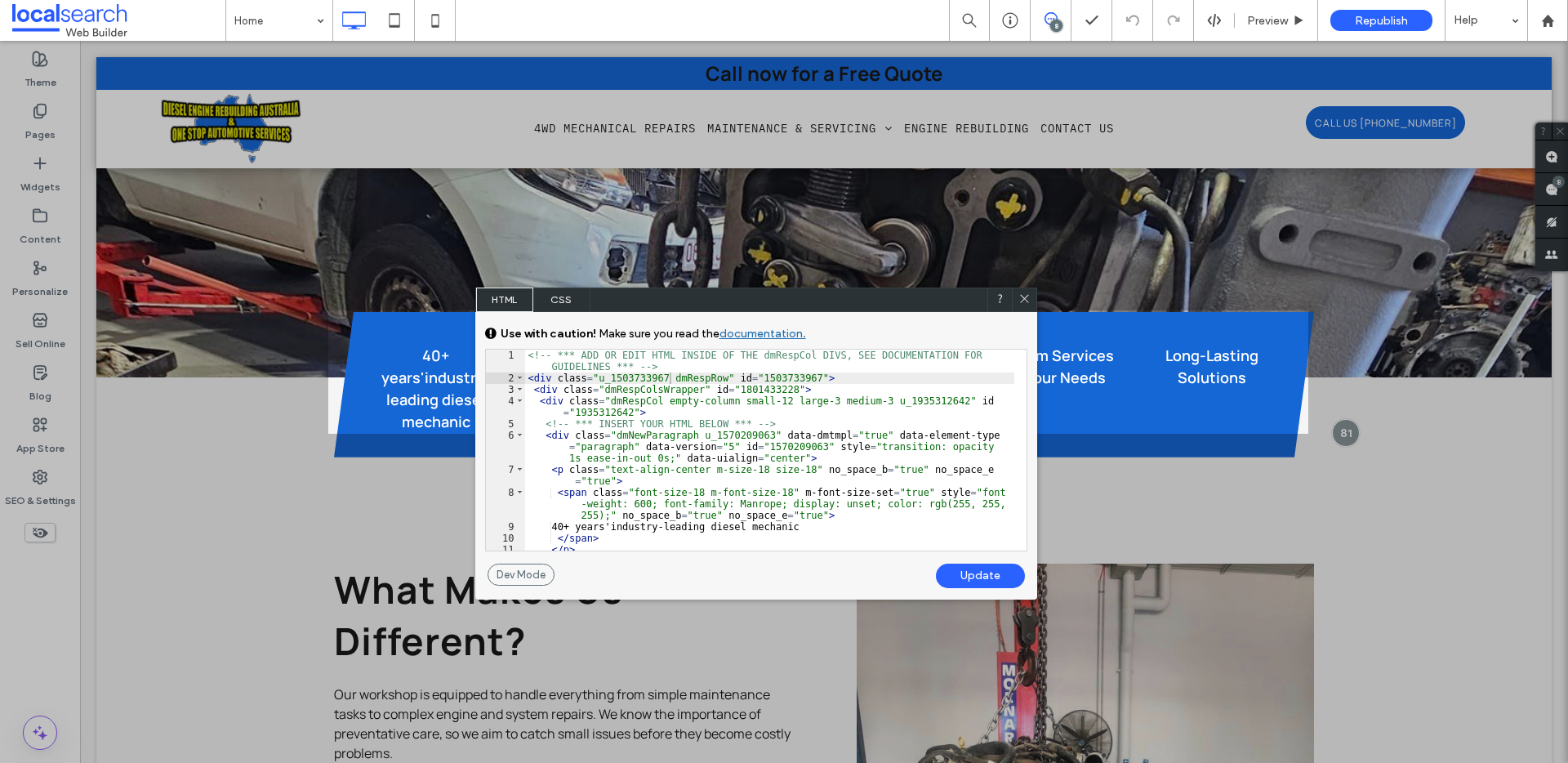
click at [965, 576] on div "Update" at bounding box center [980, 575] width 89 height 25
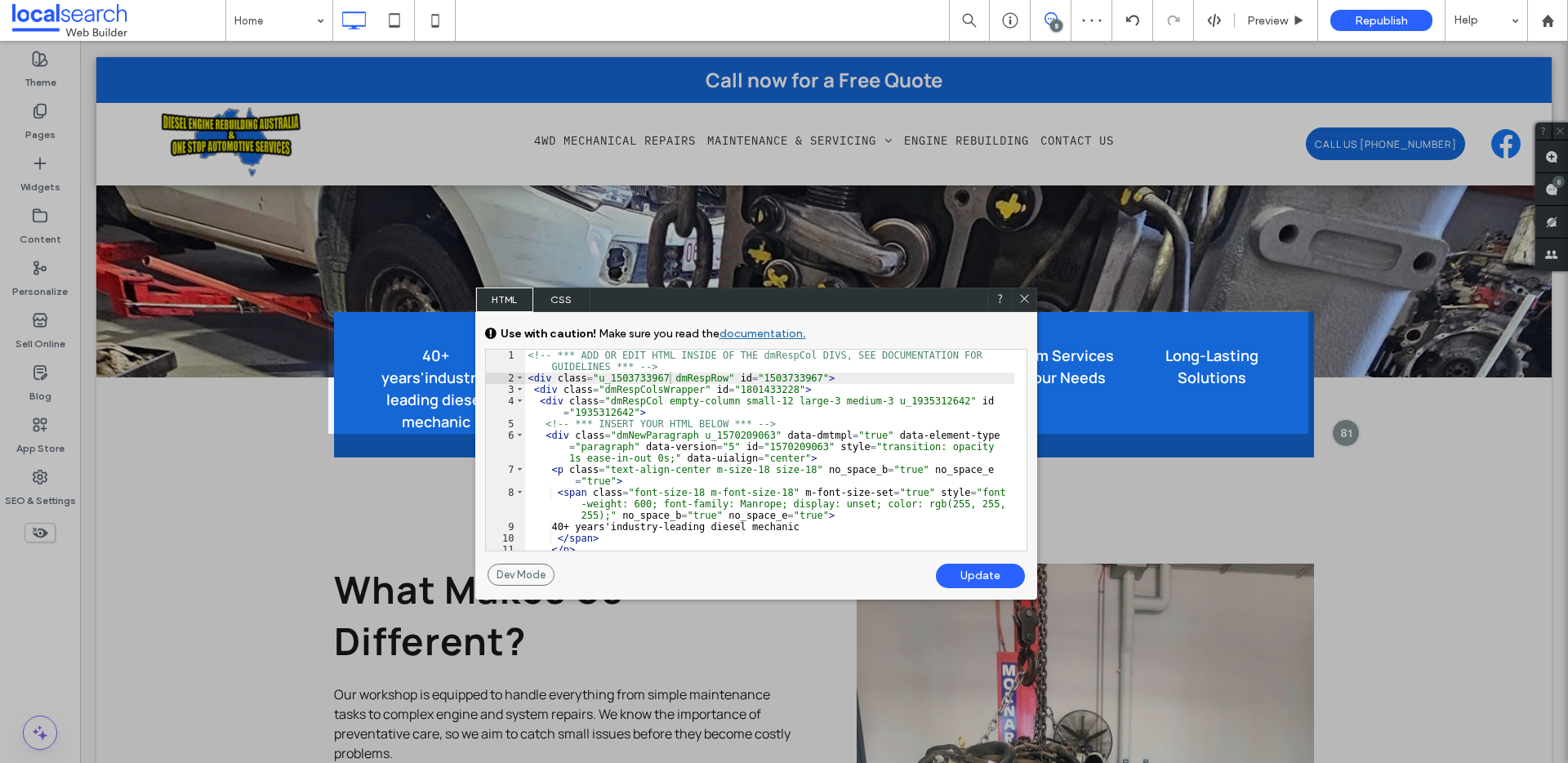
click at [1024, 300] on icon at bounding box center [1024, 298] width 12 height 12
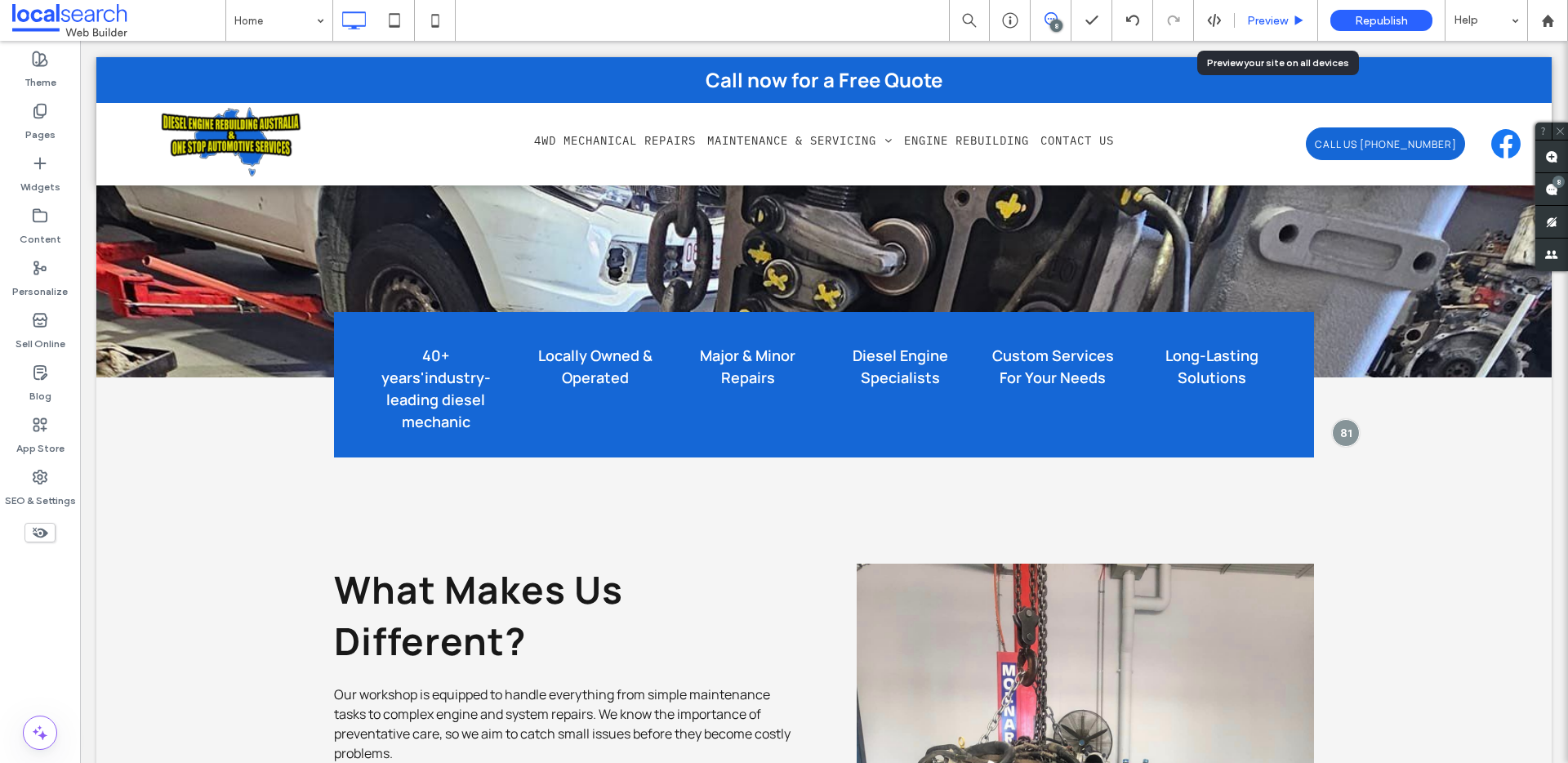
click at [1267, 22] on span "Preview" at bounding box center [1268, 21] width 41 height 14
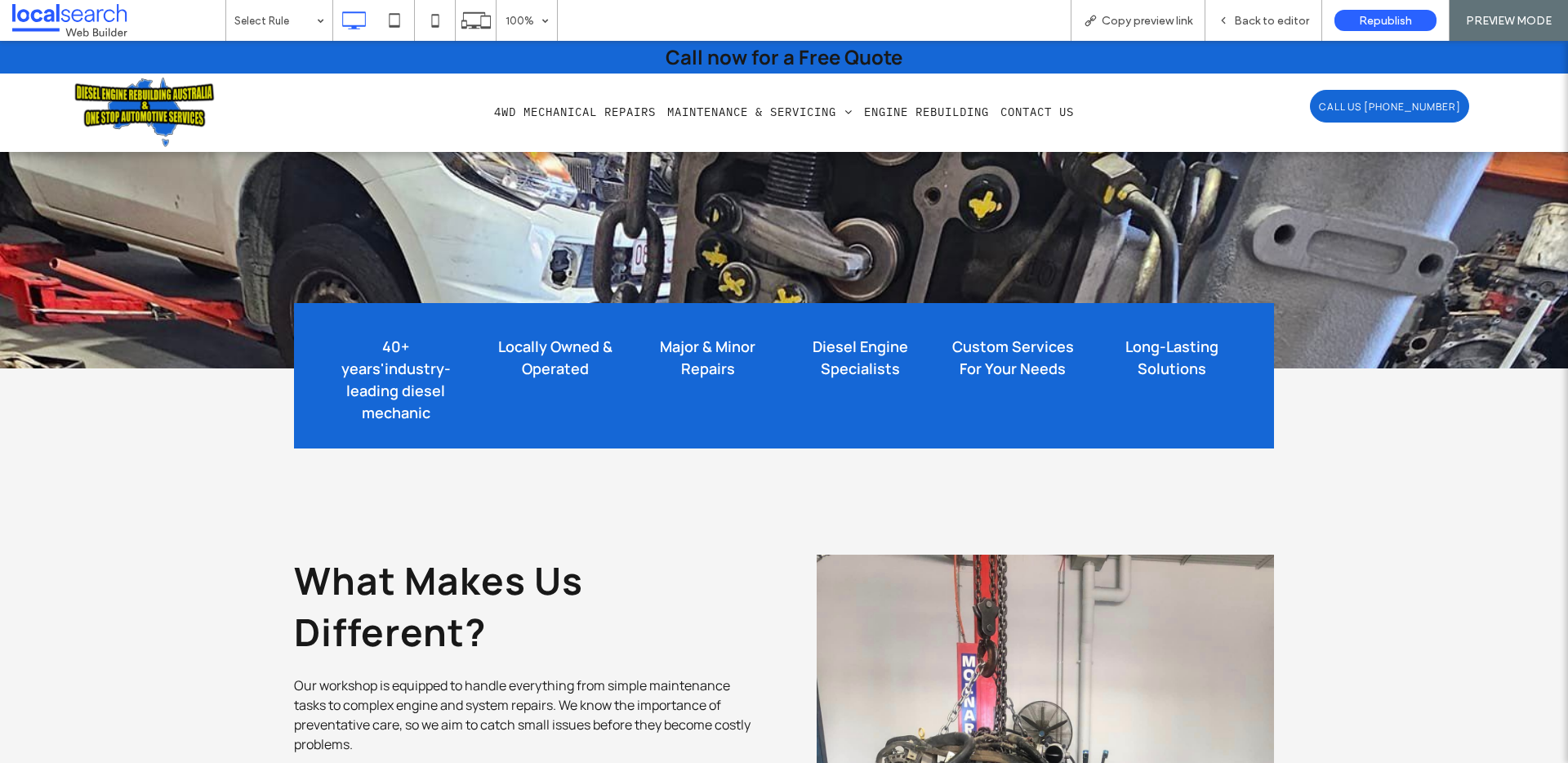
scroll to position [1788, 0]
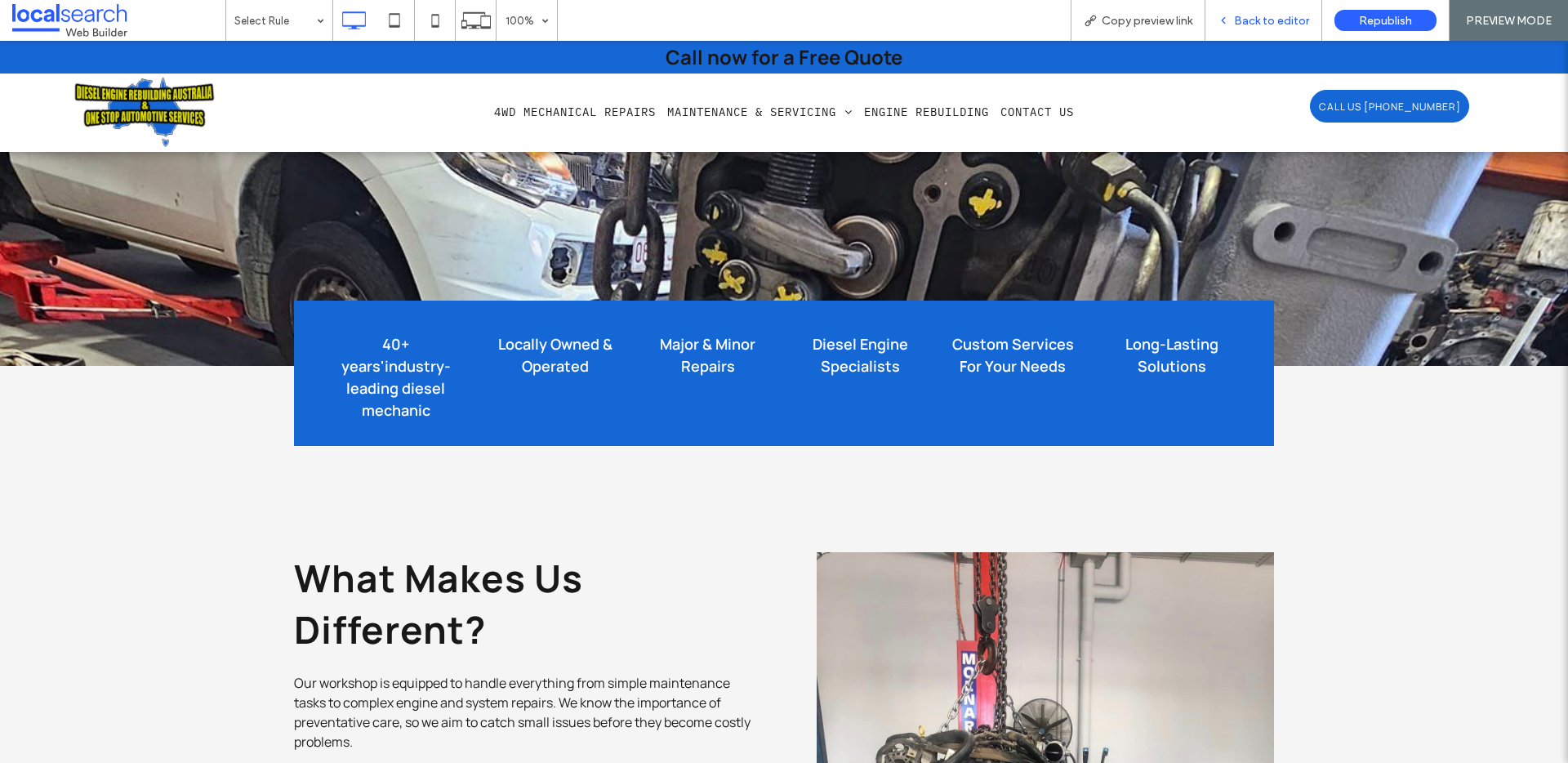
click at [1267, 18] on span "Back to editor" at bounding box center [1271, 21] width 75 height 14
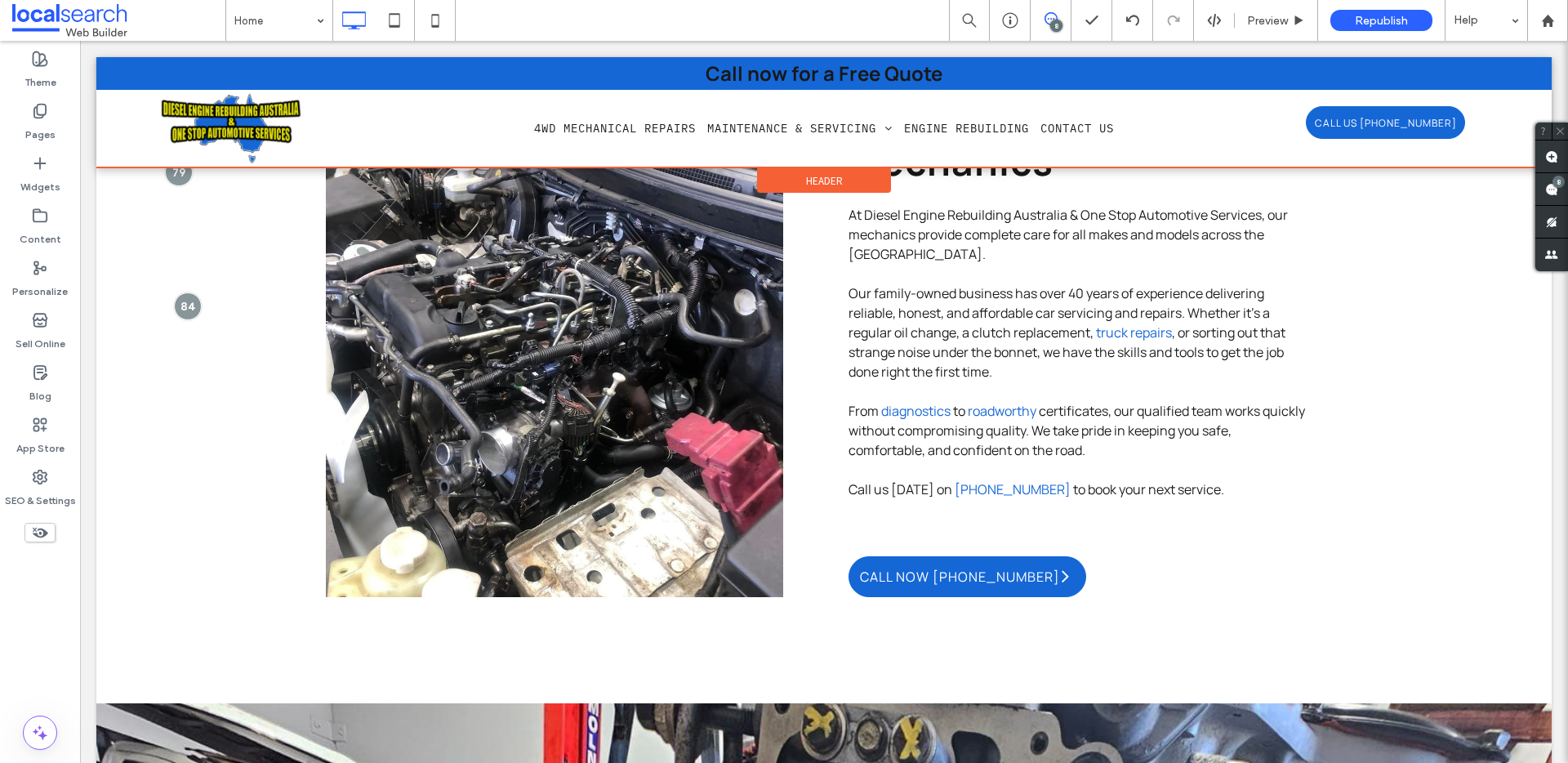
scroll to position [1176, 0]
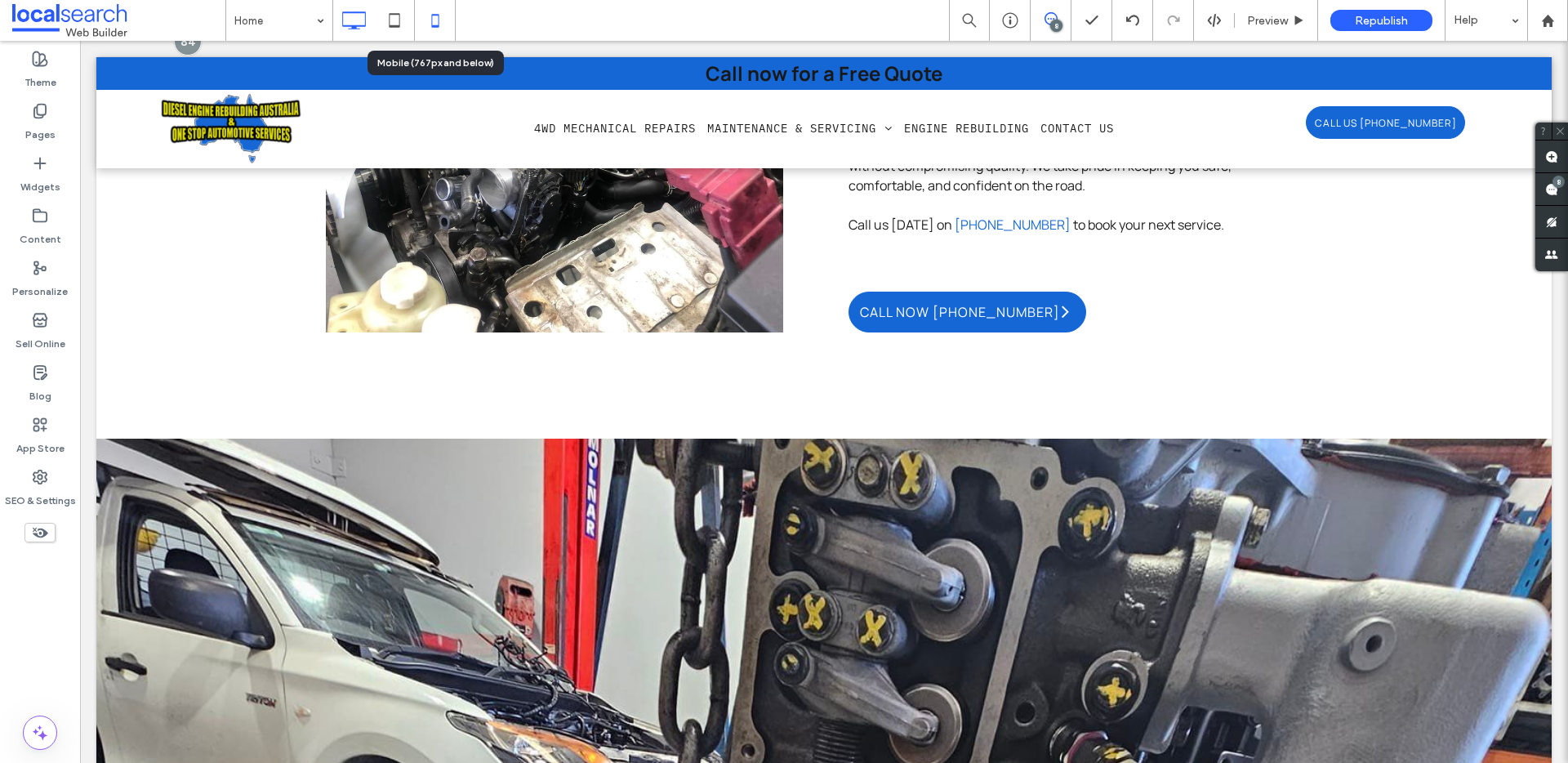
click at [426, 25] on icon at bounding box center [435, 21] width 33 height 33
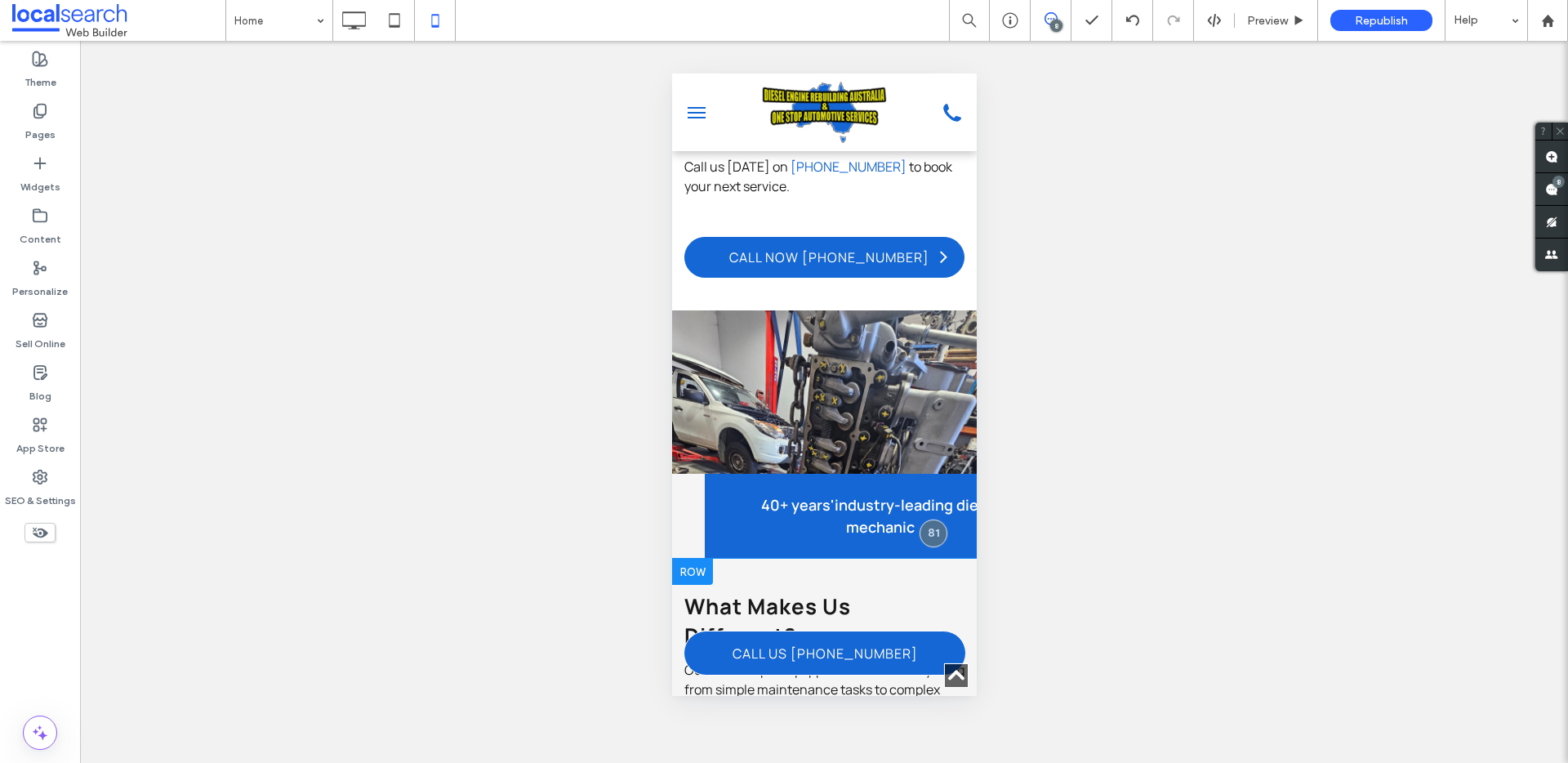
scroll to position [2151, 0]
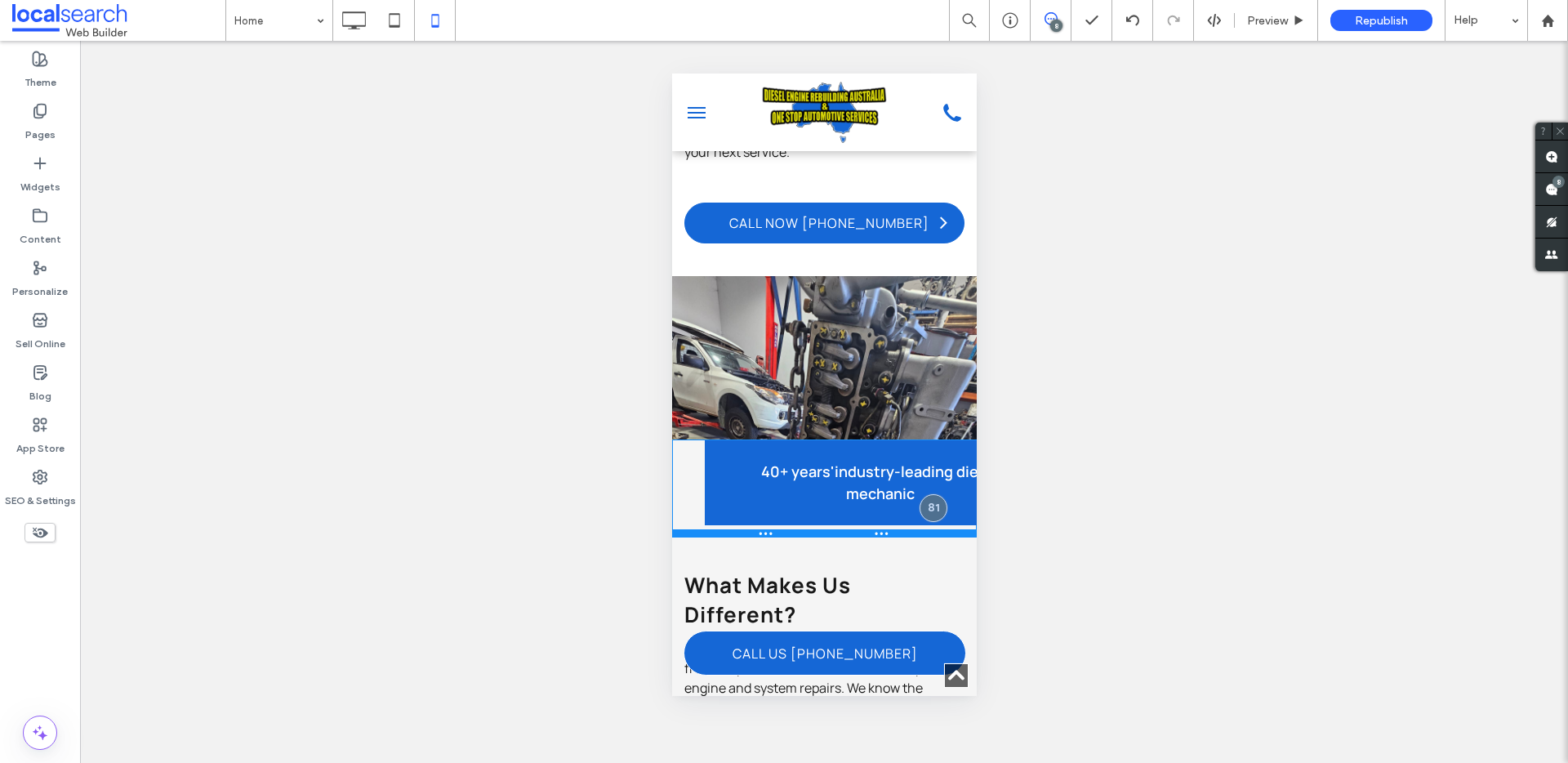
drag, startPoint x: 697, startPoint y: 501, endPoint x: 1447, endPoint y: 575, distance: 753.6
click at [790, 529] on div at bounding box center [823, 533] width 305 height 8
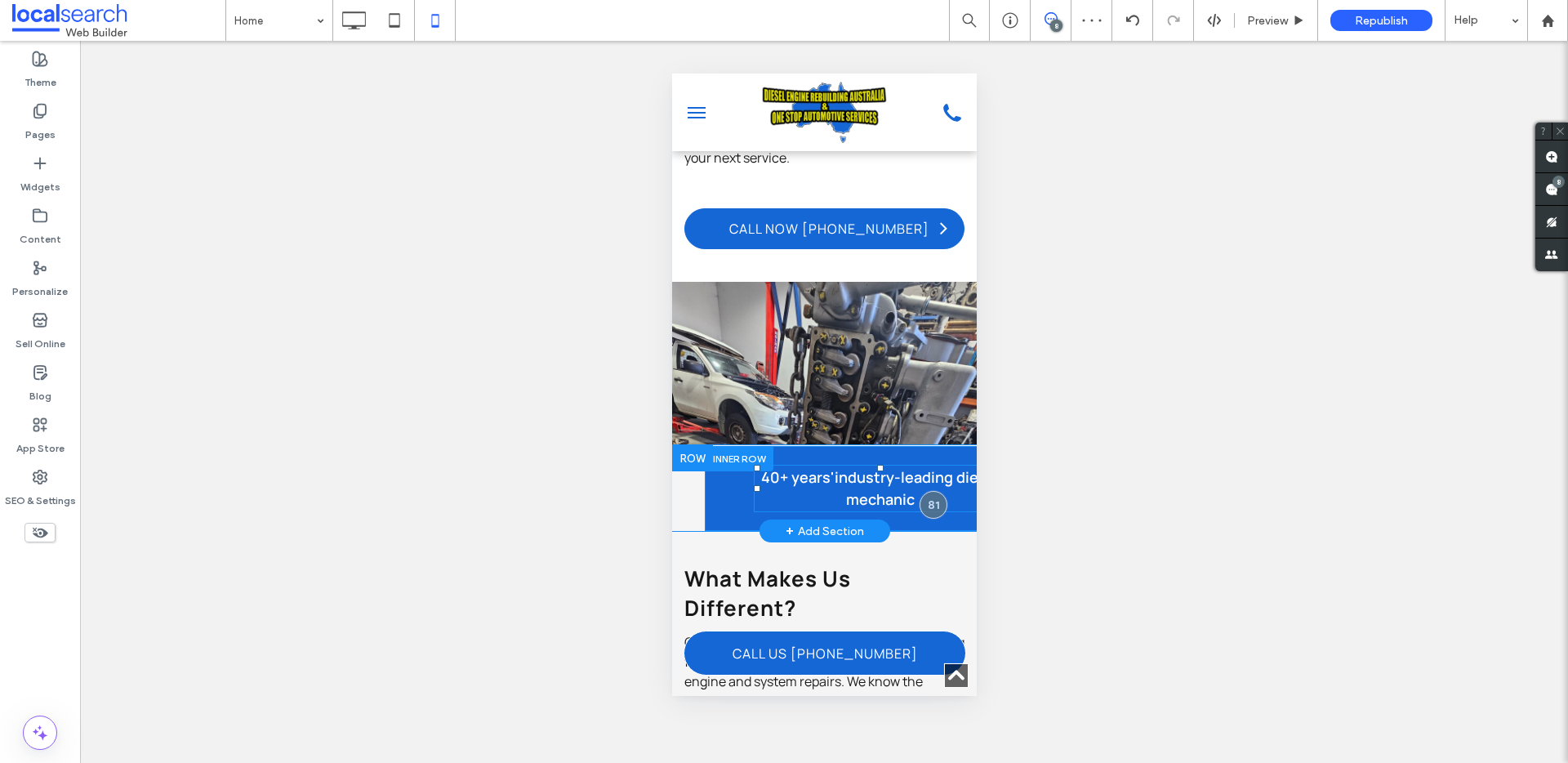
scroll to position [2144, 0]
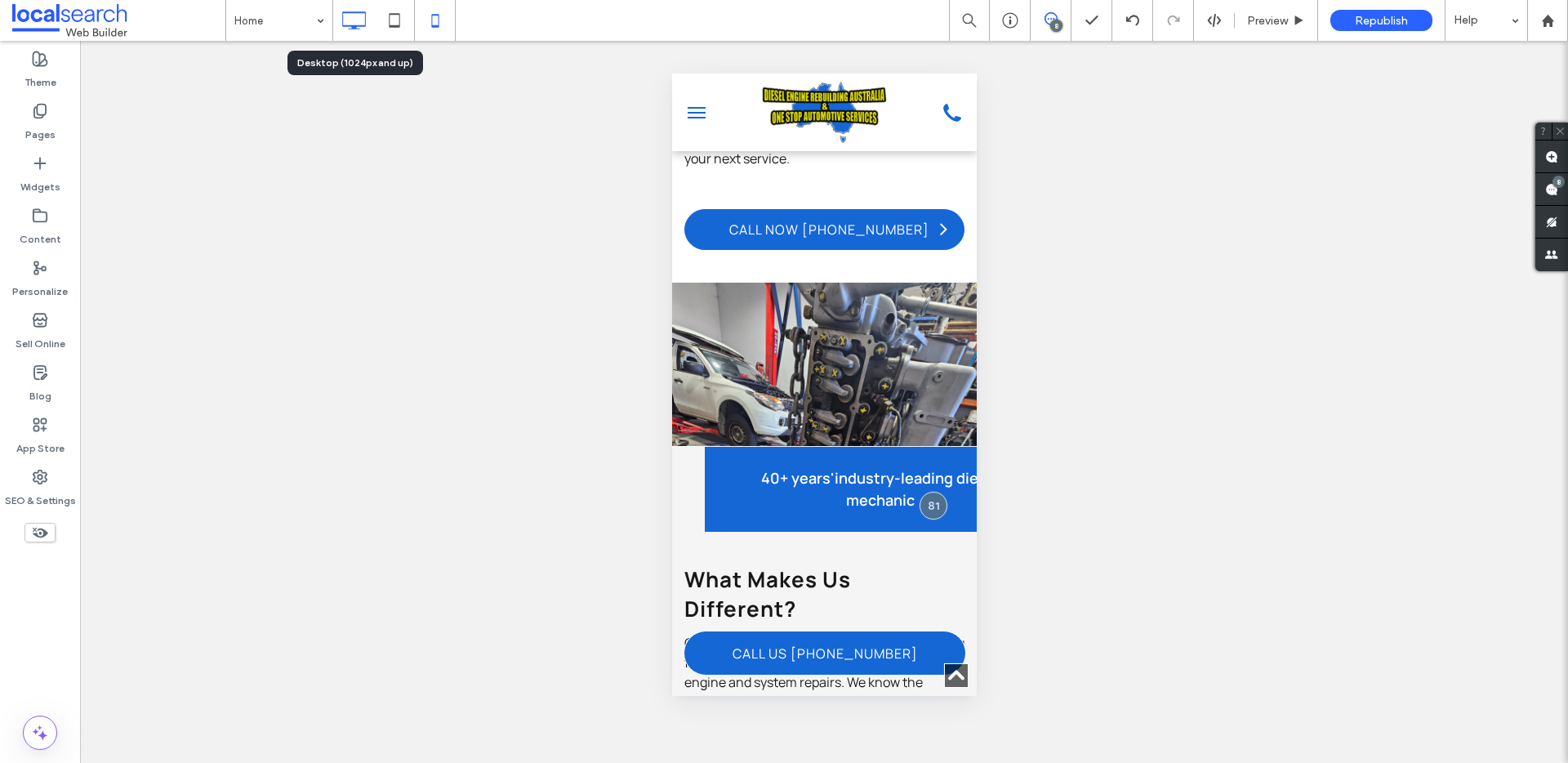
click at [365, 28] on icon at bounding box center [354, 21] width 33 height 33
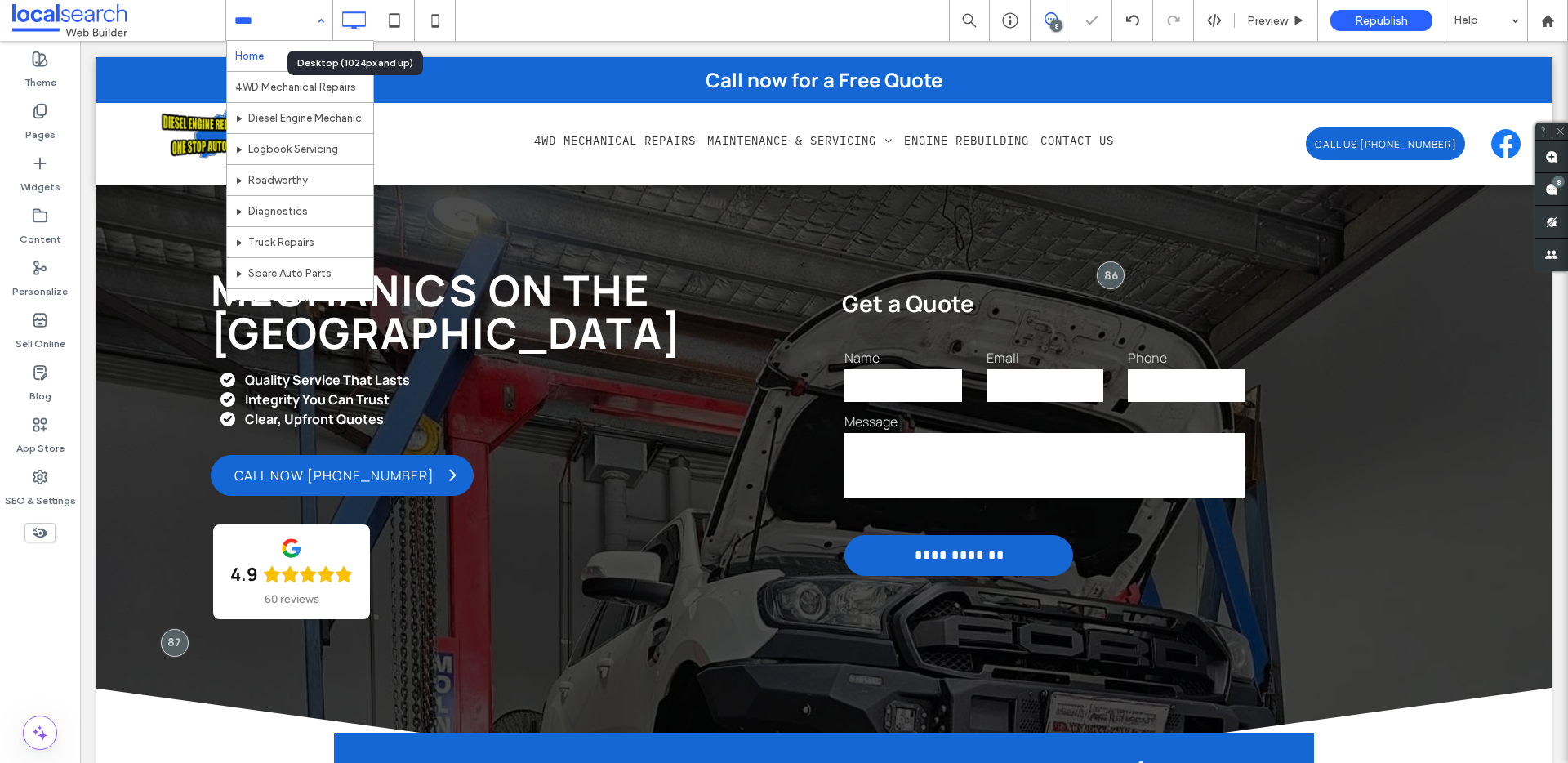
scroll to position [0, 0]
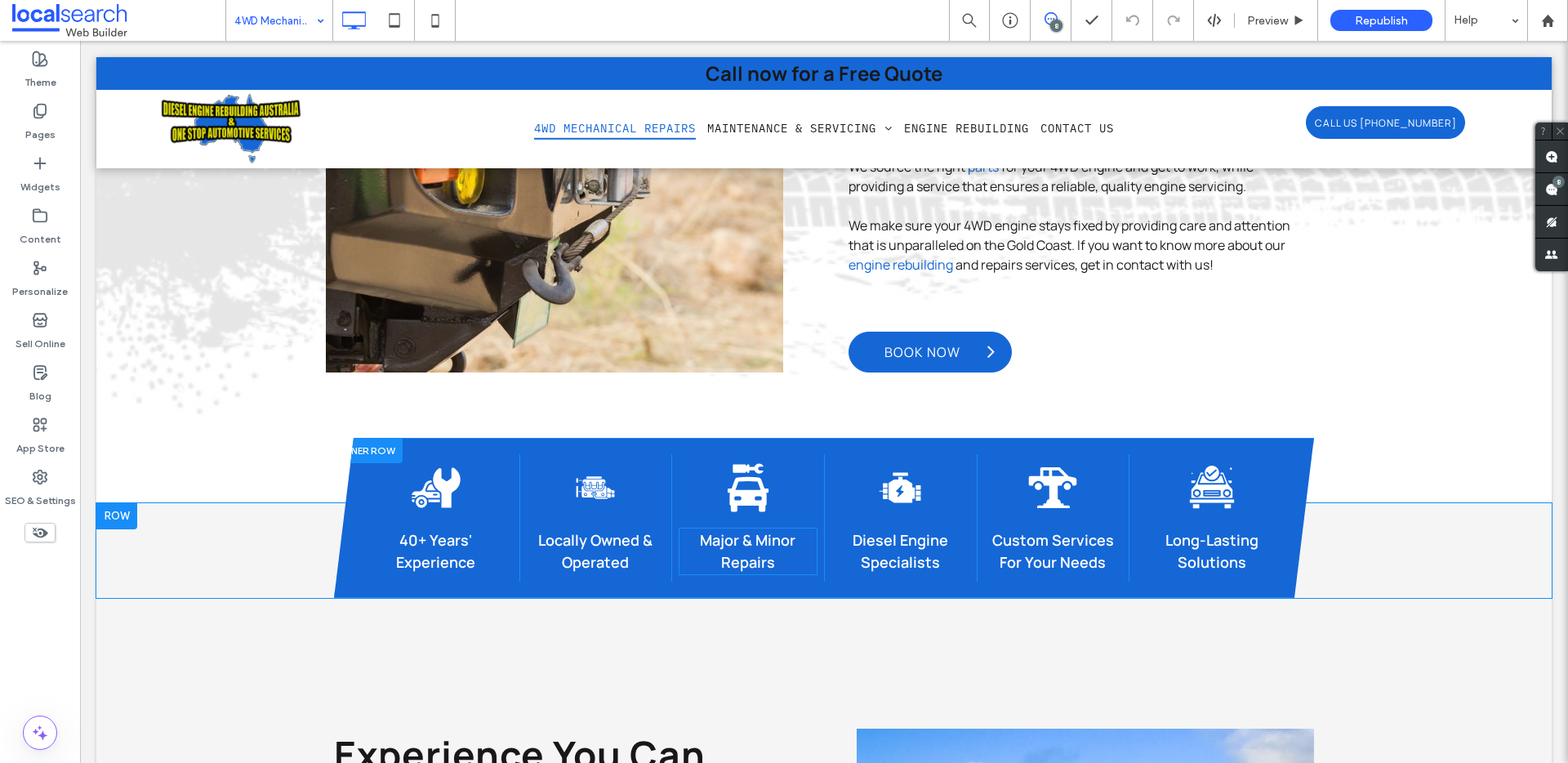
scroll to position [1081, 0]
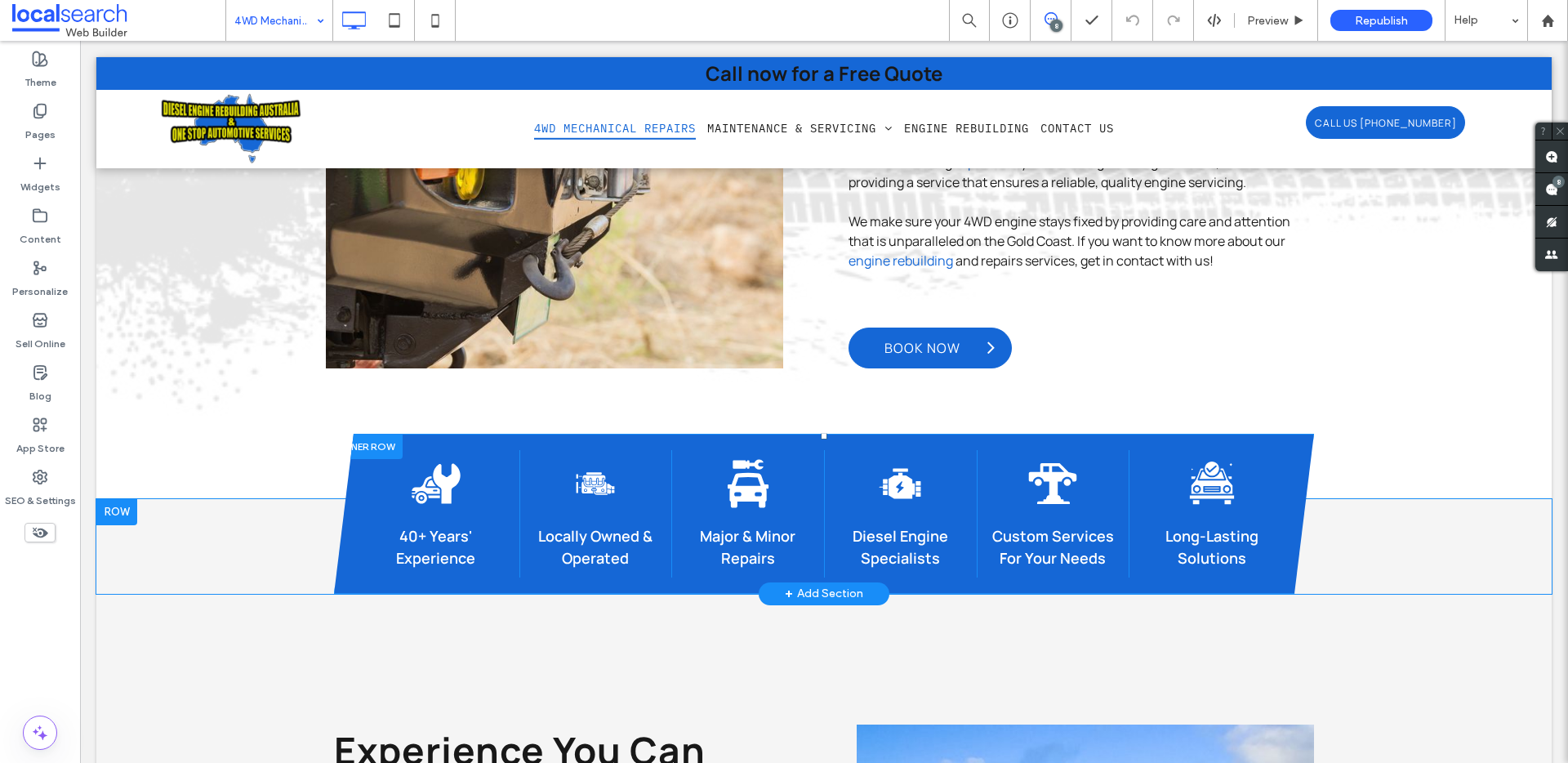
click at [364, 434] on div at bounding box center [368, 446] width 68 height 26
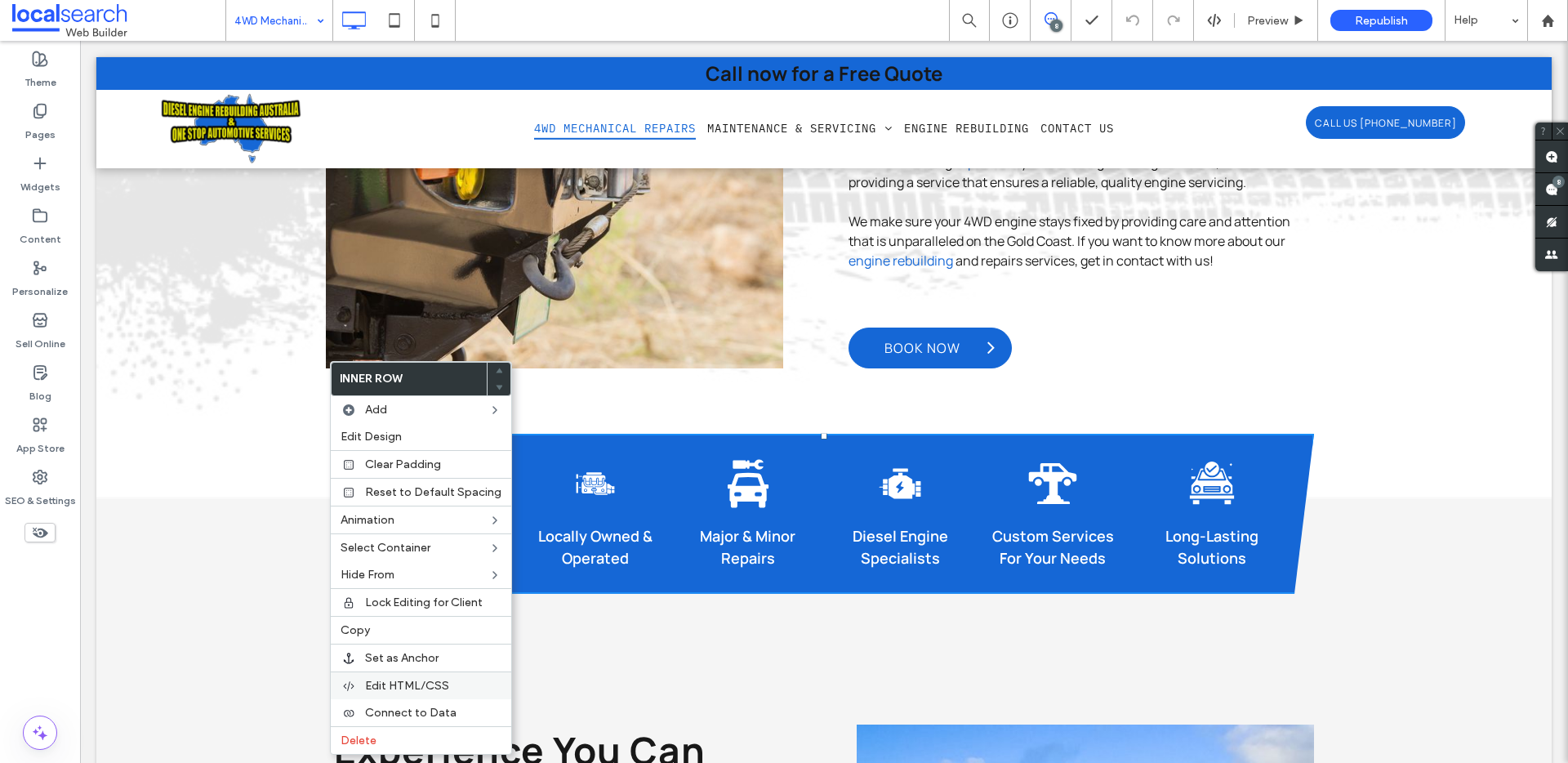
click at [402, 682] on span "Edit HTML/CSS" at bounding box center [407, 685] width 84 height 14
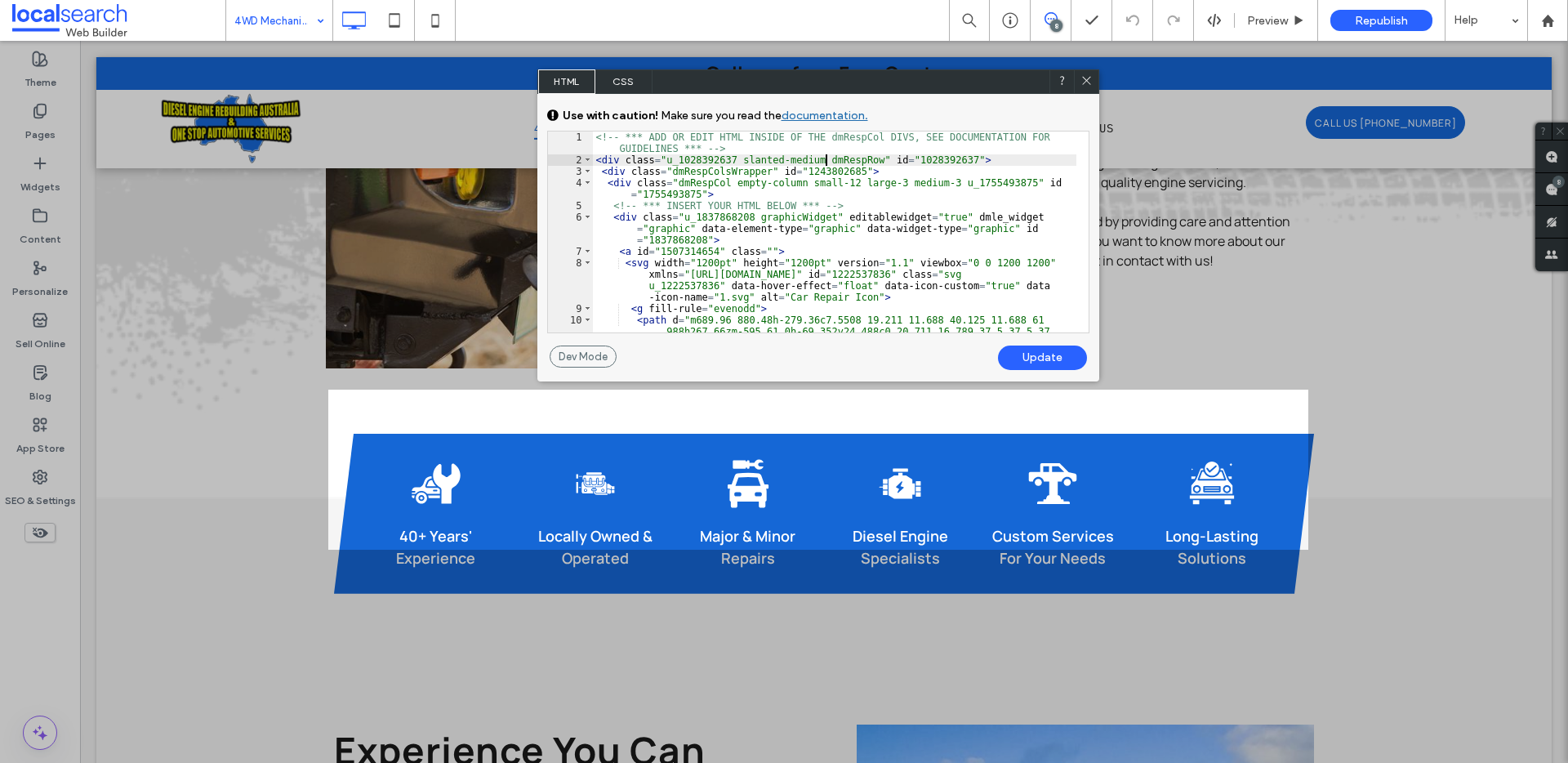
click at [824, 161] on div "<!-- *** ADD OR EDIT HTML INSIDE OF THE dmRespCol DIVS, SEE DOCUMENTATION FOR G…" at bounding box center [834, 358] width 483 height 453
drag, startPoint x: 826, startPoint y: 160, endPoint x: 745, endPoint y: 156, distance: 81.1
click at [743, 156] on div "<!-- *** ADD OR EDIT HTML INSIDE OF THE dmRespCol DIVS, SEE DOCUMENTATION FOR G…" at bounding box center [834, 358] width 483 height 453
click at [1048, 352] on div "Update" at bounding box center [1042, 358] width 89 height 25
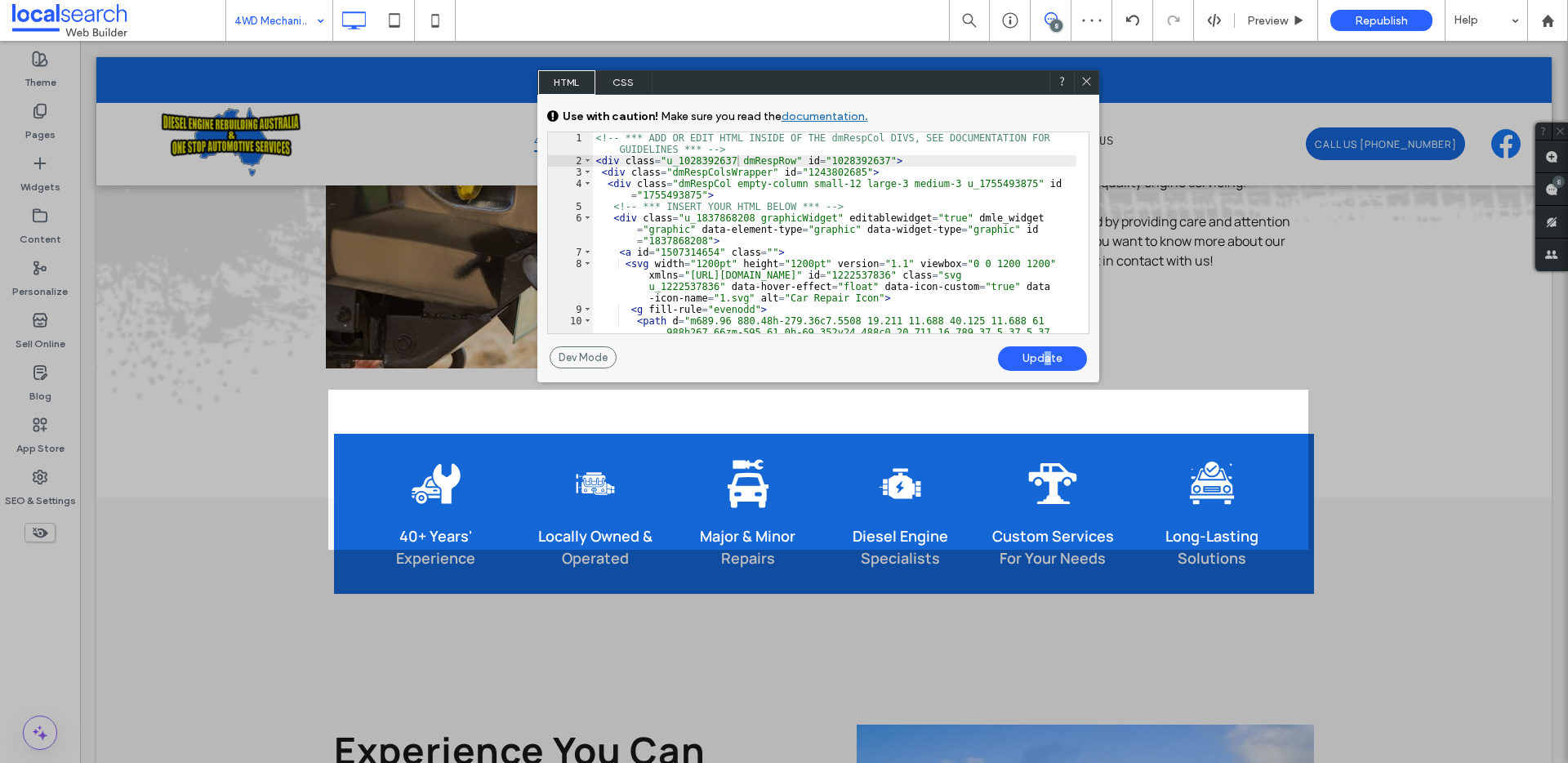
click at [1082, 81] on icon at bounding box center [1086, 81] width 12 height 12
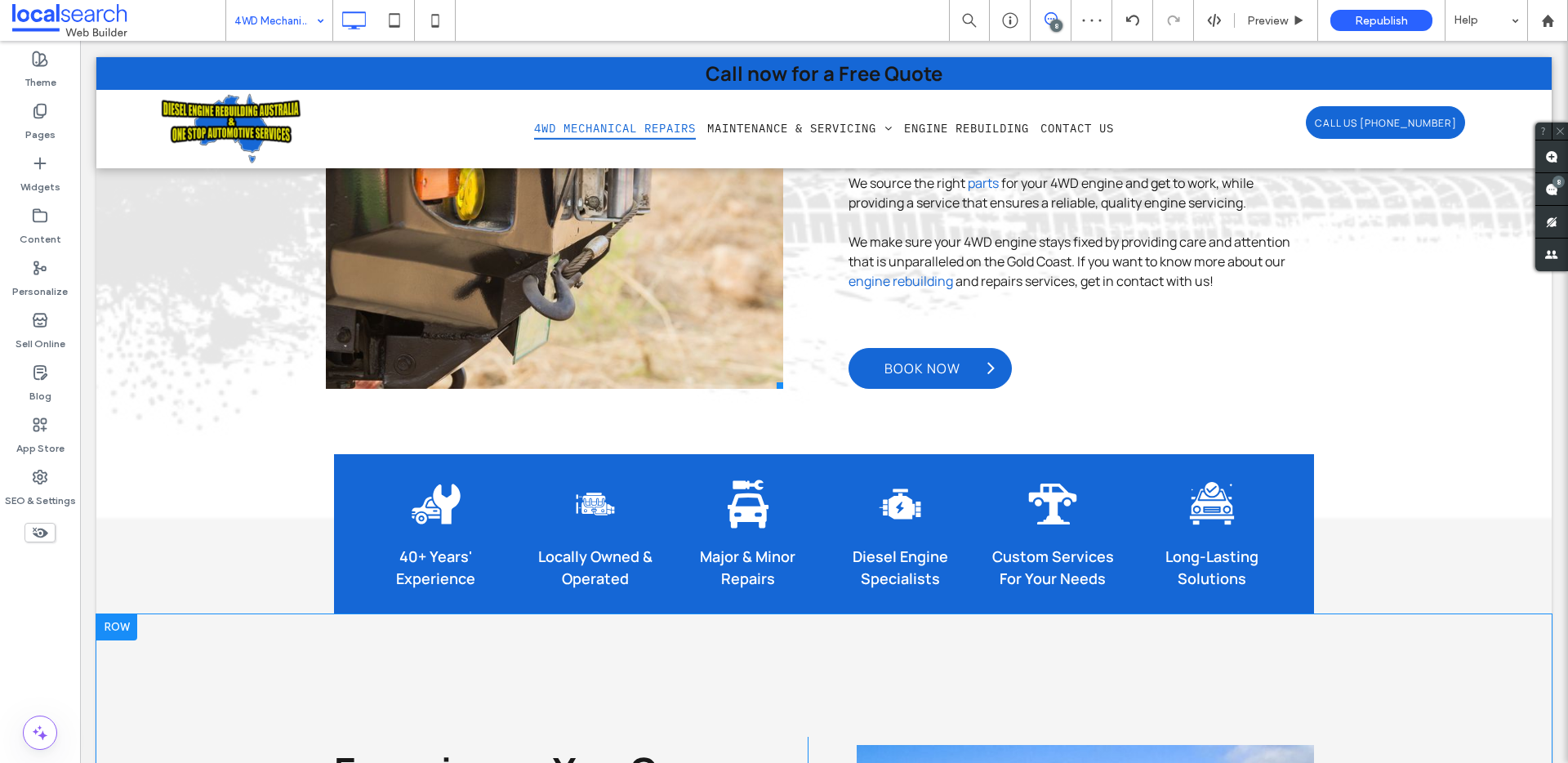
scroll to position [1032, 0]
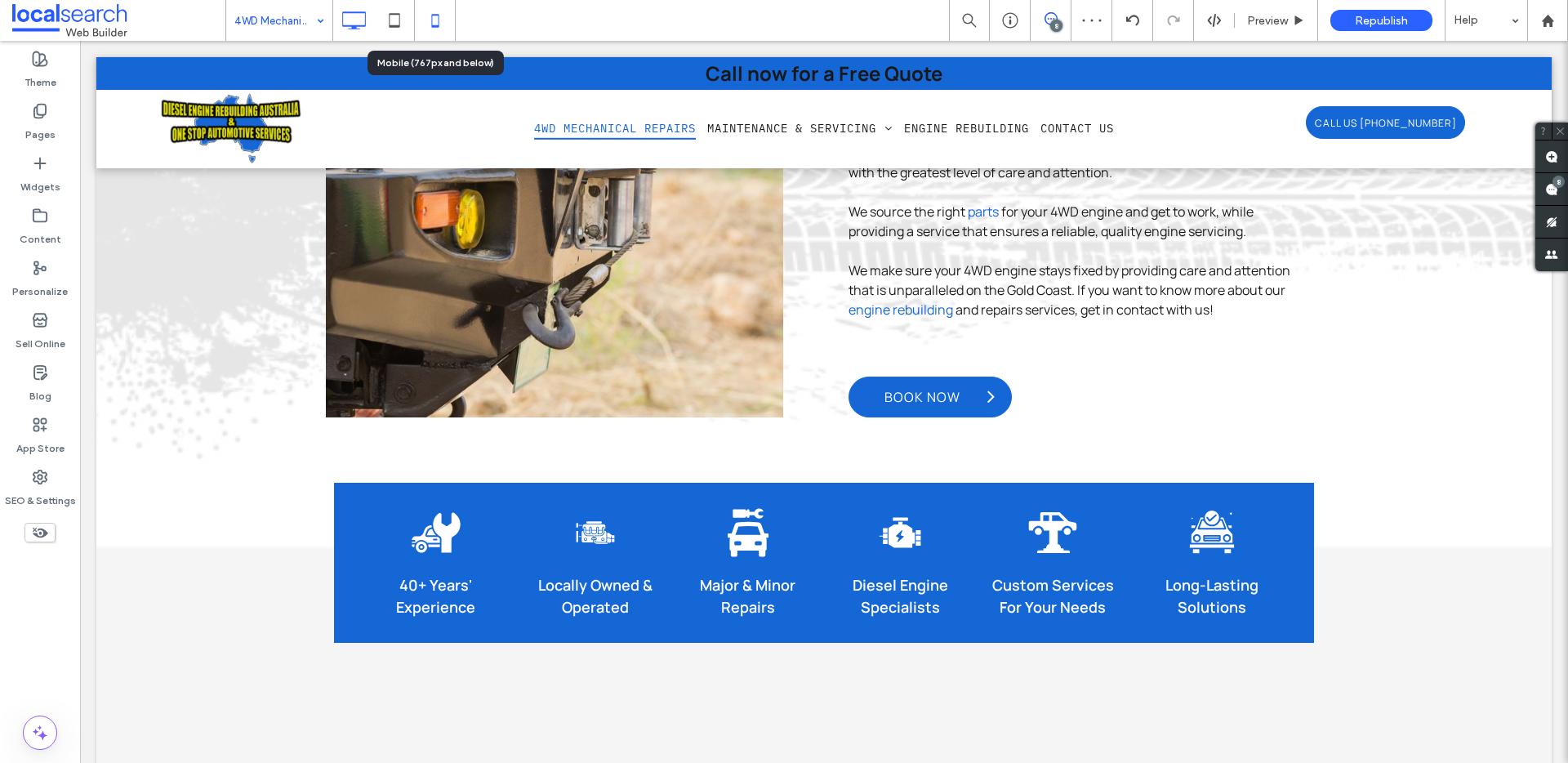
click at [430, 29] on icon at bounding box center [435, 21] width 33 height 33
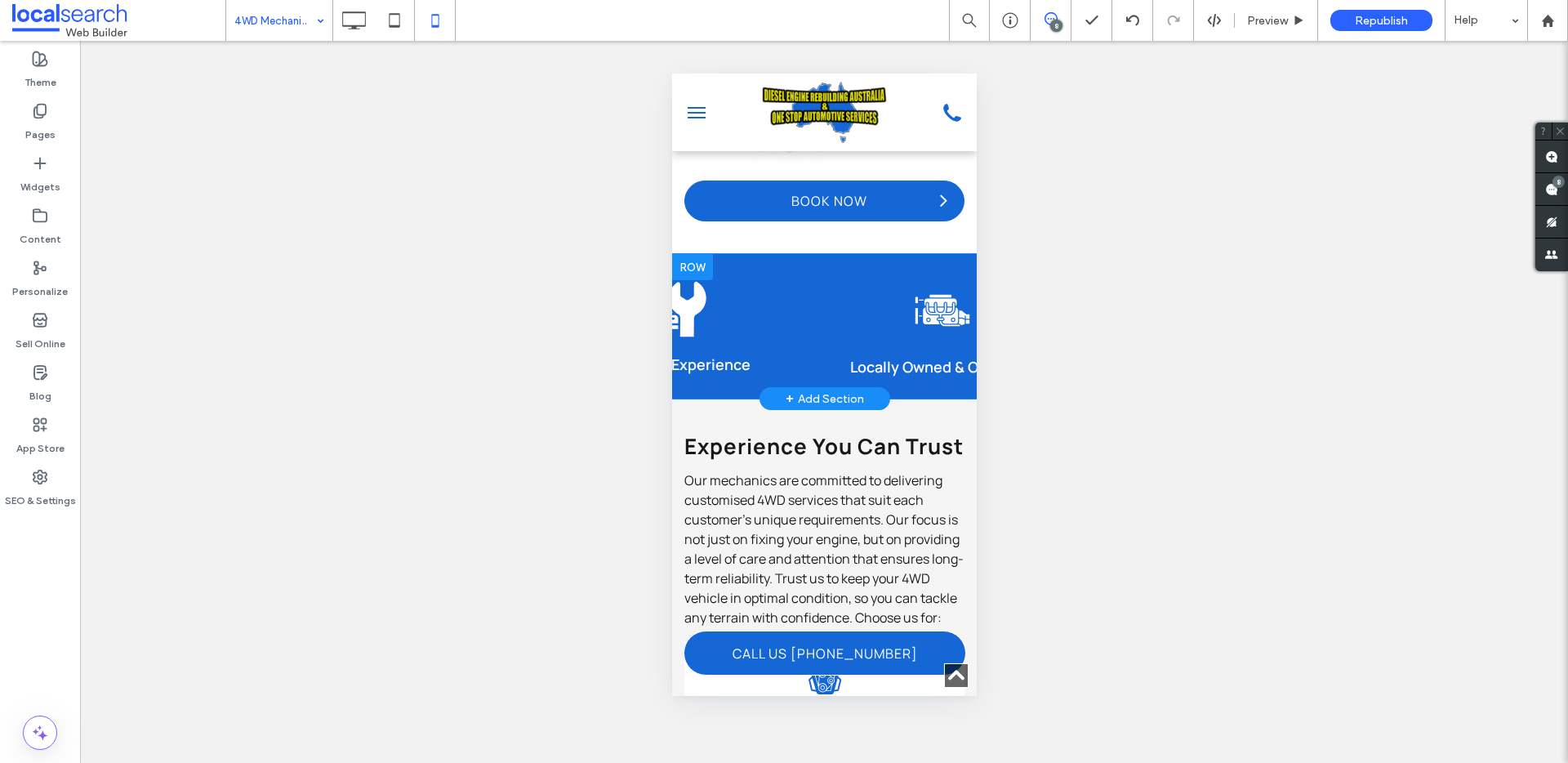
scroll to position [0, 0]
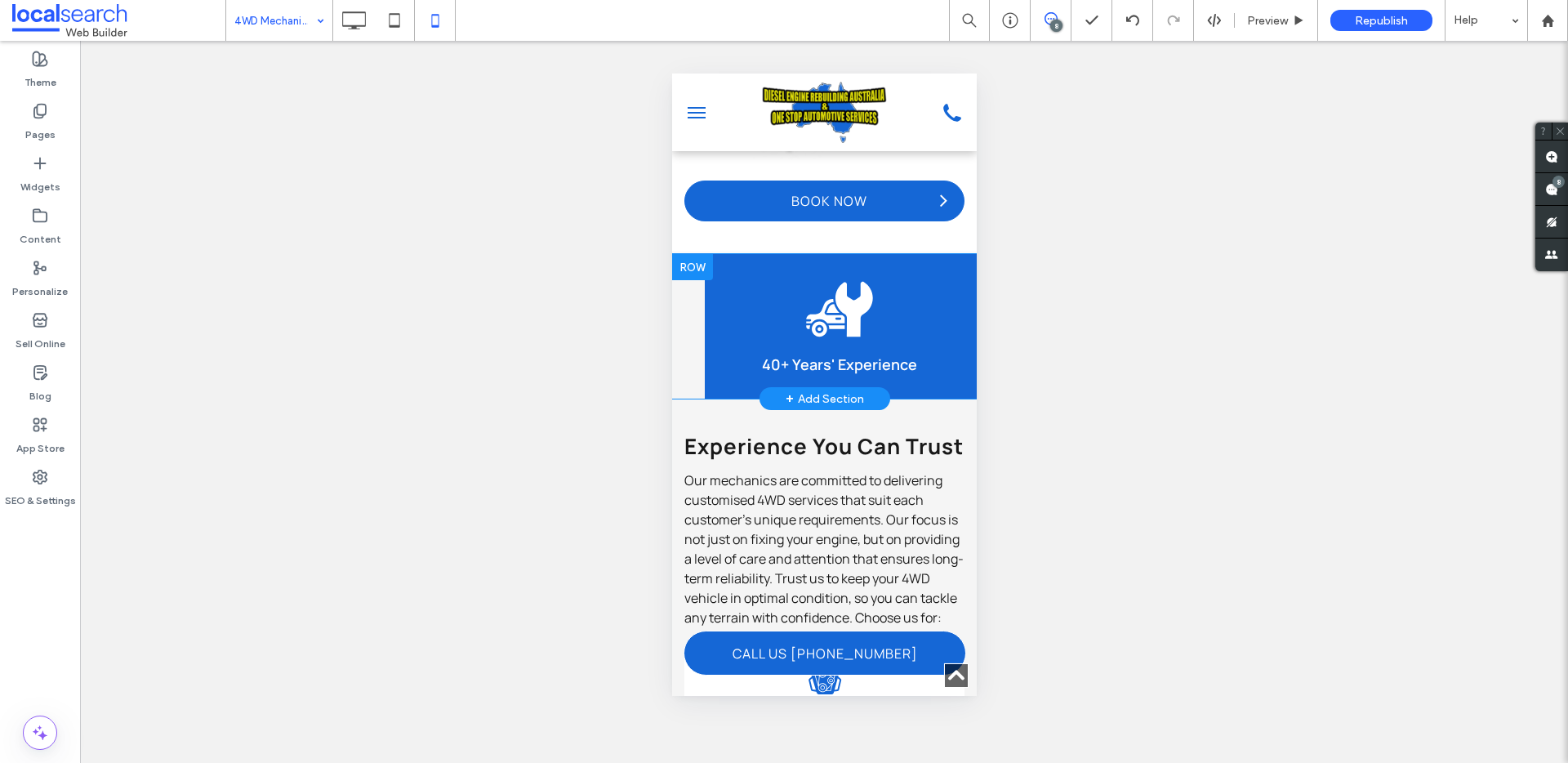
drag, startPoint x: 691, startPoint y: 421, endPoint x: 1318, endPoint y: 486, distance: 630.4
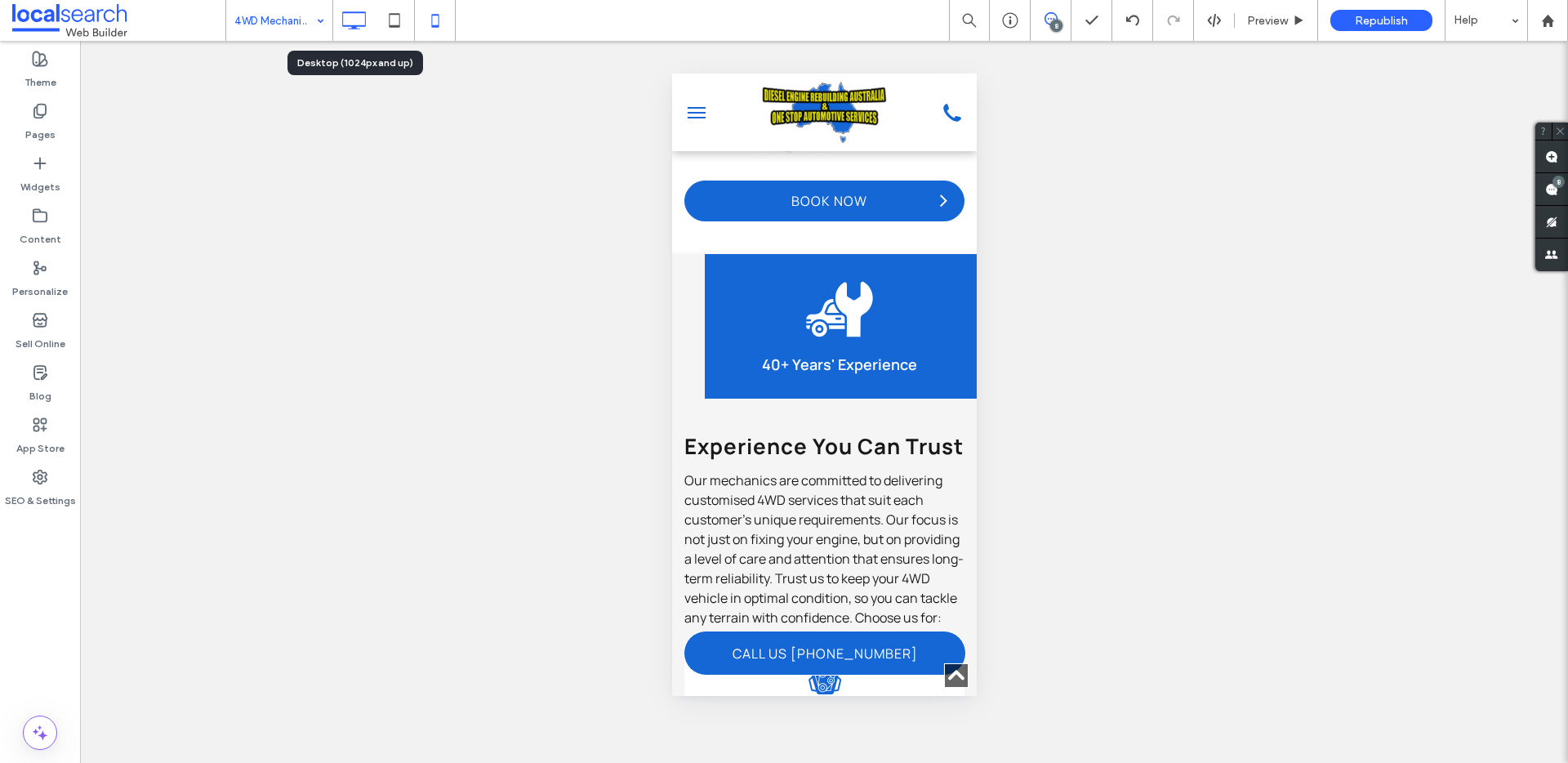
click at [349, 16] on icon at bounding box center [354, 21] width 33 height 33
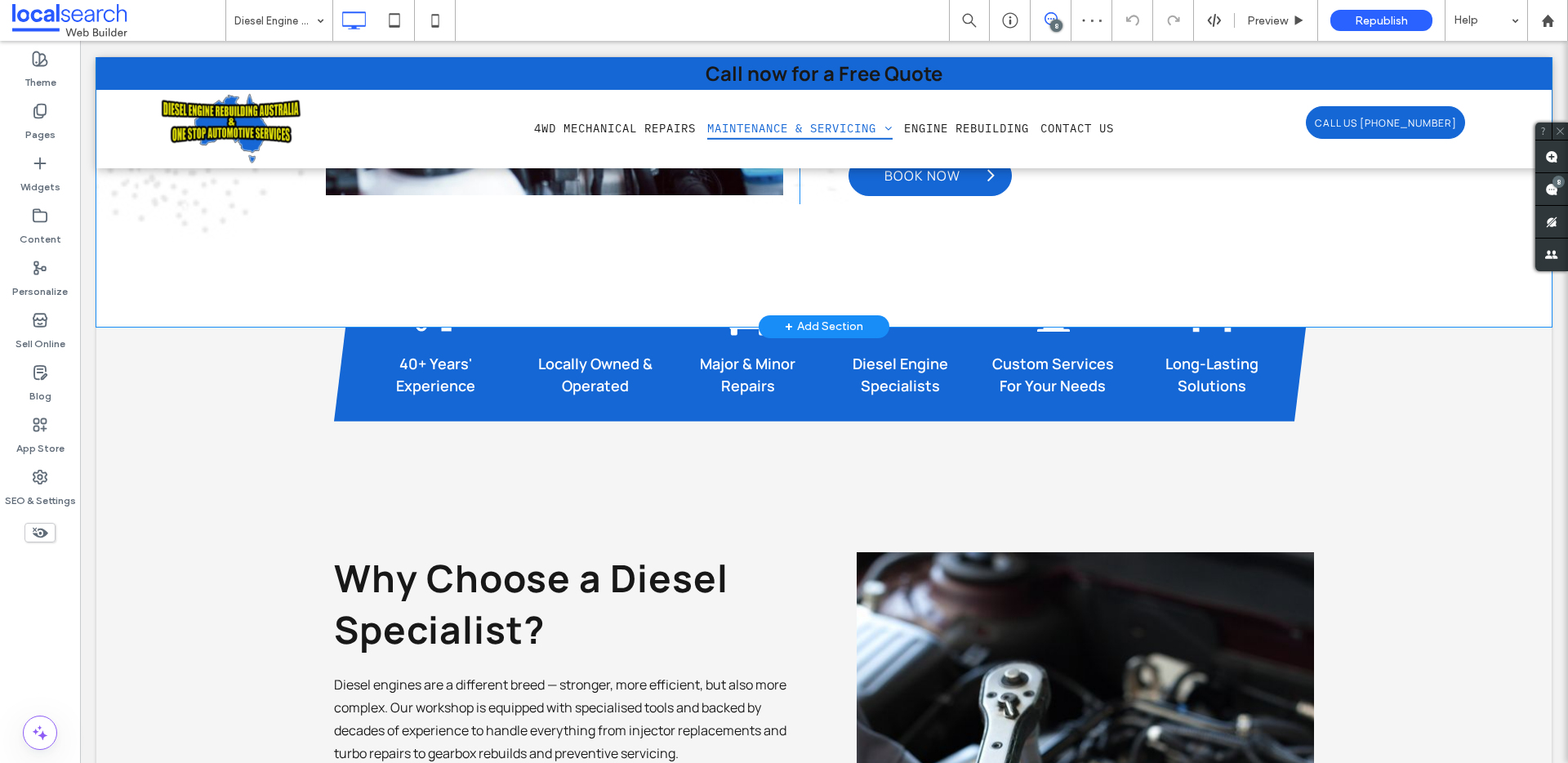
scroll to position [1175, 0]
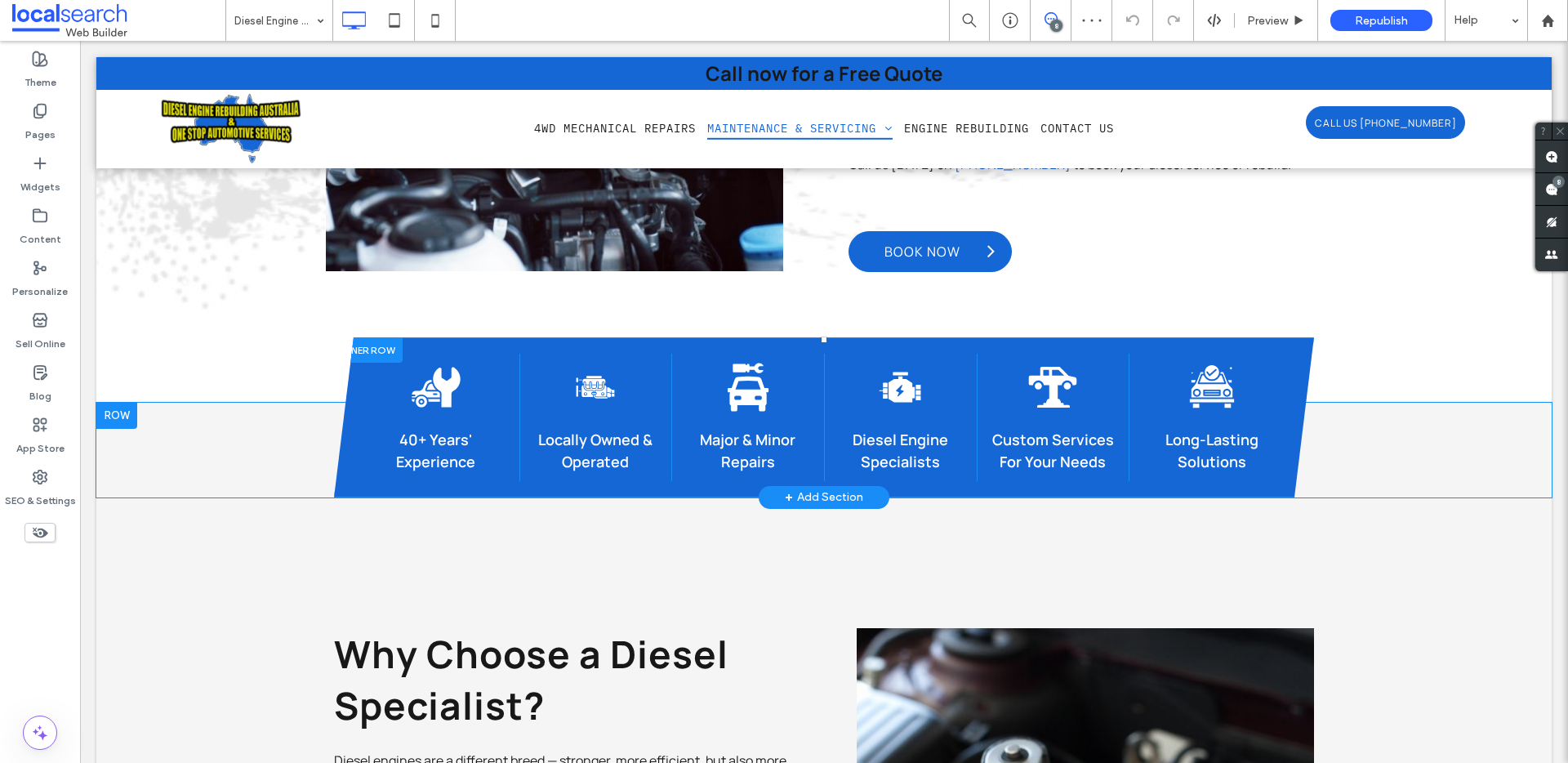
click at [358, 349] on div at bounding box center [368, 350] width 68 height 26
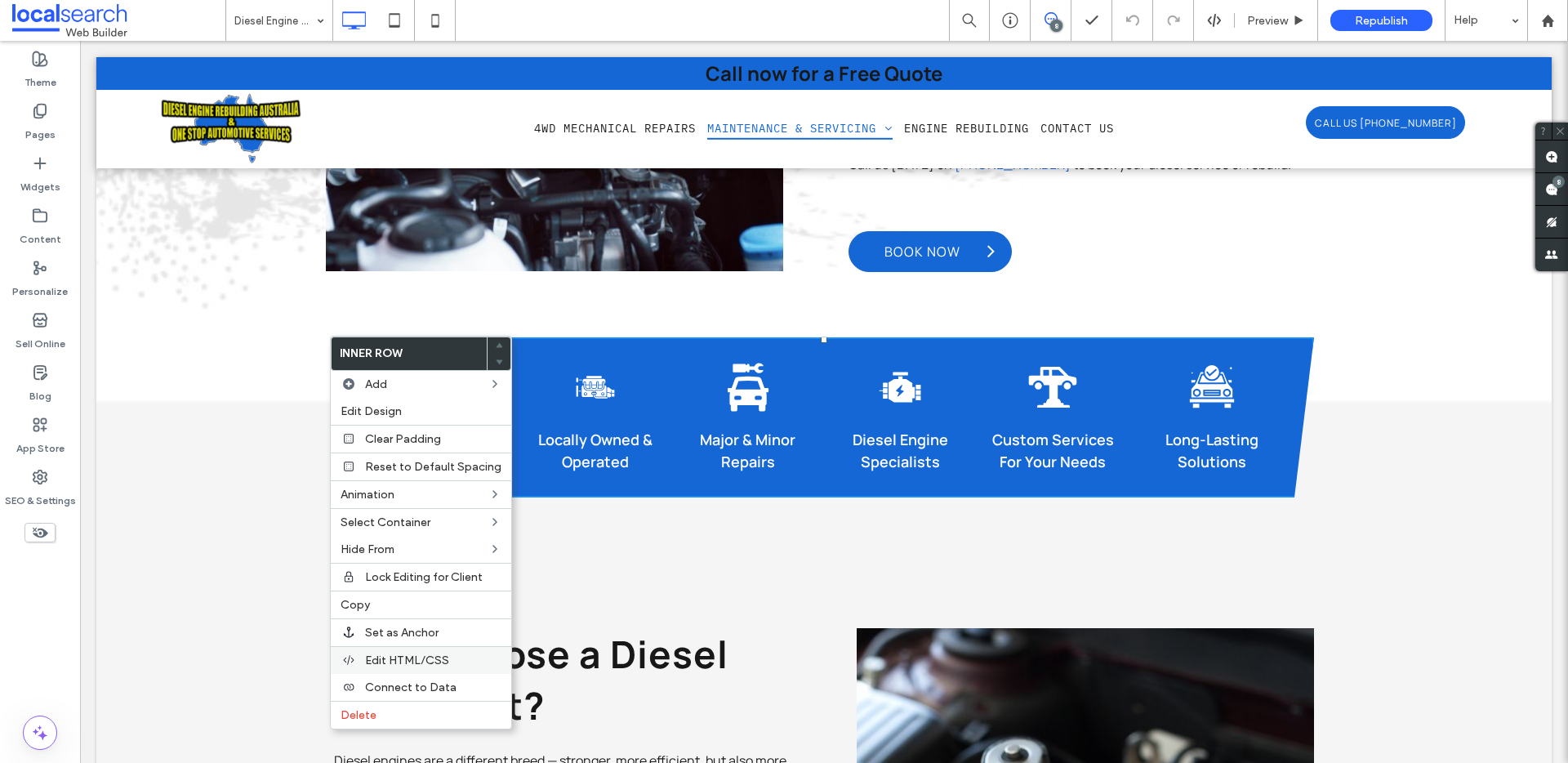
click at [384, 658] on span "Edit HTML/CSS" at bounding box center [407, 660] width 84 height 14
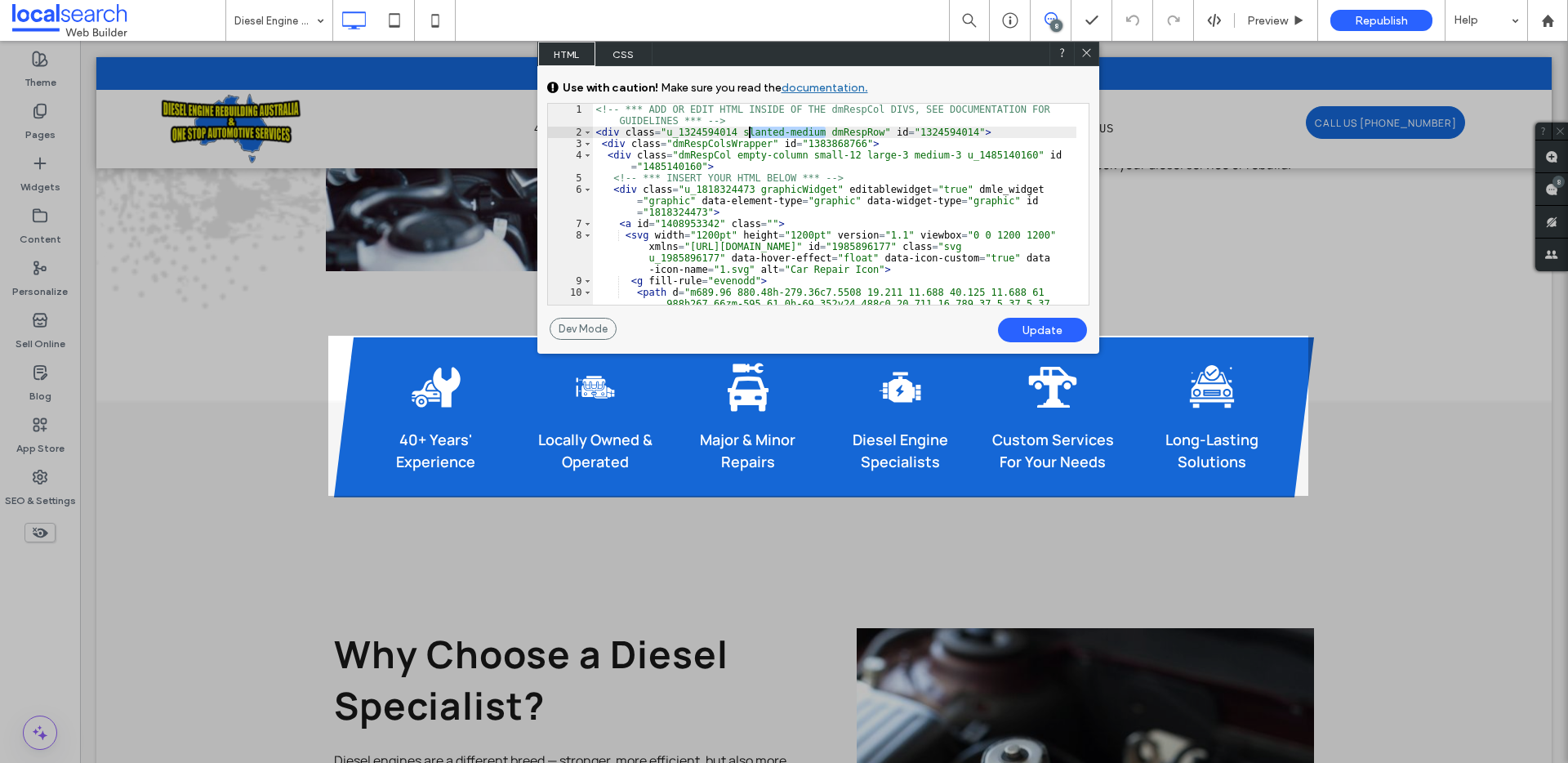
drag, startPoint x: 826, startPoint y: 133, endPoint x: 747, endPoint y: 133, distance: 79.0
click at [747, 133] on div "<!-- *** ADD OR EDIT HTML INSIDE OF THE dmRespCol DIVS, SEE DOCUMENTATION FOR G…" at bounding box center [834, 330] width 483 height 453
click at [1050, 319] on div "Update" at bounding box center [1042, 330] width 89 height 25
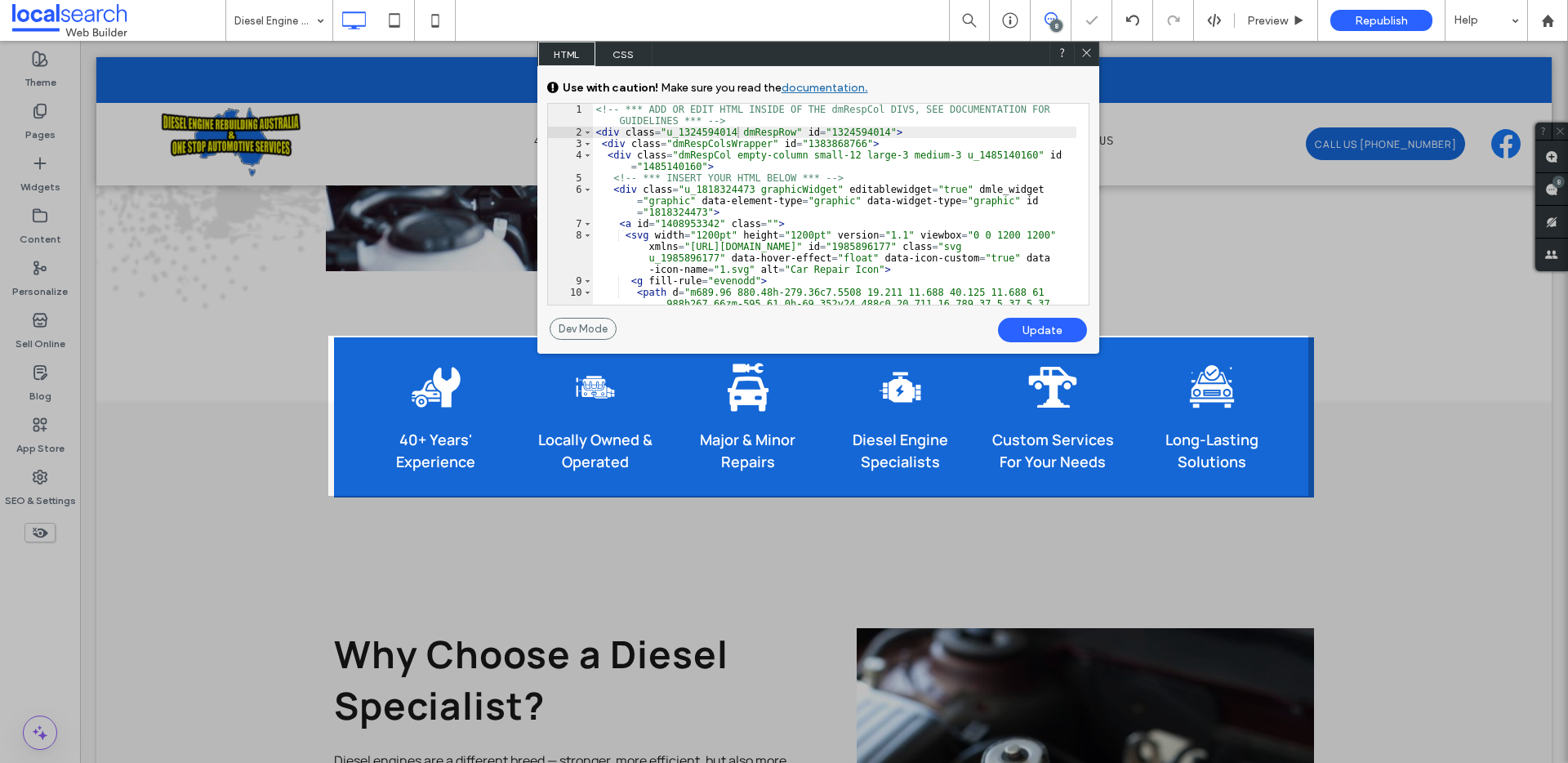
click at [1091, 51] on icon at bounding box center [1086, 53] width 12 height 12
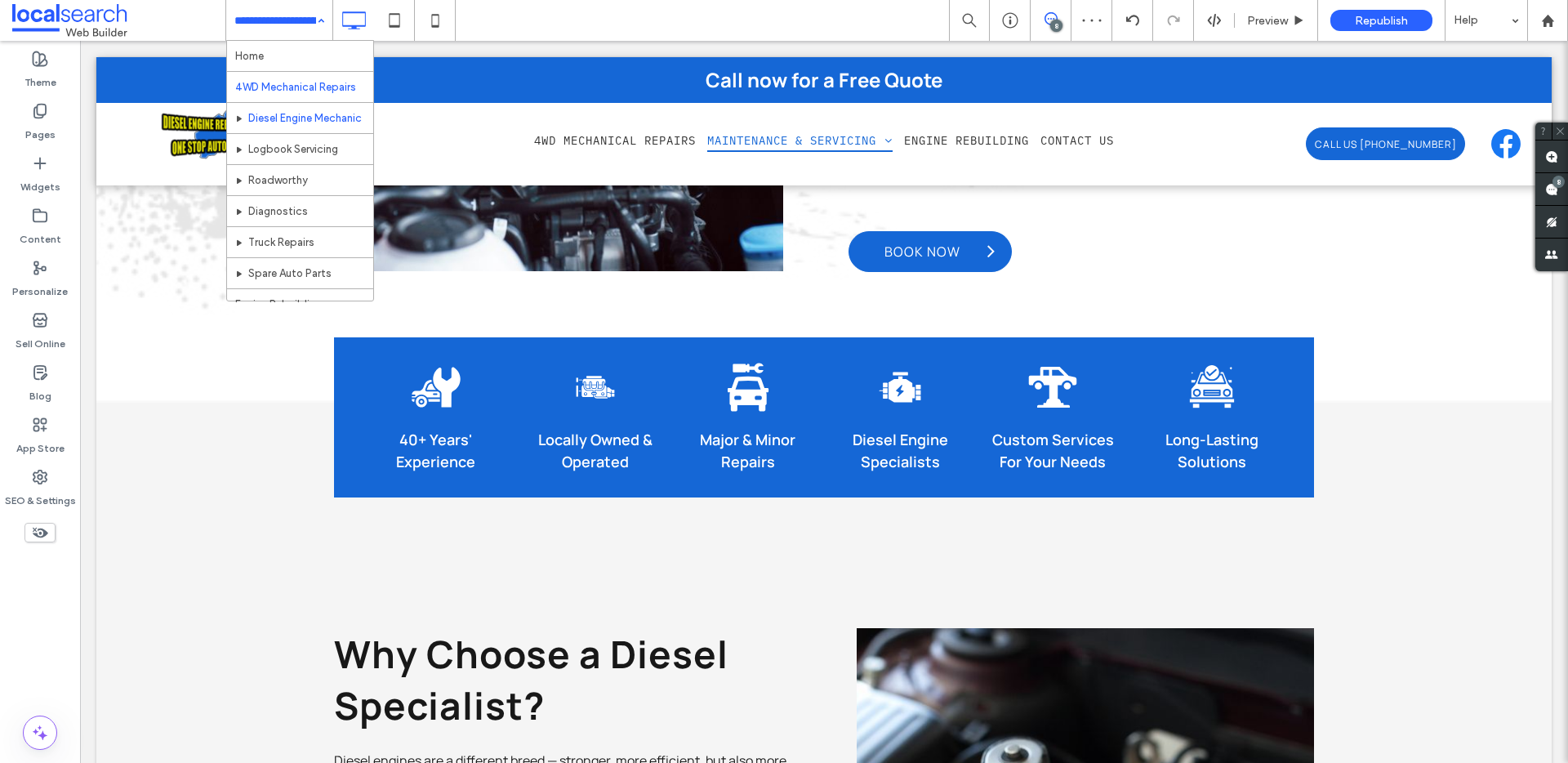
scroll to position [45, 0]
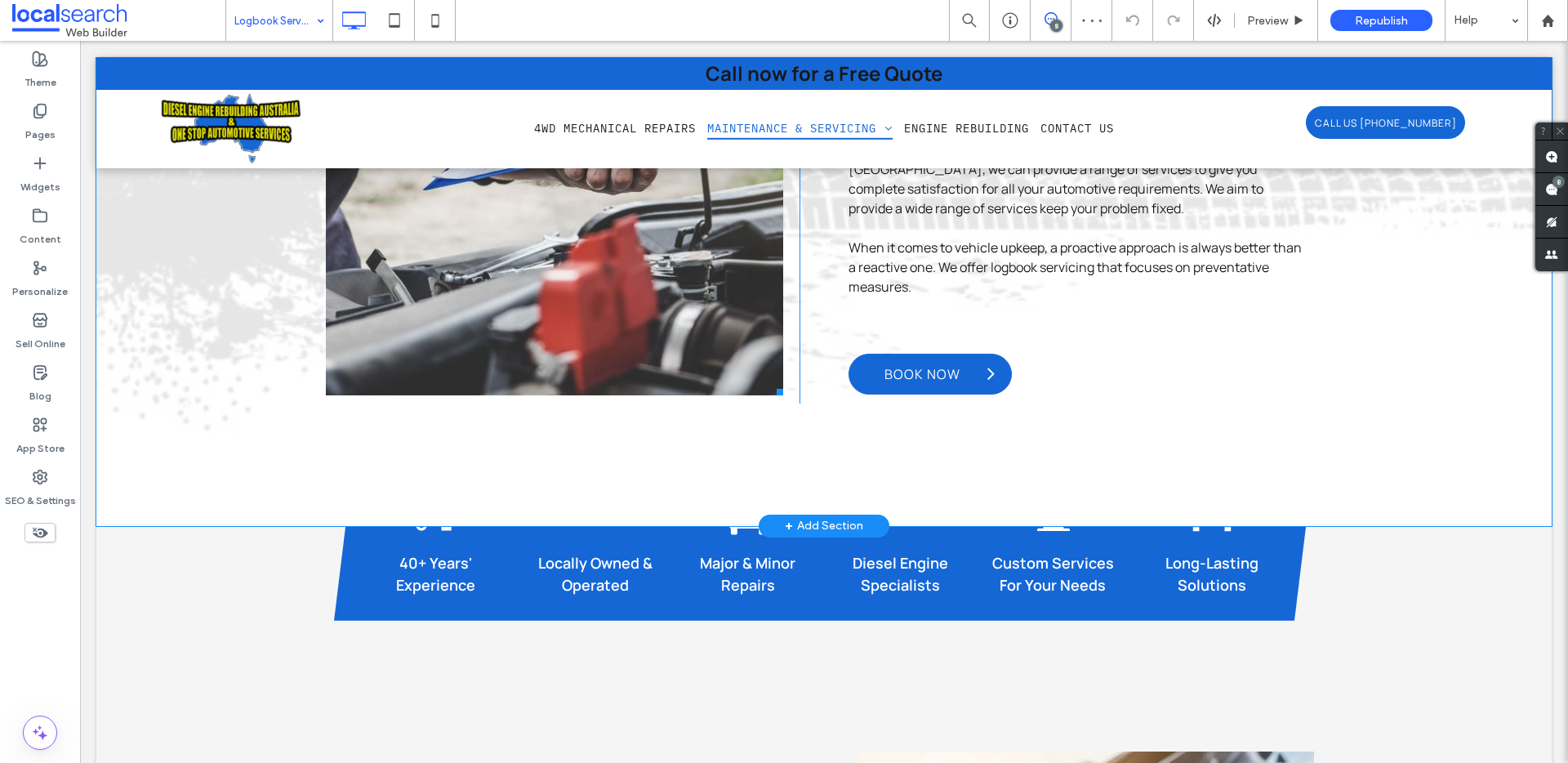
scroll to position [1211, 0]
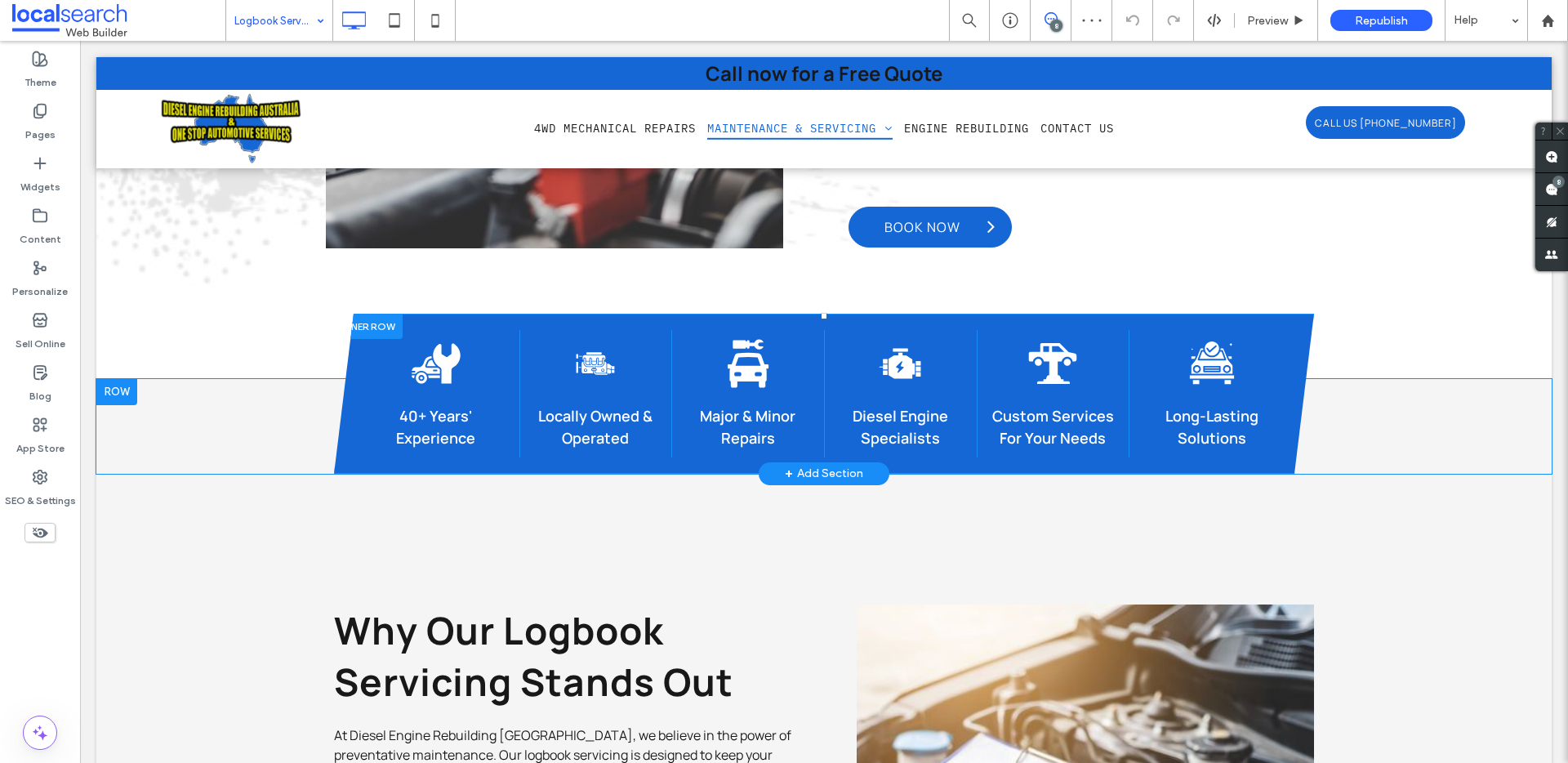
click at [367, 327] on div at bounding box center [368, 326] width 68 height 26
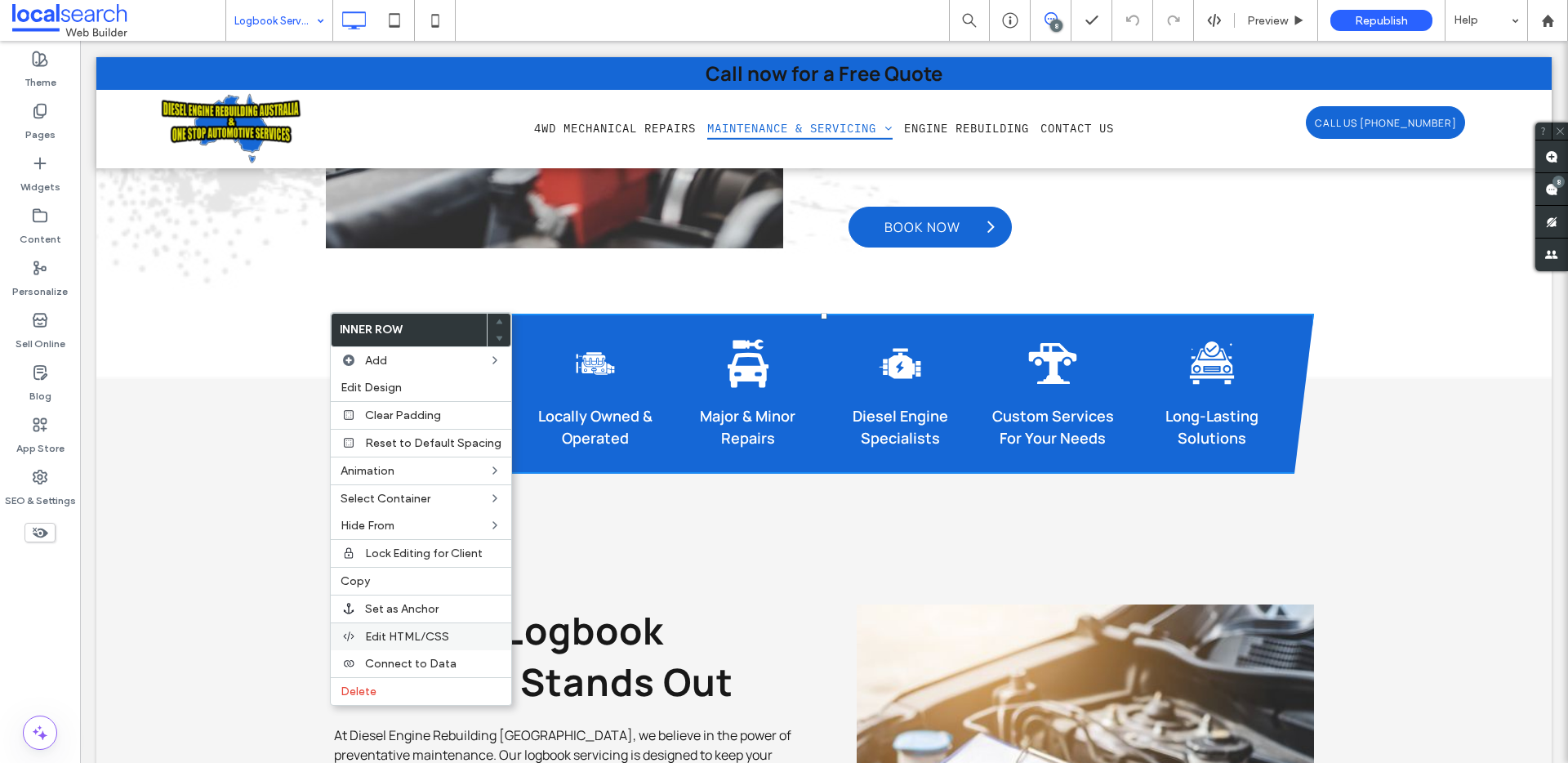
click at [403, 637] on span "Edit HTML/CSS" at bounding box center [407, 636] width 84 height 14
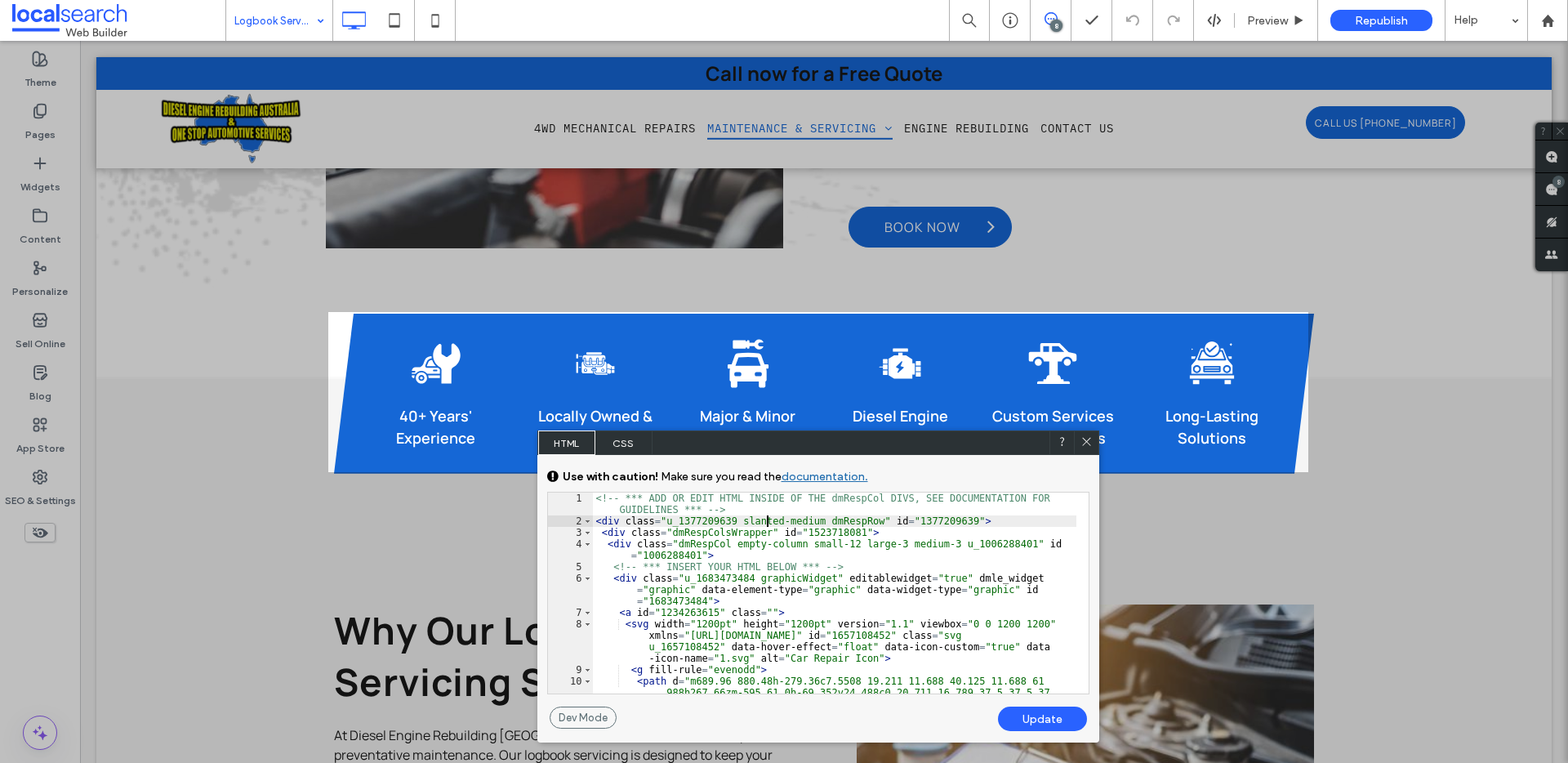
click at [765, 519] on div "<!-- *** ADD OR EDIT HTML INSIDE OF THE dmRespCol DIVS, SEE DOCUMENTATION FOR G…" at bounding box center [834, 719] width 483 height 453
drag, startPoint x: 824, startPoint y: 519, endPoint x: 752, endPoint y: 514, distance: 72.2
click at [745, 517] on div "<!-- *** ADD OR EDIT HTML INSIDE OF THE dmRespCol DIVS, SEE DOCUMENTATION FOR G…" at bounding box center [834, 719] width 483 height 453
click at [1036, 713] on div "Update" at bounding box center [1042, 719] width 89 height 25
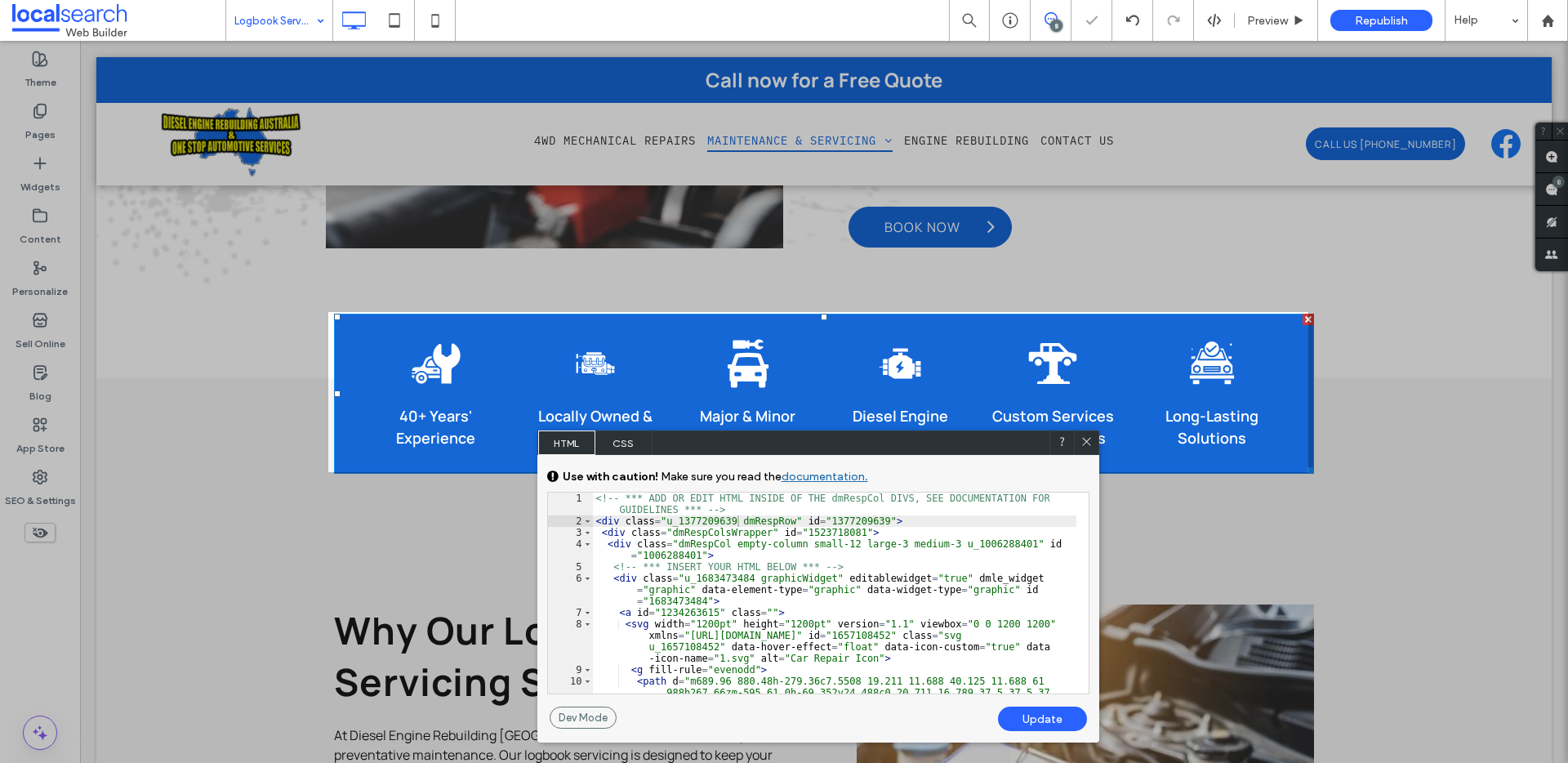
click at [1090, 437] on icon at bounding box center [1086, 441] width 12 height 12
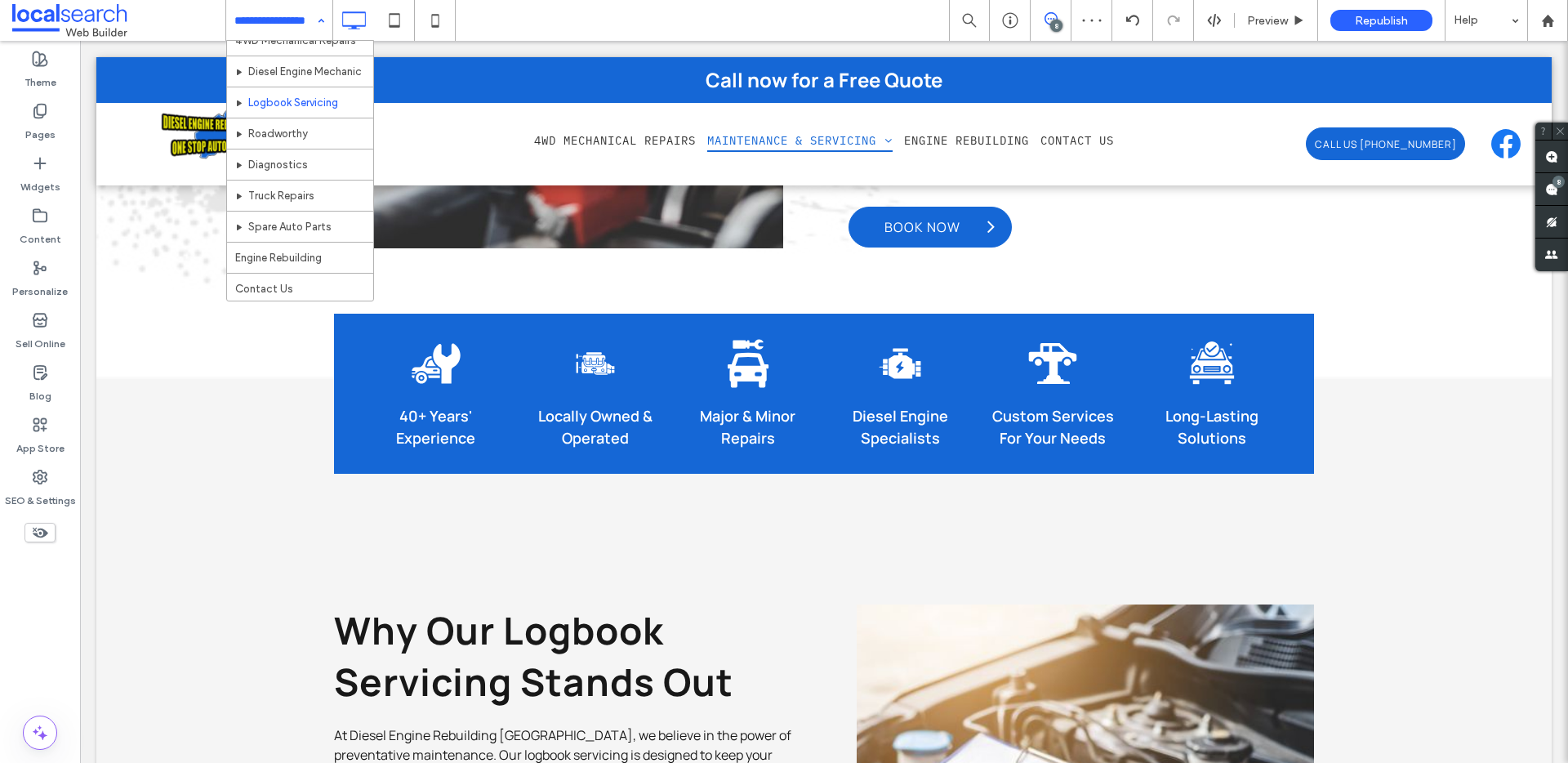
scroll to position [49, 0]
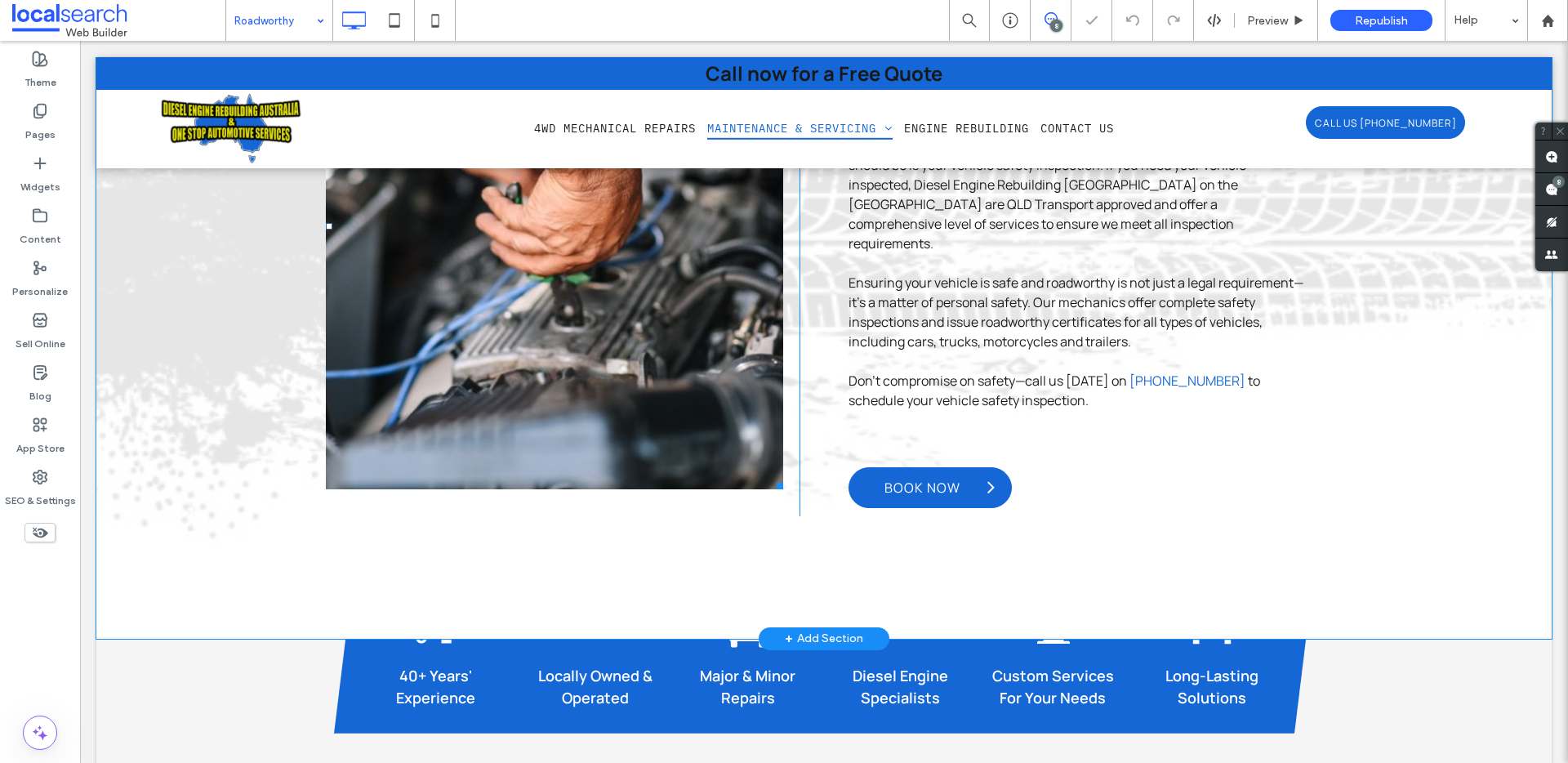
scroll to position [1148, 0]
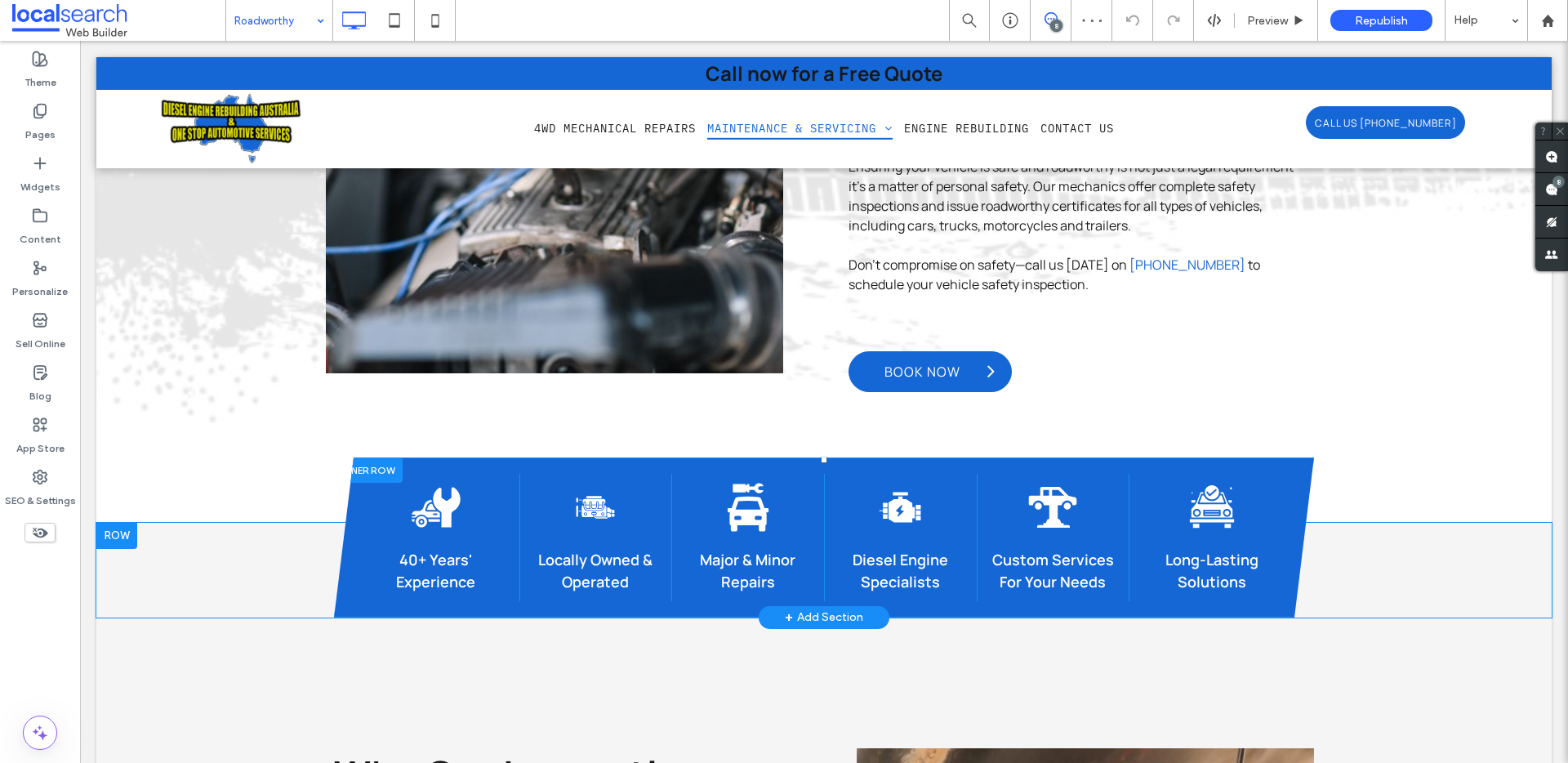
click at [365, 458] on div at bounding box center [368, 470] width 68 height 26
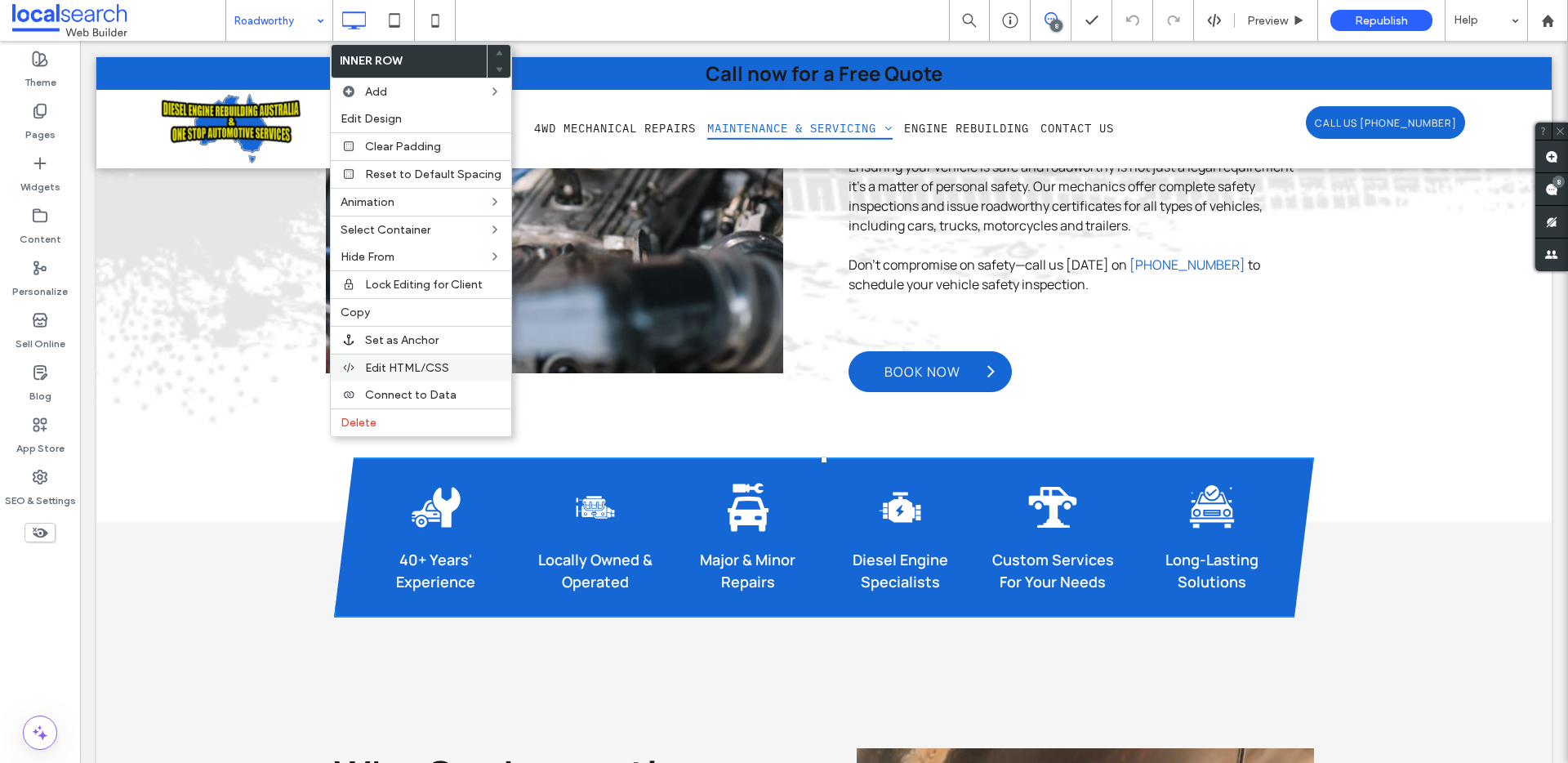
click at [401, 358] on div "Edit HTML/CSS" at bounding box center [421, 368] width 180 height 28
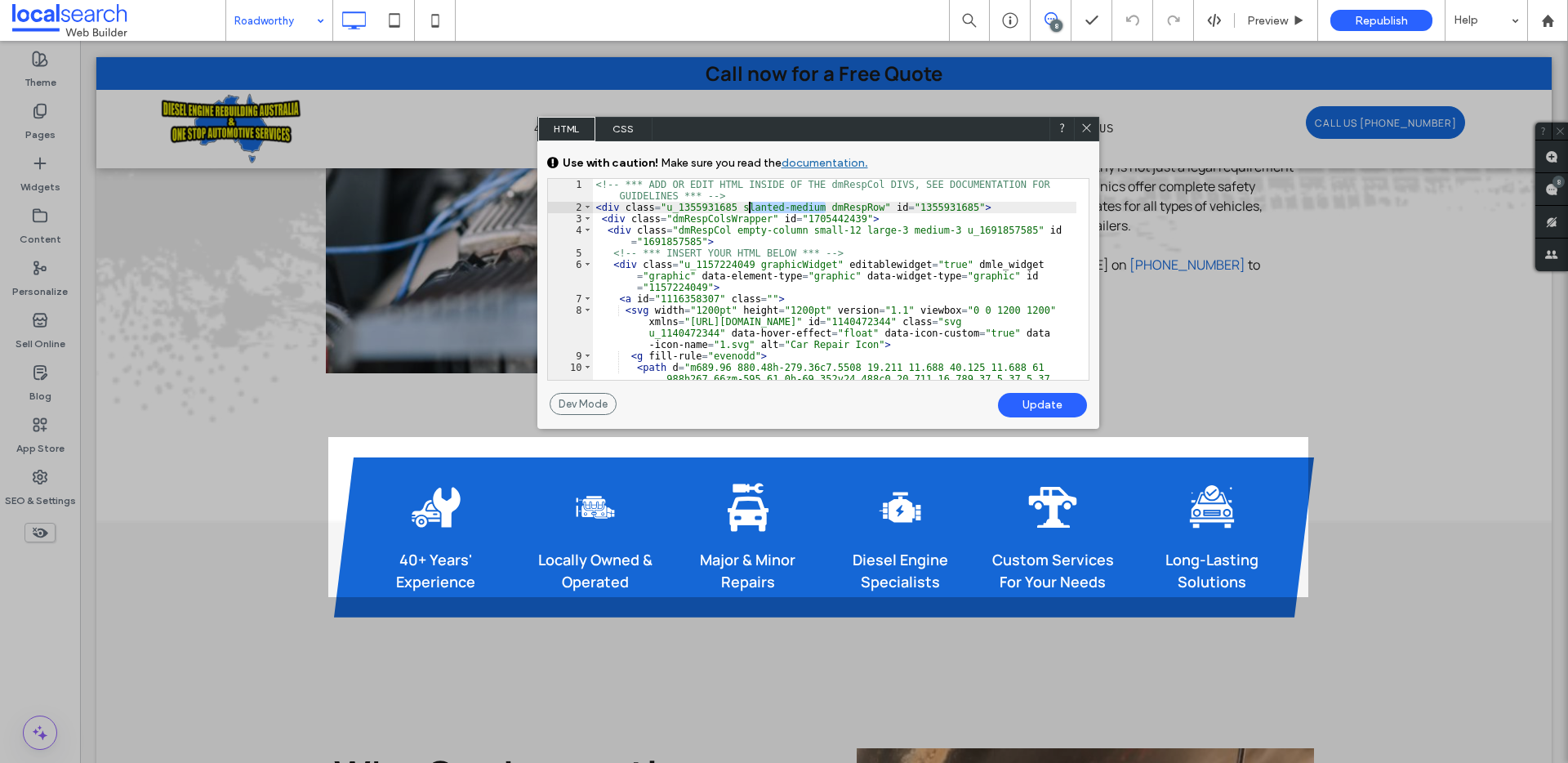
drag, startPoint x: 818, startPoint y: 208, endPoint x: 749, endPoint y: 205, distance: 69.1
click at [745, 204] on div "<!-- *** ADD OR EDIT HTML INSIDE OF THE dmRespCol DIVS, SEE DOCUMENTATION FOR G…" at bounding box center [834, 405] width 483 height 453
click at [1034, 405] on div "Update" at bounding box center [1042, 405] width 89 height 25
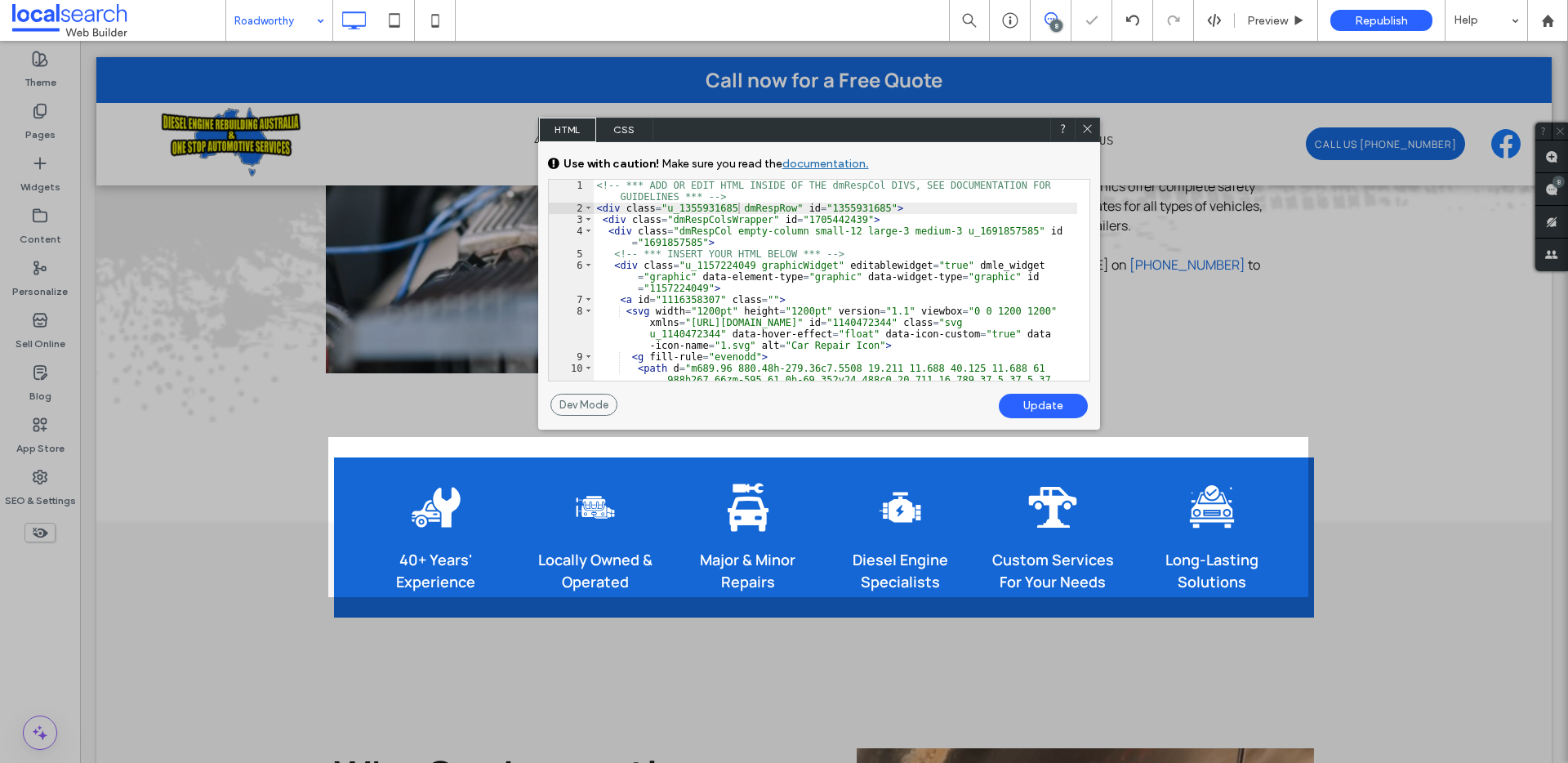
drag, startPoint x: 1082, startPoint y: 125, endPoint x: 929, endPoint y: 67, distance: 163.6
click at [1082, 125] on icon at bounding box center [1086, 128] width 12 height 12
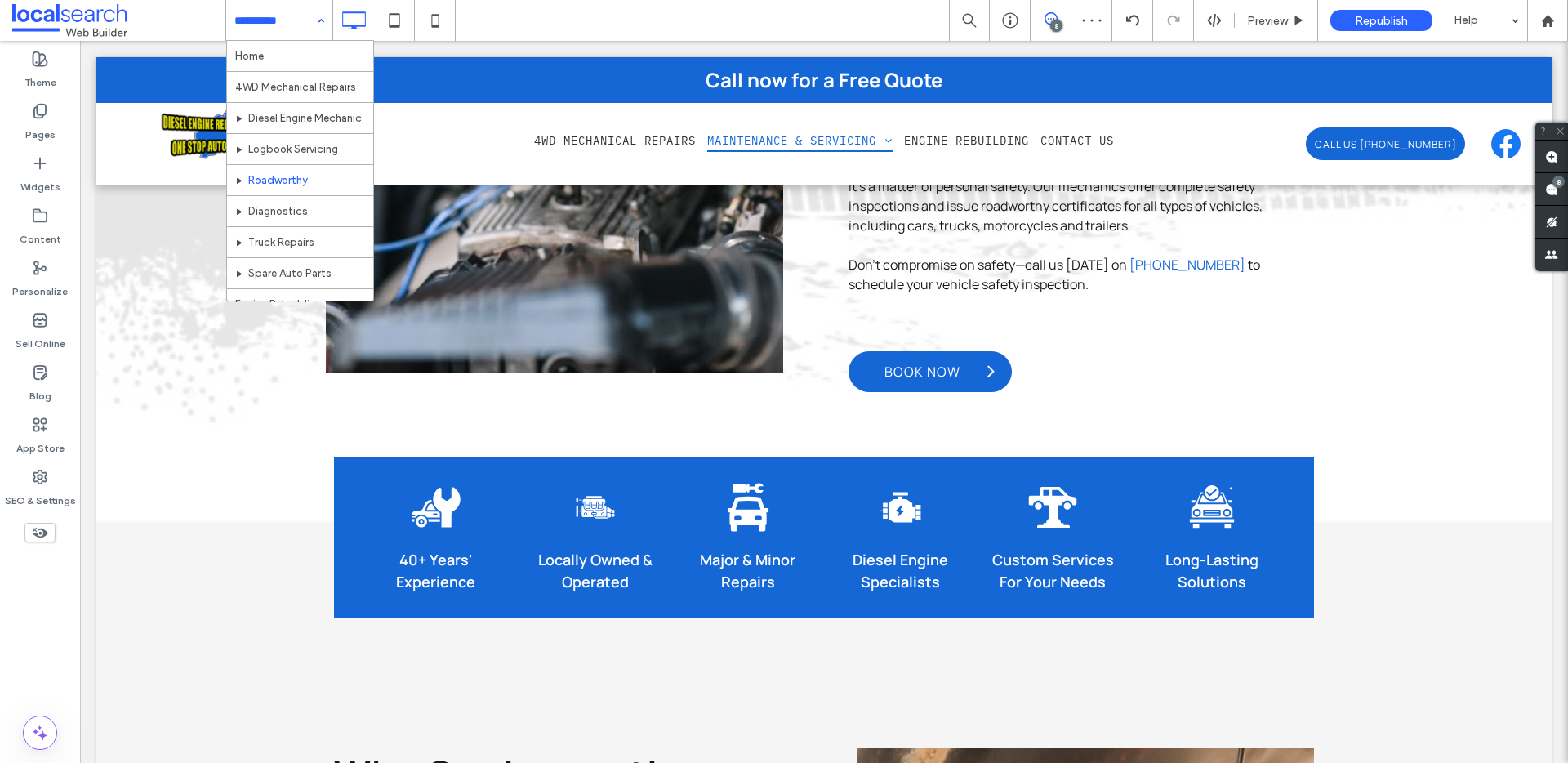
scroll to position [49, 0]
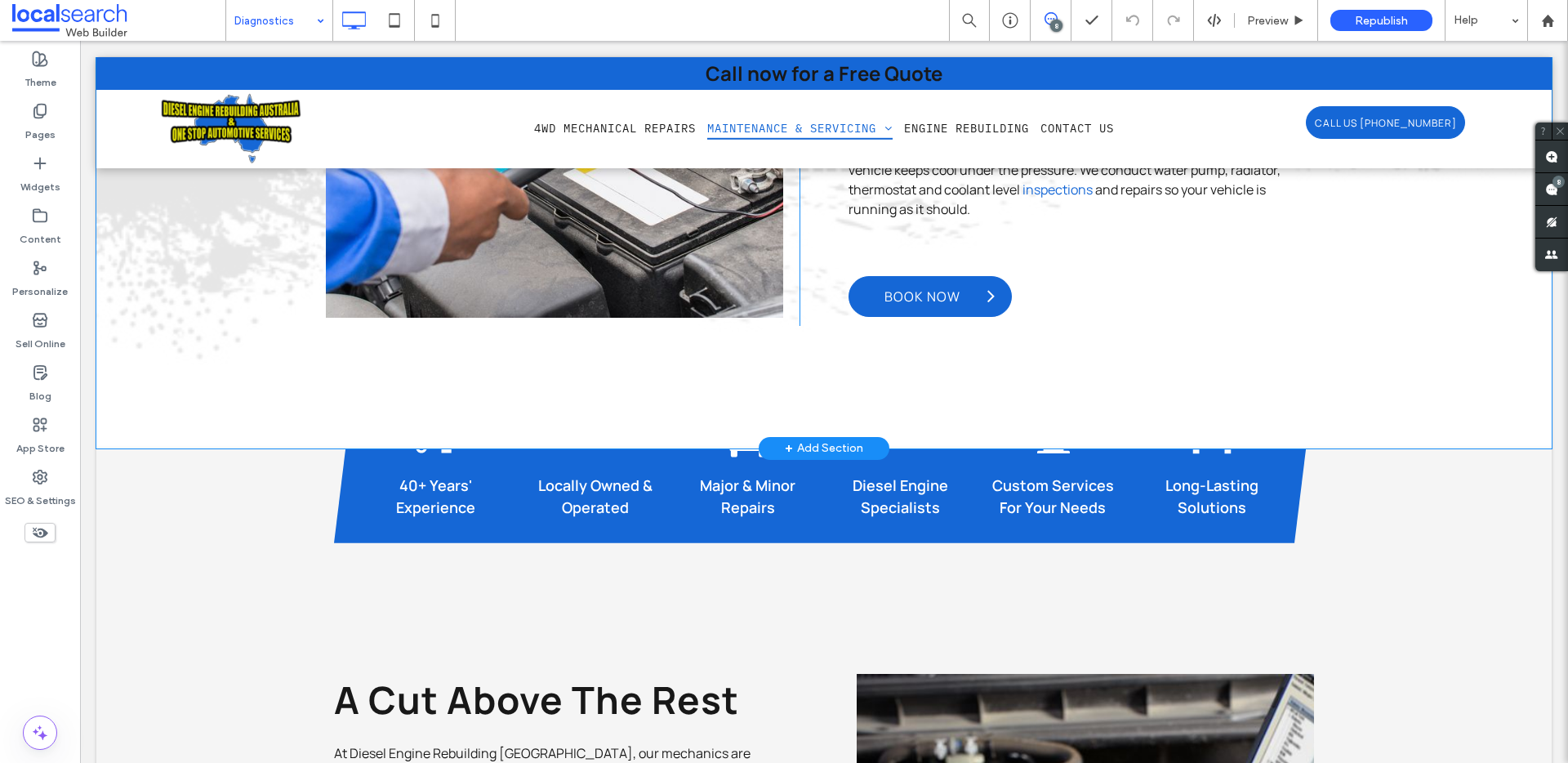
scroll to position [1063, 0]
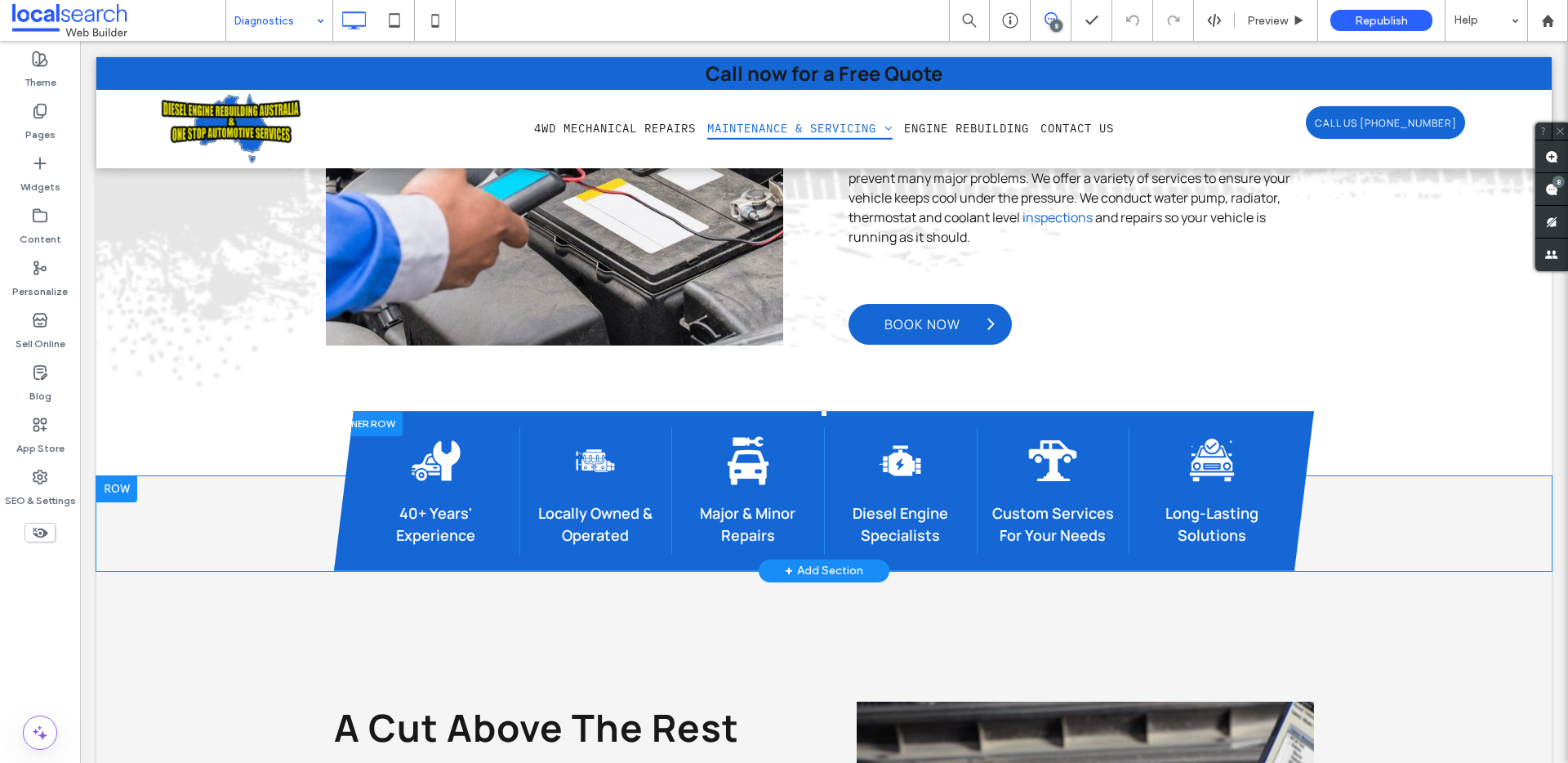
click at [365, 422] on div at bounding box center [368, 423] width 68 height 26
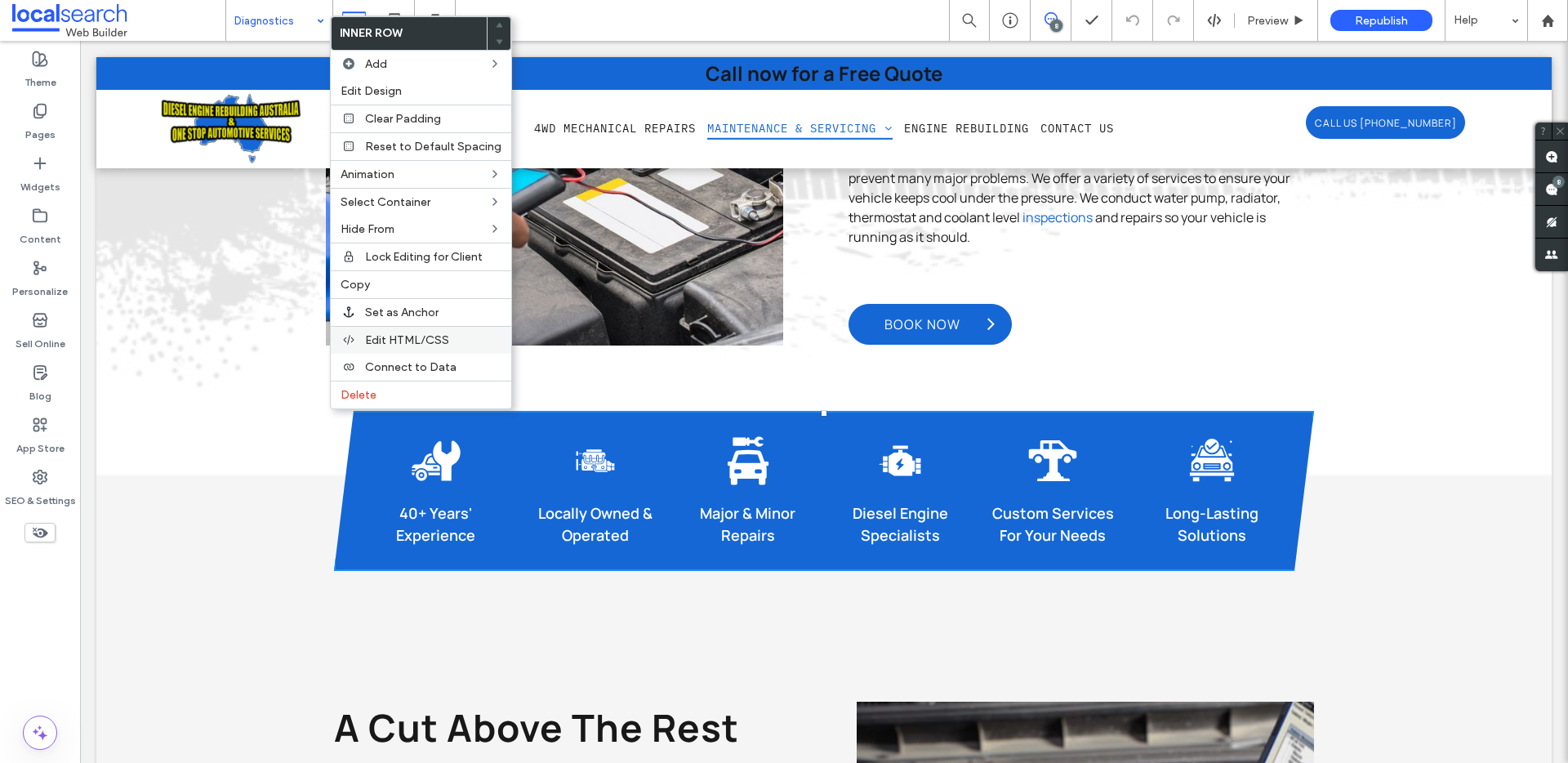
click at [410, 333] on span "Edit HTML/CSS" at bounding box center [407, 340] width 84 height 14
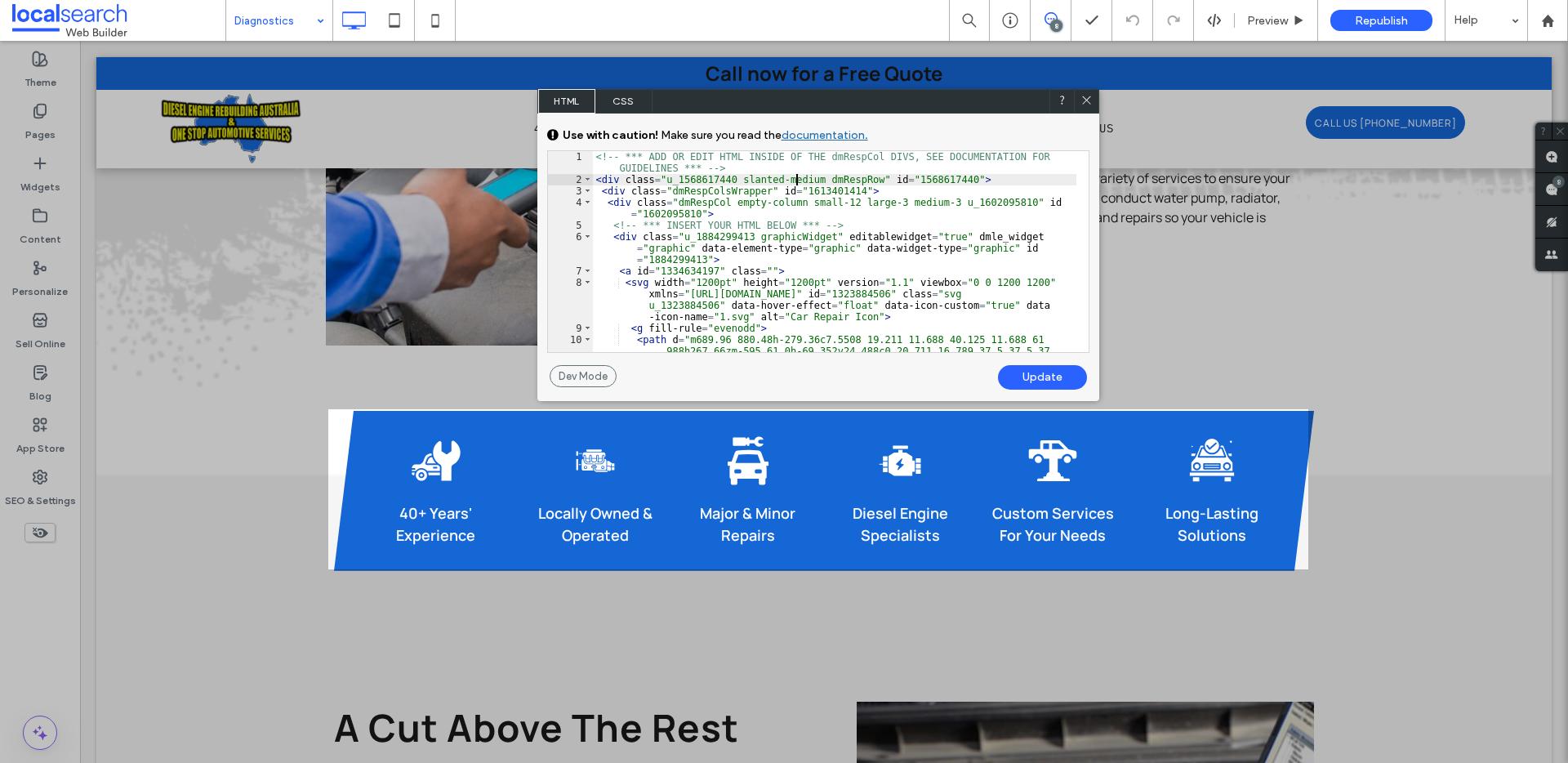
click at [795, 177] on div "<!-- *** ADD OR EDIT HTML INSIDE OF THE dmRespCol DIVS, SEE DOCUMENTATION FOR G…" at bounding box center [834, 378] width 483 height 453
click at [795, 178] on div "<!-- *** ADD OR EDIT HTML INSIDE OF THE dmRespCol DIVS, SEE DOCUMENTATION FOR G…" at bounding box center [834, 378] width 483 height 453
click at [794, 178] on div "<!-- *** ADD OR EDIT HTML INSIDE OF THE dmRespCol DIVS, SEE DOCUMENTATION FOR G…" at bounding box center [834, 378] width 483 height 453
click at [821, 183] on div "<!-- *** ADD OR EDIT HTML INSIDE OF THE dmRespCol DIVS, SEE DOCUMENTATION FOR G…" at bounding box center [834, 378] width 483 height 453
drag, startPoint x: 793, startPoint y: 181, endPoint x: 746, endPoint y: 177, distance: 47.2
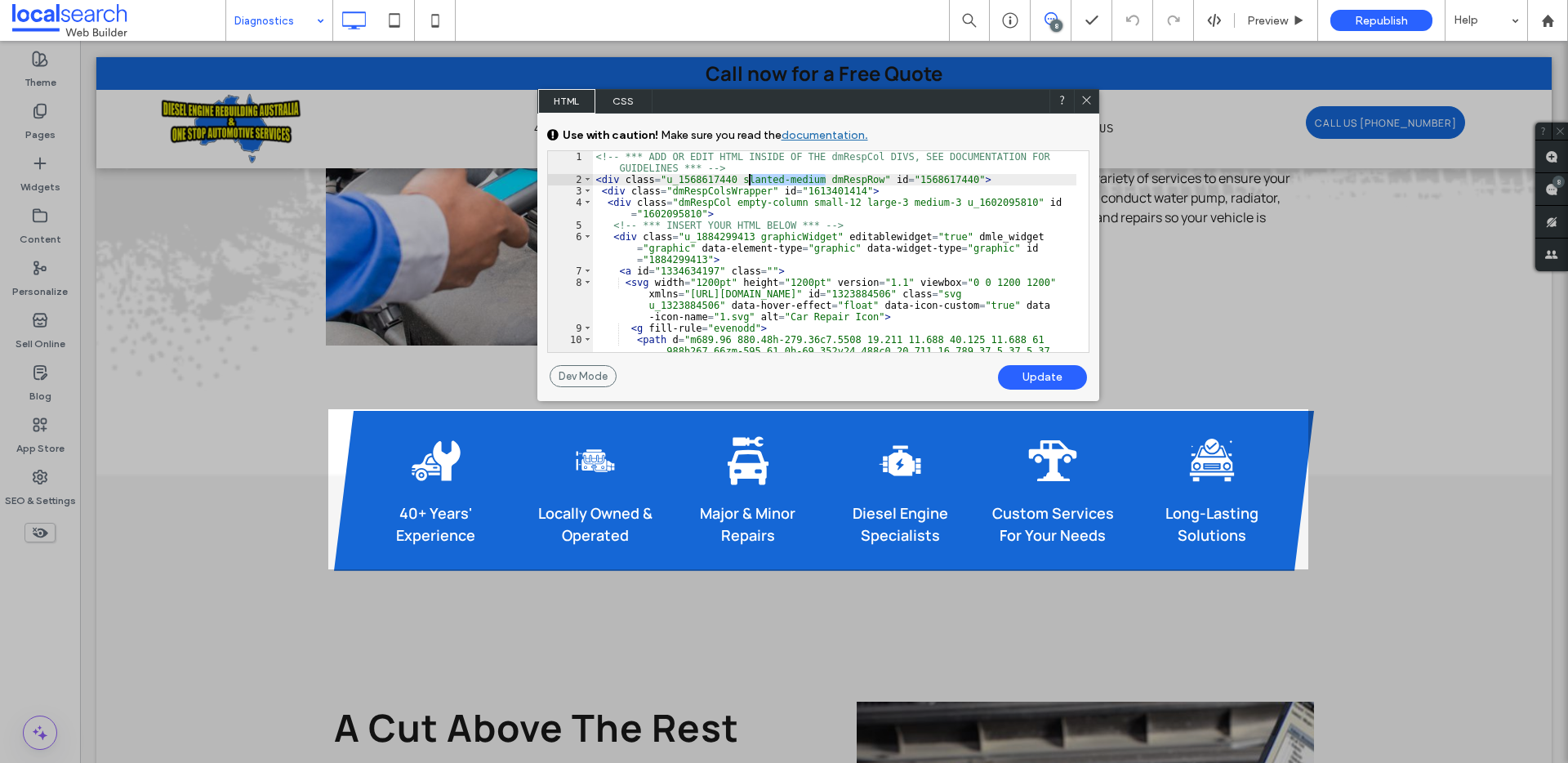
click at [739, 174] on div "<!-- *** ADD OR EDIT HTML INSIDE OF THE dmRespCol DIVS, SEE DOCUMENTATION FOR G…" at bounding box center [834, 378] width 483 height 453
click at [1021, 375] on div "Update" at bounding box center [1042, 377] width 89 height 25
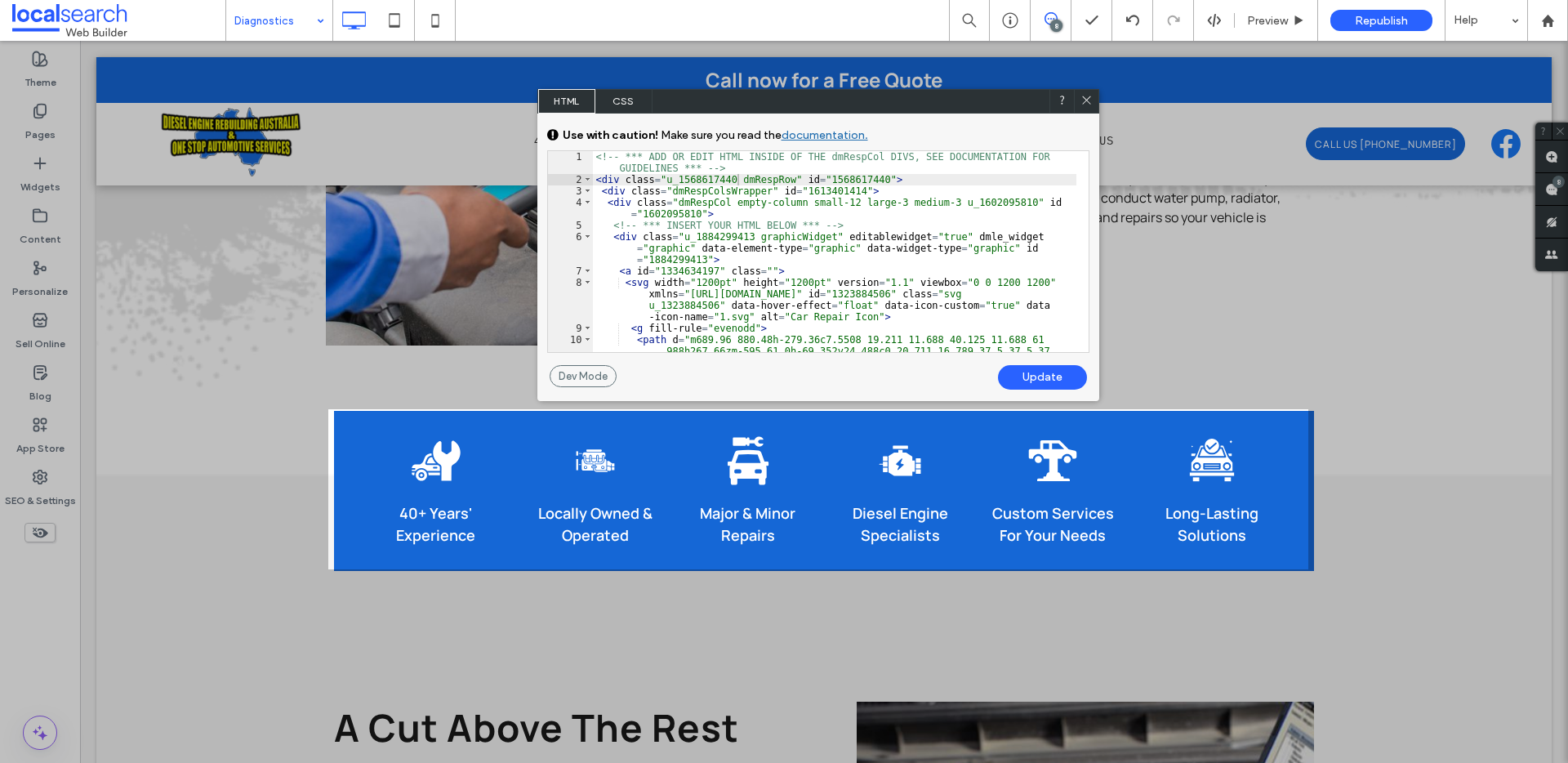
click at [1086, 101] on icon at bounding box center [1086, 100] width 12 height 12
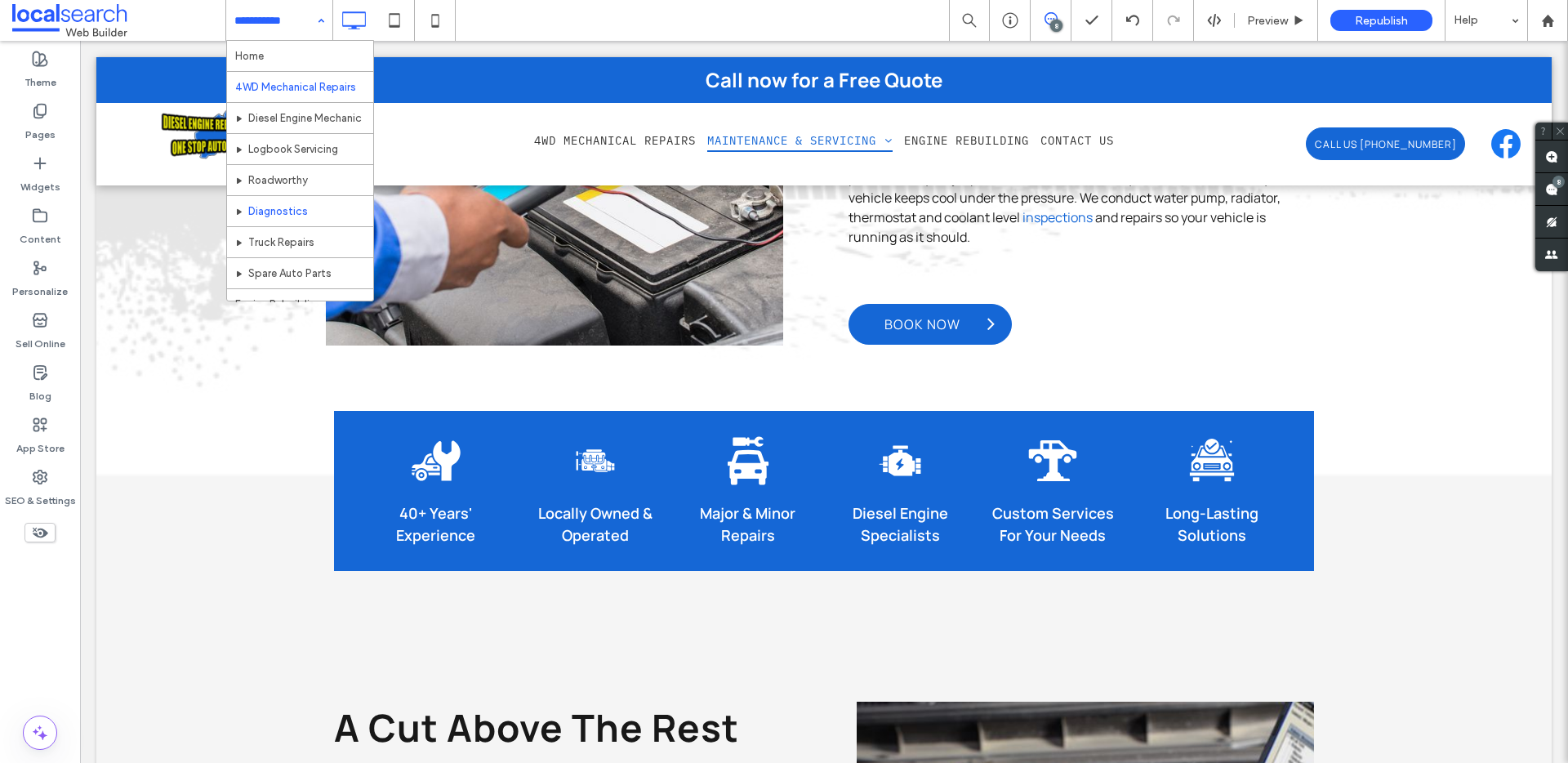
scroll to position [49, 0]
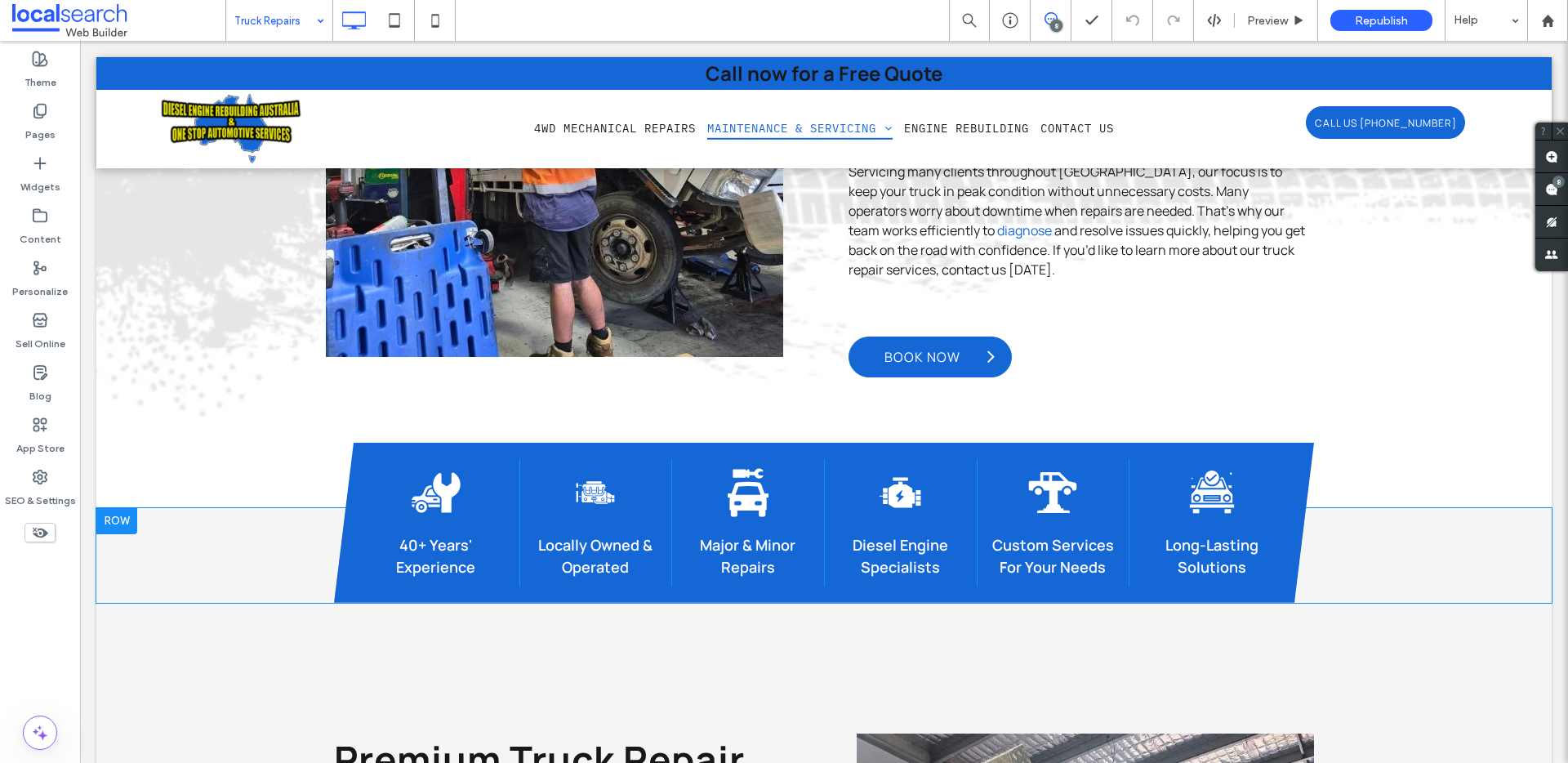
scroll to position [1142, 0]
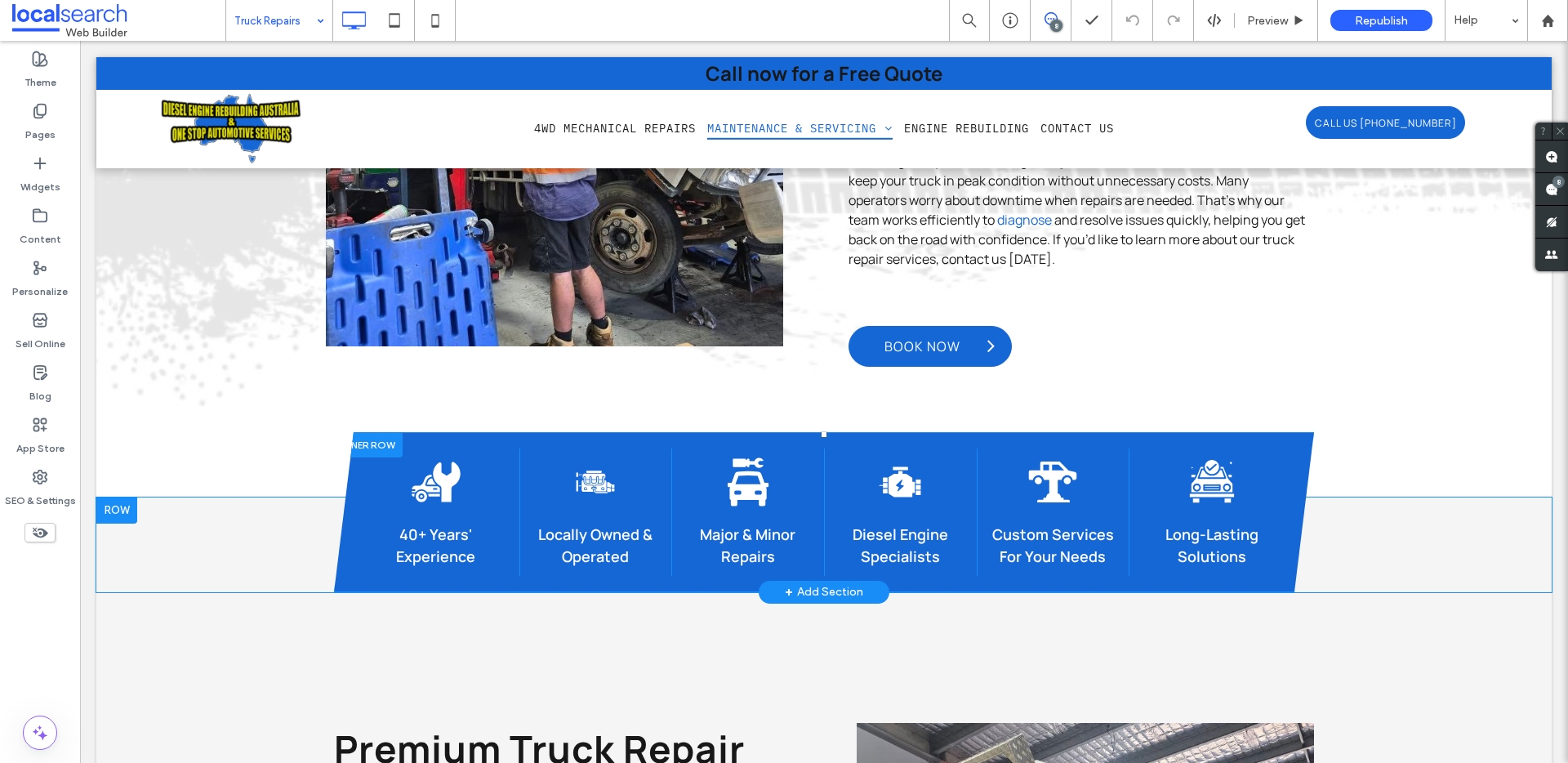
click at [375, 432] on div at bounding box center [368, 444] width 68 height 26
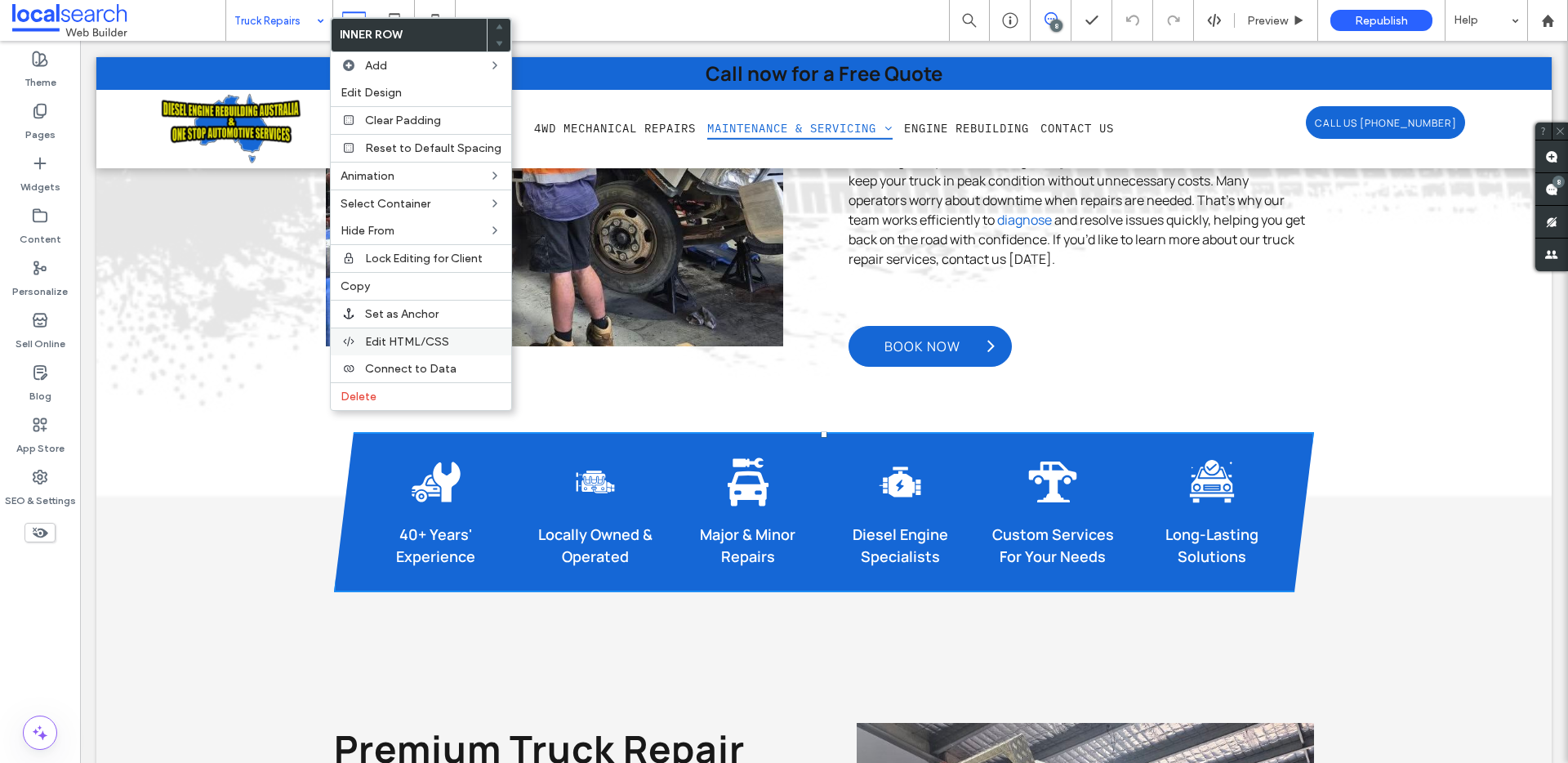
click at [390, 347] on span "Edit HTML/CSS" at bounding box center [407, 342] width 84 height 14
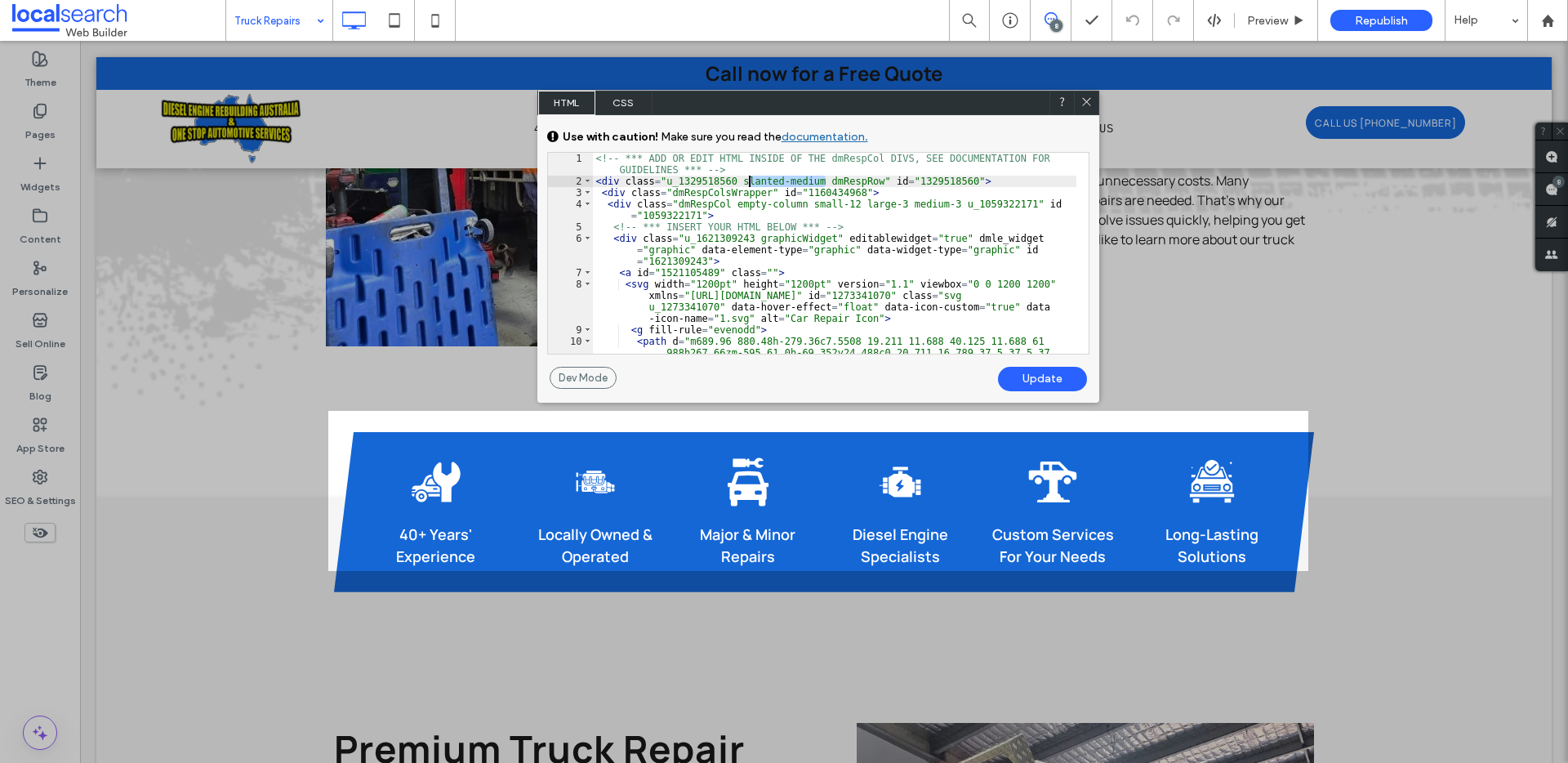
drag, startPoint x: 827, startPoint y: 182, endPoint x: 747, endPoint y: 178, distance: 80.1
click at [747, 178] on div "<!-- *** ADD OR EDIT HTML INSIDE OF THE dmRespCol DIVS, SEE DOCUMENTATION FOR G…" at bounding box center [834, 379] width 483 height 453
click at [1030, 374] on div "Update" at bounding box center [1042, 379] width 89 height 25
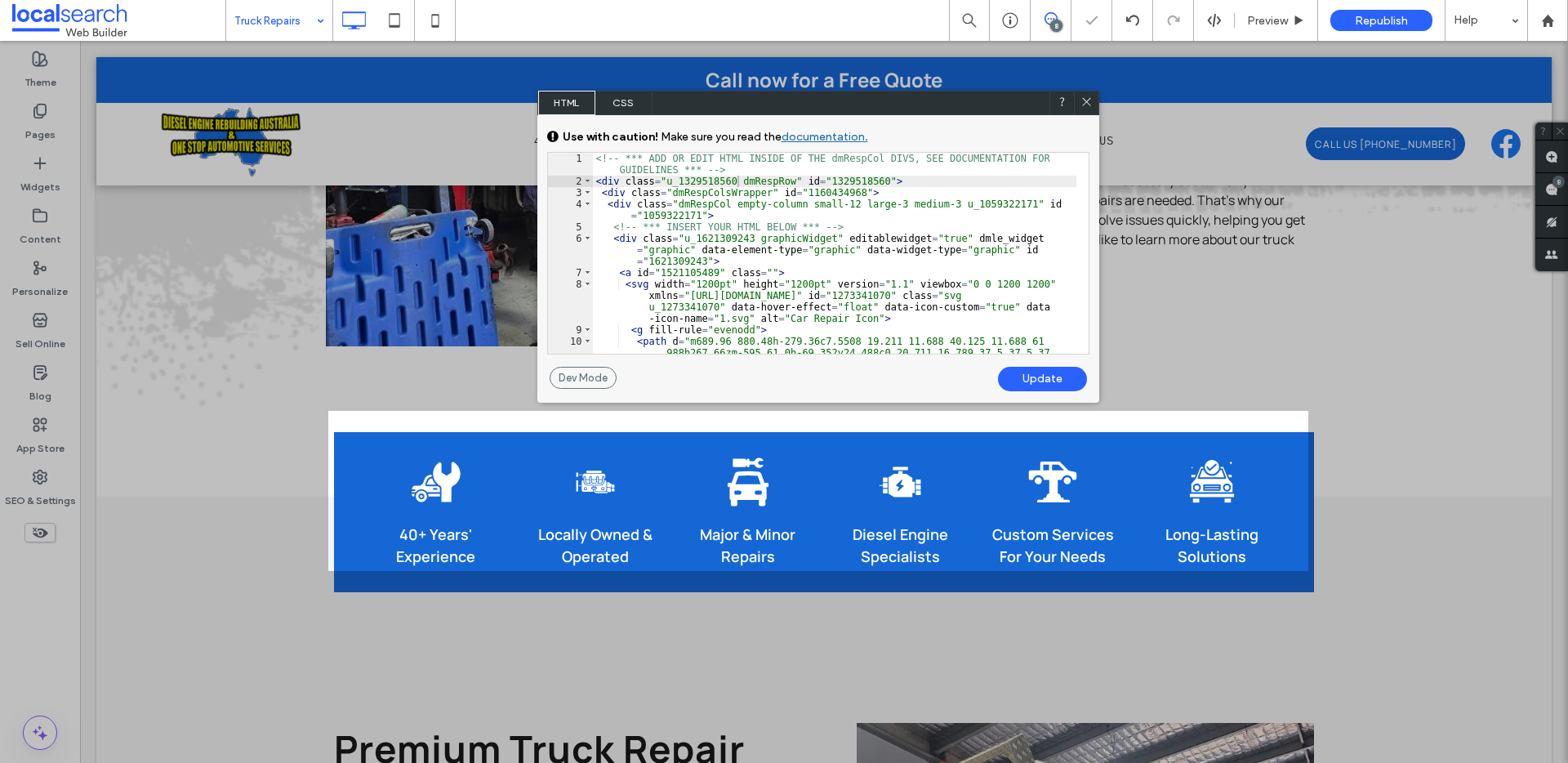
click at [1082, 104] on icon at bounding box center [1086, 101] width 12 height 12
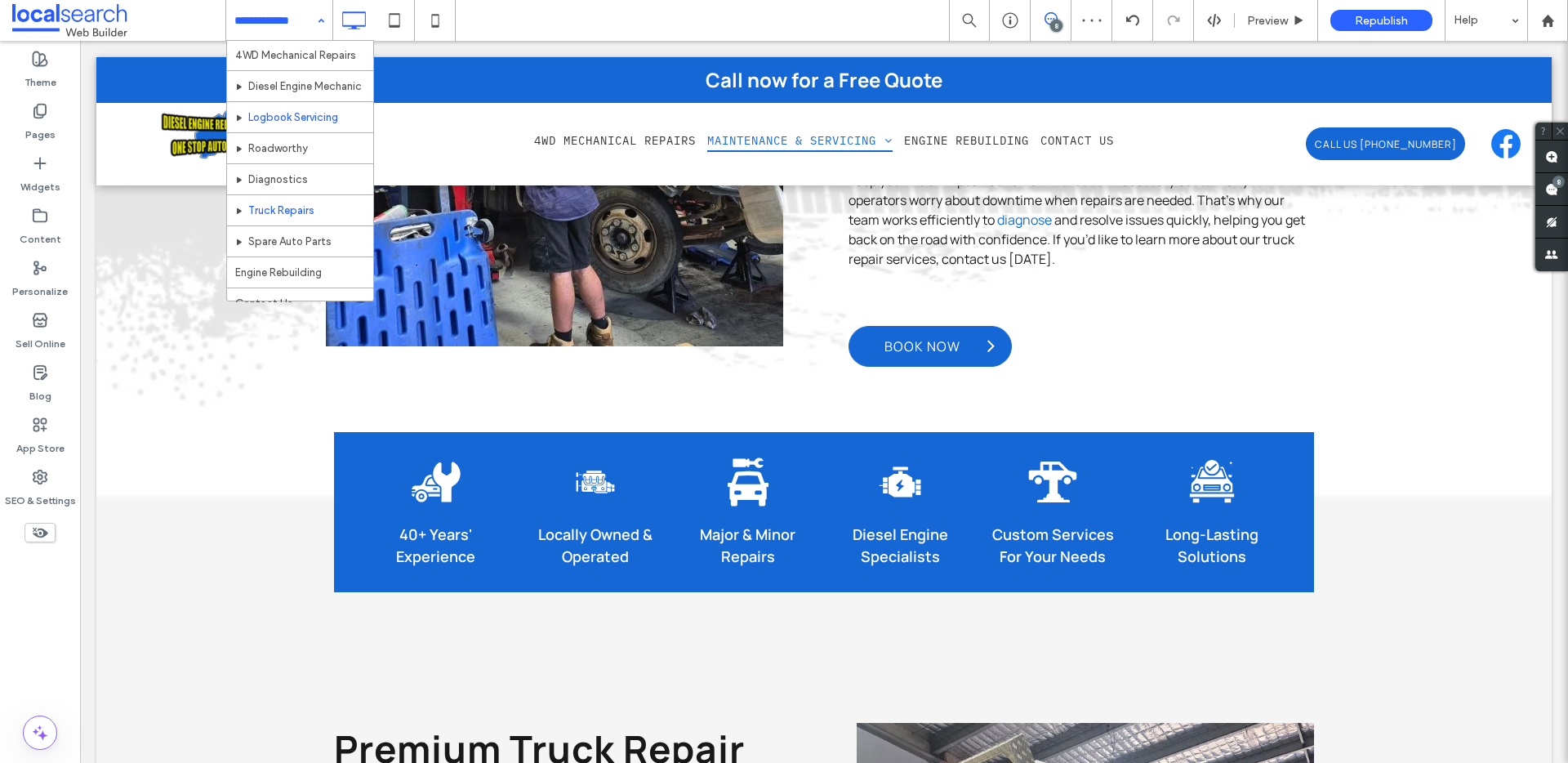
scroll to position [49, 0]
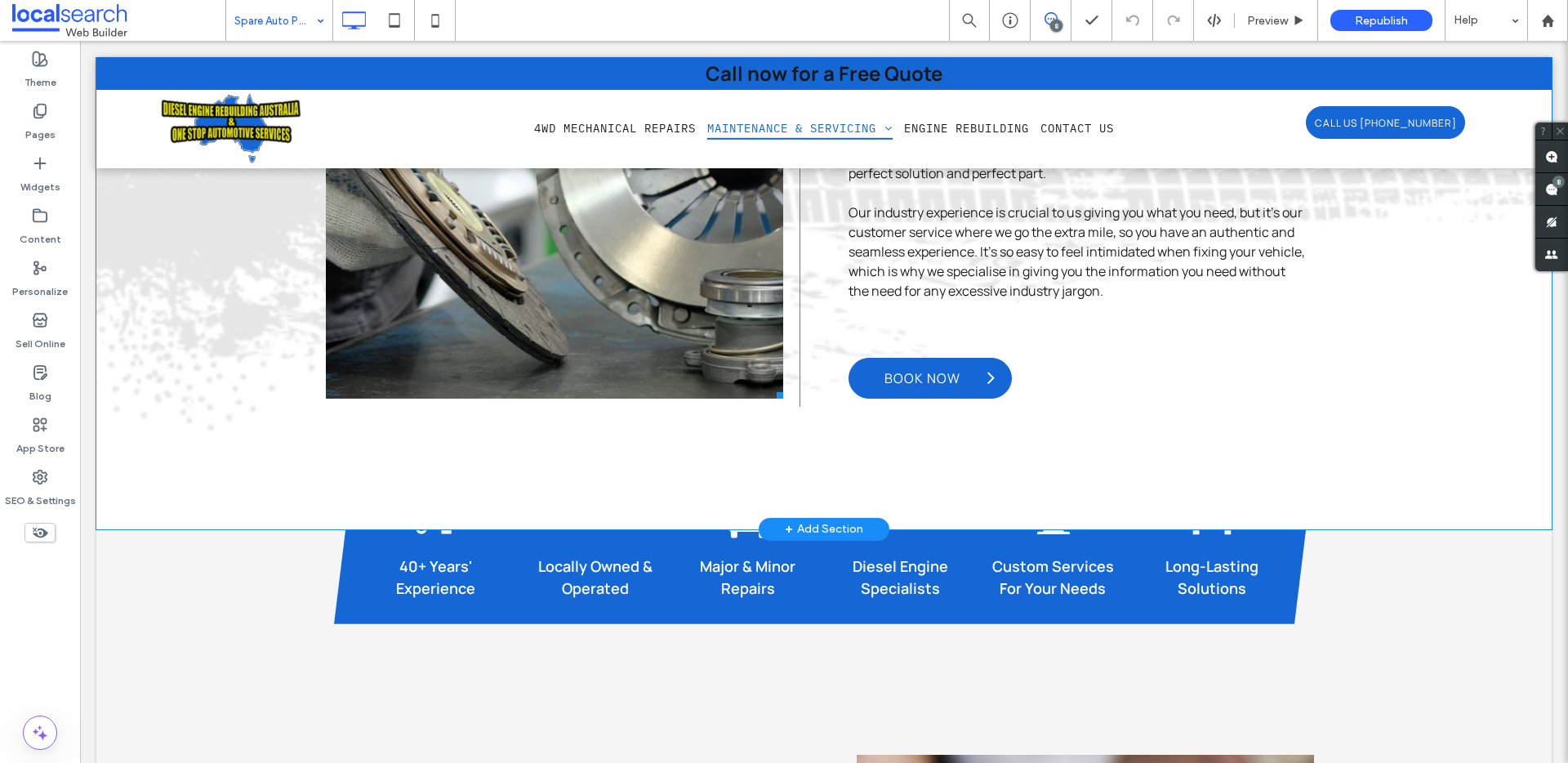
scroll to position [1175, 0]
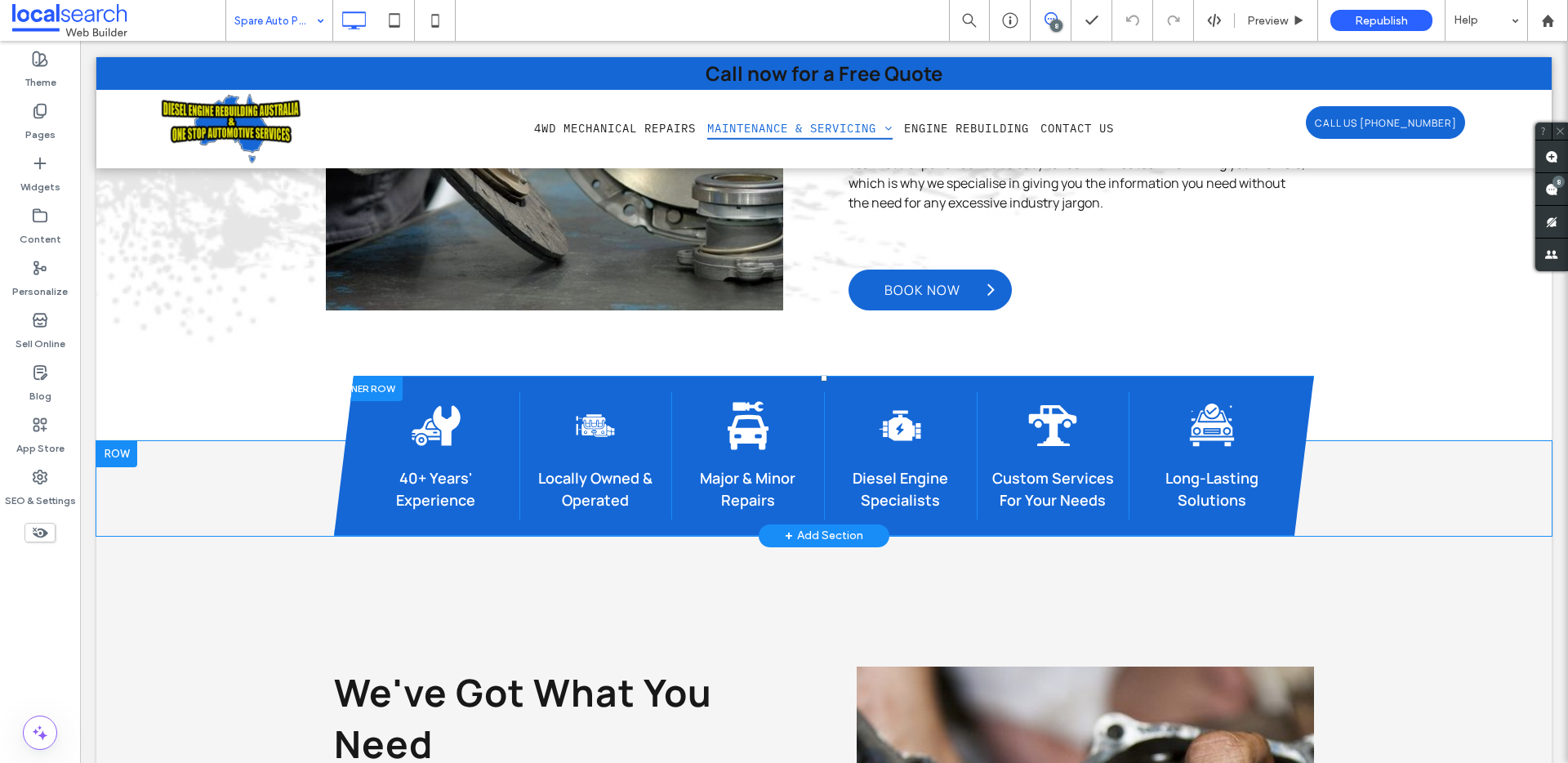
click at [360, 384] on div at bounding box center [368, 388] width 68 height 26
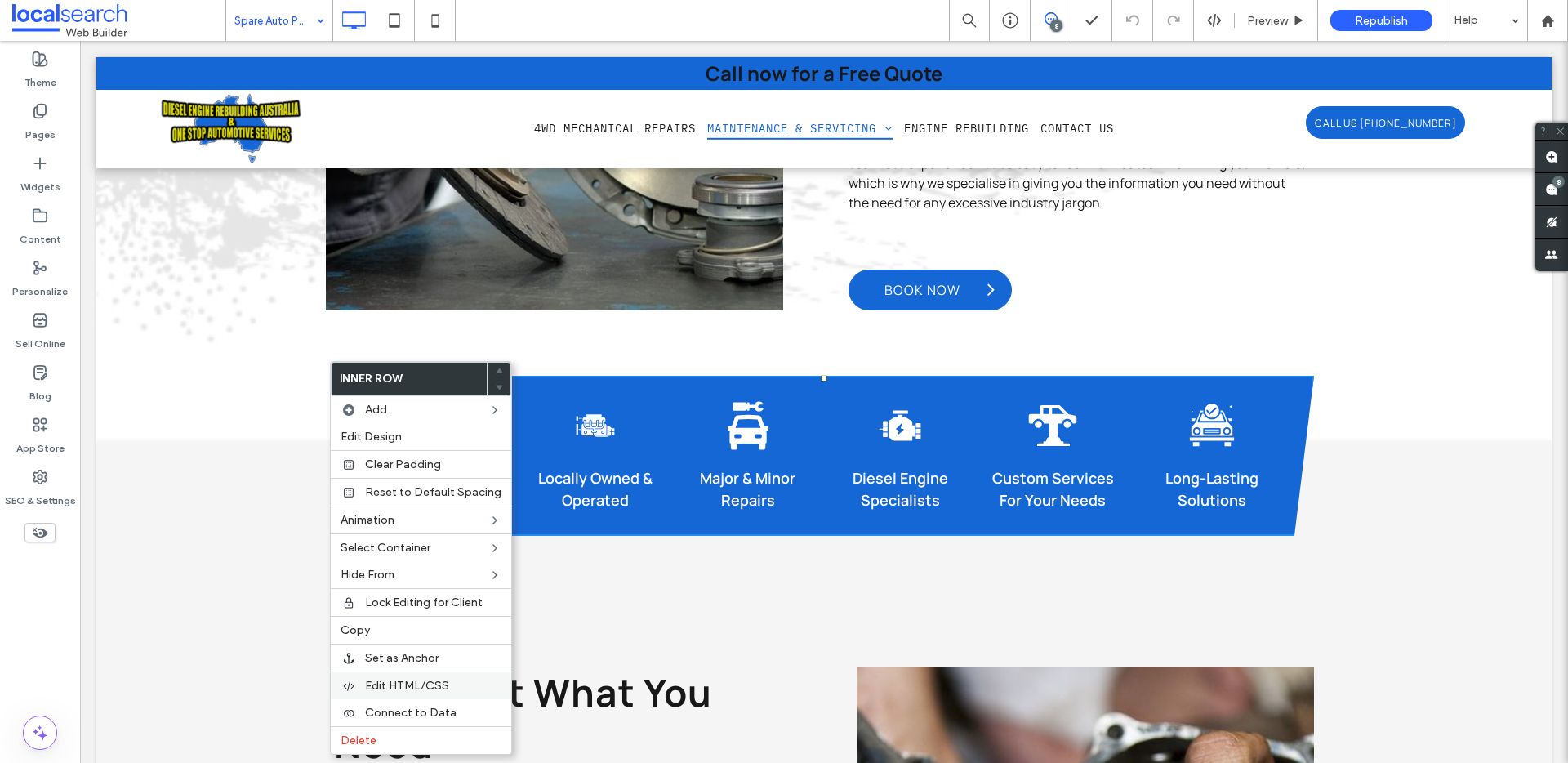
click at [426, 686] on span "Edit HTML/CSS" at bounding box center [407, 685] width 84 height 14
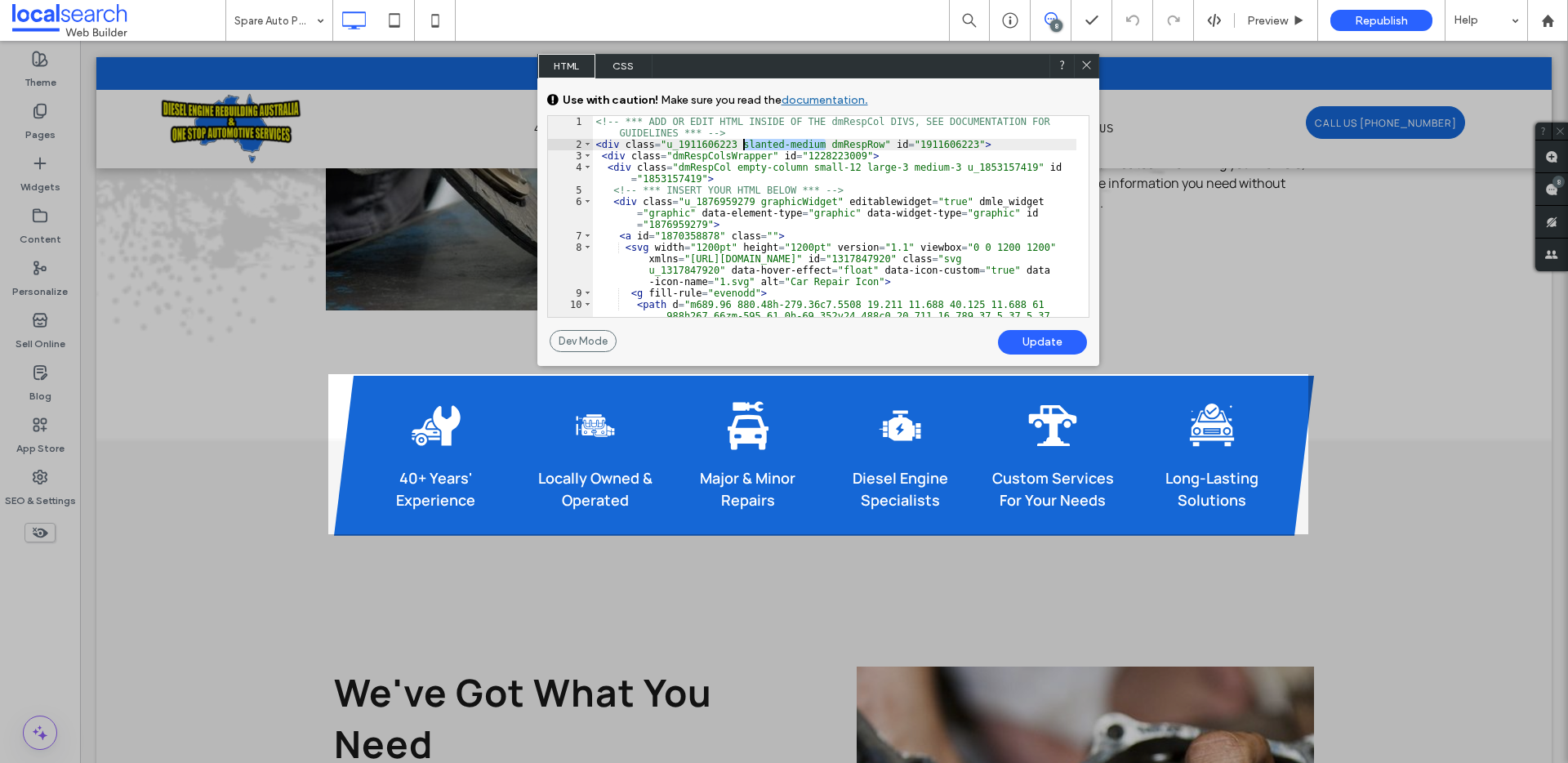
drag, startPoint x: 827, startPoint y: 145, endPoint x: 745, endPoint y: 142, distance: 82.1
click at [745, 142] on div "<!-- *** ADD OR EDIT HTML INSIDE OF THE dmRespCol DIVS, SEE DOCUMENTATION FOR G…" at bounding box center [834, 342] width 483 height 453
click at [1050, 347] on div "Update" at bounding box center [1042, 342] width 89 height 25
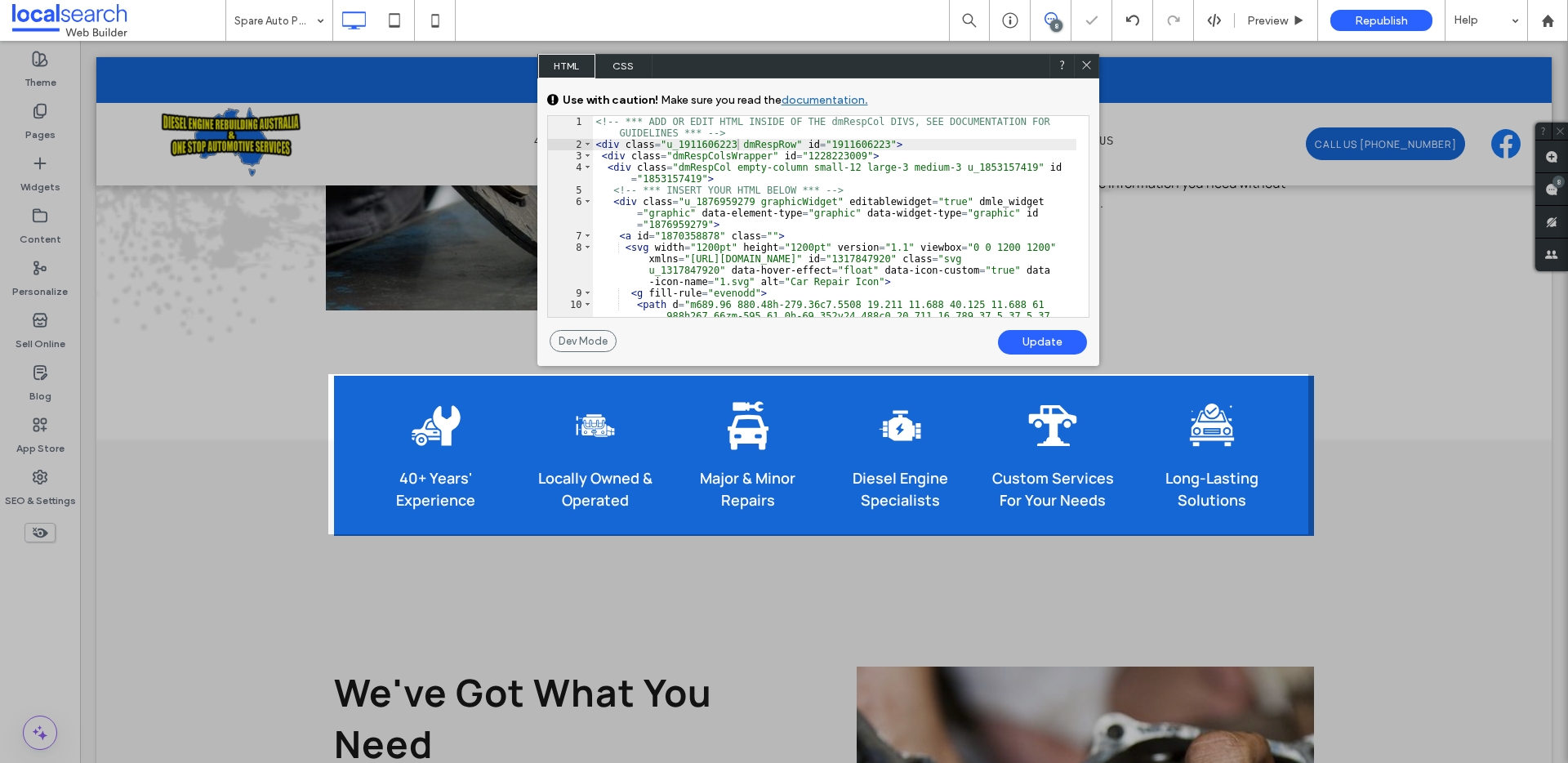
click at [1085, 68] on icon at bounding box center [1086, 64] width 12 height 12
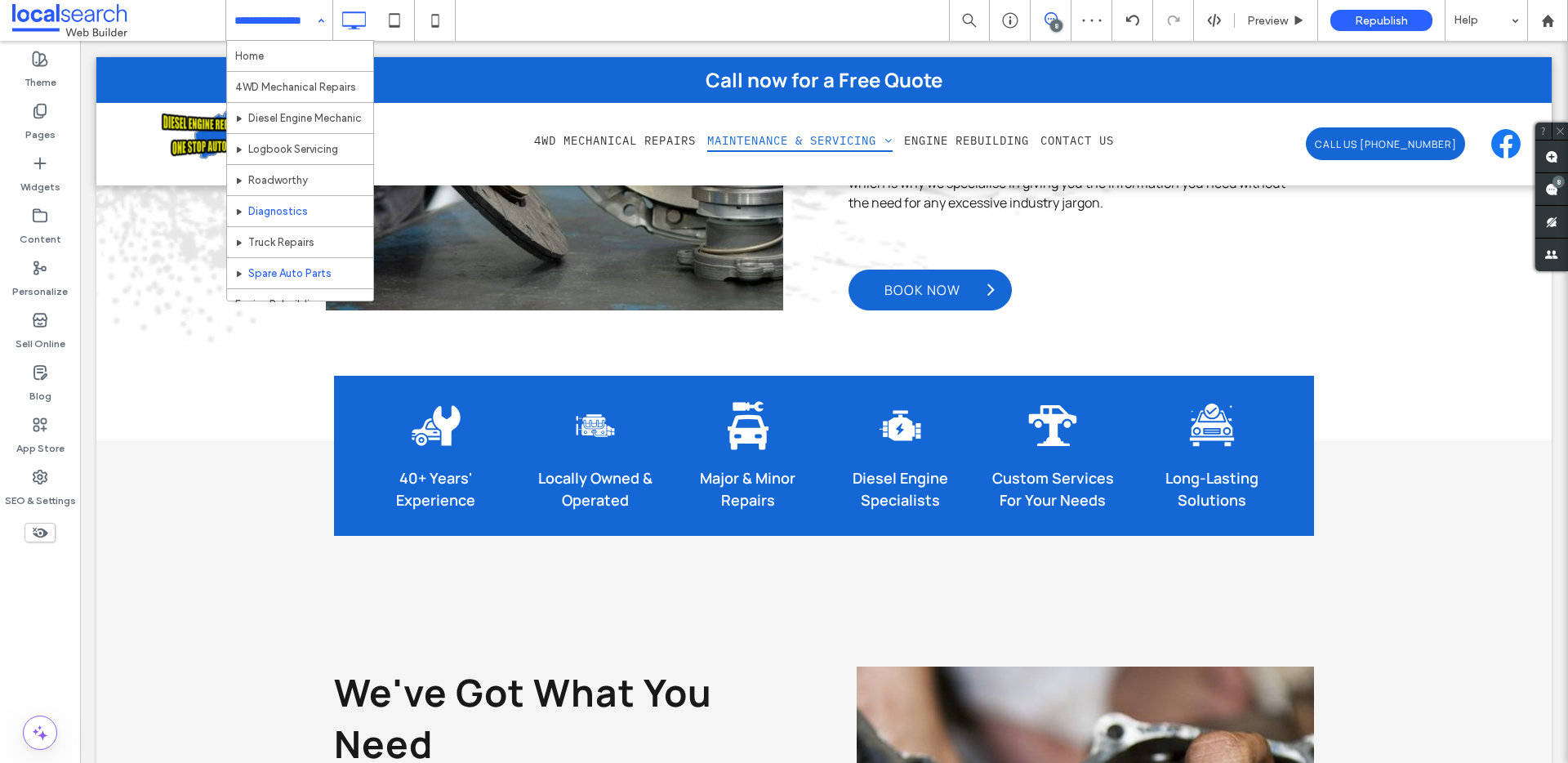
scroll to position [49, 0]
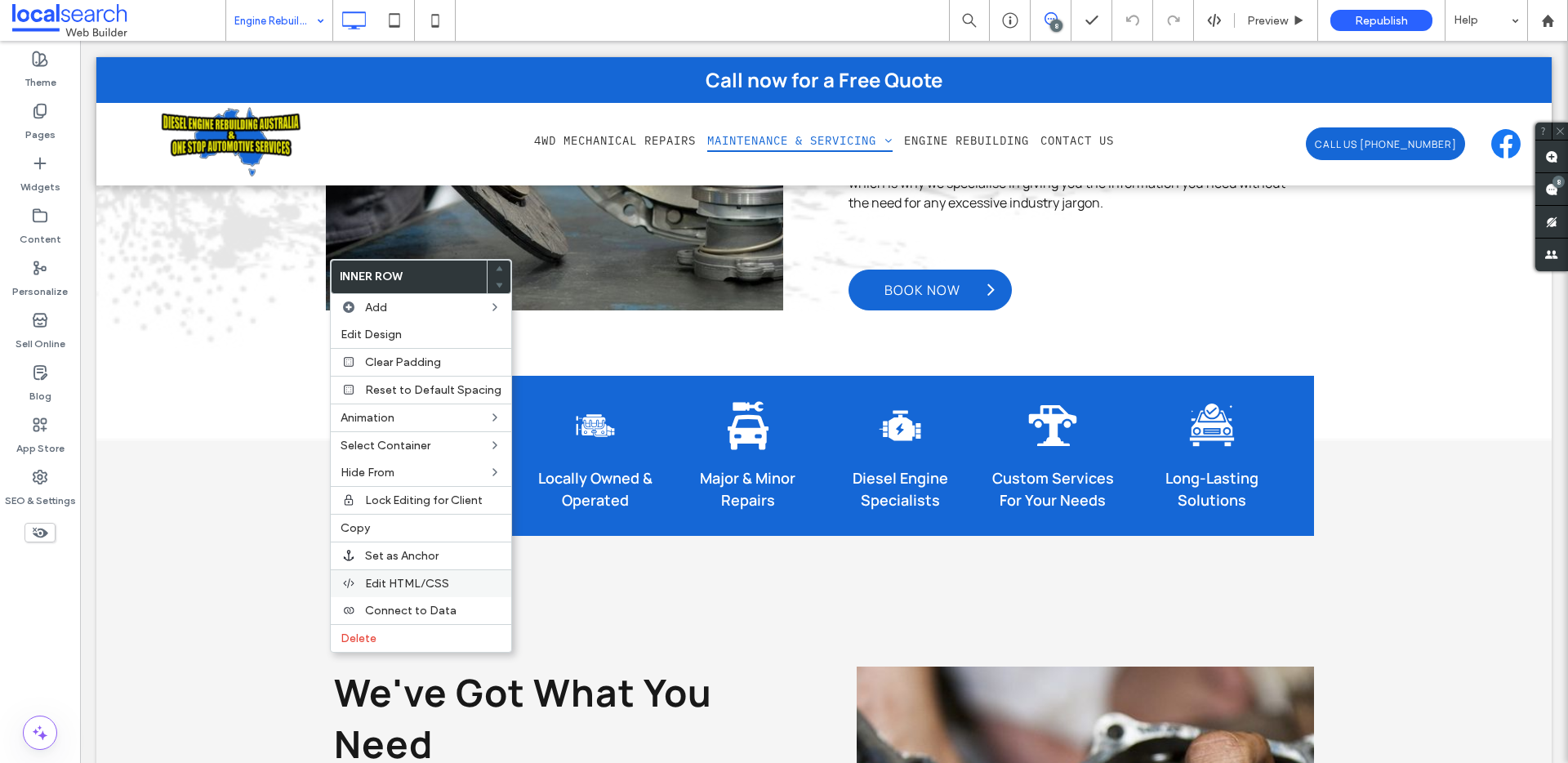
click at [443, 578] on span "Edit HTML/CSS" at bounding box center [407, 583] width 84 height 14
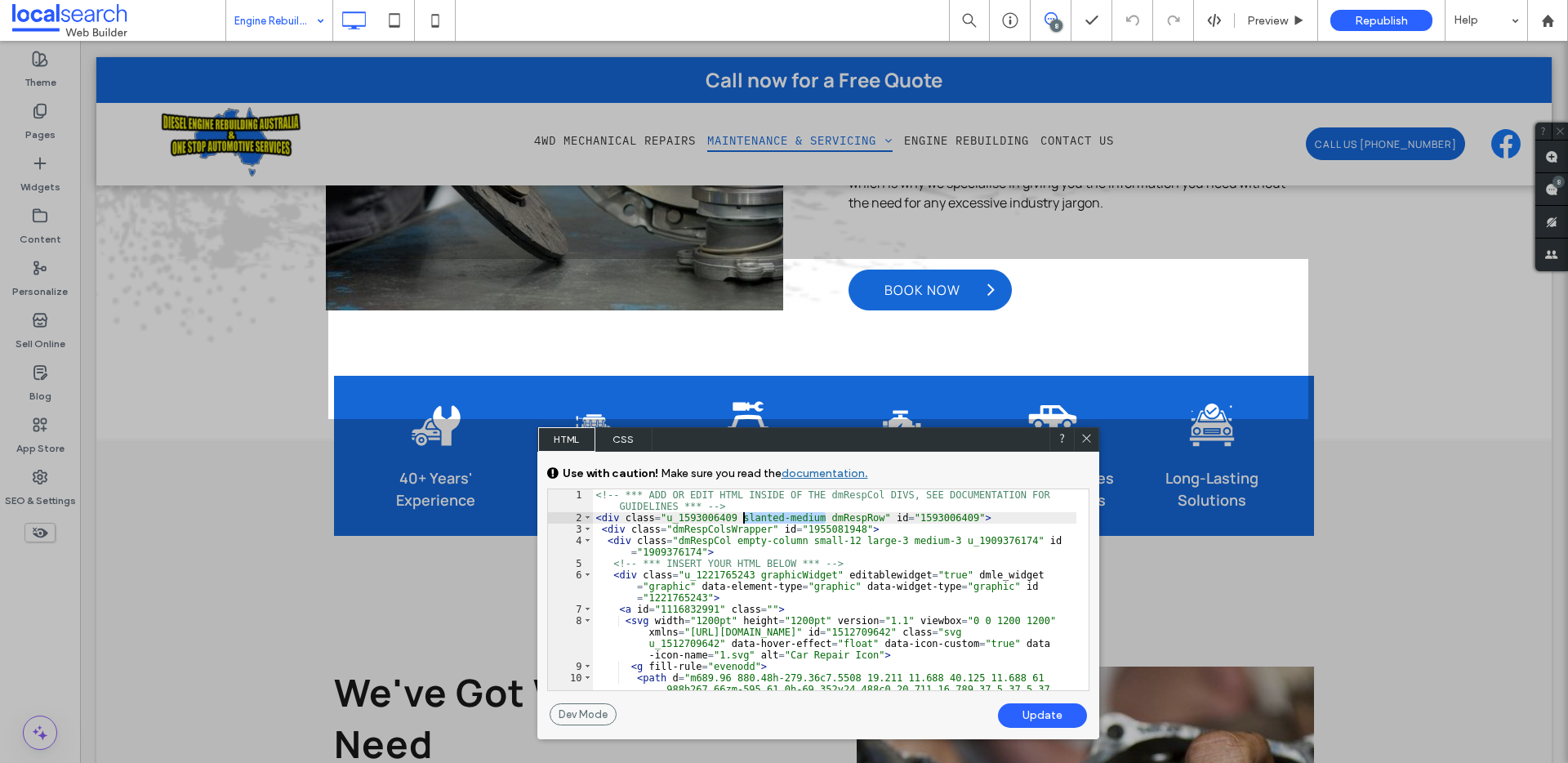
drag, startPoint x: 827, startPoint y: 519, endPoint x: 746, endPoint y: 519, distance: 81.0
click at [743, 519] on div "<!-- *** ADD OR EDIT HTML INSIDE OF THE dmRespCol DIVS, SEE DOCUMENTATION FOR G…" at bounding box center [834, 715] width 483 height 453
click at [1026, 719] on div "Update" at bounding box center [1042, 715] width 89 height 25
click at [1081, 438] on icon at bounding box center [1086, 438] width 12 height 12
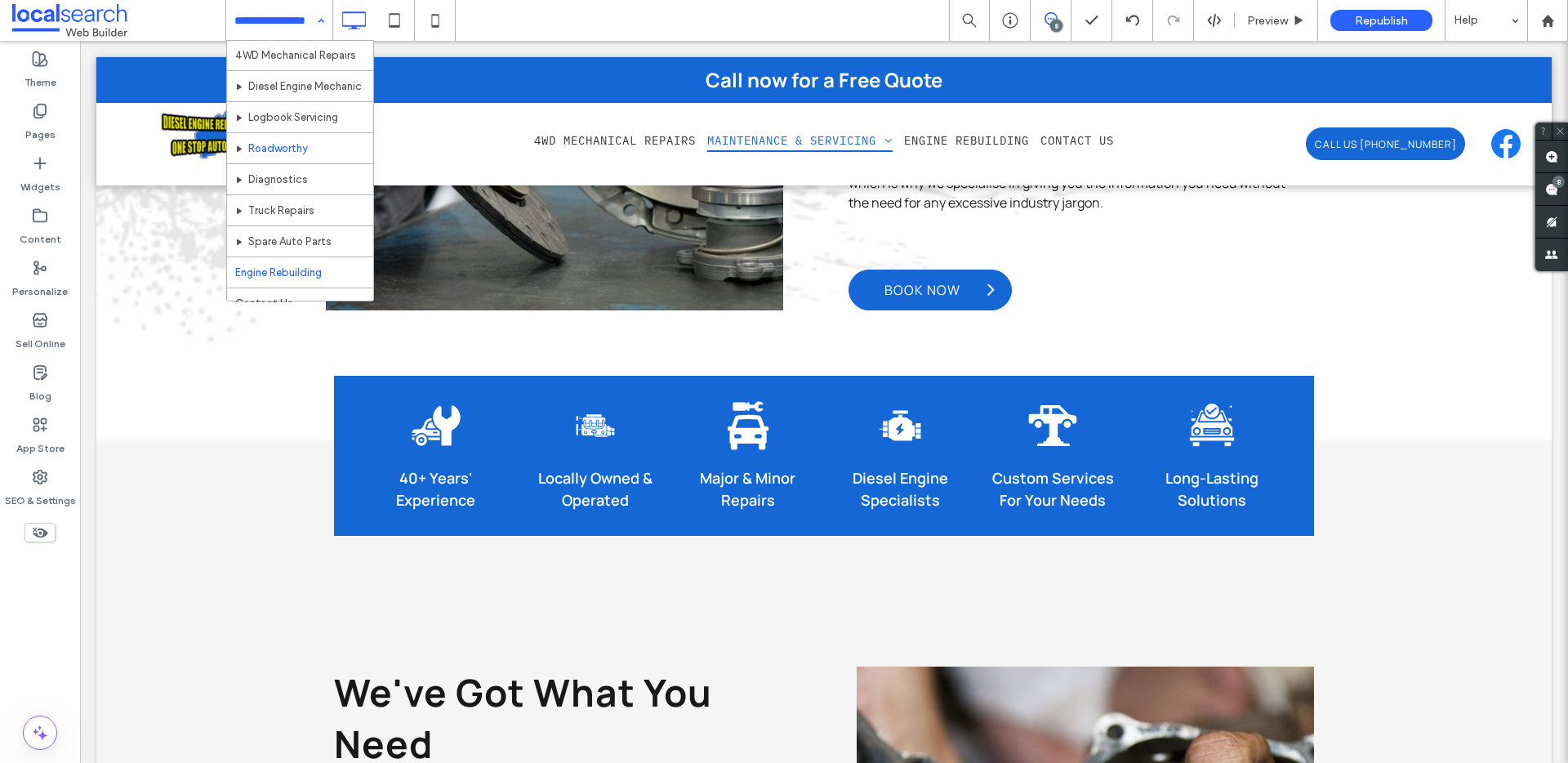
scroll to position [49, 0]
drag, startPoint x: 282, startPoint y: 34, endPoint x: 268, endPoint y: 50, distance: 21.3
click at [282, 35] on input at bounding box center [275, 21] width 81 height 41
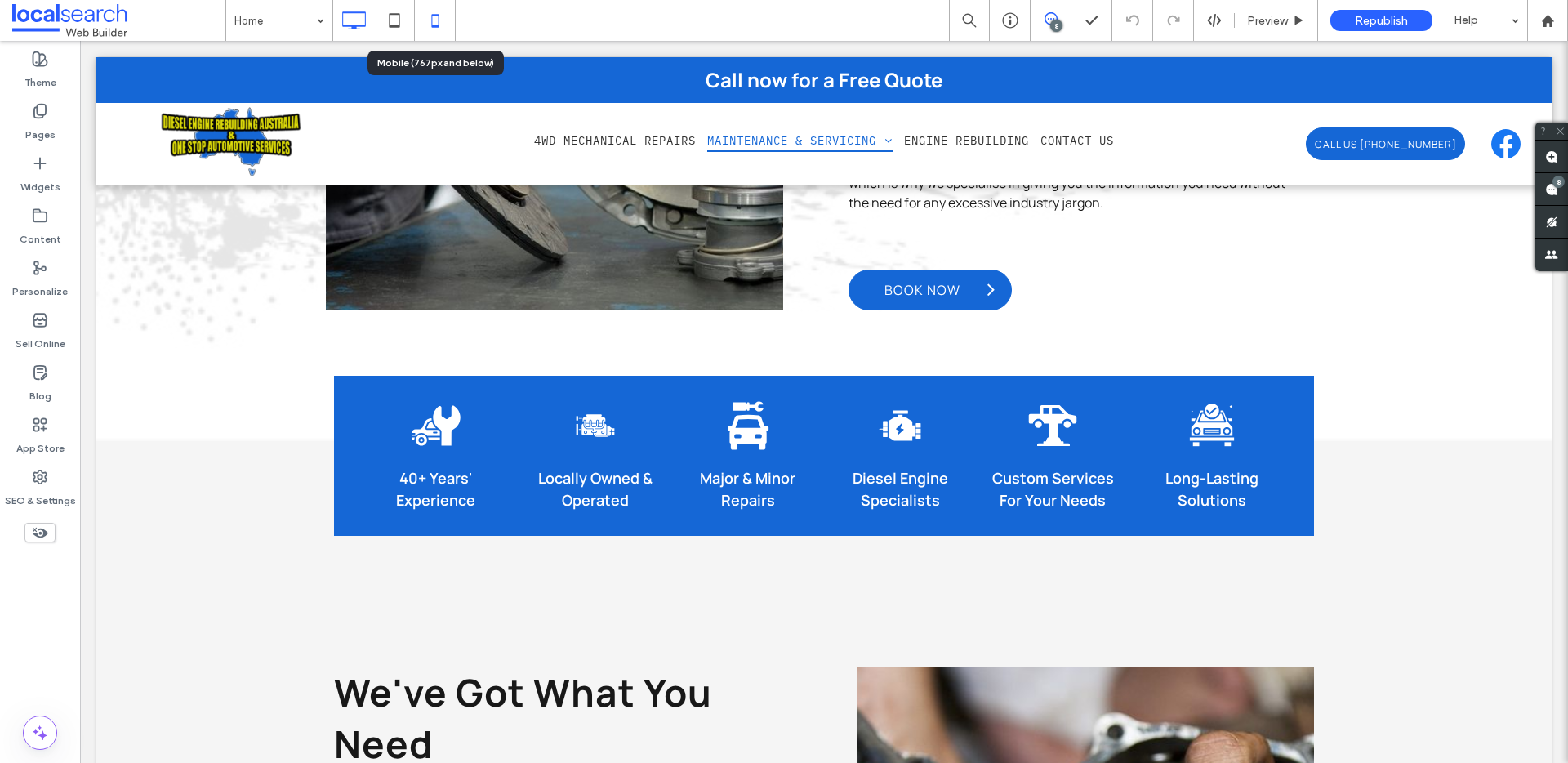
click at [435, 17] on icon at bounding box center [435, 21] width 33 height 33
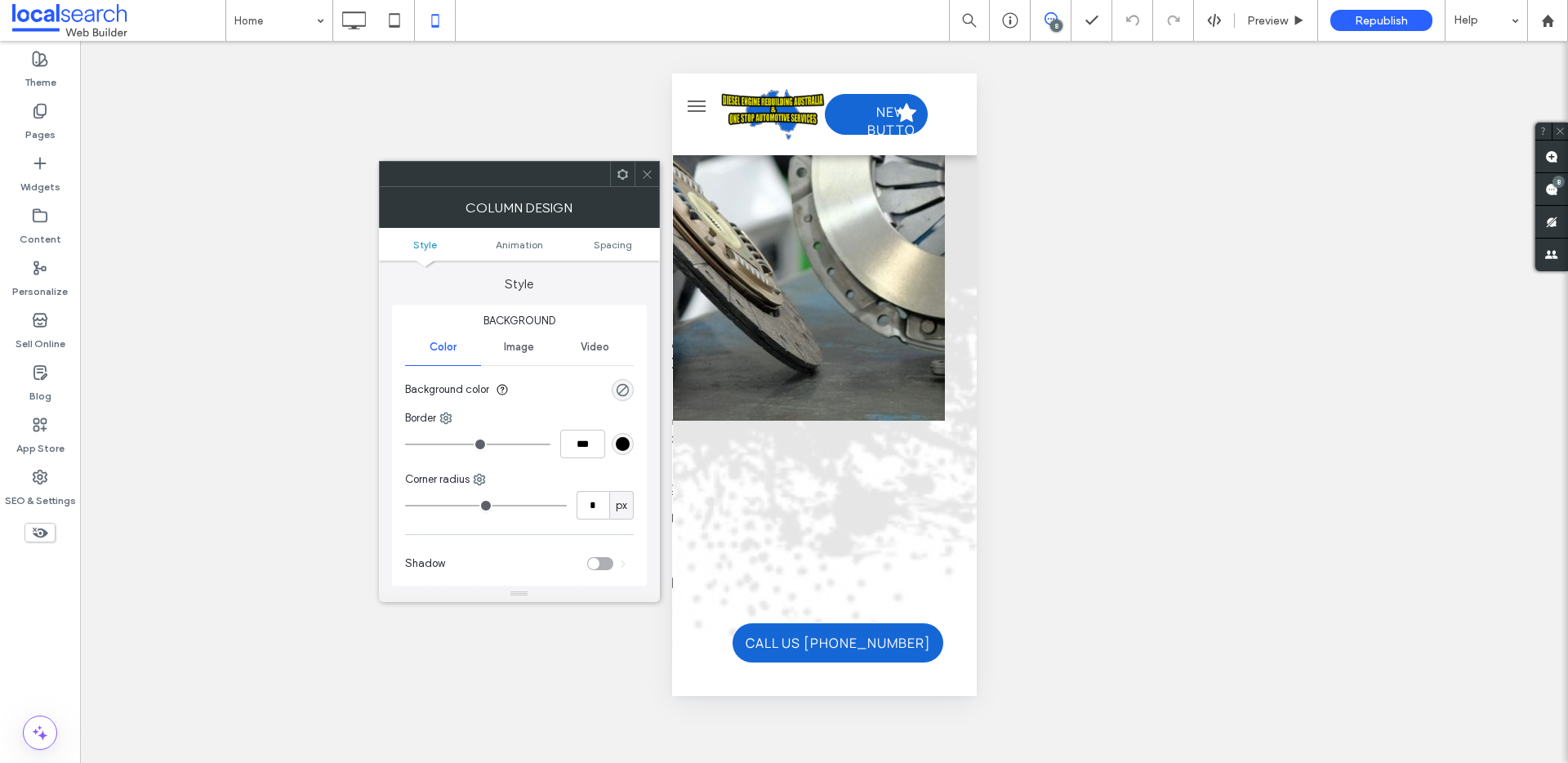
drag, startPoint x: 649, startPoint y: 169, endPoint x: 664, endPoint y: 179, distance: 18.0
click at [649, 170] on icon at bounding box center [647, 174] width 12 height 12
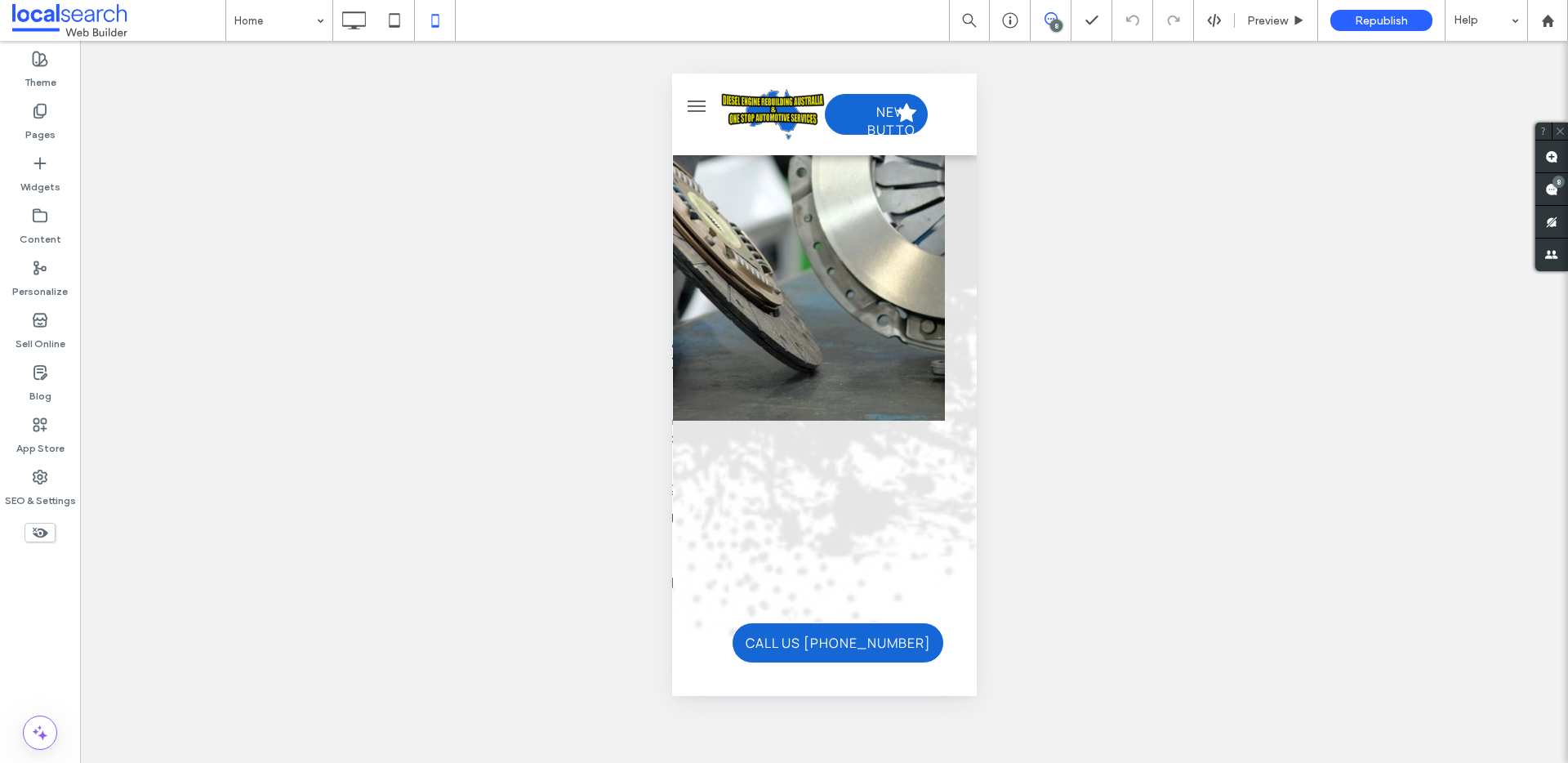
click at [667, 281] on div "Unhide? Yes Unhide? Yes Unhide? Yes Unhide? Yes Unhide? Yes Unhide? Yes Unhide?…" at bounding box center [823, 402] width 1487 height 722
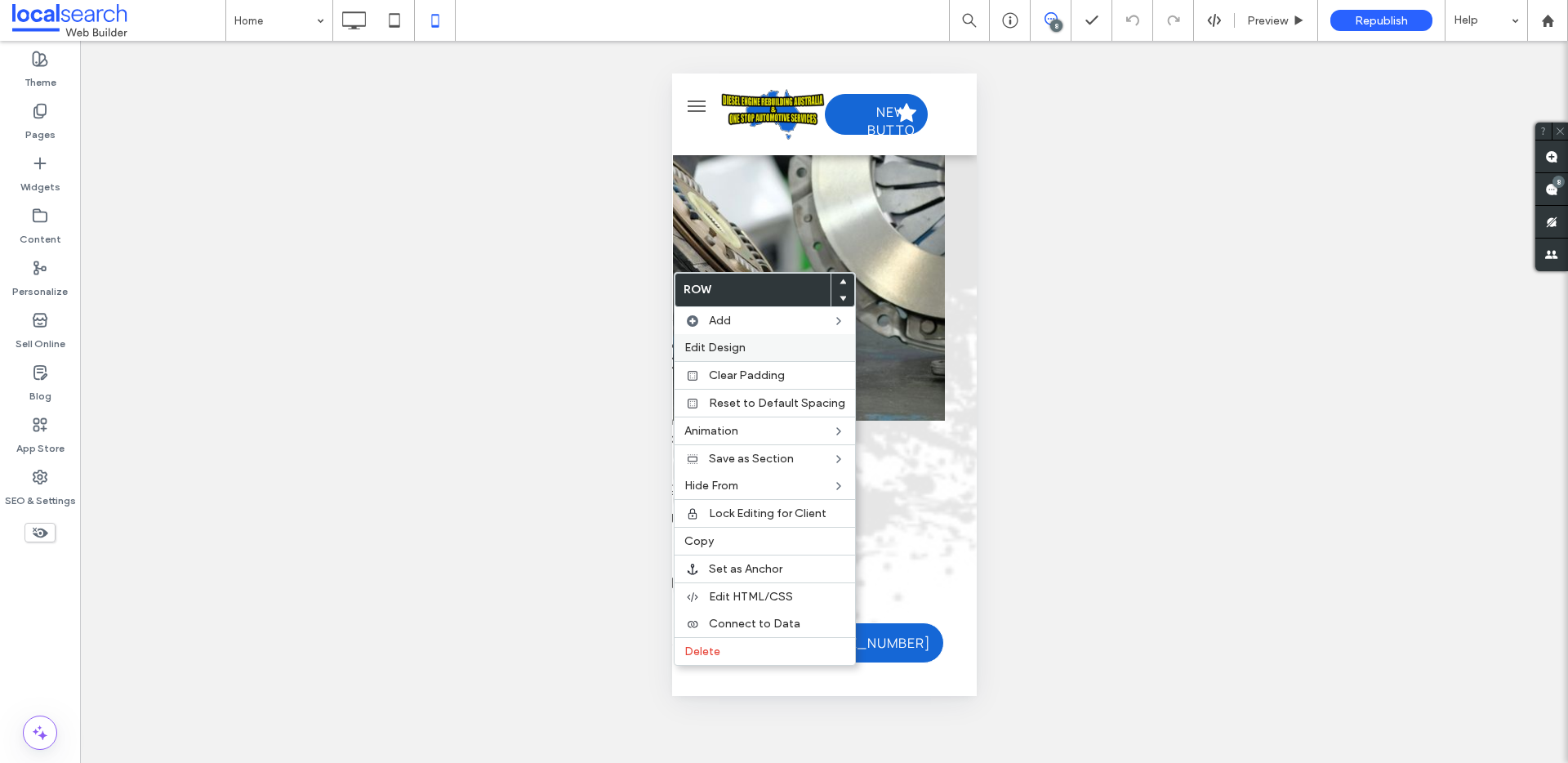
click at [733, 341] on span "Edit Design" at bounding box center [714, 347] width 61 height 14
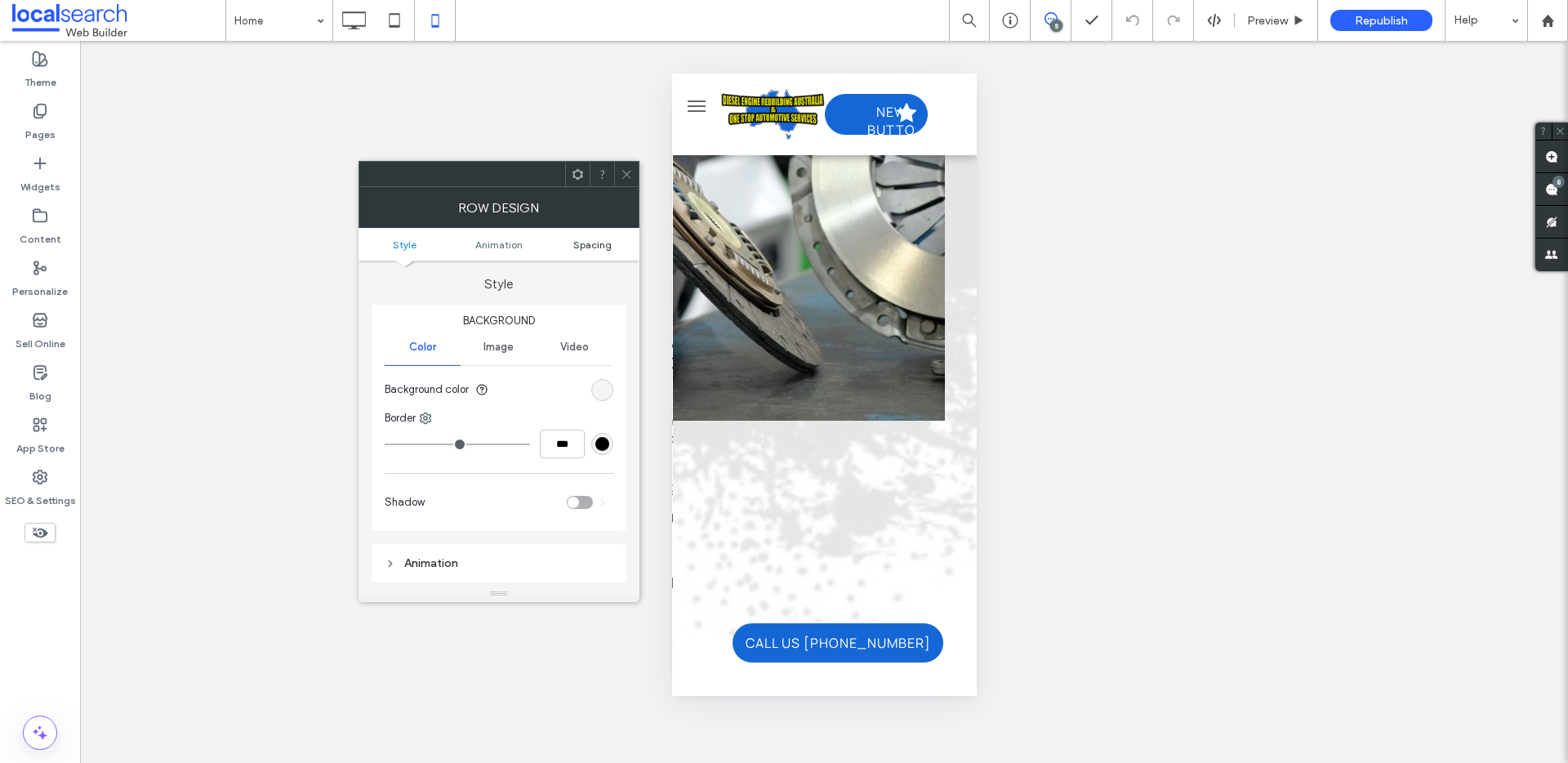
click at [575, 250] on span "Spacing" at bounding box center [592, 244] width 39 height 12
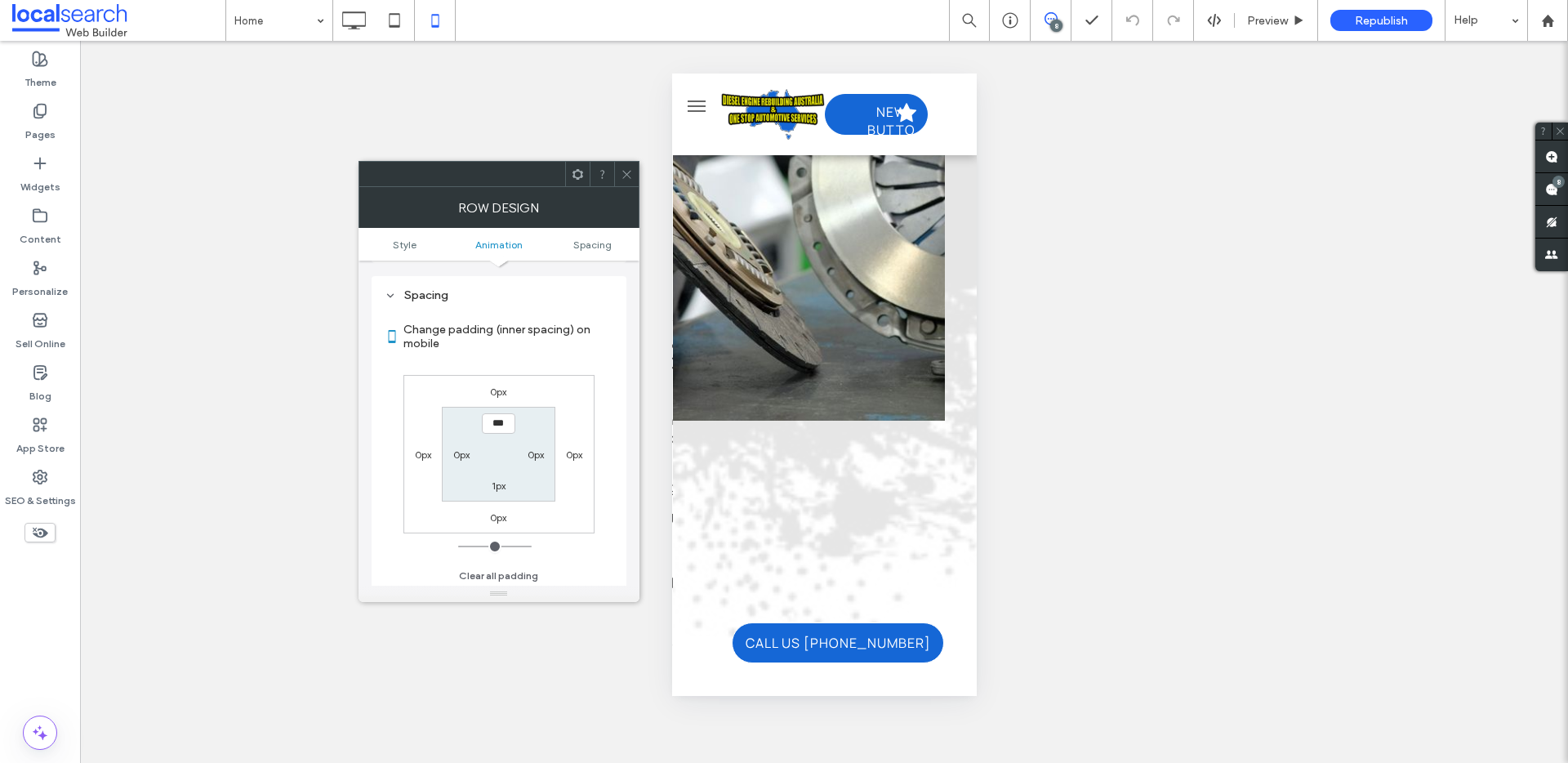
scroll to position [322, 0]
click at [498, 423] on input "***" at bounding box center [498, 421] width 34 height 21
click at [497, 420] on input "***" at bounding box center [498, 421] width 34 height 21
click at [498, 419] on input "***" at bounding box center [498, 421] width 34 height 21
type input "***"
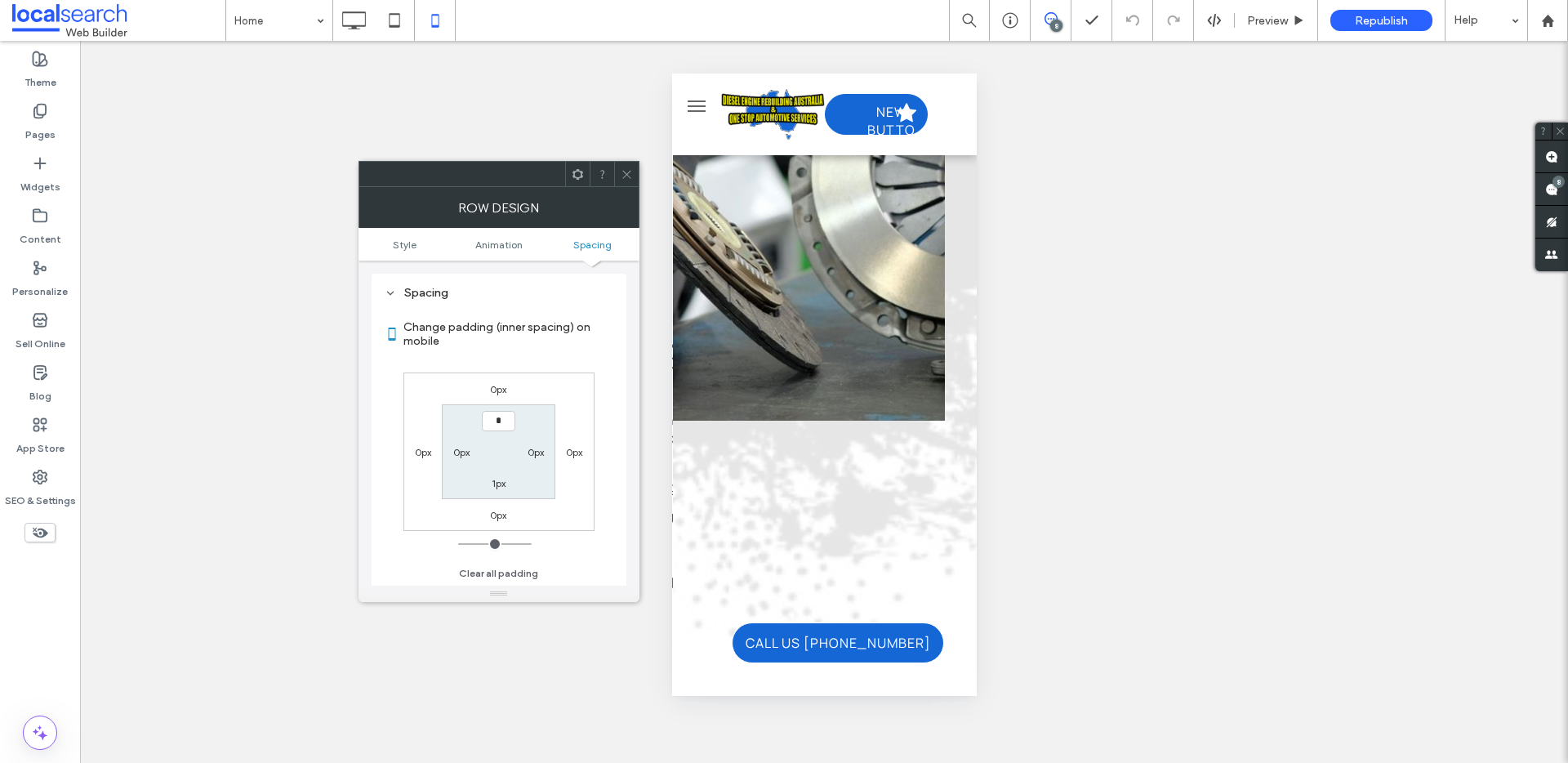
type input "*"
click at [492, 423] on input "***" at bounding box center [498, 421] width 34 height 21
click at [491, 424] on input "***" at bounding box center [498, 421] width 34 height 21
type input "****"
type input "**"
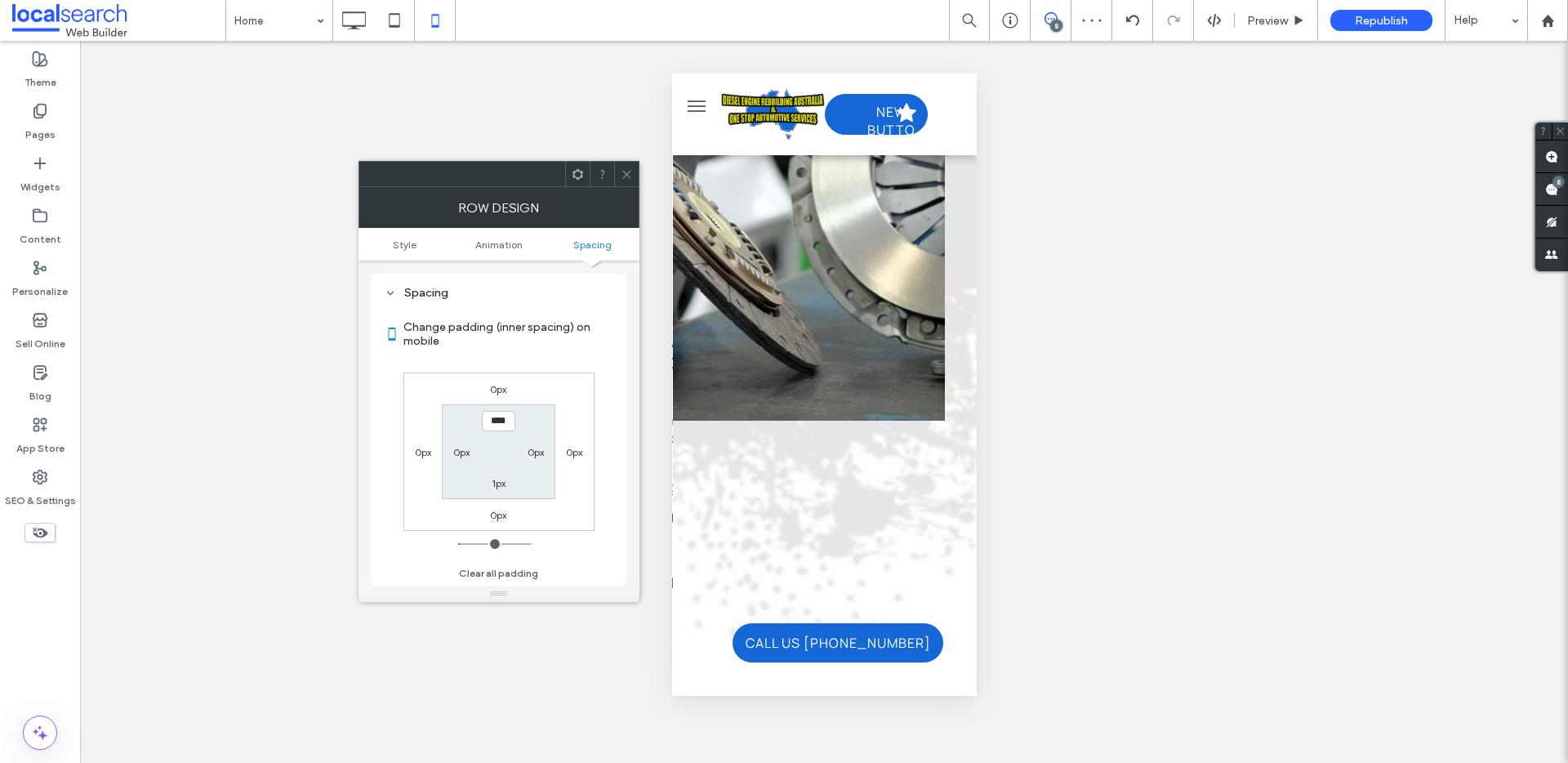
click at [498, 419] on input "****" at bounding box center [498, 421] width 34 height 21
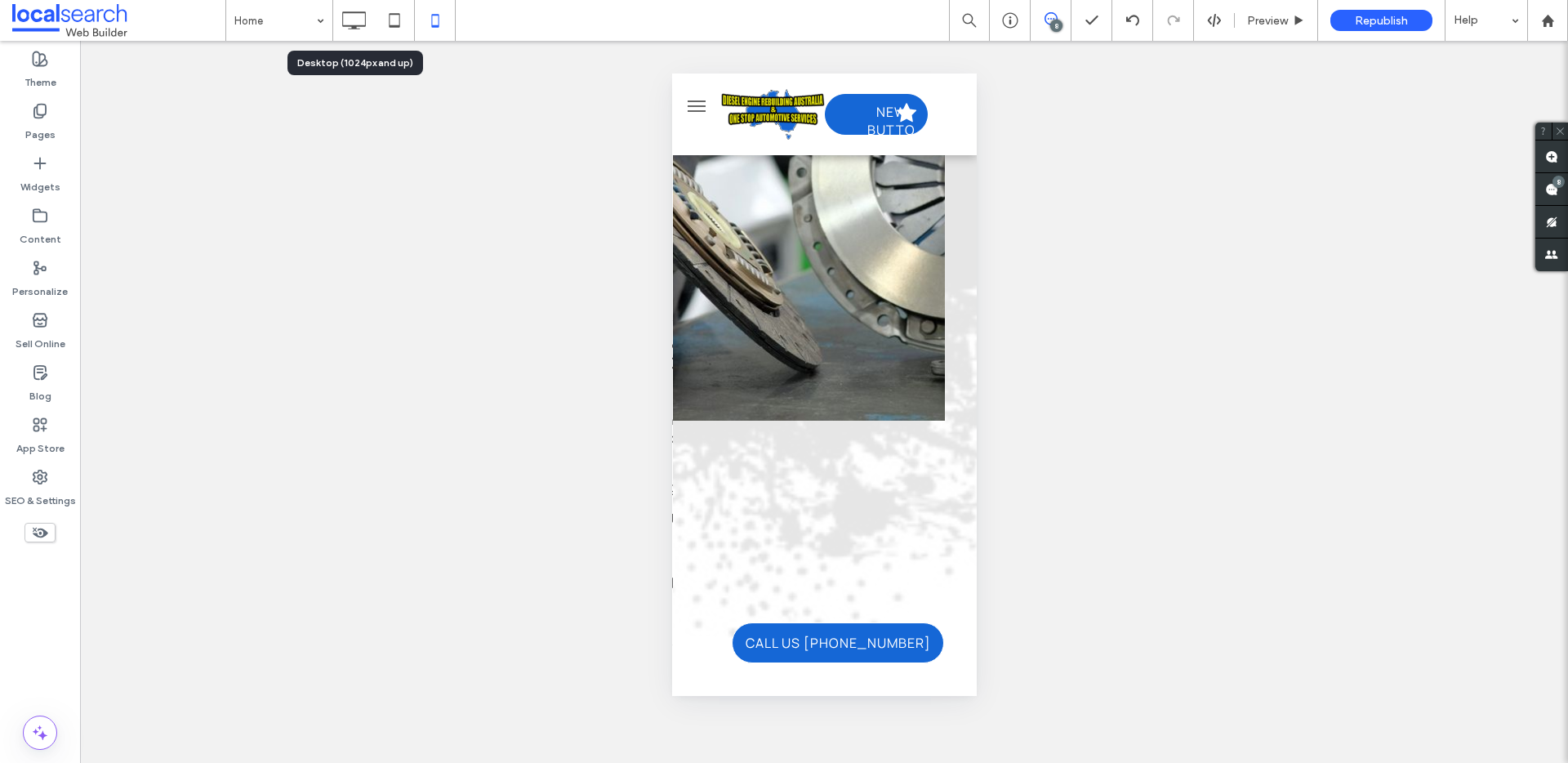
click at [365, 15] on use at bounding box center [355, 21] width 24 height 18
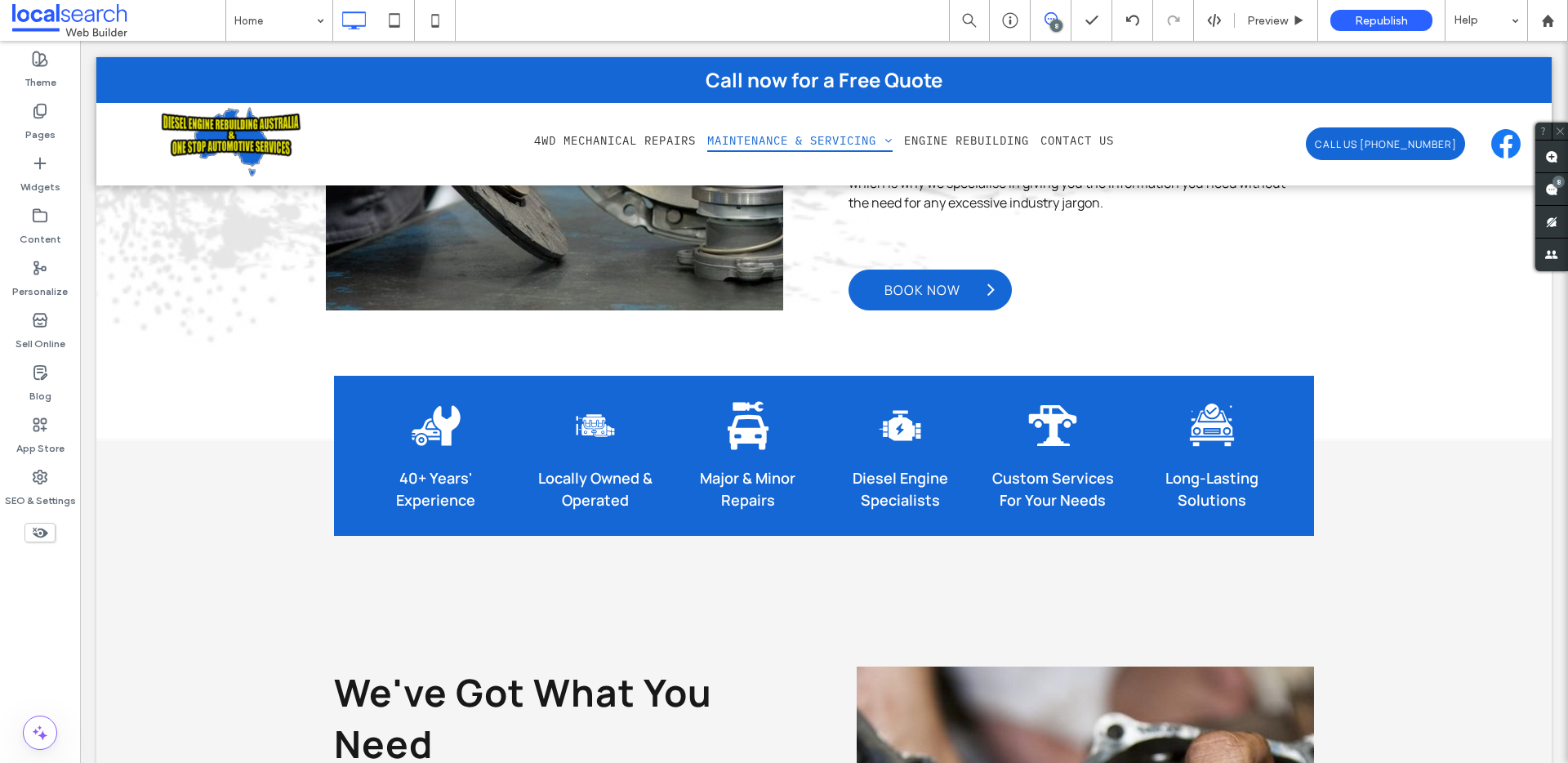
click at [1547, 190] on use at bounding box center [1552, 189] width 13 height 13
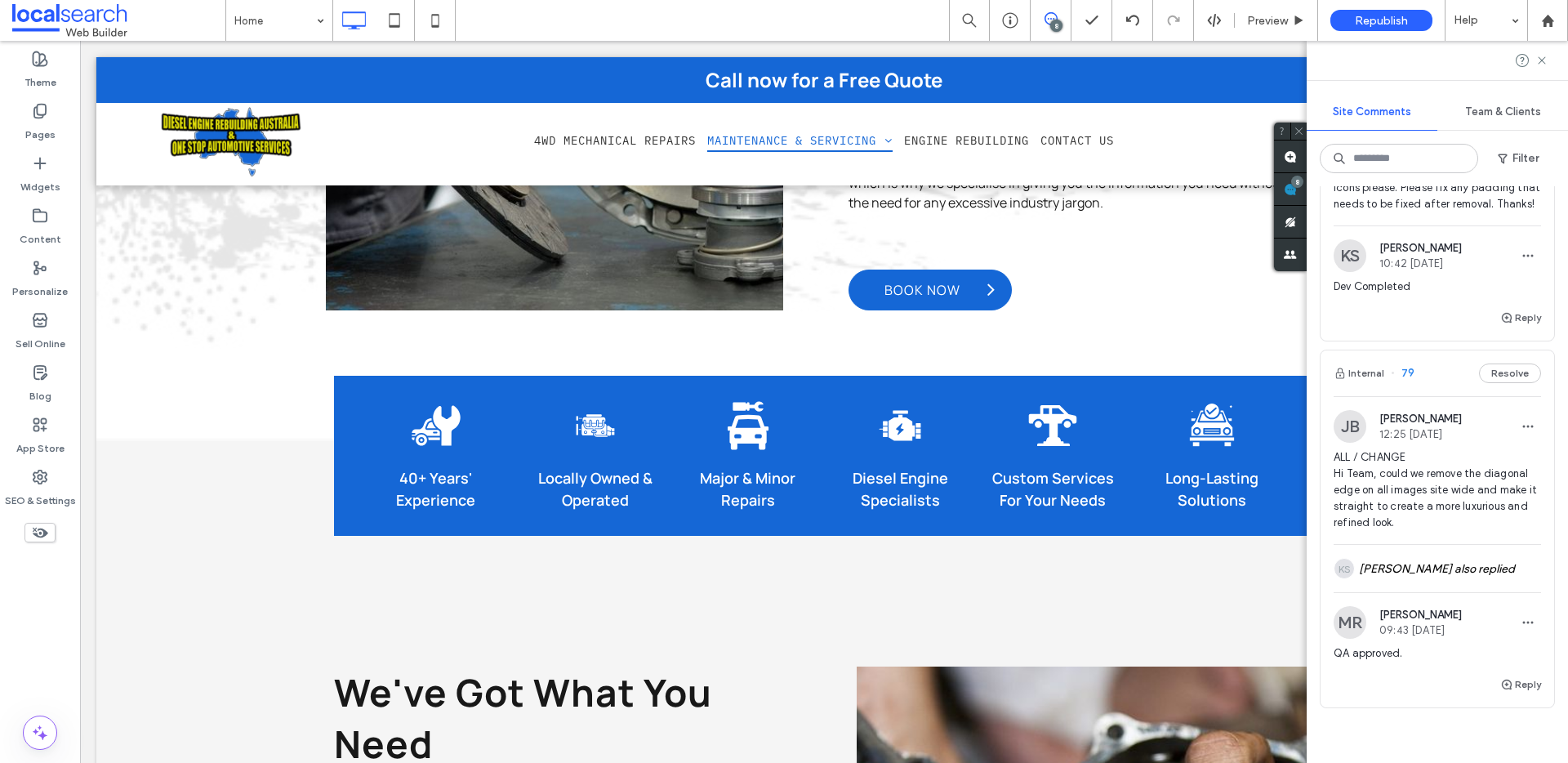
scroll to position [2282, 0]
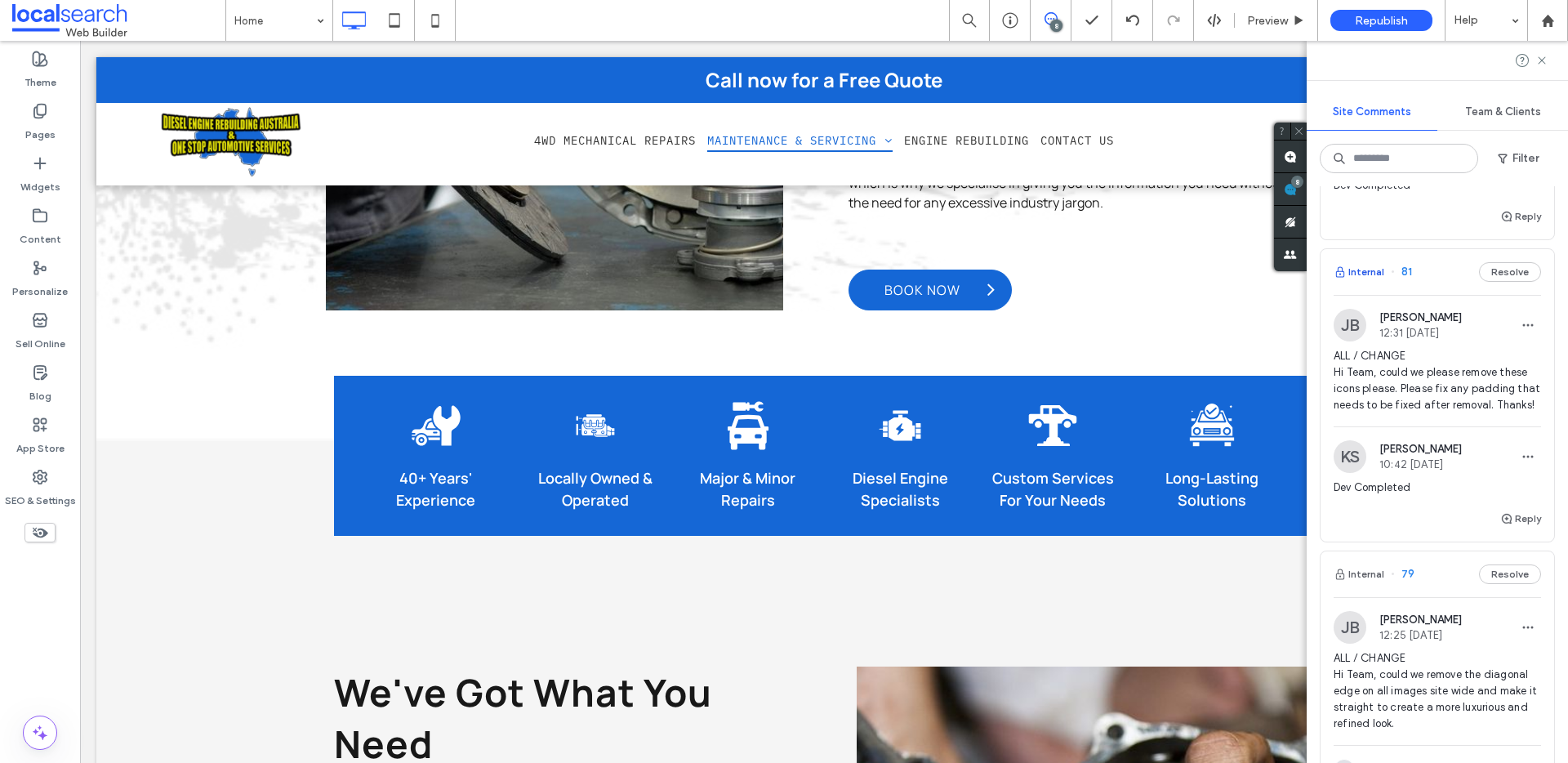
click at [1361, 281] on button "Internal" at bounding box center [1359, 272] width 51 height 20
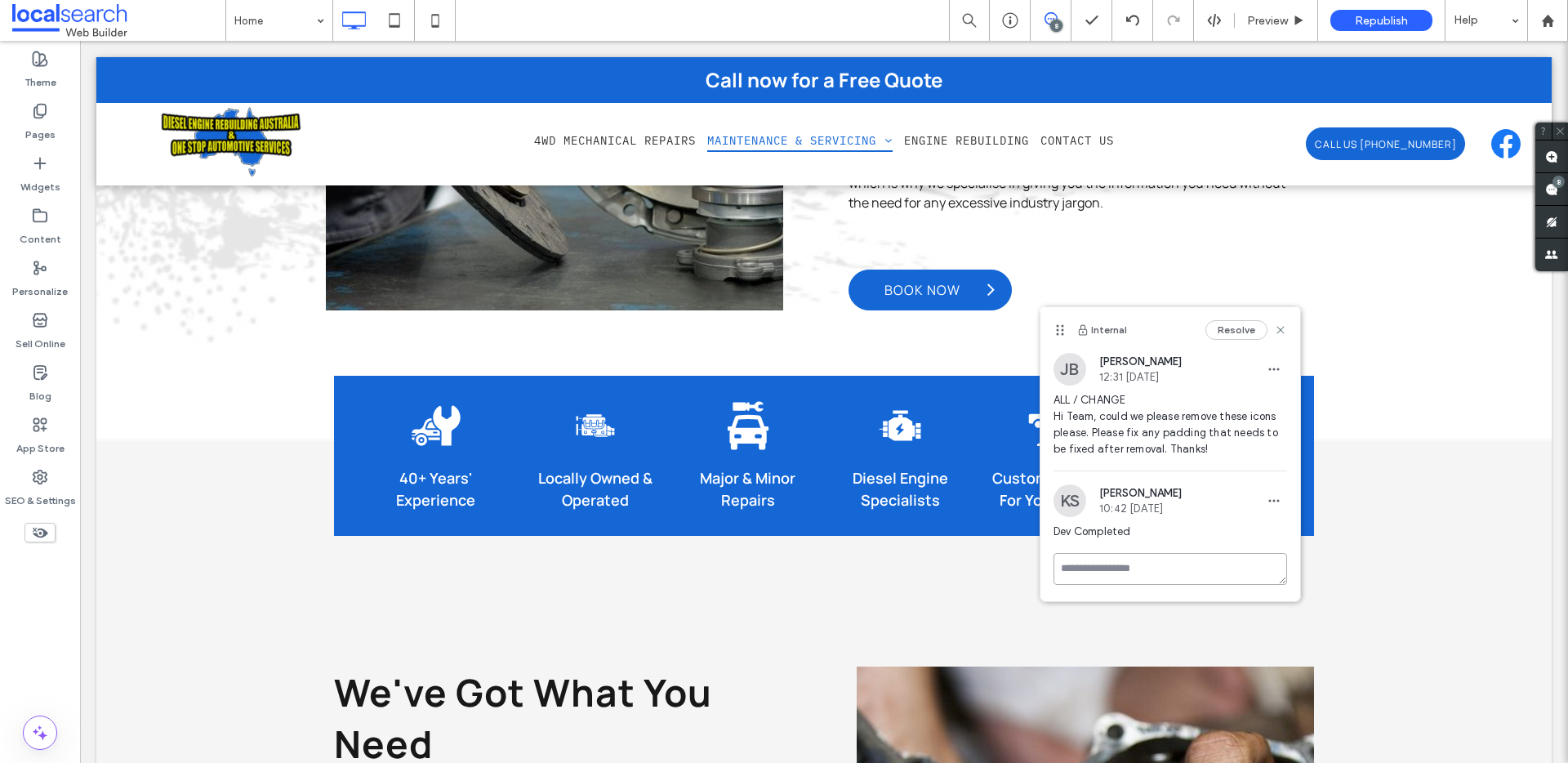
click at [1160, 576] on textarea at bounding box center [1170, 569] width 234 height 32
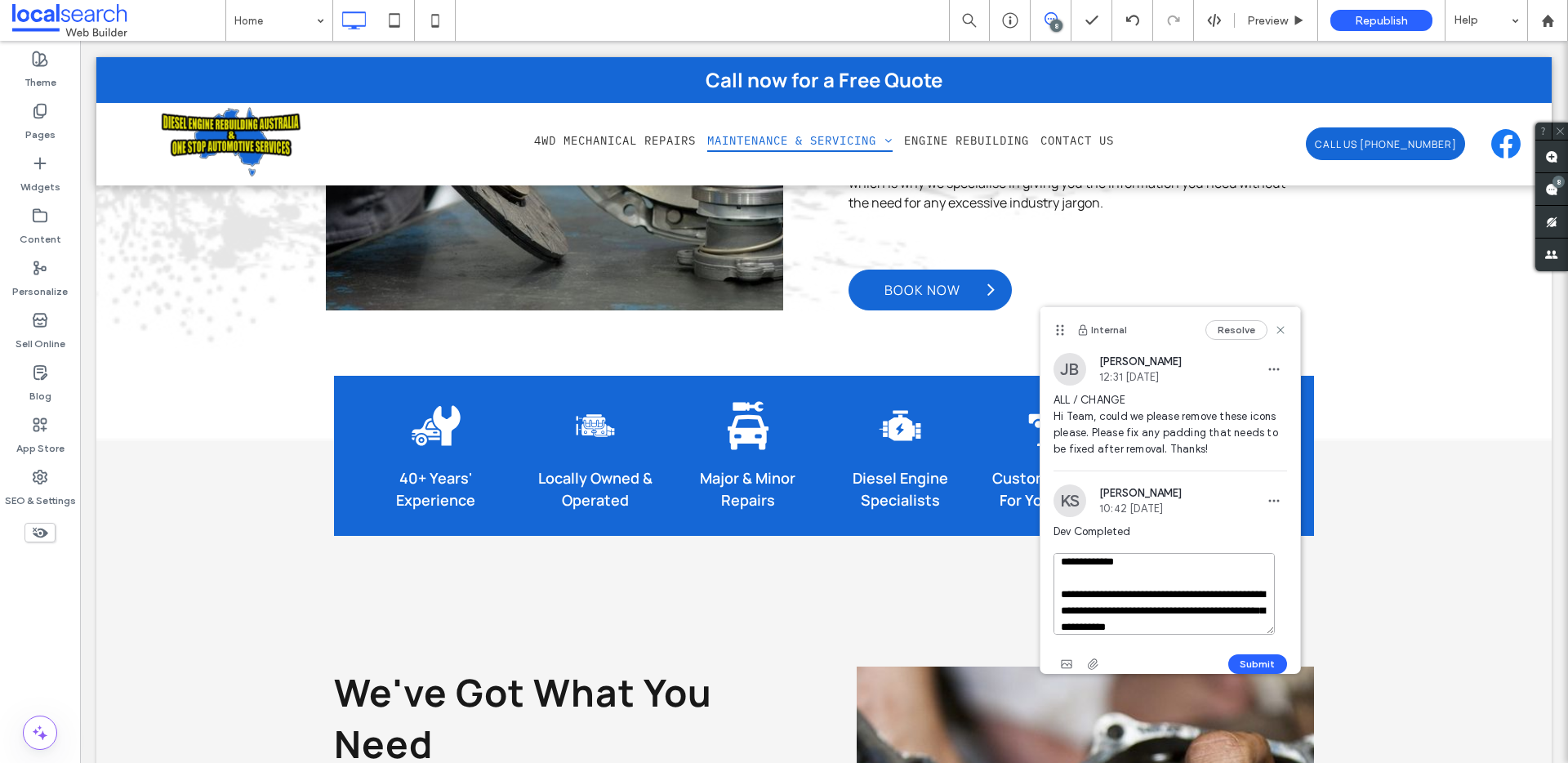
scroll to position [40, 0]
click at [1235, 596] on textarea "**********" at bounding box center [1164, 593] width 221 height 81
click at [1118, 609] on textarea "**********" at bounding box center [1164, 593] width 221 height 81
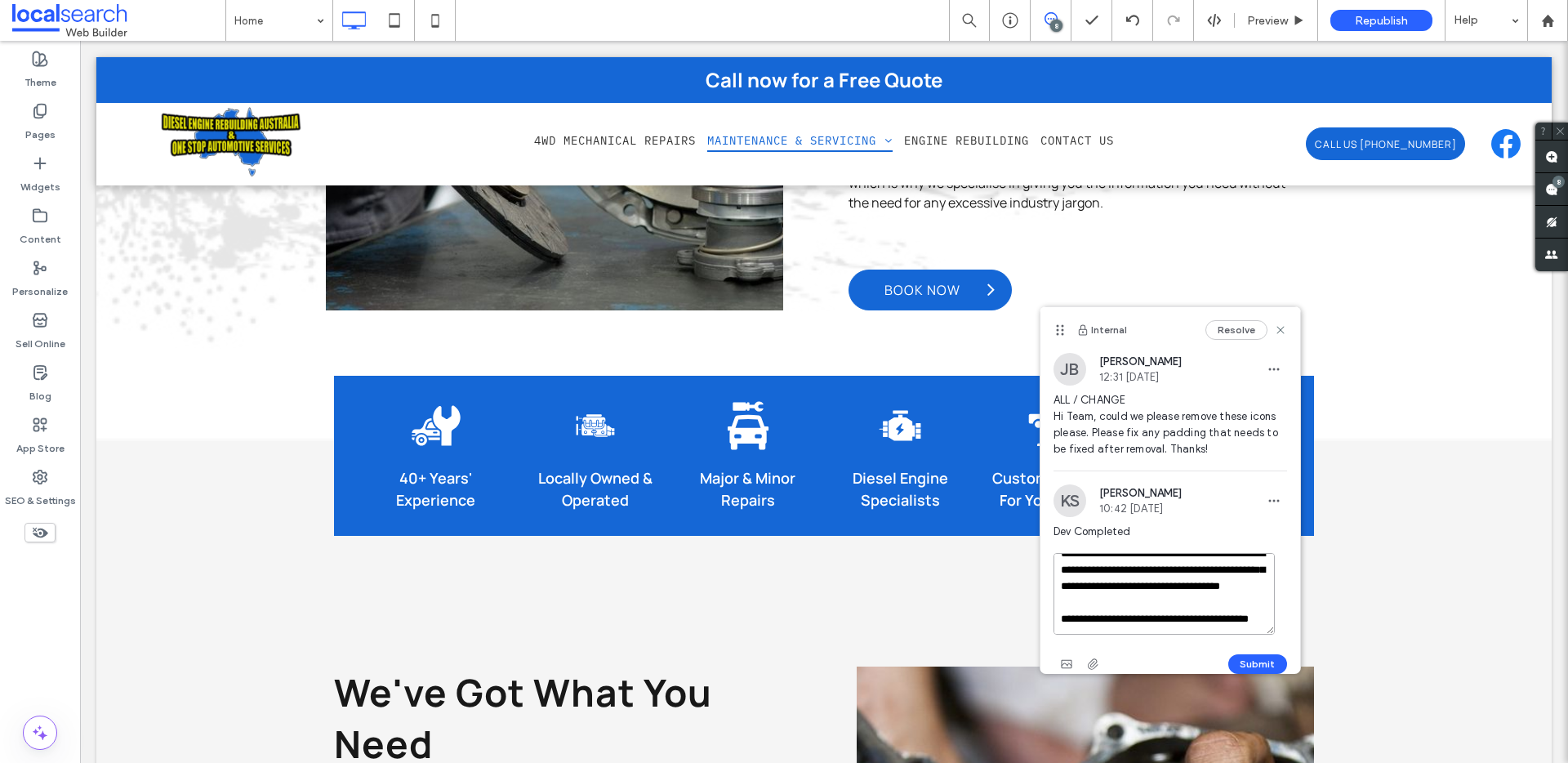
scroll to position [72, 0]
type textarea "**********"
click at [1234, 658] on button "Submit" at bounding box center [1257, 664] width 58 height 20
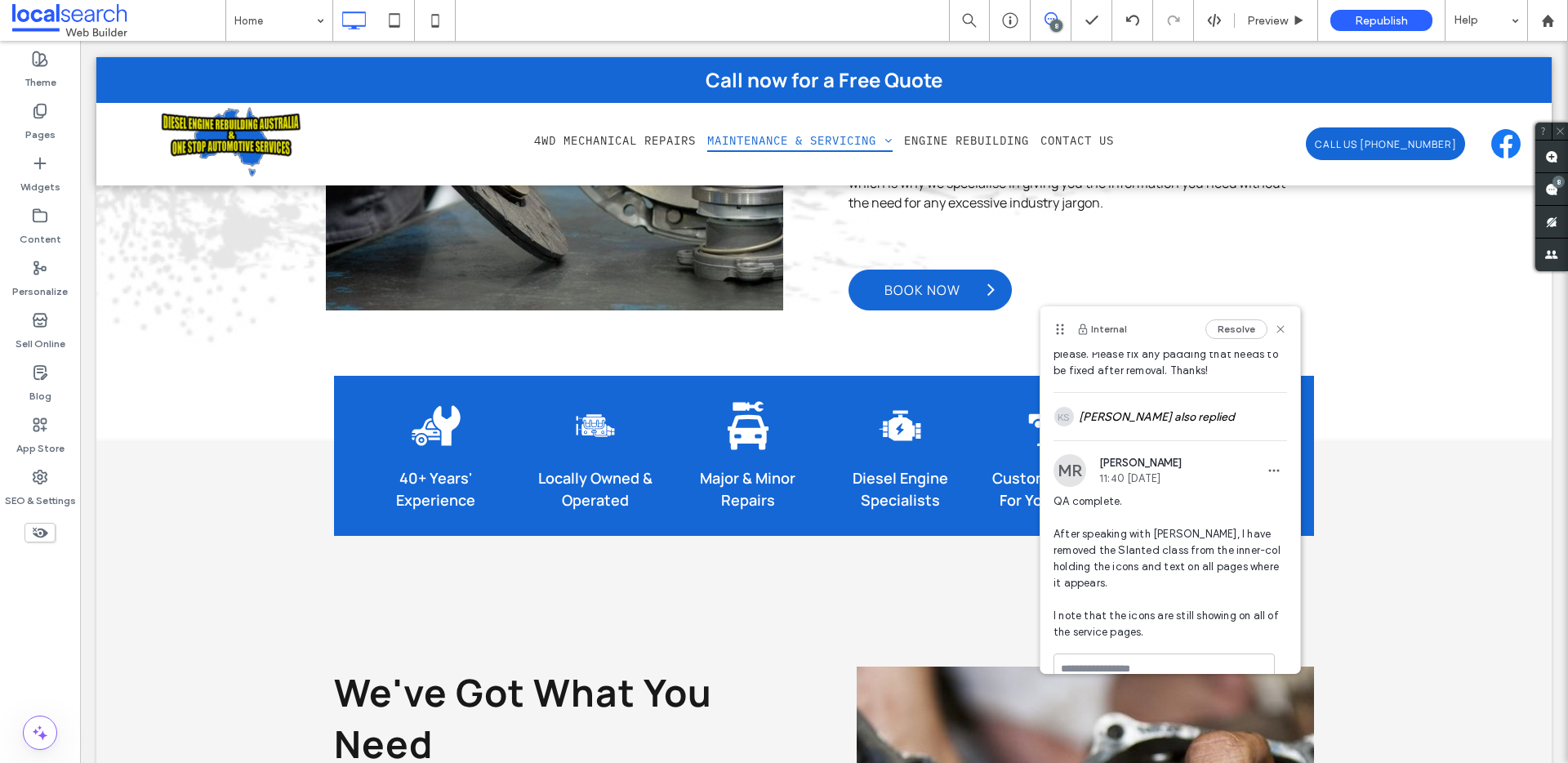
scroll to position [81, 0]
click at [1261, 471] on span "button" at bounding box center [1274, 468] width 26 height 26
click at [1269, 504] on span "Edit" at bounding box center [1273, 509] width 21 height 16
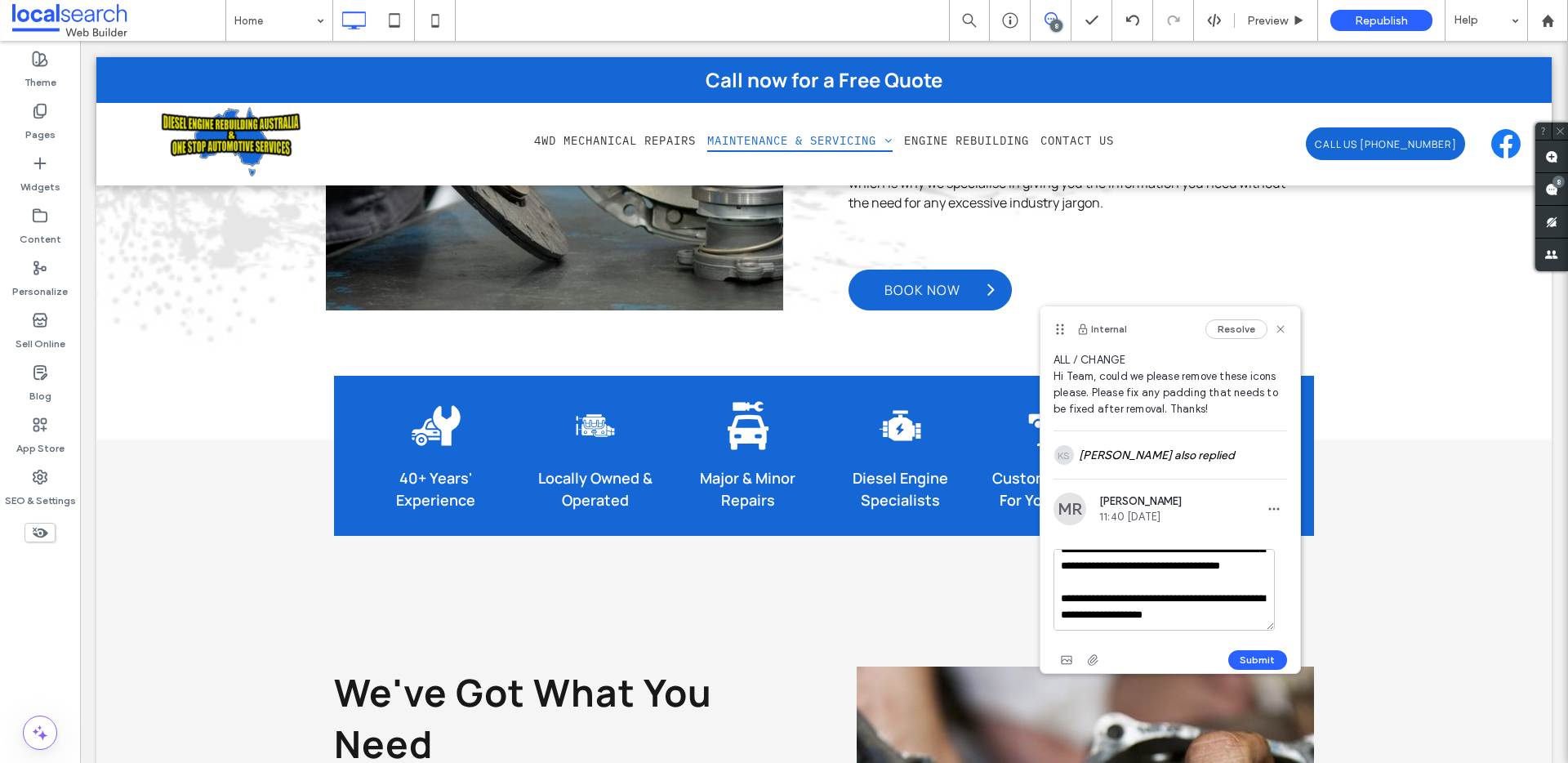
scroll to position [80, 0]
drag, startPoint x: 1190, startPoint y: 568, endPoint x: 1203, endPoint y: 571, distance: 13.3
click at [1190, 568] on textarea "**********" at bounding box center [1164, 589] width 221 height 81
click at [1095, 583] on textarea "**********" at bounding box center [1164, 589] width 221 height 81
drag, startPoint x: 1156, startPoint y: 580, endPoint x: 1184, endPoint y: 588, distance: 29.1
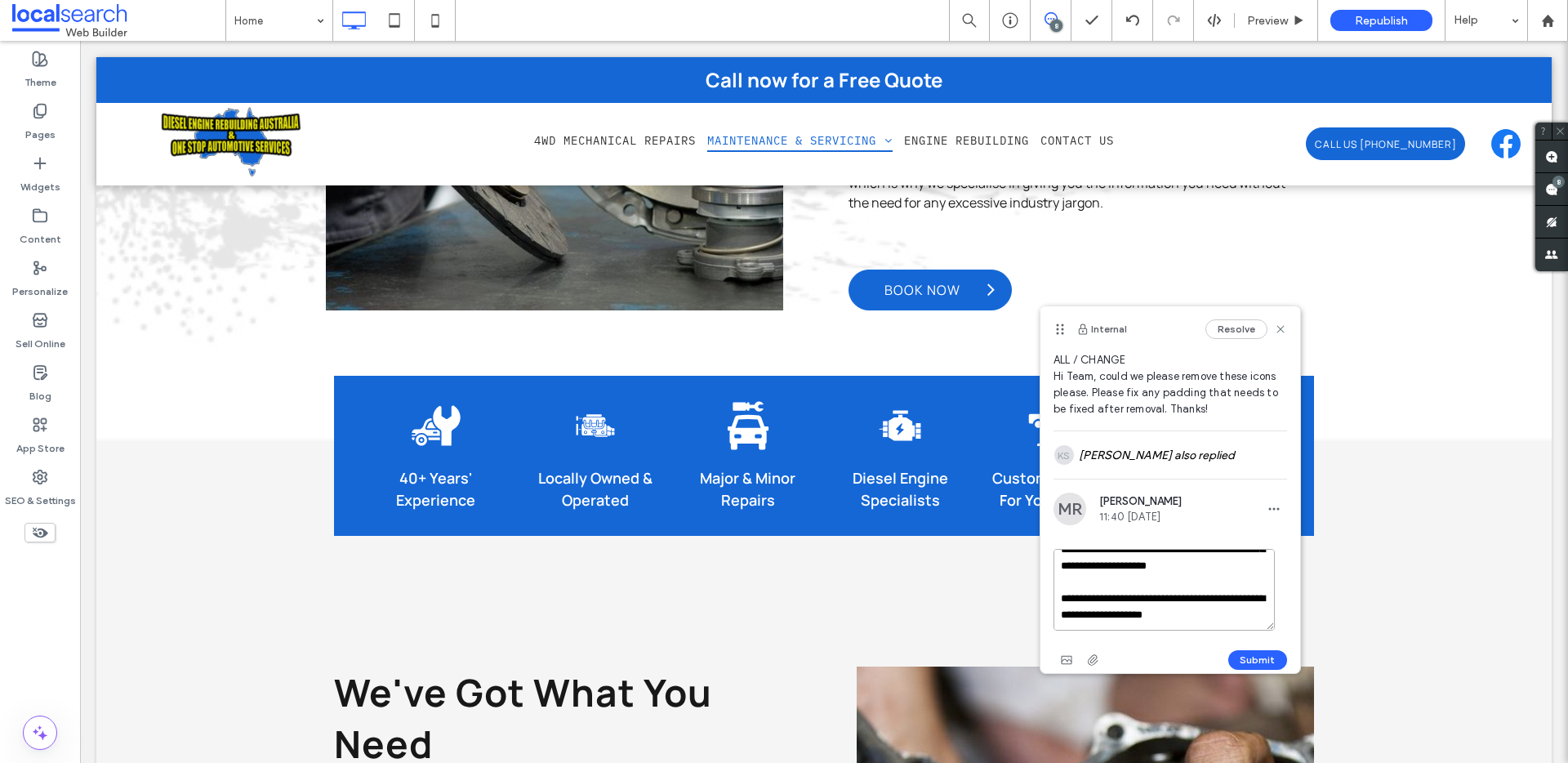
click at [1156, 581] on textarea "**********" at bounding box center [1164, 589] width 221 height 81
type textarea "**********"
click at [1250, 664] on button "Submit" at bounding box center [1257, 660] width 58 height 20
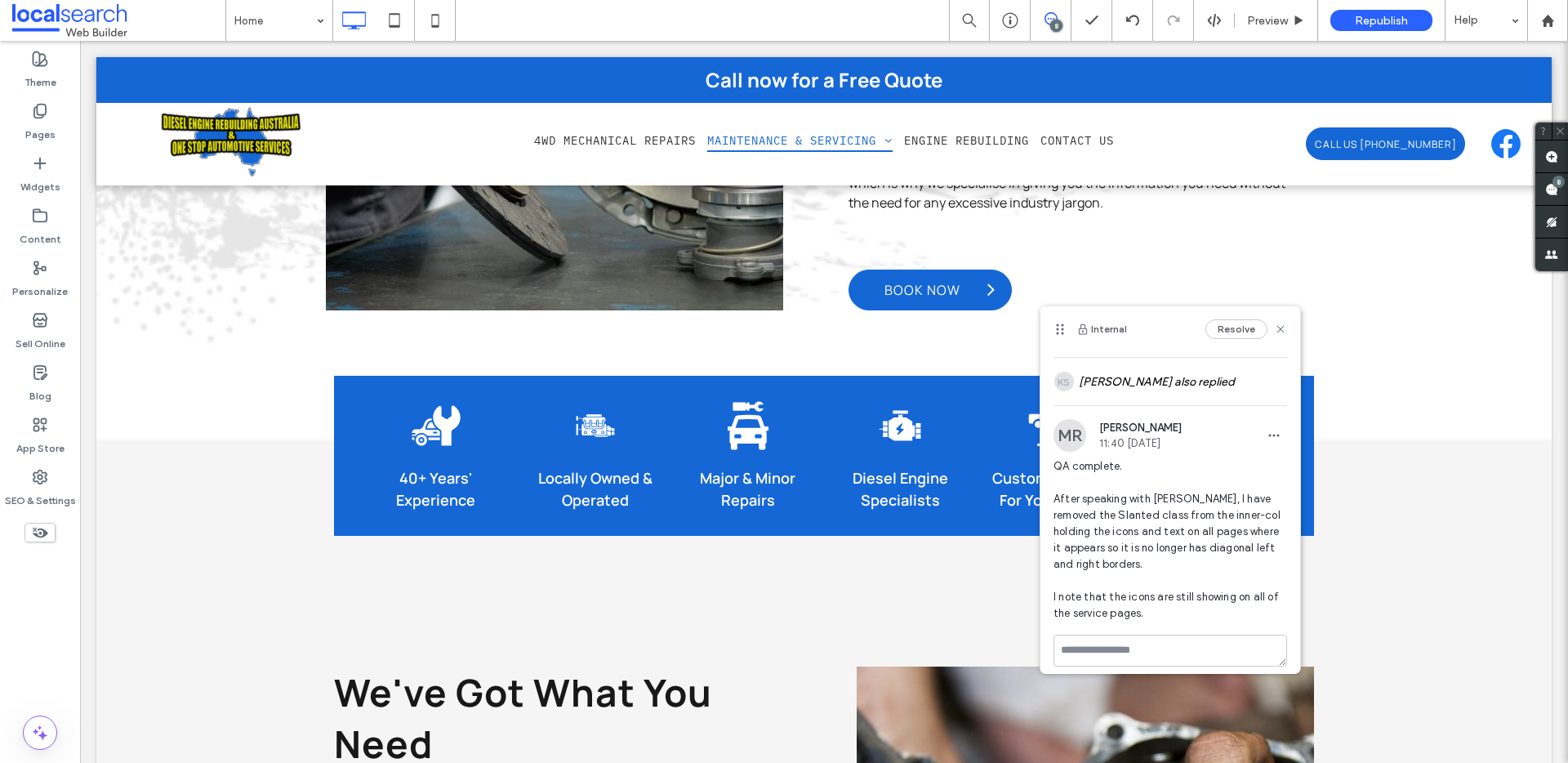
scroll to position [140, 0]
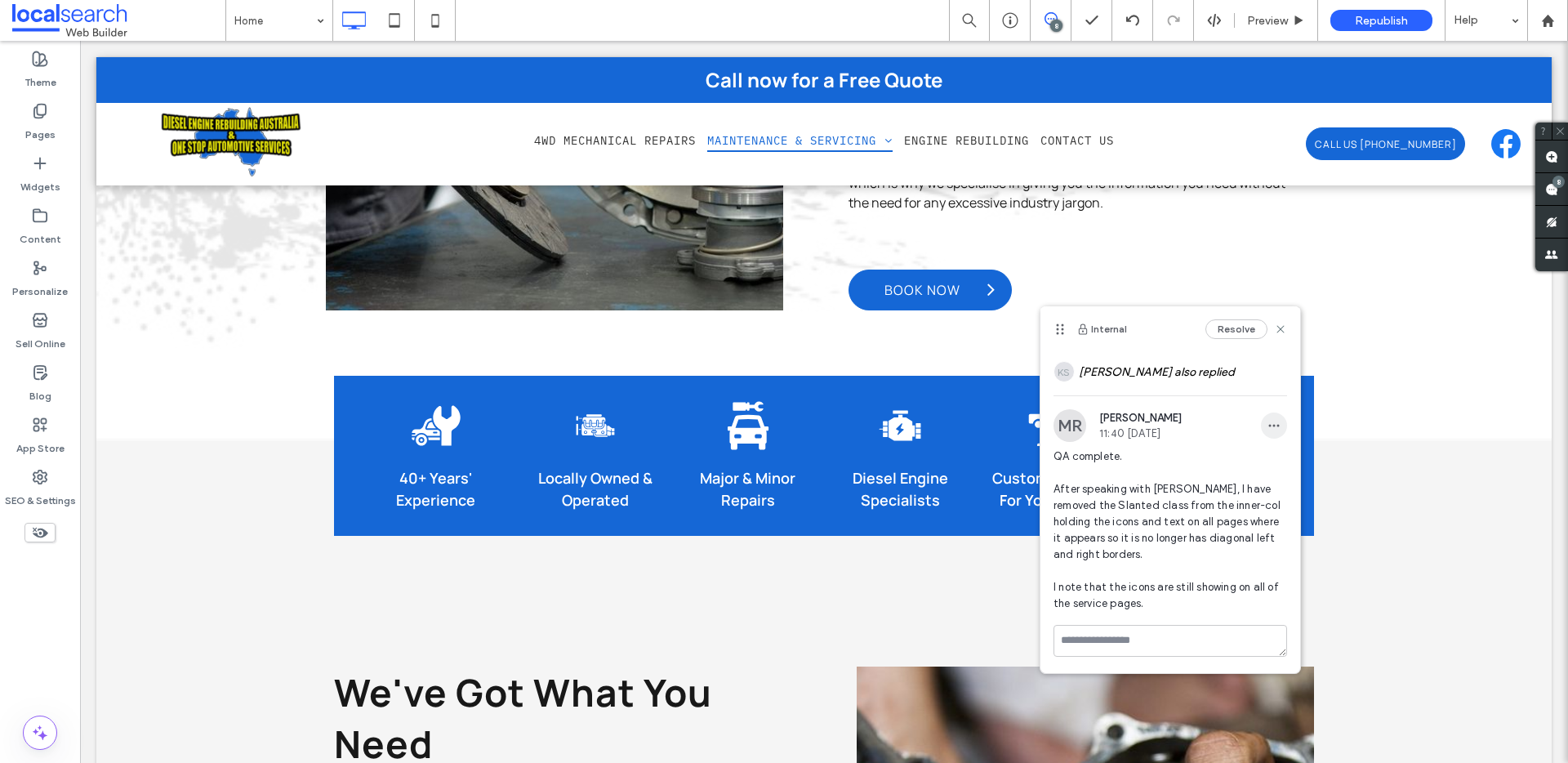
click at [1270, 412] on span "button" at bounding box center [1274, 426] width 26 height 26
click at [1301, 445] on div "Edit" at bounding box center [1322, 452] width 146 height 31
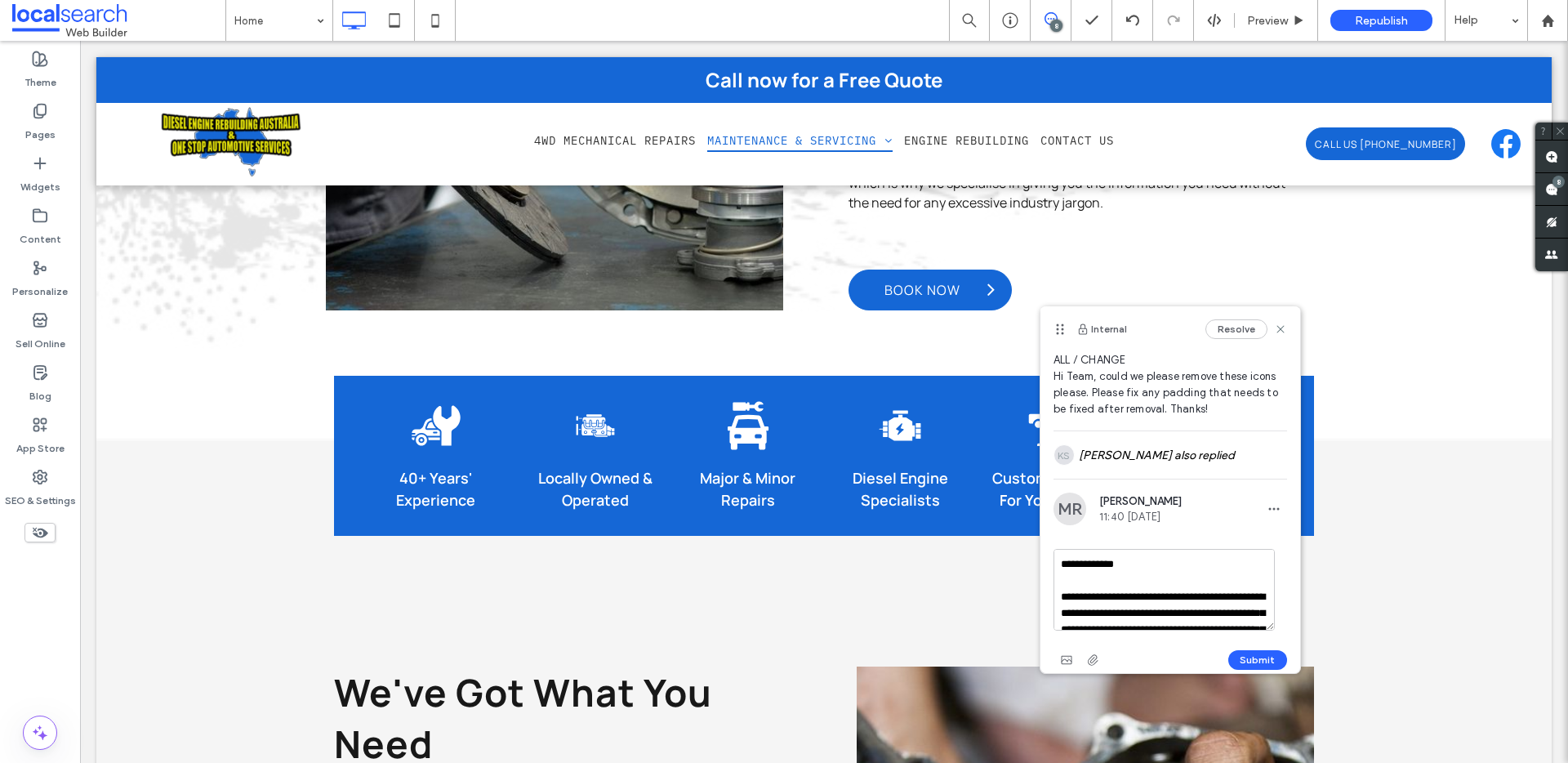
scroll to position [40, 0]
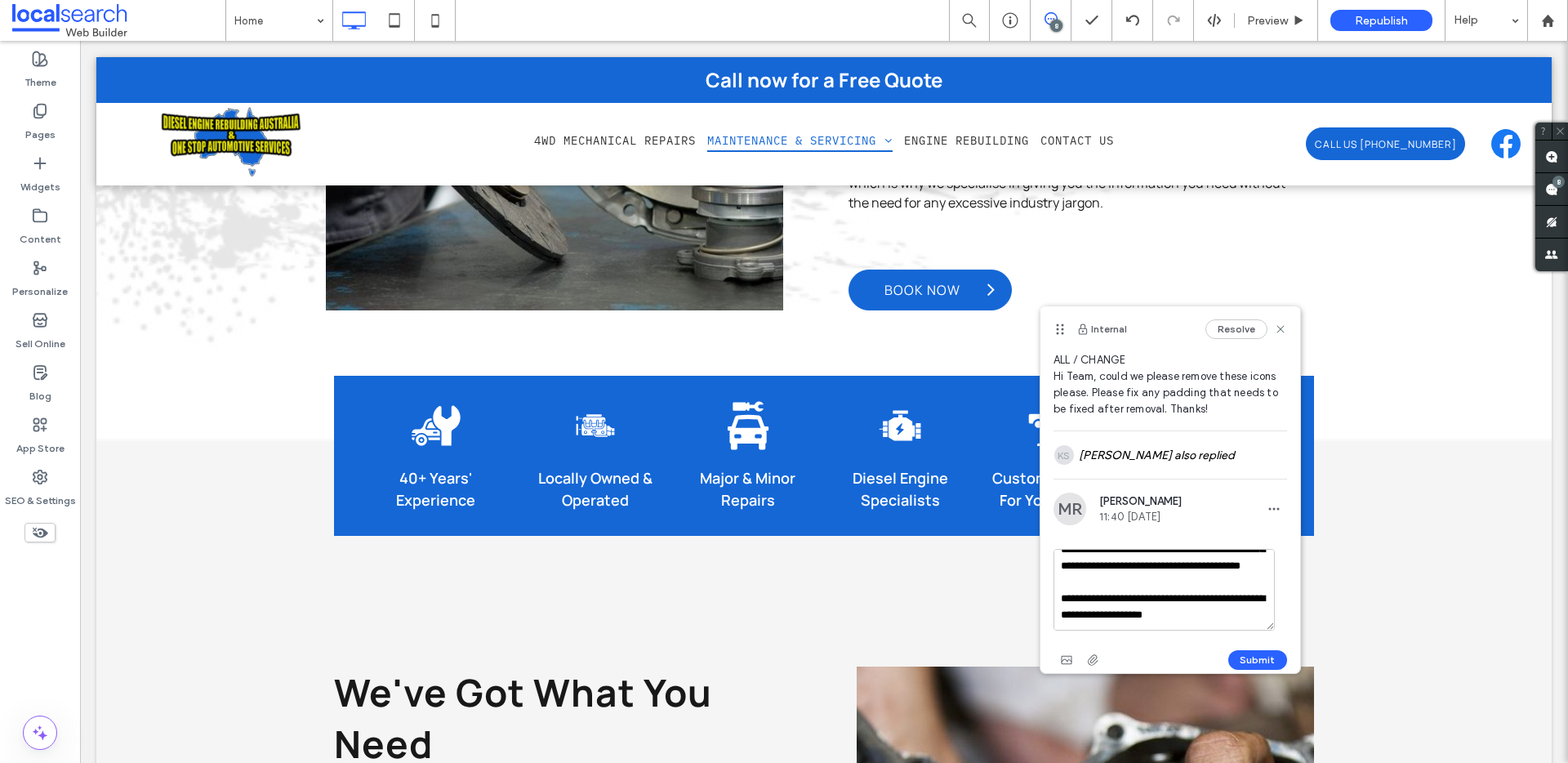
drag, startPoint x: 1099, startPoint y: 608, endPoint x: 1121, endPoint y: 616, distance: 23.4
click at [1099, 609] on textarea "**********" at bounding box center [1164, 589] width 221 height 81
type textarea "**********"
click at [1257, 652] on button "Submit" at bounding box center [1257, 660] width 58 height 20
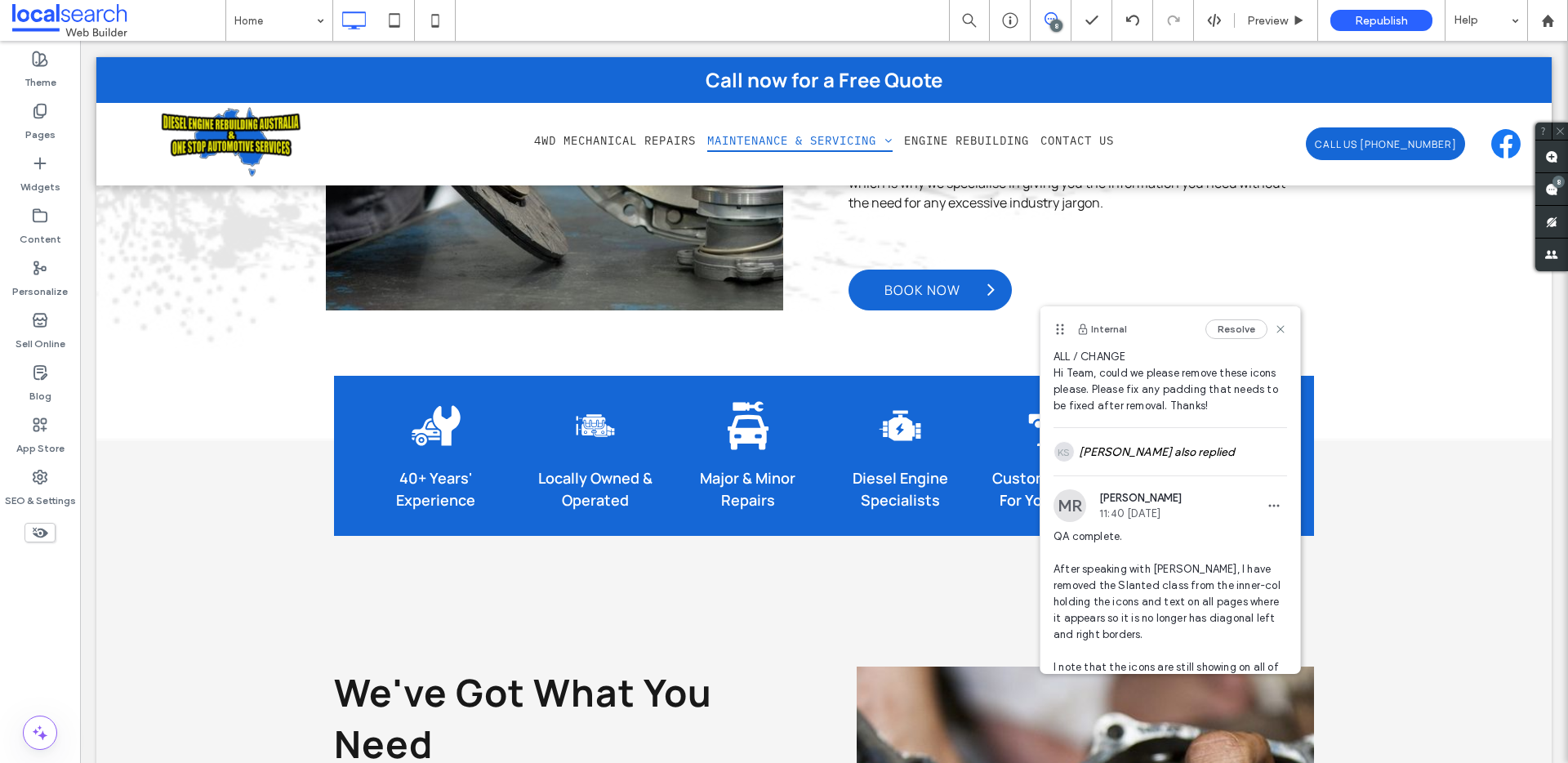
scroll to position [123, 0]
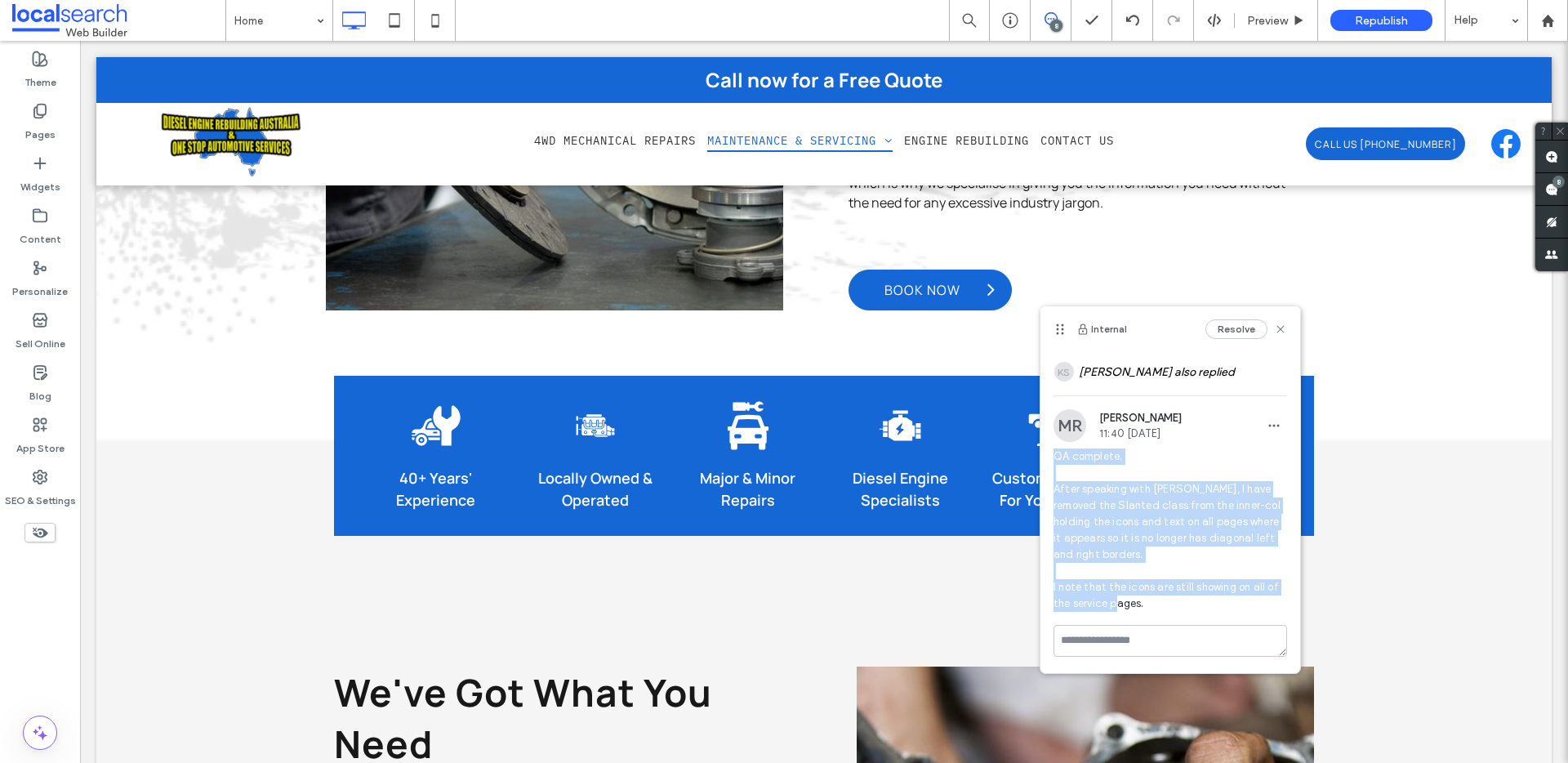
drag, startPoint x: 1161, startPoint y: 607, endPoint x: 1045, endPoint y: 462, distance: 185.7
click at [1045, 462] on div "MR Matthew Ranford 11:40 Sep 15 2025 QA complete. After speaking with Jennifer,…" at bounding box center [1170, 517] width 259 height 216
copy span "QA complete. After speaking with Jennifer, I have removed the Slanted class fro…"
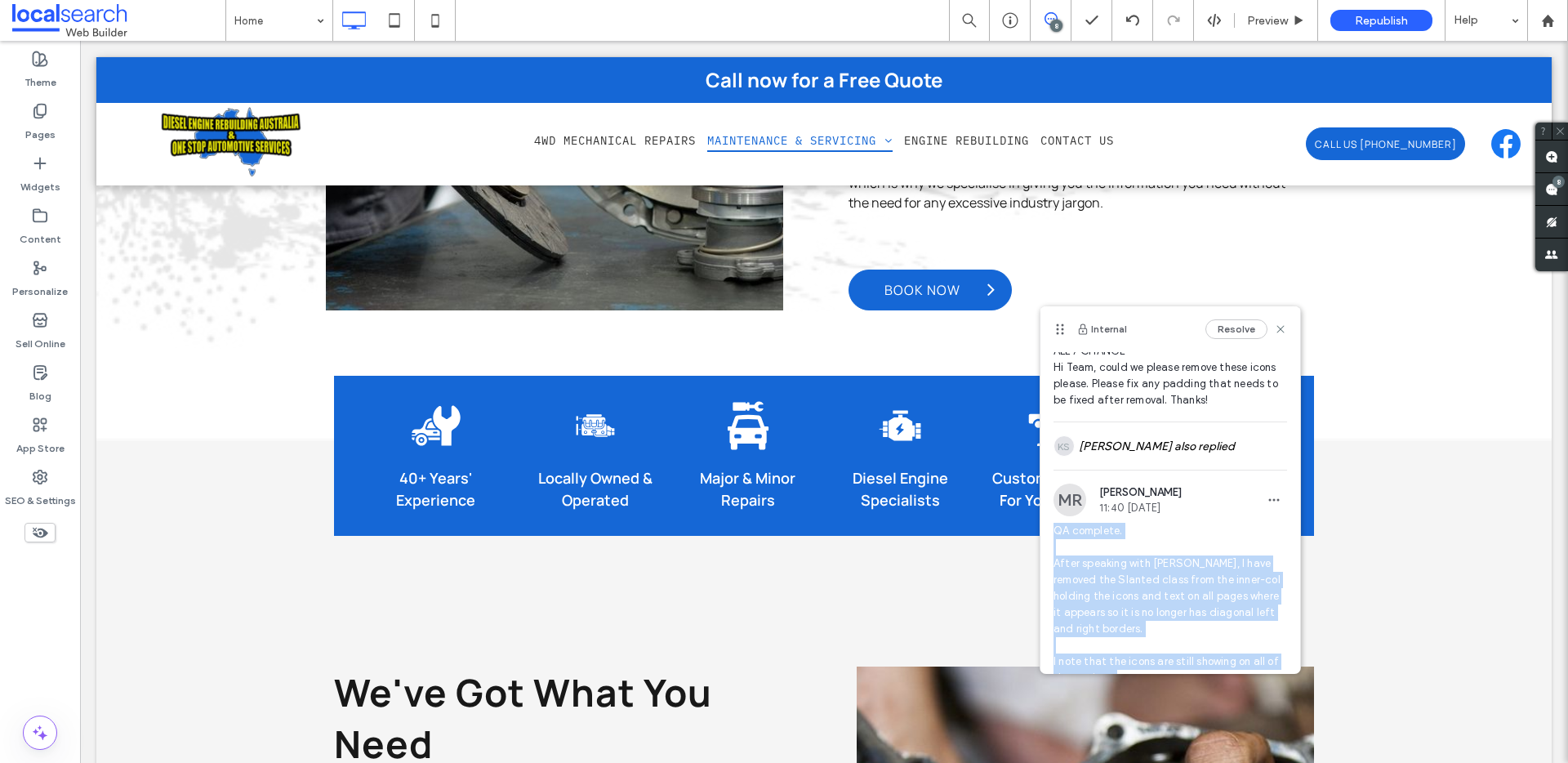
scroll to position [67, 0]
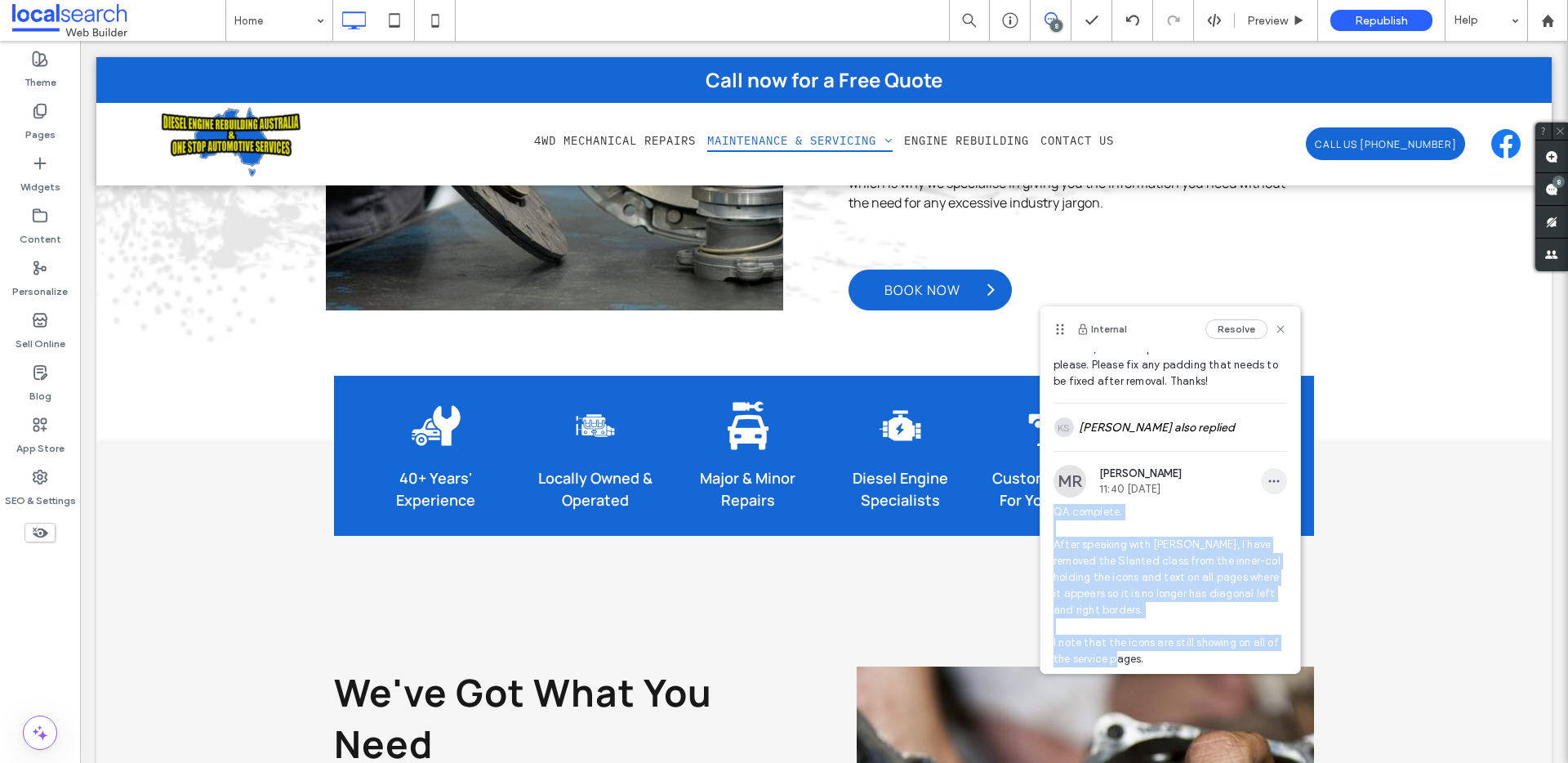
click at [1268, 490] on span "button" at bounding box center [1274, 481] width 26 height 26
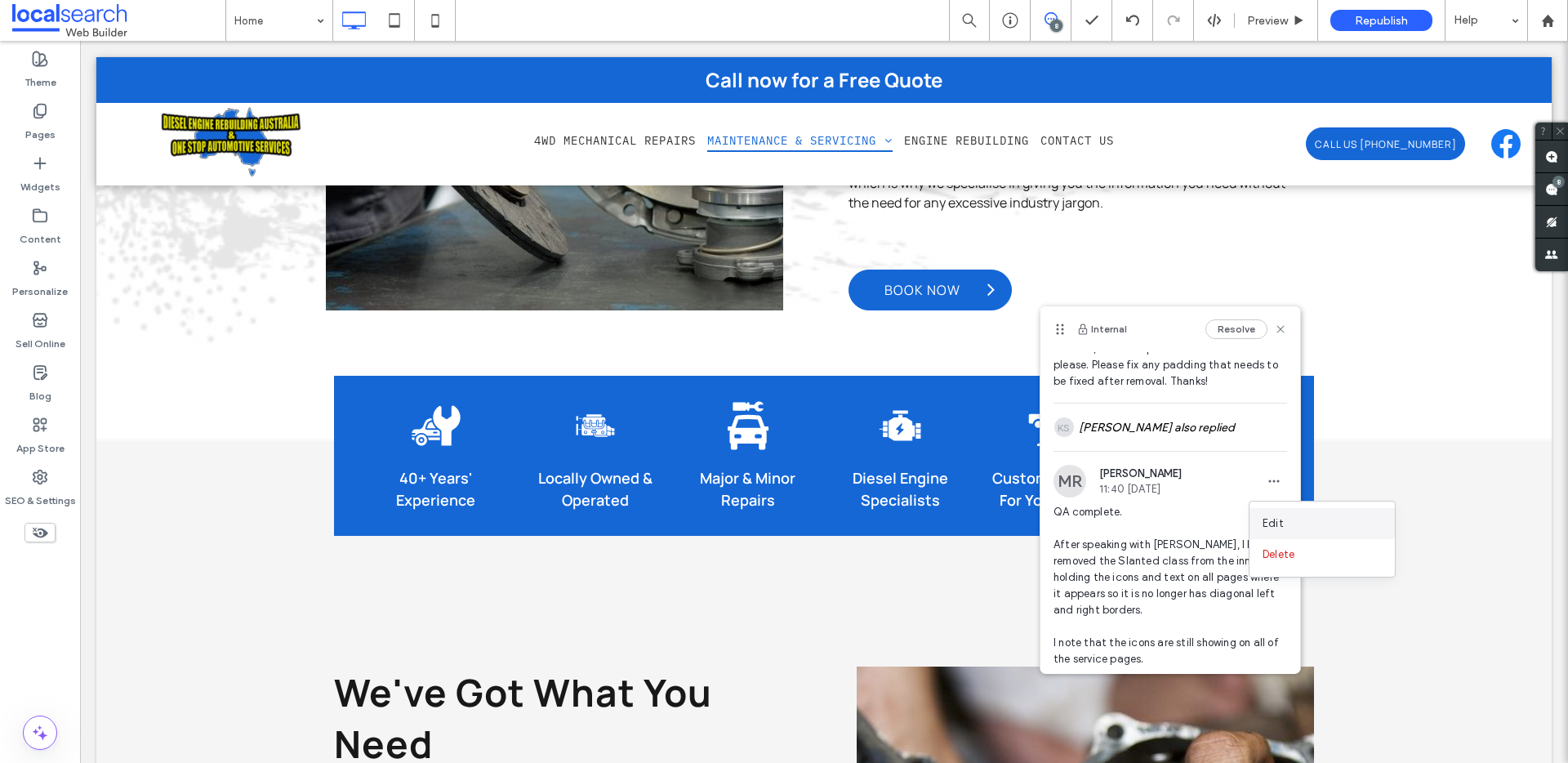
drag, startPoint x: 1296, startPoint y: 519, endPoint x: 1275, endPoint y: 537, distance: 27.7
click at [1296, 519] on div "Edit" at bounding box center [1322, 523] width 146 height 31
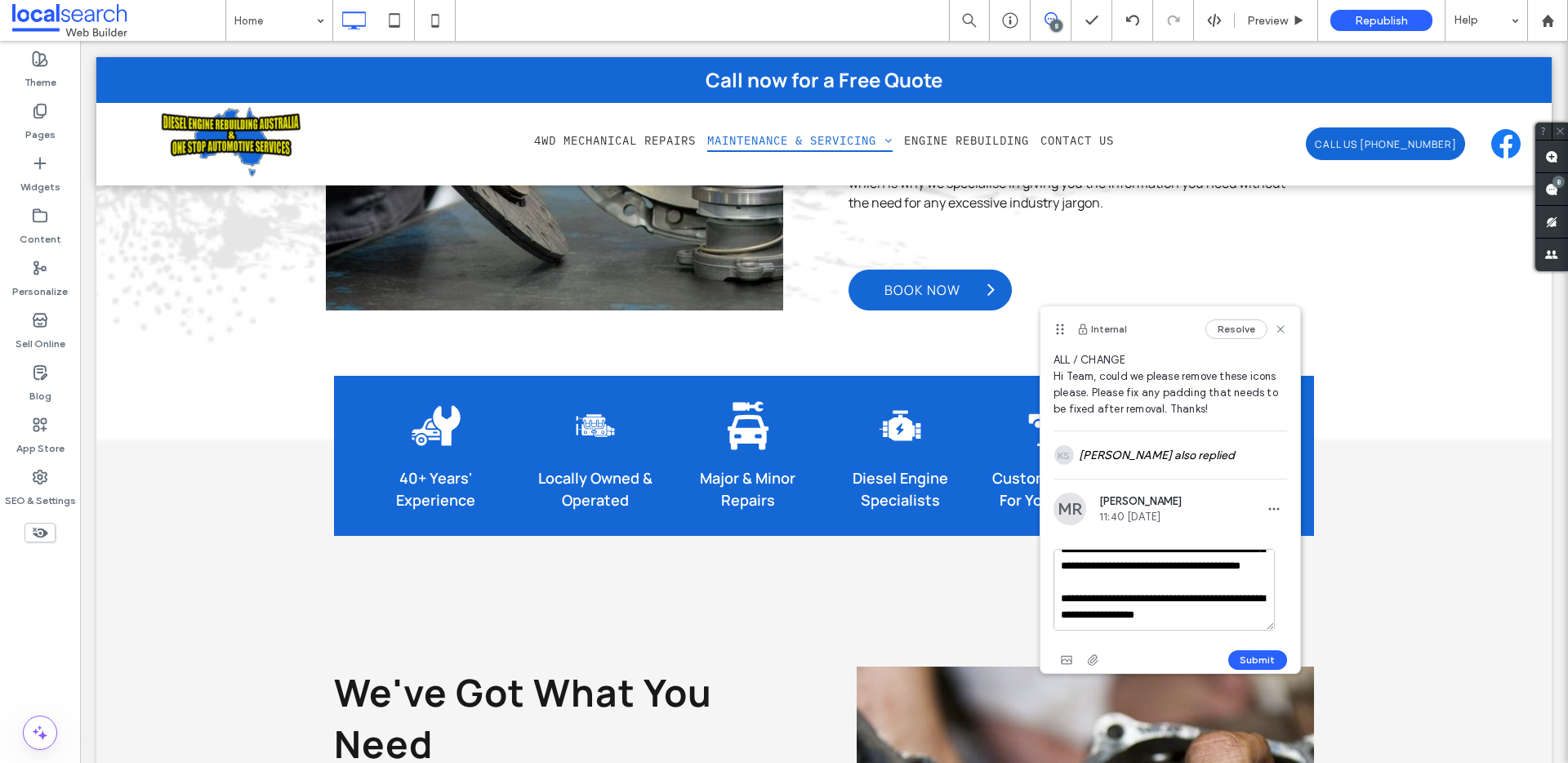
scroll to position [89, 0]
click at [1222, 556] on textarea "**********" at bounding box center [1164, 589] width 221 height 81
type textarea "**********"
click at [1235, 657] on button "Submit" at bounding box center [1257, 660] width 58 height 20
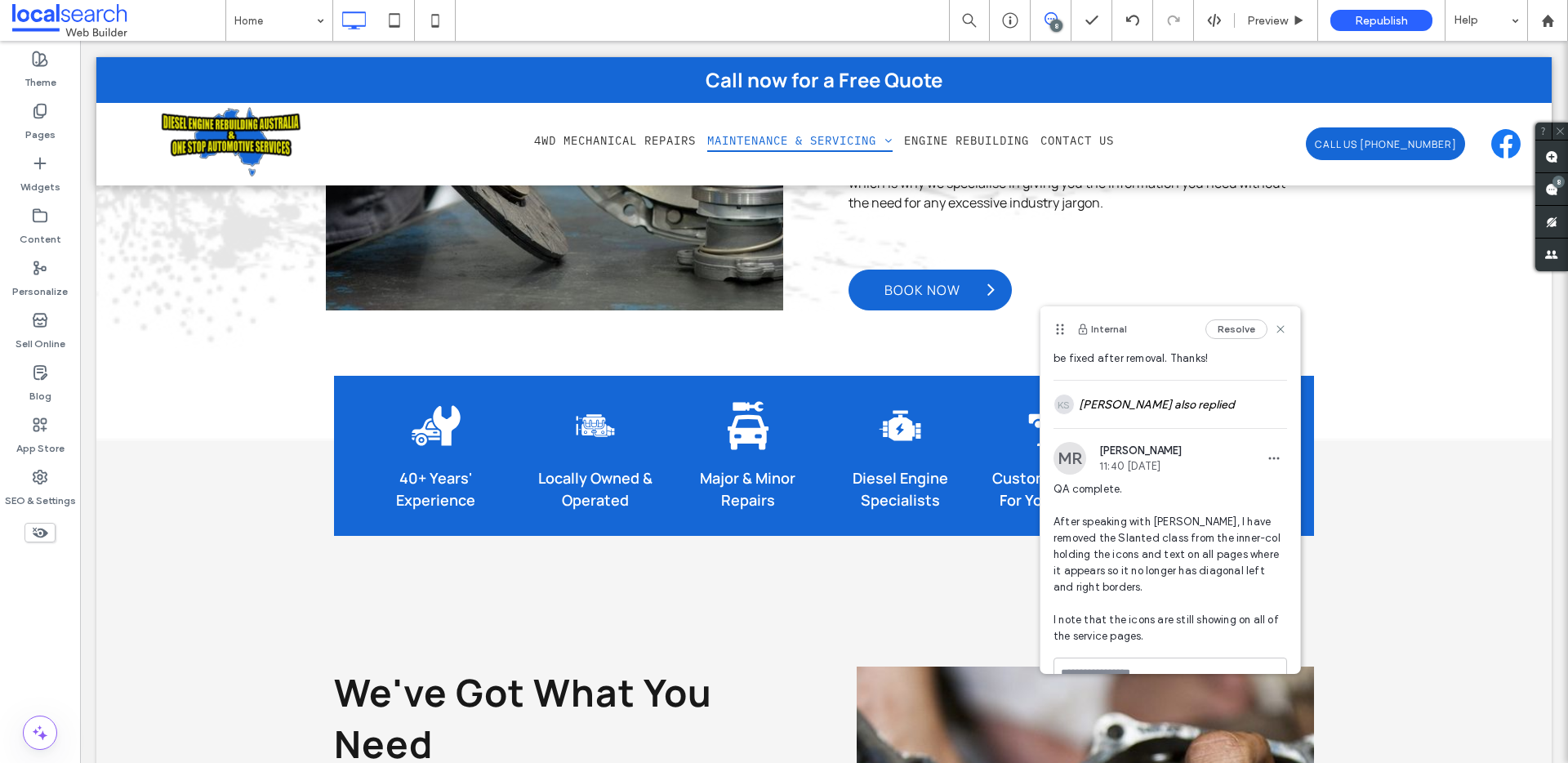
scroll to position [92, 0]
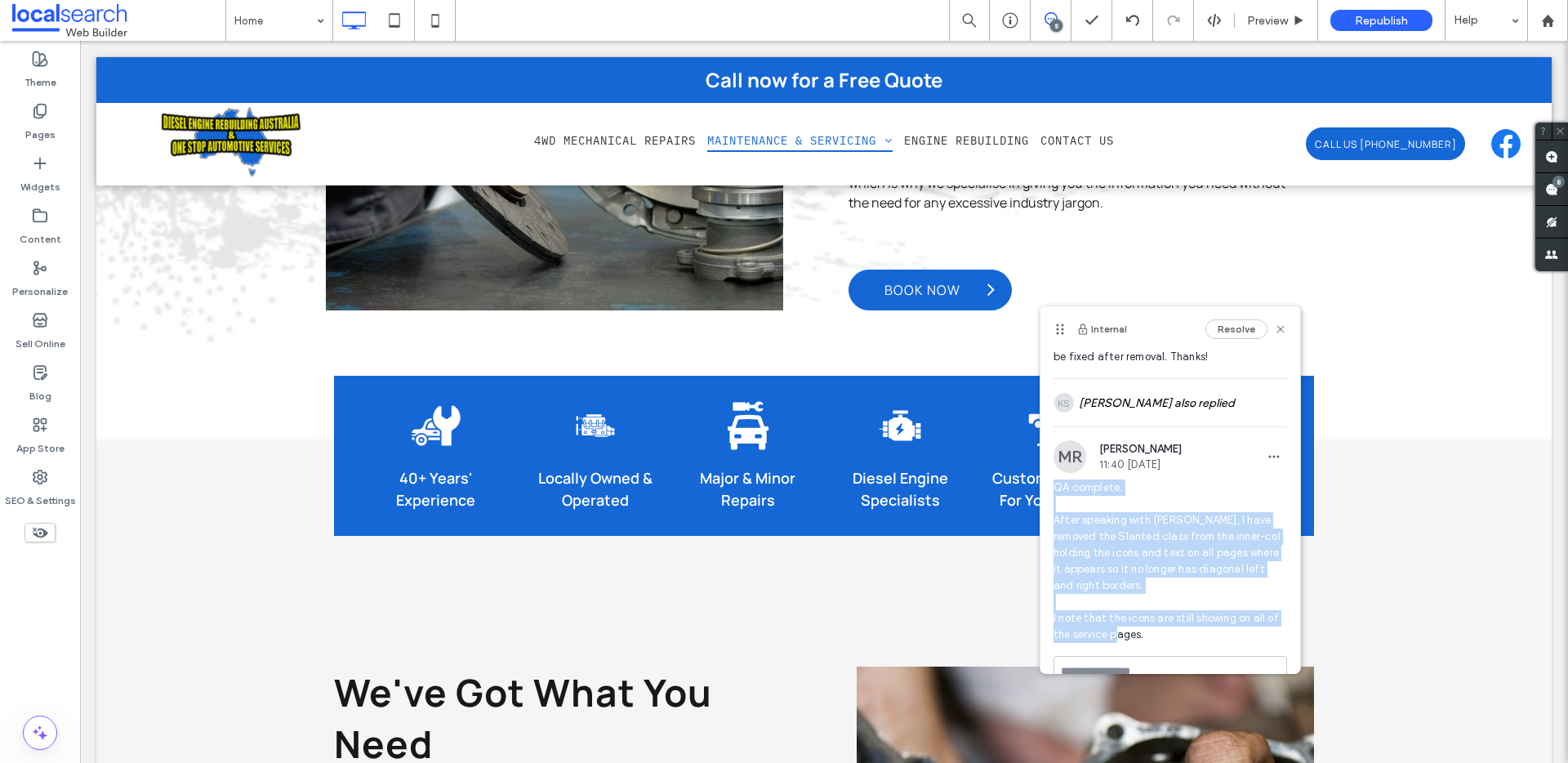
drag, startPoint x: 1156, startPoint y: 635, endPoint x: 1041, endPoint y: 491, distance: 184.3
click at [1041, 491] on div "MR Matthew Ranford 11:40 Sep 15 2025 QA complete. After speaking with Jennifer,…" at bounding box center [1170, 548] width 259 height 216
copy span "QA complete. After speaking with Jennifer, I have removed the Slanted class fro…"
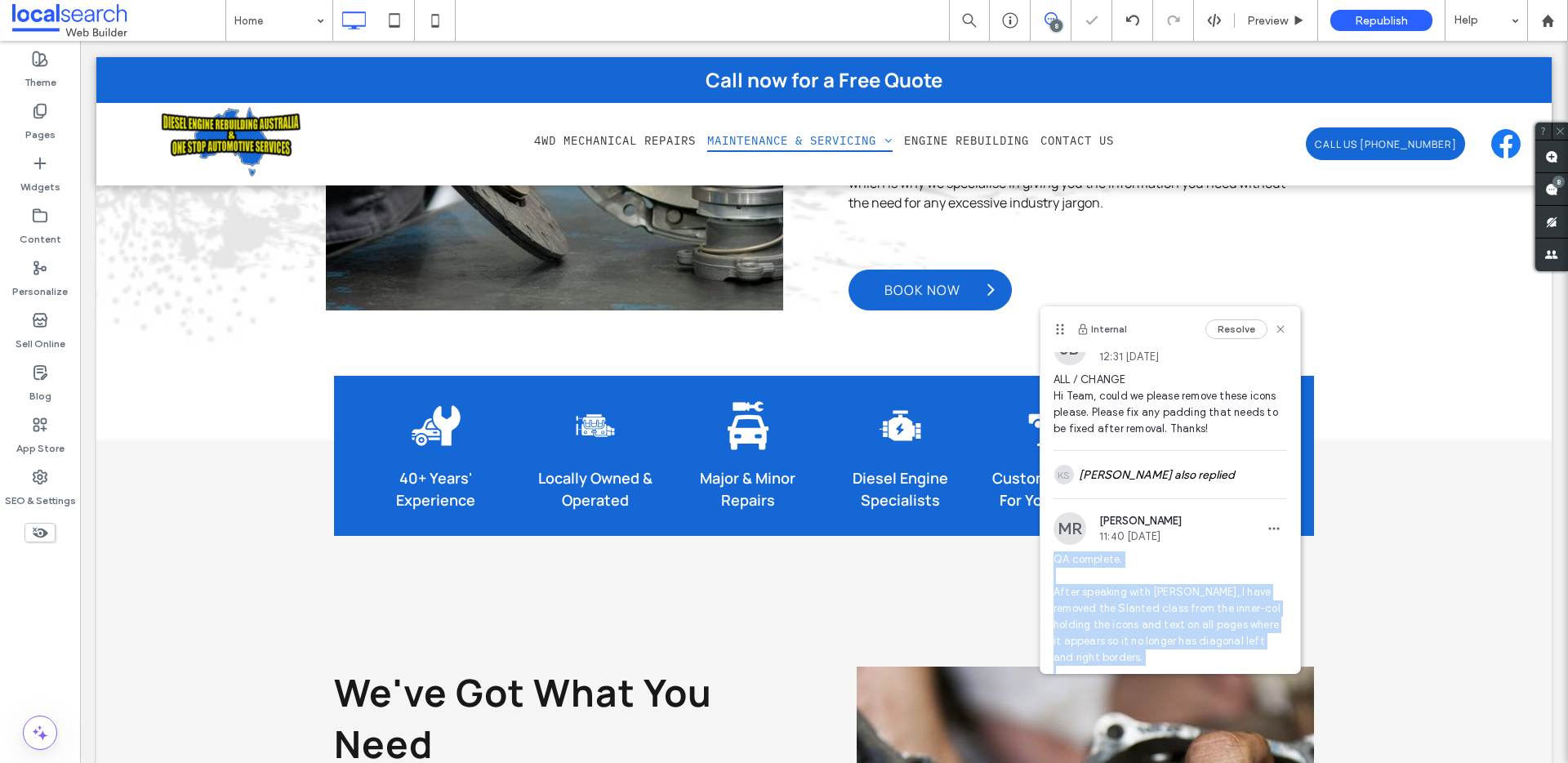
scroll to position [0, 0]
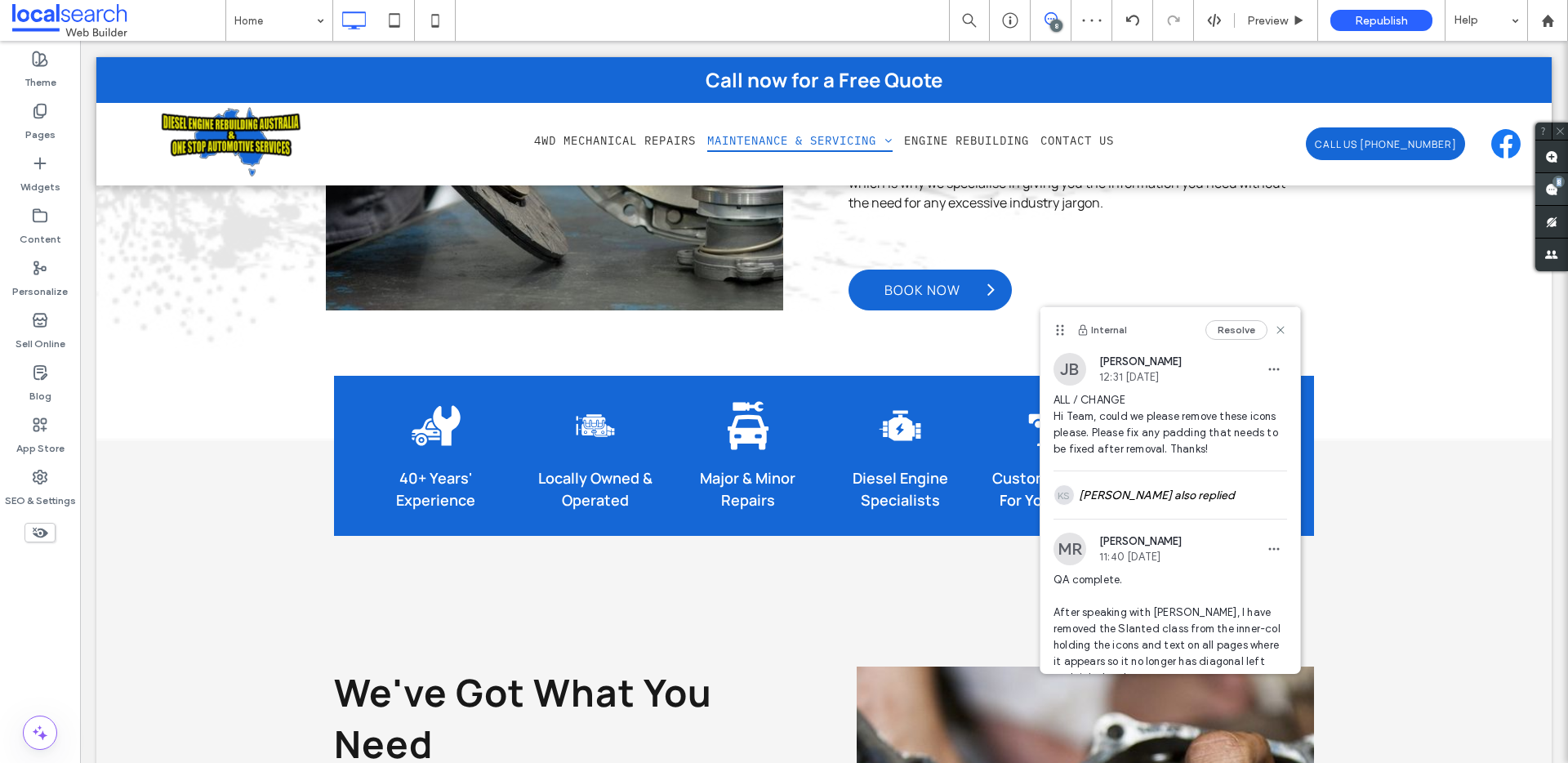
click at [1553, 187] on div "8" at bounding box center [1552, 189] width 33 height 33
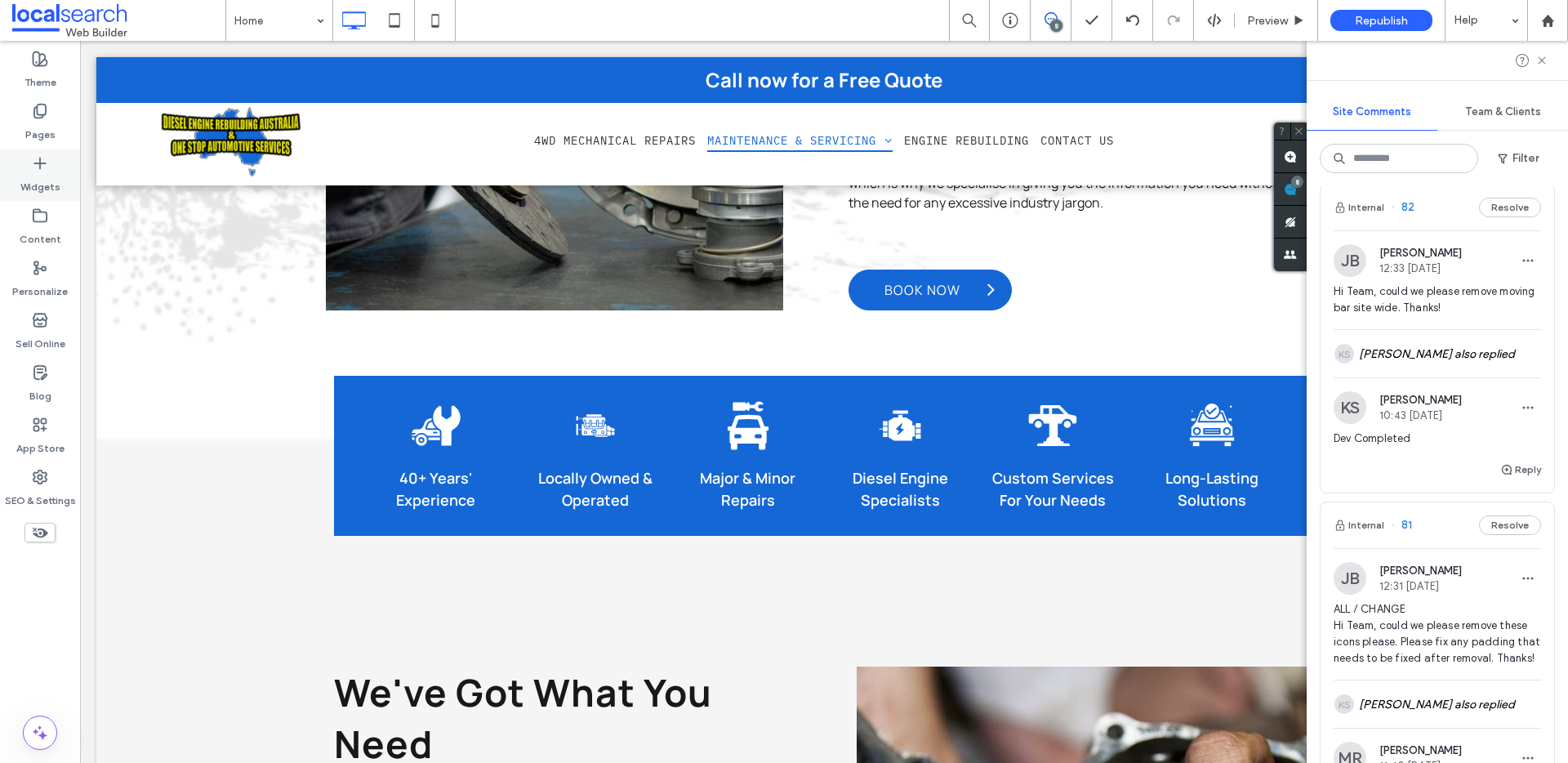
scroll to position [2009, 0]
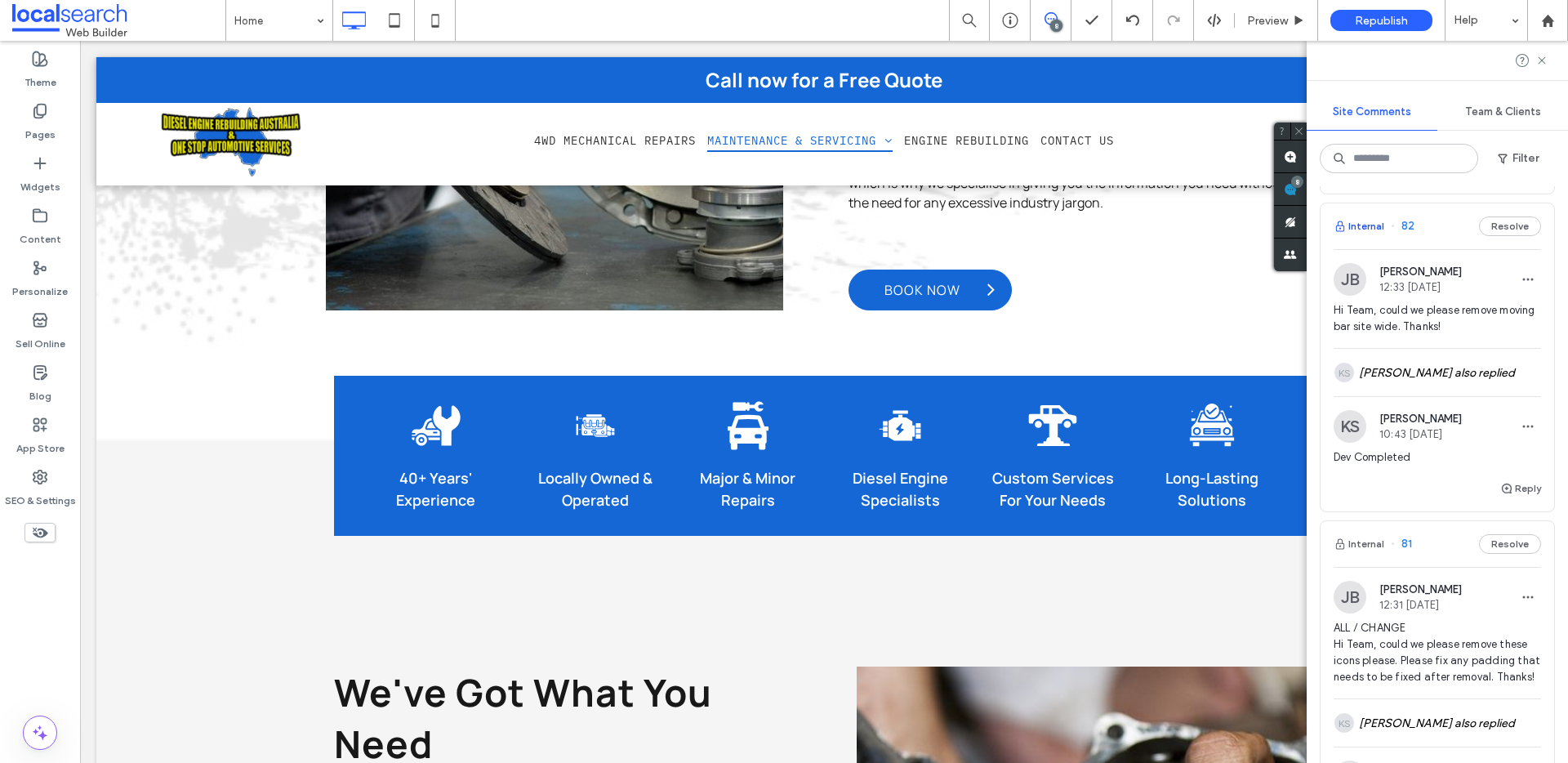
click at [1355, 236] on button "Internal" at bounding box center [1359, 226] width 51 height 20
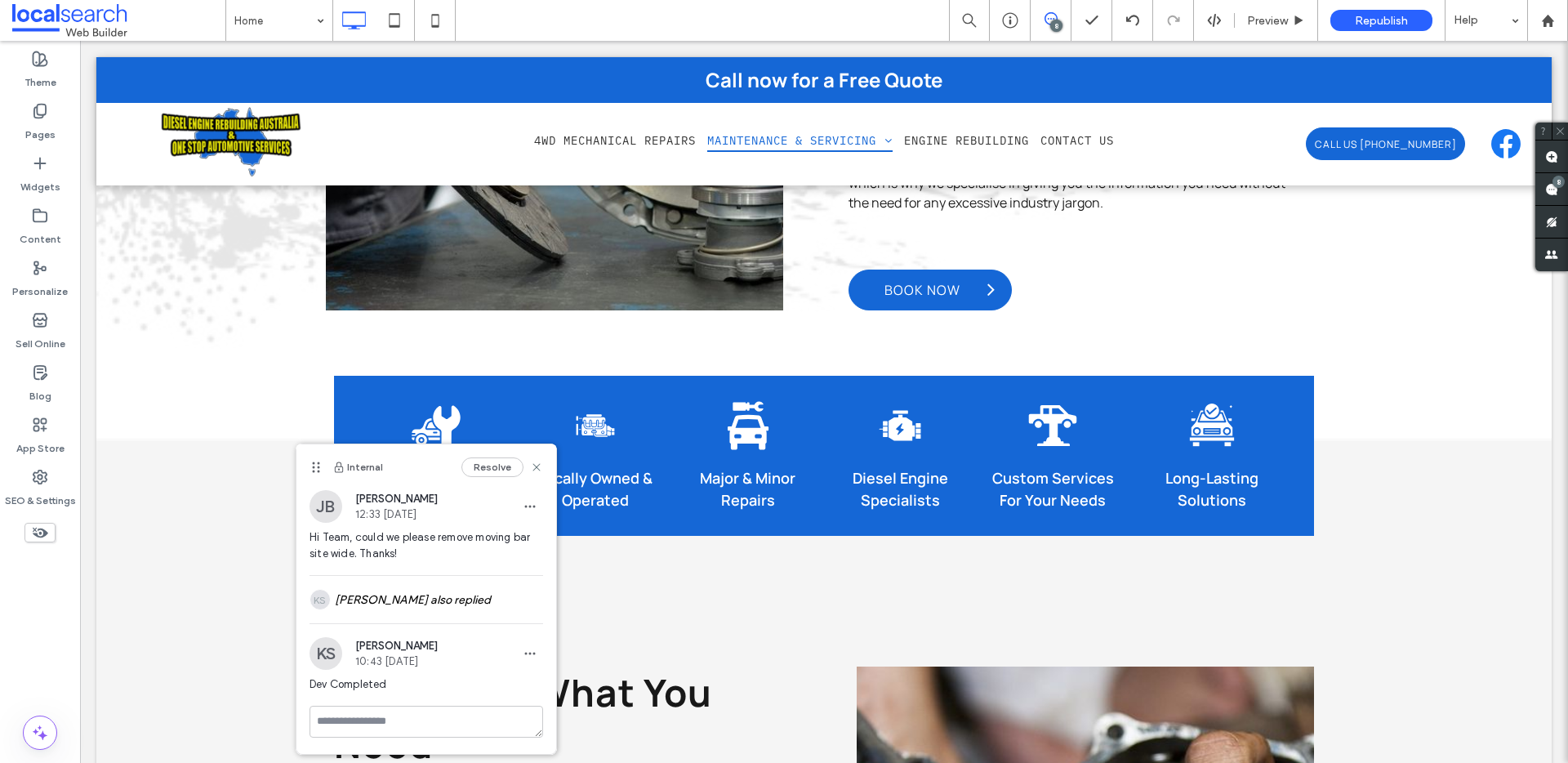
click at [1559, 193] on span at bounding box center [1552, 188] width 33 height 32
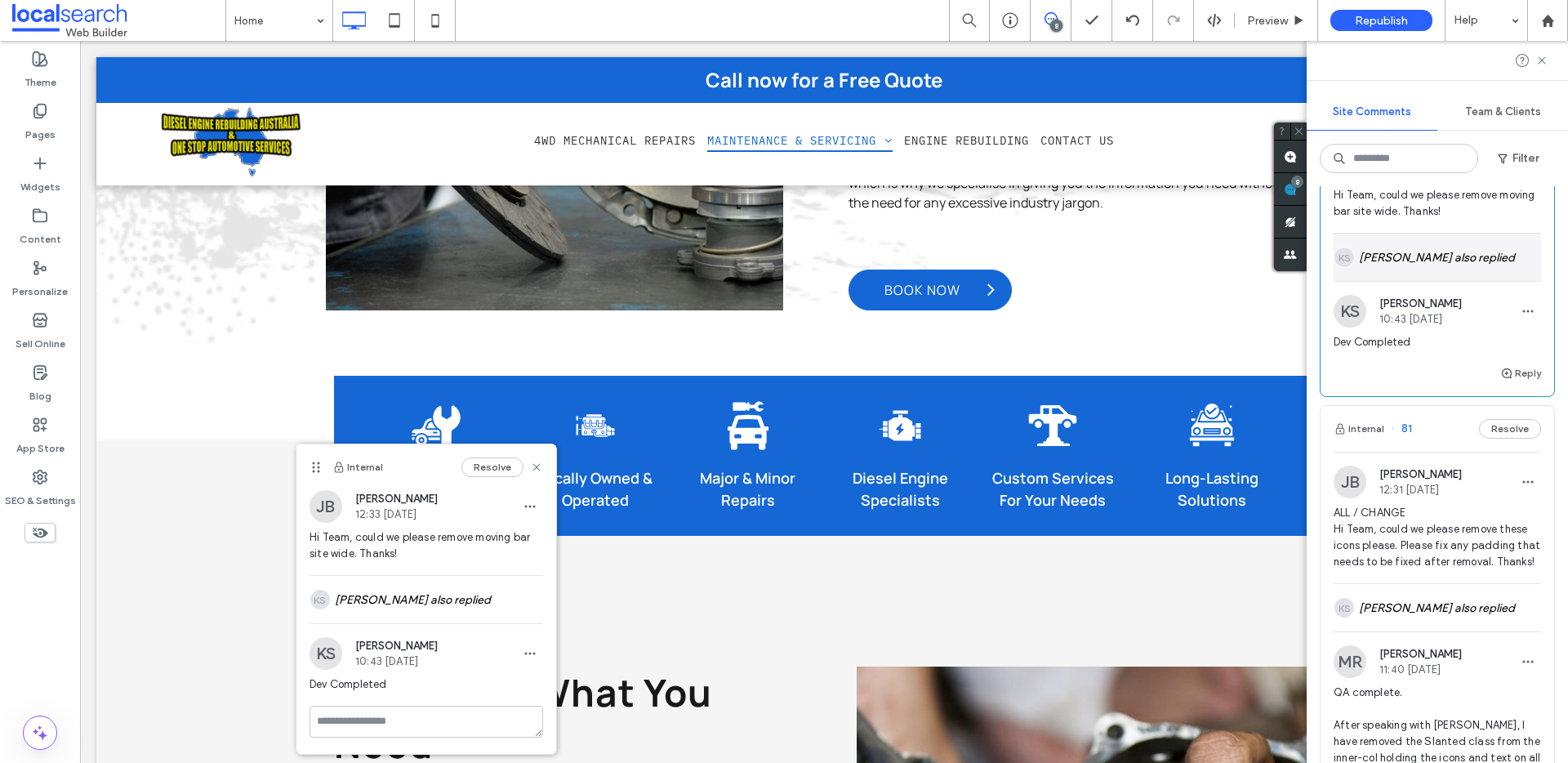
scroll to position [2124, 0]
click at [1400, 281] on div "KS Kervin Sabater also replied" at bounding box center [1437, 258] width 207 height 48
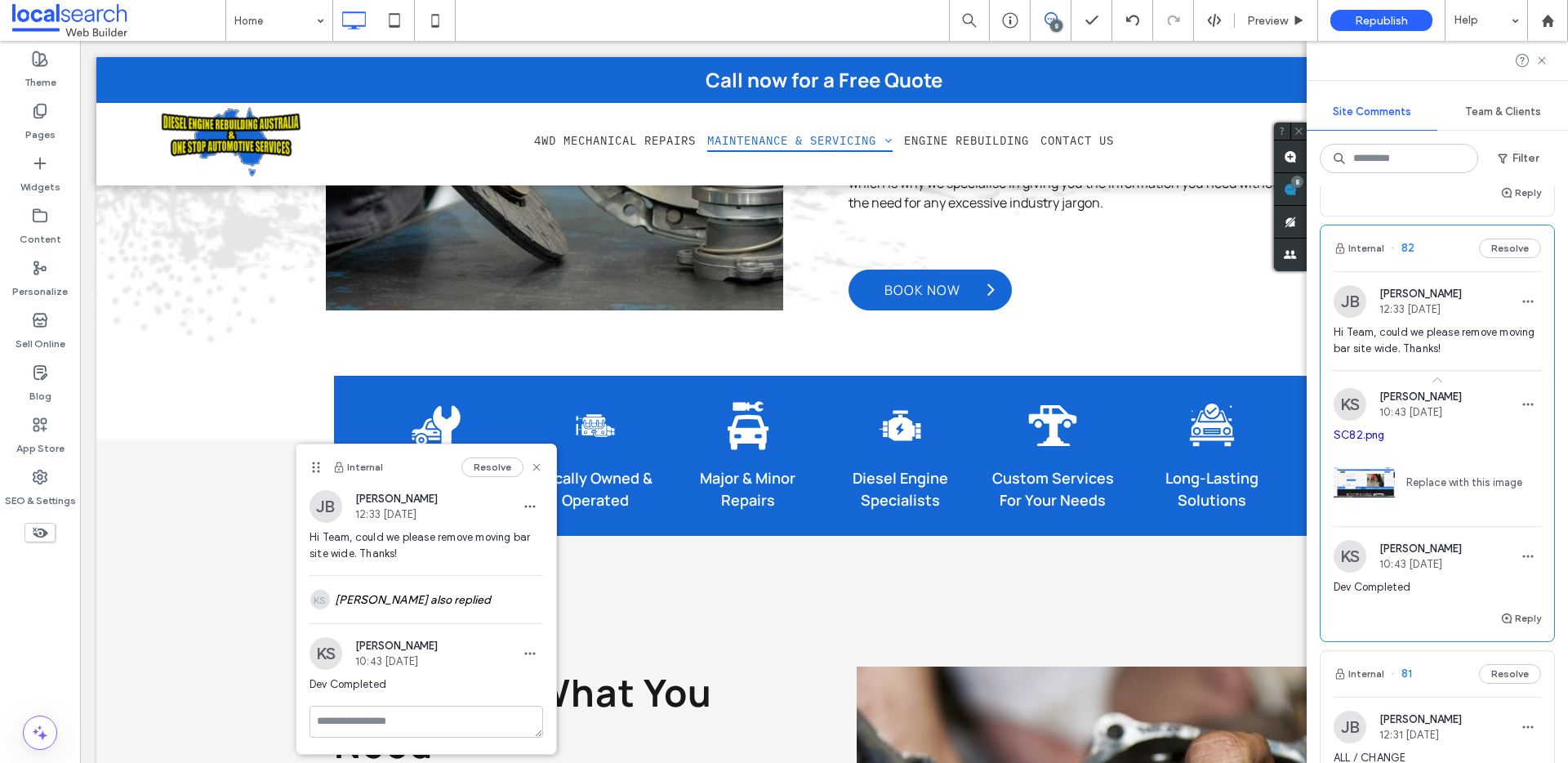
scroll to position [1985, 0]
click at [1363, 444] on link "SC82.png" at bounding box center [1359, 437] width 51 height 12
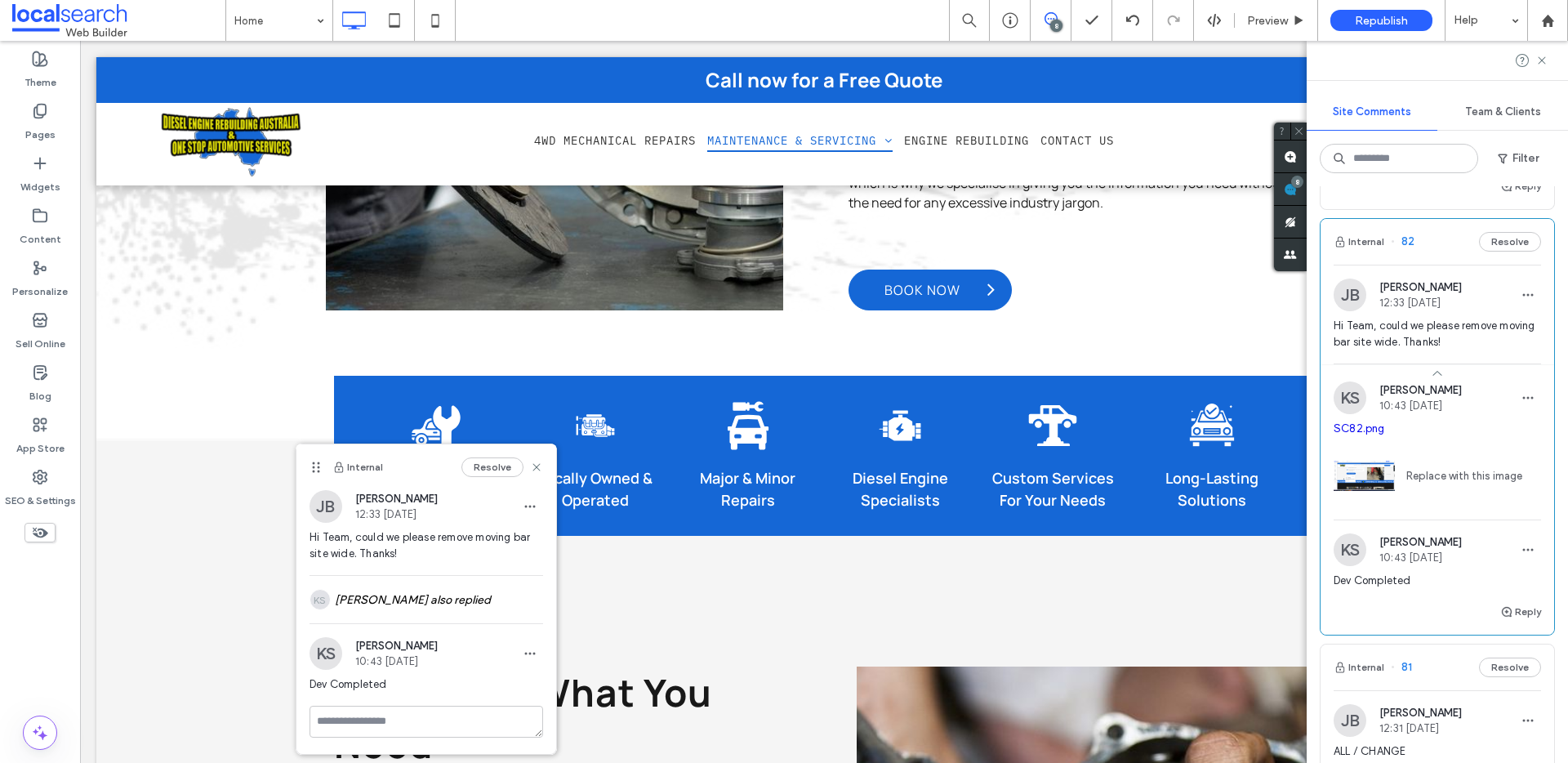
scroll to position [1996, 0]
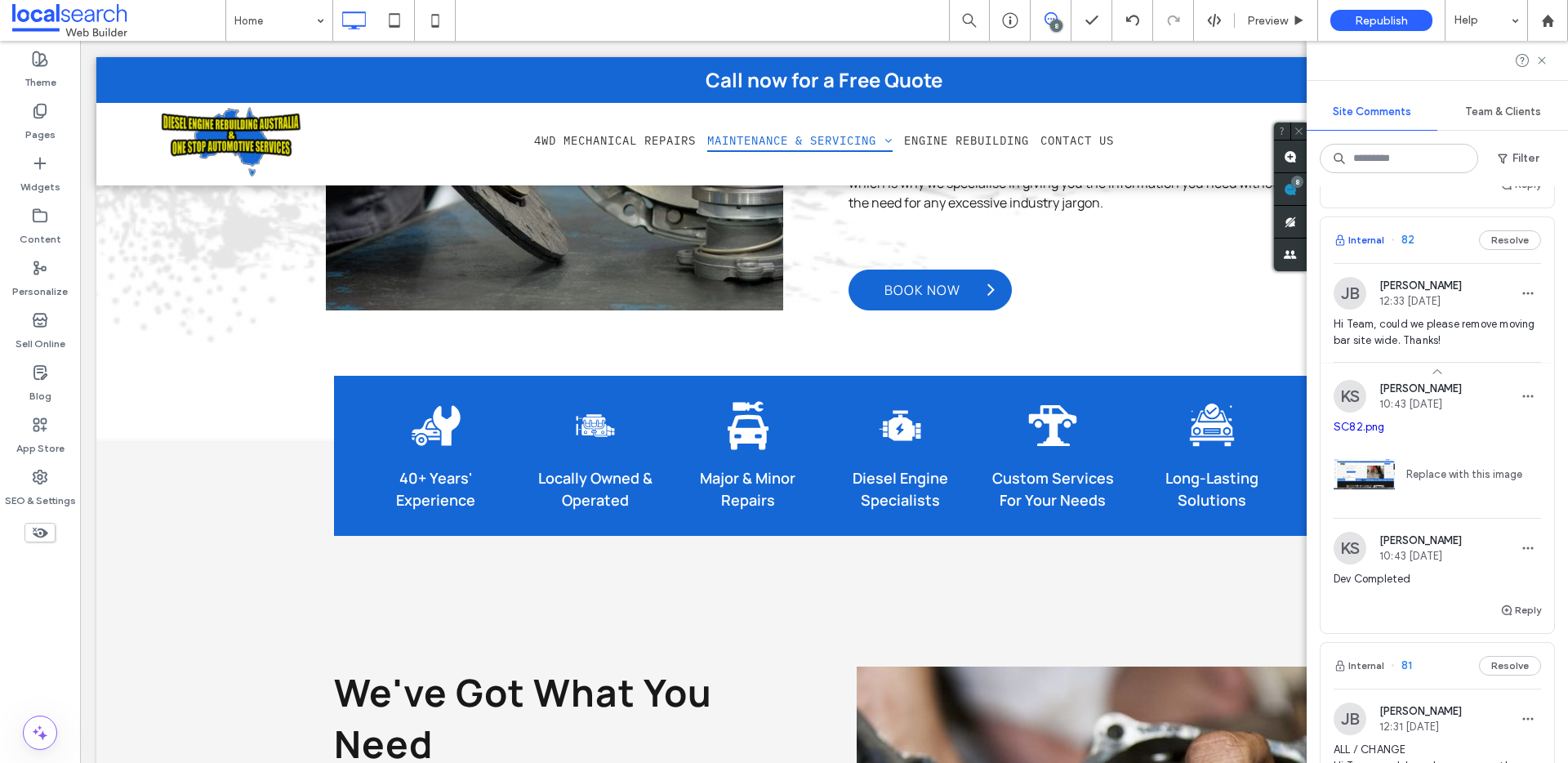
click at [1375, 250] on button "Internal" at bounding box center [1359, 240] width 51 height 20
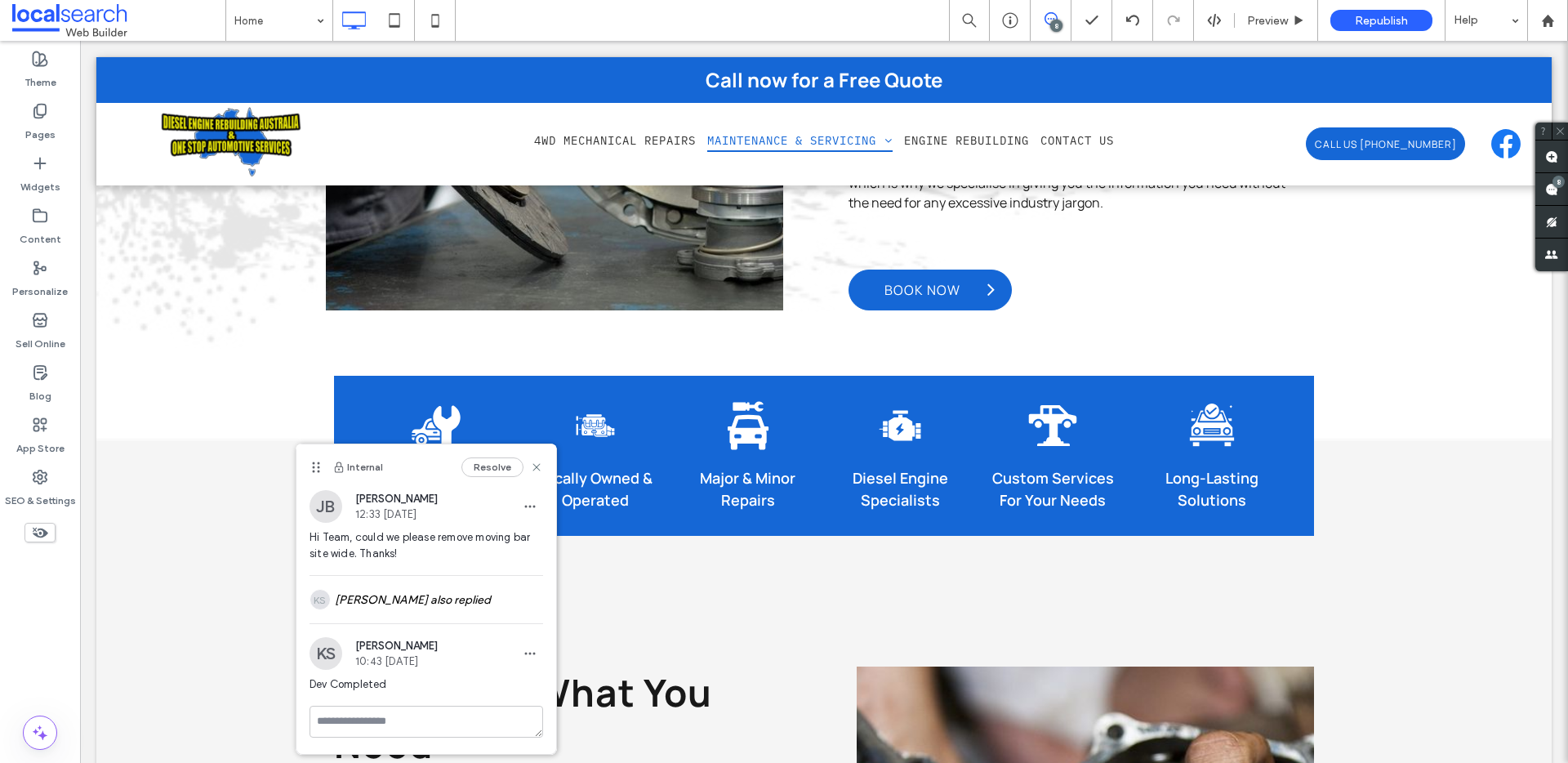
scroll to position [0, 0]
click at [426, 602] on div "KS Kervin Sabater also replied" at bounding box center [426, 599] width 234 height 48
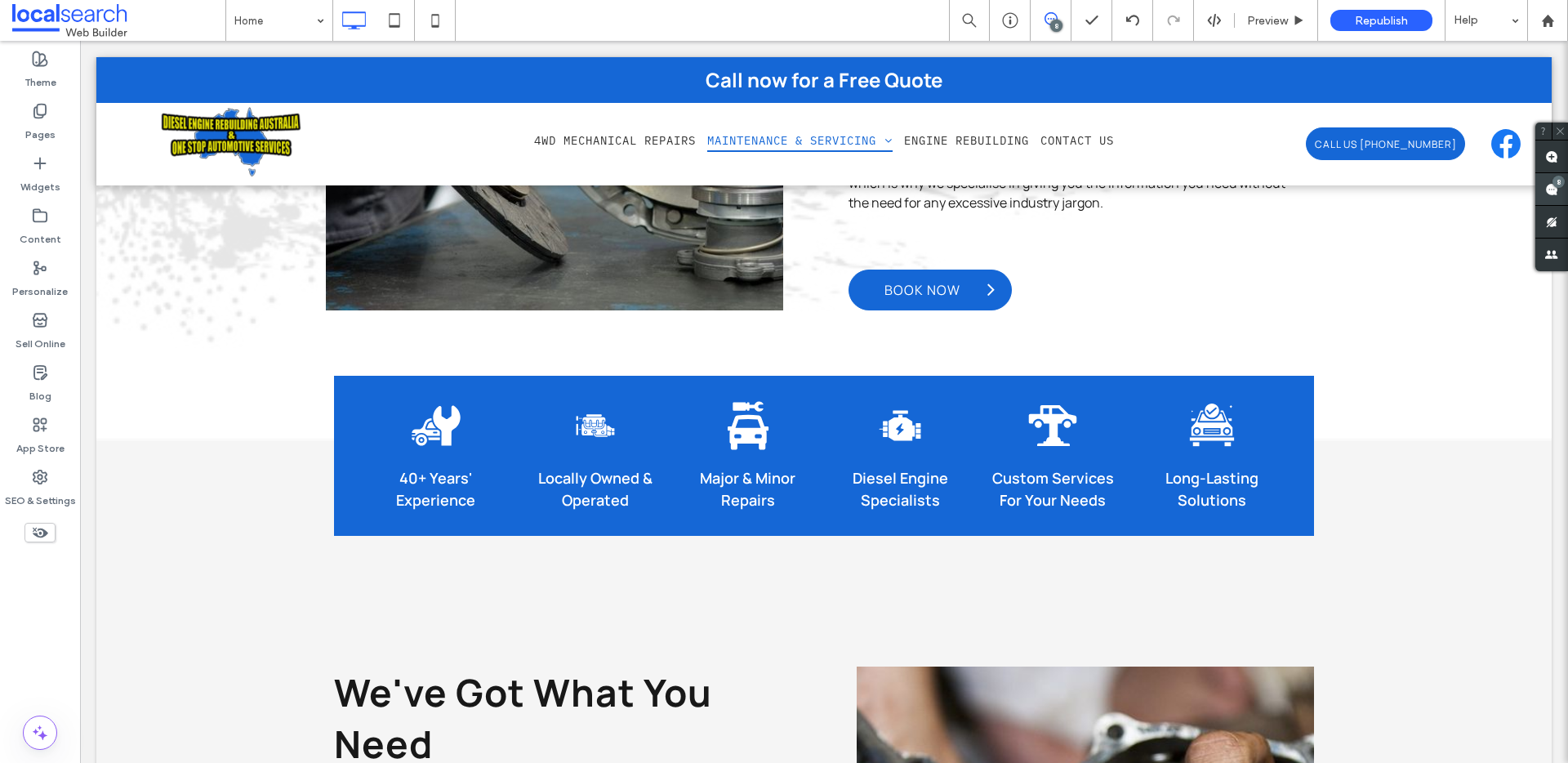
click at [1553, 186] on div "8" at bounding box center [1552, 189] width 33 height 33
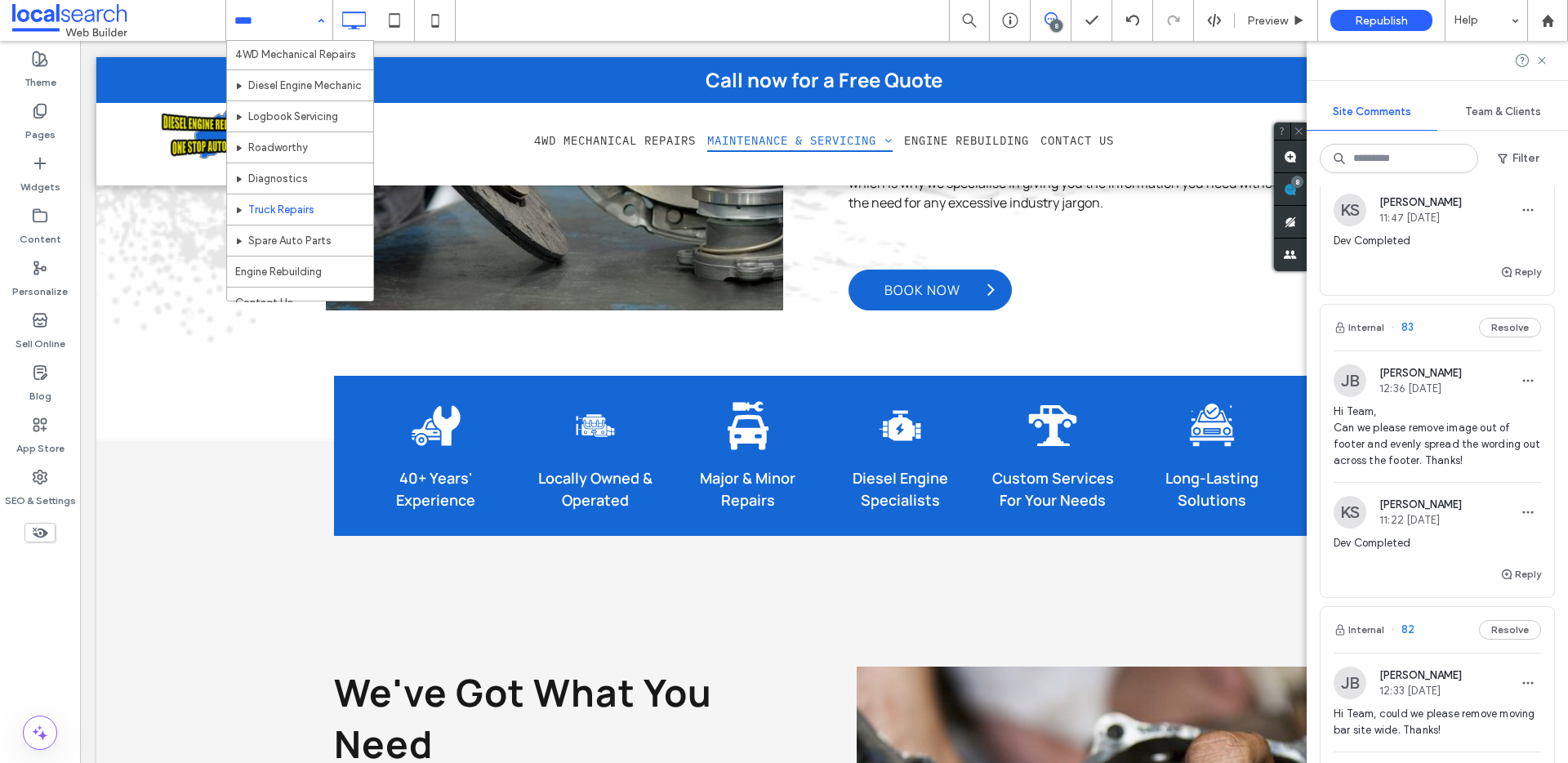
scroll to position [49, 0]
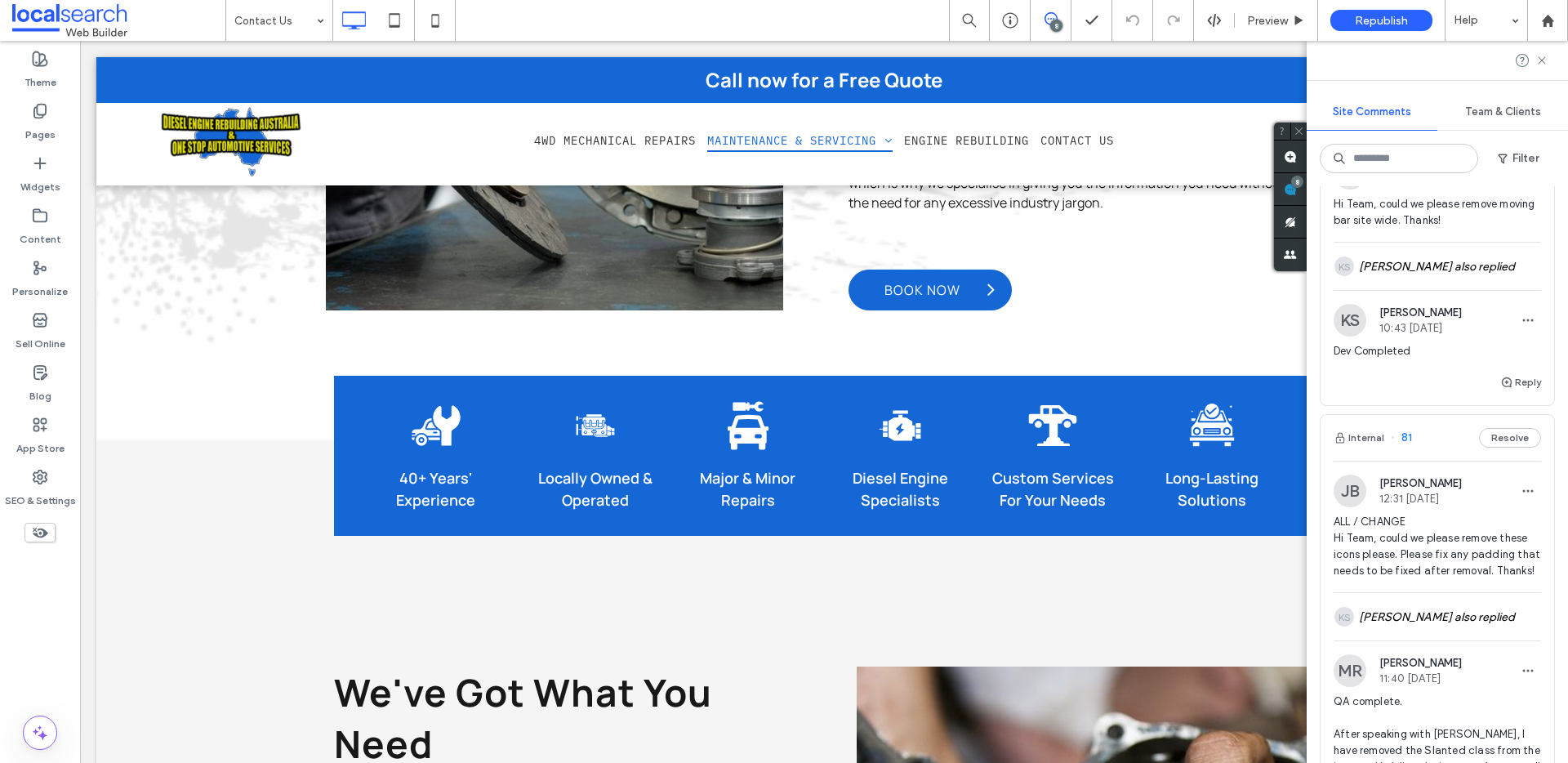
scroll to position [2101, 0]
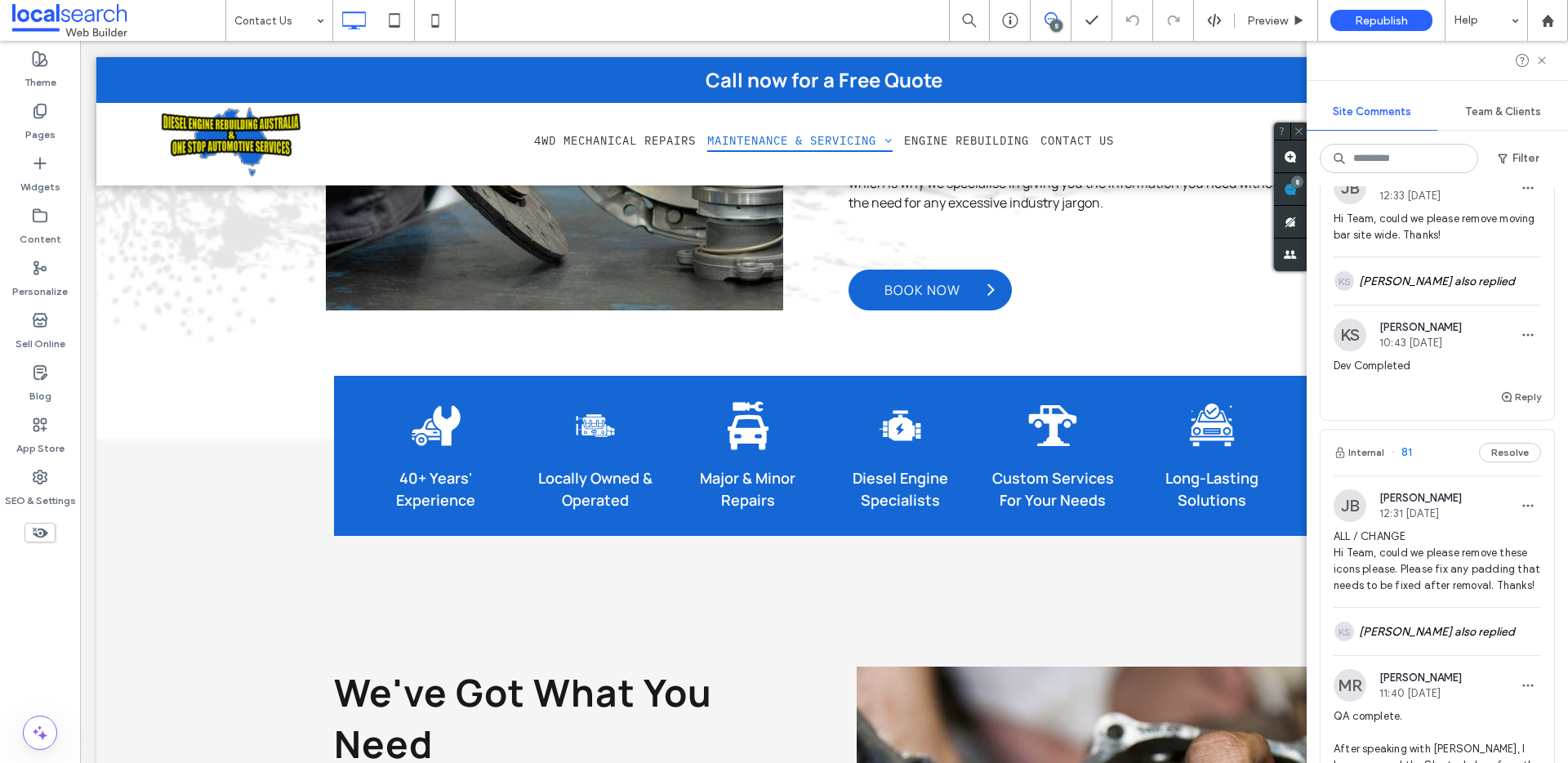
click at [1392, 305] on div "KS Kervin Sabater also replied" at bounding box center [1437, 281] width 207 height 48
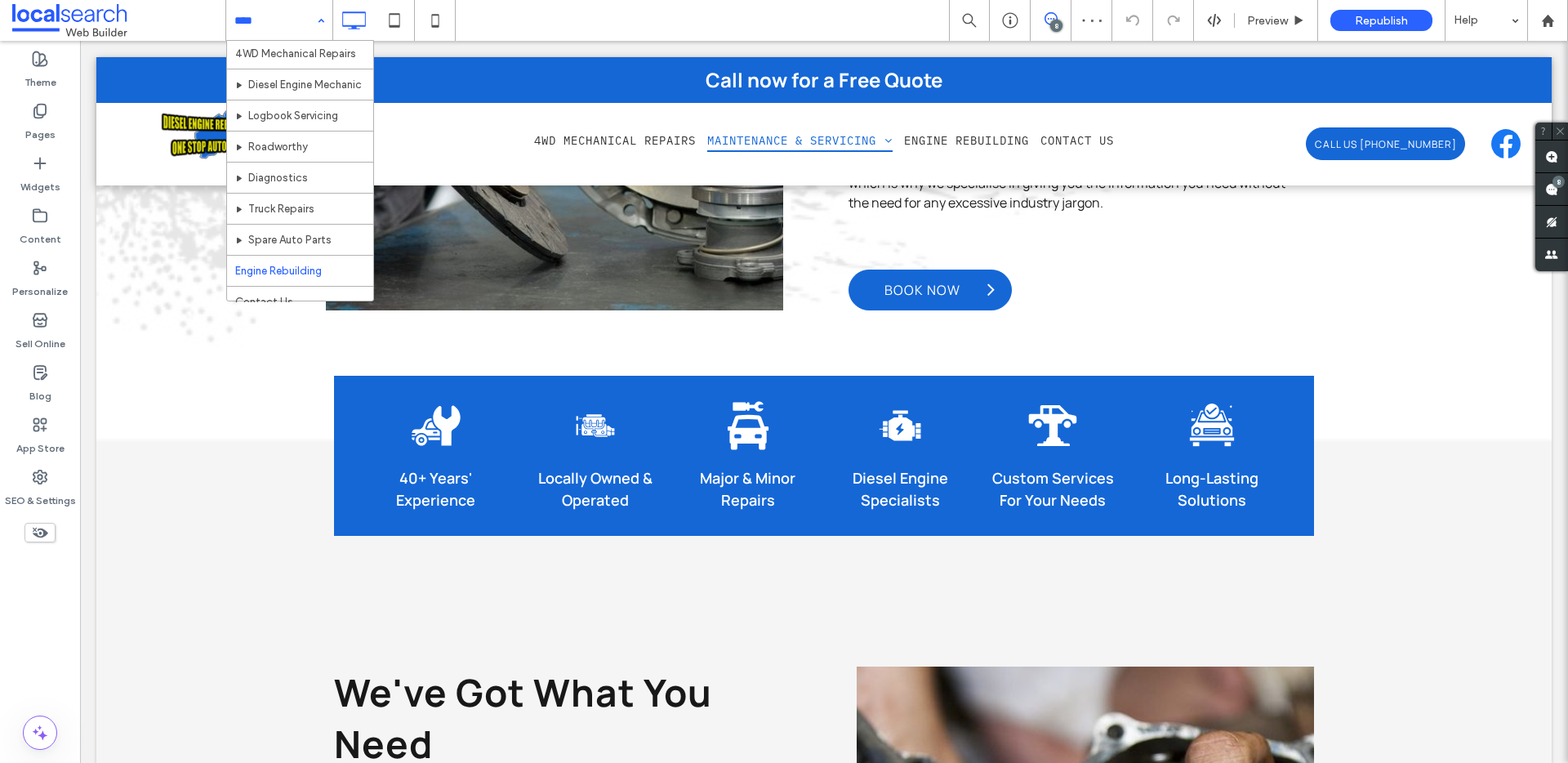
scroll to position [49, 0]
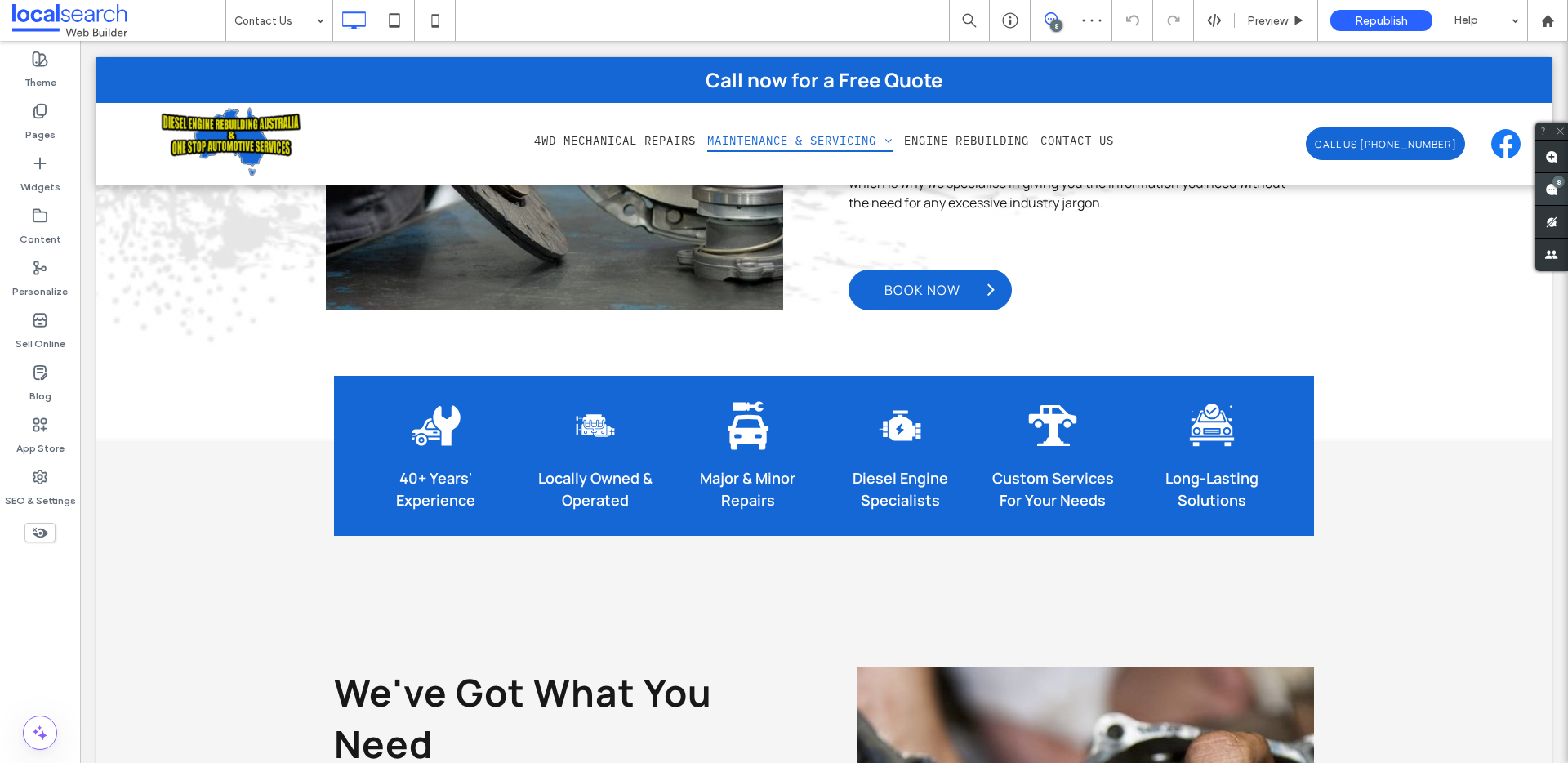
click at [1556, 181] on div "8" at bounding box center [1558, 181] width 12 height 12
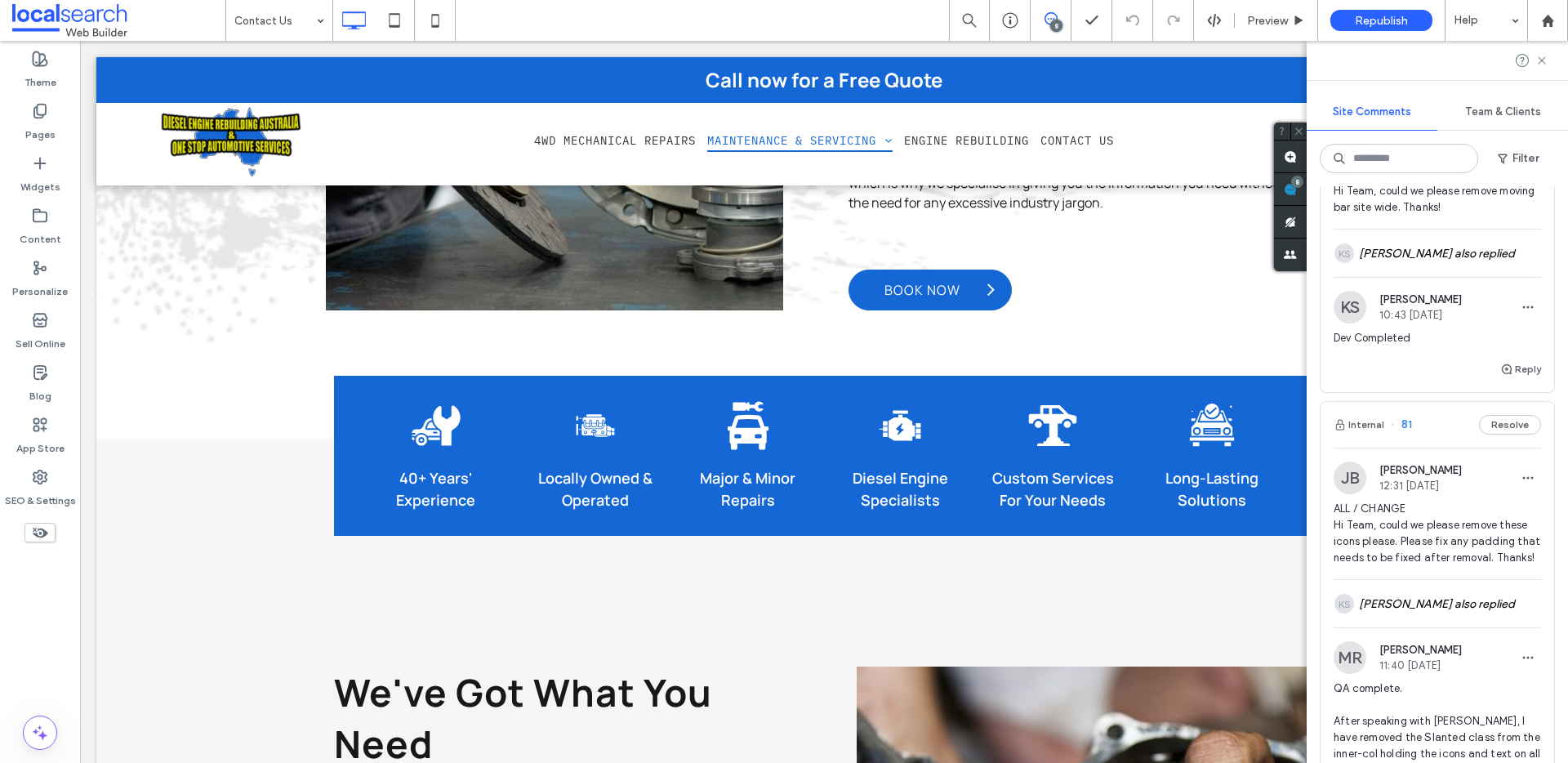
scroll to position [2126, 0]
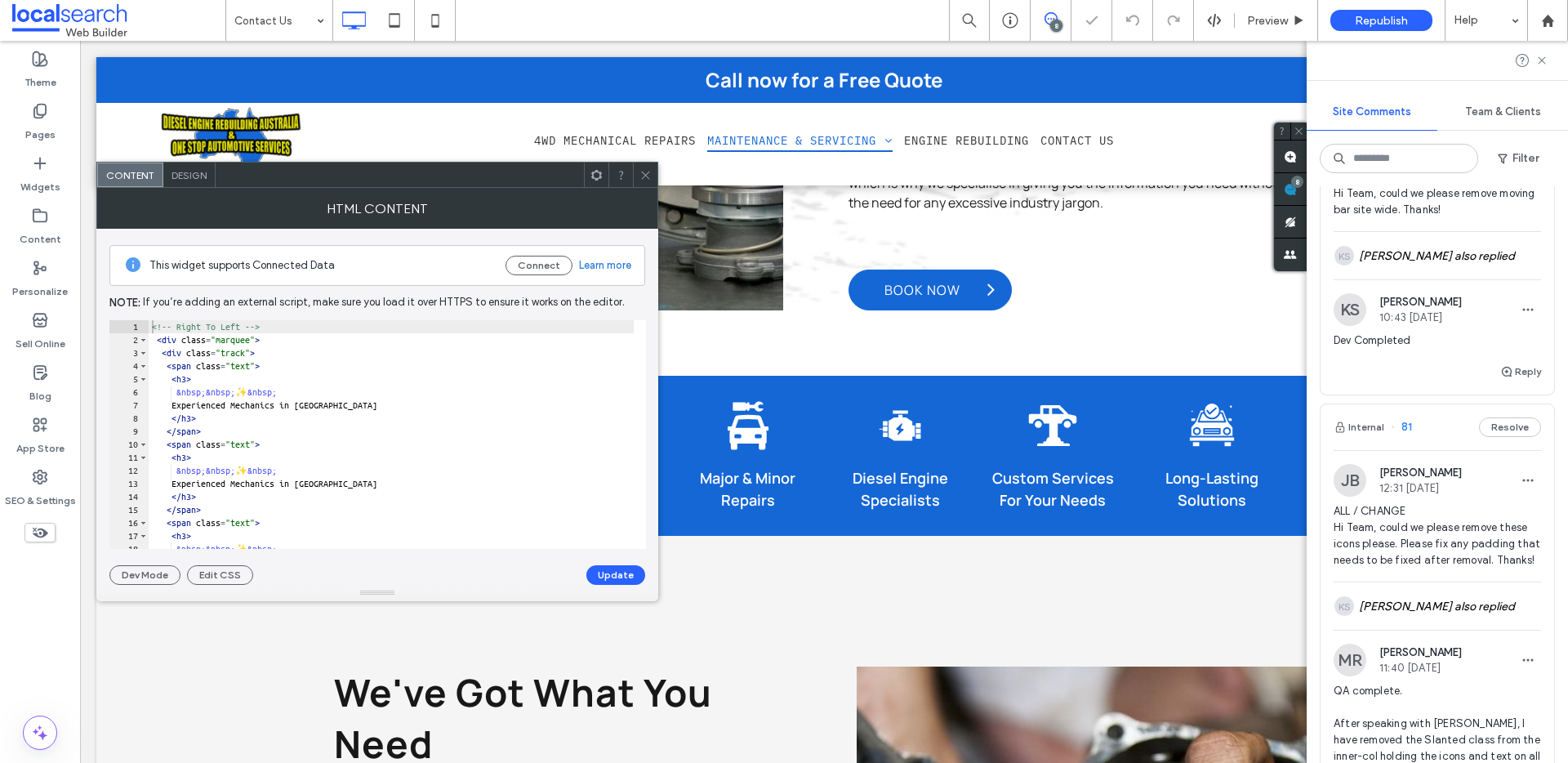
click at [644, 179] on icon at bounding box center [645, 174] width 12 height 12
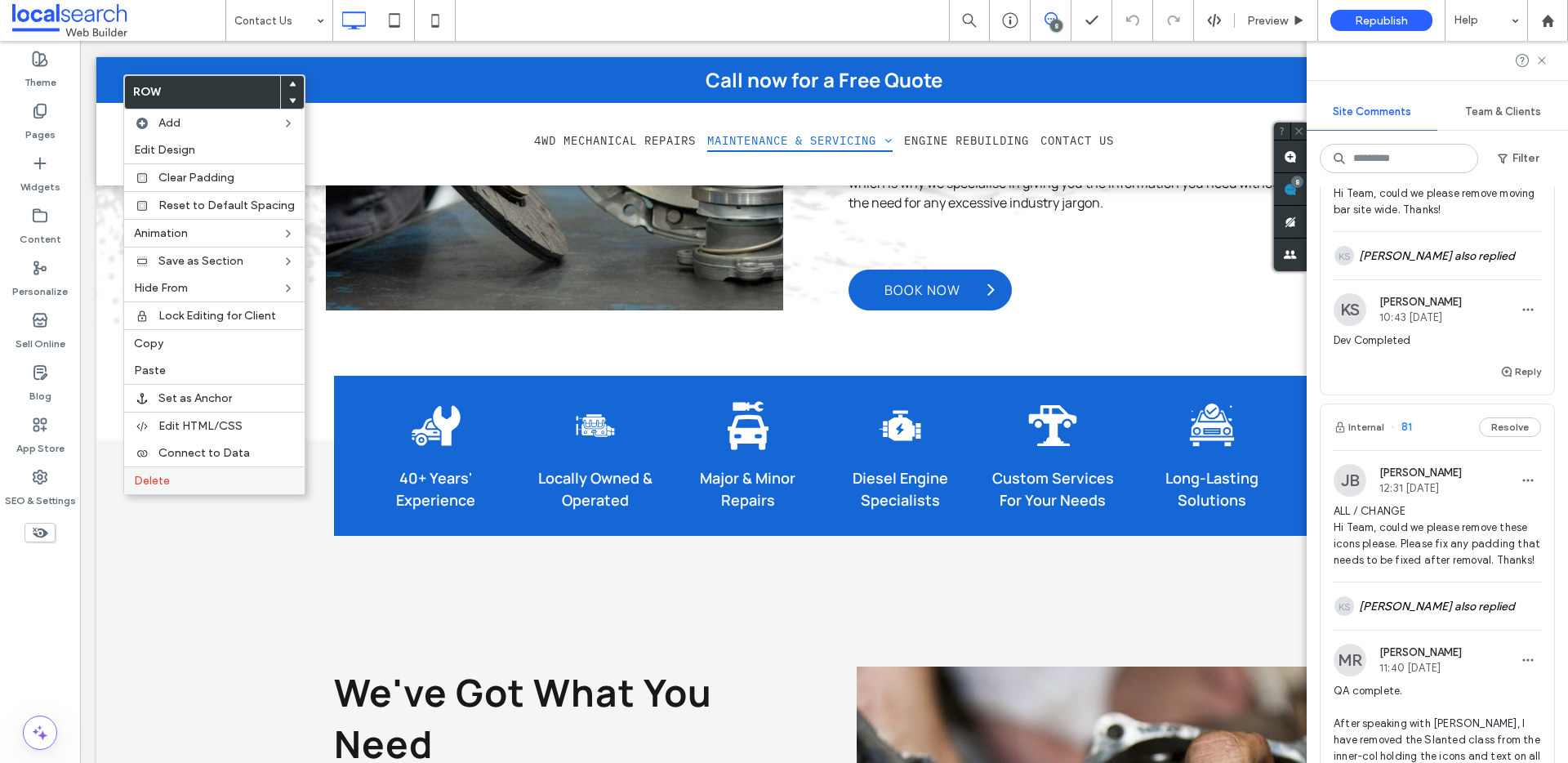
click at [149, 484] on span "Delete" at bounding box center [152, 480] width 36 height 14
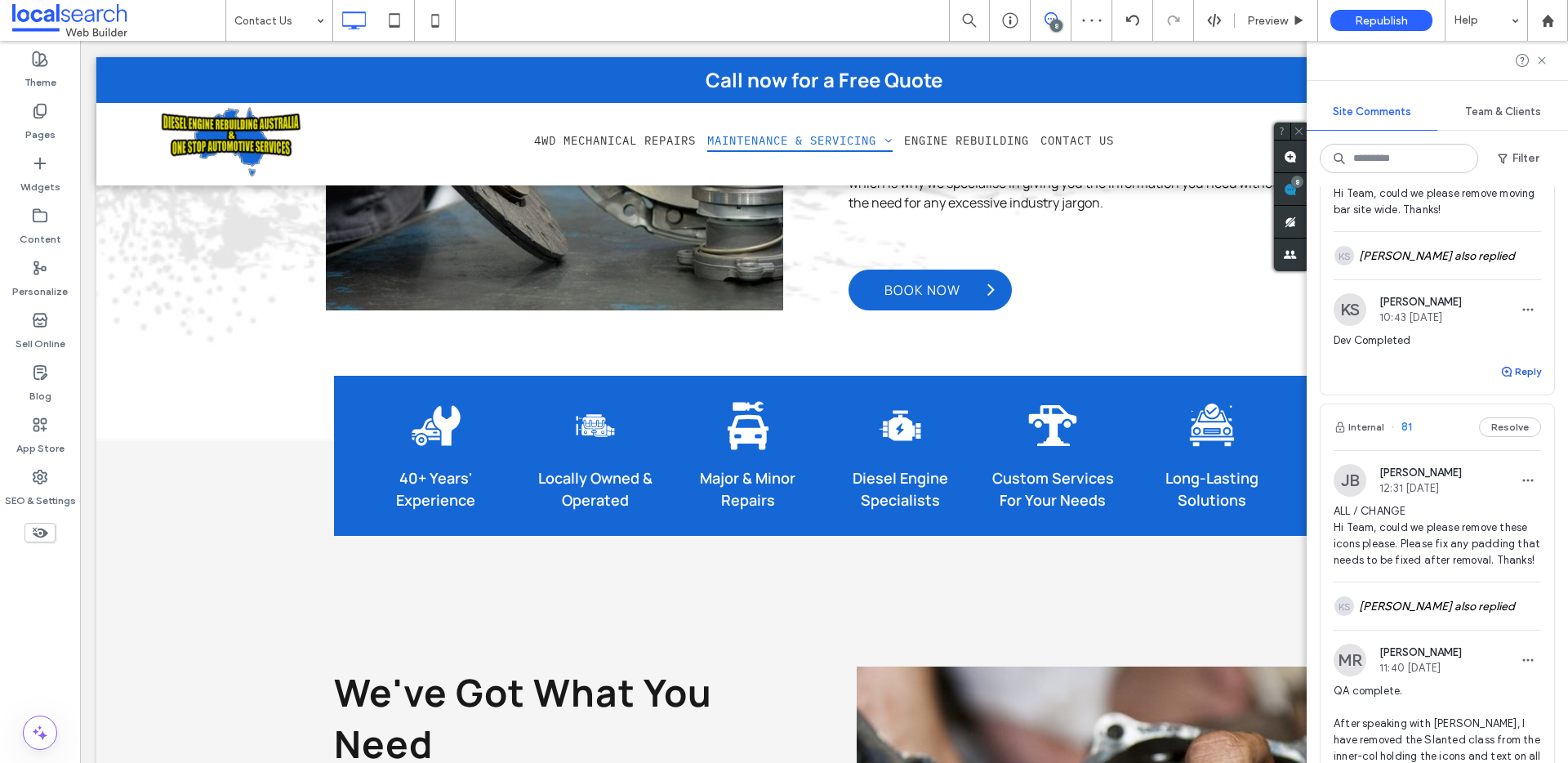
click at [1510, 381] on button "Reply" at bounding box center [1520, 371] width 41 height 20
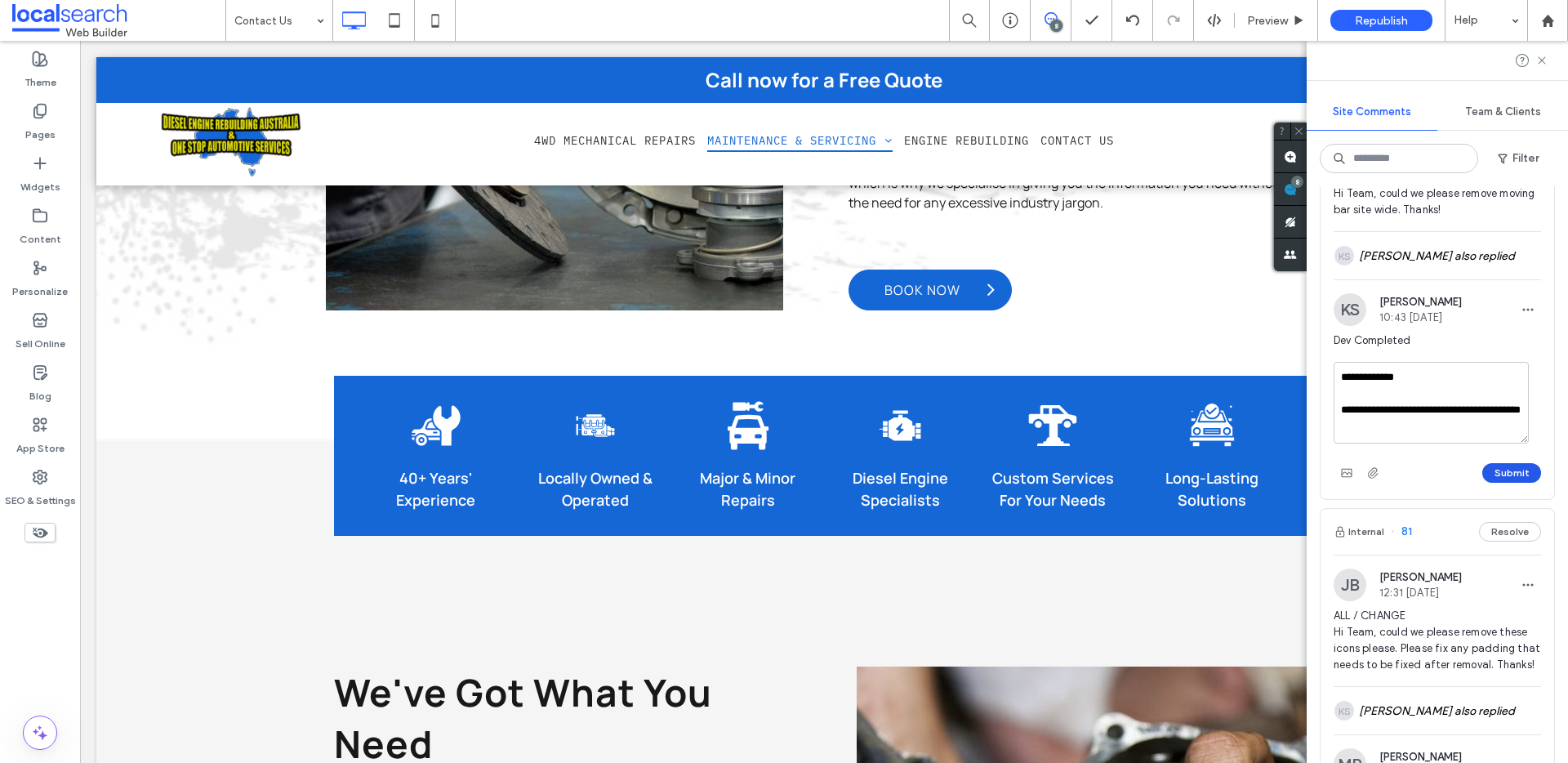
type textarea "**********"
click at [1499, 482] on button "Submit" at bounding box center [1511, 472] width 58 height 20
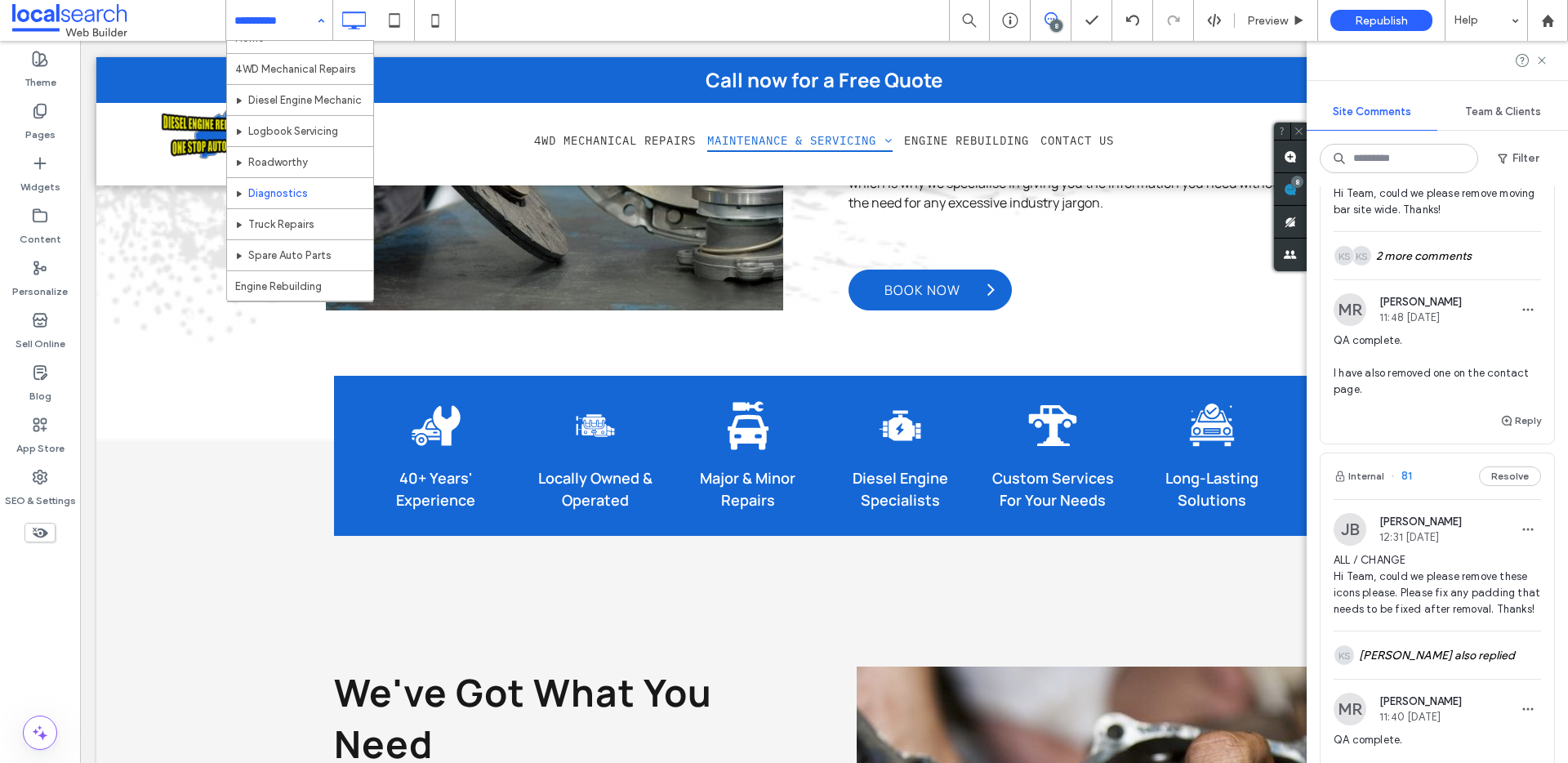
scroll to position [49, 0]
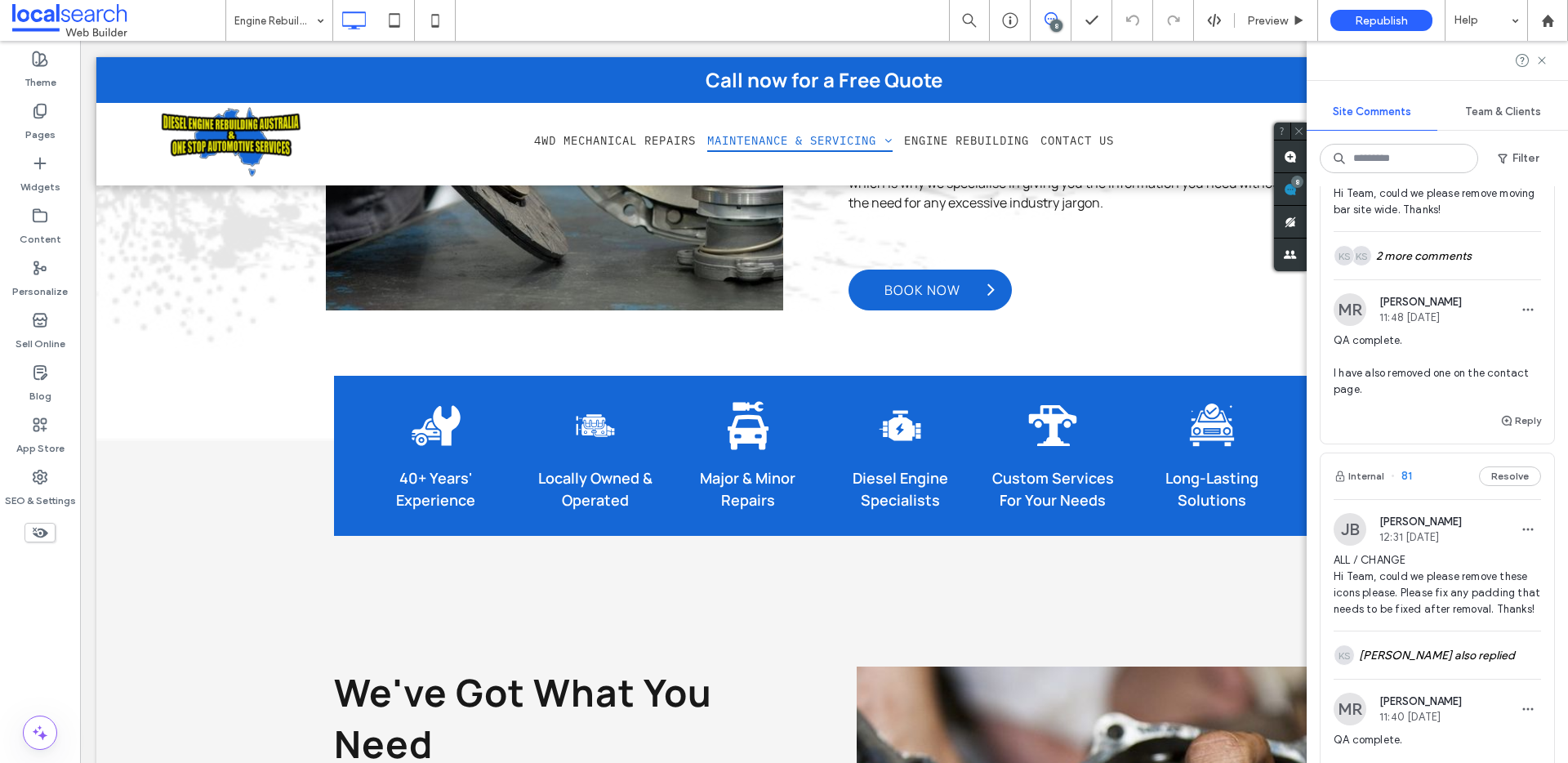
click at [296, 29] on input at bounding box center [275, 21] width 81 height 41
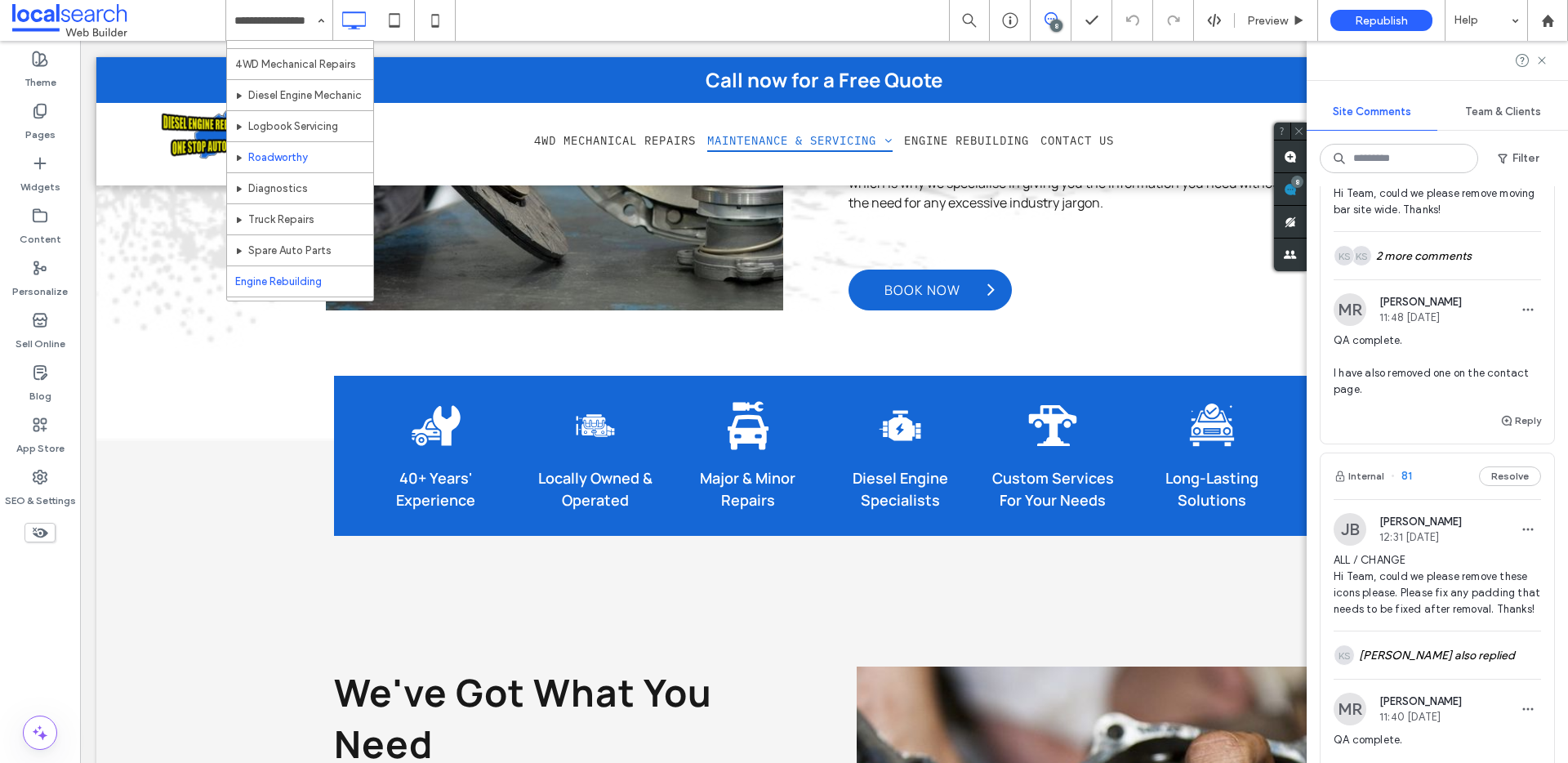
scroll to position [49, 0]
click at [273, 31] on input at bounding box center [275, 21] width 81 height 41
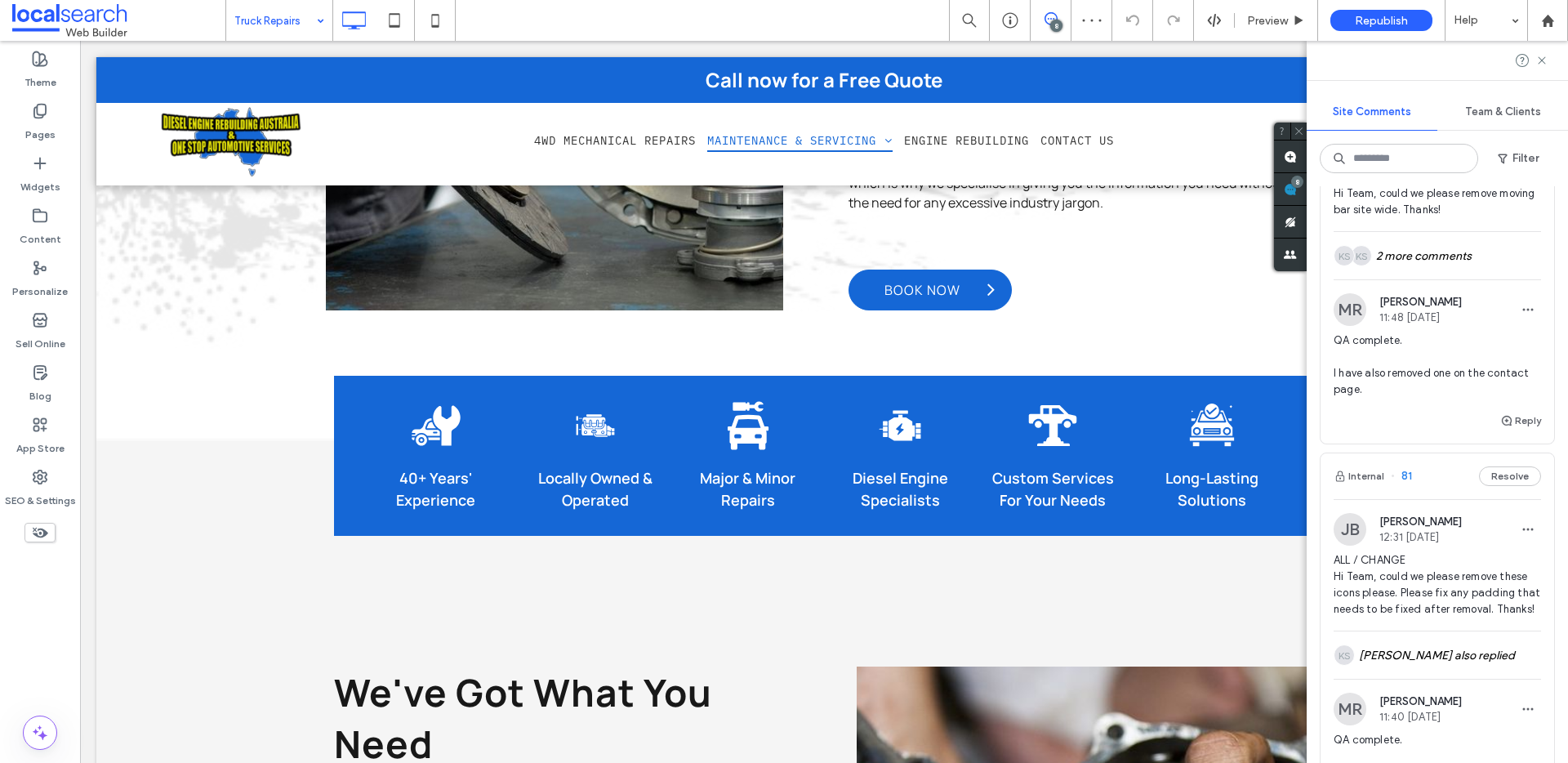
click at [292, 29] on input at bounding box center [275, 21] width 81 height 41
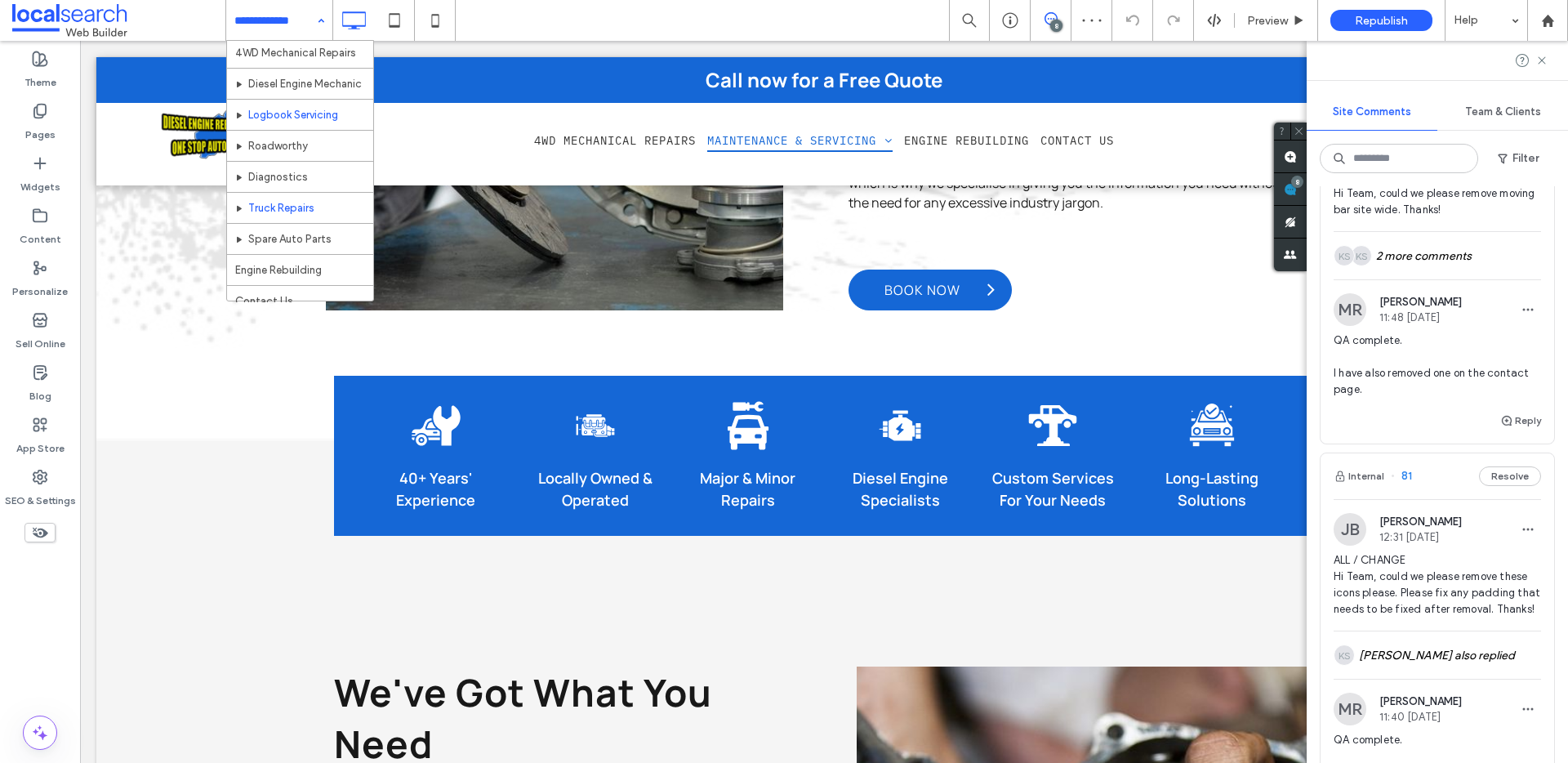
scroll to position [49, 0]
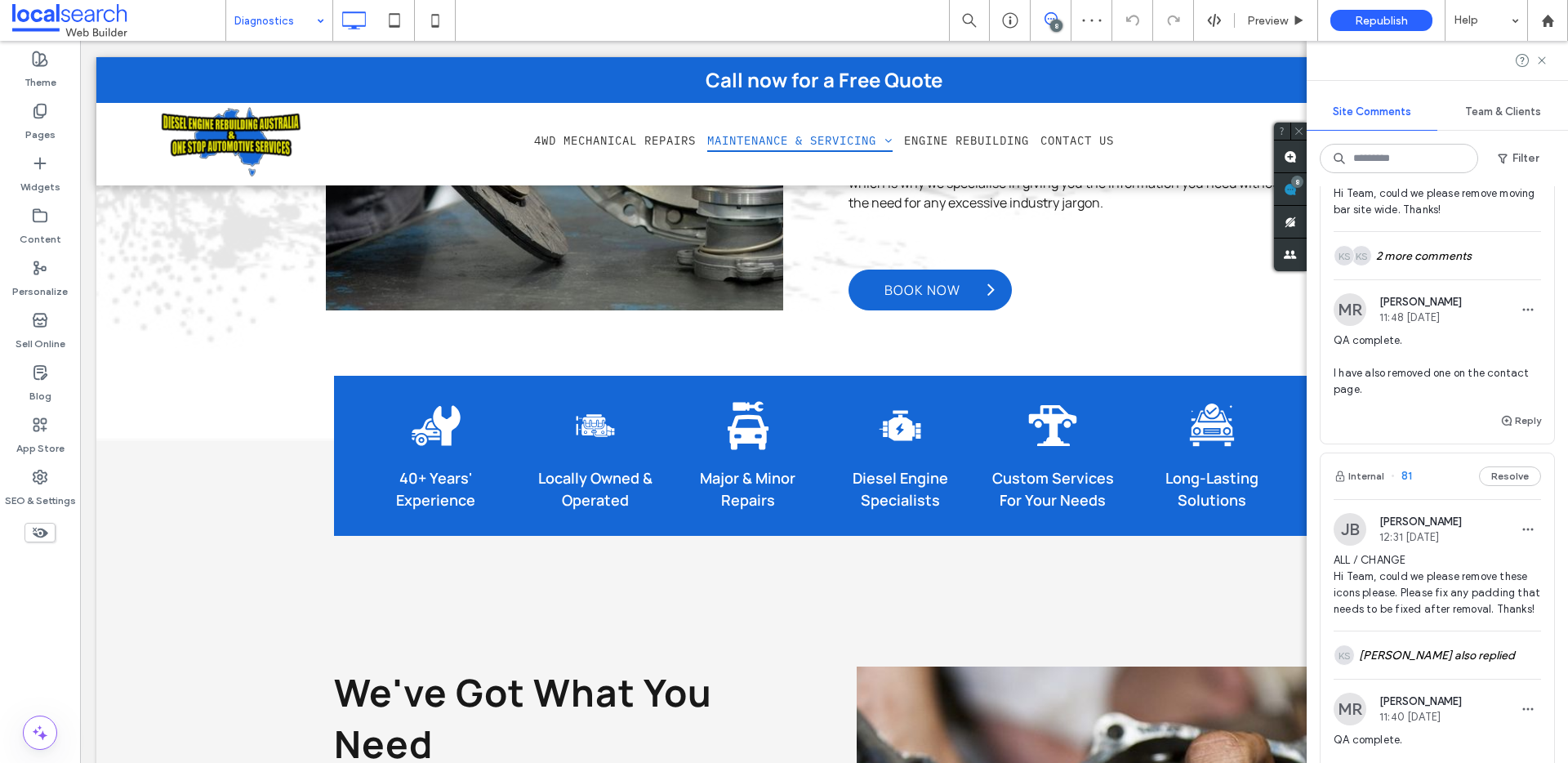
click at [275, 26] on input at bounding box center [275, 21] width 81 height 41
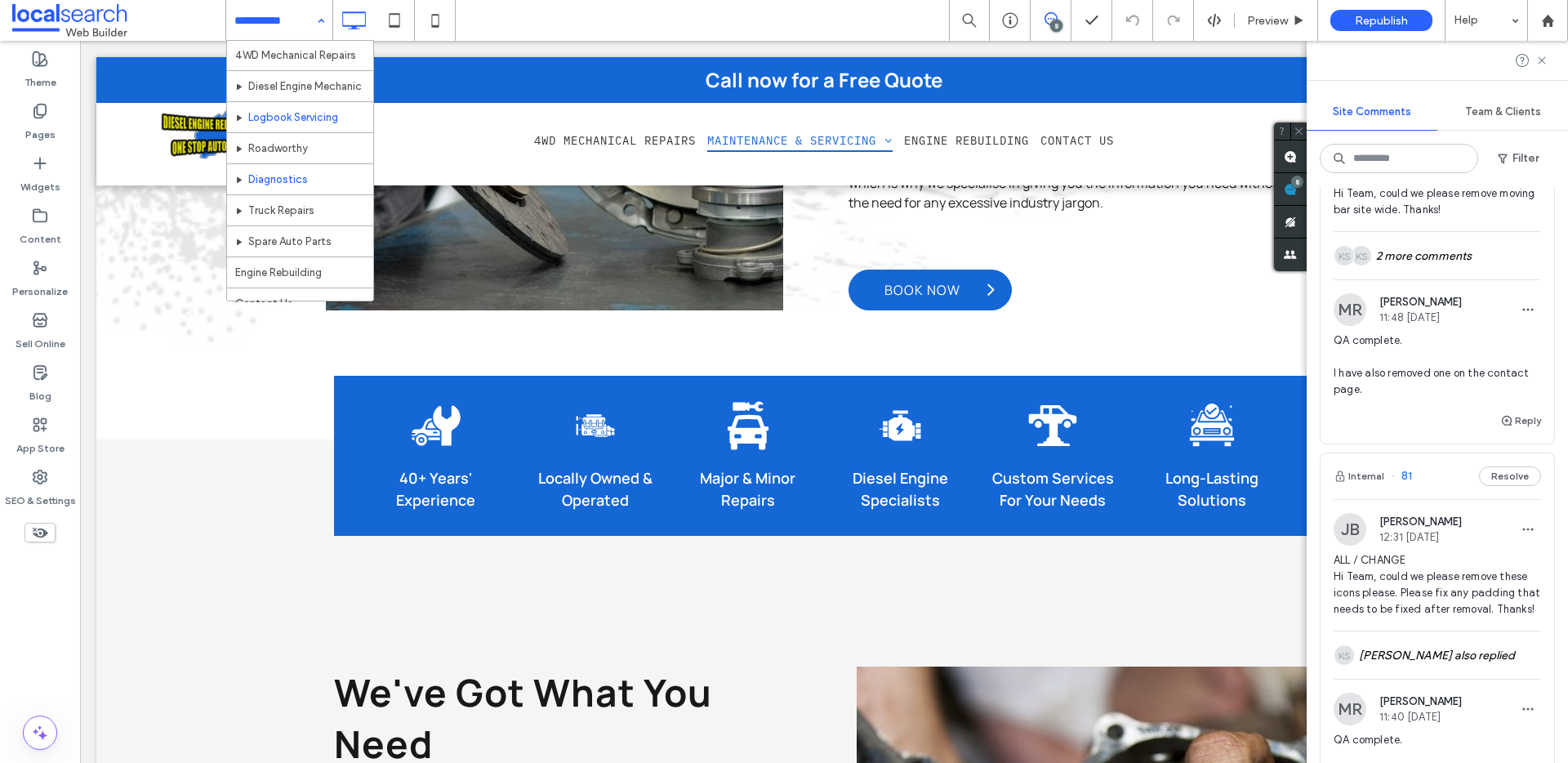
scroll to position [49, 0]
drag, startPoint x: 302, startPoint y: 35, endPoint x: 300, endPoint y: 45, distance: 10.2
click at [302, 35] on input at bounding box center [275, 21] width 81 height 41
click at [261, 17] on input at bounding box center [275, 21] width 81 height 41
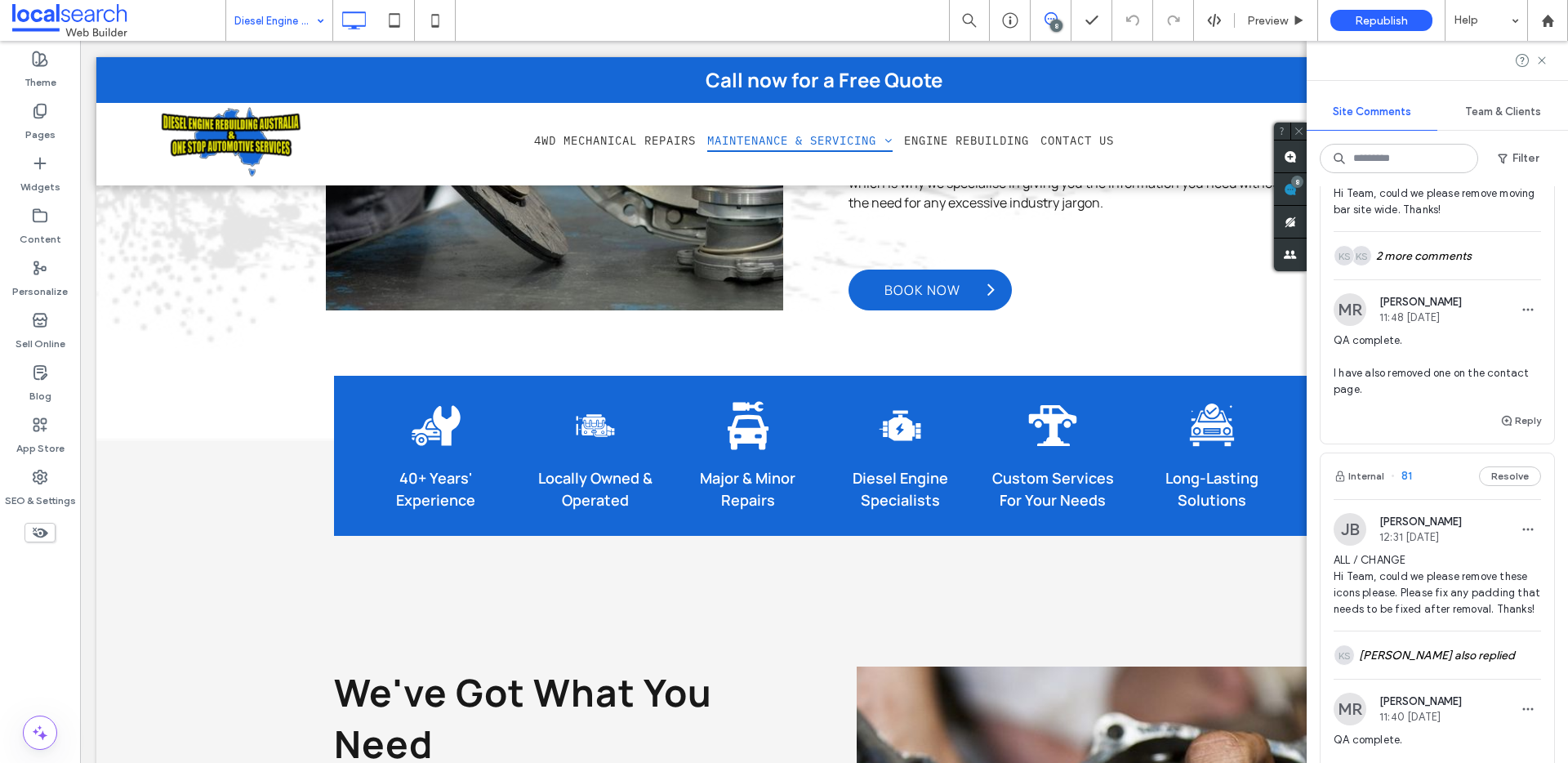
click at [300, 30] on input at bounding box center [275, 21] width 81 height 41
drag, startPoint x: 1390, startPoint y: 440, endPoint x: 1329, endPoint y: 389, distance: 79.5
click at [1329, 389] on div "MR Matthew Ranford 11:48 Sep 15 2025 QA complete. I have also removed one on th…" at bounding box center [1437, 351] width 234 height 118
copy span "QA complete. I have also removed one on the contact page."
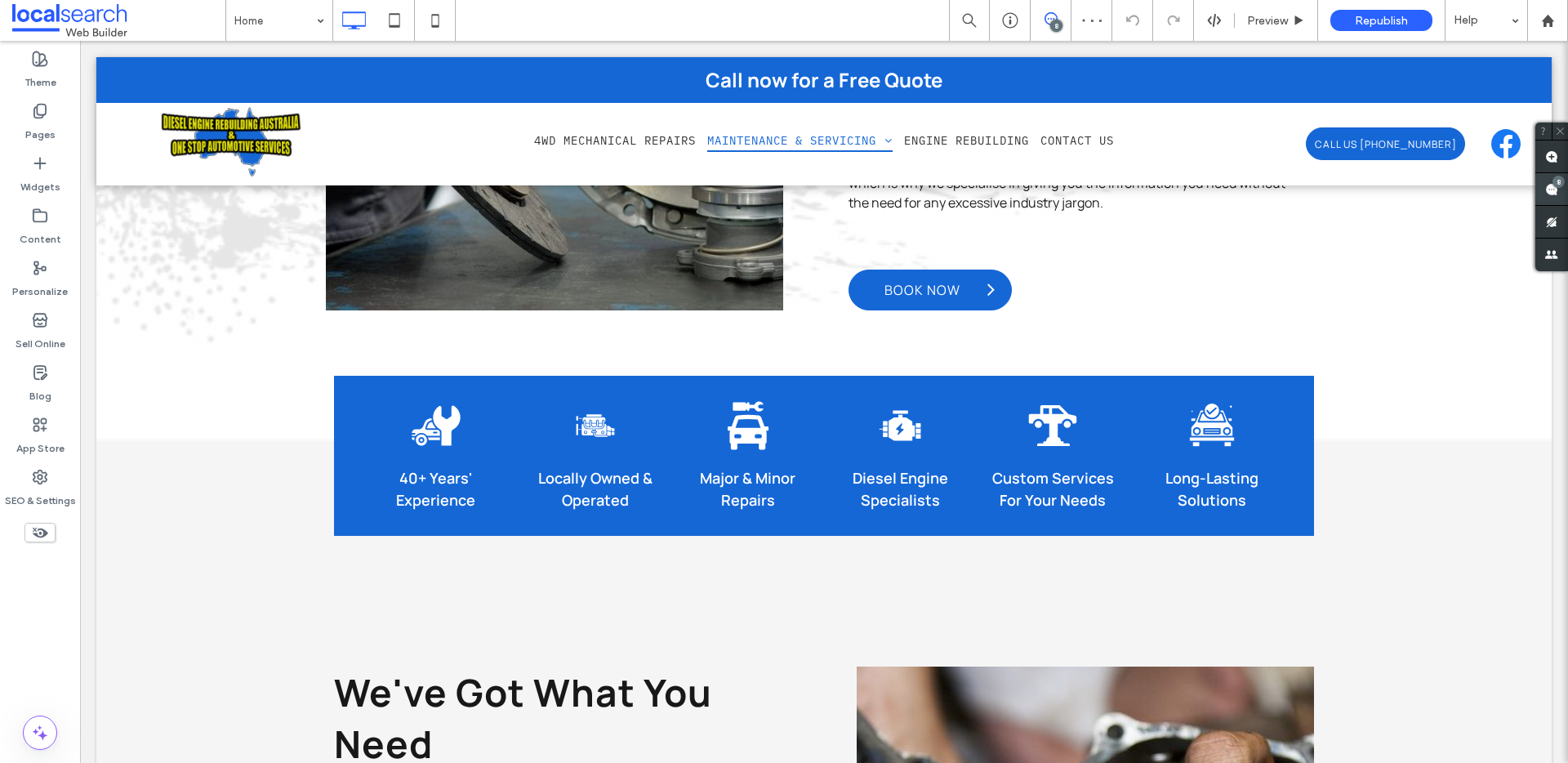
drag, startPoint x: 1564, startPoint y: 193, endPoint x: 1548, endPoint y: 193, distance: 16.0
click at [1564, 193] on span at bounding box center [1552, 188] width 33 height 32
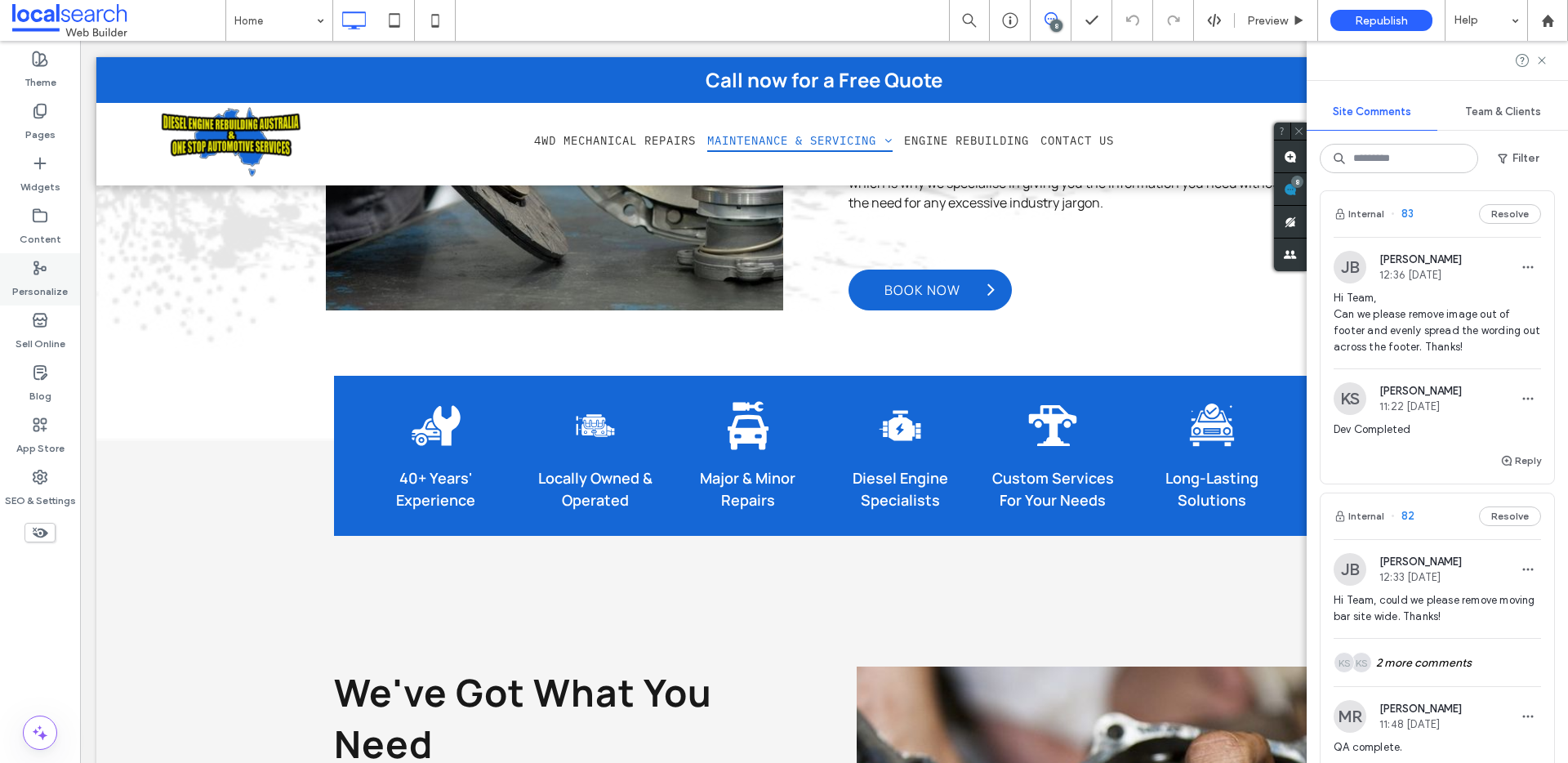
scroll to position [1714, 0]
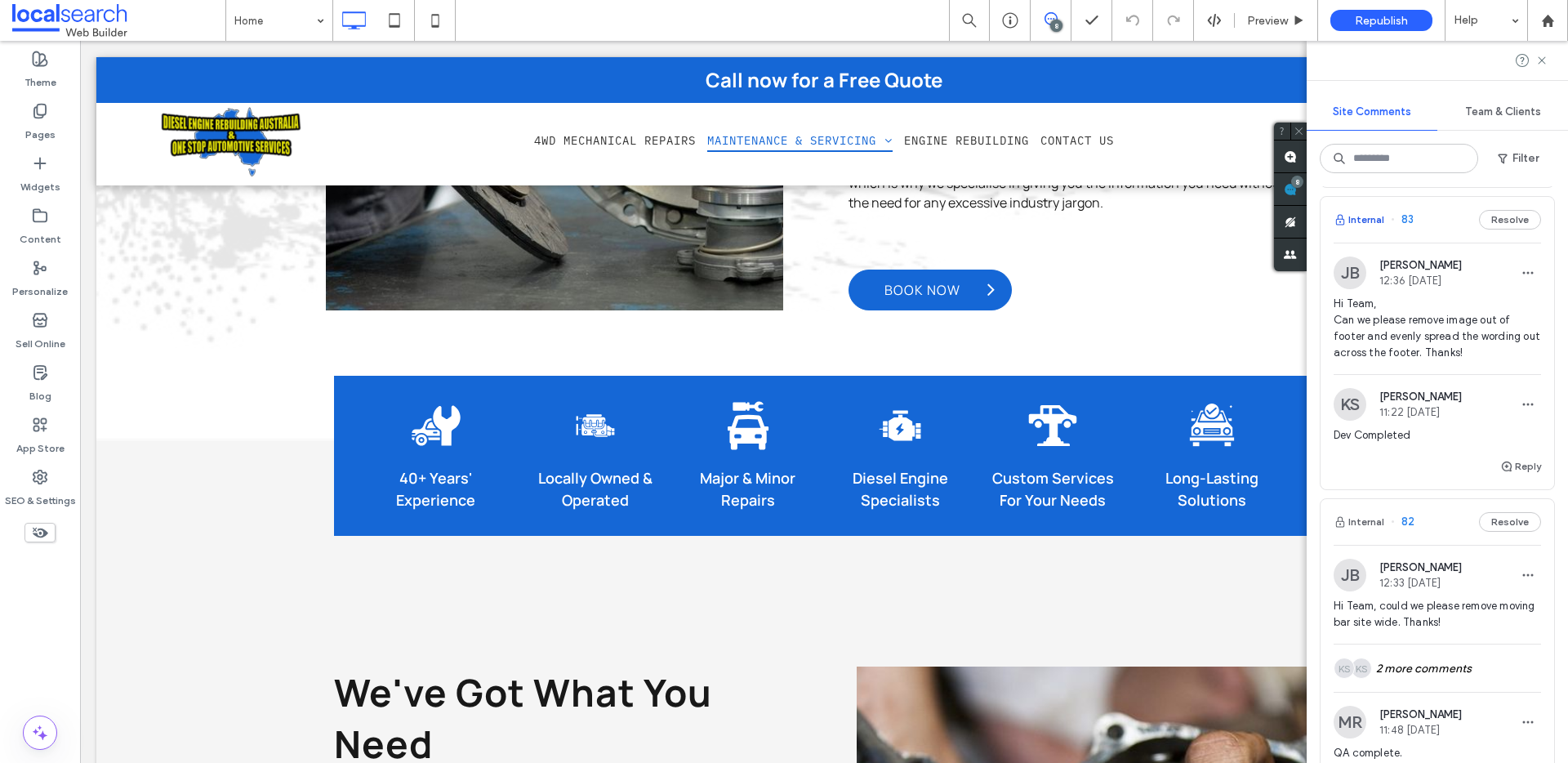
click at [1368, 230] on button "Internal" at bounding box center [1359, 220] width 51 height 20
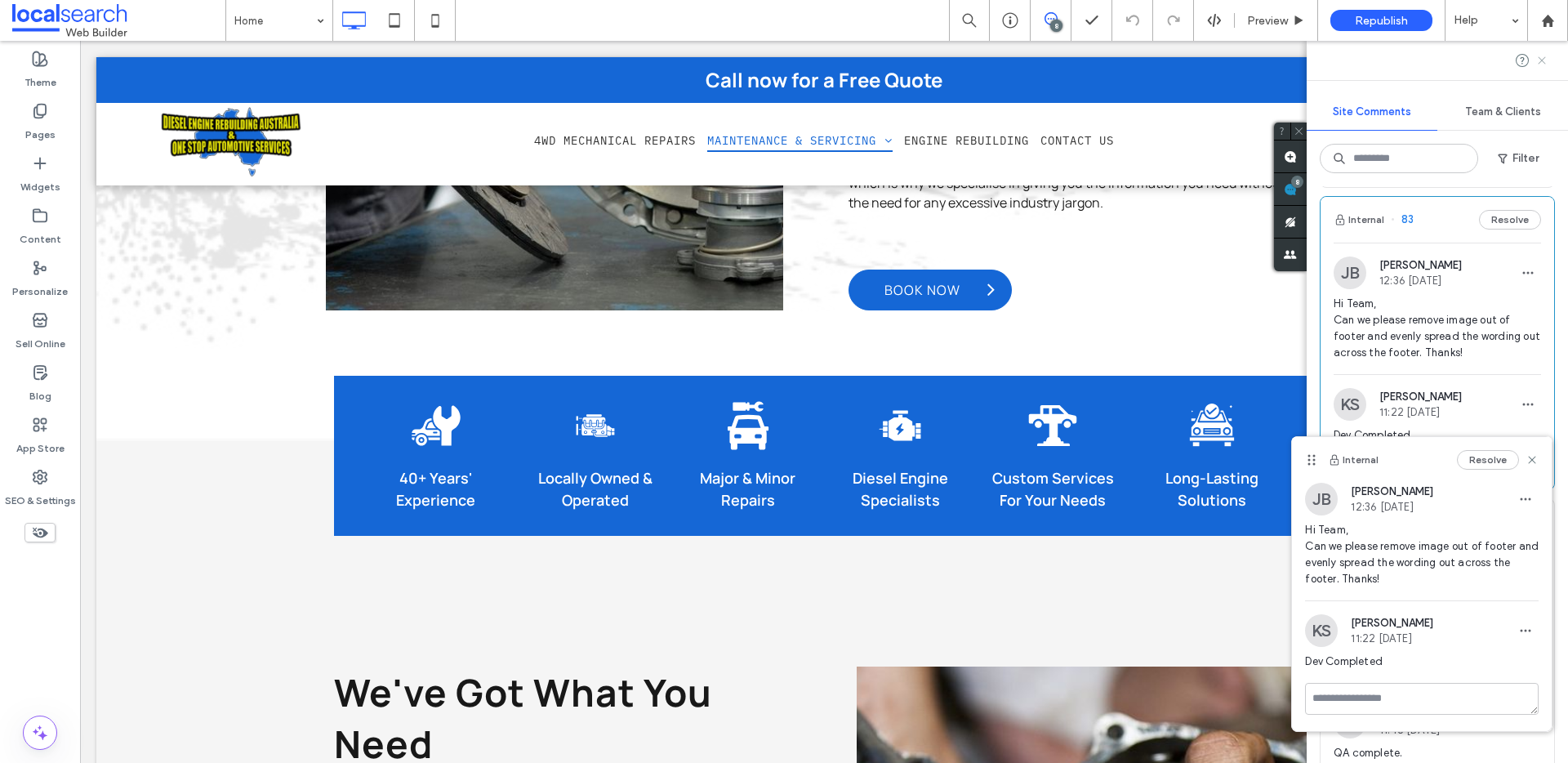
click at [1547, 57] on icon at bounding box center [1542, 60] width 13 height 13
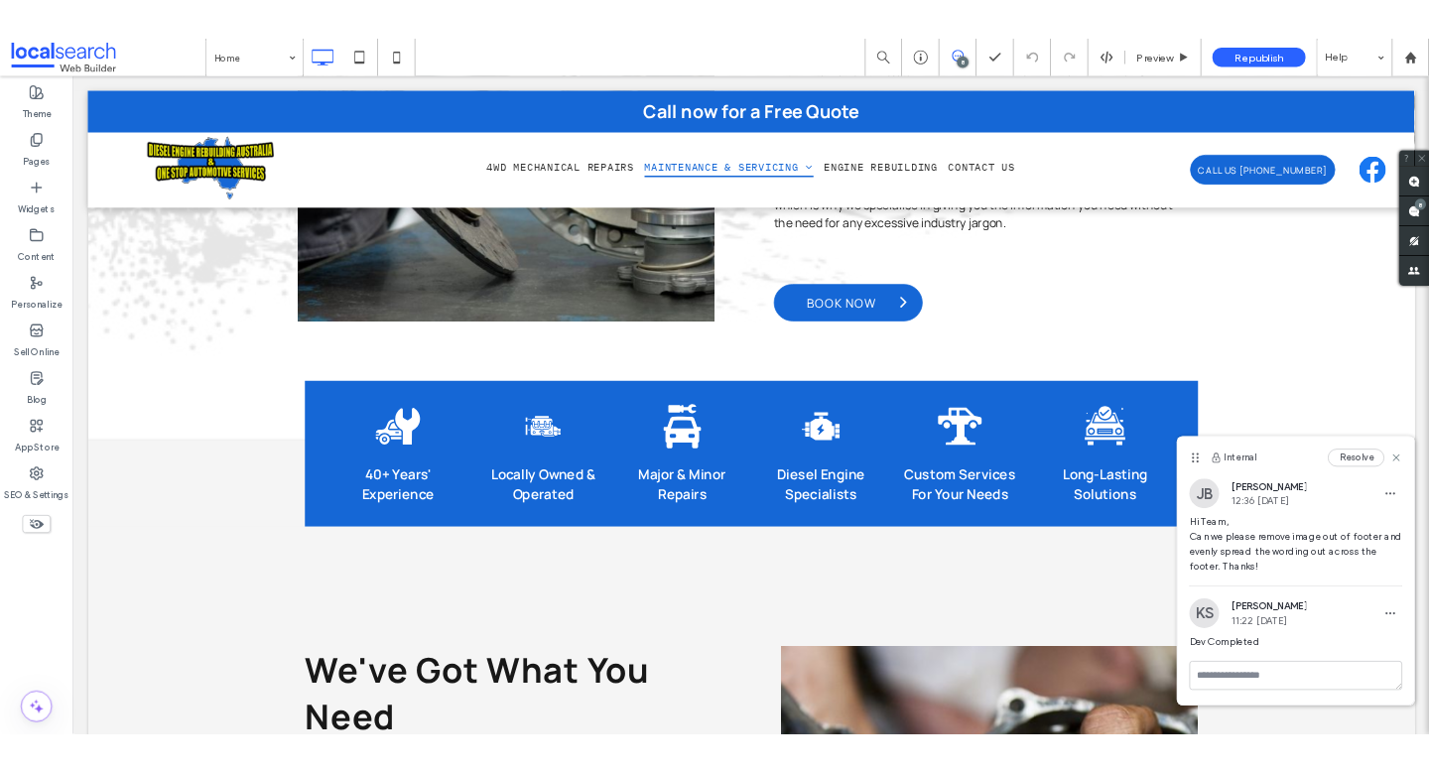
scroll to position [0, 0]
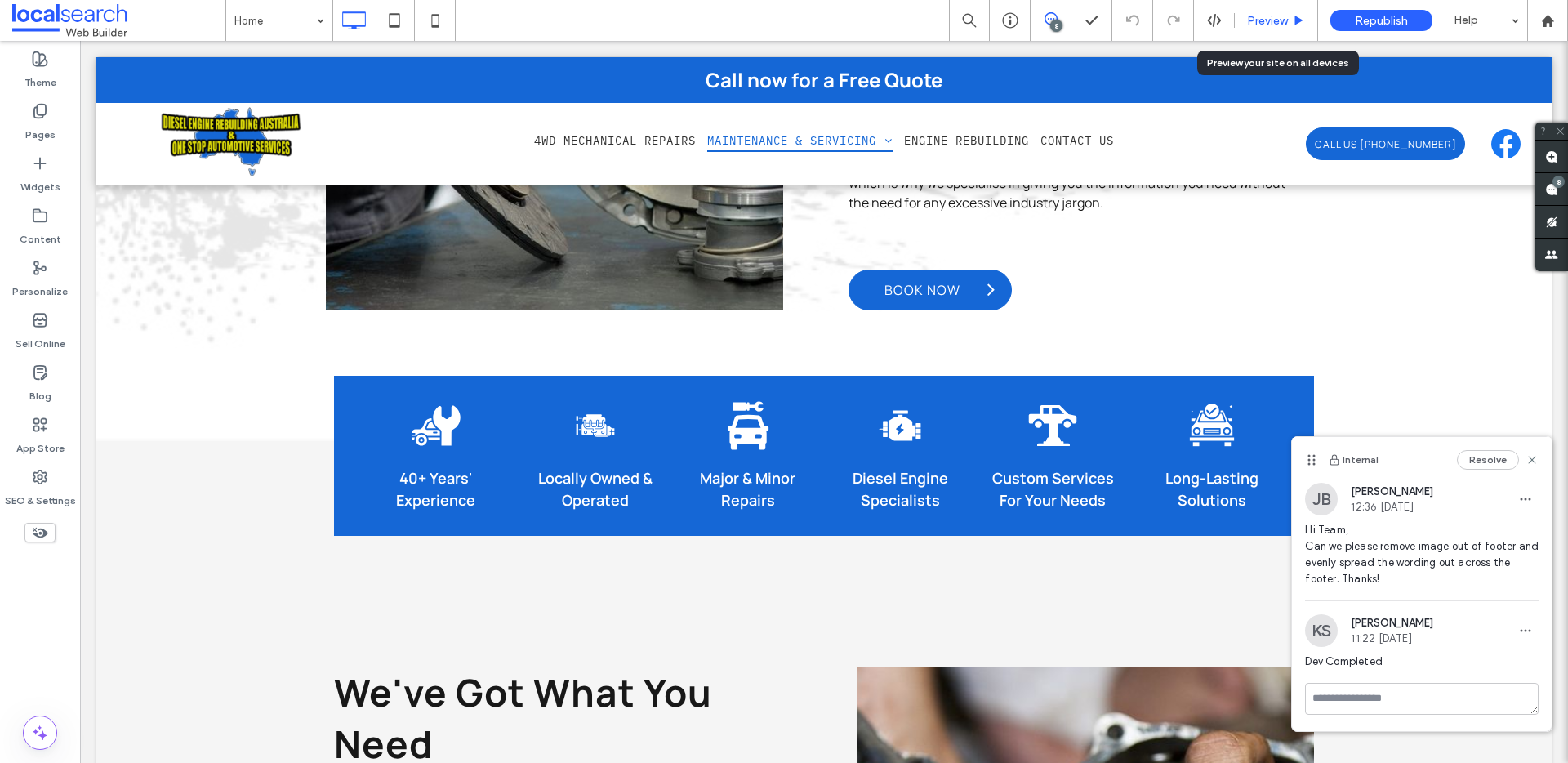
click at [1287, 22] on span "Preview" at bounding box center [1268, 21] width 41 height 14
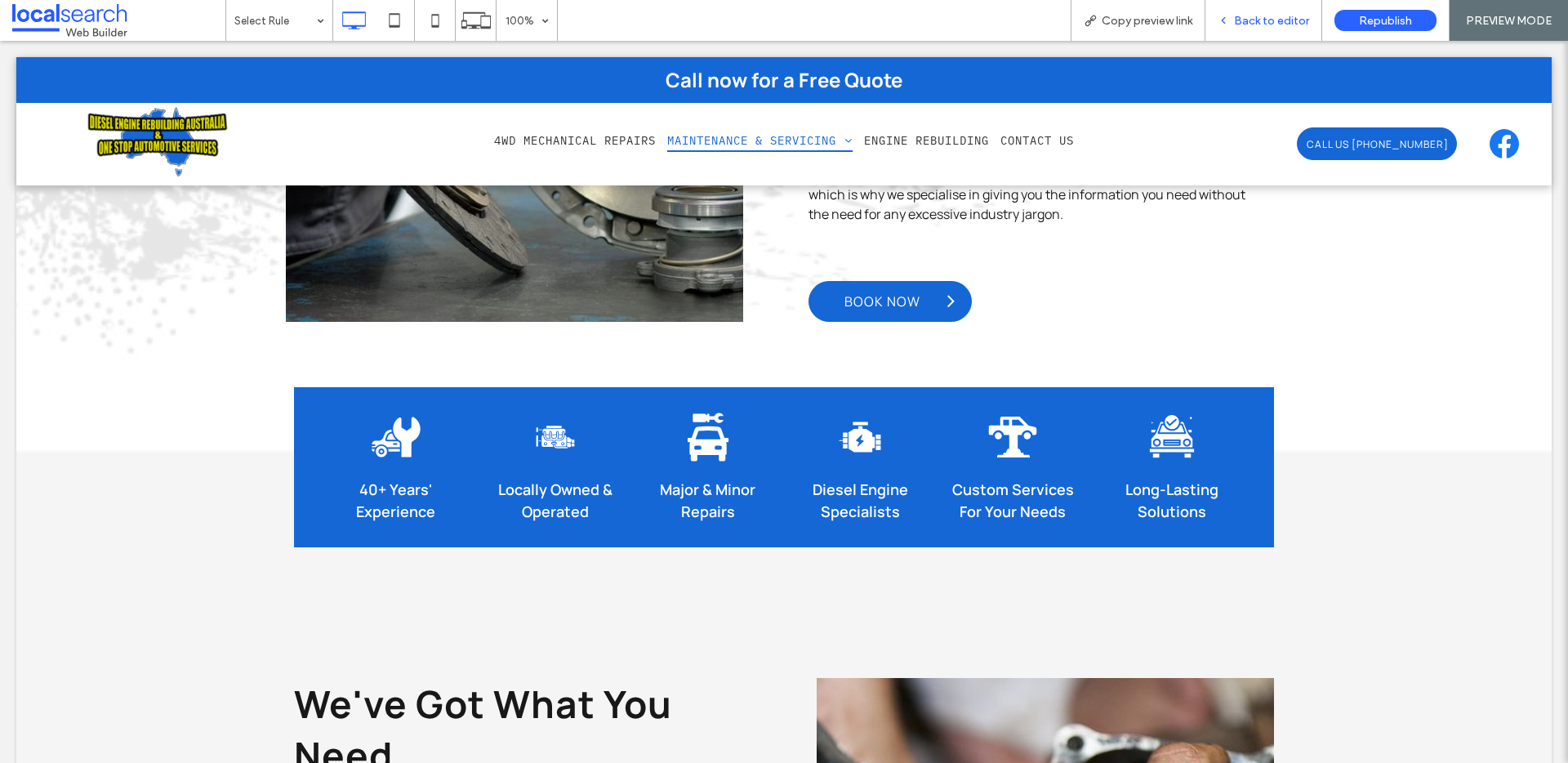
click at [1254, 20] on span "Back to editor" at bounding box center [1271, 21] width 75 height 14
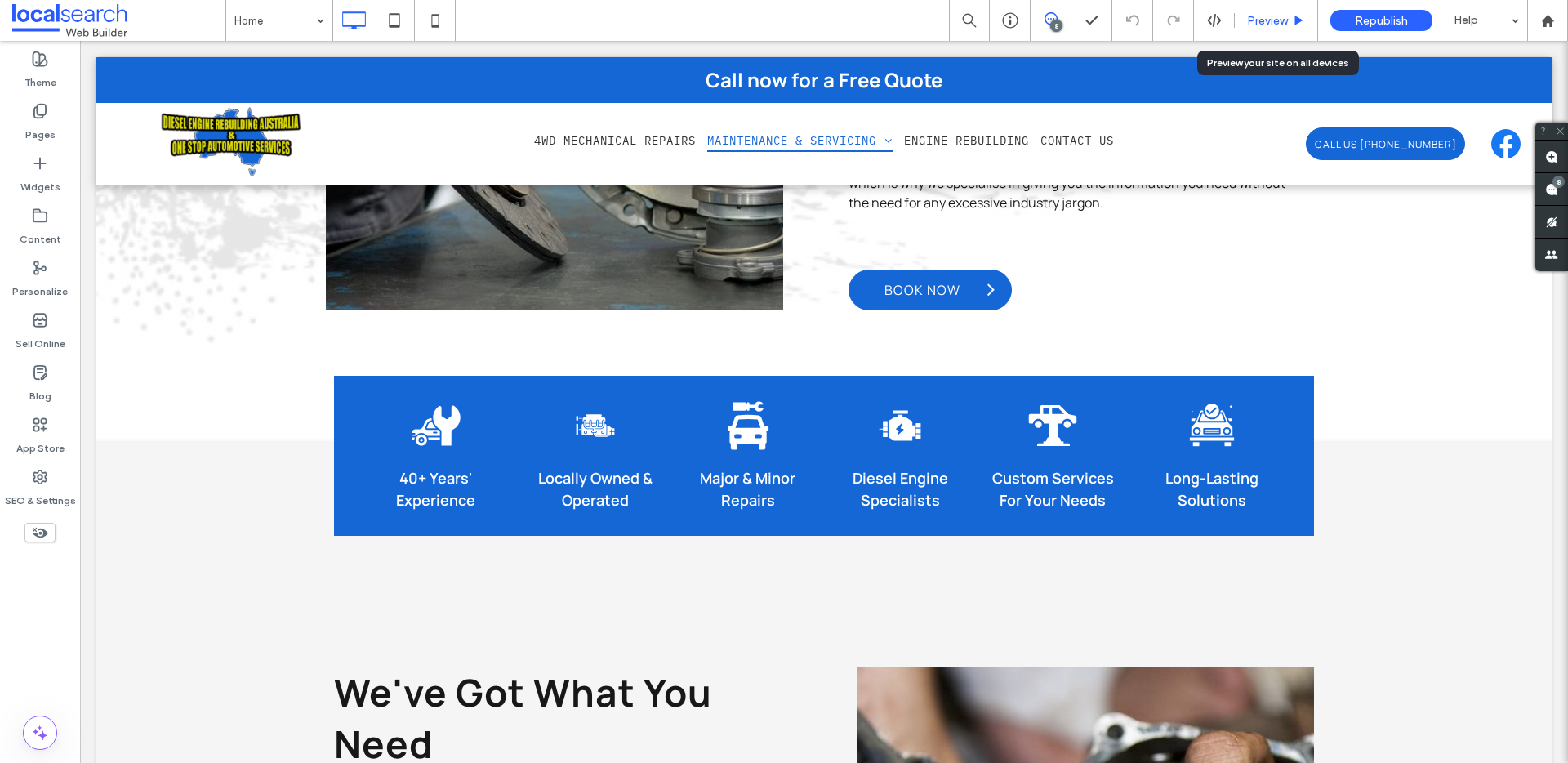
click at [1260, 16] on span "Preview" at bounding box center [1268, 21] width 41 height 14
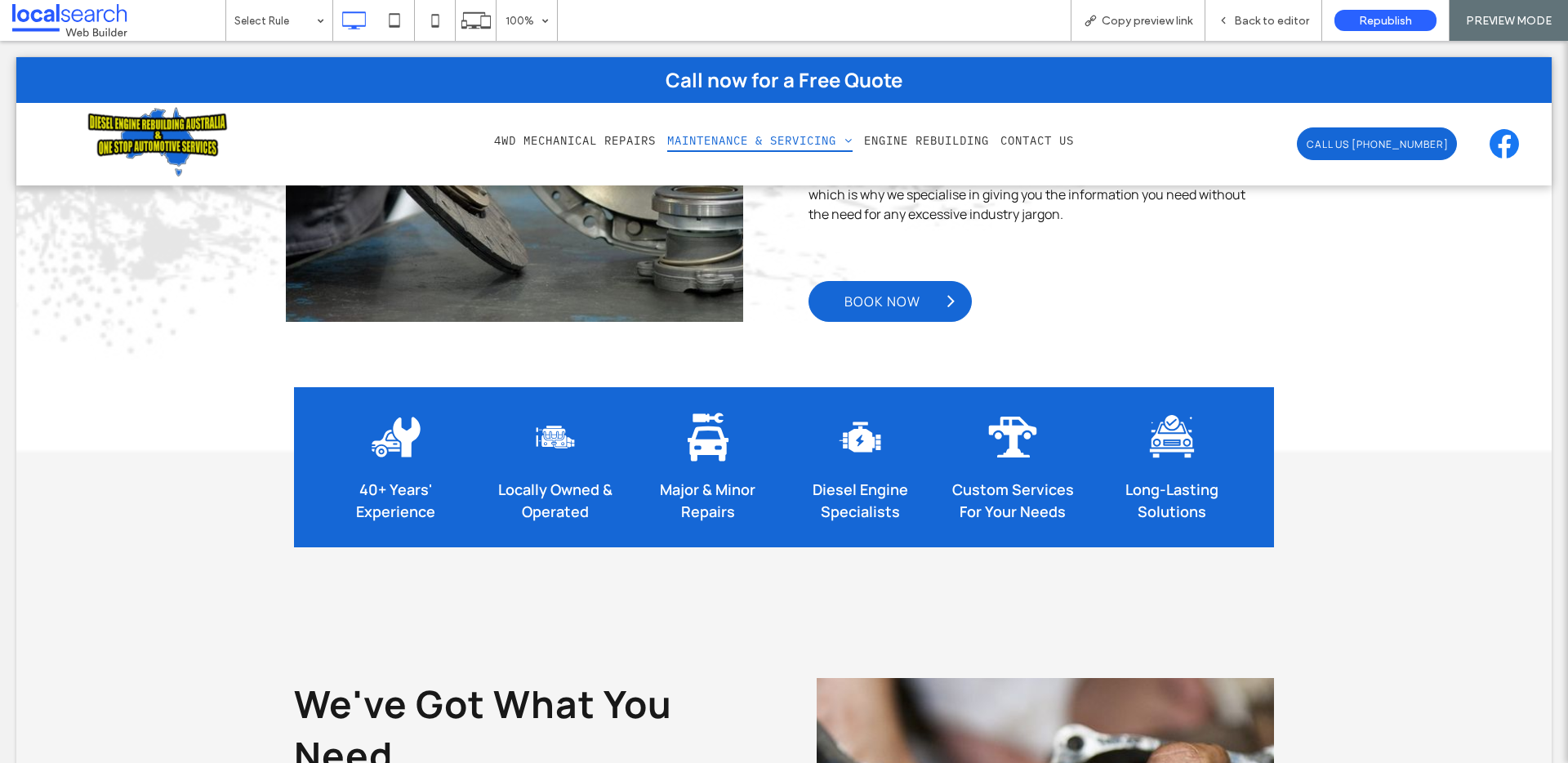
click at [1260, 16] on span "Back to editor" at bounding box center [1271, 21] width 75 height 14
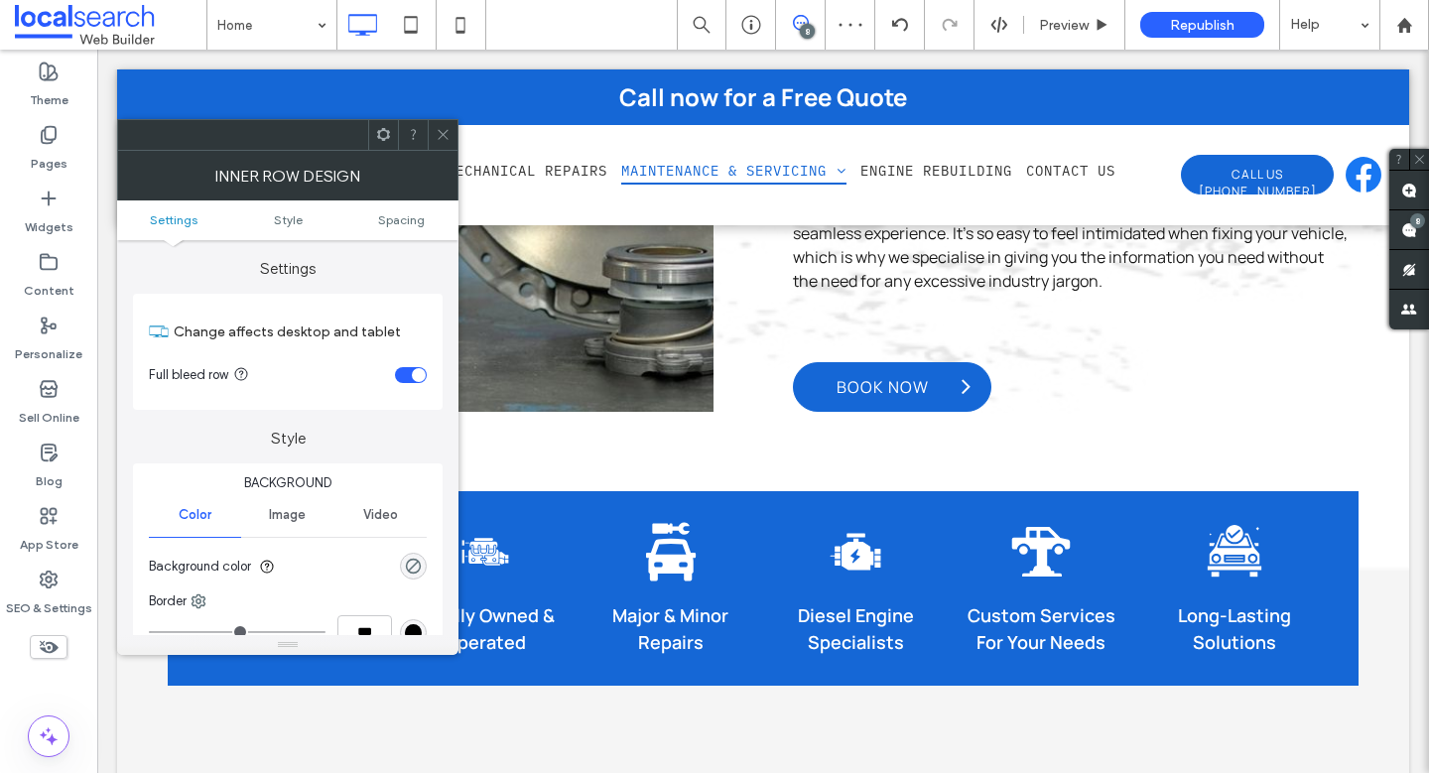
click at [394, 207] on ul "Settings Style Spacing" at bounding box center [287, 220] width 341 height 40
click at [399, 222] on span "Spacing" at bounding box center [401, 219] width 47 height 15
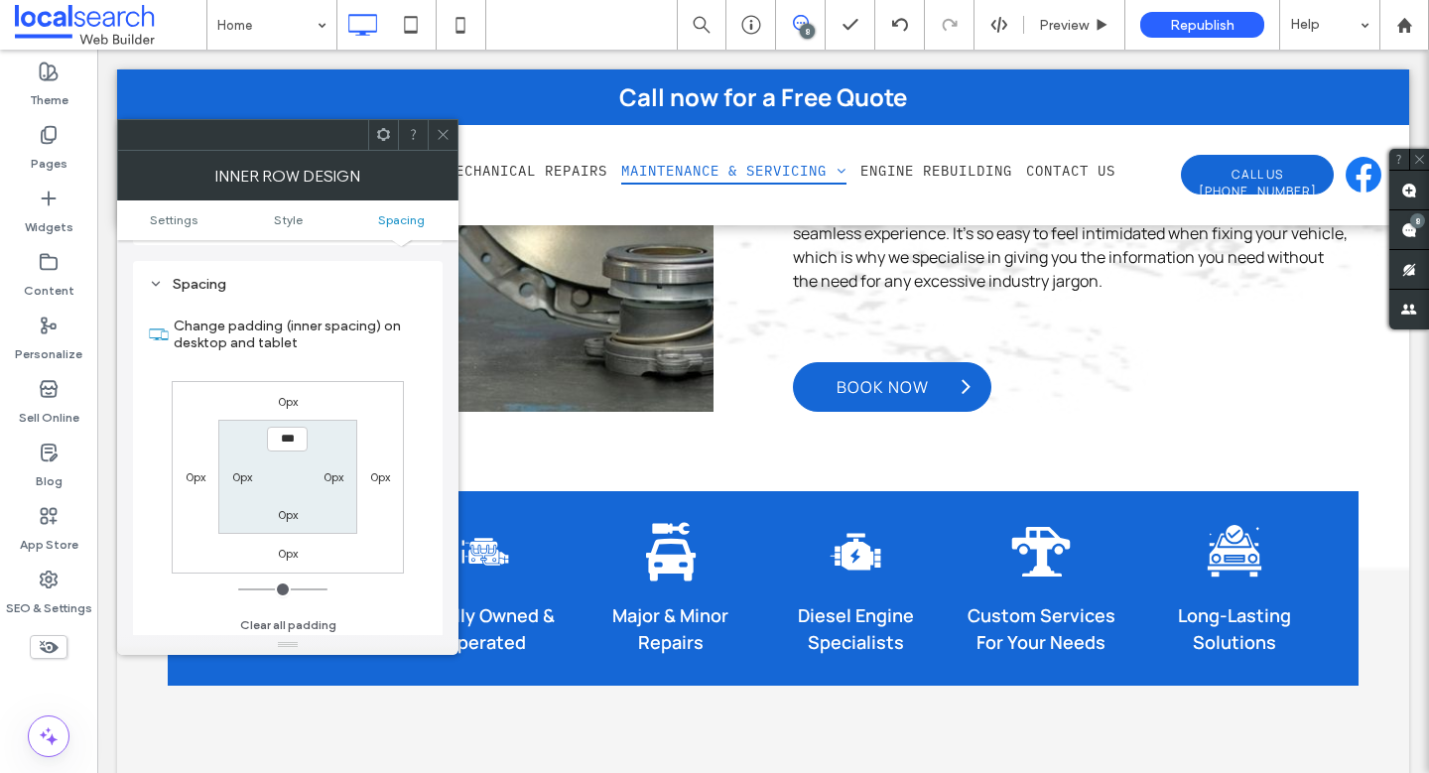
scroll to position [572, 0]
click at [440, 132] on icon at bounding box center [442, 134] width 15 height 15
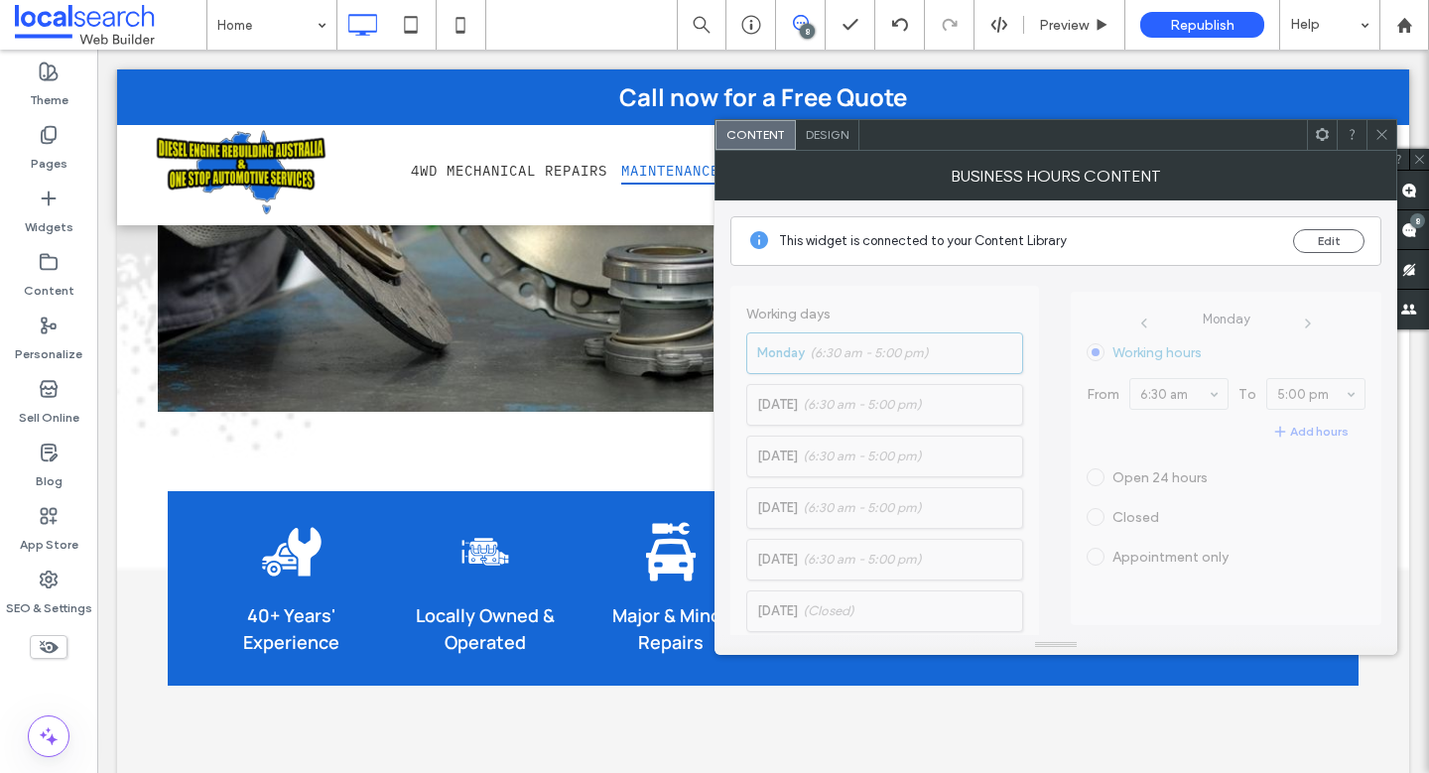
click at [812, 126] on div "Design" at bounding box center [827, 135] width 63 height 30
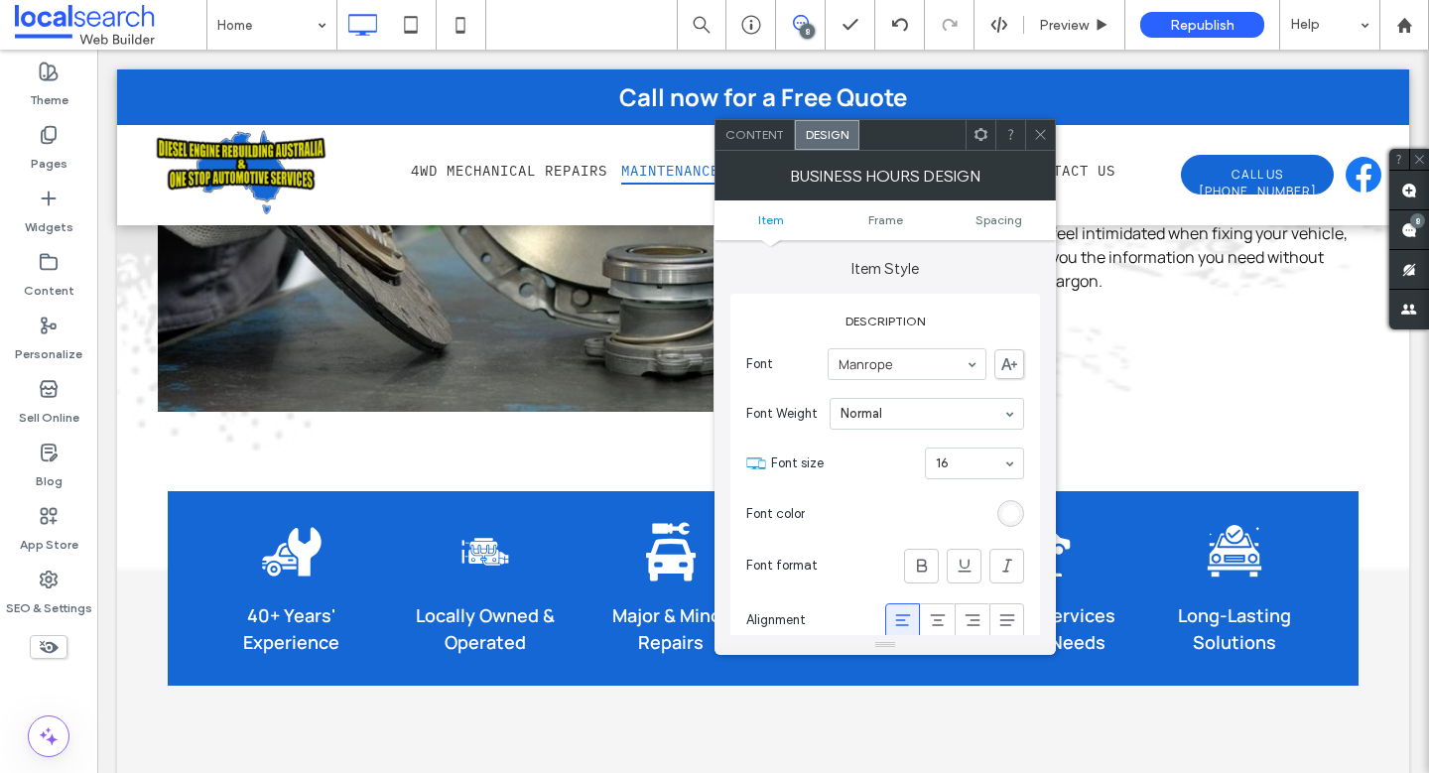
click at [977, 238] on ul "Item Frame Spacing" at bounding box center [884, 220] width 341 height 40
click at [985, 231] on ul "Item Frame Spacing" at bounding box center [884, 220] width 341 height 40
click at [1004, 222] on span "Spacing" at bounding box center [998, 219] width 47 height 15
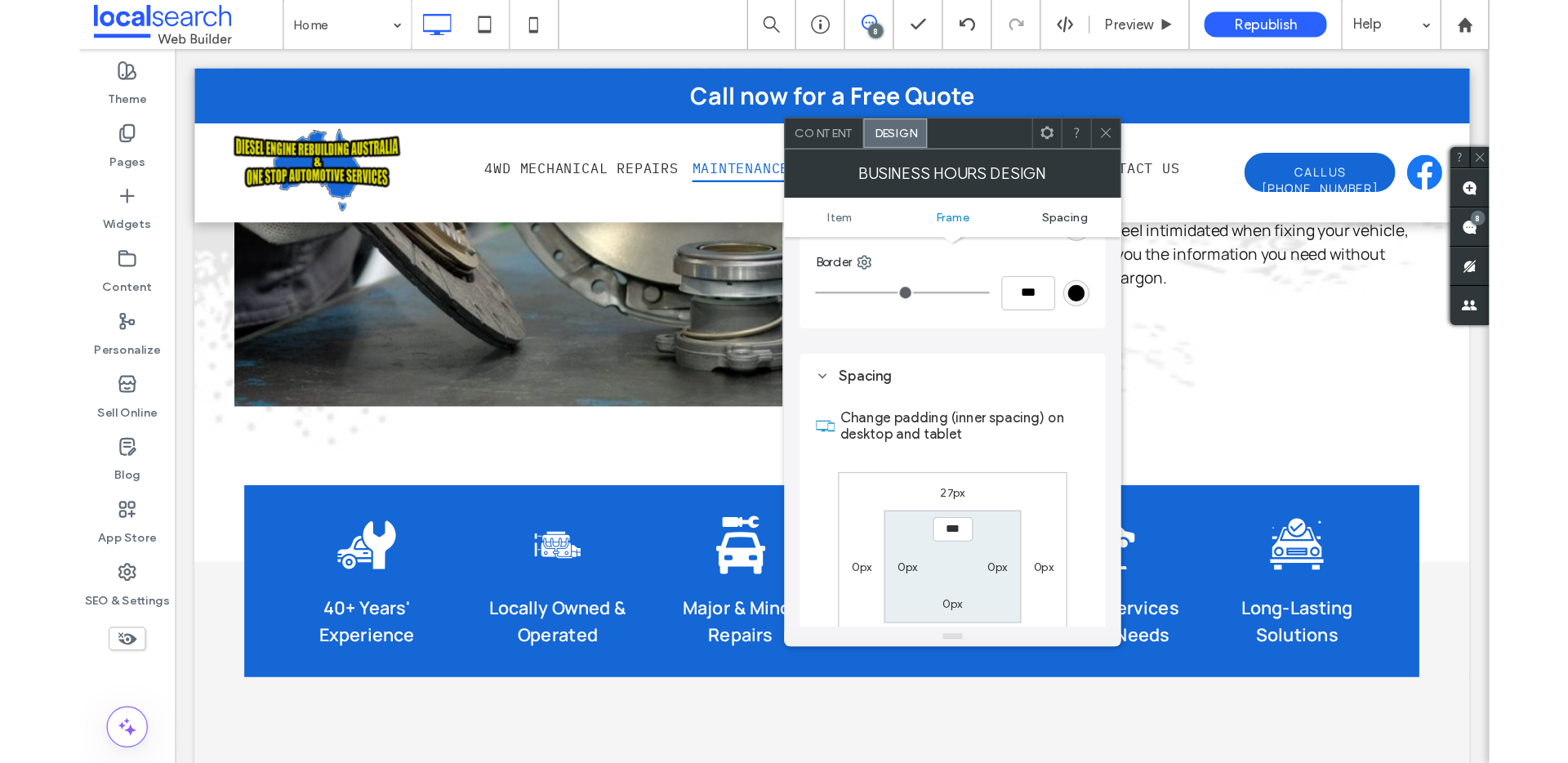
scroll to position [593, 0]
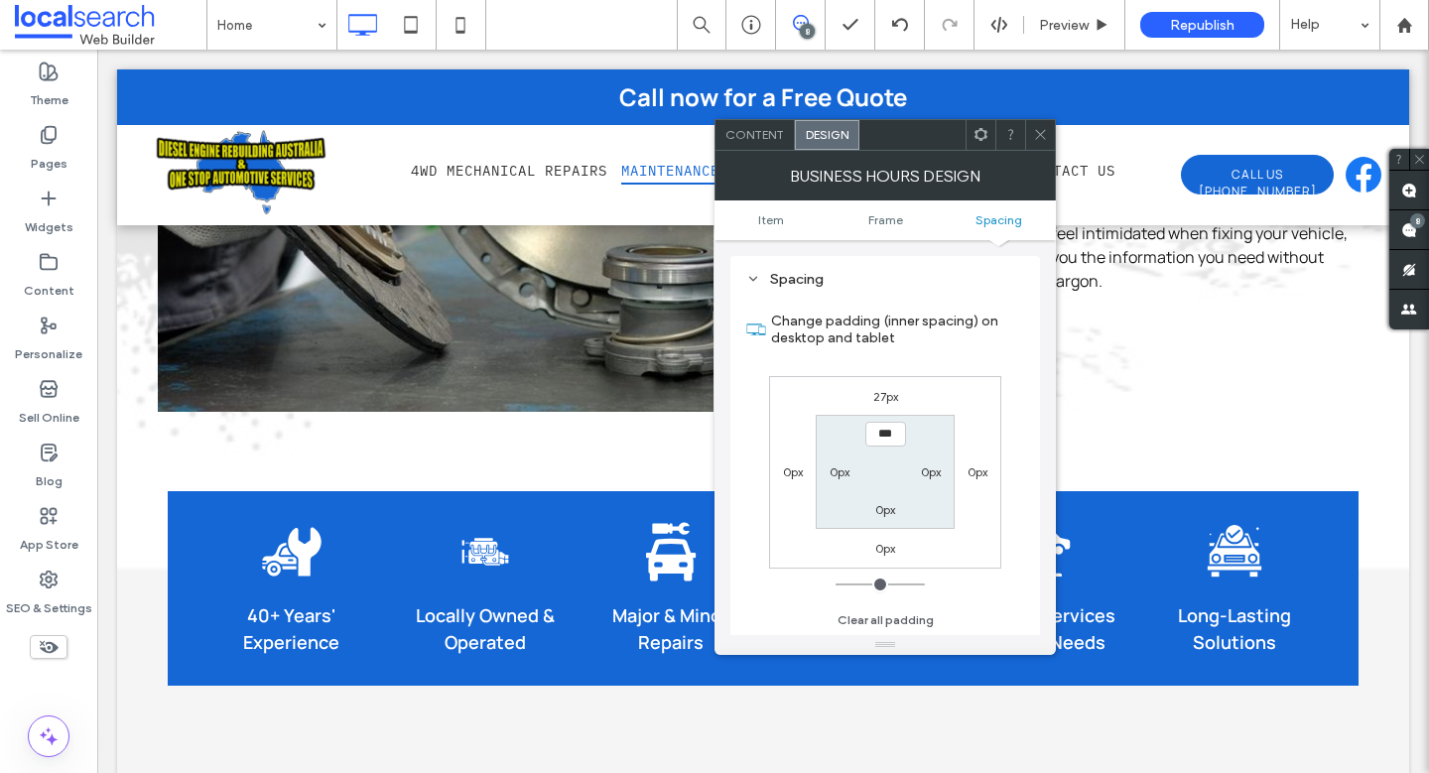
click at [1037, 127] on icon at bounding box center [1040, 134] width 15 height 15
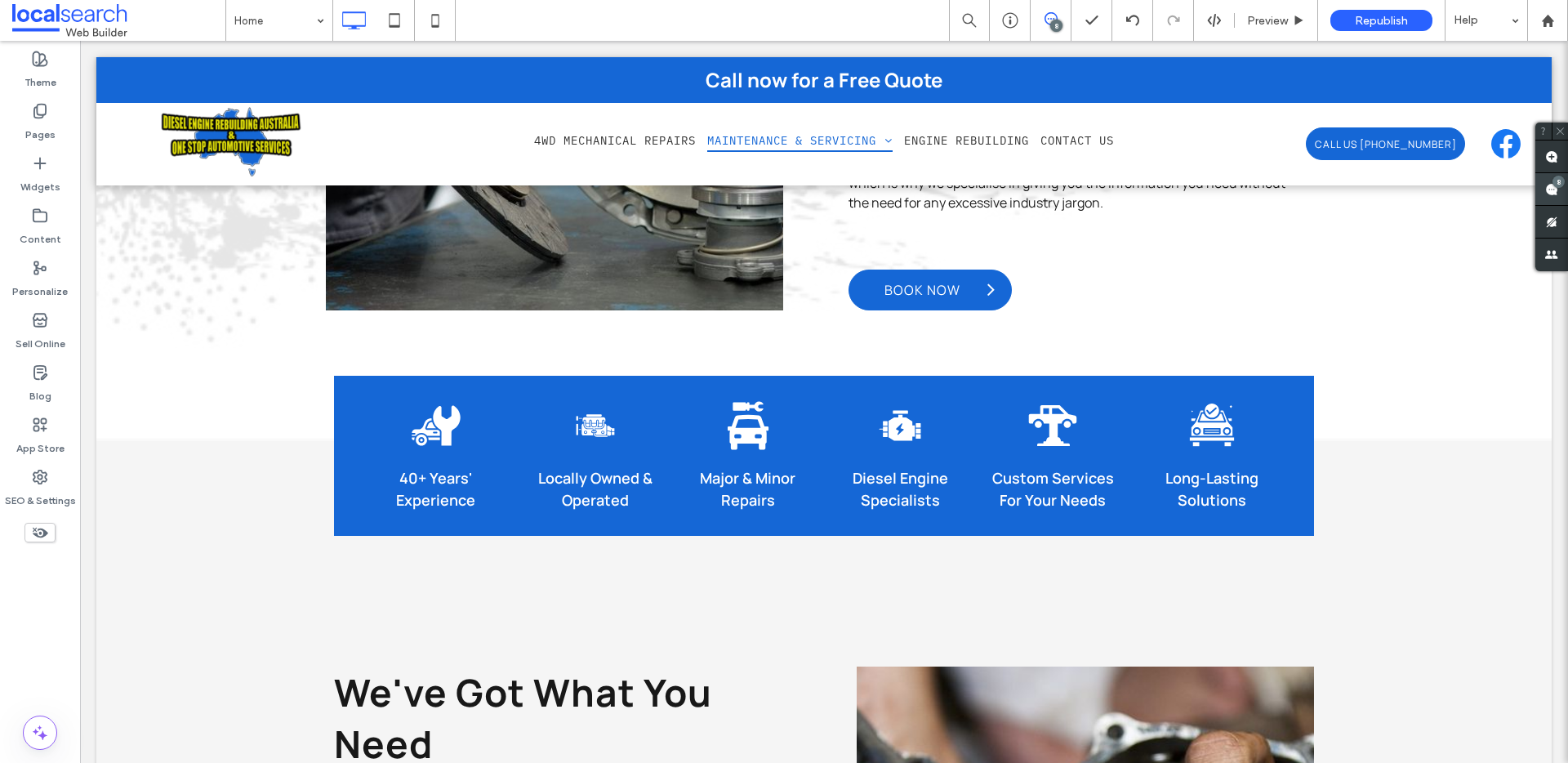
click at [1547, 181] on span at bounding box center [1552, 188] width 33 height 32
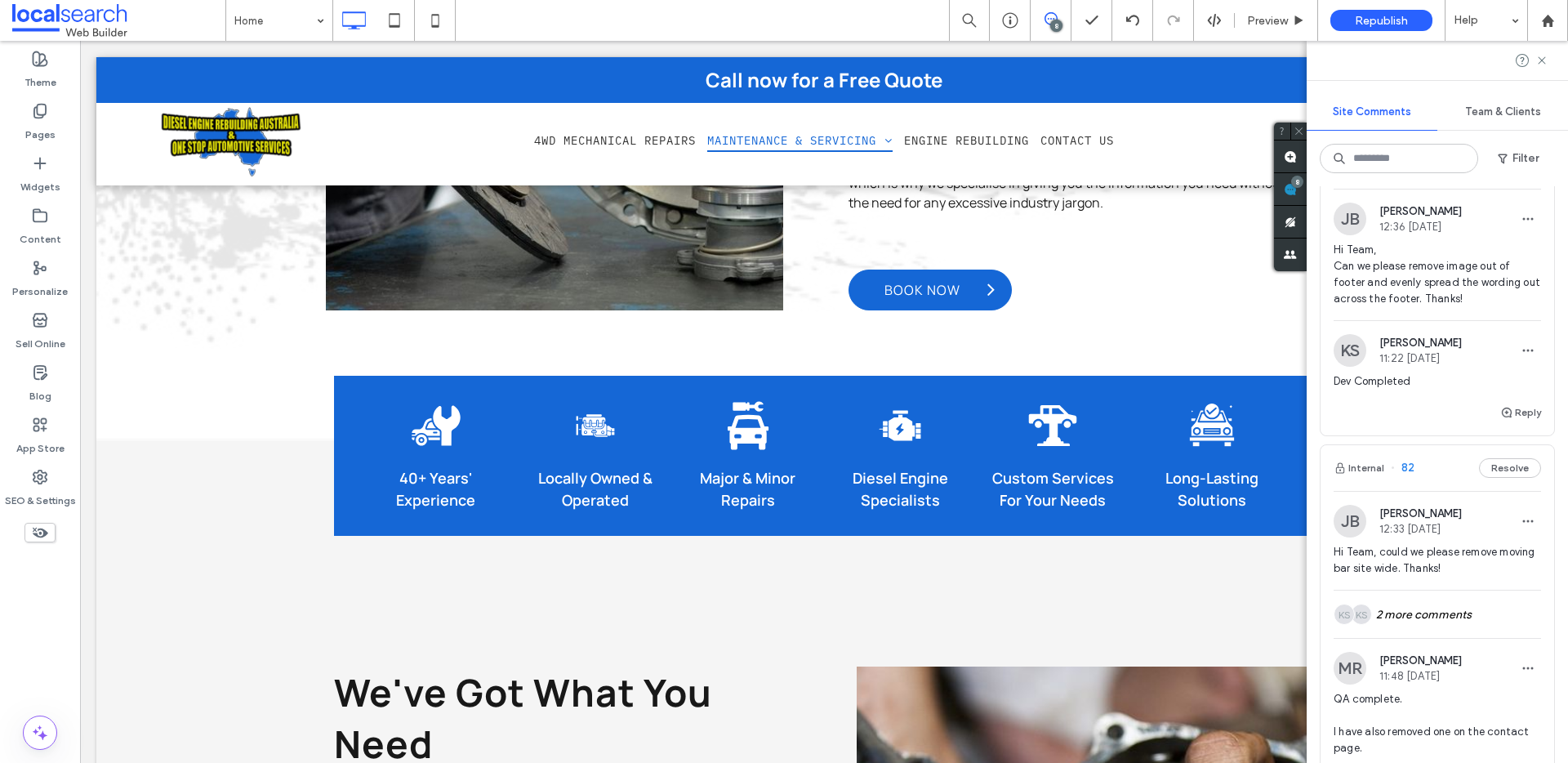
scroll to position [1761, 0]
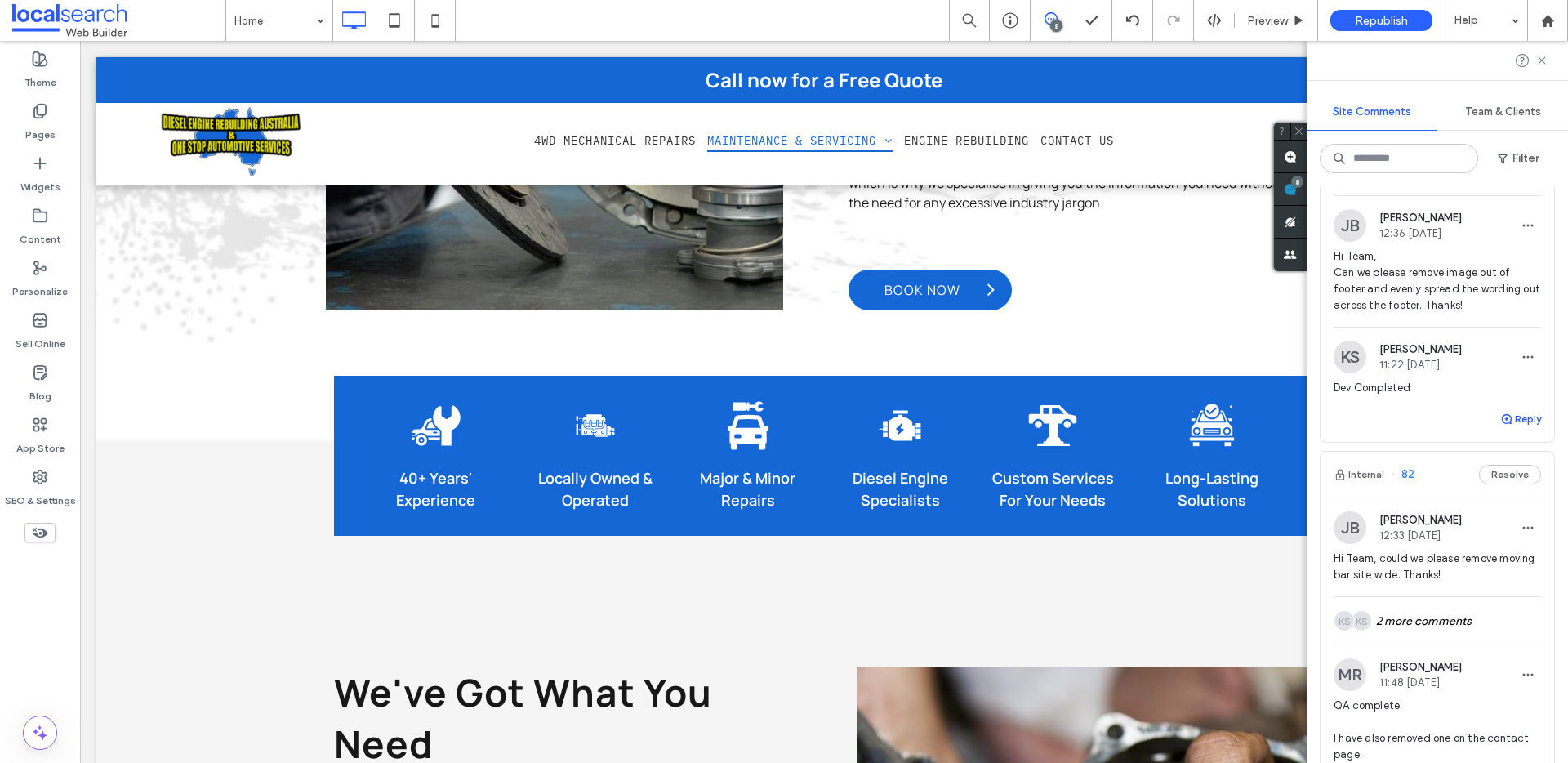
click at [1505, 429] on button "Reply" at bounding box center [1520, 419] width 41 height 20
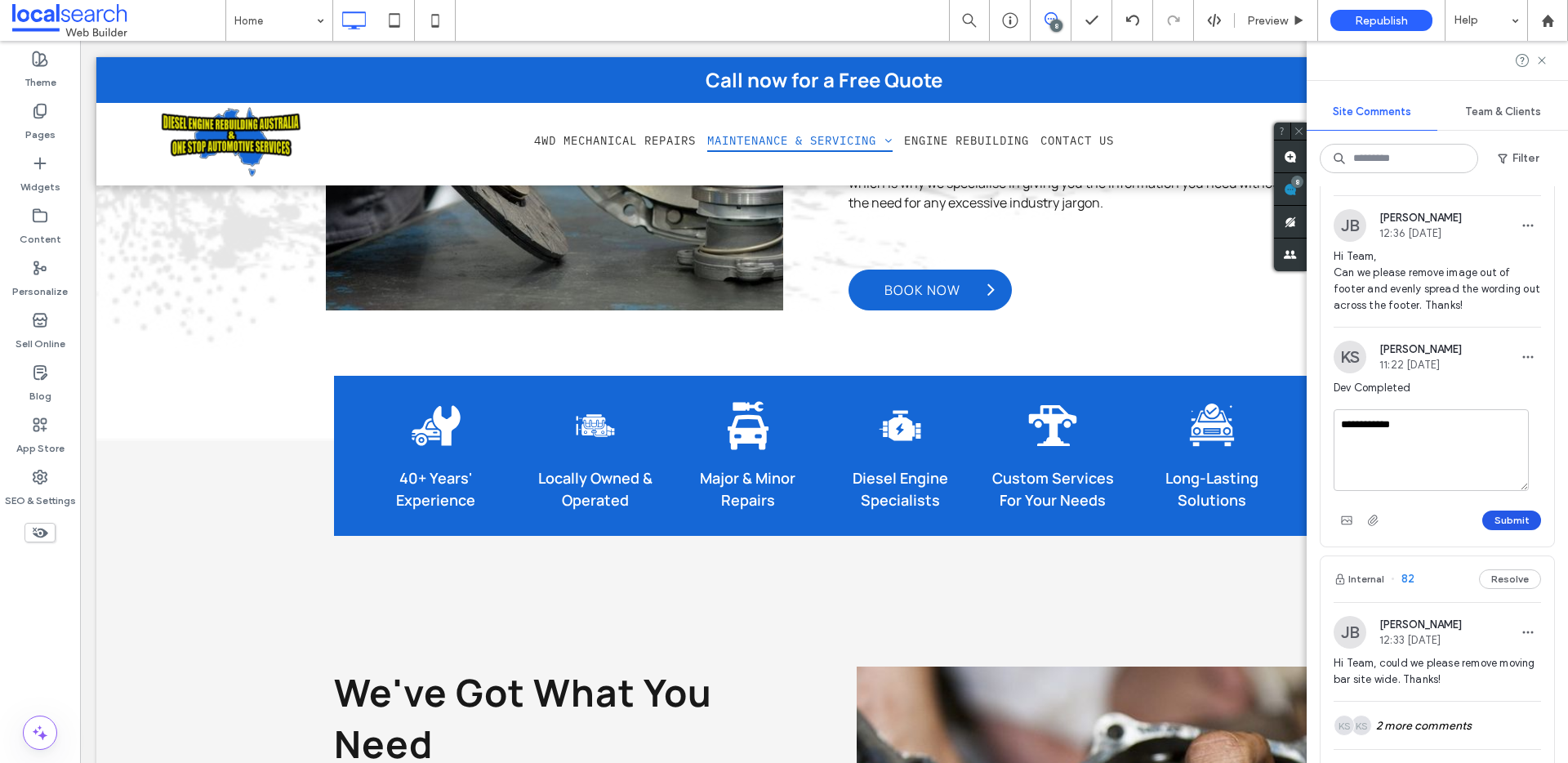
type textarea "**********"
click at [1515, 530] on button "Submit" at bounding box center [1511, 520] width 58 height 20
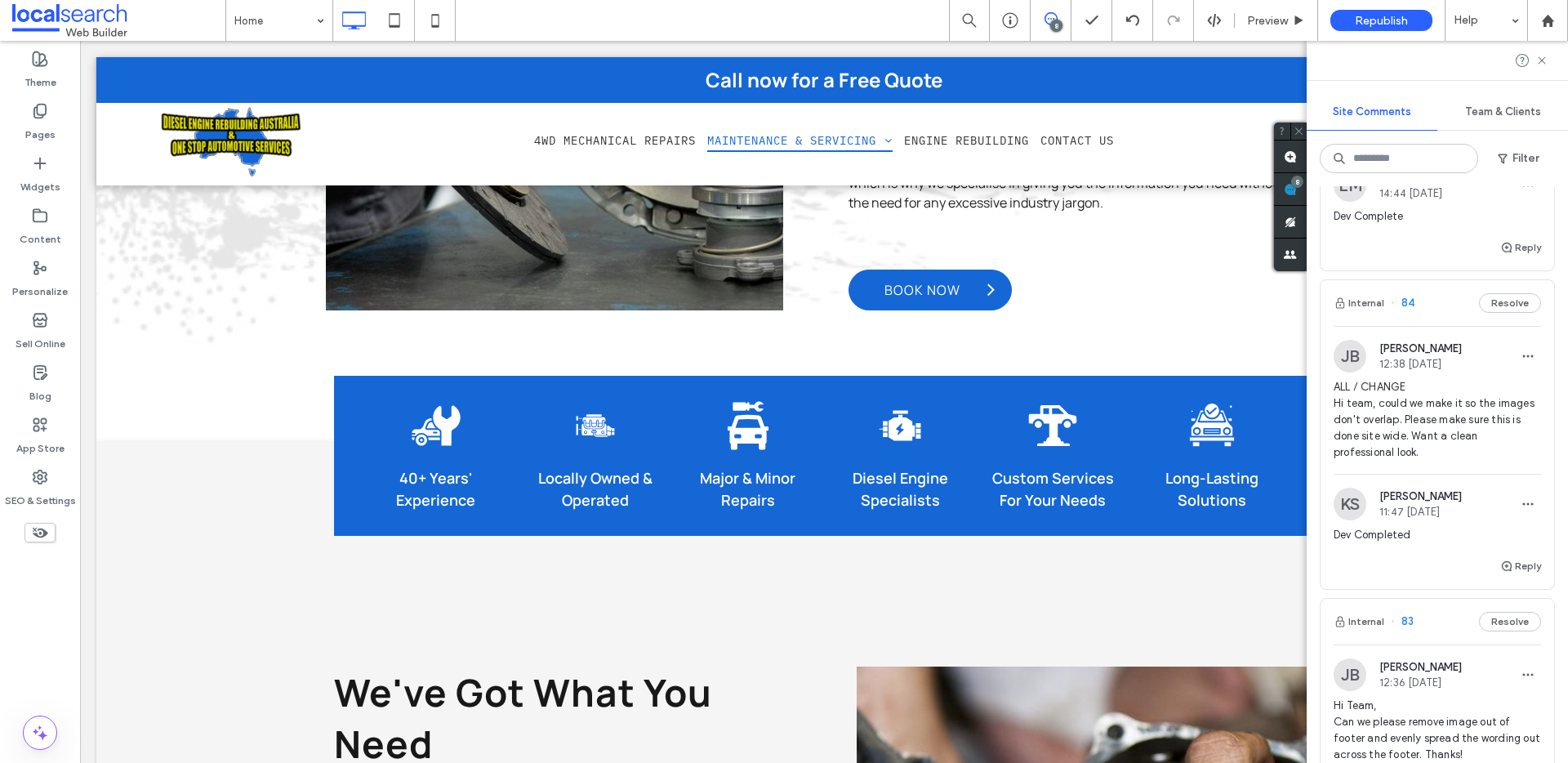
scroll to position [1315, 0]
click at [1364, 309] on button "Internal" at bounding box center [1359, 300] width 51 height 20
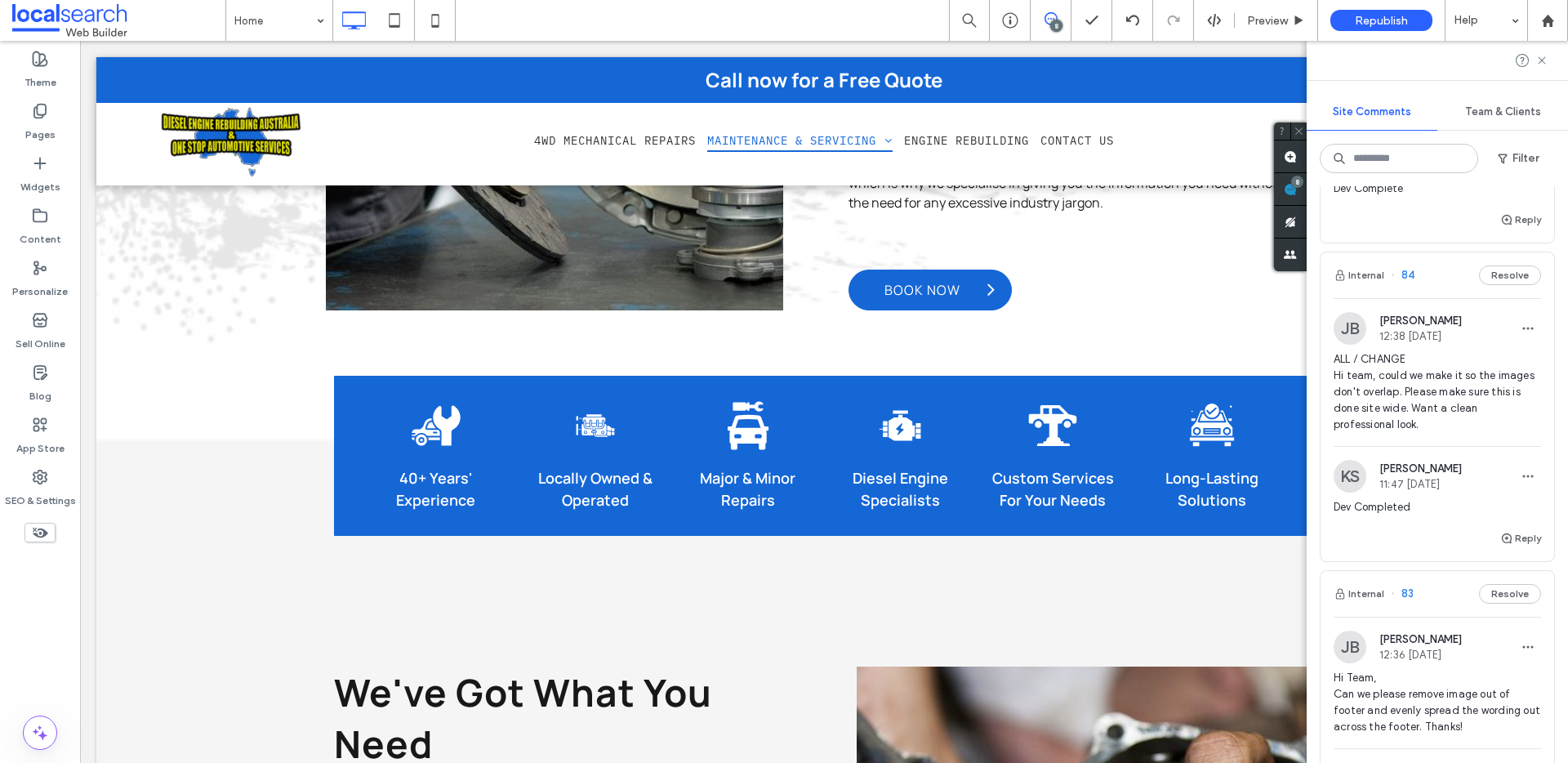
scroll to position [1342, 0]
click at [1542, 61] on use at bounding box center [1541, 59] width 7 height 7
click at [1542, 61] on icon at bounding box center [1542, 60] width 13 height 13
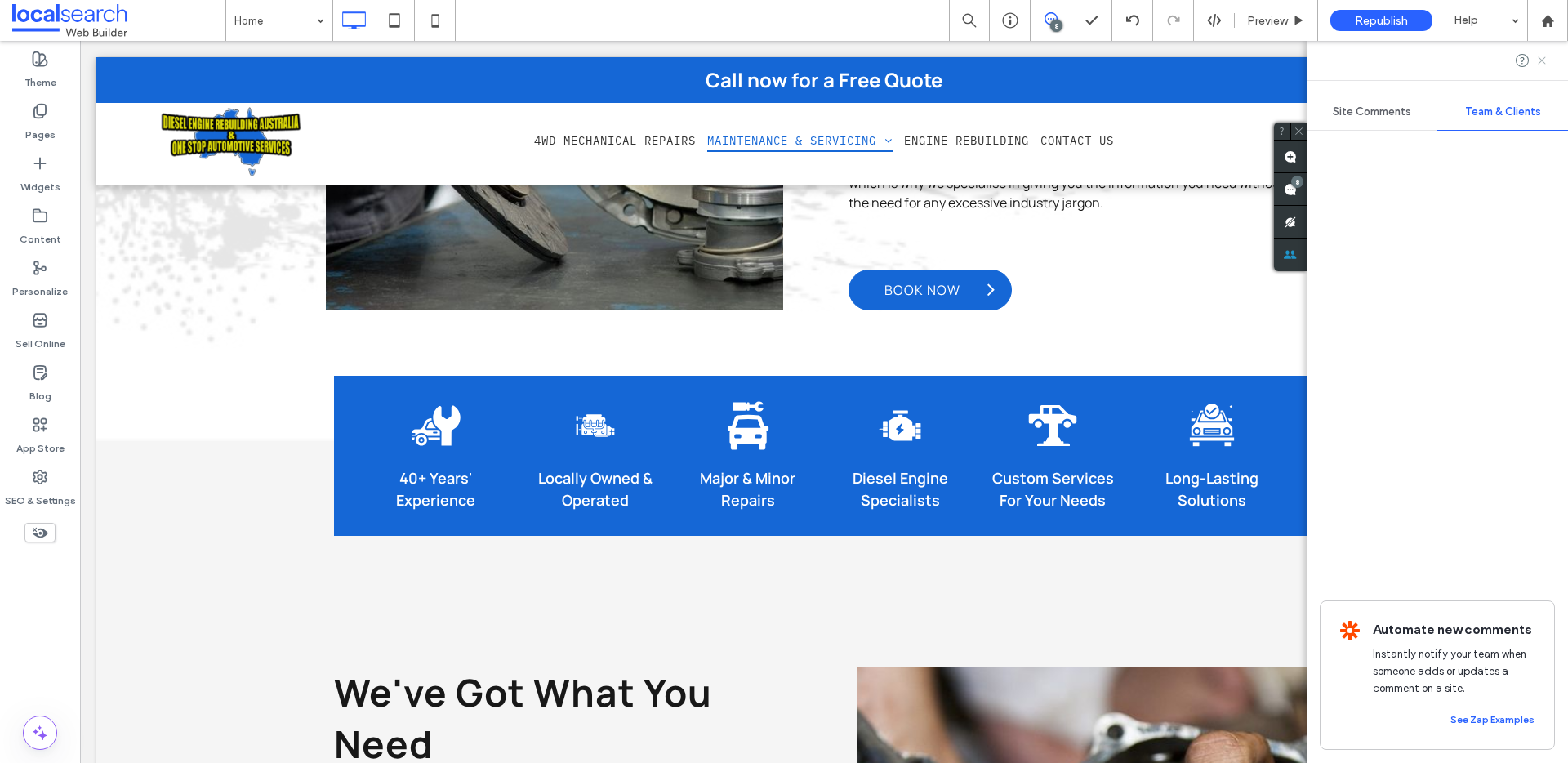
click at [1544, 61] on icon at bounding box center [1542, 60] width 13 height 13
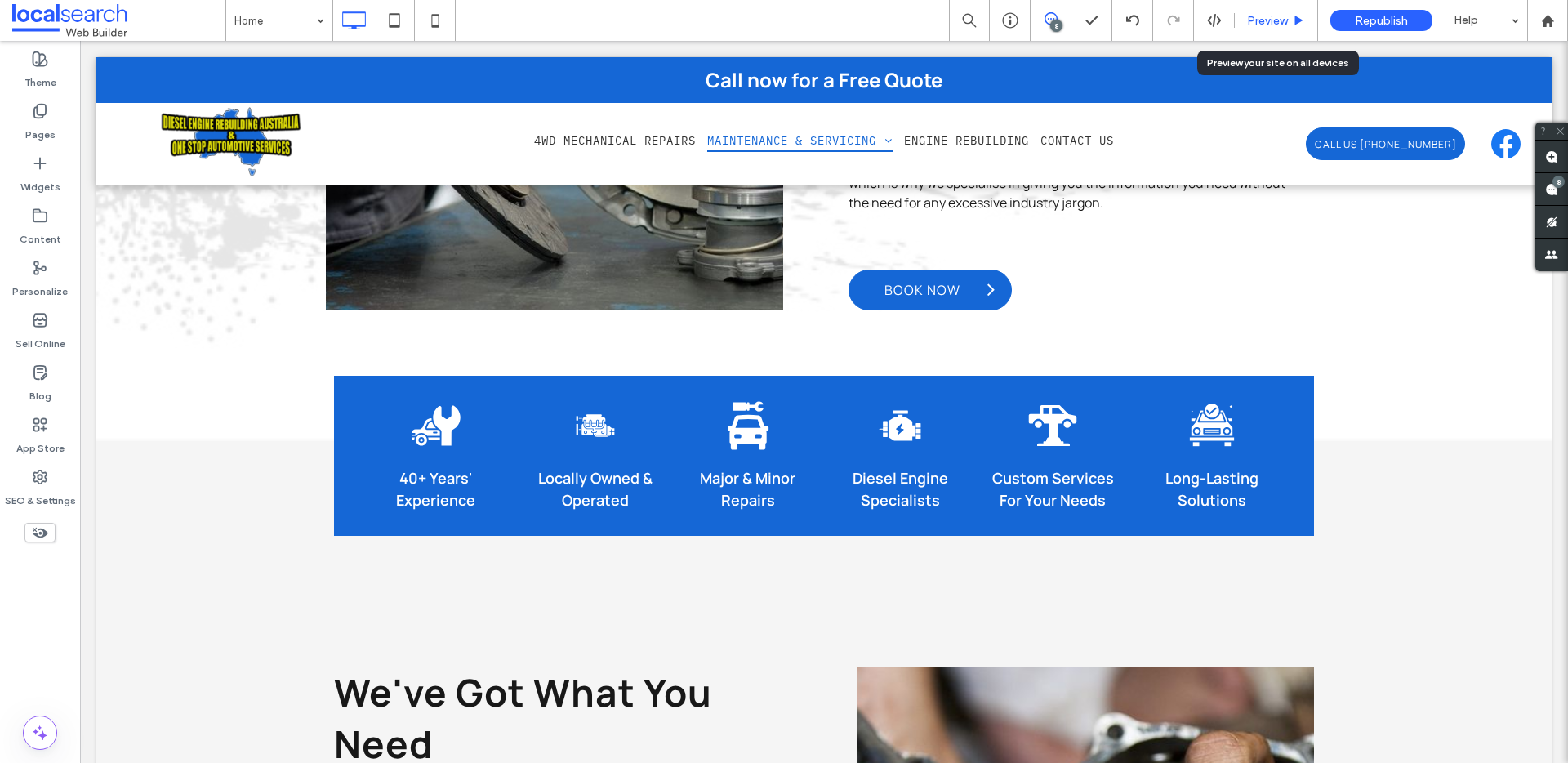
click at [1254, 21] on span "Preview" at bounding box center [1268, 21] width 41 height 14
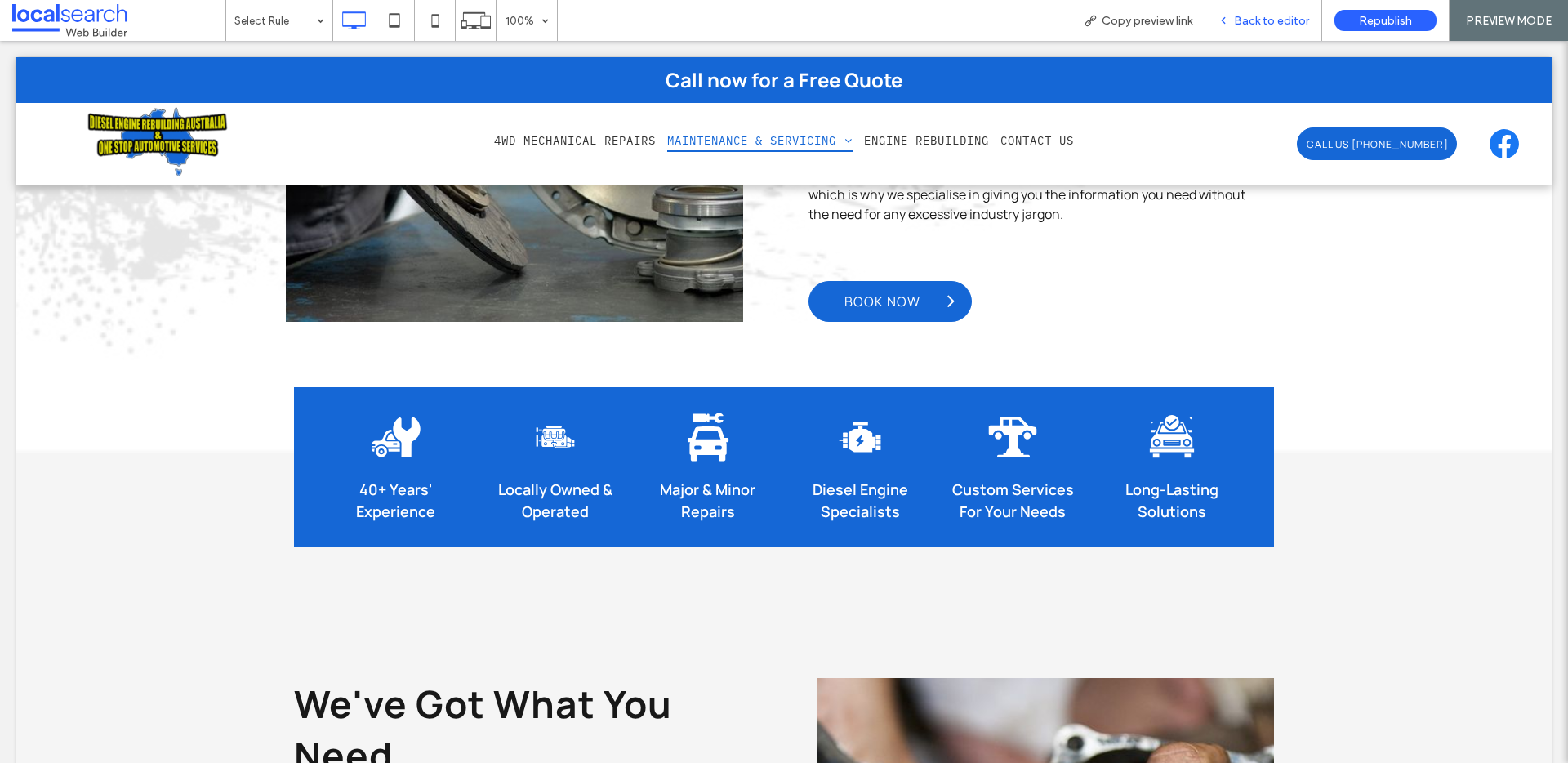
click at [1259, 21] on span "Back to editor" at bounding box center [1271, 21] width 75 height 14
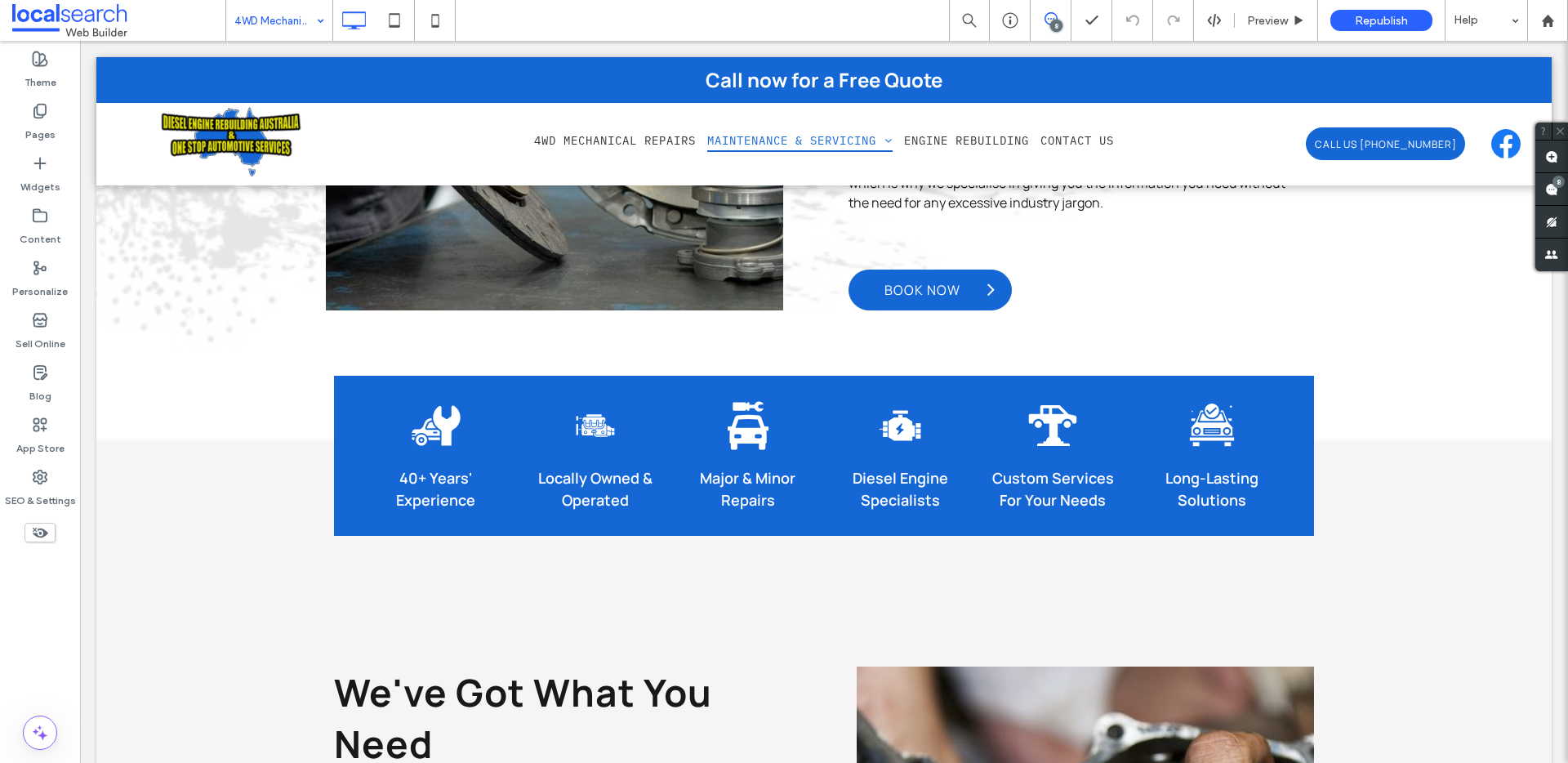
click at [302, 35] on input at bounding box center [275, 21] width 81 height 41
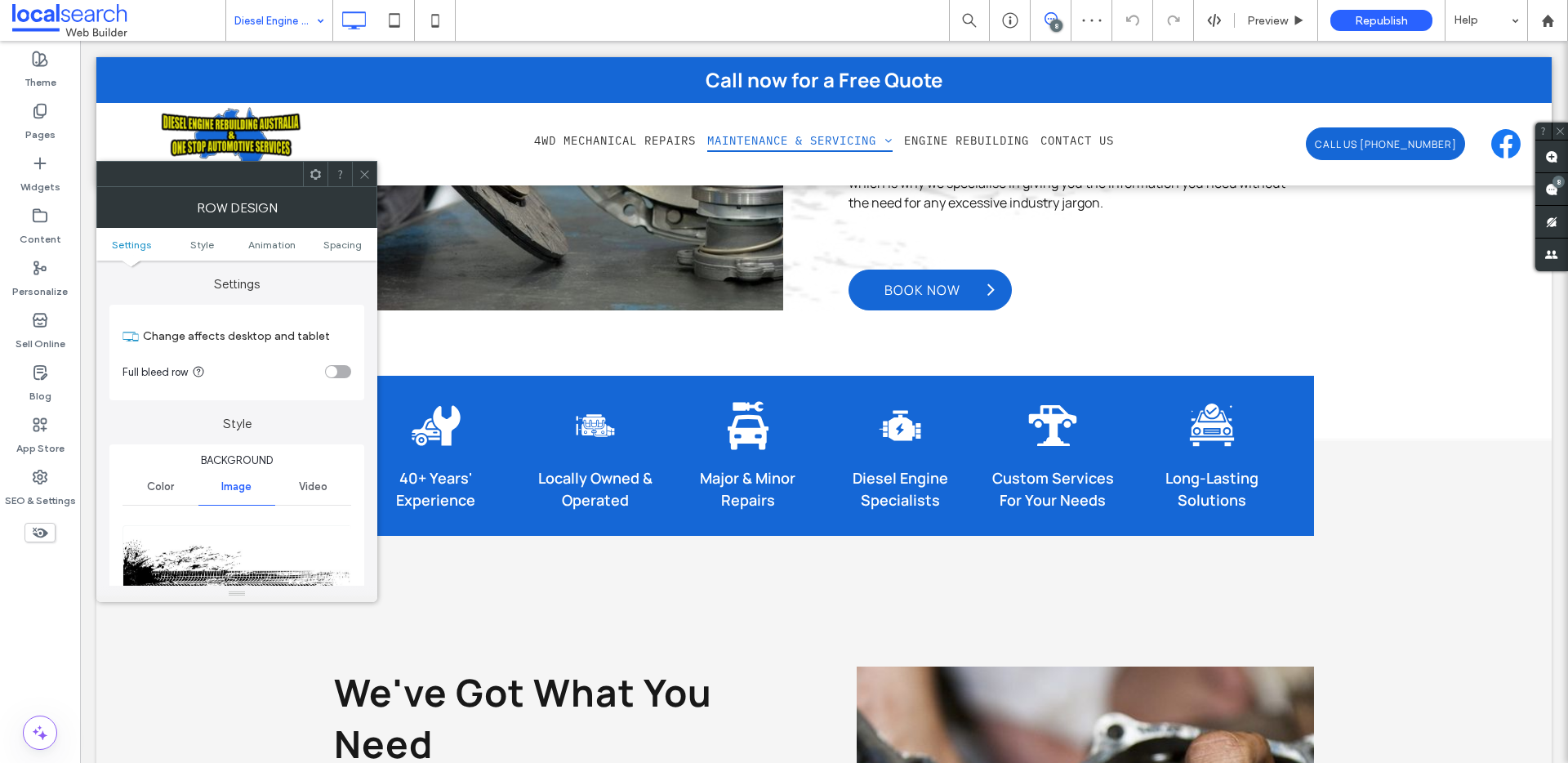
click at [365, 173] on icon at bounding box center [364, 174] width 12 height 12
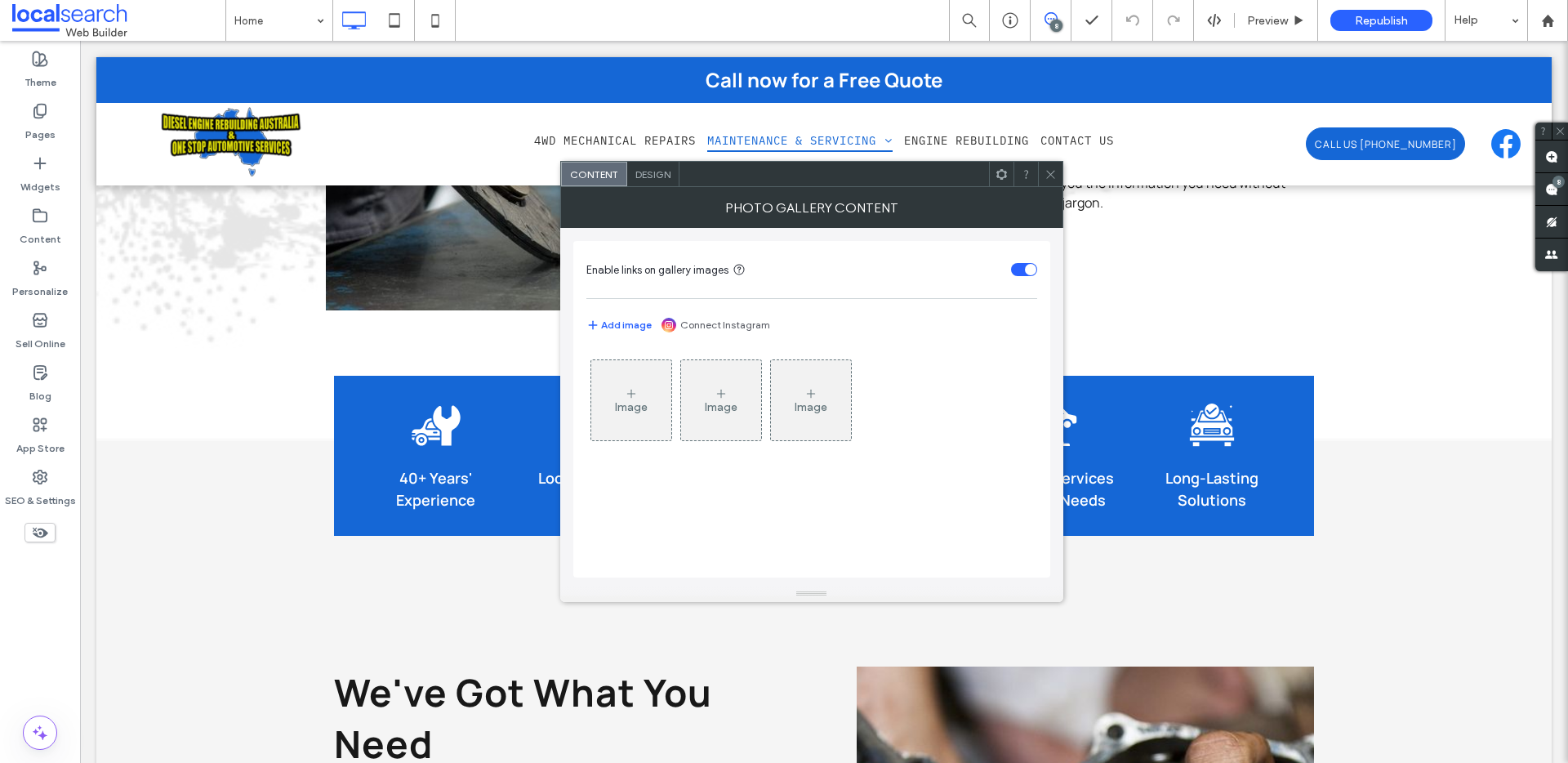
click at [1045, 173] on icon at bounding box center [1050, 174] width 12 height 12
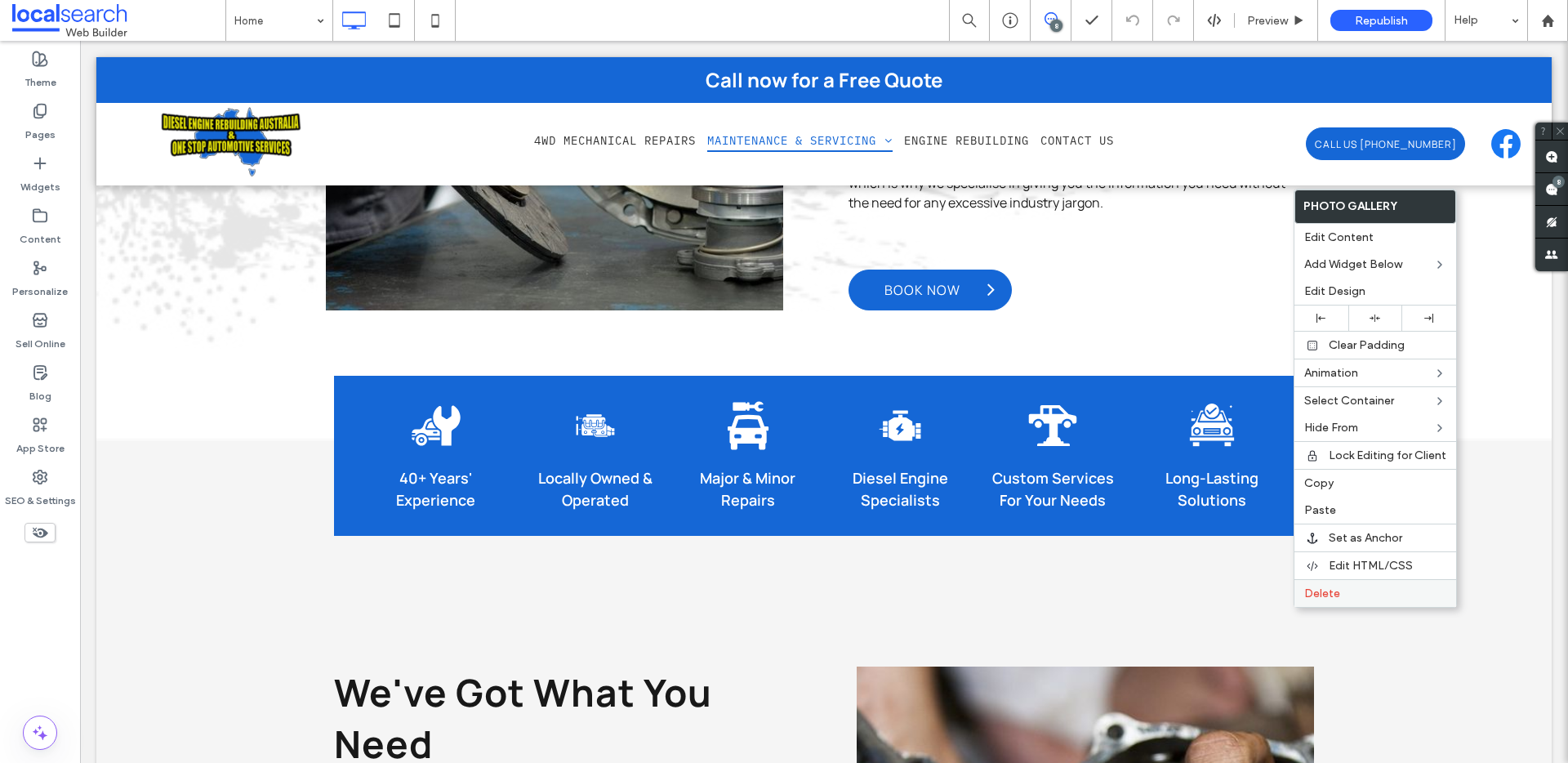
click at [1358, 587] on label "Delete" at bounding box center [1375, 593] width 142 height 14
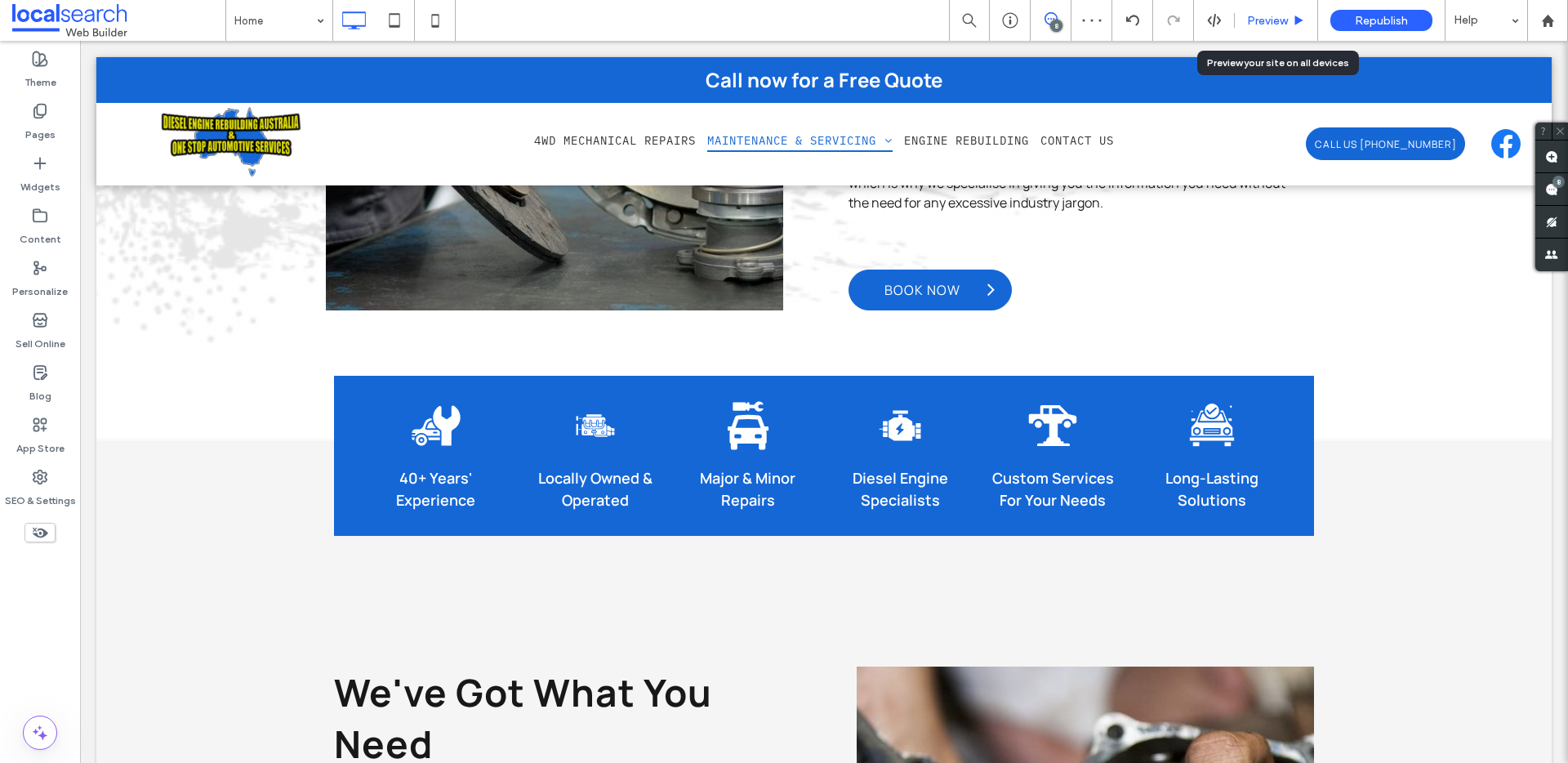
click at [1264, 21] on span "Preview" at bounding box center [1268, 21] width 41 height 14
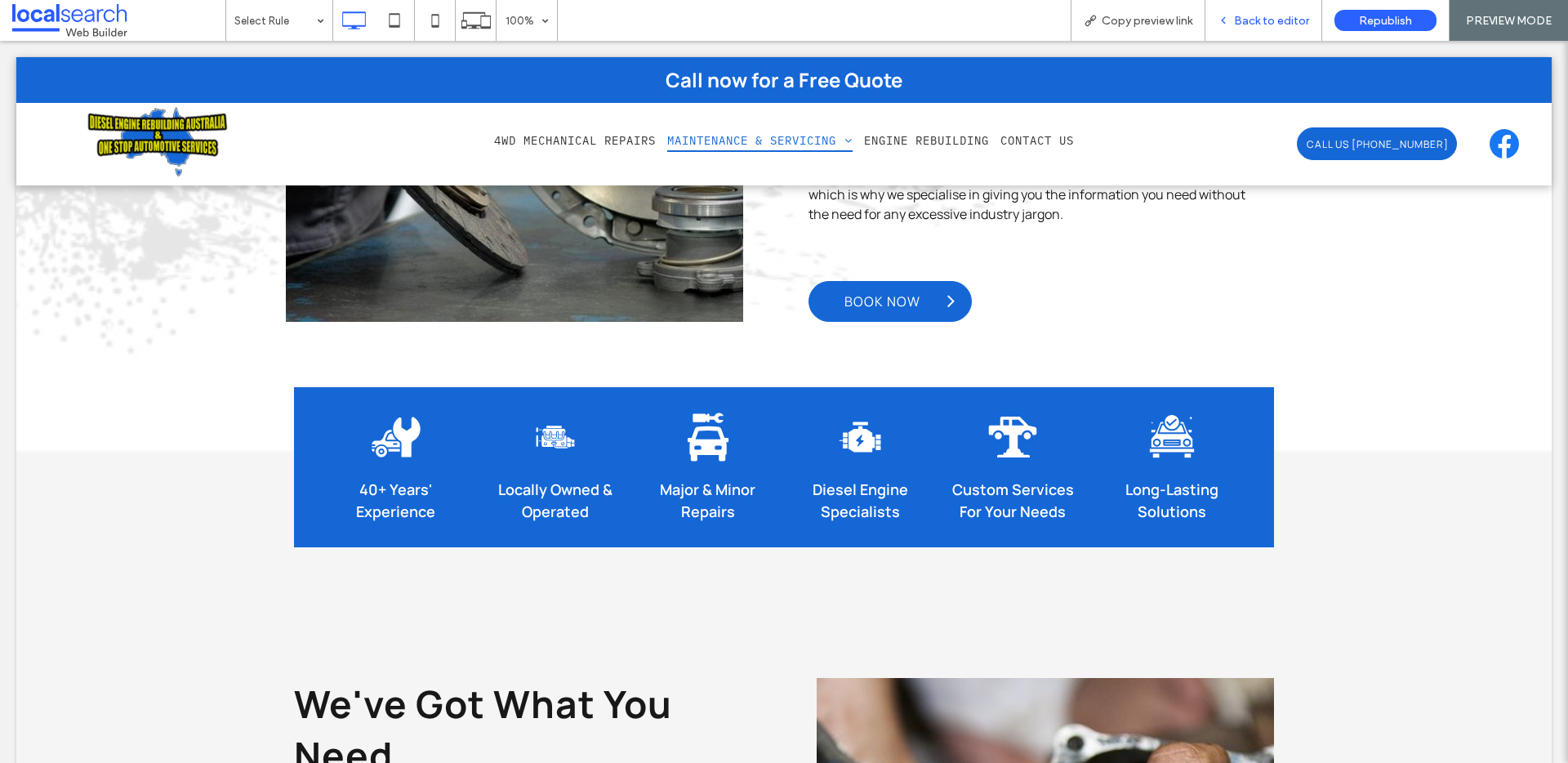
click at [1268, 20] on span "Back to editor" at bounding box center [1271, 21] width 75 height 14
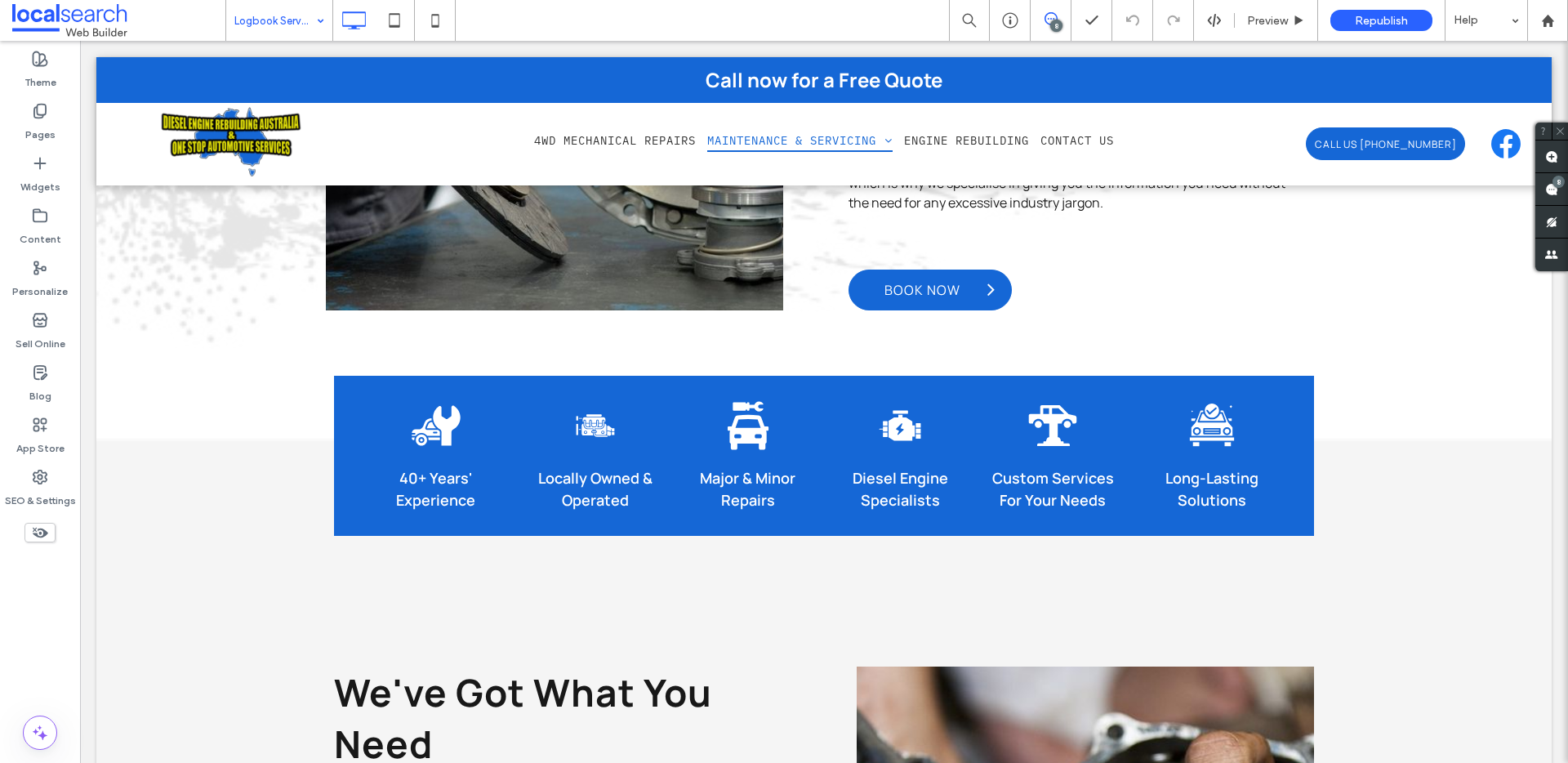
click at [297, 25] on input at bounding box center [275, 21] width 81 height 41
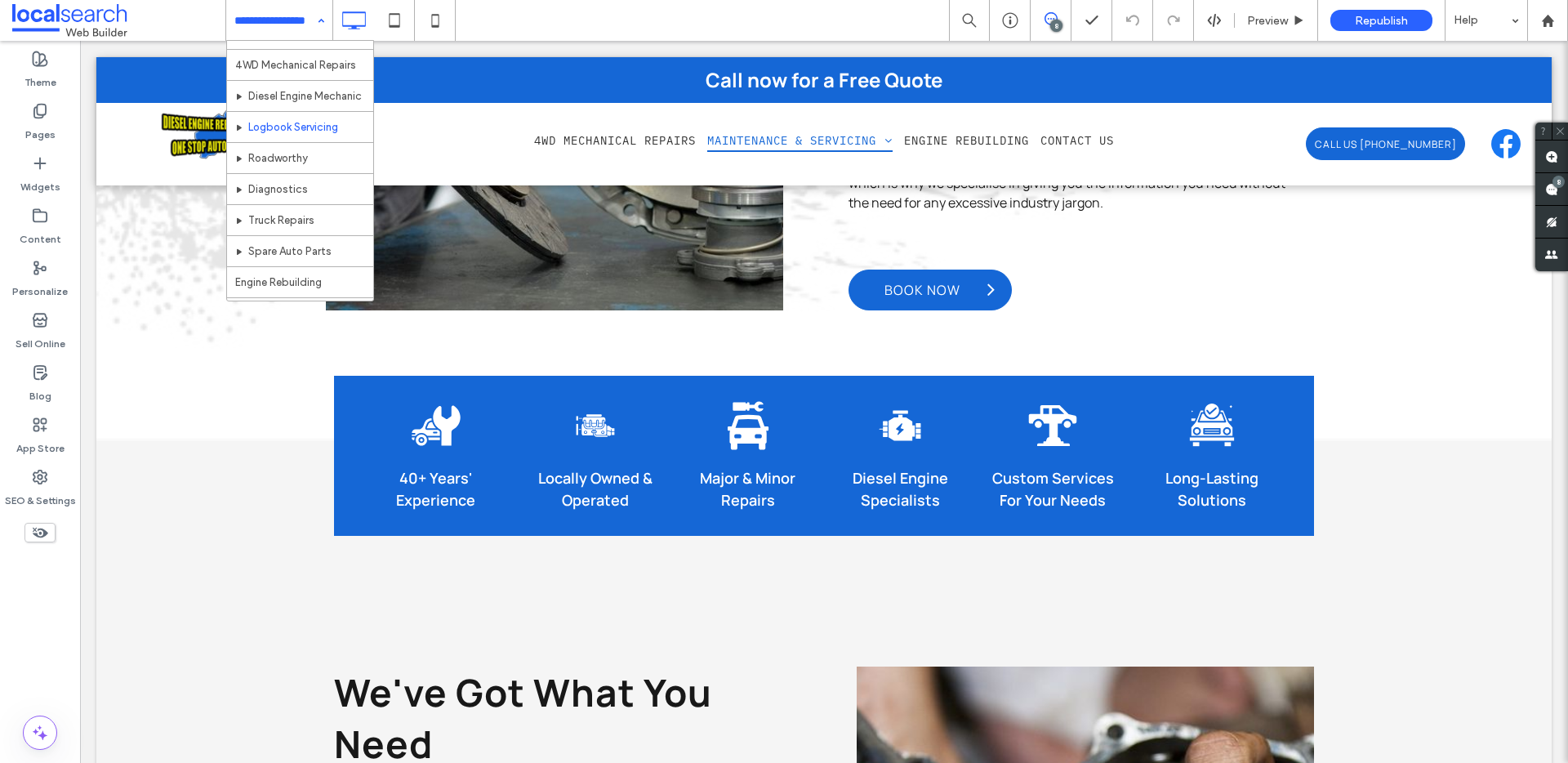
scroll to position [49, 0]
click at [275, 36] on input at bounding box center [275, 21] width 81 height 41
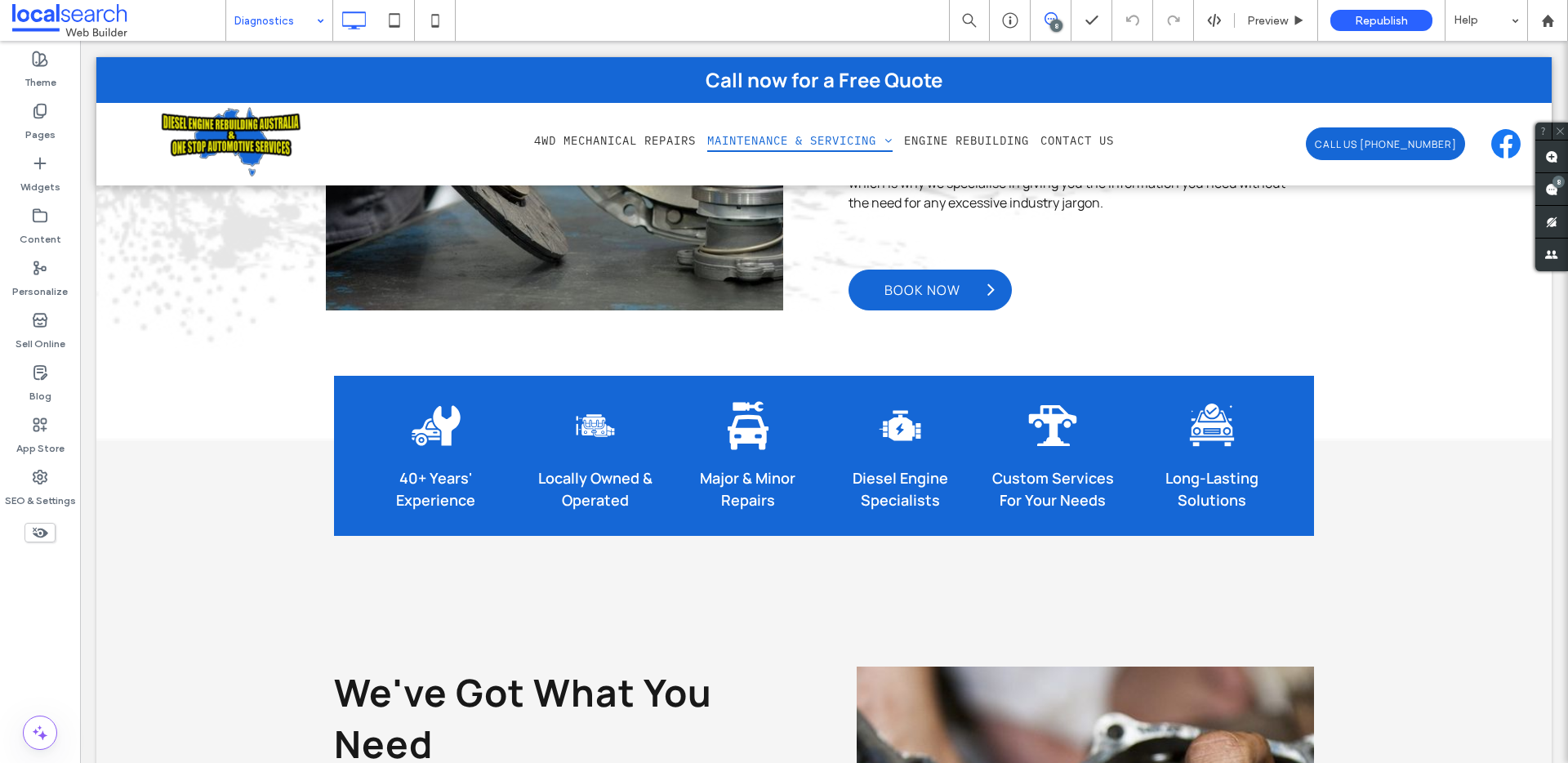
click at [267, 22] on input at bounding box center [275, 21] width 81 height 41
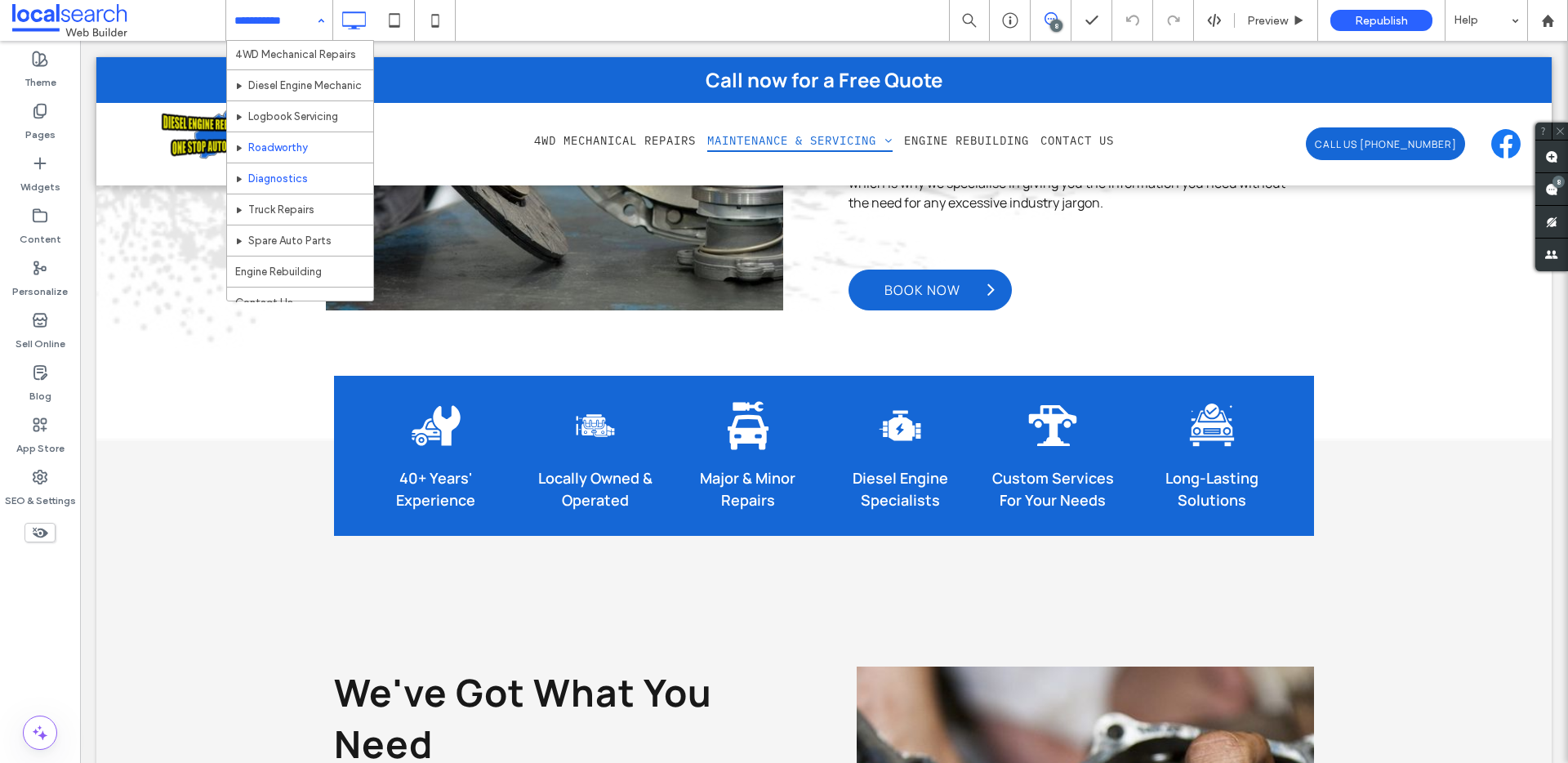
scroll to position [49, 0]
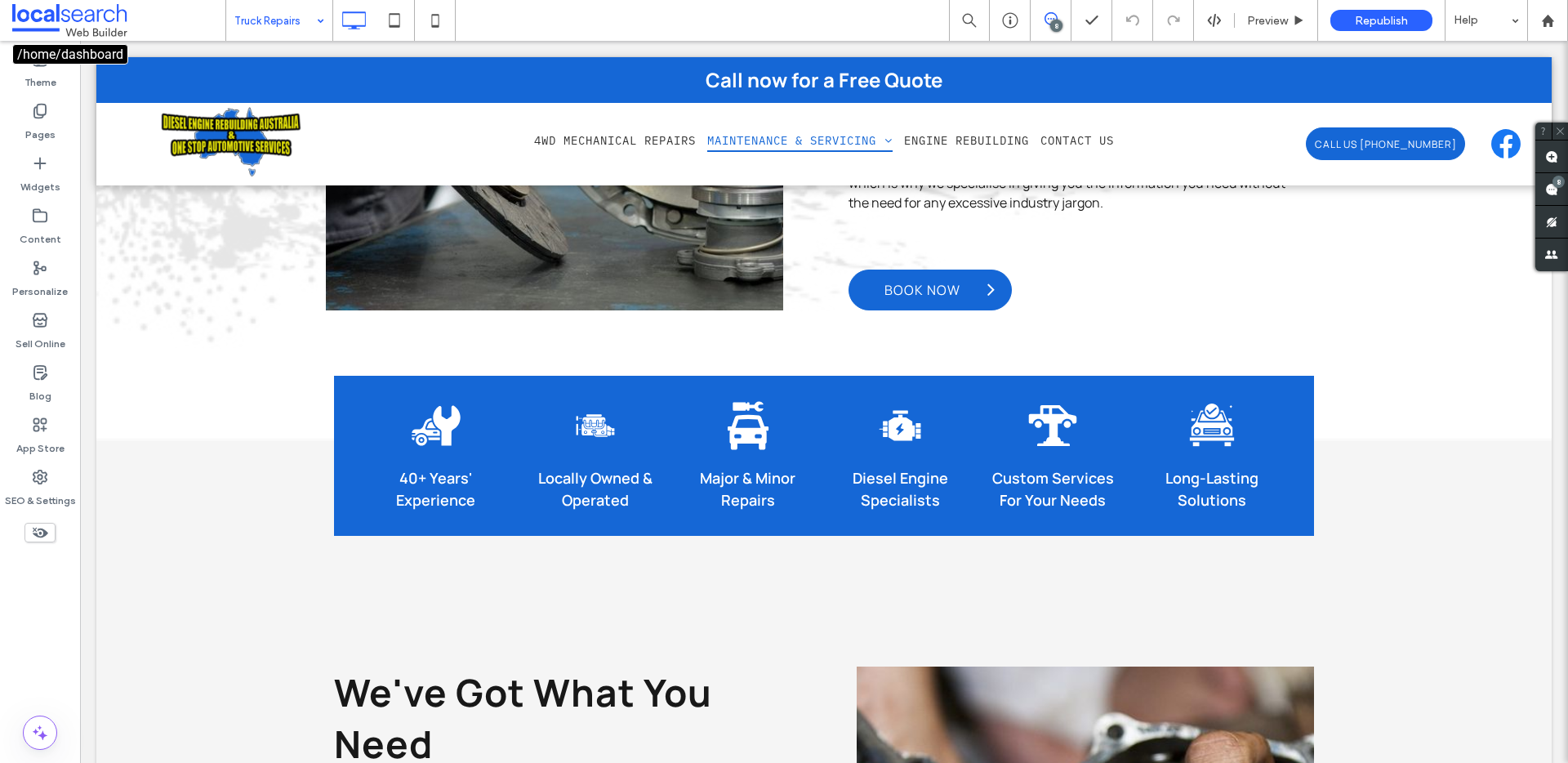
click at [291, 10] on input at bounding box center [275, 21] width 81 height 41
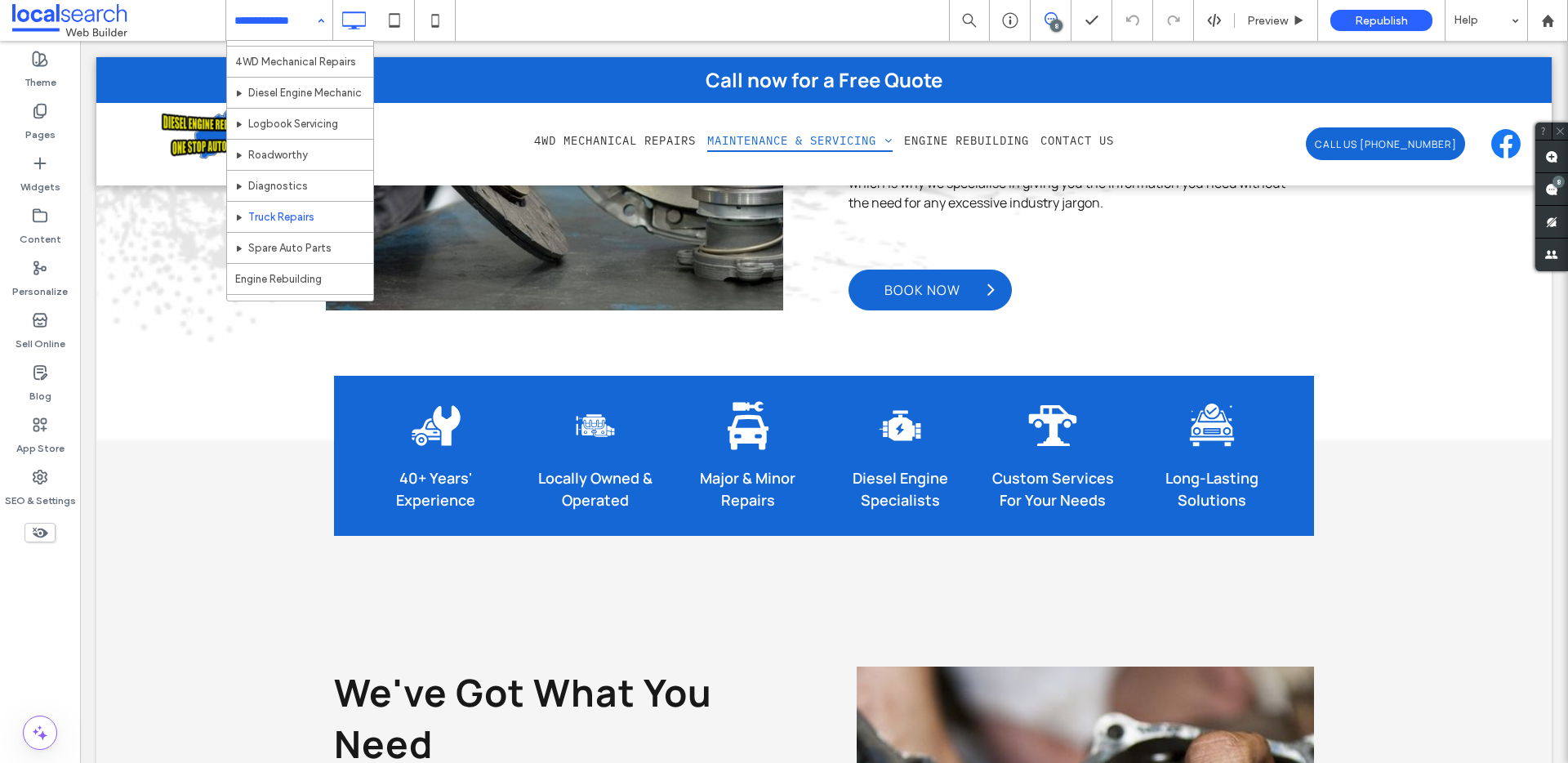
scroll to position [49, 0]
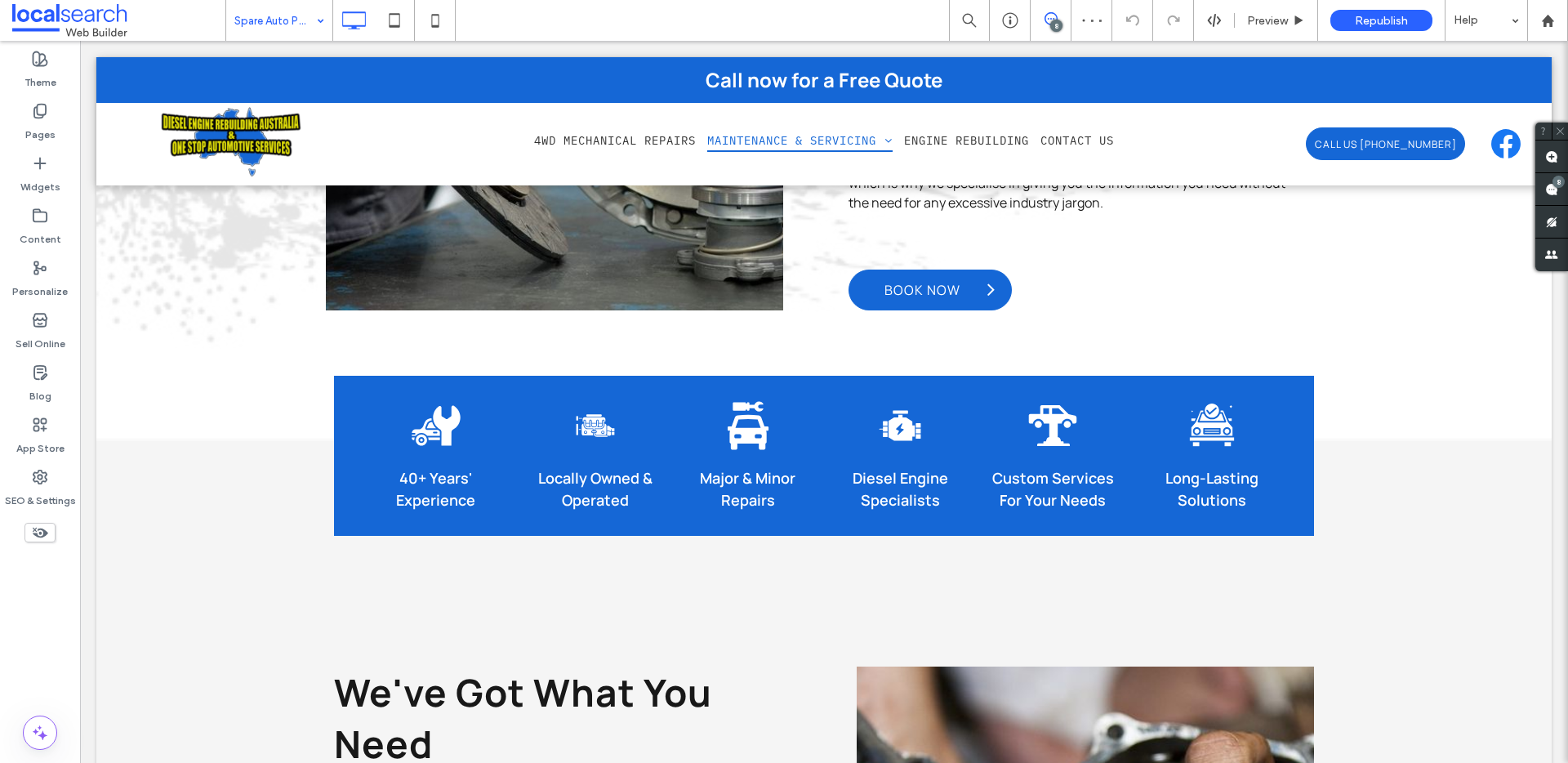
click at [274, 16] on input at bounding box center [275, 21] width 81 height 41
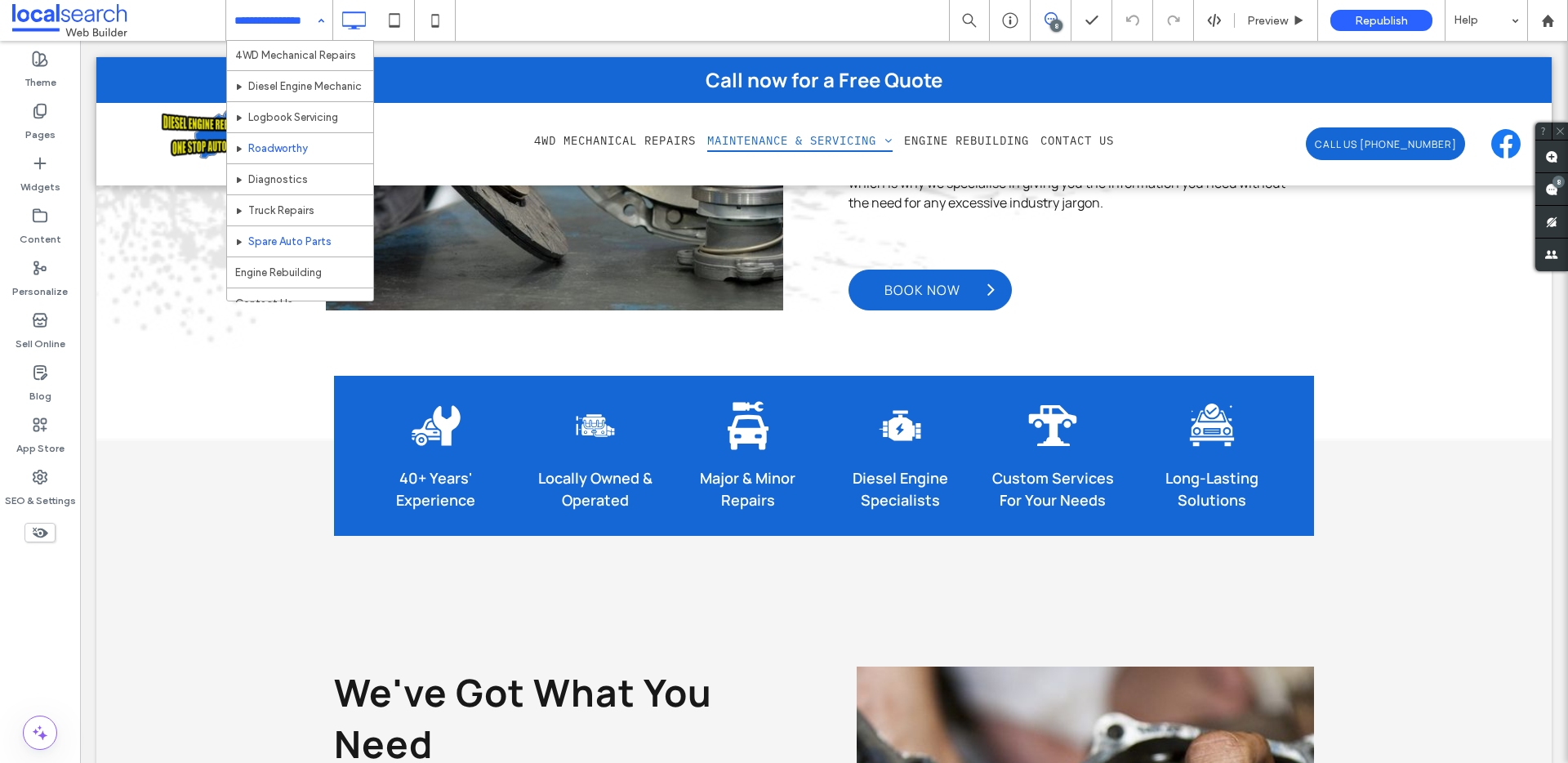
scroll to position [49, 0]
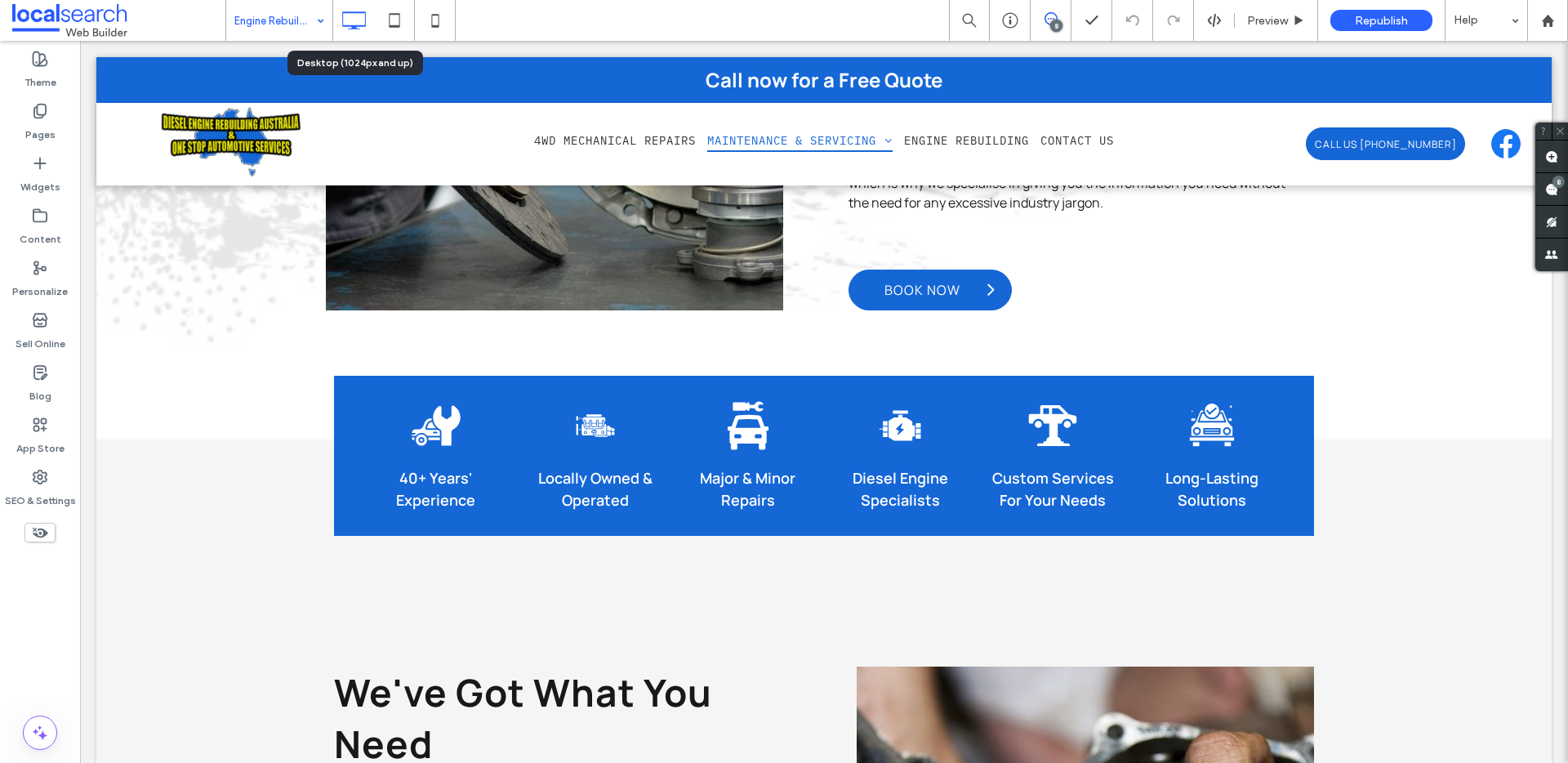
click at [333, 25] on div at bounding box center [354, 21] width 41 height 33
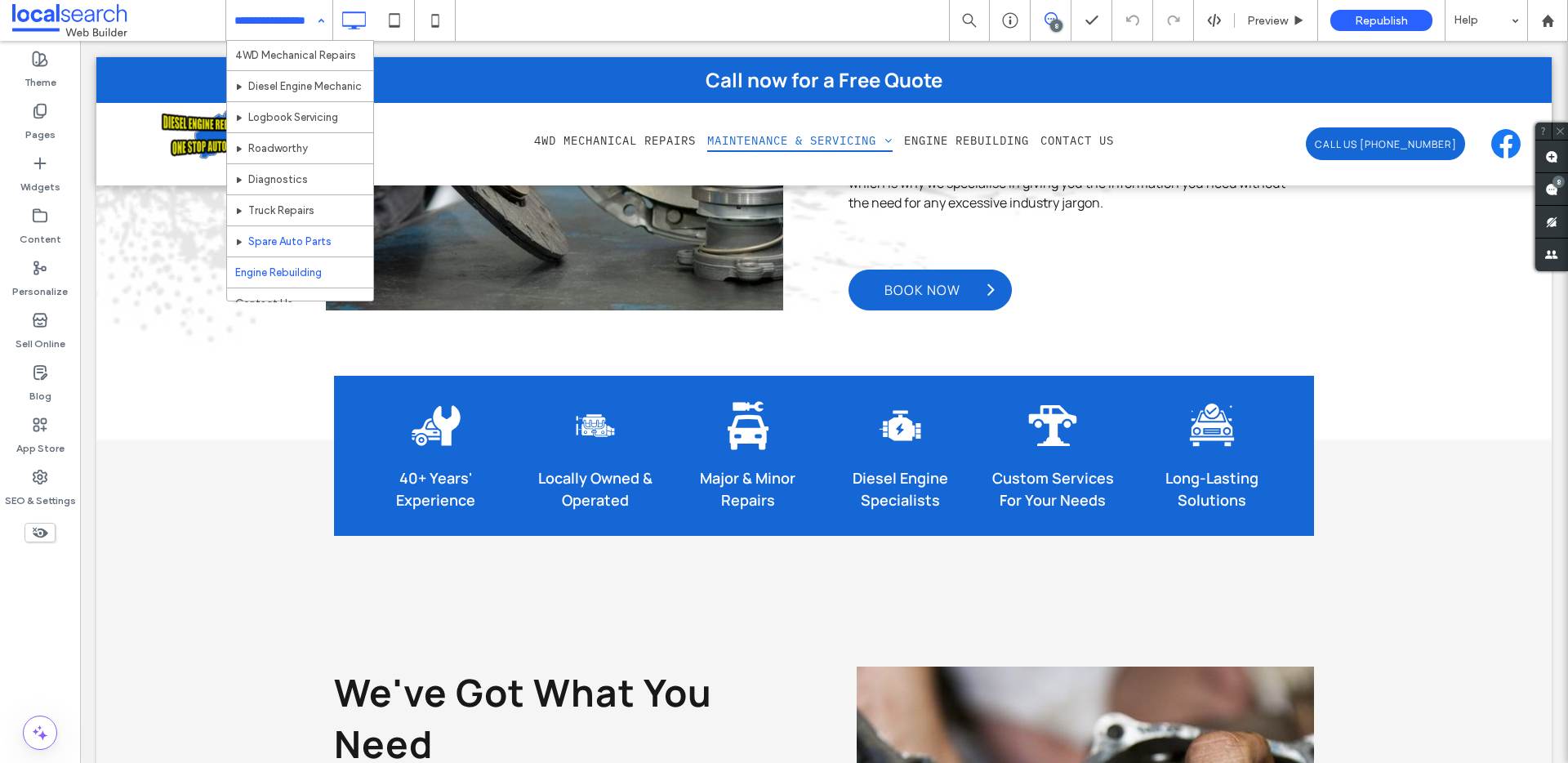
scroll to position [49, 0]
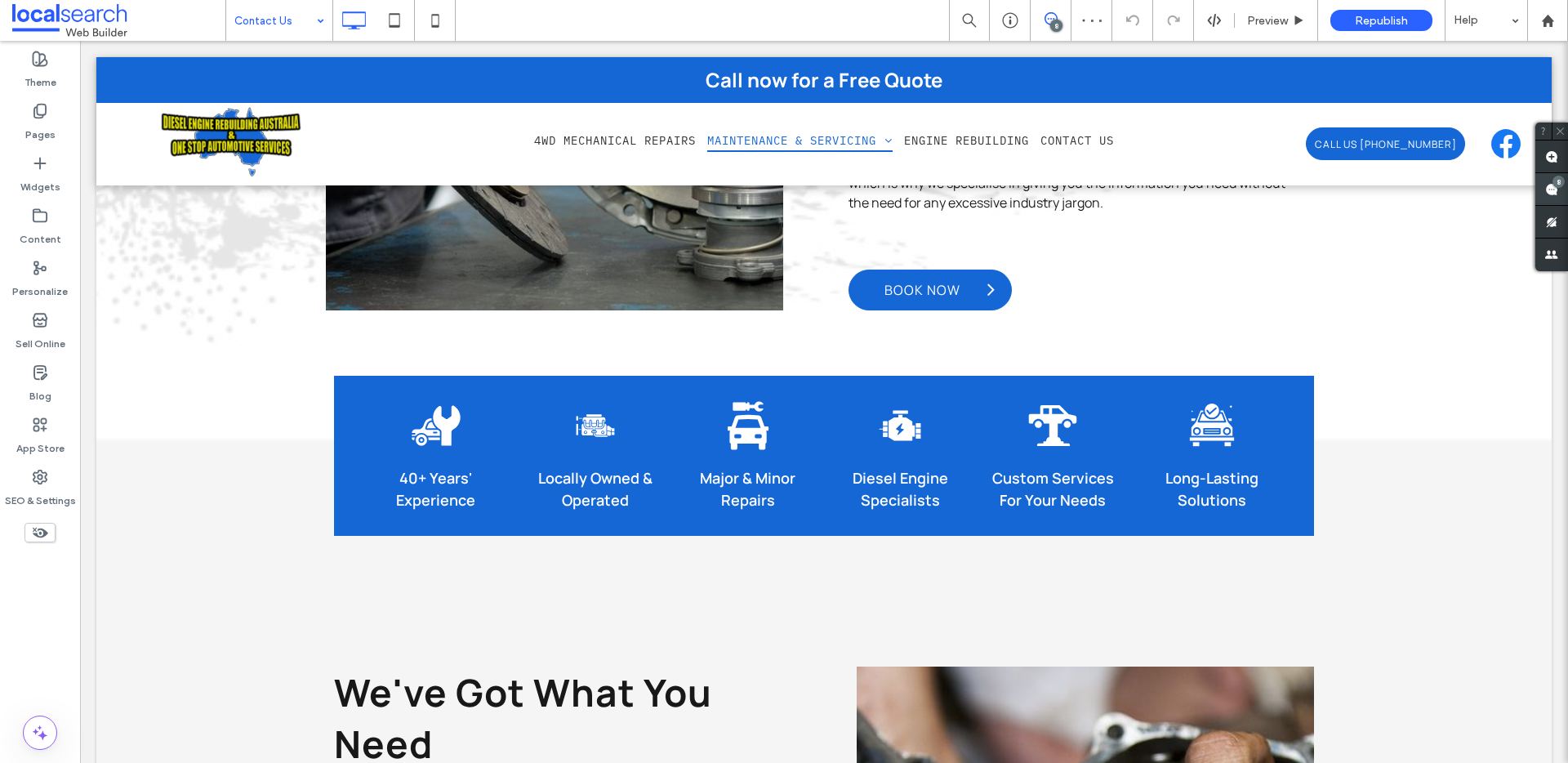
click at [1556, 190] on use at bounding box center [1552, 189] width 13 height 13
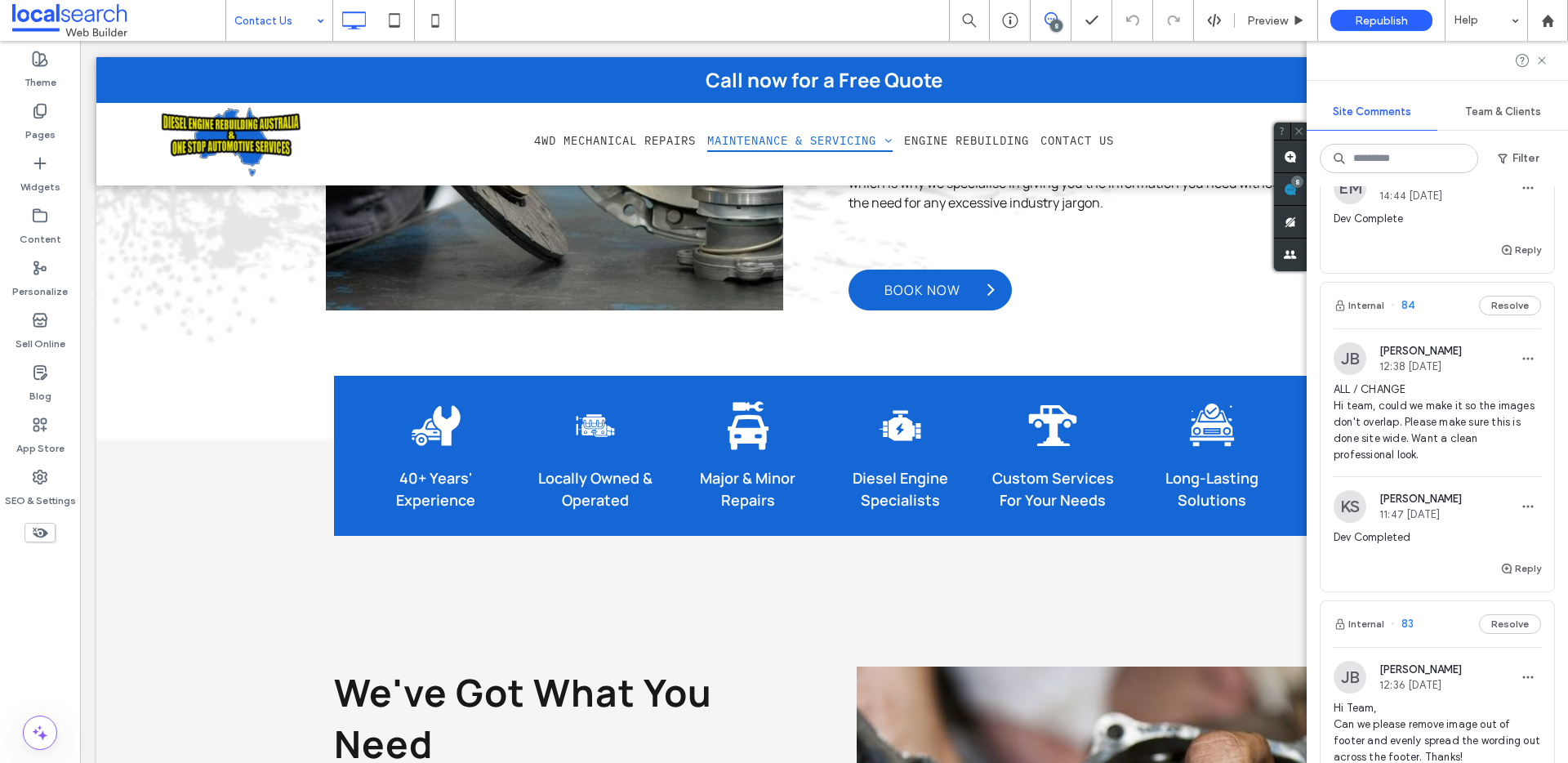
scroll to position [1371, 0]
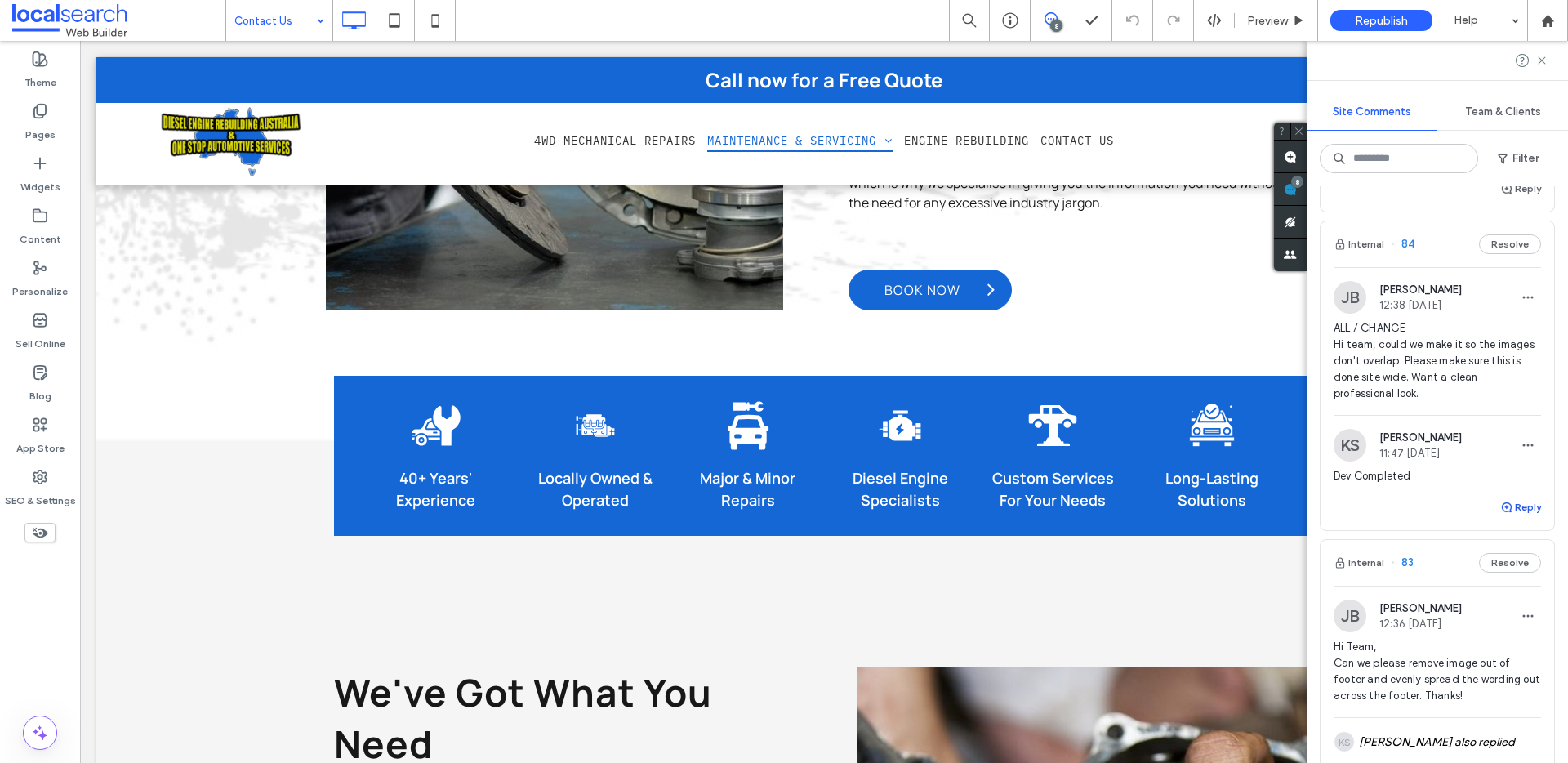
click at [1506, 517] on button "Reply" at bounding box center [1520, 507] width 41 height 20
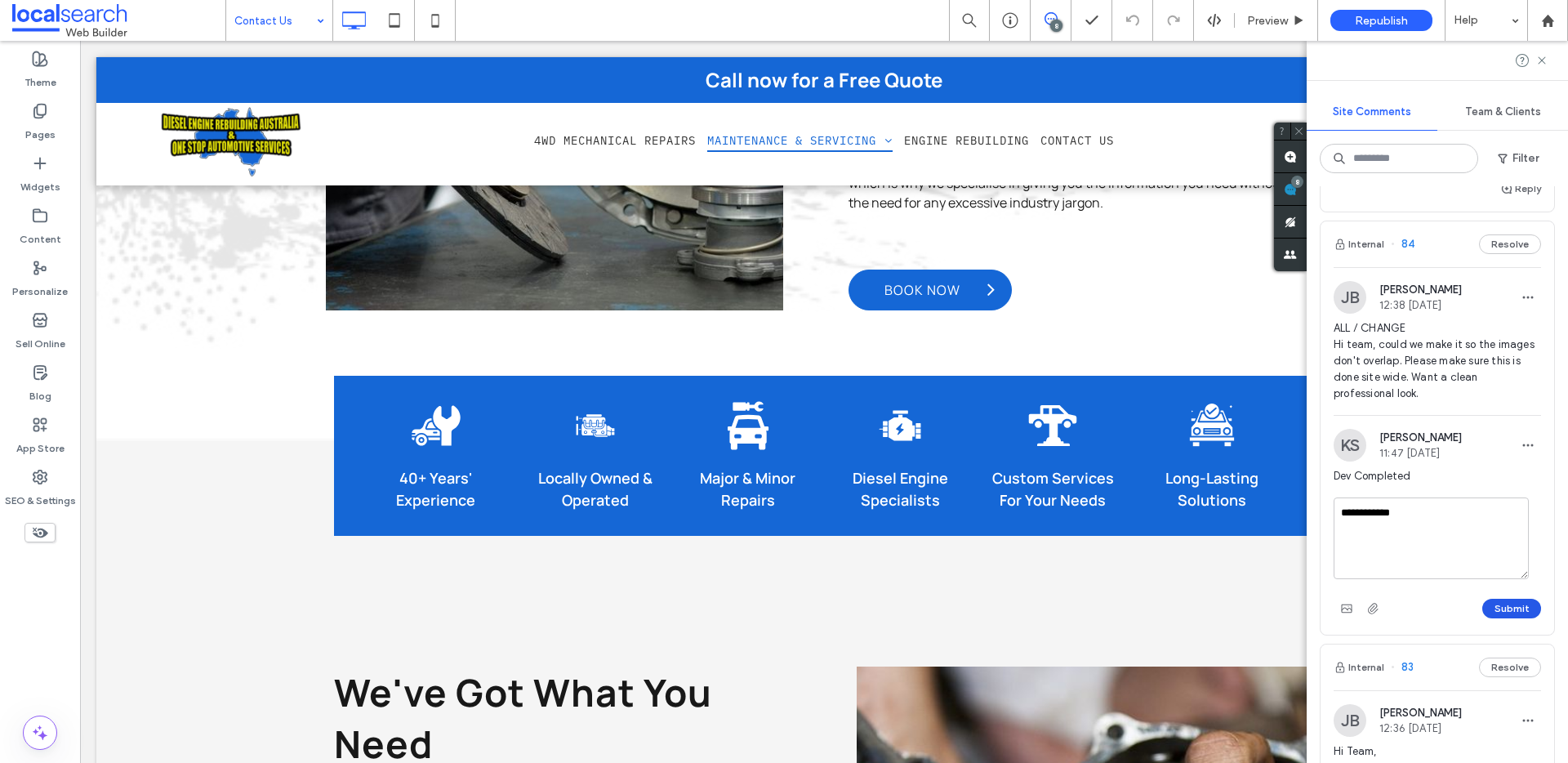
type textarea "**********"
click at [1510, 618] on button "Submit" at bounding box center [1511, 608] width 58 height 20
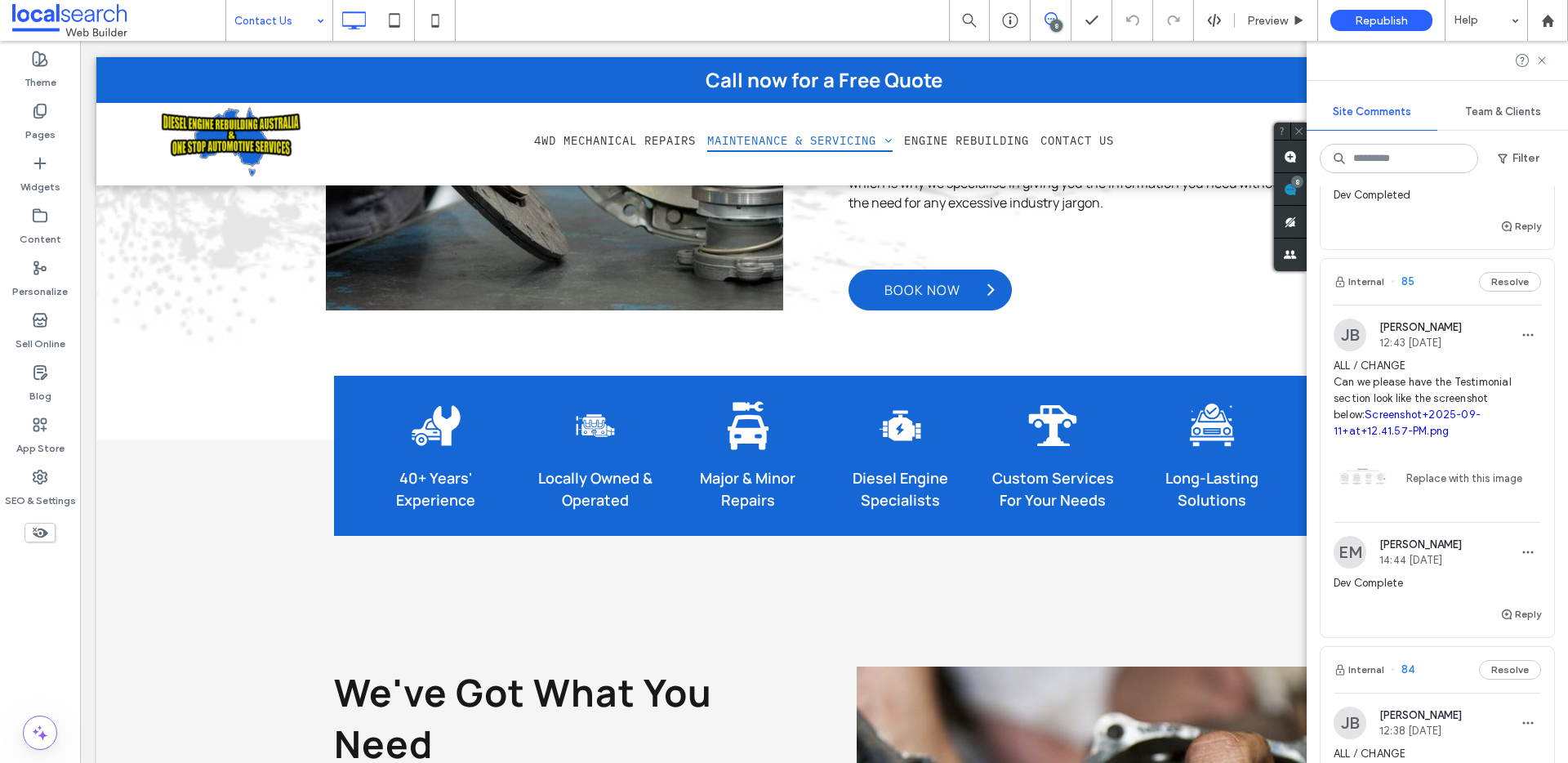
scroll to position [947, 0]
click at [1366, 291] on button "Internal" at bounding box center [1359, 281] width 51 height 20
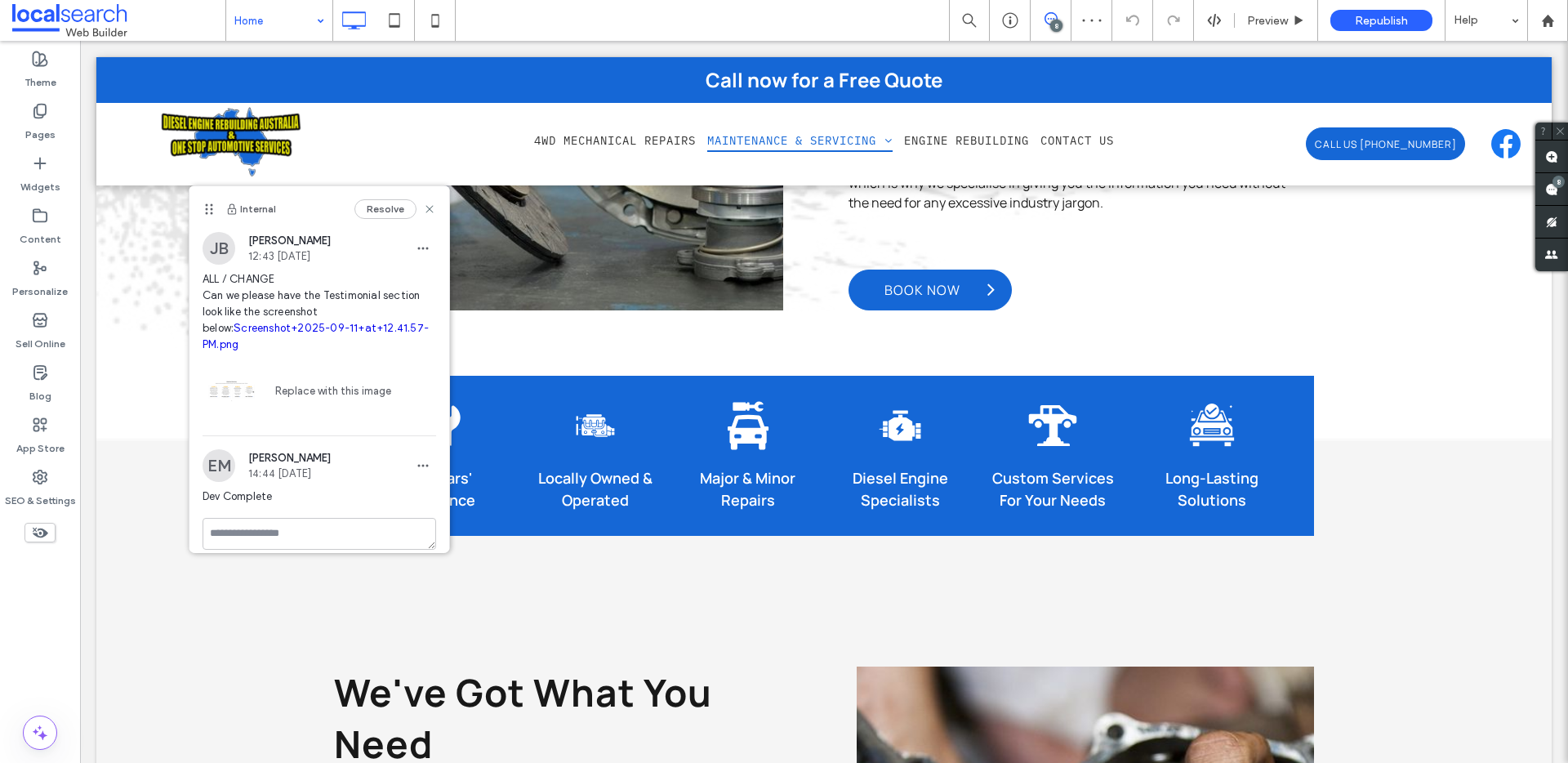
click at [350, 317] on span "ALL / CHANGE Can we please have the Testimonial section look like the screensho…" at bounding box center [319, 311] width 234 height 81
click at [330, 325] on link "Screenshot+2025-09-11+at+12.41.57-PM.png" at bounding box center [315, 336] width 226 height 29
click at [444, 18] on icon at bounding box center [435, 21] width 33 height 33
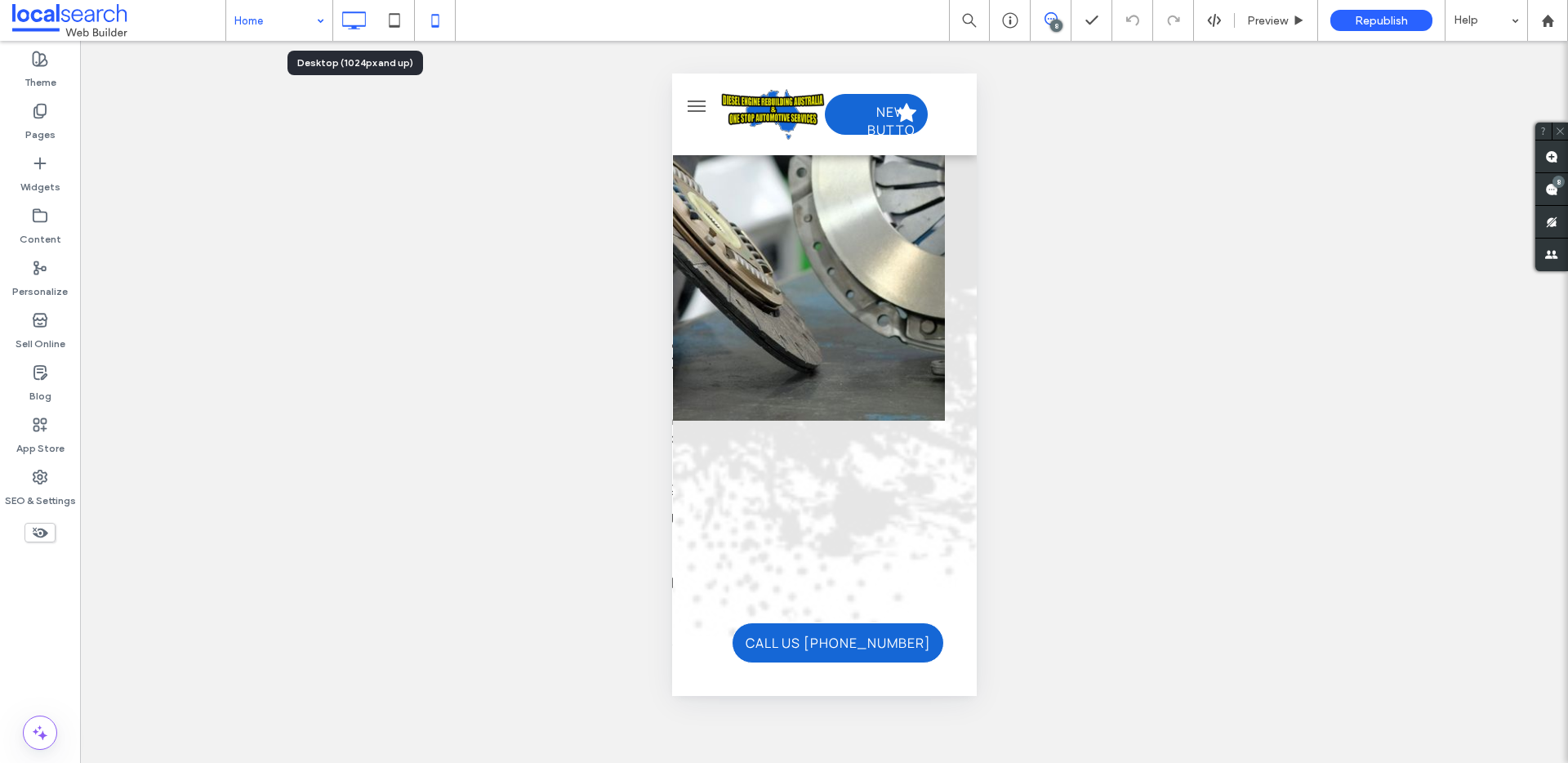
click at [355, 13] on use at bounding box center [355, 21] width 24 height 18
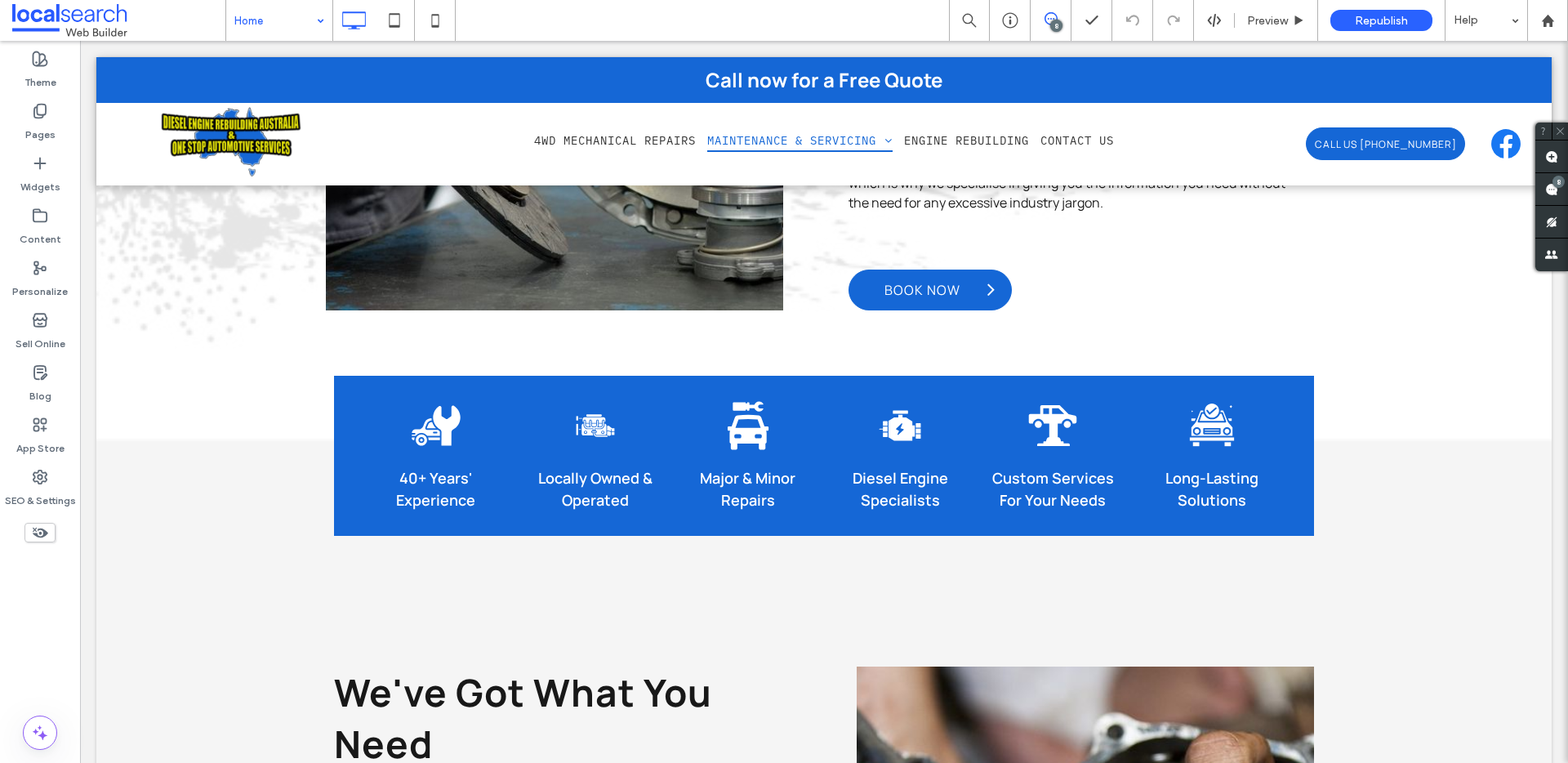
click at [1551, 186] on div "Home 8 Preview Republish Help Site Comments Team & Clients Automate new comment…" at bounding box center [784, 381] width 1568 height 763
click at [1557, 188] on use at bounding box center [1552, 189] width 13 height 13
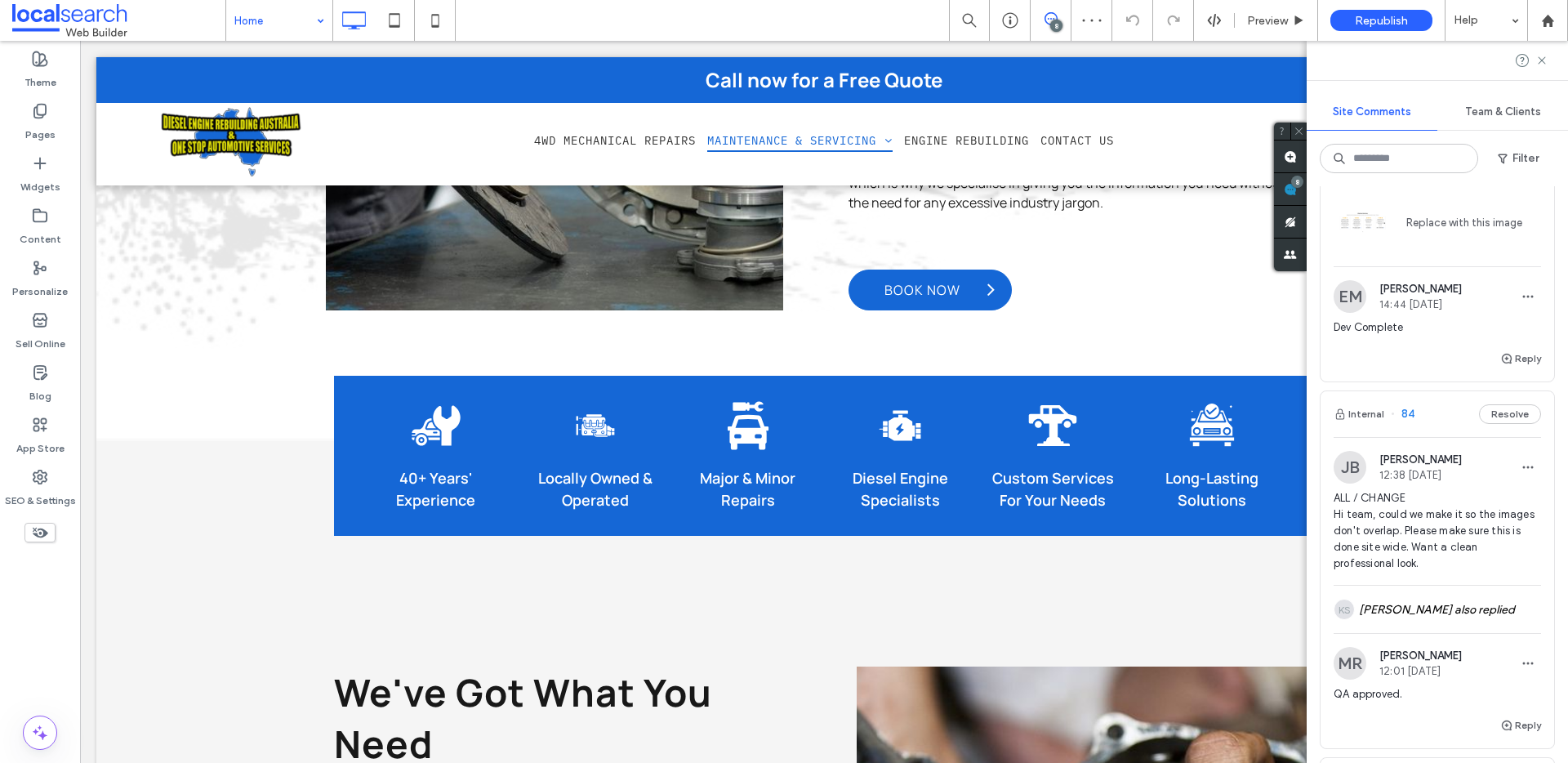
scroll to position [1234, 0]
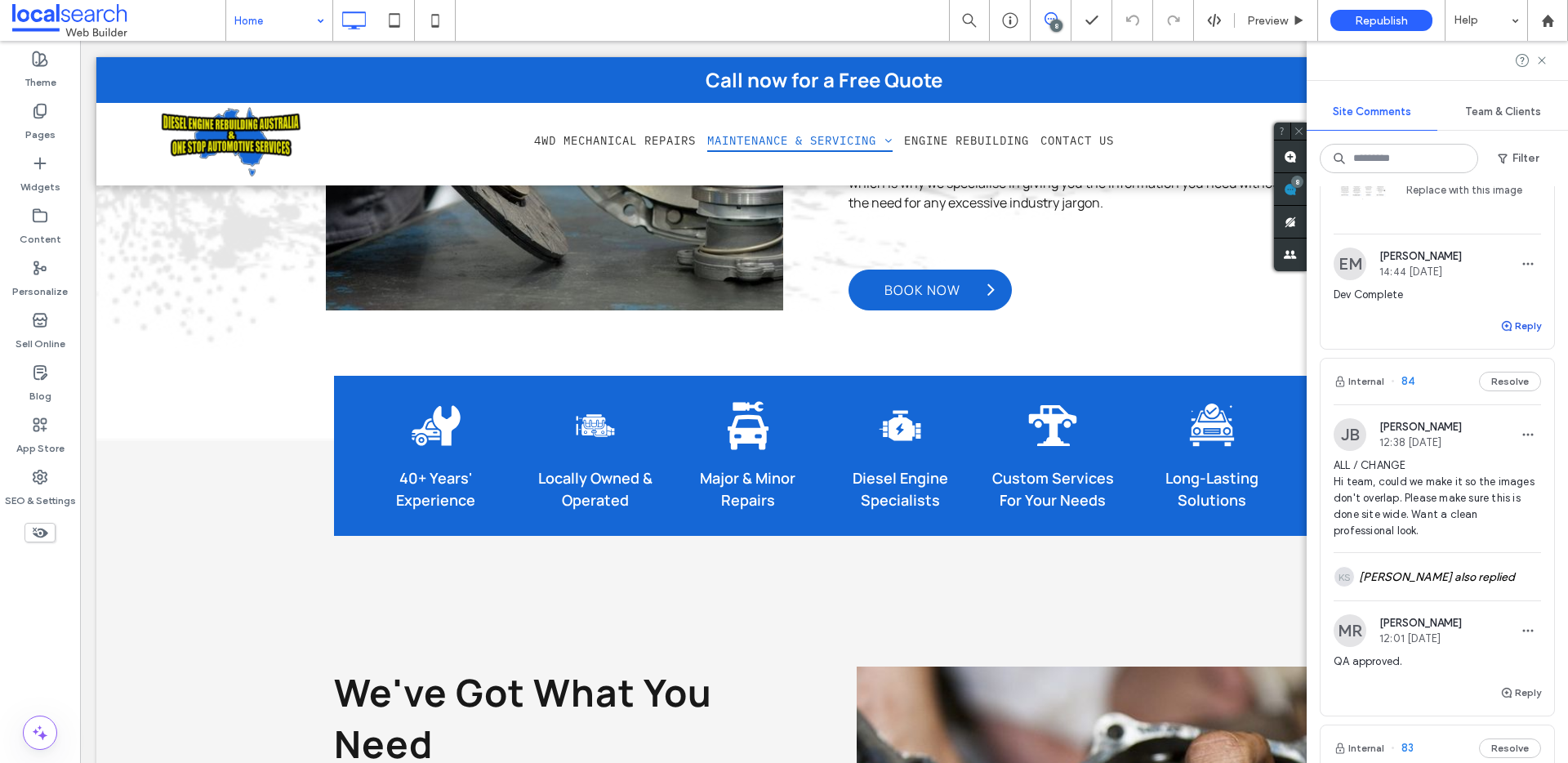
click at [1506, 336] on button "Reply" at bounding box center [1520, 326] width 41 height 20
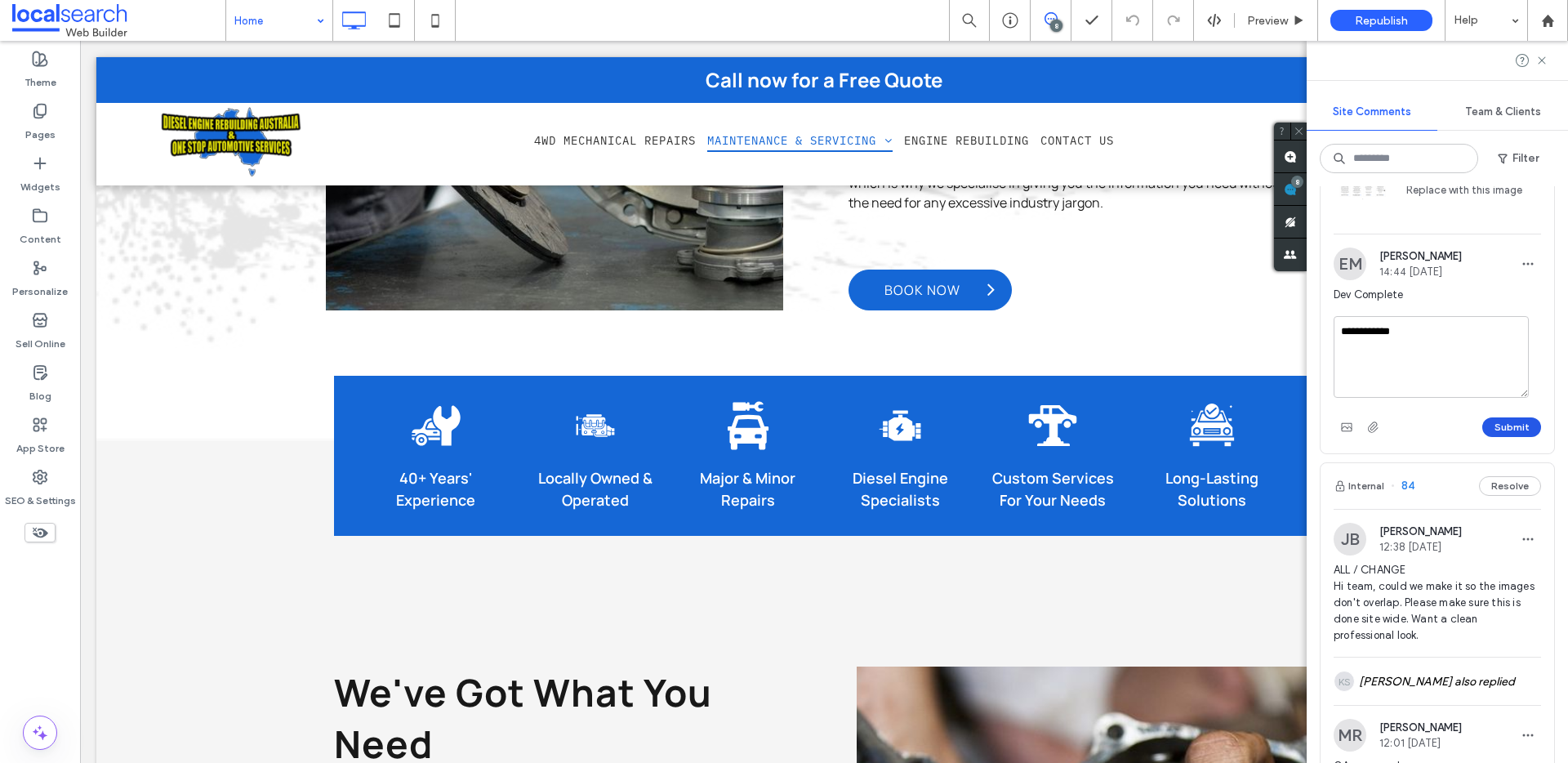
type textarea "**********"
click at [1485, 437] on button "Submit" at bounding box center [1511, 427] width 58 height 20
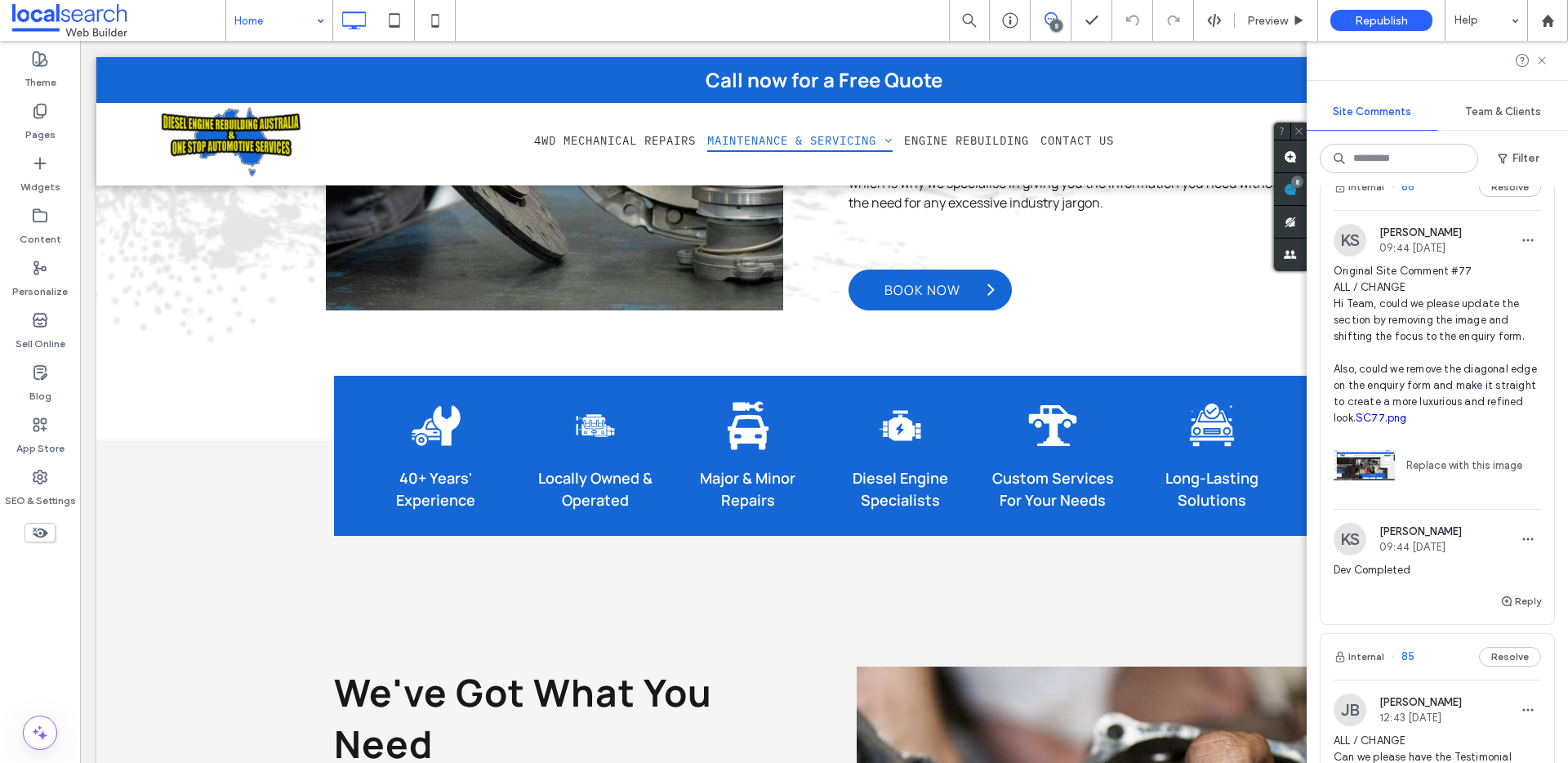
scroll to position [549, 0]
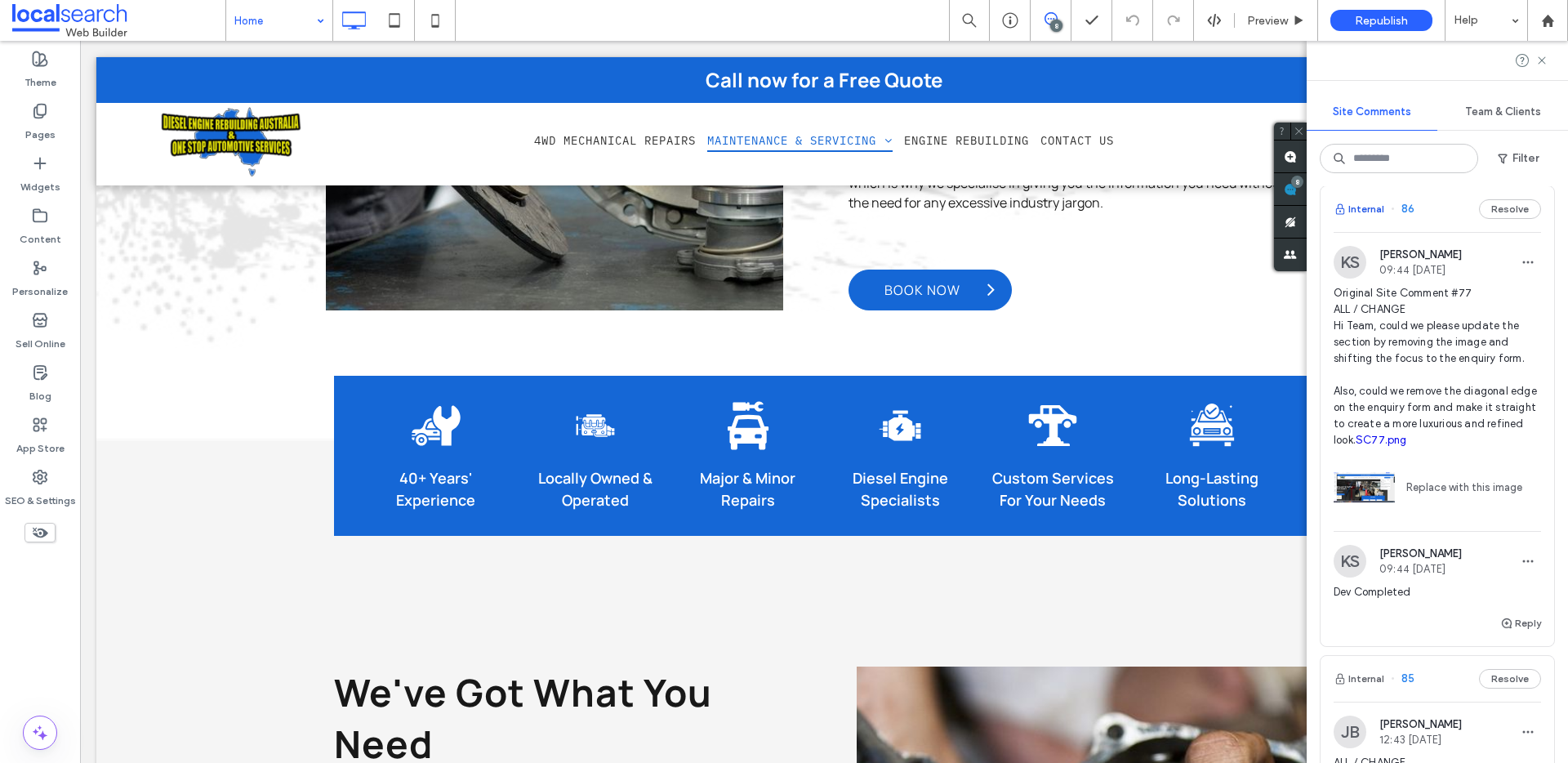
click at [1374, 219] on button "Internal" at bounding box center [1359, 209] width 51 height 20
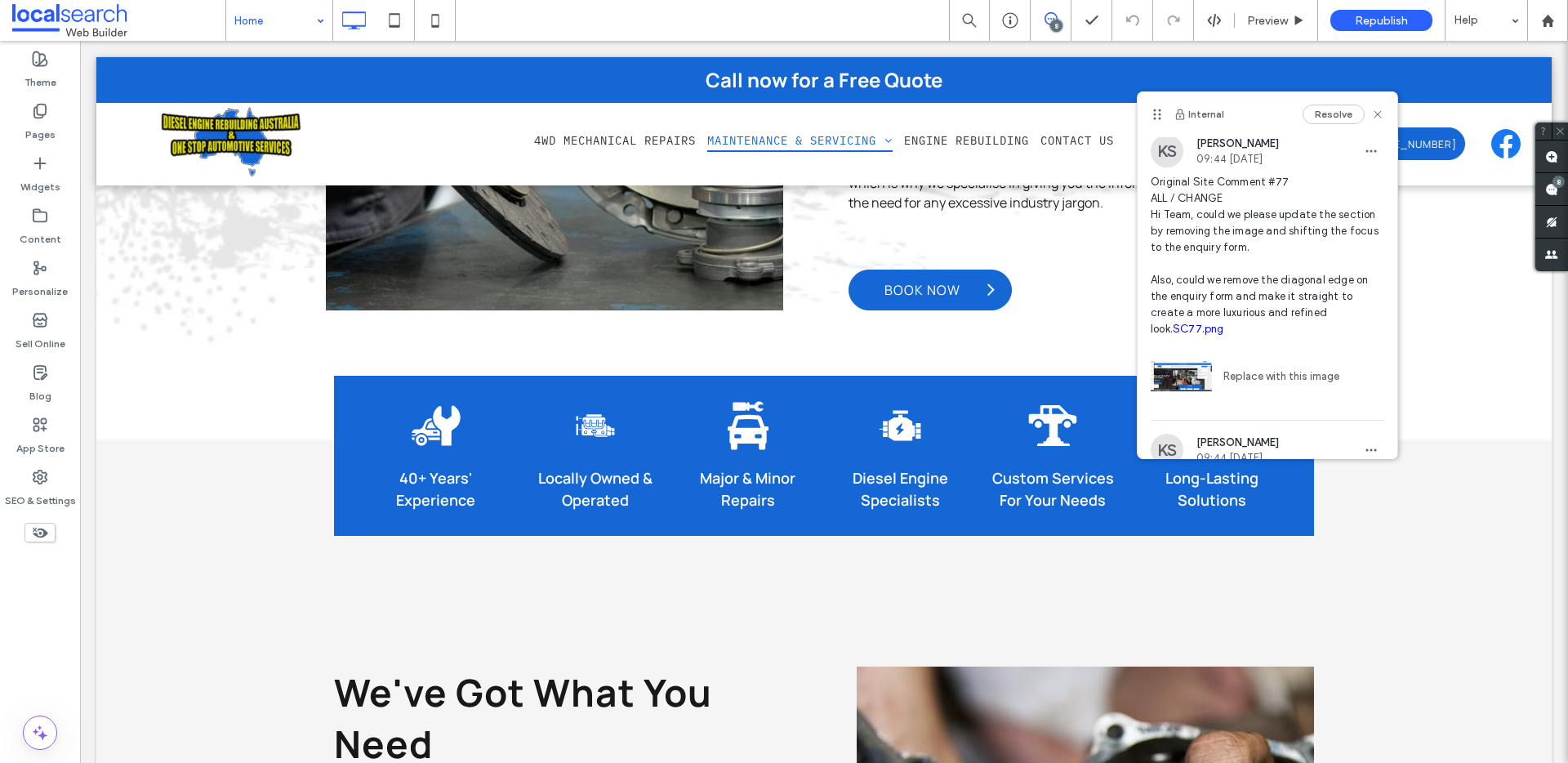
scroll to position [7, 0]
click at [1176, 324] on link "SC77.png" at bounding box center [1198, 325] width 51 height 12
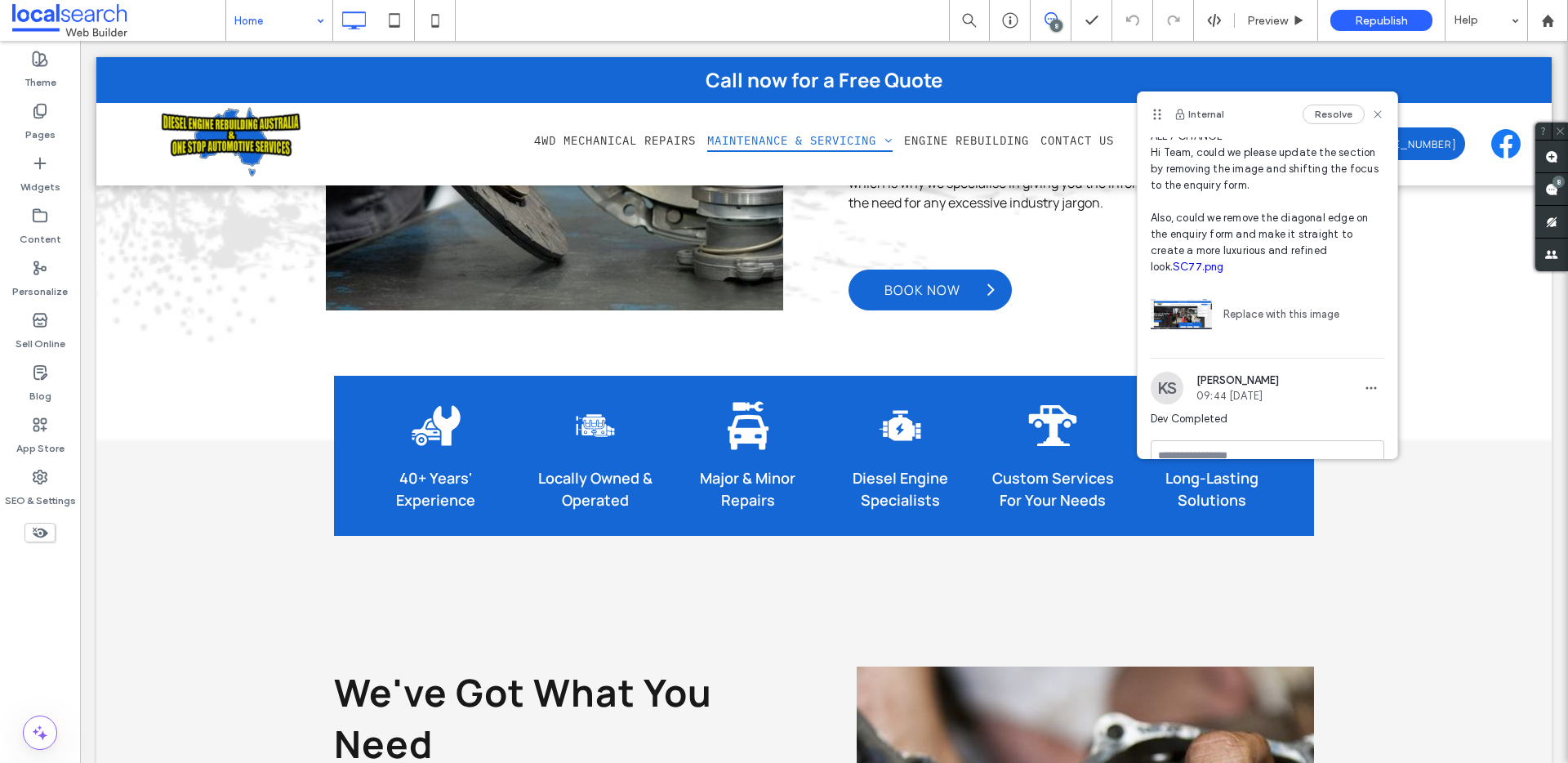
scroll to position [95, 0]
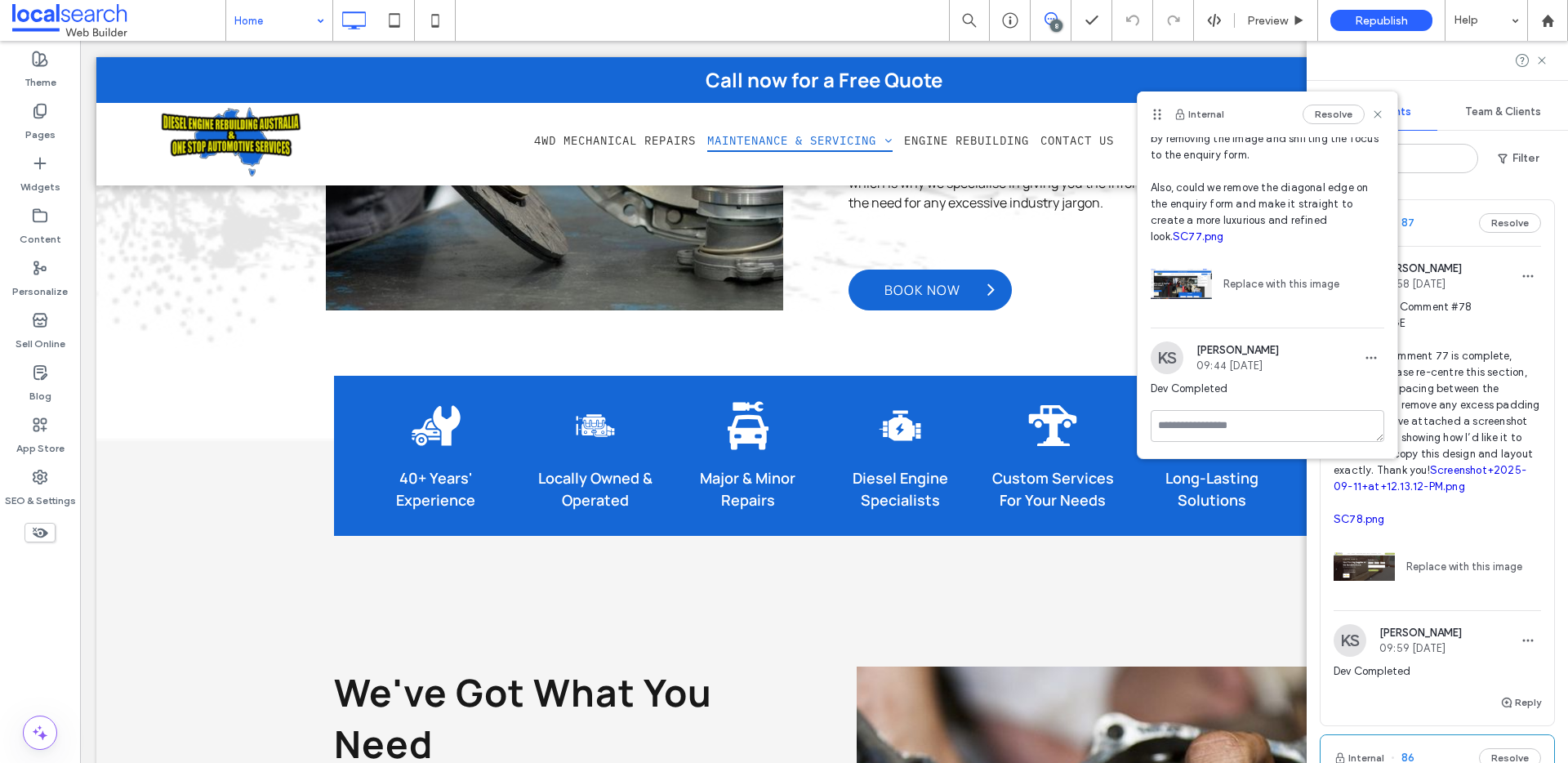
click at [1296, 187] on use at bounding box center [1290, 189] width 13 height 13
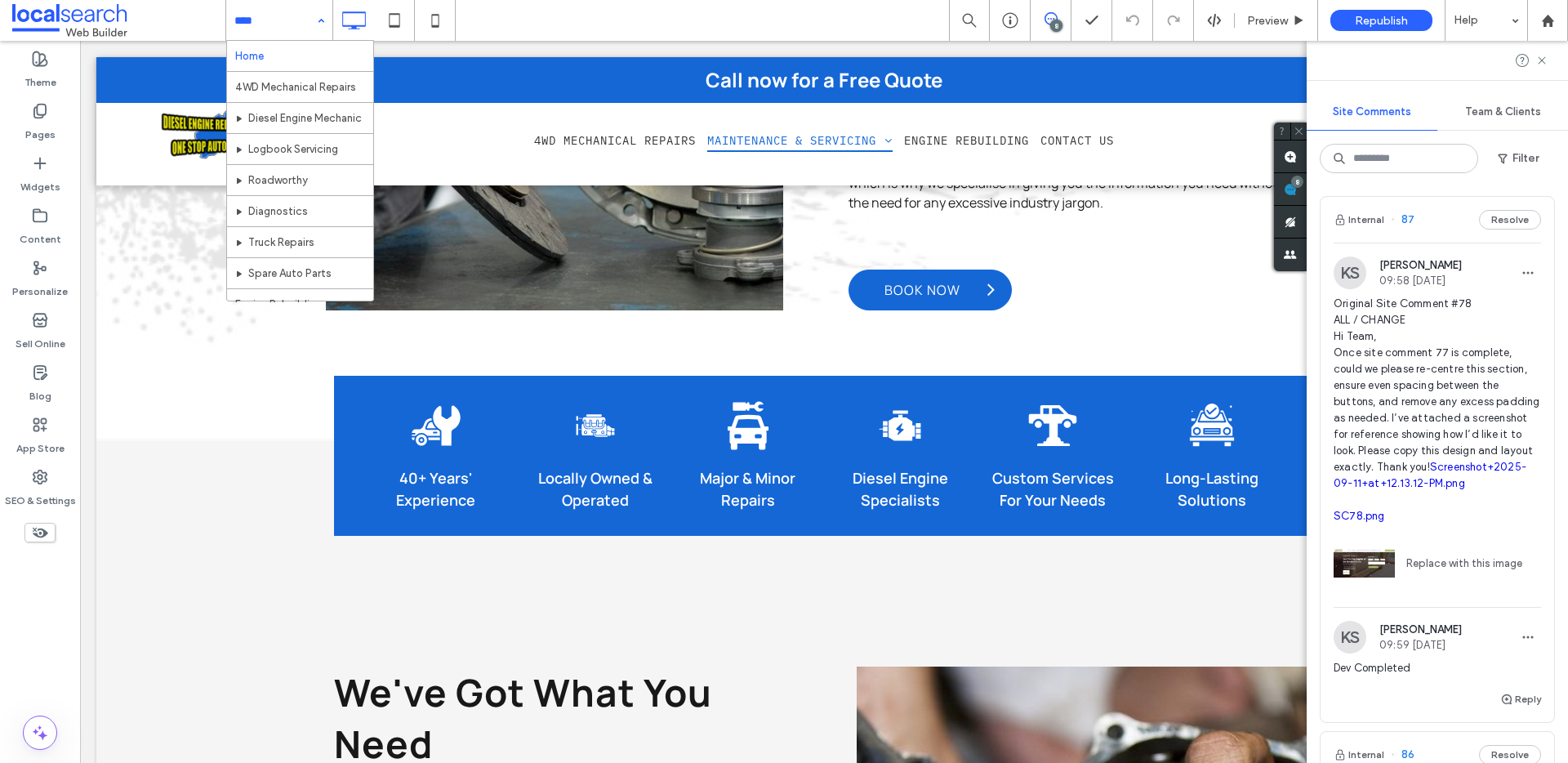
drag, startPoint x: 254, startPoint y: 30, endPoint x: 255, endPoint y: 41, distance: 11.0
click at [308, 27] on input at bounding box center [275, 21] width 81 height 41
click at [281, 35] on input at bounding box center [275, 21] width 81 height 41
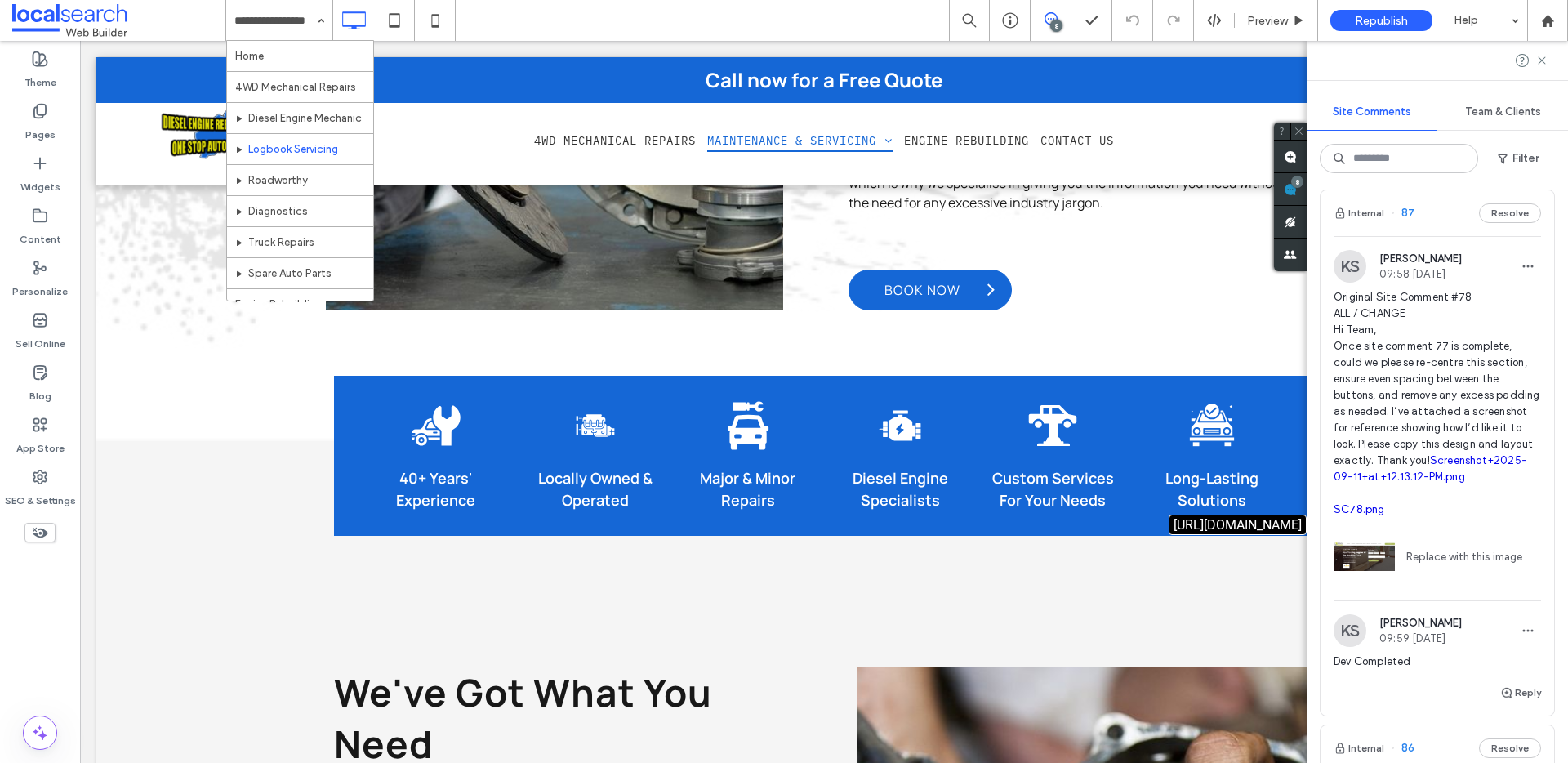
click at [1370, 515] on link "SC78.png" at bounding box center [1359, 509] width 51 height 12
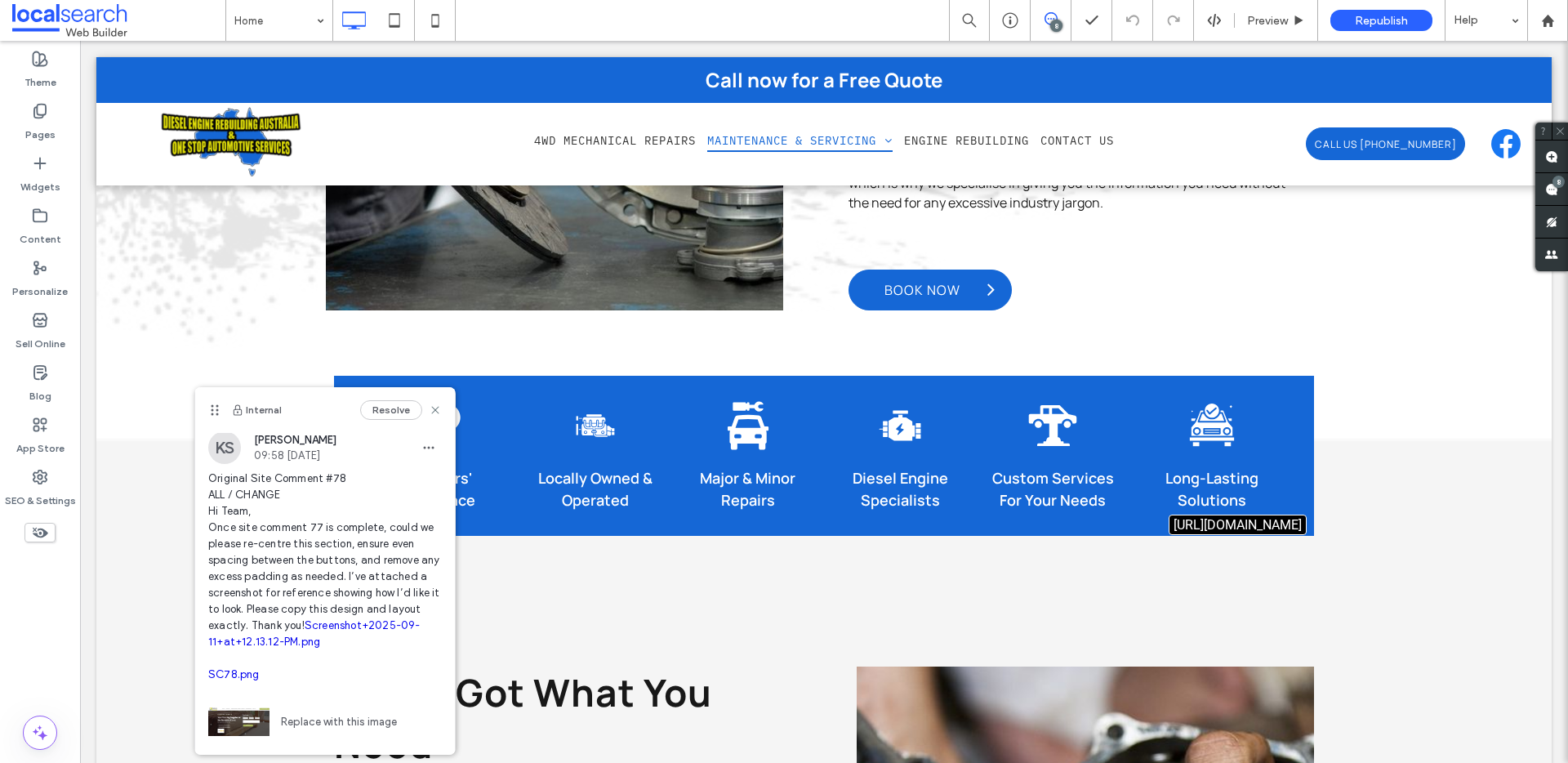
scroll to position [3, 0]
click at [257, 647] on link "Screenshot+2025-09-11+at+12.13.12-PM.png" at bounding box center [314, 632] width 212 height 29
click at [1552, 190] on use at bounding box center [1552, 189] width 13 height 13
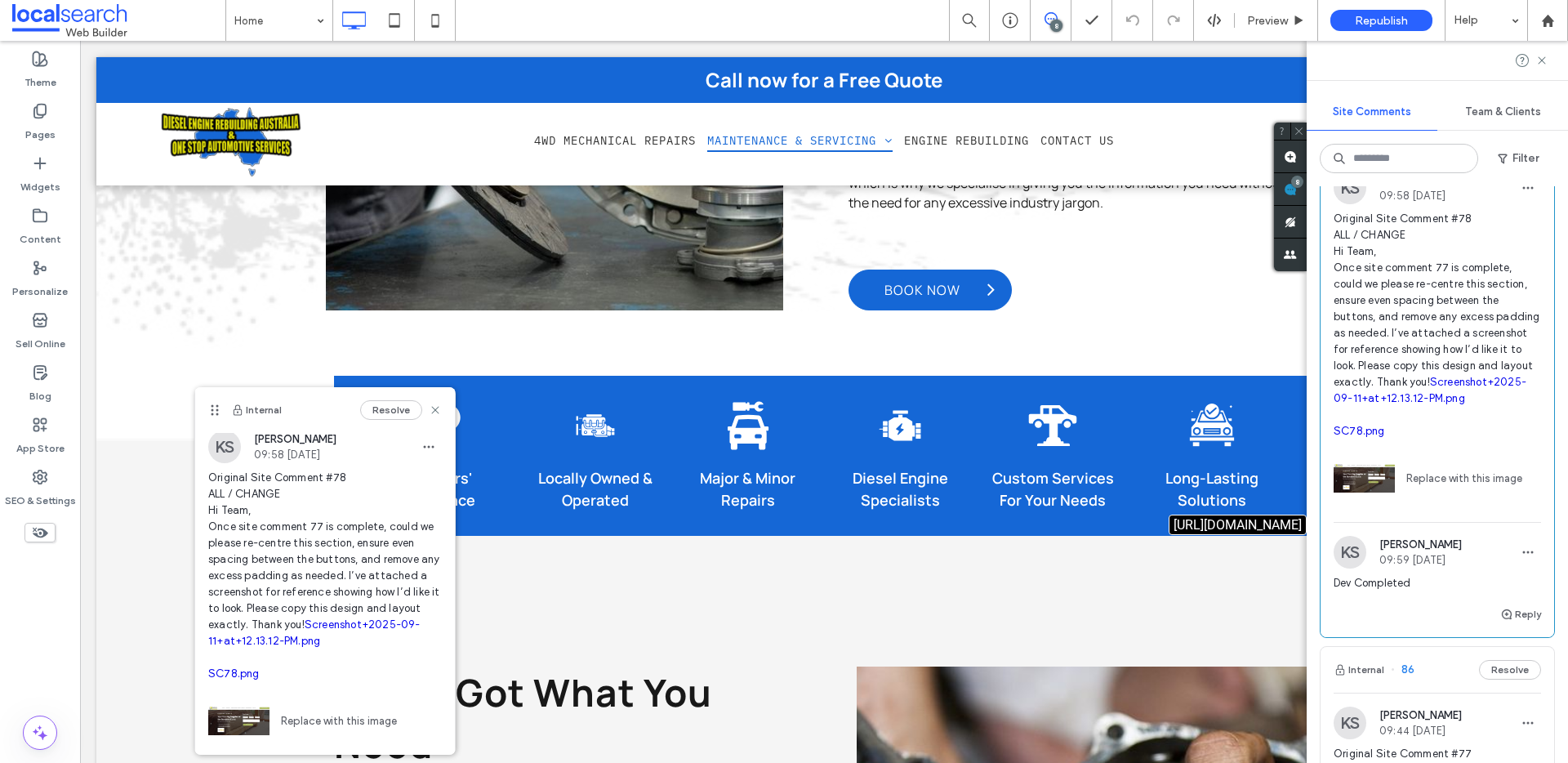
scroll to position [91, 0]
click at [429, 409] on icon at bounding box center [435, 410] width 13 height 13
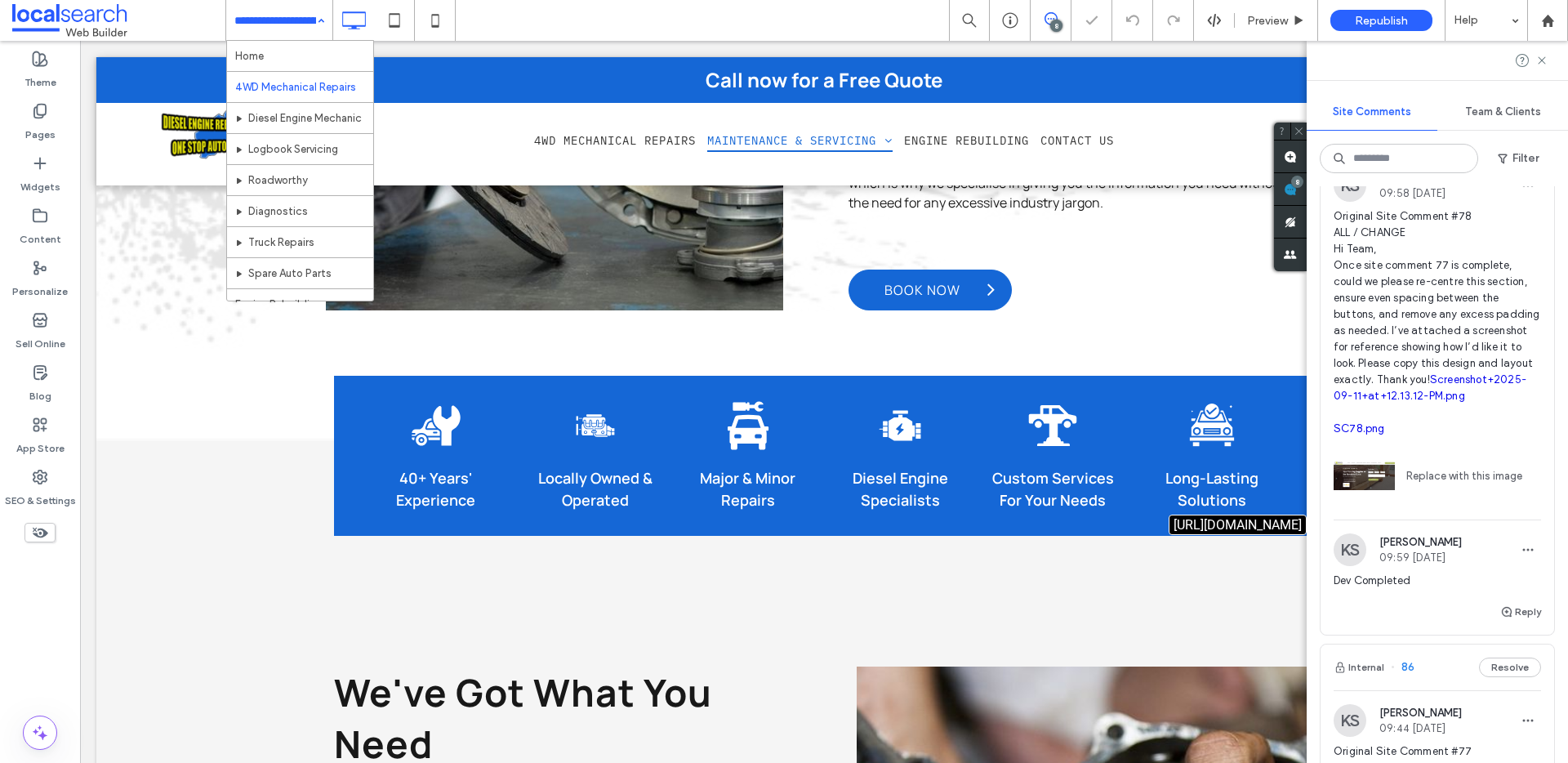
click at [266, 30] on input at bounding box center [275, 21] width 81 height 41
click at [273, 21] on input at bounding box center [275, 21] width 81 height 41
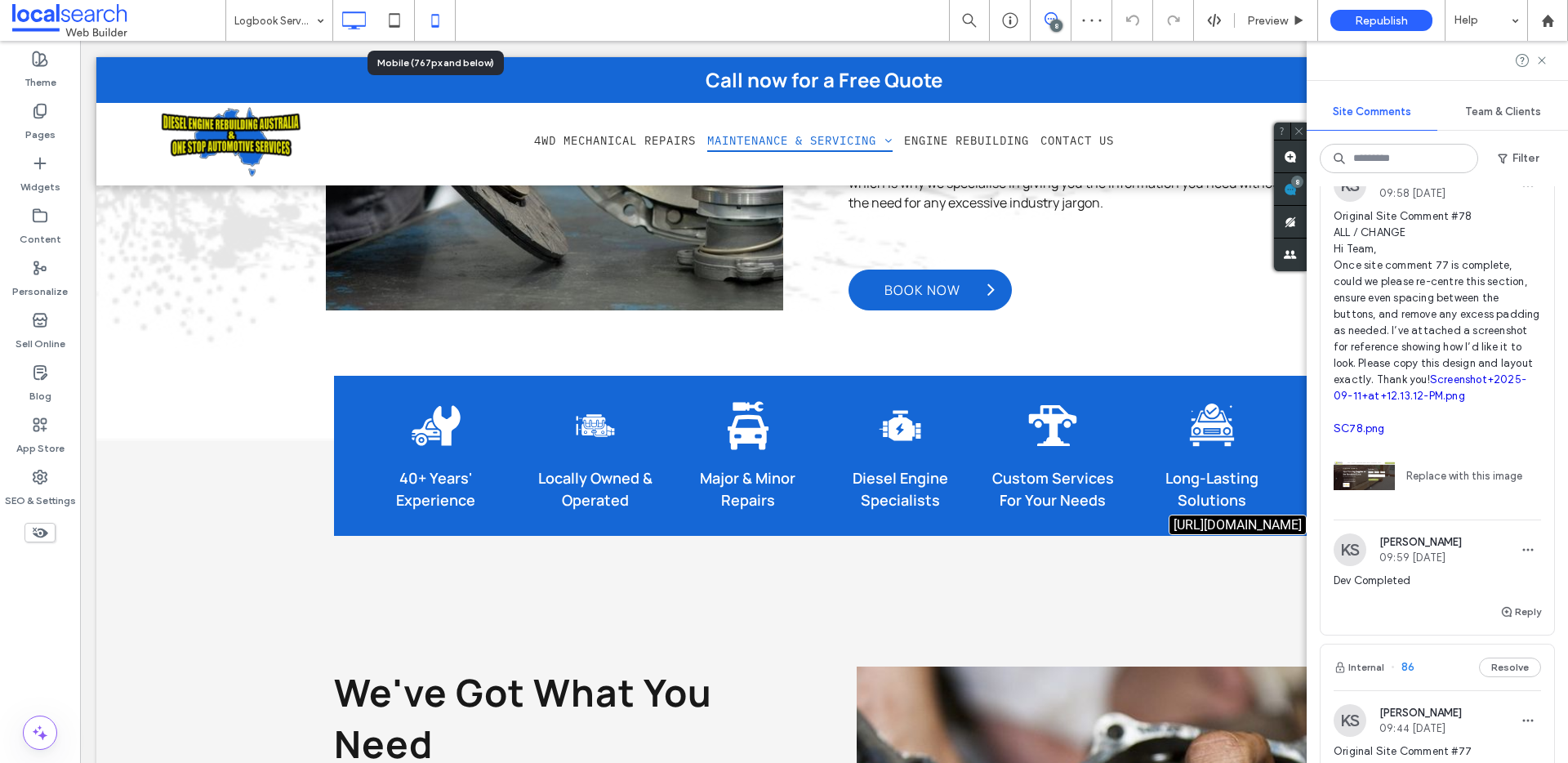
click at [429, 24] on icon at bounding box center [435, 21] width 33 height 33
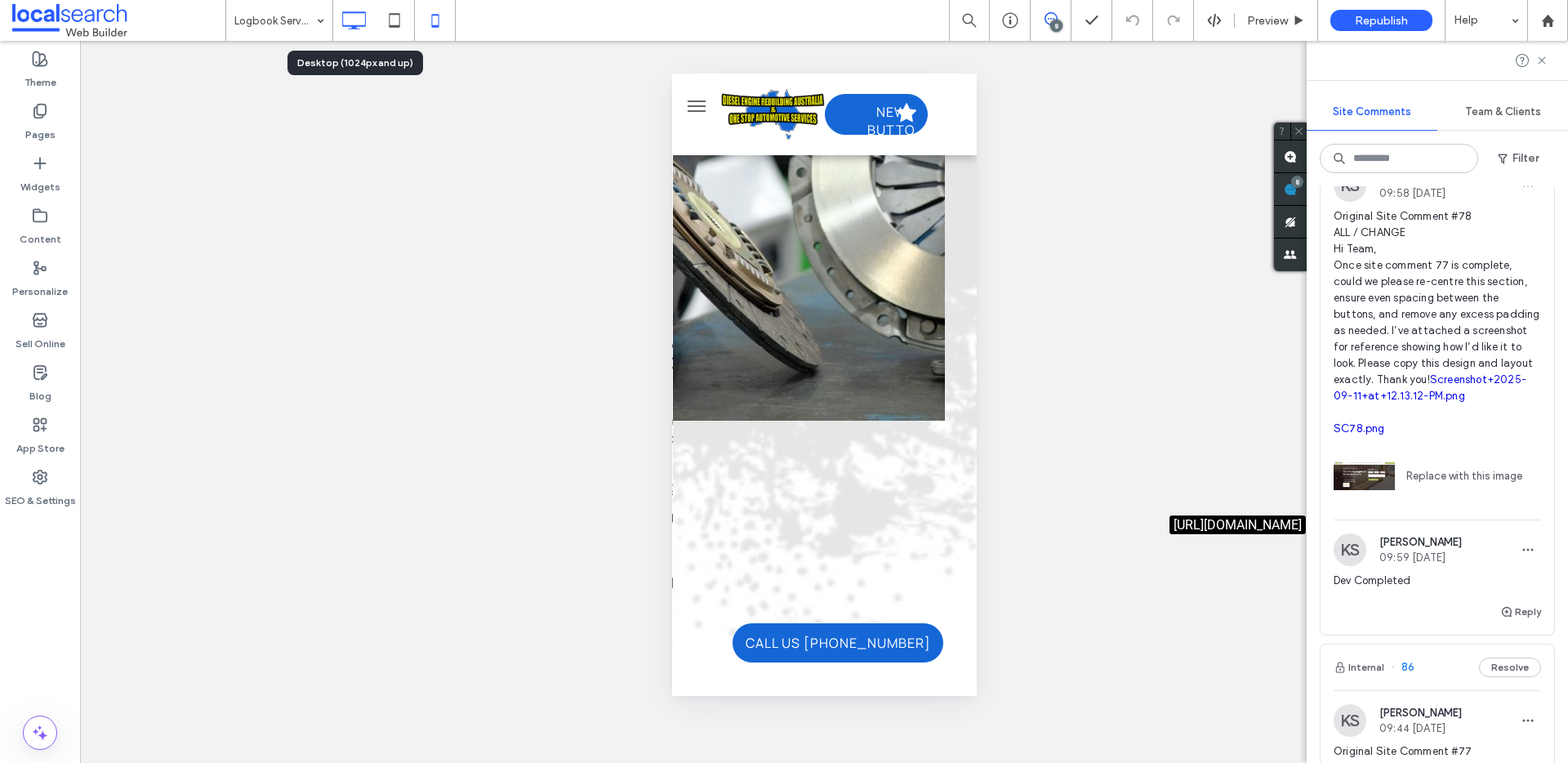
click at [341, 16] on icon at bounding box center [354, 21] width 33 height 33
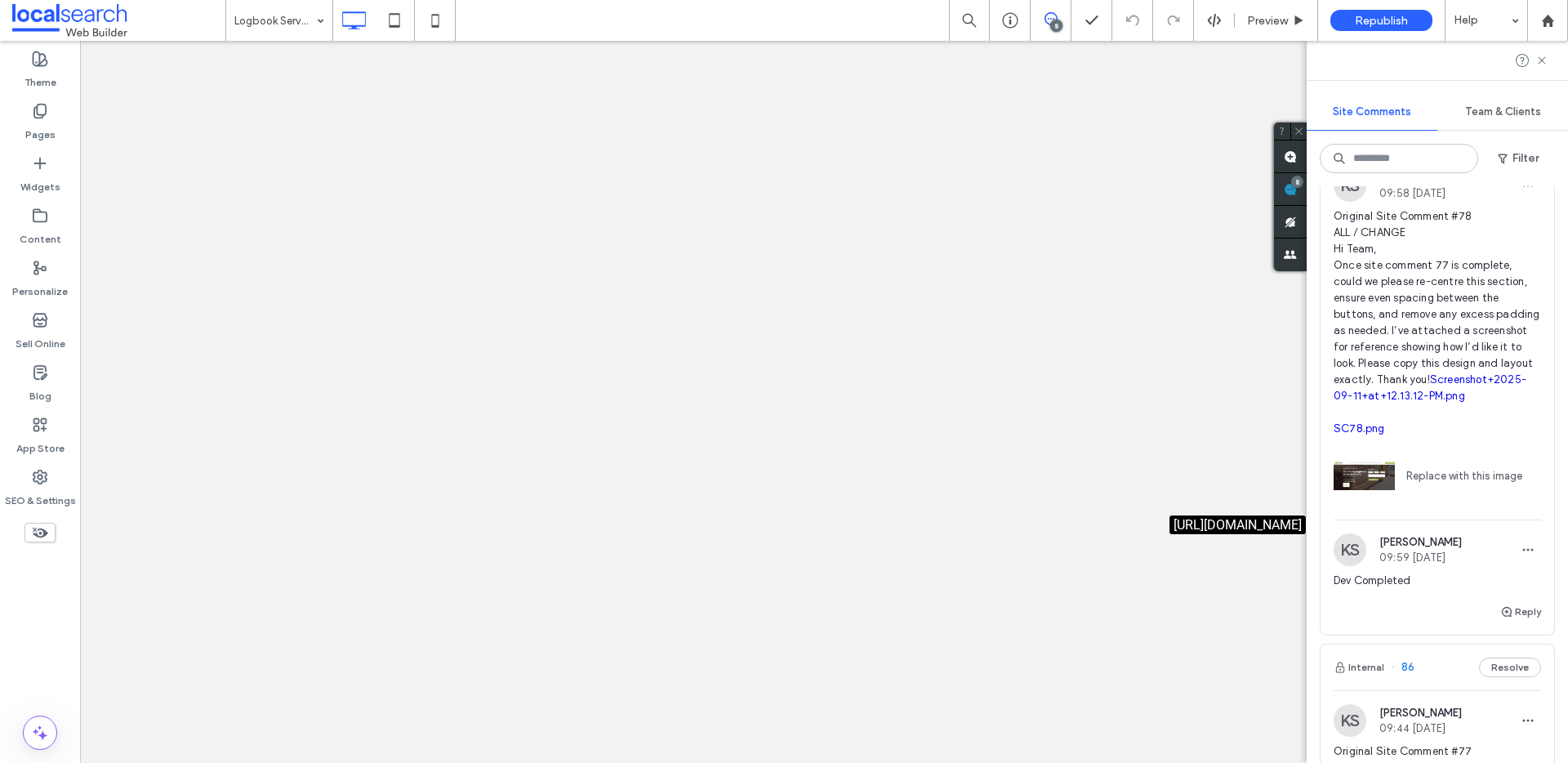
click at [295, 21] on div at bounding box center [784, 381] width 1568 height 763
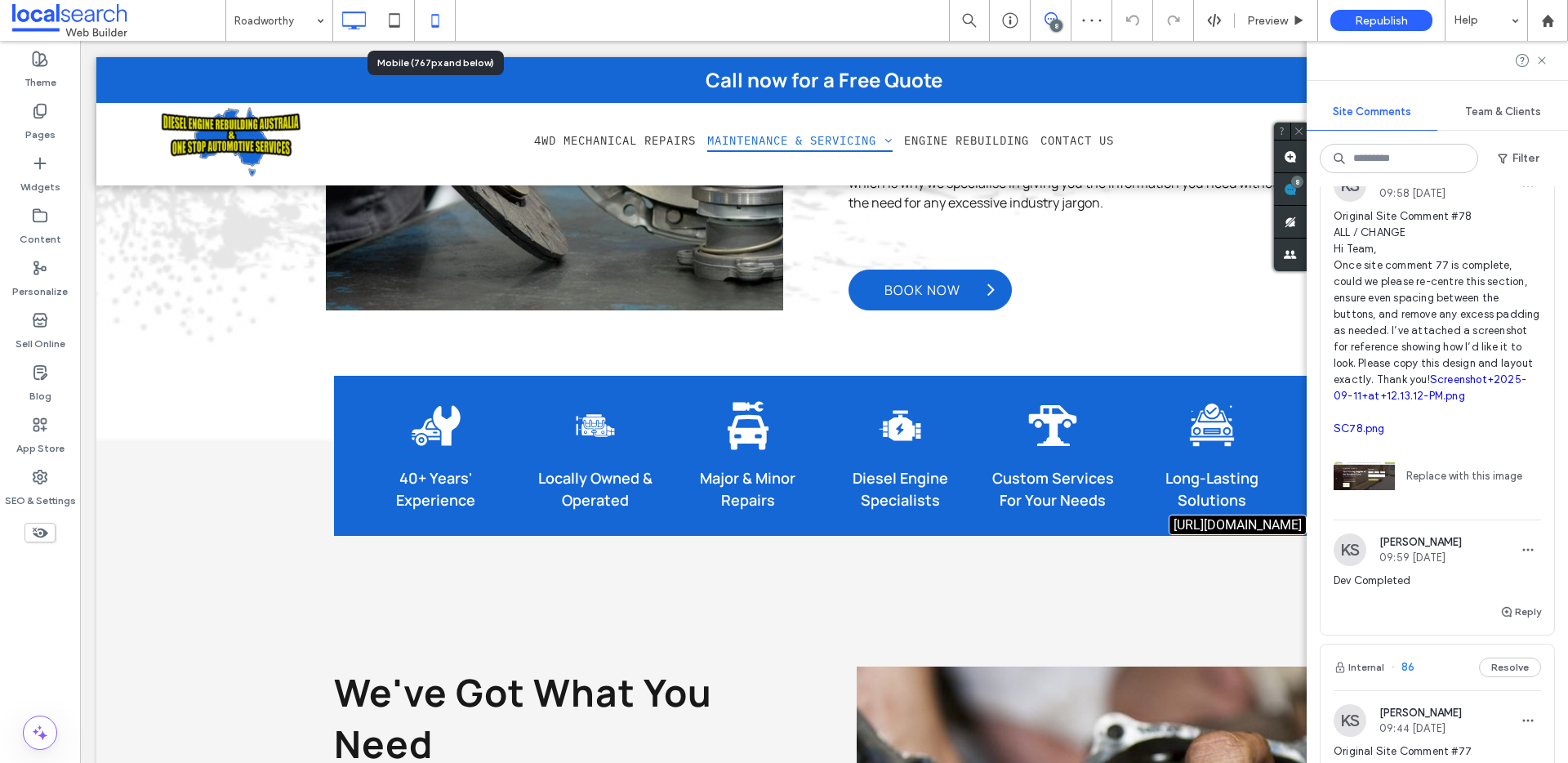
click at [432, 24] on icon at bounding box center [435, 21] width 33 height 33
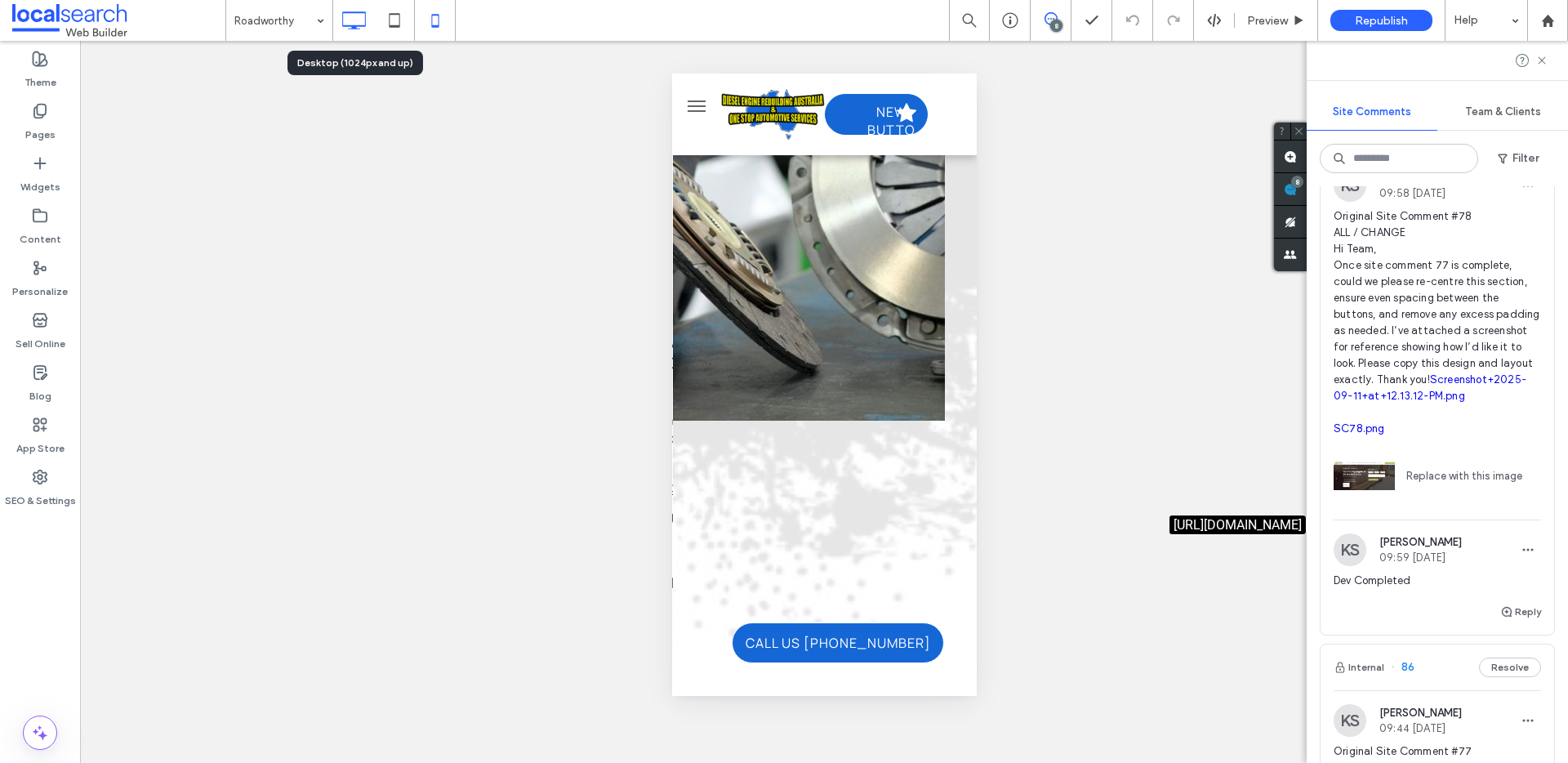
click at [358, 30] on icon at bounding box center [354, 21] width 33 height 33
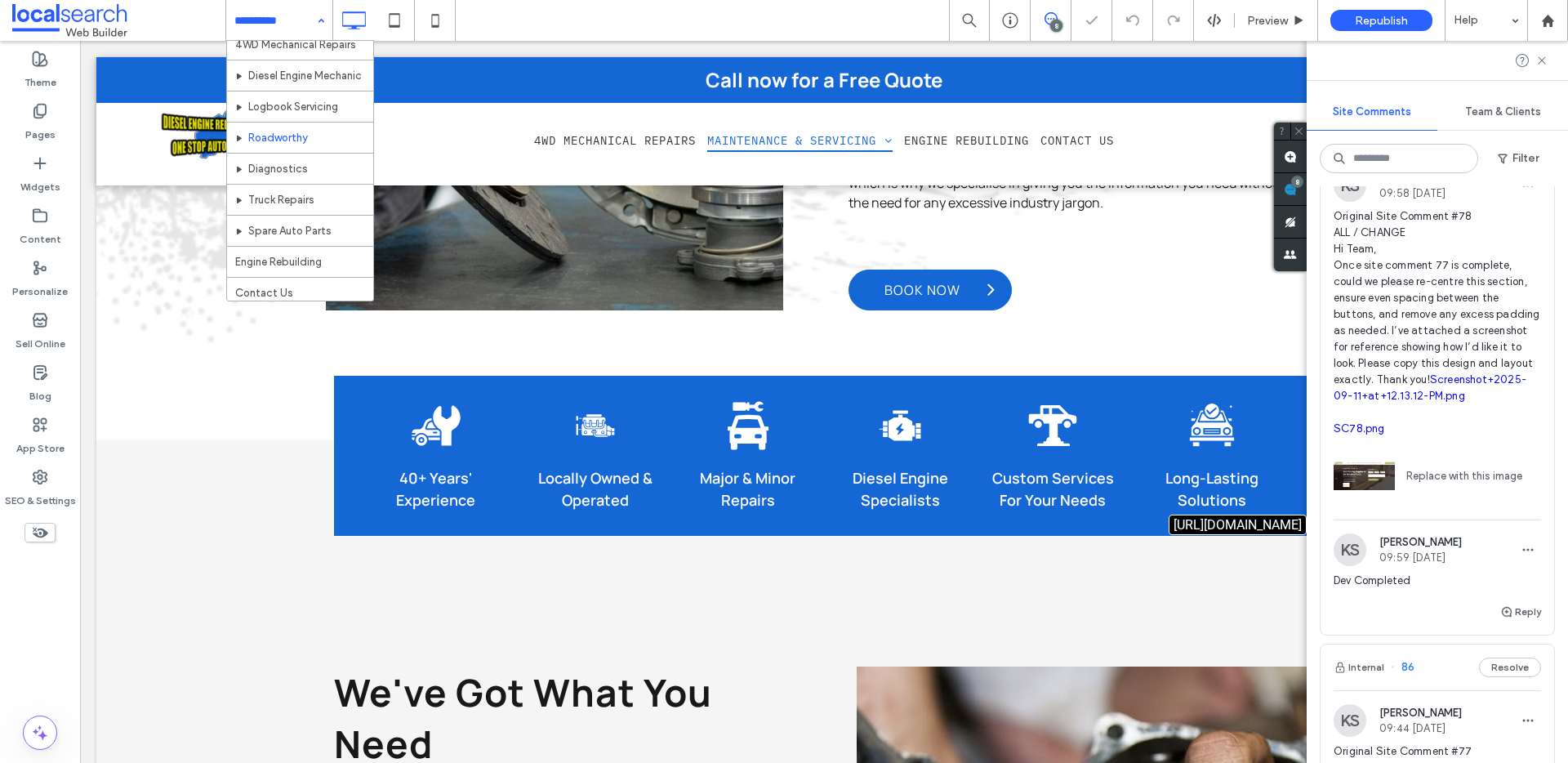
scroll to position [46, 0]
click at [248, 12] on input at bounding box center [275, 21] width 81 height 41
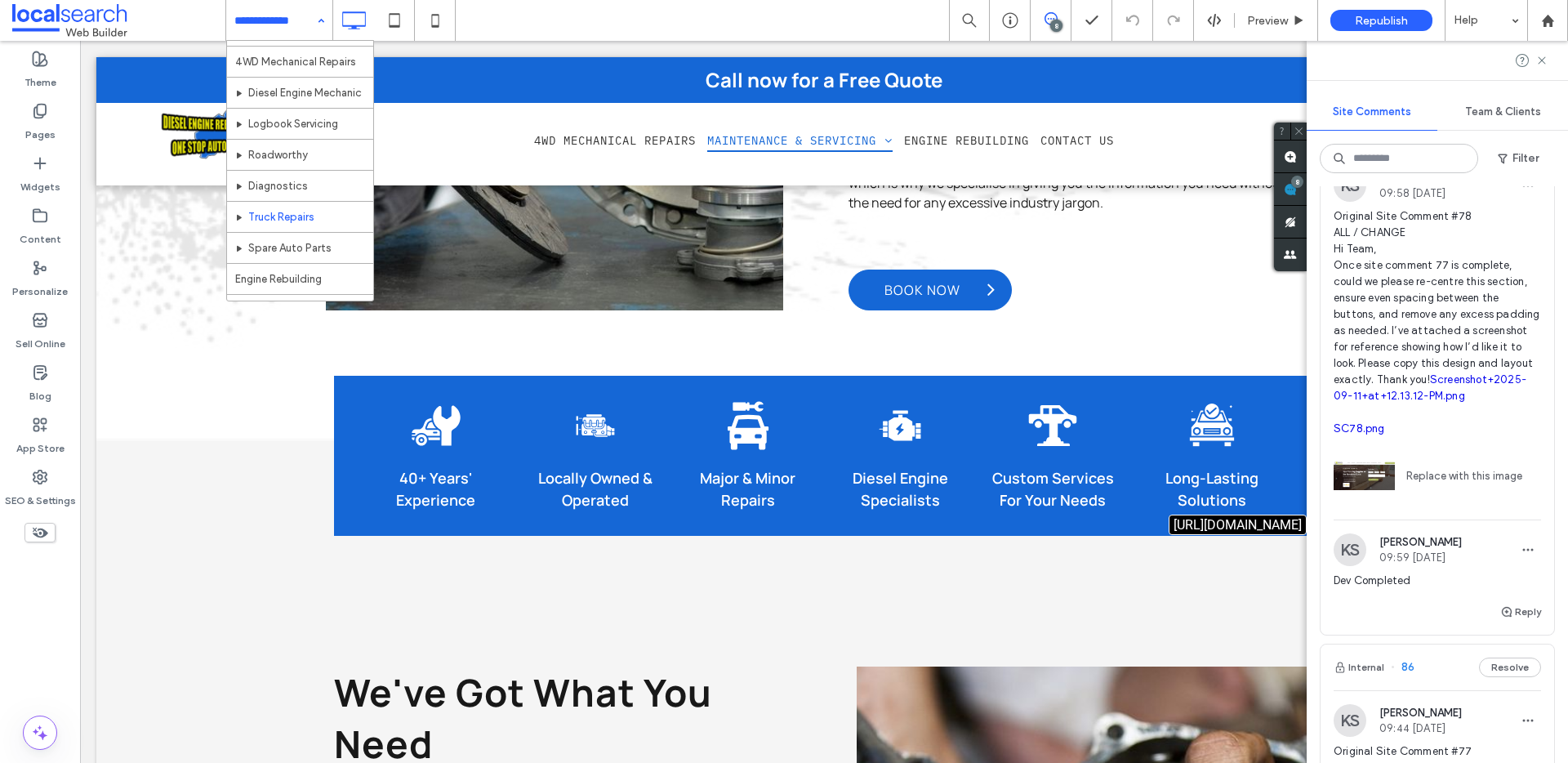
scroll to position [49, 0]
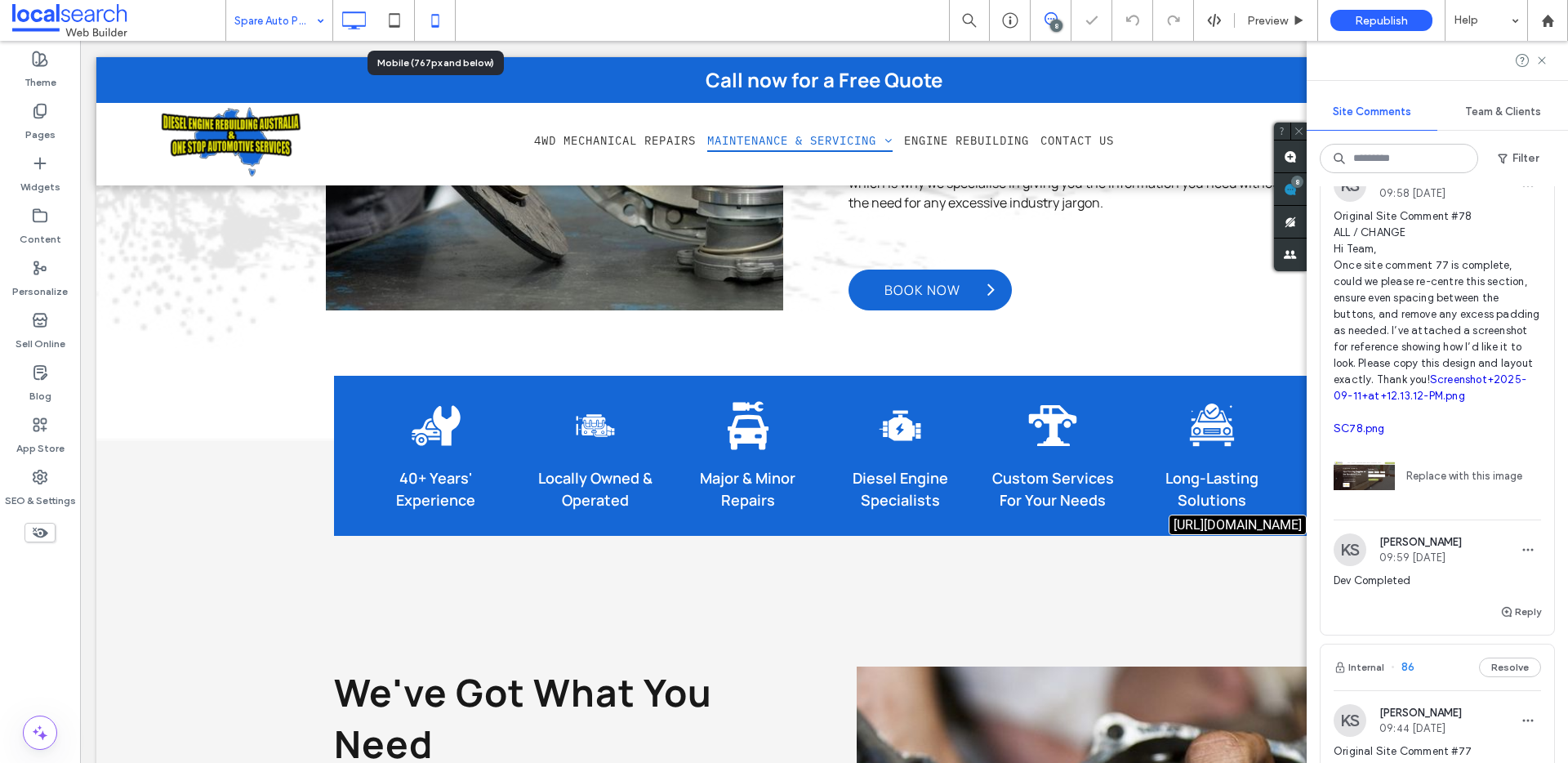
click at [434, 25] on icon at bounding box center [435, 21] width 33 height 33
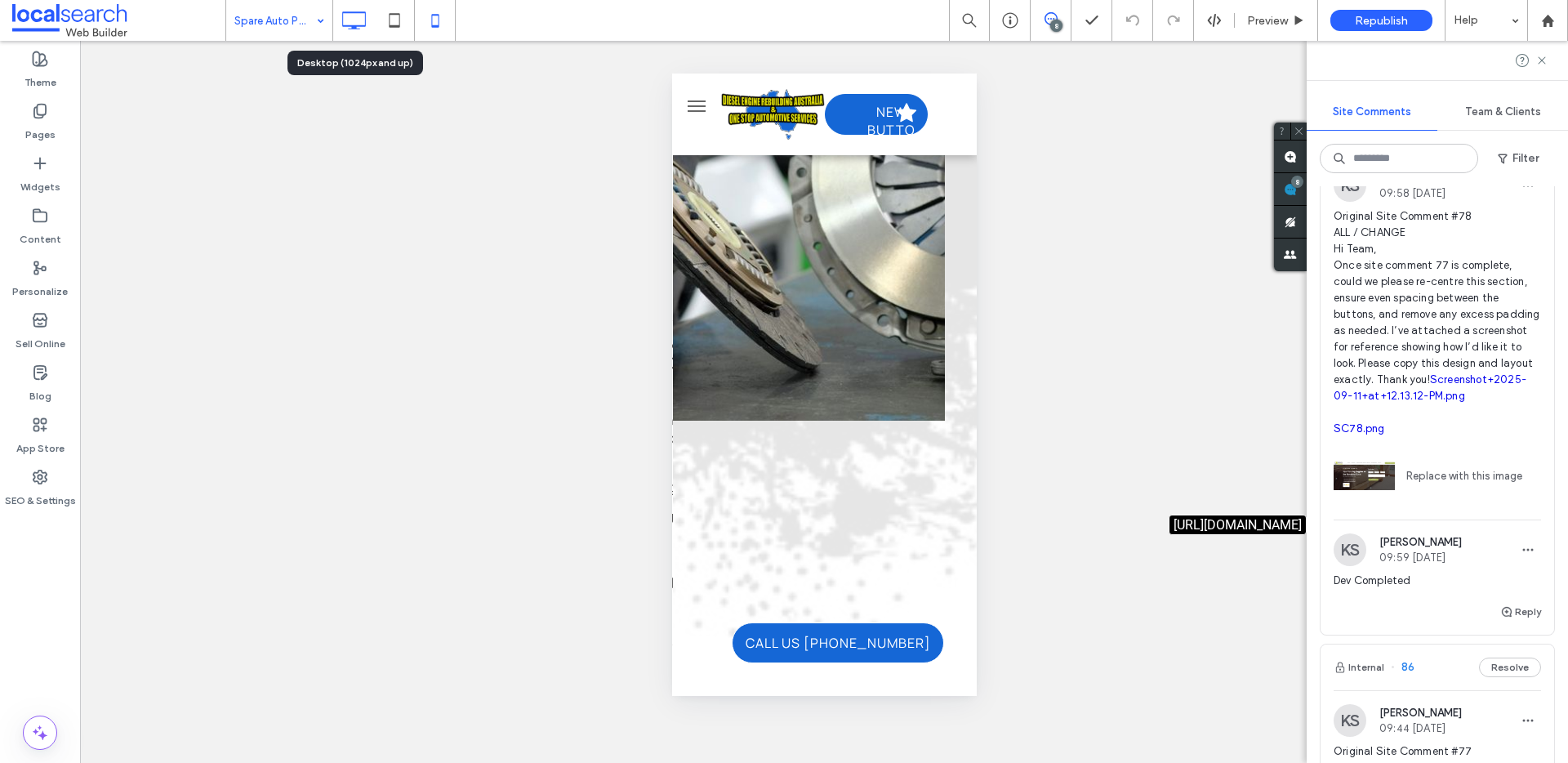
click at [355, 23] on icon at bounding box center [354, 21] width 33 height 33
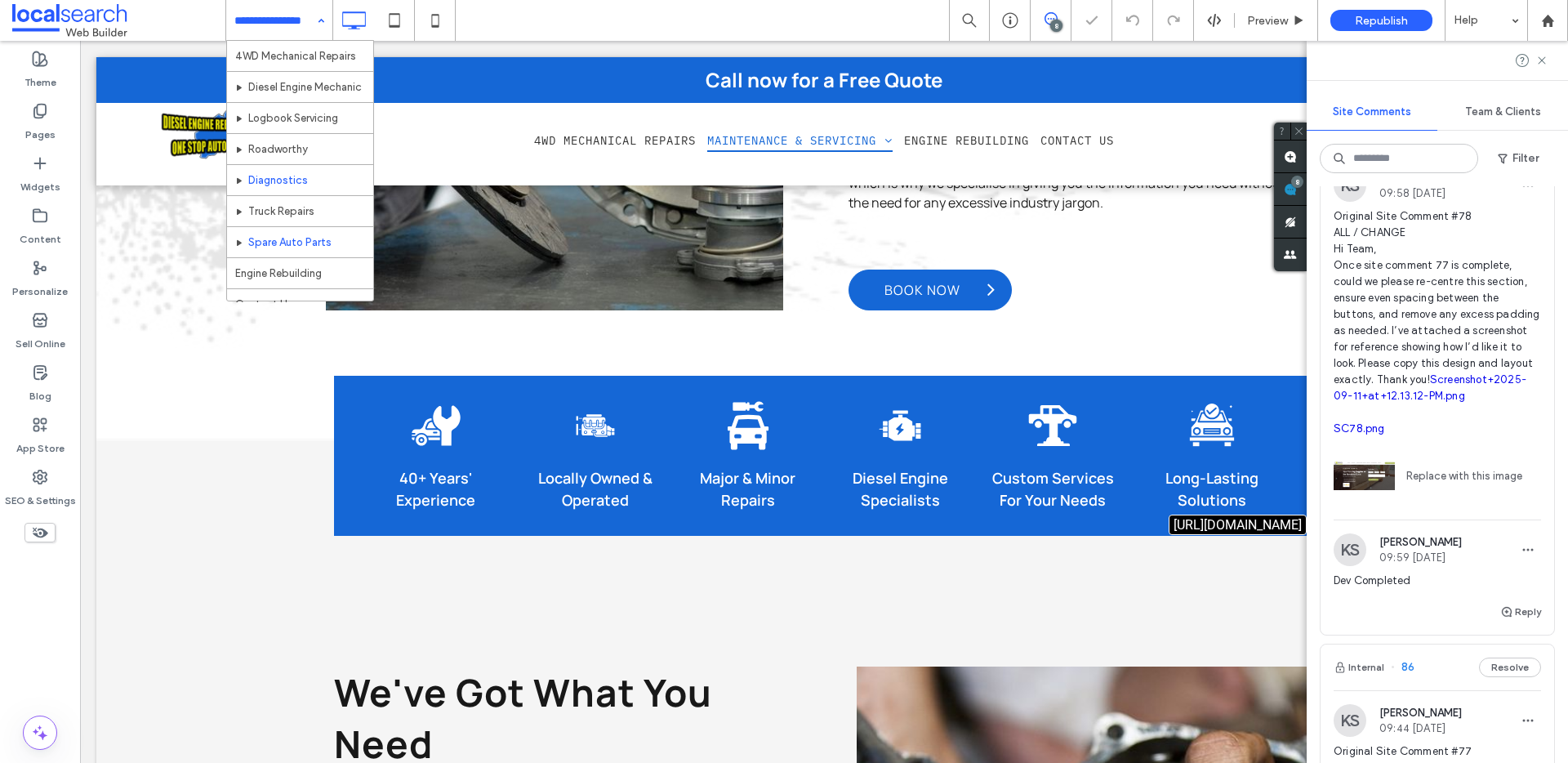
scroll to position [49, 0]
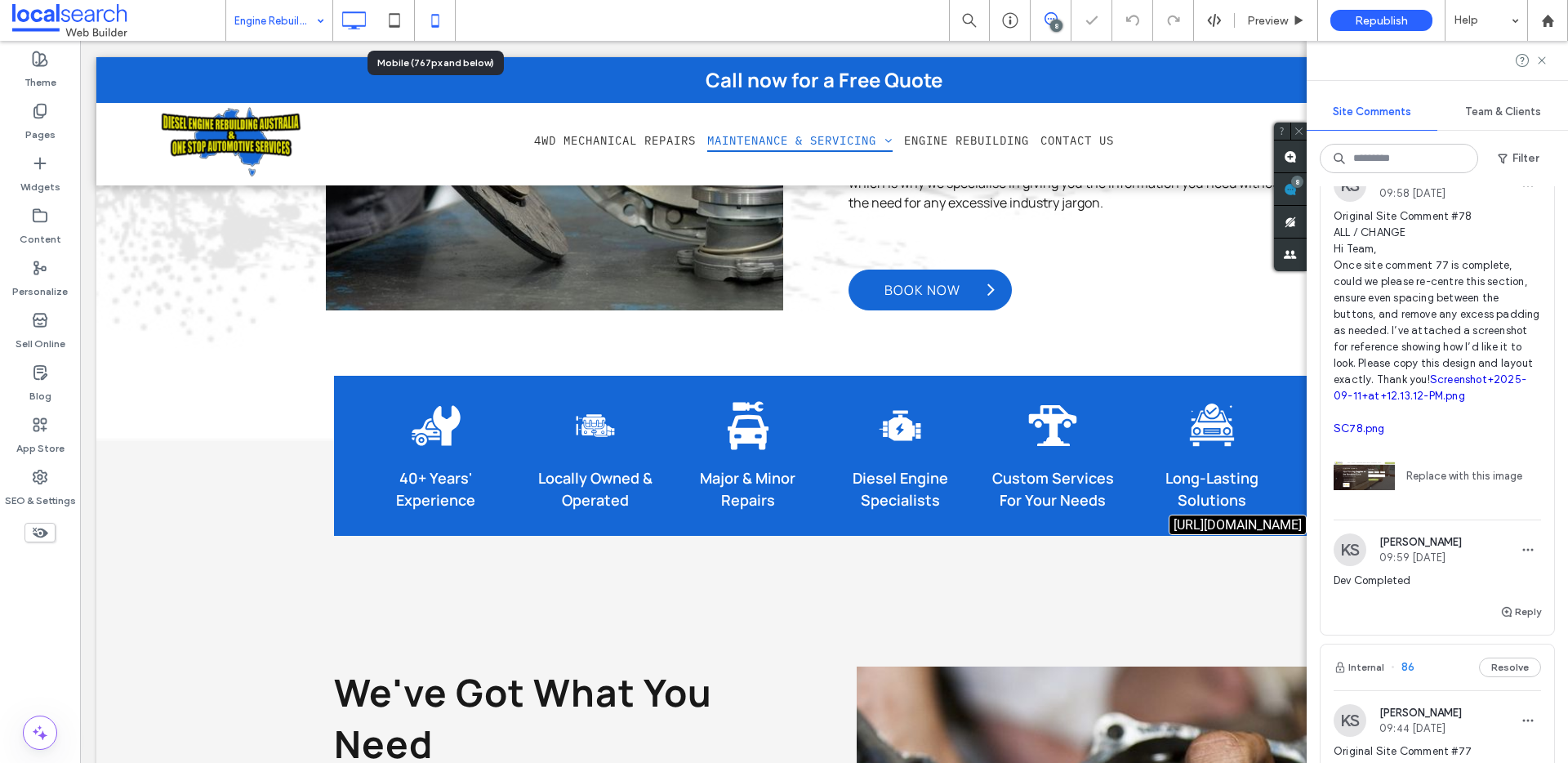
click at [445, 15] on icon at bounding box center [435, 21] width 33 height 33
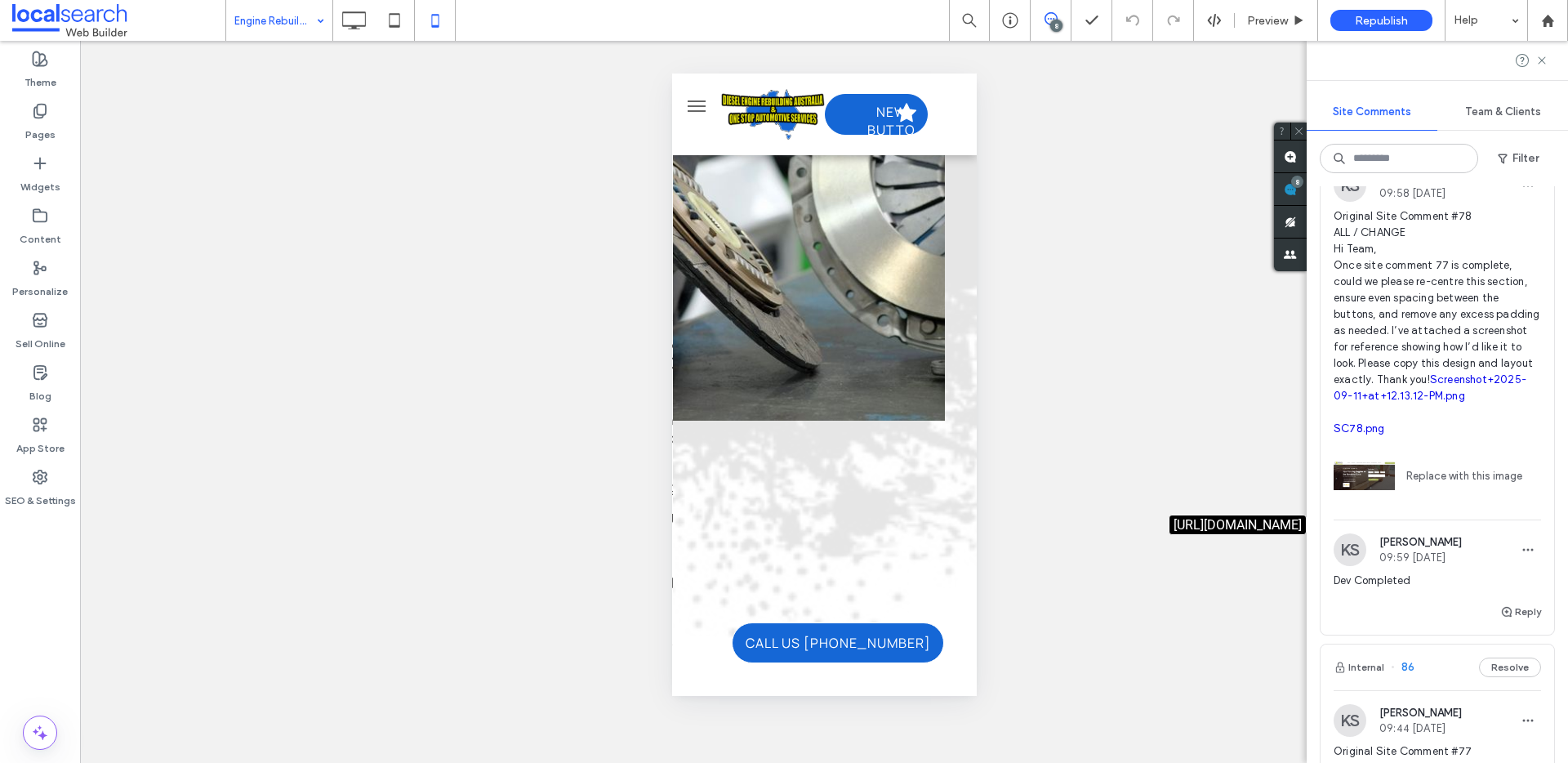
click at [344, 21] on icon at bounding box center [354, 21] width 33 height 33
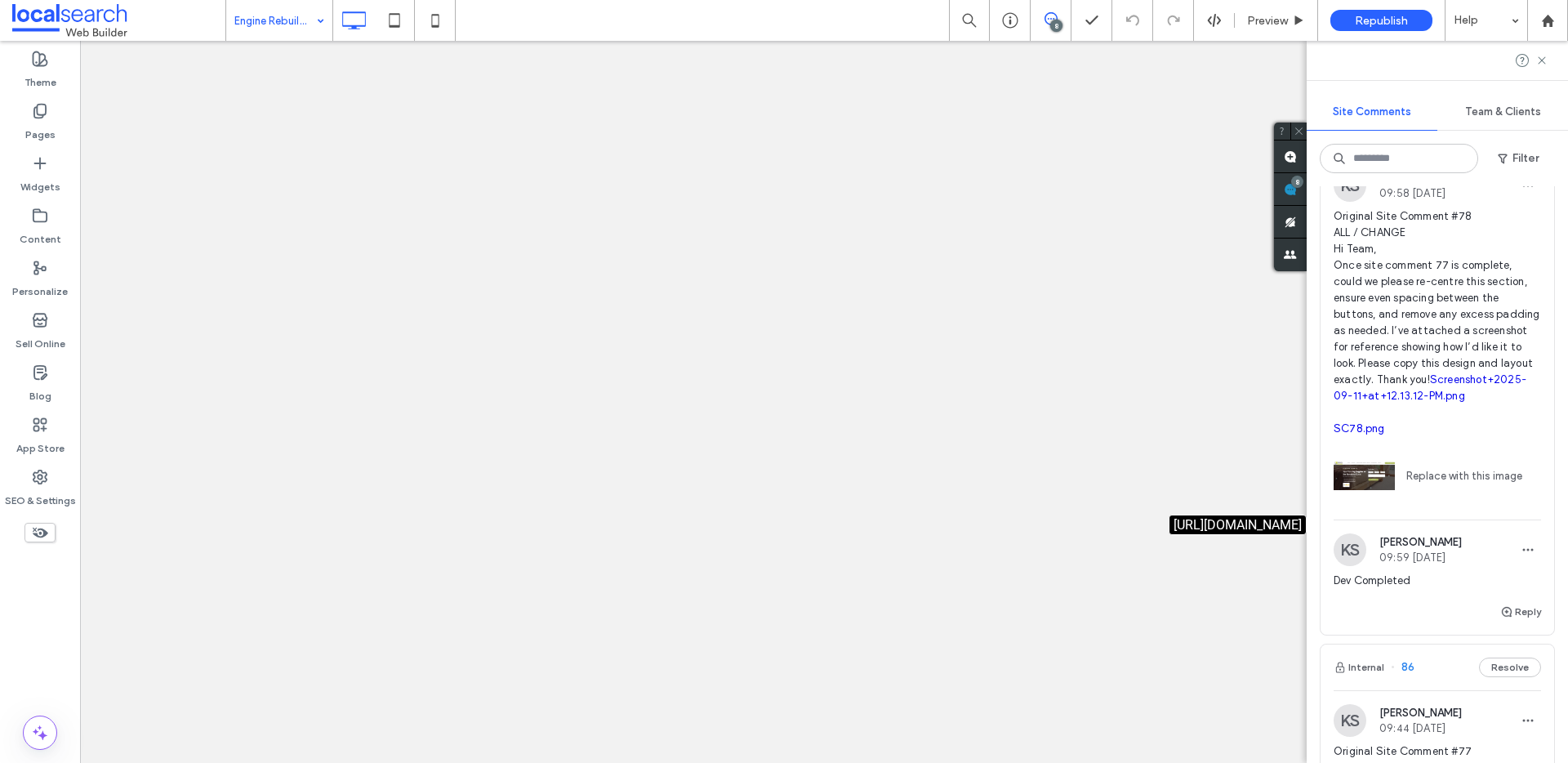
click at [248, 16] on div at bounding box center [784, 381] width 1568 height 763
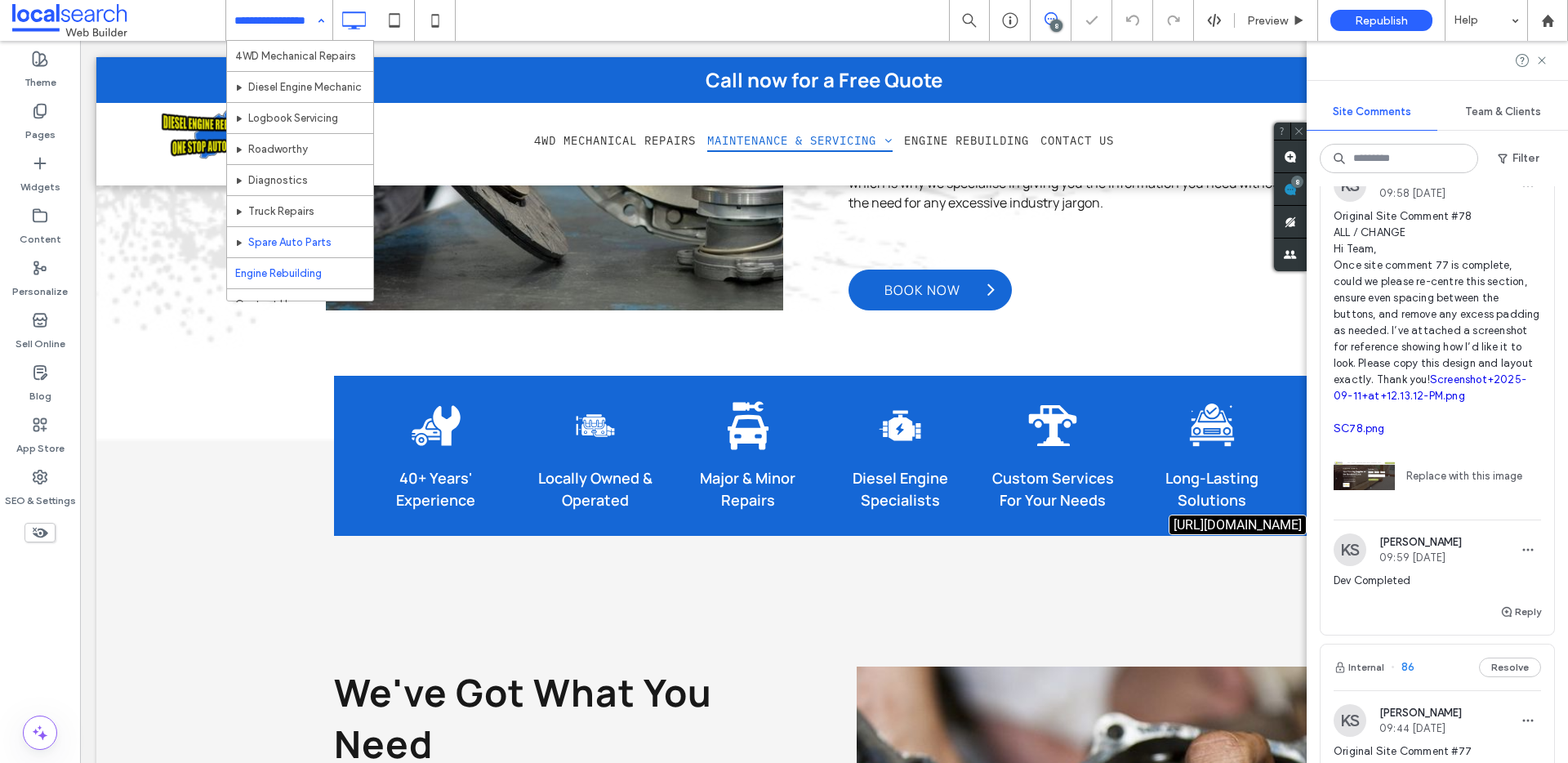
scroll to position [49, 0]
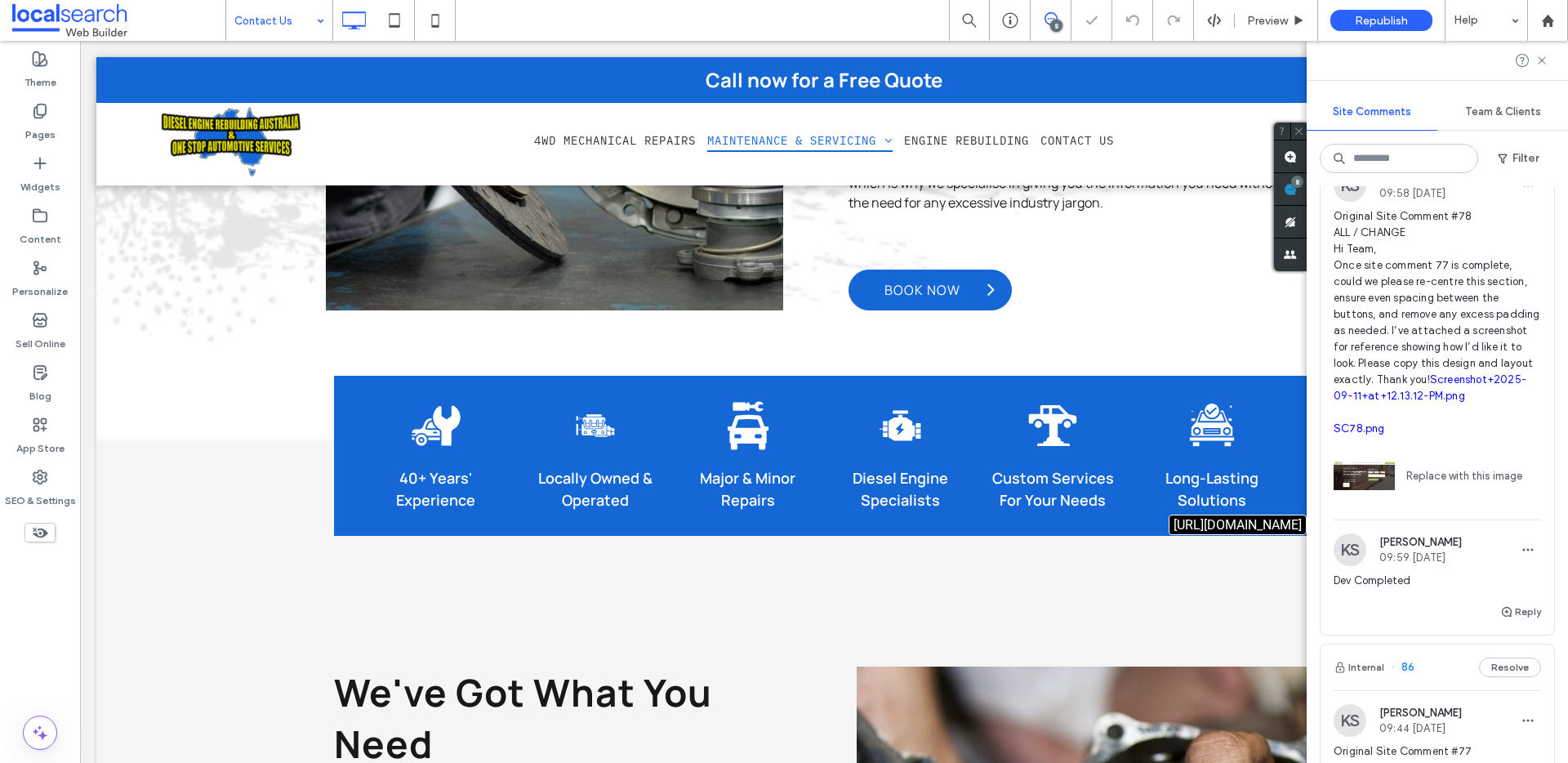
scroll to position [94, 0]
click at [1504, 618] on button "Reply" at bounding box center [1520, 608] width 41 height 20
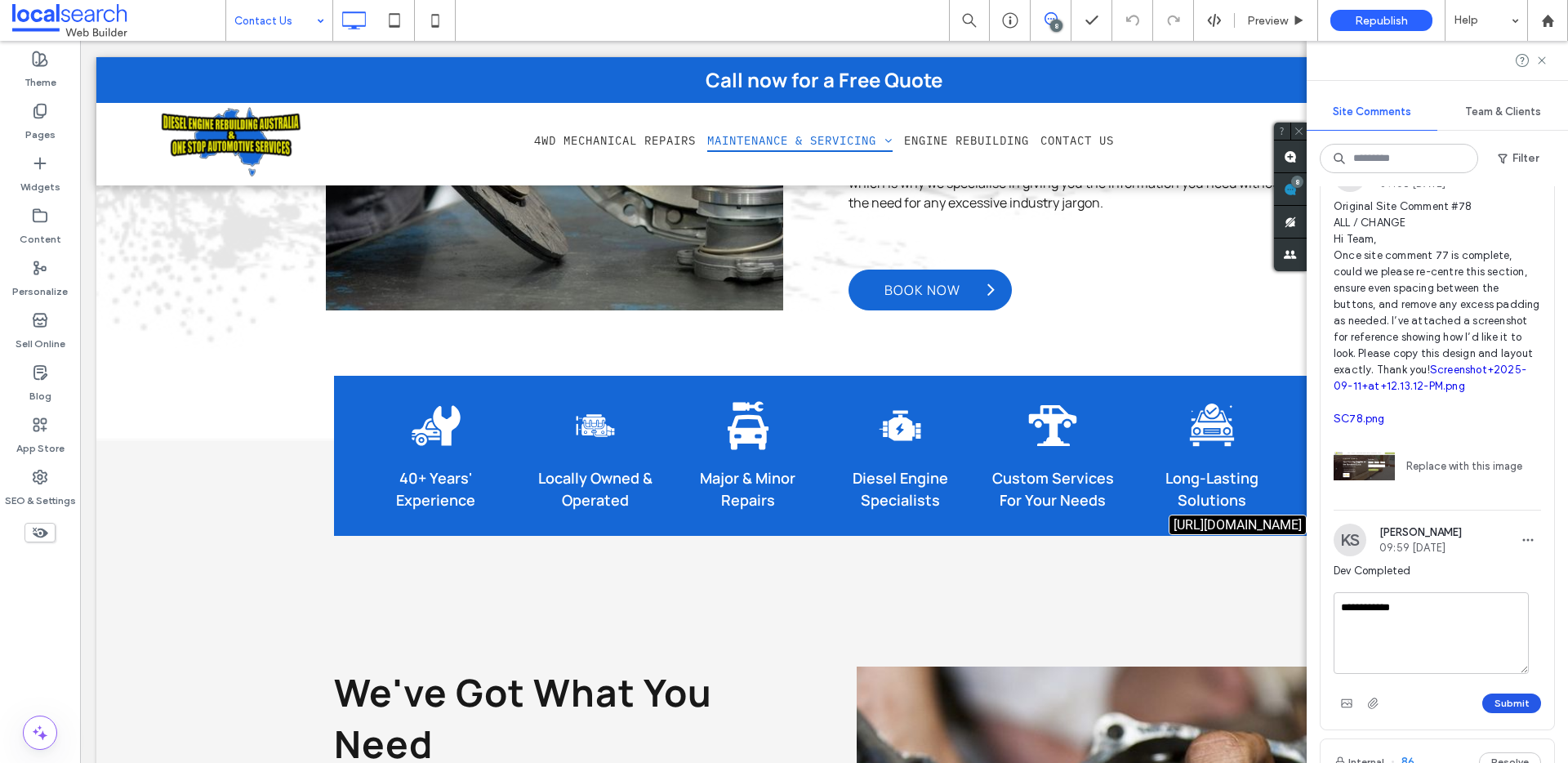
type textarea "**********"
click at [1505, 713] on button "Submit" at bounding box center [1511, 703] width 58 height 20
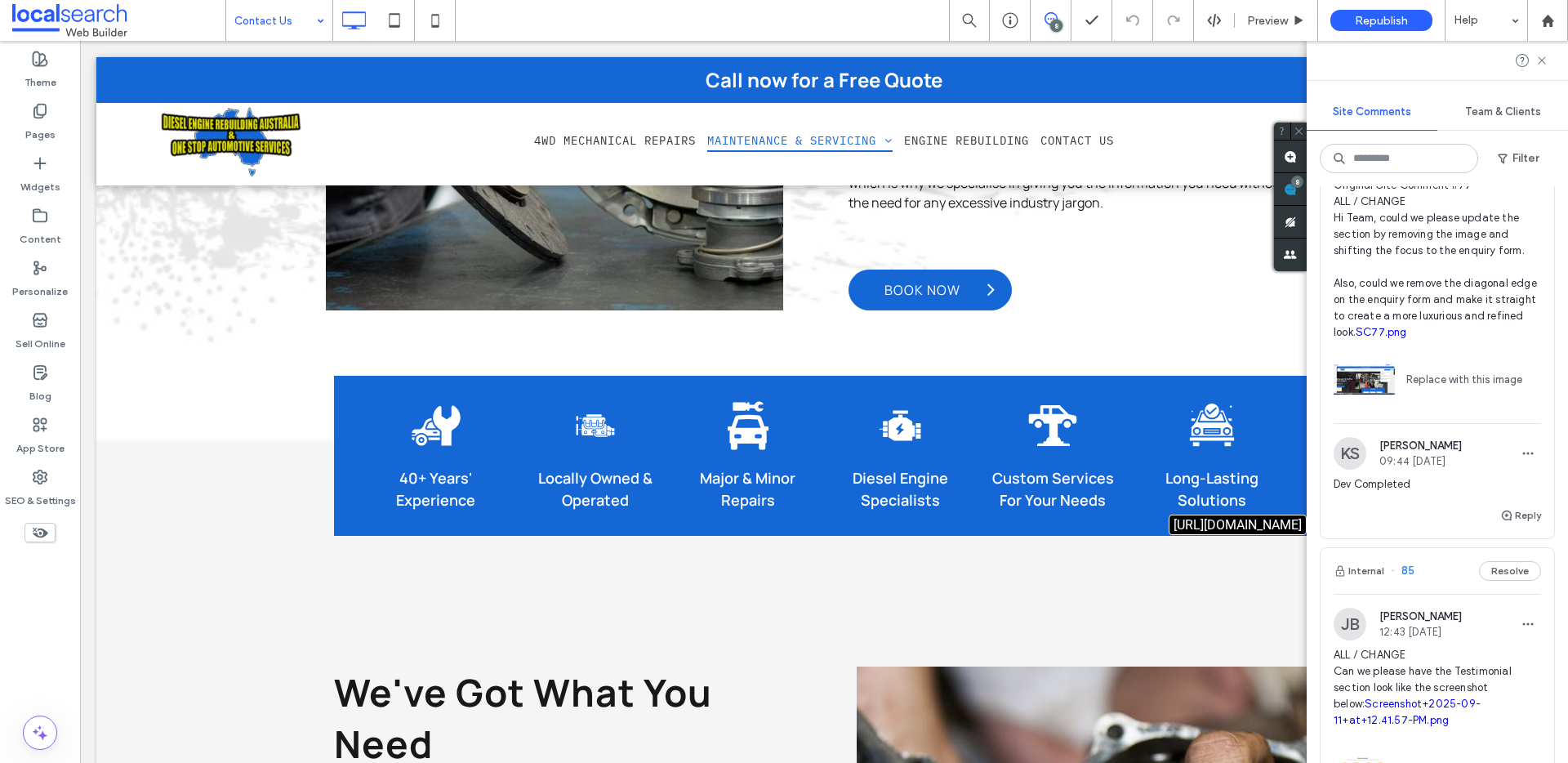
scroll to position [584, 0]
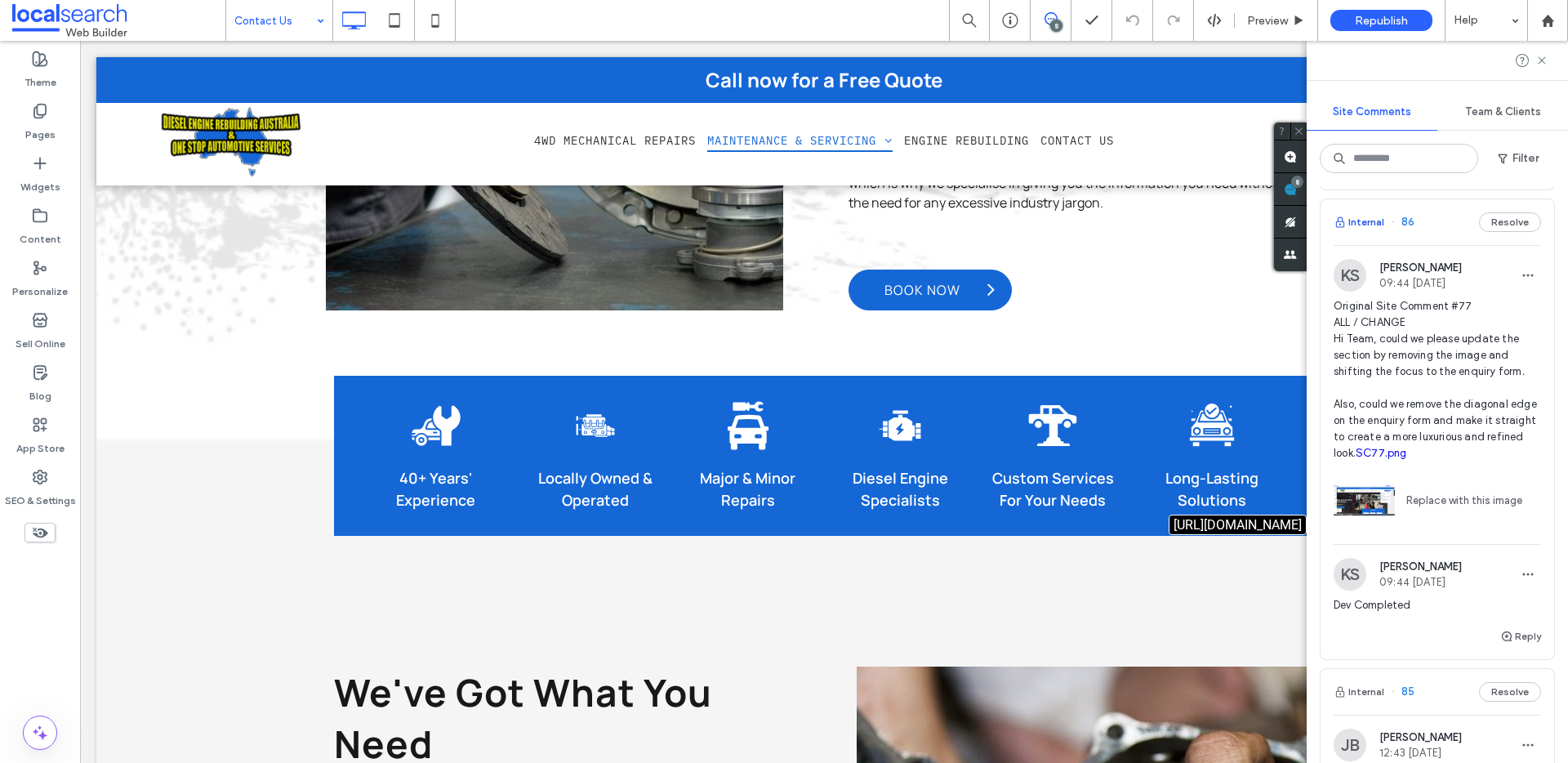
click at [1364, 232] on button "Internal" at bounding box center [1359, 222] width 51 height 20
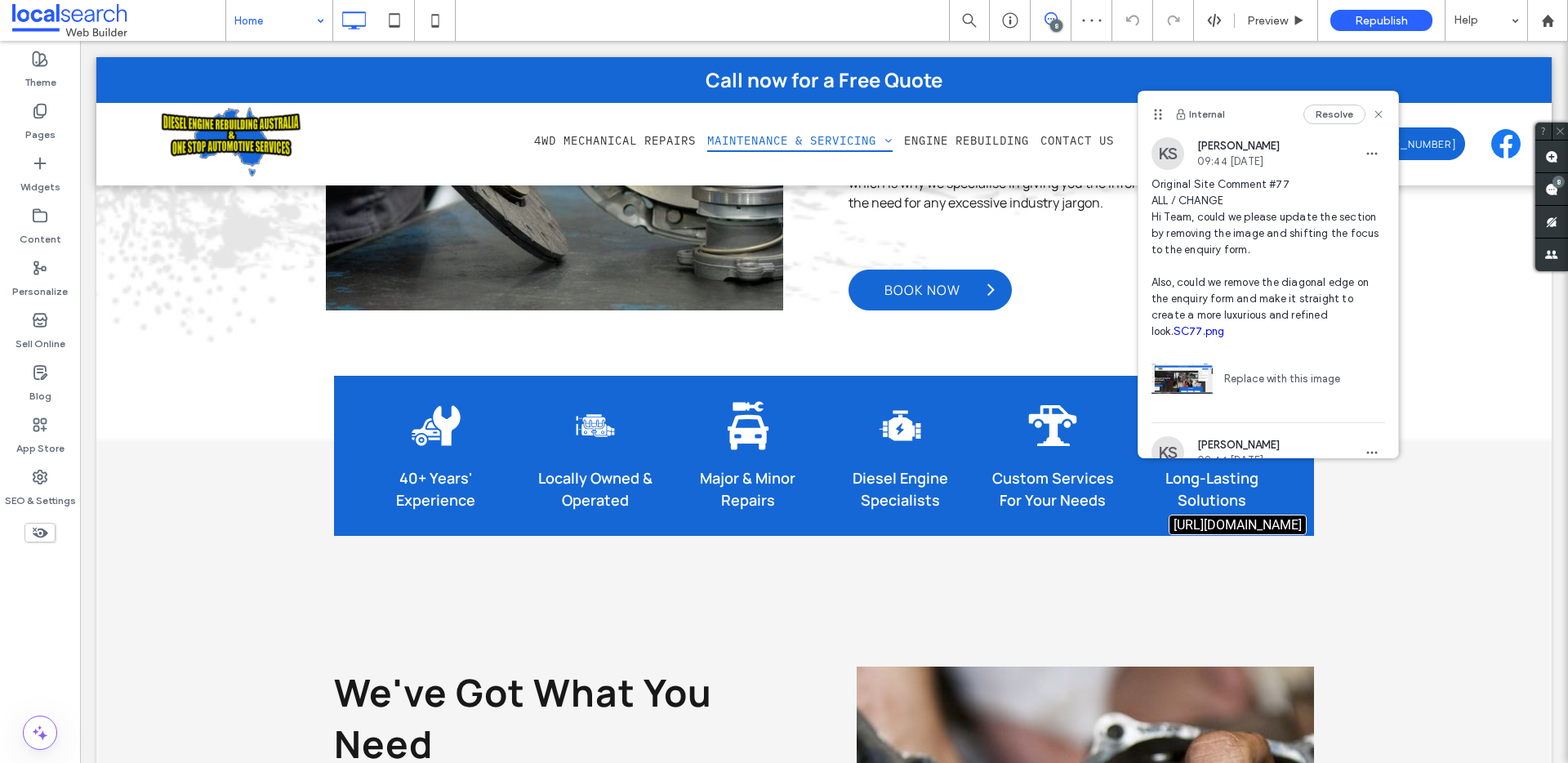
click at [1179, 328] on link "SC77.png" at bounding box center [1199, 331] width 51 height 12
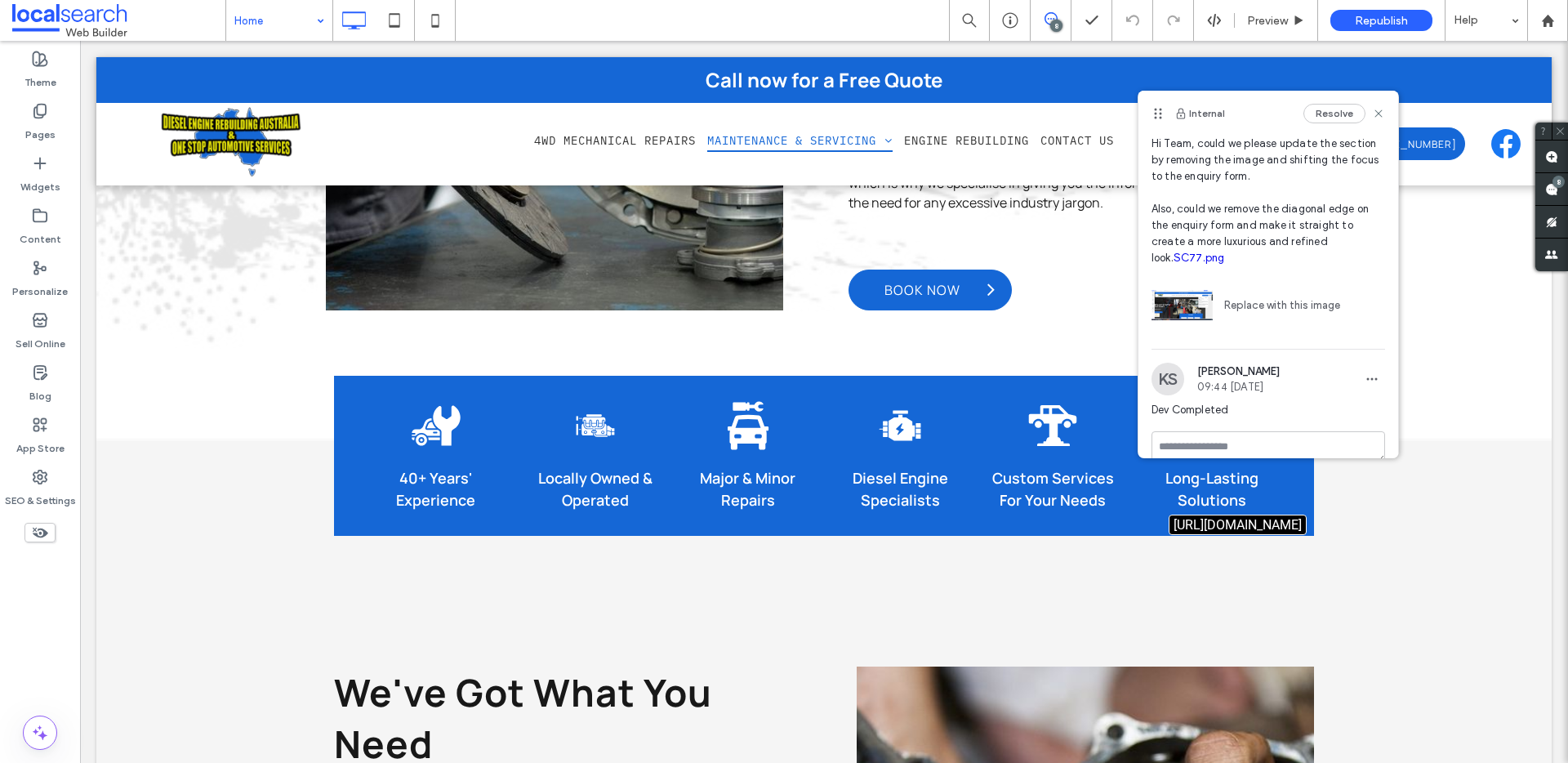
scroll to position [95, 0]
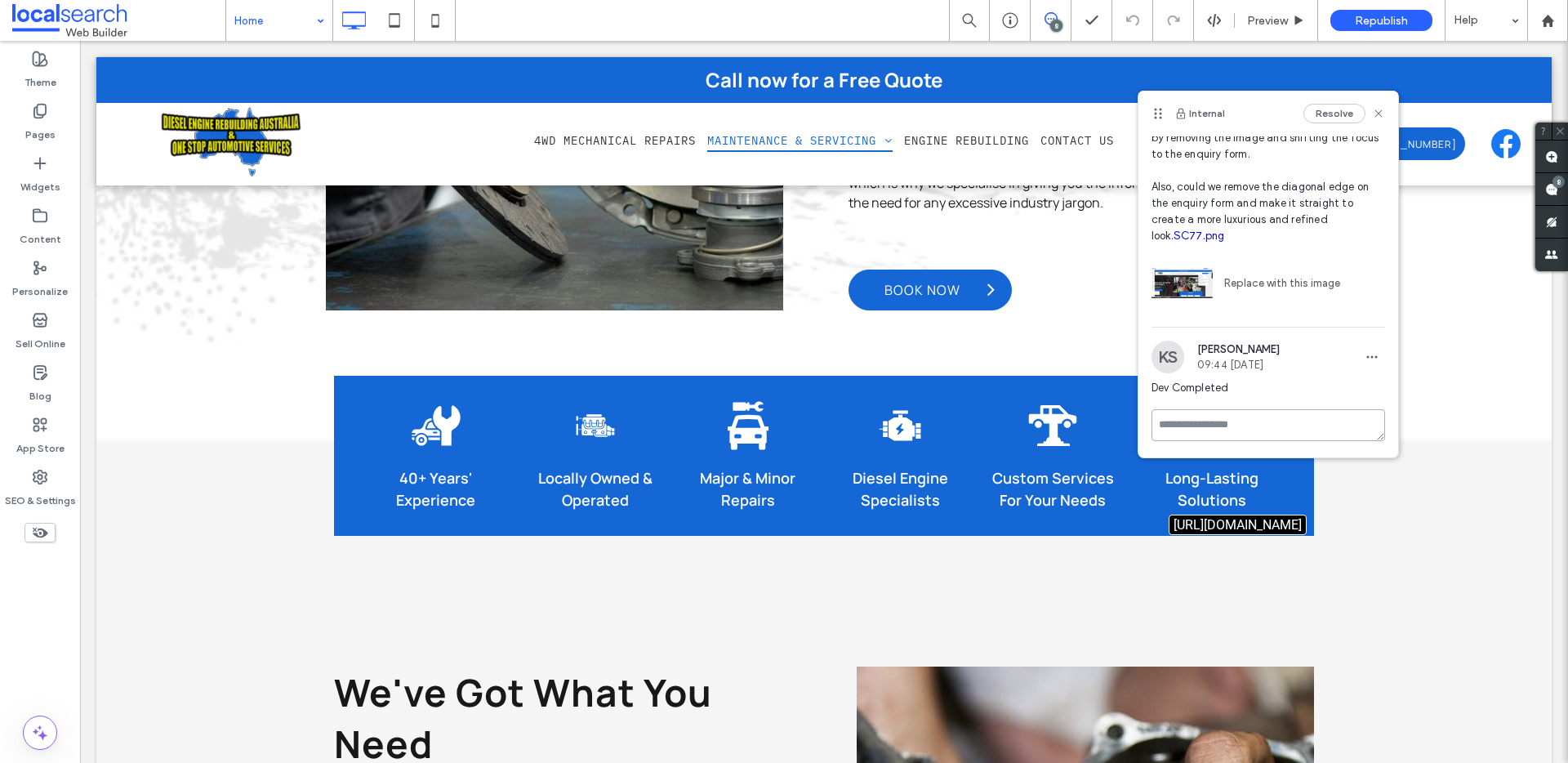
click at [1243, 414] on textarea at bounding box center [1268, 425] width 234 height 32
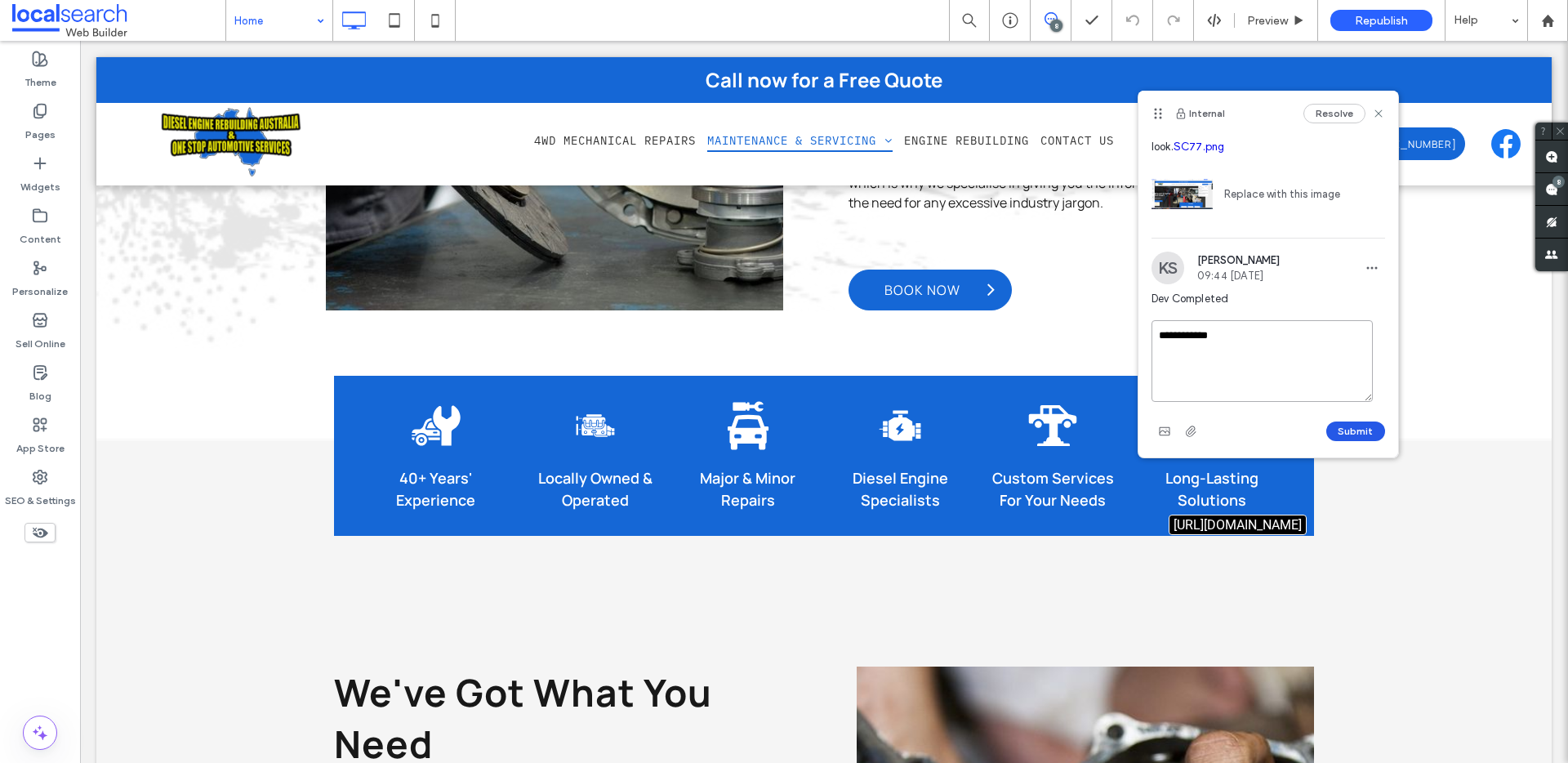
type textarea "**********"
click at [1351, 434] on button "Submit" at bounding box center [1355, 431] width 58 height 20
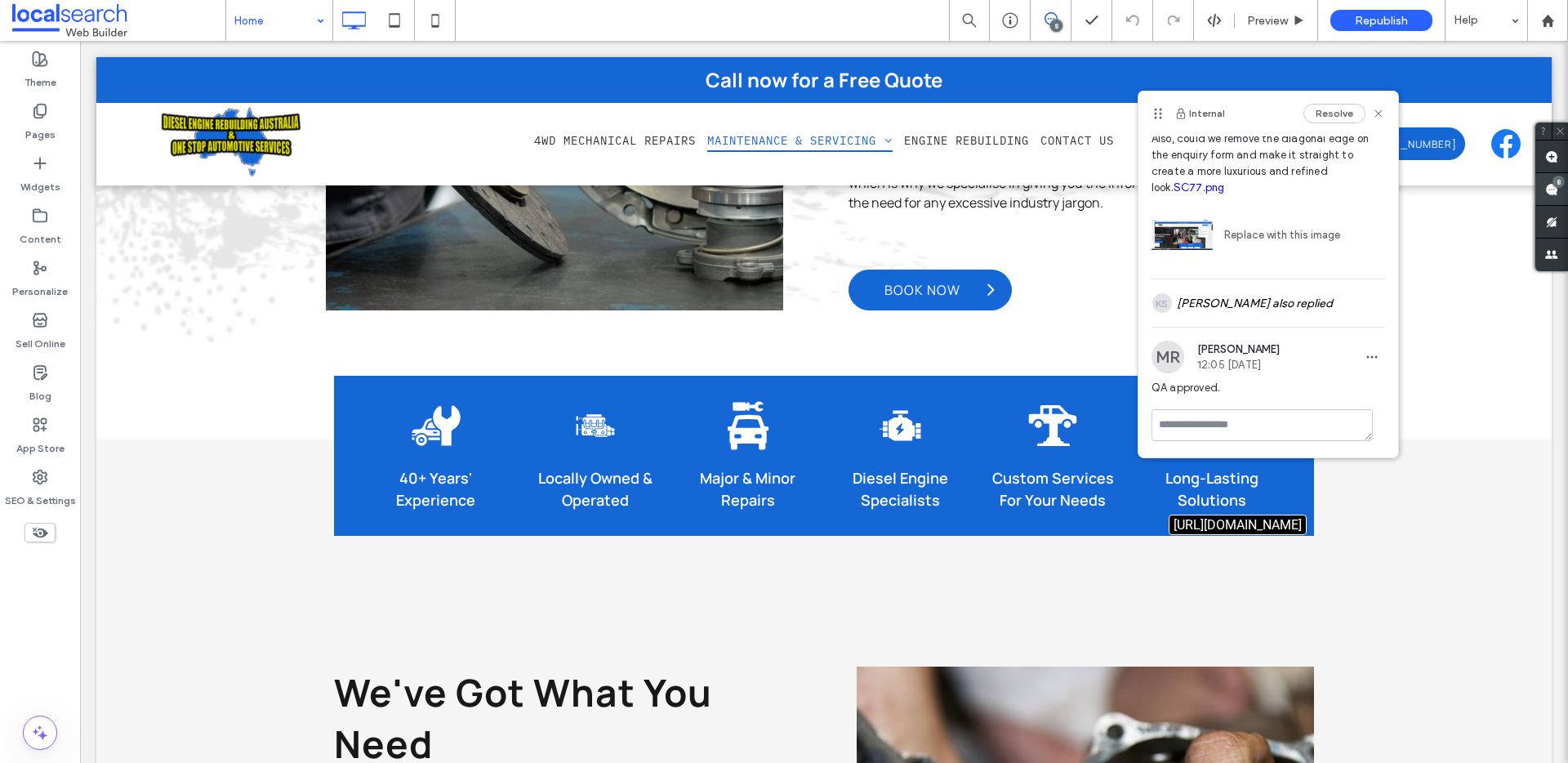
click at [1555, 173] on span at bounding box center [1552, 188] width 33 height 32
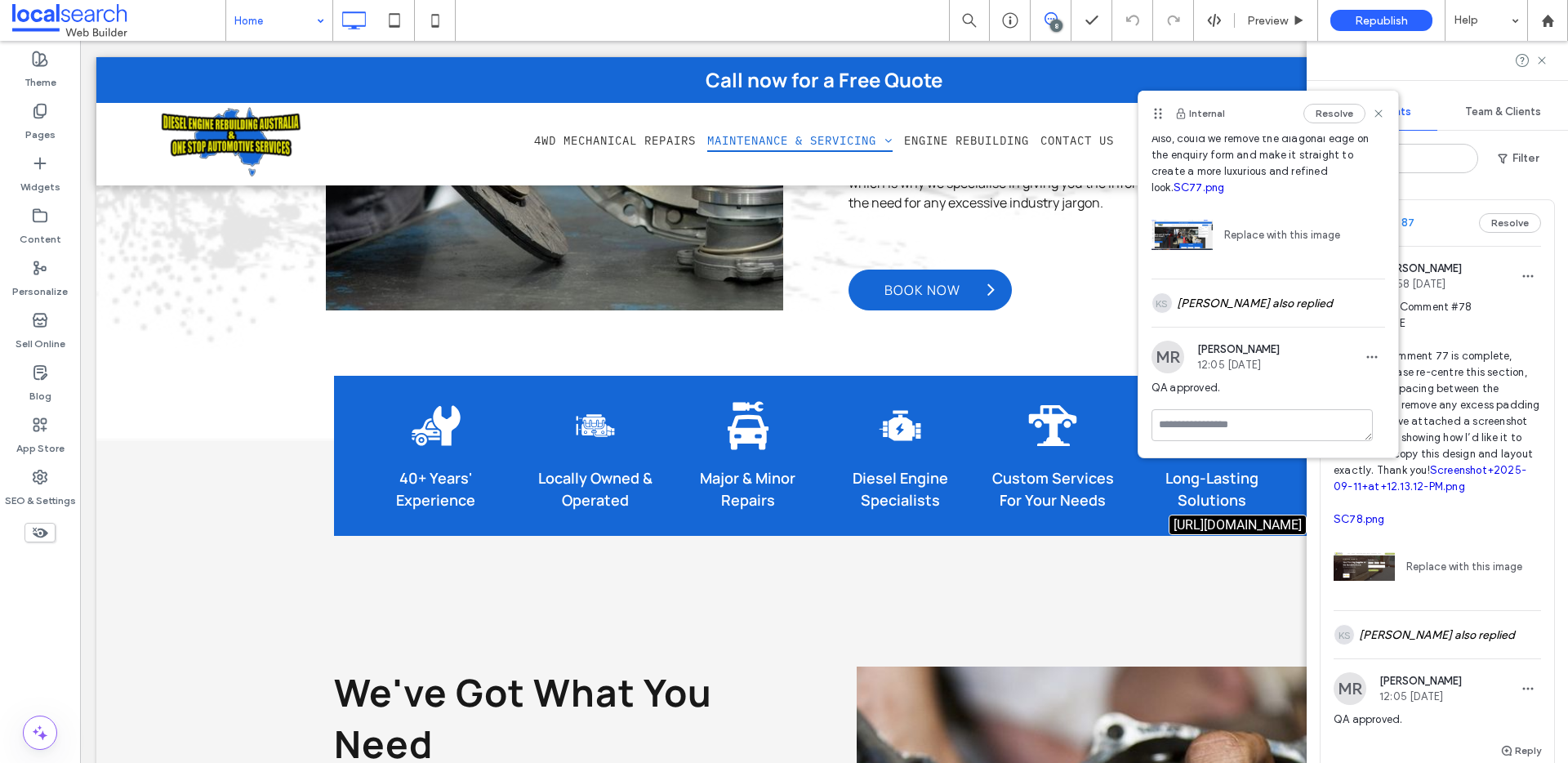
click at [1375, 113] on use at bounding box center [1378, 114] width 7 height 7
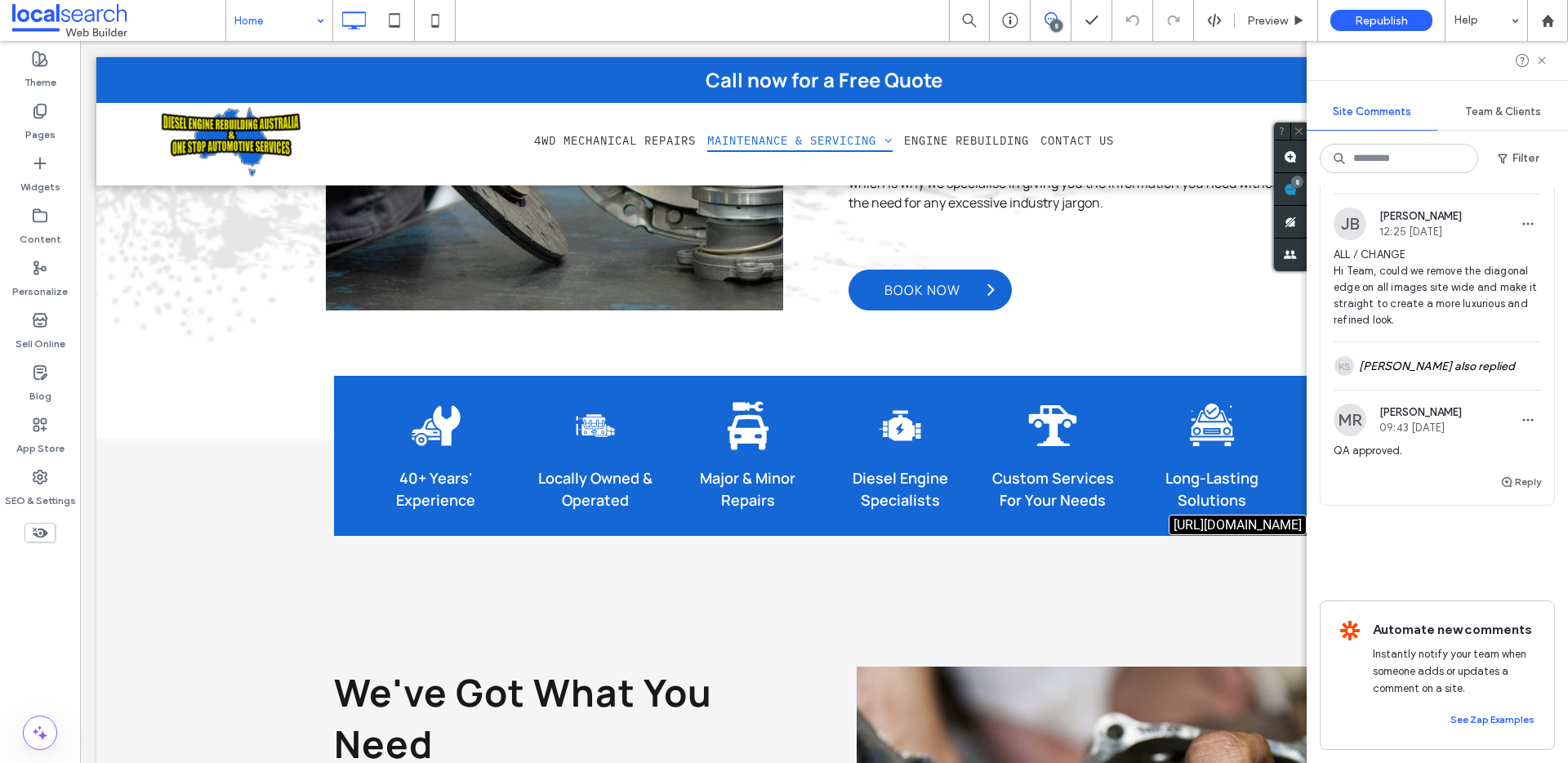
scroll to position [3269, 0]
click at [26, 495] on label "SEO & Settings" at bounding box center [40, 496] width 71 height 23
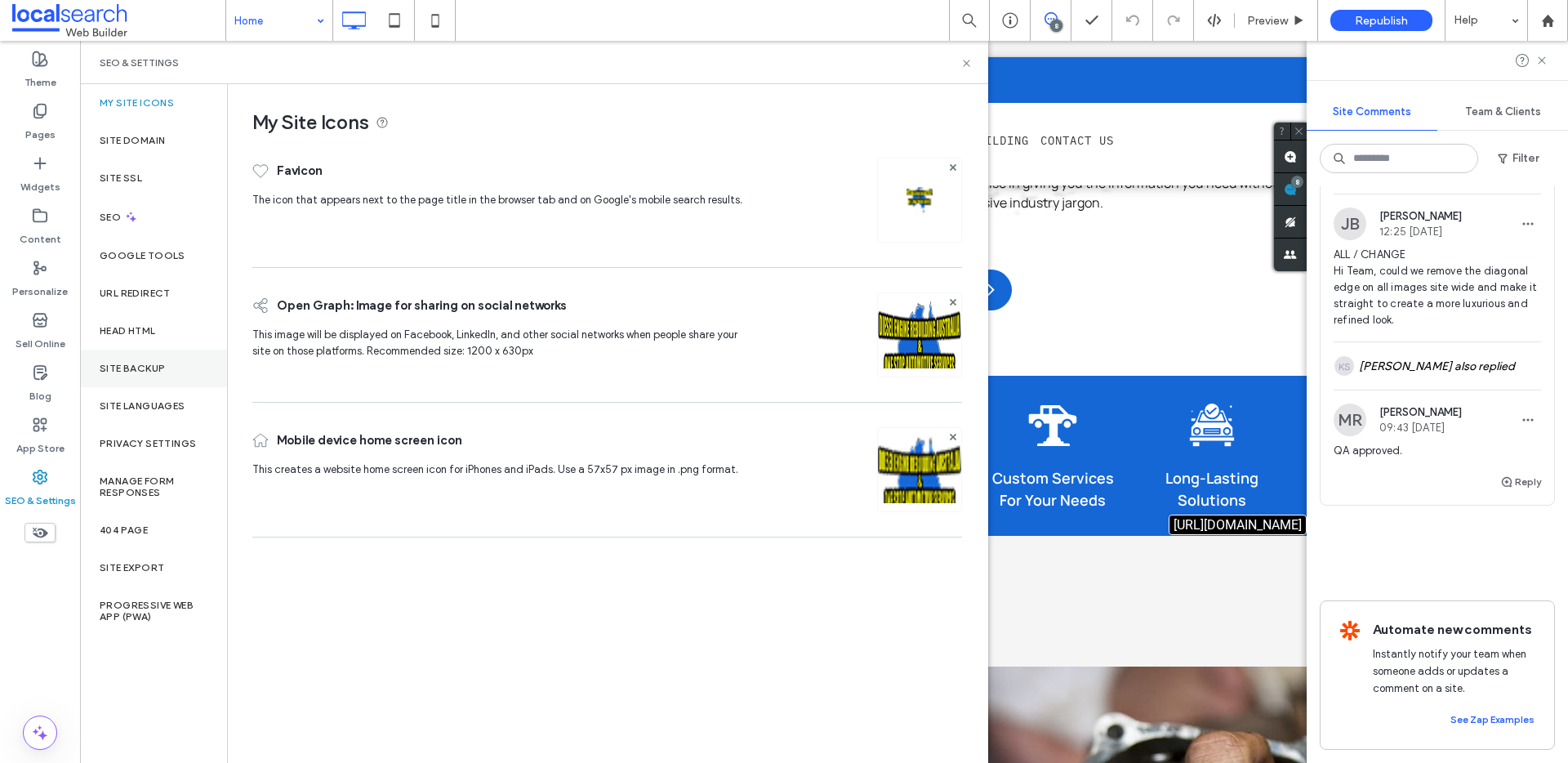
click at [138, 362] on label "Site Backup" at bounding box center [132, 368] width 65 height 12
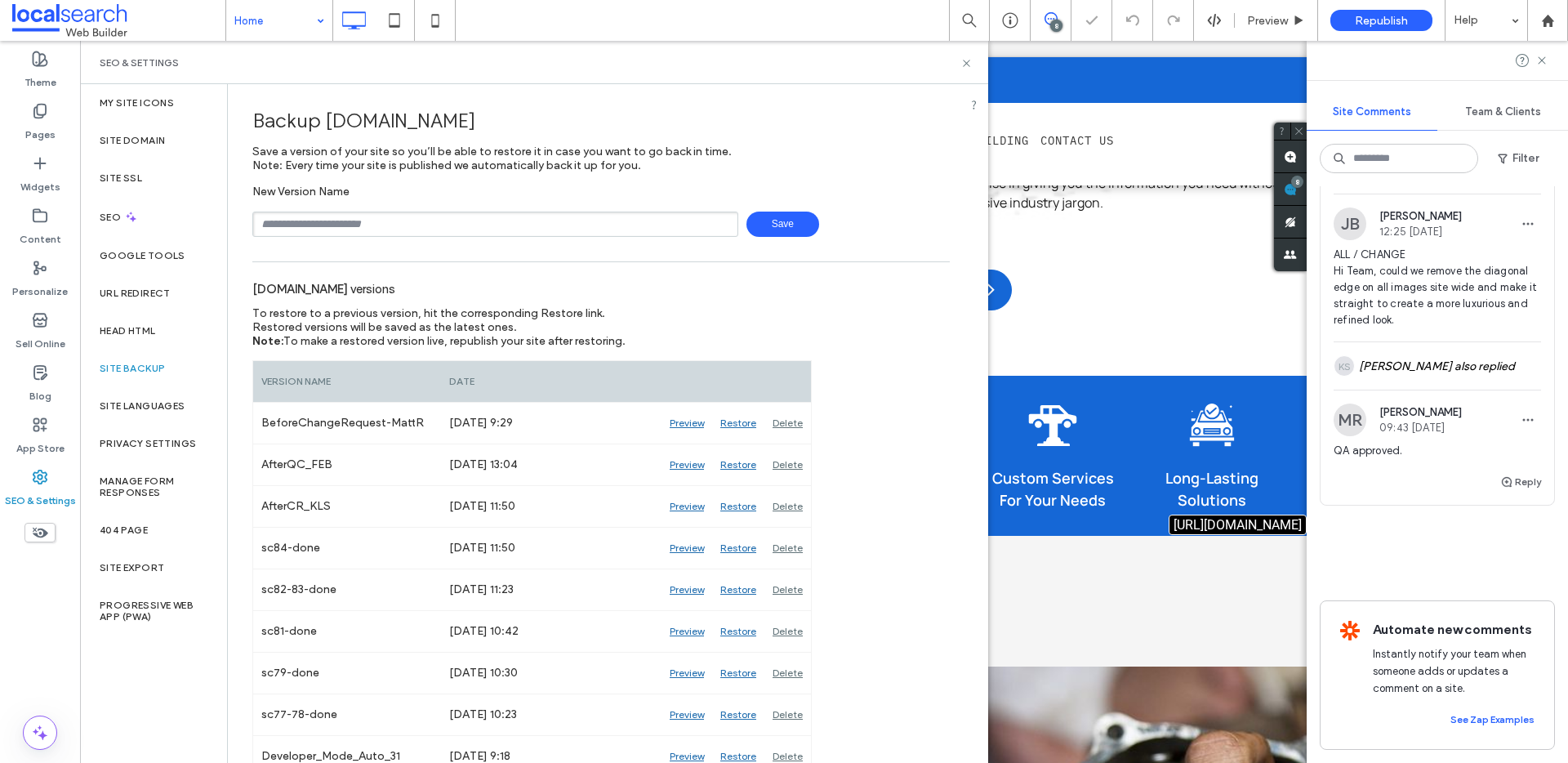
click at [402, 230] on input "text" at bounding box center [496, 224] width 486 height 26
type input "**********"
click at [57, 31] on span at bounding box center [119, 21] width 213 height 33
